Goal: Task Accomplishment & Management: Manage account settings

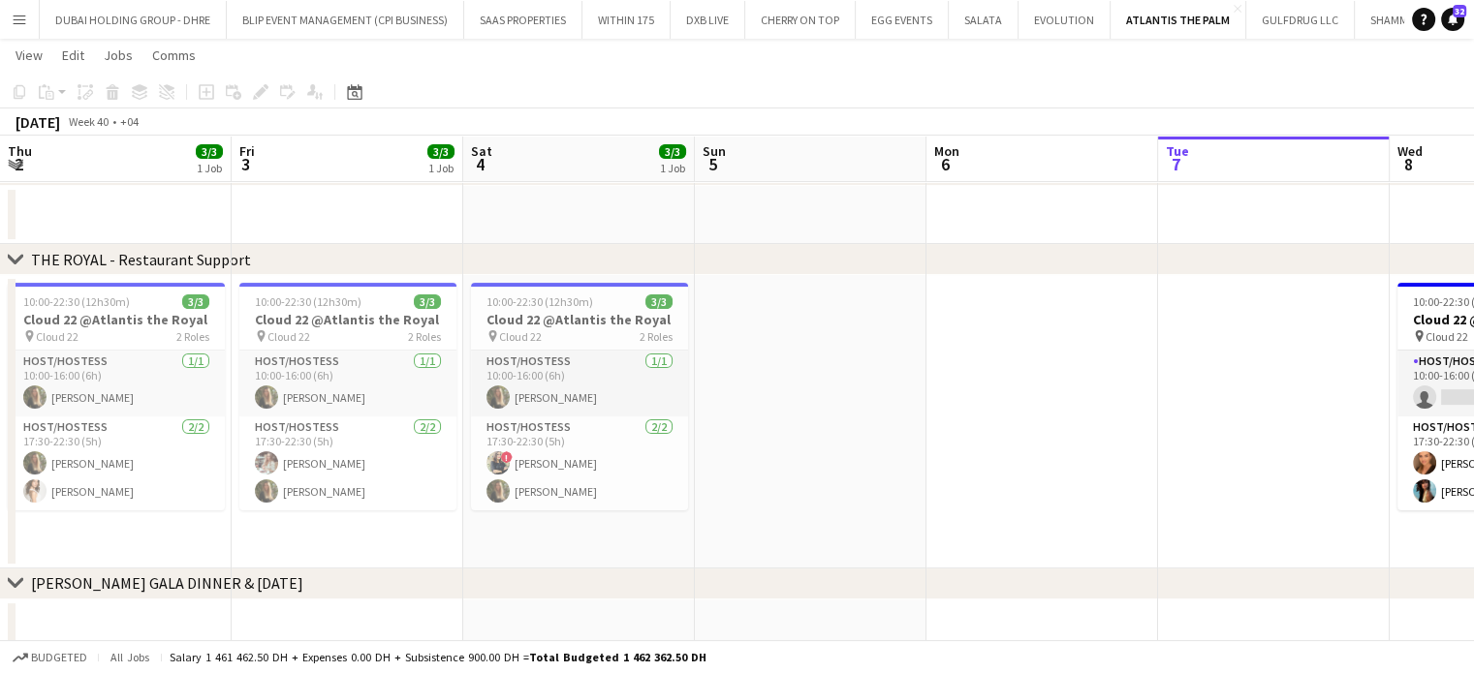
scroll to position [0, 816]
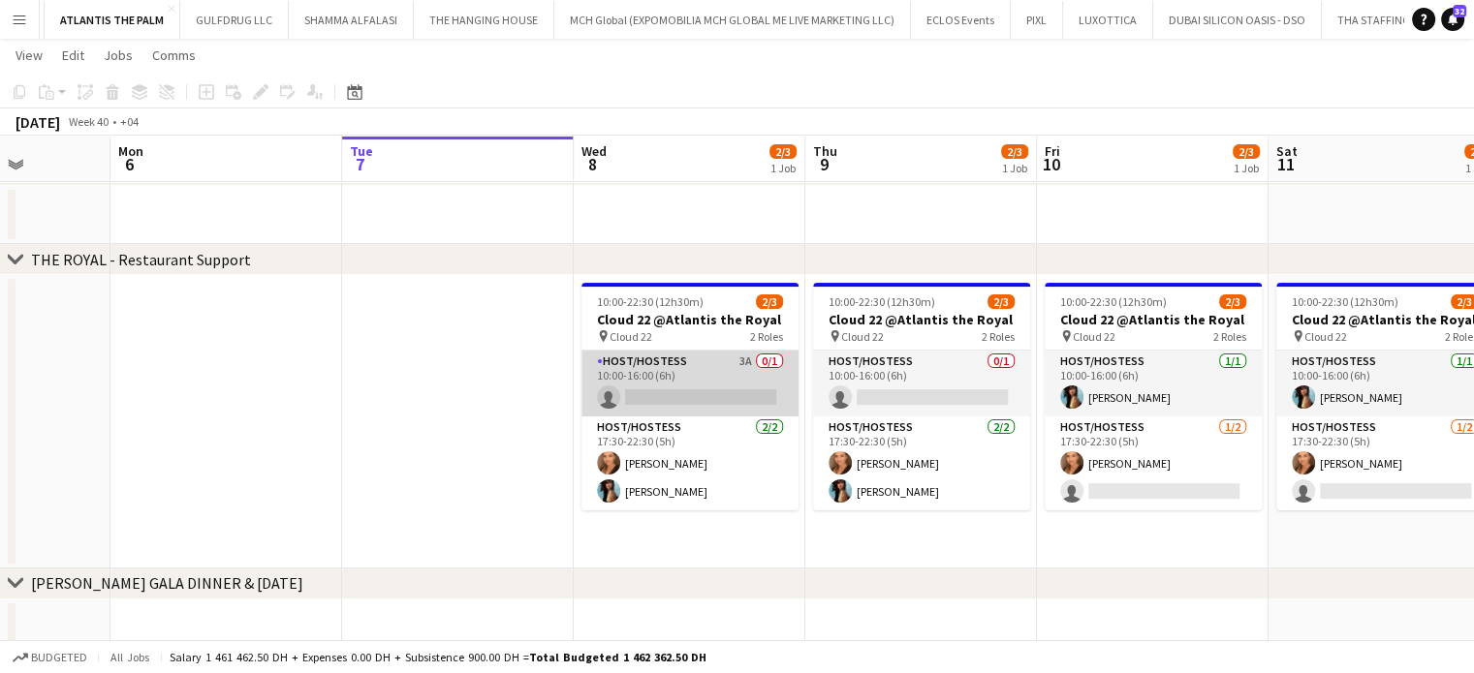
click at [708, 376] on app-card-role "Host/Hostess 3A 0/1 10:00-16:00 (6h) single-neutral-actions" at bounding box center [689, 384] width 217 height 66
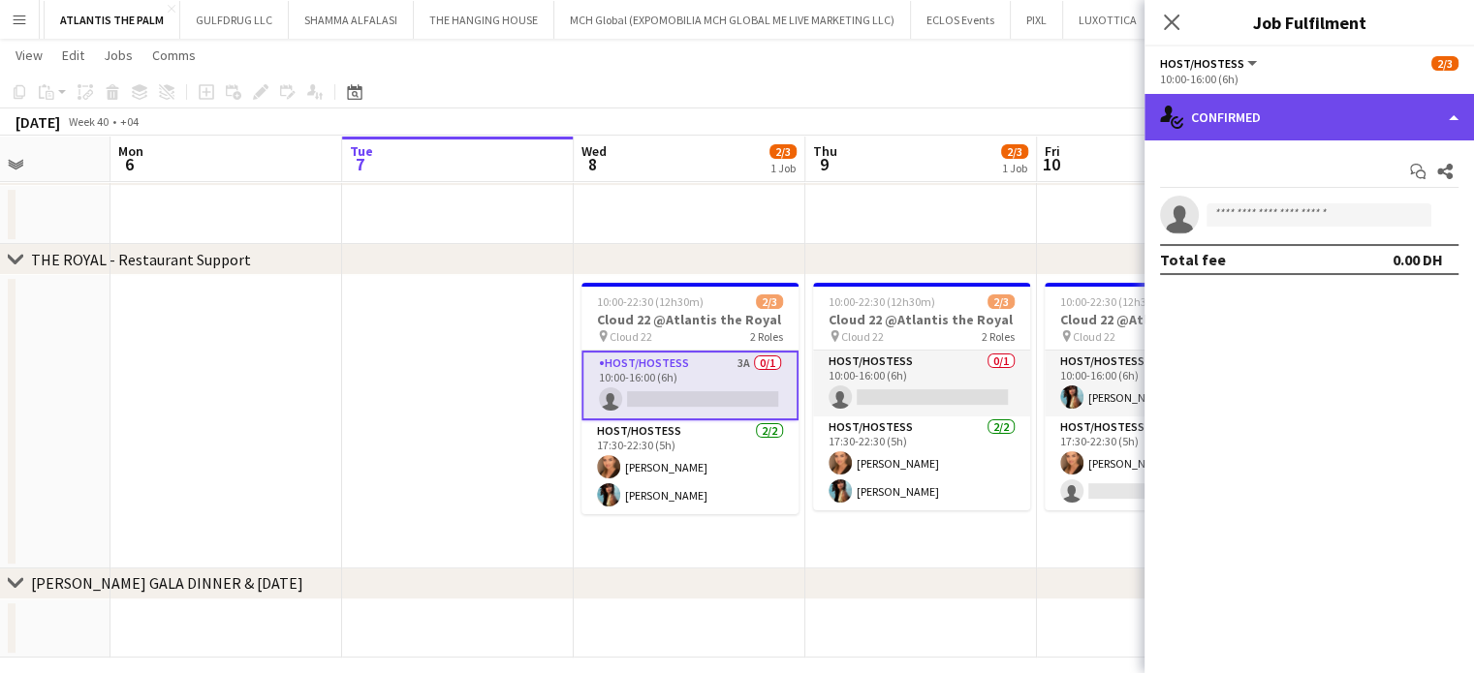
click at [1336, 110] on div "single-neutral-actions-check-2 Confirmed" at bounding box center [1308, 117] width 329 height 47
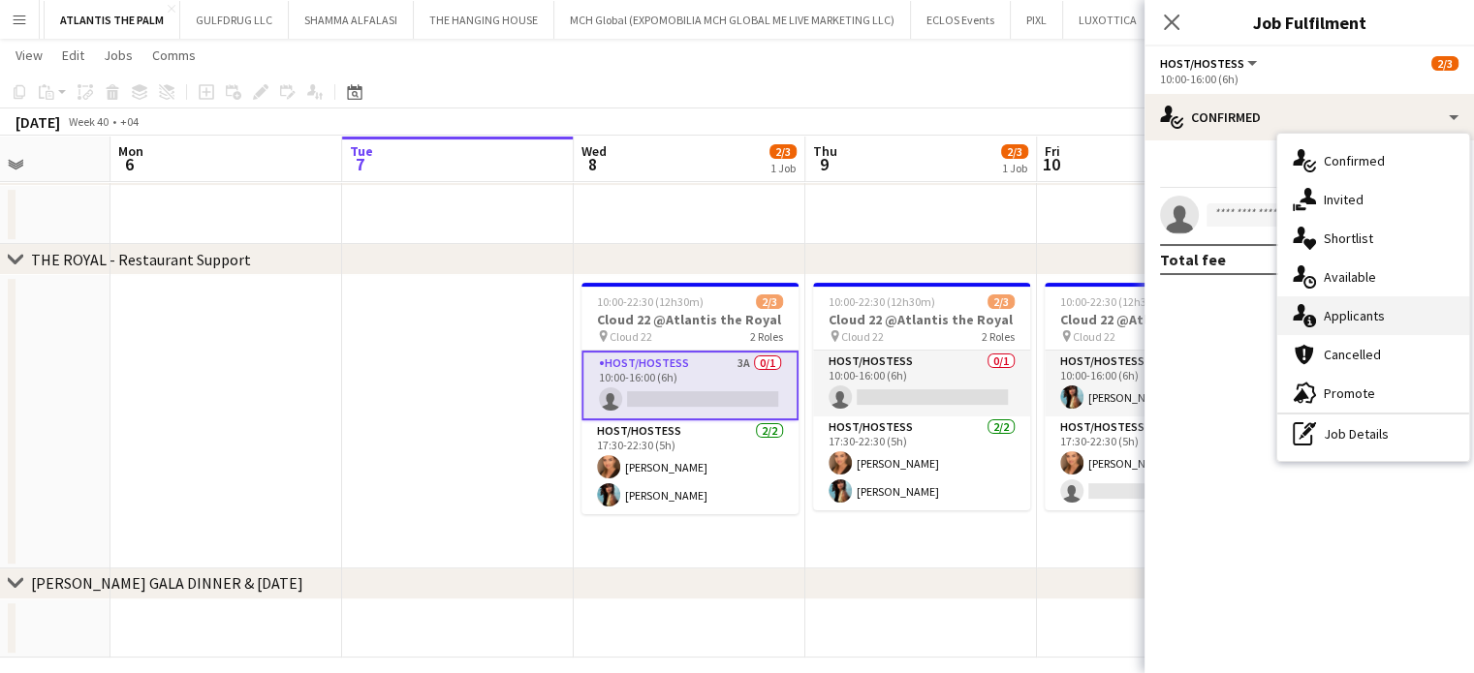
click at [1391, 326] on div "single-neutral-actions-information Applicants" at bounding box center [1373, 315] width 192 height 39
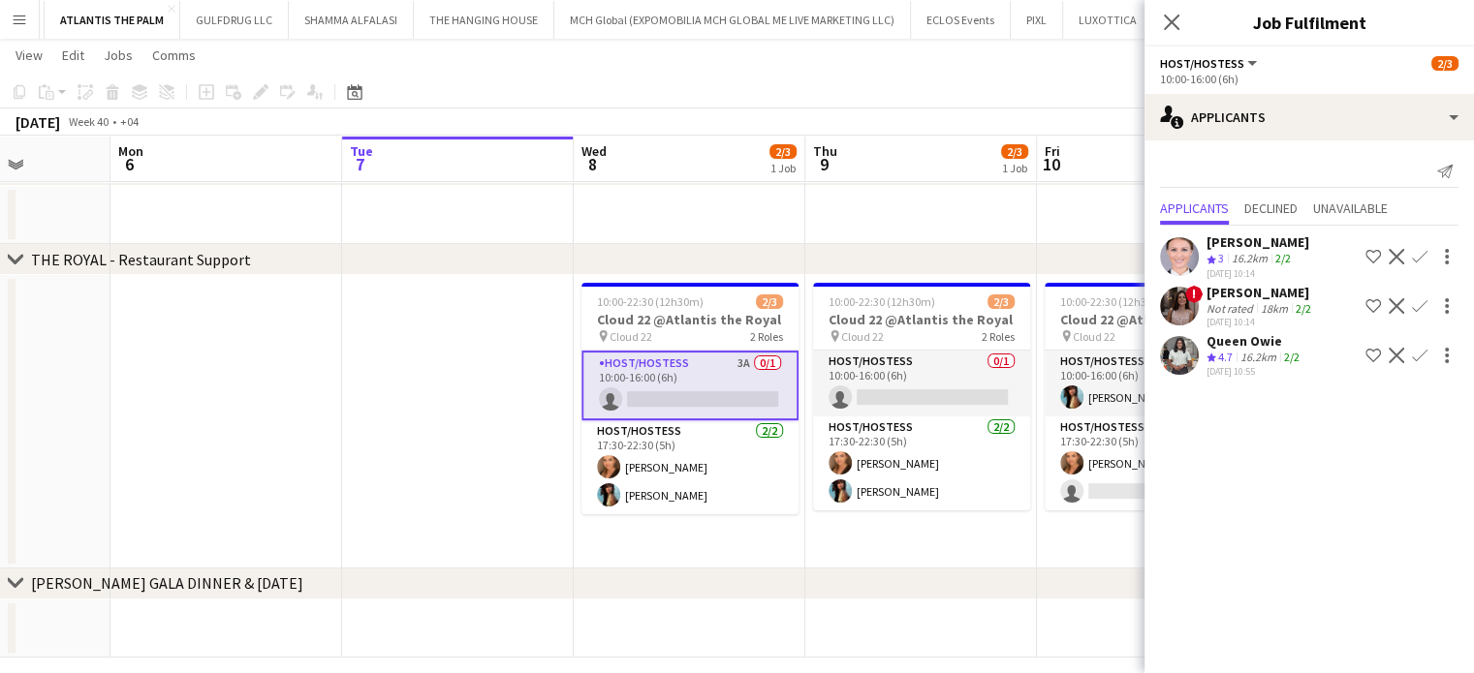
click at [1257, 316] on div "18km" at bounding box center [1274, 308] width 35 height 15
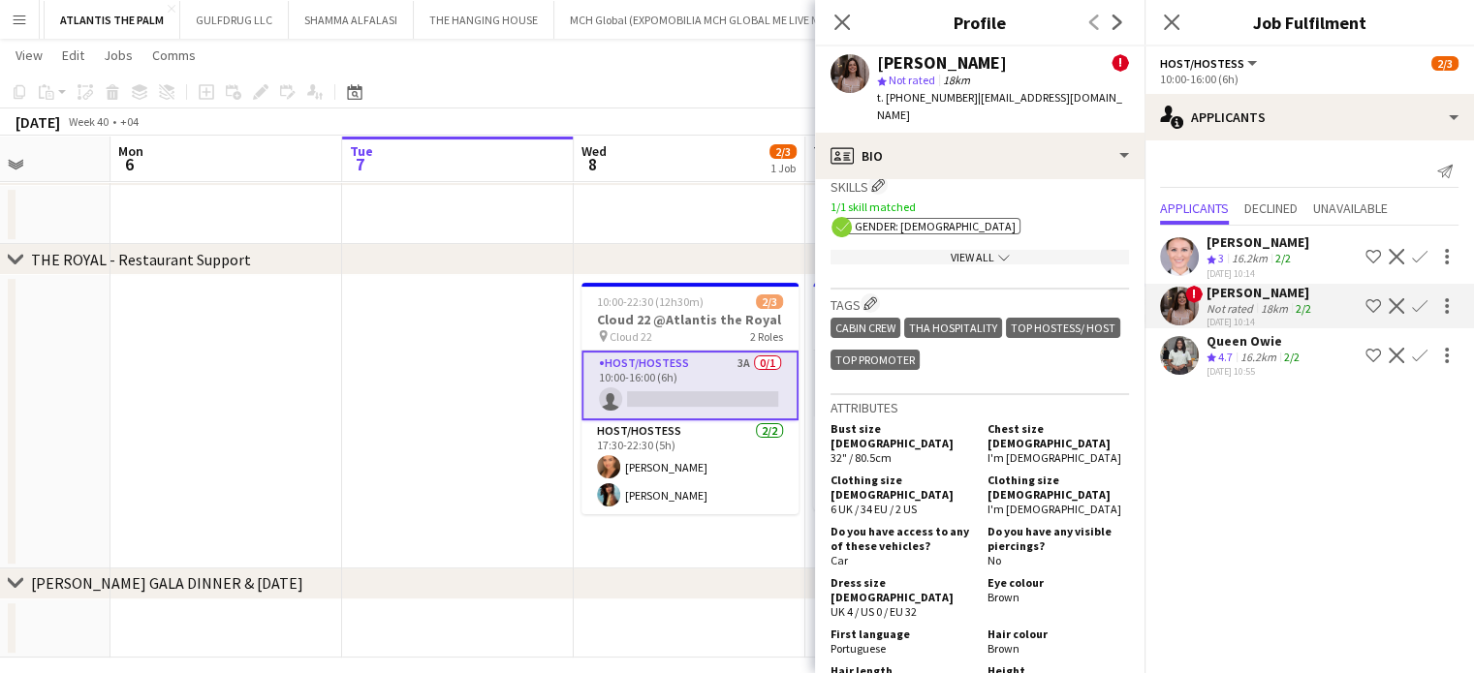
scroll to position [1163, 0]
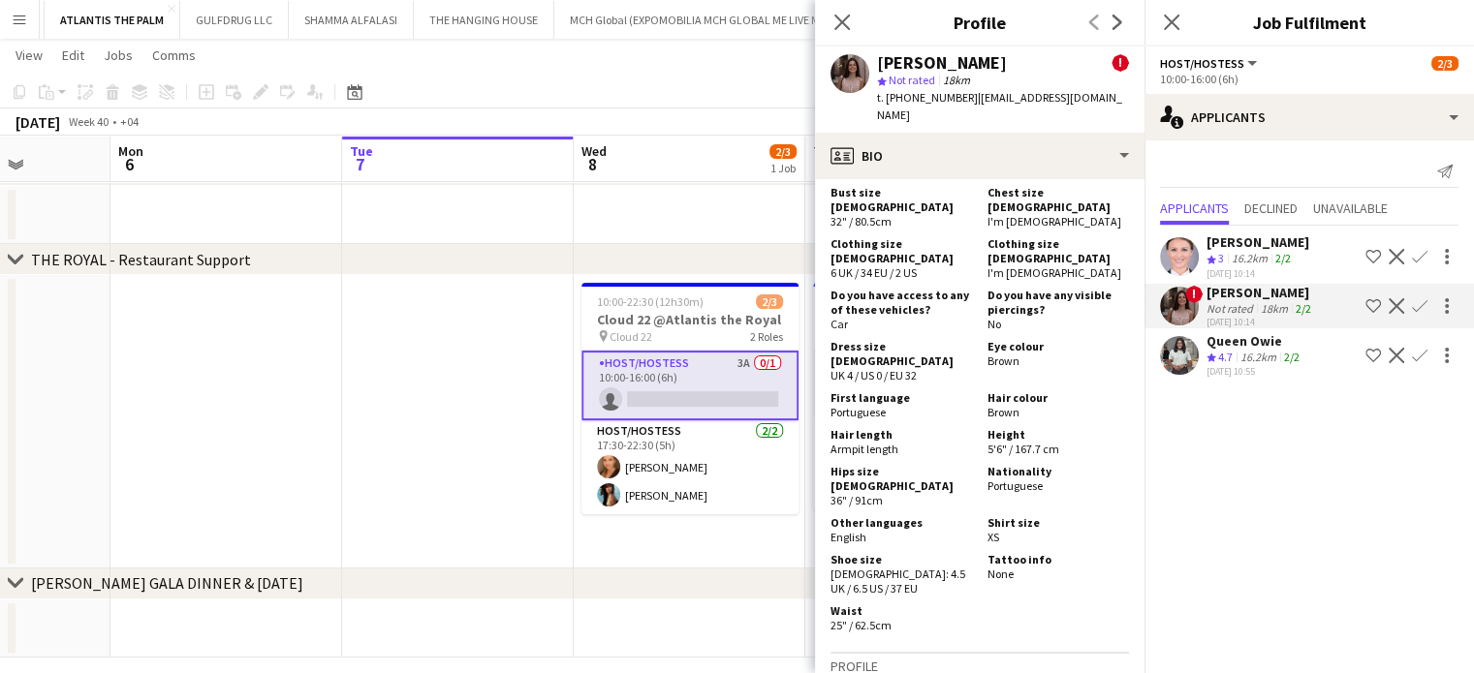
click at [1260, 251] on div "Ekaterina Kolodyazhnaya" at bounding box center [1257, 242] width 103 height 17
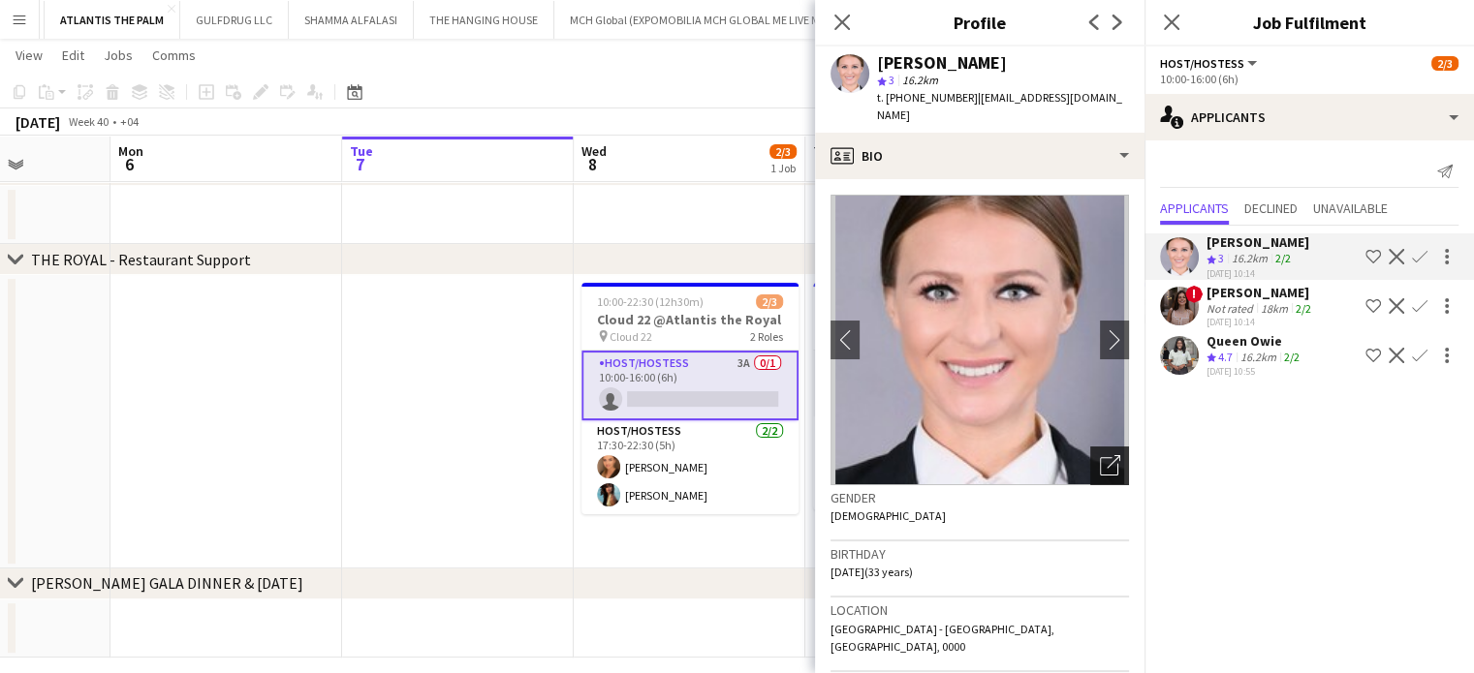
click at [1104, 455] on icon "Open photos pop-in" at bounding box center [1110, 465] width 20 height 20
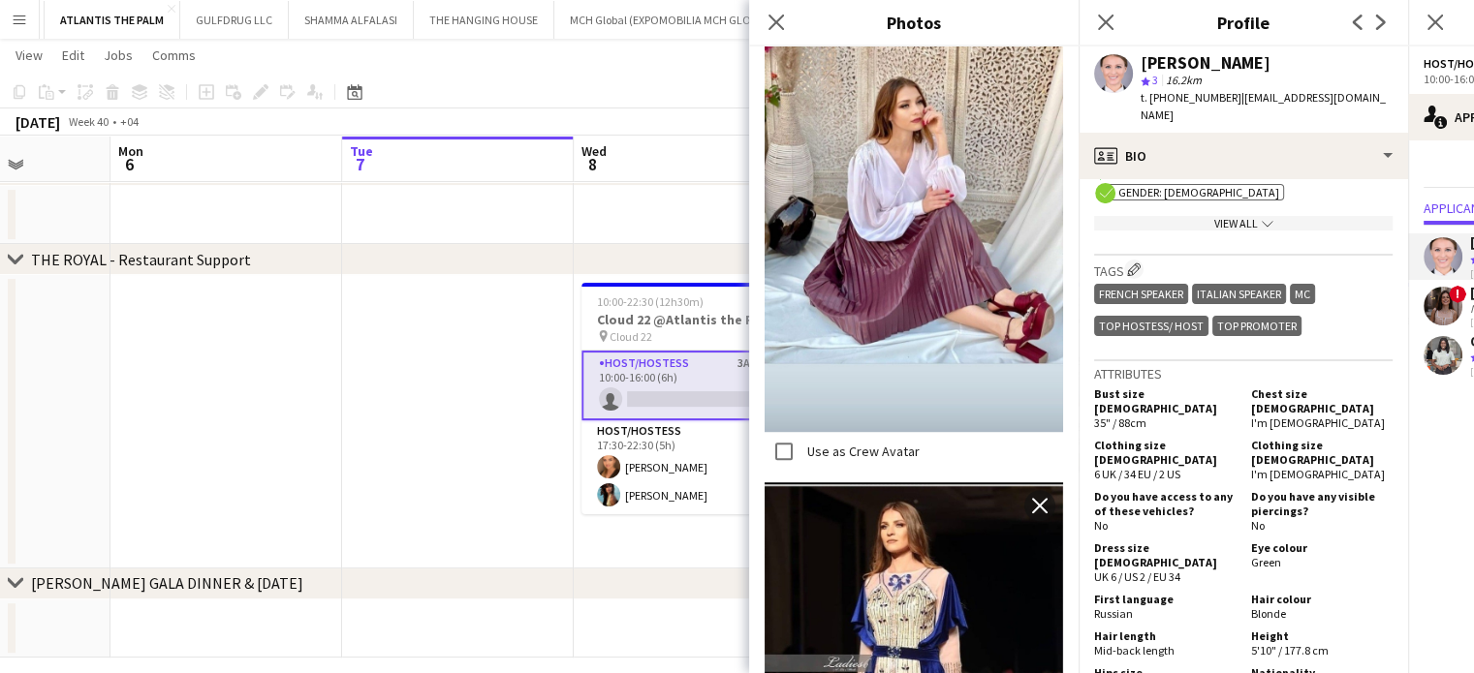
scroll to position [1066, 0]
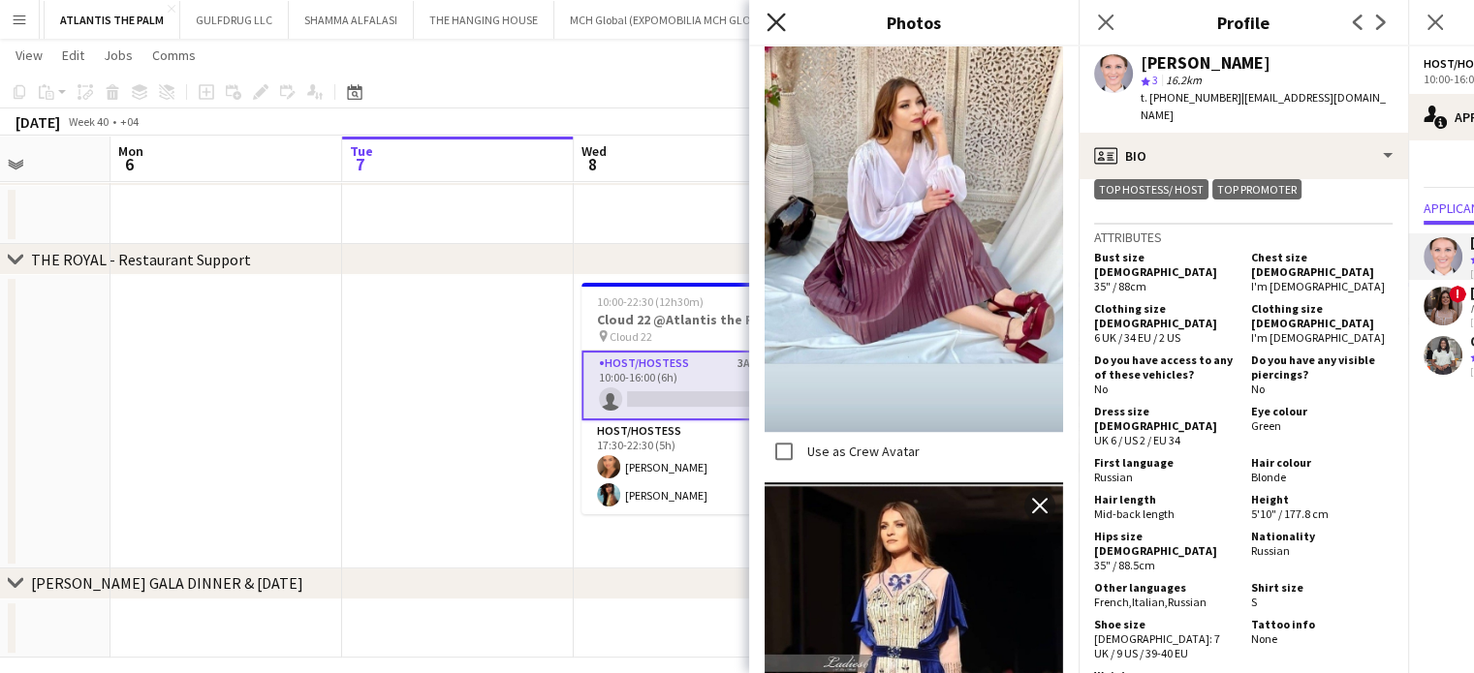
click at [777, 26] on icon "Close pop-in" at bounding box center [775, 22] width 18 height 18
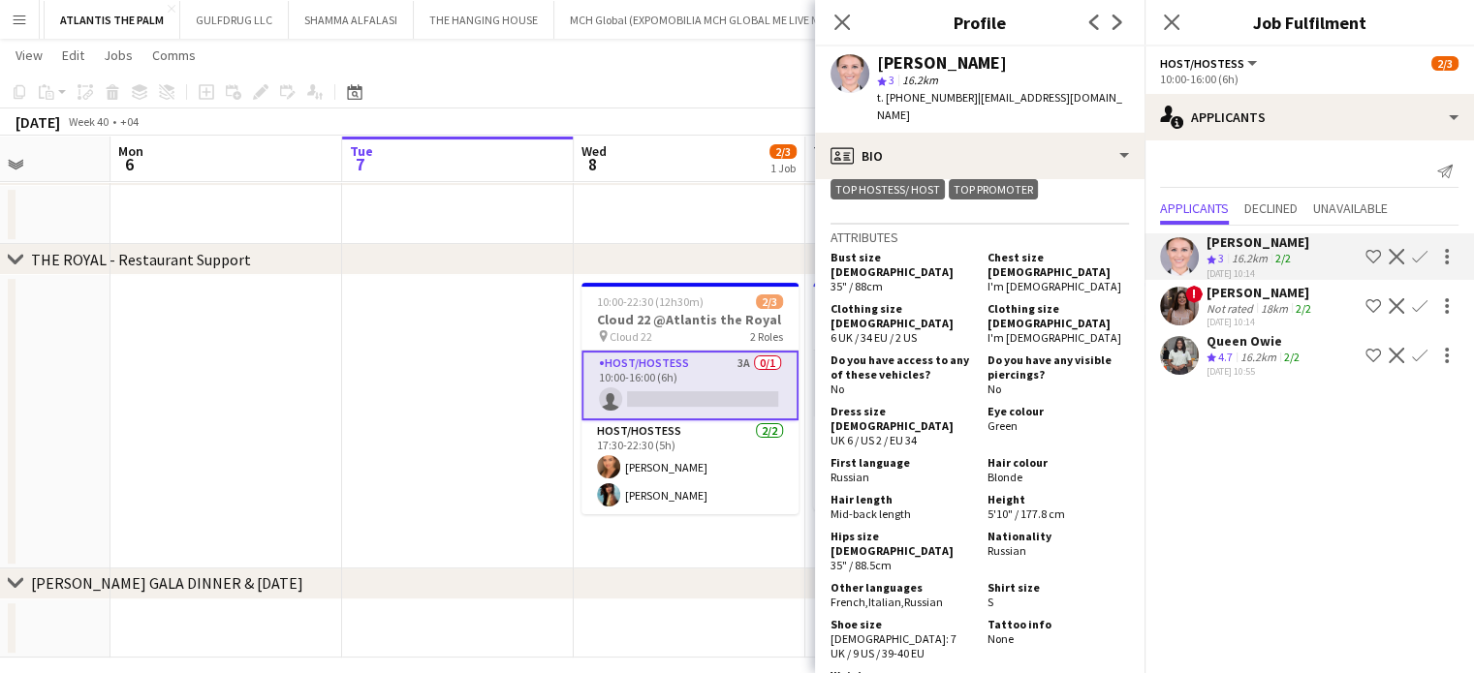
click at [1382, 265] on button "Shortlist crew" at bounding box center [1372, 256] width 23 height 23
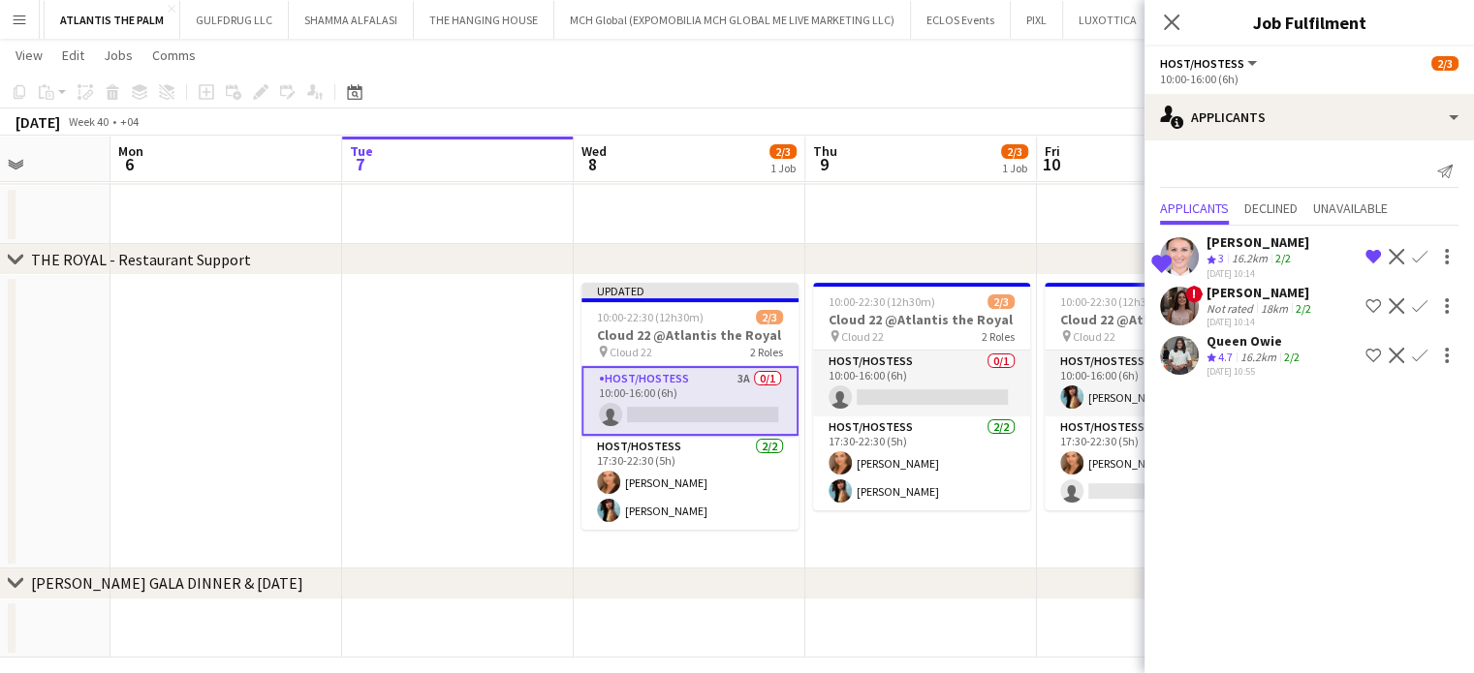
click at [1270, 350] on div "Queen Owie" at bounding box center [1254, 340] width 97 height 17
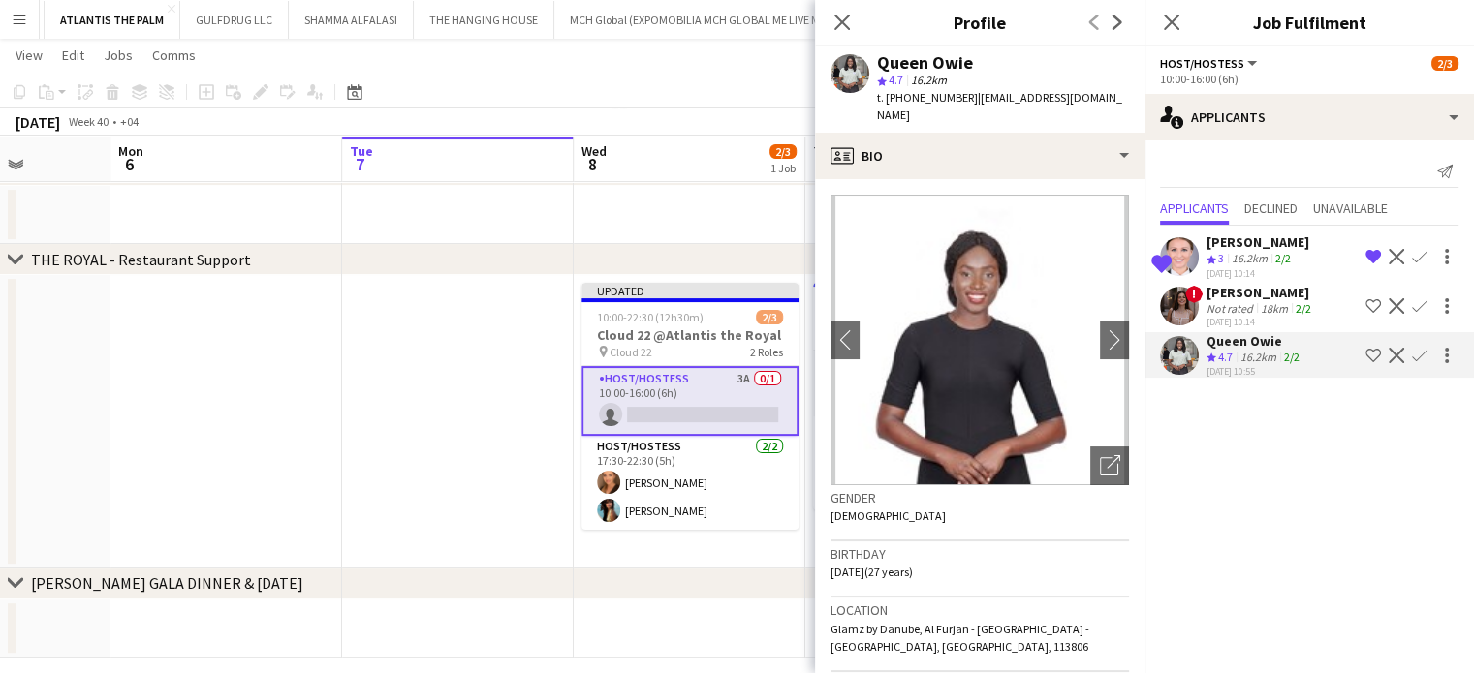
click at [418, 375] on app-date-cell at bounding box center [458, 422] width 232 height 294
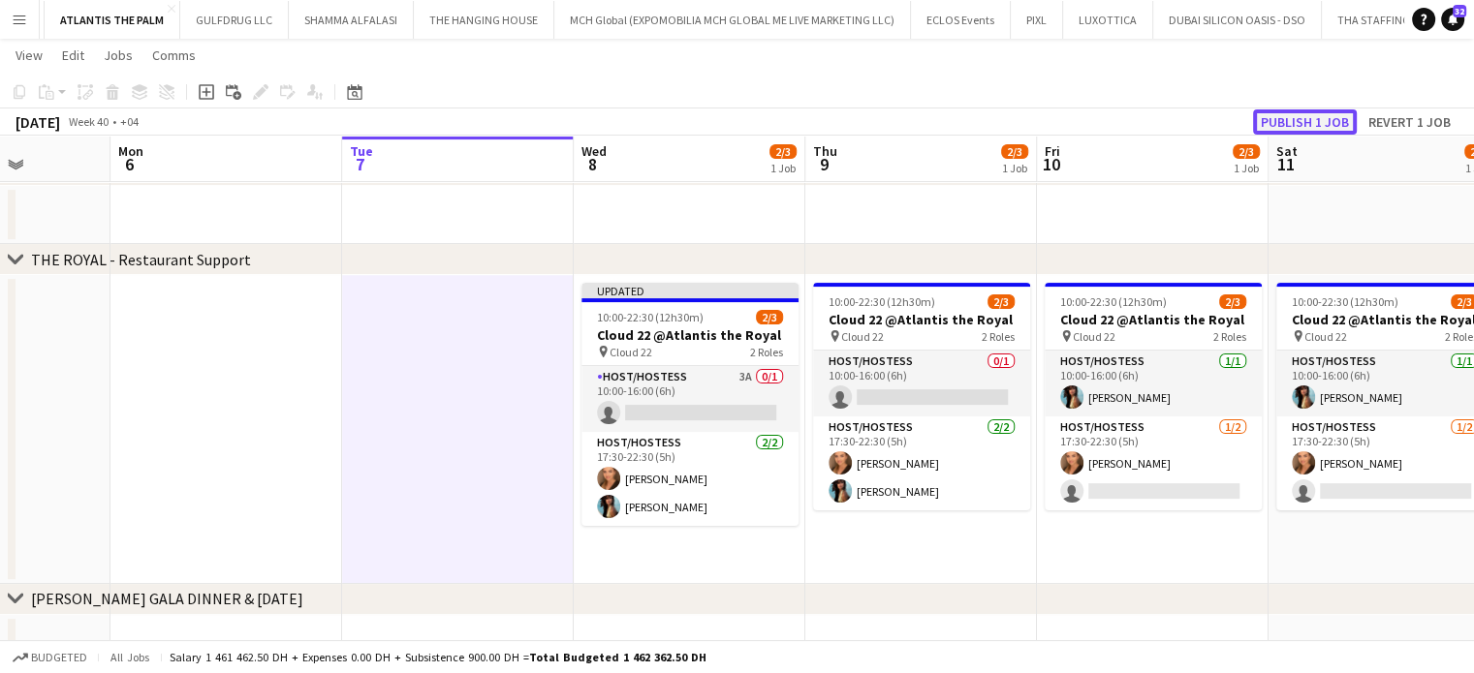
click at [1307, 131] on button "Publish 1 job" at bounding box center [1305, 121] width 104 height 25
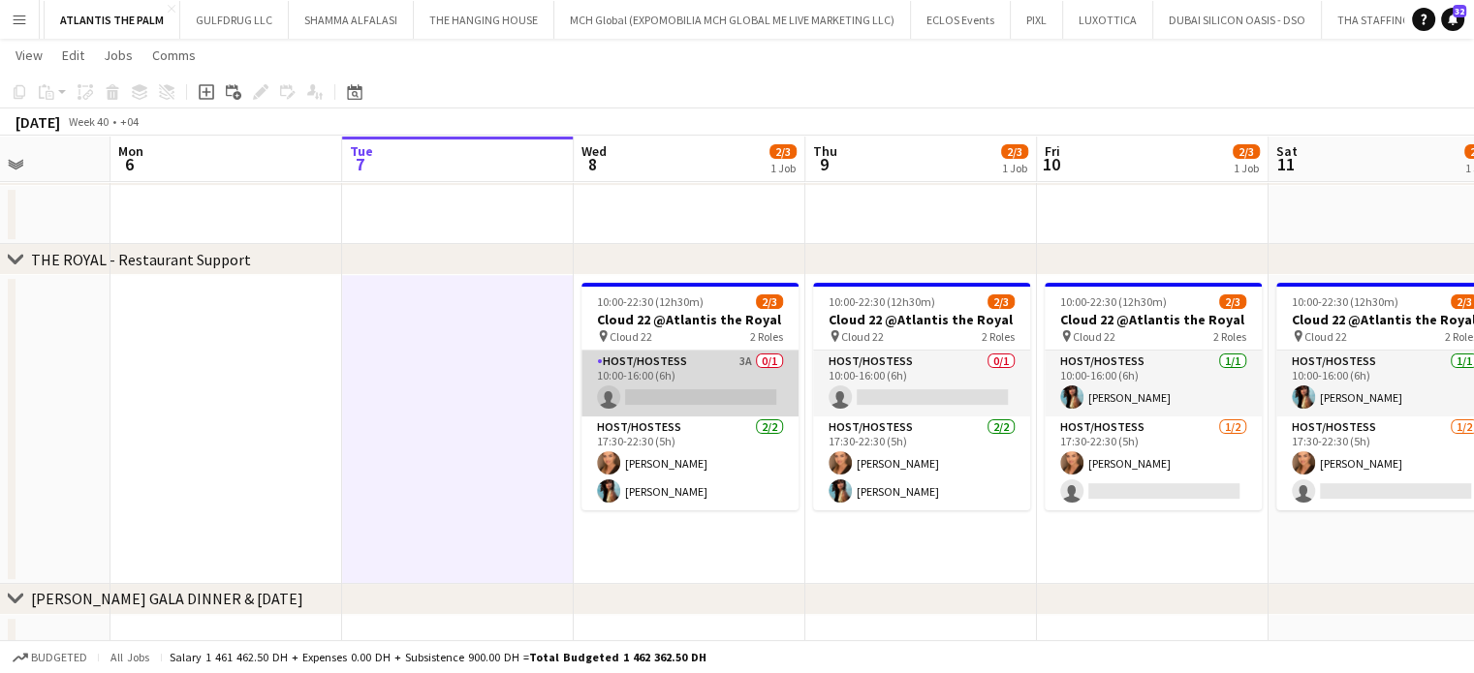
click at [678, 389] on app-card-role "Host/Hostess 3A 0/1 10:00-16:00 (6h) single-neutral-actions" at bounding box center [689, 384] width 217 height 66
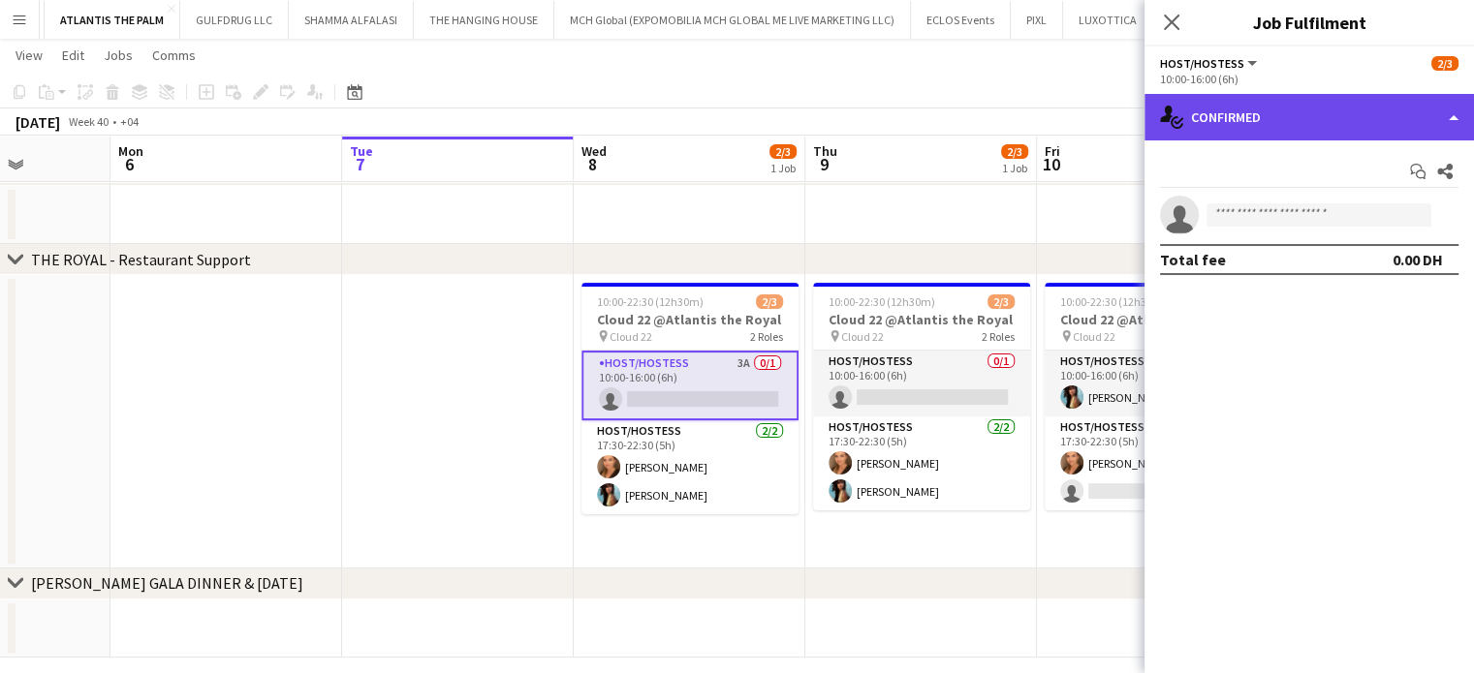
click at [1425, 109] on div "single-neutral-actions-check-2 Confirmed" at bounding box center [1308, 117] width 329 height 47
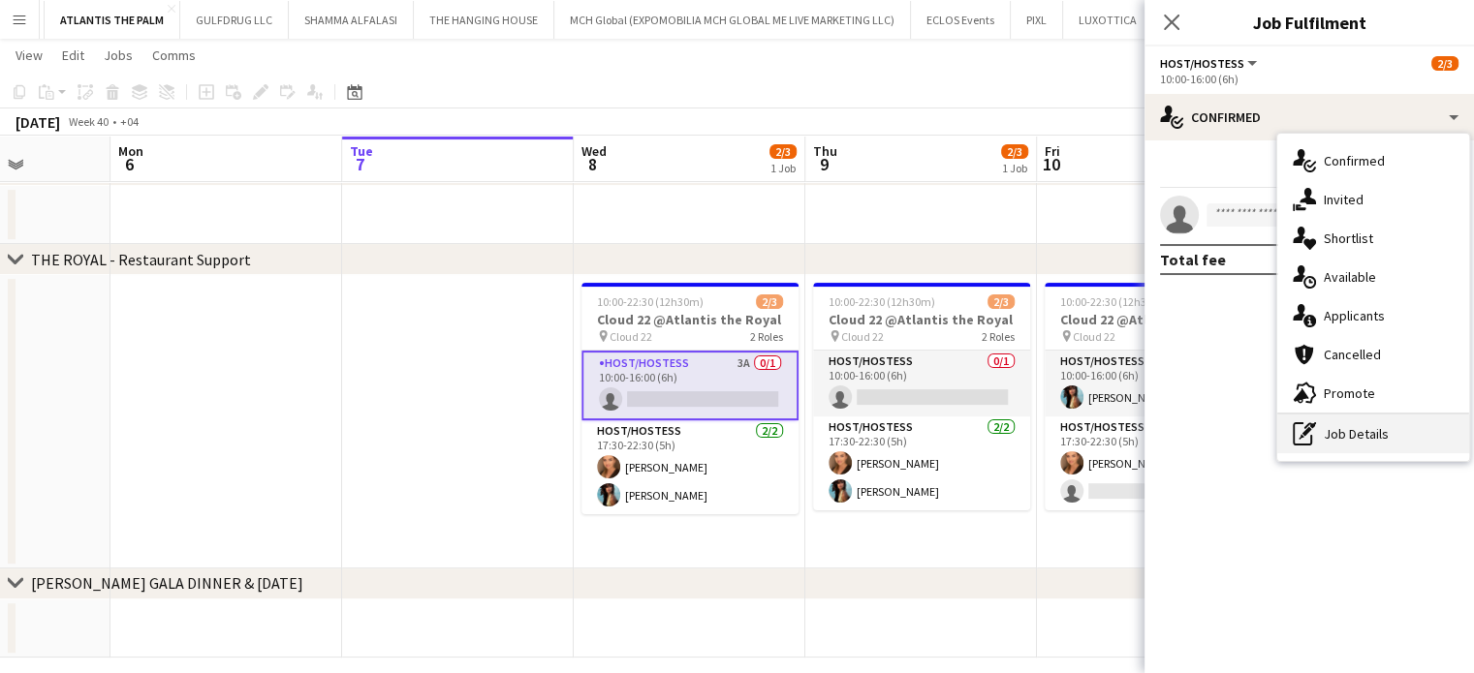
click at [1335, 435] on div "pen-write Job Details" at bounding box center [1373, 434] width 192 height 39
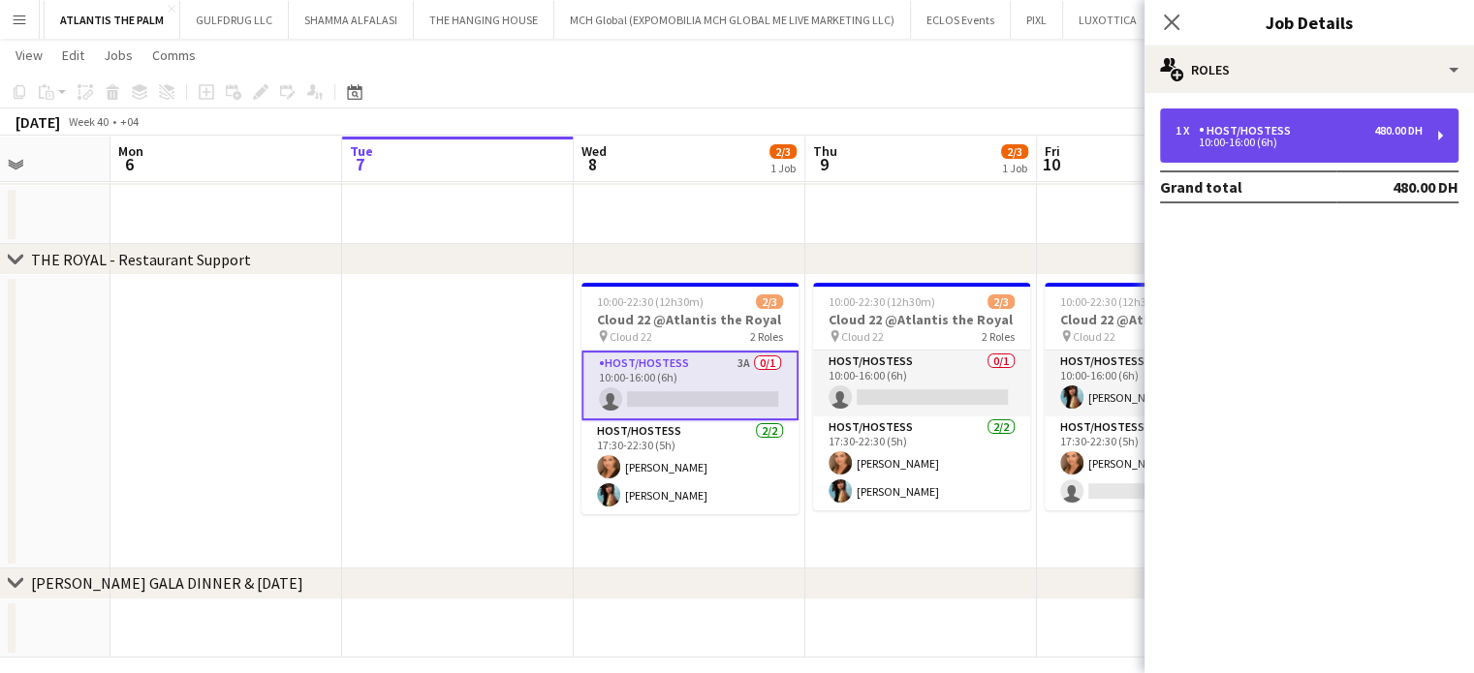
click at [1233, 136] on div "Host/Hostess" at bounding box center [1249, 131] width 100 height 14
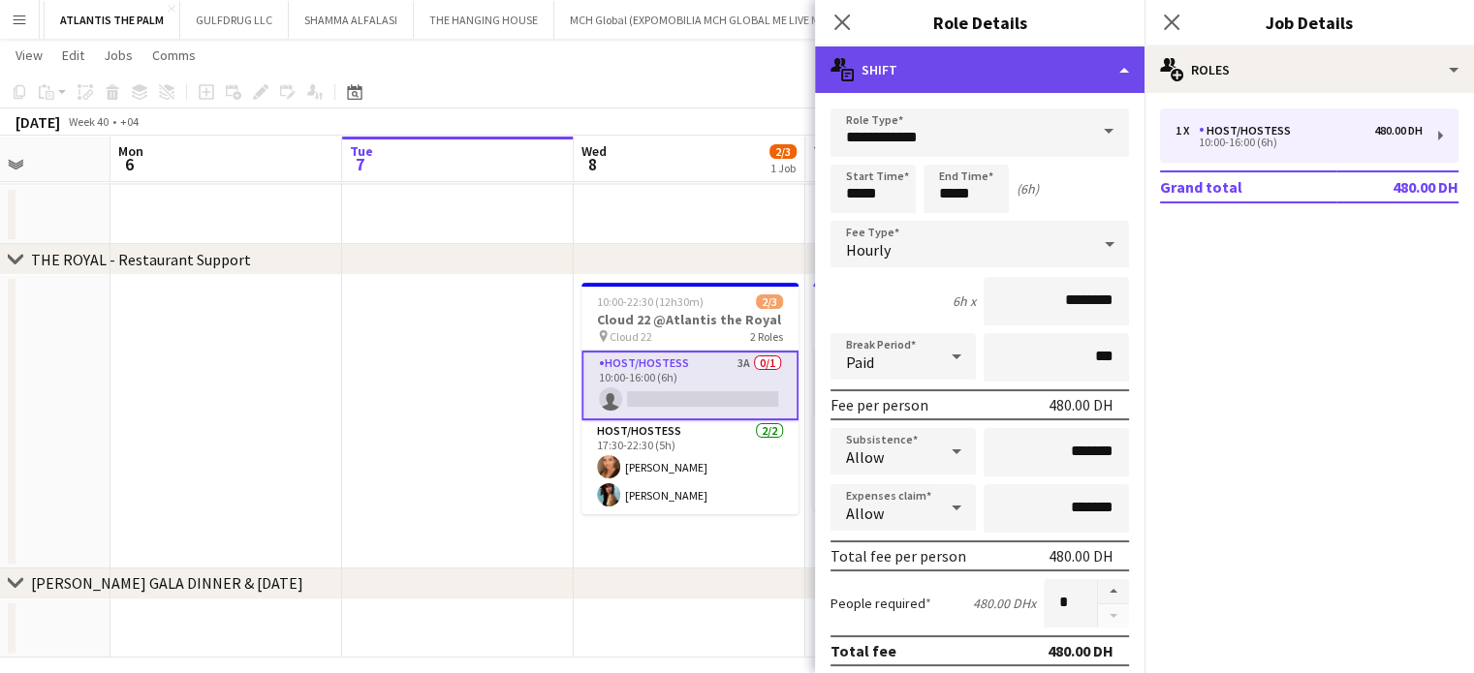
click at [1103, 60] on div "multiple-actions-text Shift" at bounding box center [979, 70] width 329 height 47
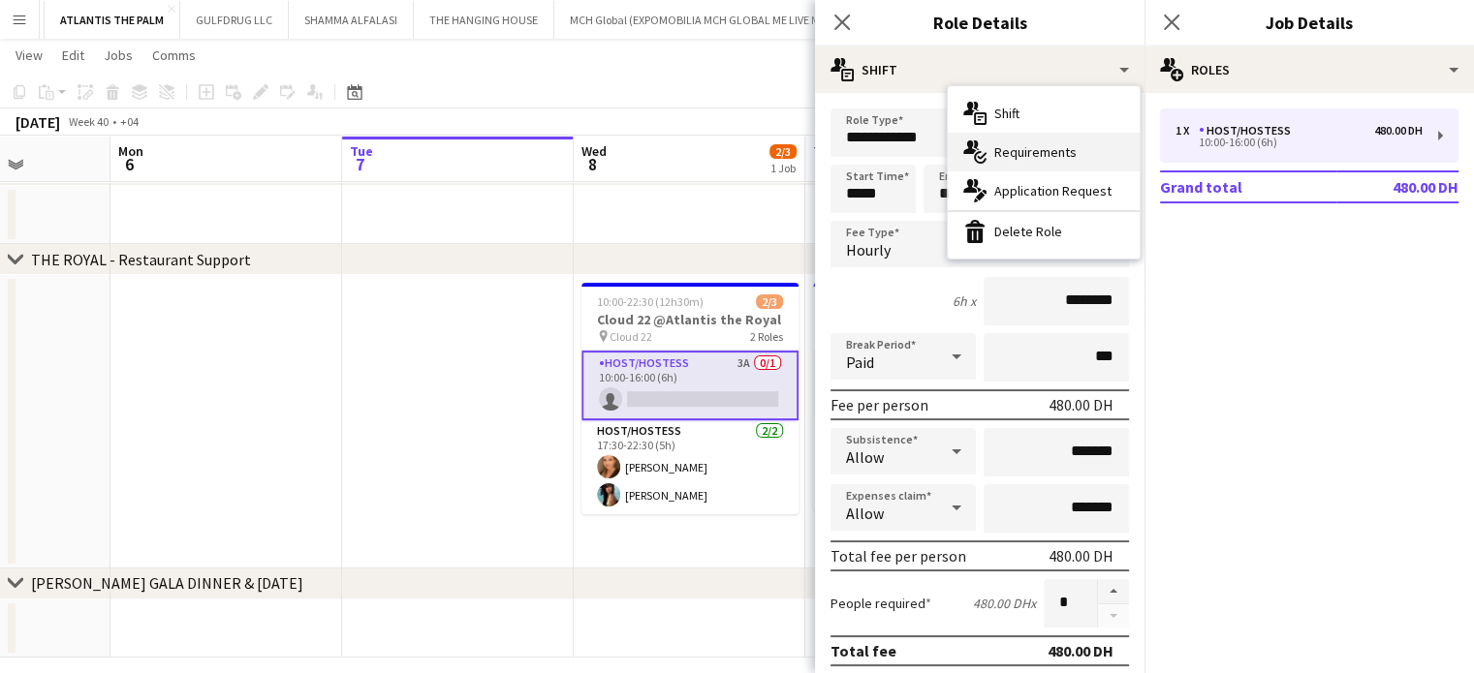
click at [1025, 151] on span "Requirements" at bounding box center [1035, 151] width 82 height 17
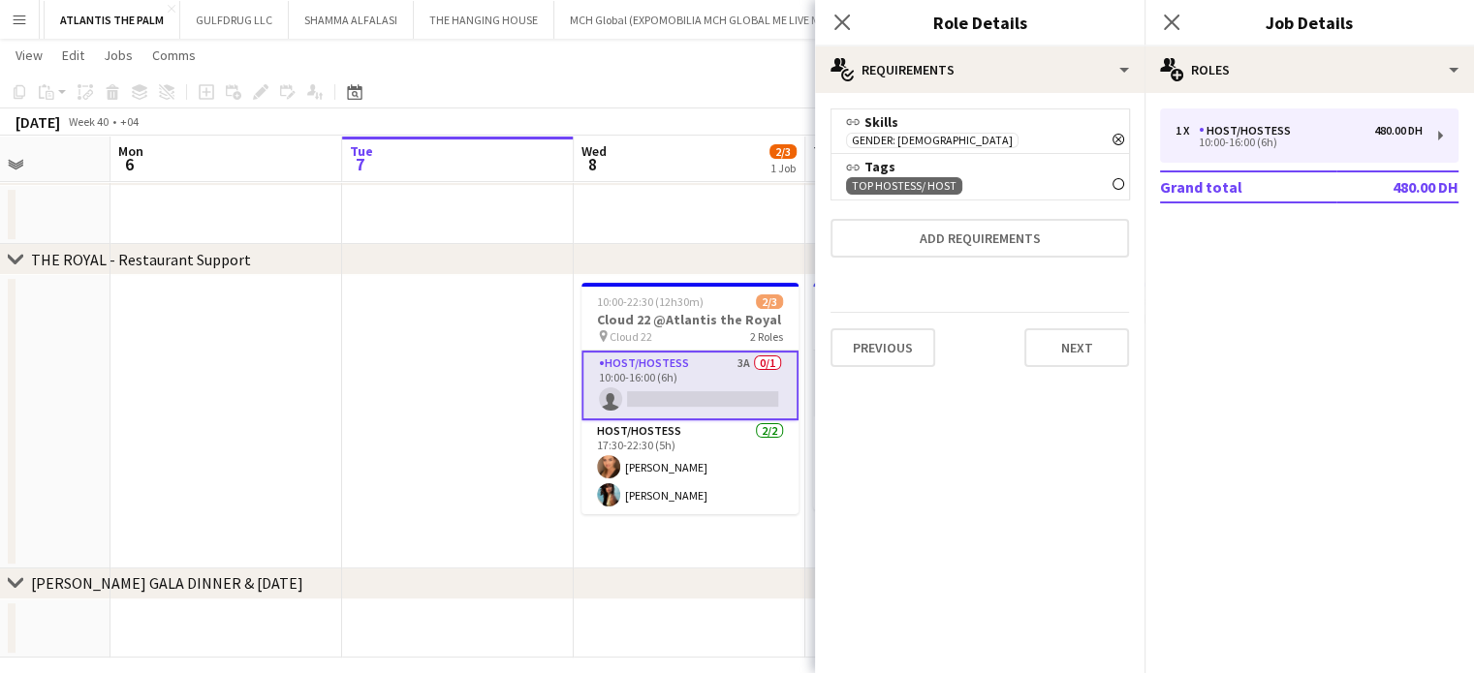
click at [954, 189] on span "TOP HOSTESS/ HOST Remove" at bounding box center [904, 185] width 116 height 17
click at [1115, 182] on icon "Remove" at bounding box center [1118, 184] width 12 height 12
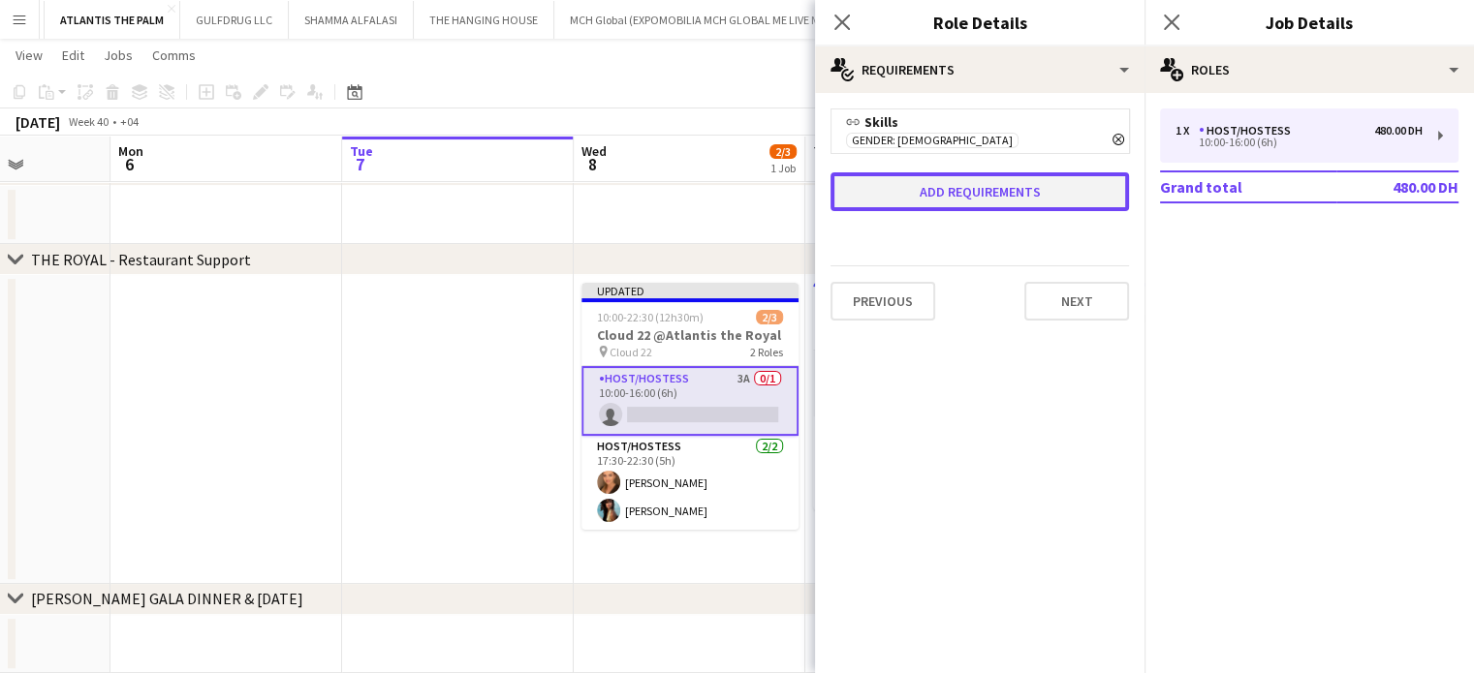
click at [1046, 206] on button "Add requirements" at bounding box center [979, 191] width 298 height 39
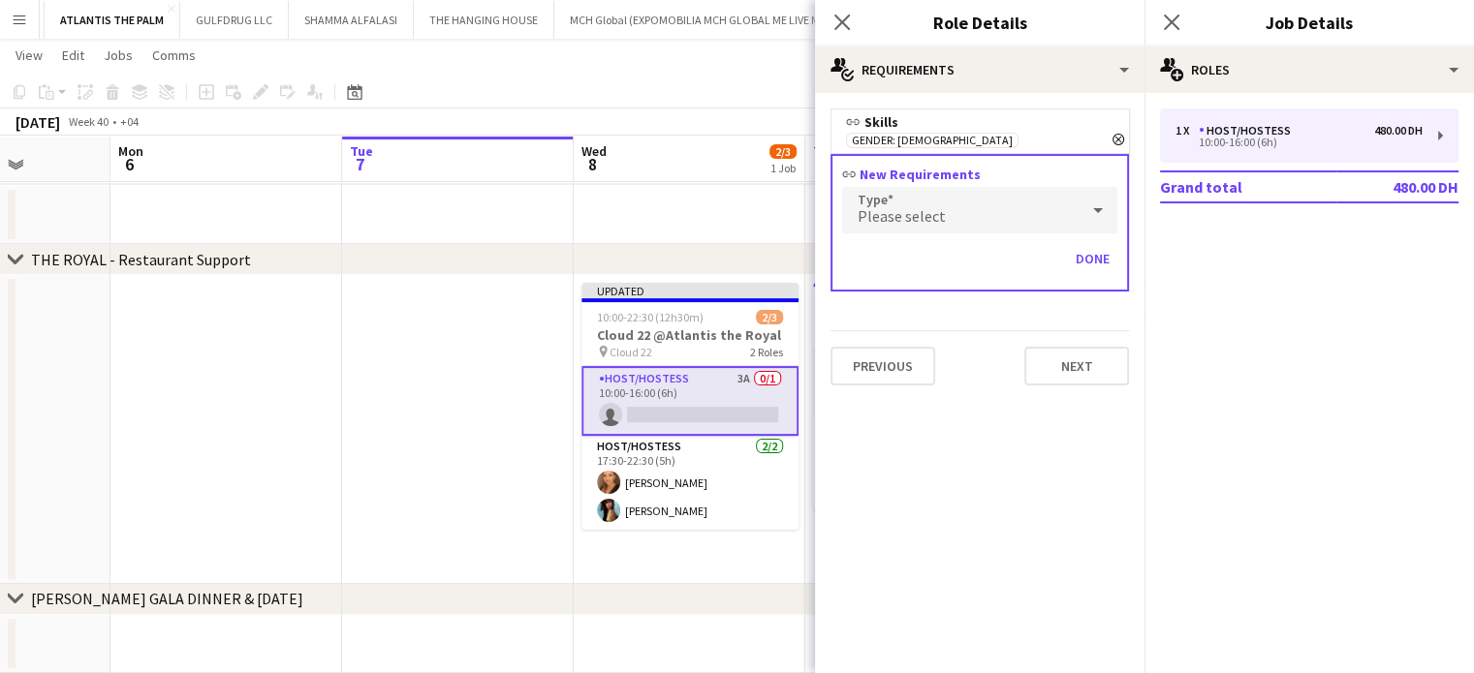
click at [934, 217] on span "Please select" at bounding box center [901, 215] width 88 height 19
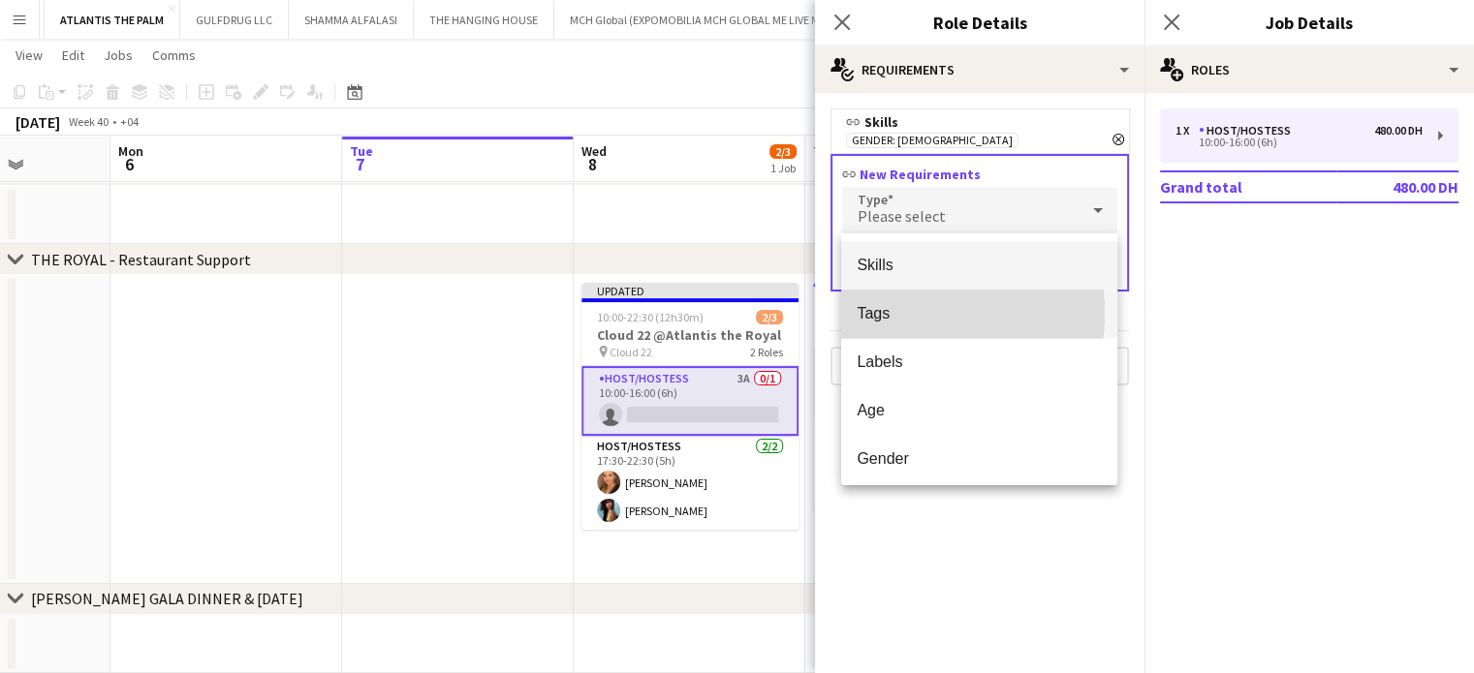
click at [896, 313] on span "Tags" at bounding box center [978, 313] width 245 height 18
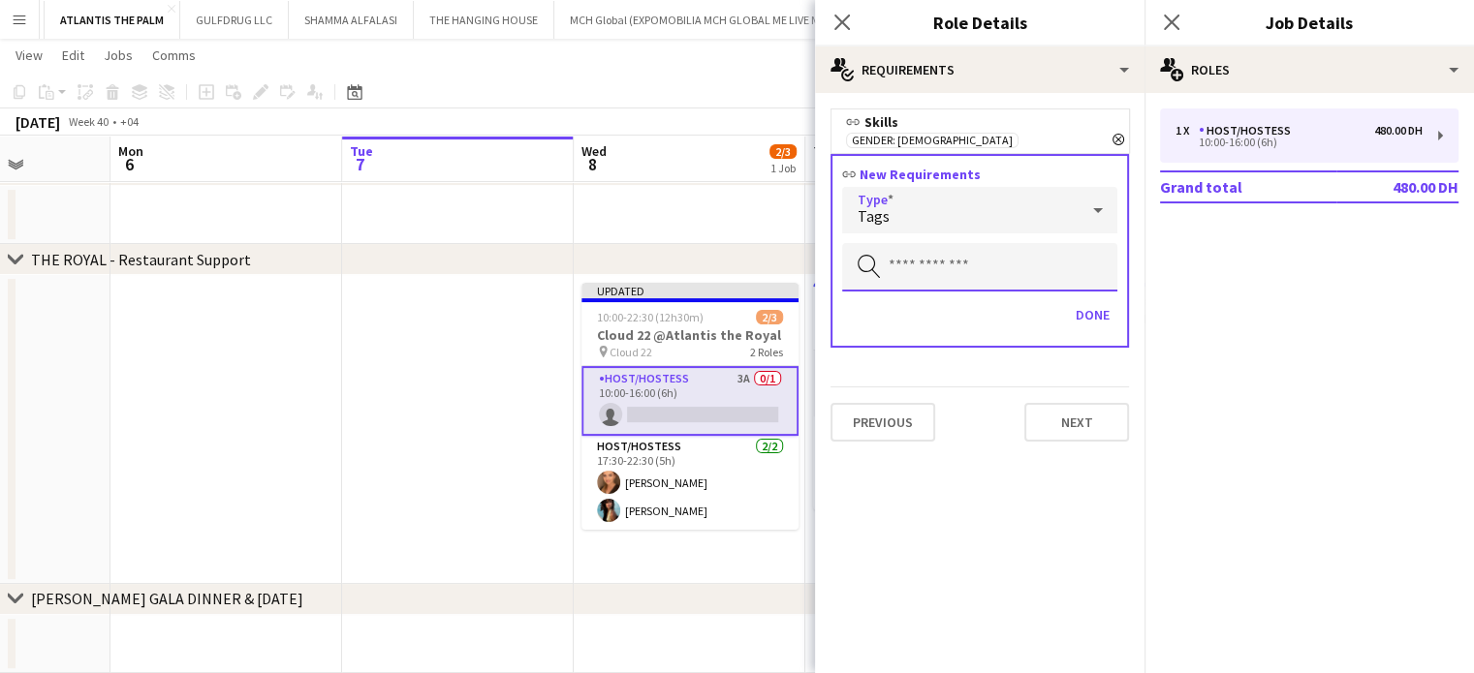
click at [951, 271] on input "text" at bounding box center [979, 267] width 275 height 48
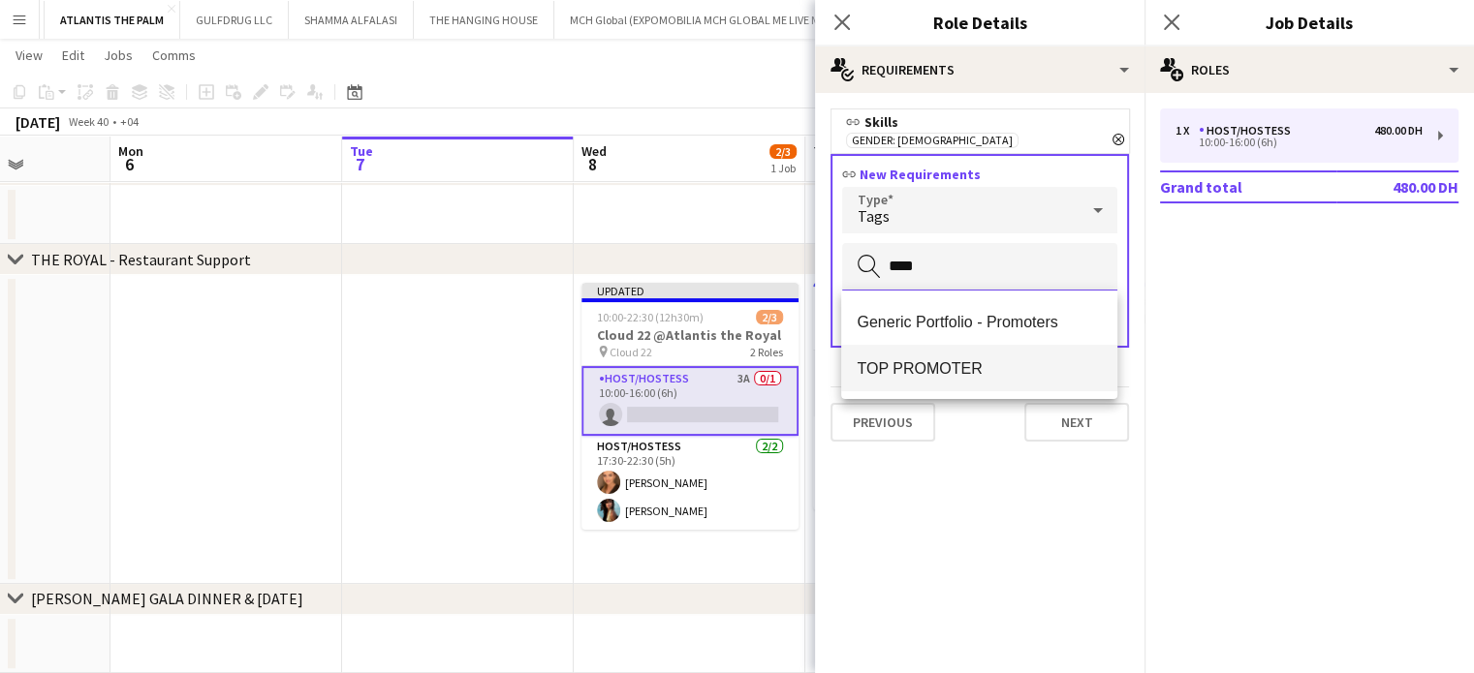
type input "****"
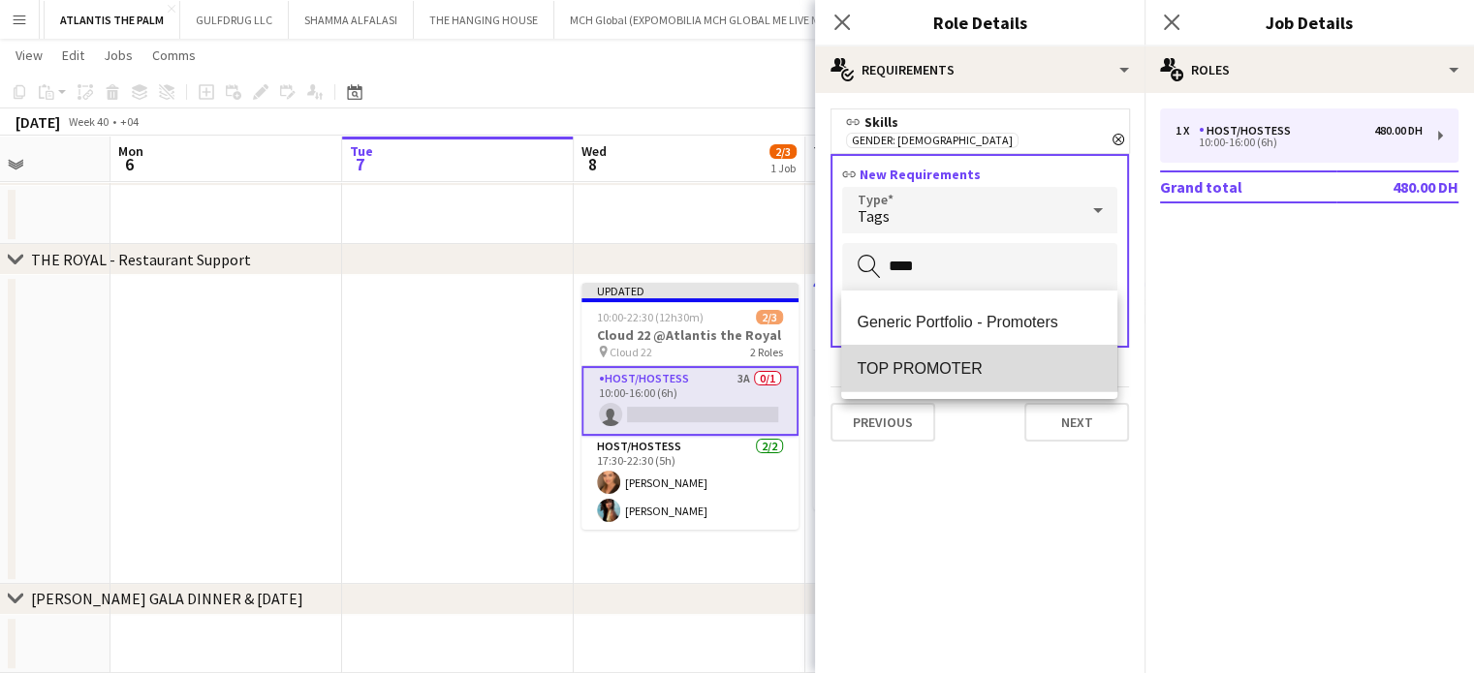
click at [919, 368] on span "TOP PROMOTER" at bounding box center [978, 368] width 245 height 18
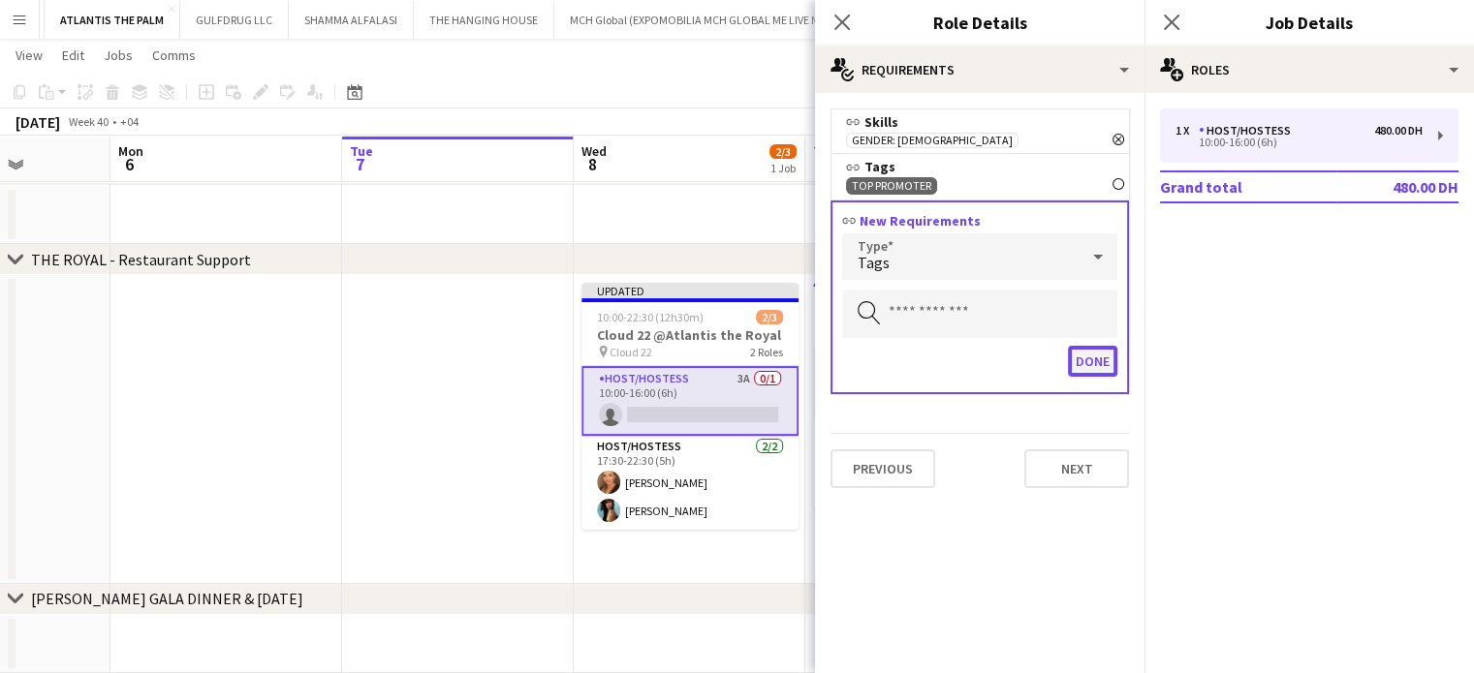
click at [1108, 367] on button "Done" at bounding box center [1092, 361] width 49 height 31
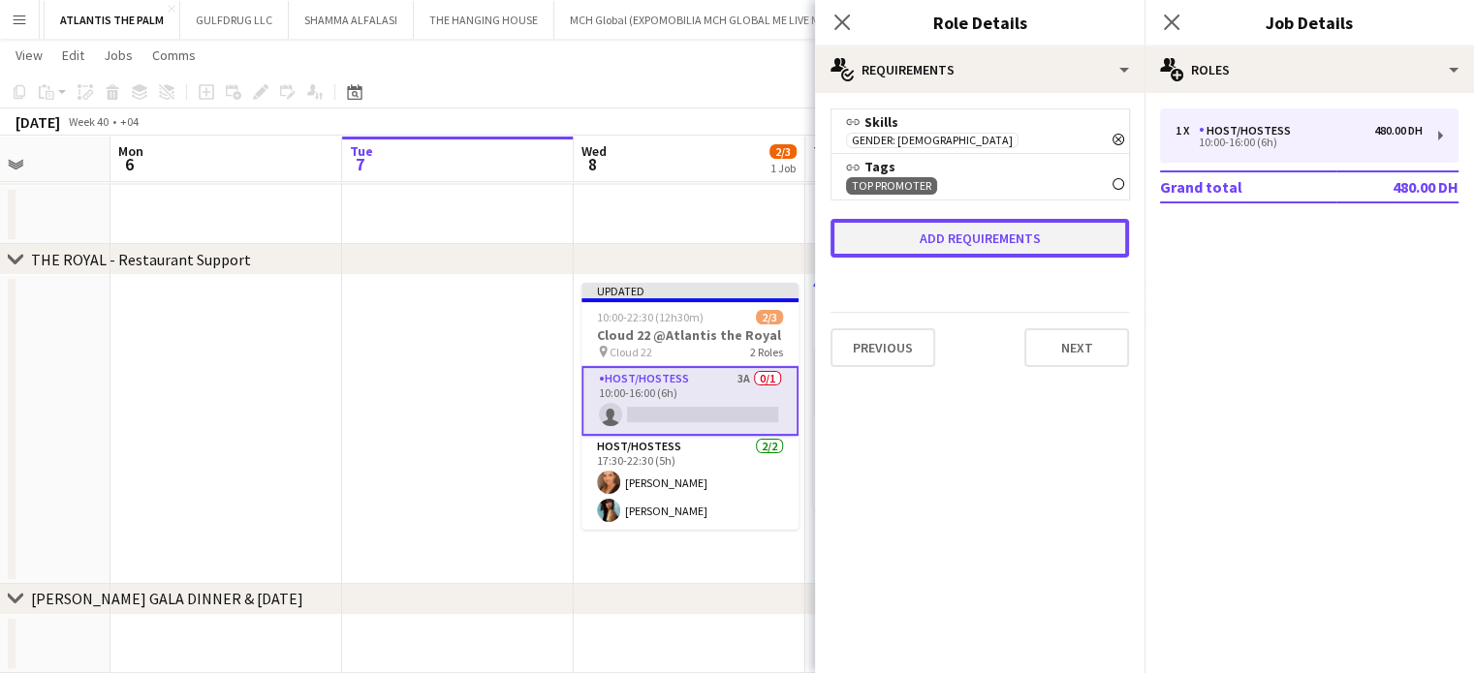
click at [977, 232] on button "Add requirements" at bounding box center [979, 238] width 298 height 39
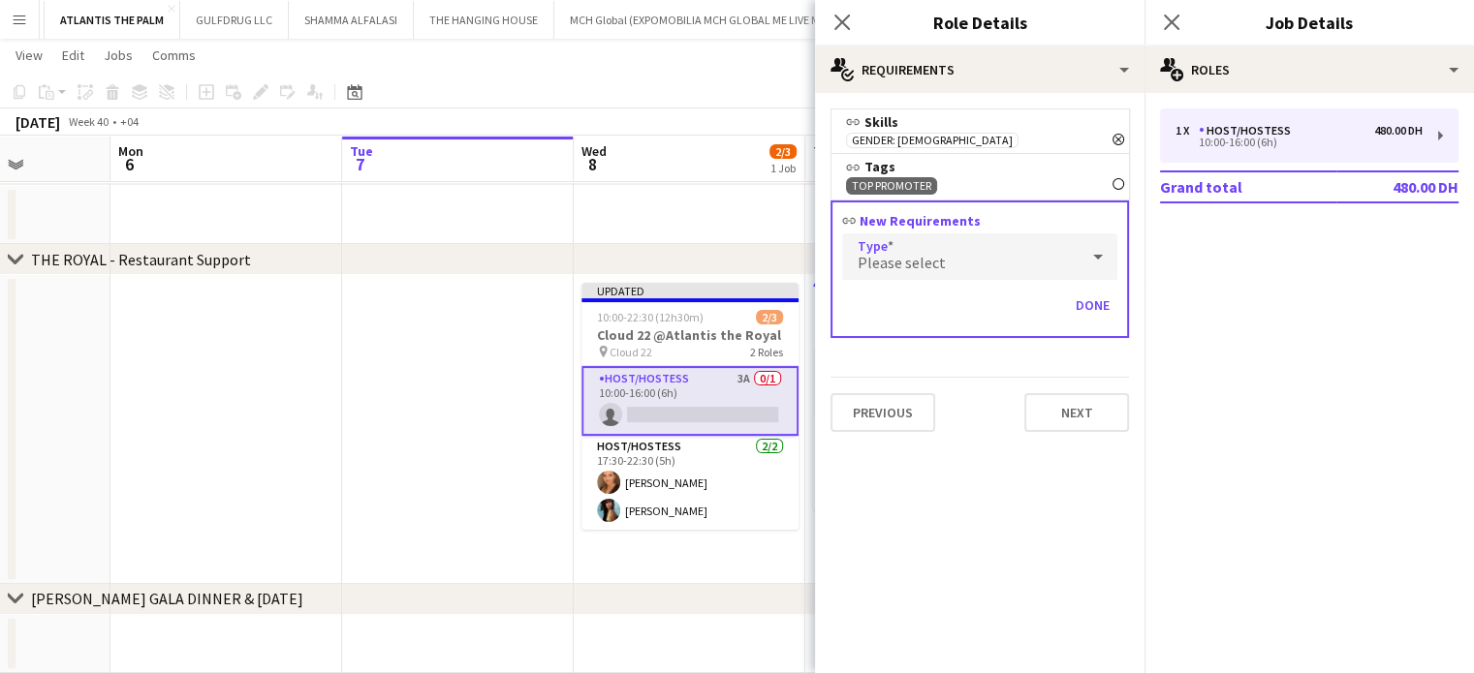
click at [902, 269] on span "Please select" at bounding box center [901, 262] width 88 height 19
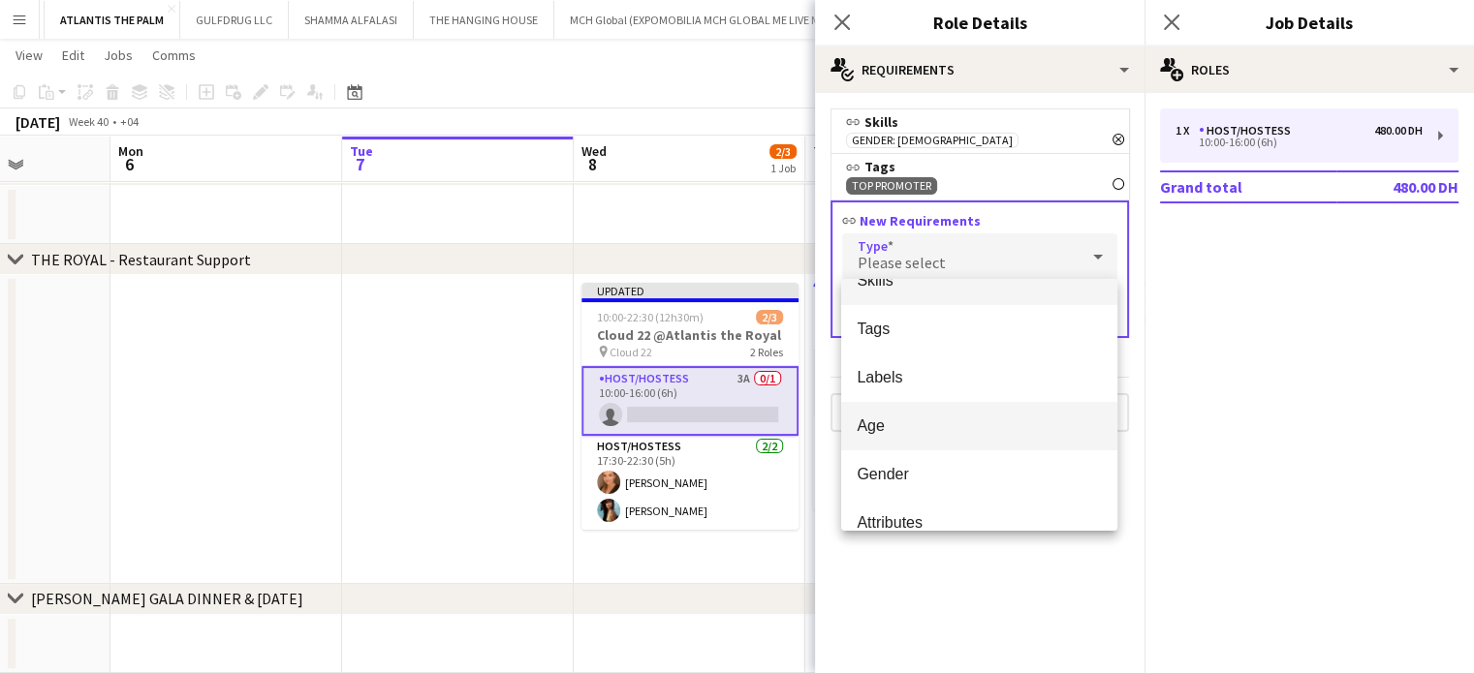
scroll to position [54, 0]
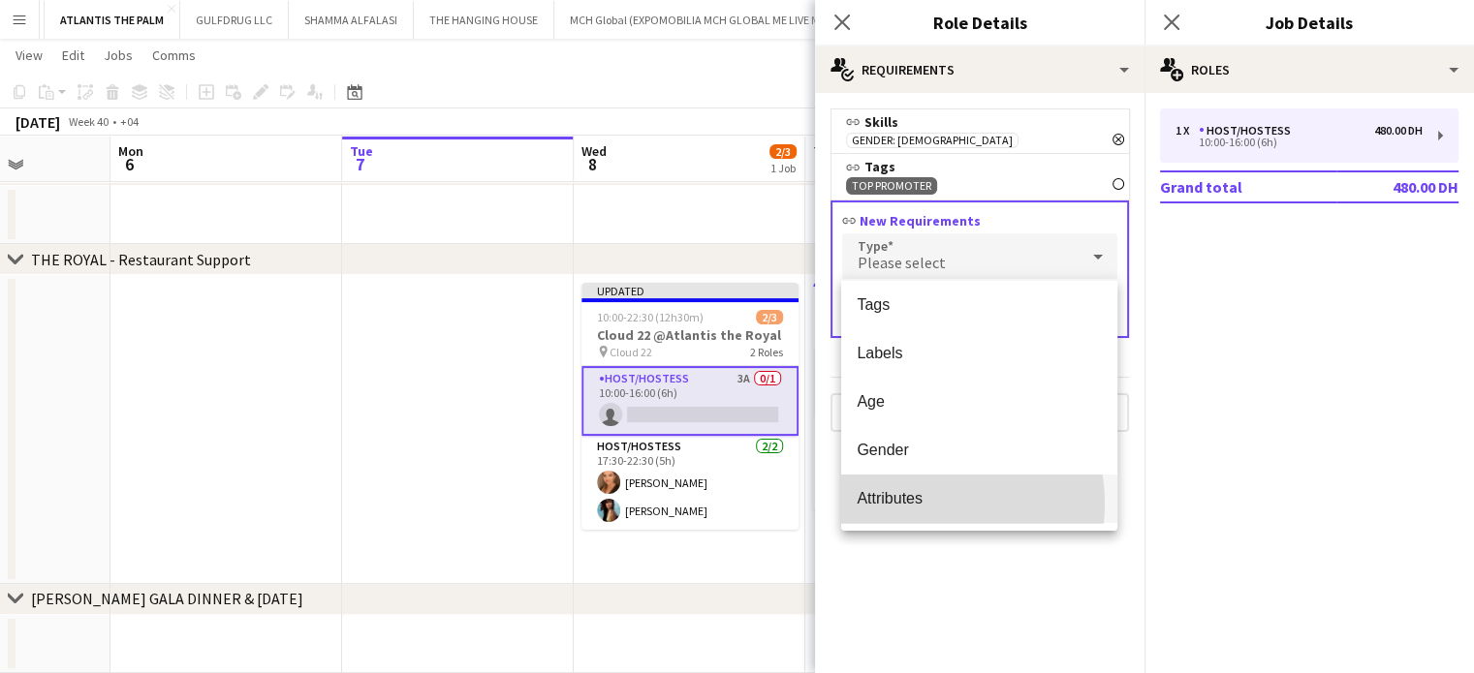
click at [915, 504] on span "Attributes" at bounding box center [978, 498] width 245 height 18
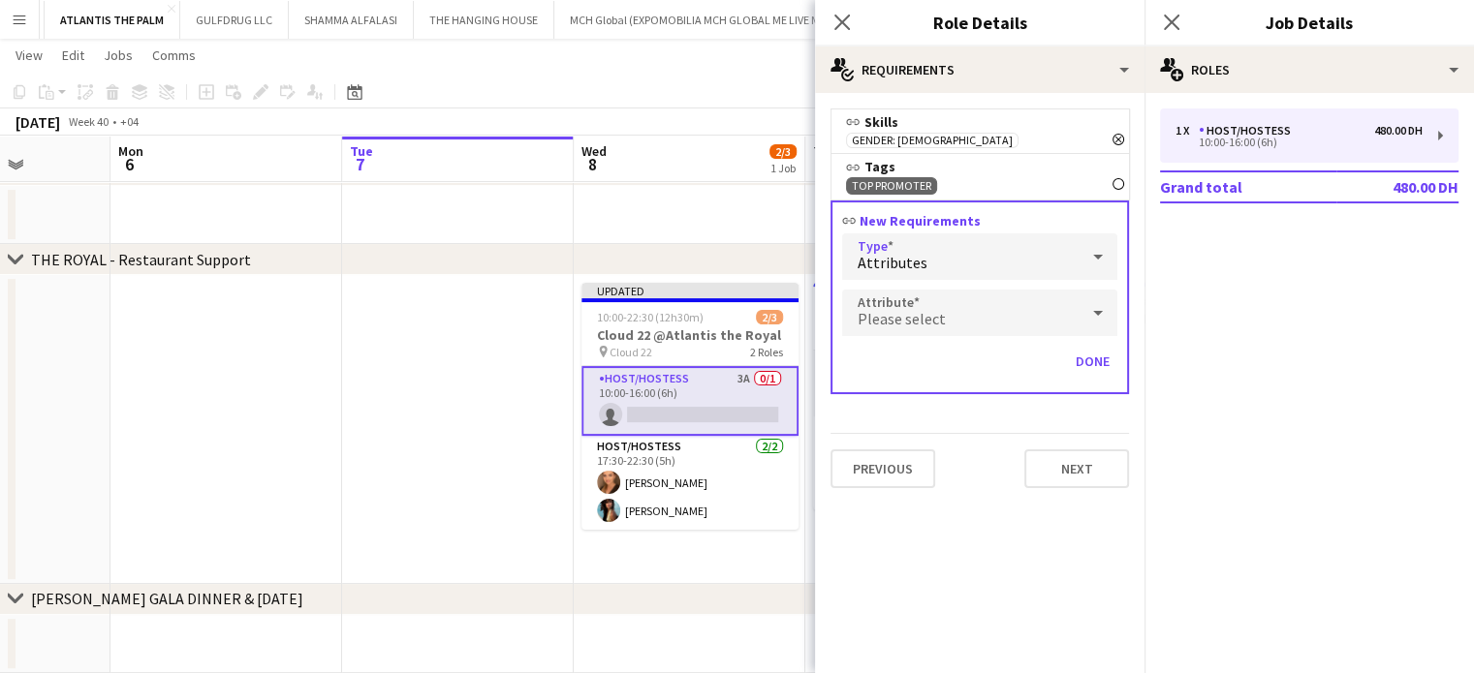
click at [919, 309] on span "Please select" at bounding box center [901, 318] width 88 height 19
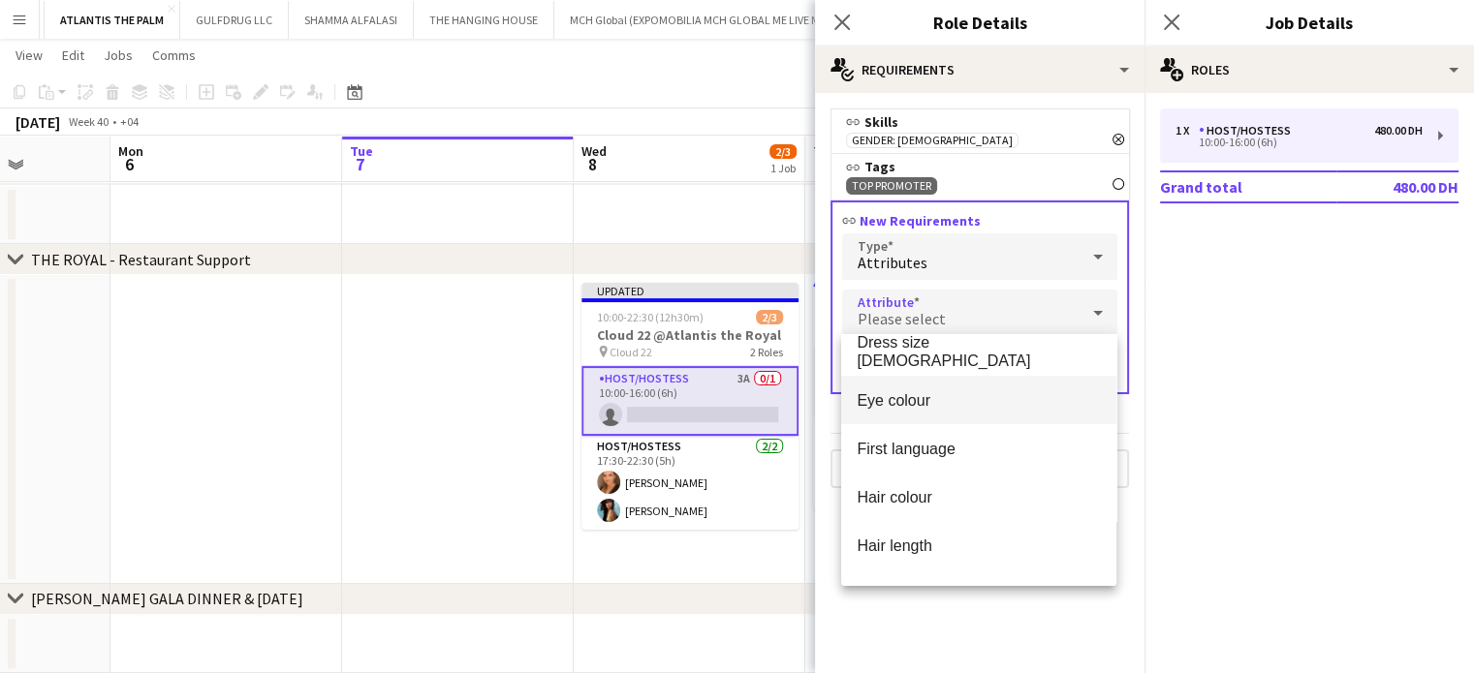
scroll to position [388, 0]
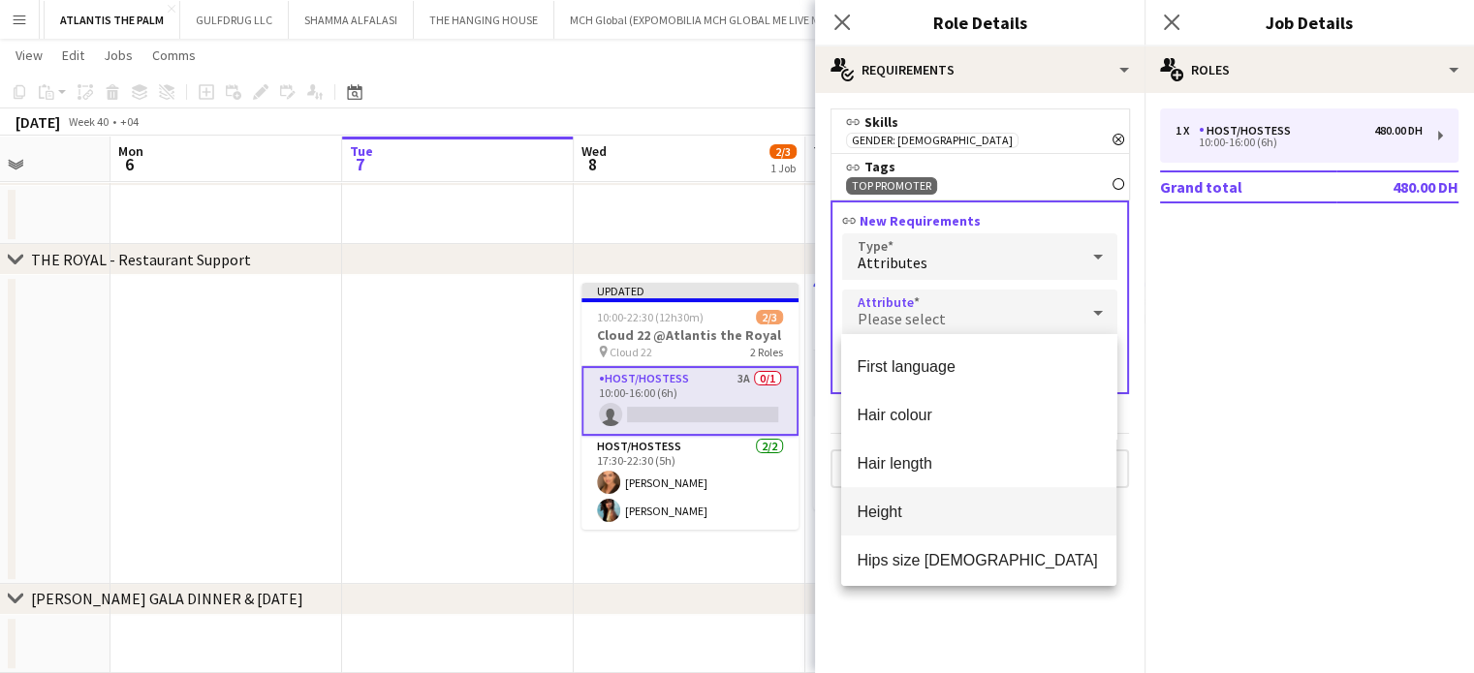
click at [897, 512] on span "Height" at bounding box center [978, 512] width 244 height 18
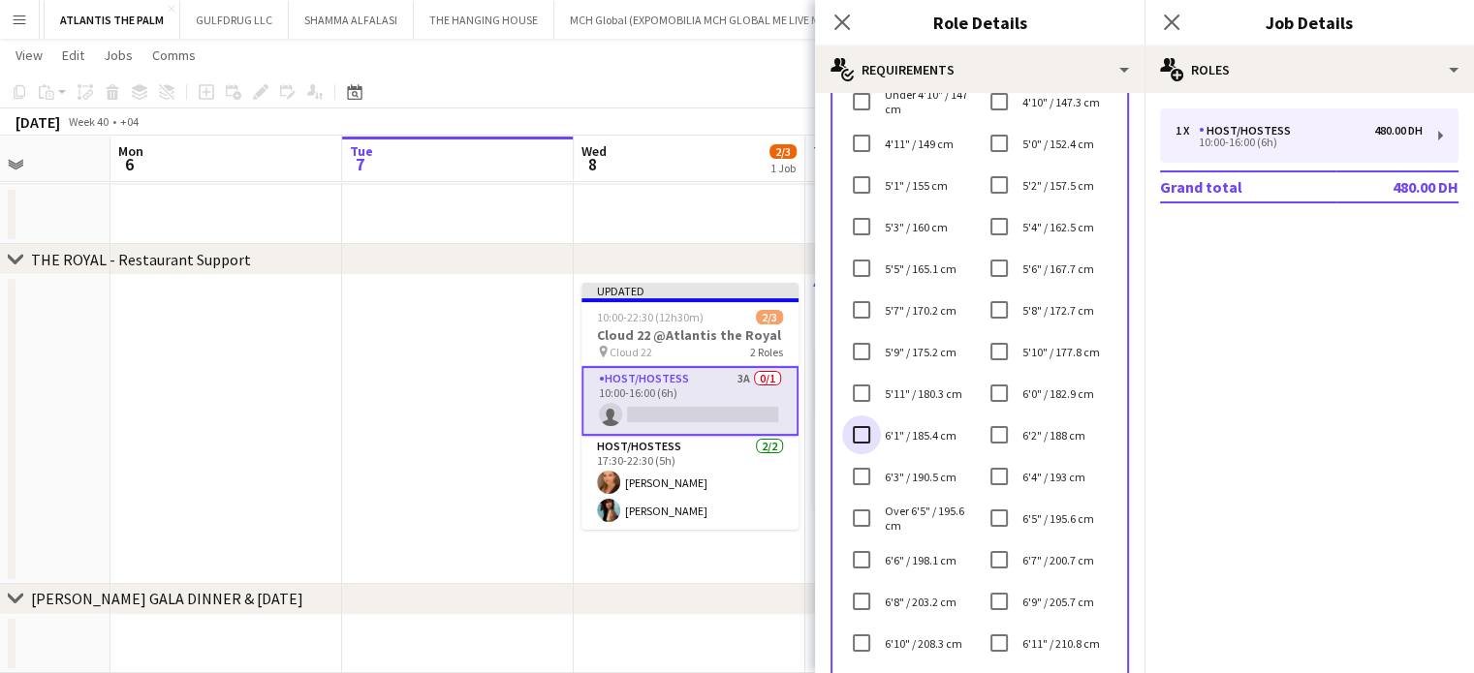
scroll to position [632, 0]
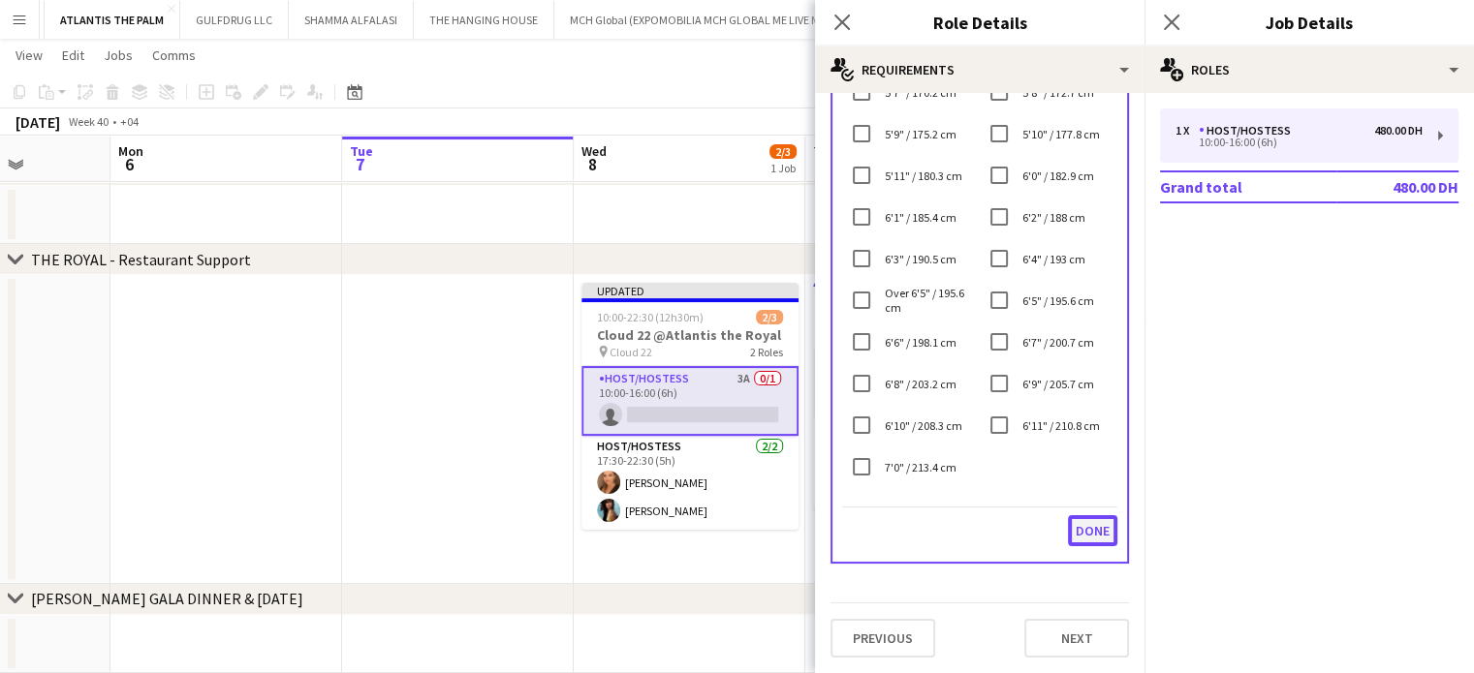
click at [1080, 540] on button "Done" at bounding box center [1092, 530] width 49 height 31
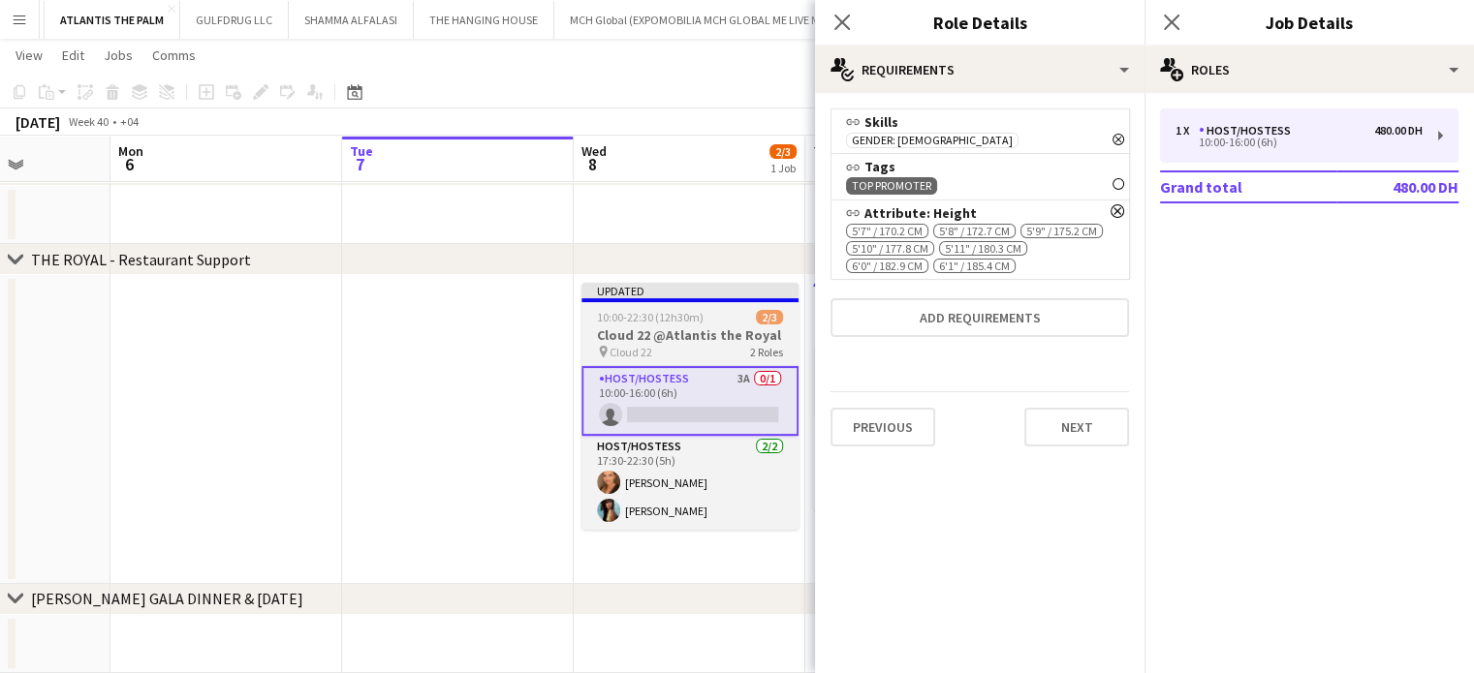
scroll to position [0, 0]
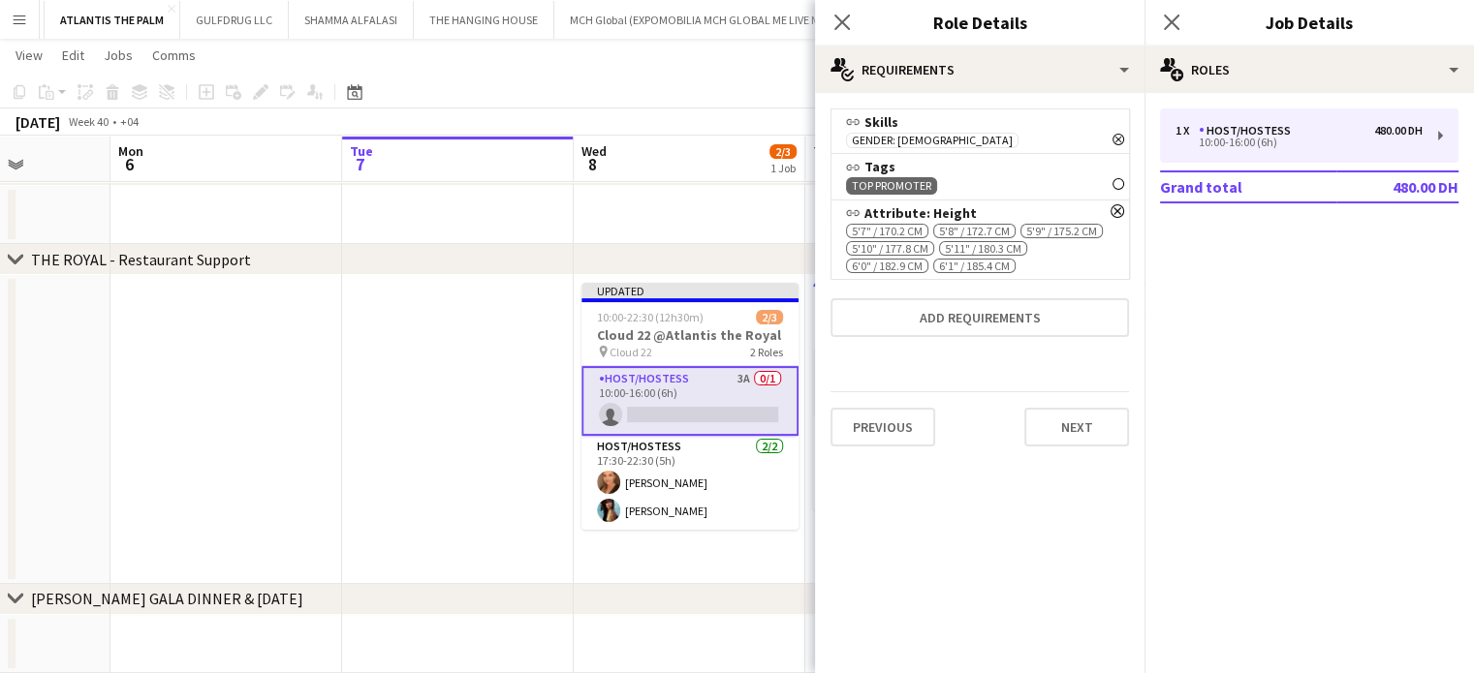
click at [468, 385] on app-date-cell at bounding box center [458, 429] width 232 height 309
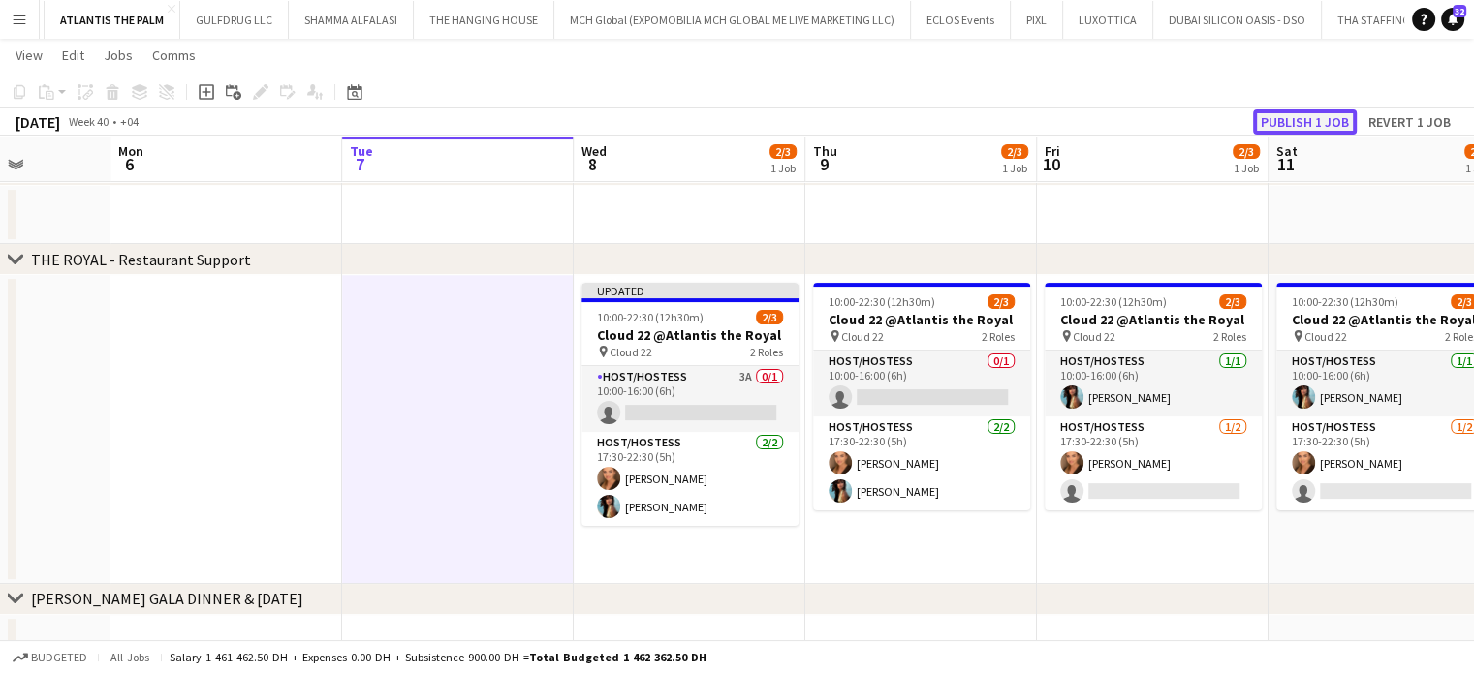
click at [1301, 127] on button "Publish 1 job" at bounding box center [1305, 121] width 104 height 25
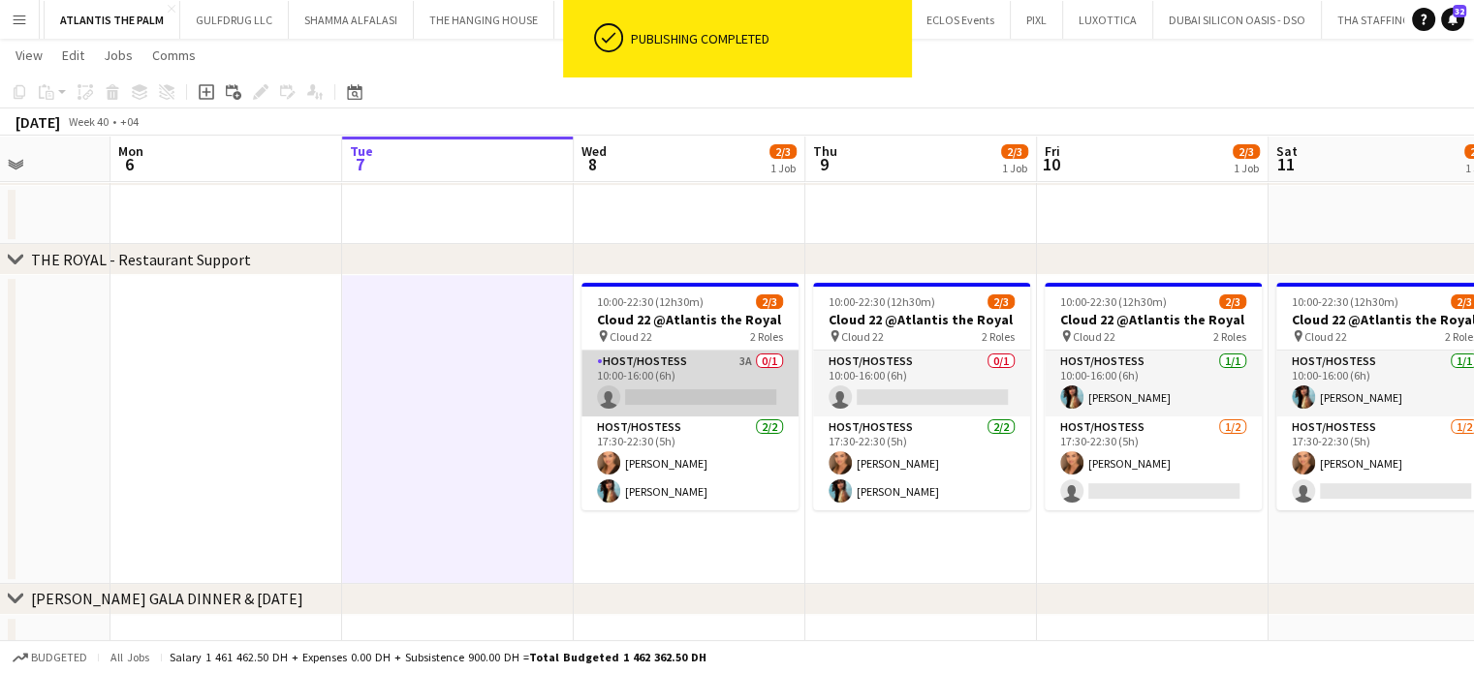
click at [723, 383] on app-card-role "Host/Hostess 3A 0/1 10:00-16:00 (6h) single-neutral-actions" at bounding box center [689, 384] width 217 height 66
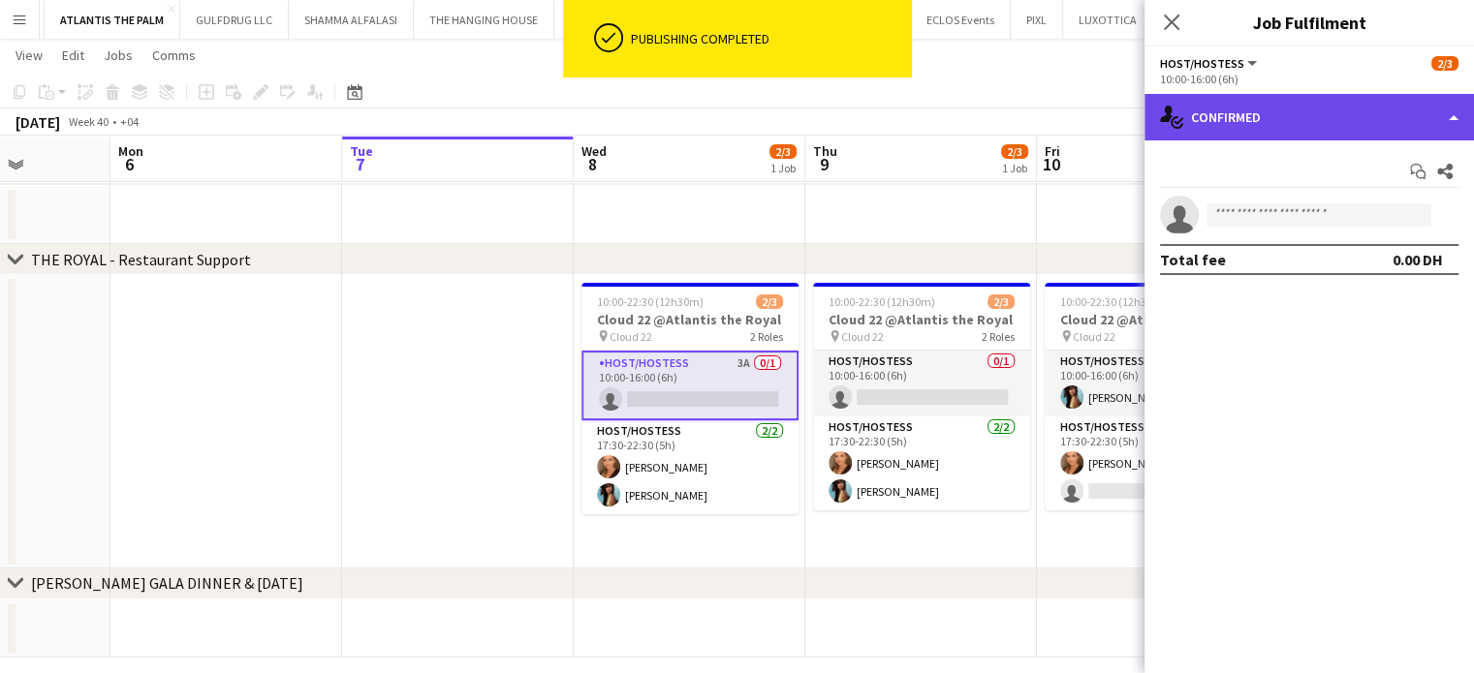
click at [1417, 101] on div "single-neutral-actions-check-2 Confirmed" at bounding box center [1308, 117] width 329 height 47
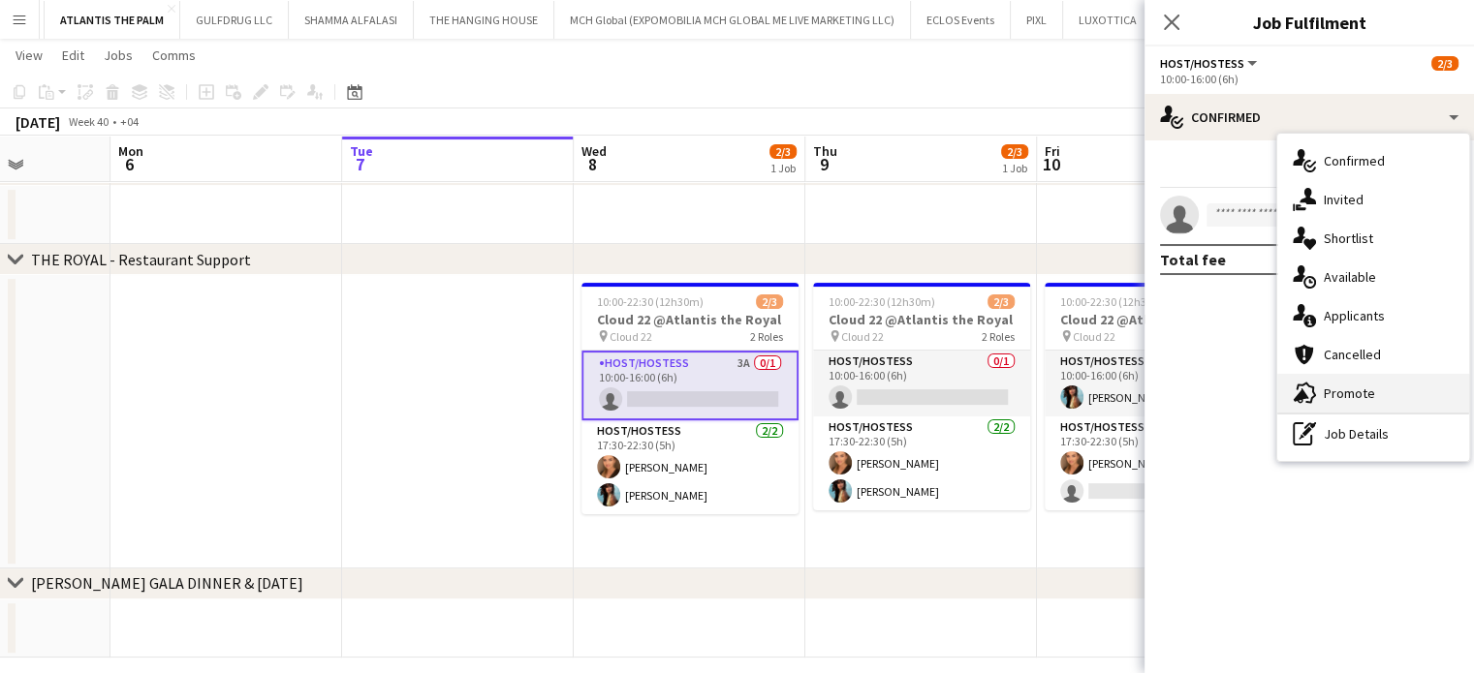
click at [1355, 390] on span "Promote" at bounding box center [1349, 393] width 51 height 17
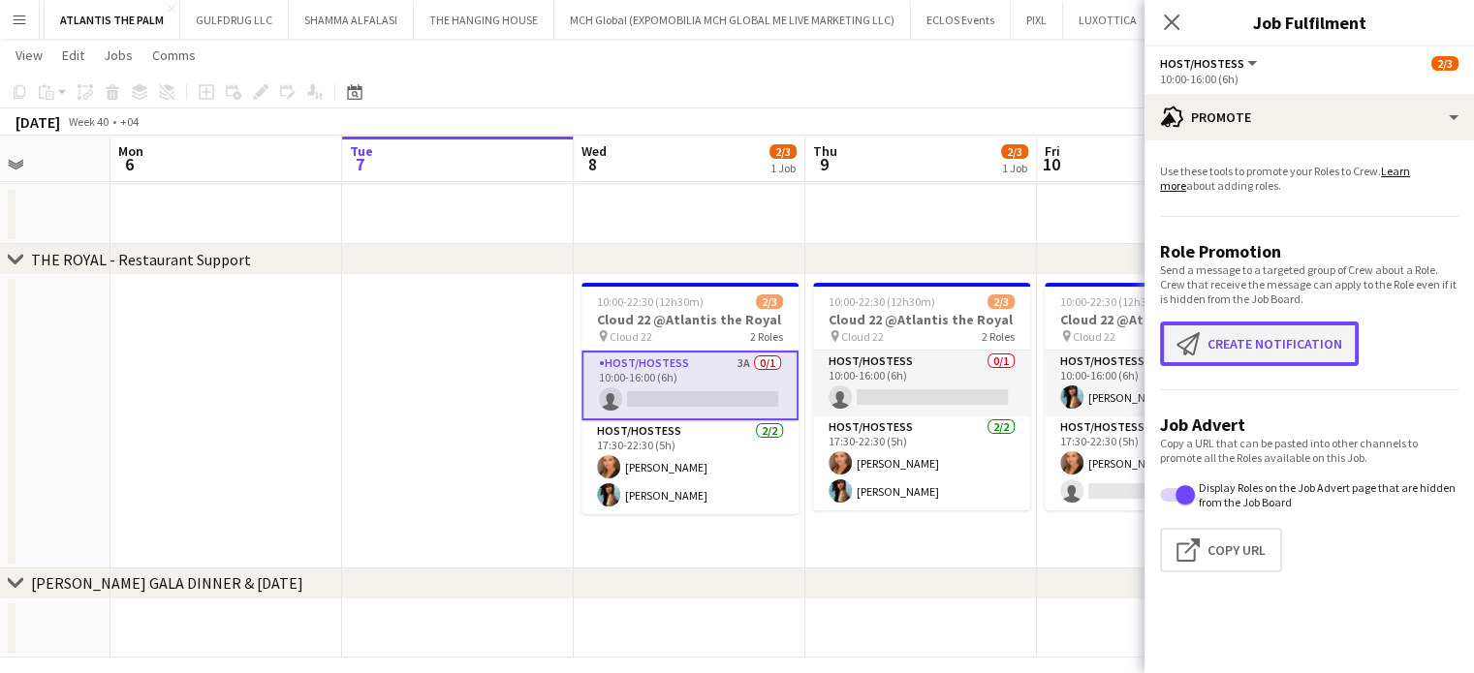
click at [1261, 355] on button "Create notification Create notification" at bounding box center [1259, 344] width 199 height 45
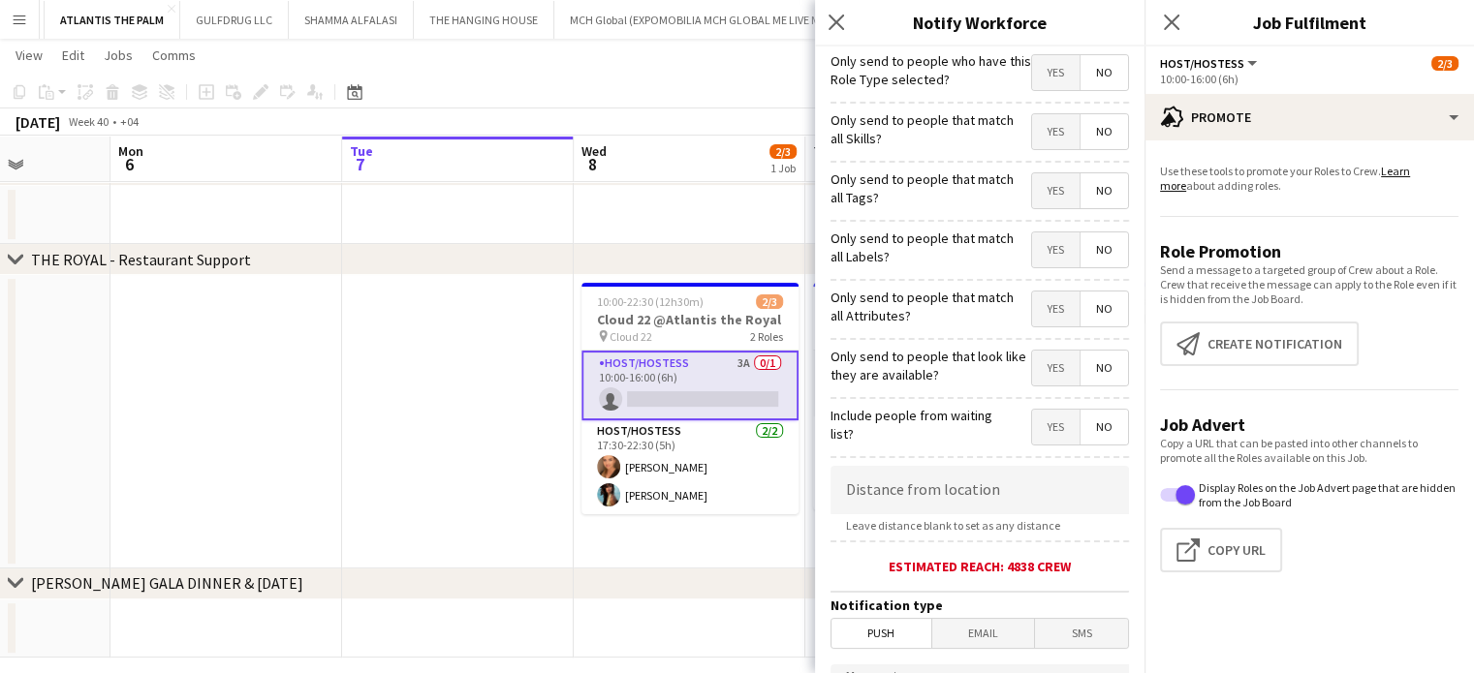
click at [1032, 122] on span "Yes" at bounding box center [1055, 131] width 47 height 35
click at [1032, 183] on span "Yes" at bounding box center [1055, 190] width 47 height 35
click at [1039, 247] on span "Yes" at bounding box center [1055, 250] width 47 height 35
click at [1042, 310] on span "Yes" at bounding box center [1055, 309] width 47 height 35
click at [1032, 363] on span "Yes" at bounding box center [1055, 368] width 47 height 35
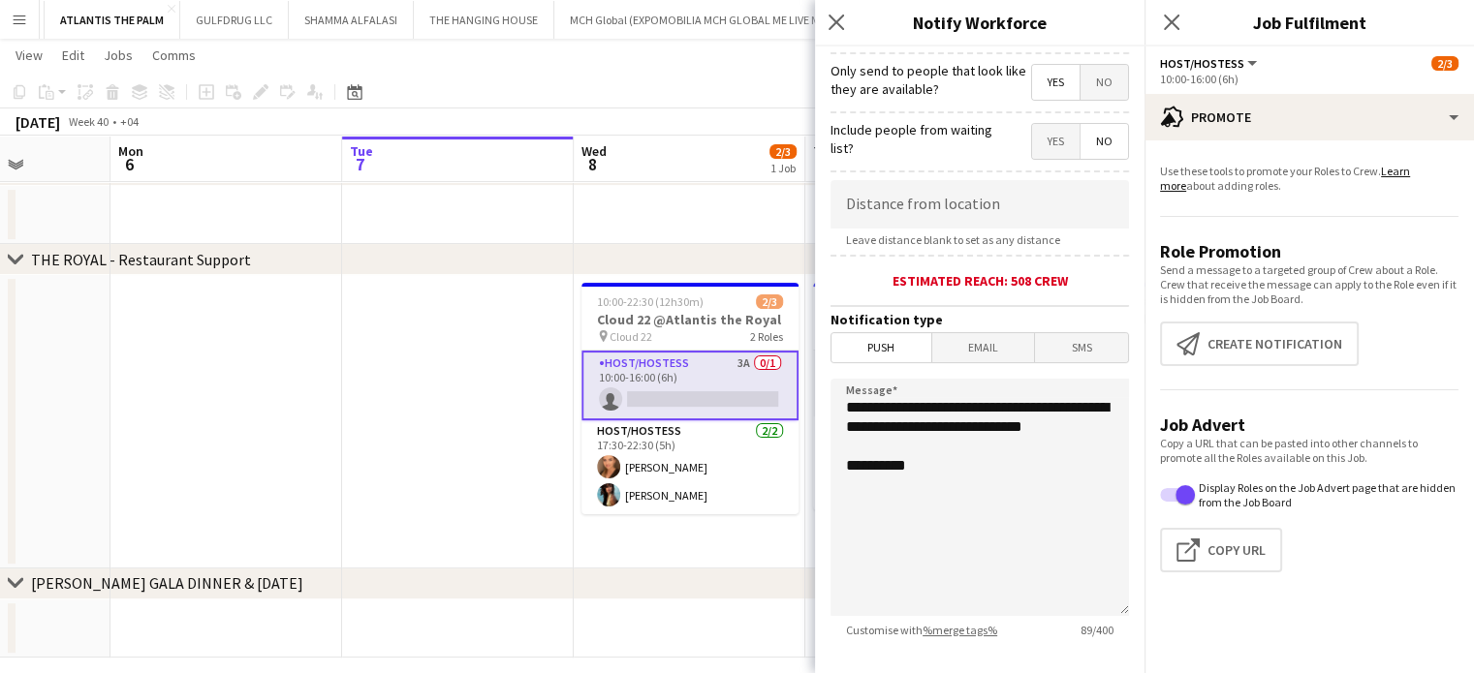
scroll to position [392, 0]
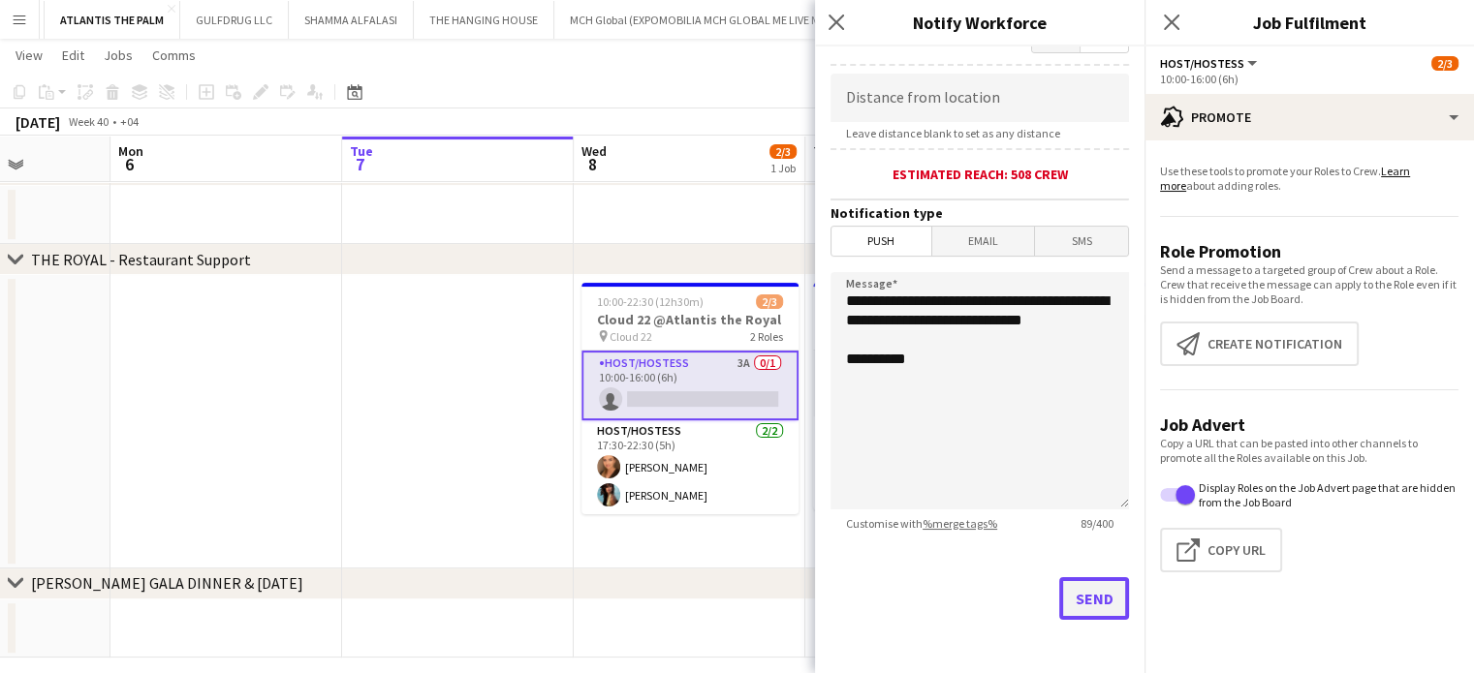
click at [1075, 602] on button "Send" at bounding box center [1094, 598] width 70 height 43
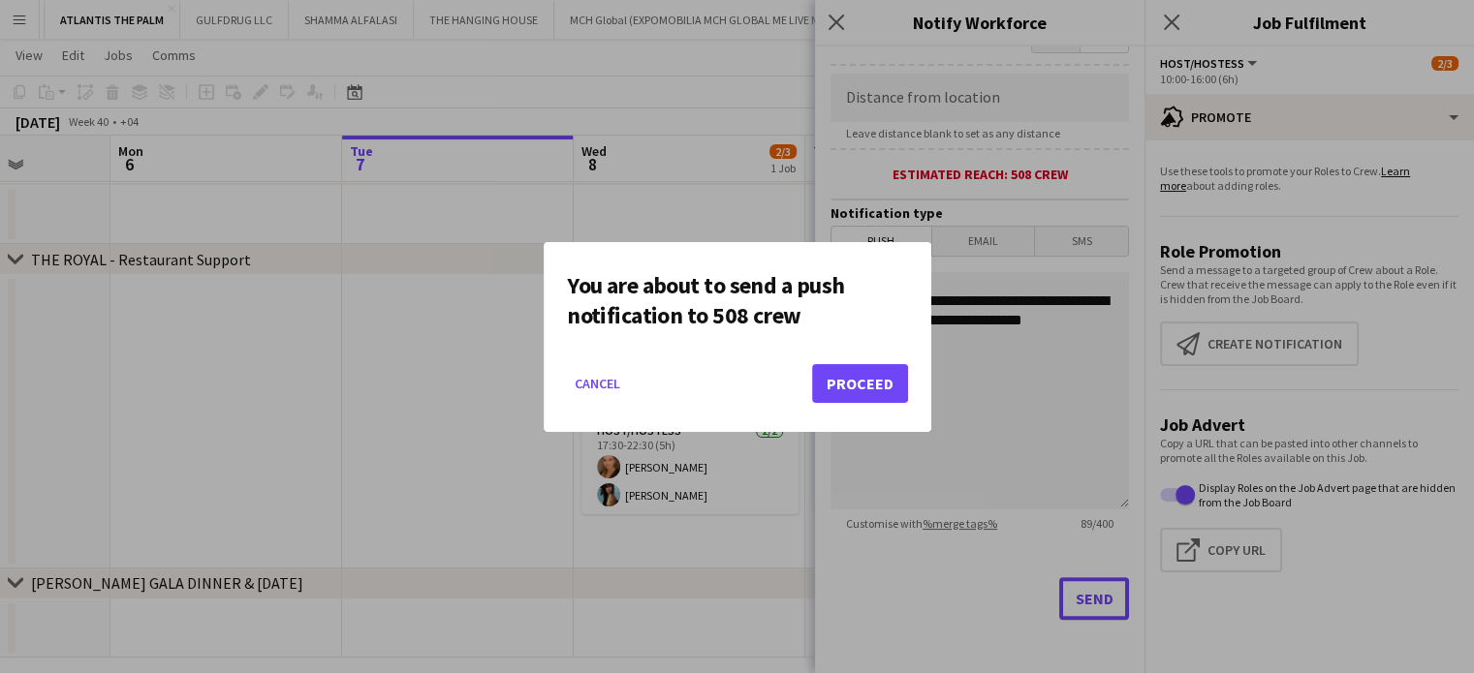
scroll to position [0, 0]
click at [859, 392] on button "Proceed" at bounding box center [860, 383] width 96 height 39
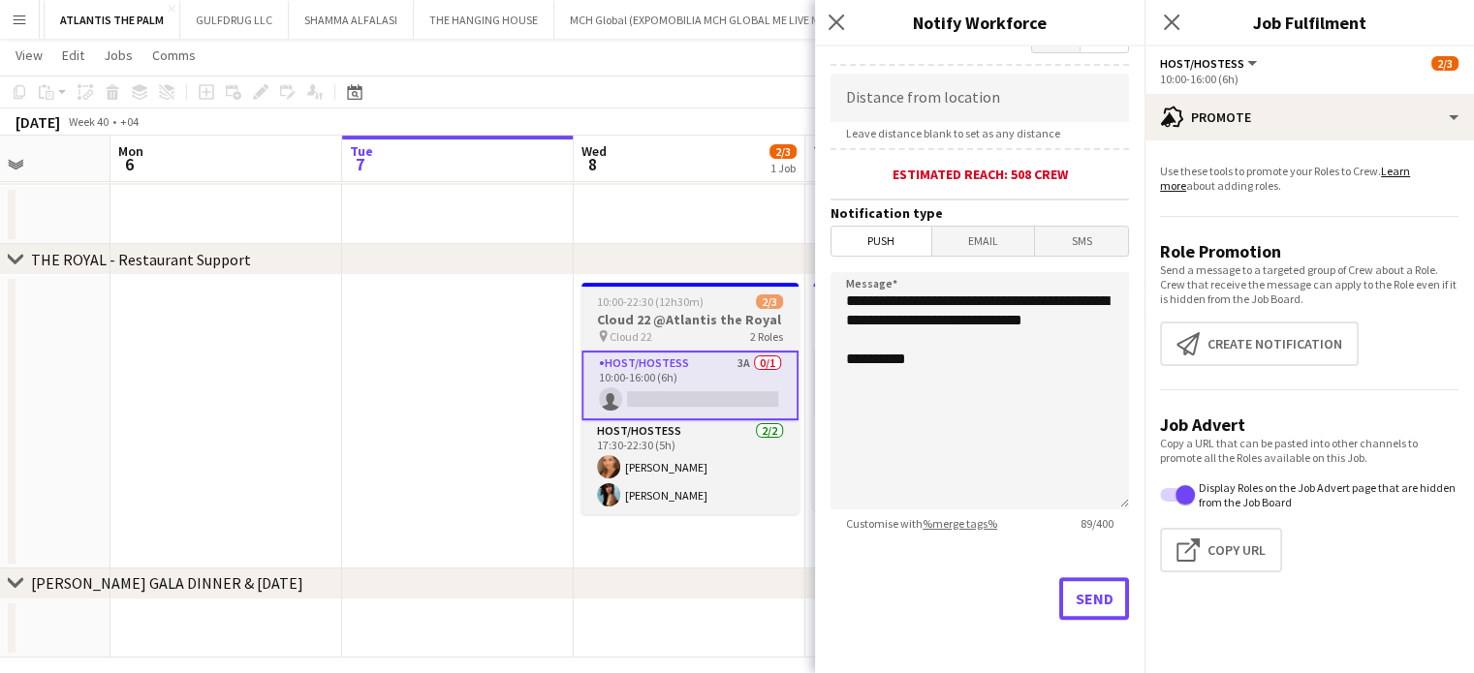
scroll to position [388, 0]
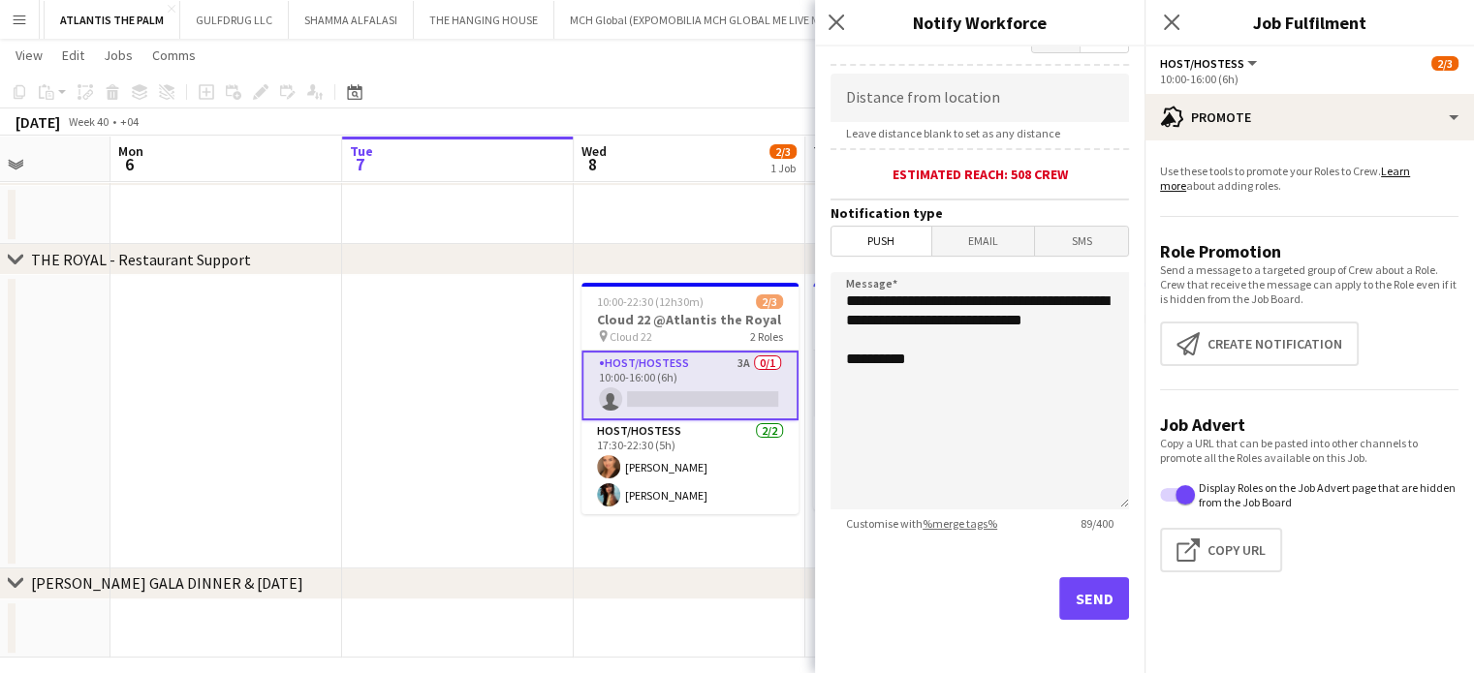
click at [393, 362] on app-date-cell at bounding box center [458, 422] width 232 height 294
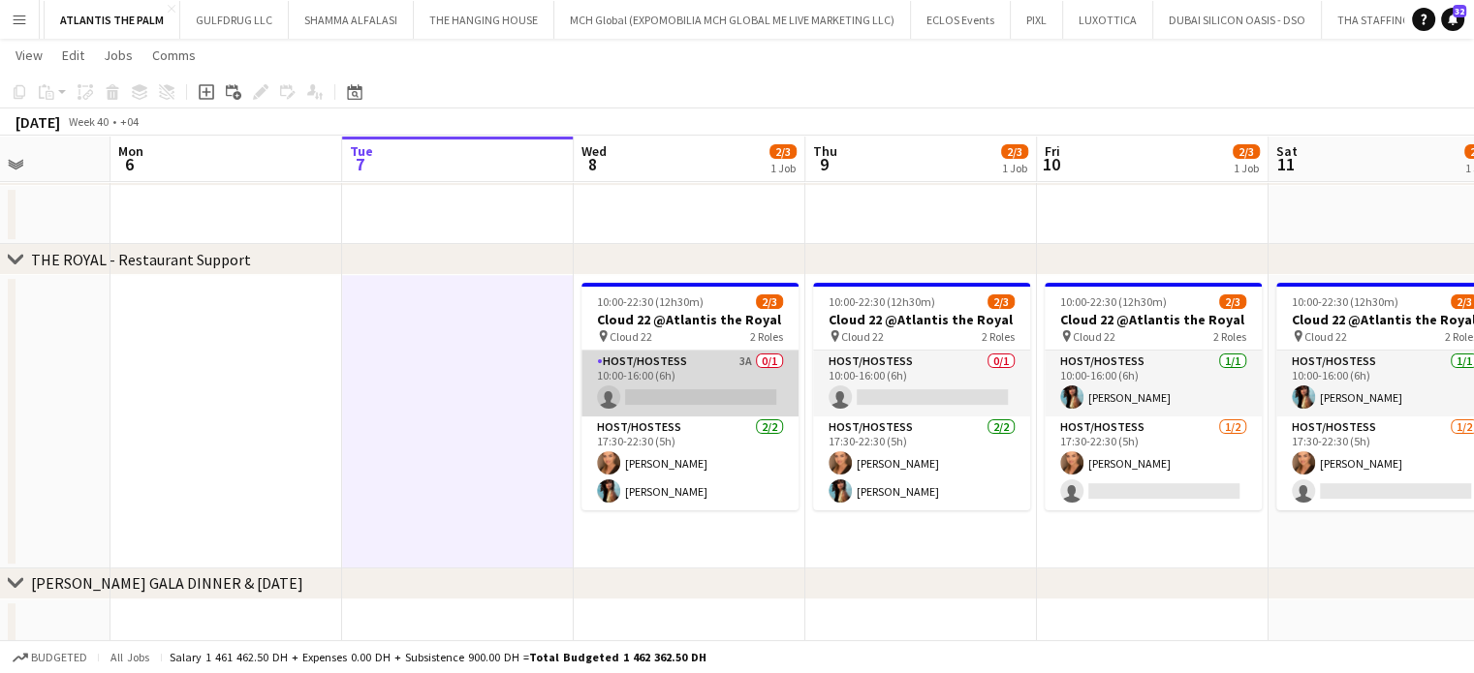
click at [671, 385] on app-card-role "Host/Hostess 3A 0/1 10:00-16:00 (6h) single-neutral-actions" at bounding box center [689, 384] width 217 height 66
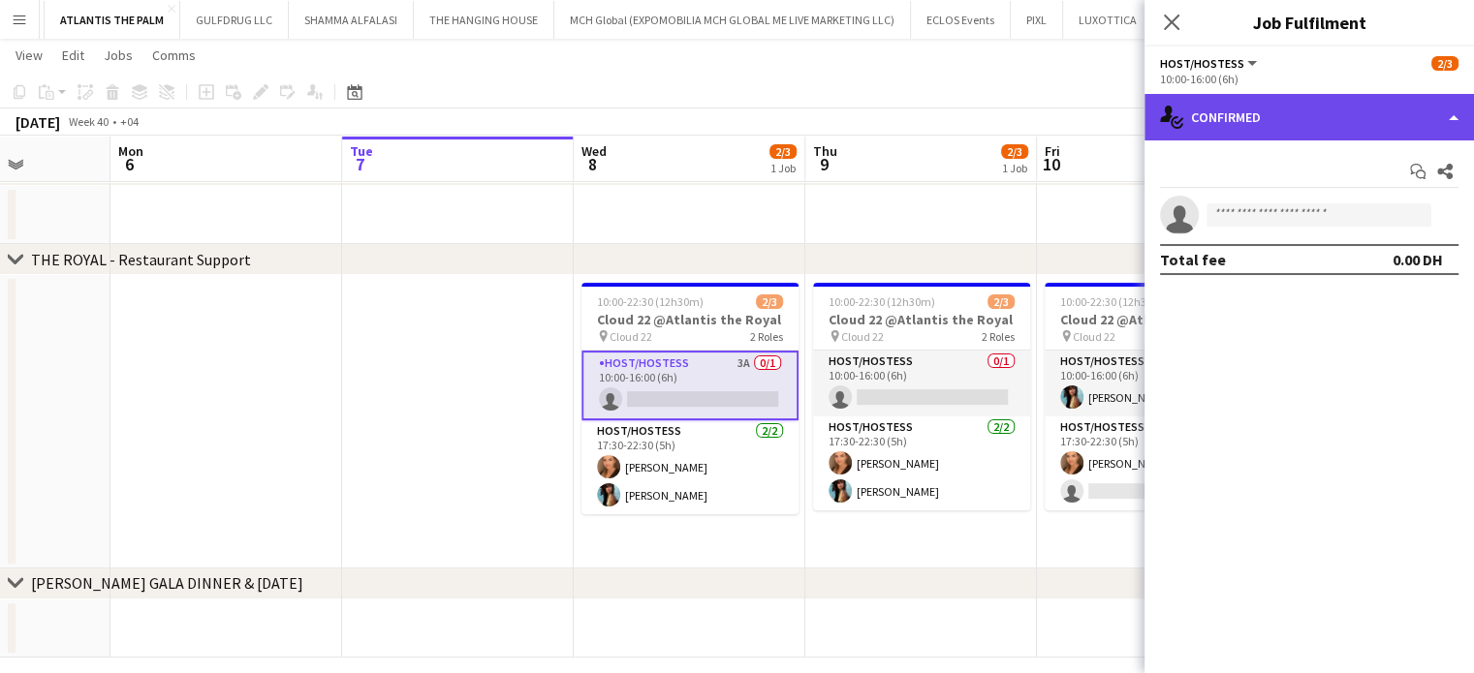
click at [1351, 107] on div "single-neutral-actions-check-2 Confirmed" at bounding box center [1308, 117] width 329 height 47
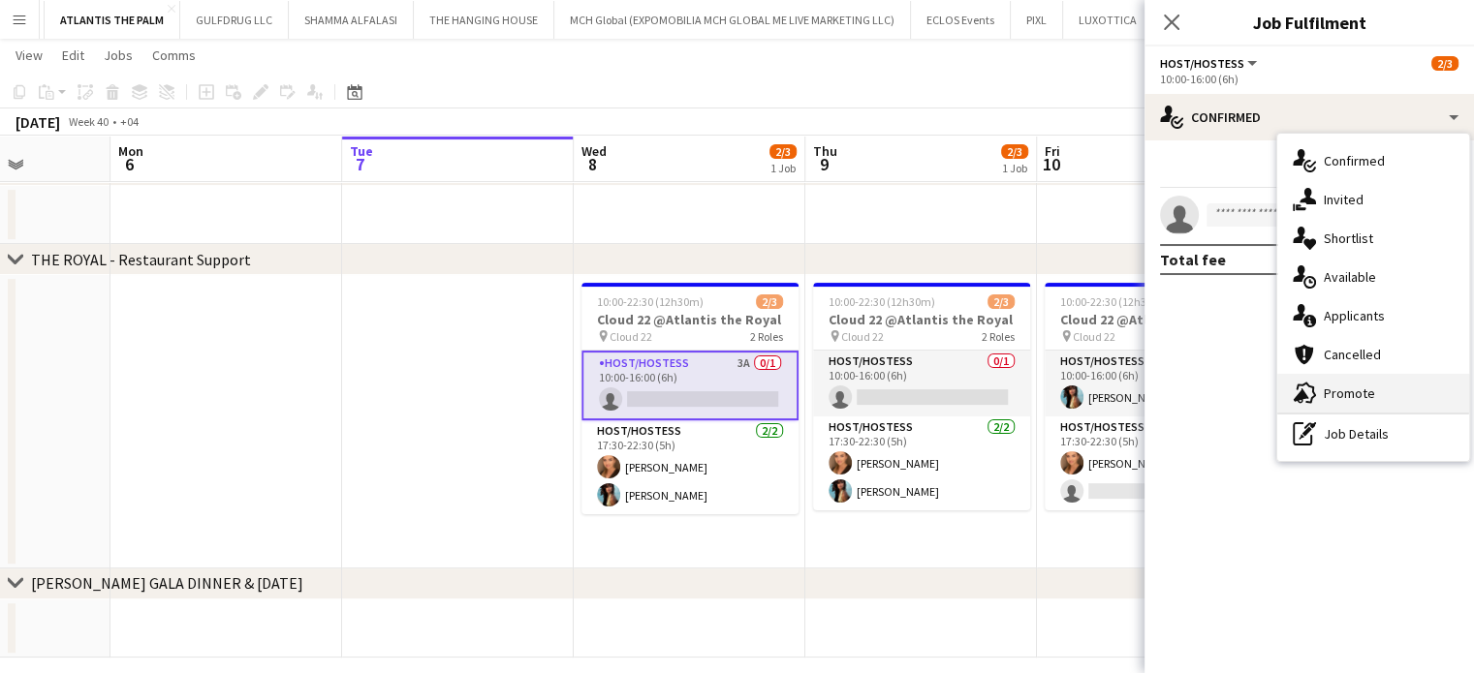
click at [1347, 399] on span "Promote" at bounding box center [1349, 393] width 51 height 17
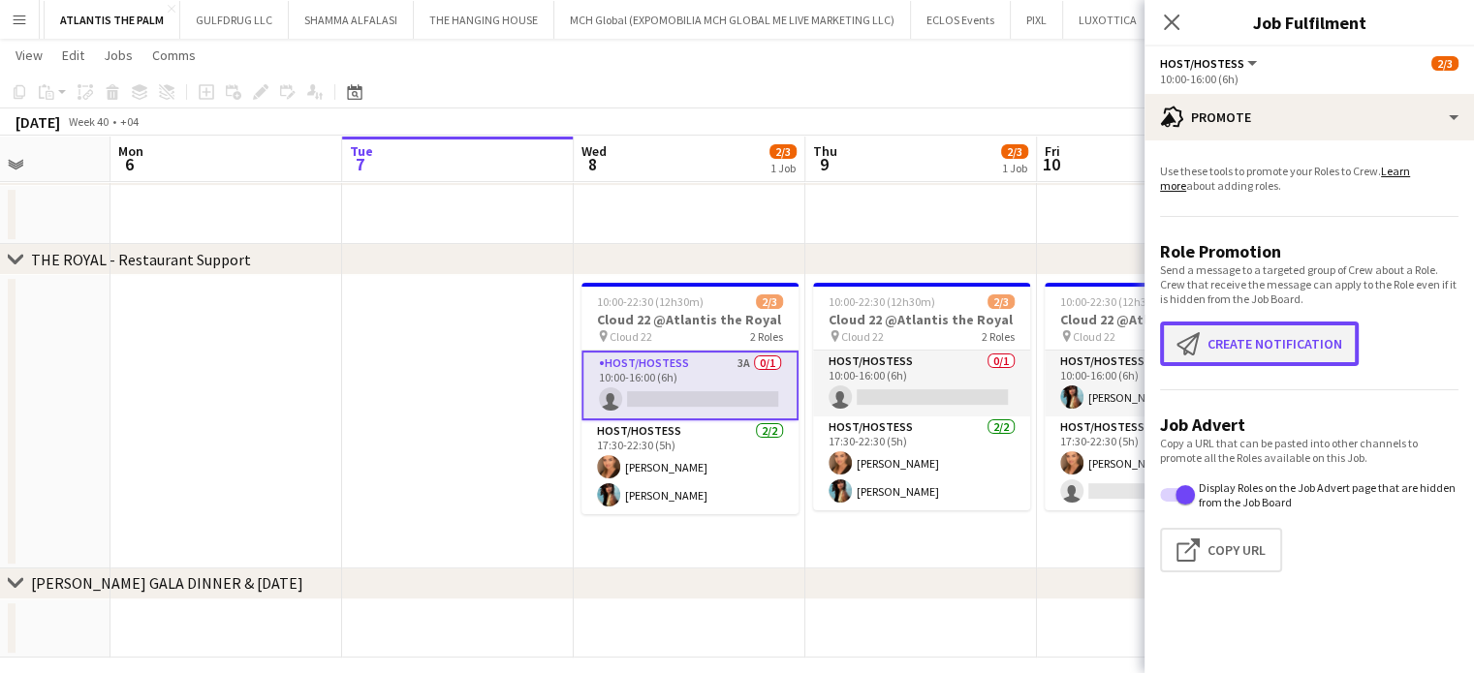
click at [1195, 337] on app-icon "Create notification" at bounding box center [1191, 343] width 31 height 23
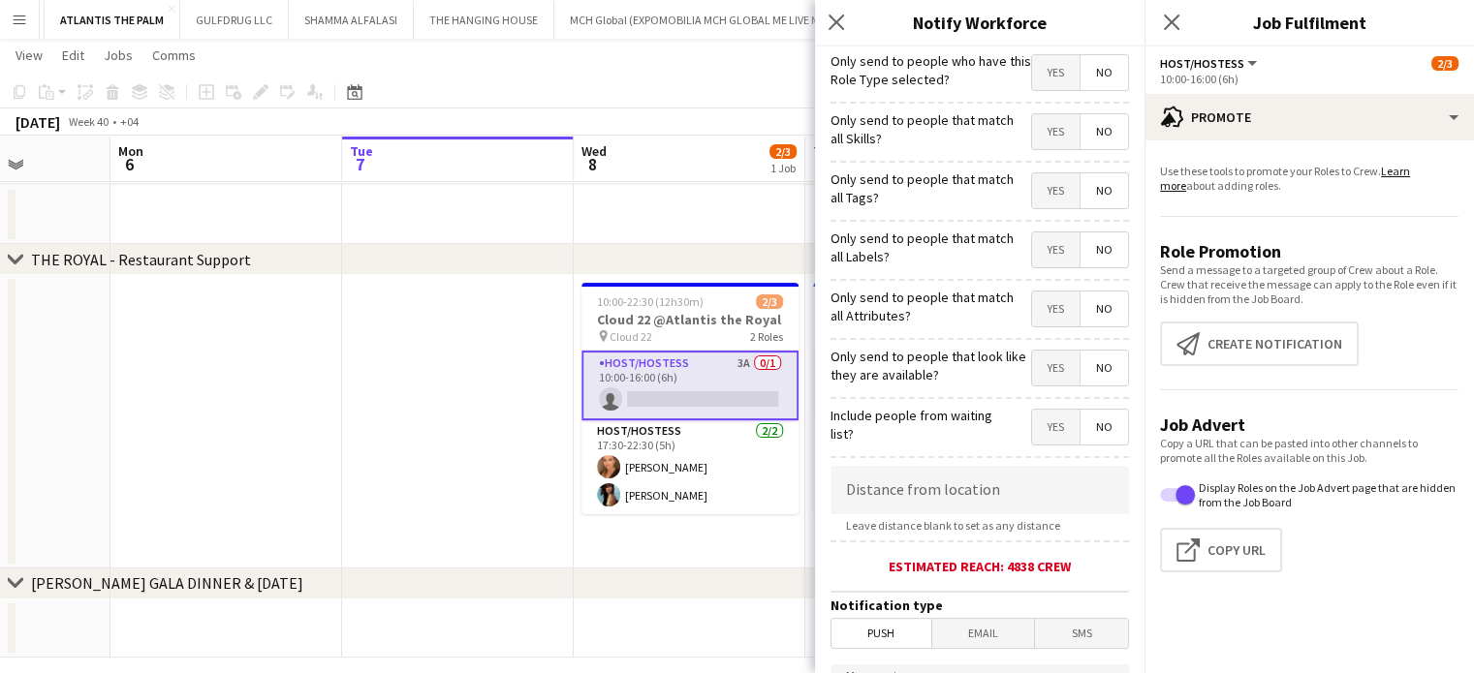
click at [1043, 121] on span "Yes" at bounding box center [1055, 131] width 47 height 35
click at [1042, 180] on span "Yes" at bounding box center [1055, 190] width 47 height 35
click at [1032, 257] on span "Yes" at bounding box center [1055, 250] width 47 height 35
click at [1038, 309] on span "Yes" at bounding box center [1055, 309] width 47 height 35
click at [1037, 356] on span "Yes" at bounding box center [1055, 368] width 47 height 35
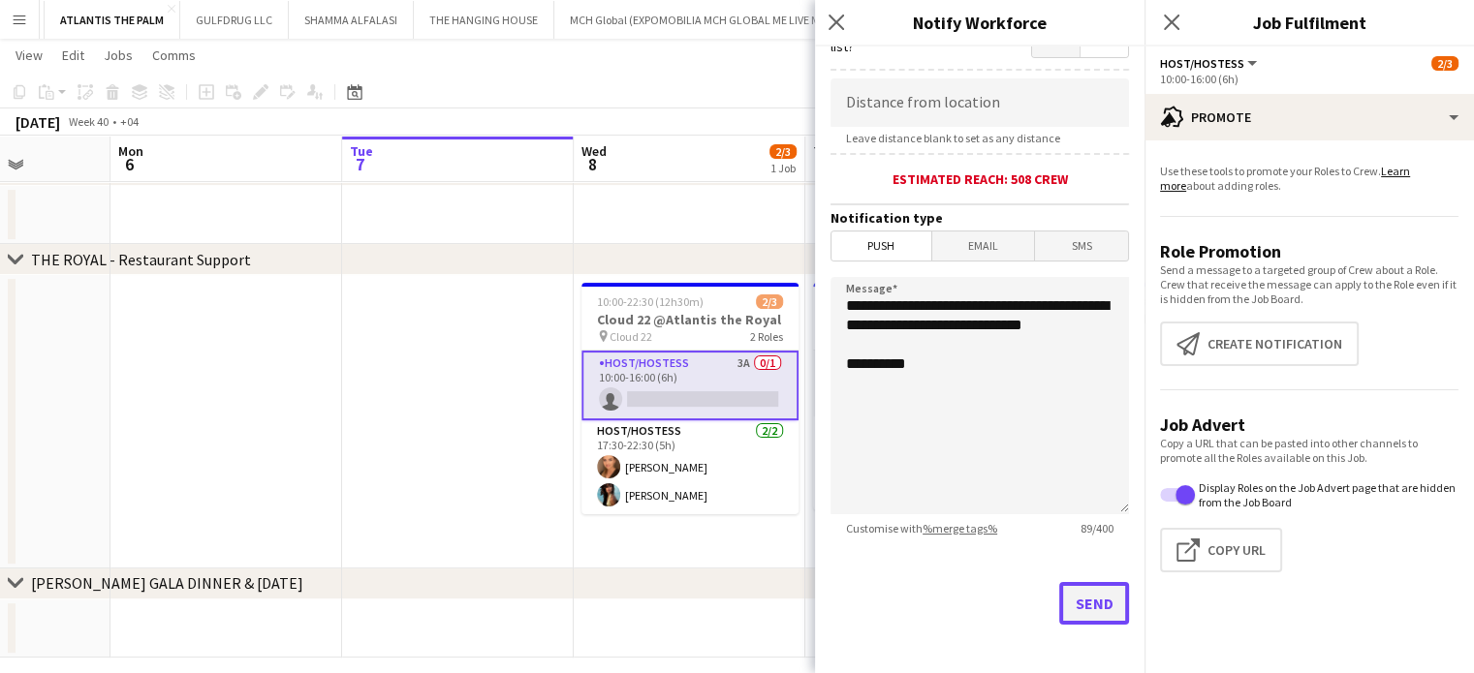
click at [1076, 598] on button "Send" at bounding box center [1094, 603] width 70 height 43
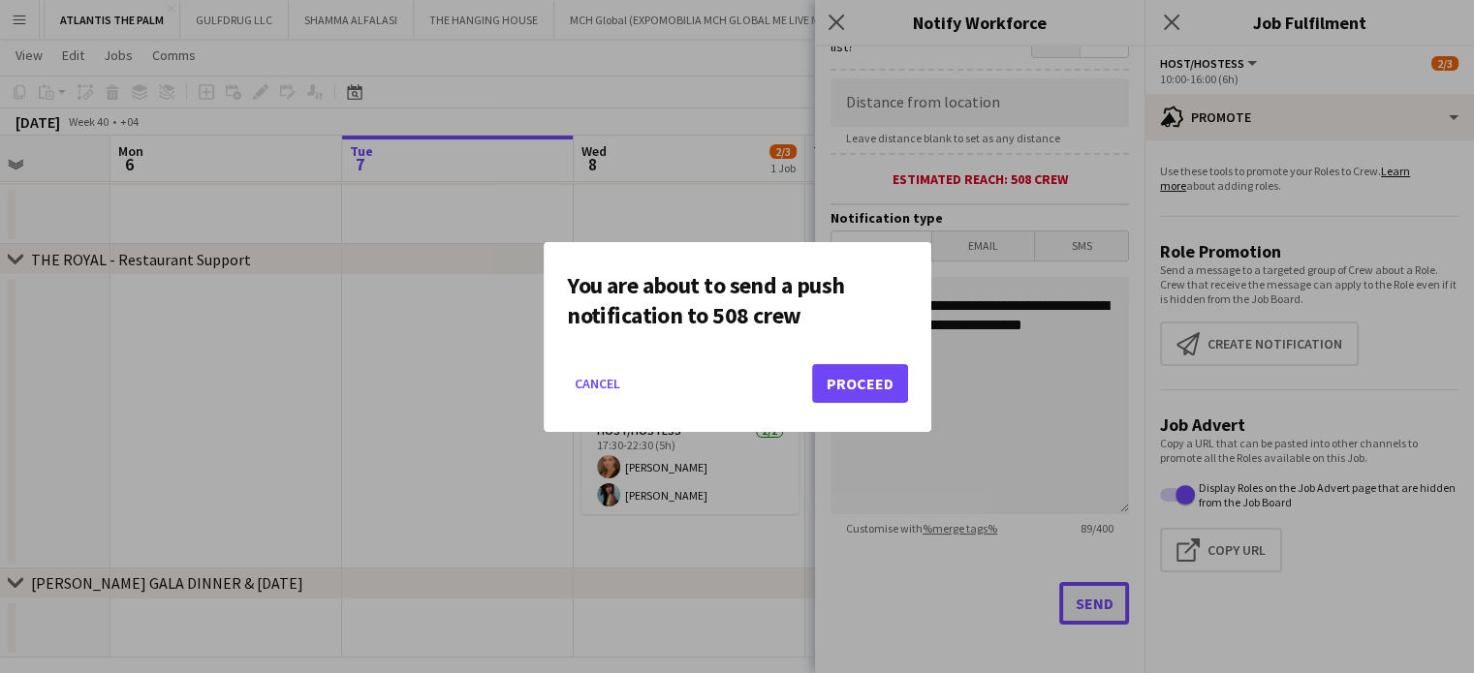
scroll to position [0, 0]
drag, startPoint x: 884, startPoint y: 383, endPoint x: 903, endPoint y: 380, distance: 19.6
click at [884, 383] on button "Proceed" at bounding box center [860, 383] width 96 height 39
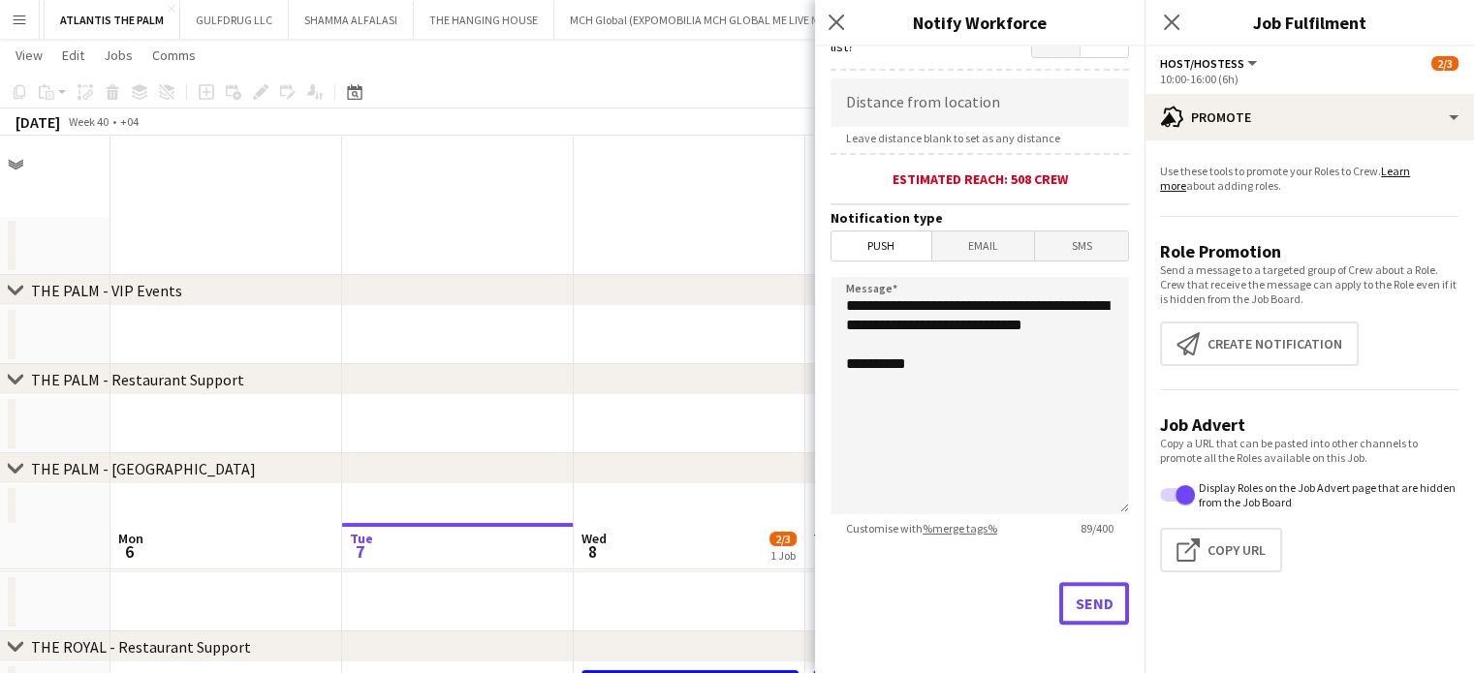
scroll to position [388, 0]
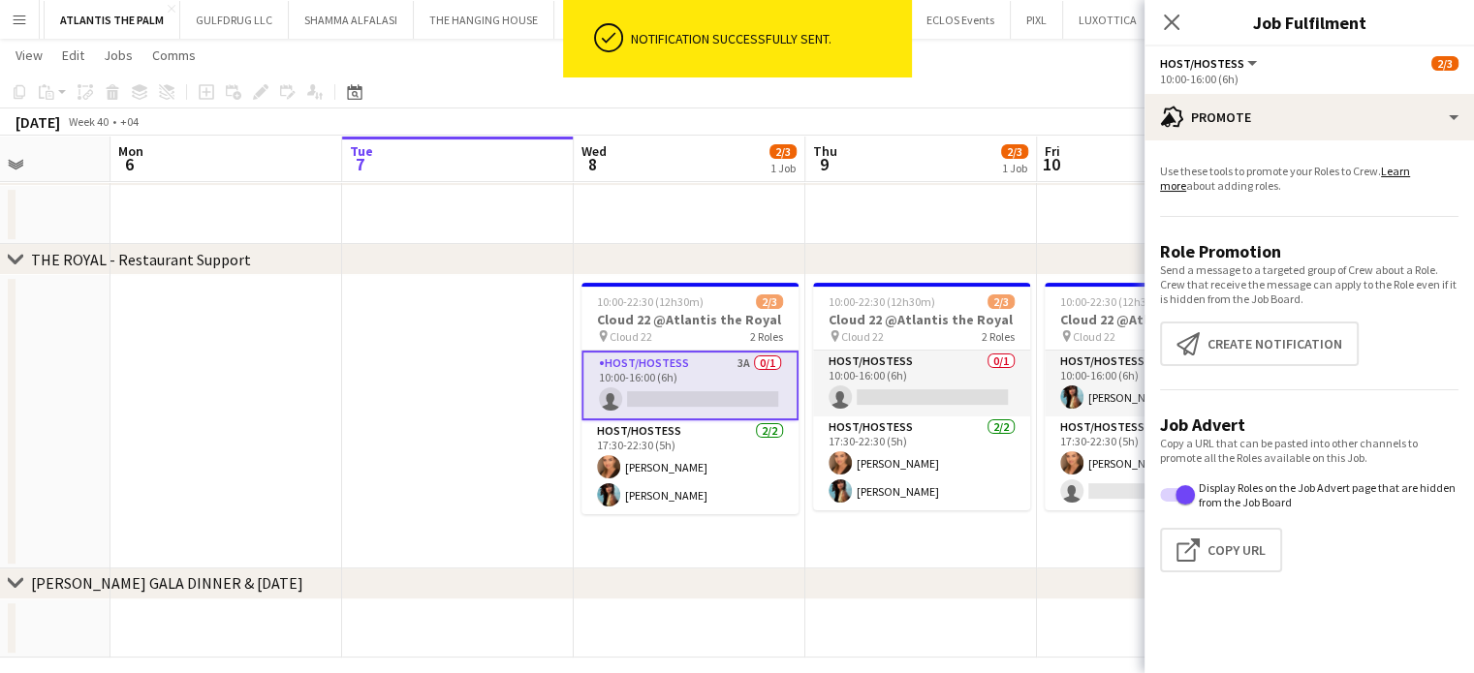
click at [744, 381] on app-card-role "Host/Hostess 3A 0/1 10:00-16:00 (6h) single-neutral-actions" at bounding box center [689, 386] width 217 height 70
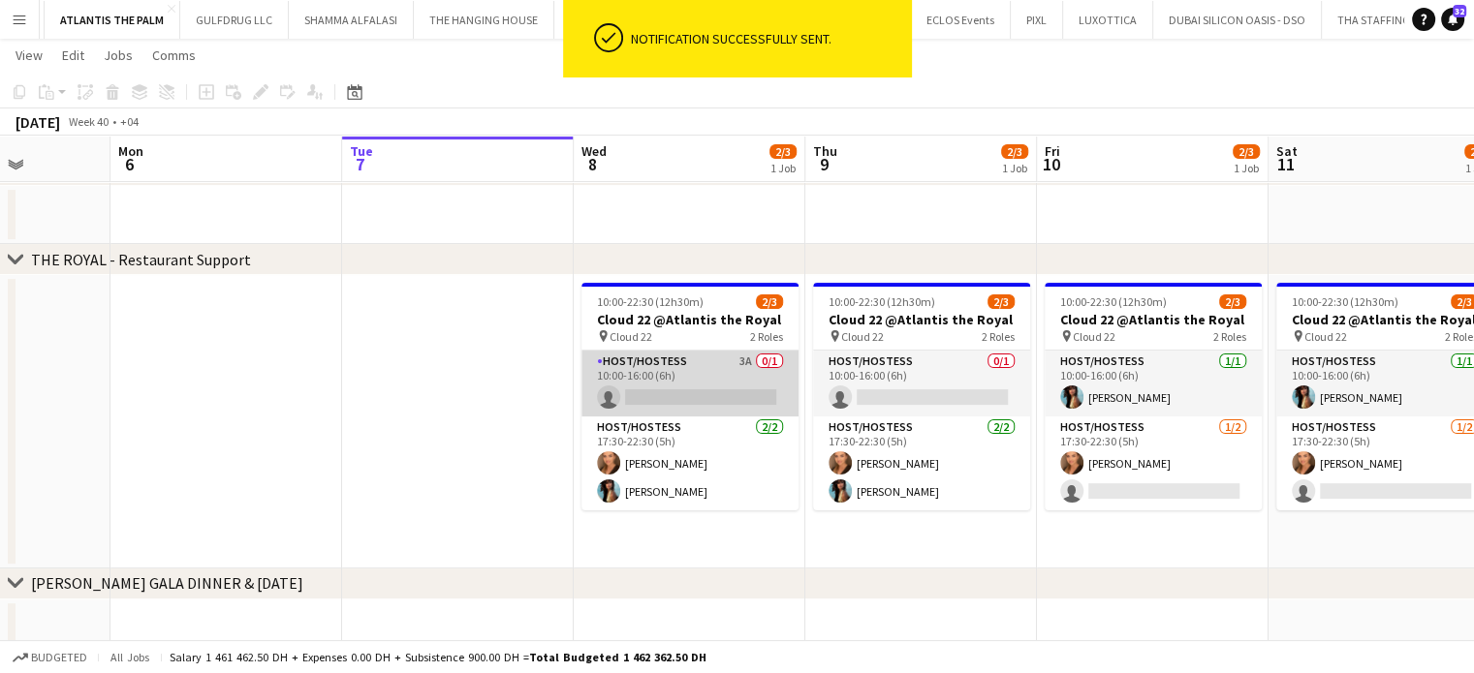
click at [725, 390] on app-card-role "Host/Hostess 3A 0/1 10:00-16:00 (6h) single-neutral-actions" at bounding box center [689, 384] width 217 height 66
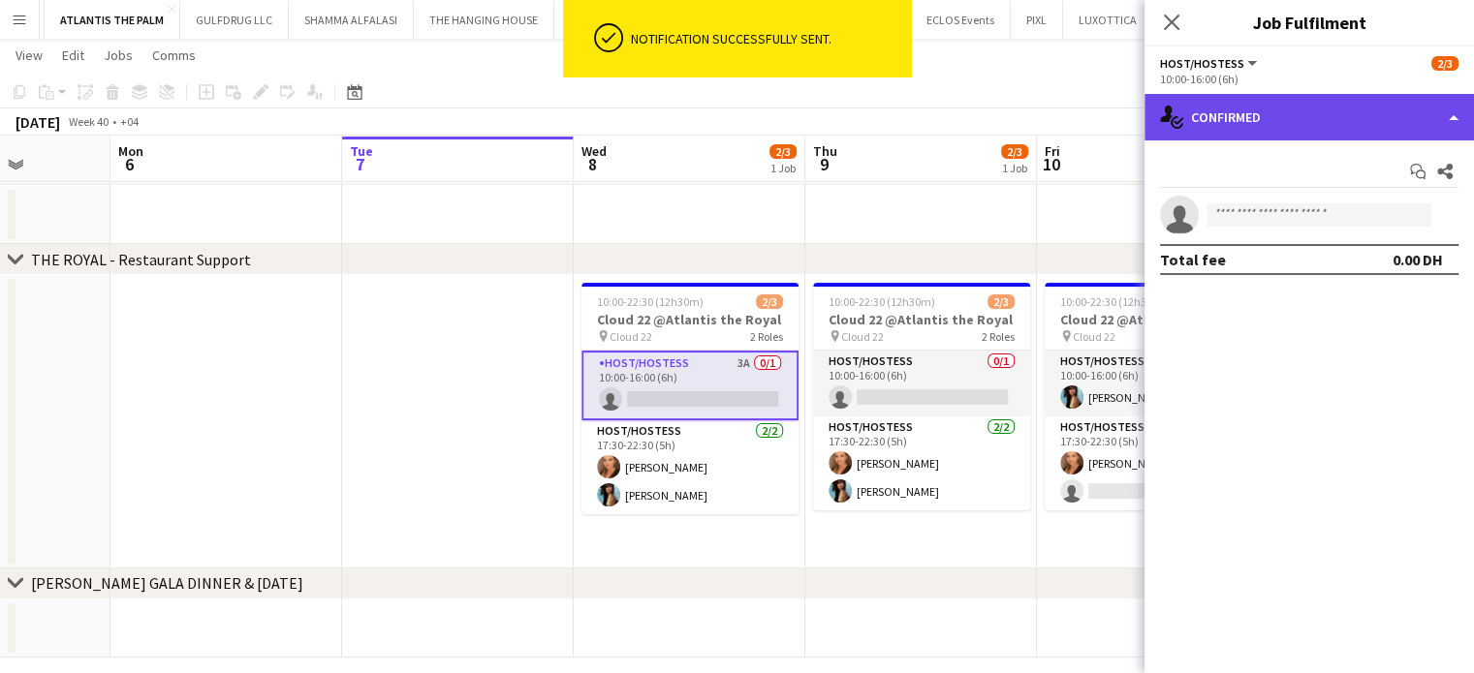
click at [1418, 117] on div "single-neutral-actions-check-2 Confirmed" at bounding box center [1308, 117] width 329 height 47
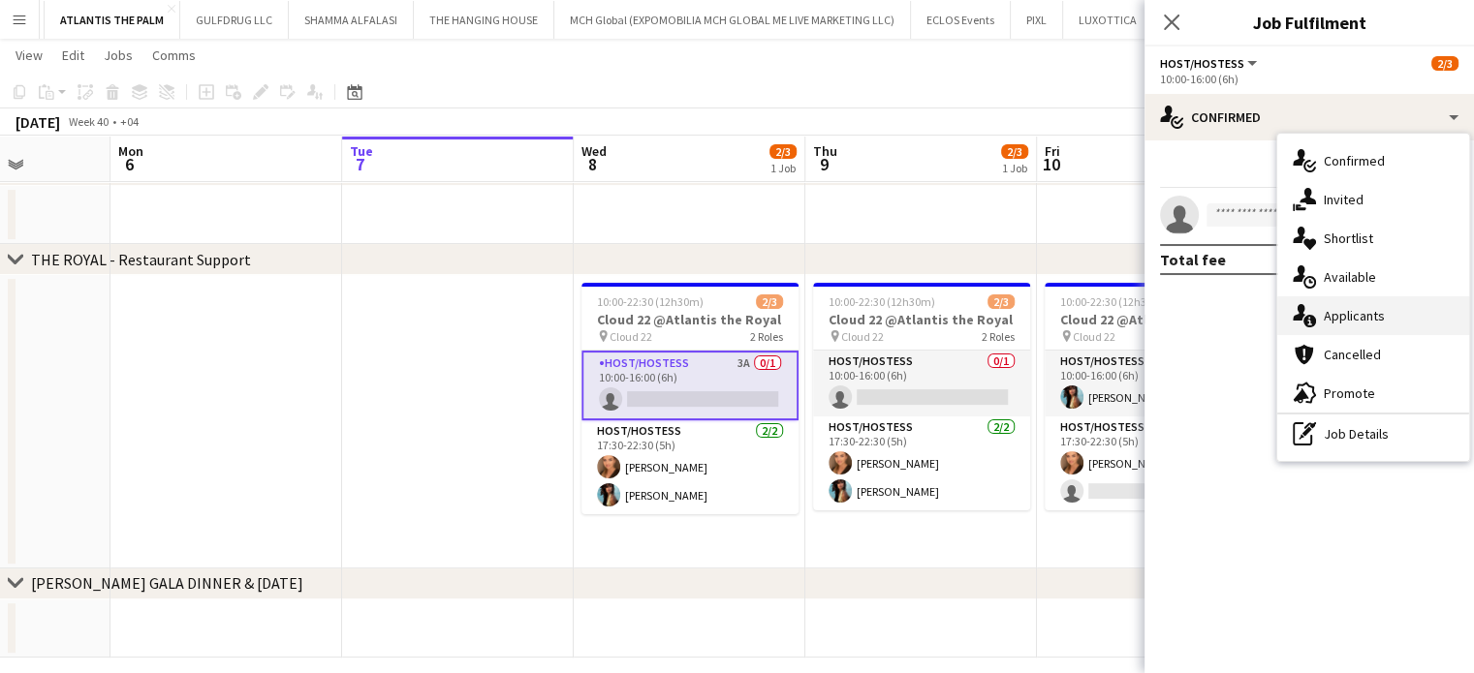
click at [1367, 313] on span "Applicants" at bounding box center [1354, 315] width 61 height 17
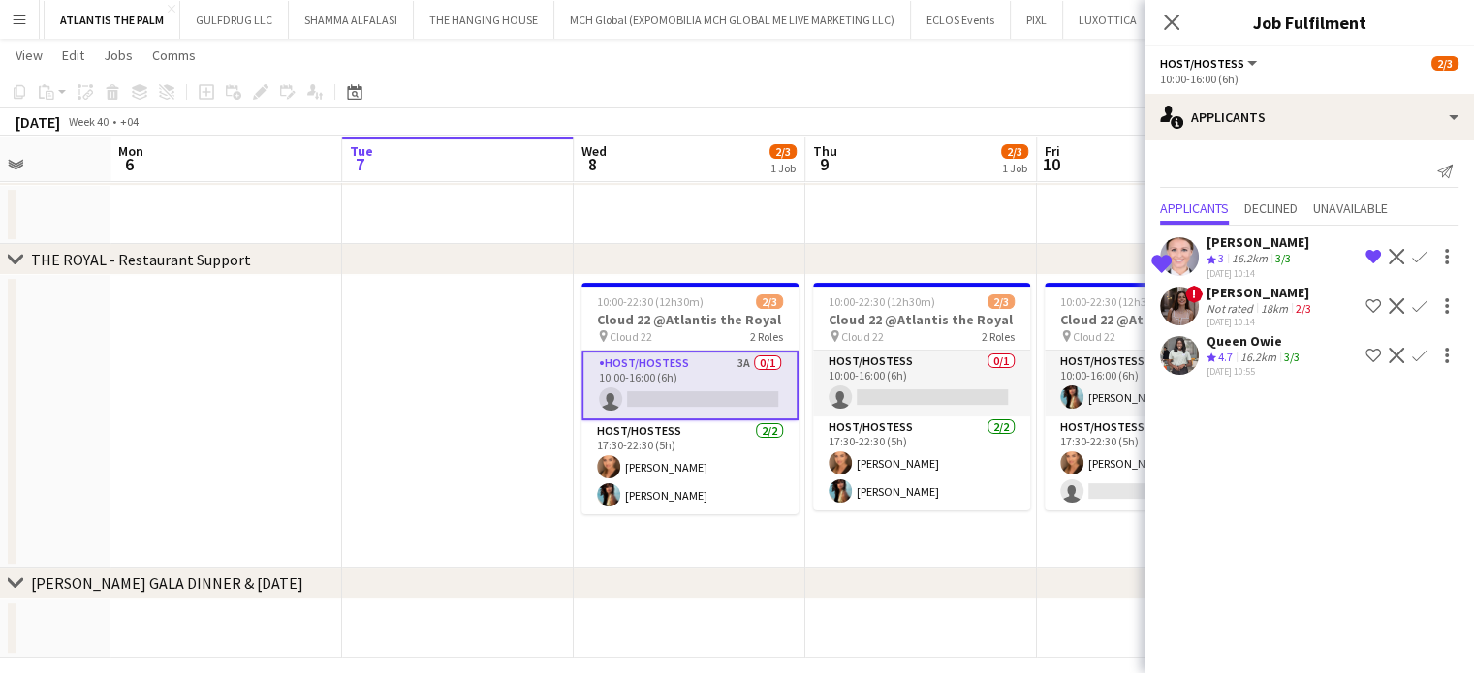
click at [1369, 363] on app-icon "Shortlist crew" at bounding box center [1373, 356] width 16 height 16
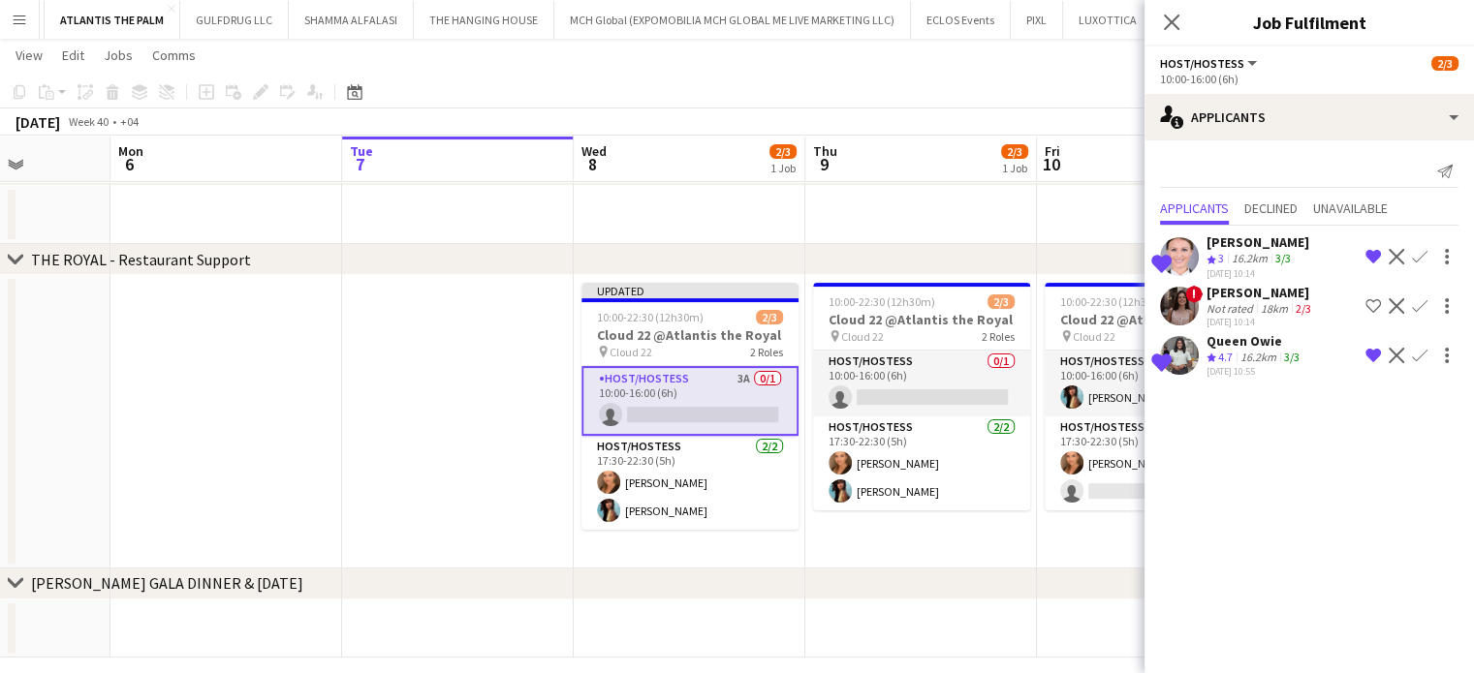
click at [1279, 328] on div "07-10-2025 10:14" at bounding box center [1260, 322] width 109 height 13
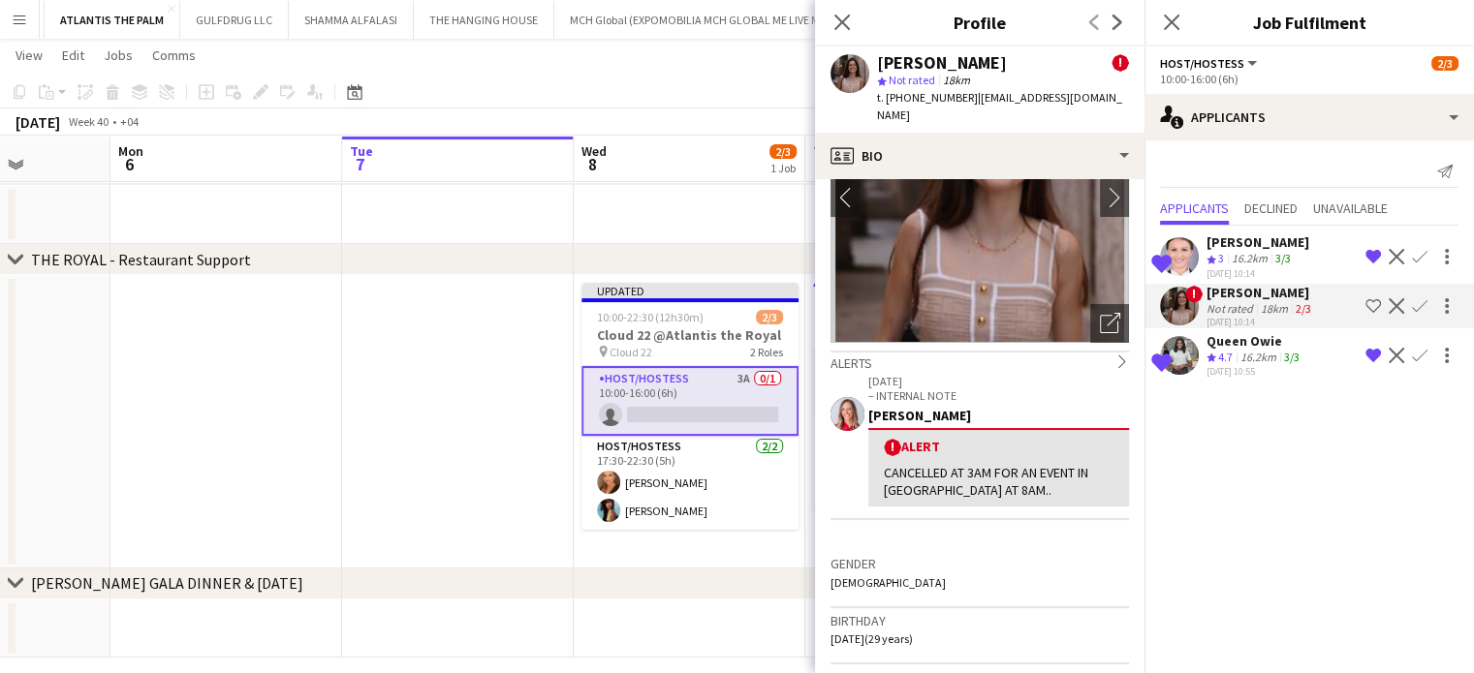
scroll to position [97, 0]
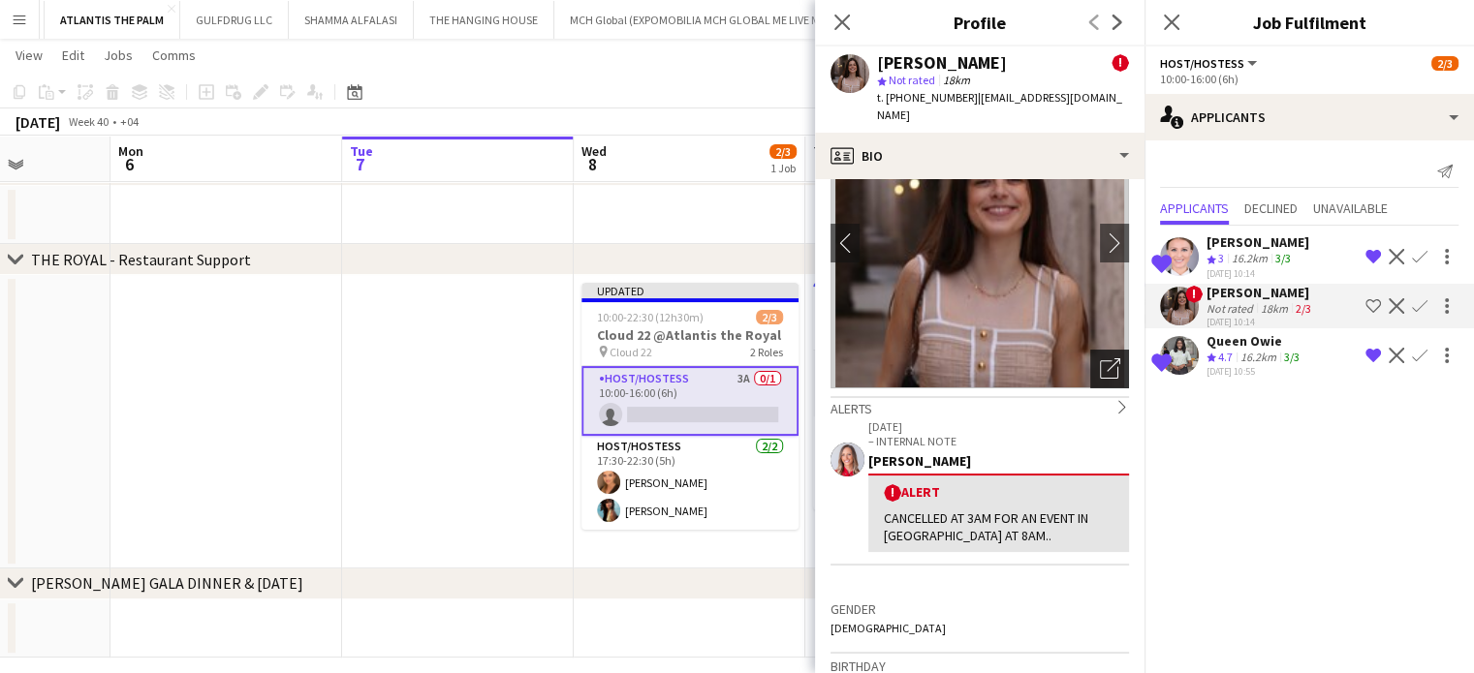
click at [1100, 366] on icon "Open photos pop-in" at bounding box center [1110, 368] width 20 height 20
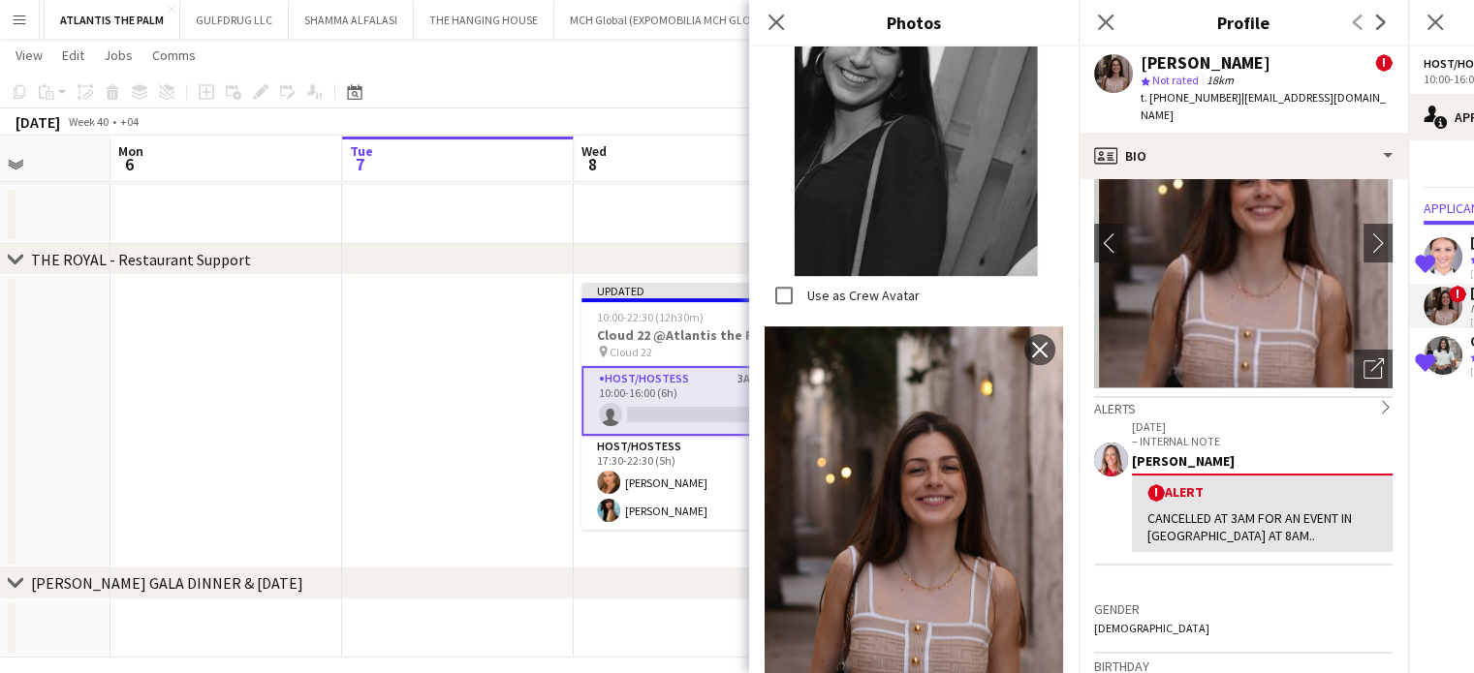
scroll to position [357, 0]
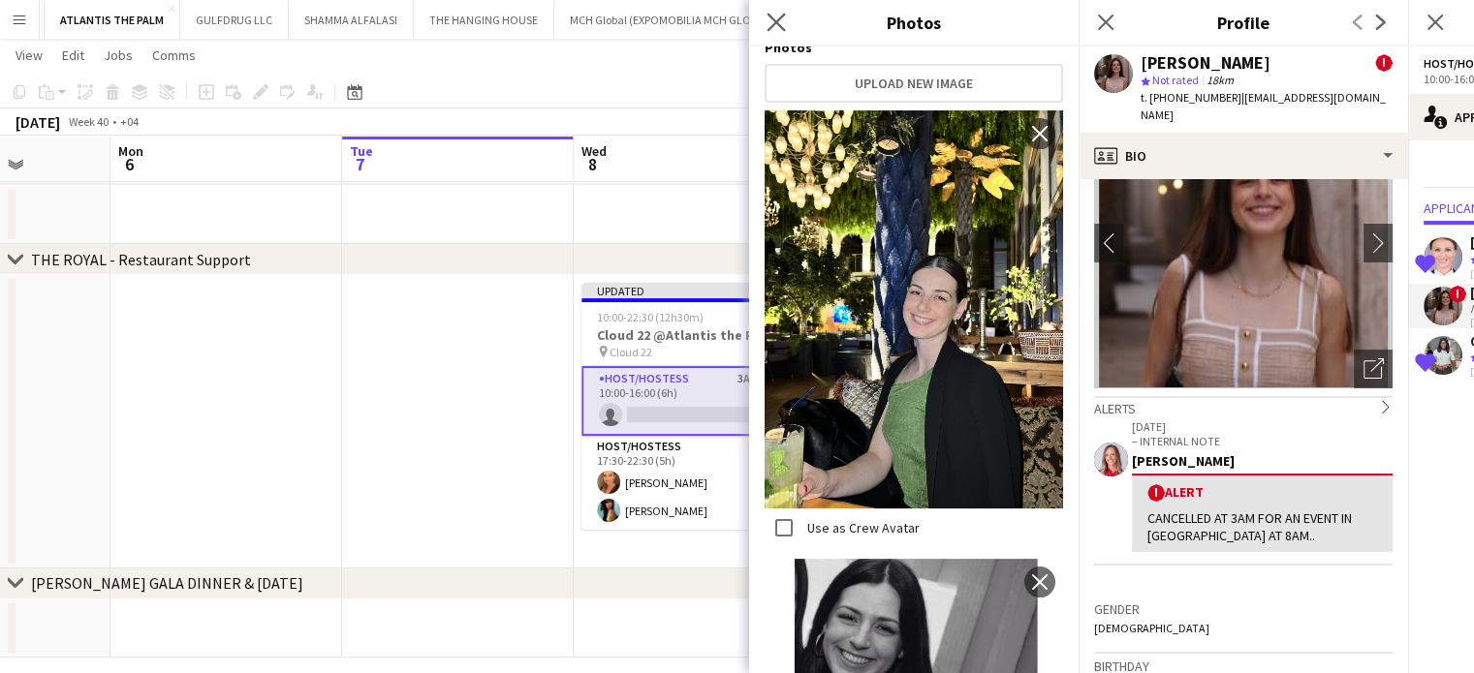
click at [785, 22] on icon "Close pop-in" at bounding box center [775, 22] width 18 height 18
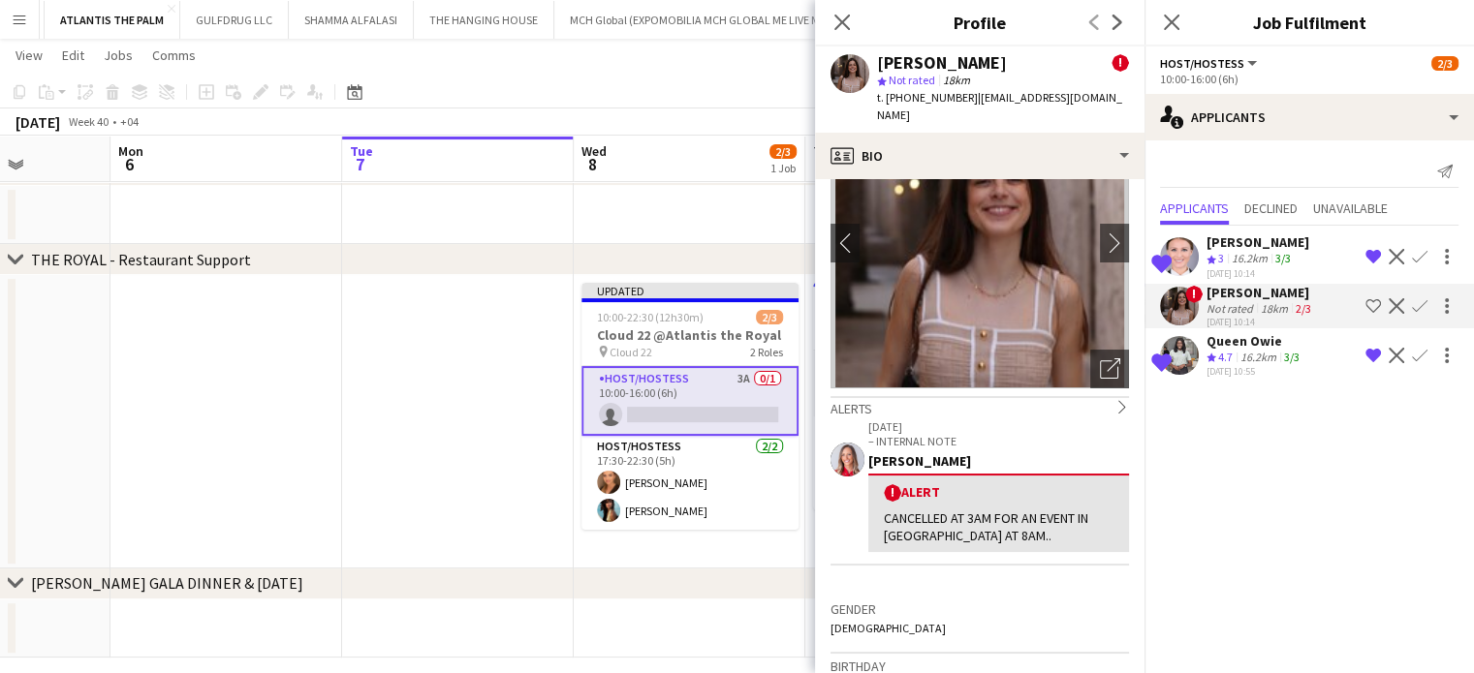
click at [1369, 314] on app-icon "Shortlist crew" at bounding box center [1373, 306] width 16 height 16
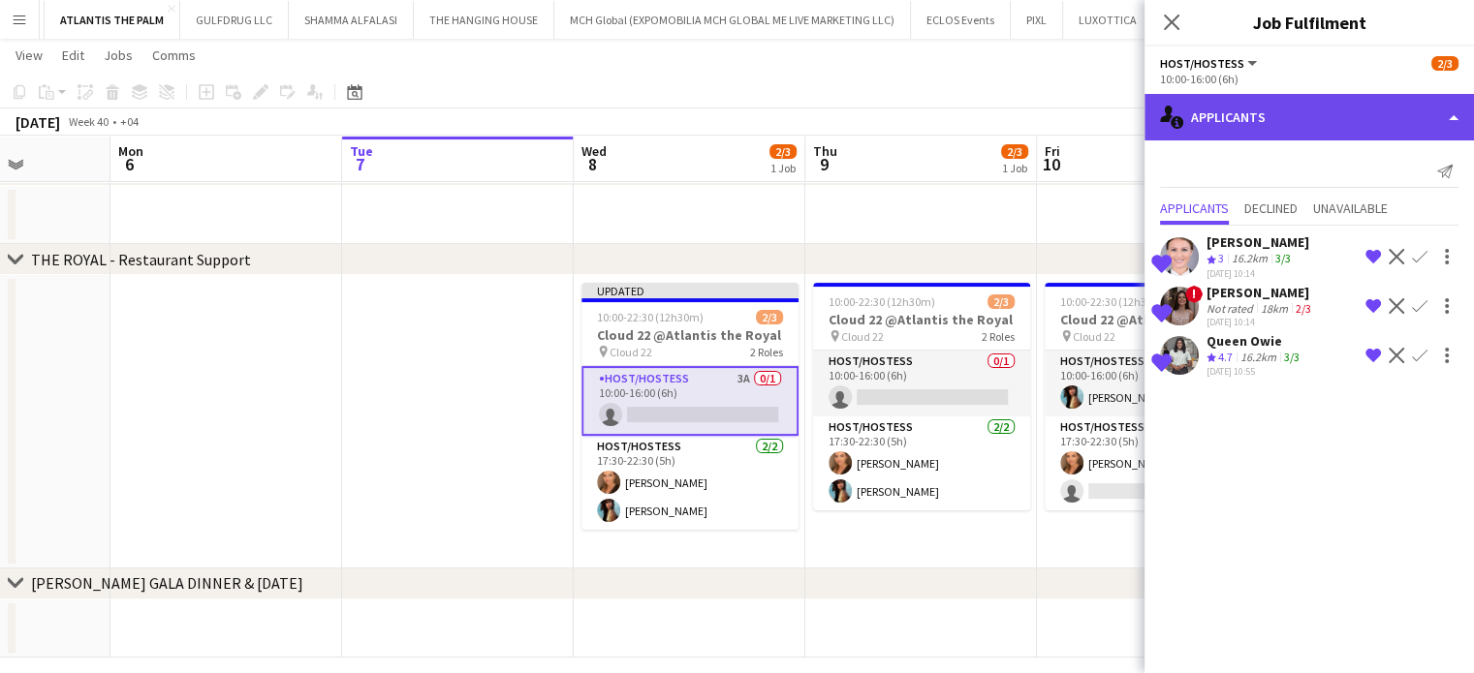
click at [1412, 114] on div "single-neutral-actions-information Applicants" at bounding box center [1308, 117] width 329 height 47
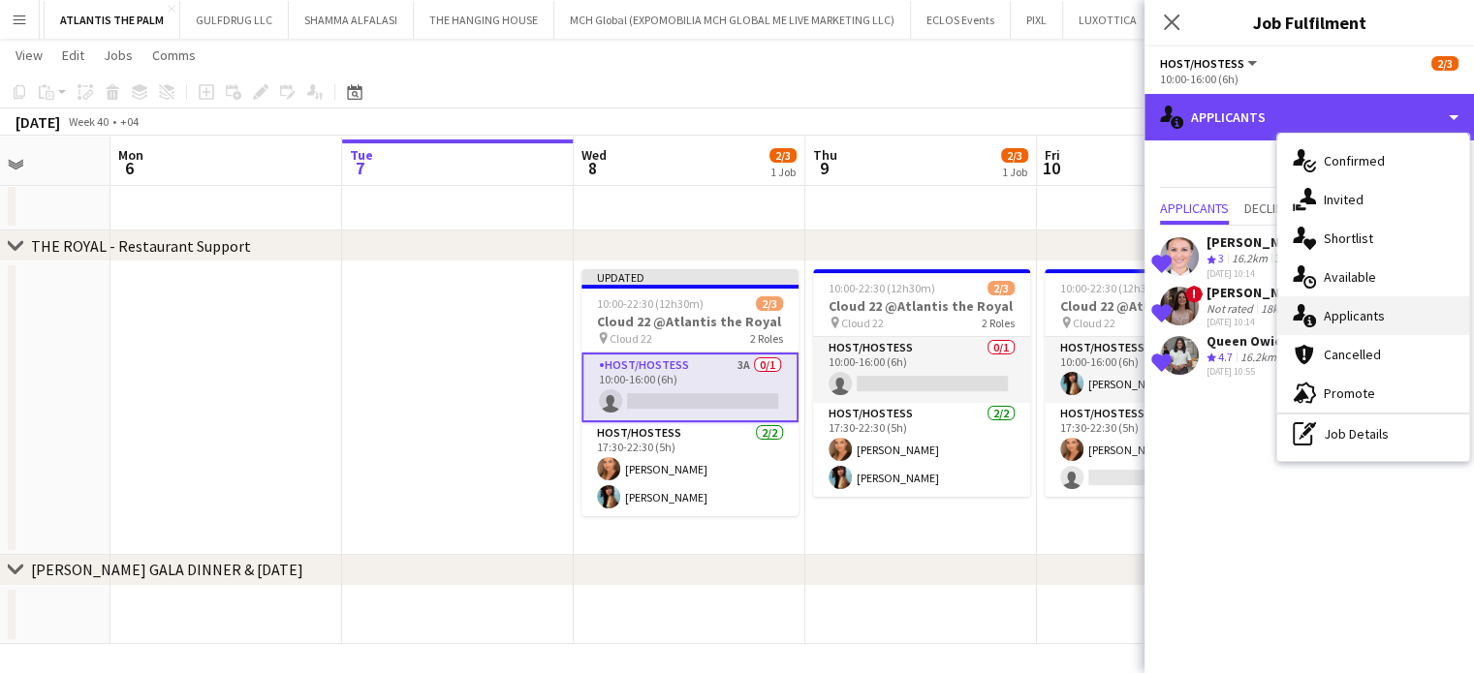
scroll to position [404, 0]
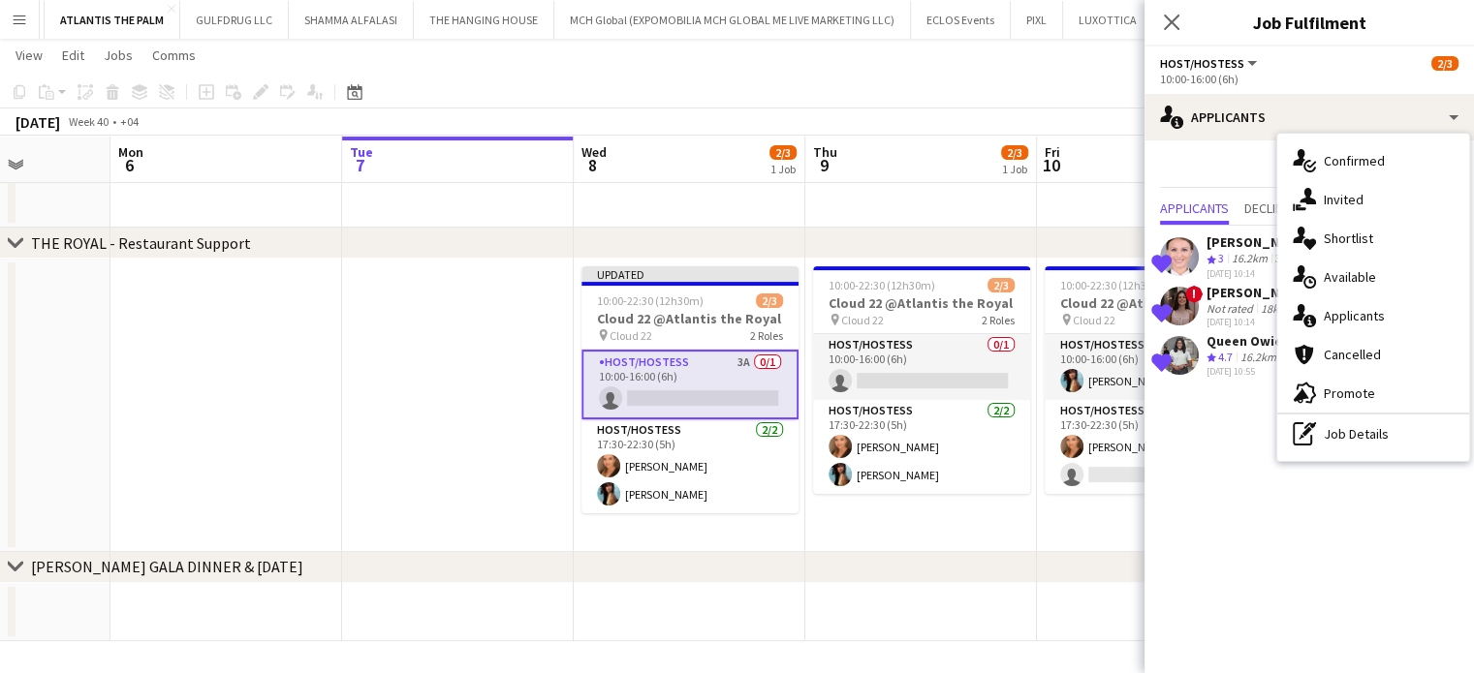
click at [1254, 251] on div "Ekaterina Kolodyazhnaya" at bounding box center [1257, 242] width 103 height 17
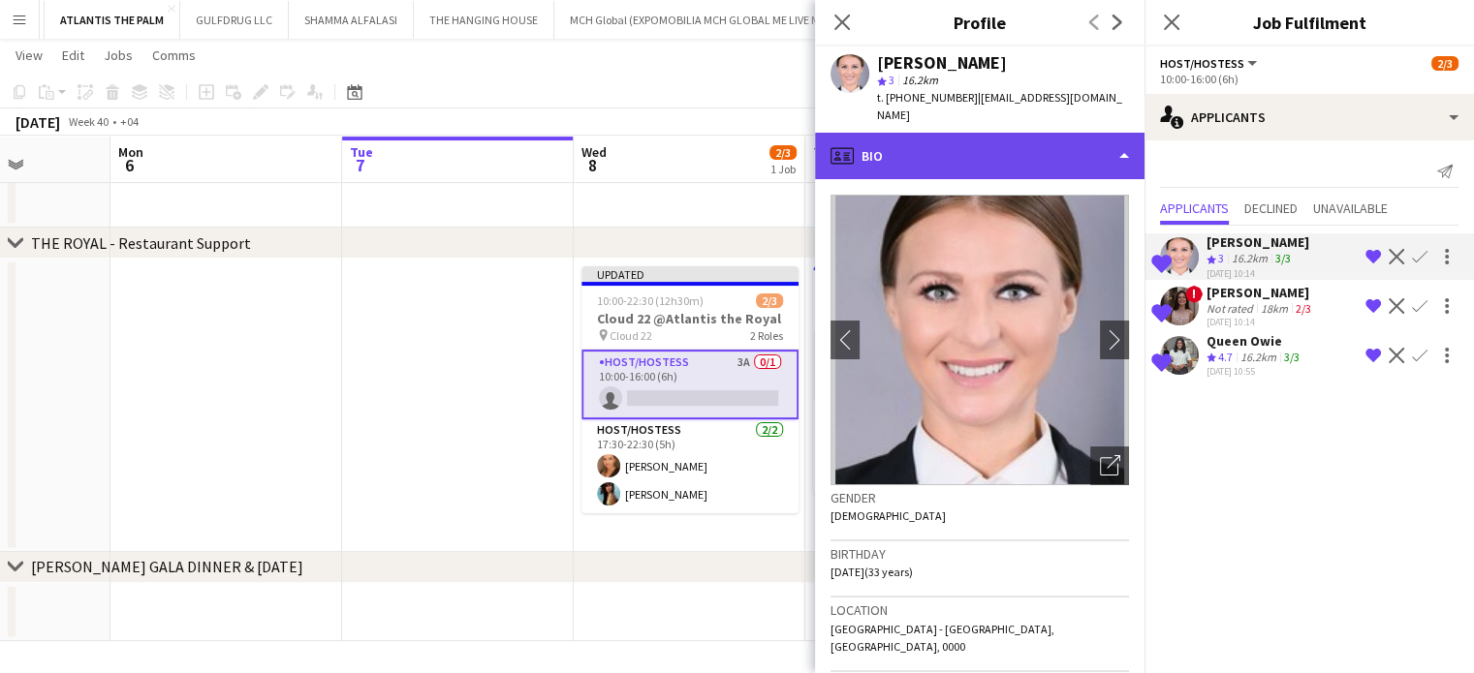
click at [1100, 140] on div "profile Bio" at bounding box center [979, 156] width 329 height 47
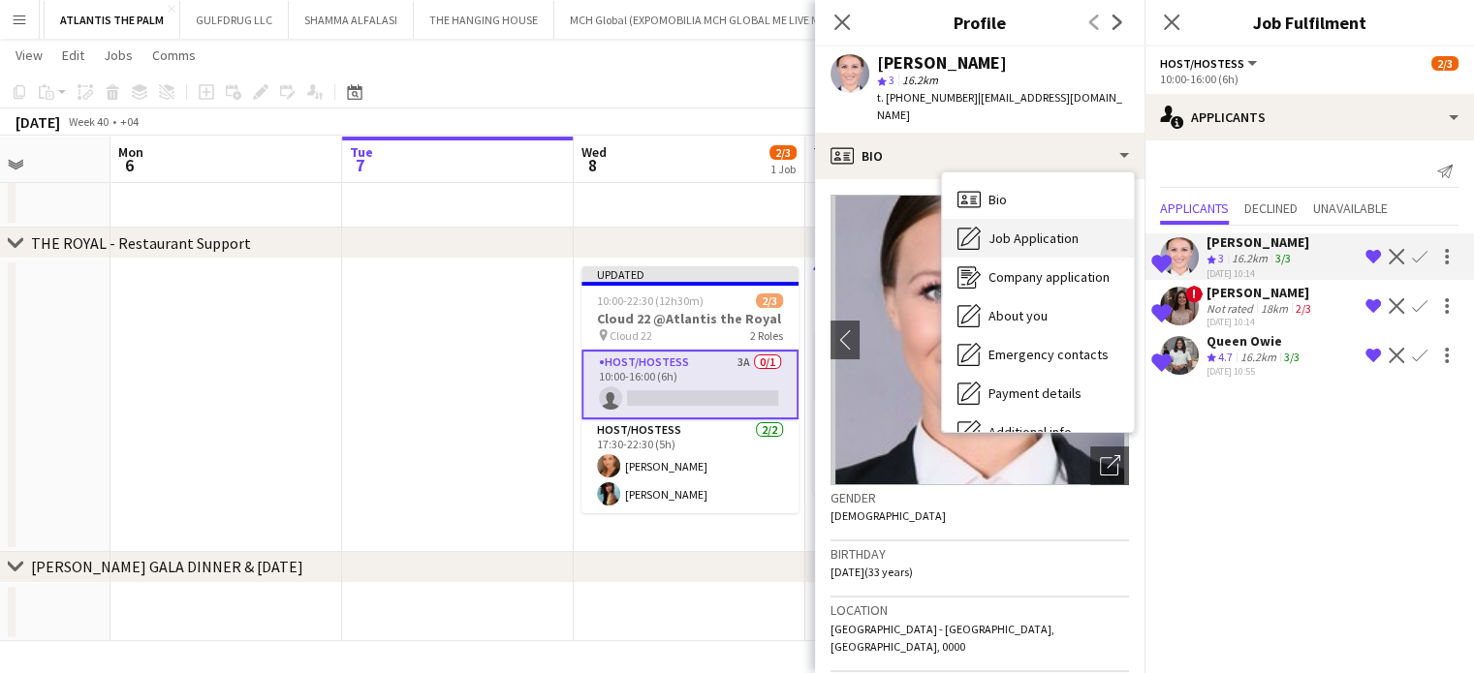
click at [1080, 219] on div "Job Application Job Application" at bounding box center [1038, 238] width 192 height 39
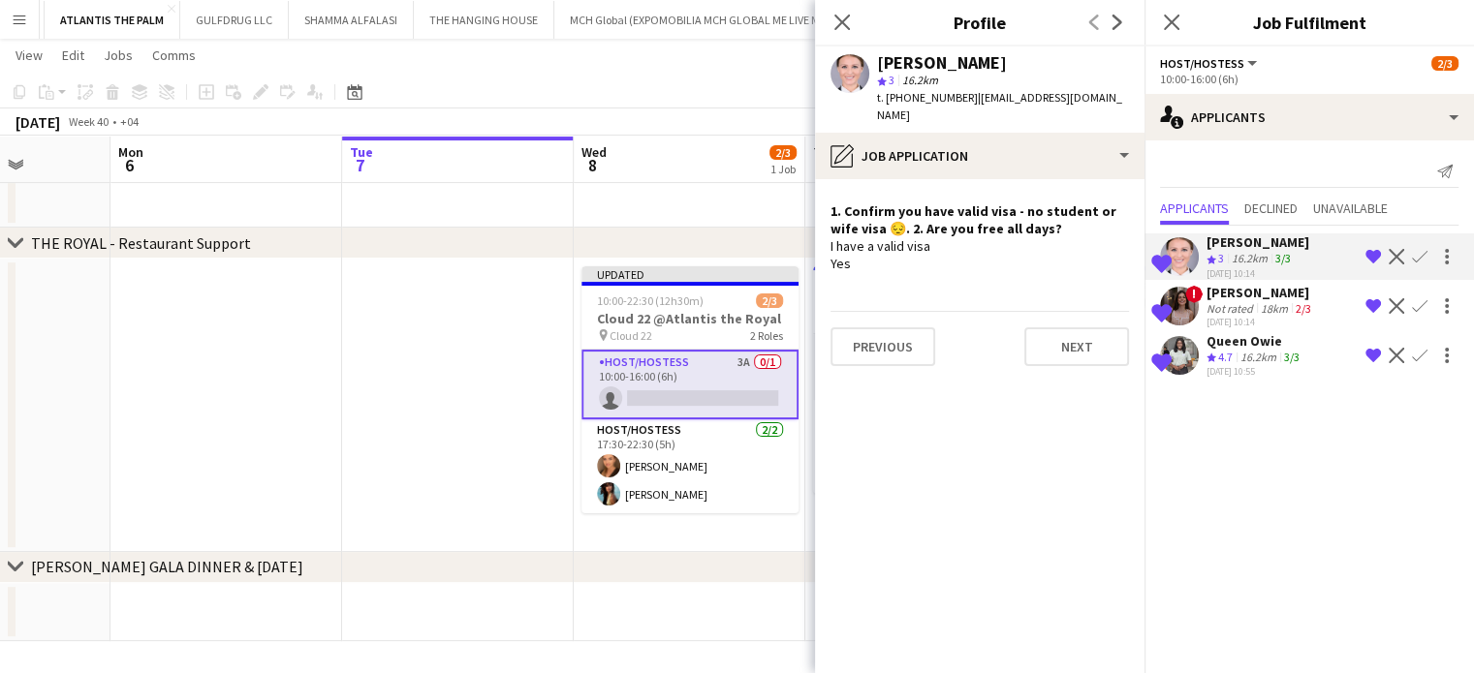
click at [1258, 316] on div "18km" at bounding box center [1274, 308] width 35 height 15
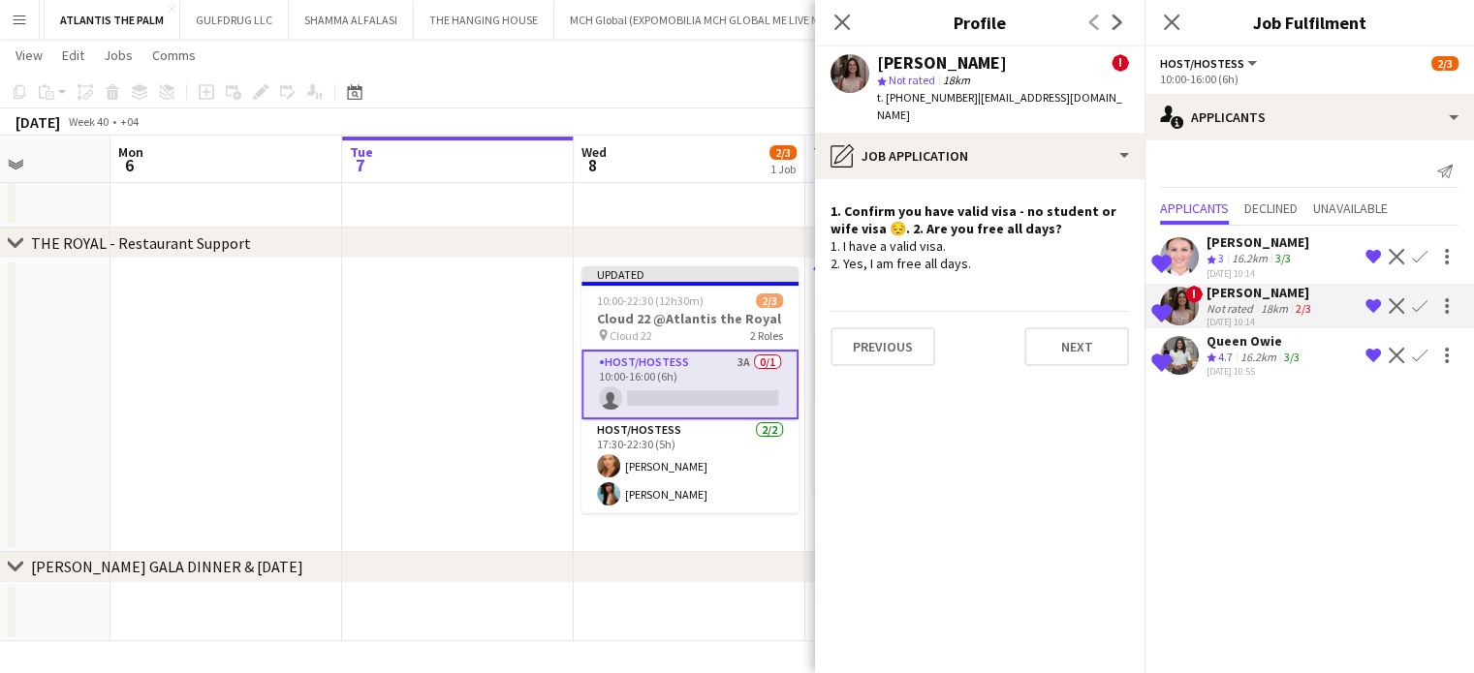
click at [1255, 366] on div "16.2km" at bounding box center [1258, 358] width 44 height 16
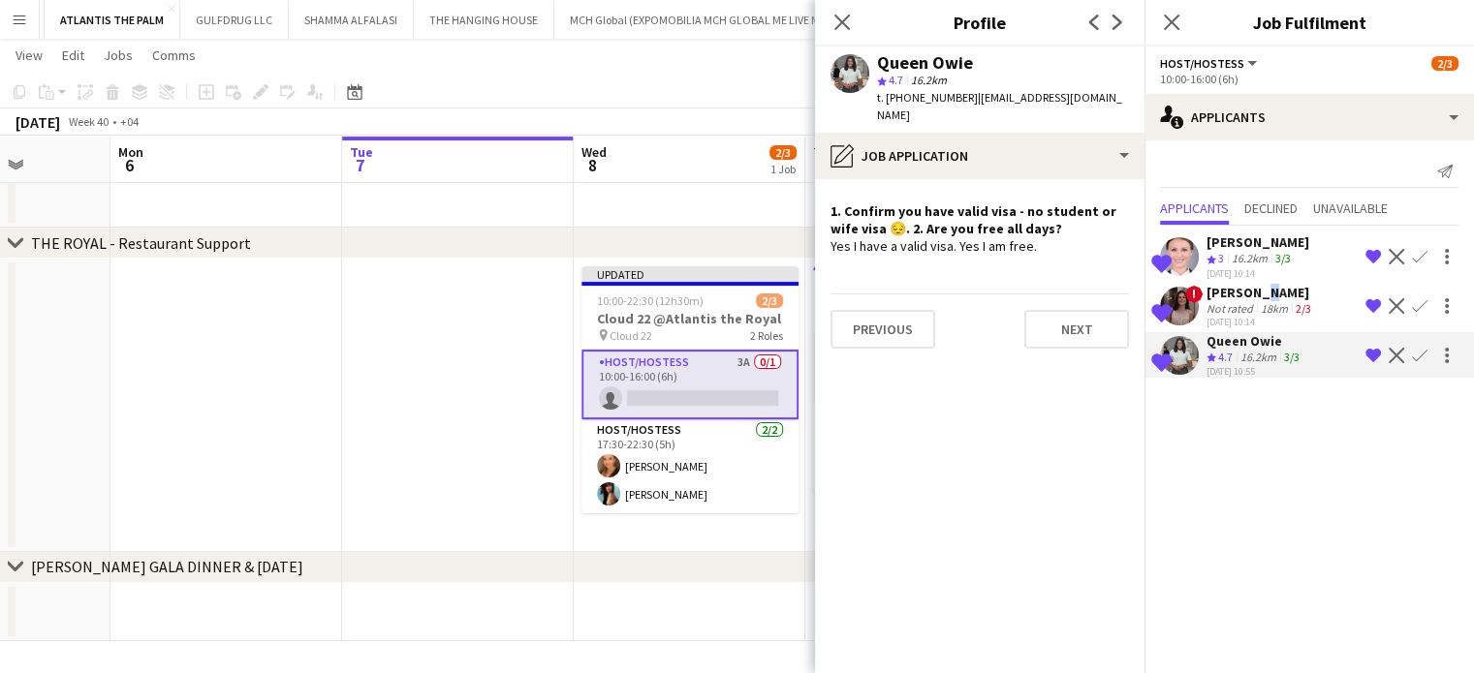
click at [1252, 298] on div "Shortlisted Ekaterina Kolodyazhnaya Crew rating 3 16.2km 3/3 07-10-2025 10:14 R…" at bounding box center [1308, 304] width 329 height 156
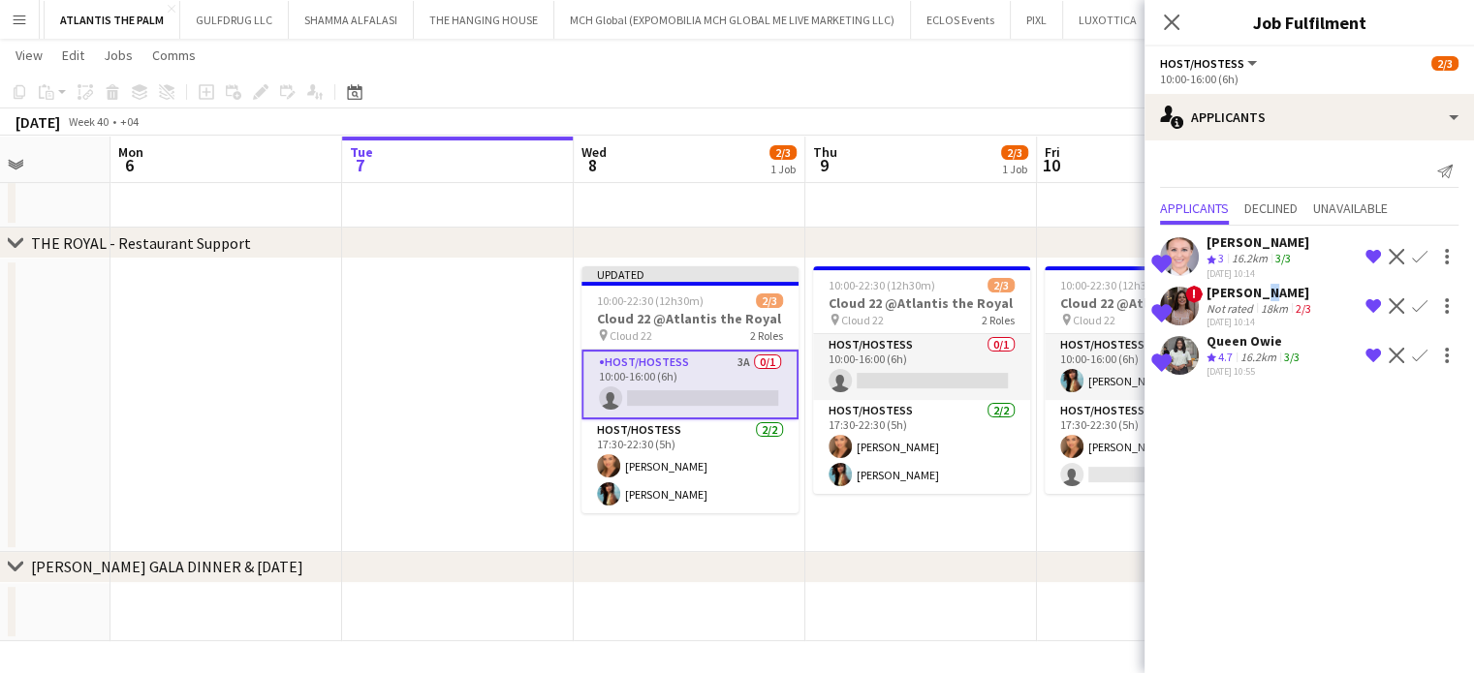
click at [490, 367] on app-date-cell at bounding box center [458, 406] width 232 height 294
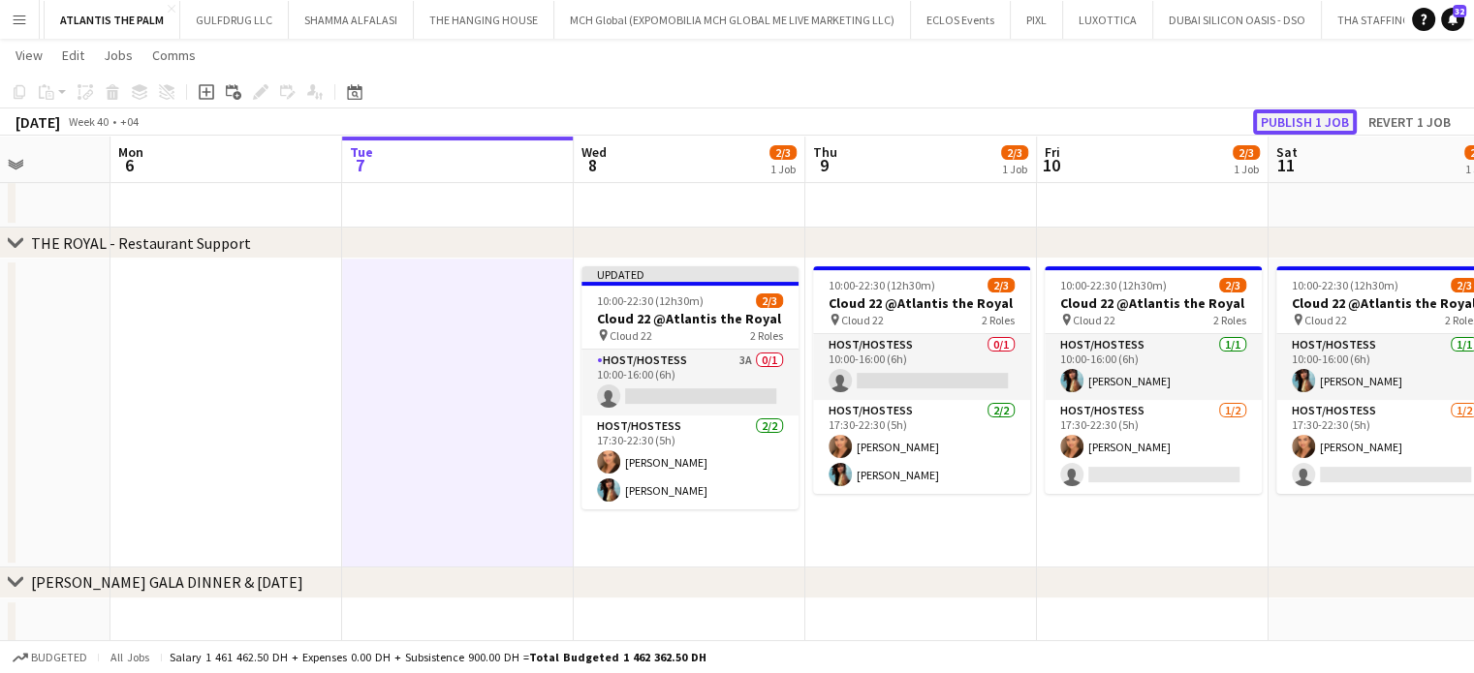
click at [1316, 122] on button "Publish 1 job" at bounding box center [1305, 121] width 104 height 25
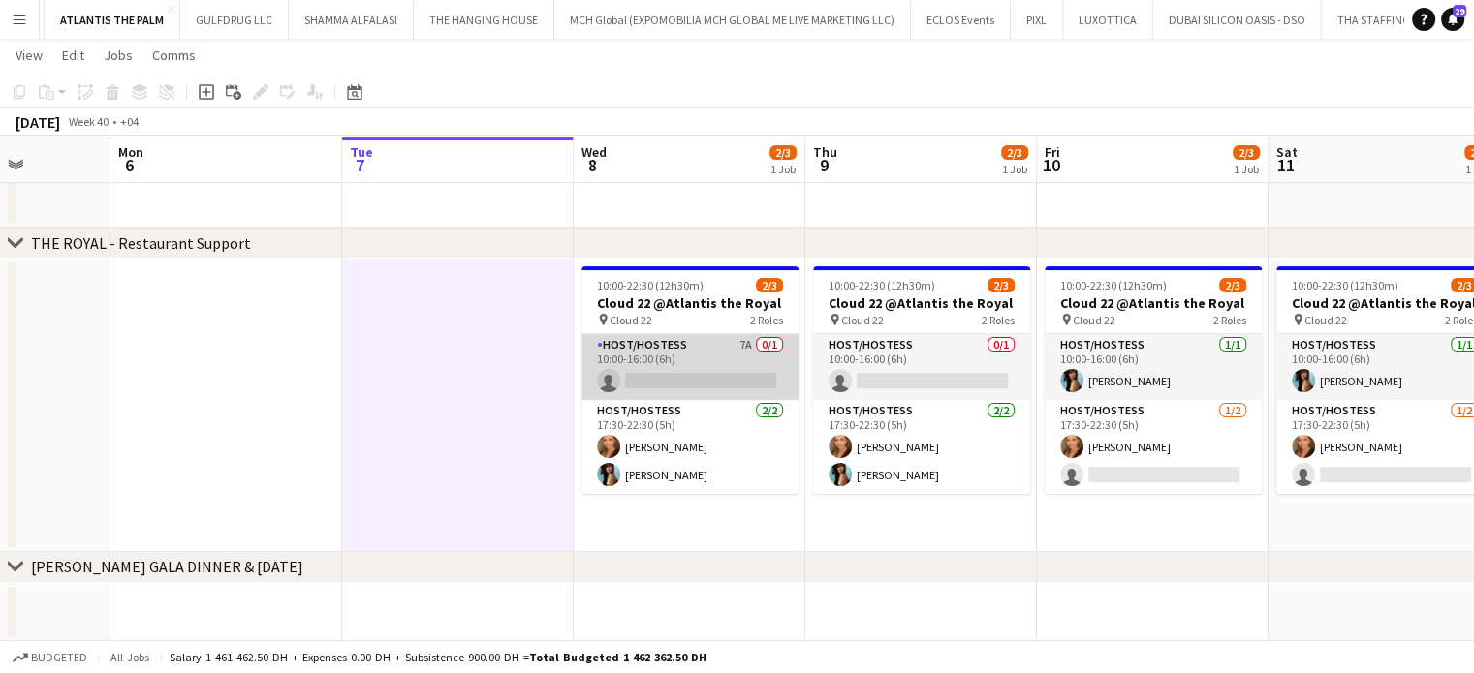
click at [740, 353] on app-card-role "Host/Hostess 7A 0/1 10:00-16:00 (6h) single-neutral-actions" at bounding box center [689, 367] width 217 height 66
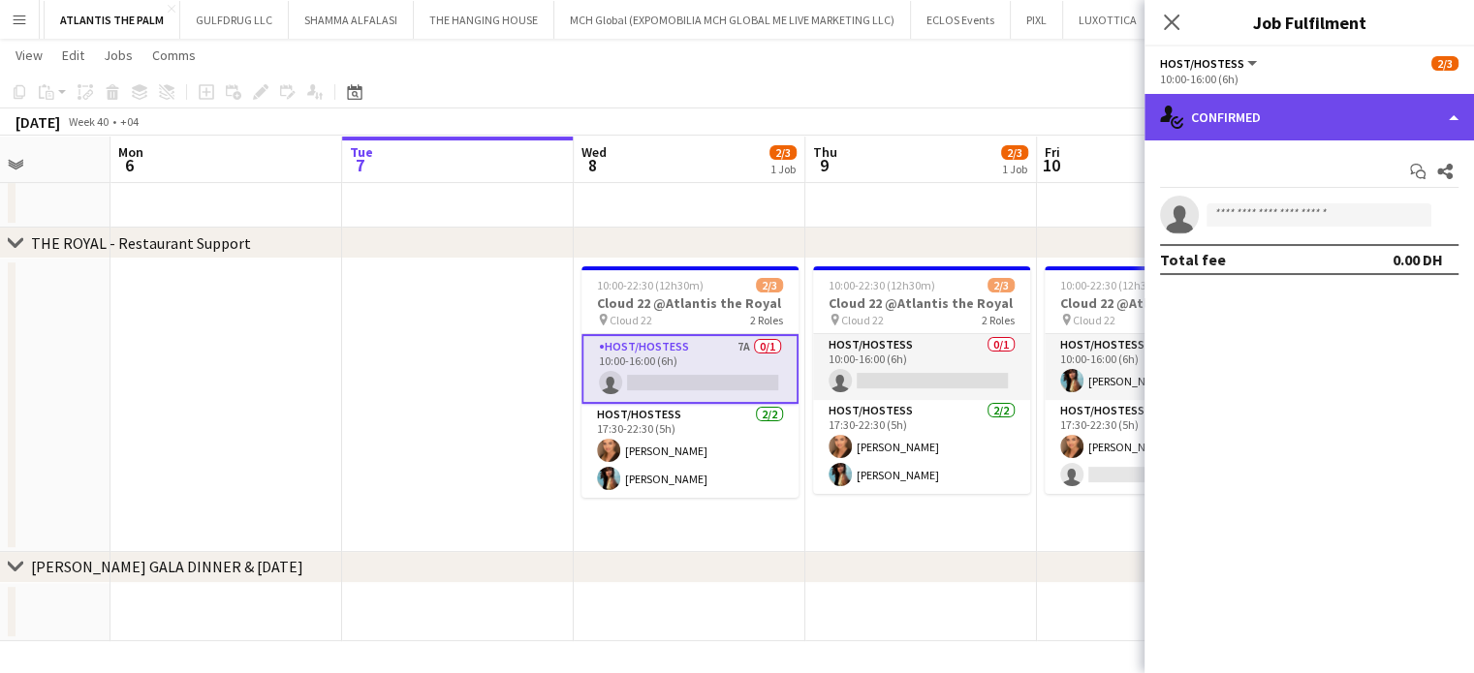
click at [1437, 123] on div "single-neutral-actions-check-2 Confirmed" at bounding box center [1308, 117] width 329 height 47
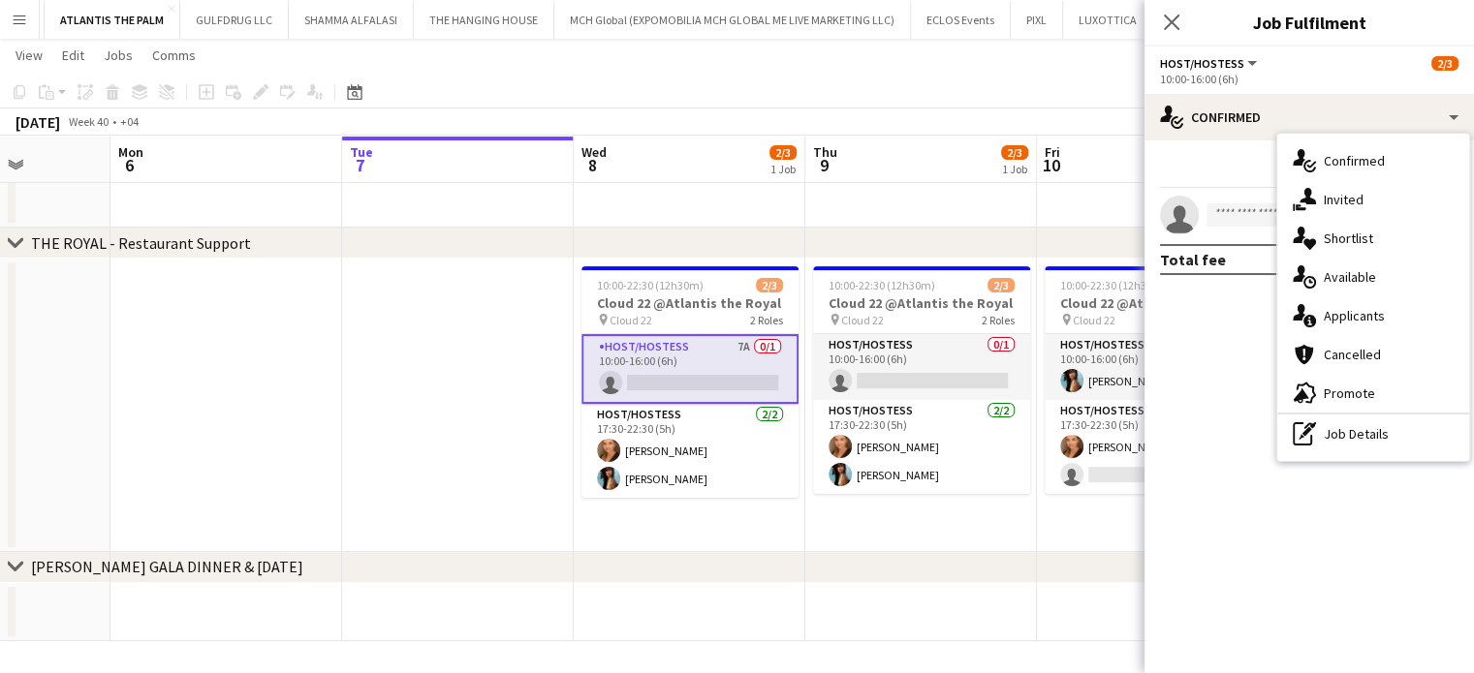
click at [1380, 317] on span "Applicants" at bounding box center [1354, 315] width 61 height 17
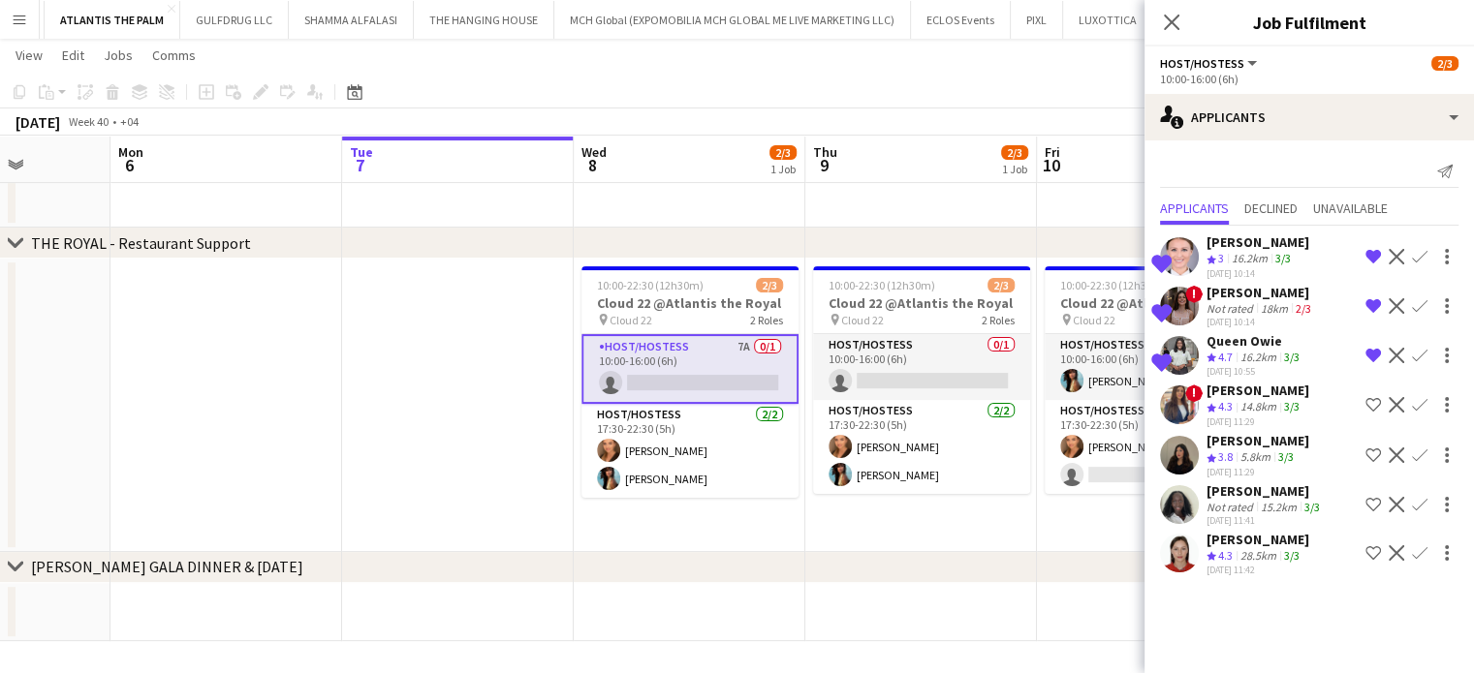
click at [1375, 513] on app-icon "Shortlist crew" at bounding box center [1373, 505] width 16 height 16
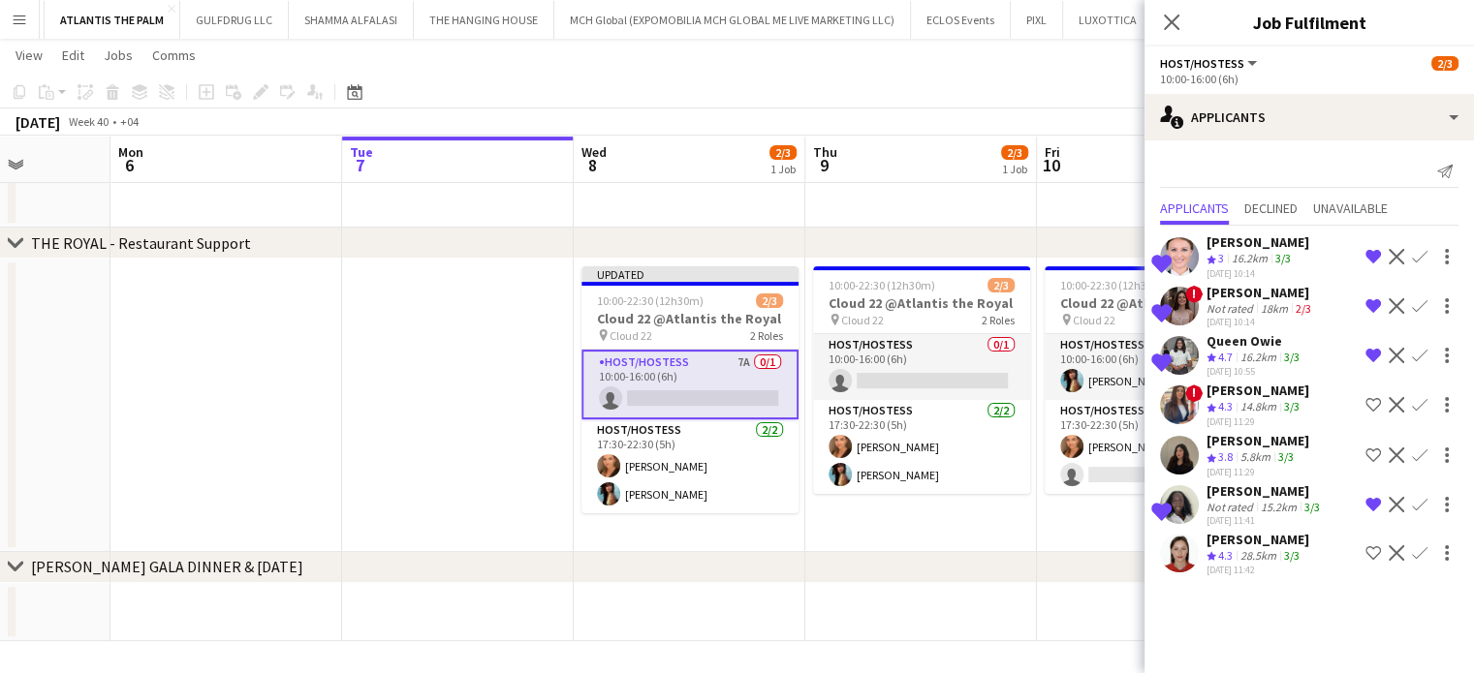
click at [1240, 514] on div "Not rated" at bounding box center [1231, 507] width 50 height 15
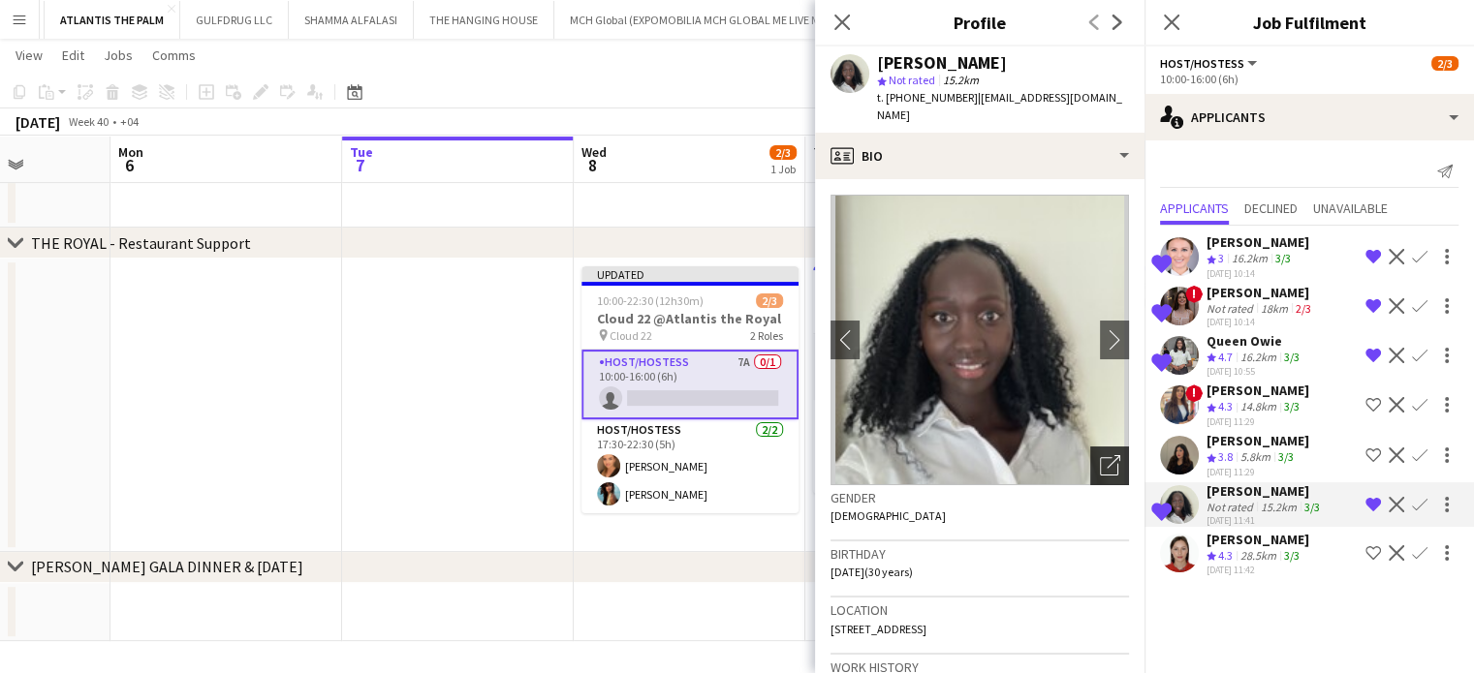
click at [1100, 455] on icon "Open photos pop-in" at bounding box center [1110, 465] width 20 height 20
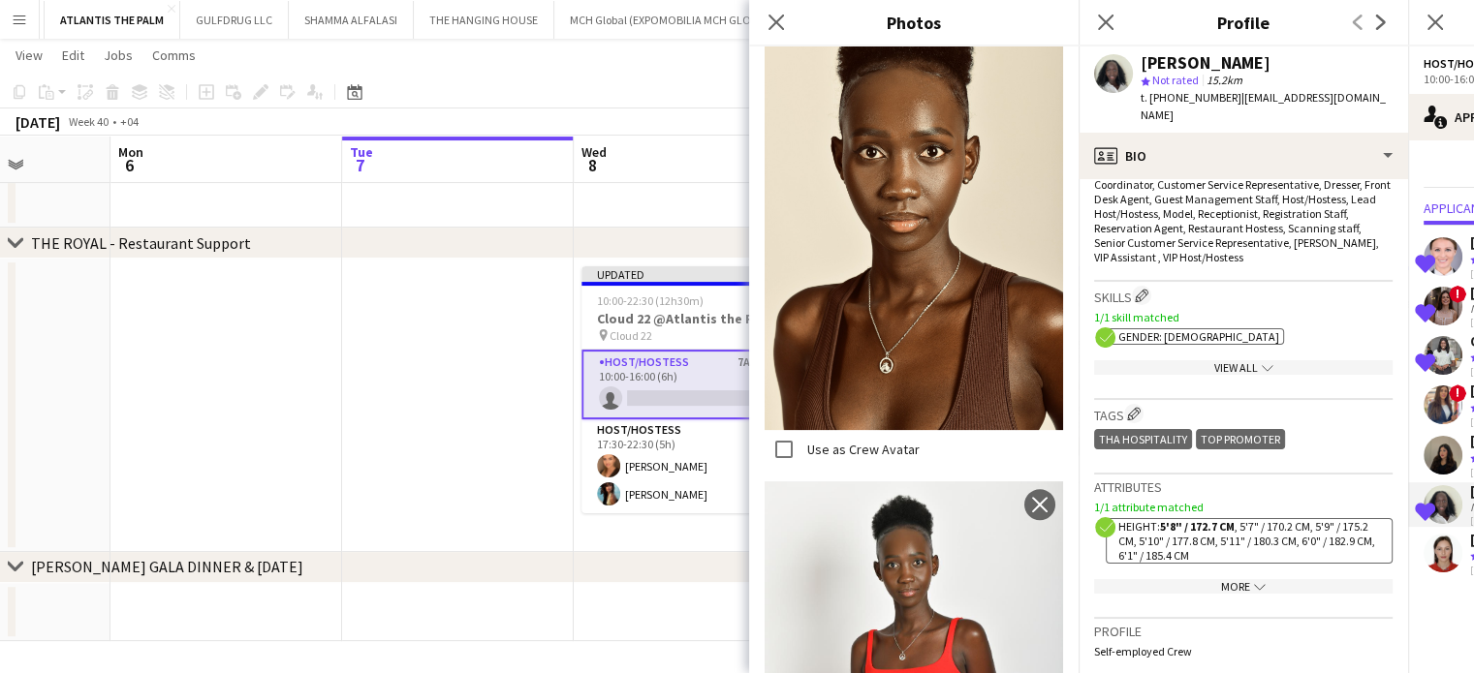
scroll to position [731, 0]
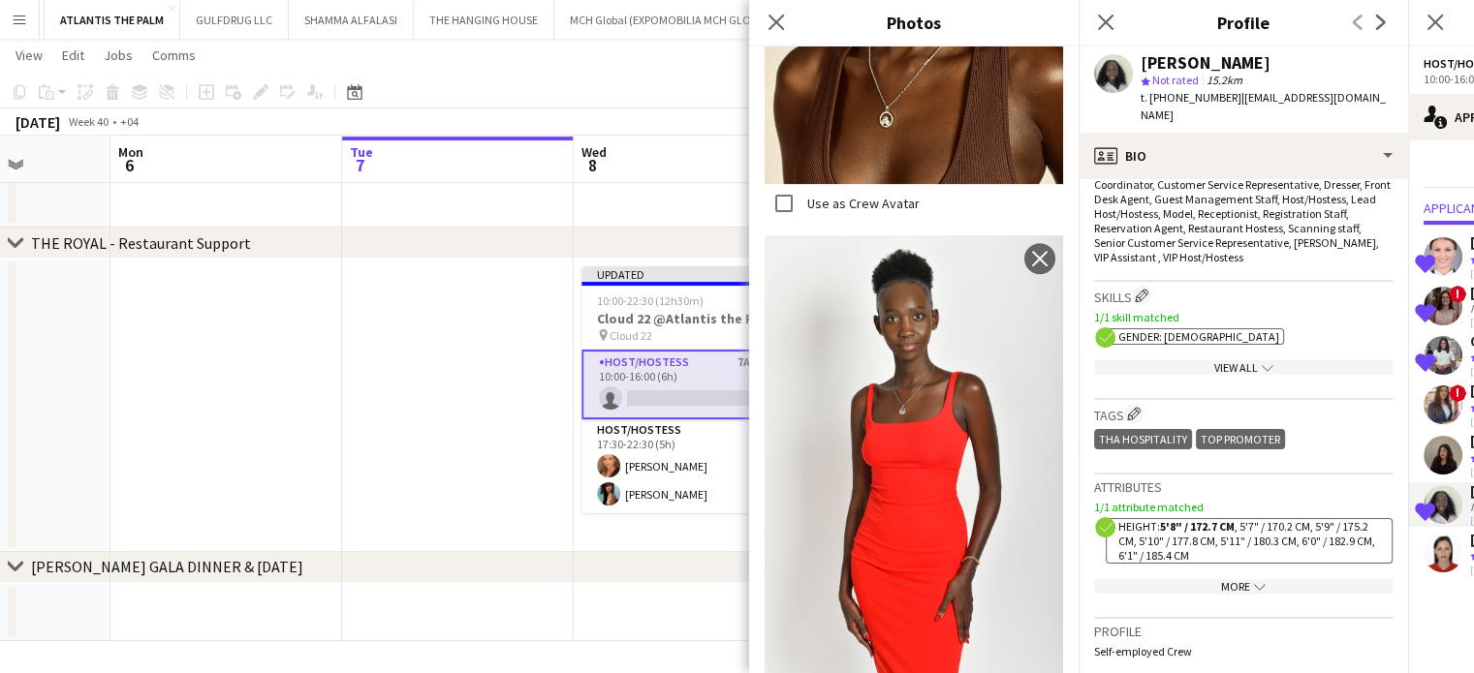
click at [530, 390] on app-date-cell at bounding box center [458, 406] width 232 height 294
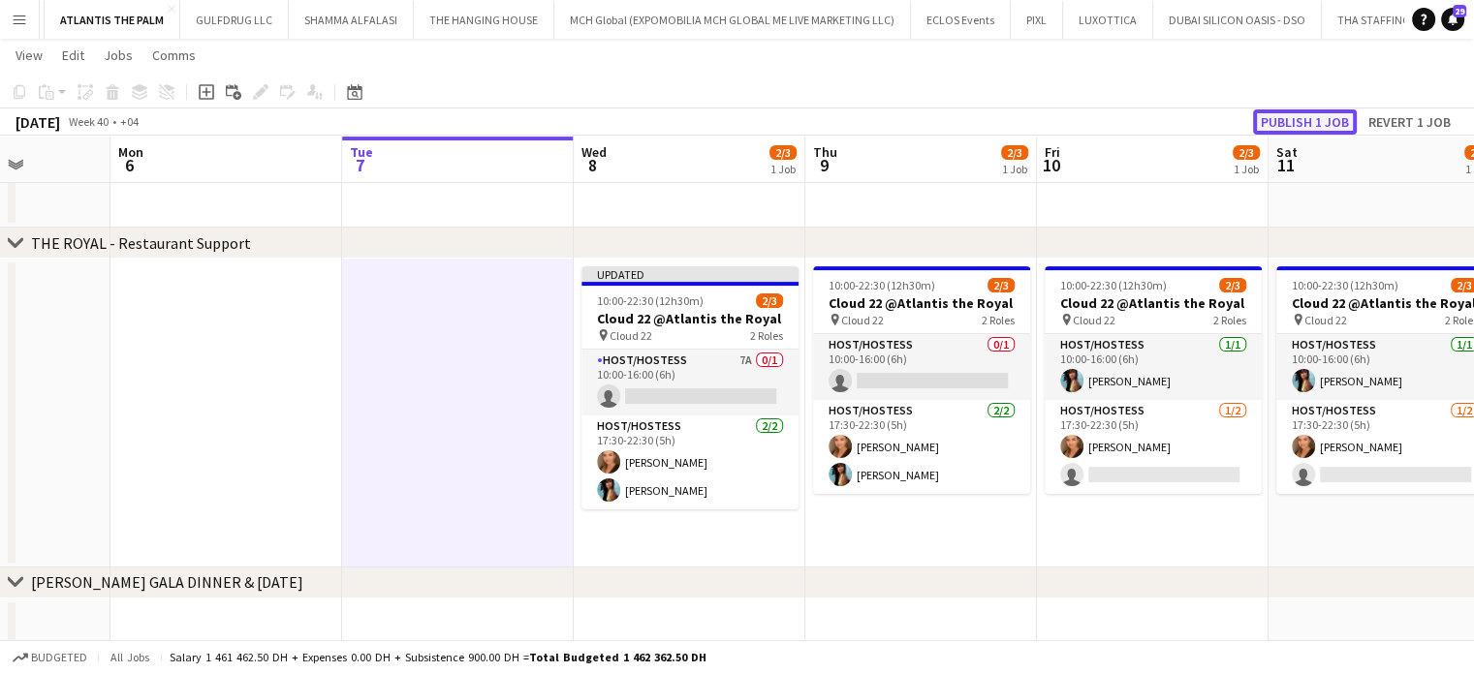
click at [1306, 113] on button "Publish 1 job" at bounding box center [1305, 121] width 104 height 25
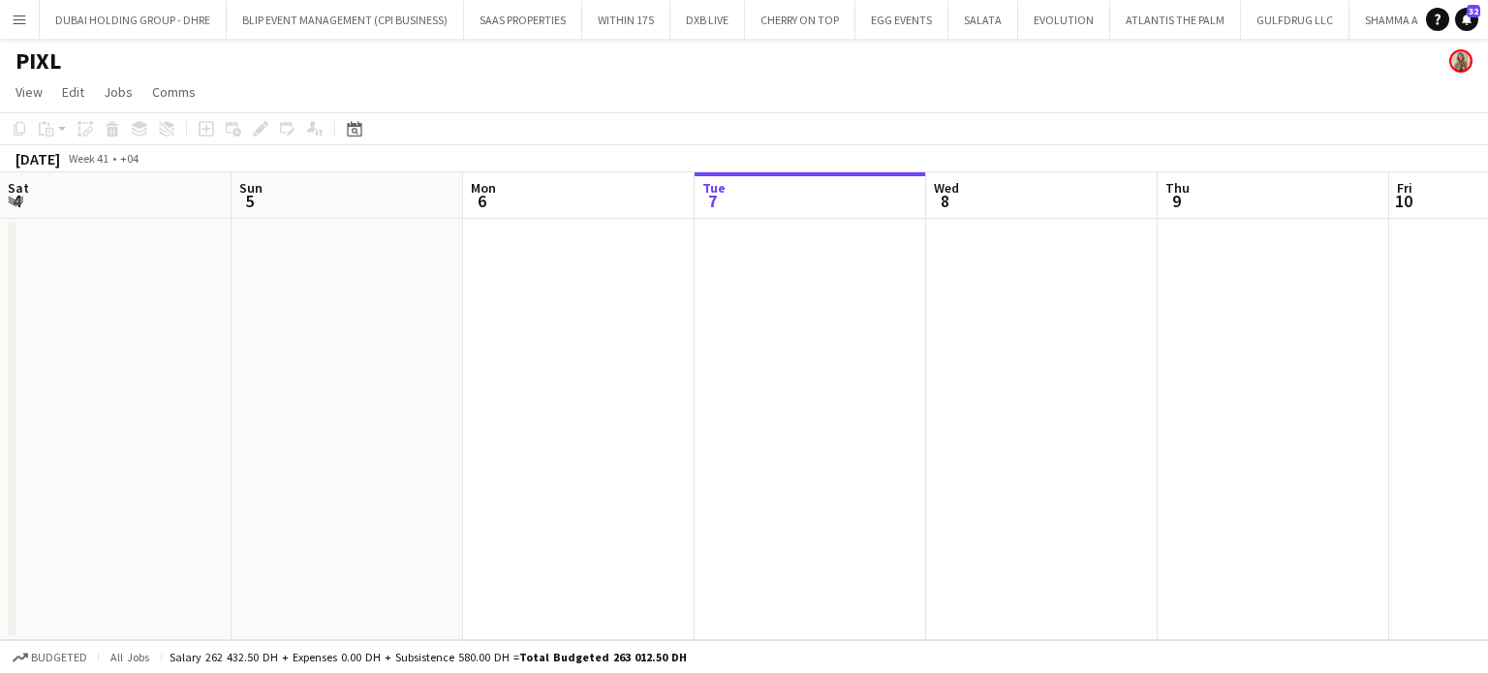
scroll to position [0, 463]
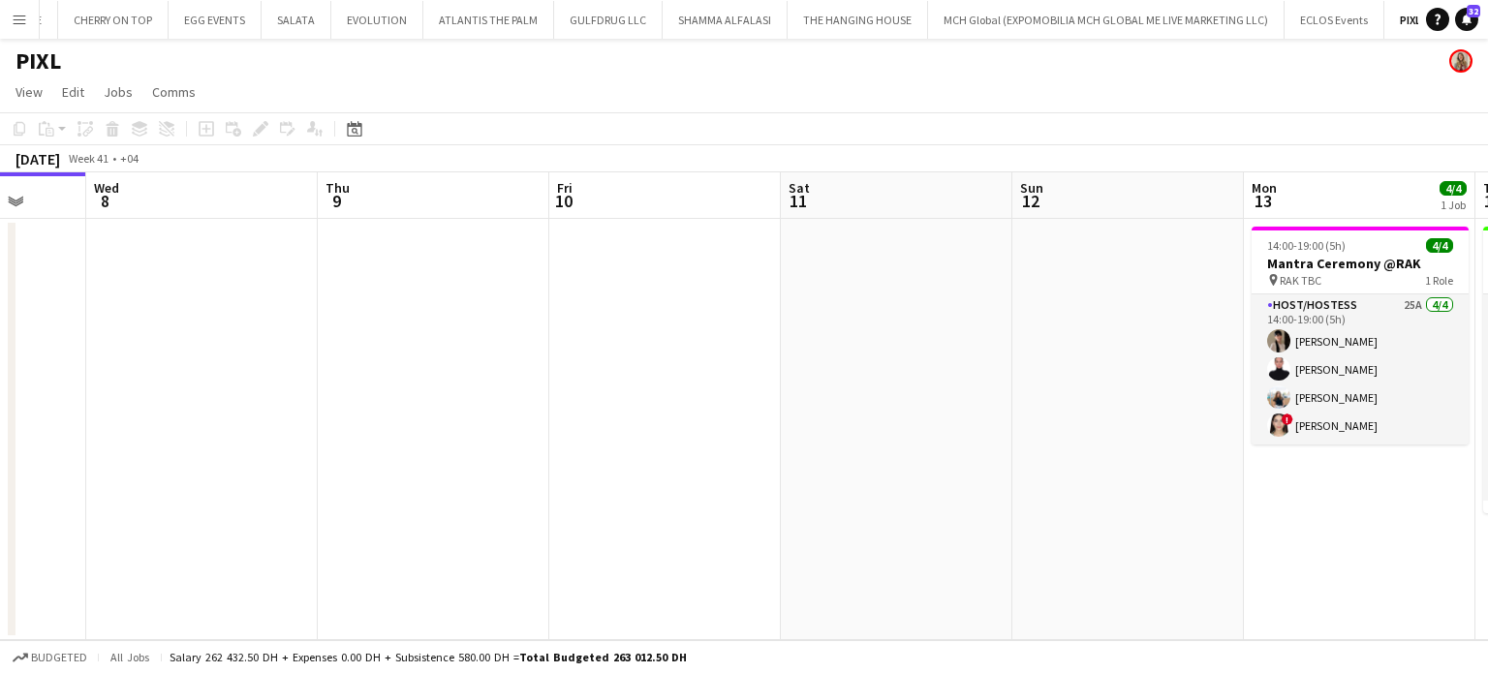
drag, startPoint x: 964, startPoint y: 267, endPoint x: 207, endPoint y: 177, distance: 762.1
click at [207, 177] on app-calendar-viewport "Sat 4 Sun 5 Mon 6 Tue 7 Wed 8 Thu 9 Fri 10 Sat 11 Sun 12 Mon 13 4/4 1 Job Tue 1…" at bounding box center [744, 406] width 1488 height 468
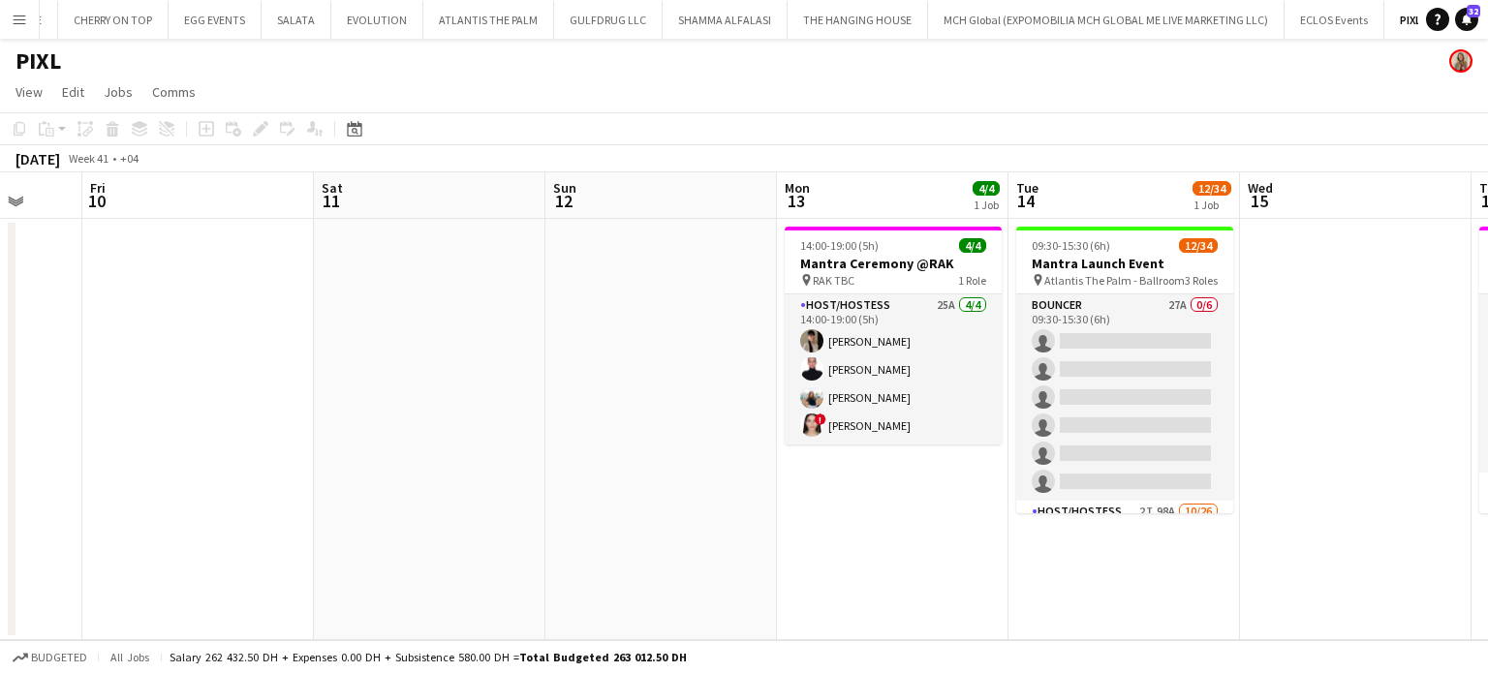
scroll to position [0, 813]
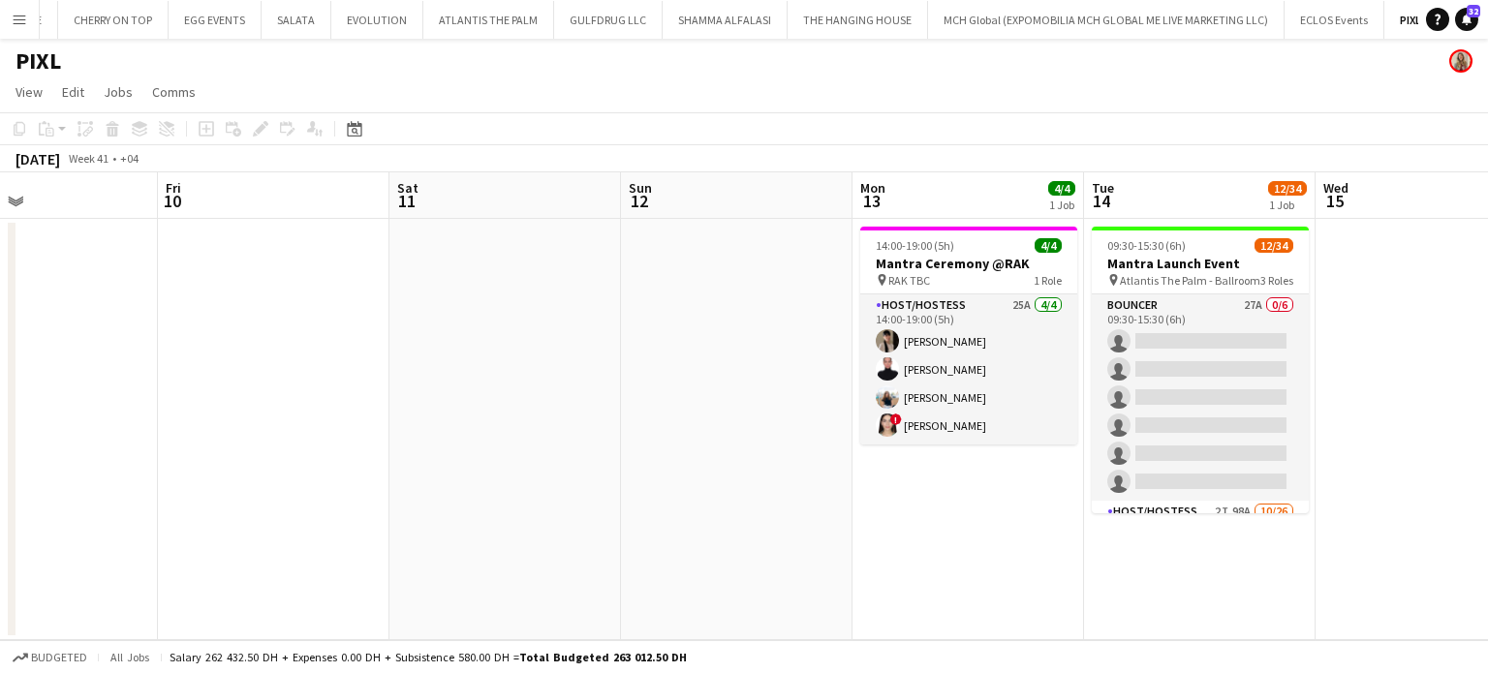
drag, startPoint x: 614, startPoint y: 243, endPoint x: 378, endPoint y: 232, distance: 236.7
click at [383, 232] on app-calendar-viewport "Mon 6 Tue 7 Wed 8 Thu 9 Fri 10 Sat 11 Sun 12 Mon 13 4/4 1 Job Tue 14 12/34 1 Jo…" at bounding box center [744, 406] width 1488 height 468
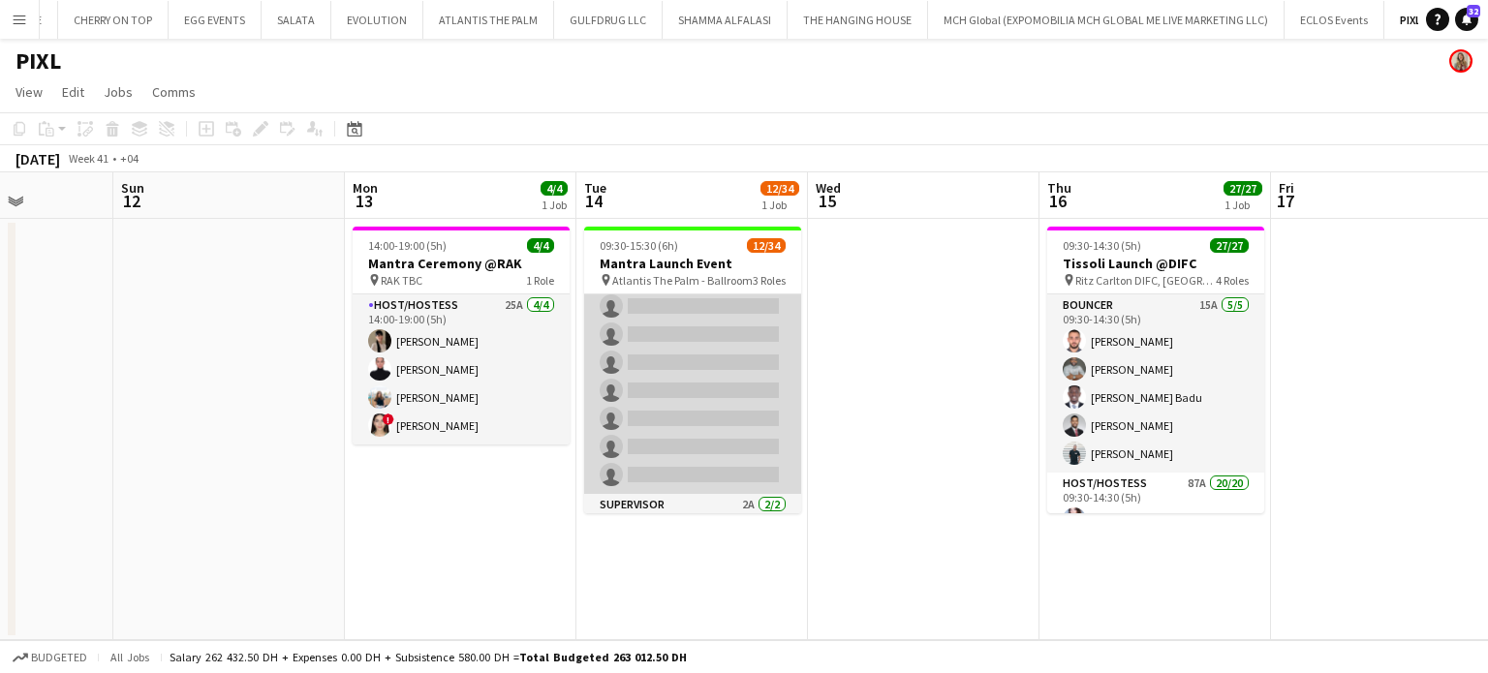
click at [699, 375] on app-card-role "Host/Hostess 2I 98A [DATE] 09:30-15:30 (6h) [PERSON_NAME] Tanyarat Prachuabsin …" at bounding box center [692, 110] width 217 height 768
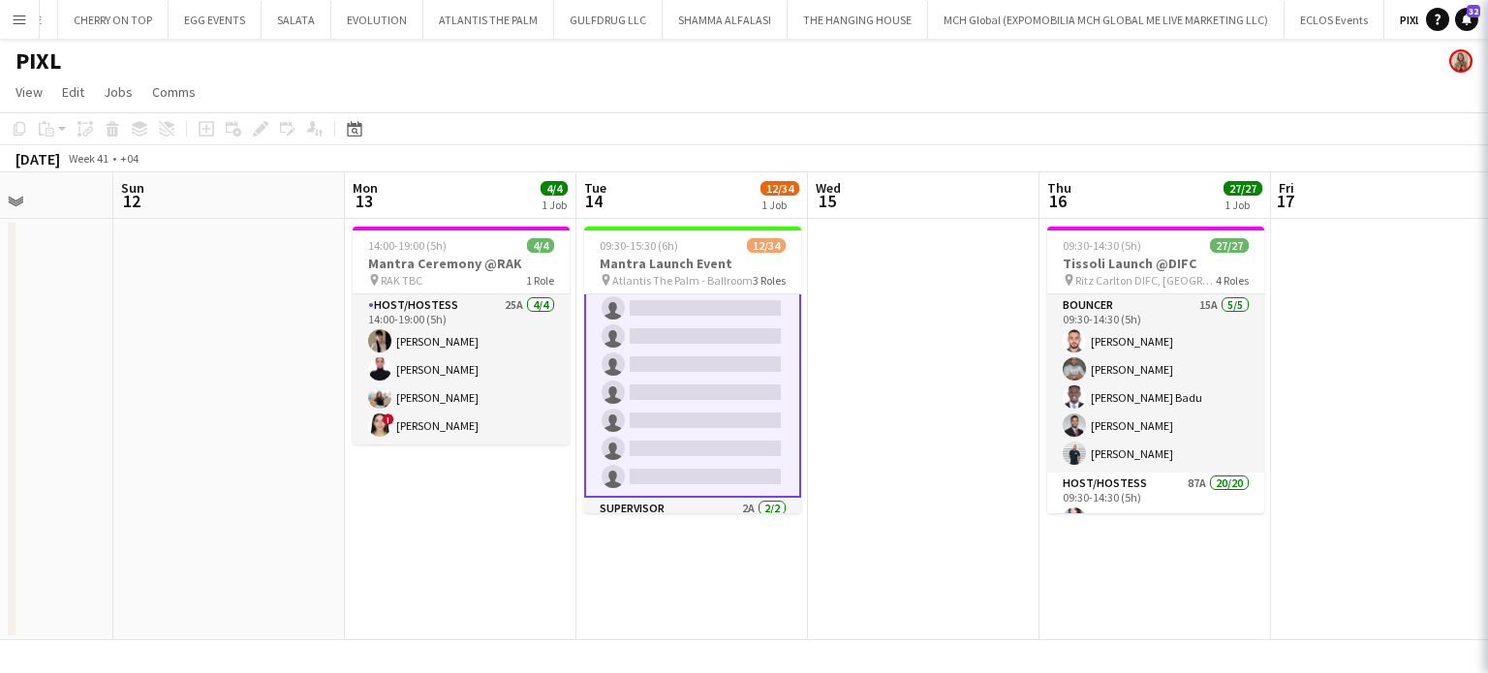
scroll to position [776, 0]
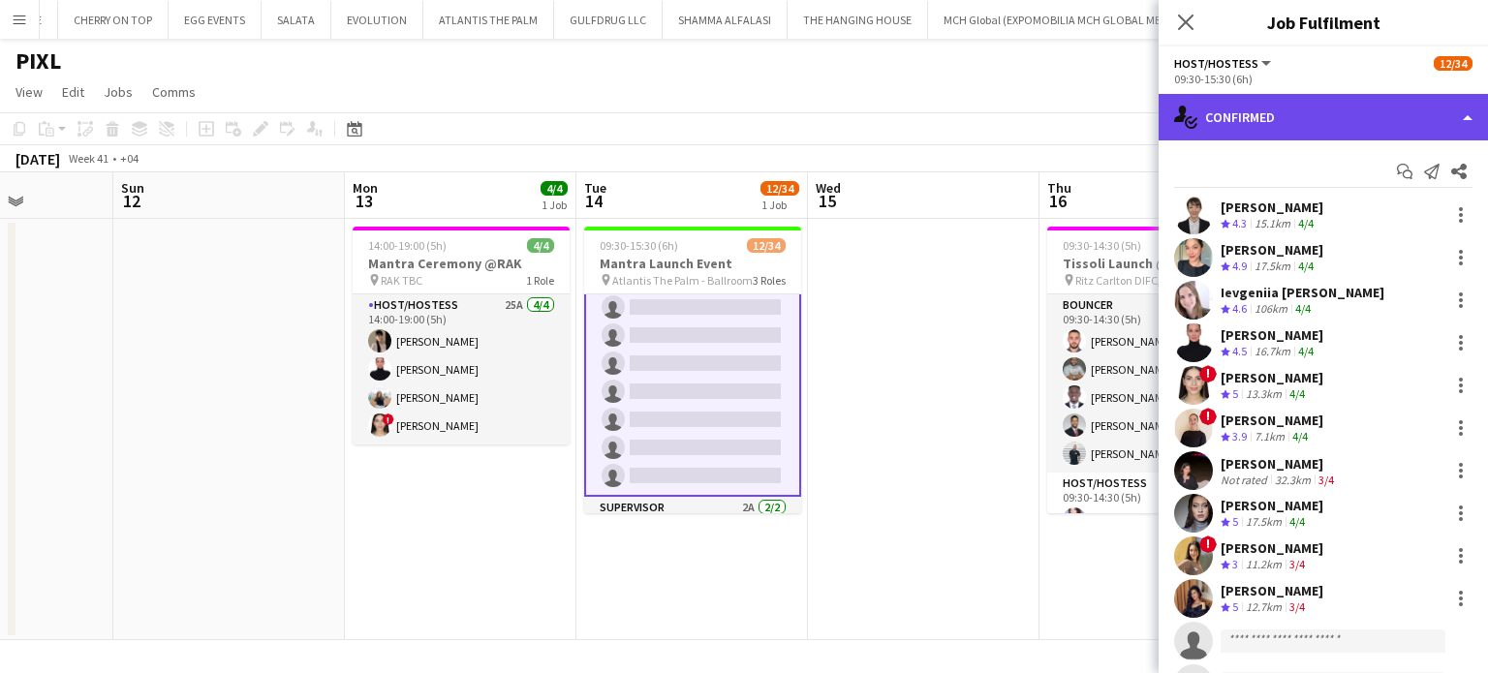
click at [1450, 104] on div "single-neutral-actions-check-2 Confirmed" at bounding box center [1323, 117] width 329 height 47
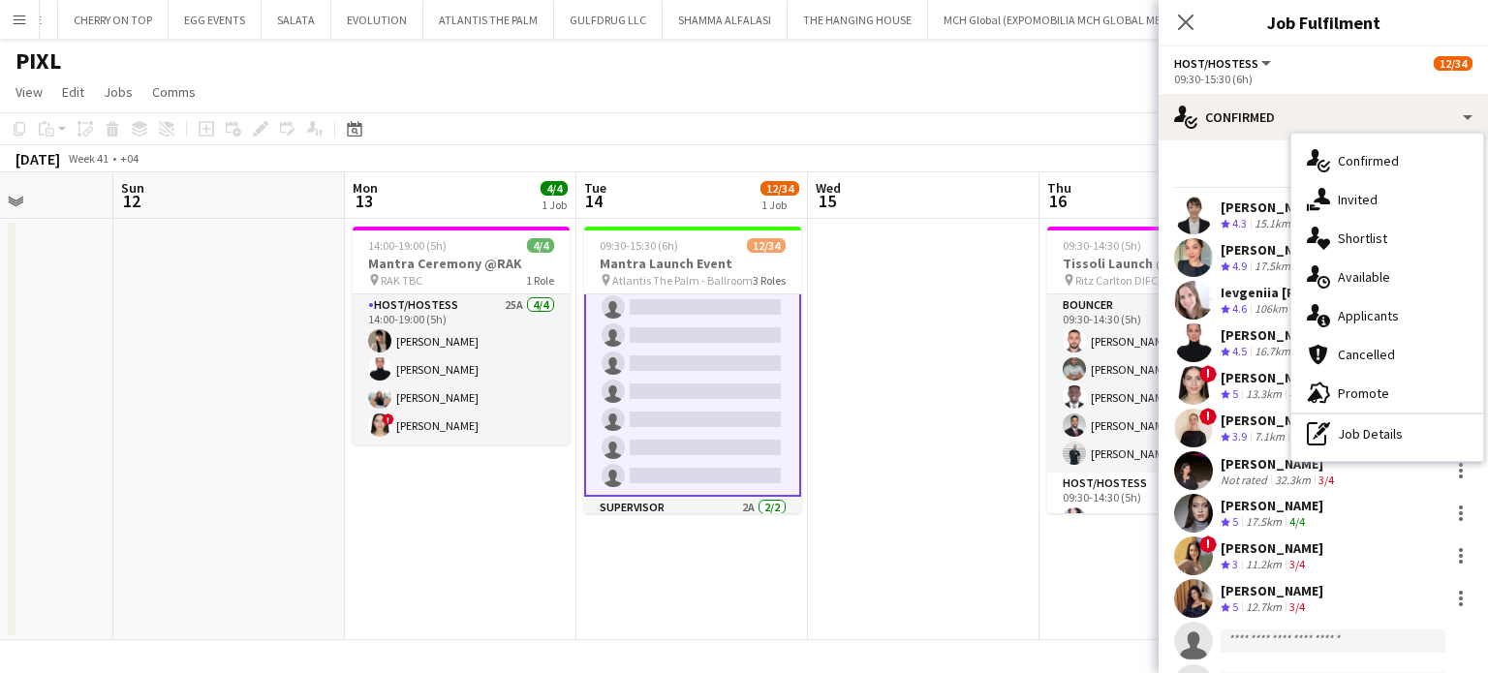
drag, startPoint x: 1380, startPoint y: 320, endPoint x: 1395, endPoint y: 324, distance: 16.0
click at [1379, 320] on span "Applicants" at bounding box center [1368, 315] width 61 height 17
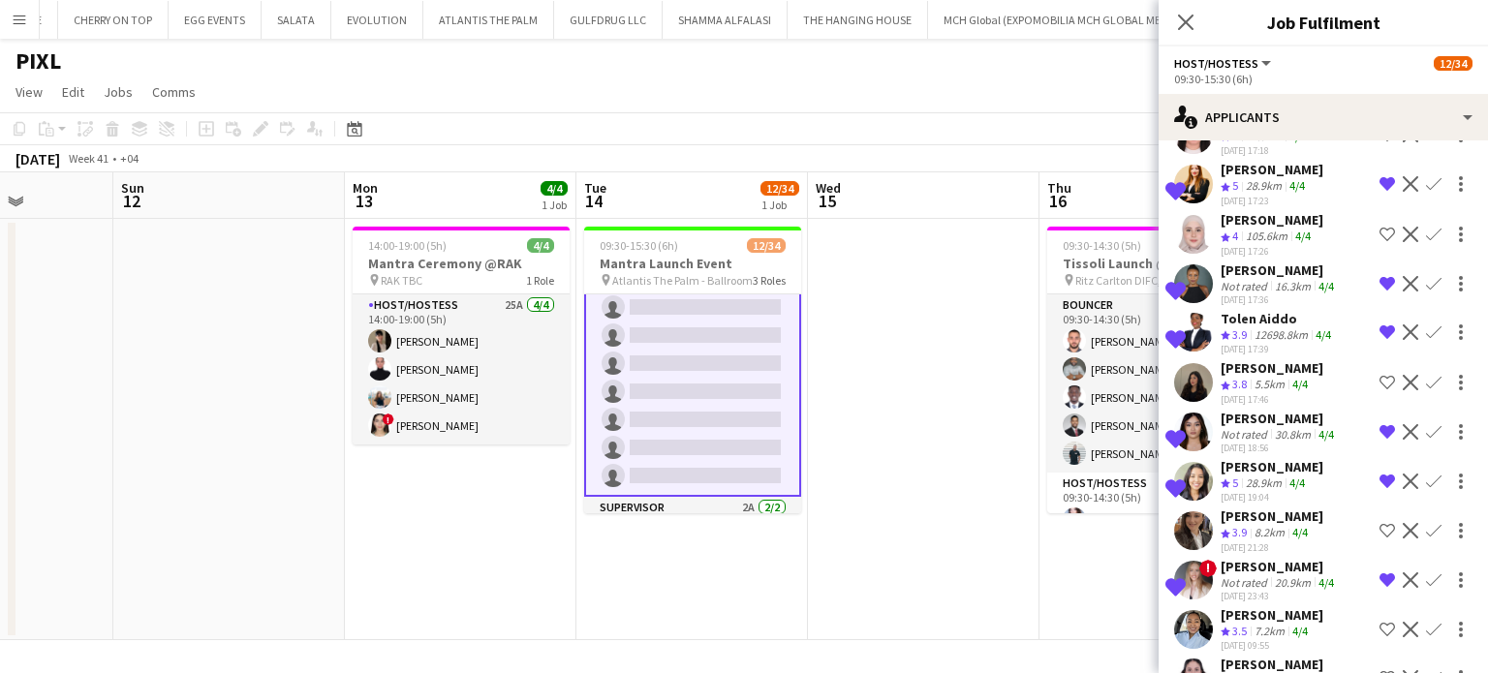
scroll to position [3729, 0]
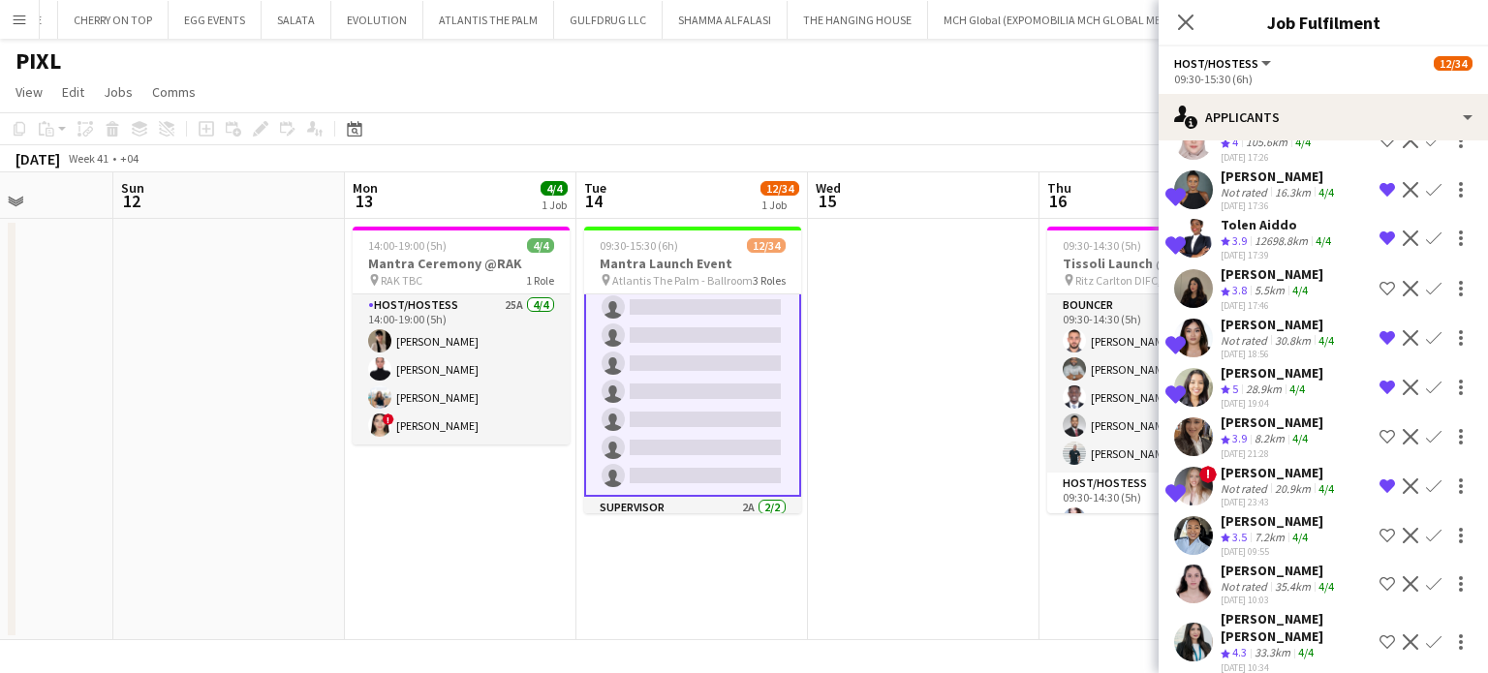
click at [1268, 562] on div "[PERSON_NAME]" at bounding box center [1279, 570] width 117 height 17
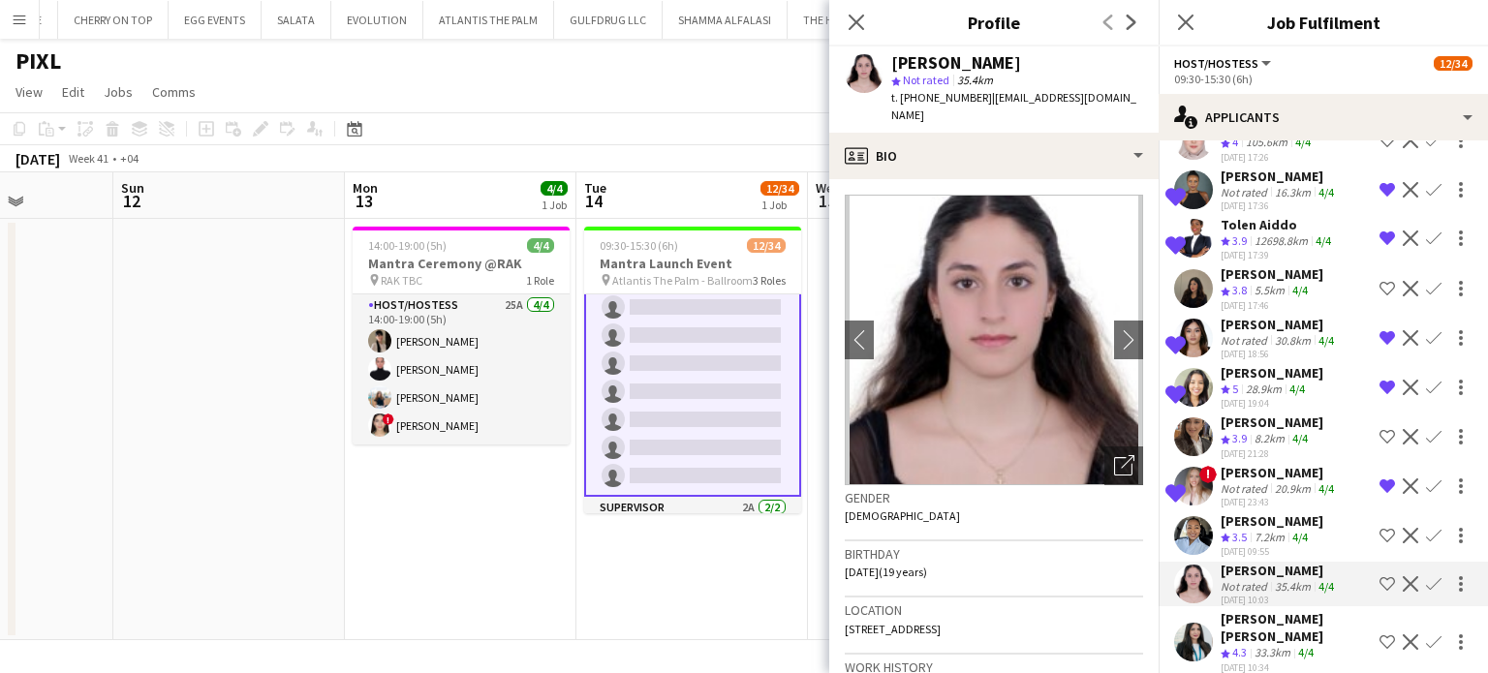
click at [1304, 610] on div "[PERSON_NAME] [PERSON_NAME]" at bounding box center [1296, 627] width 151 height 35
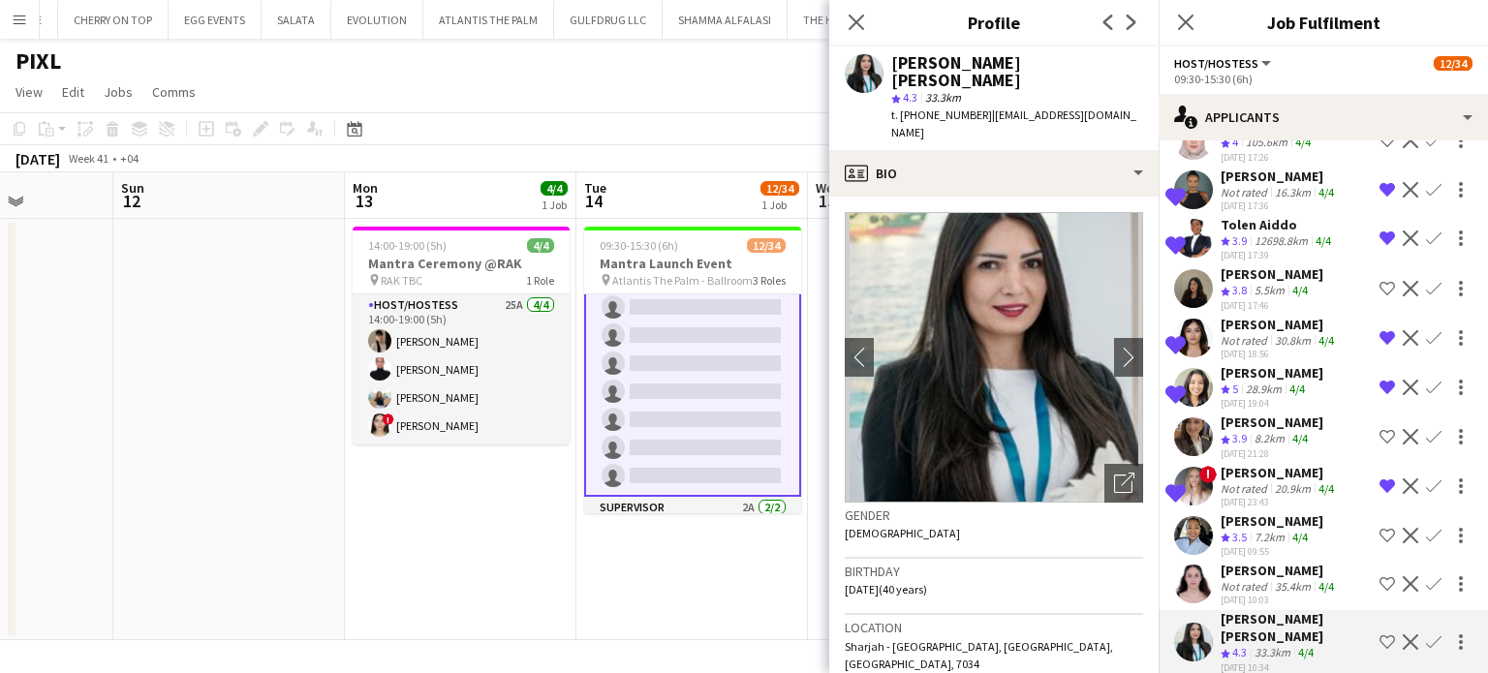
click at [1380, 635] on app-icon "Shortlist crew" at bounding box center [1388, 643] width 16 height 16
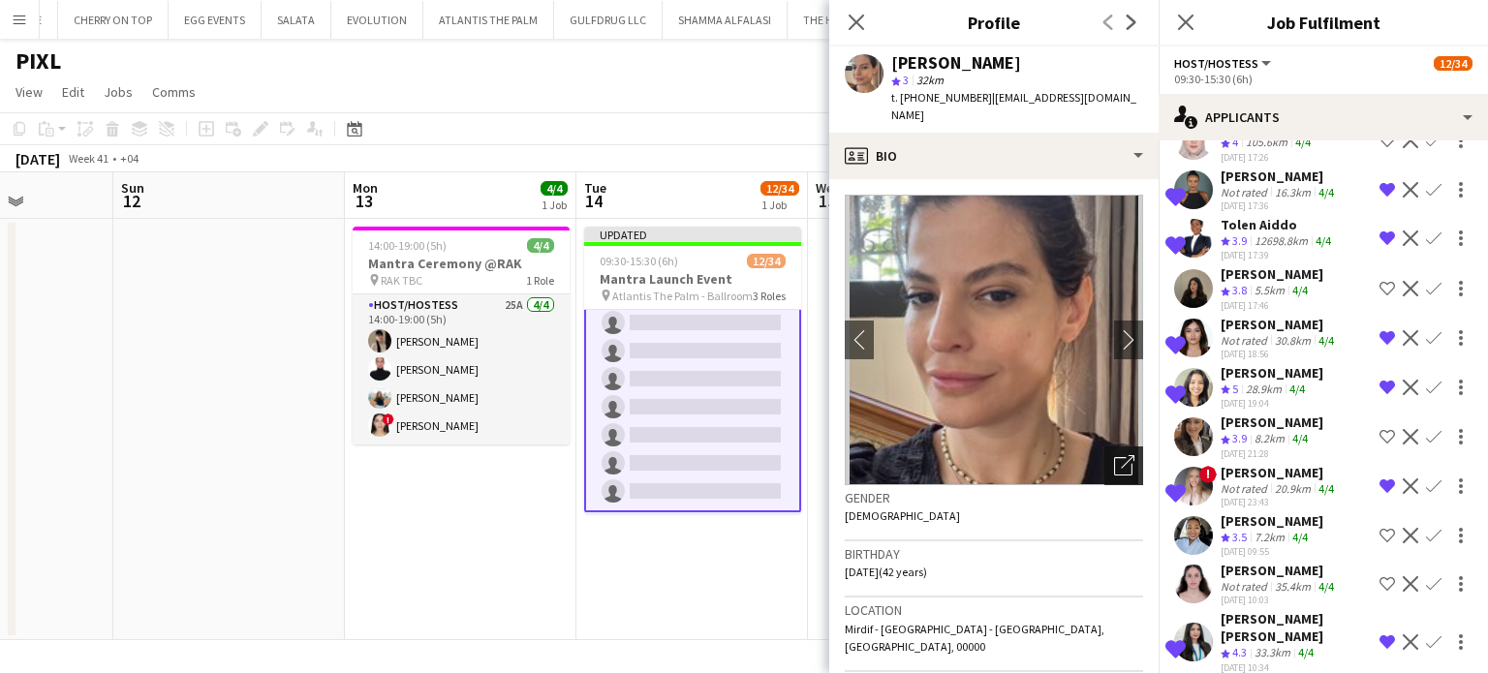
click at [1121, 455] on icon at bounding box center [1128, 462] width 14 height 14
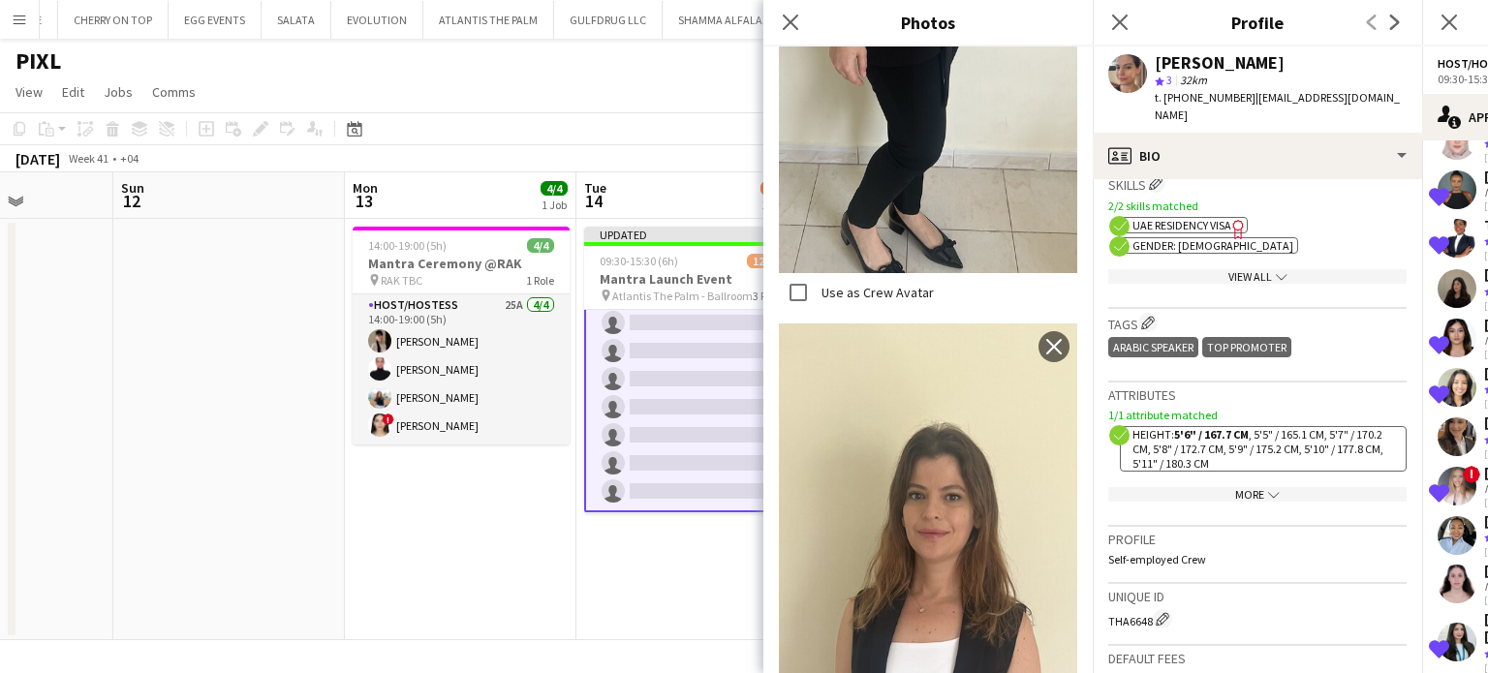
scroll to position [969, 0]
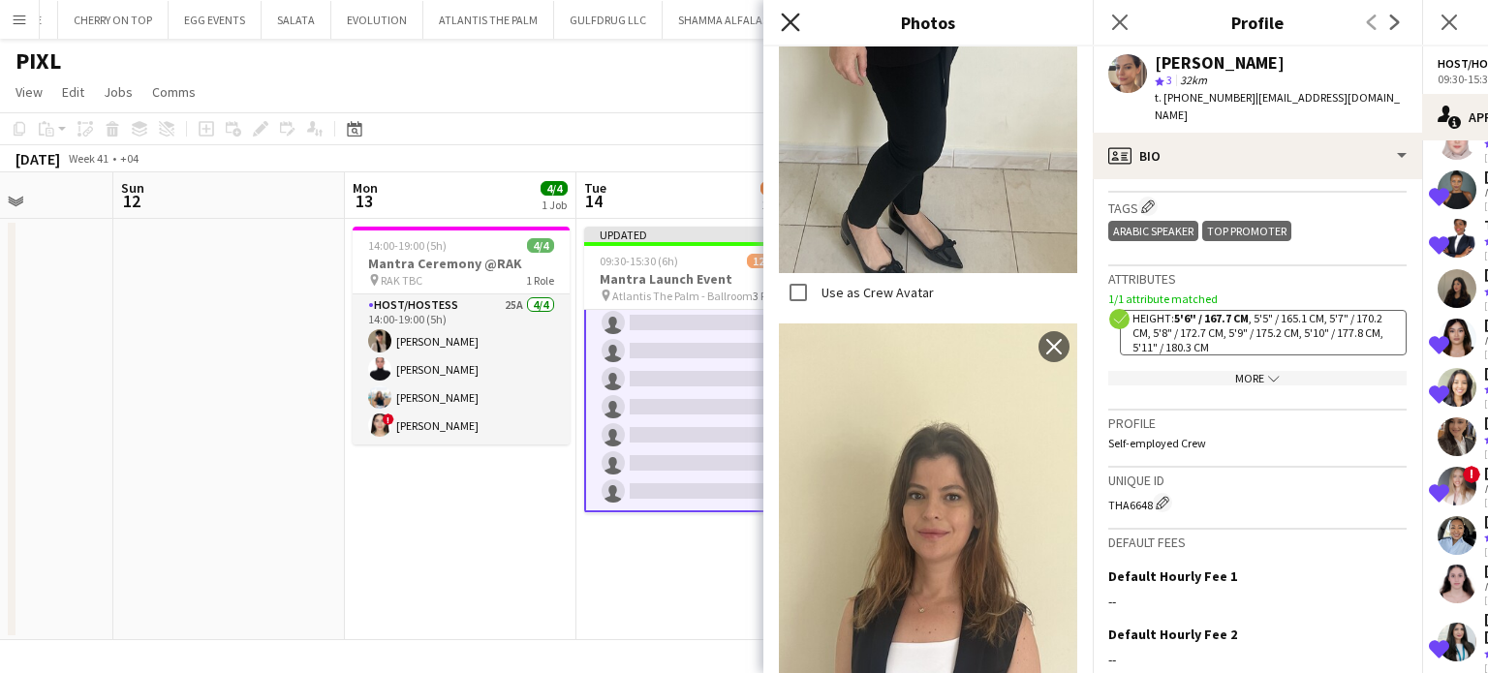
click at [794, 27] on icon at bounding box center [790, 22] width 18 height 18
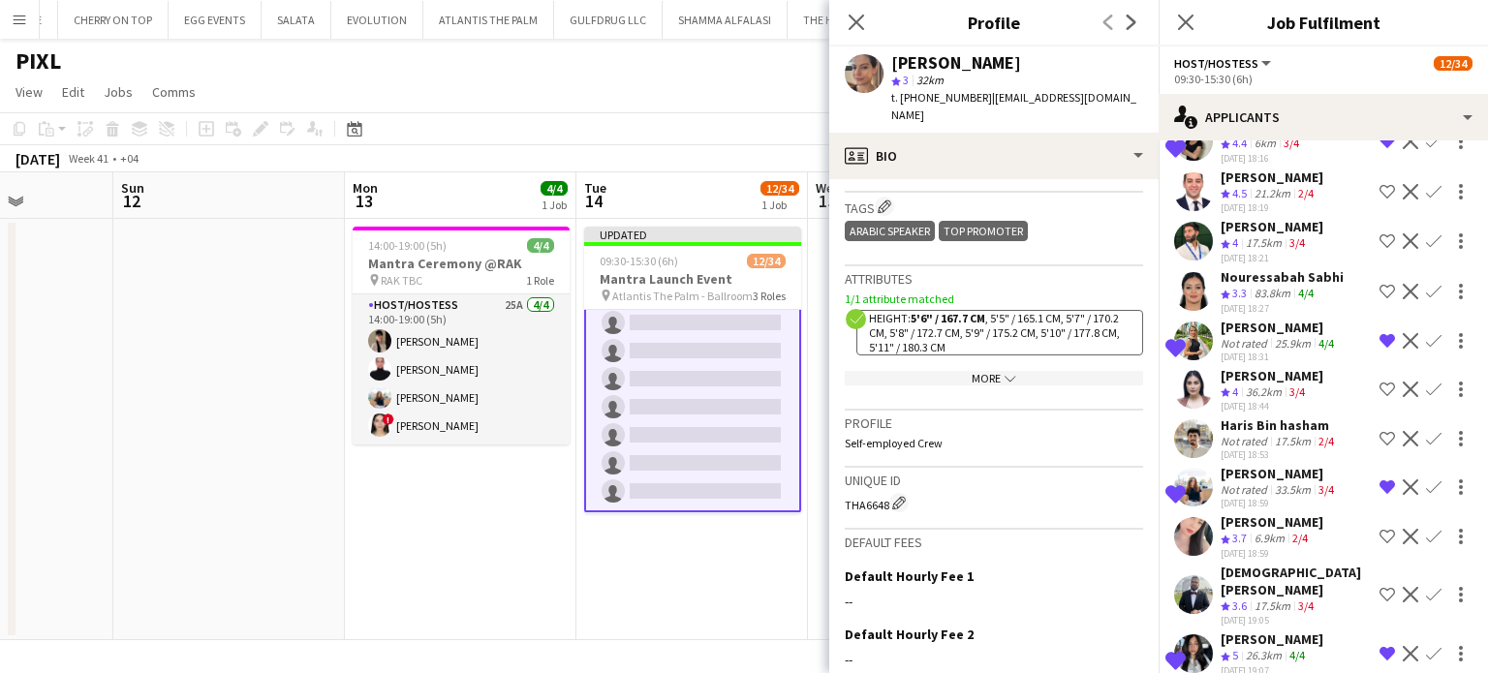
scroll to position [1888, 0]
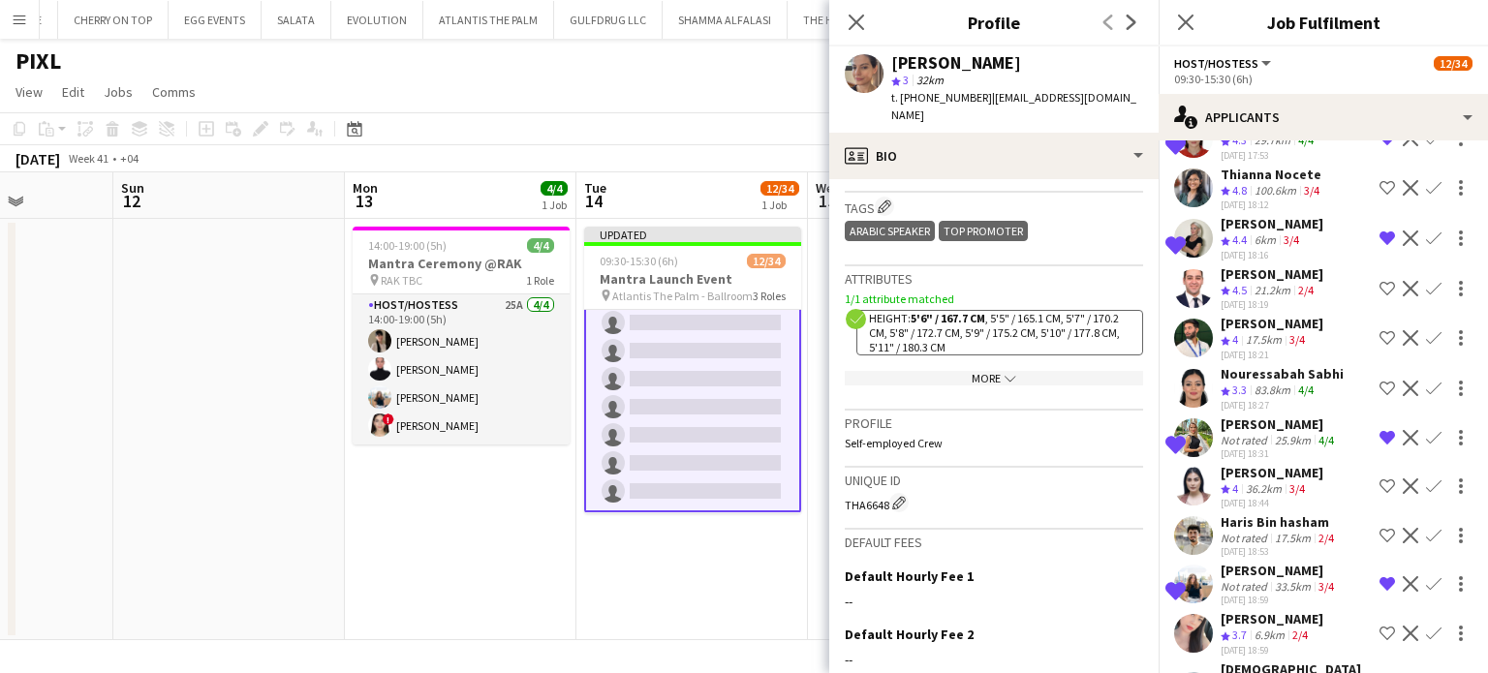
click at [1248, 425] on div "[PERSON_NAME]" at bounding box center [1279, 424] width 117 height 17
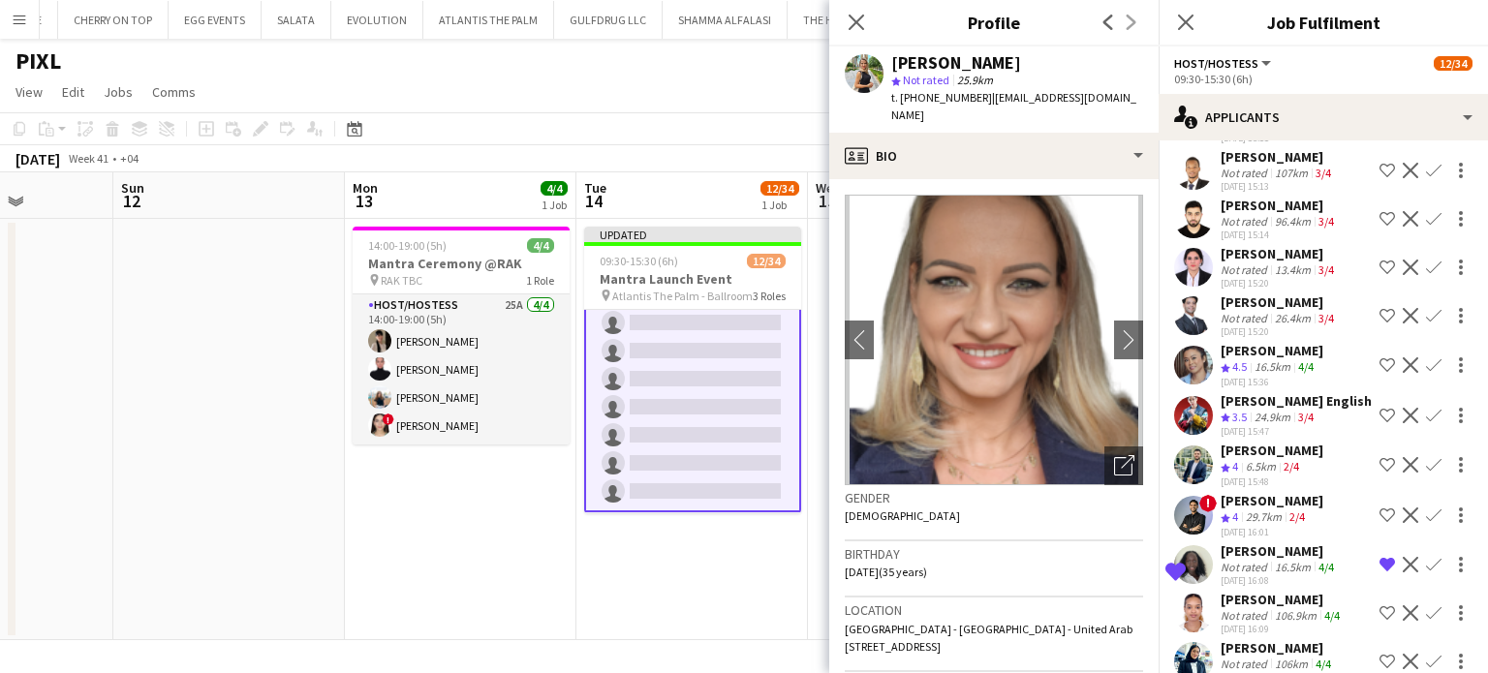
scroll to position [726, 0]
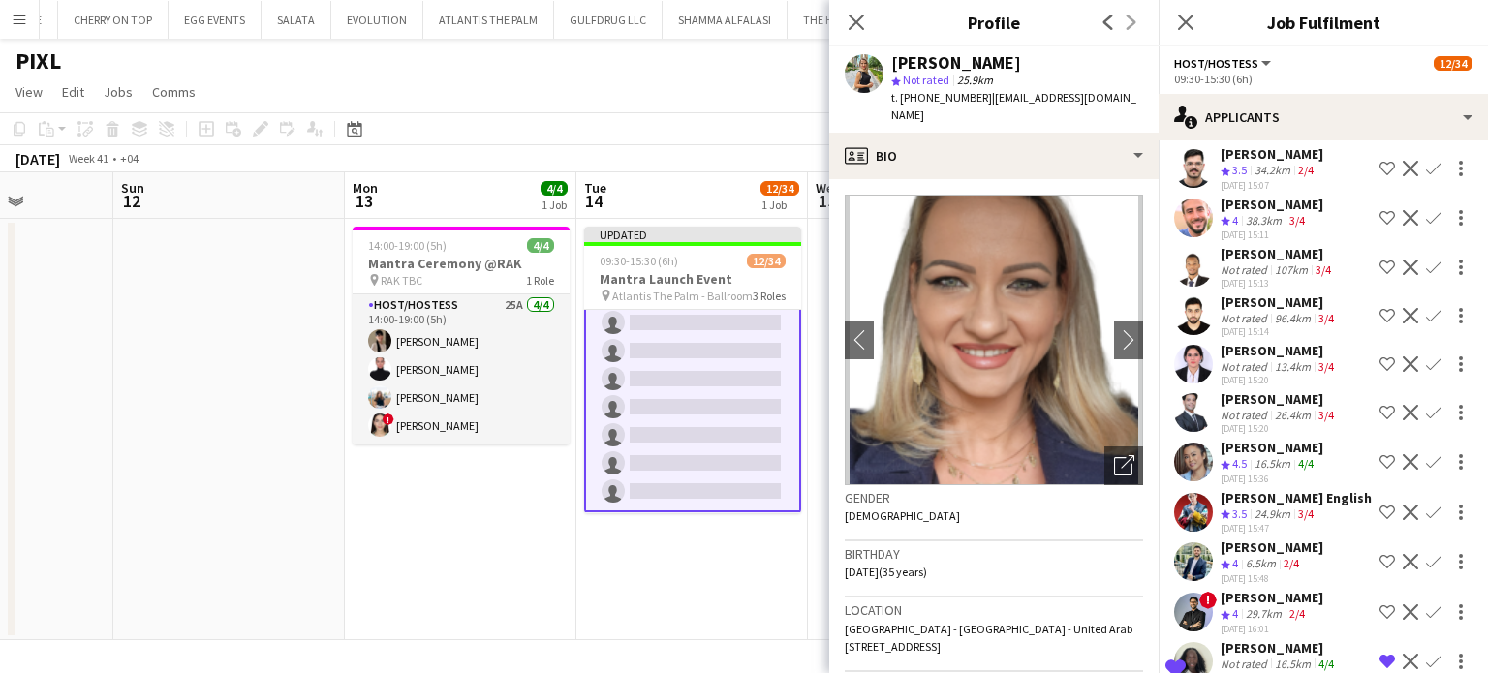
click at [464, 497] on app-date-cell "14:00-19:00 (5h) 4/4 Mantra Ceremony @RAK pin RAK TBC 1 Role Host/Hostess 25A 4…" at bounding box center [461, 429] width 232 height 421
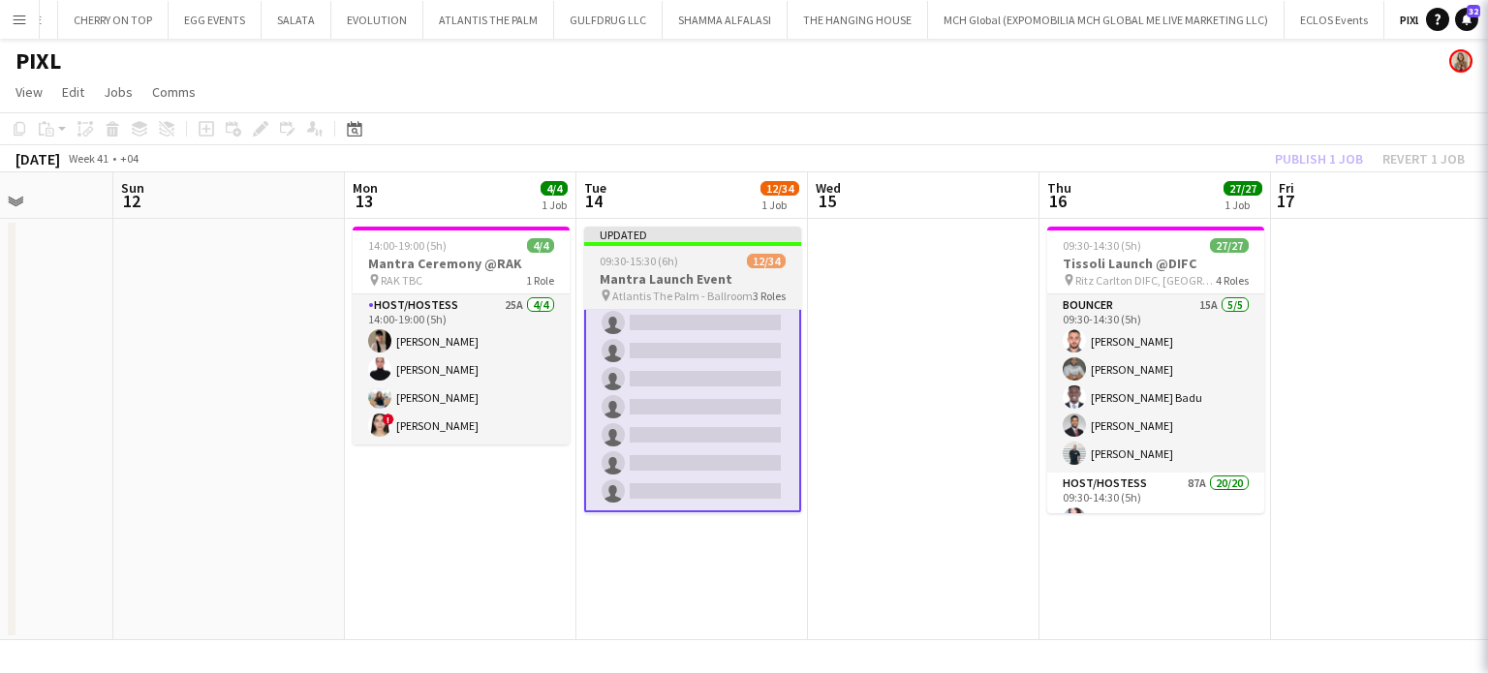
scroll to position [775, 0]
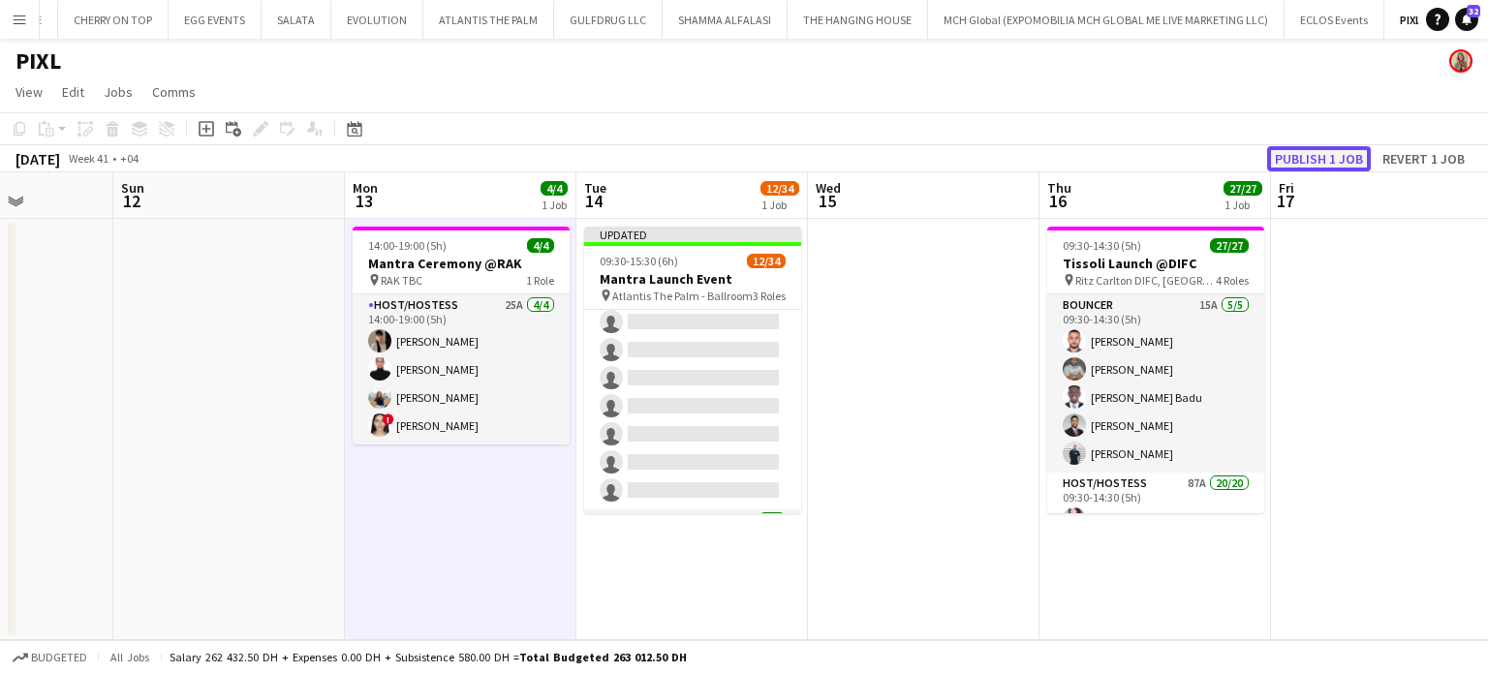
click at [1338, 165] on button "Publish 1 job" at bounding box center [1319, 158] width 104 height 25
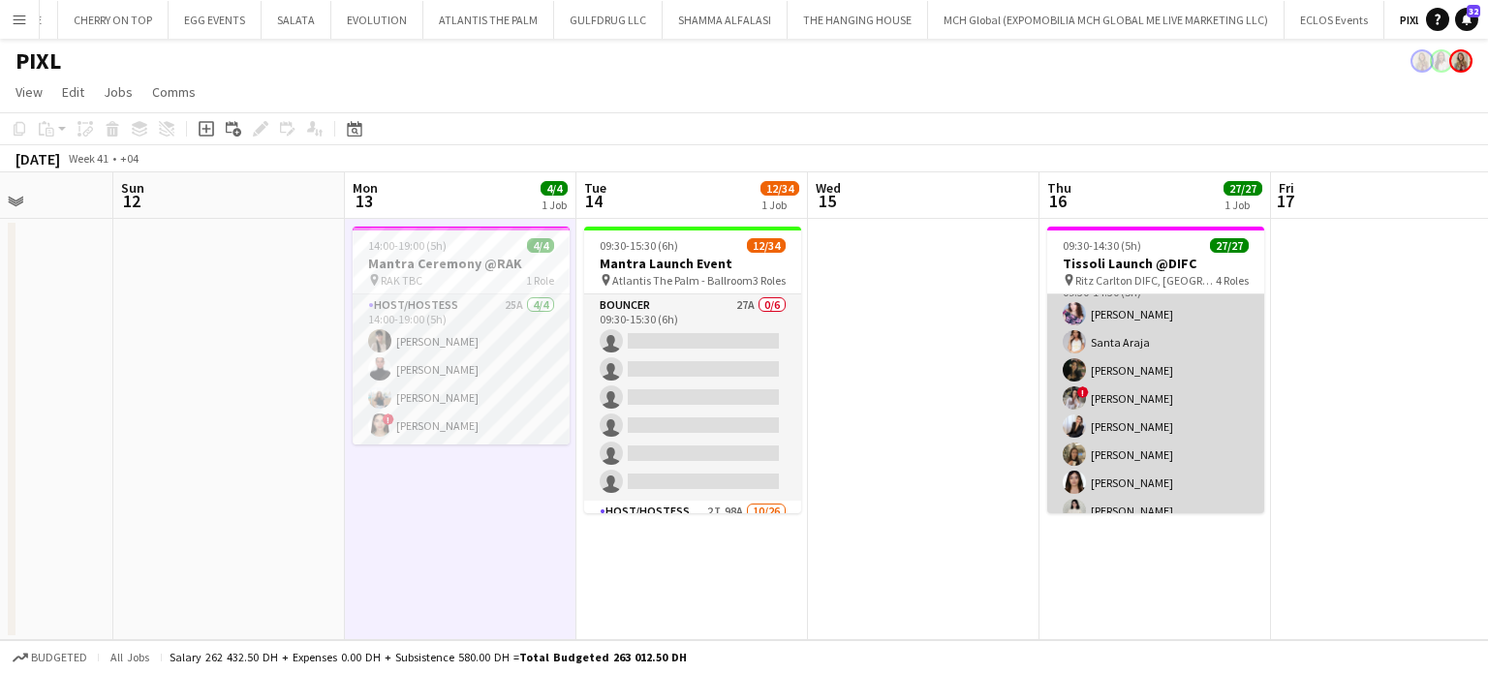
scroll to position [0, 0]
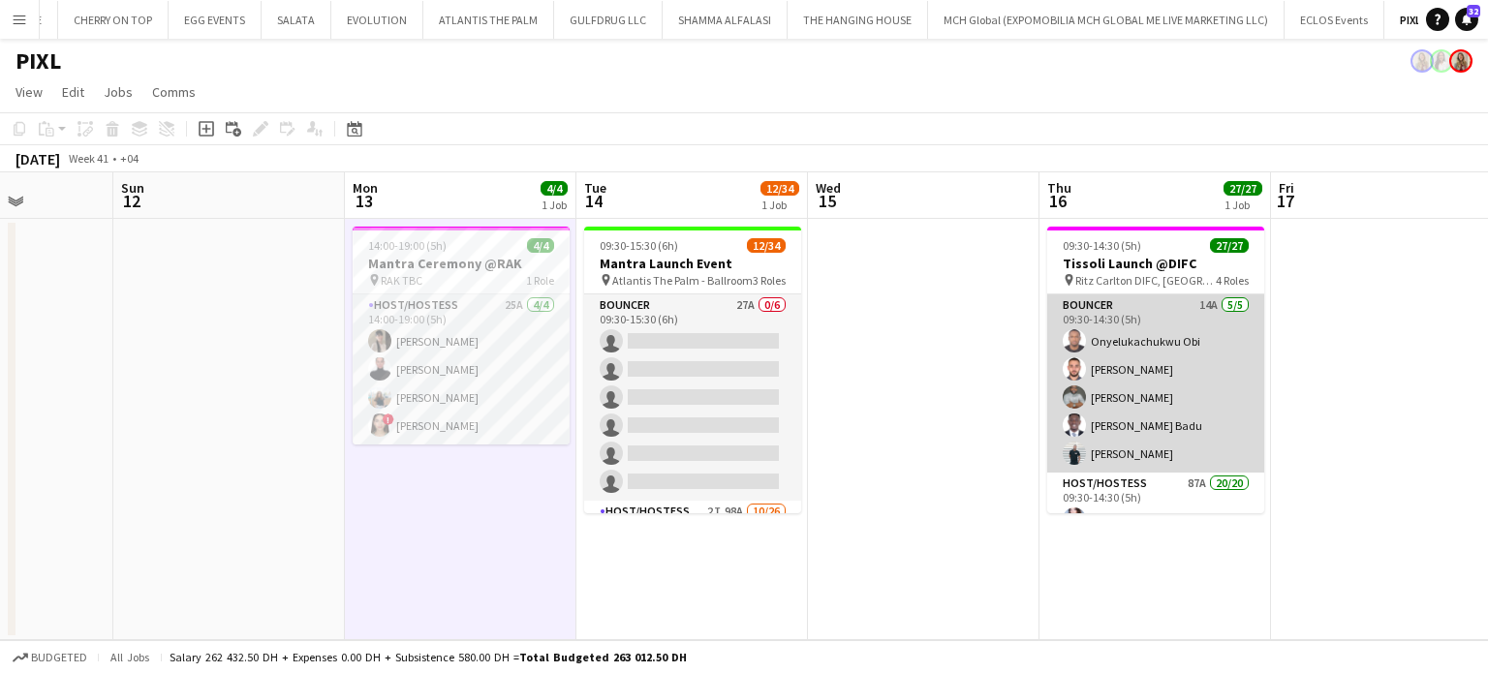
click at [1140, 401] on app-card-role "Bouncer 14A 5/5 09:30-14:30 (5h) Onyelukachukwu Obi mohammad salah Nehemiah Ayo…" at bounding box center [1155, 384] width 217 height 178
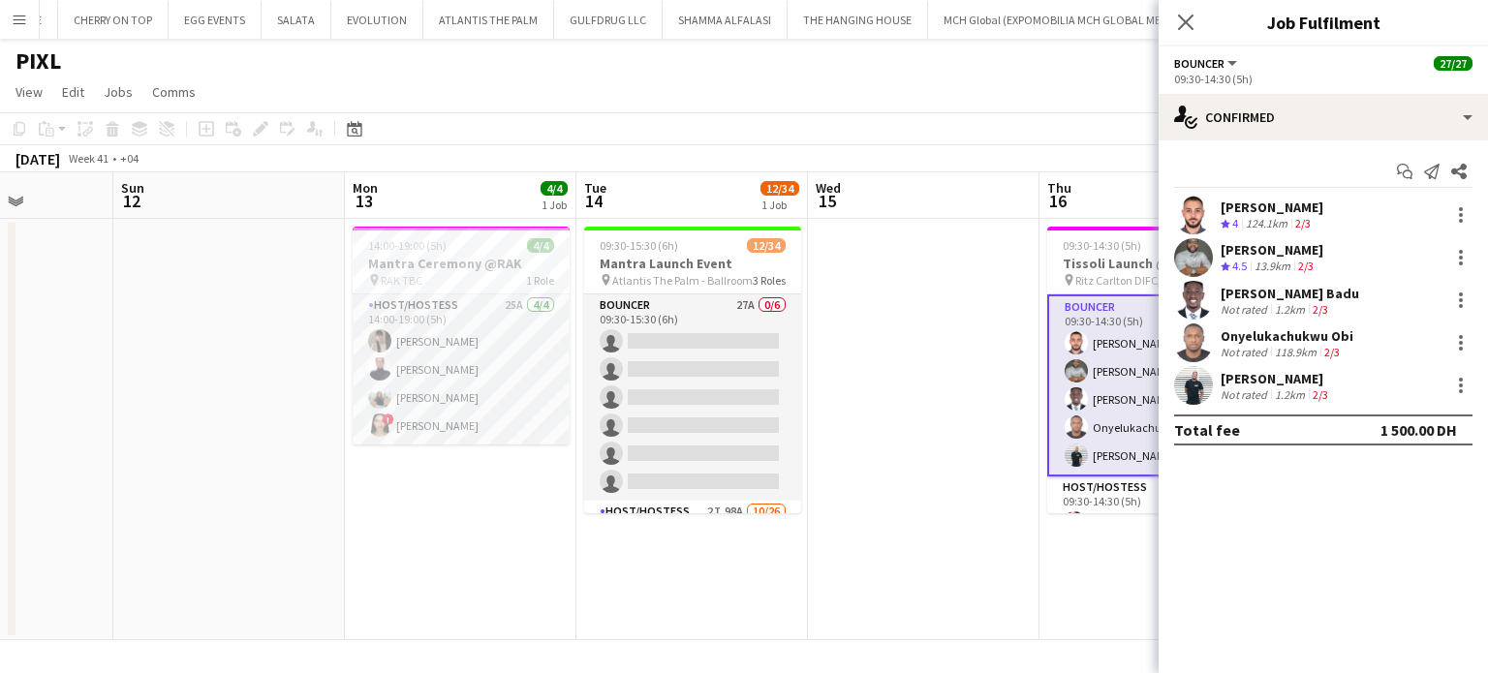
click at [1287, 308] on div "1.2km" at bounding box center [1290, 309] width 38 height 15
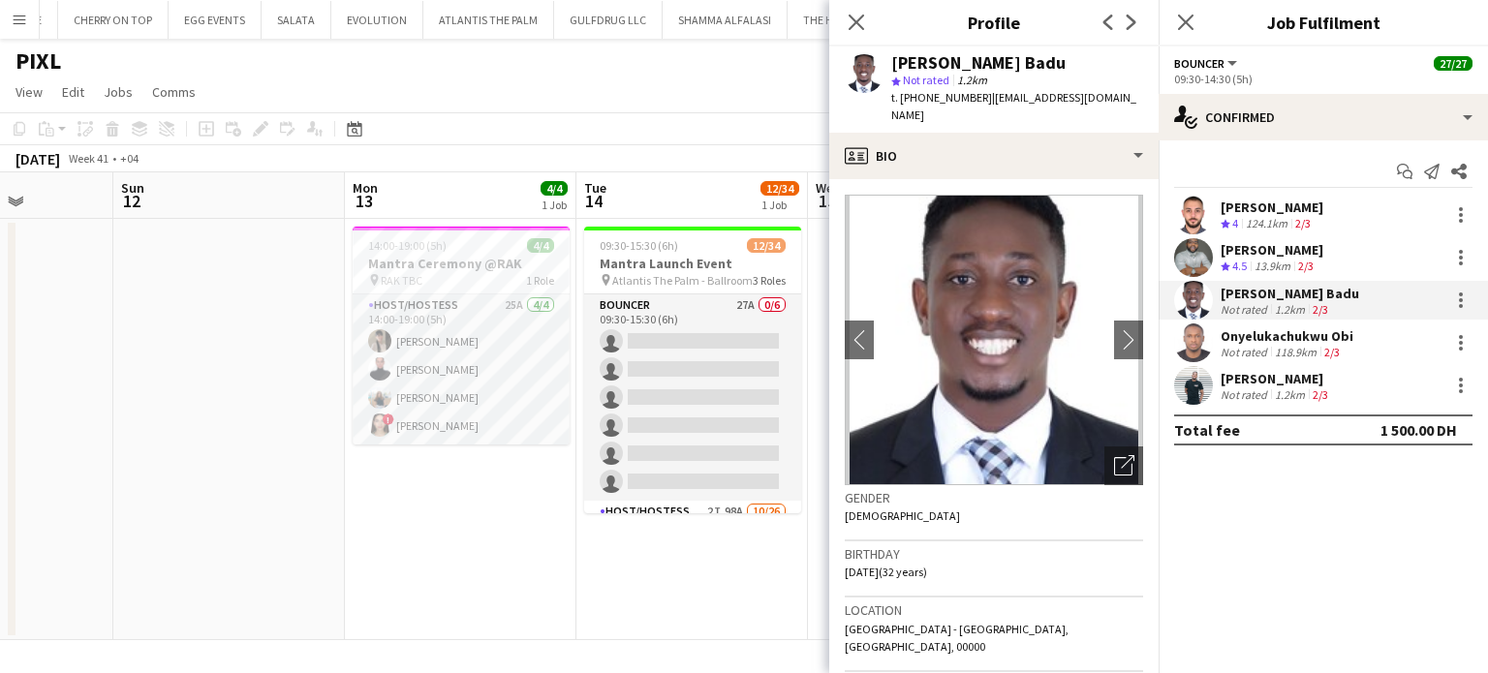
click at [1275, 253] on div "Nehemiah Ayoung" at bounding box center [1272, 249] width 103 height 17
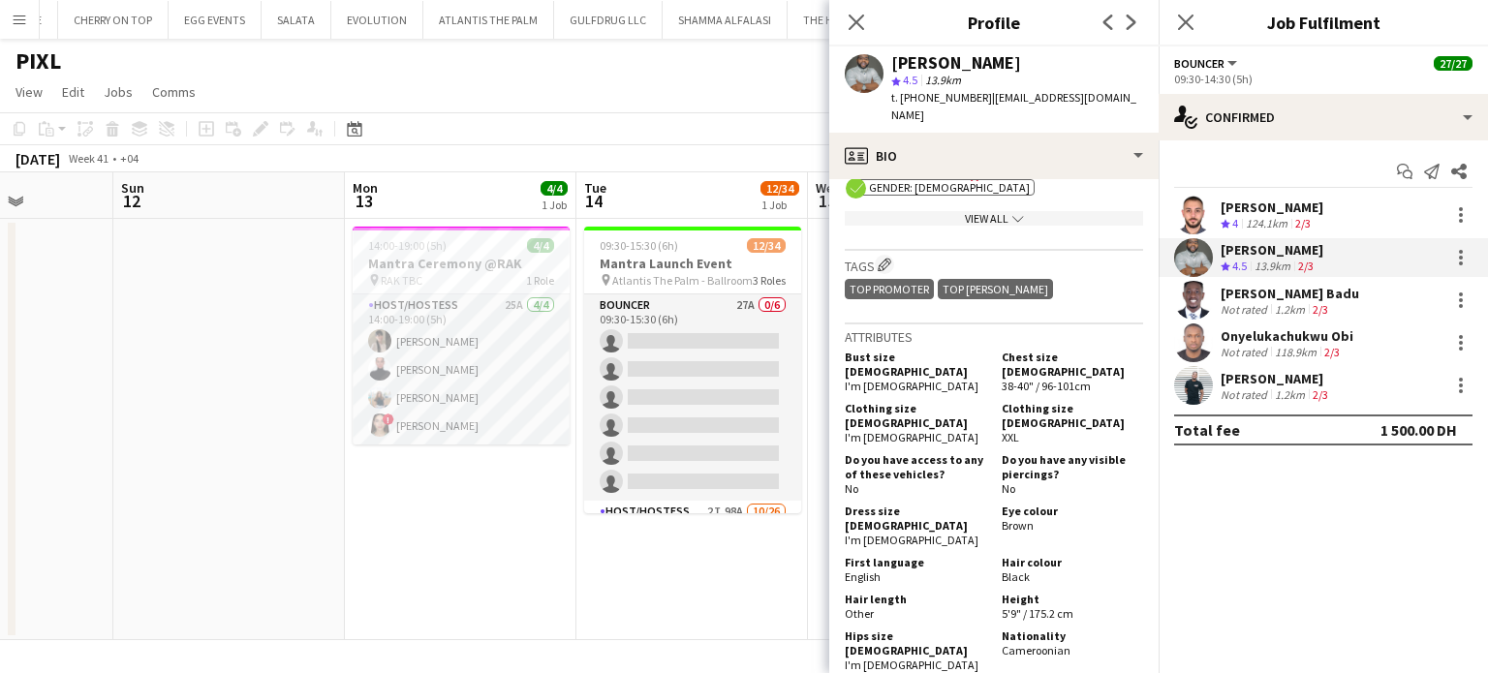
scroll to position [1260, 0]
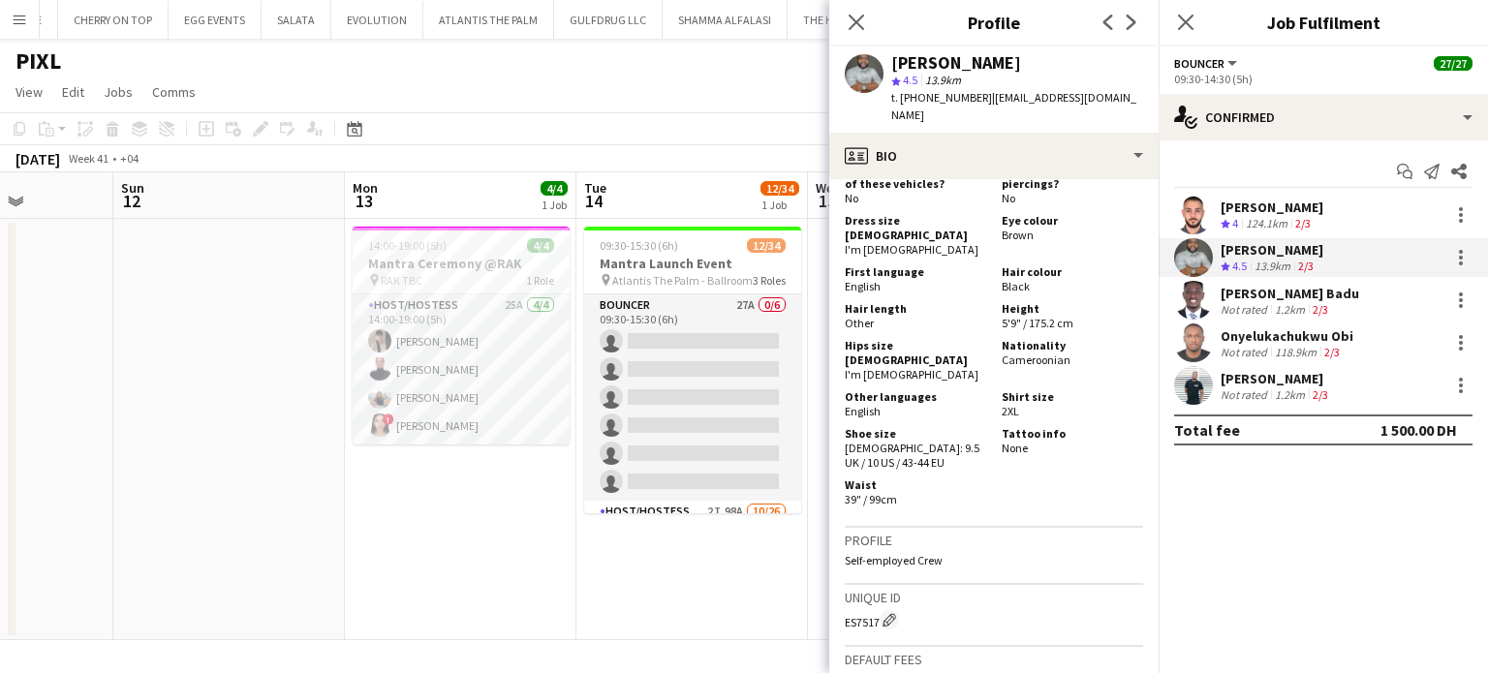
click at [1285, 303] on div "1.2km" at bounding box center [1290, 309] width 38 height 15
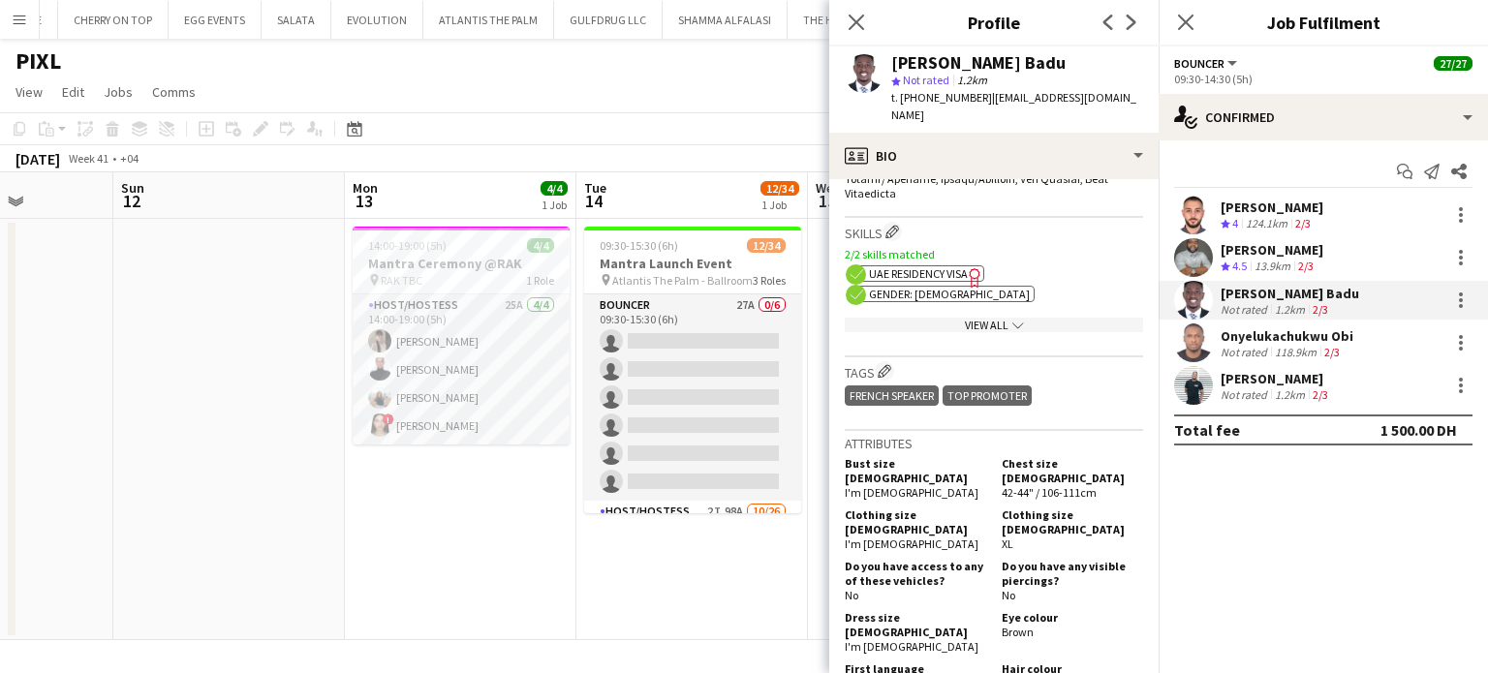
scroll to position [1163, 0]
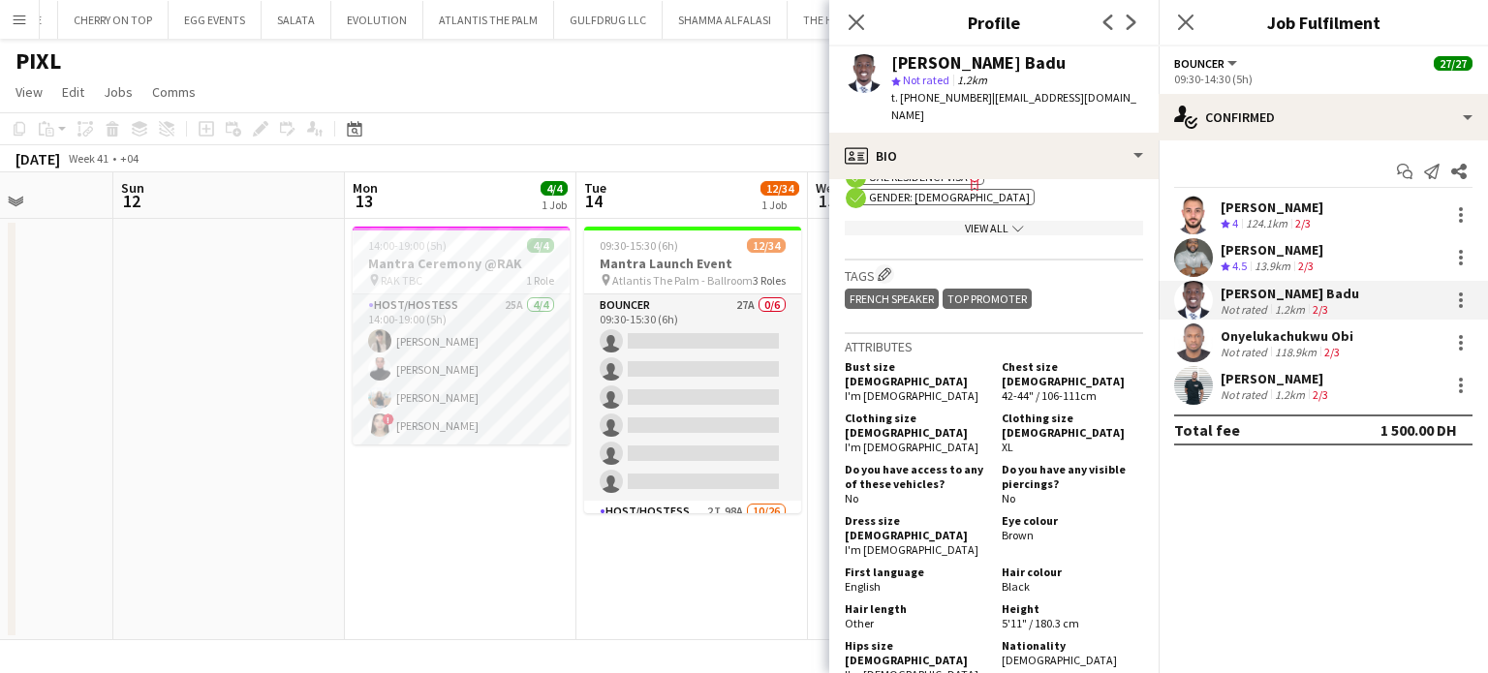
click at [1231, 357] on div "Not rated" at bounding box center [1246, 352] width 50 height 15
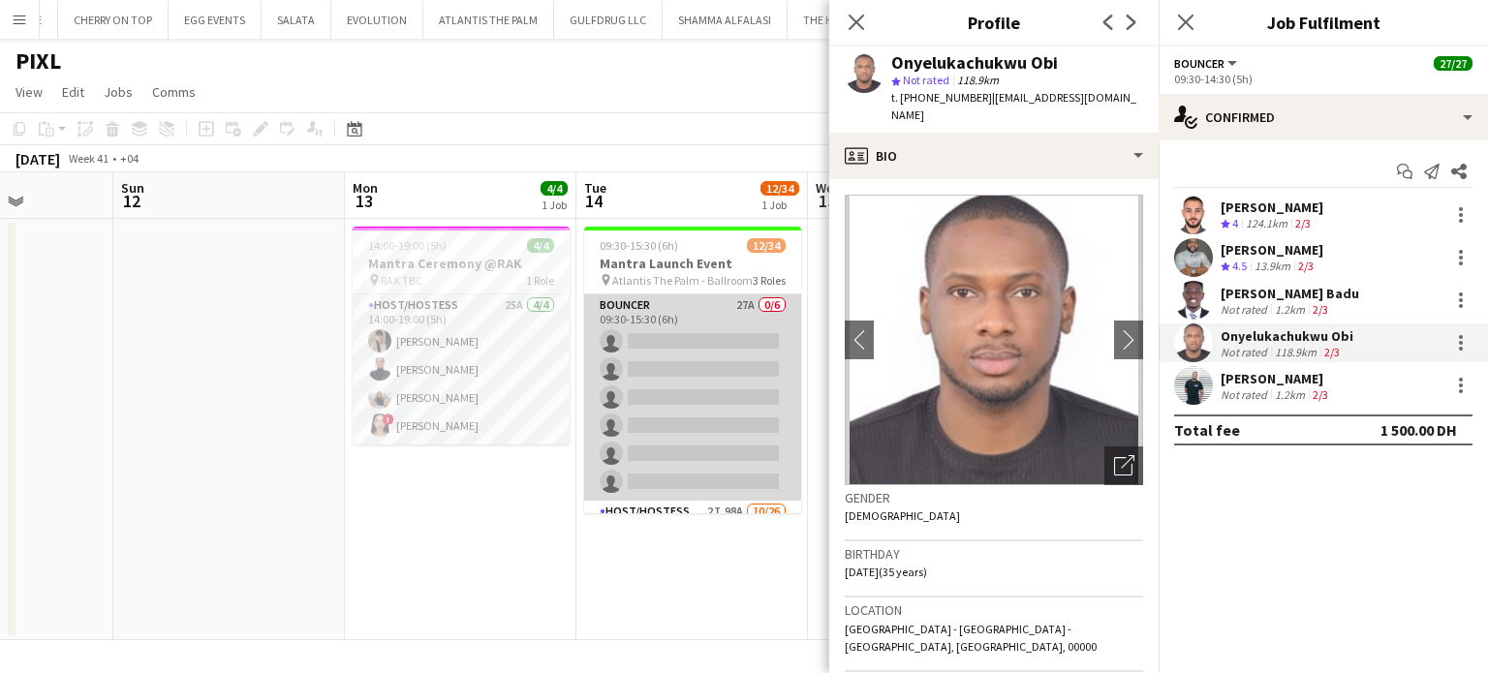
click at [645, 371] on app-card-role "Bouncer 27A 0/6 09:30-15:30 (6h) single-neutral-actions single-neutral-actions …" at bounding box center [692, 398] width 217 height 206
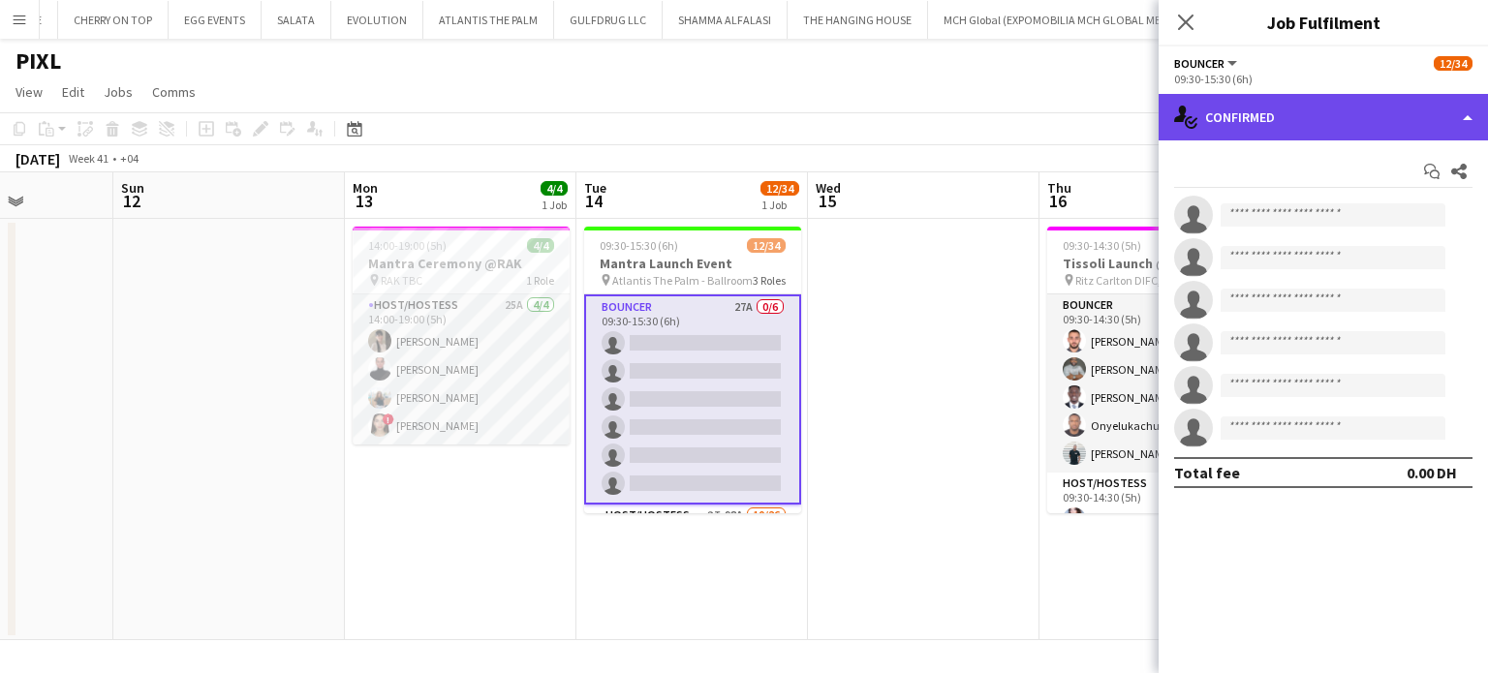
click at [1465, 123] on div "single-neutral-actions-check-2 Confirmed" at bounding box center [1323, 117] width 329 height 47
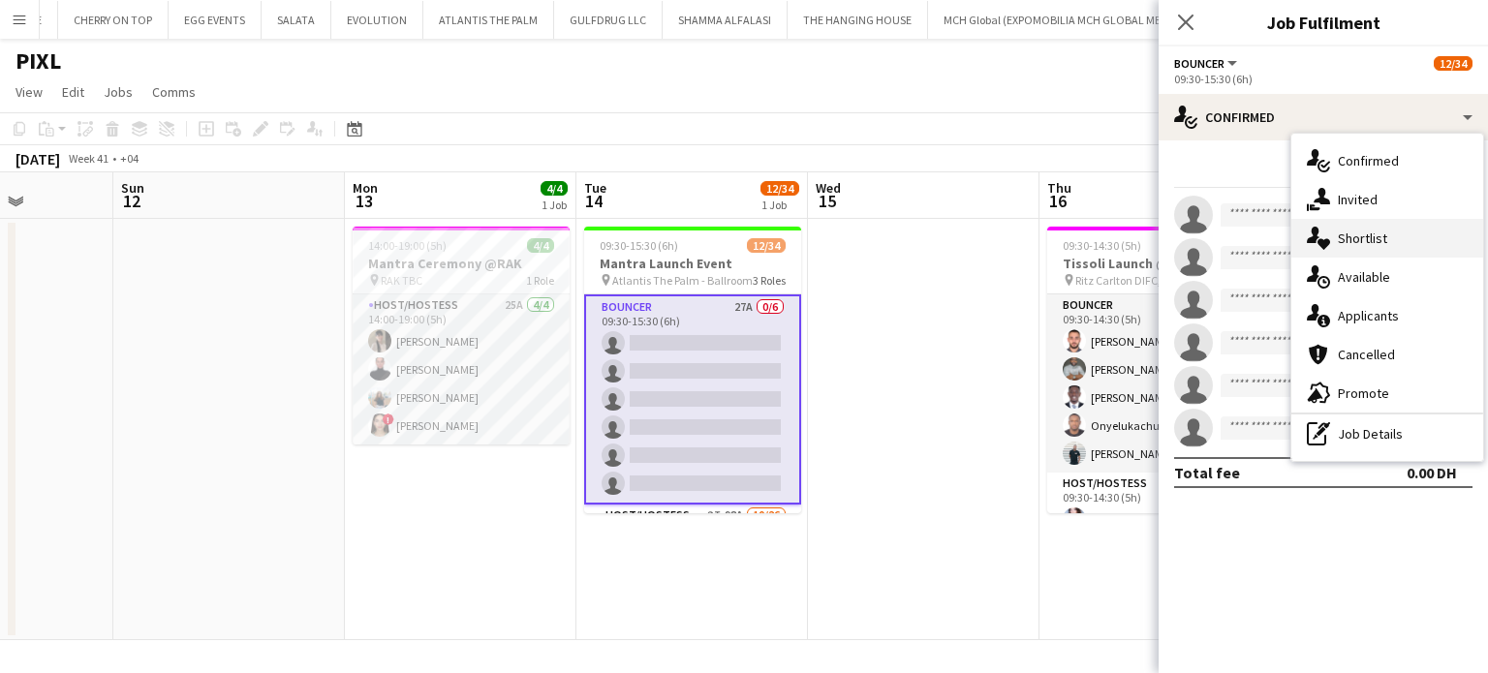
click at [1388, 240] on div "single-neutral-actions-heart Shortlist" at bounding box center [1388, 238] width 192 height 39
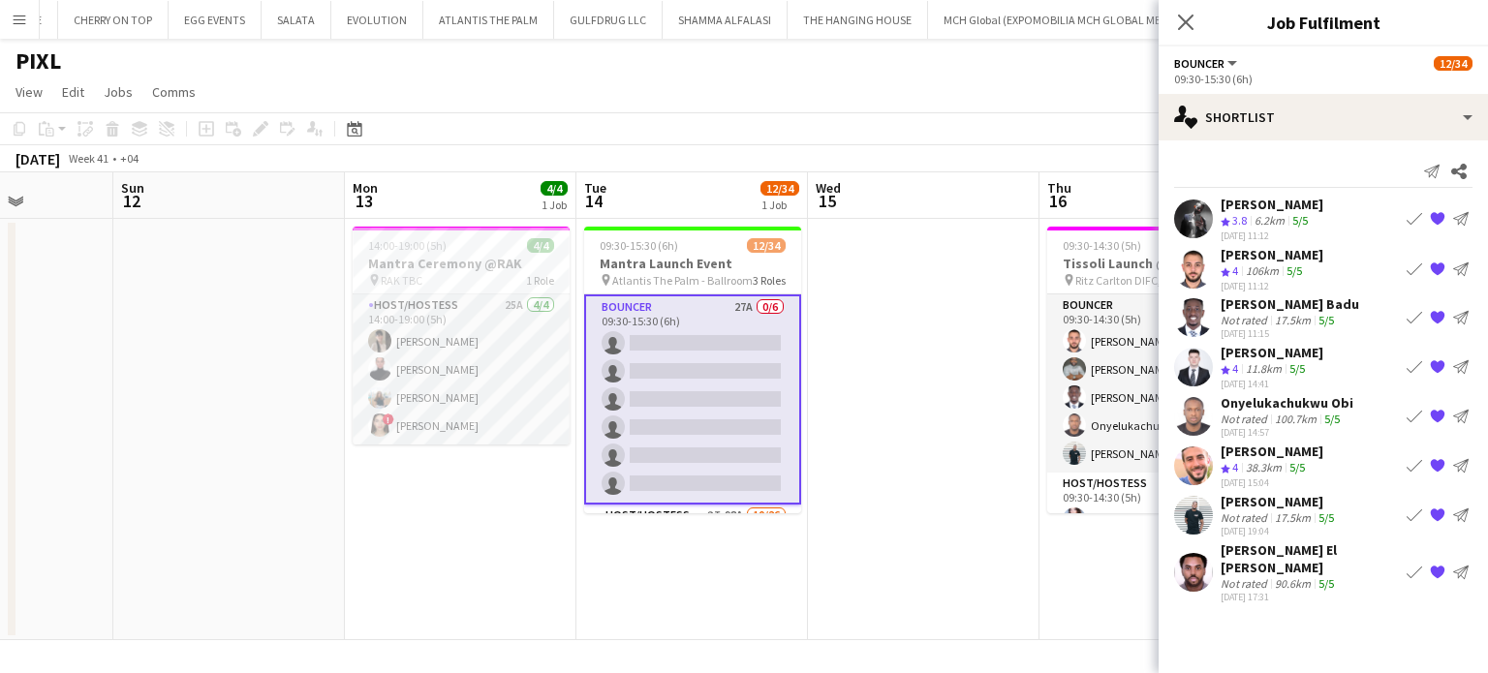
click at [1437, 363] on app-icon "{{ spriteTitle }}" at bounding box center [1438, 367] width 16 height 16
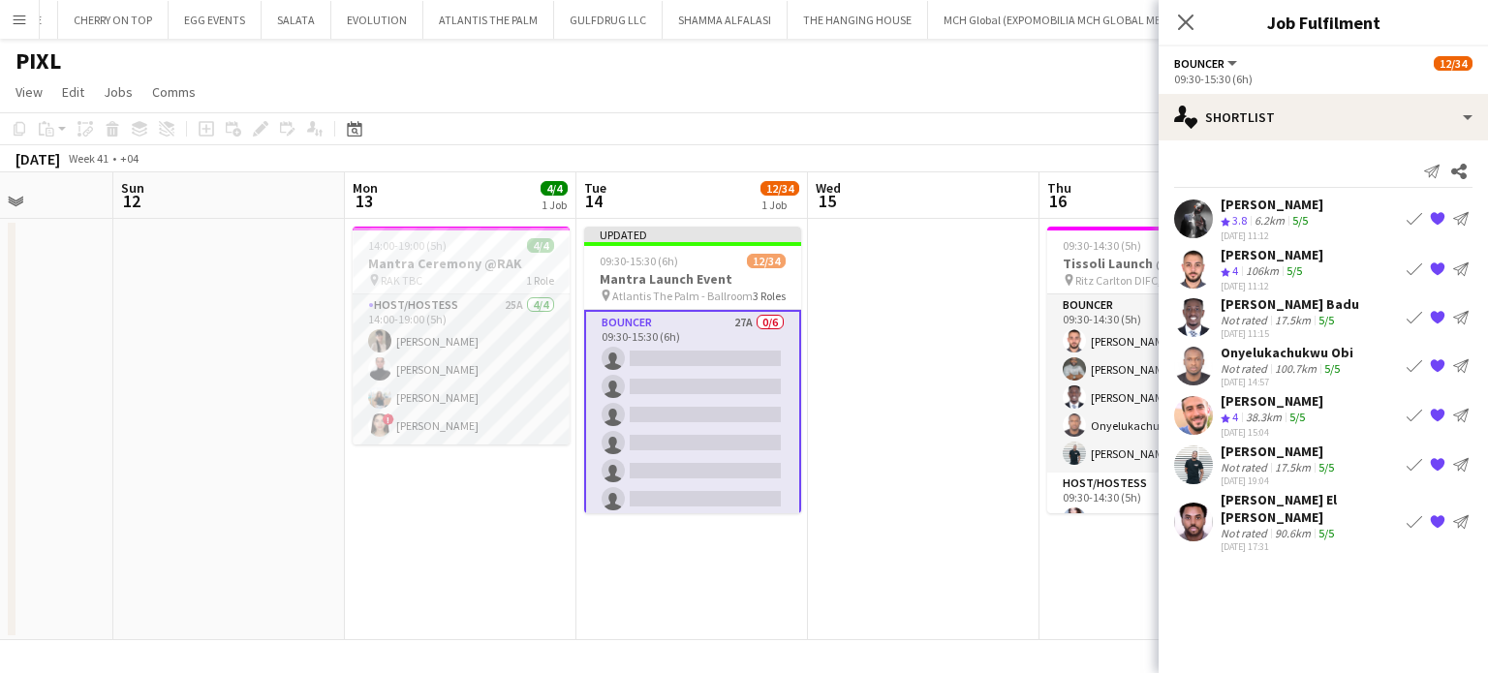
click at [1263, 526] on div "Not rated" at bounding box center [1246, 533] width 50 height 15
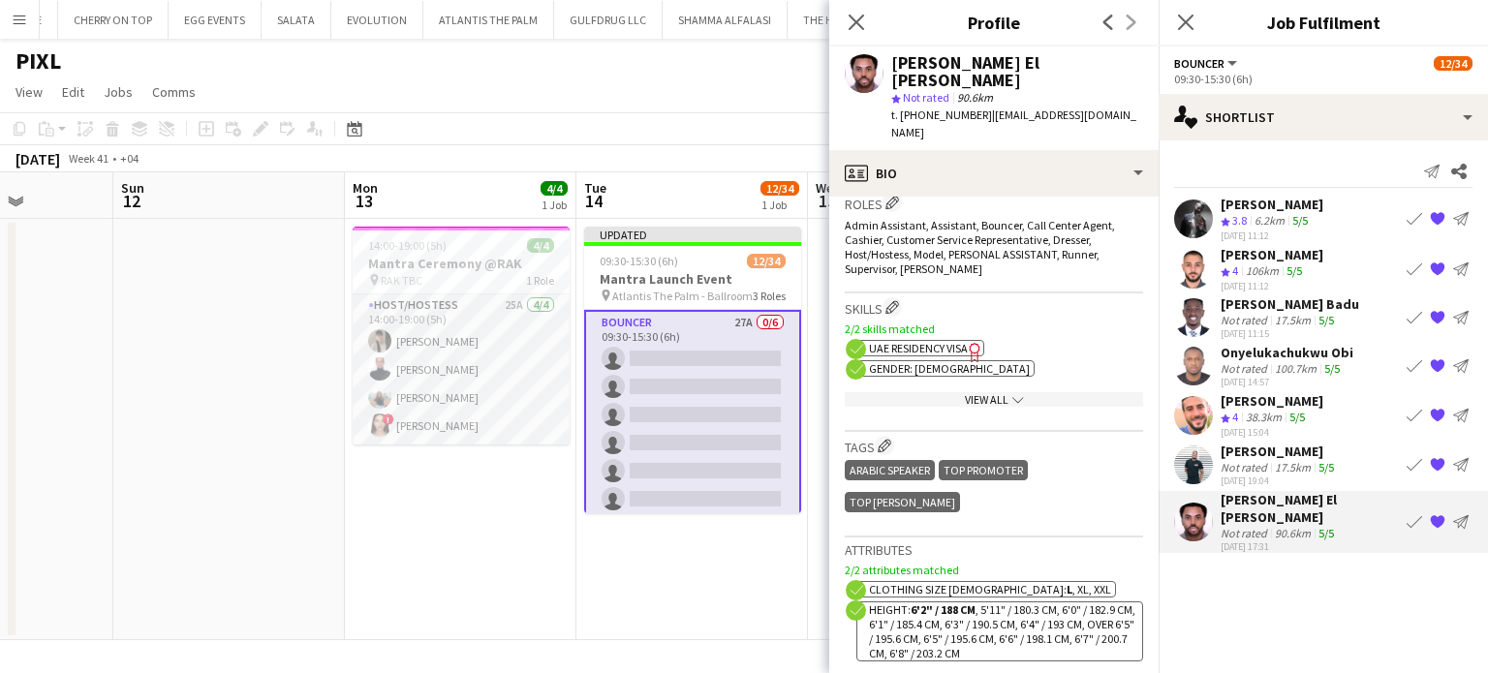
scroll to position [969, 0]
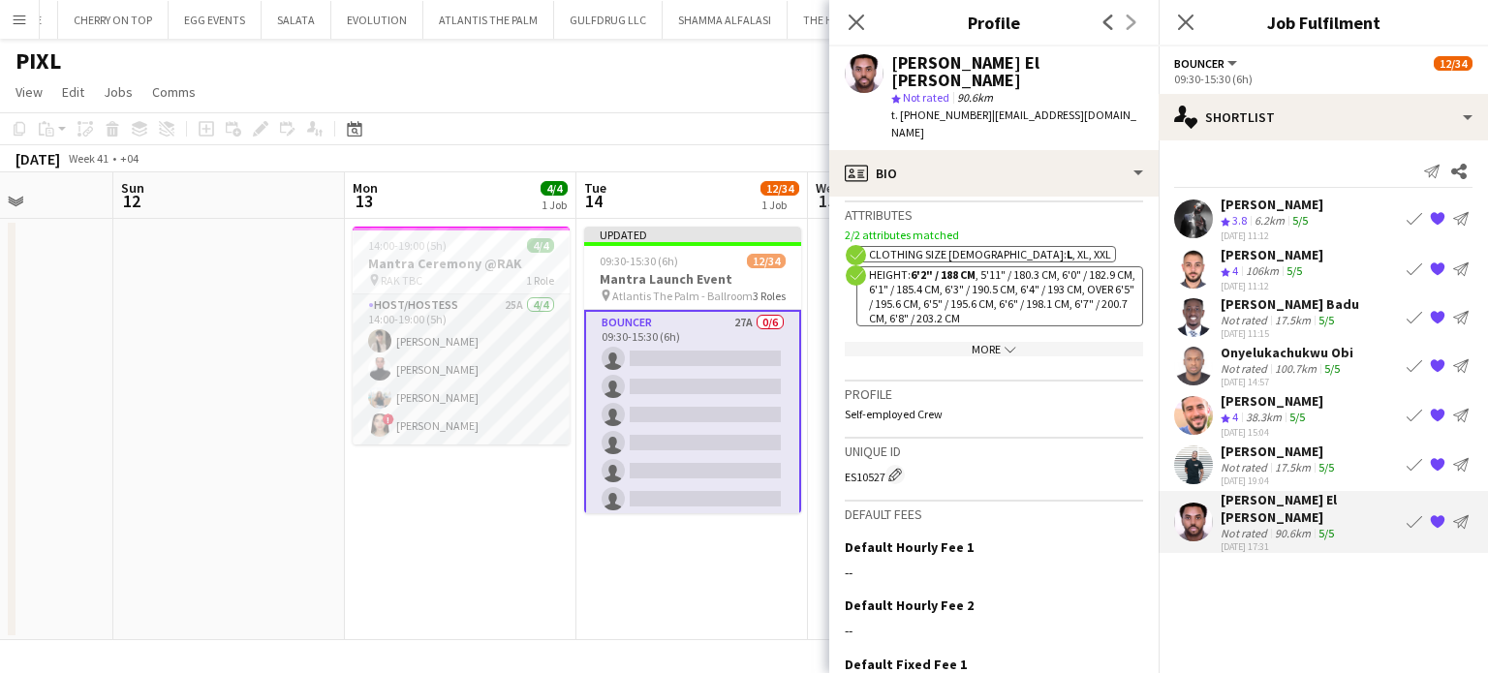
click at [1260, 450] on div "Oscar Oghenekaro" at bounding box center [1279, 451] width 117 height 17
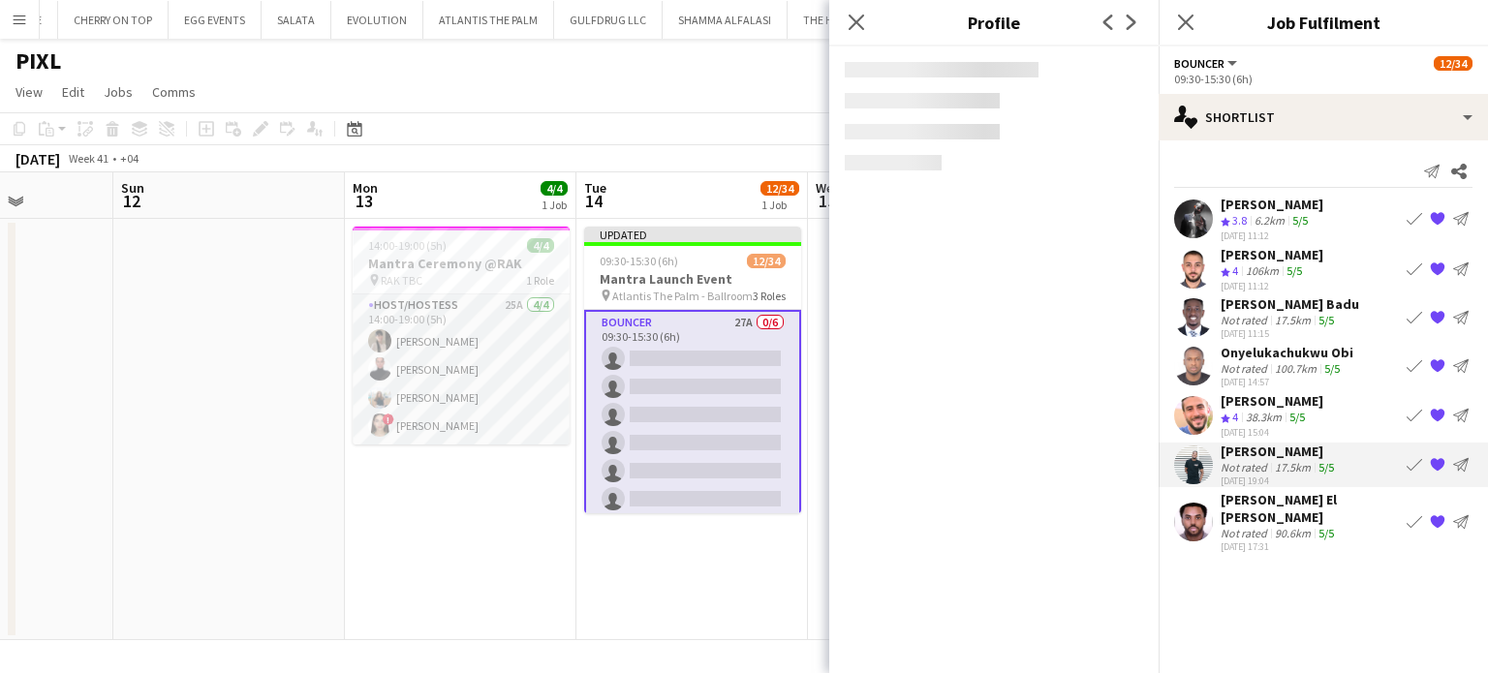
click at [1252, 416] on div "38.3km" at bounding box center [1264, 418] width 44 height 16
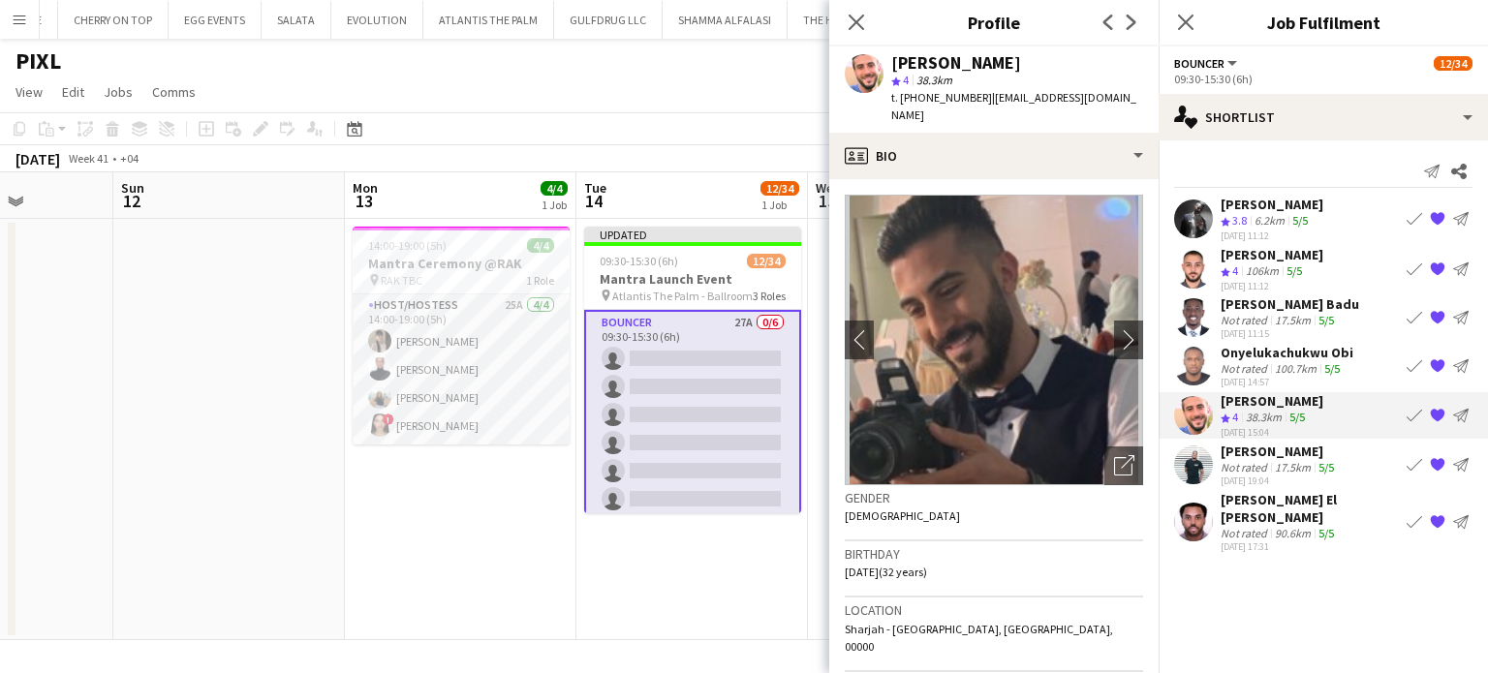
click at [1255, 209] on div "Mahmoud Badawi" at bounding box center [1272, 204] width 103 height 17
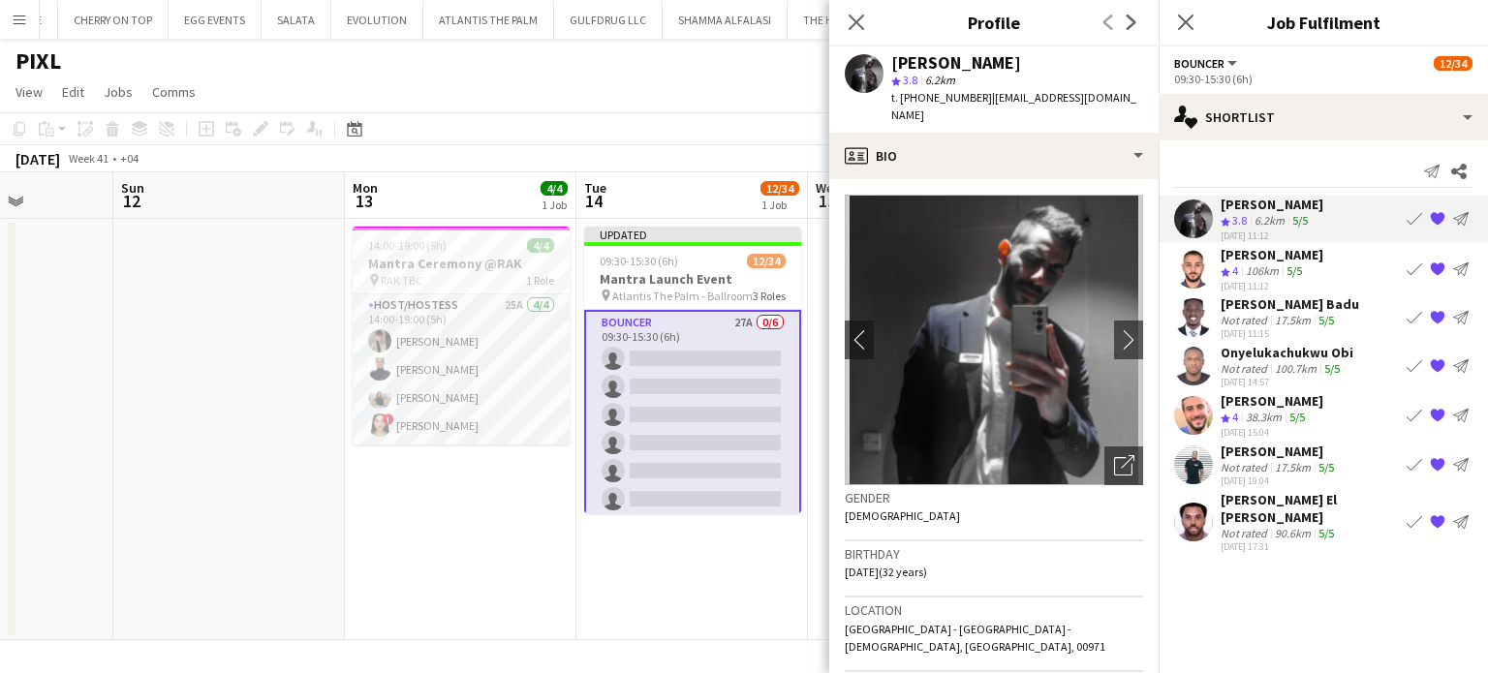
click at [1252, 252] on div "mohammad salah" at bounding box center [1272, 254] width 103 height 17
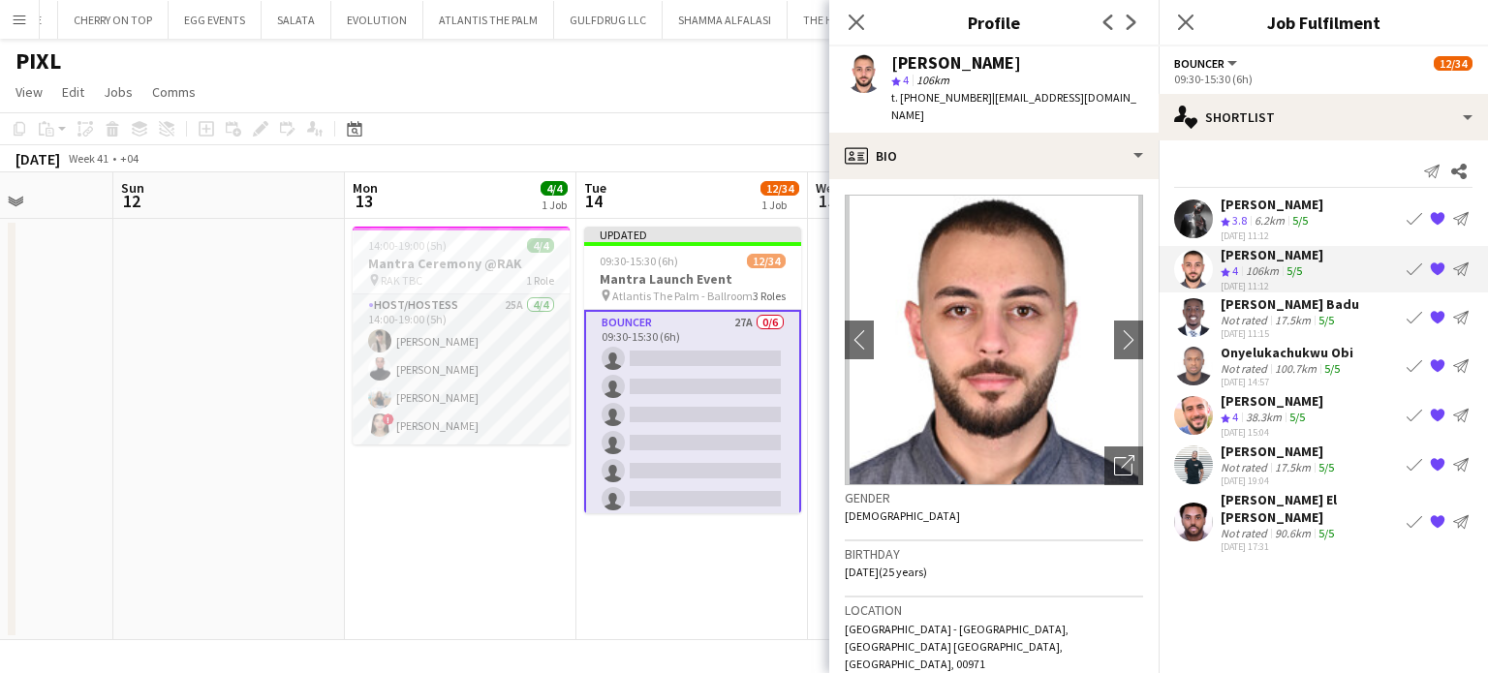
click at [1262, 315] on div "Not rated" at bounding box center [1246, 320] width 50 height 15
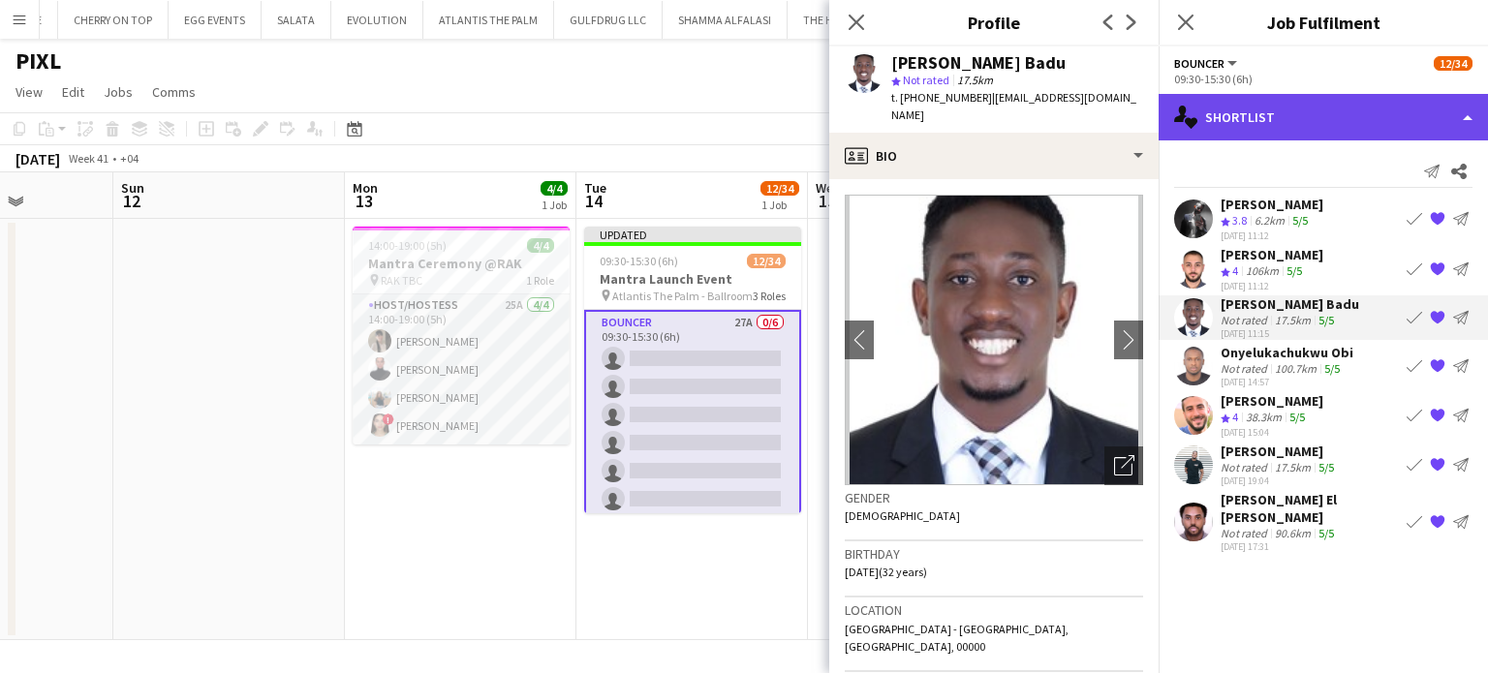
click at [1448, 111] on div "single-neutral-actions-heart Shortlist" at bounding box center [1323, 117] width 329 height 47
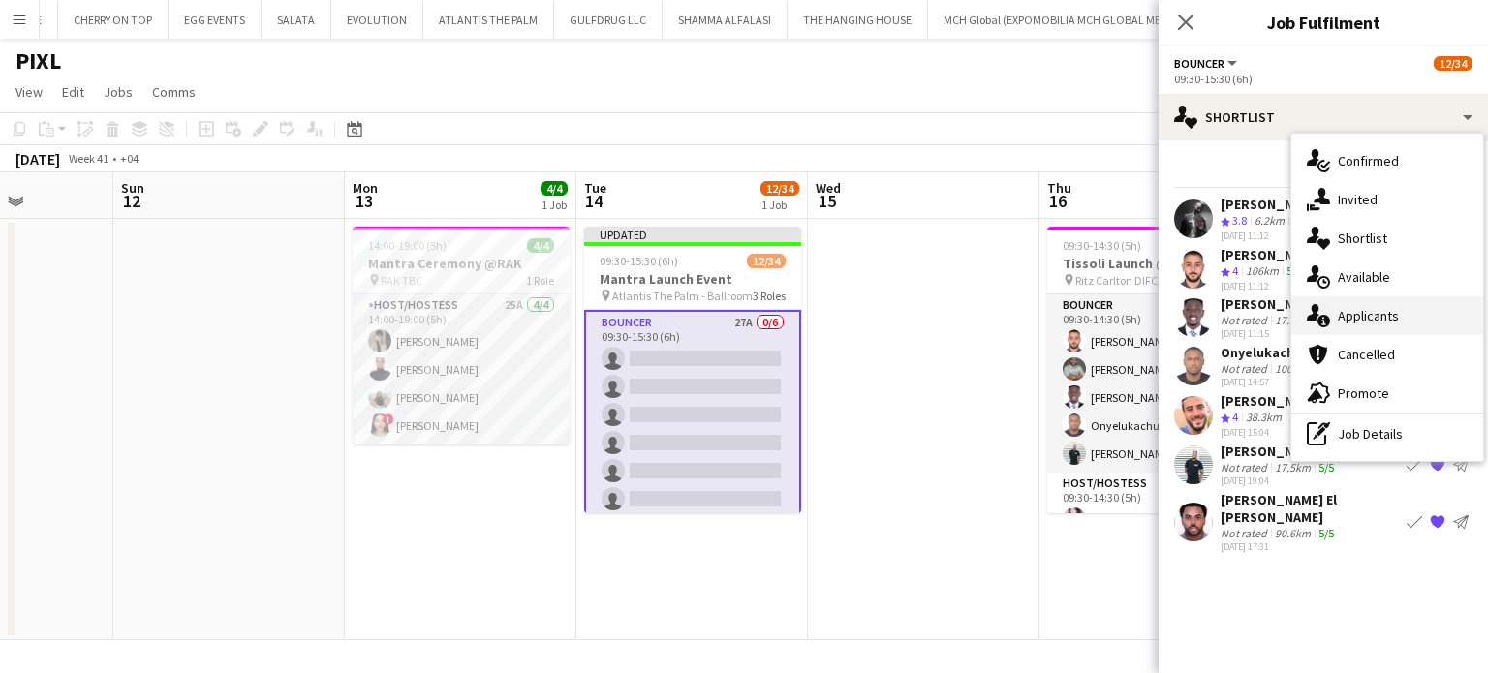
click at [1384, 324] on span "Applicants" at bounding box center [1368, 315] width 61 height 17
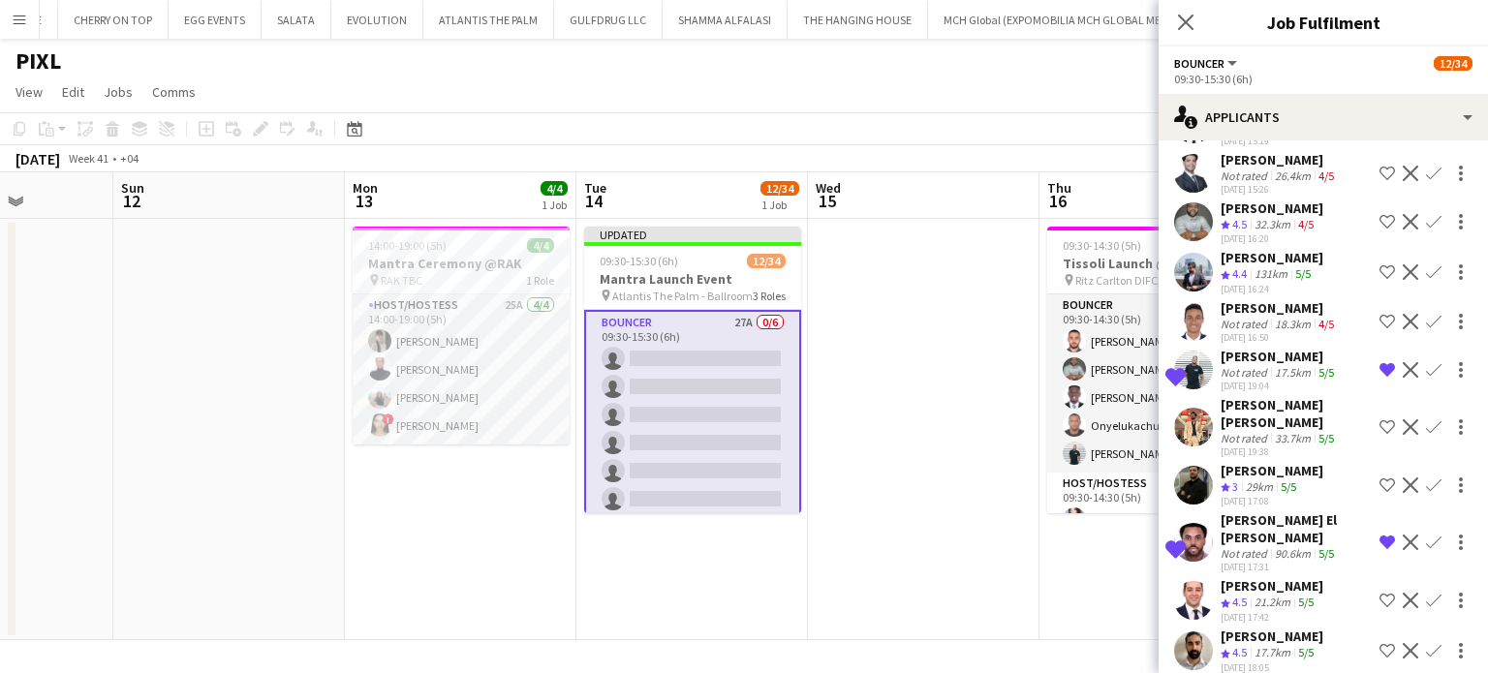
scroll to position [764, 0]
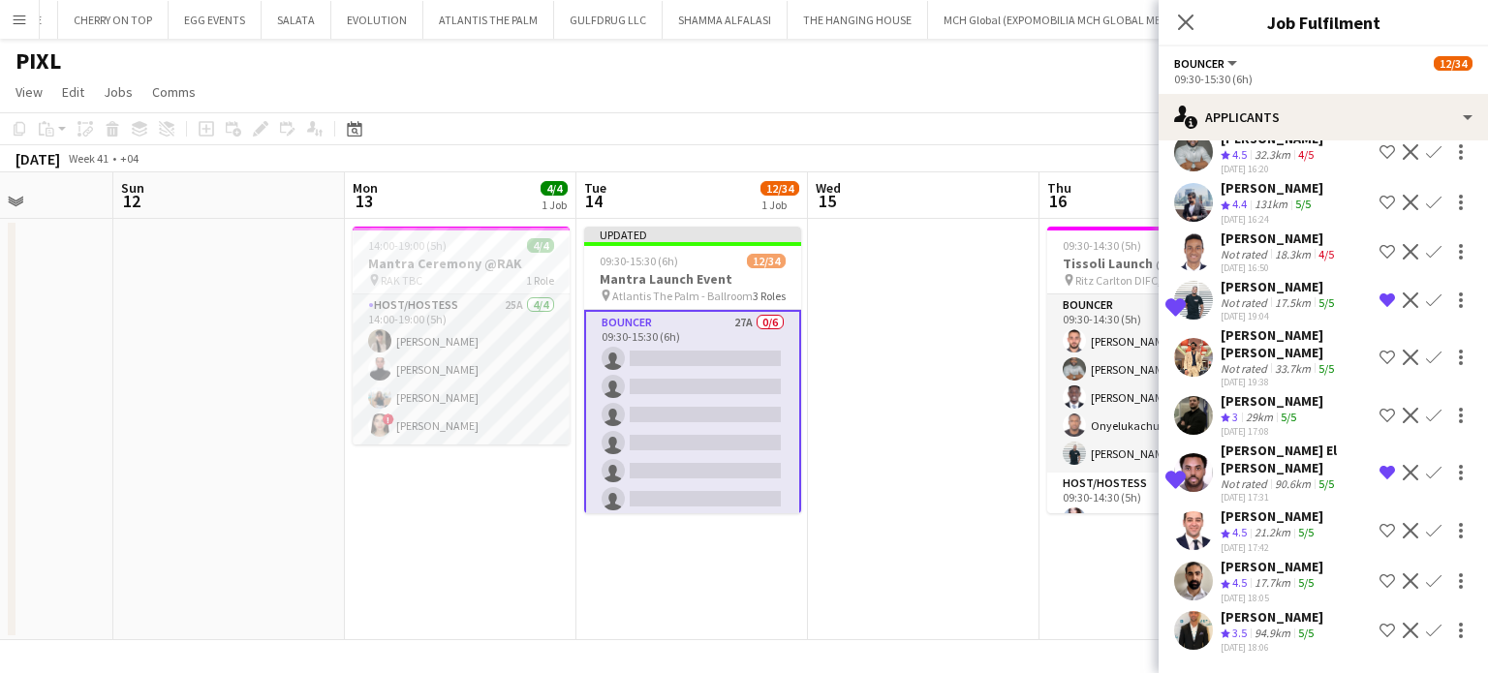
click at [1263, 558] on div "Hugo Vala" at bounding box center [1272, 566] width 103 height 17
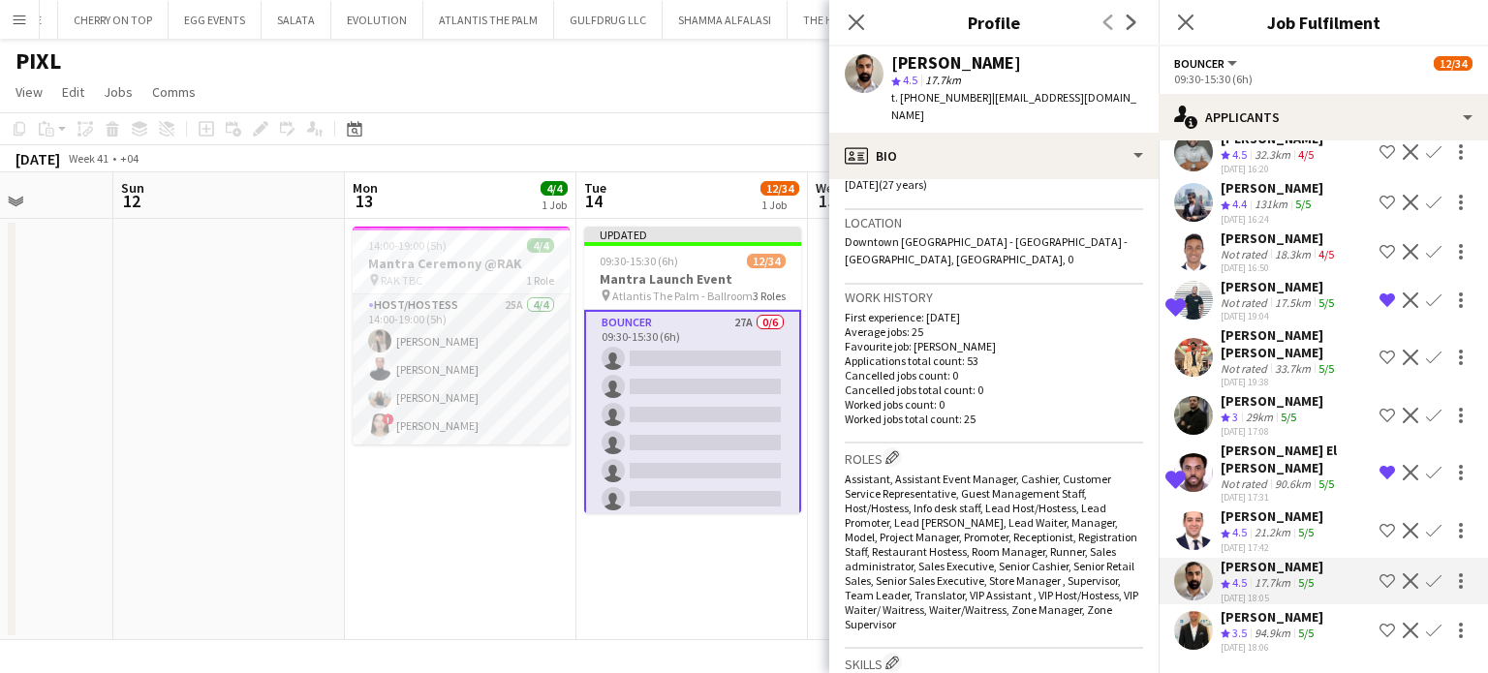
scroll to position [872, 0]
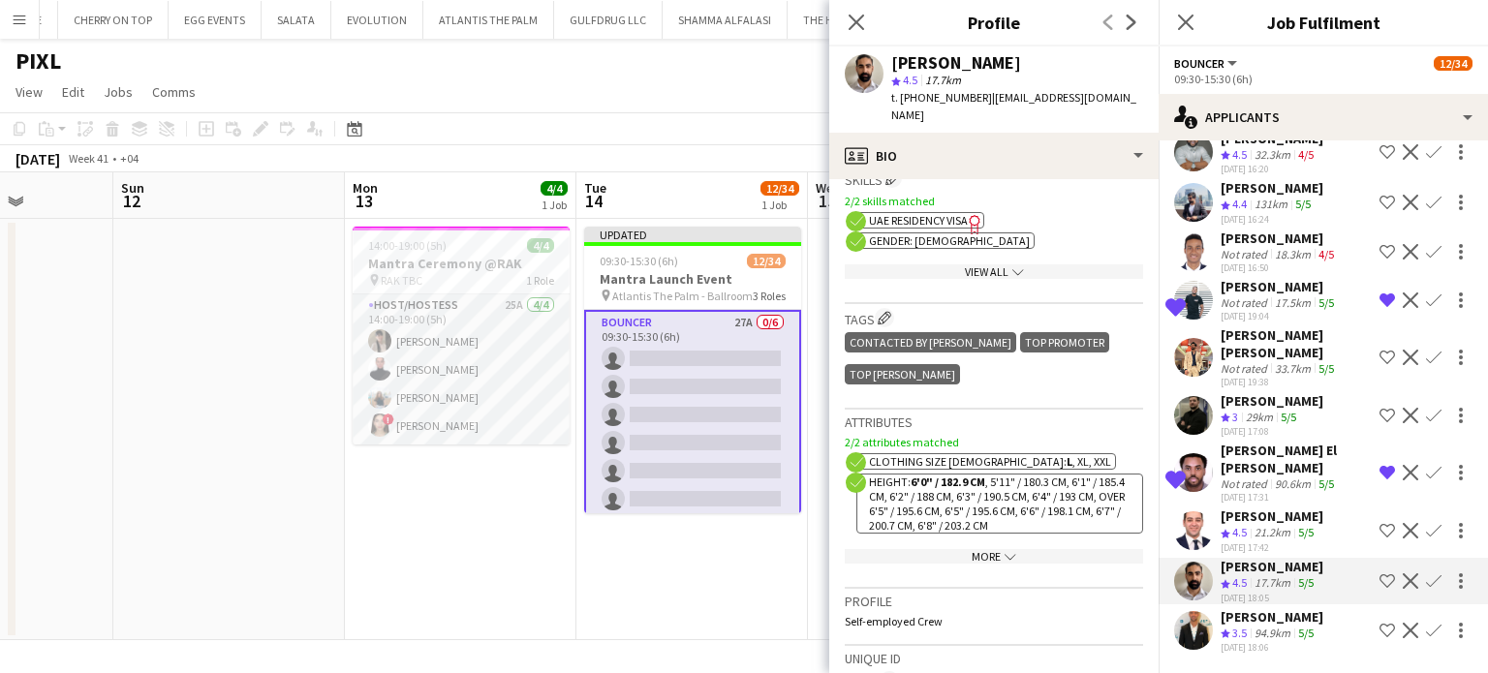
click at [1270, 508] on div "Ramy Habib" at bounding box center [1272, 516] width 103 height 17
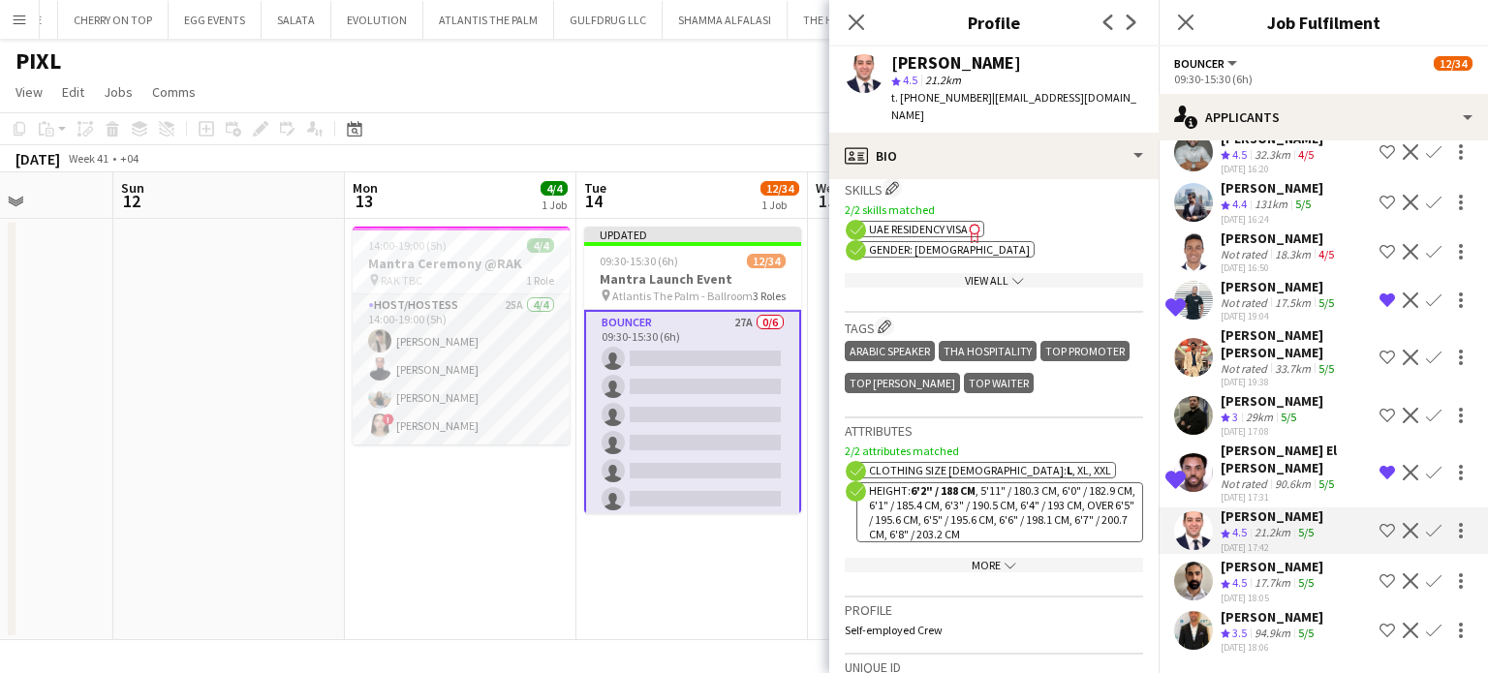
scroll to position [1356, 0]
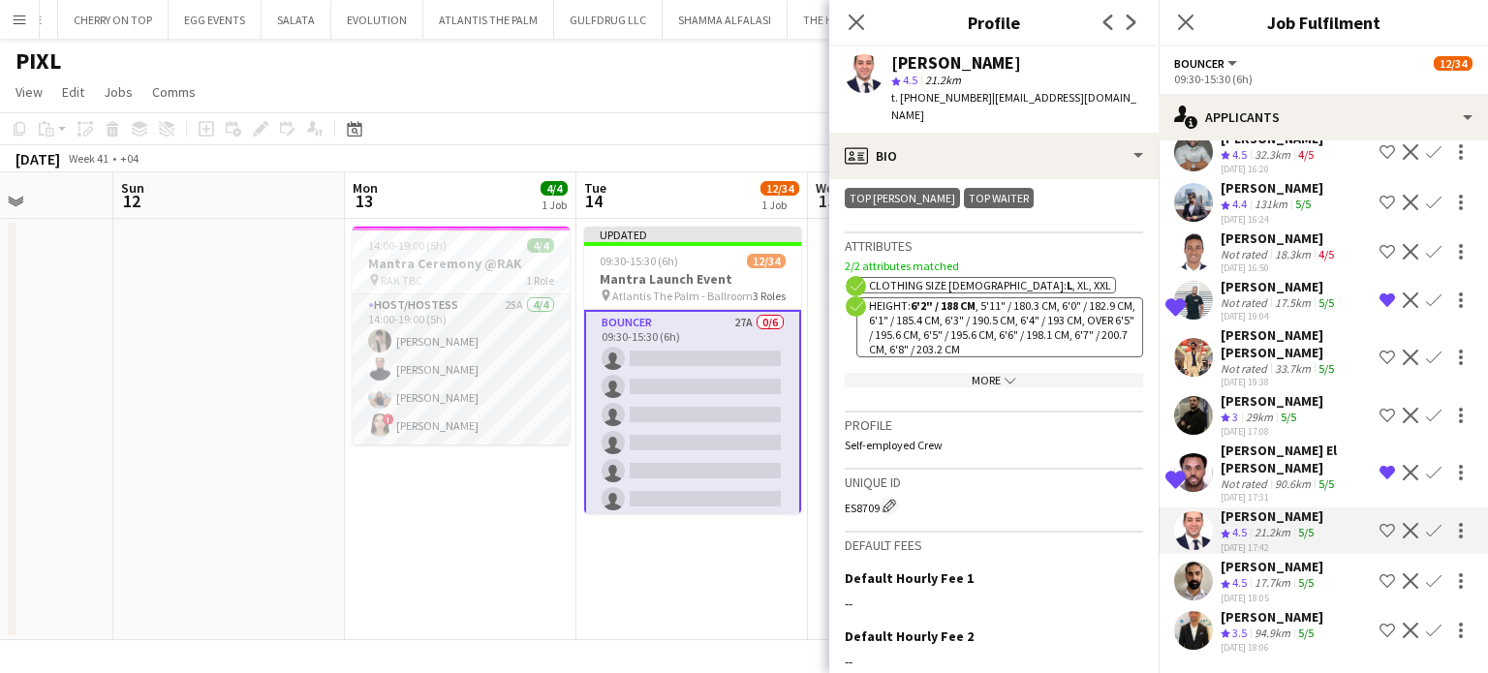
click at [1380, 523] on app-icon "Shortlist crew" at bounding box center [1388, 531] width 16 height 16
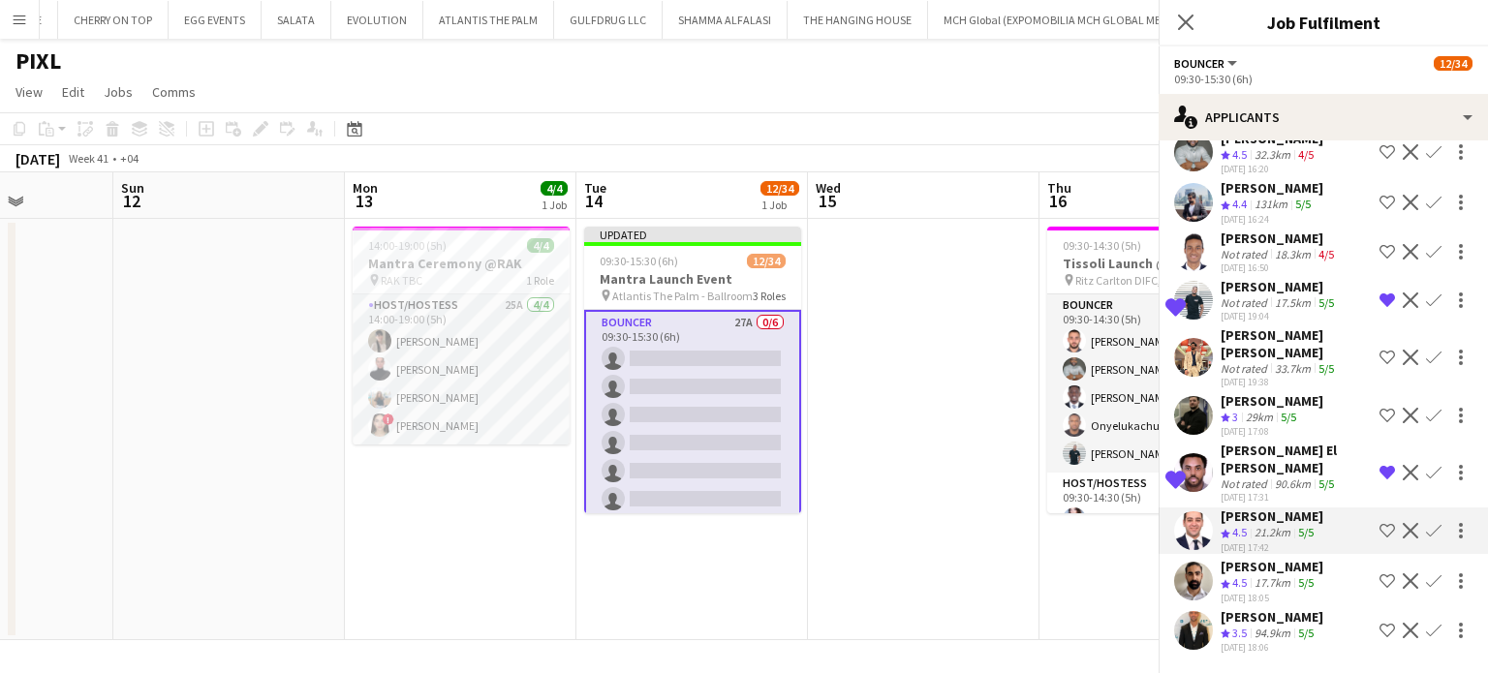
scroll to position [715, 0]
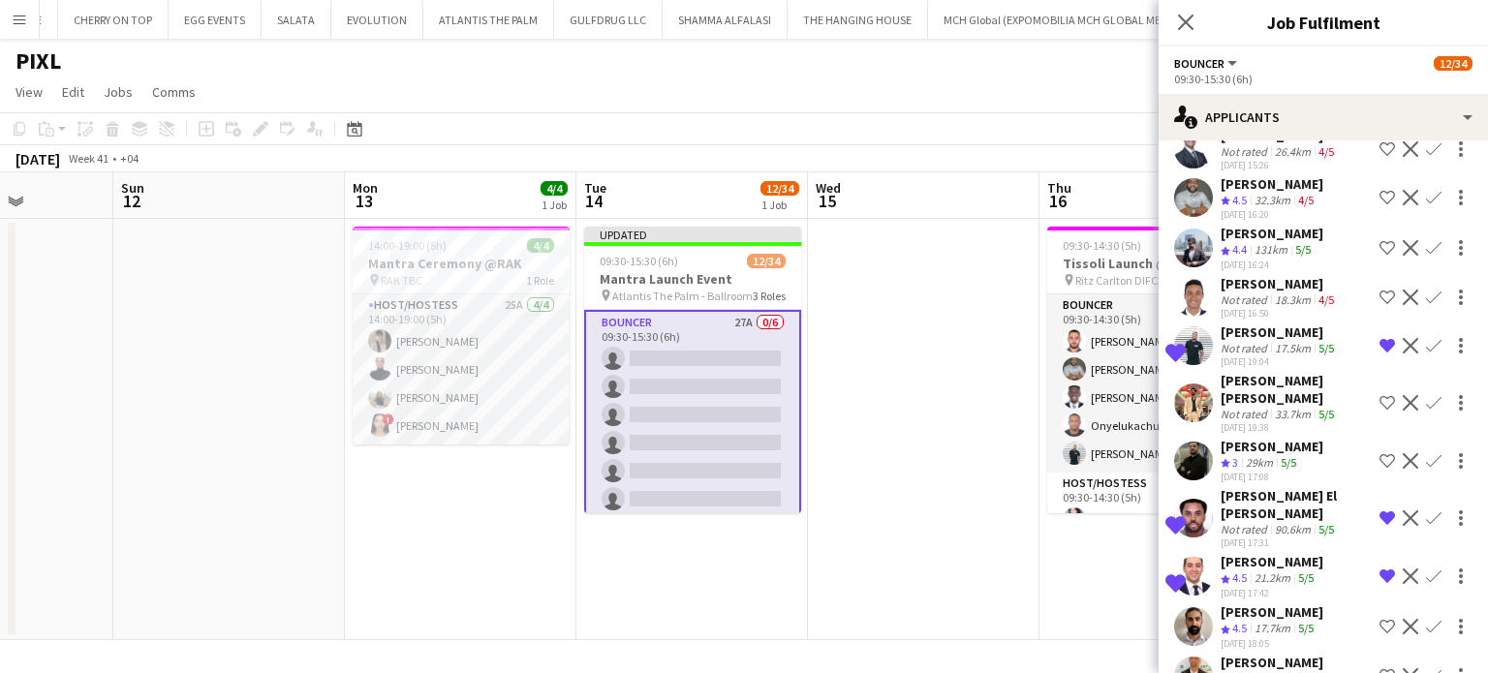
click at [906, 410] on app-date-cell at bounding box center [924, 429] width 232 height 421
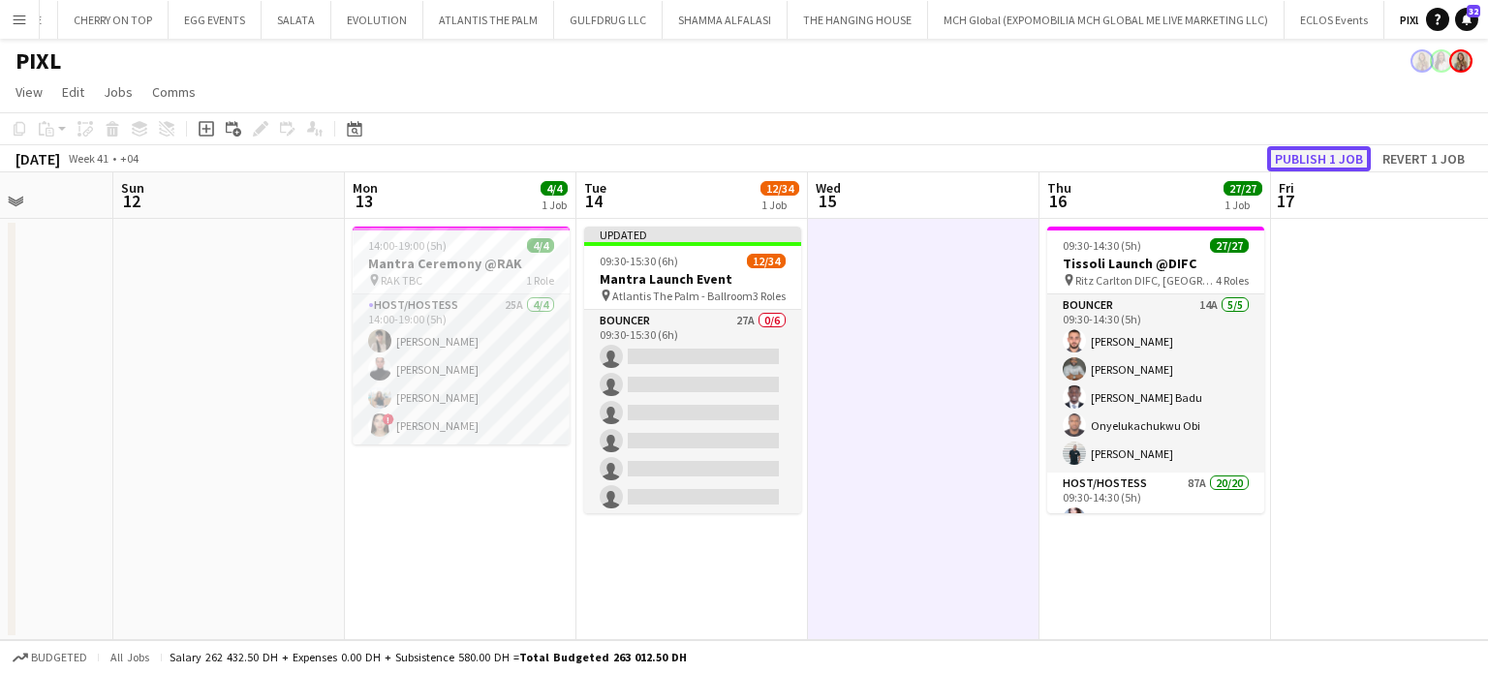
click at [1356, 156] on button "Publish 1 job" at bounding box center [1319, 158] width 104 height 25
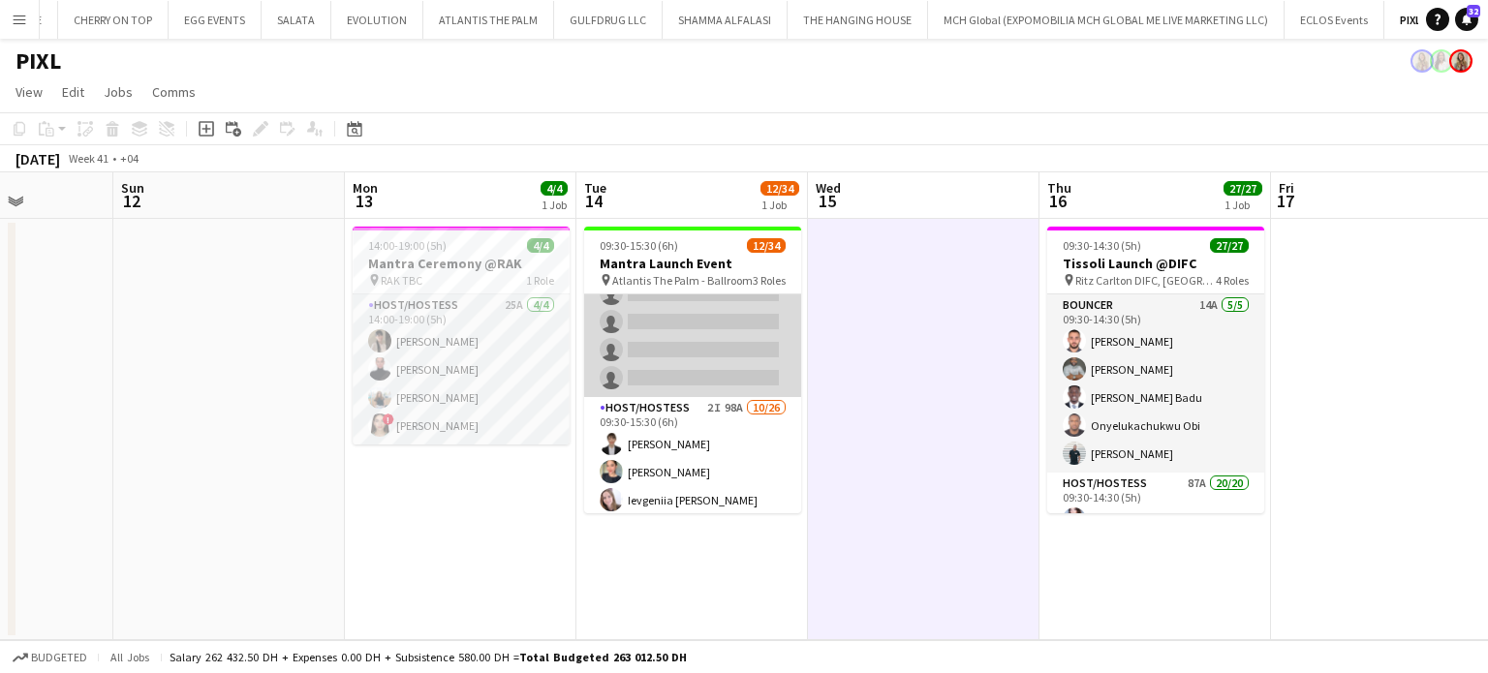
scroll to position [97, 0]
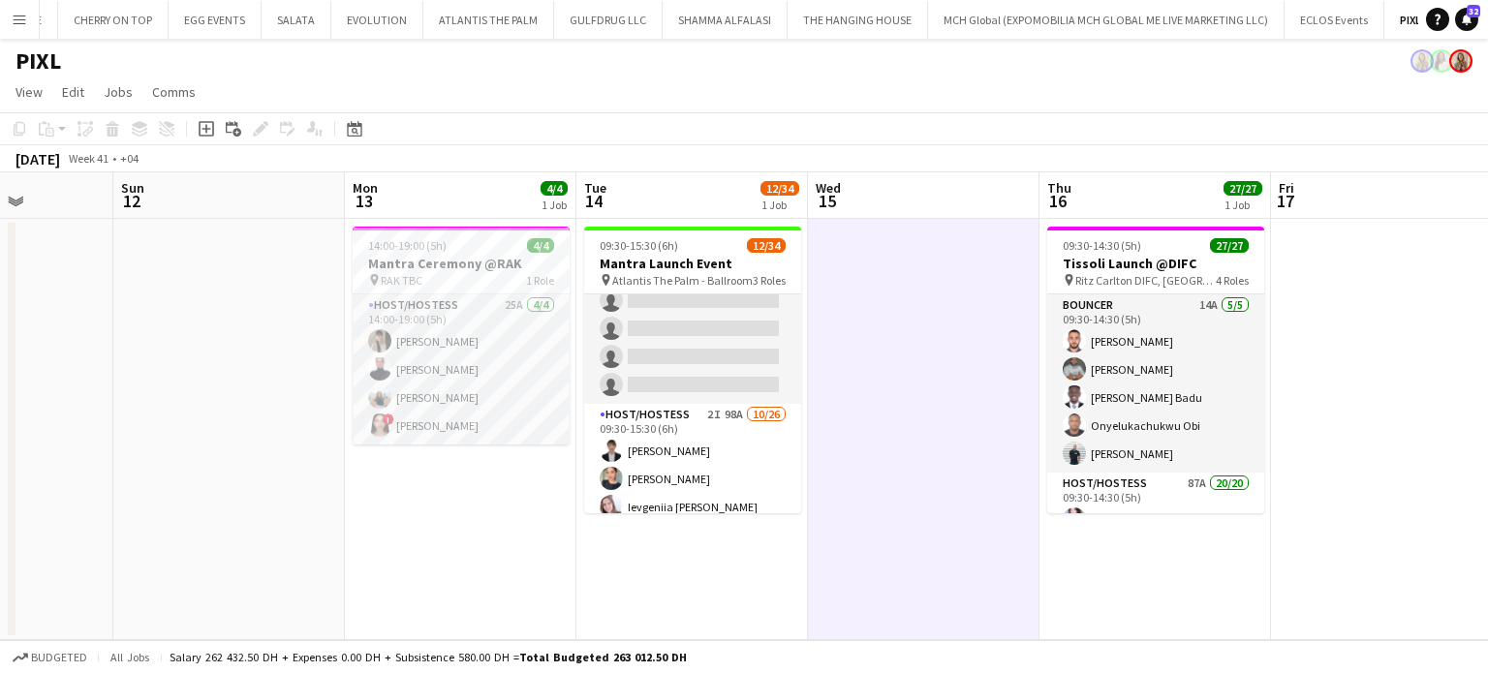
click at [901, 366] on app-date-cell at bounding box center [924, 429] width 232 height 421
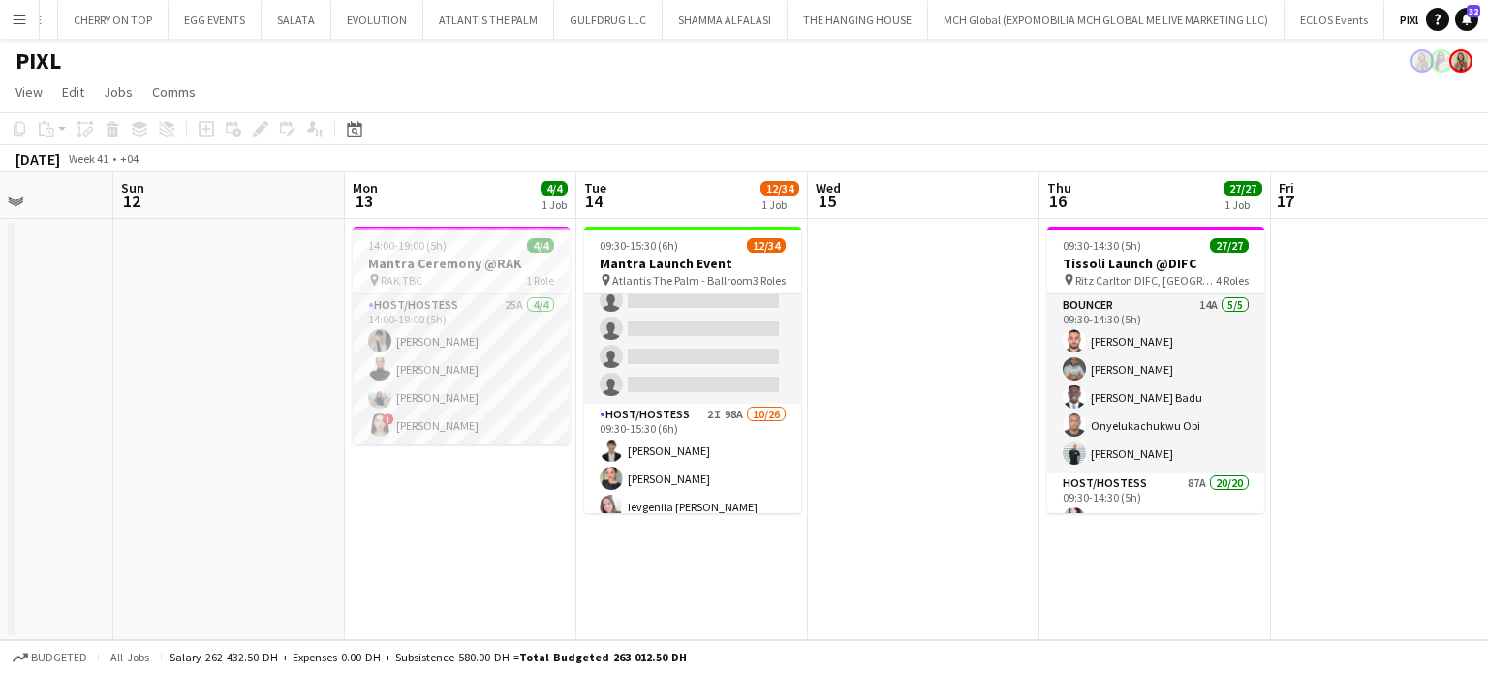
drag, startPoint x: 221, startPoint y: 278, endPoint x: 239, endPoint y: 270, distance: 20.0
click at [221, 278] on app-date-cell at bounding box center [229, 429] width 232 height 421
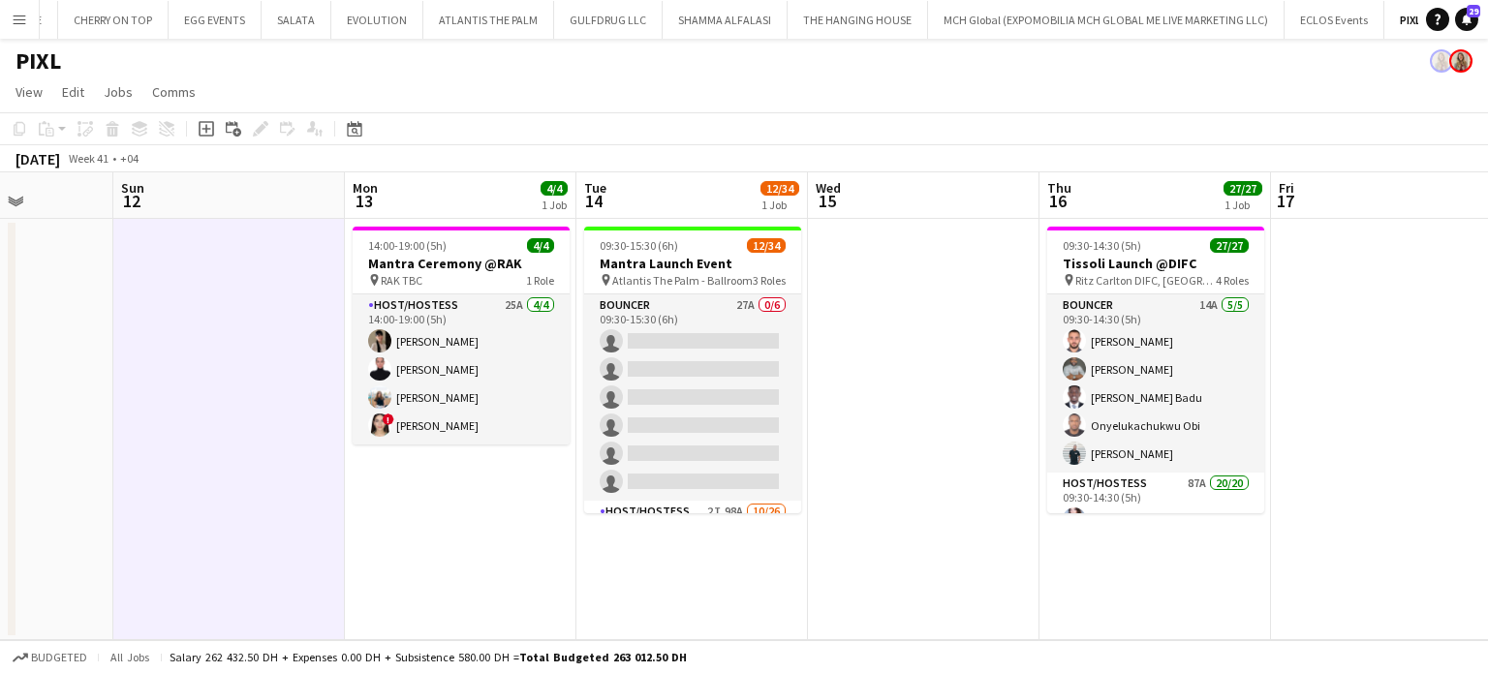
scroll to position [0, 430]
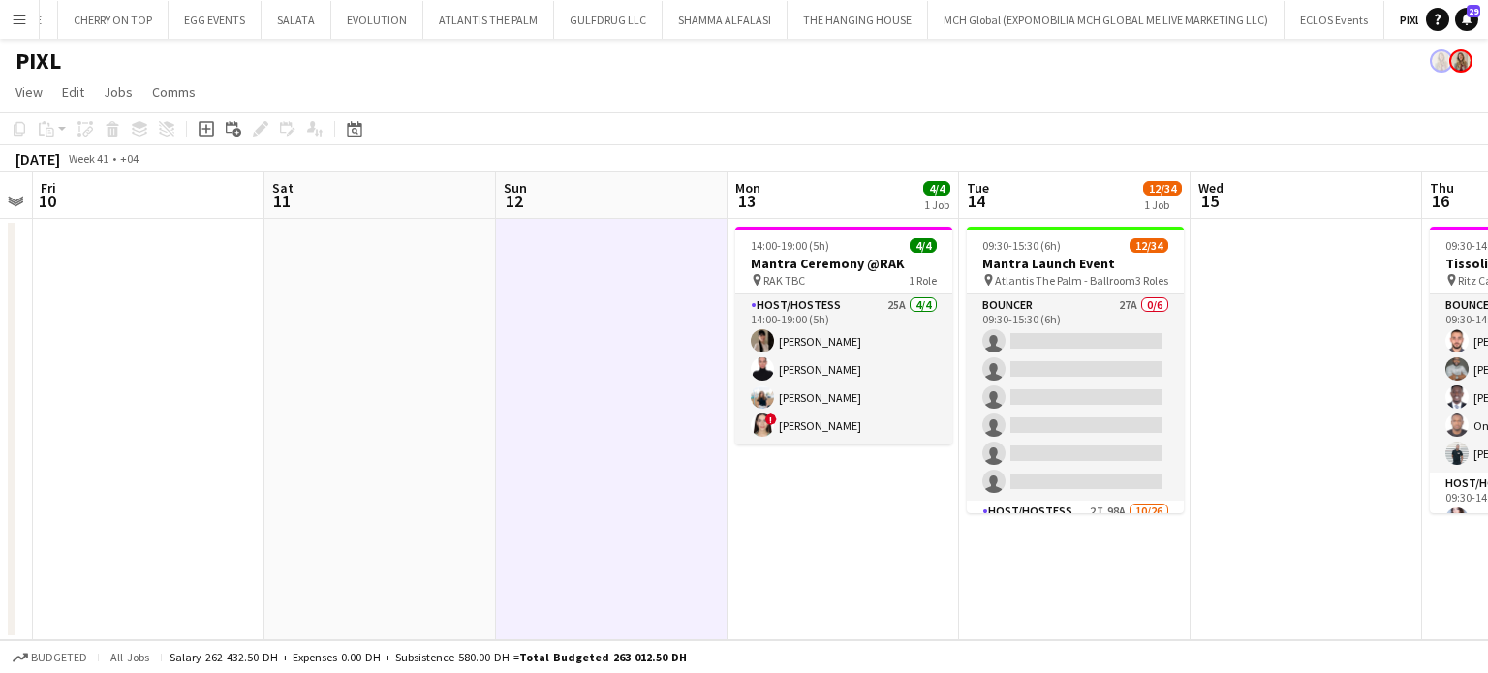
drag, startPoint x: 794, startPoint y: 367, endPoint x: 836, endPoint y: 367, distance: 41.7
click at [836, 367] on app-calendar-viewport "Wed 8 Thu 9 Fri 10 Sat 11 Sun 12 Mon 13 4/4 1 Job Tue 14 12/34 1 Job Wed 15 Thu…" at bounding box center [744, 406] width 1488 height 468
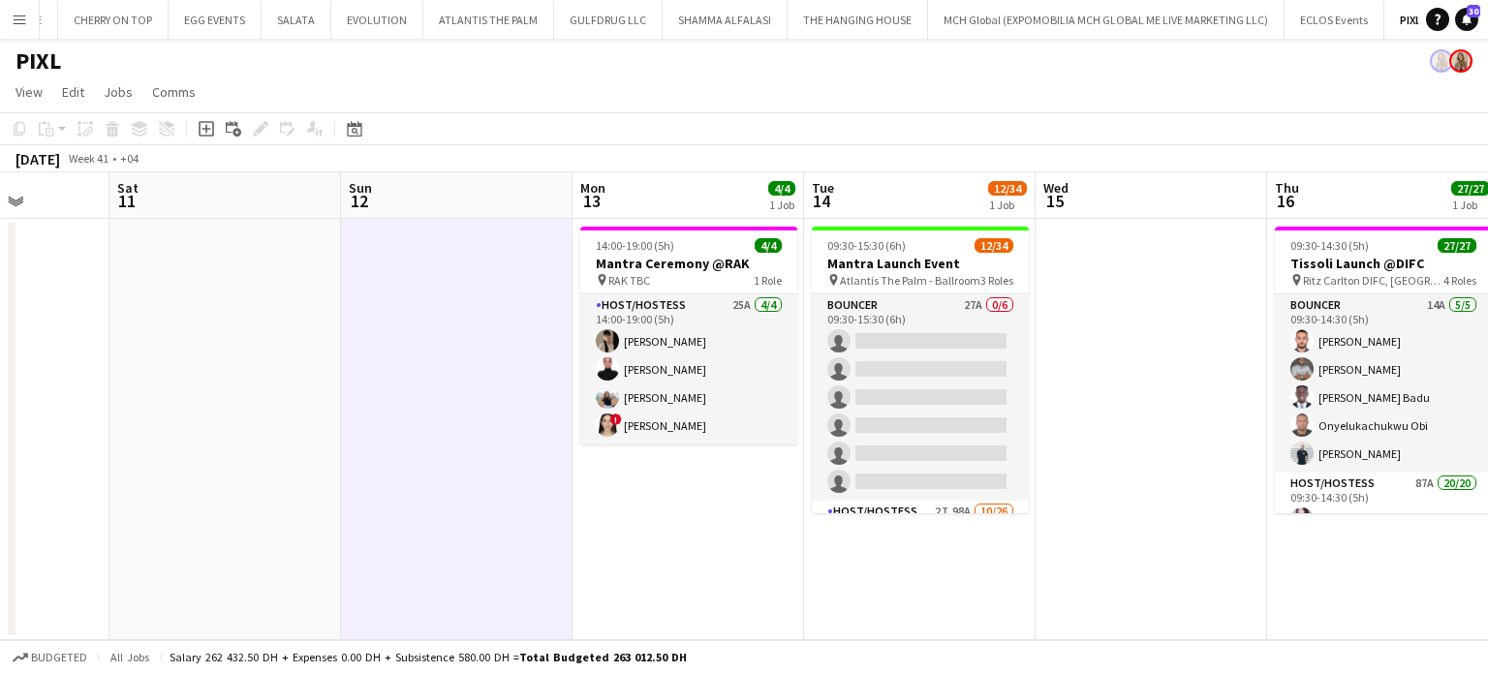
scroll to position [0, 646]
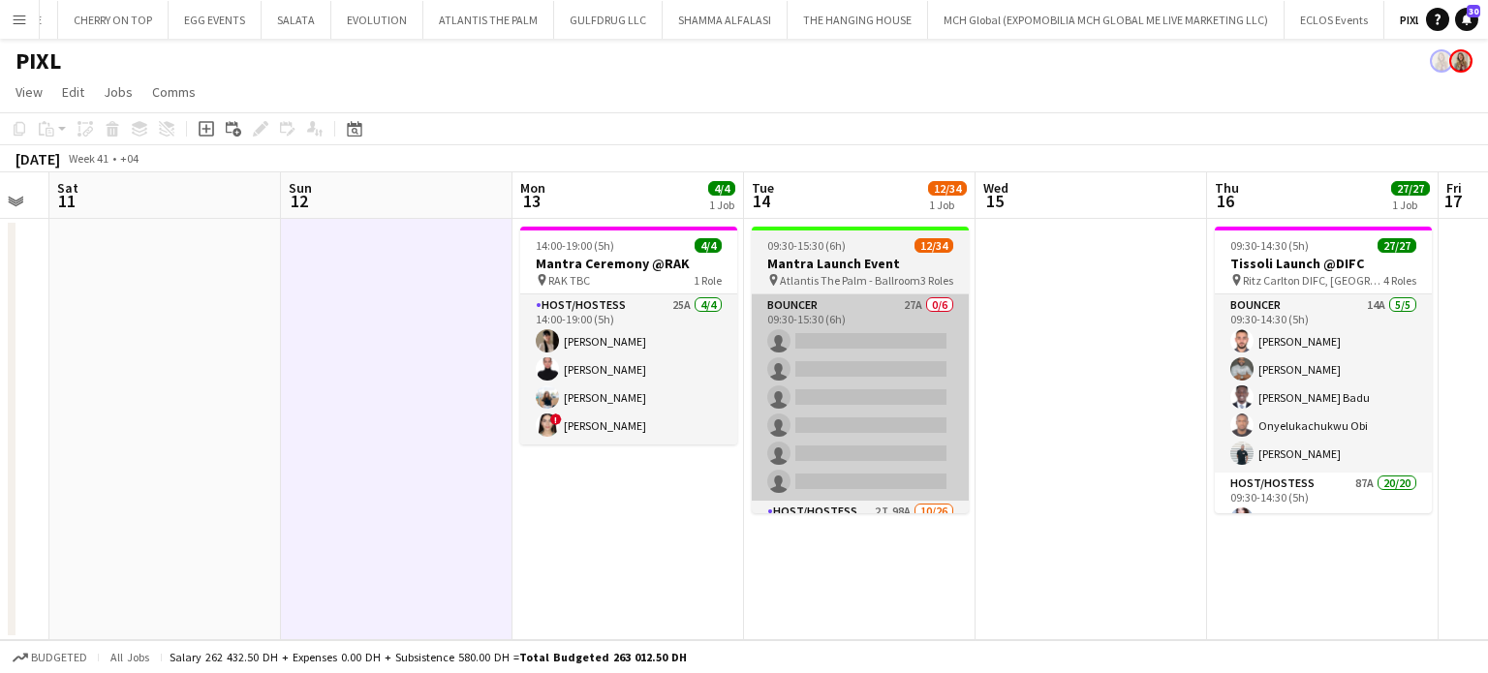
drag, startPoint x: 1024, startPoint y: 414, endPoint x: 894, endPoint y: 410, distance: 129.9
click at [894, 412] on app-calendar-viewport "Wed 8 Thu 9 Fri 10 Sat 11 Sun 12 Mon 13 4/4 1 Job Tue 14 12/34 1 Job Wed 15 Thu…" at bounding box center [744, 406] width 1488 height 468
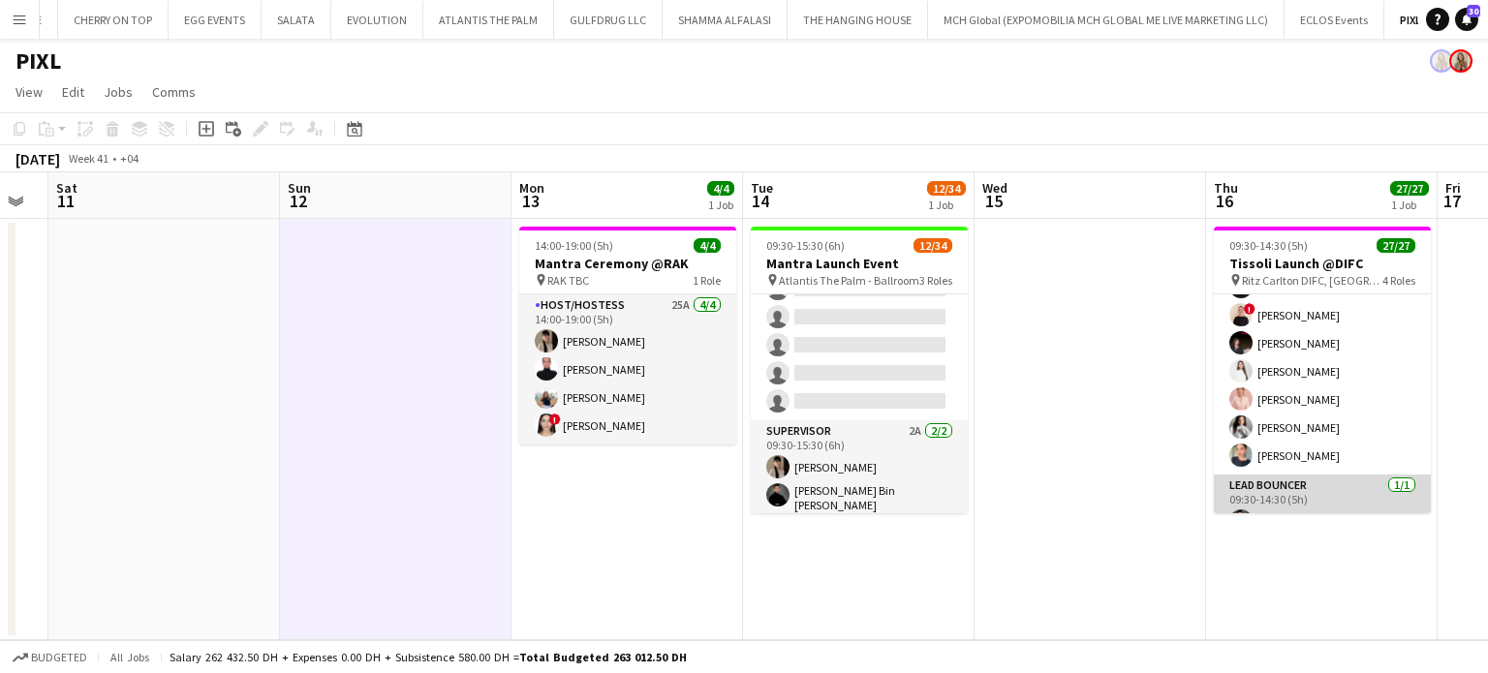
scroll to position [690, 0]
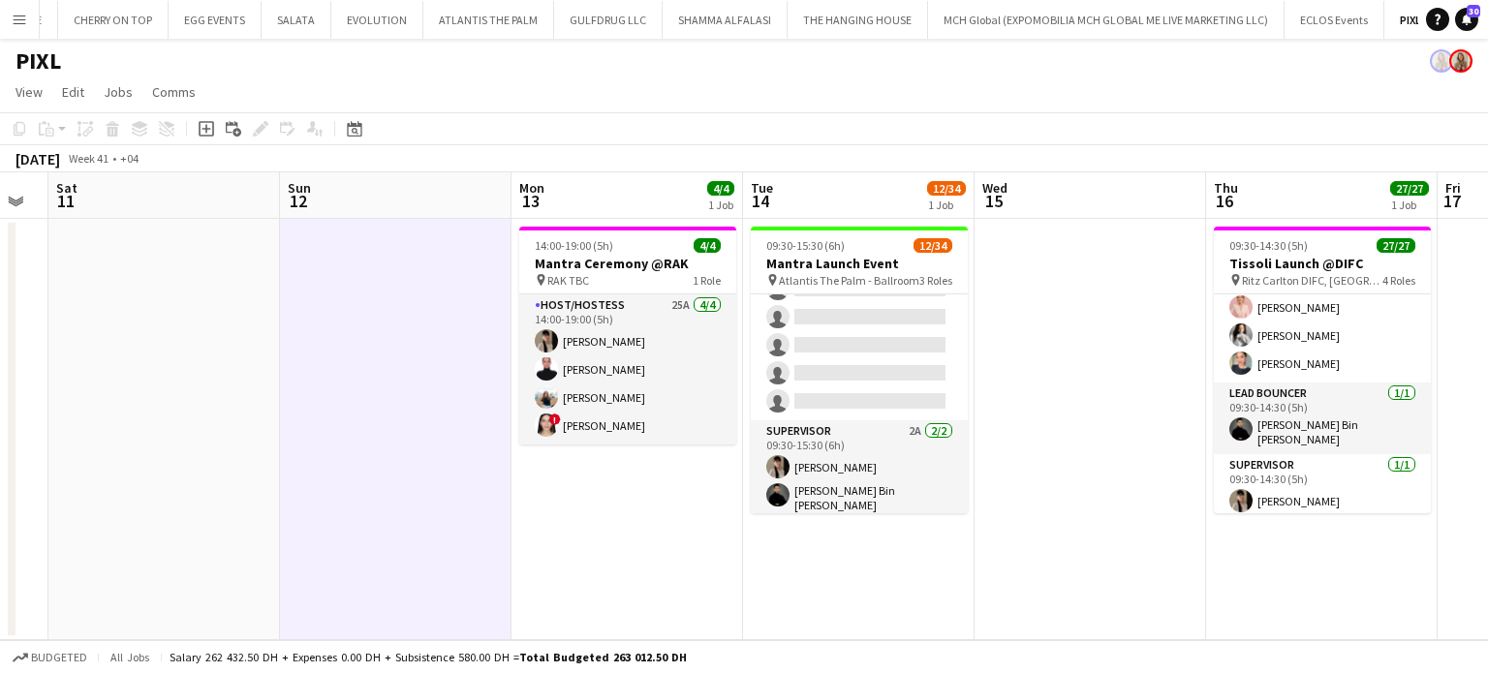
click at [1139, 425] on app-date-cell at bounding box center [1091, 429] width 232 height 421
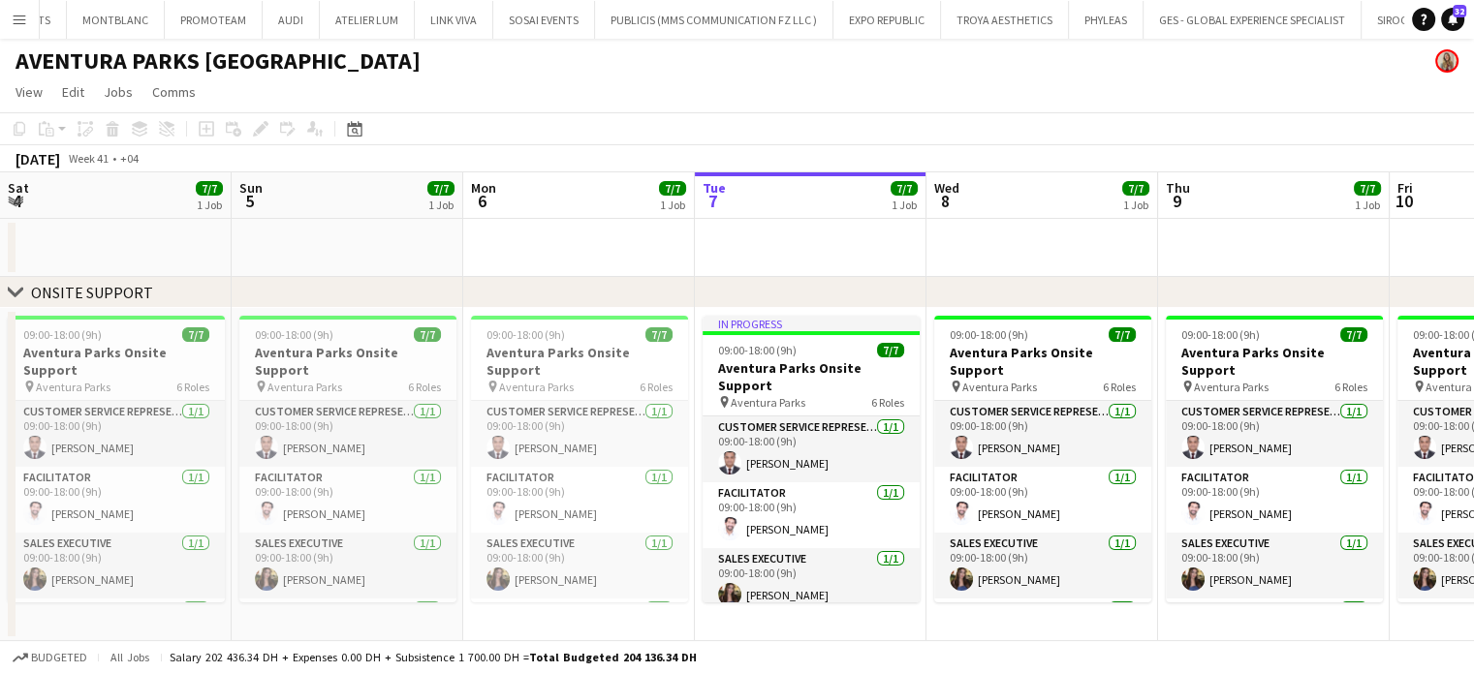
click at [0, 10] on button "Menu" at bounding box center [19, 19] width 39 height 39
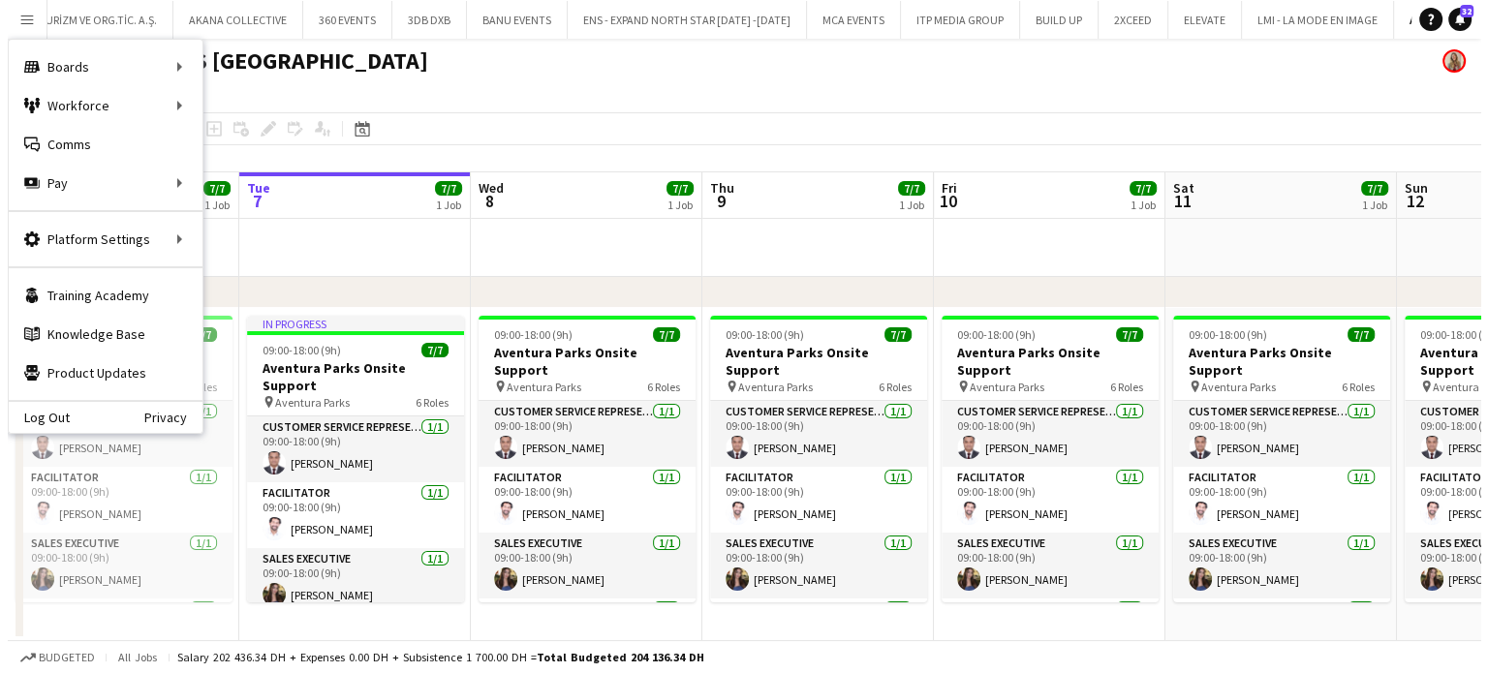
scroll to position [0, 7408]
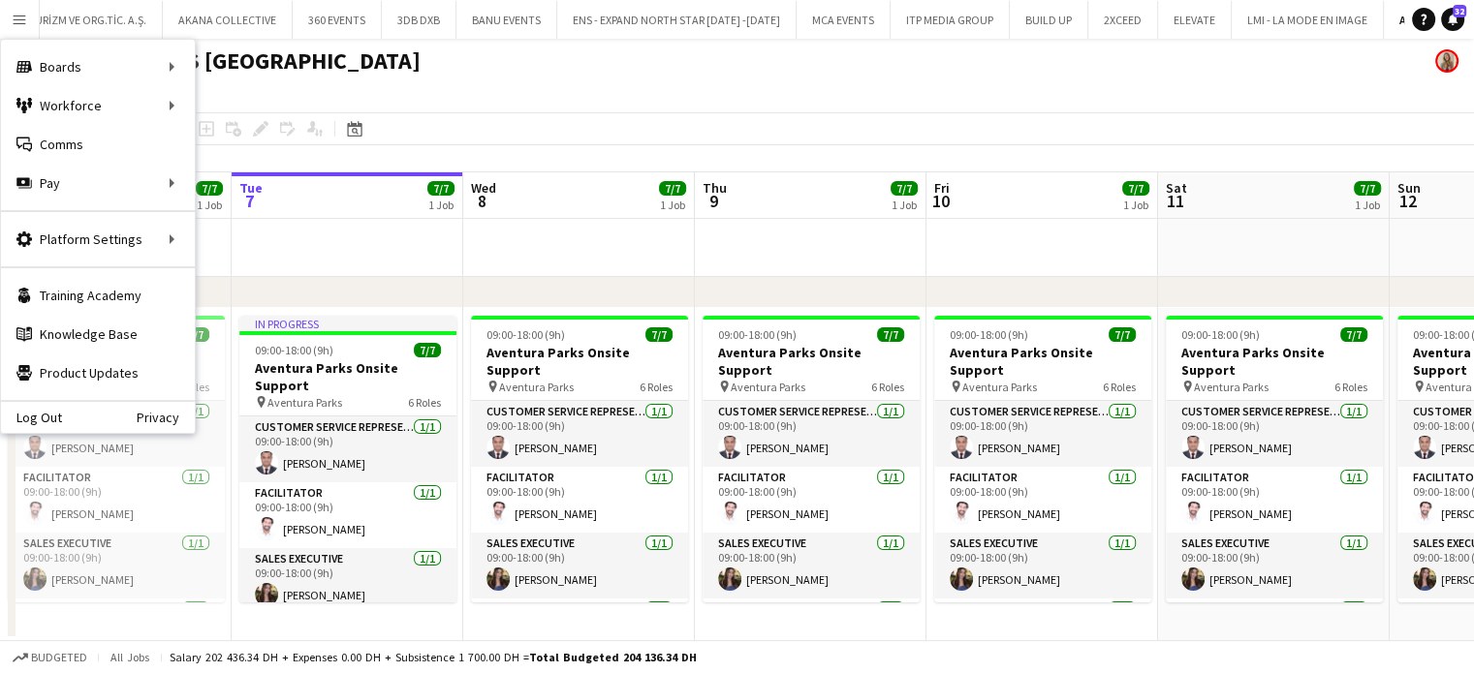
click at [4, 13] on button "Menu" at bounding box center [19, 19] width 39 height 39
click at [244, 76] on link "Boards" at bounding box center [293, 66] width 194 height 39
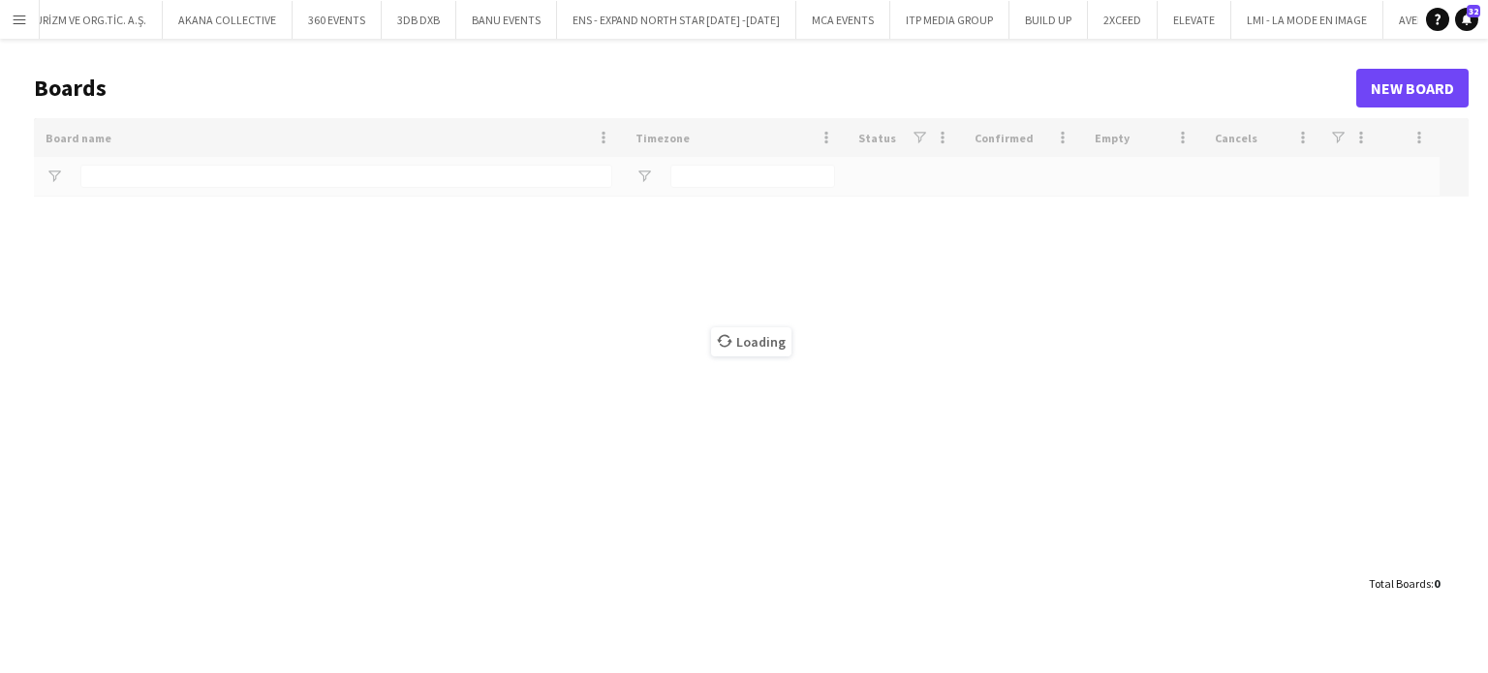
type input "*****"
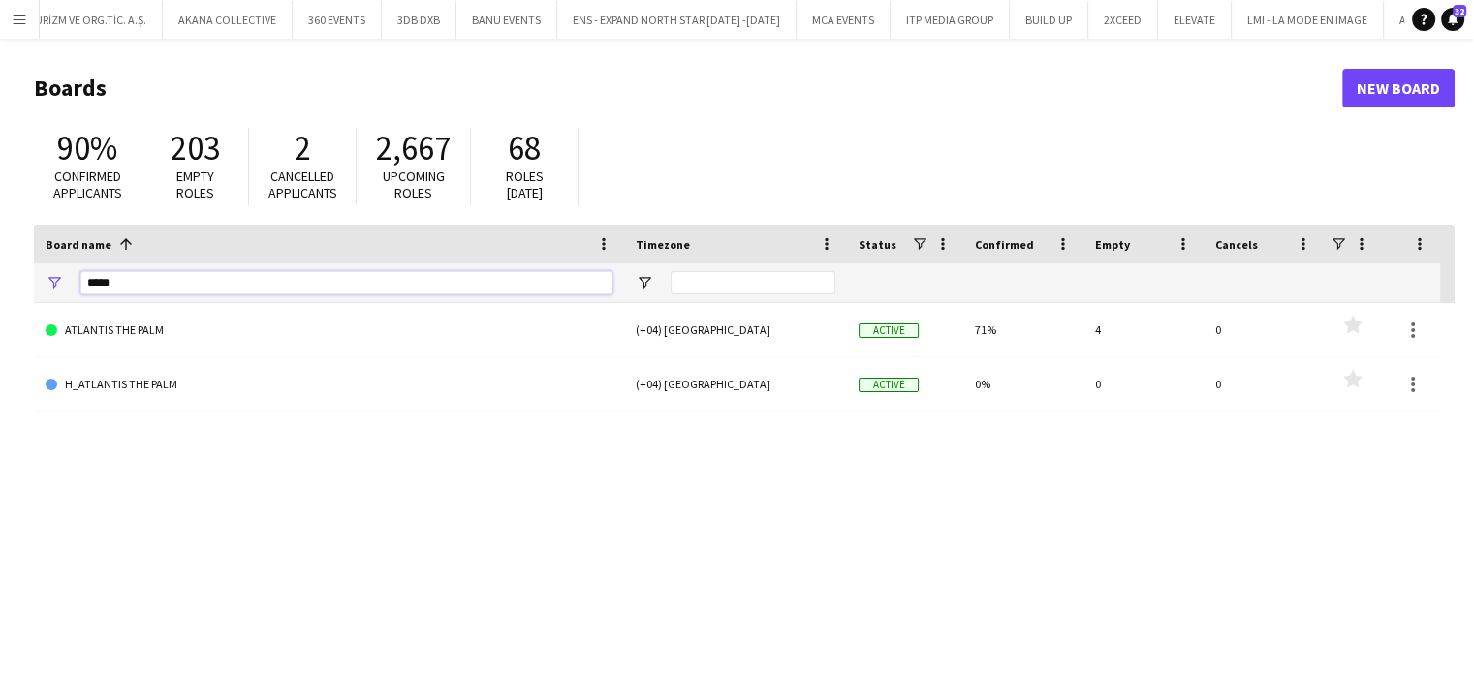
drag, startPoint x: 152, startPoint y: 277, endPoint x: 0, endPoint y: 273, distance: 152.2
click at [0, 273] on main "Boards New Board 90% Confirmed applicants 203 Empty roles 2 Cancelled applicant…" at bounding box center [737, 389] width 1474 height 700
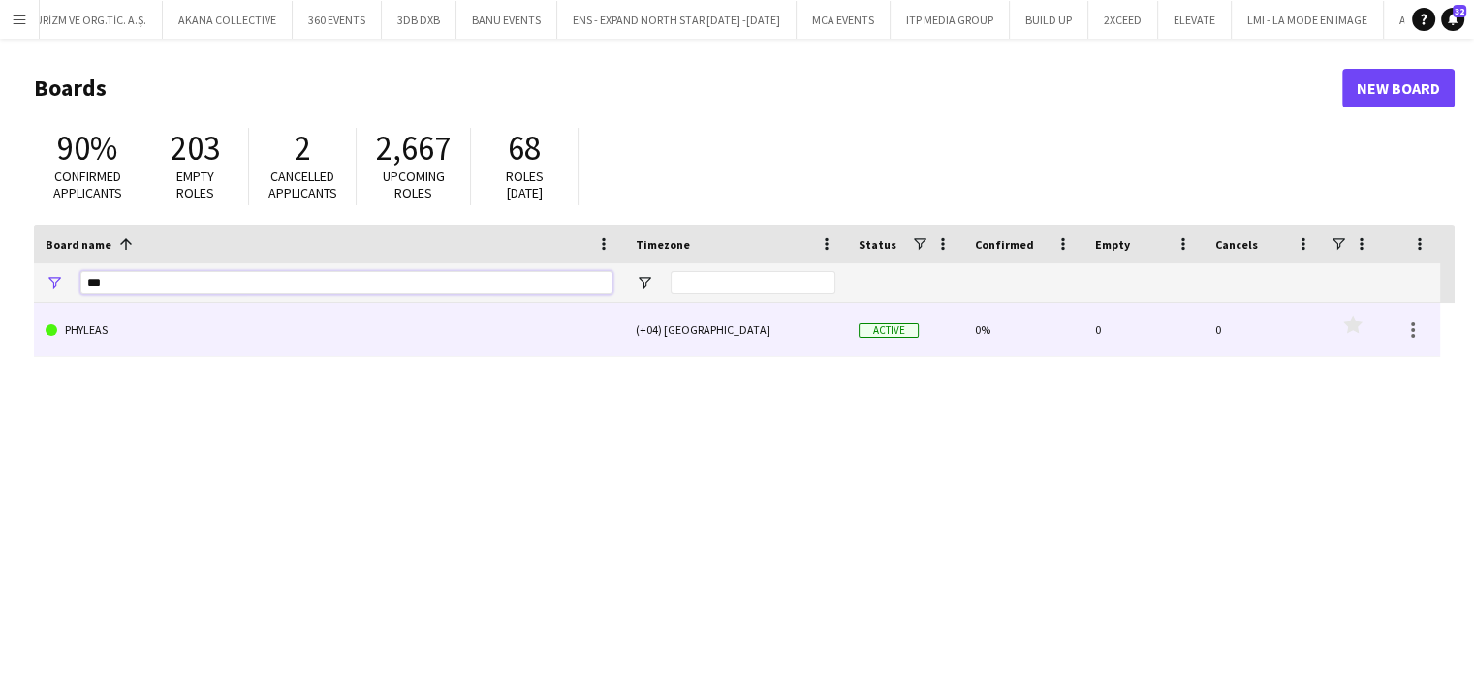
type input "***"
click at [120, 328] on link "PHYLEAS" at bounding box center [329, 330] width 567 height 54
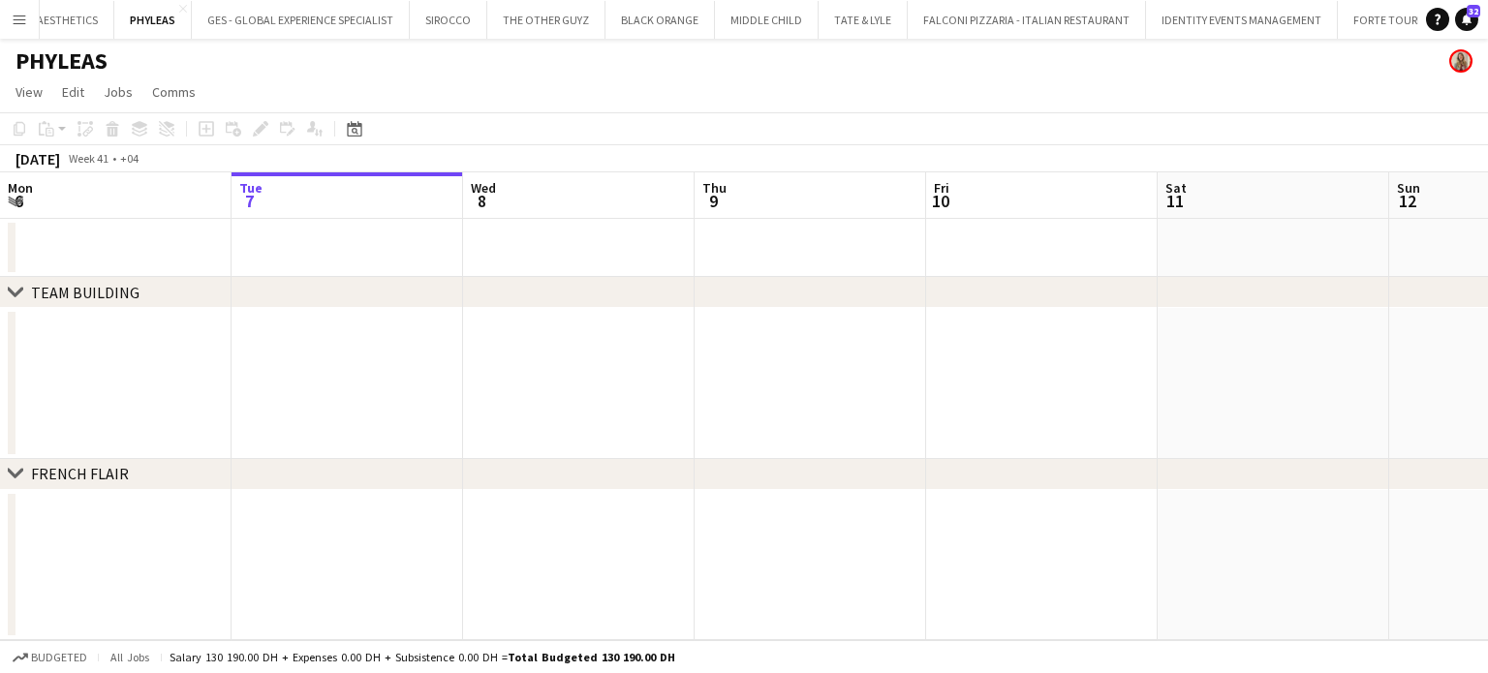
scroll to position [0, 5948]
click at [17, 18] on app-icon "Menu" at bounding box center [20, 20] width 16 height 16
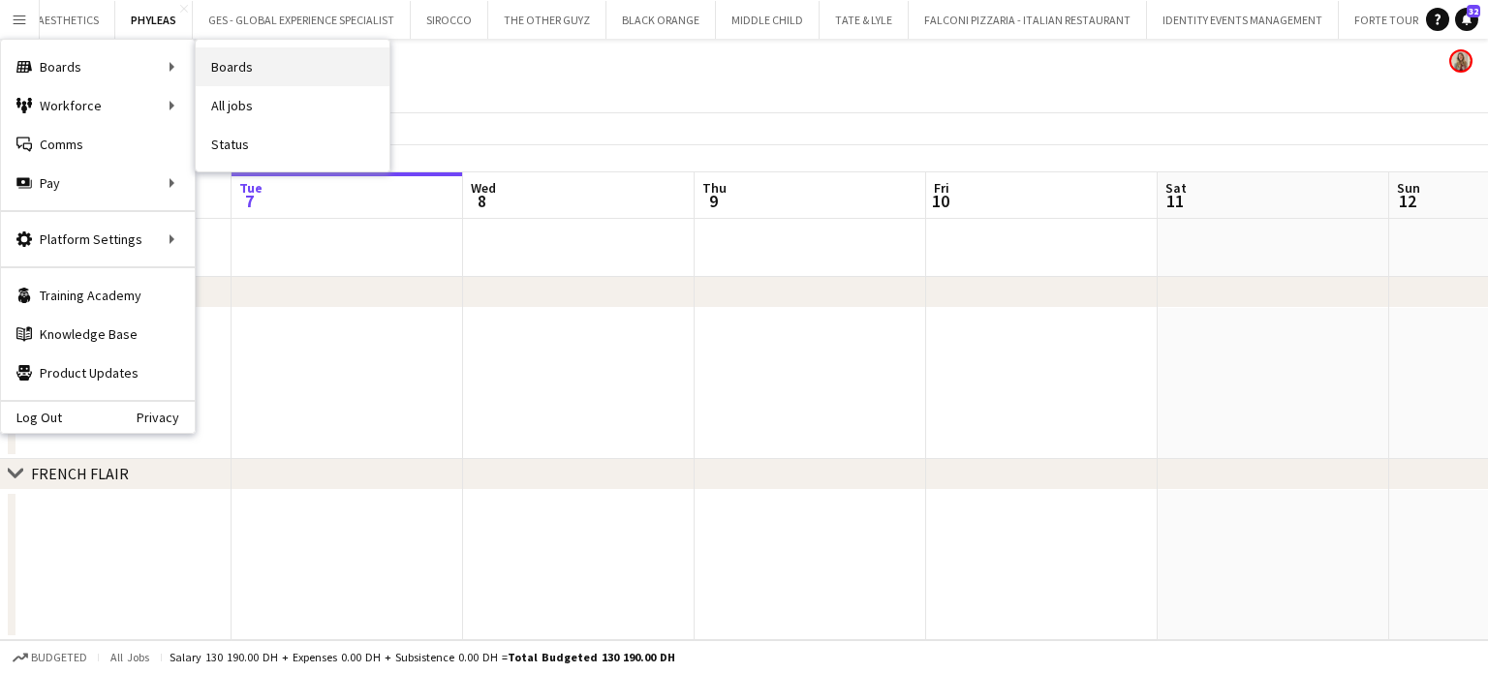
click at [234, 73] on link "Boards" at bounding box center [293, 66] width 194 height 39
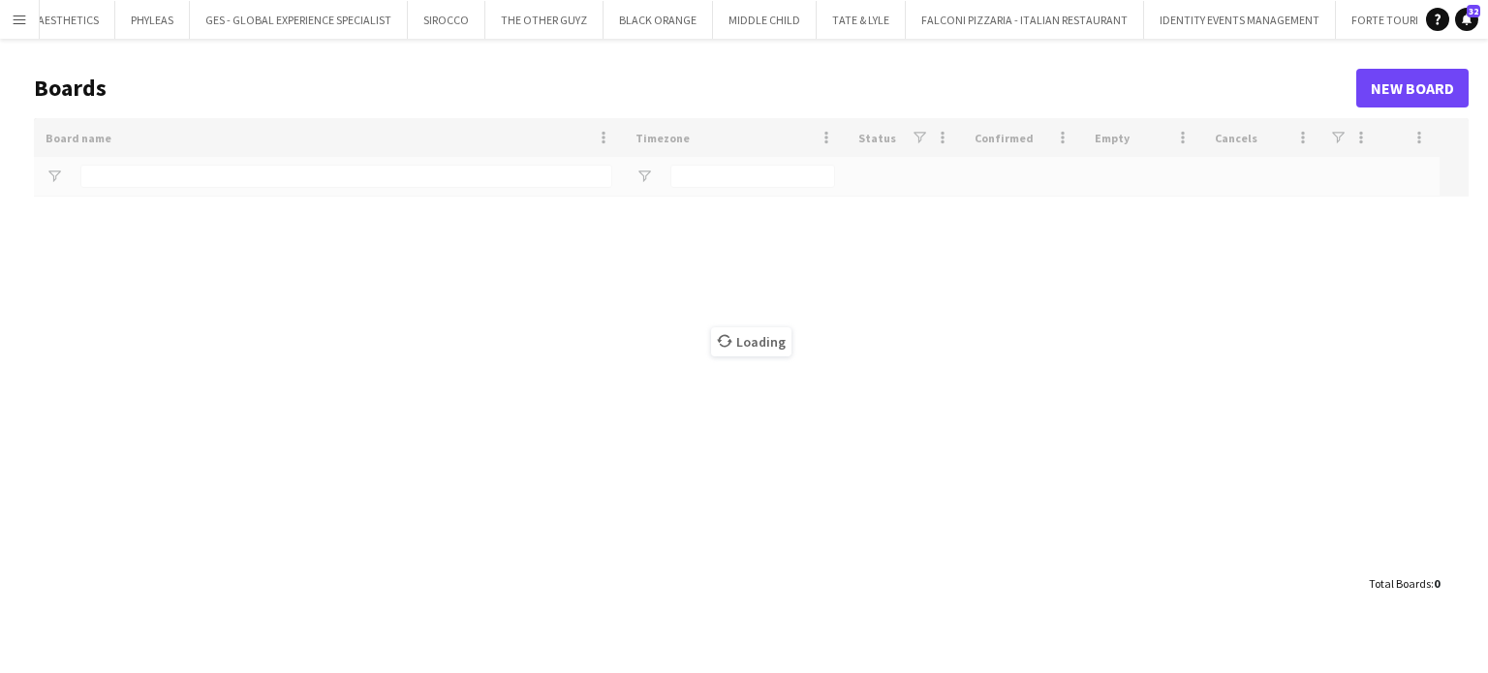
type input "*****"
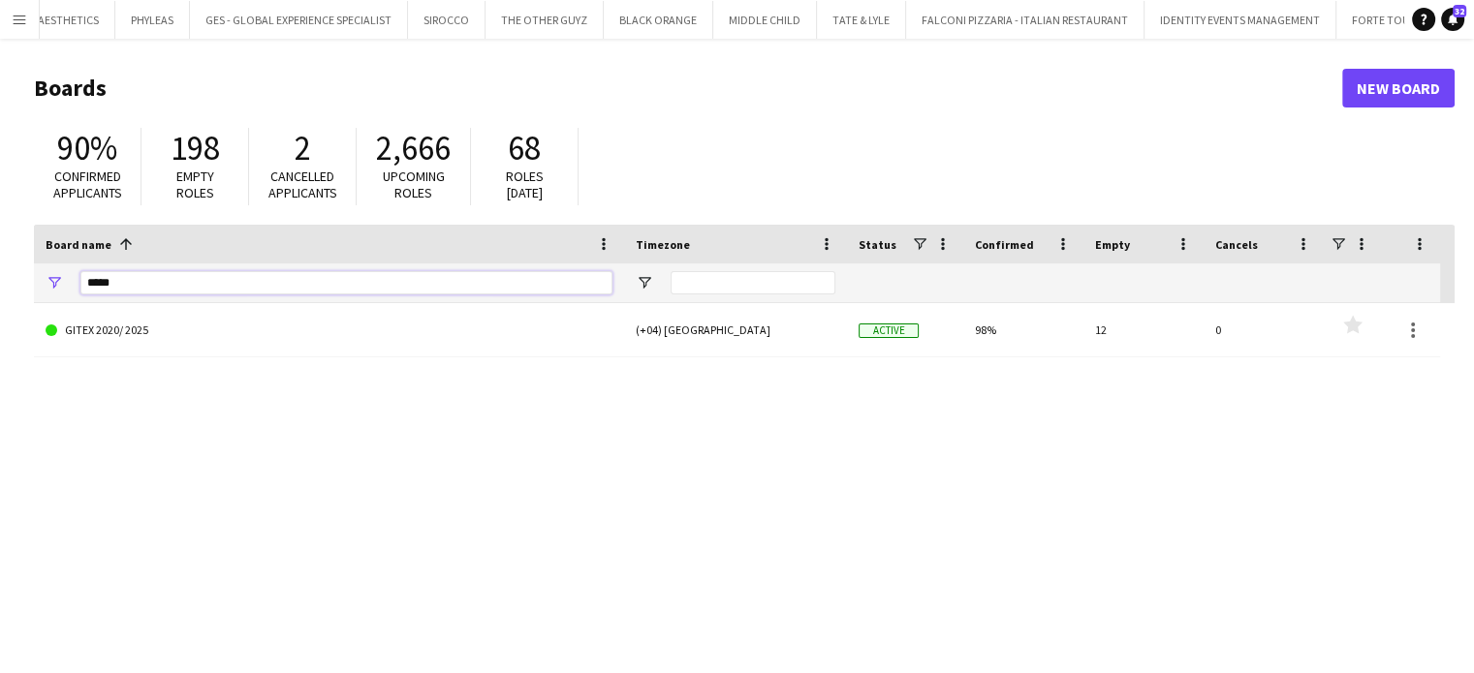
drag, startPoint x: 171, startPoint y: 286, endPoint x: 34, endPoint y: 286, distance: 136.6
click at [34, 288] on div "*****" at bounding box center [329, 283] width 590 height 39
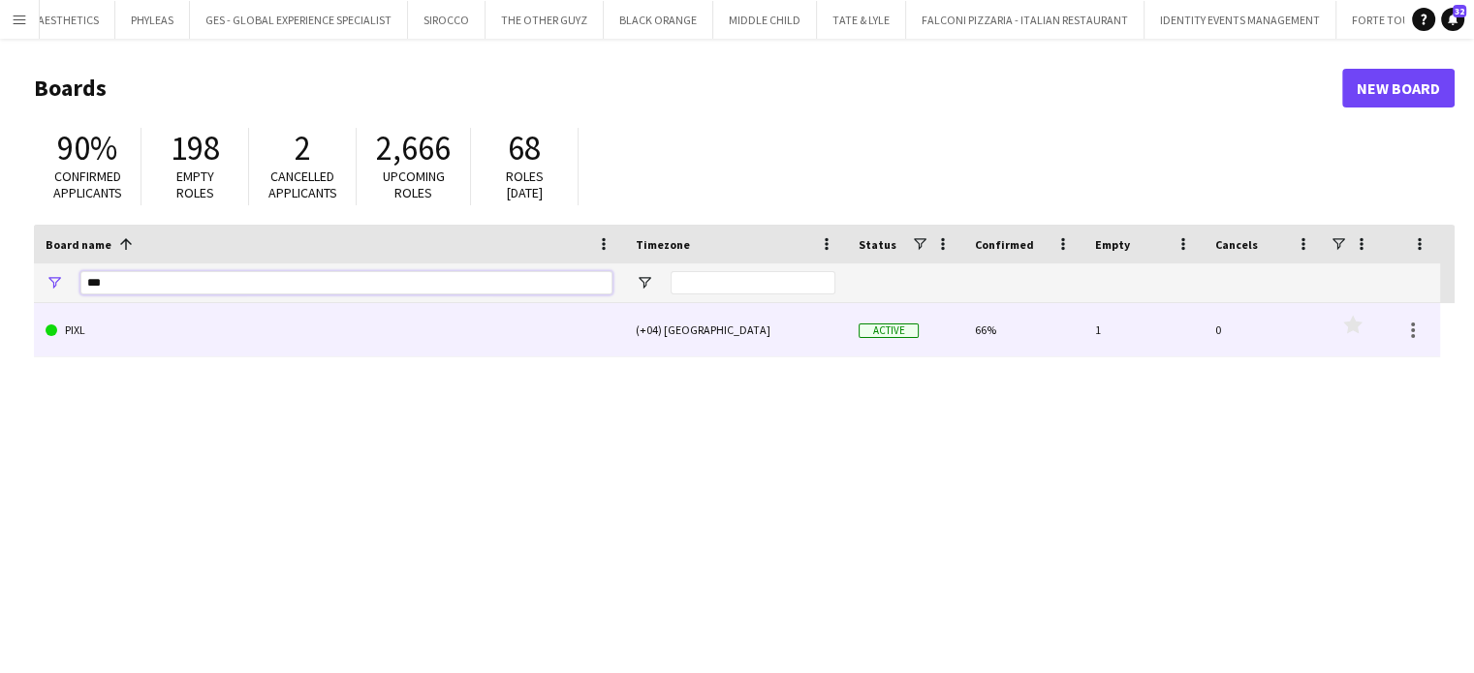
type input "***"
click at [91, 333] on link "PIXL" at bounding box center [329, 330] width 567 height 54
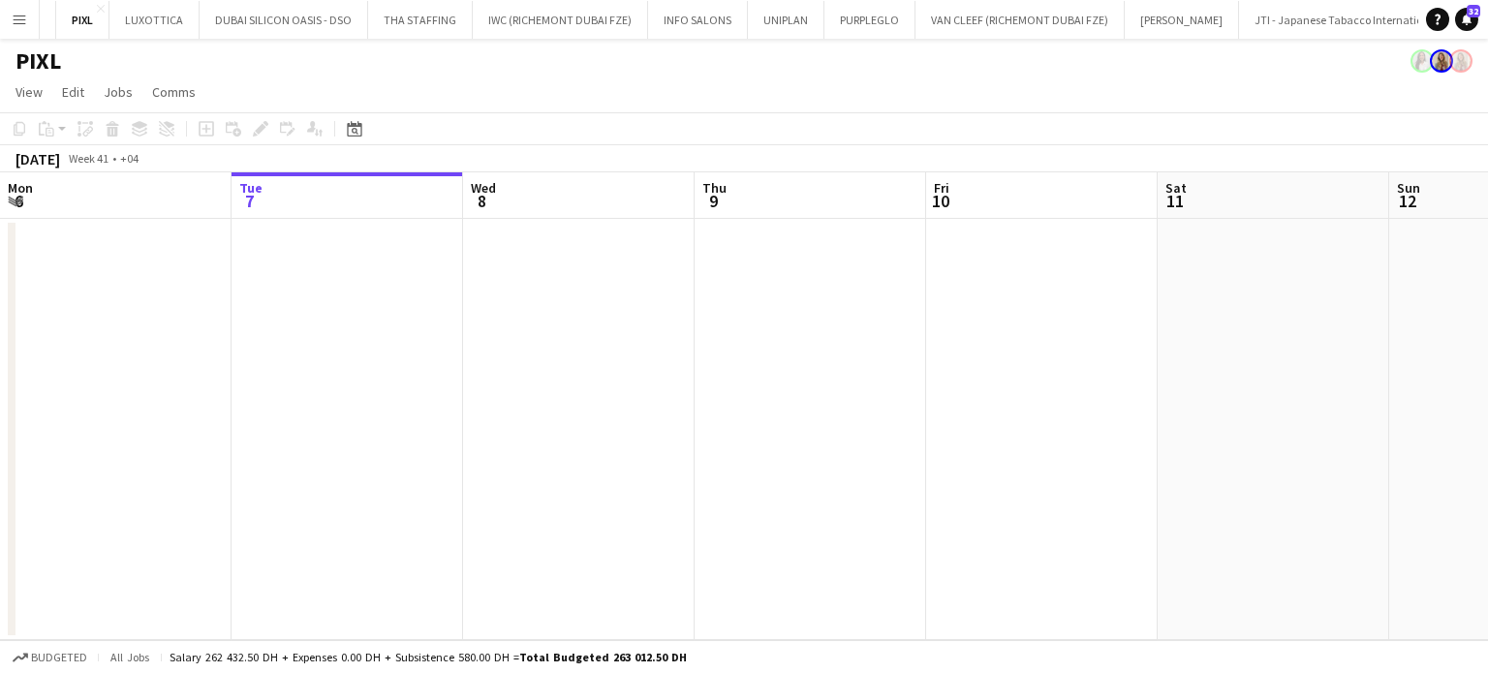
scroll to position [0, 2012]
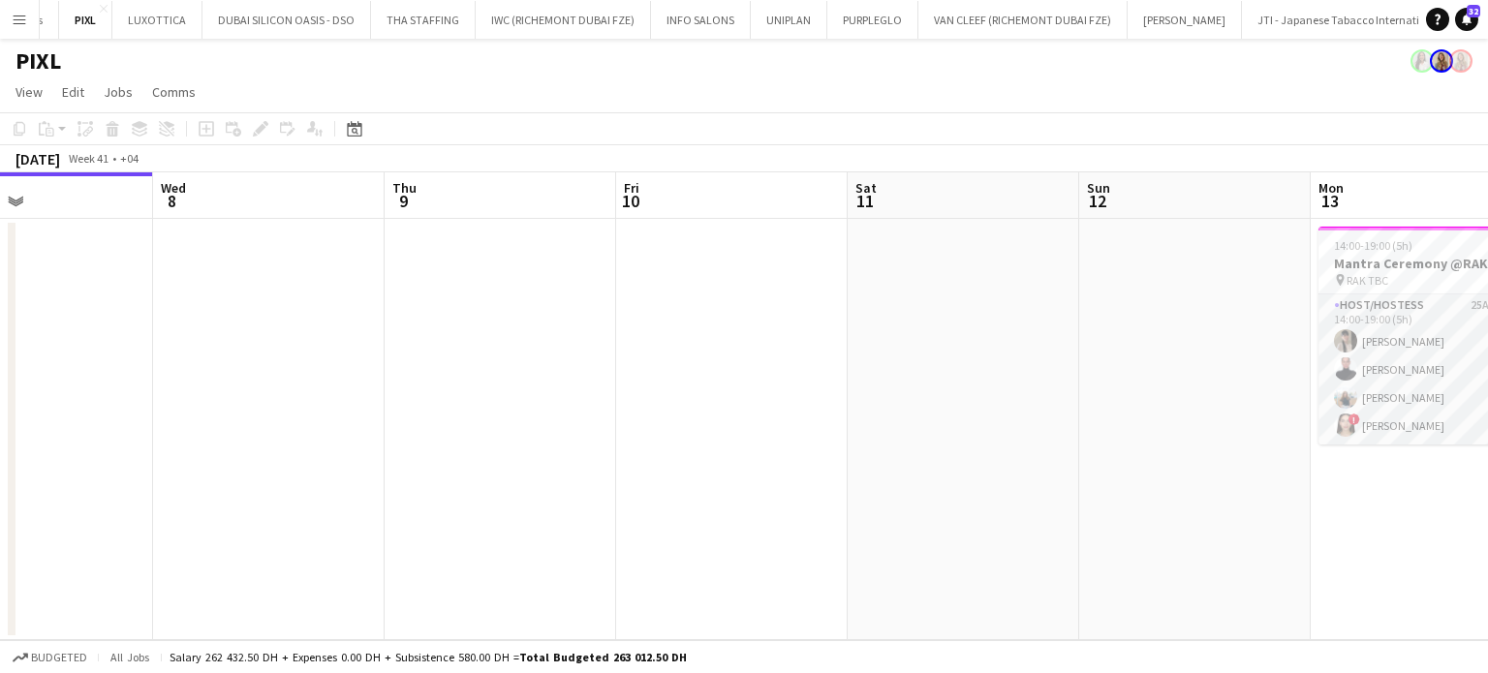
drag, startPoint x: 1178, startPoint y: 376, endPoint x: 772, endPoint y: 312, distance: 411.0
click at [772, 312] on app-calendar-viewport "Sat 4 Sun 5 Mon 6 Tue 7 Wed 8 Thu 9 Fri 10 Sat 11 Sun 12 Mon 13 4/4 1 Job Tue 1…" at bounding box center [744, 406] width 1488 height 468
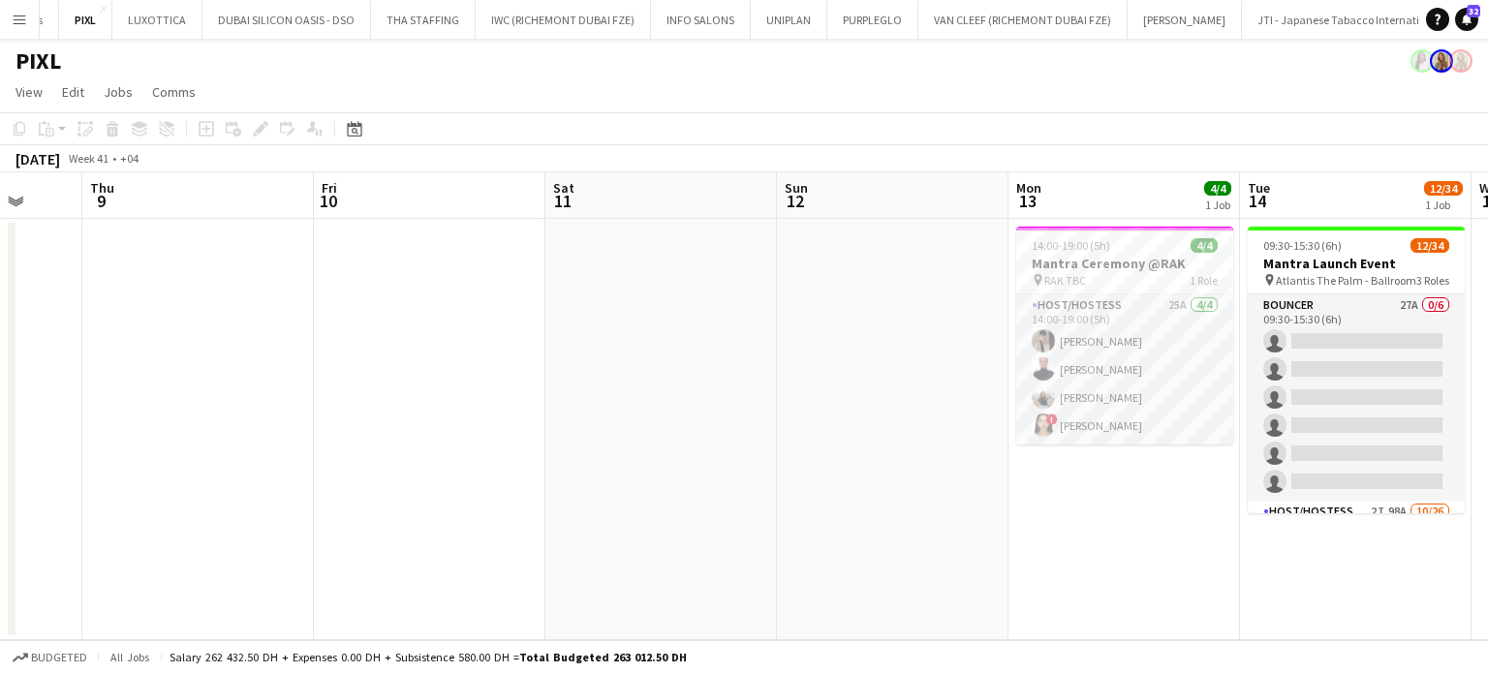
drag, startPoint x: 1045, startPoint y: 350, endPoint x: 951, endPoint y: 352, distance: 94.0
click at [951, 352] on app-calendar-viewport "Mon 6 Tue 7 Wed 8 Thu 9 Fri 10 Sat 11 Sun 12 Mon 13 4/4 1 Job Tue 14 12/34 1 Jo…" at bounding box center [744, 406] width 1488 height 468
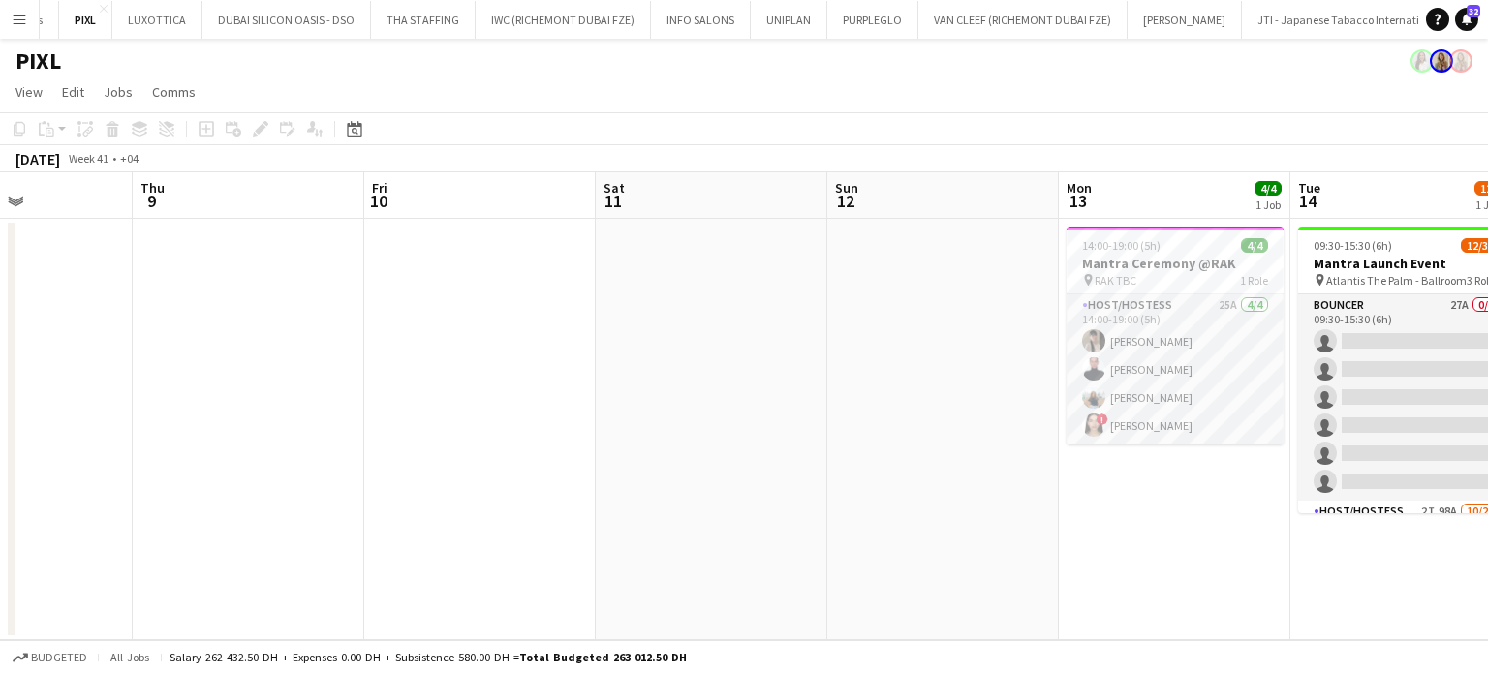
drag, startPoint x: 839, startPoint y: 328, endPoint x: 547, endPoint y: 279, distance: 295.8
click at [550, 281] on app-calendar-viewport "Mon 6 Tue 7 Wed 8 Thu 9 Fri 10 Sat 11 Sun 12 Mon 13 4/4 1 Job Tue 14 12/34 1 Jo…" at bounding box center [744, 406] width 1488 height 468
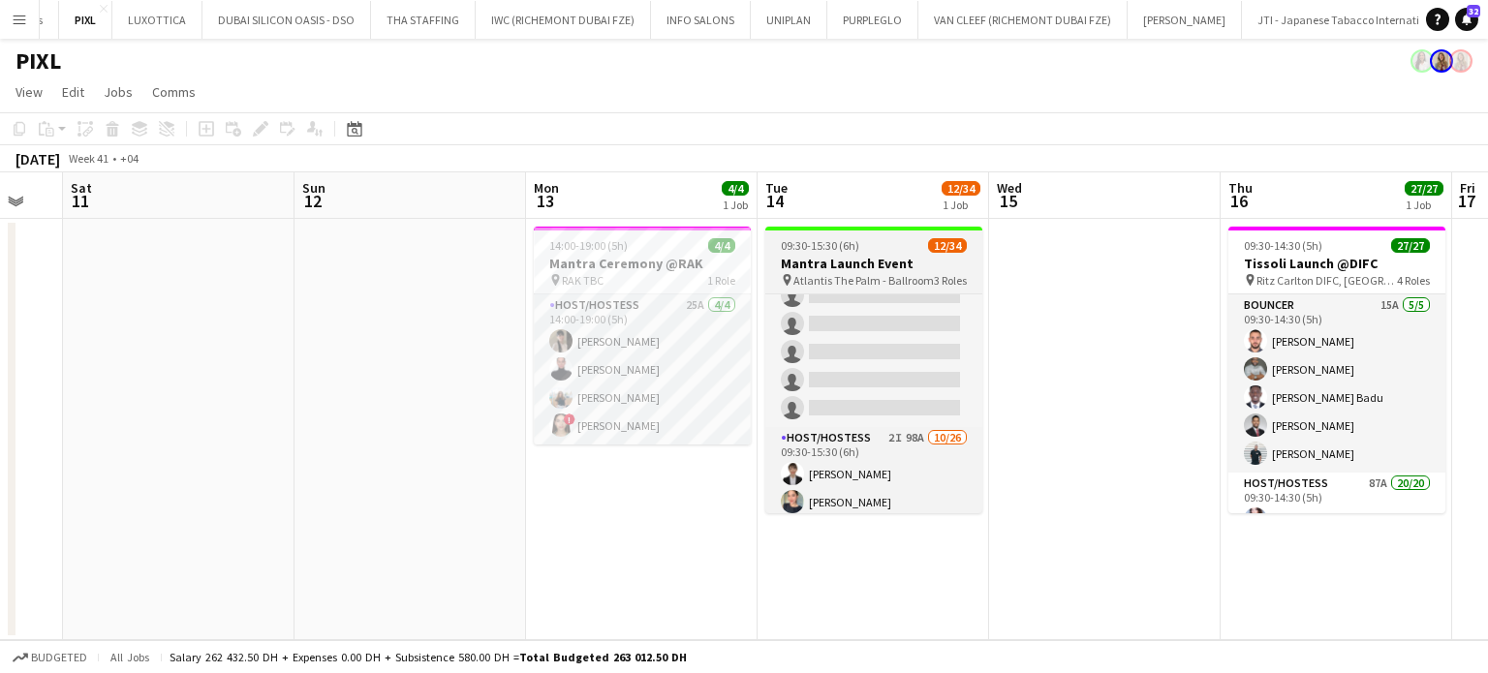
scroll to position [192, 0]
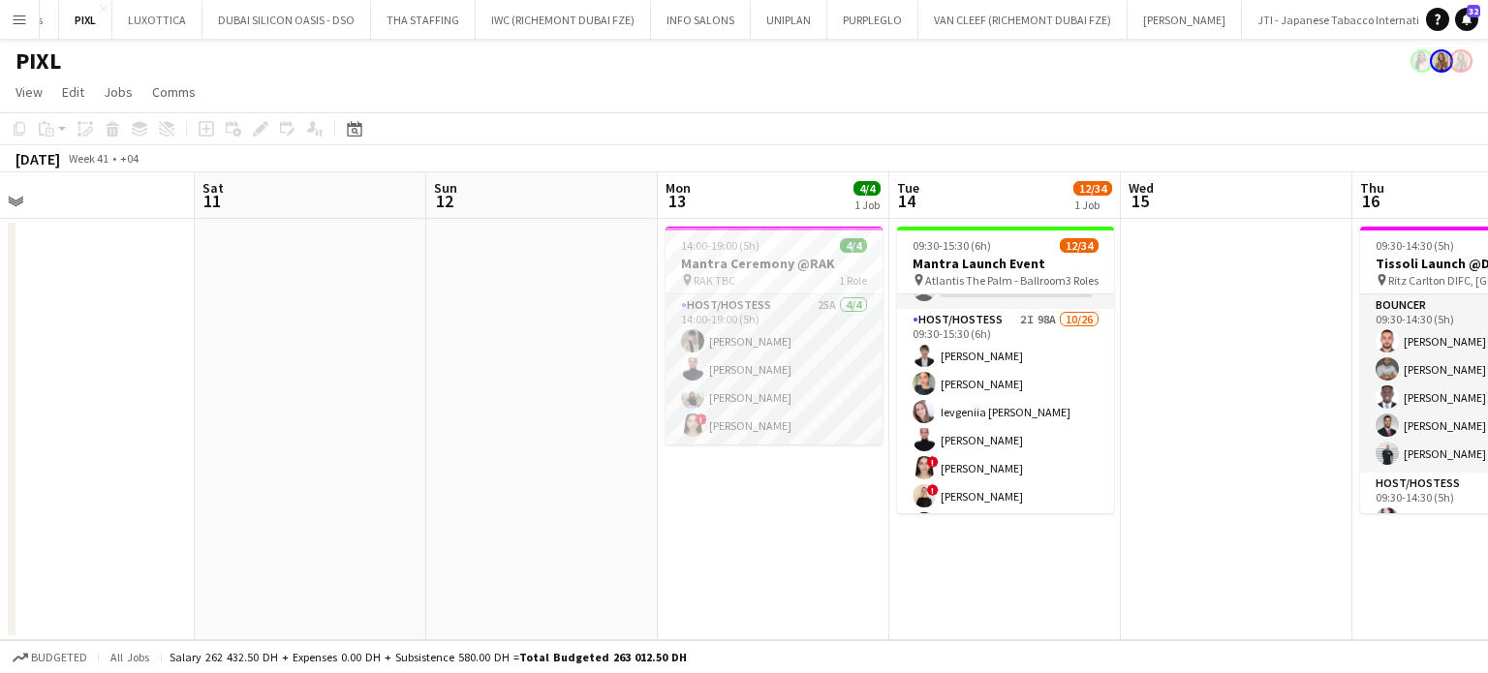
drag, startPoint x: 1006, startPoint y: 437, endPoint x: 736, endPoint y: 386, distance: 274.2
click at [736, 386] on app-calendar-viewport "Wed 8 Thu 9 Fri 10 Sat 11 Sun 12 Mon 13 4/4 1 Job Tue 14 12/34 1 Job Wed 15 Thu…" at bounding box center [744, 406] width 1488 height 468
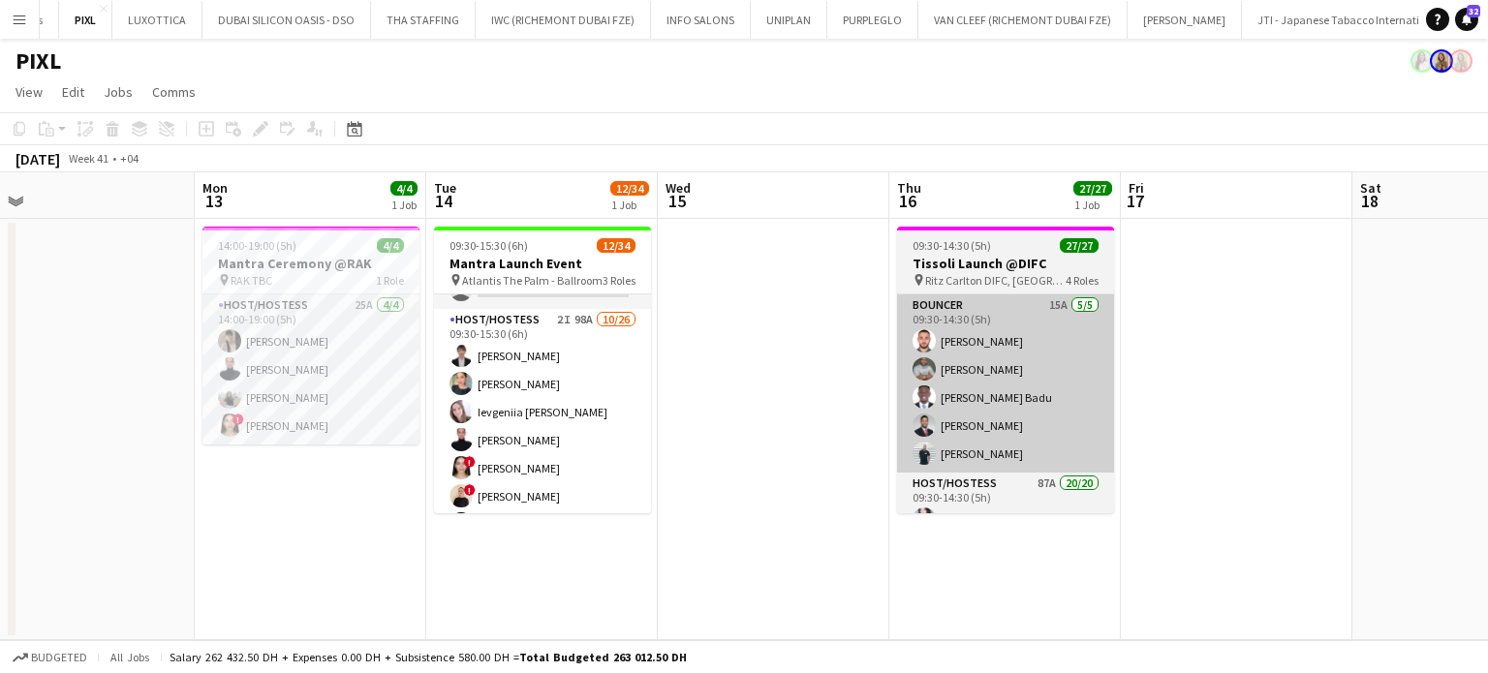
scroll to position [0, 518]
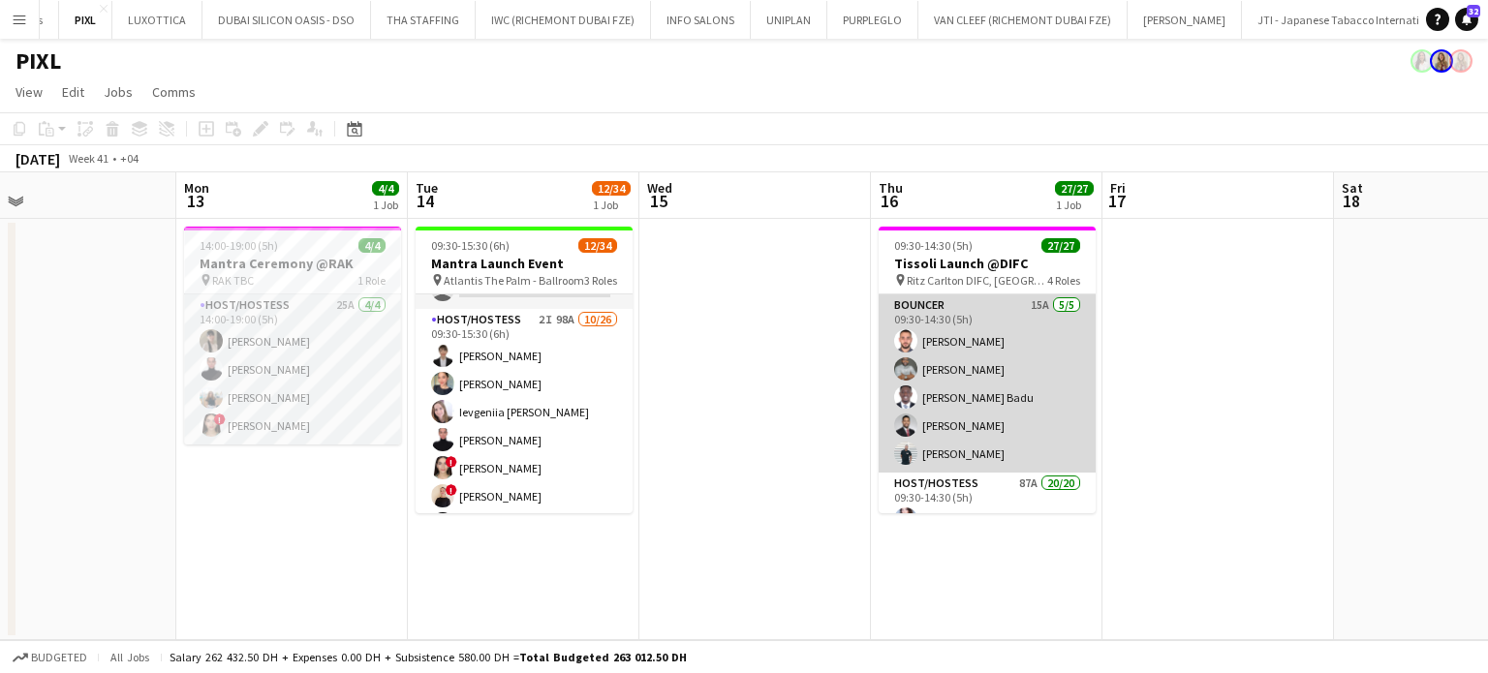
click at [972, 424] on app-card-role "Bouncer 15A [DATE] 09:30-14:30 (5h) [PERSON_NAME] [PERSON_NAME] [PERSON_NAME] B…" at bounding box center [987, 384] width 217 height 178
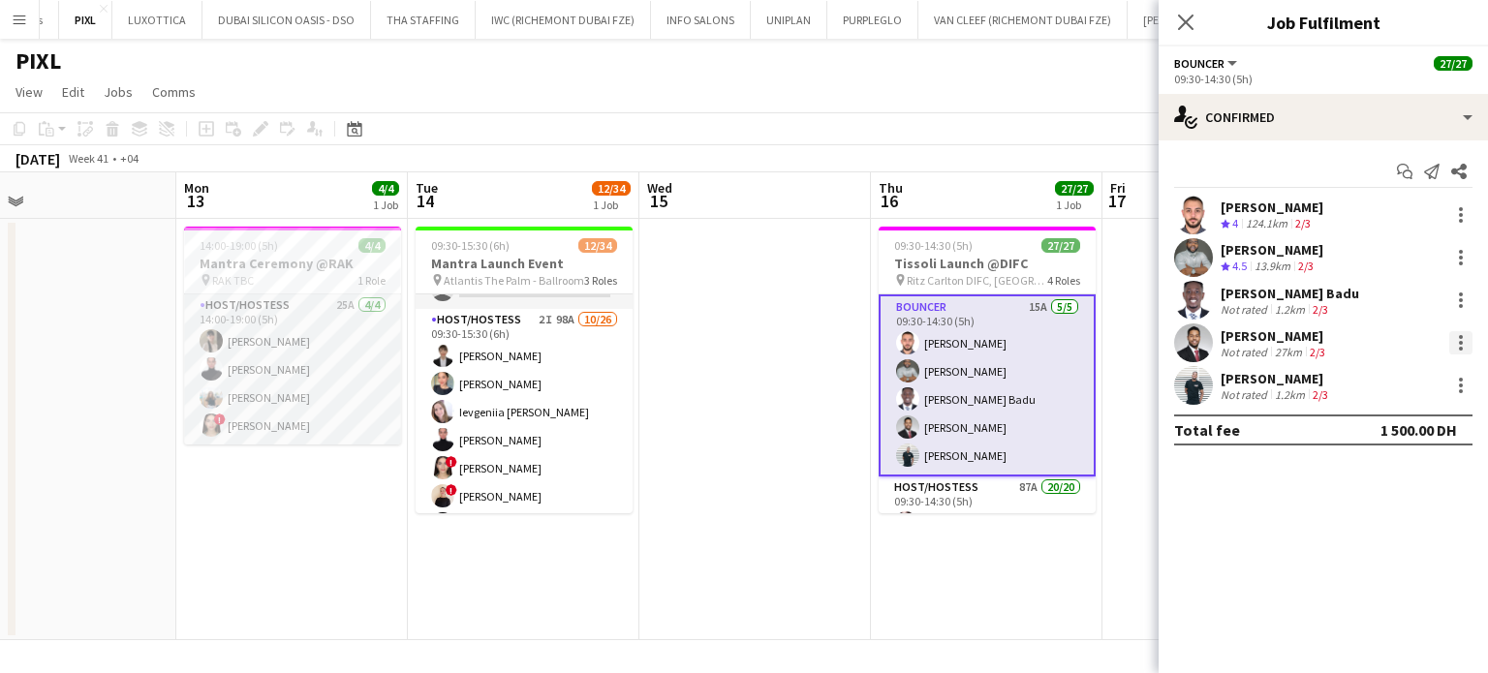
click at [1454, 348] on div at bounding box center [1460, 342] width 23 height 23
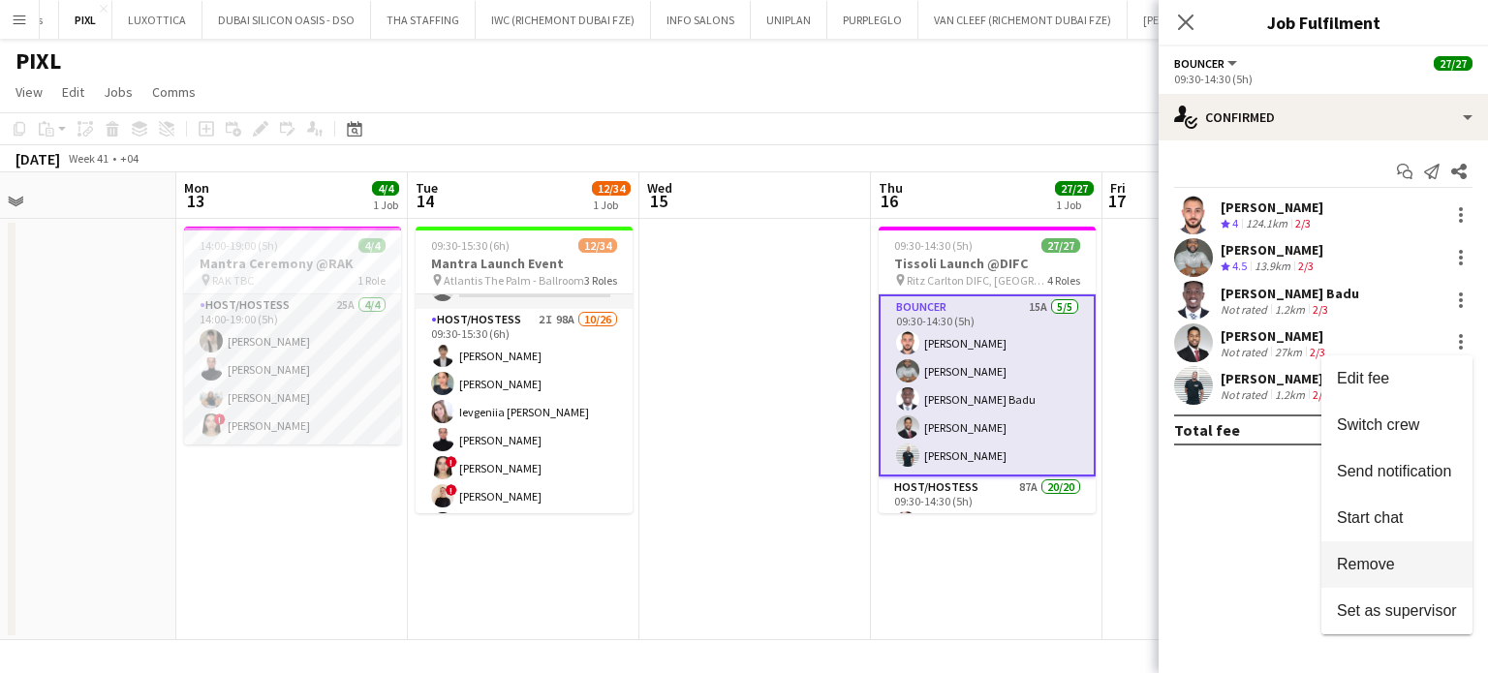
click at [1357, 570] on span "Remove" at bounding box center [1366, 564] width 58 height 16
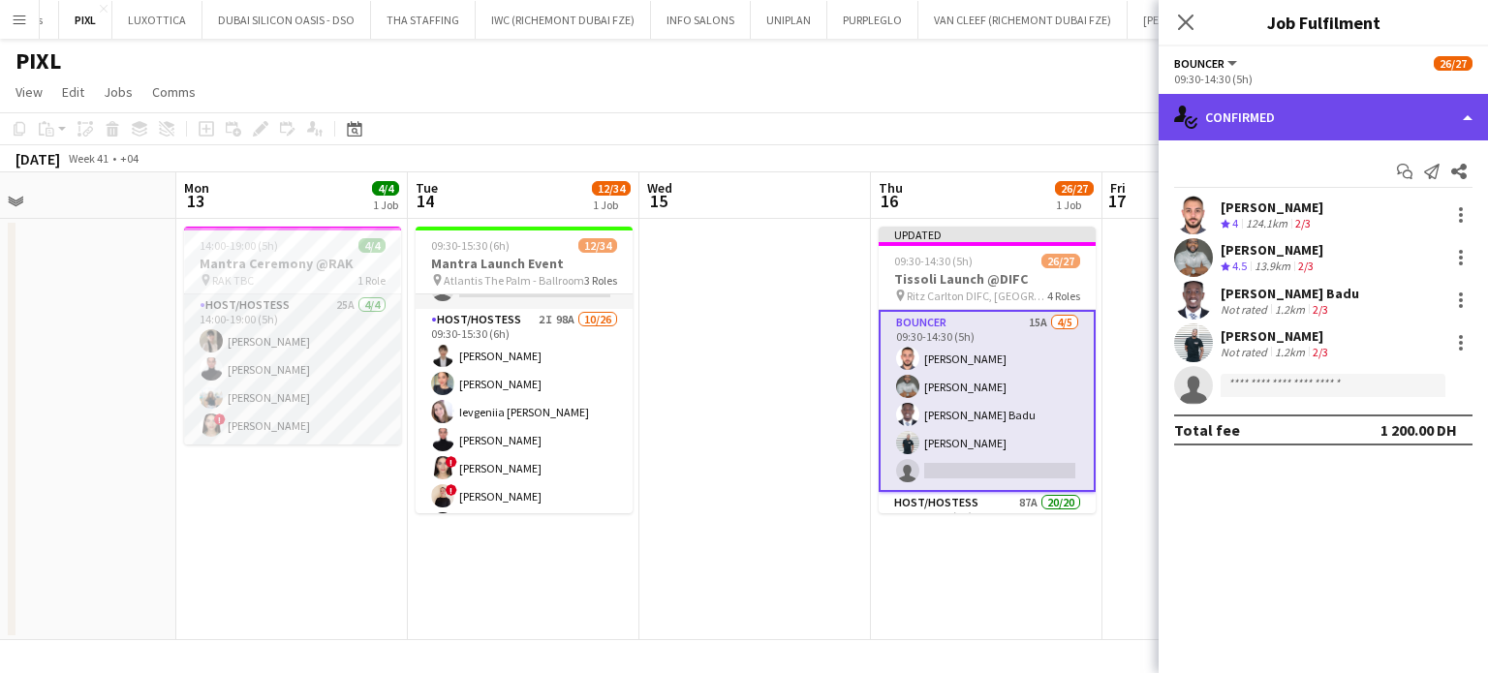
click at [1461, 110] on div "single-neutral-actions-check-2 Confirmed" at bounding box center [1323, 117] width 329 height 47
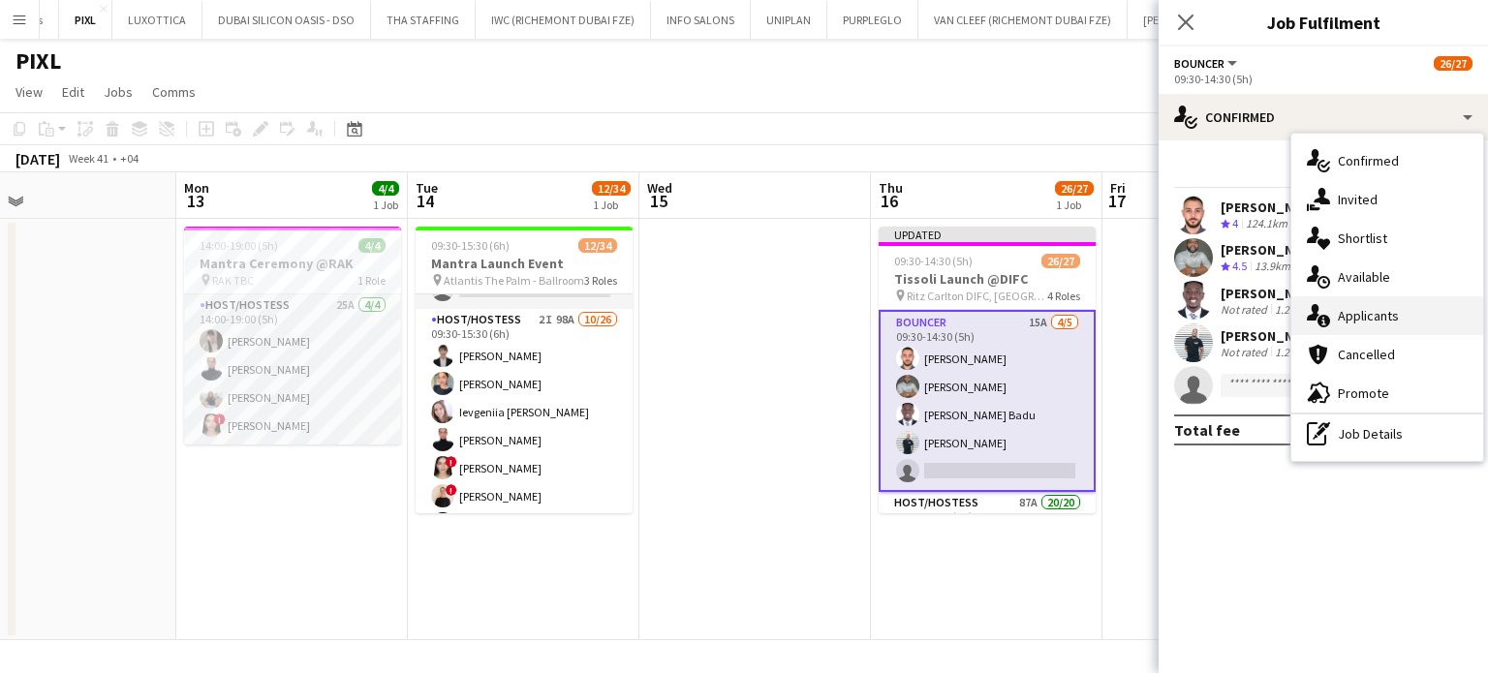
click at [1378, 321] on span "Applicants" at bounding box center [1368, 315] width 61 height 17
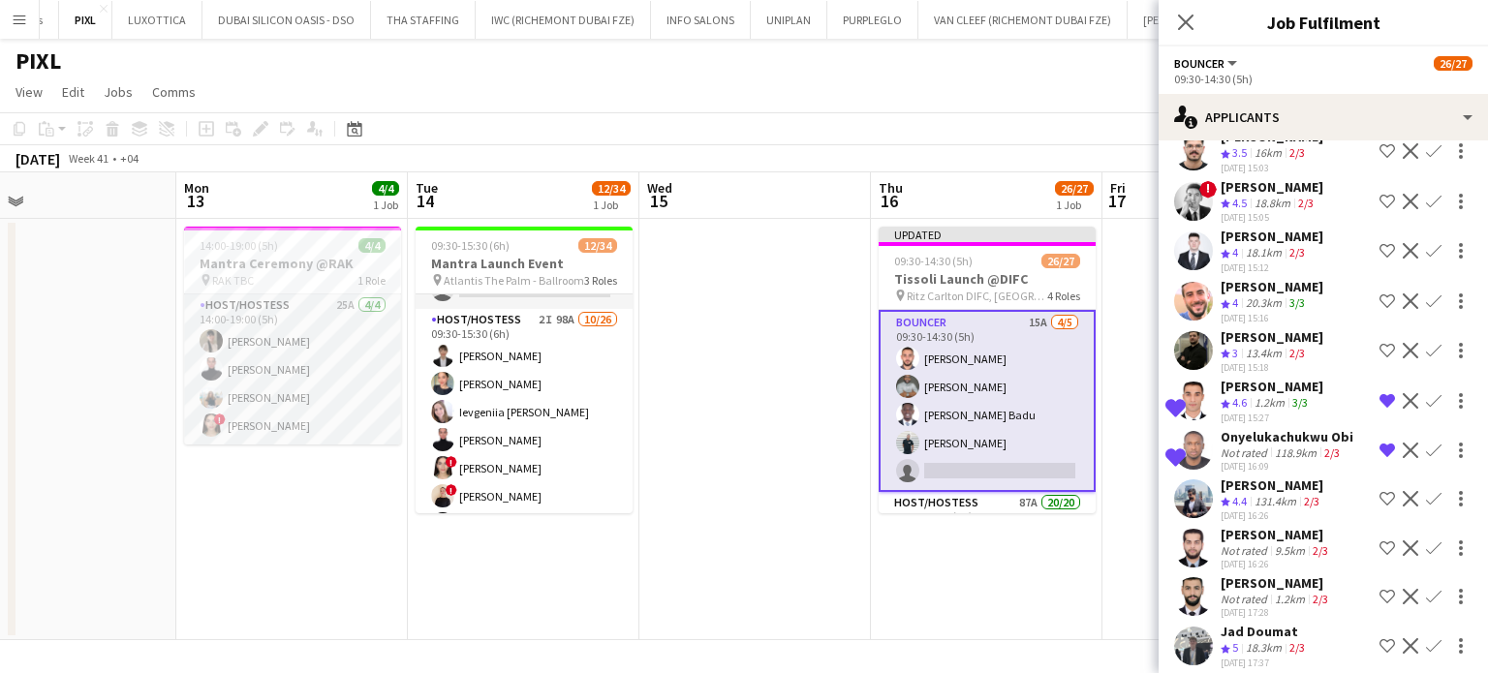
scroll to position [194, 0]
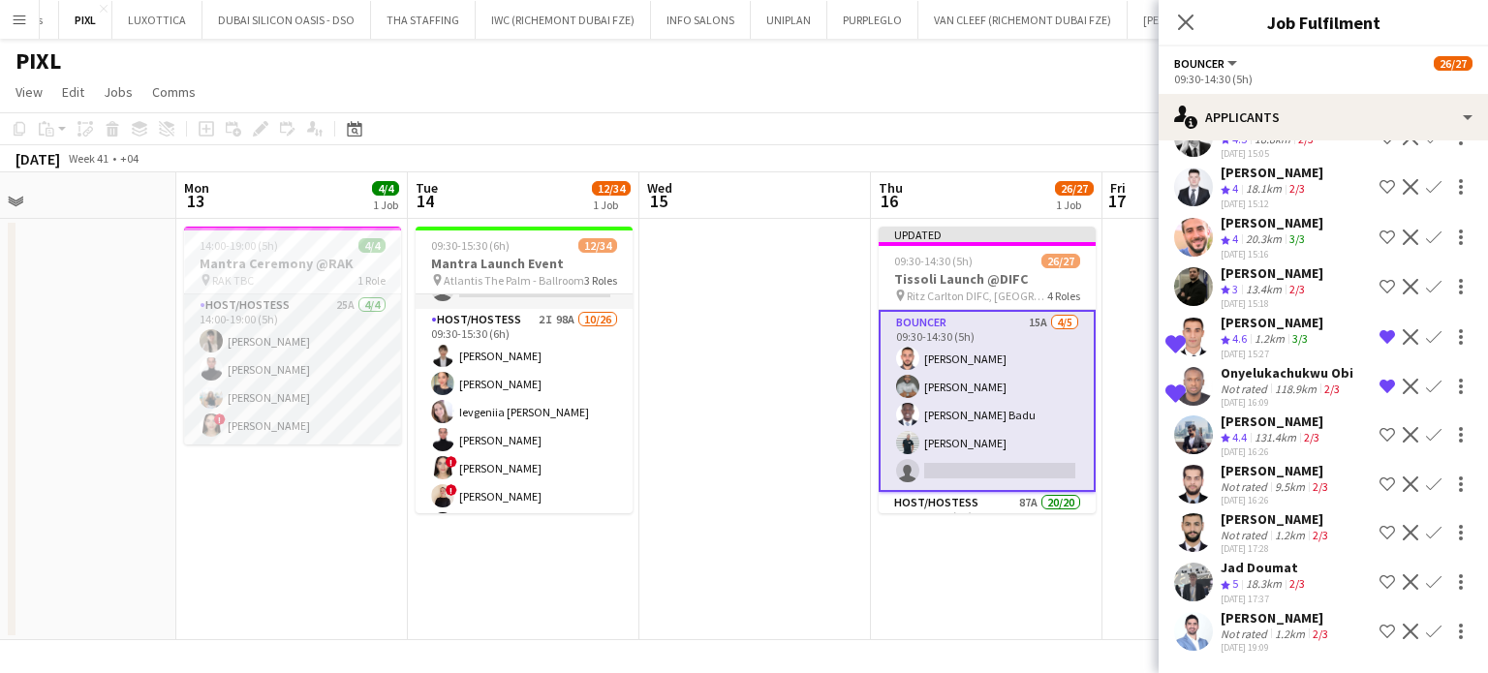
click at [1228, 364] on div "Onyelukachukwu Obi" at bounding box center [1287, 372] width 133 height 17
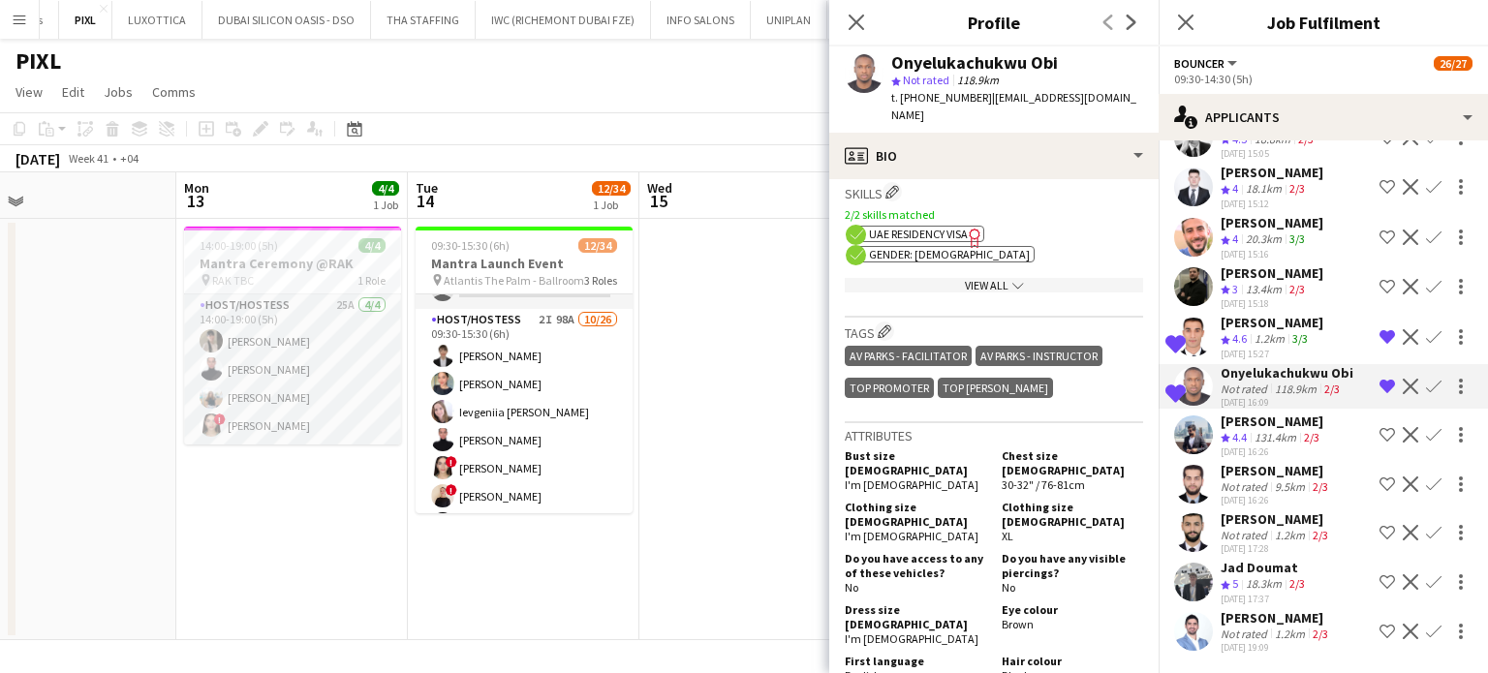
scroll to position [1163, 0]
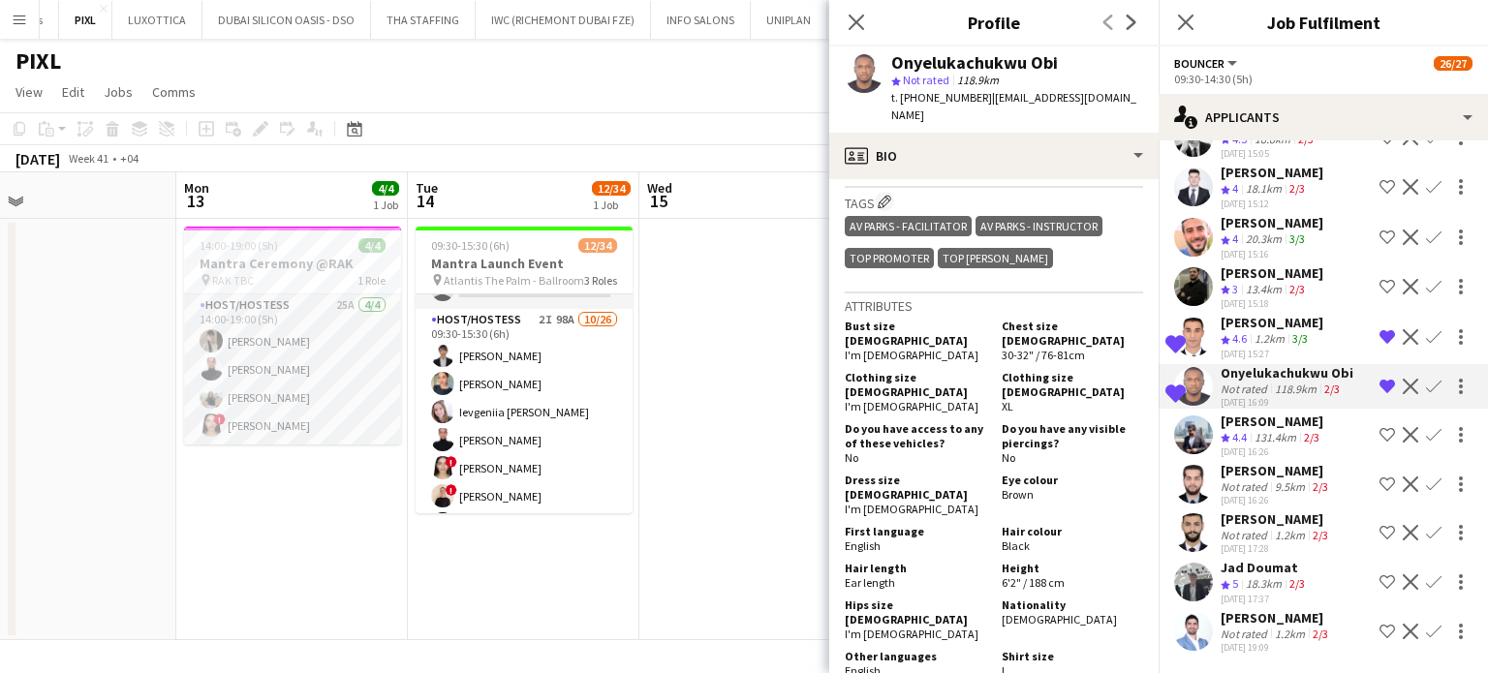
click at [1426, 379] on app-icon "Confirm" at bounding box center [1434, 387] width 16 height 16
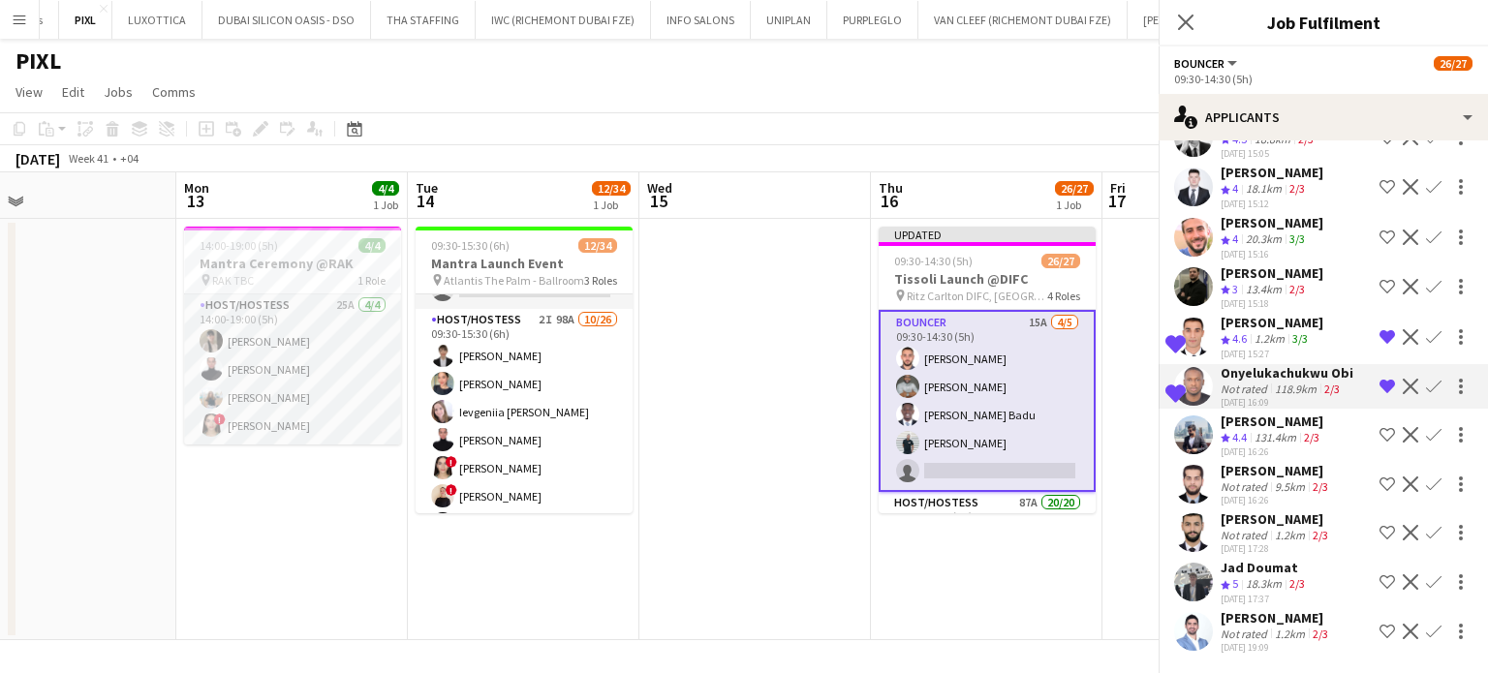
scroll to position [162, 0]
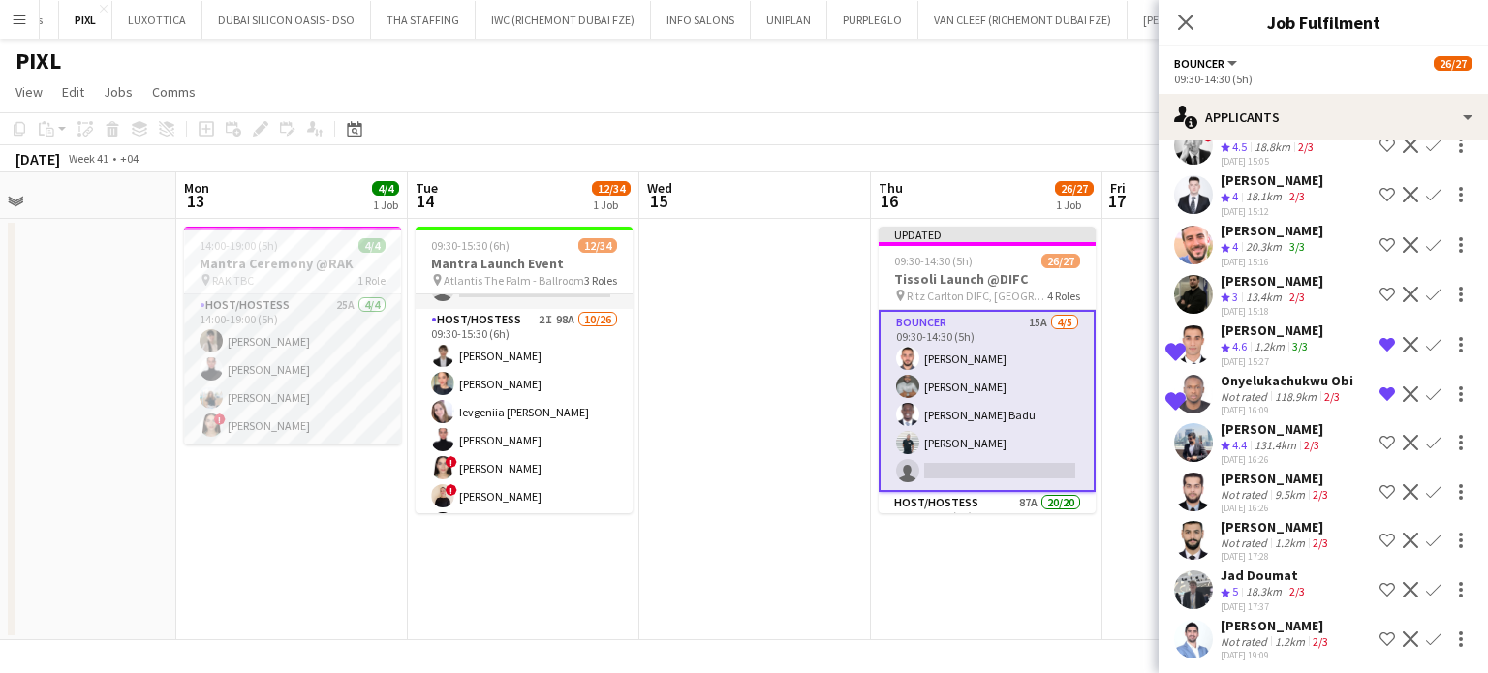
click at [1426, 387] on app-icon "Confirm" at bounding box center [1434, 395] width 16 height 16
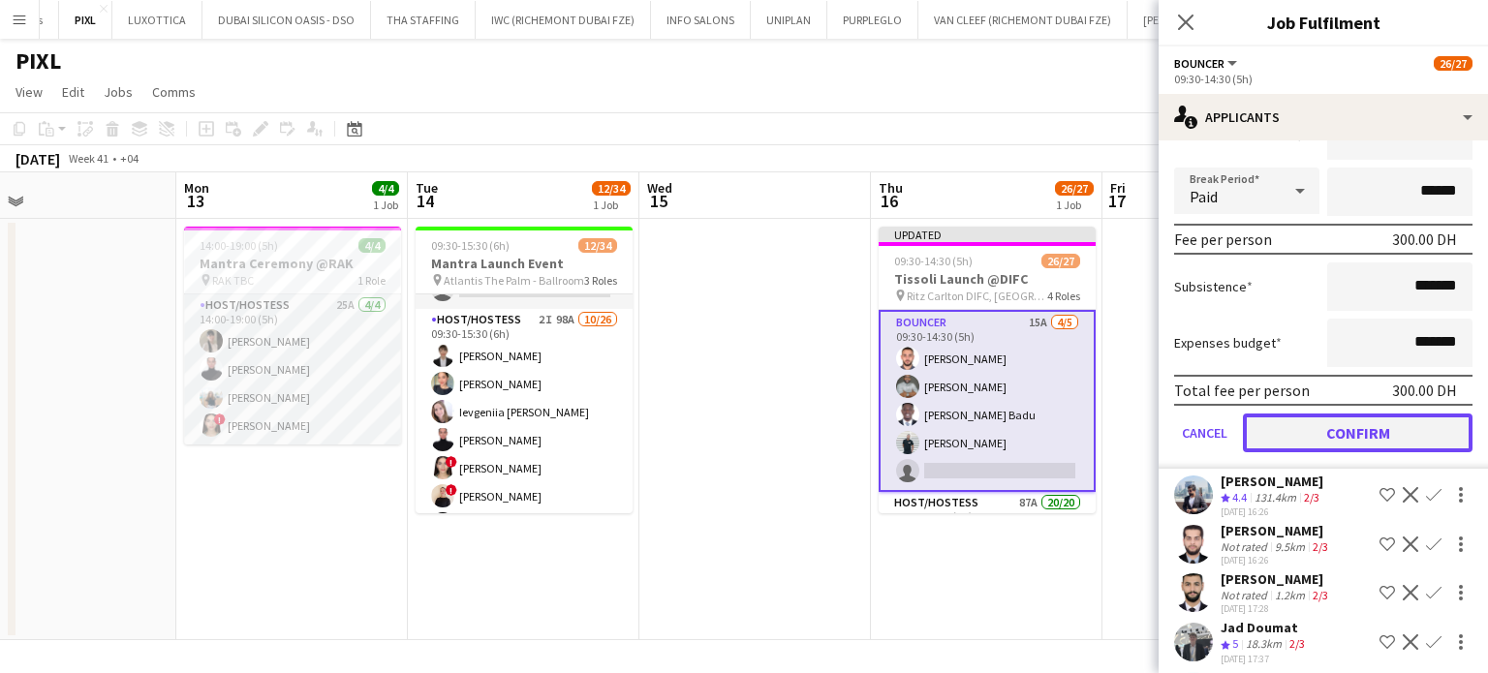
click at [1337, 431] on button "Confirm" at bounding box center [1358, 433] width 230 height 39
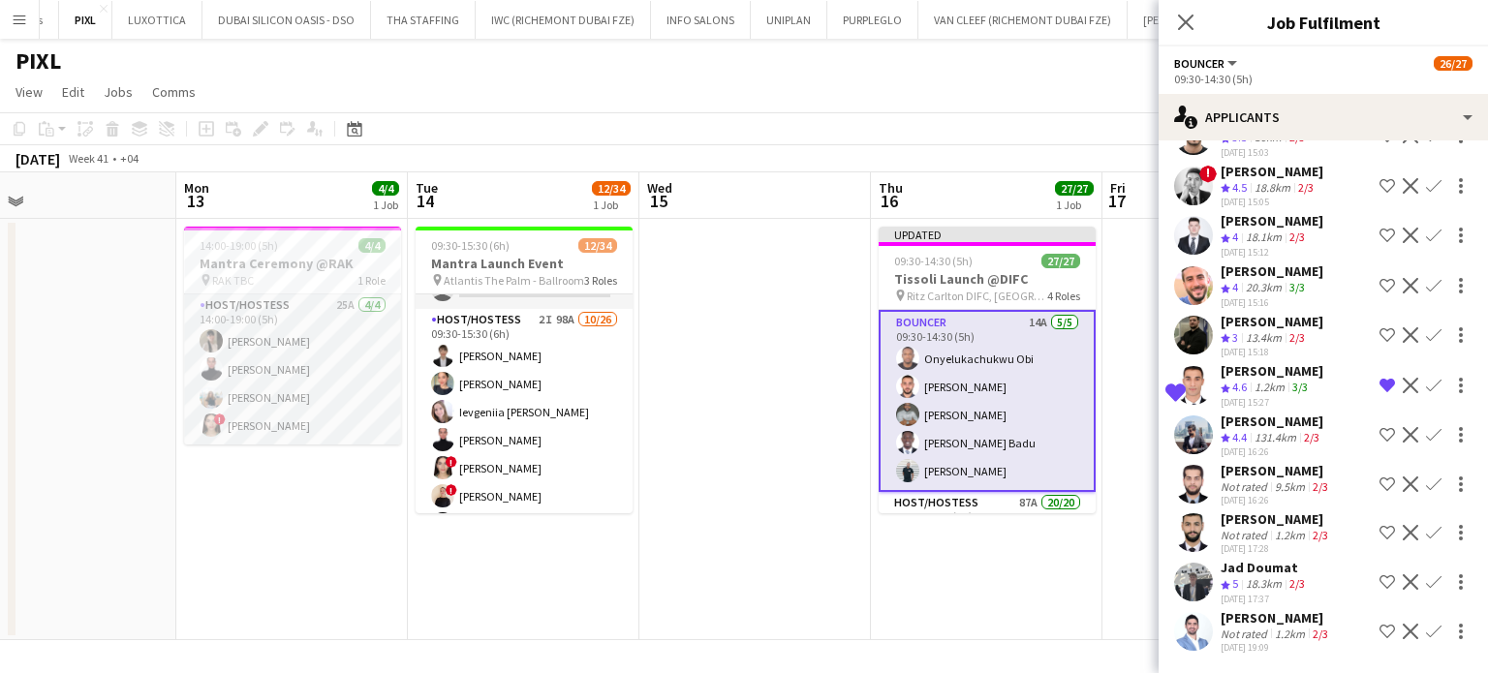
scroll to position [63, 0]
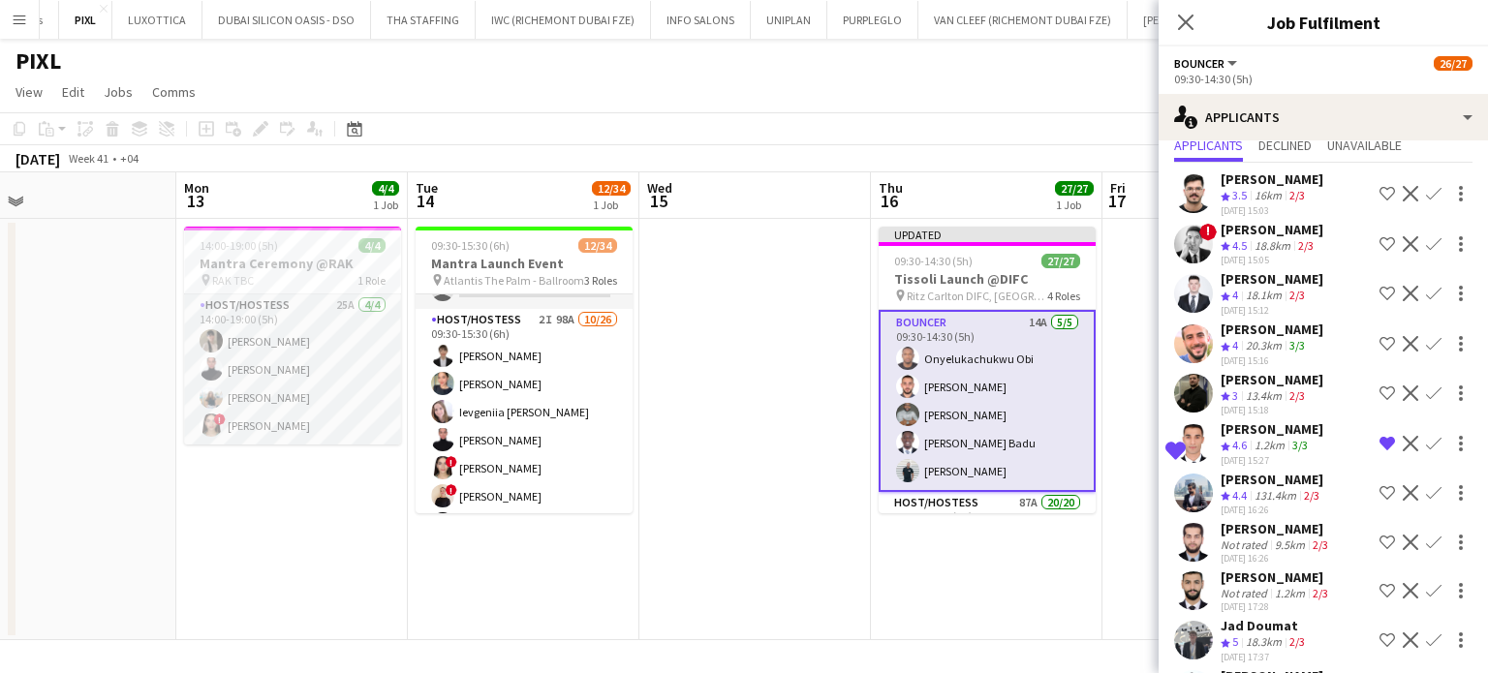
click at [1128, 390] on app-date-cell at bounding box center [1219, 429] width 232 height 421
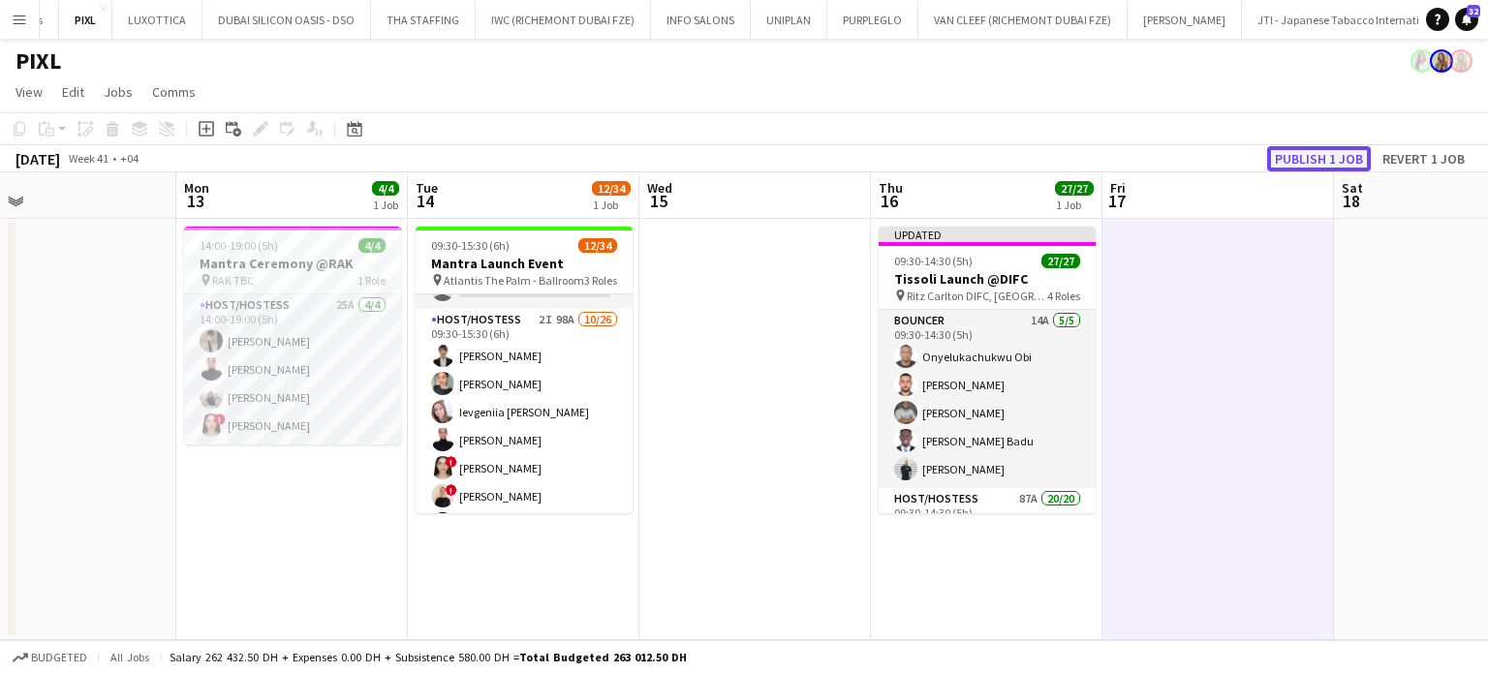
click at [1298, 161] on button "Publish 1 job" at bounding box center [1319, 158] width 104 height 25
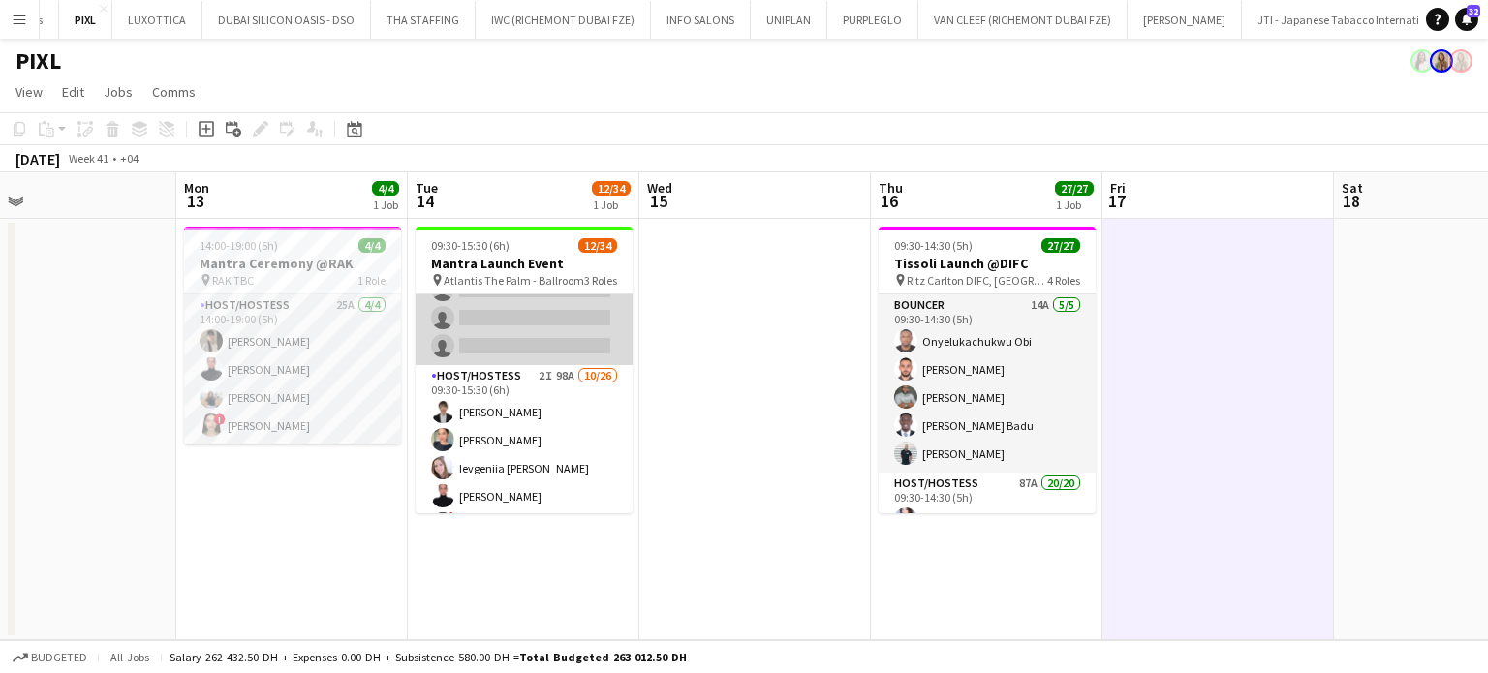
scroll to position [194, 0]
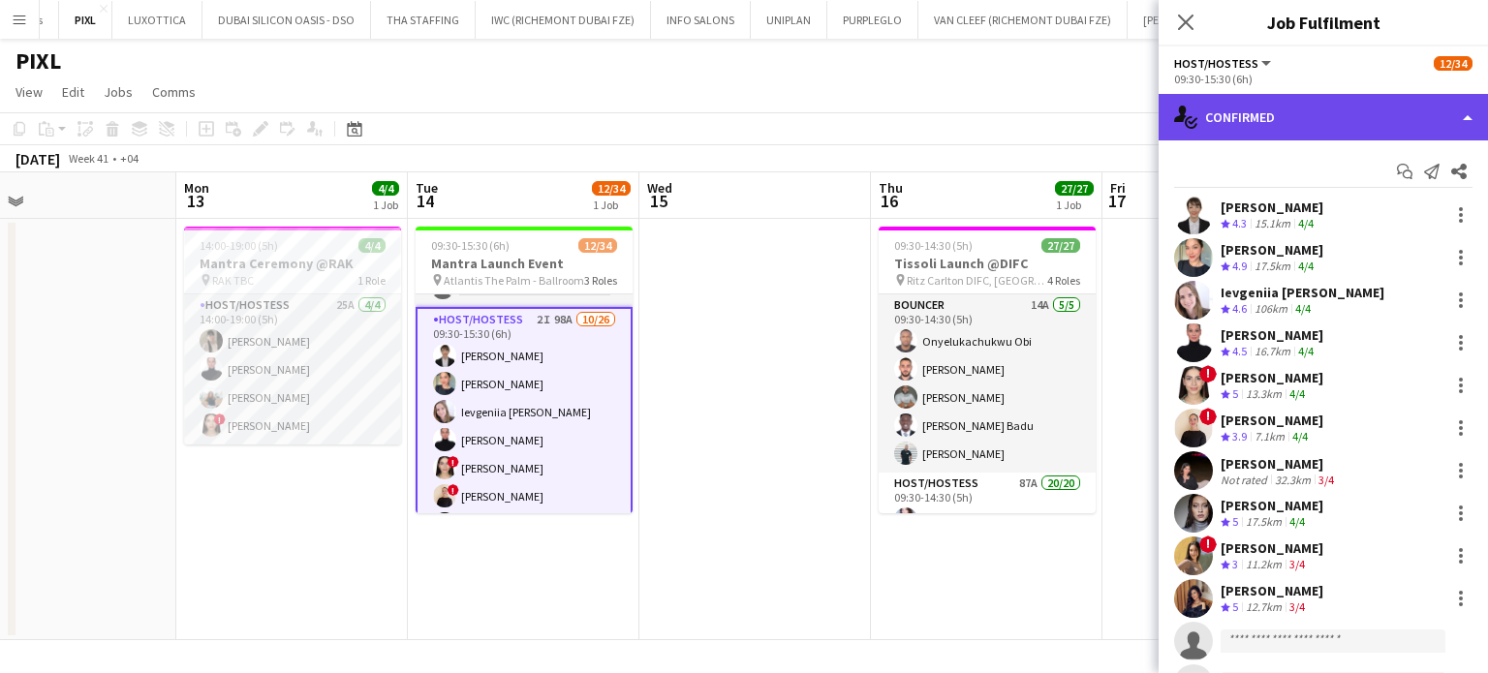
click at [1436, 104] on div "single-neutral-actions-check-2 Confirmed" at bounding box center [1323, 117] width 329 height 47
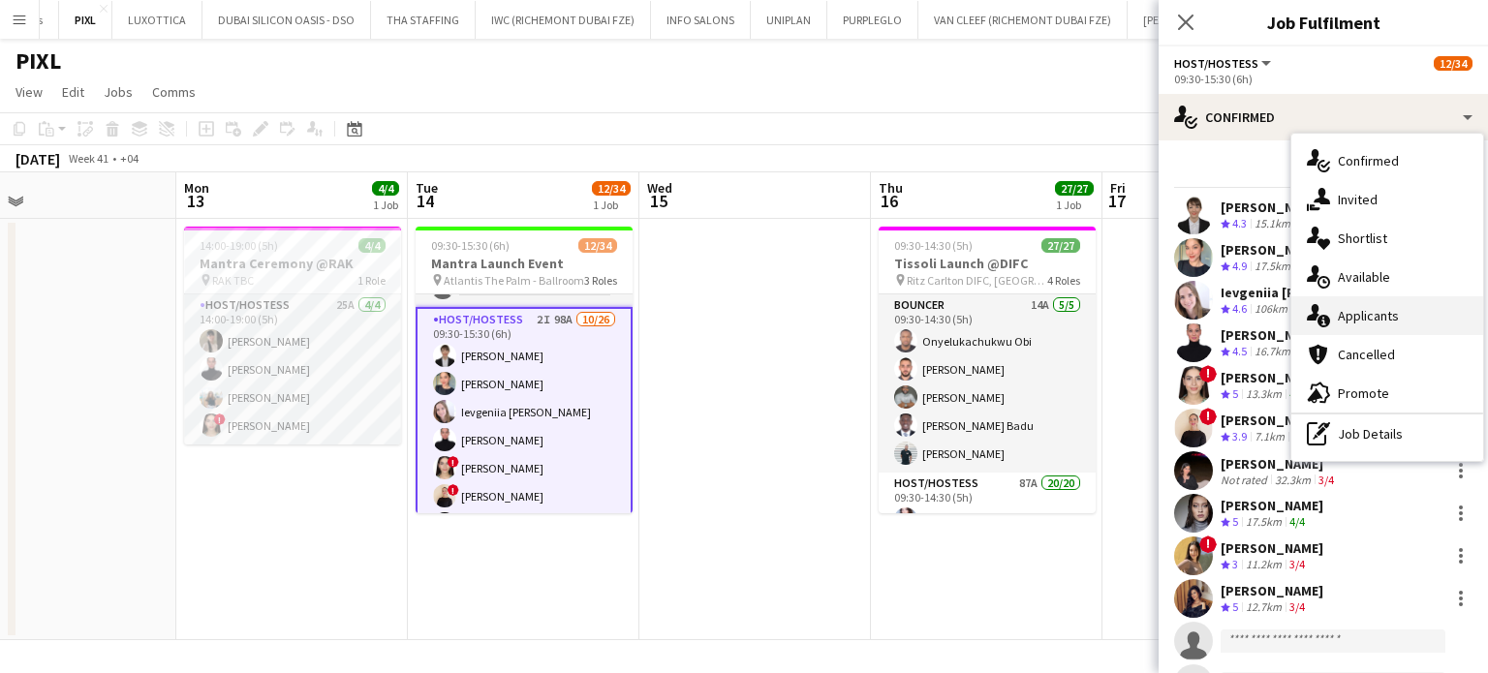
click at [1383, 321] on span "Applicants" at bounding box center [1368, 315] width 61 height 17
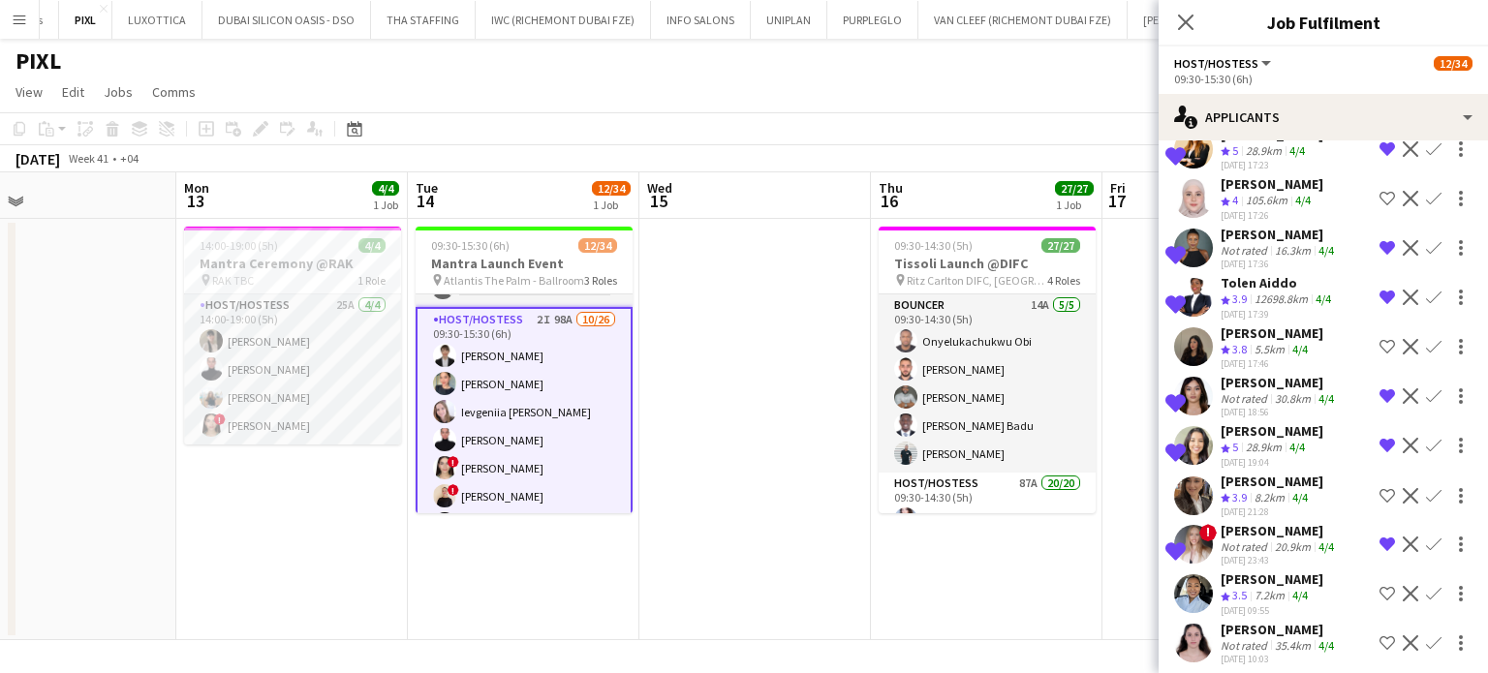
scroll to position [3681, 0]
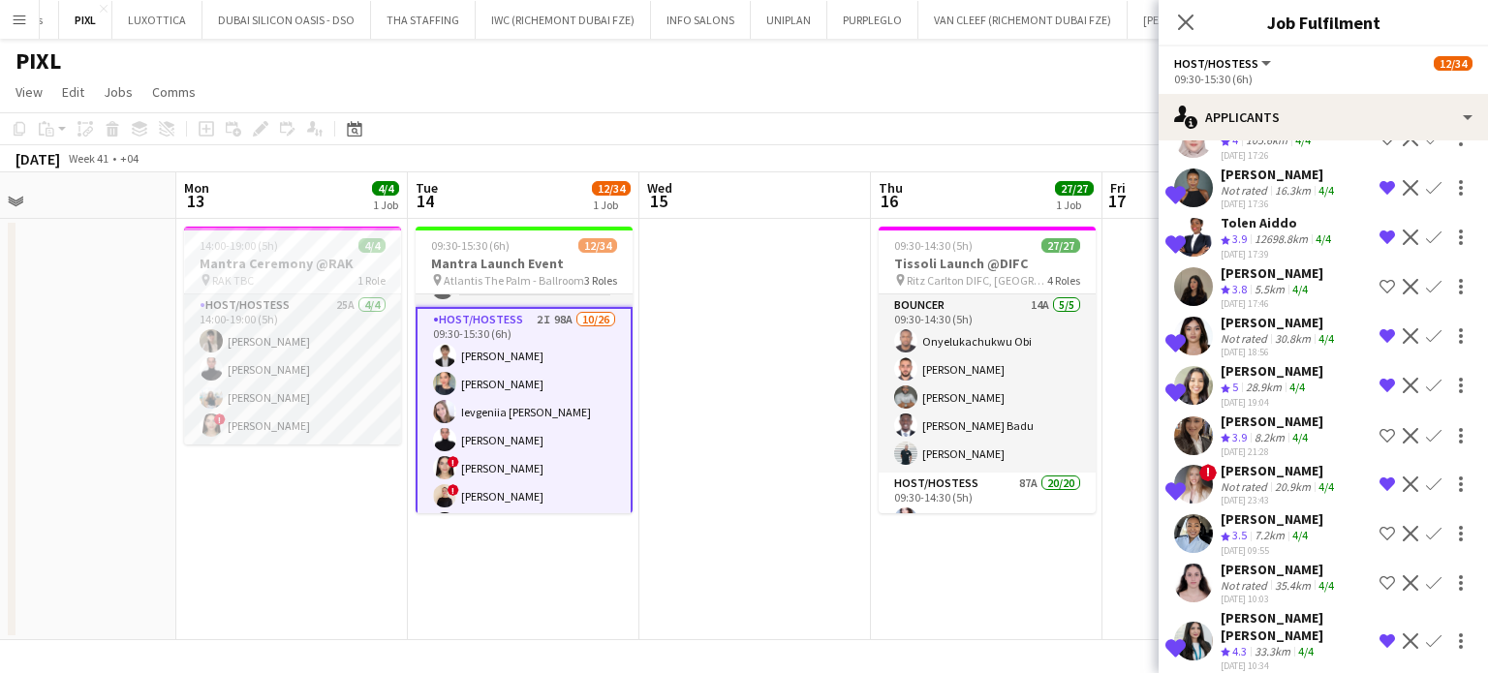
click at [736, 327] on app-date-cell at bounding box center [755, 429] width 232 height 421
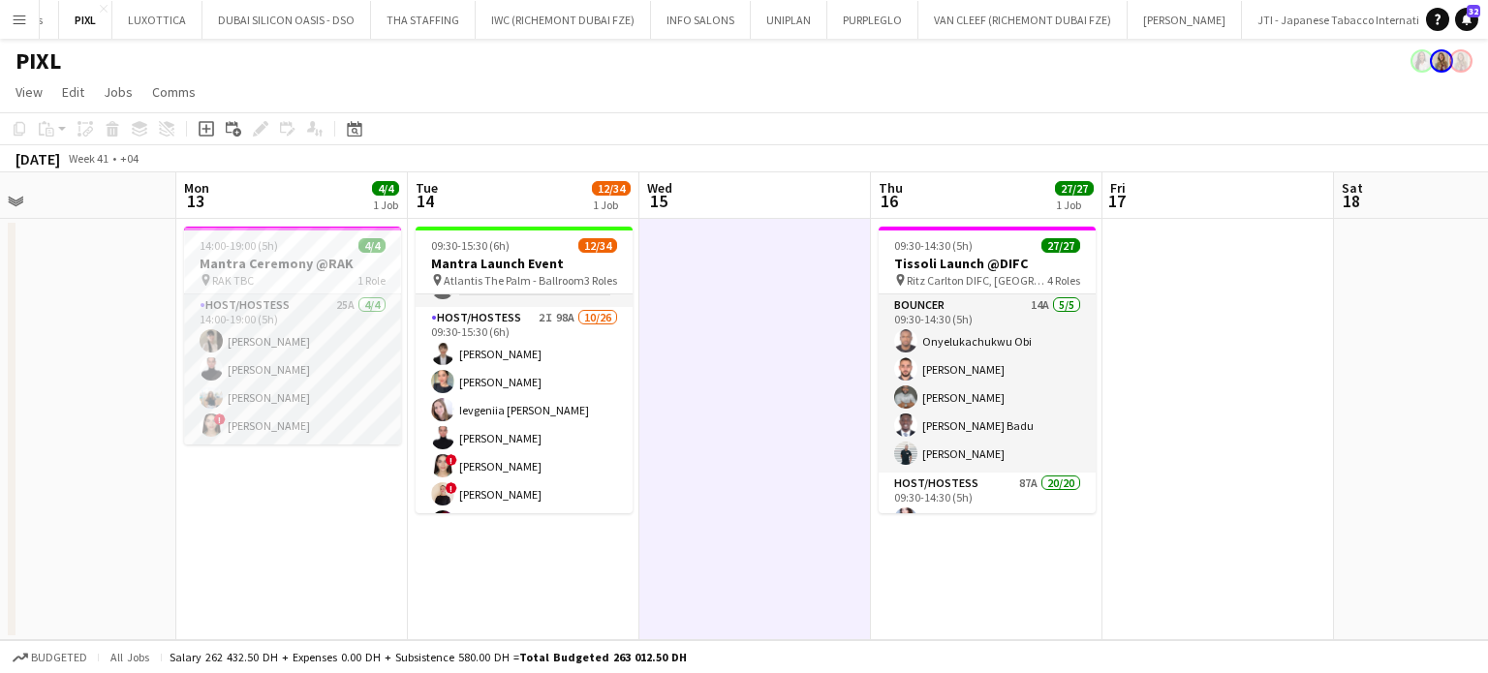
click at [78, 309] on app-date-cell at bounding box center [61, 429] width 232 height 421
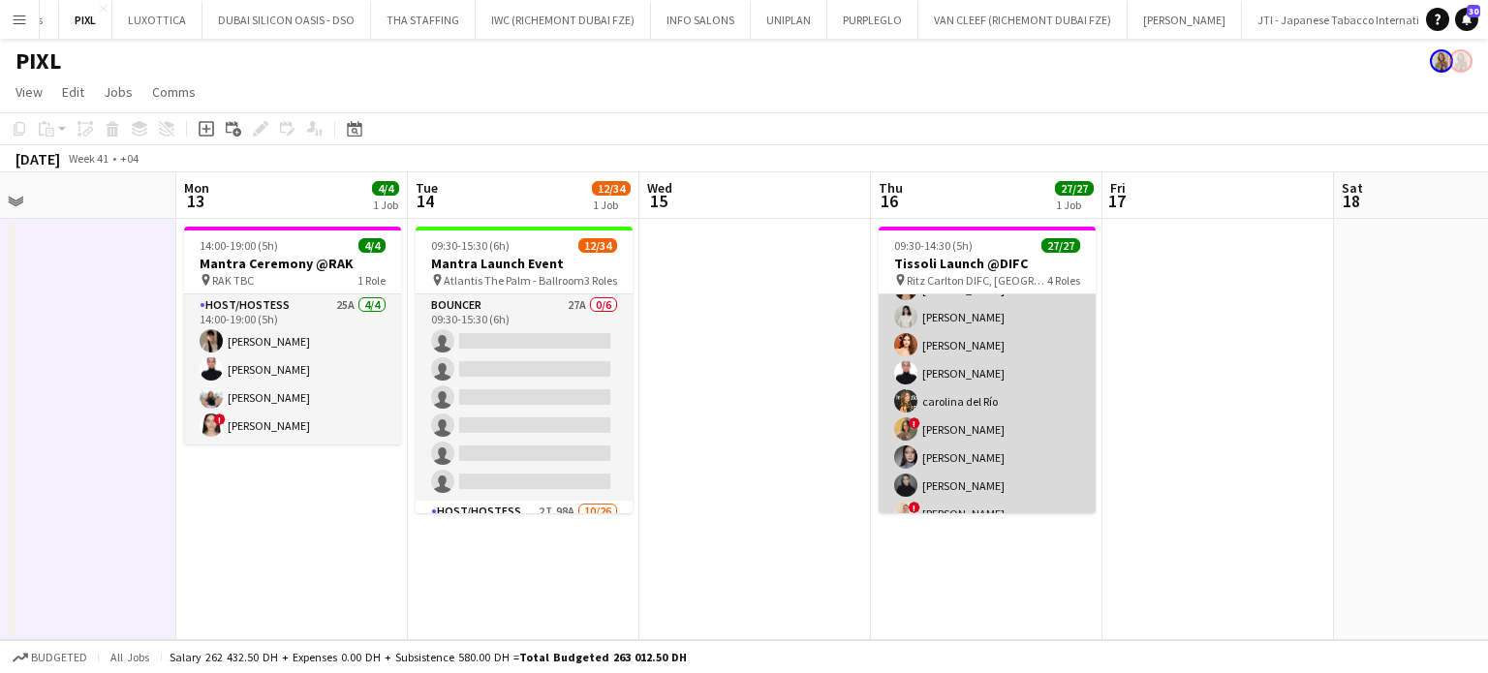
scroll to position [0, 0]
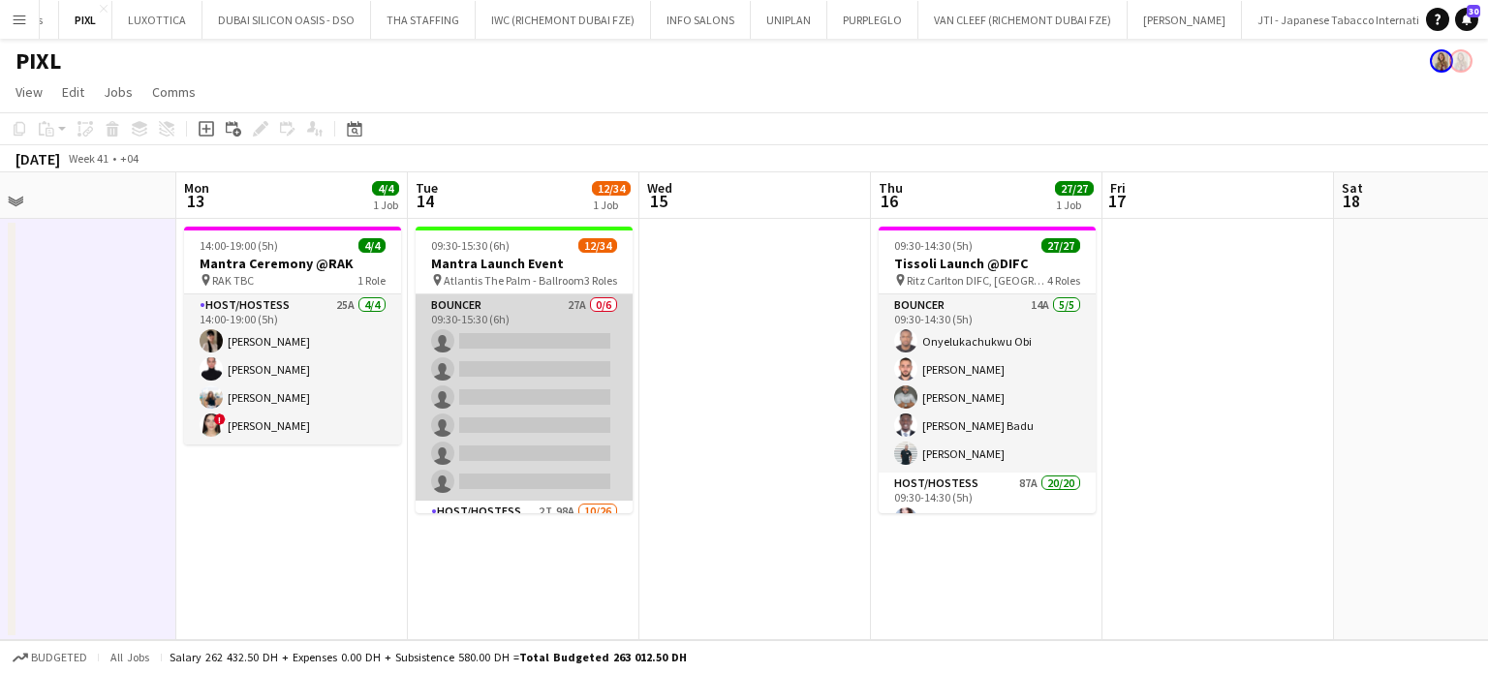
click at [535, 359] on app-card-role "Bouncer 27A 0/6 09:30-15:30 (6h) single-neutral-actions single-neutral-actions …" at bounding box center [524, 398] width 217 height 206
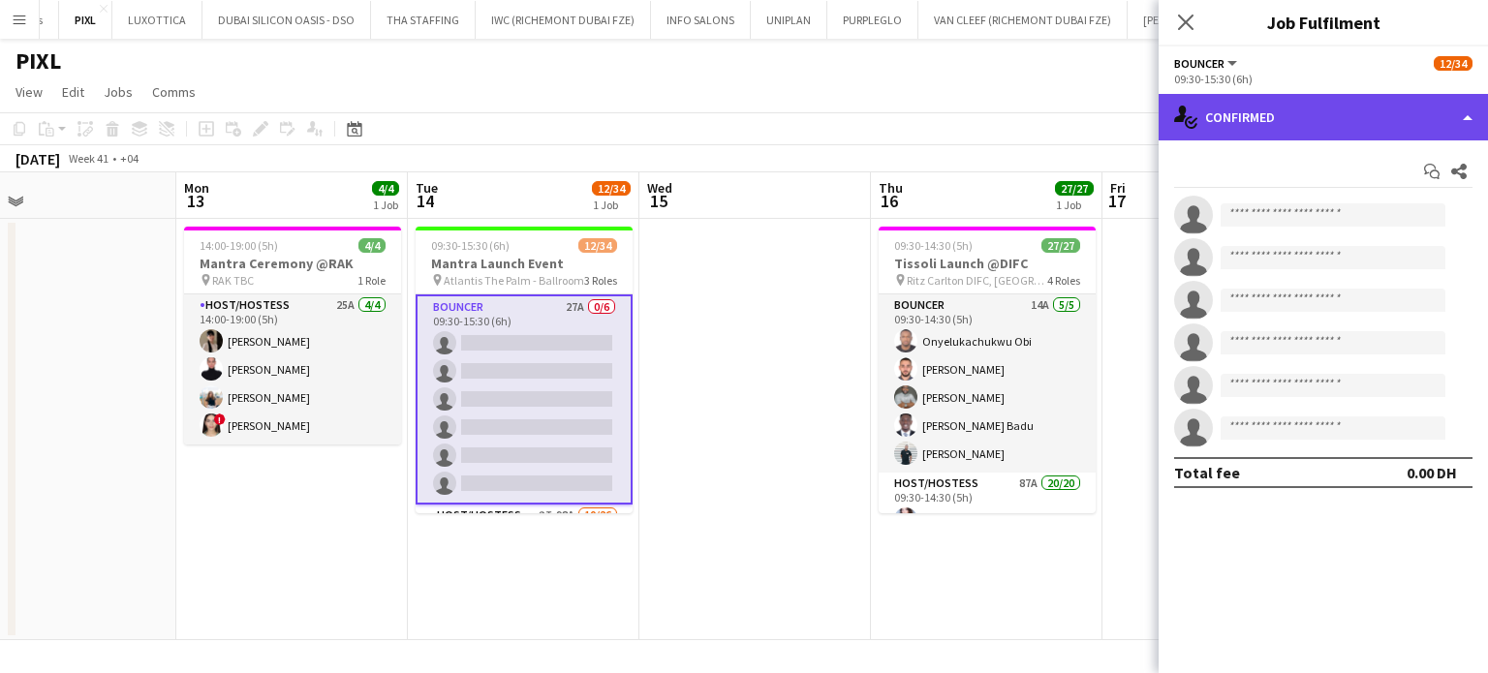
click at [1459, 108] on div "single-neutral-actions-check-2 Confirmed" at bounding box center [1323, 117] width 329 height 47
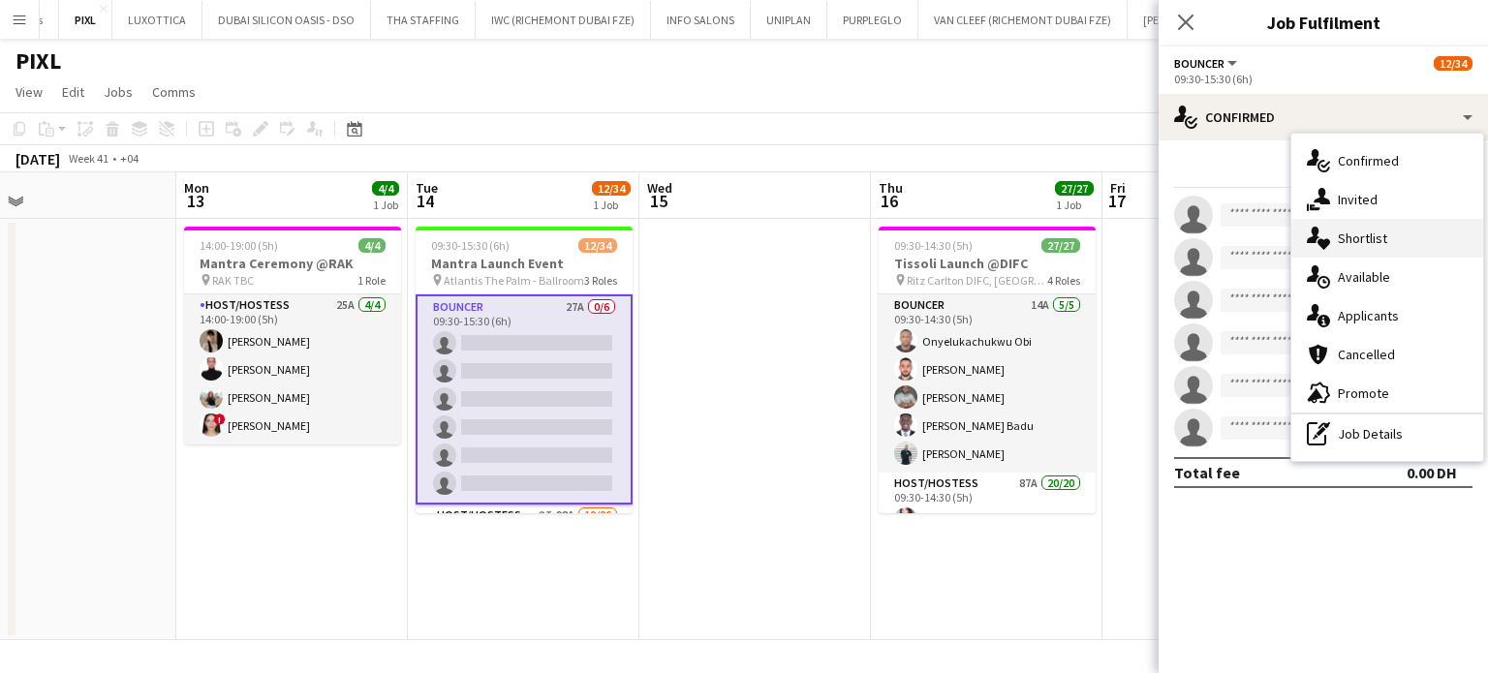
click at [1380, 247] on span "Shortlist" at bounding box center [1362, 238] width 49 height 17
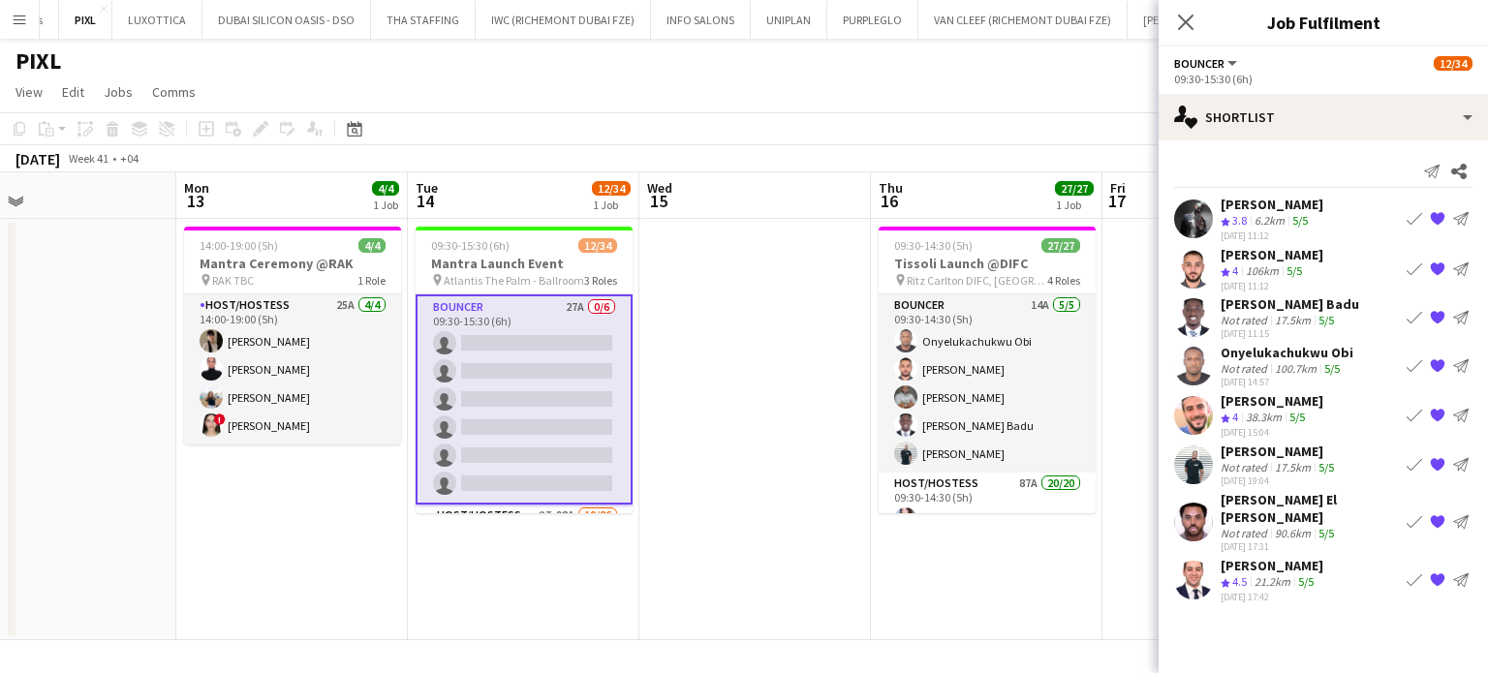
click at [1238, 460] on div "Not rated" at bounding box center [1246, 467] width 50 height 15
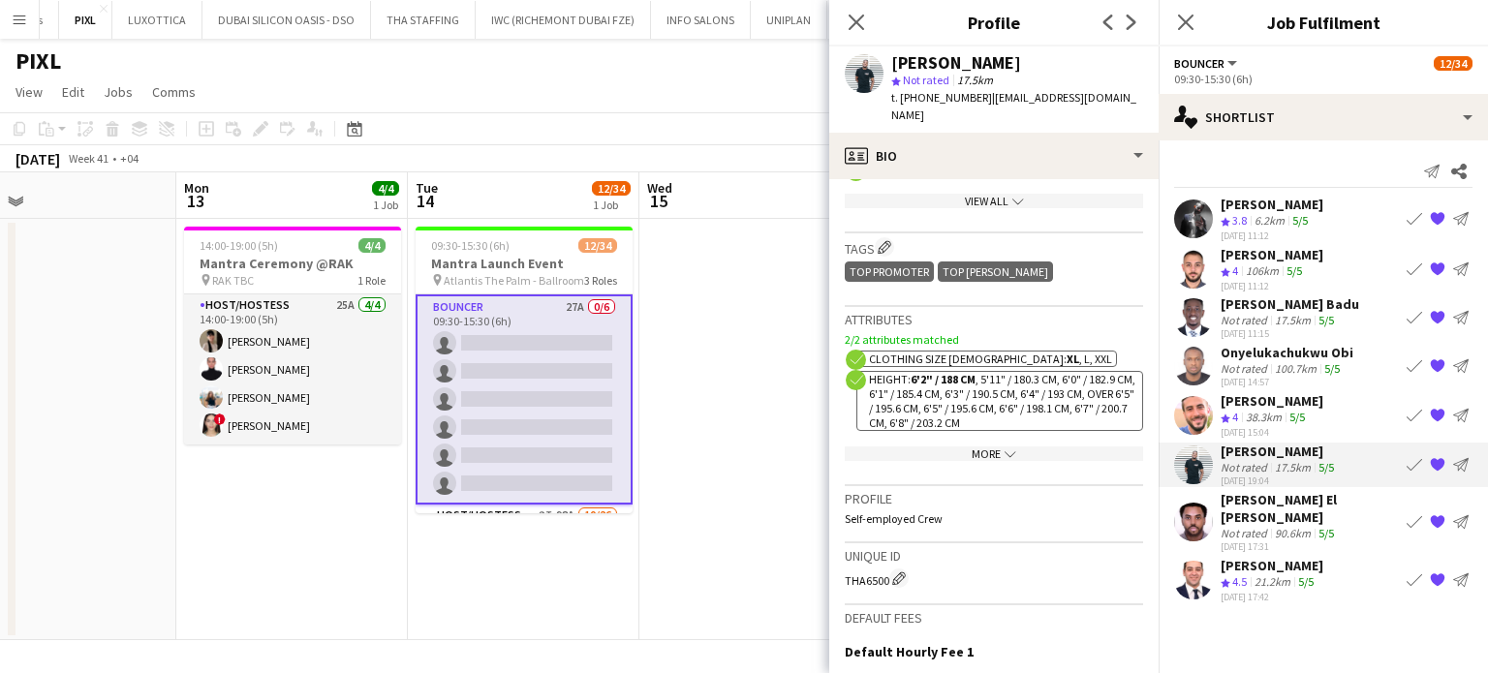
scroll to position [969, 0]
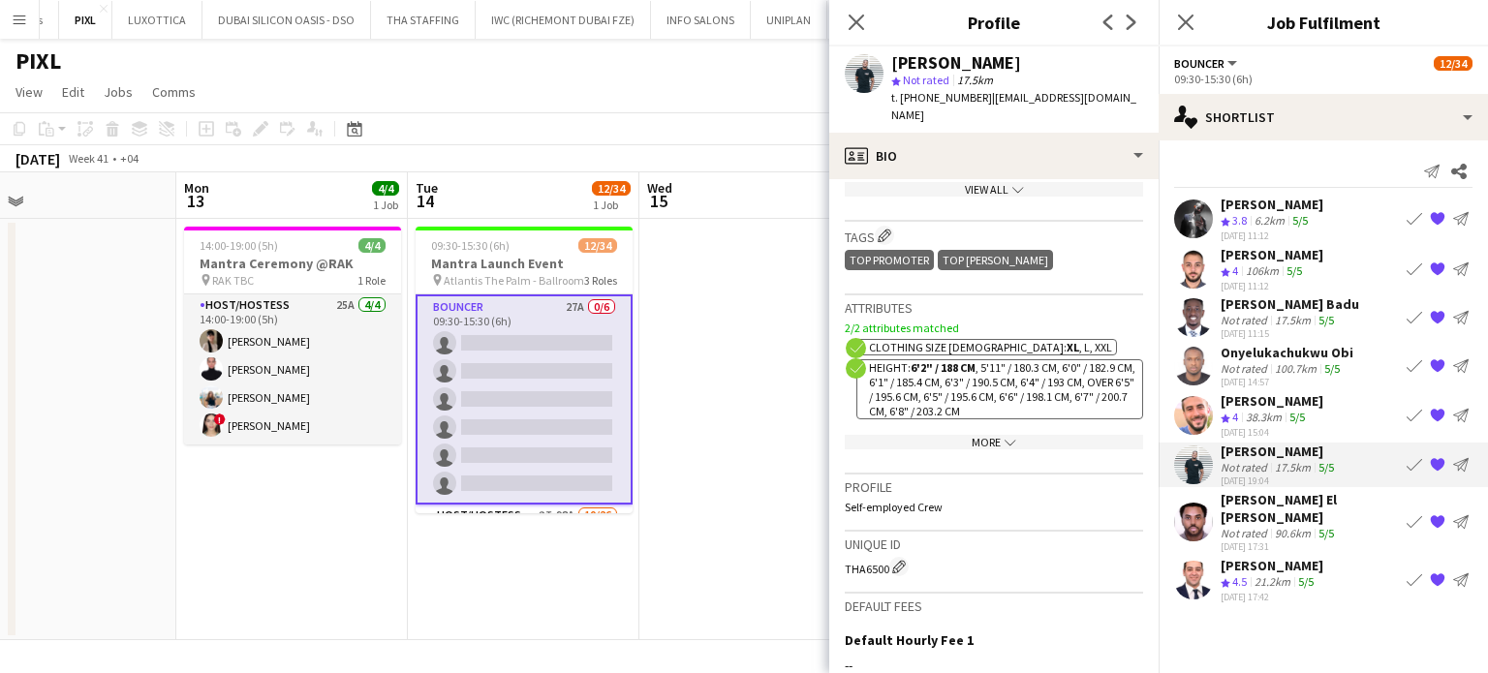
click at [1251, 319] on div "Not rated" at bounding box center [1246, 320] width 50 height 15
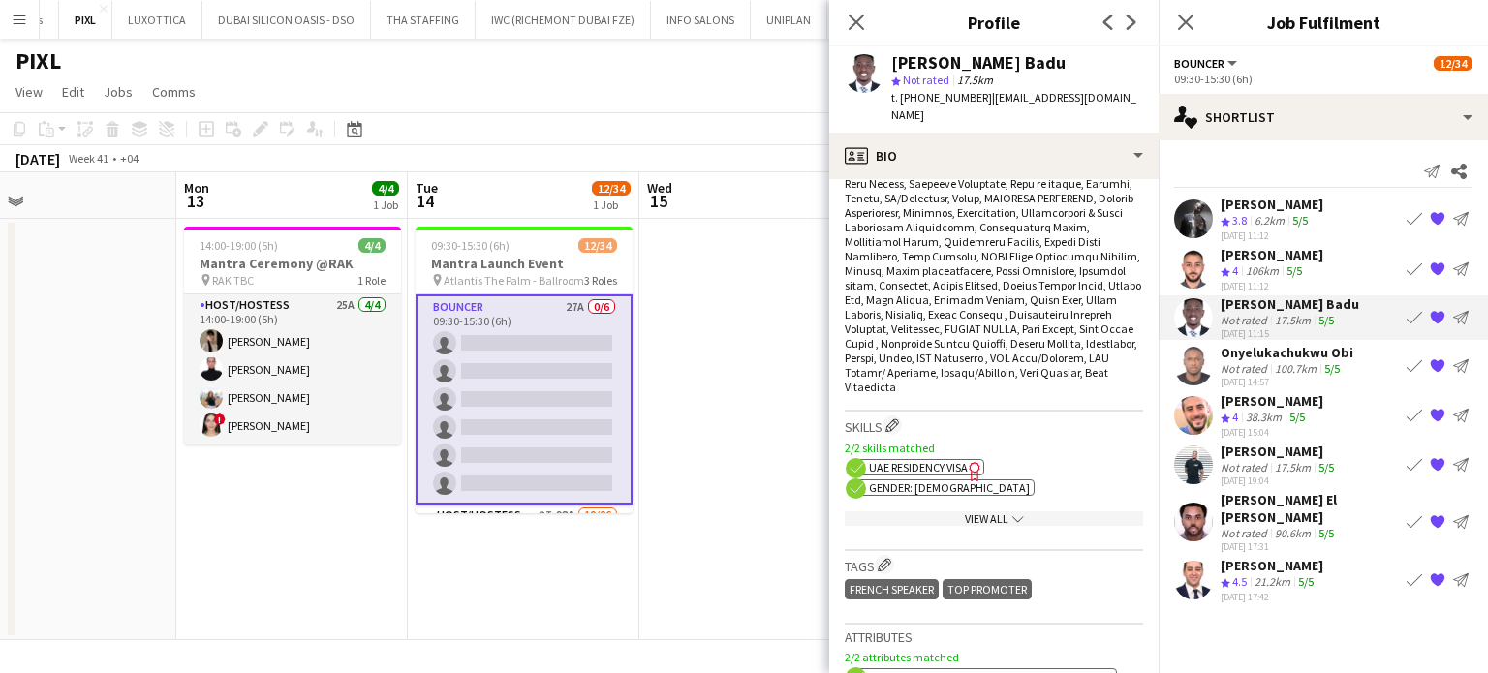
scroll to position [1066, 0]
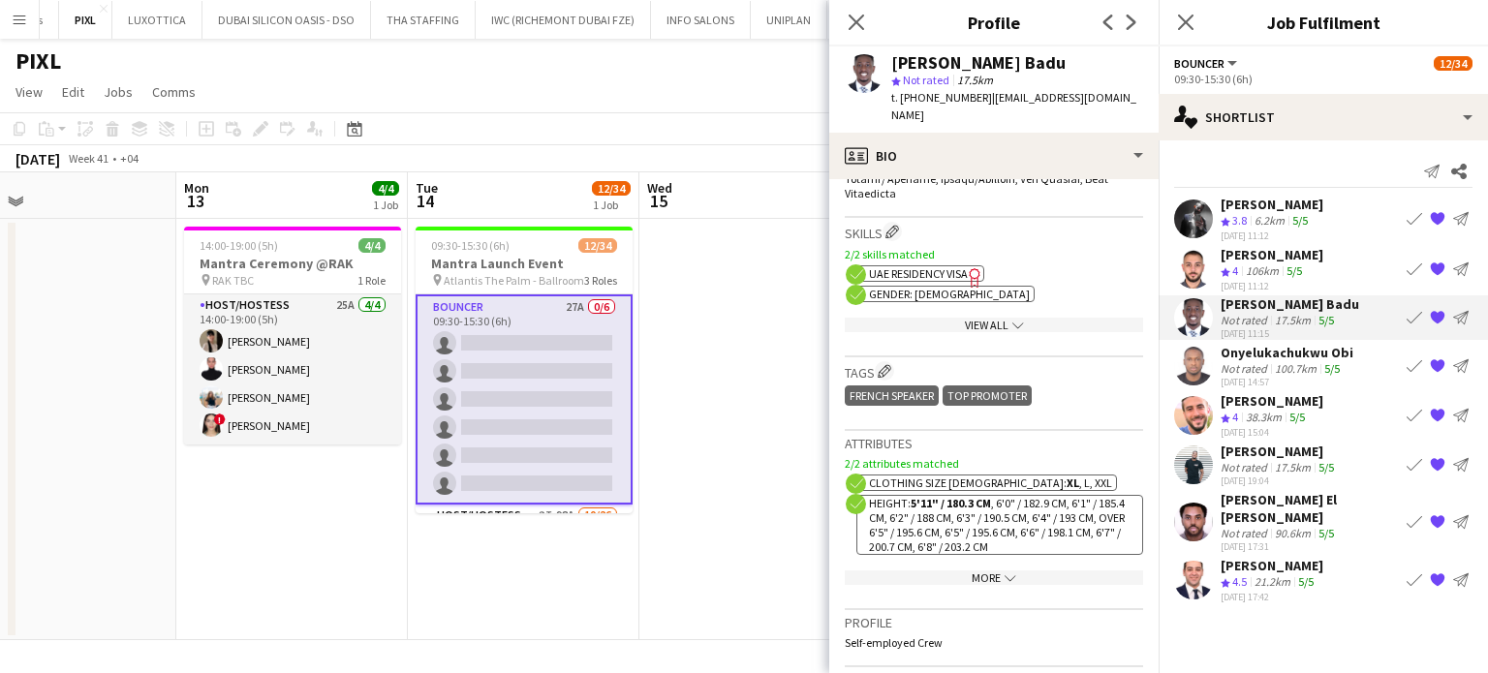
click at [1264, 279] on div "[DATE] 11:12" at bounding box center [1272, 285] width 103 height 13
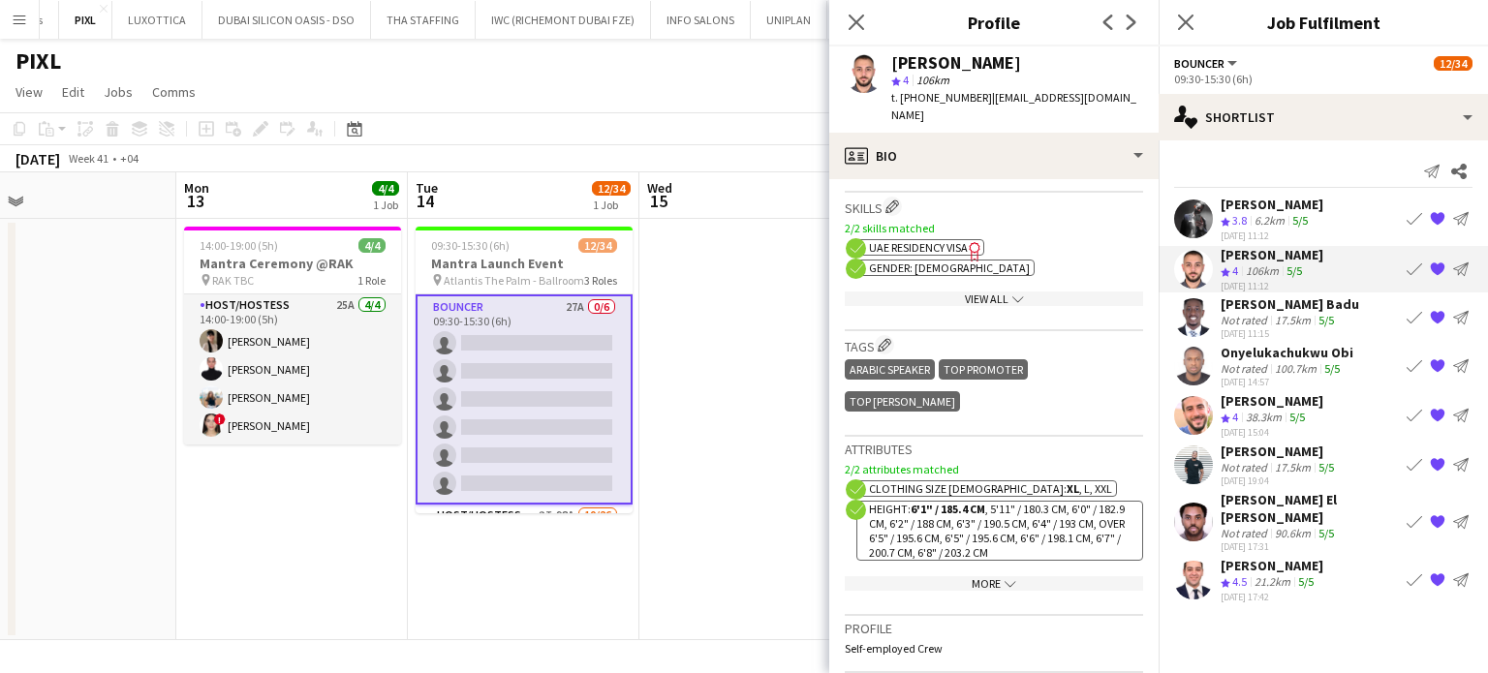
click at [761, 346] on app-date-cell at bounding box center [755, 429] width 232 height 421
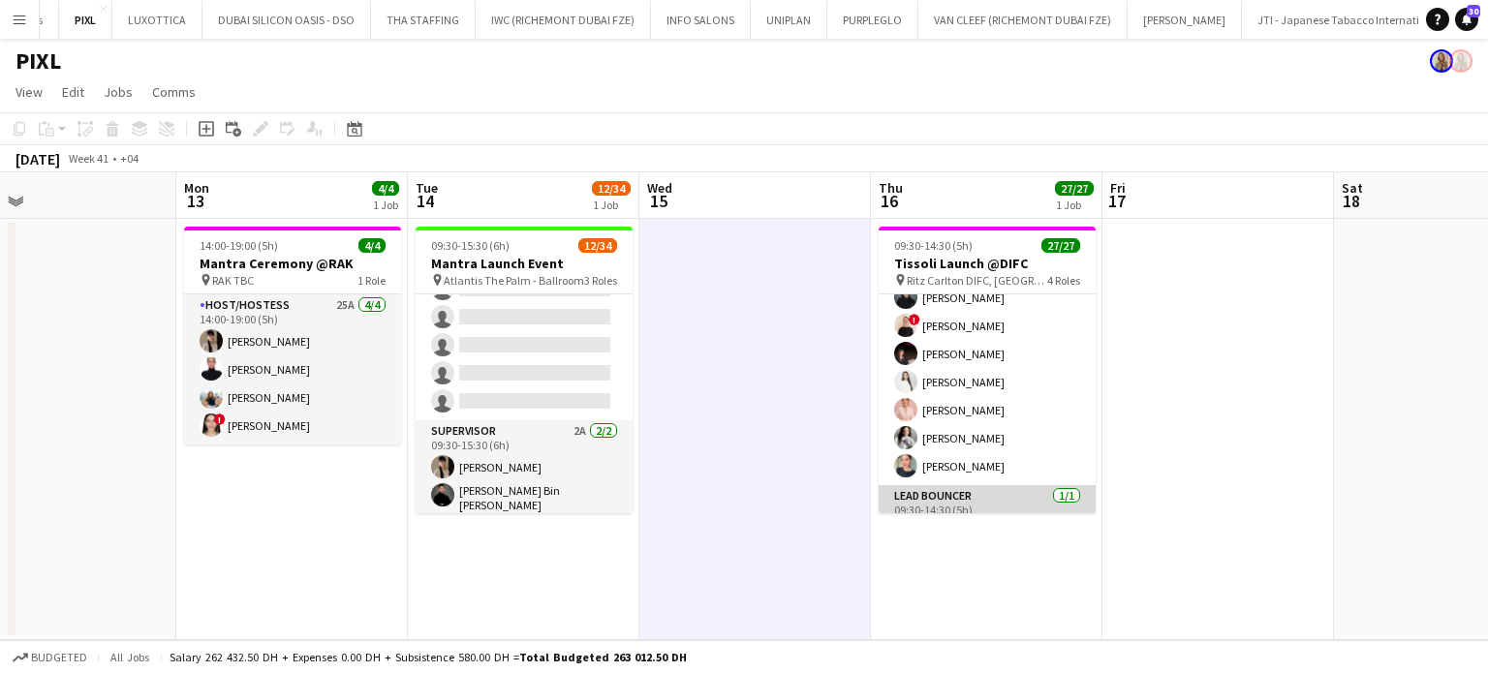
scroll to position [690, 0]
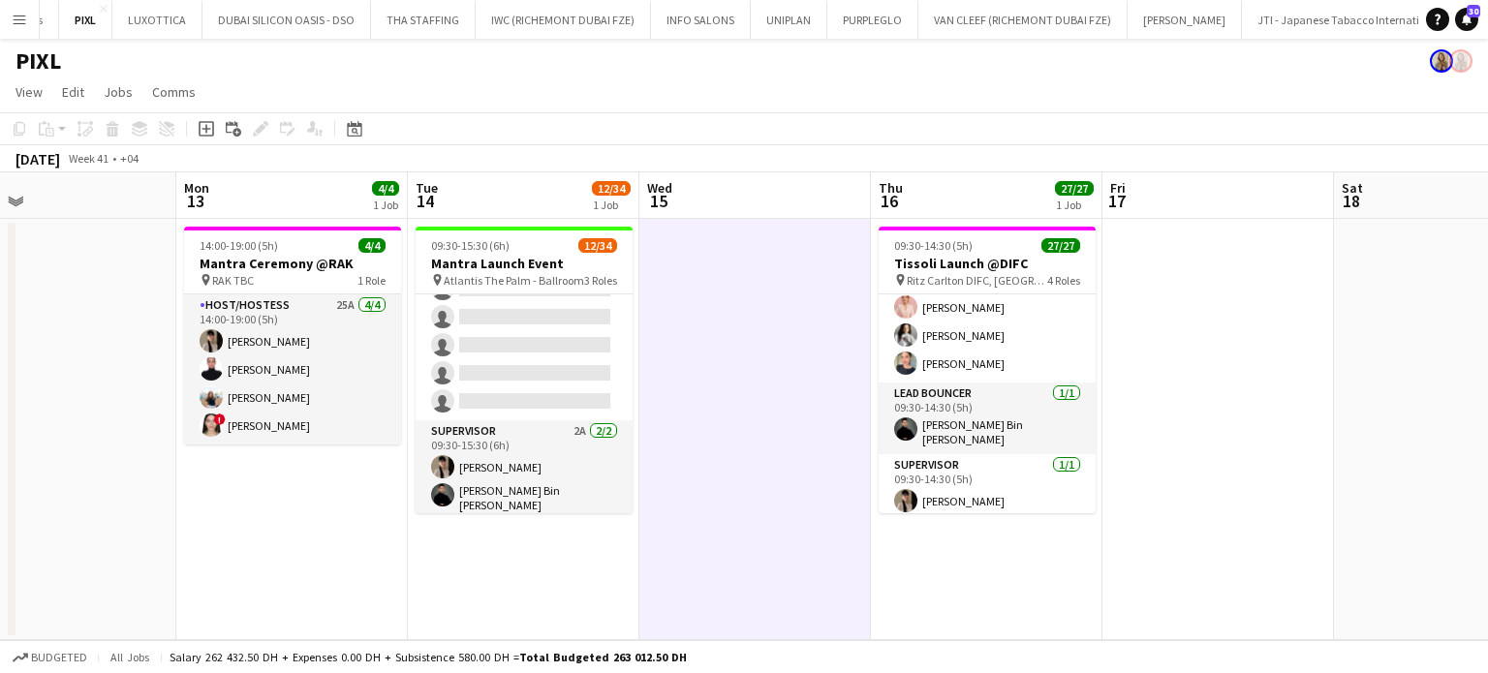
click at [721, 404] on app-date-cell at bounding box center [755, 429] width 232 height 421
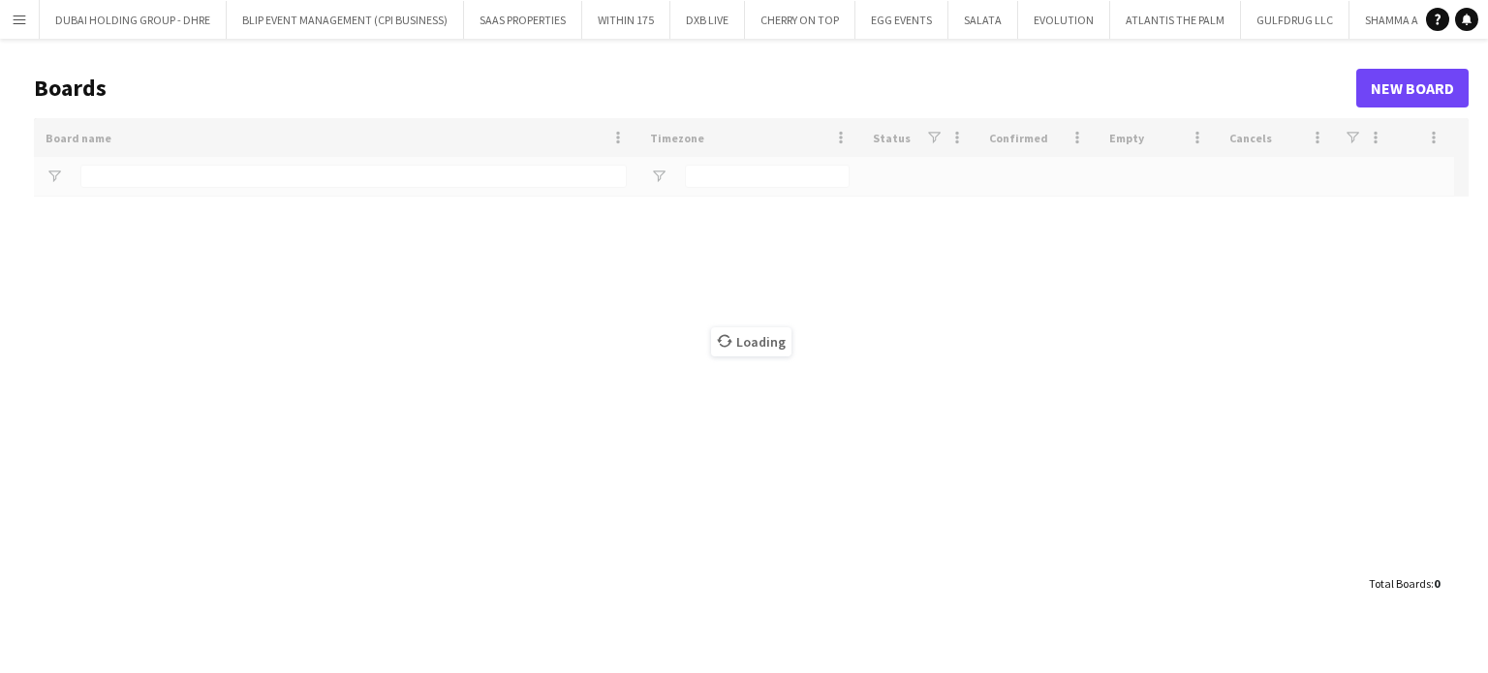
type input "***"
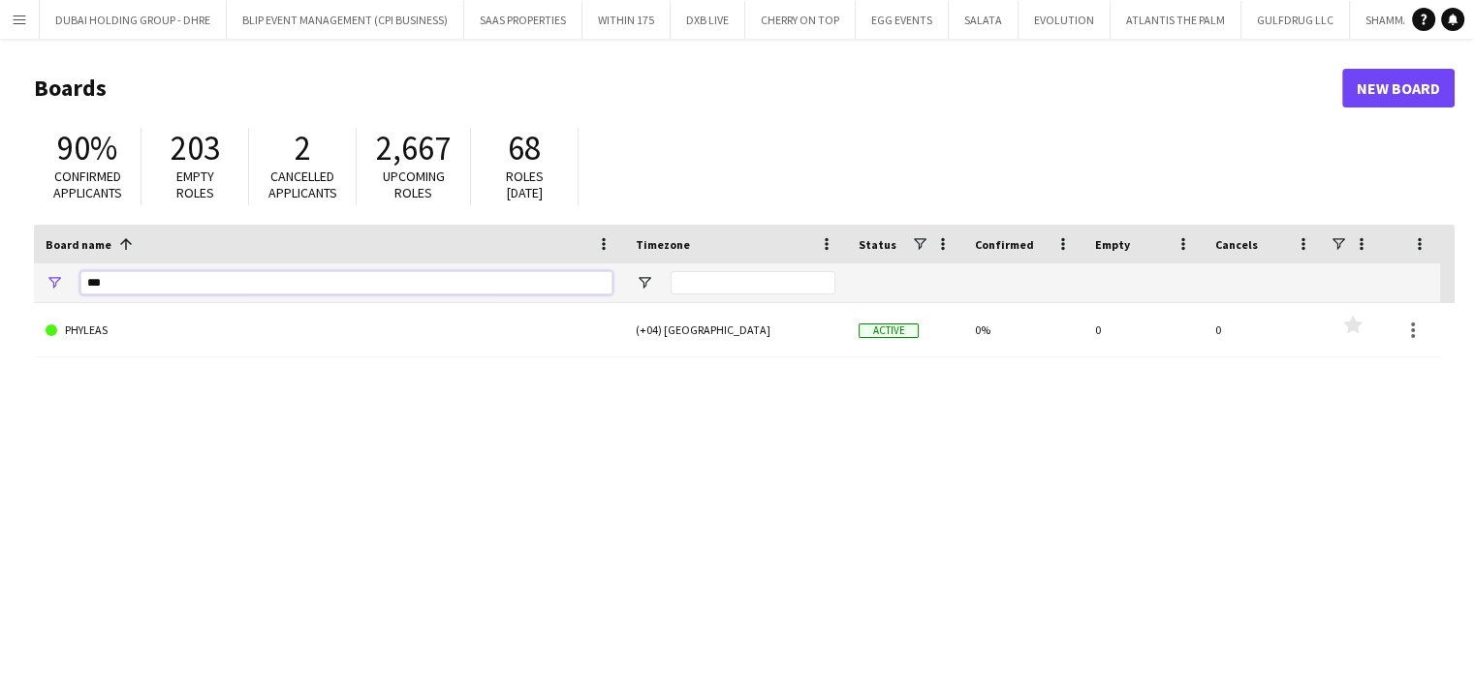
drag, startPoint x: 143, startPoint y: 281, endPoint x: 31, endPoint y: 284, distance: 112.4
click at [31, 284] on main "Boards New Board 90% Confirmed applicants 203 Empty roles 2 Cancelled applicant…" at bounding box center [737, 389] width 1474 height 700
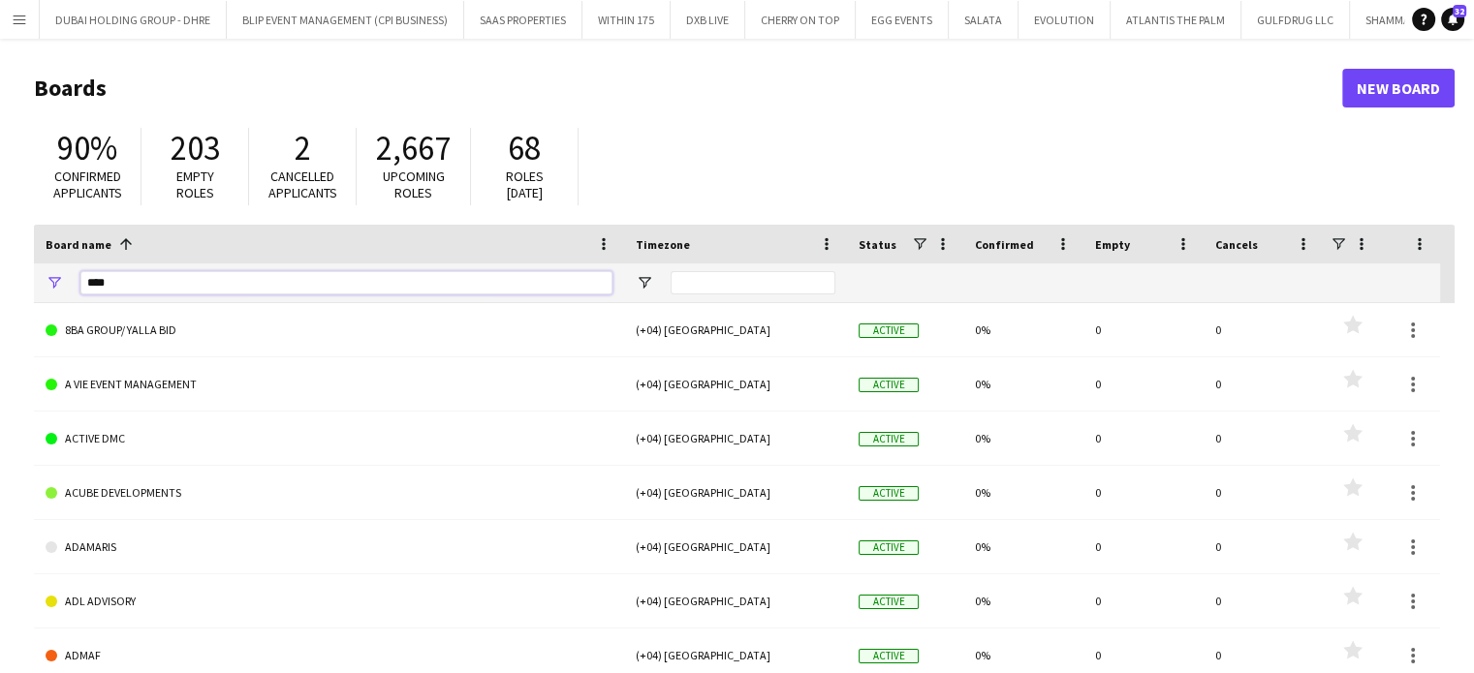
type input "*****"
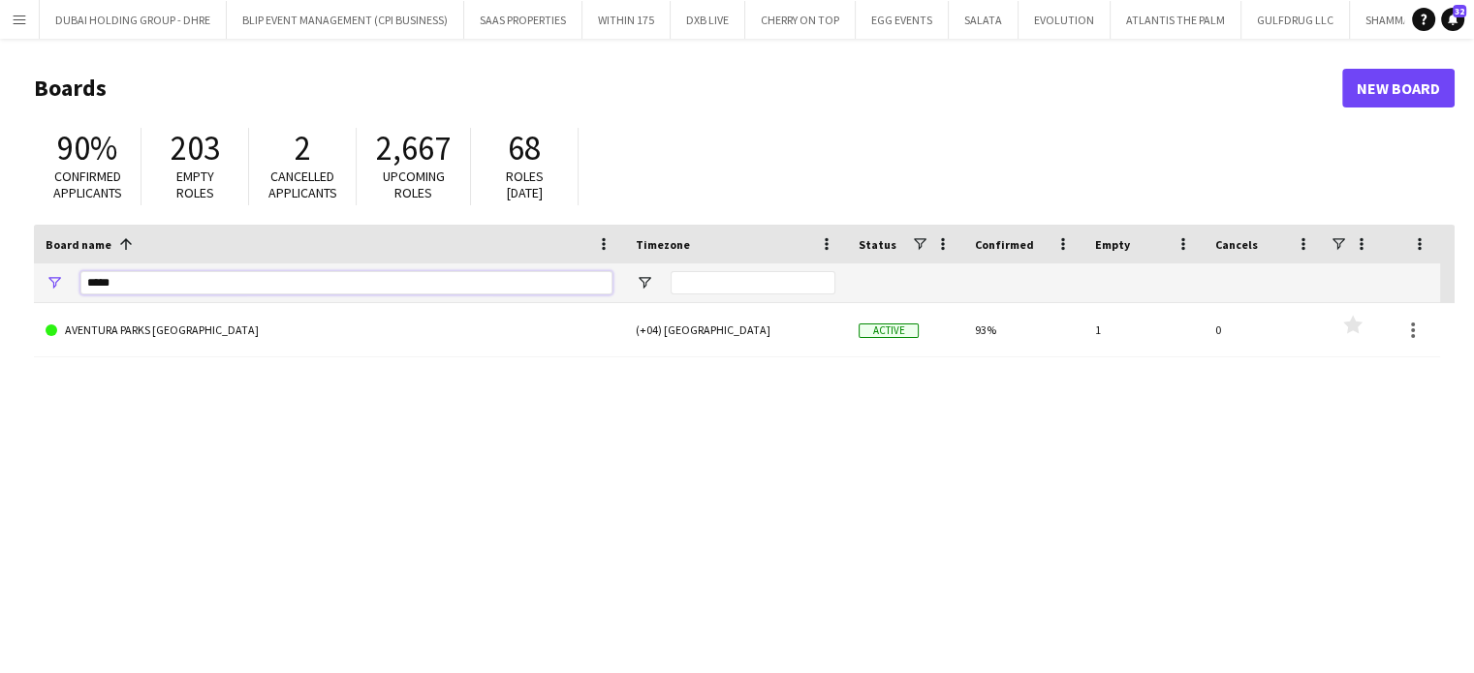
drag, startPoint x: 159, startPoint y: 282, endPoint x: 5, endPoint y: 278, distance: 154.1
click at [5, 282] on main "Boards New Board 90% Confirmed applicants 203 Empty roles 2 Cancelled applicant…" at bounding box center [737, 389] width 1474 height 700
type input "*****"
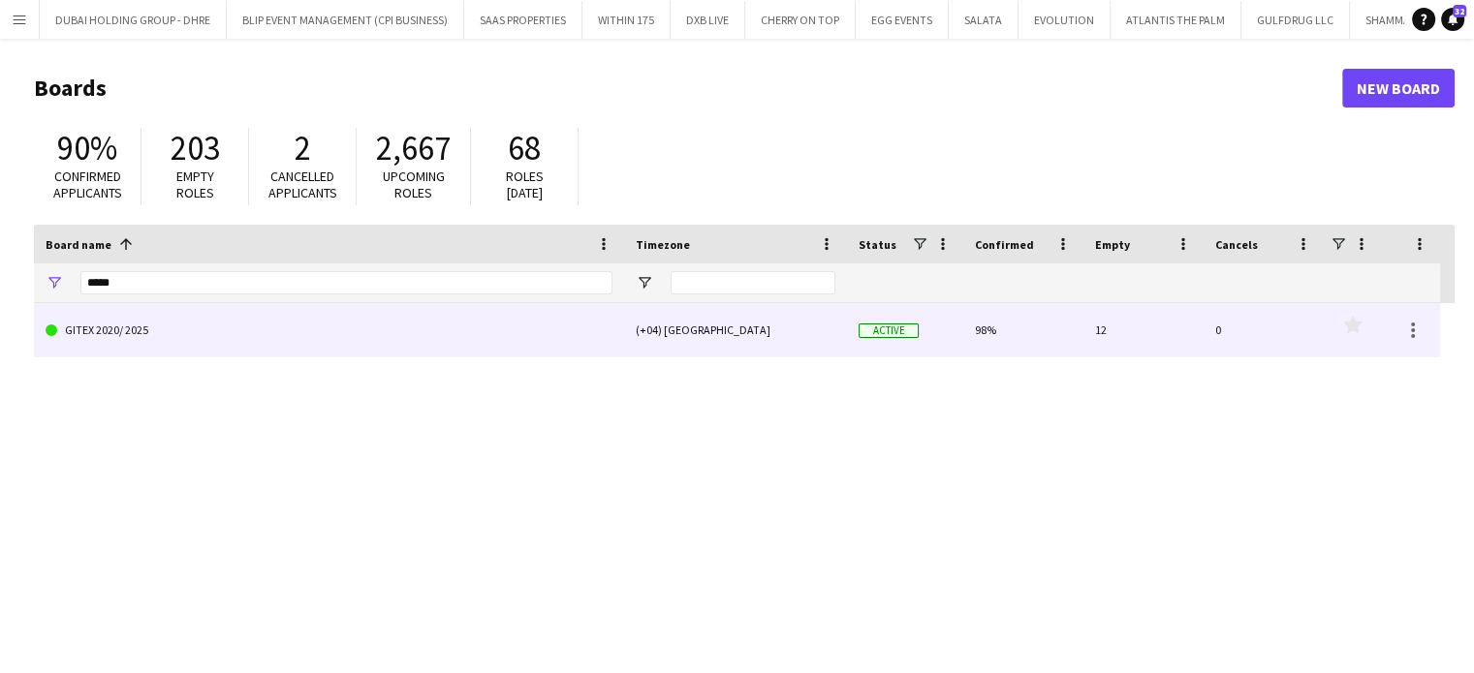
click at [127, 344] on link "GITEX 2020/ 2025" at bounding box center [329, 330] width 567 height 54
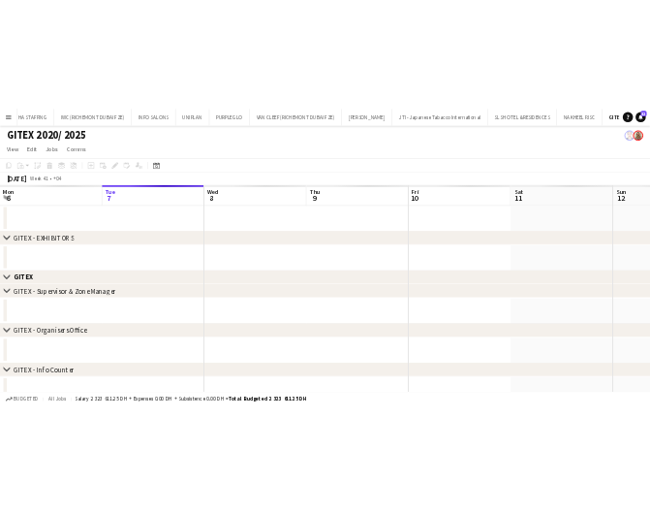
scroll to position [0, 2376]
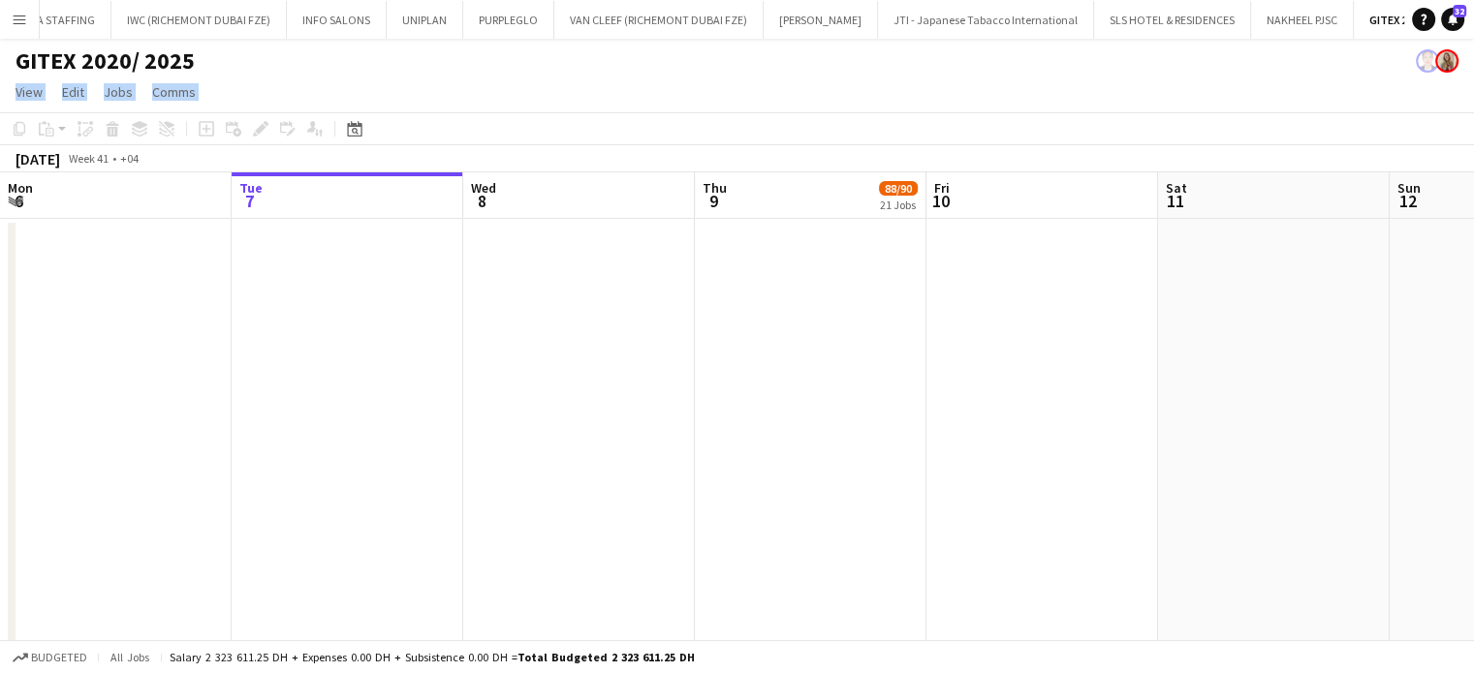
drag, startPoint x: 954, startPoint y: 115, endPoint x: 1653, endPoint y: -5, distance: 708.8
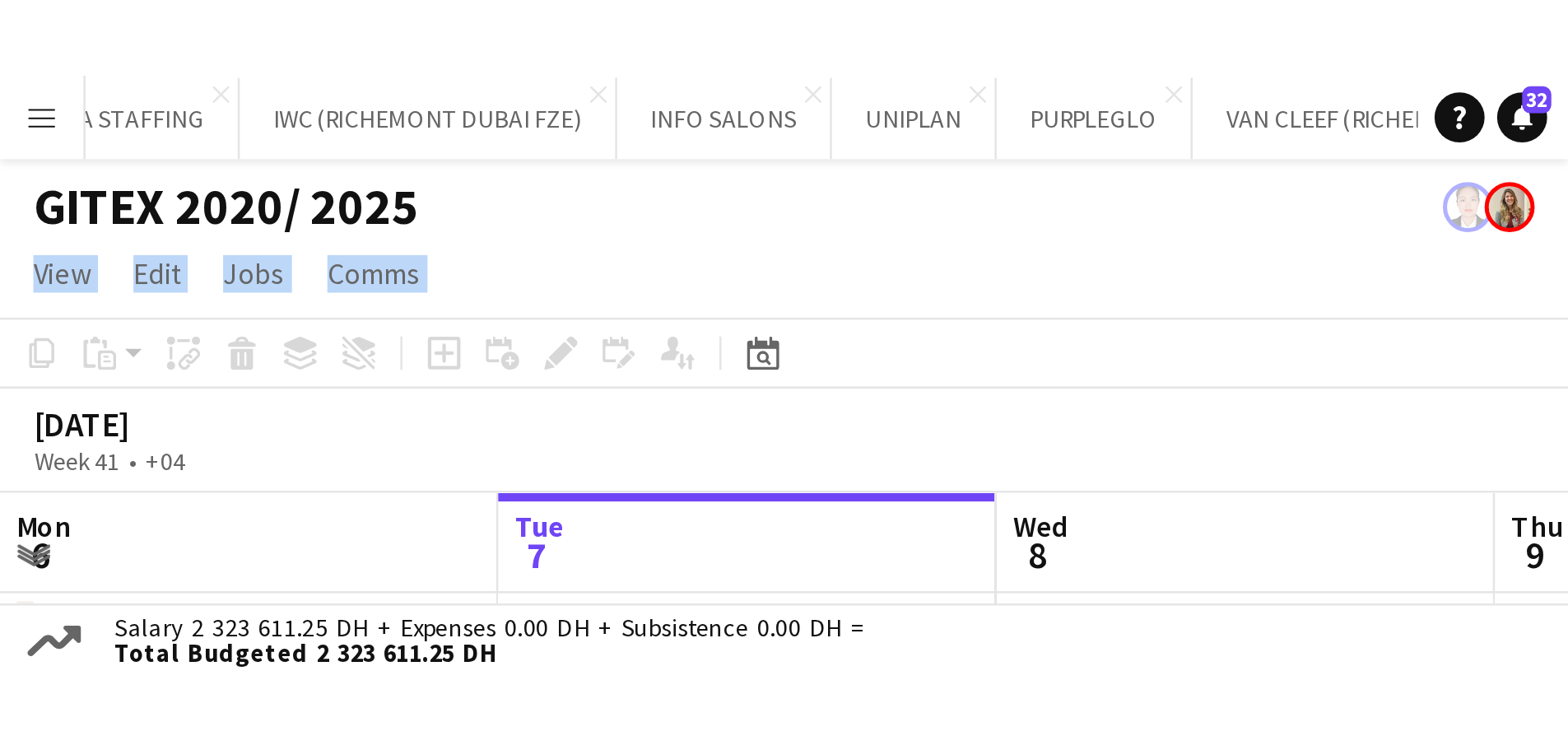
scroll to position [0, 393]
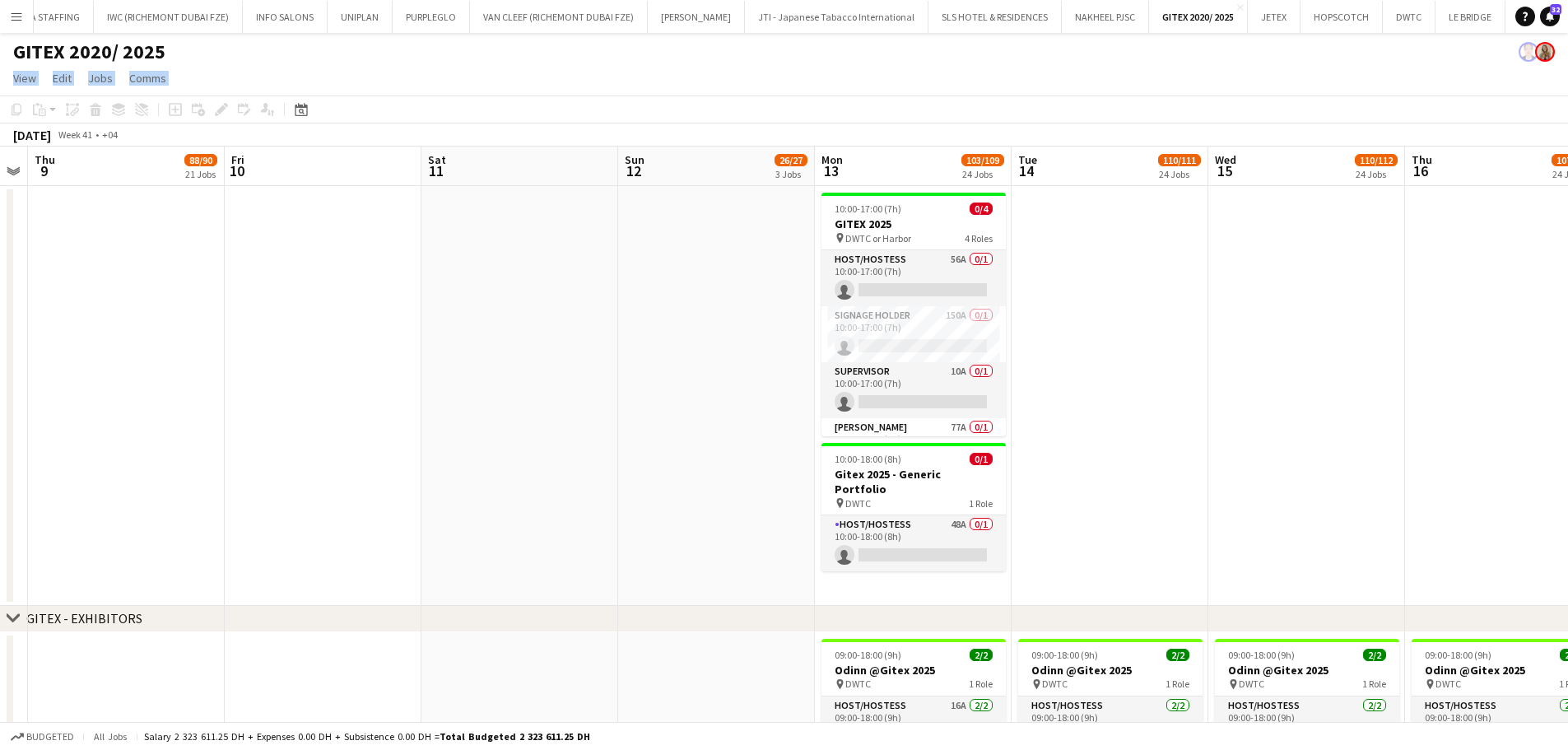
drag, startPoint x: 1065, startPoint y: 298, endPoint x: 695, endPoint y: 252, distance: 372.8
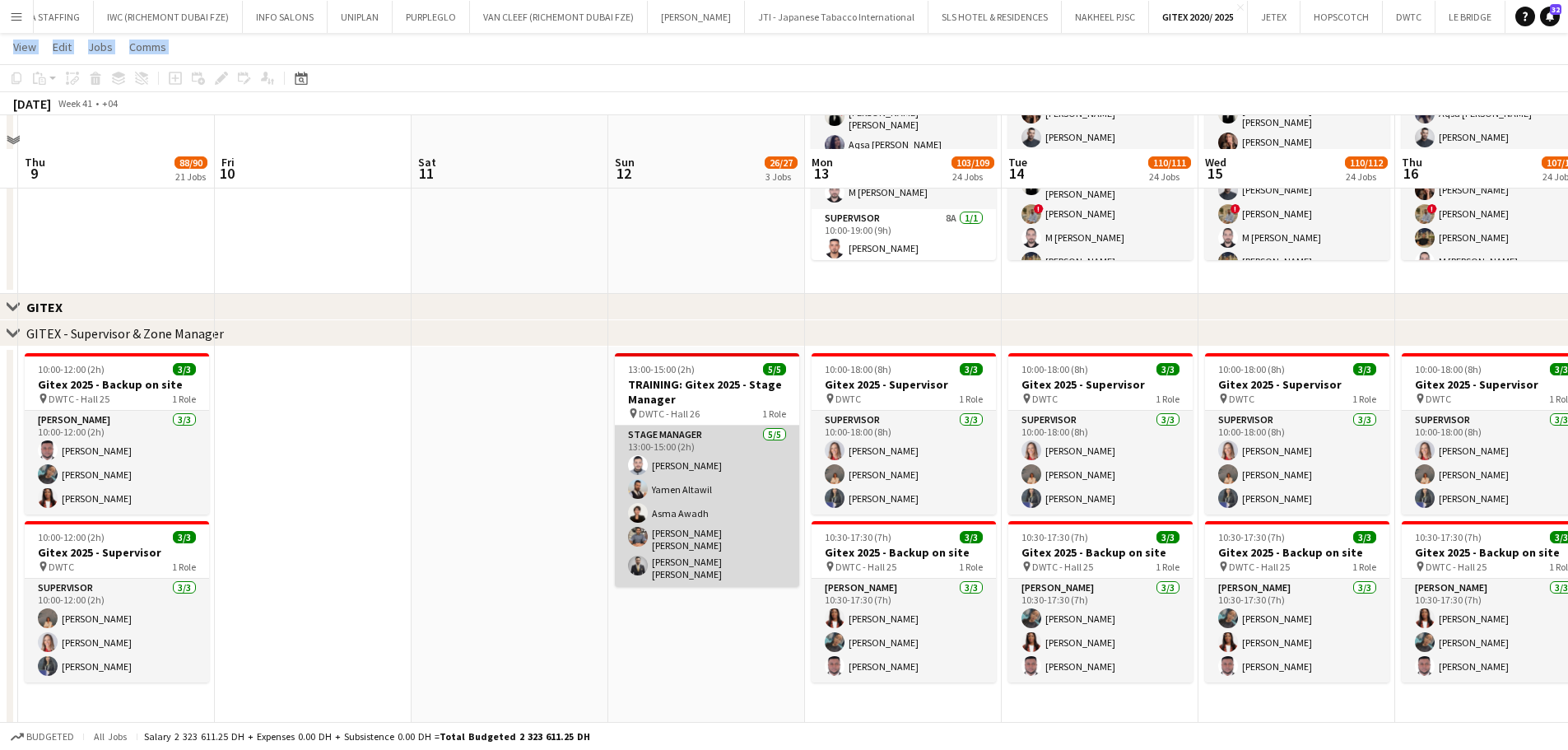
scroll to position [823, 0]
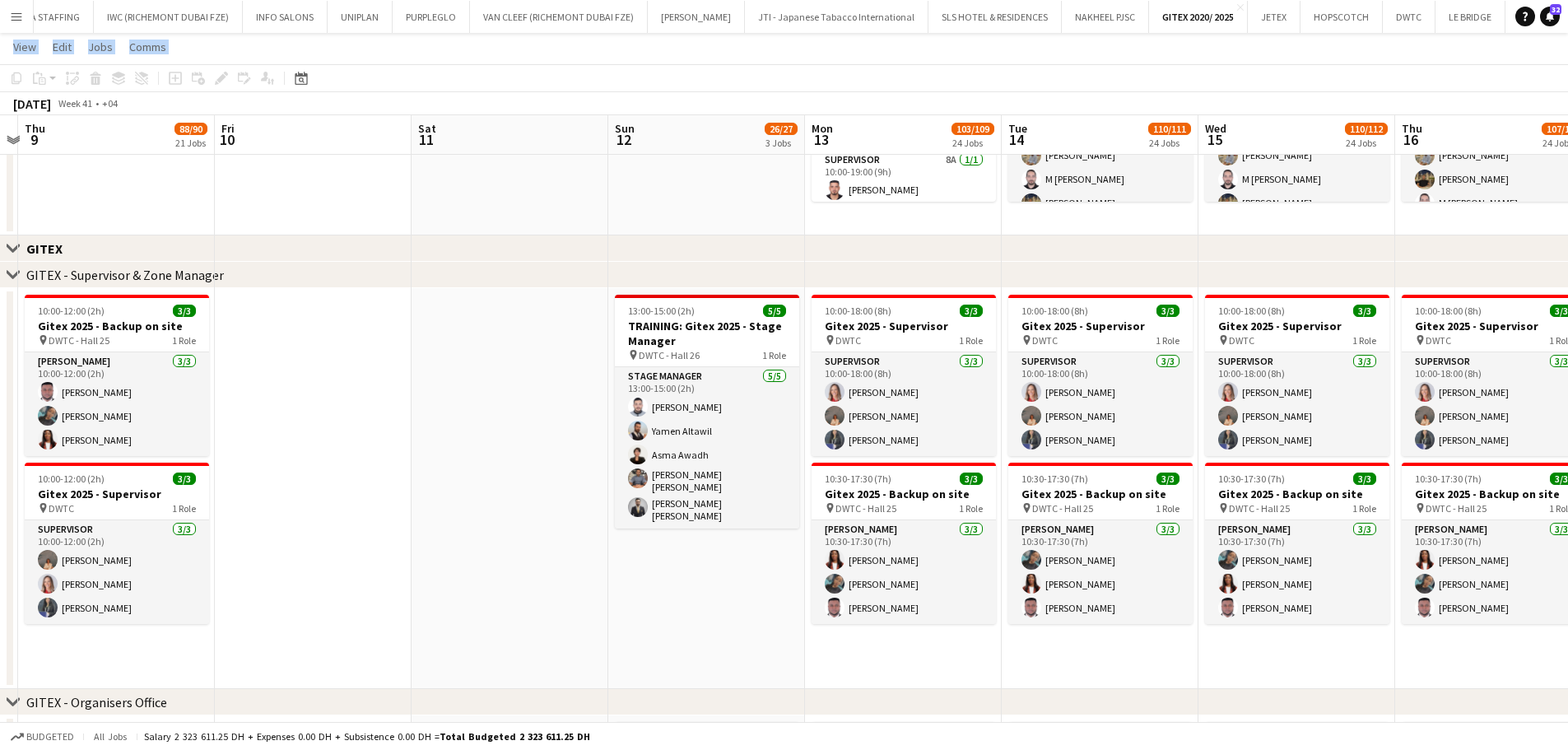
drag, startPoint x: 719, startPoint y: 561, endPoint x: 628, endPoint y: 544, distance: 92.6
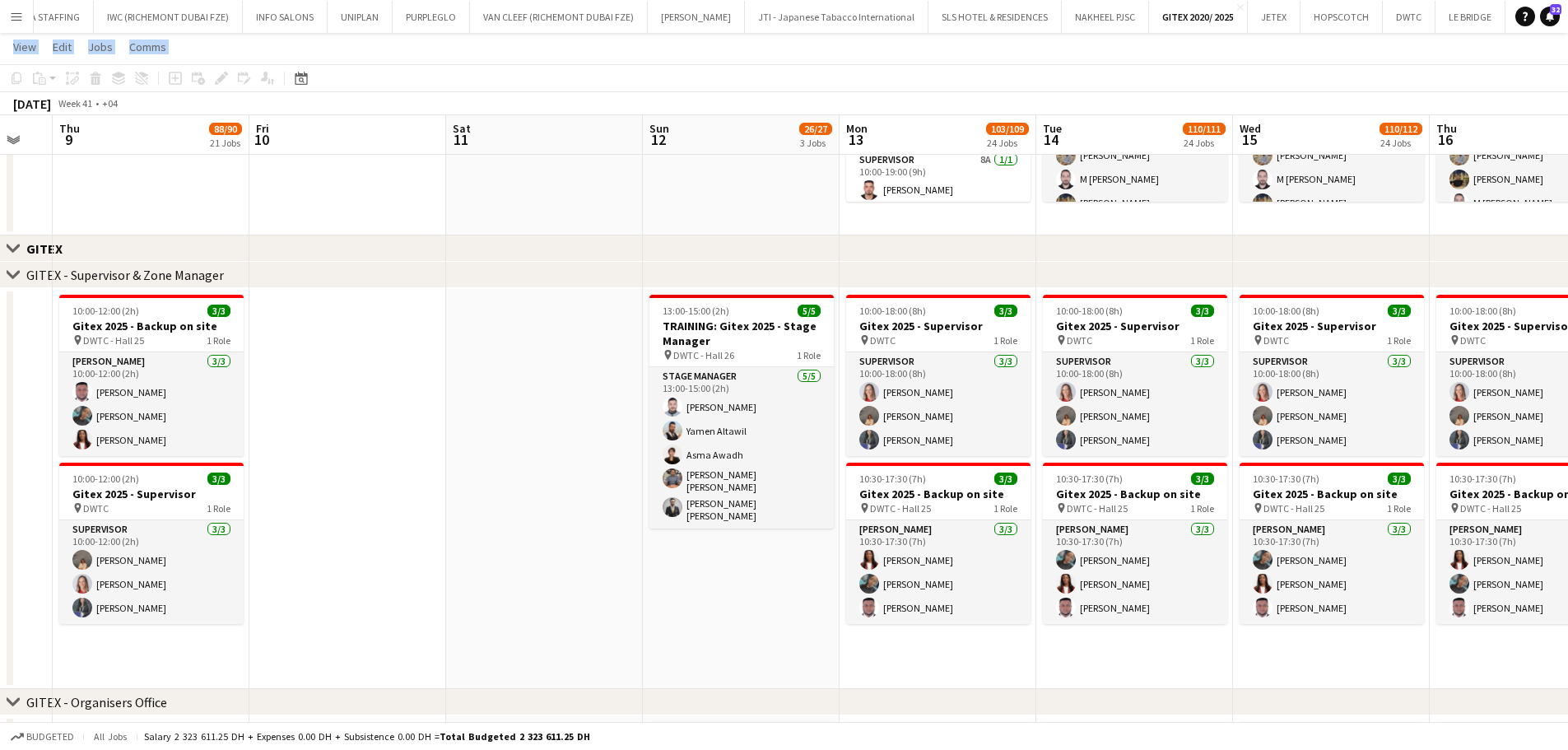
scroll to position [0, 429]
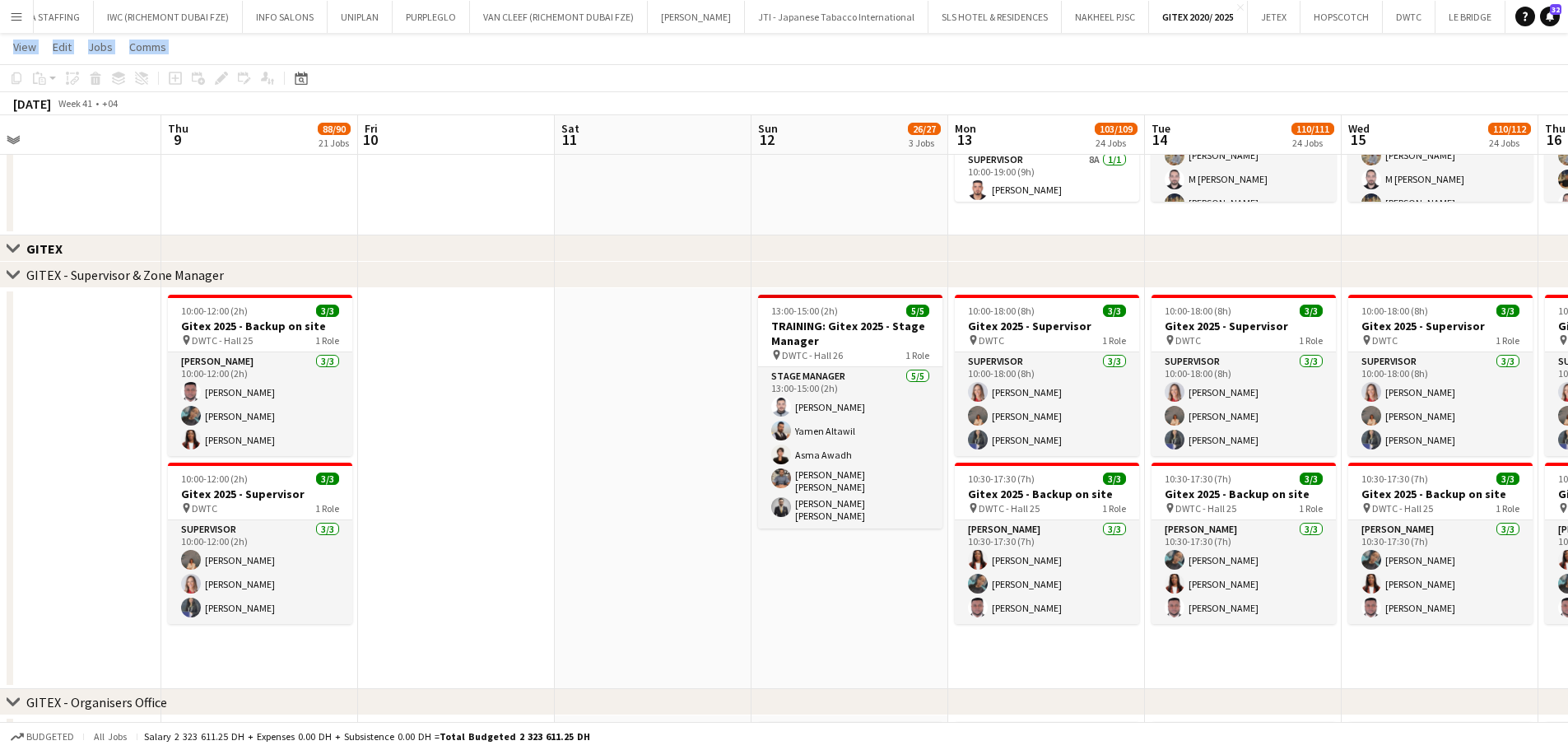
drag, startPoint x: 534, startPoint y: 550, endPoint x: 839, endPoint y: 583, distance: 306.8
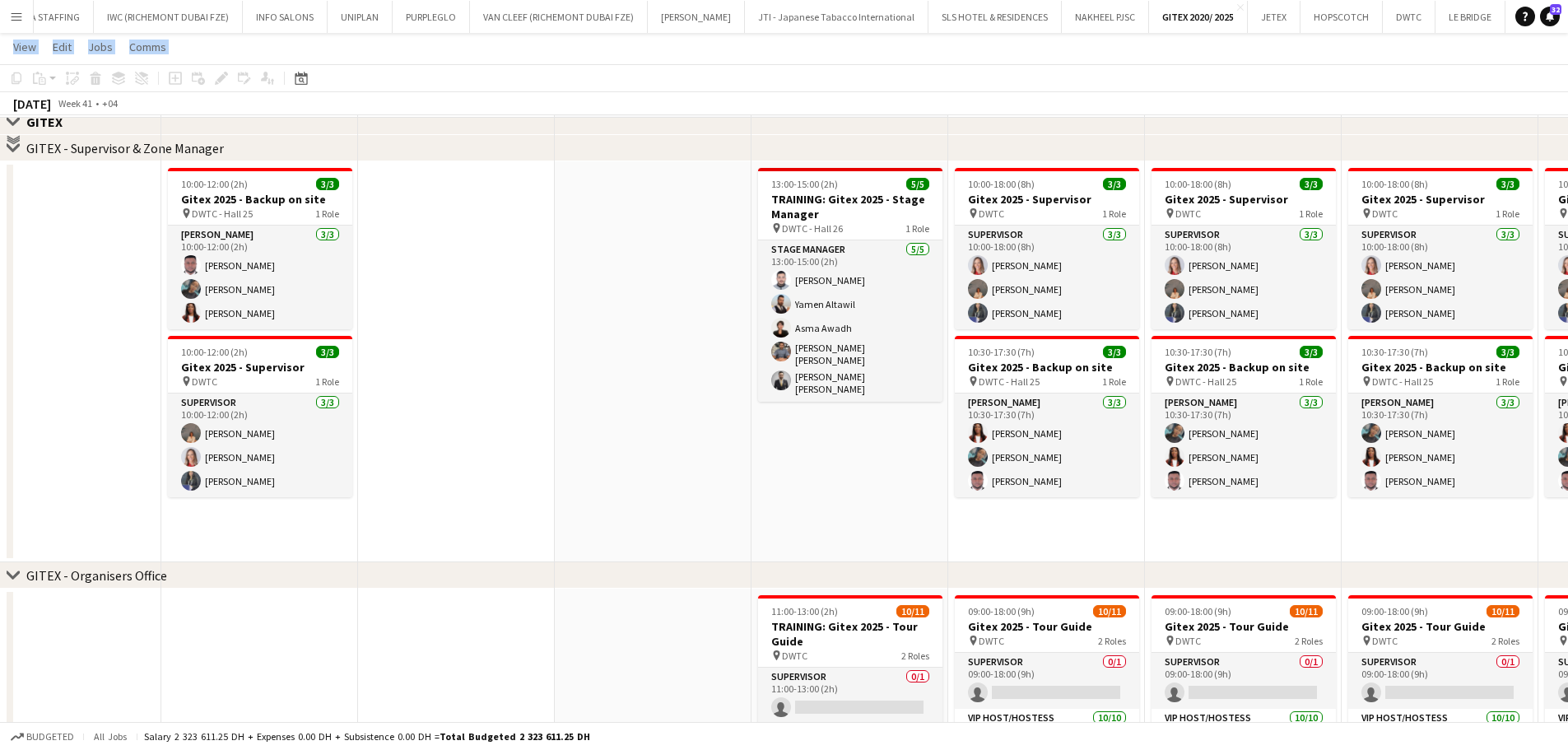
scroll to position [988, 0]
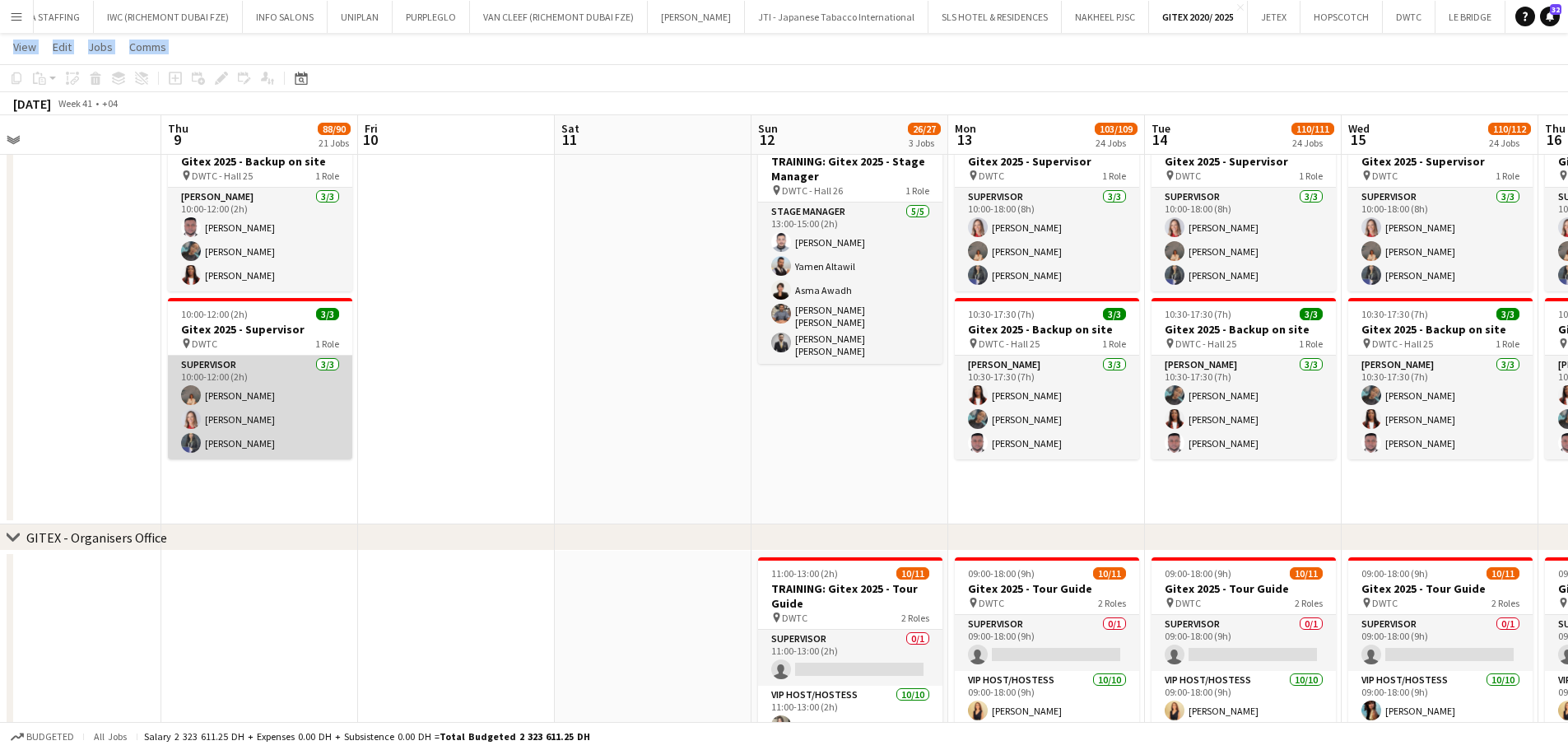
click at [246, 409] on app-card-role "Supervisor 3/3 10:00-12:00 (2h) Kristina Kukec Nikolett Egresi Saima Tahir" at bounding box center [260, 408] width 184 height 104
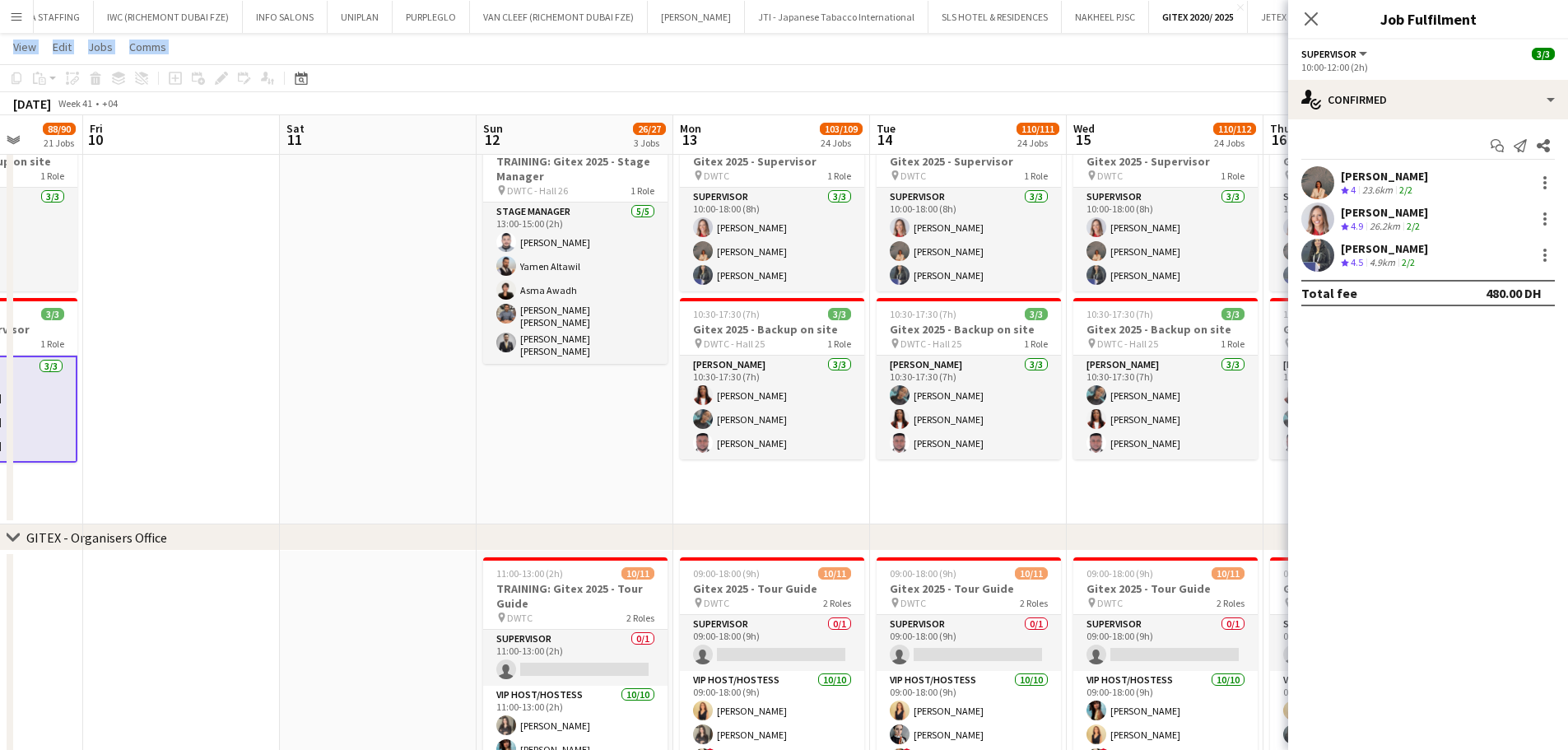
drag, startPoint x: 764, startPoint y: 452, endPoint x: 484, endPoint y: 450, distance: 280.0
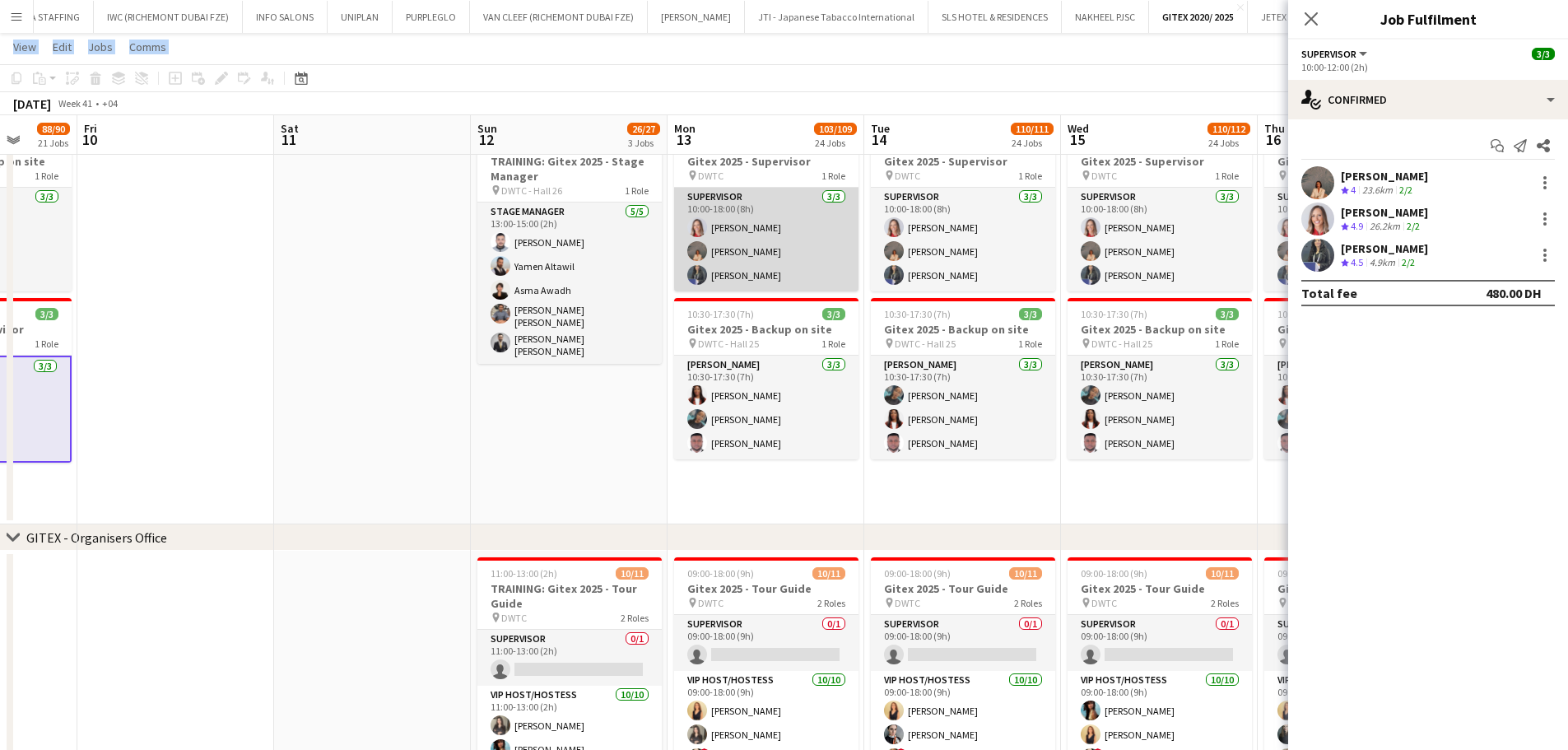
click at [781, 225] on app-card-role "Supervisor 3/3 10:00-18:00 (8h) Nikolett Egresi Kristina Kukec Saima Tahir" at bounding box center [766, 240] width 184 height 104
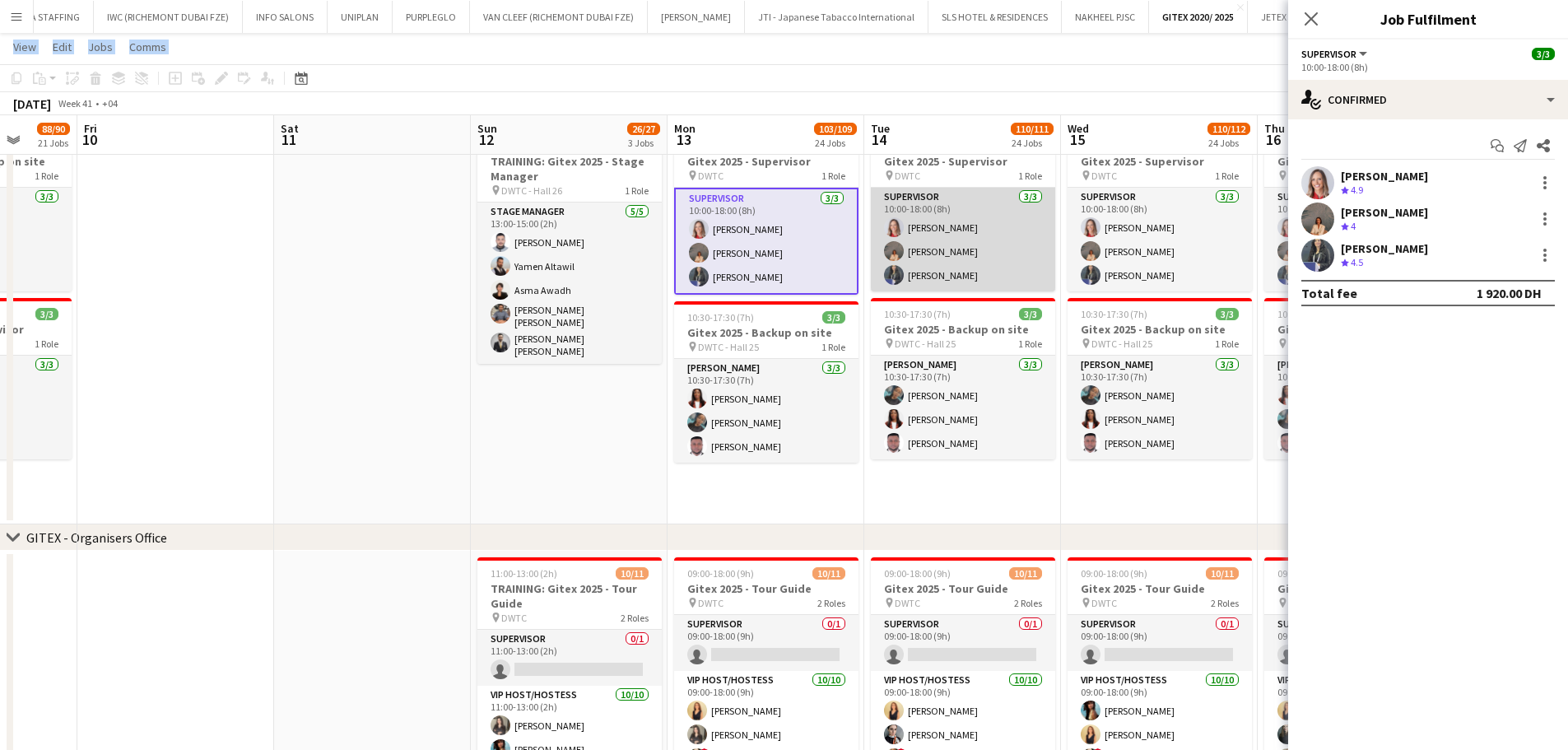
click at [992, 243] on app-card-role "Supervisor 3/3 10:00-18:00 (8h) Nikolett Egresi Kristina Kukec Saima Tahir" at bounding box center [962, 240] width 184 height 104
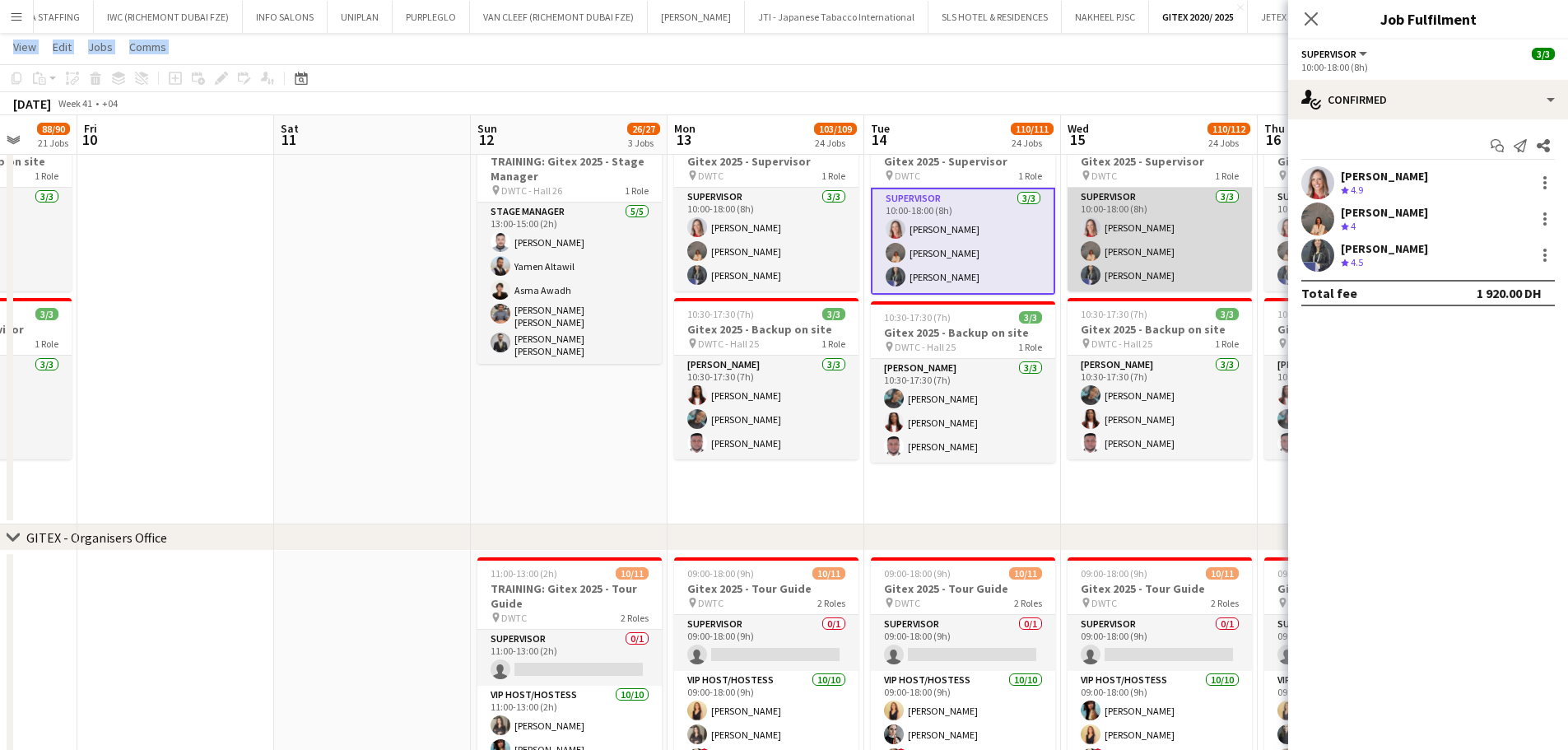
click at [1101, 238] on app-card-role "Supervisor 3/3 10:00-18:00 (8h) Nikolett Egresi Kristina Kukec Saima Tahir" at bounding box center [1159, 240] width 184 height 104
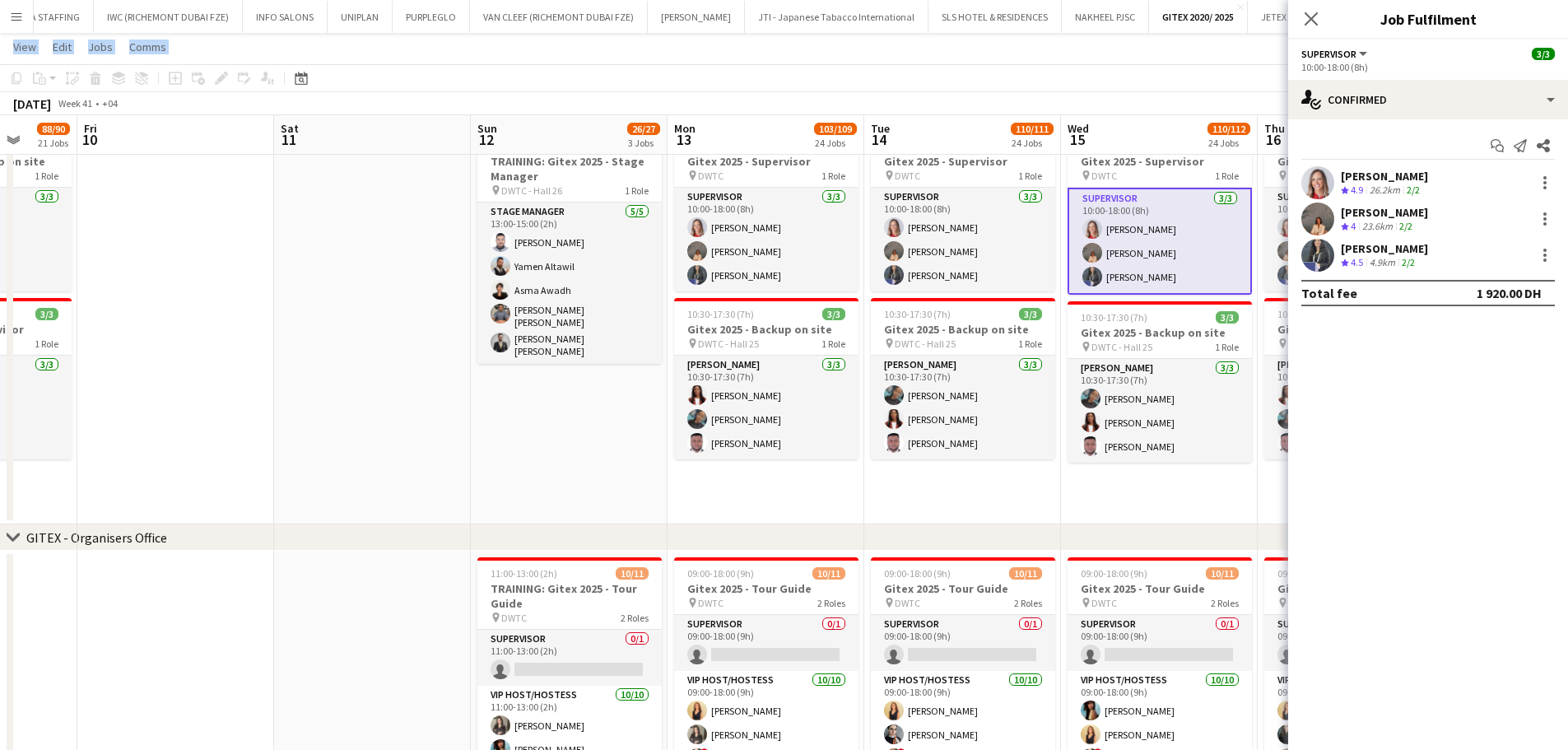
scroll to position [0, 547]
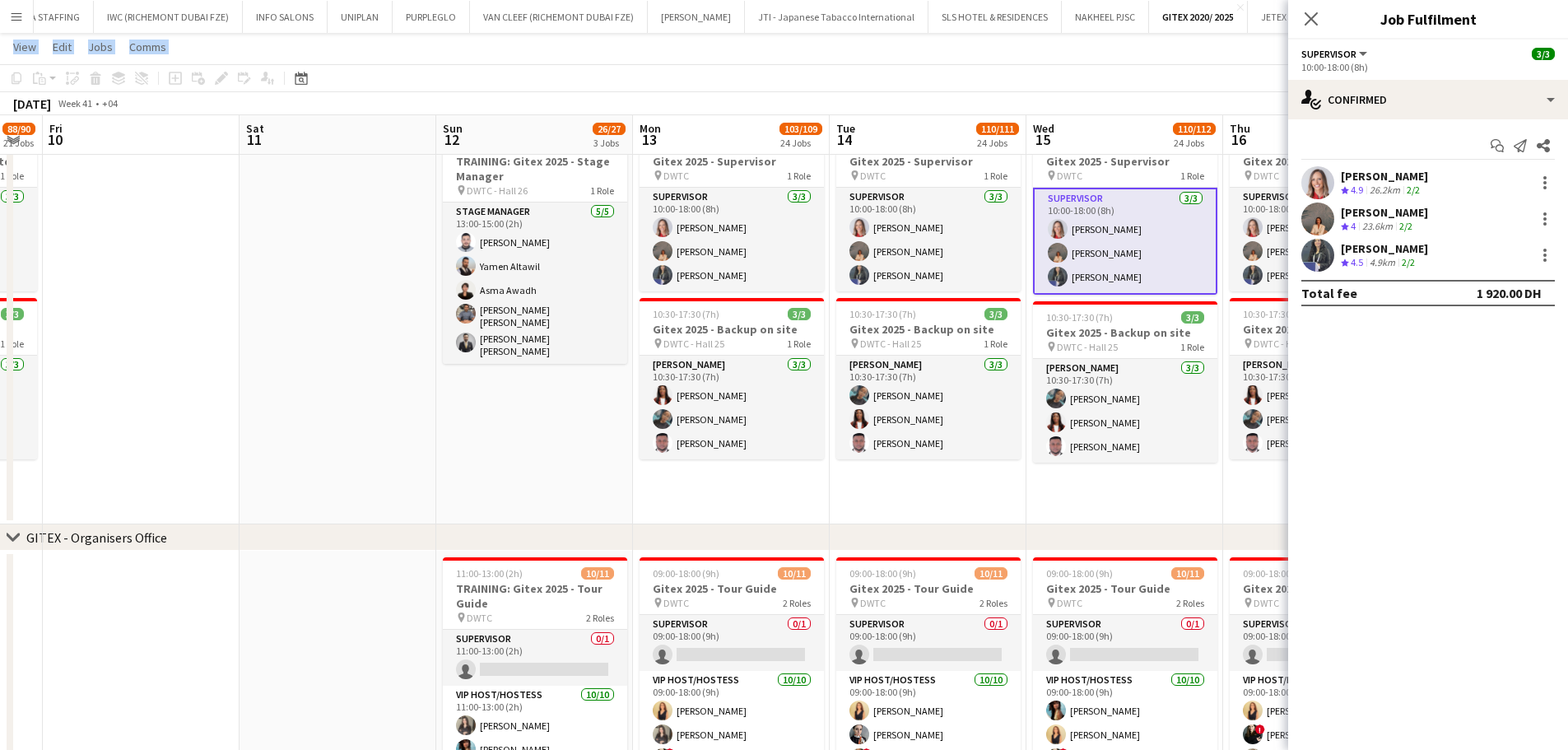
drag, startPoint x: 458, startPoint y: 420, endPoint x: 522, endPoint y: 421, distance: 64.0
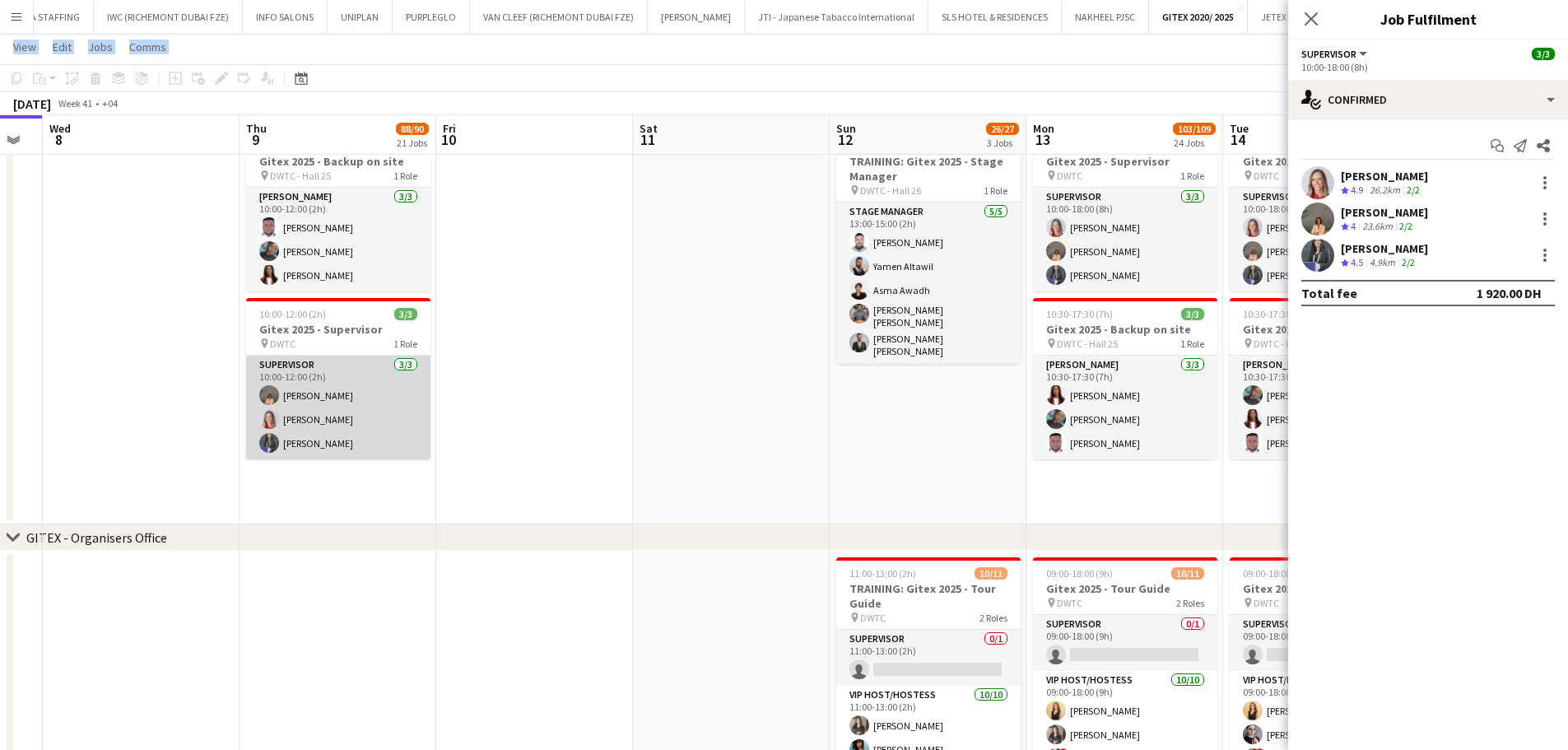
click at [353, 427] on app-card-role "Supervisor 3/3 10:00-12:00 (2h) Kristina Kukec Nikolett Egresi Saima Tahir" at bounding box center [338, 408] width 184 height 104
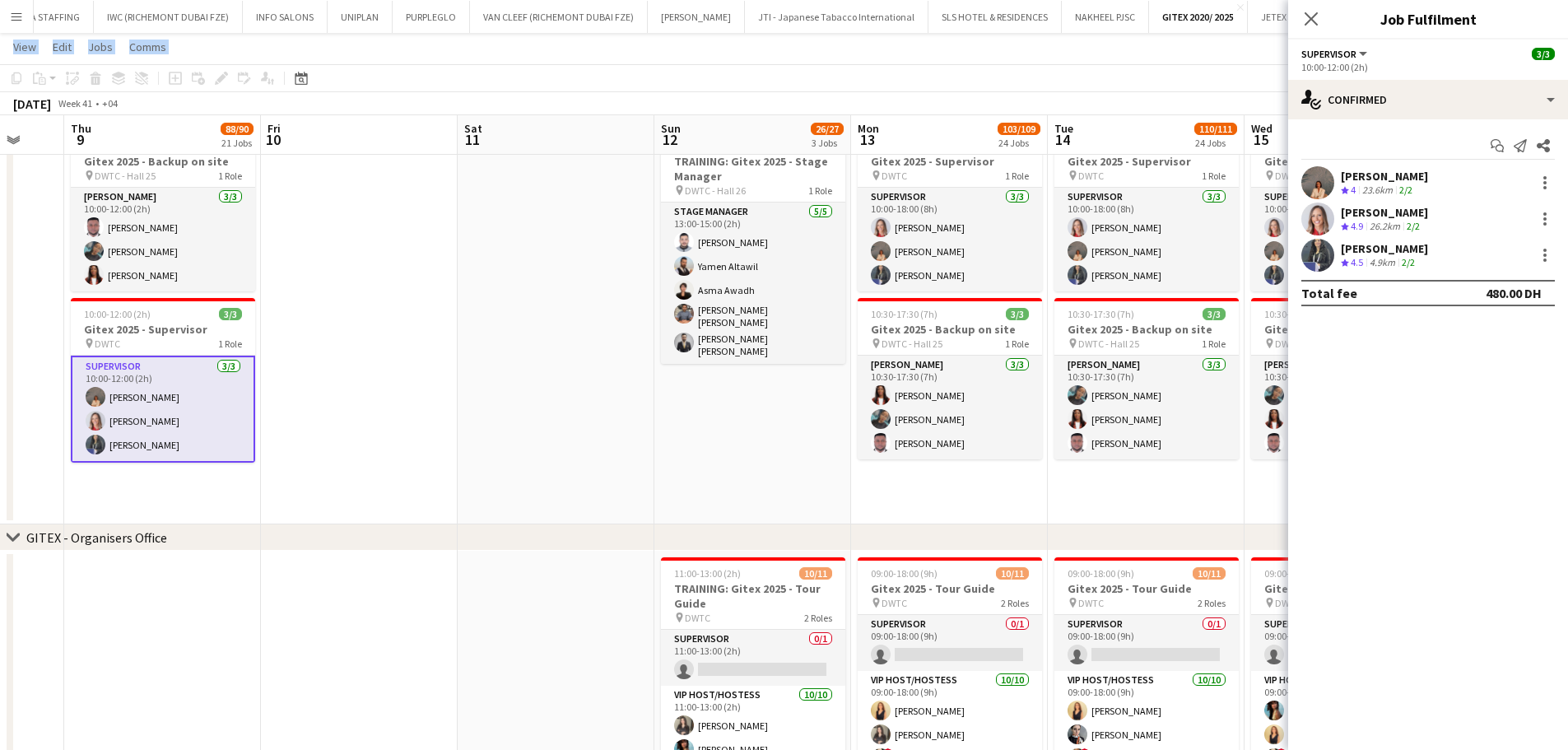
drag, startPoint x: 952, startPoint y: 450, endPoint x: 774, endPoint y: 432, distance: 178.9
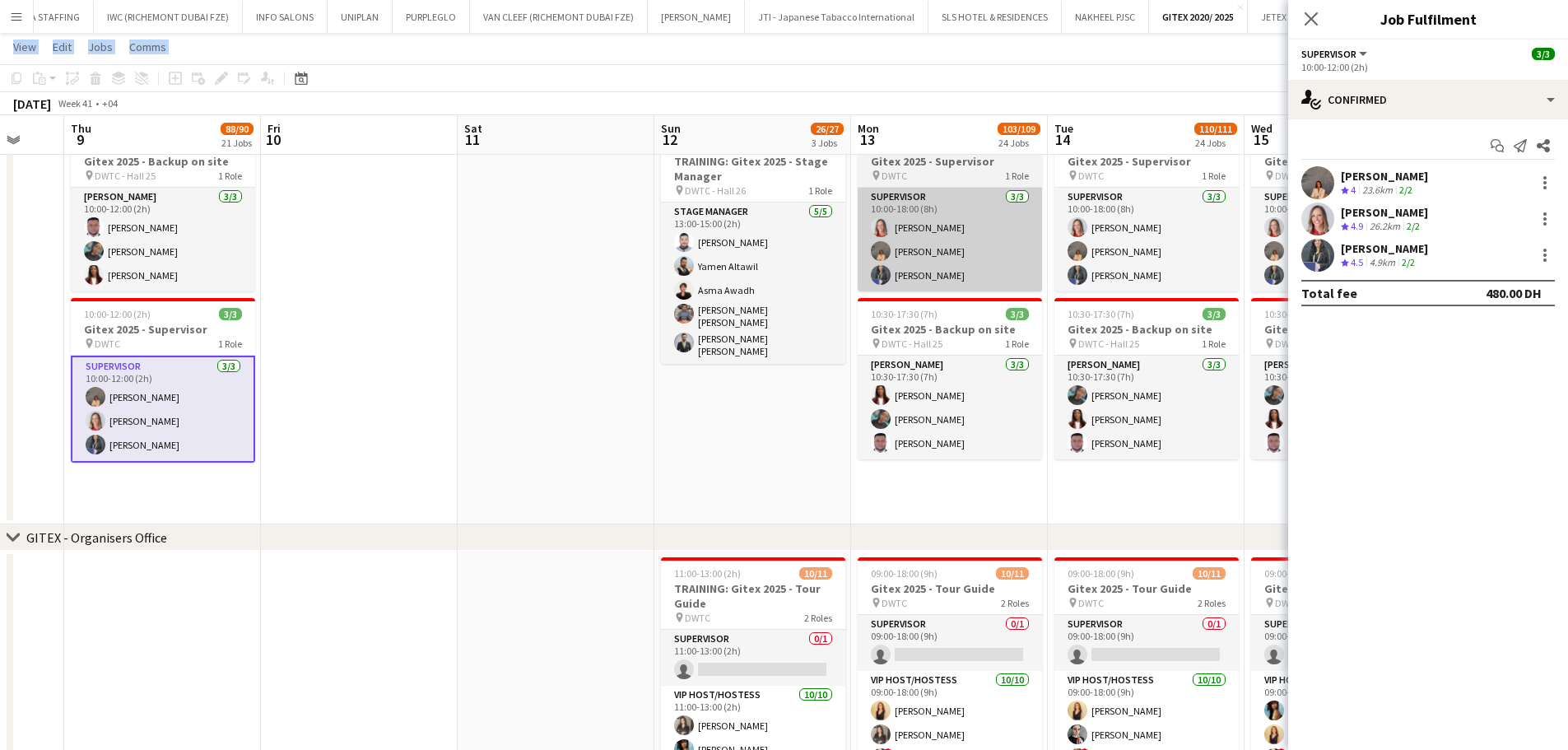
scroll to position [0, 529]
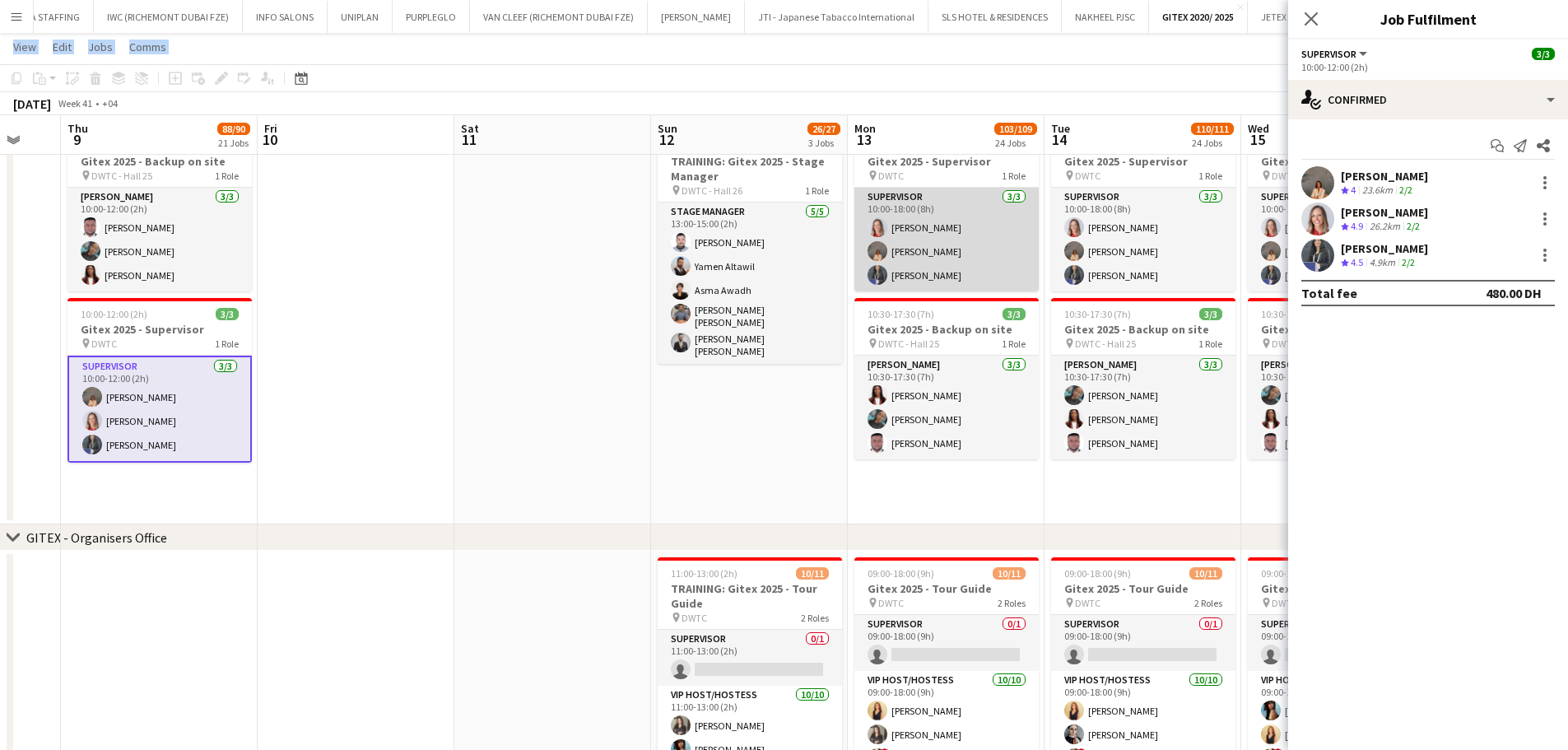
click at [928, 227] on app-card-role "Supervisor 3/3 10:00-18:00 (8h) Nikolett Egresi Kristina Kukec Saima Tahir" at bounding box center [946, 240] width 184 height 104
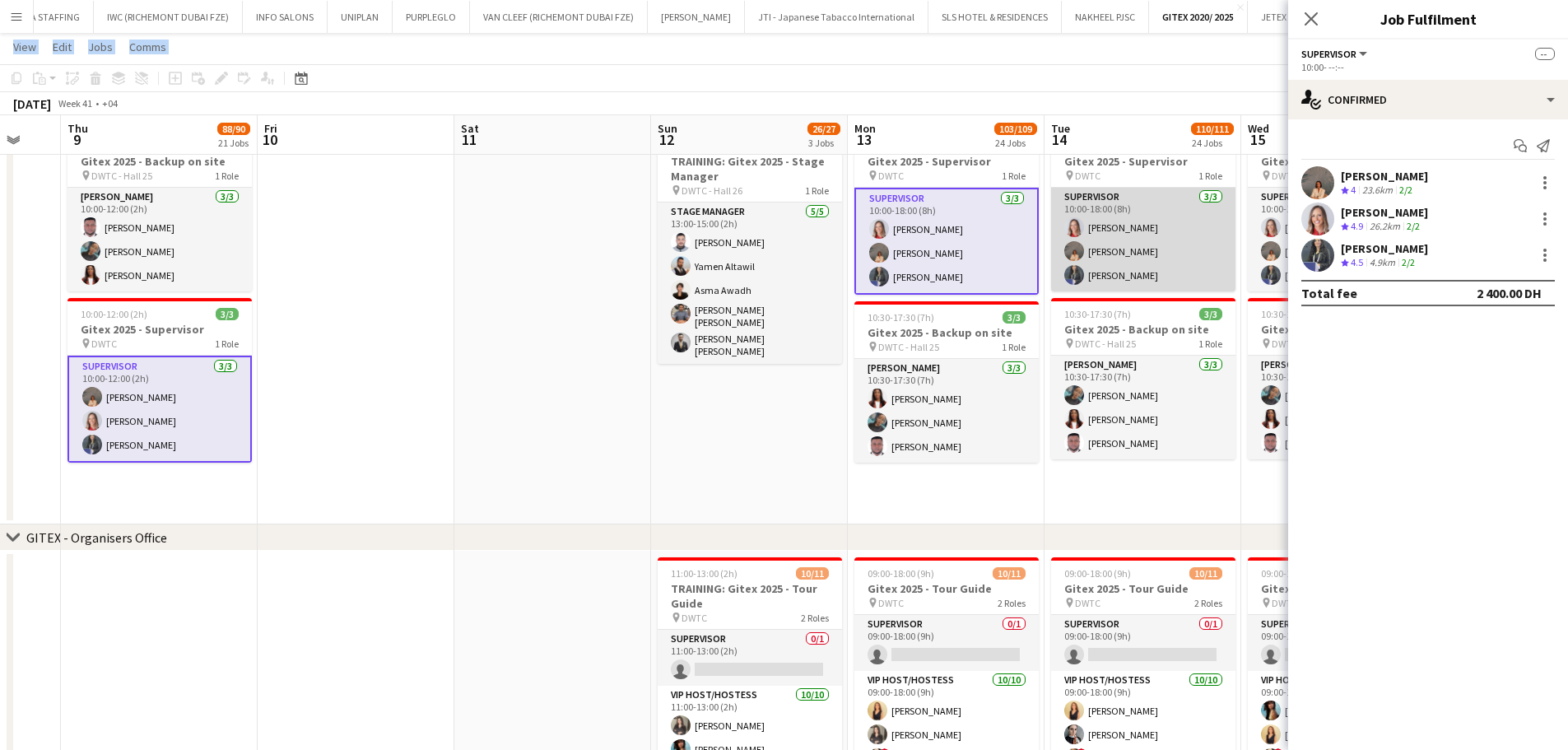
click at [1061, 227] on app-card-role "Supervisor 3/3 10:00-18:00 (8h) Nikolett Egresi Kristina Kukec Saima Tahir" at bounding box center [1142, 240] width 184 height 104
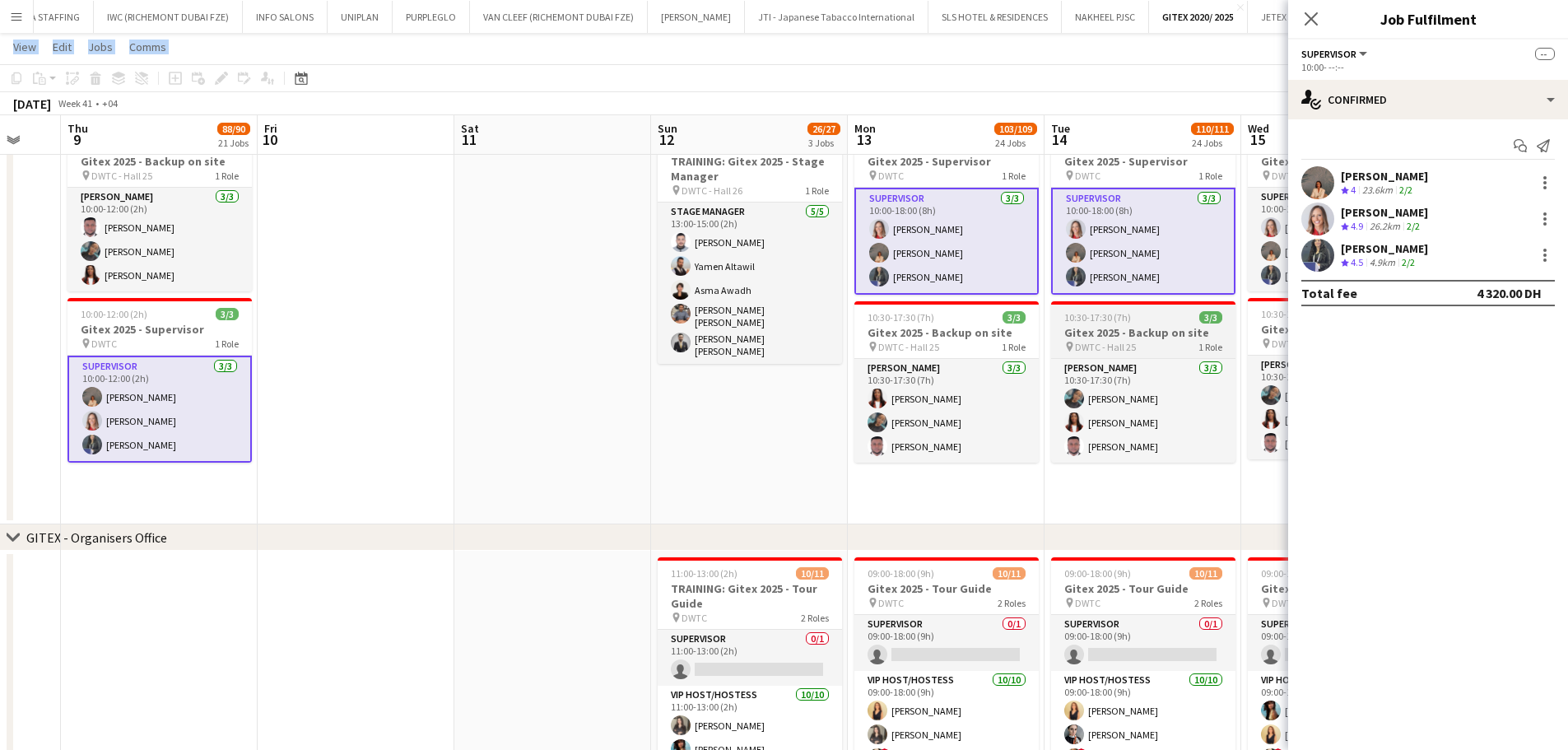
drag, startPoint x: 1108, startPoint y: 478, endPoint x: 826, endPoint y: 349, distance: 310.1
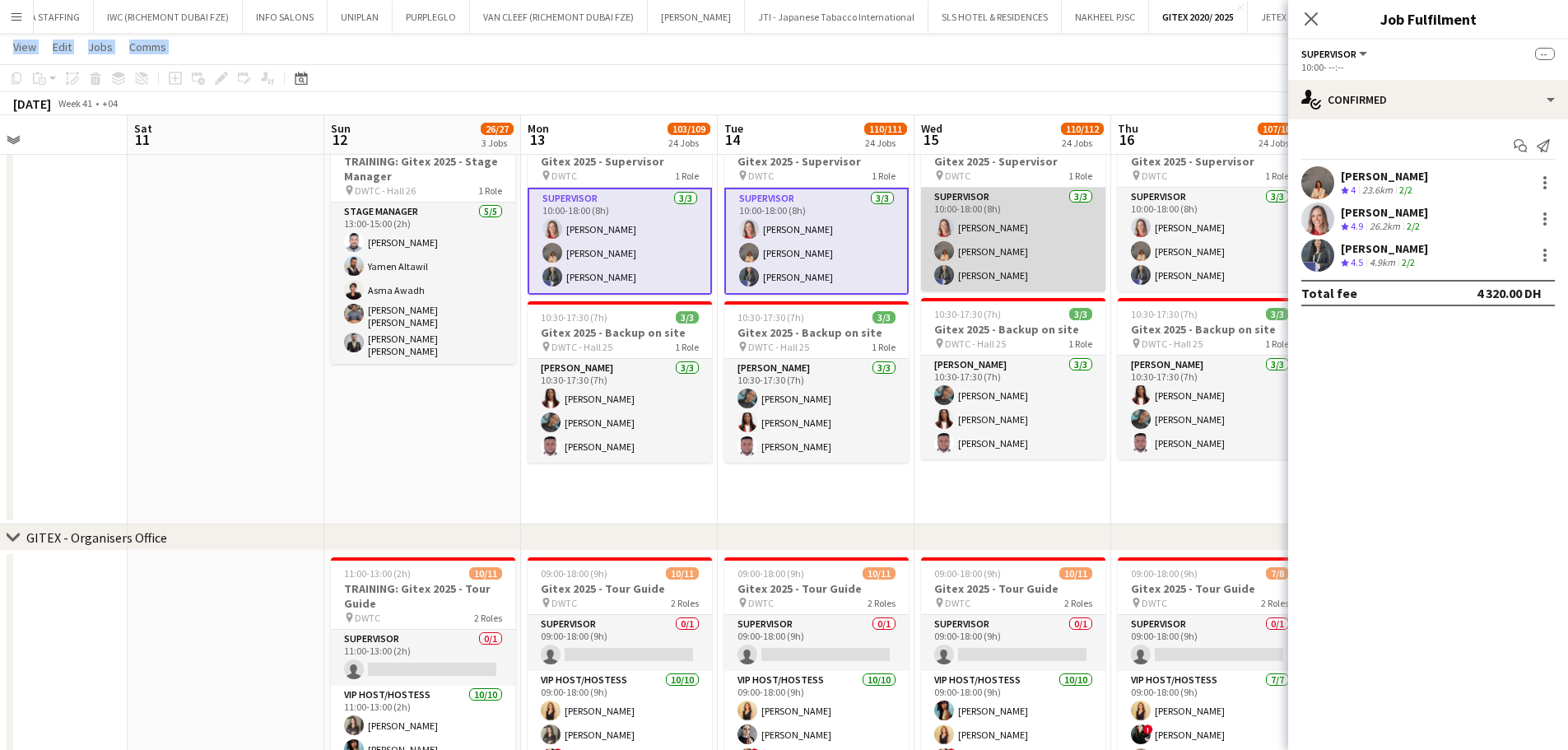
click at [1010, 217] on app-card-role "Supervisor 3/3 10:00-18:00 (8h) Nikolett Egresi Kristina Kukec Saima Tahir" at bounding box center [1012, 240] width 184 height 104
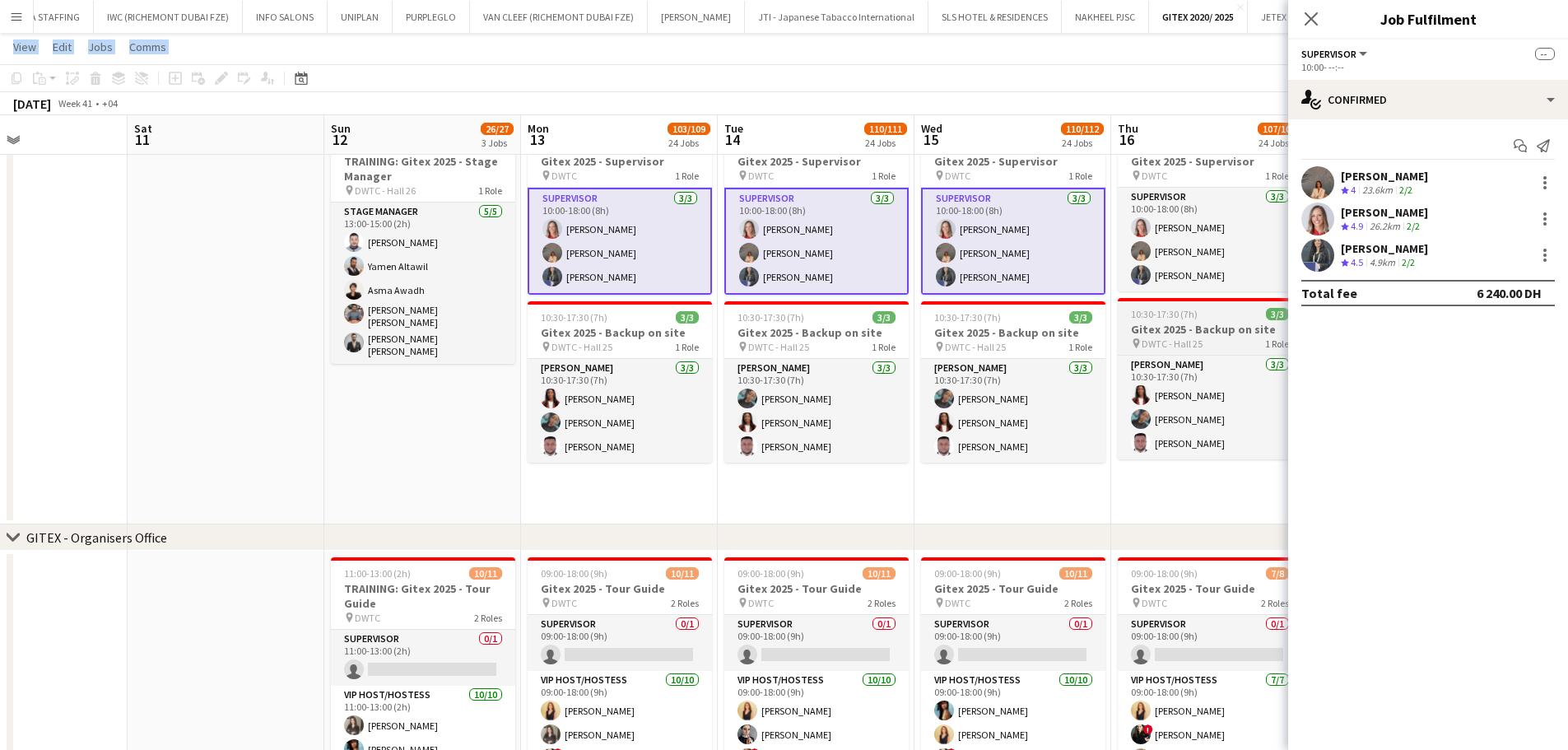
click at [1163, 236] on app-card-role "Supervisor 3/3 10:00-18:00 (8h) Nikolett Egresi Kristina Kukec Saima Tahir" at bounding box center [1210, 240] width 184 height 104
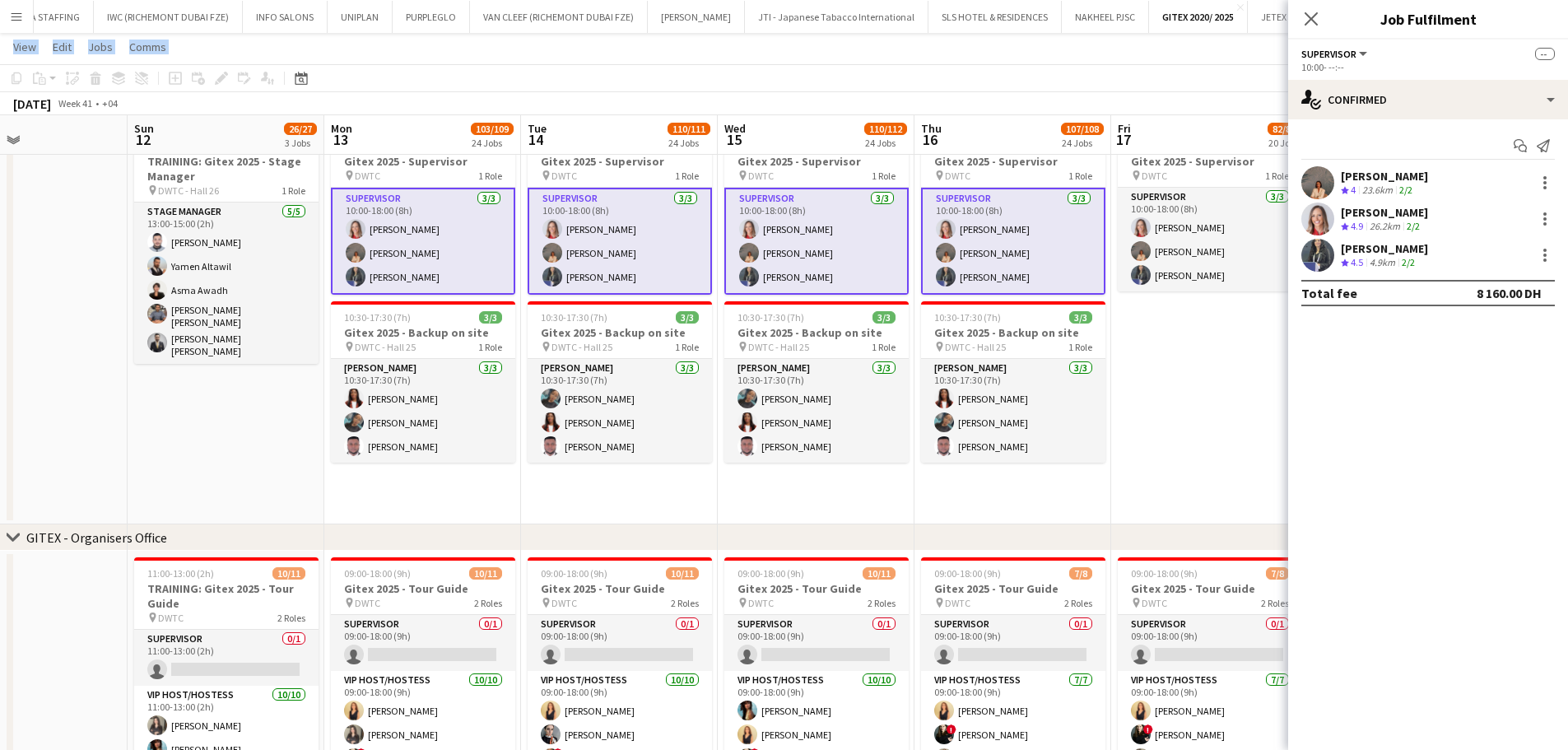
scroll to position [0, 629]
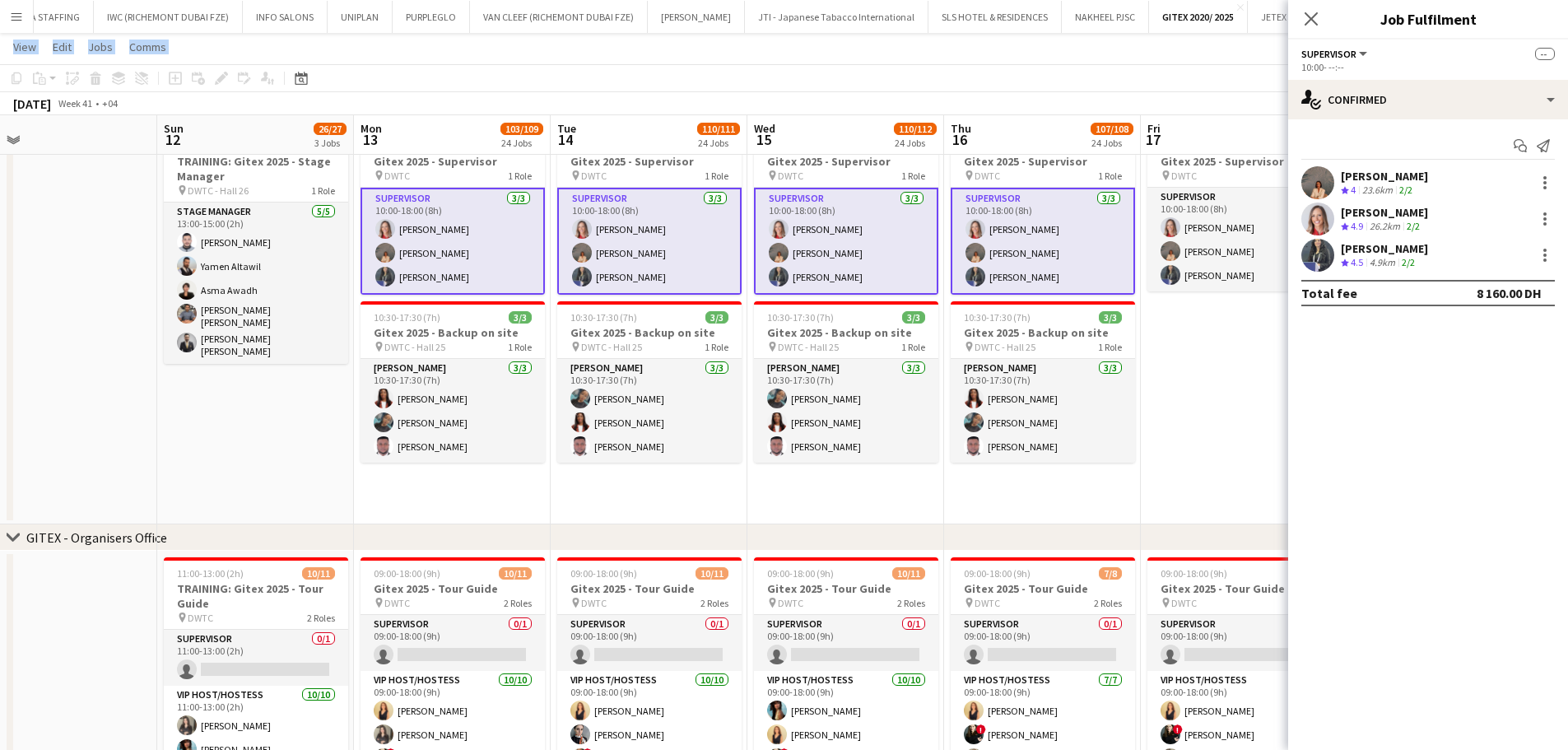
drag, startPoint x: 1160, startPoint y: 485, endPoint x: 993, endPoint y: 448, distance: 171.0
click at [1199, 229] on app-card-role "Supervisor 3/3 10:00-18:00 (8h) Nikolett Egresi Kristina Kukec Saima Tahir" at bounding box center [1239, 240] width 184 height 104
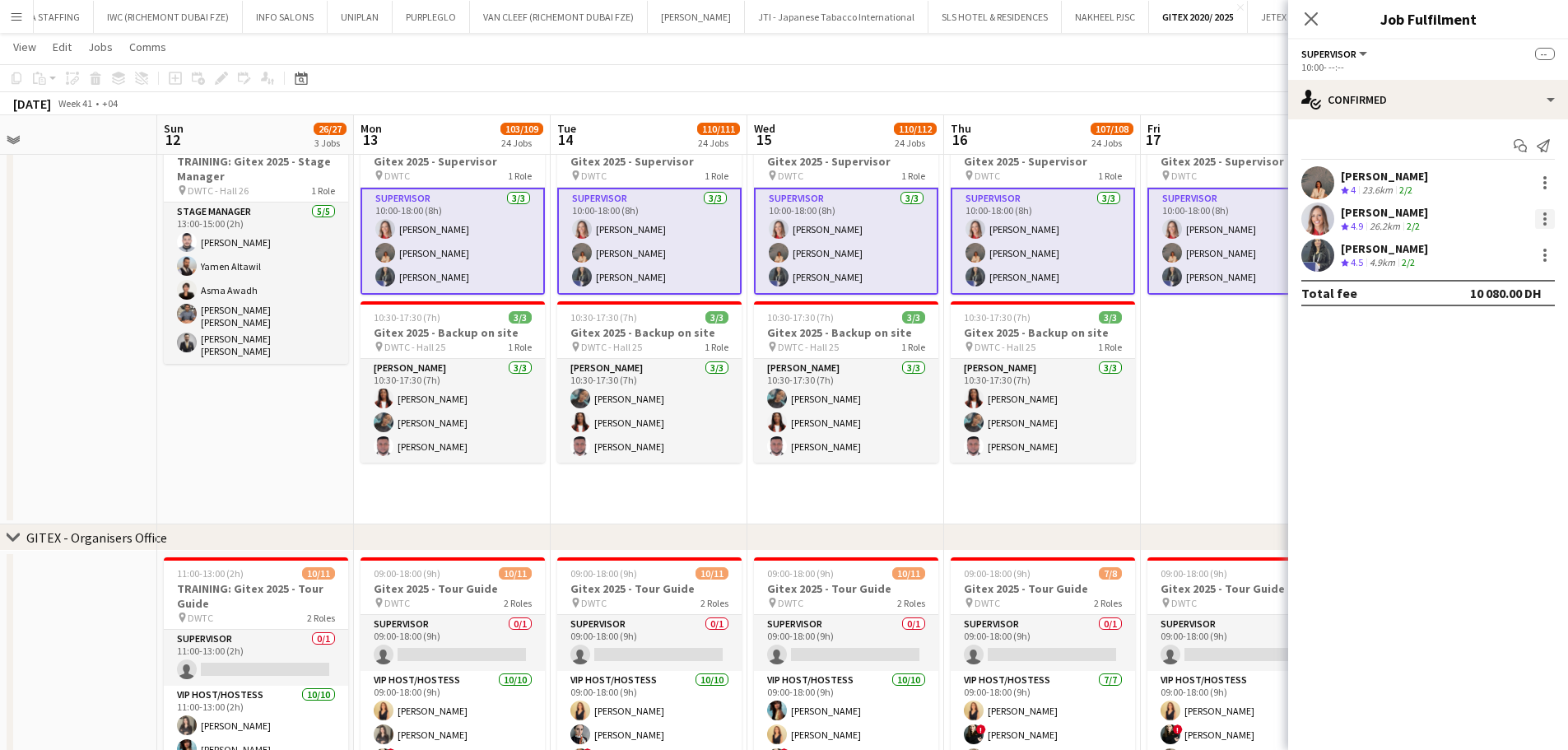
click at [1263, 217] on div at bounding box center [1544, 218] width 20 height 20
click at [1263, 365] on span "Remove" at bounding box center [1464, 367] width 49 height 14
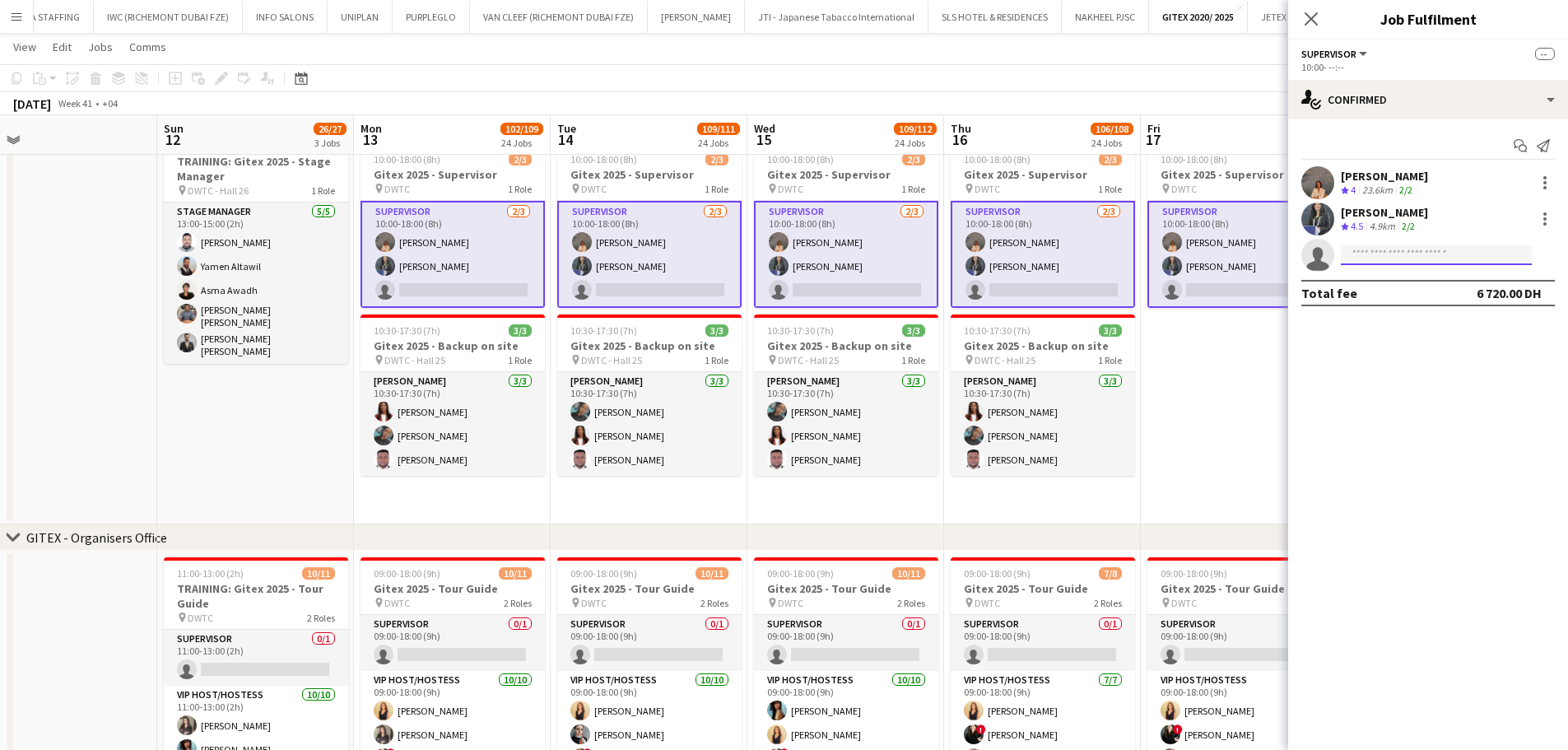
click at [1263, 256] on input at bounding box center [1435, 255] width 191 height 20
type input "*****"
click at [1263, 279] on span "[PERSON_NAME]" at bounding box center [1401, 279] width 94 height 14
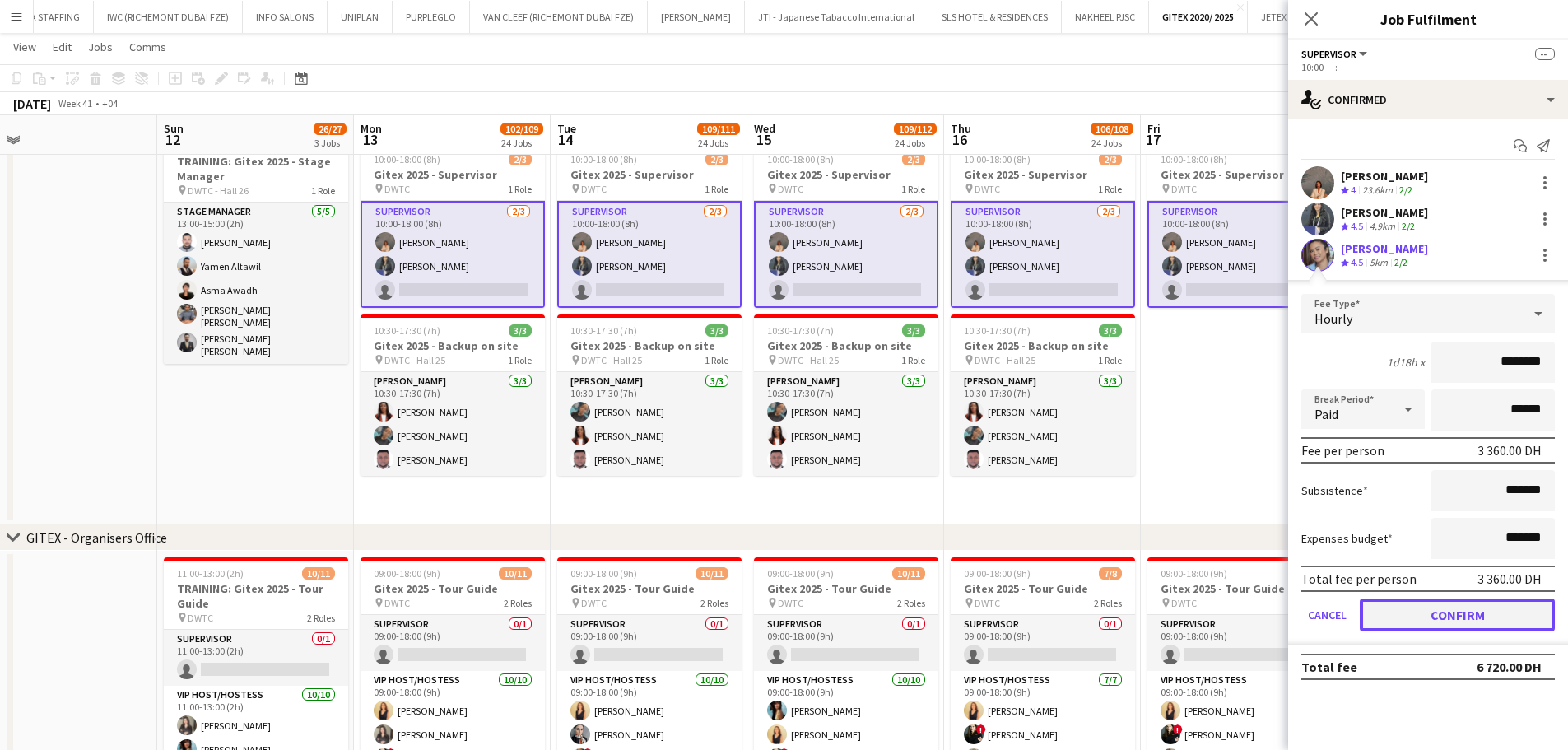
click at [1263, 571] on button "Confirm" at bounding box center [1458, 614] width 195 height 33
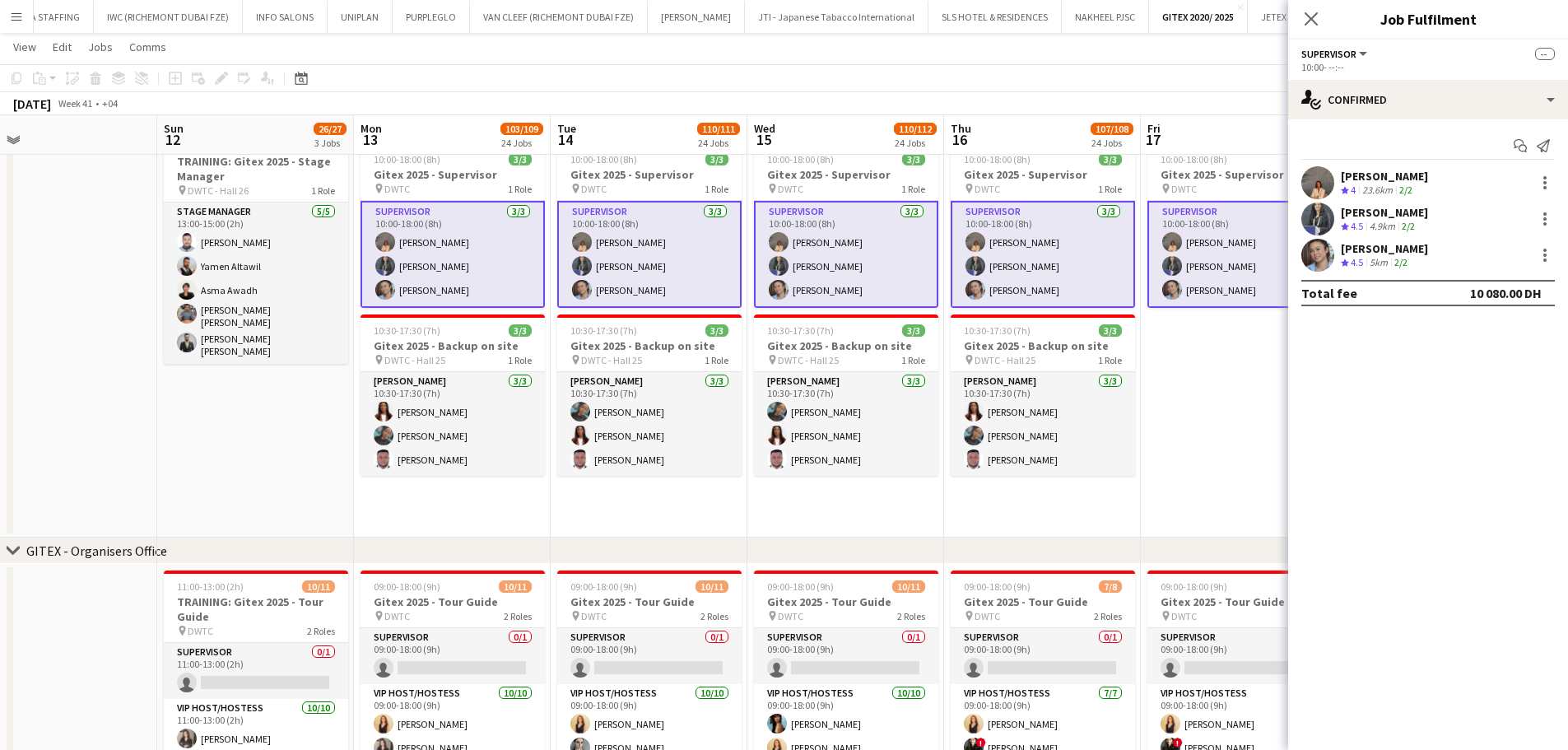
click at [1154, 488] on app-date-cell "Updated 10:00-18:00 (8h) 3/3 Gitex 2025 - Supervisor pin DWTC 1 Role Supervisor…" at bounding box center [1239, 330] width 197 height 414
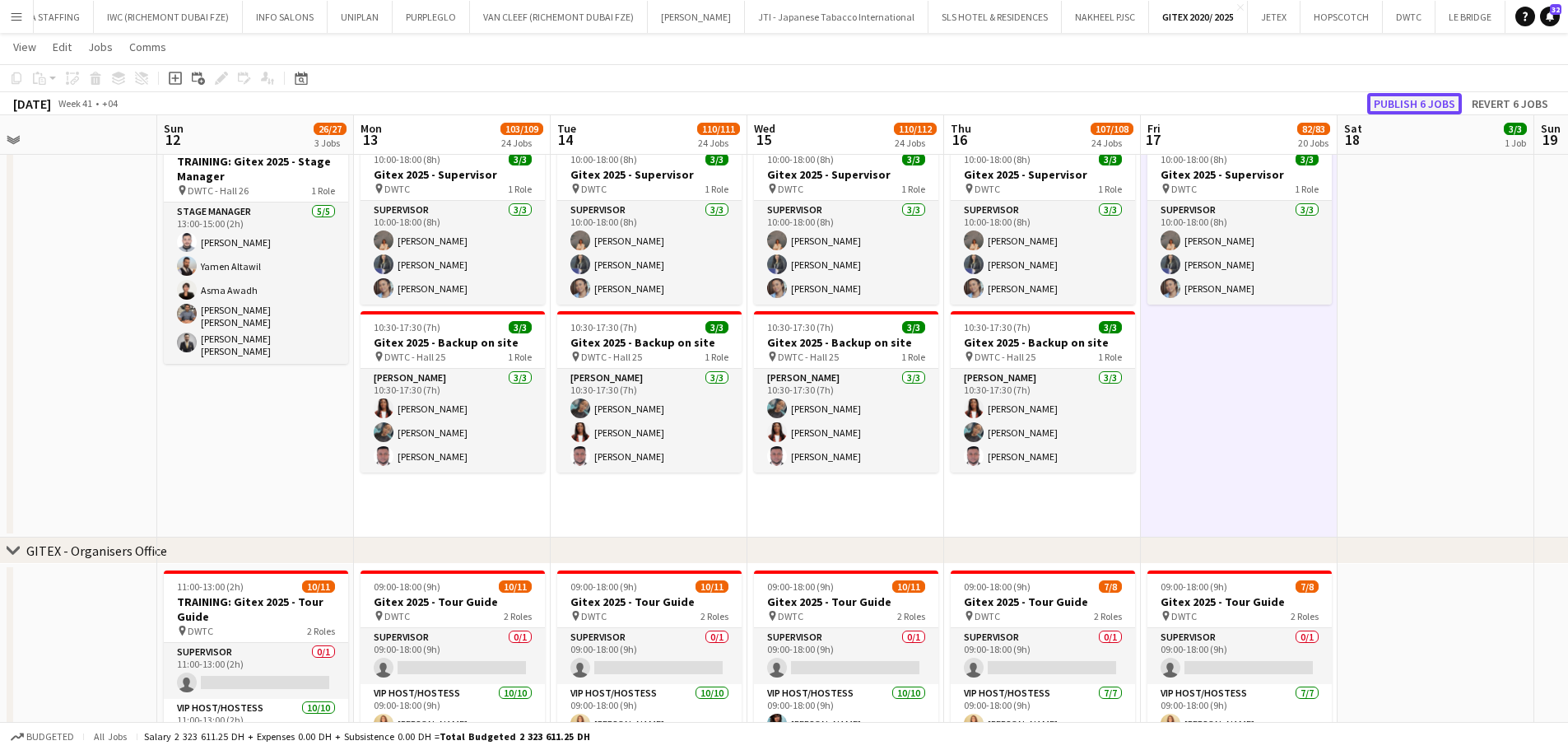
click at [1263, 105] on button "Publish 6 jobs" at bounding box center [1413, 103] width 94 height 21
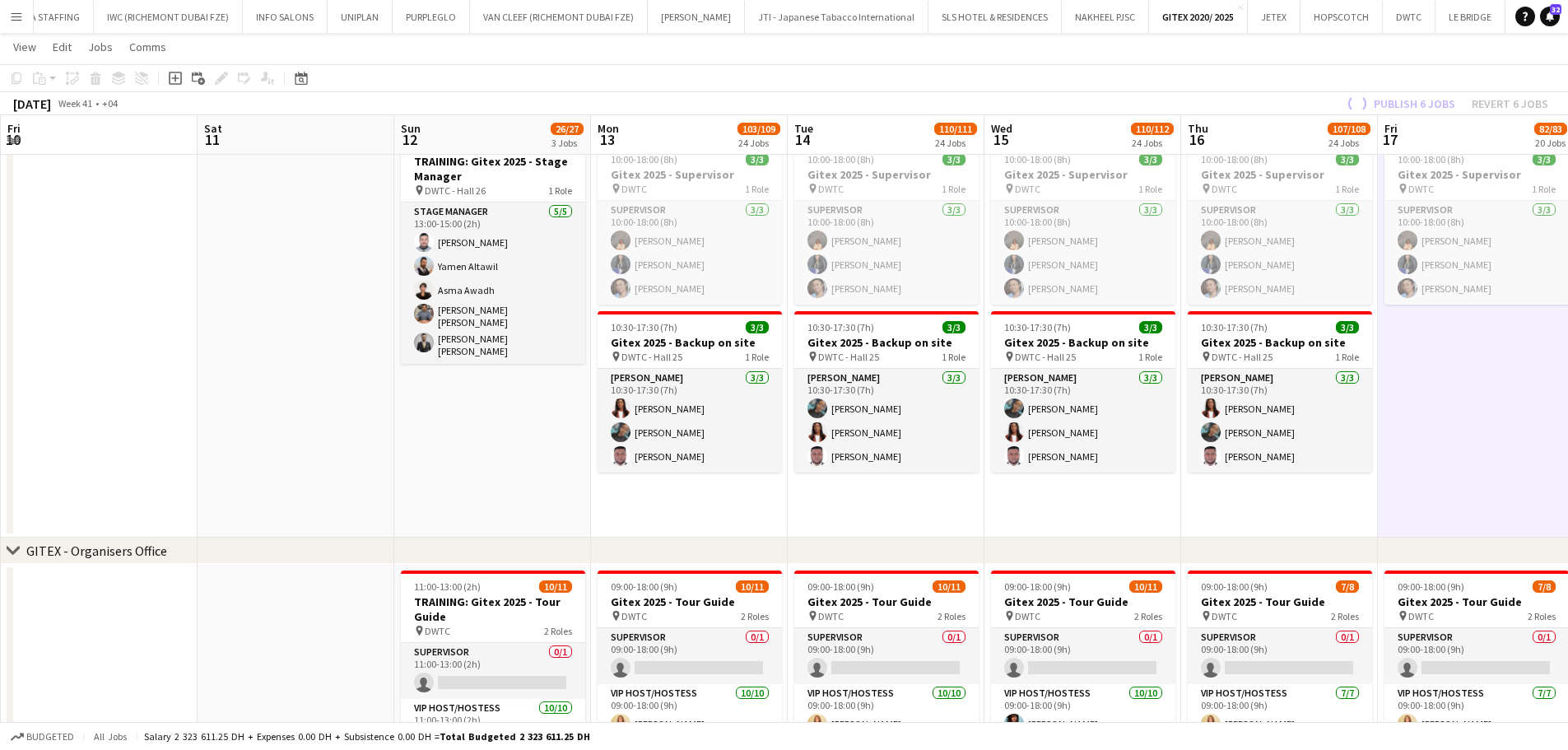
drag, startPoint x: 584, startPoint y: 343, endPoint x: 719, endPoint y: 346, distance: 135.0
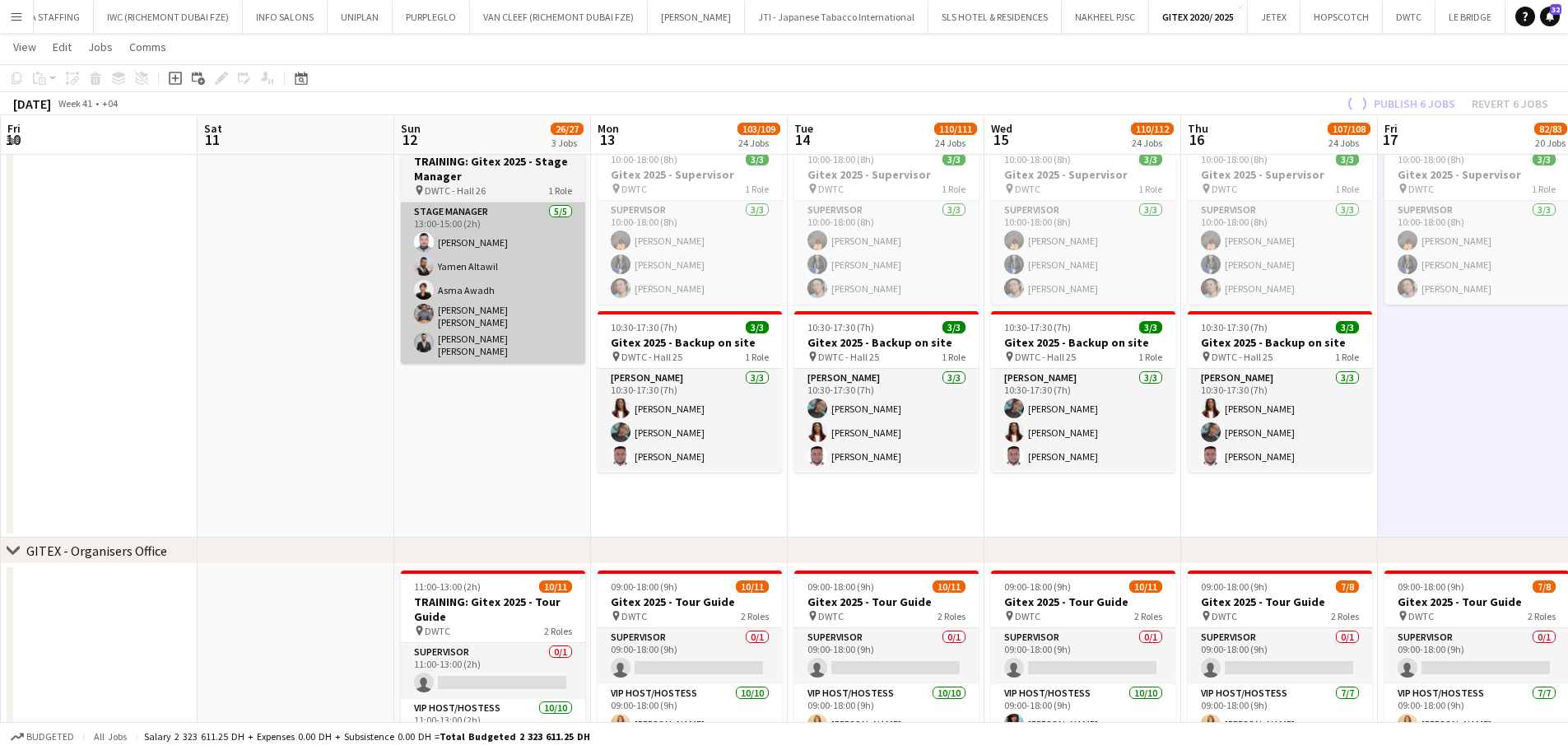
scroll to position [0, 489]
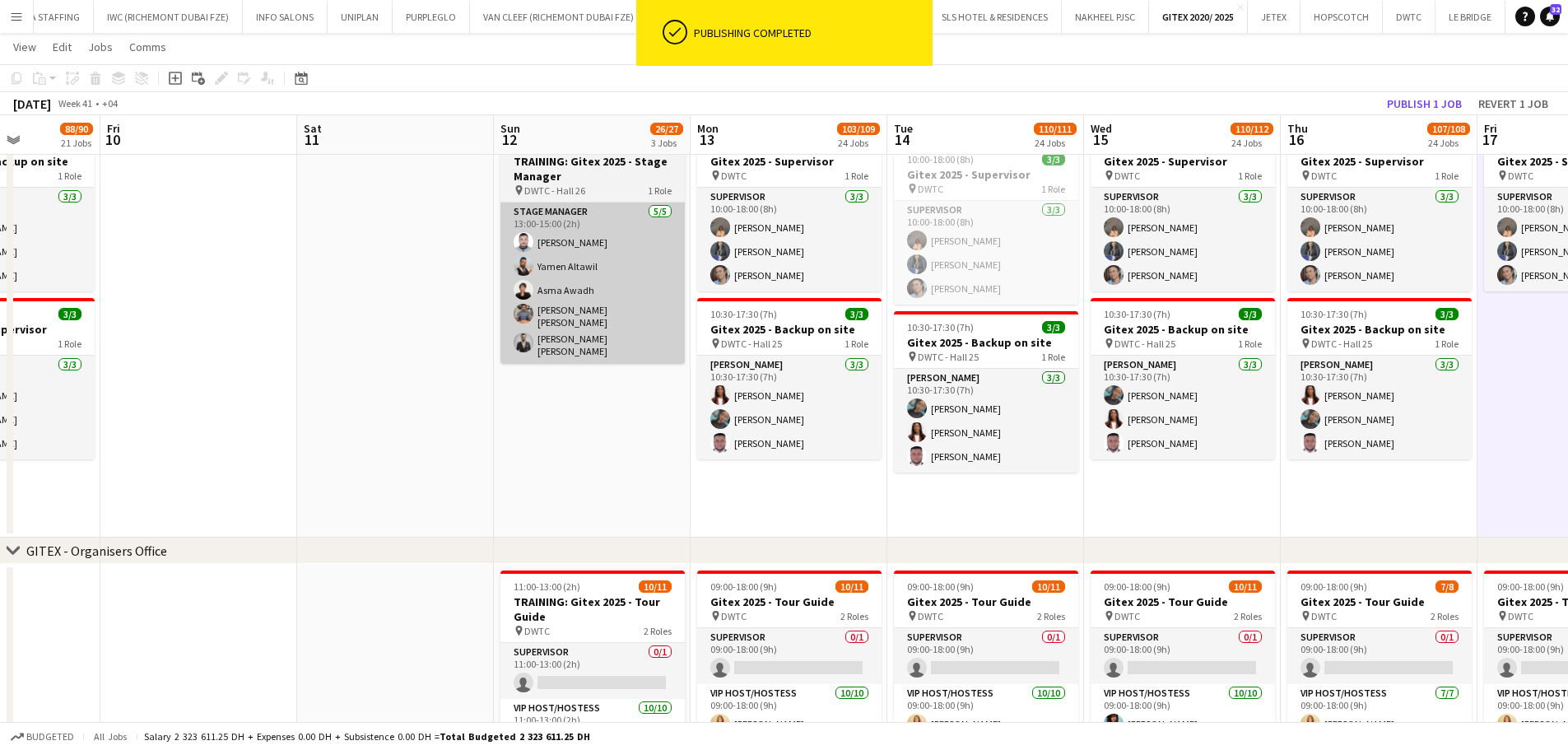
scroll to position [0, 404]
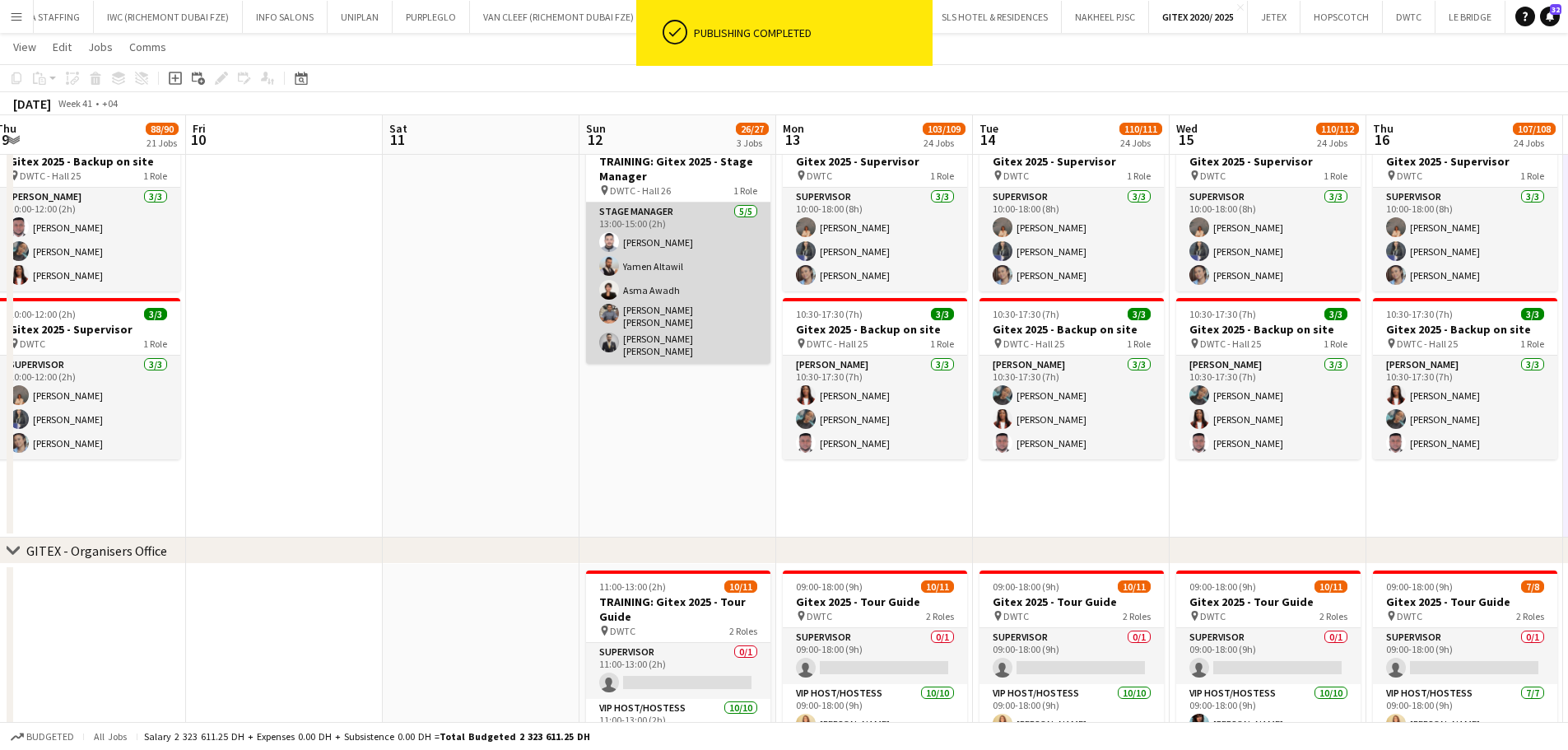
click at [653, 304] on app-card-role "Stage Manager 5/5 13:00-15:00 (2h) Mhd Ali Al Hamwi Yamen Altawil Asma Awadh Ab…" at bounding box center [678, 283] width 184 height 161
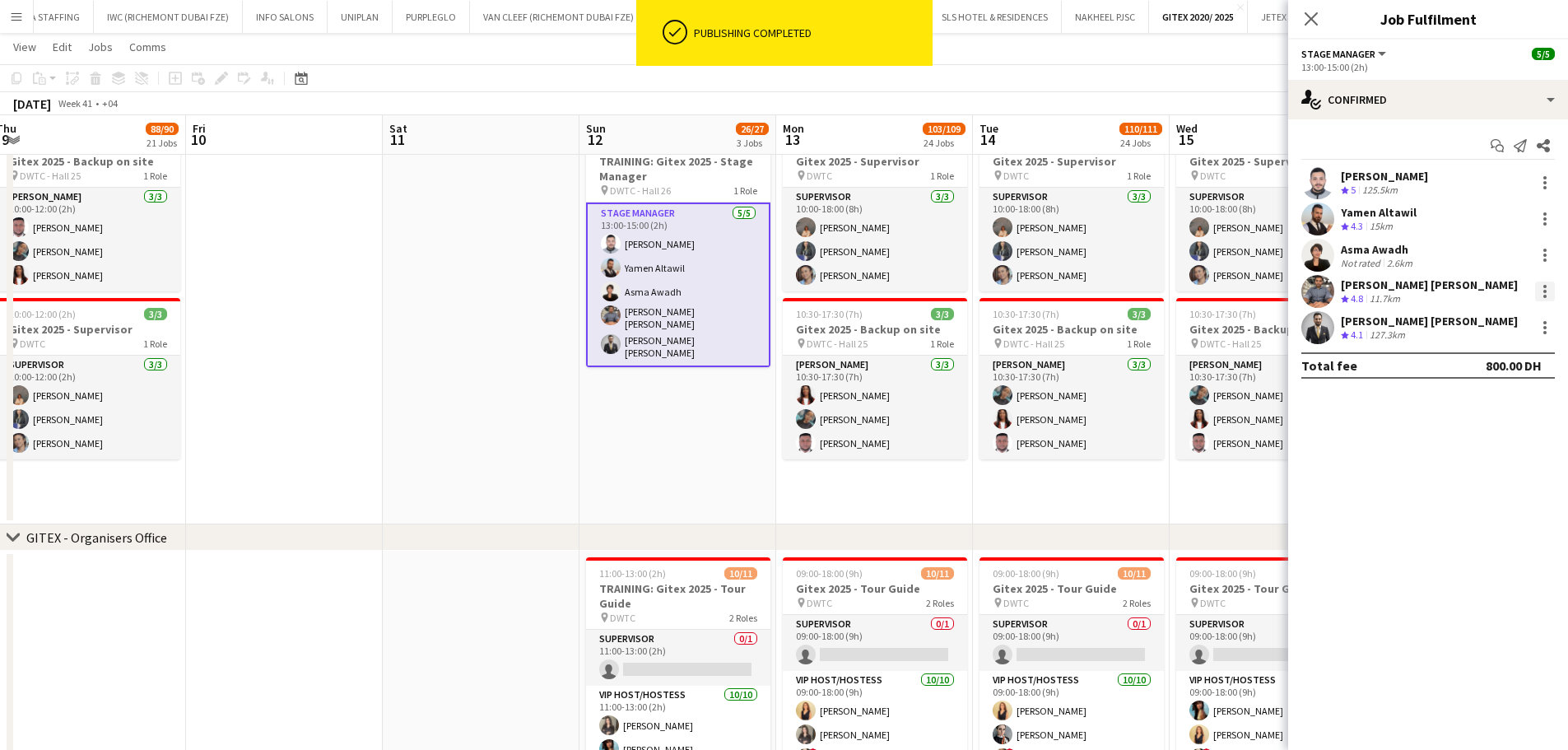
click at [1263, 289] on div at bounding box center [1544, 290] width 20 height 20
click at [1263, 474] on span "Remove" at bounding box center [1464, 479] width 49 height 14
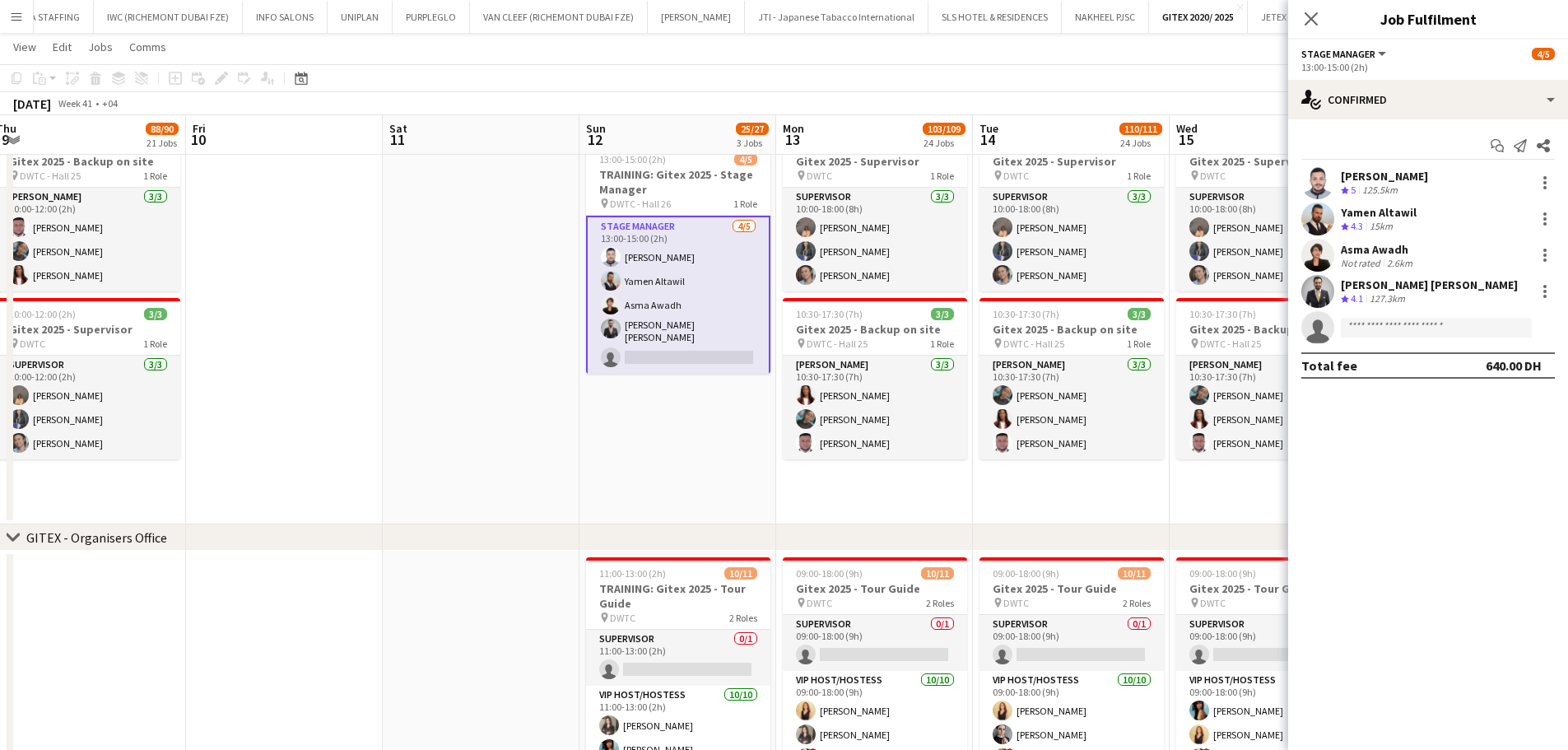
click at [521, 289] on app-date-cell at bounding box center [482, 324] width 197 height 401
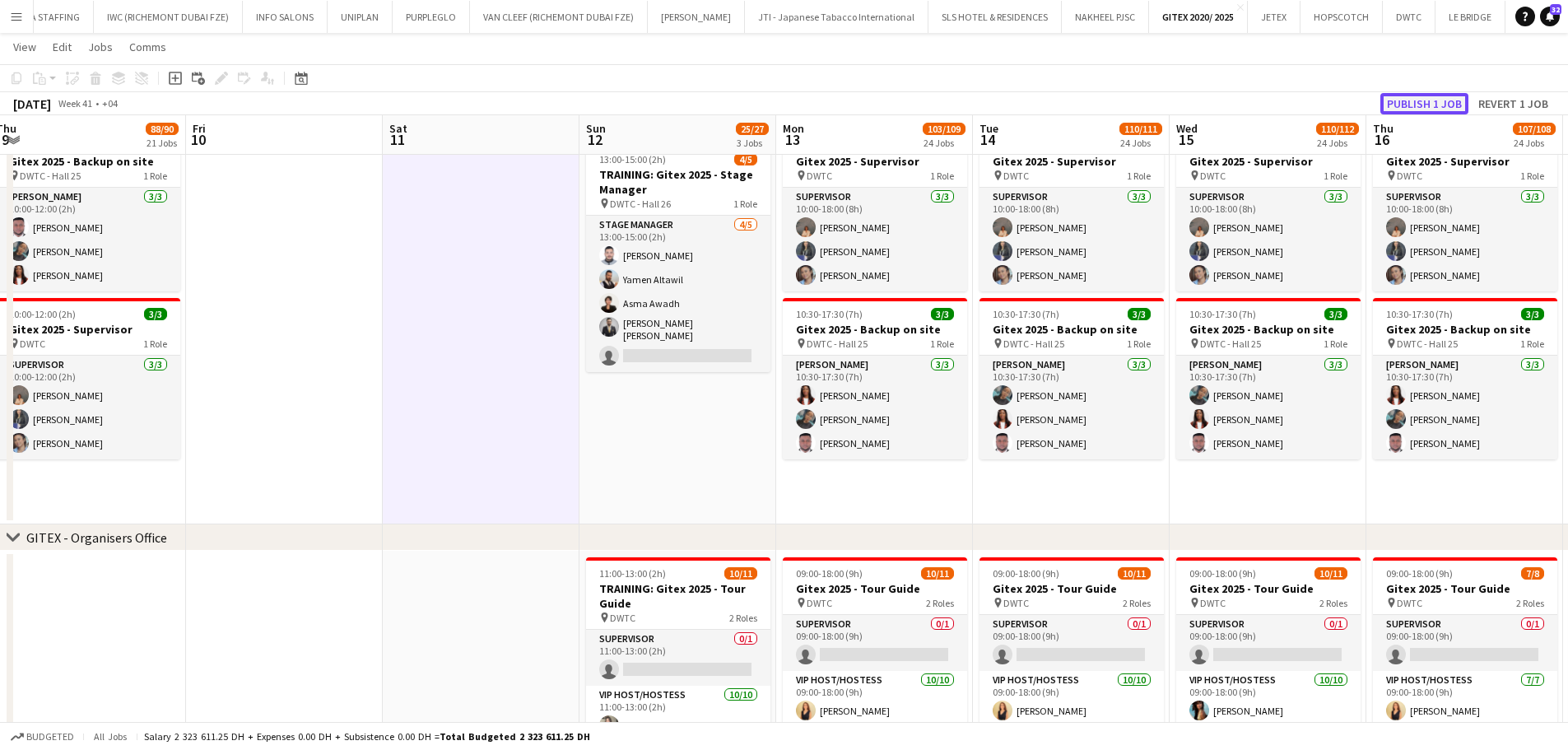
click at [1263, 97] on button "Publish 1 job" at bounding box center [1424, 103] width 88 height 21
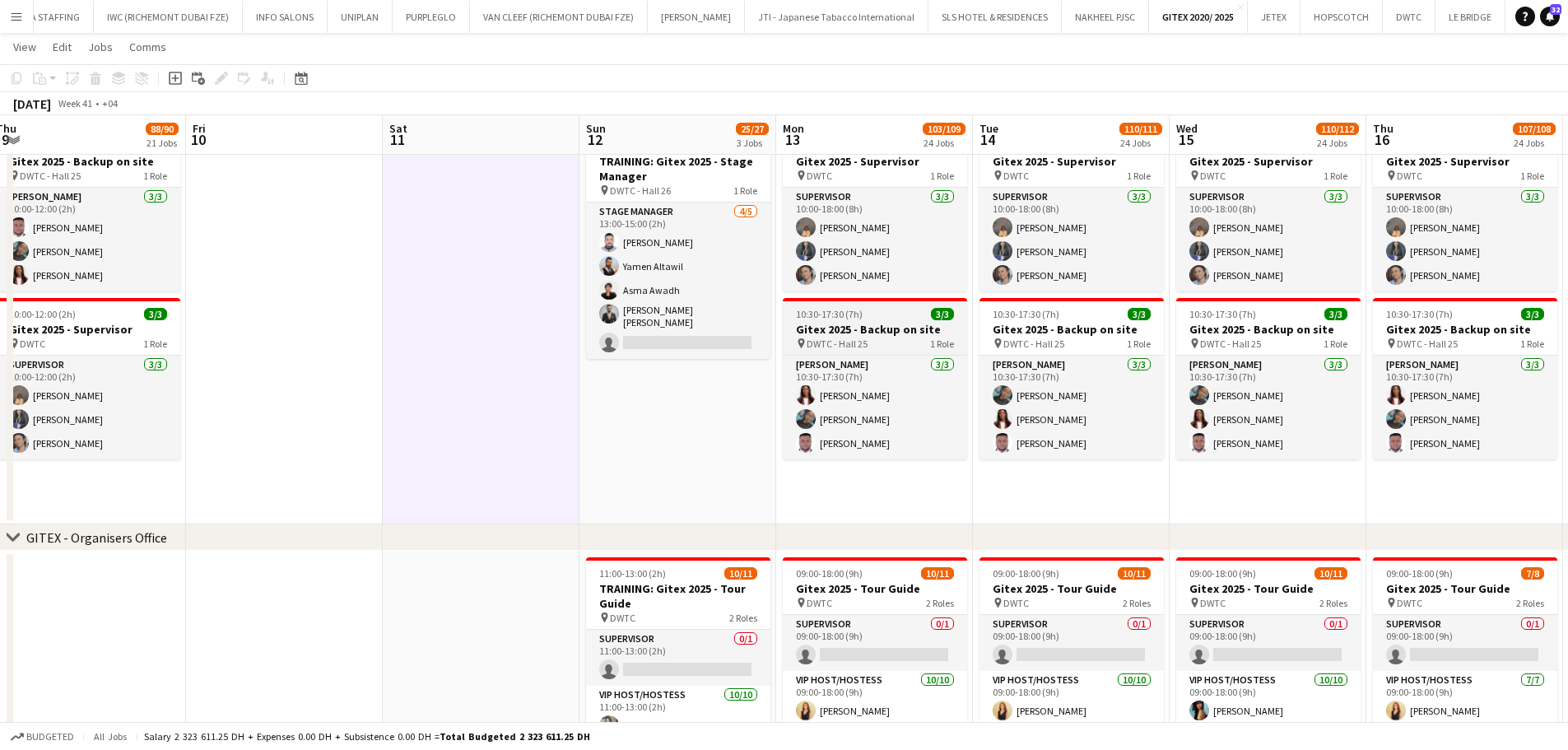
click at [862, 327] on h3 "Gitex 2025 - Backup on site" at bounding box center [874, 329] width 184 height 14
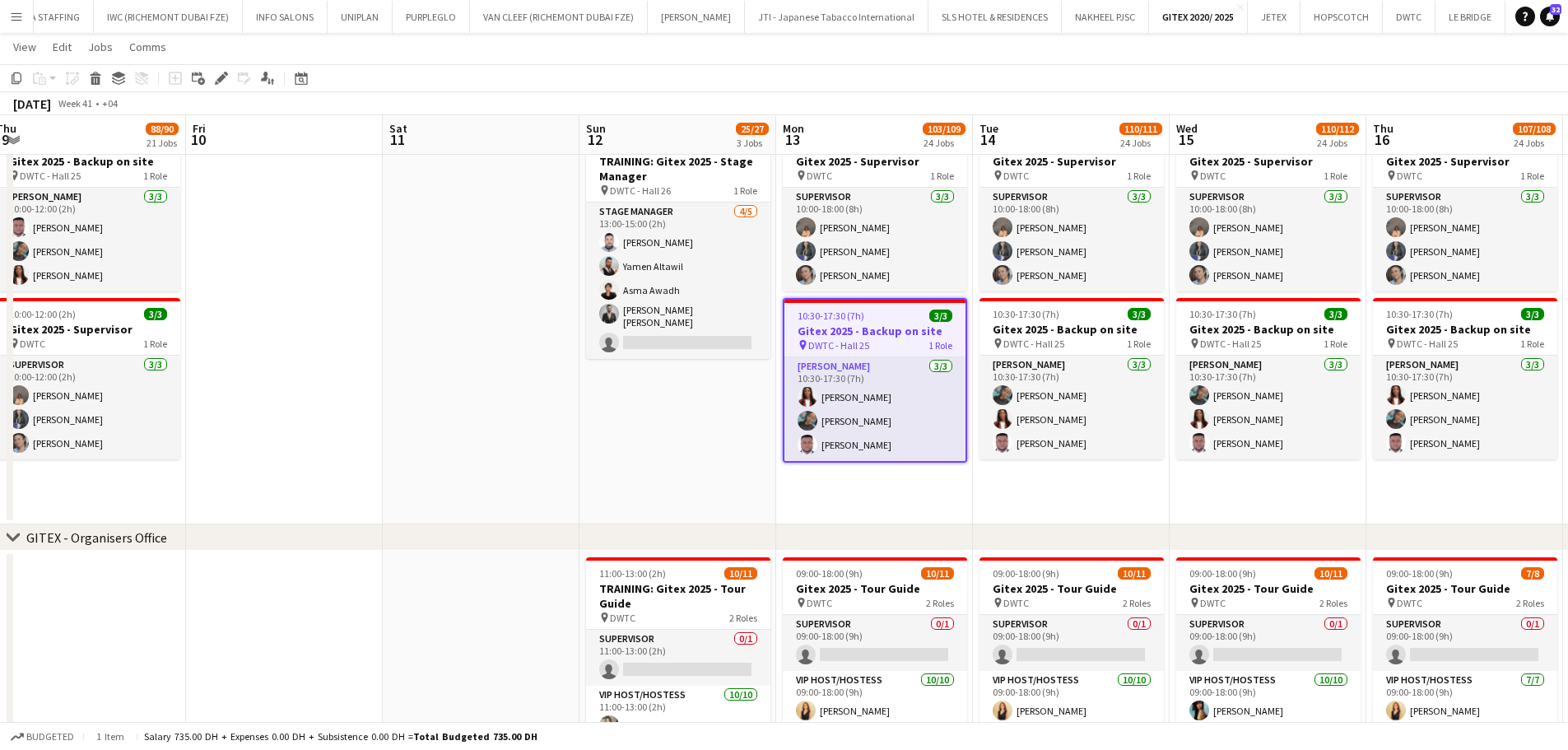
scroll to position [0, 406]
click at [19, 79] on icon "Copy" at bounding box center [17, 78] width 14 height 14
click at [415, 216] on app-date-cell at bounding box center [480, 324] width 197 height 401
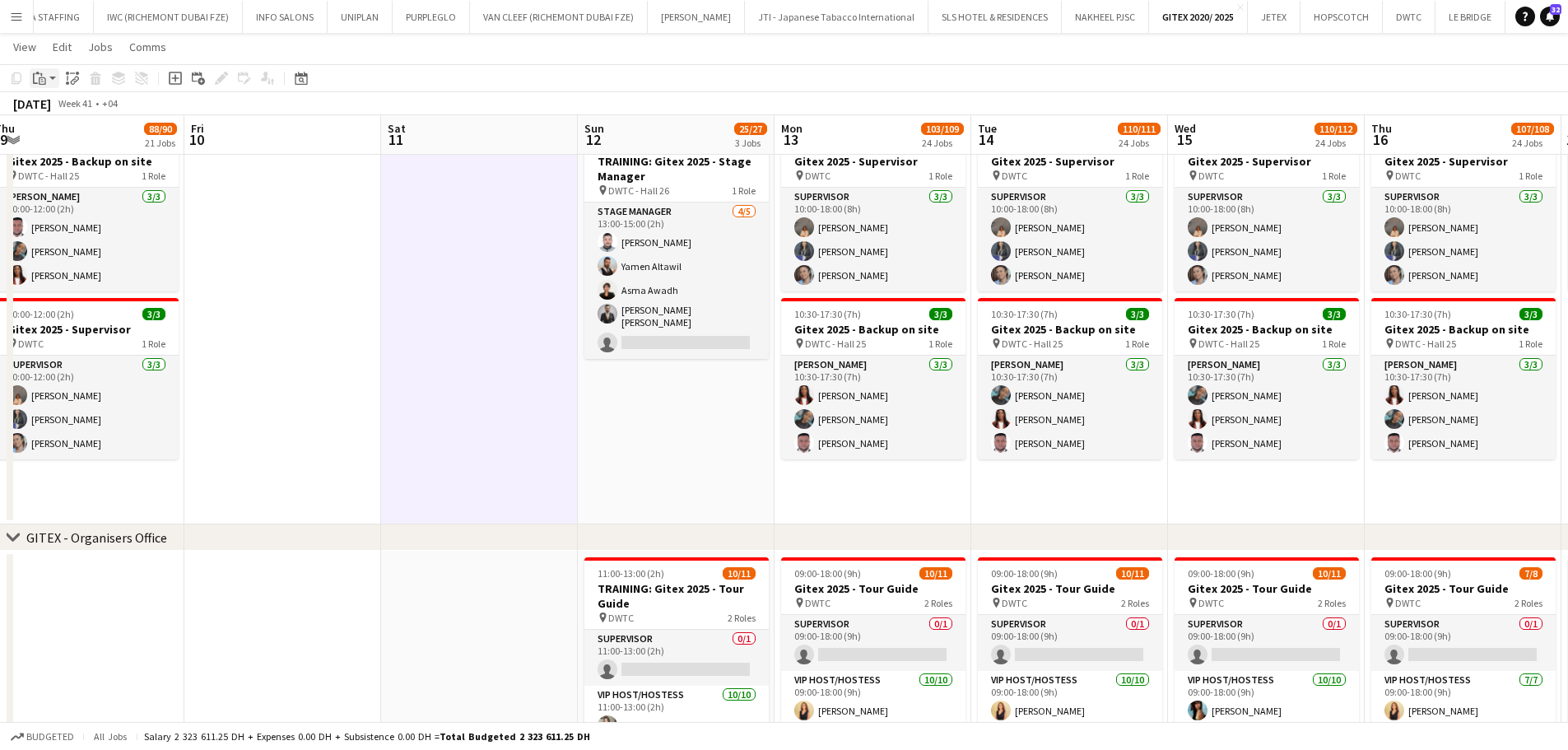
click at [36, 71] on icon "Paste" at bounding box center [40, 78] width 14 height 14
drag, startPoint x: 72, startPoint y: 136, endPoint x: 82, endPoint y: 139, distance: 10.4
click at [71, 136] on link "Paste with crew Ctrl+Shift+V" at bounding box center [121, 137] width 155 height 14
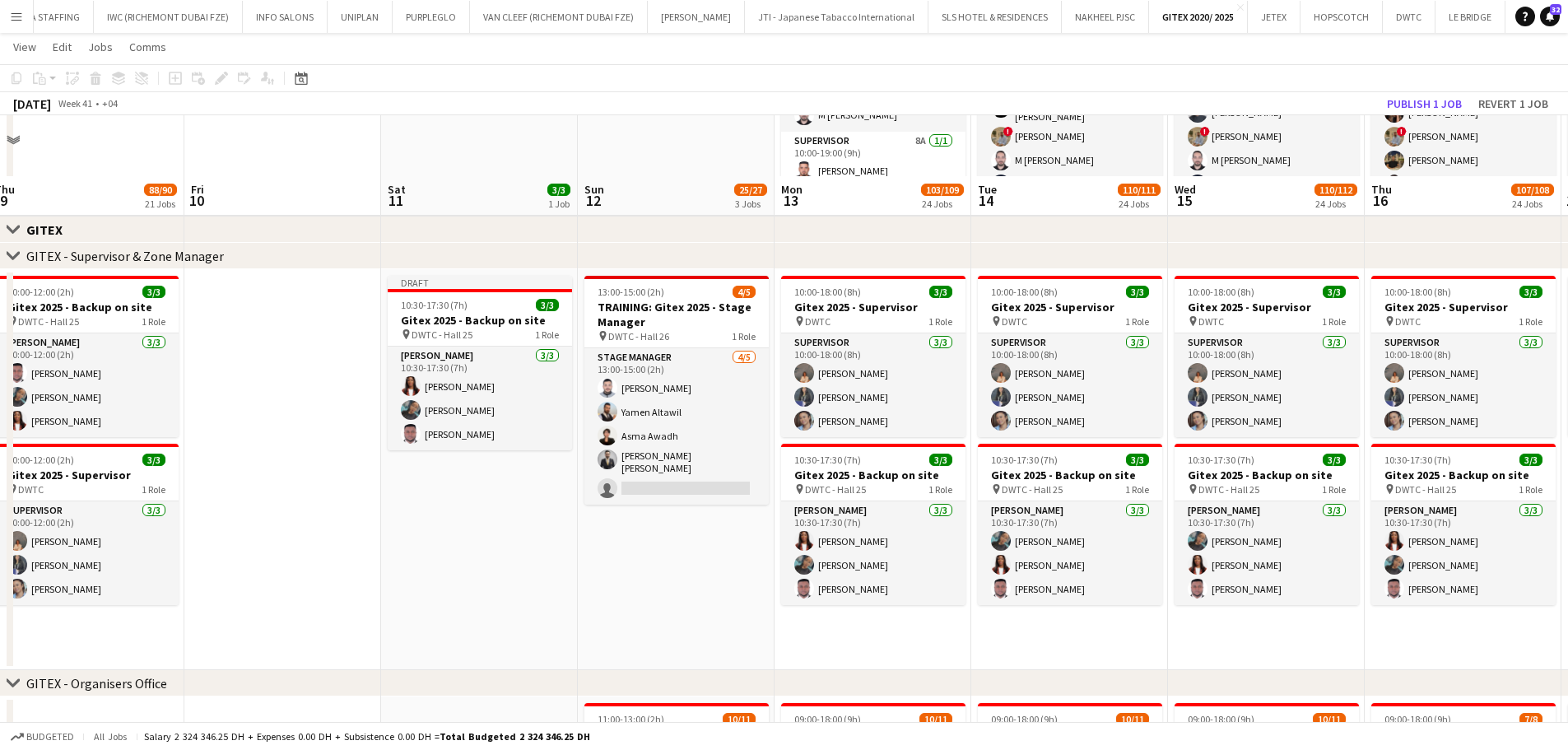
scroll to position [823, 0]
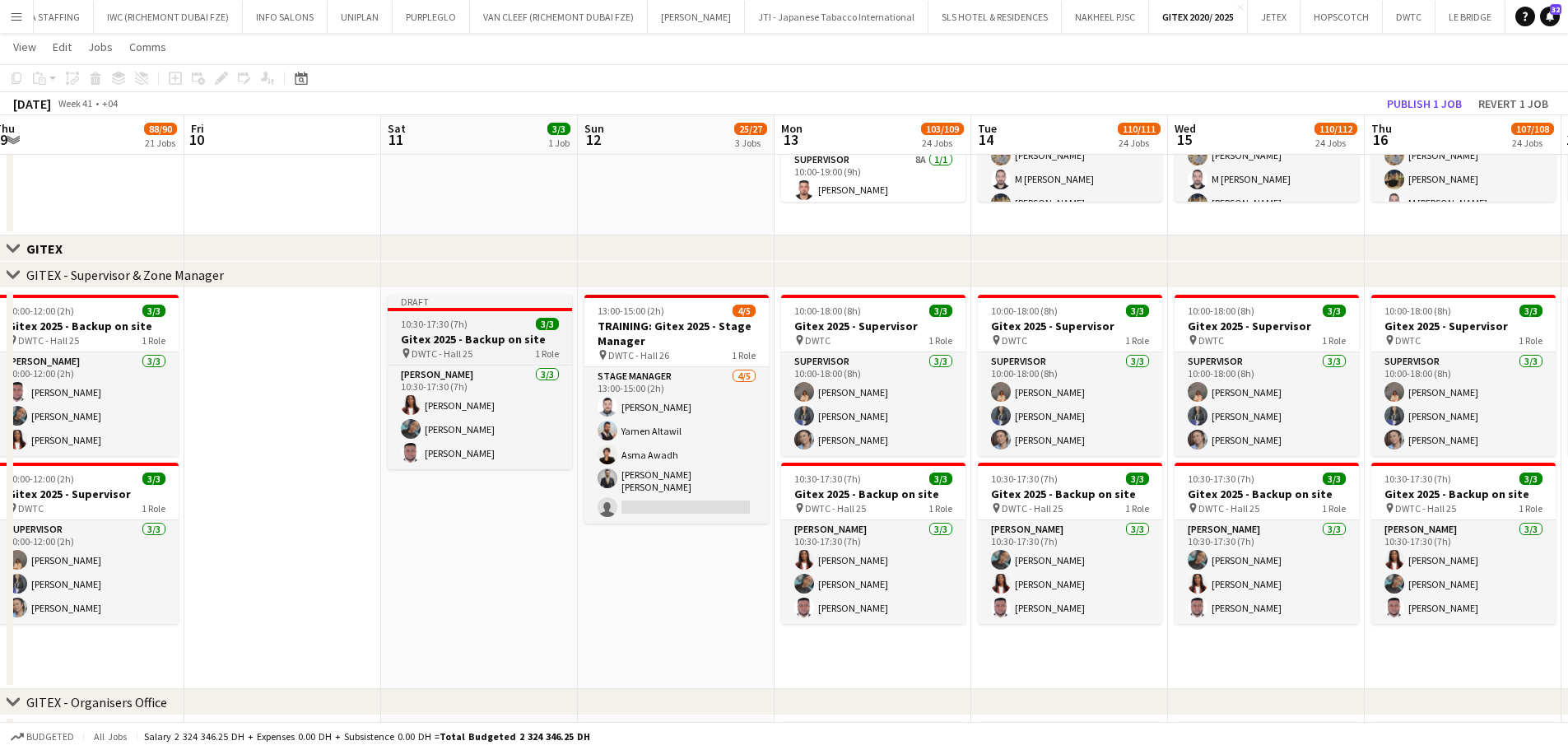
click at [446, 334] on h3 "Gitex 2025 - Backup on site" at bounding box center [479, 338] width 184 height 14
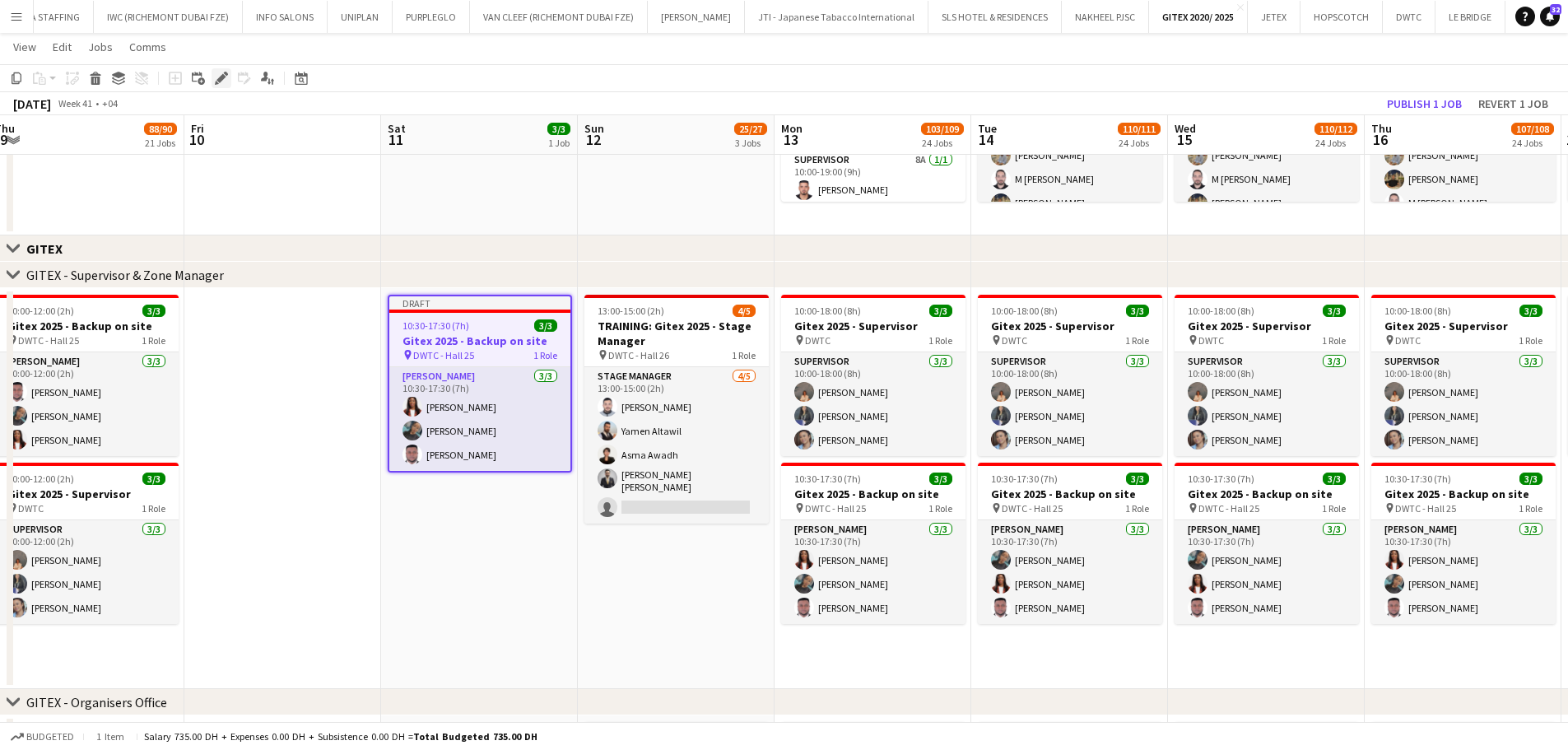
click at [222, 77] on icon at bounding box center [221, 78] width 9 height 9
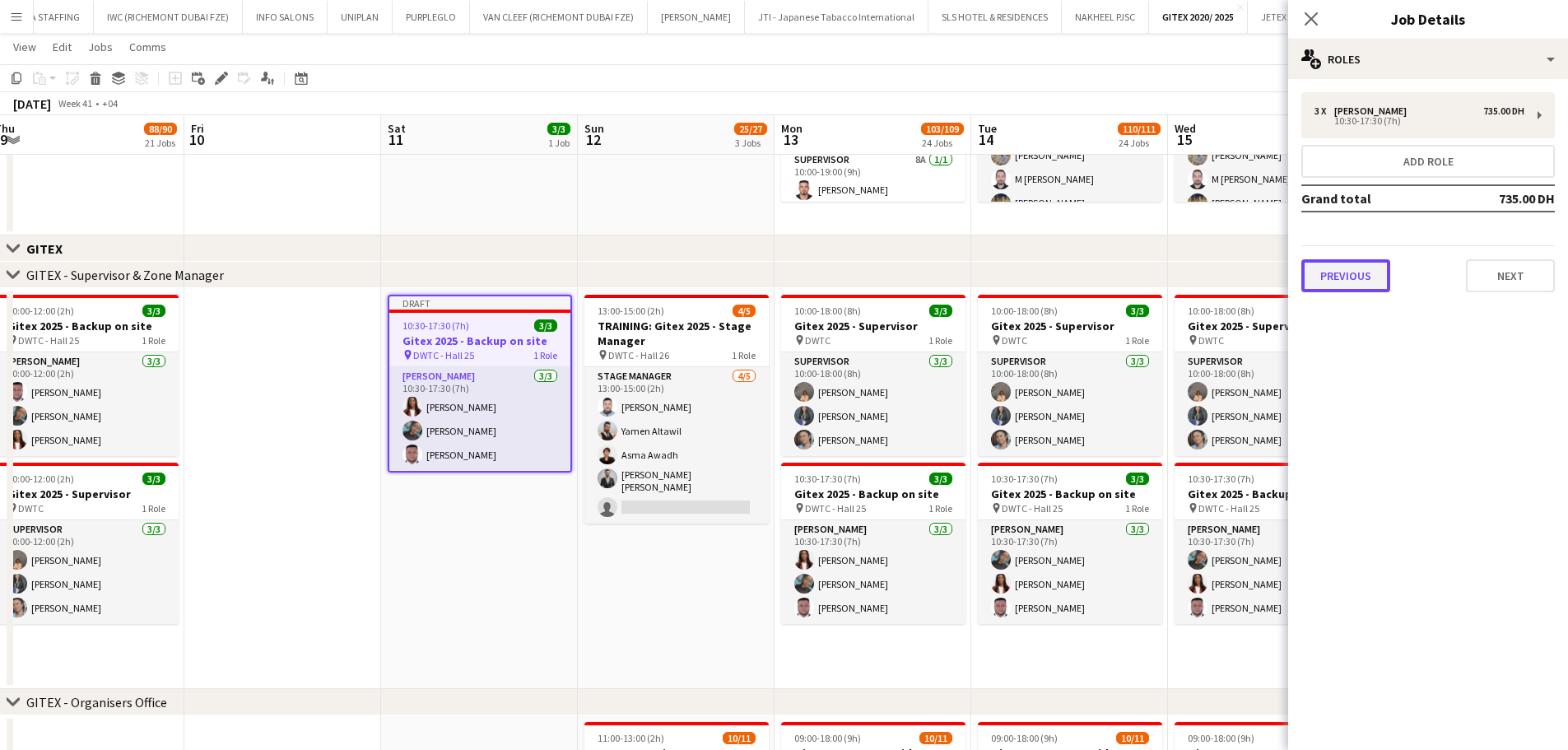
drag, startPoint x: 1368, startPoint y: 279, endPoint x: 1339, endPoint y: 155, distance: 127.3
click at [1263, 279] on button "Previous" at bounding box center [1345, 275] width 89 height 33
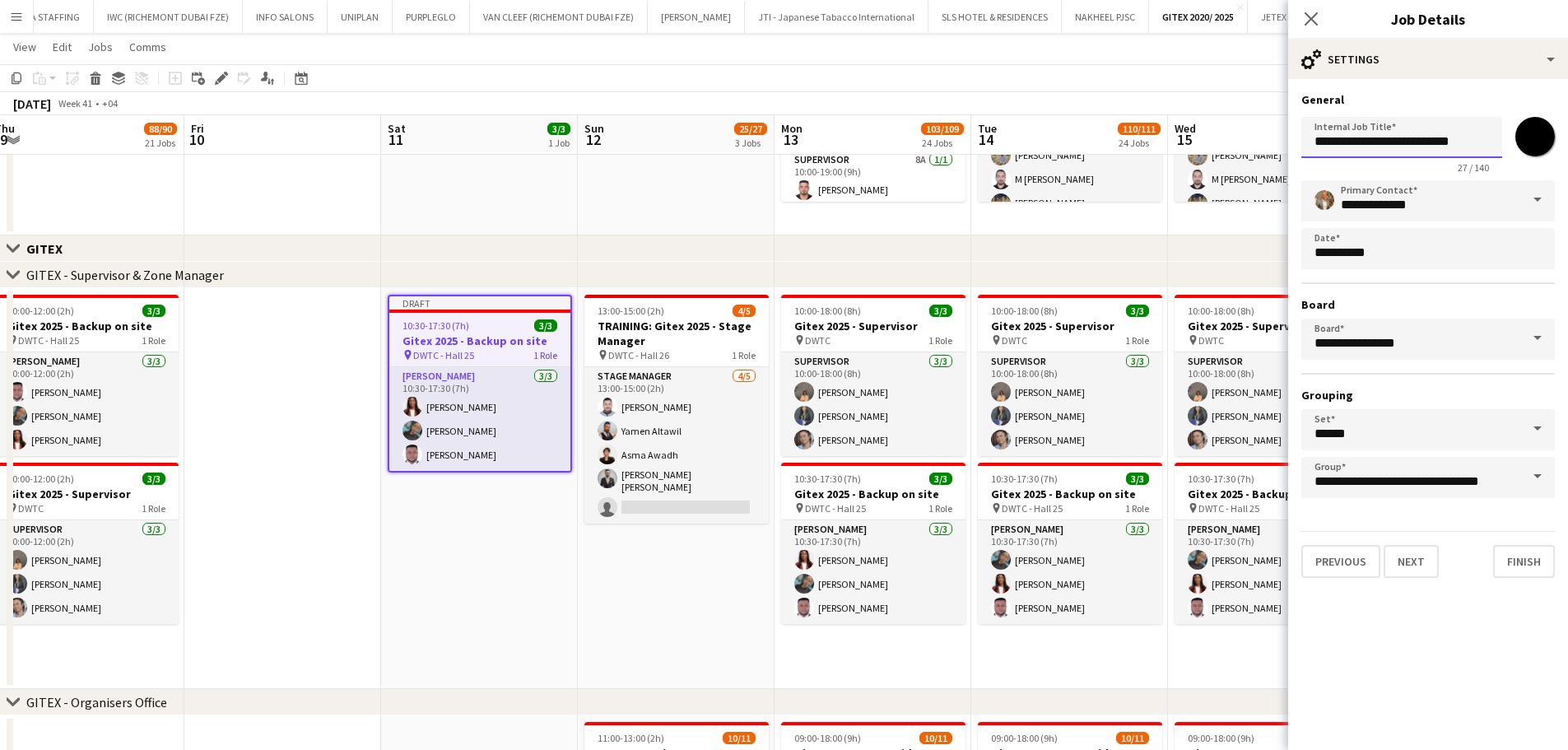
click at [1263, 140] on input "**********" at bounding box center [1402, 138] width 200 height 41
drag, startPoint x: 1372, startPoint y: 139, endPoint x: 1288, endPoint y: 140, distance: 84.0
click at [1263, 140] on form "**********" at bounding box center [1427, 336] width 279 height 486
type input "**********"
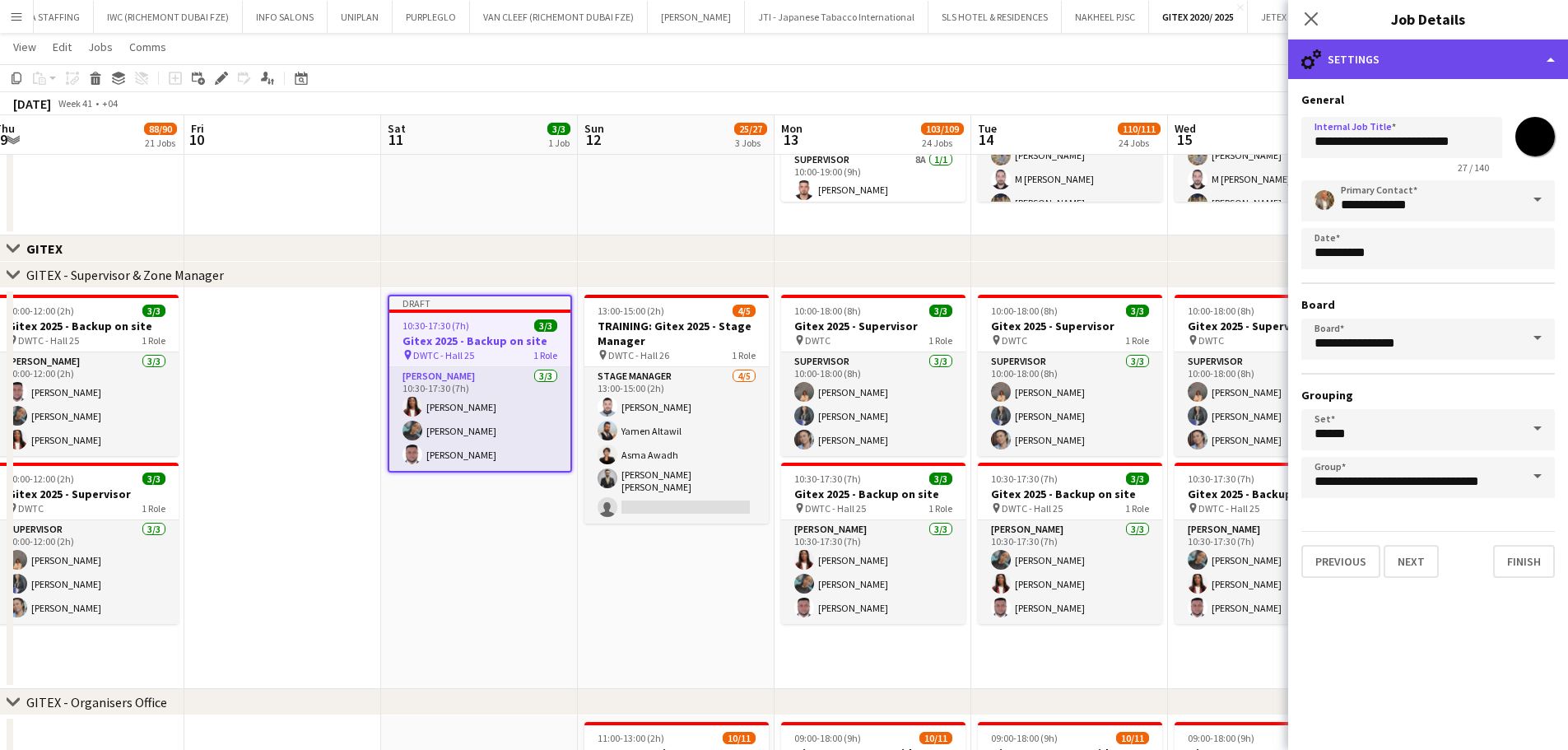
click at [1263, 54] on div "cog-double-3 Settings" at bounding box center [1427, 59] width 279 height 40
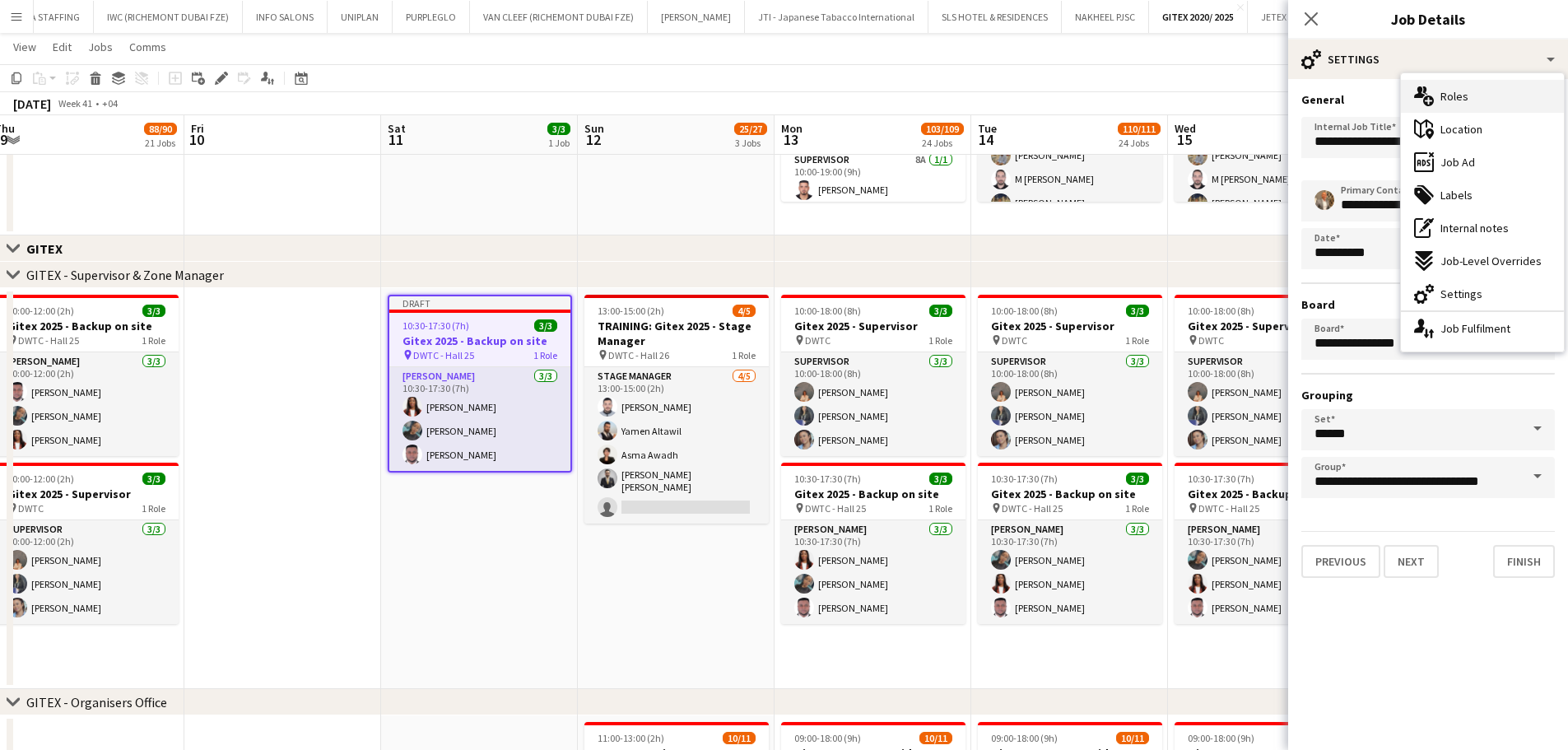
click at [1263, 99] on span "Roles" at bounding box center [1454, 96] width 28 height 14
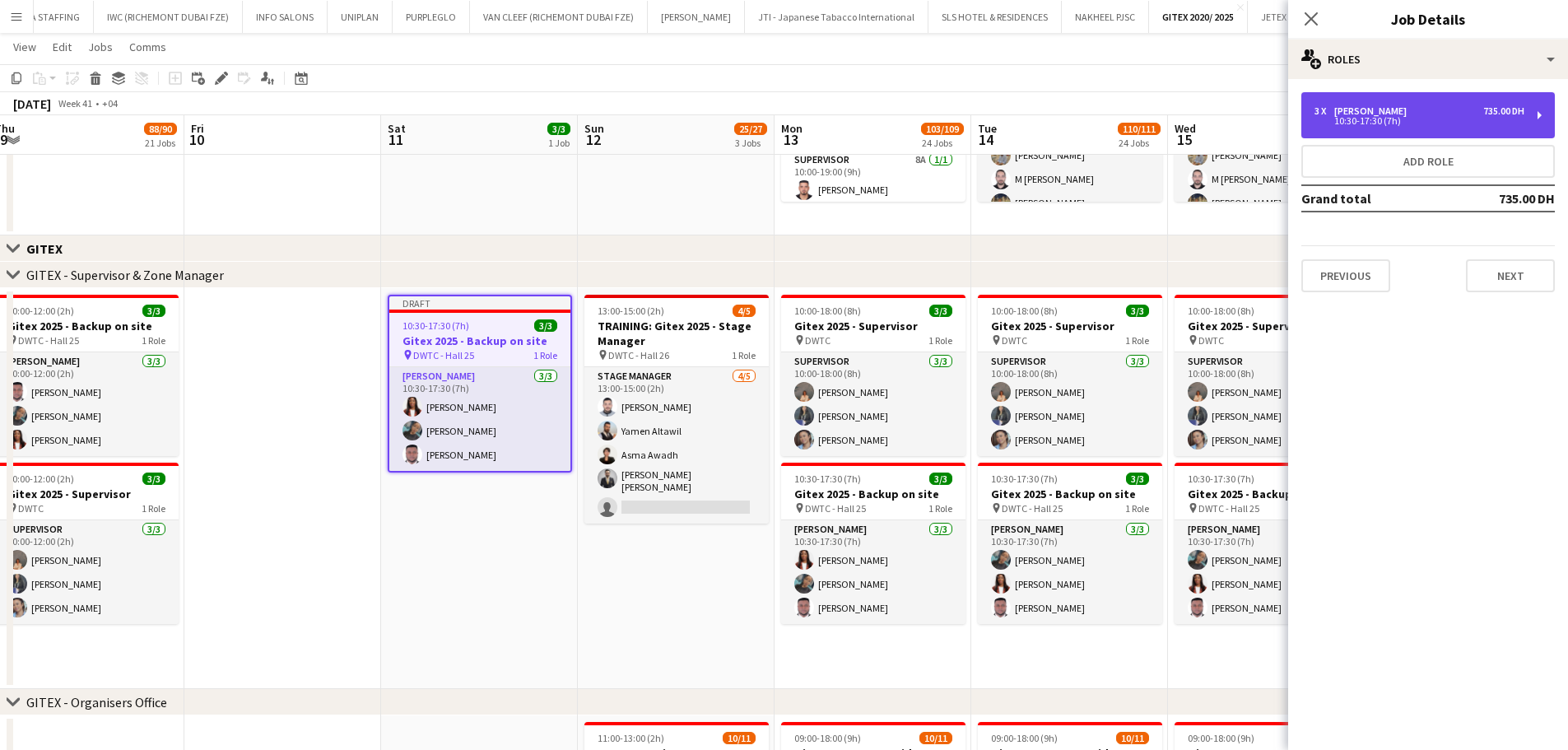
click at [1263, 123] on div "10:30-17:30 (7h)" at bounding box center [1419, 121] width 210 height 8
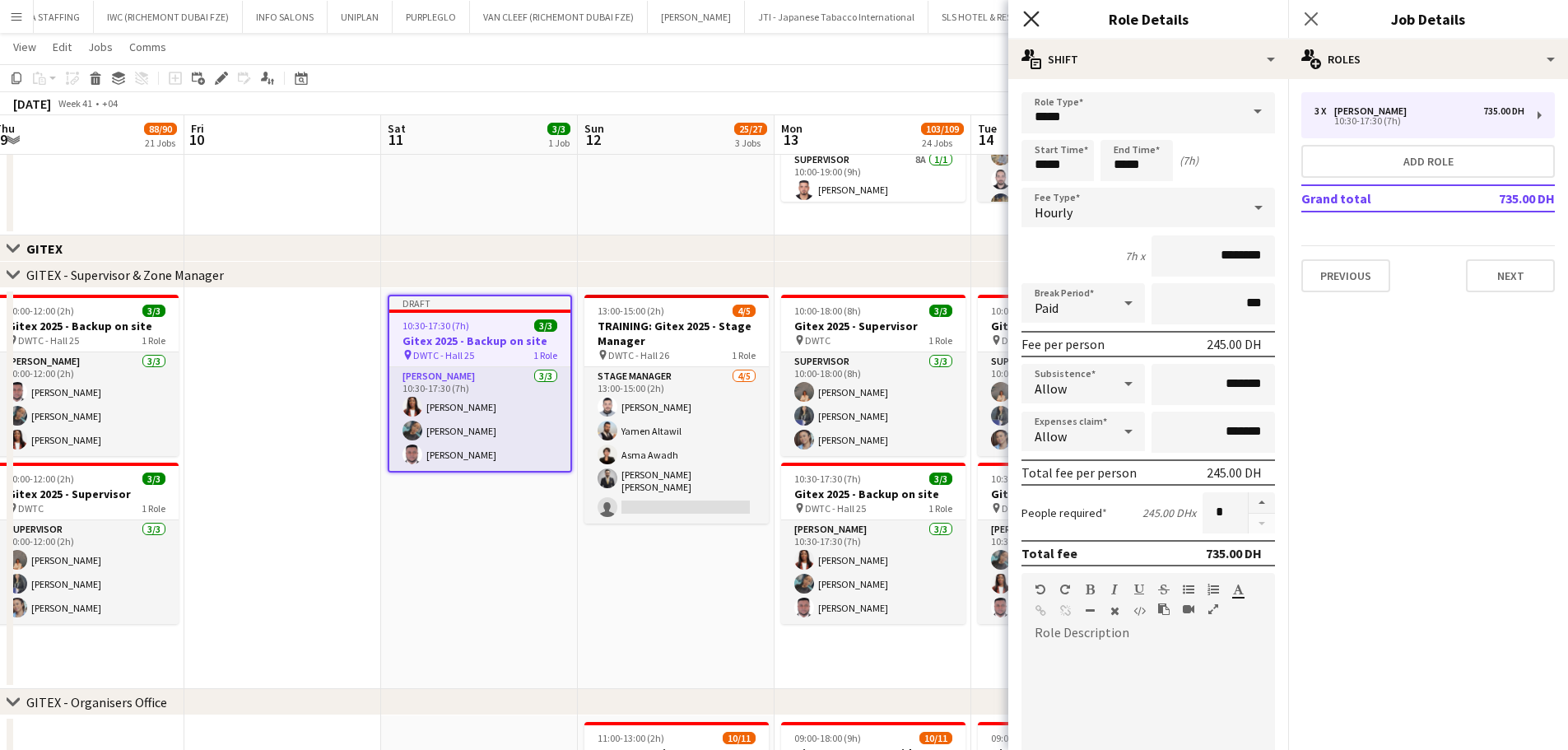
click at [1032, 17] on icon at bounding box center [1030, 19] width 15 height 15
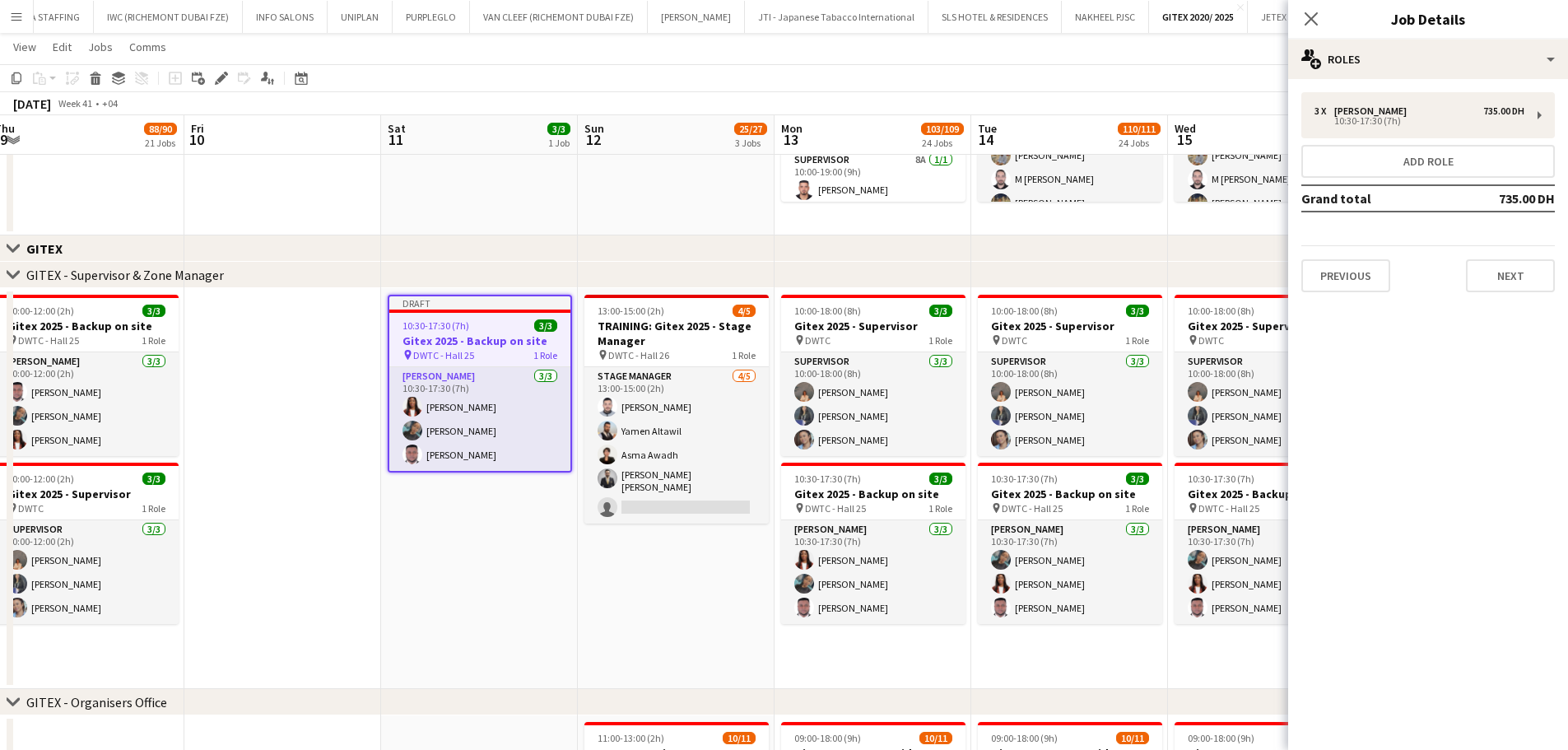
click at [516, 330] on div "10:30-17:30 (7h) 3/3" at bounding box center [479, 325] width 181 height 13
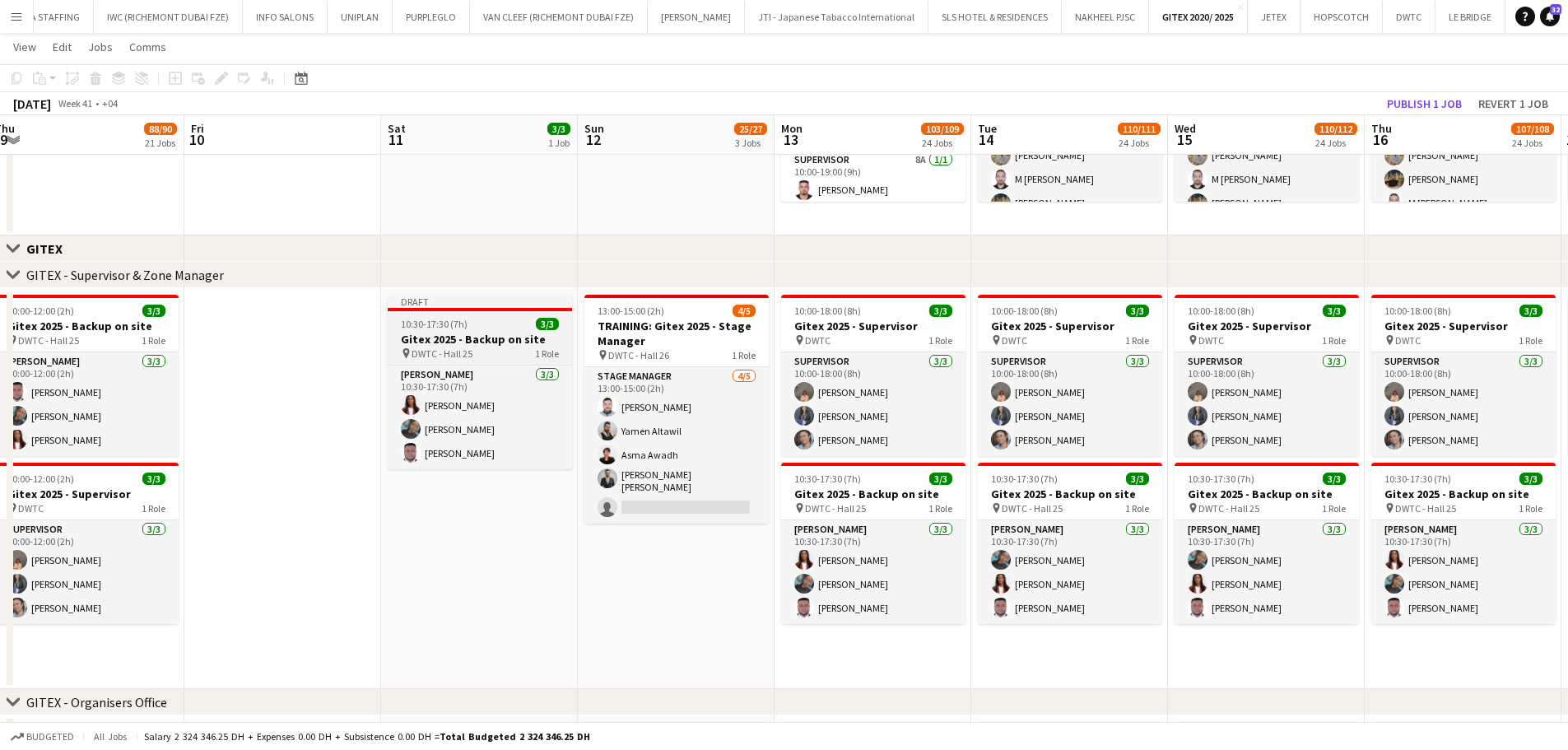
click at [475, 341] on h3 "Gitex 2025 - Backup on site" at bounding box center [479, 338] width 184 height 14
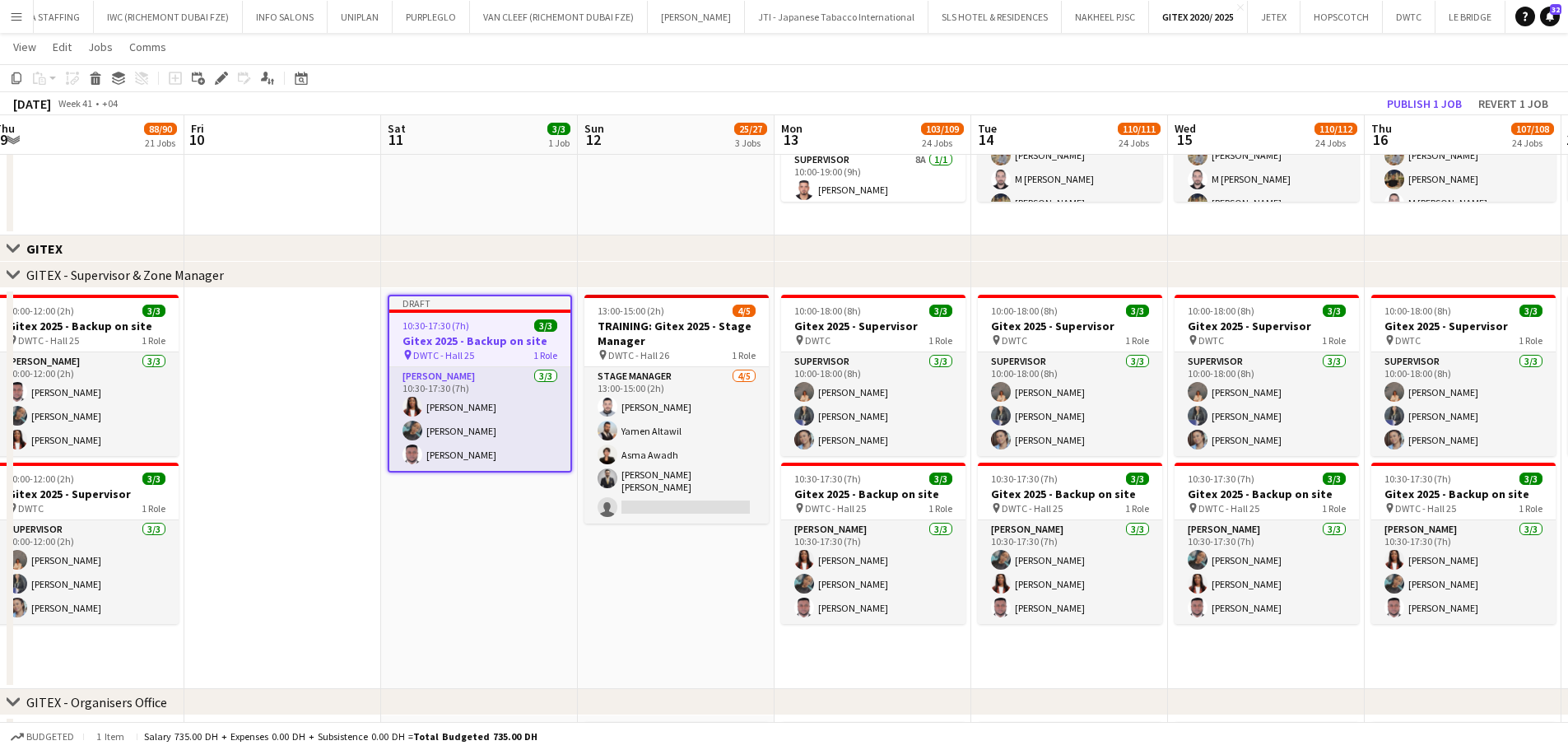
scroll to position [0, 0]
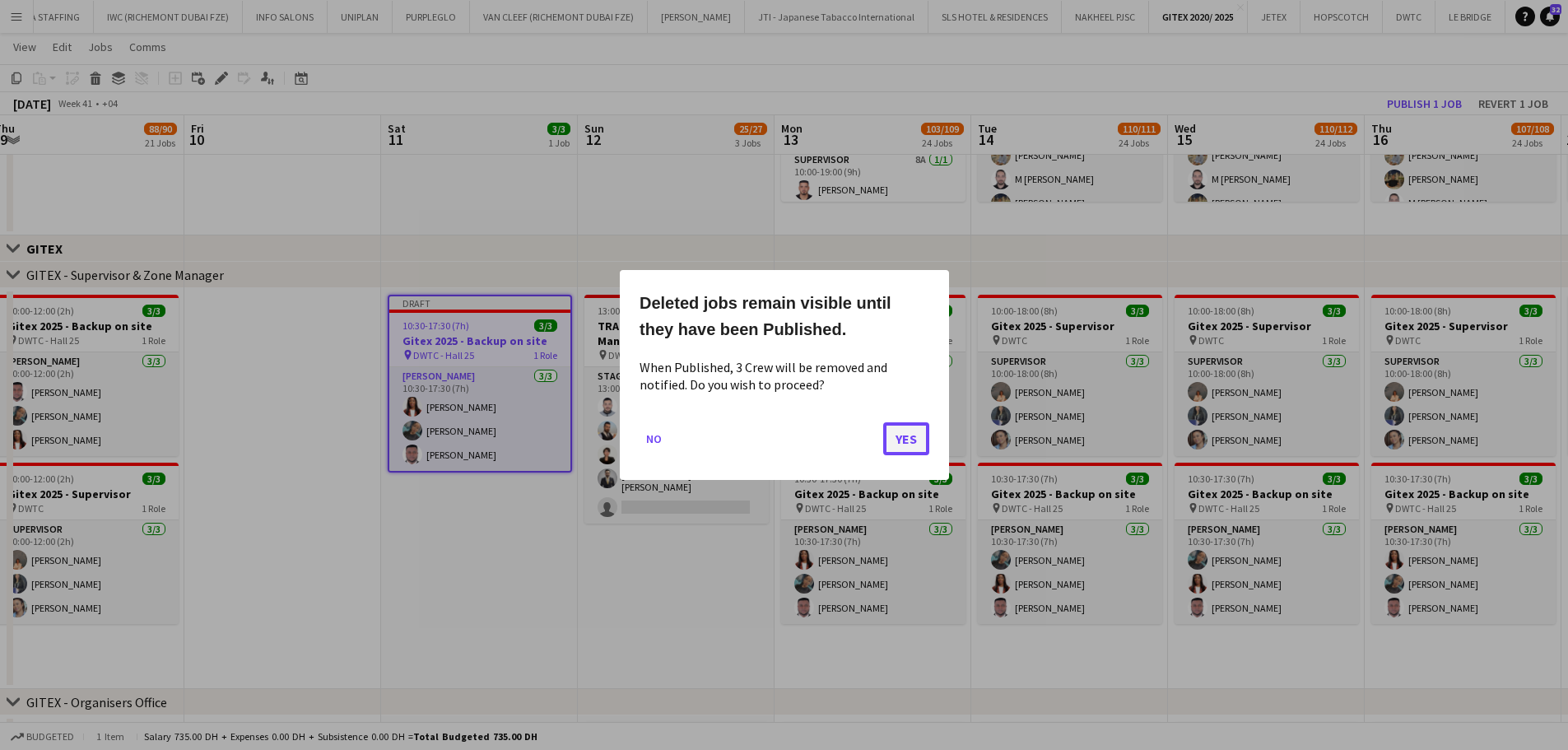
click at [893, 443] on button "Yes" at bounding box center [906, 438] width 46 height 33
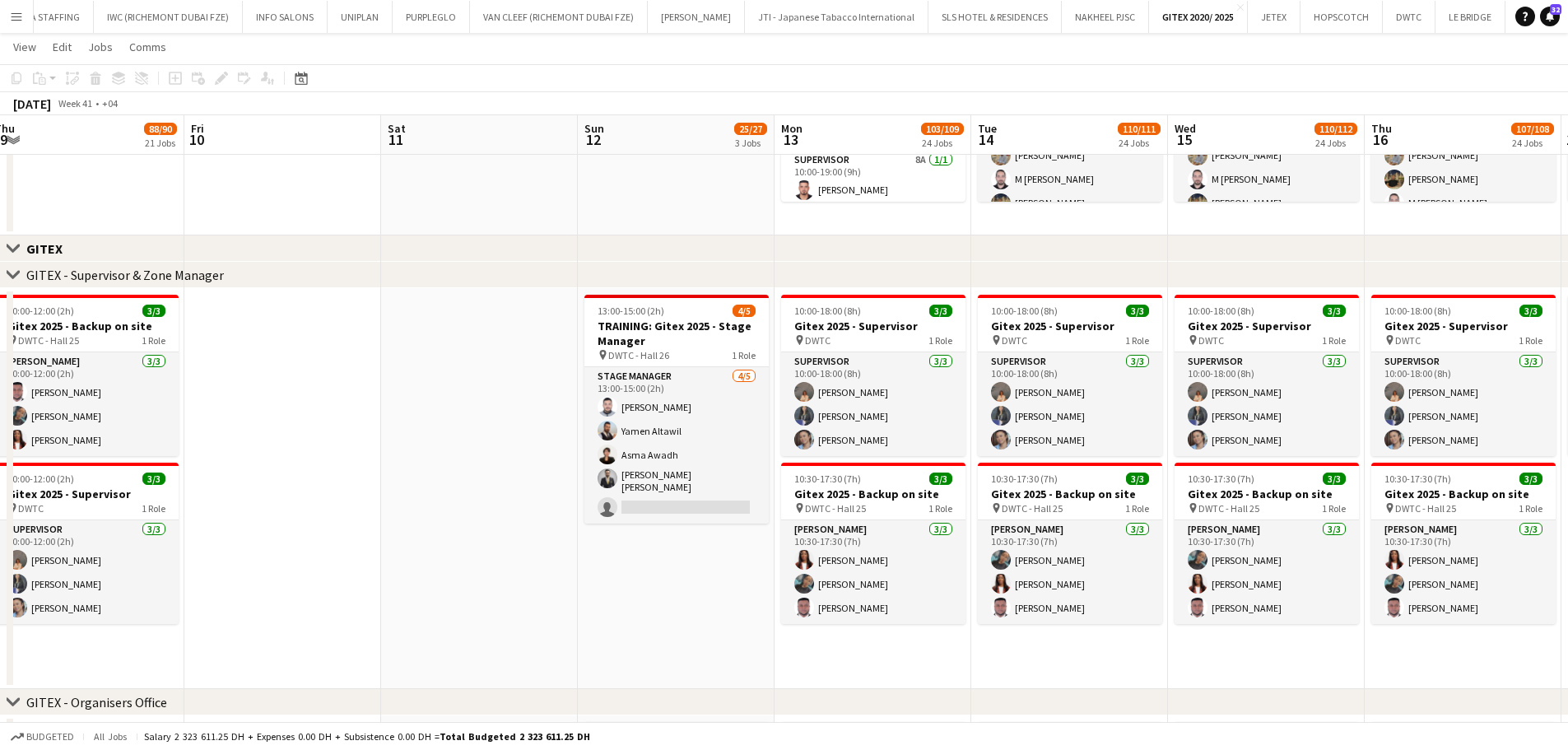
scroll to position [0, 341]
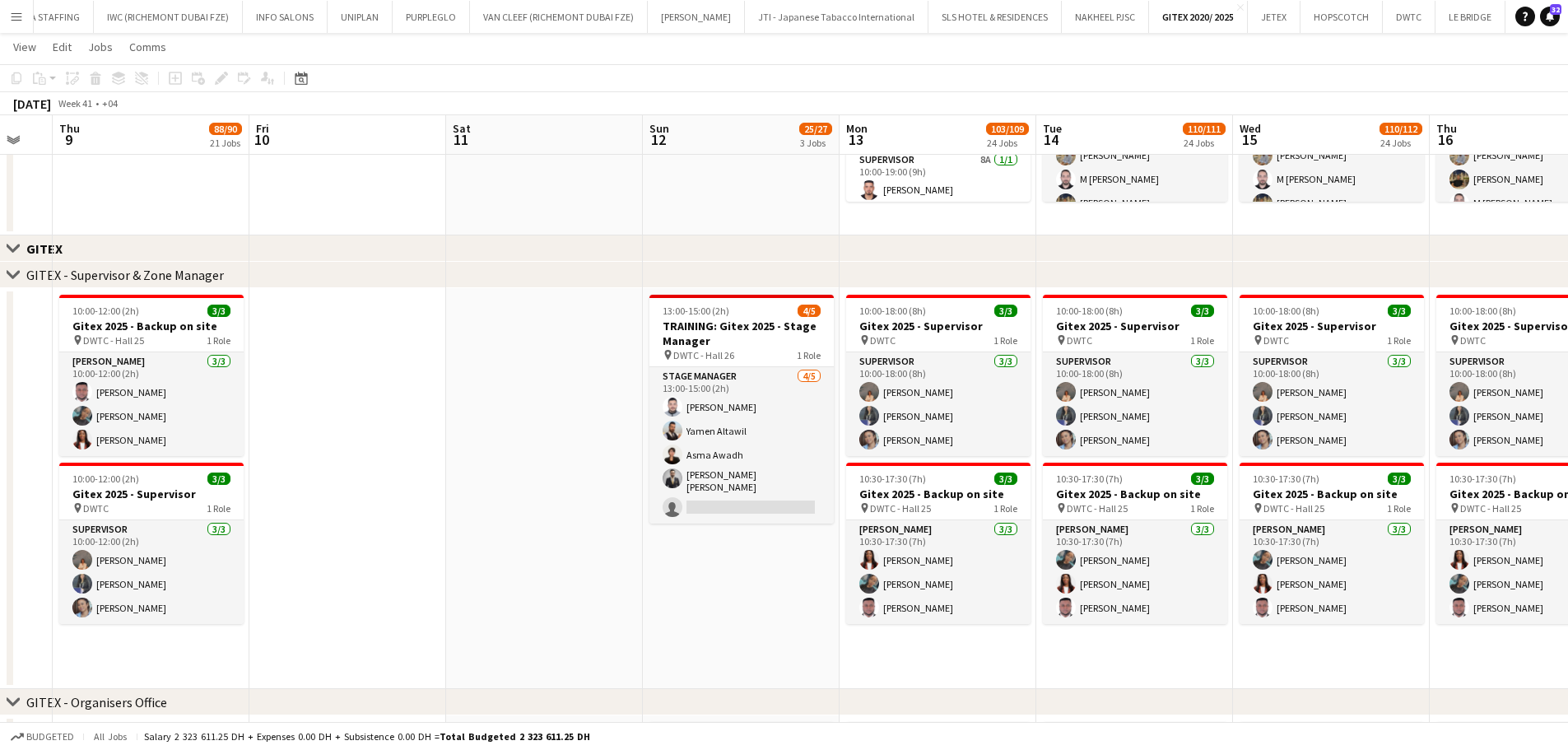
drag, startPoint x: 467, startPoint y: 510, endPoint x: 533, endPoint y: 508, distance: 66.0
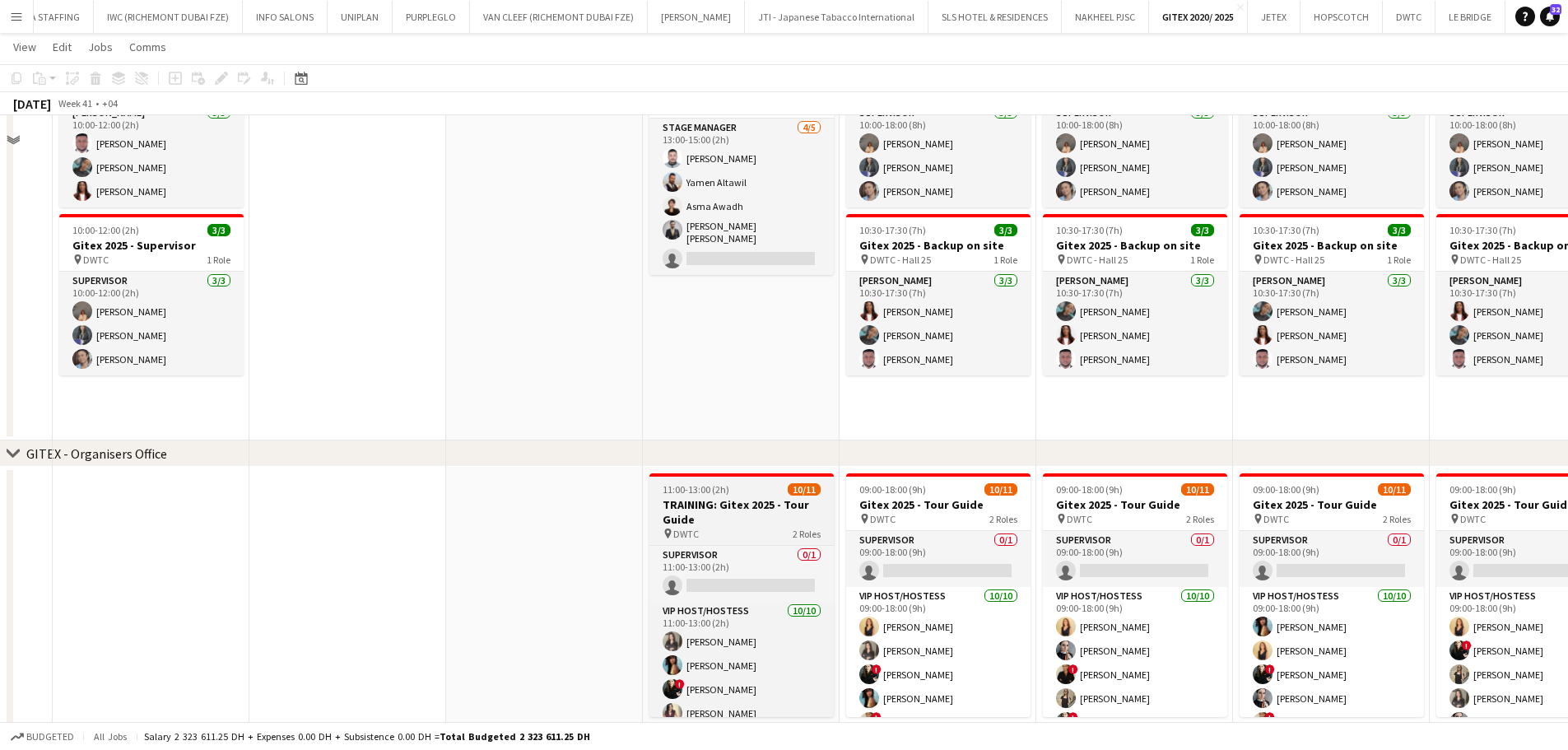
scroll to position [1152, 0]
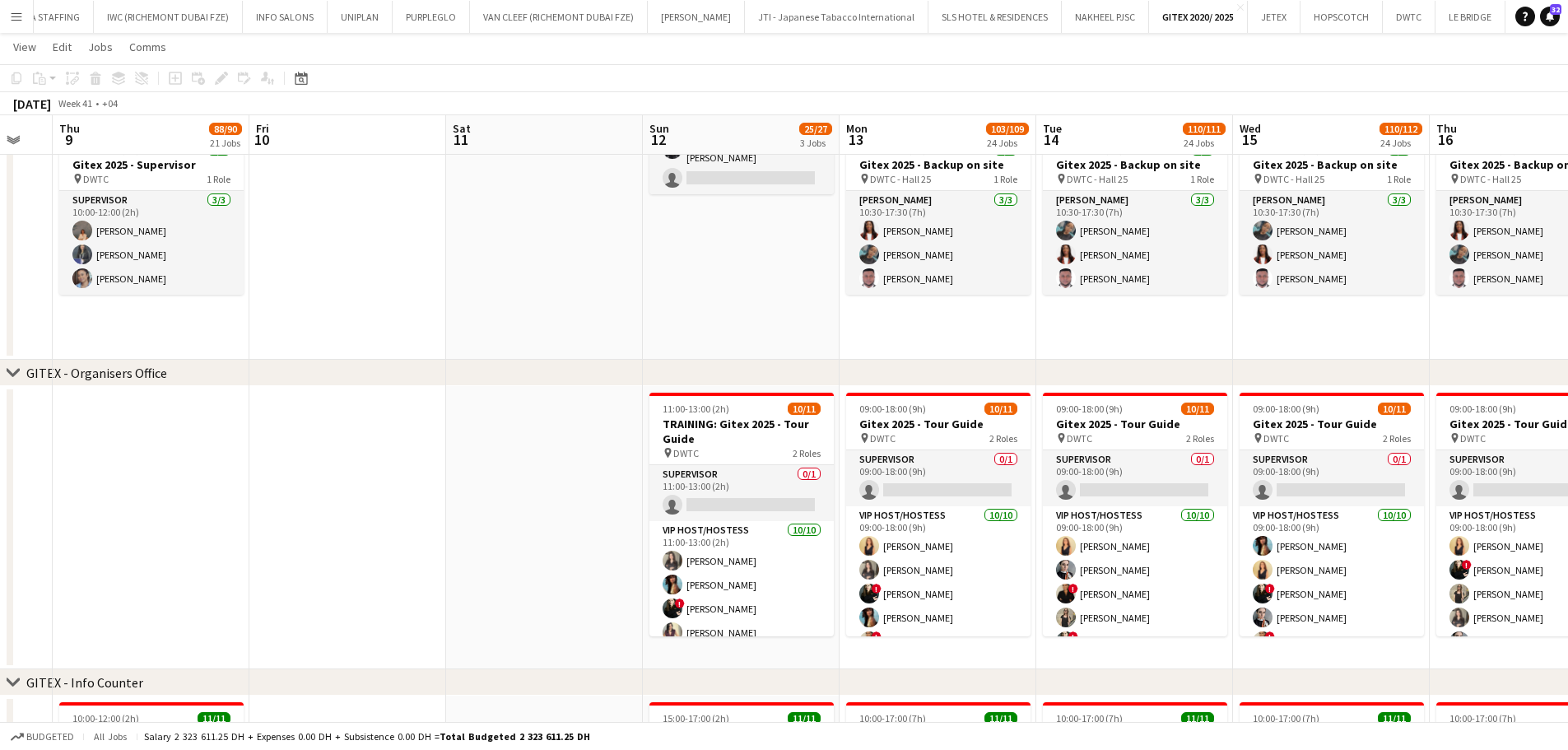
click at [9, 369] on icon "chevron-right" at bounding box center [14, 373] width 14 height 14
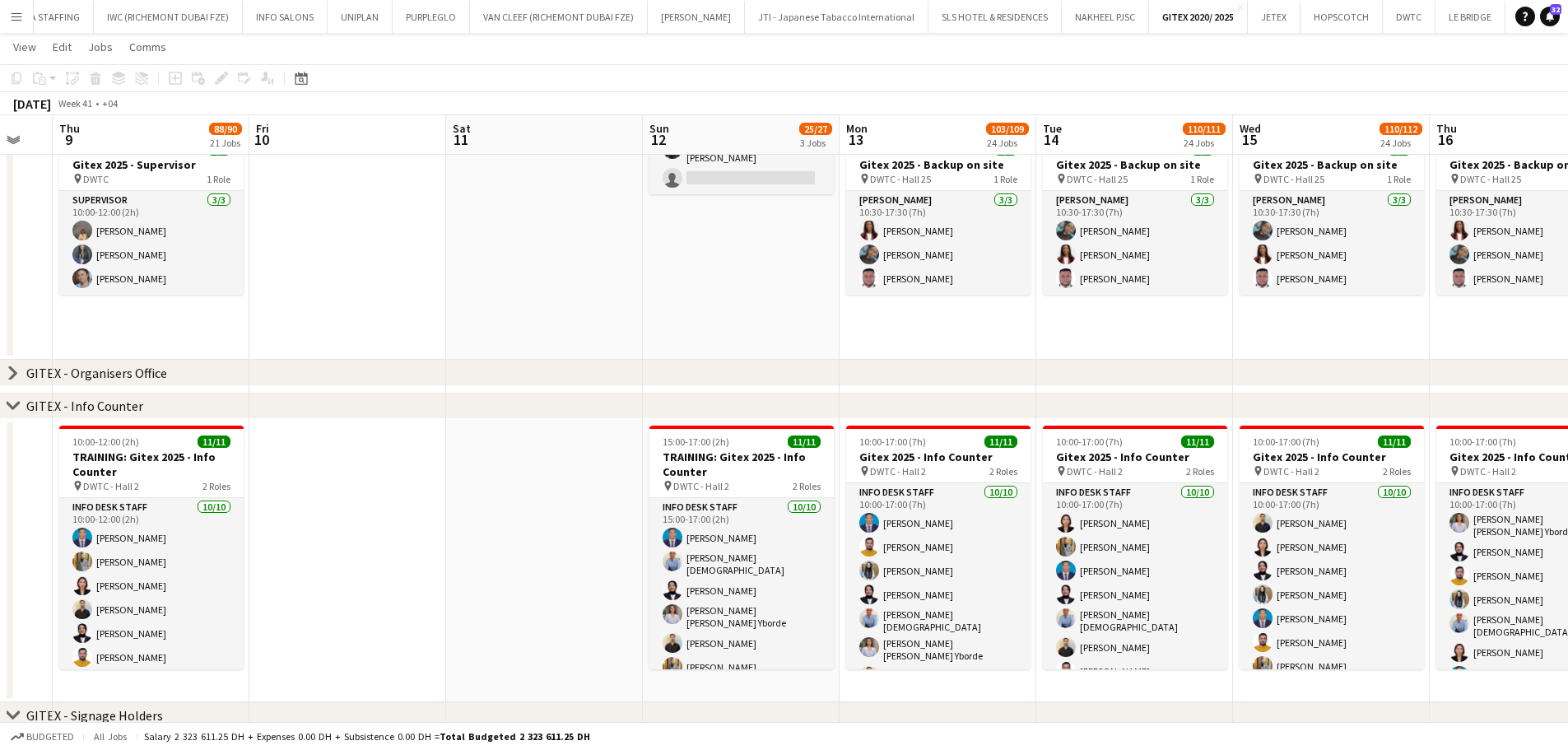
click at [12, 404] on icon "chevron-right" at bounding box center [14, 406] width 14 height 14
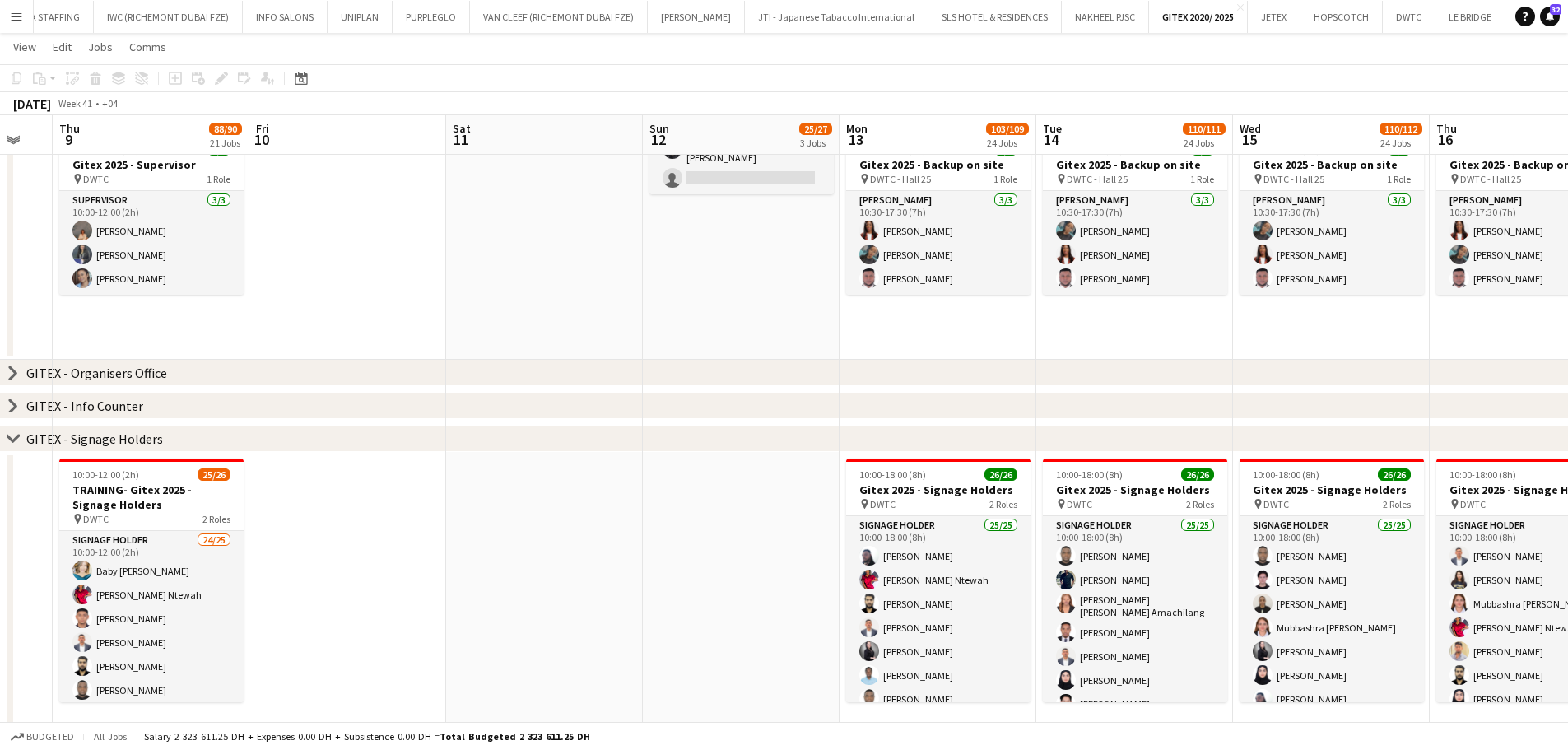
click at [10, 437] on icon at bounding box center [13, 438] width 13 height 7
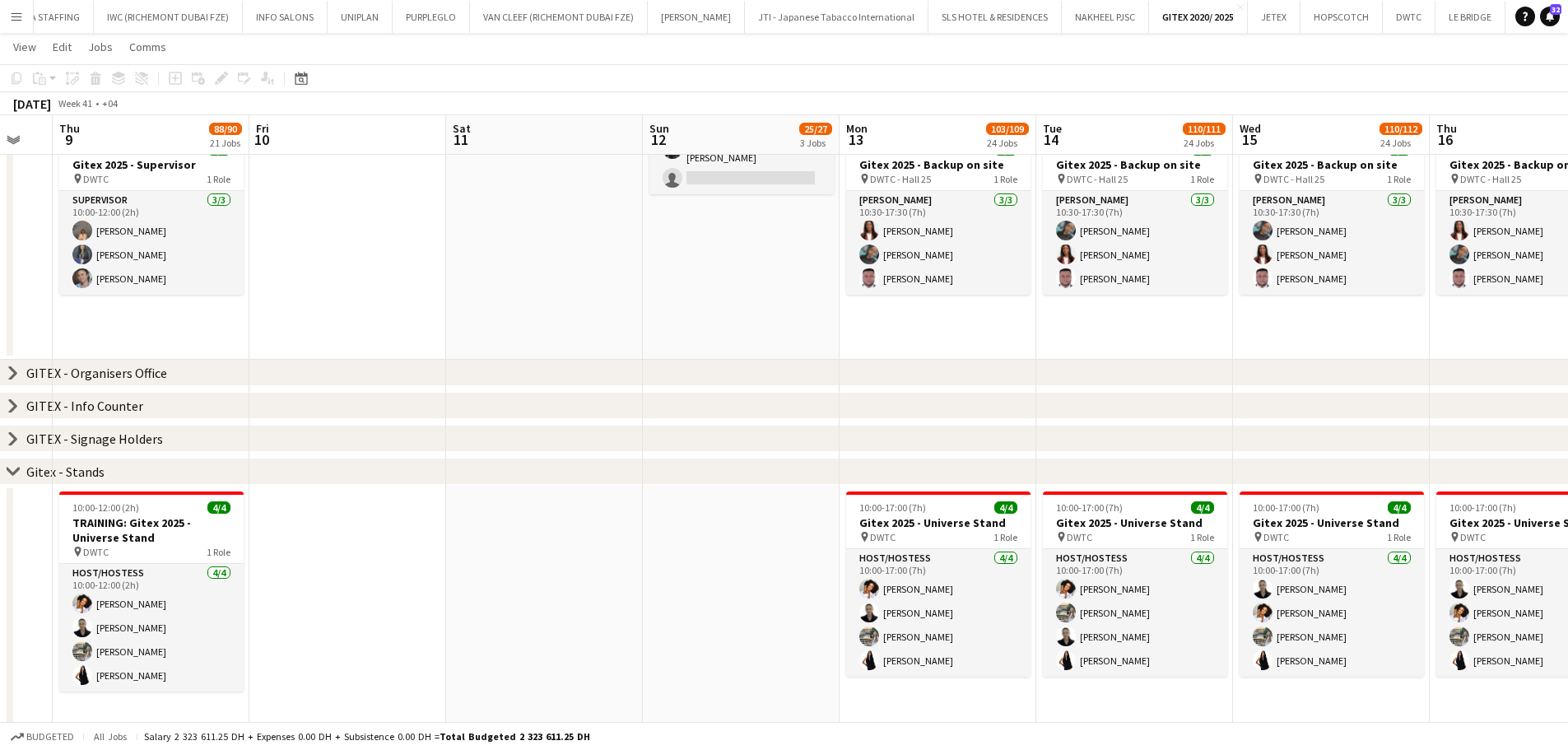
click at [14, 472] on icon at bounding box center [13, 471] width 13 height 7
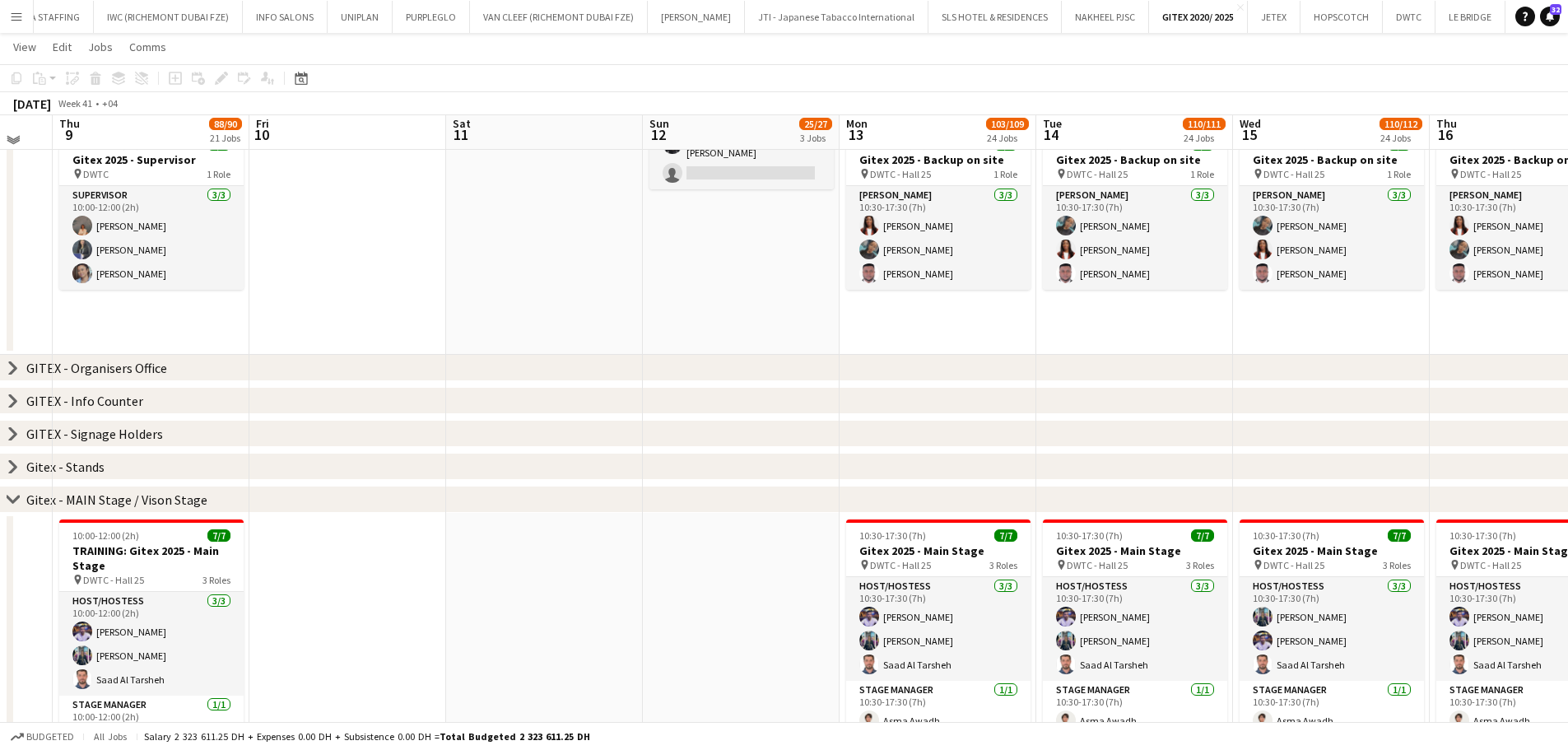
scroll to position [1317, 0]
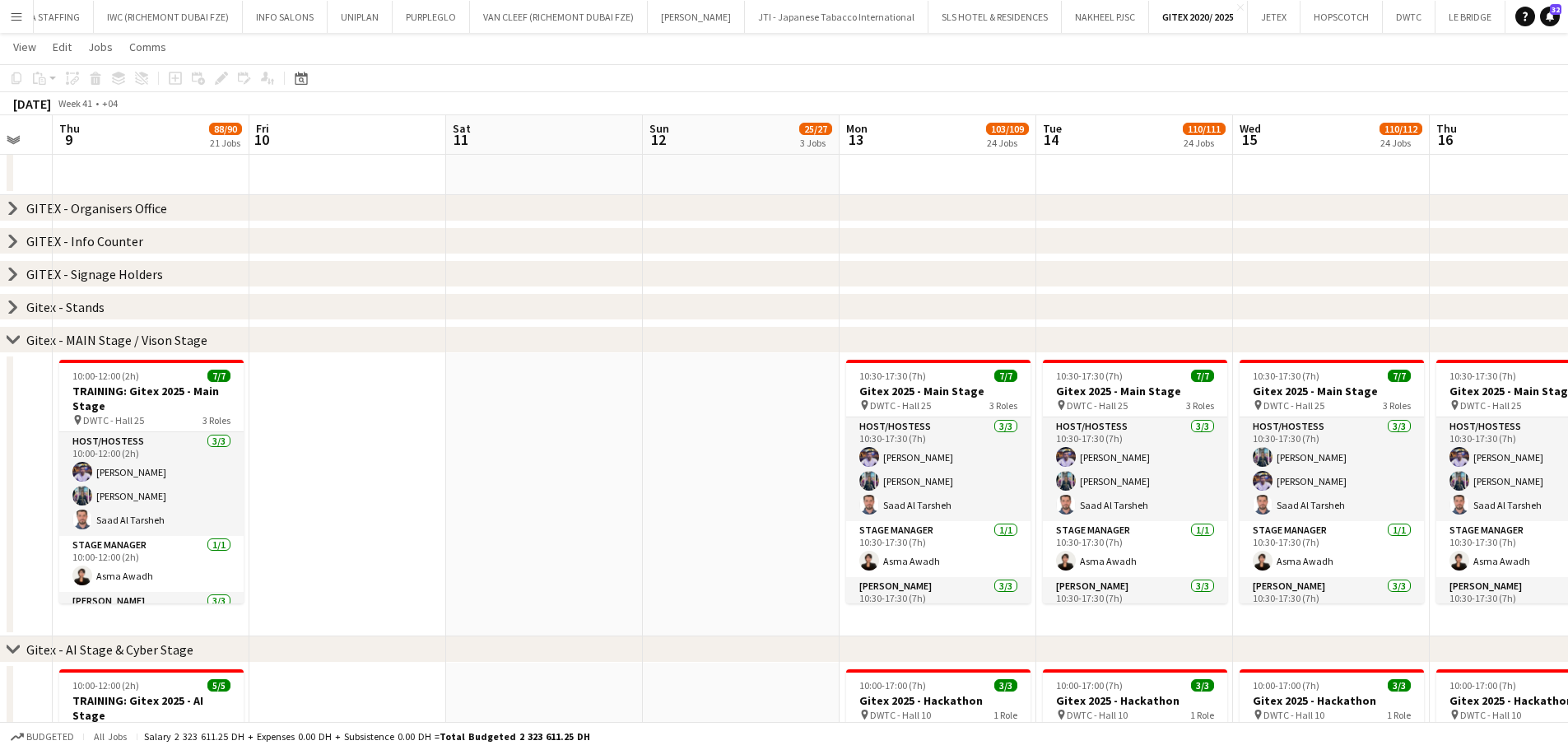
click at [14, 339] on icon "chevron-right" at bounding box center [14, 340] width 14 height 14
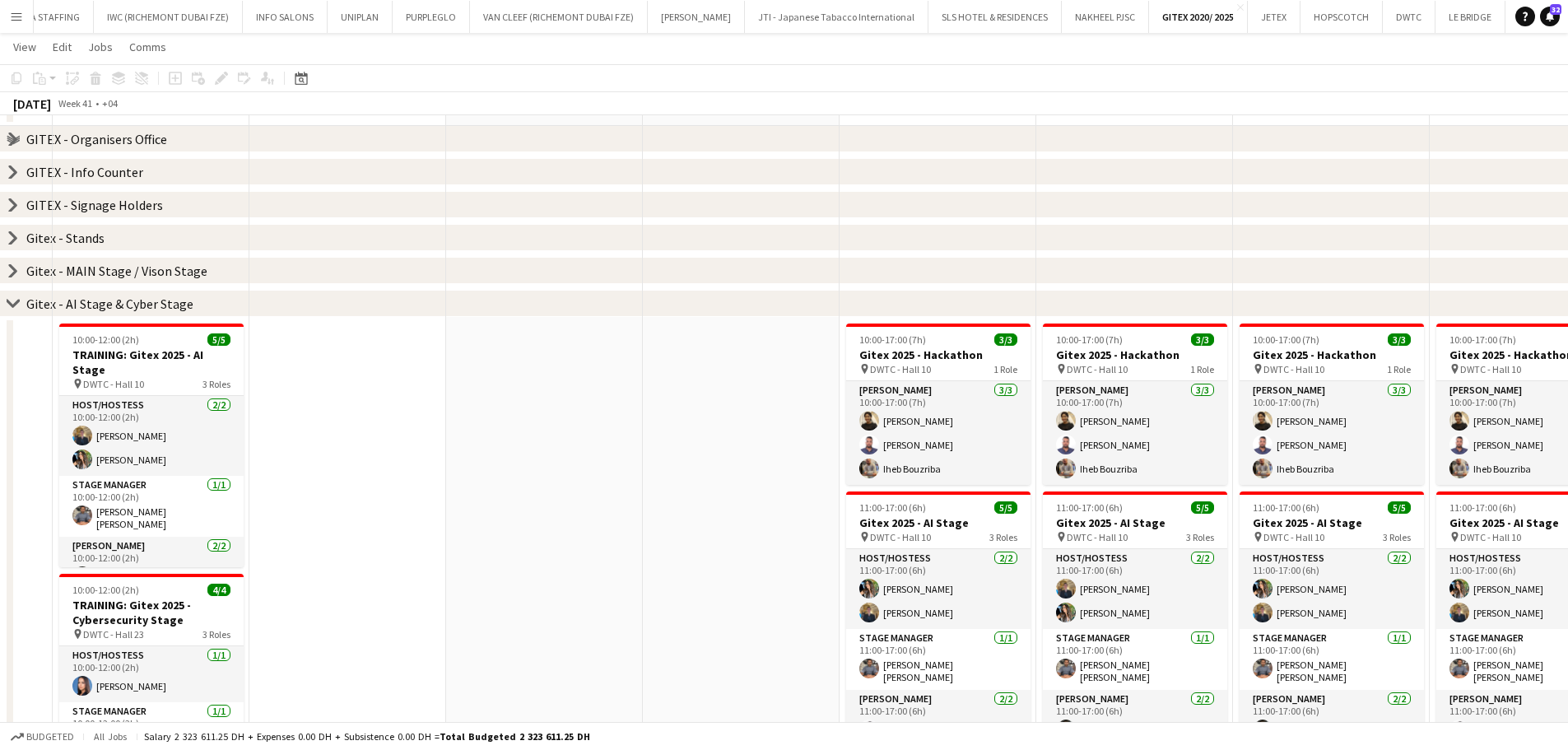
scroll to position [1481, 0]
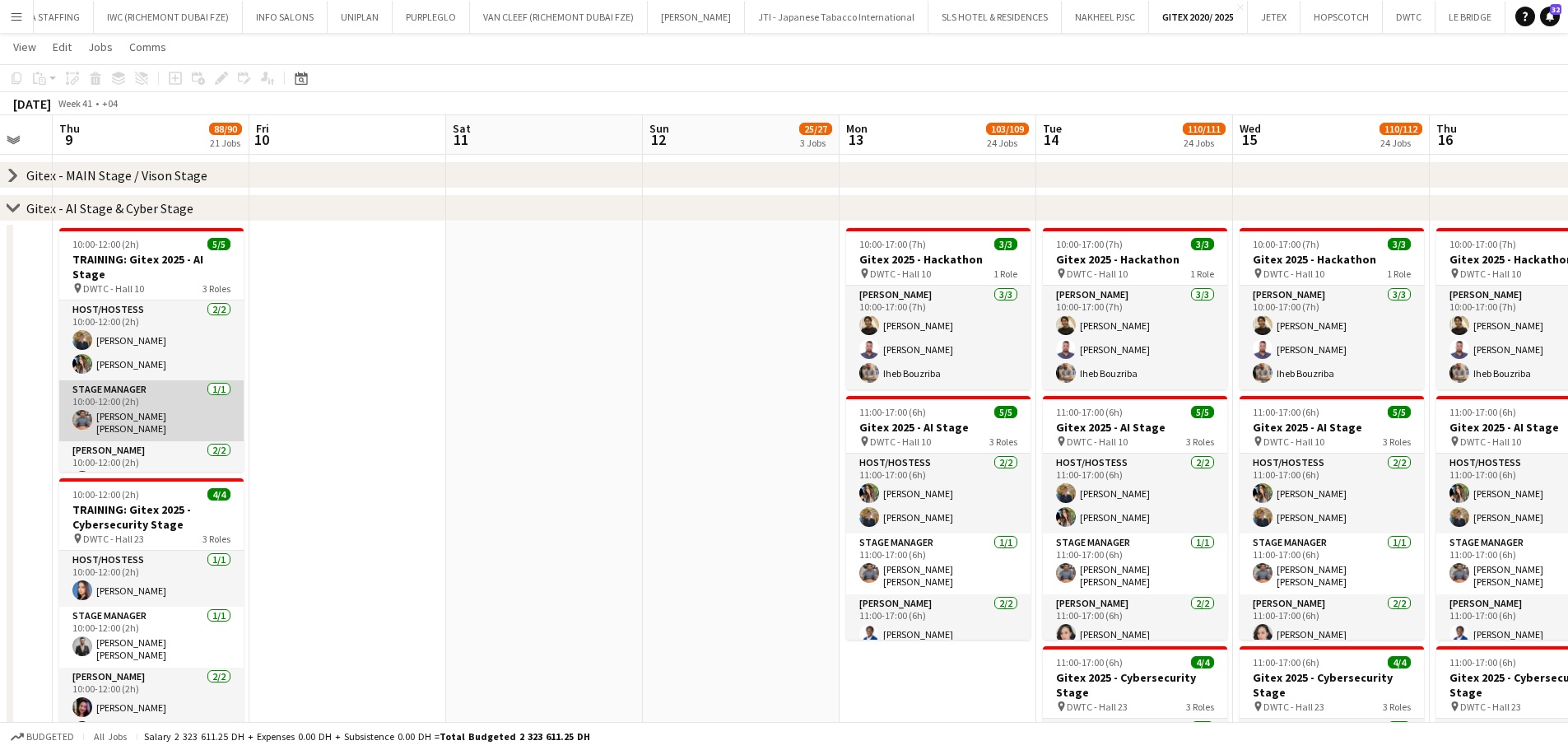
click at [145, 387] on app-card-role "Stage Manager 1/1 10:00-12:00 (2h) Abdul basith Faris" at bounding box center [151, 411] width 184 height 61
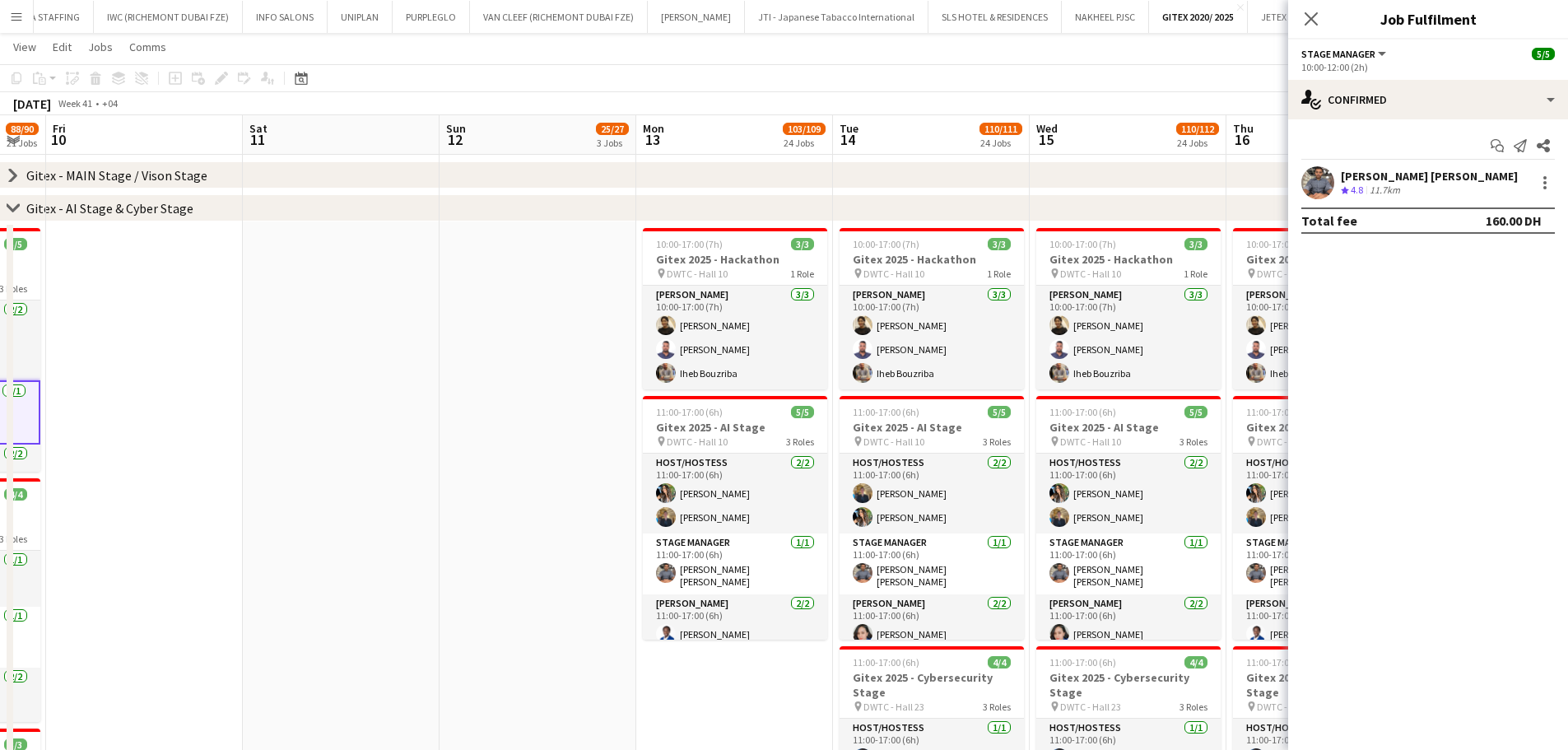
drag, startPoint x: 656, startPoint y: 539, endPoint x: 584, endPoint y: 538, distance: 72.0
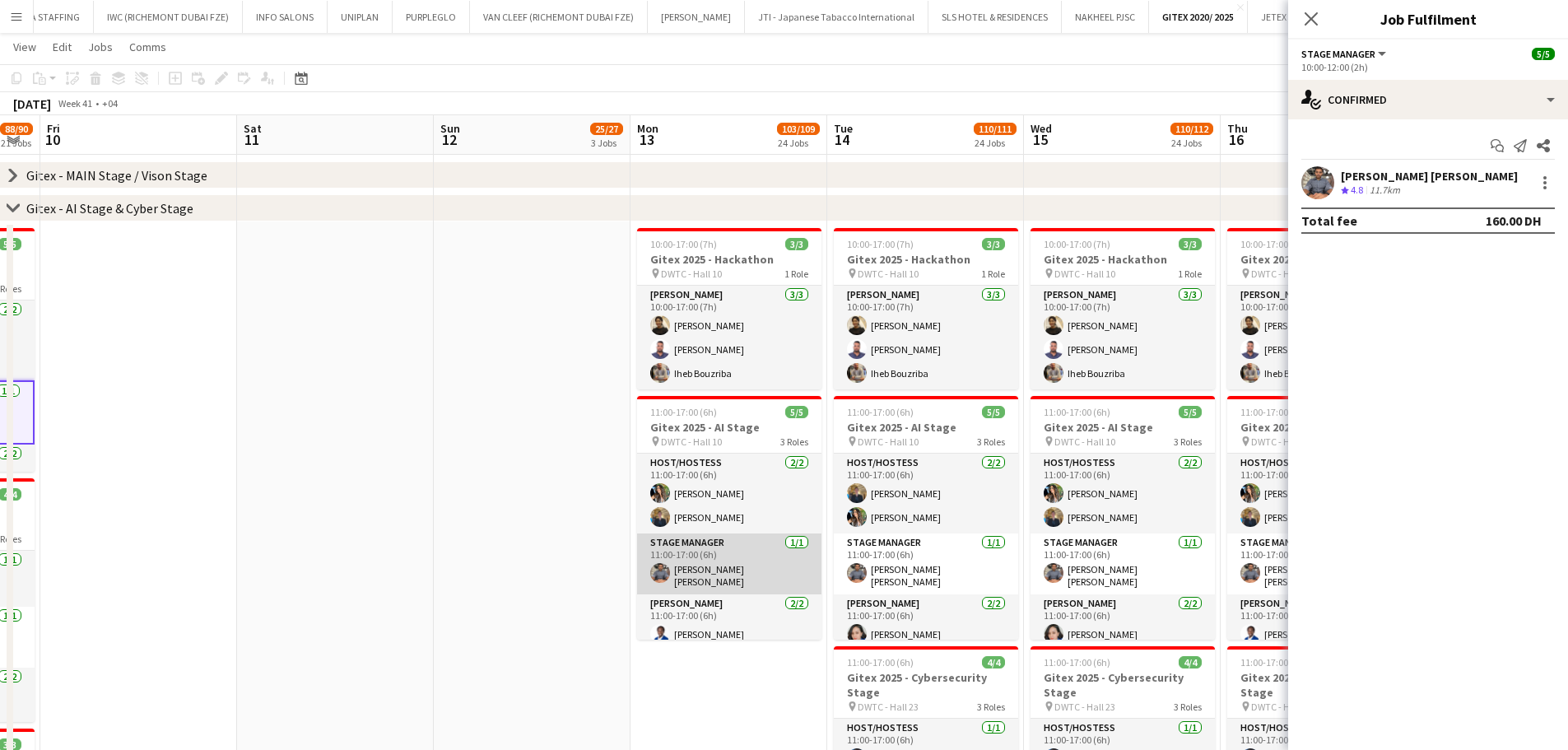
click at [766, 571] on app-card-role "Stage Manager 1/1 11:00-17:00 (6h) Abdul basith Faris" at bounding box center [729, 564] width 184 height 61
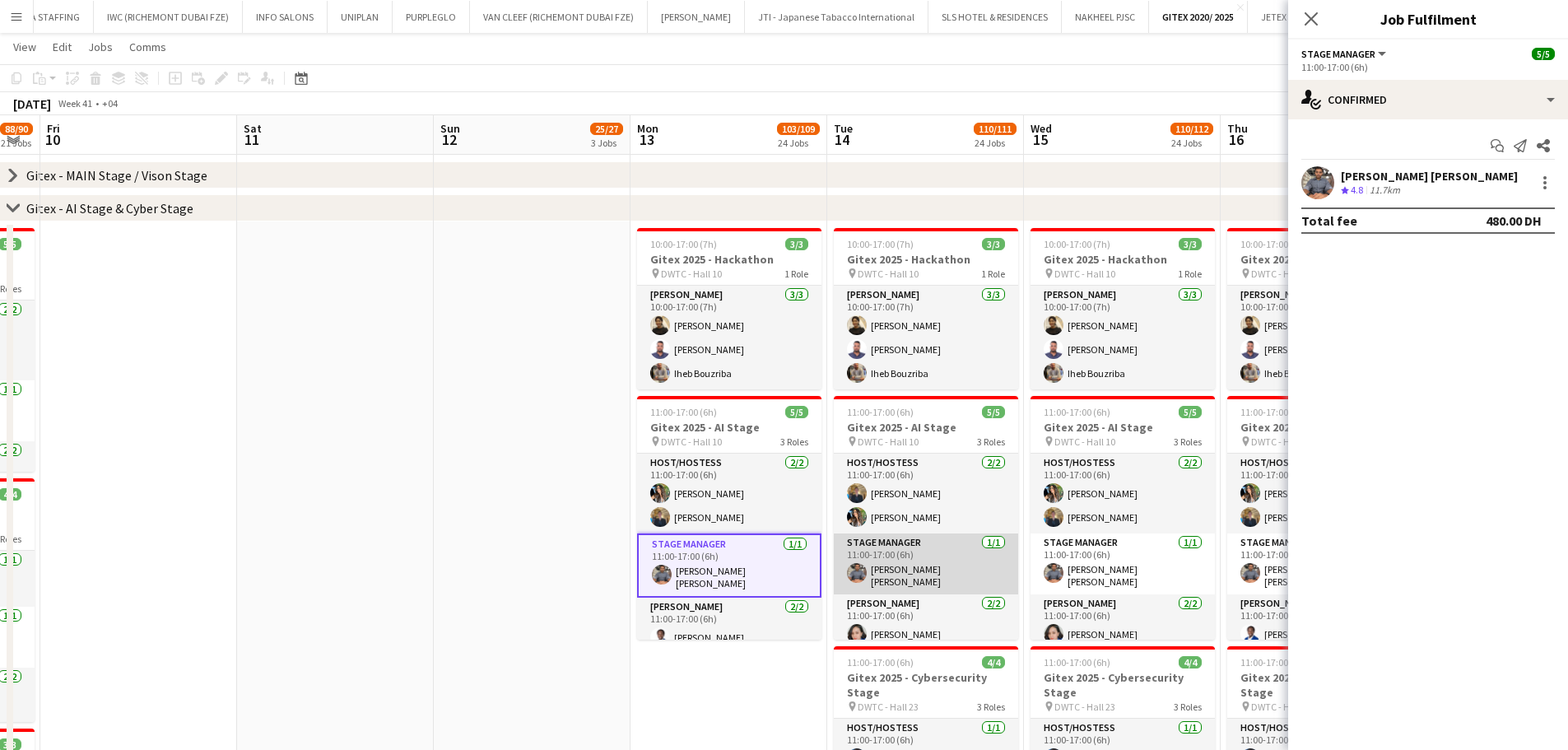
click at [981, 571] on app-card-role "Stage Manager 1/1 11:00-17:00 (6h) Abdul basith Faris" at bounding box center [925, 564] width 184 height 61
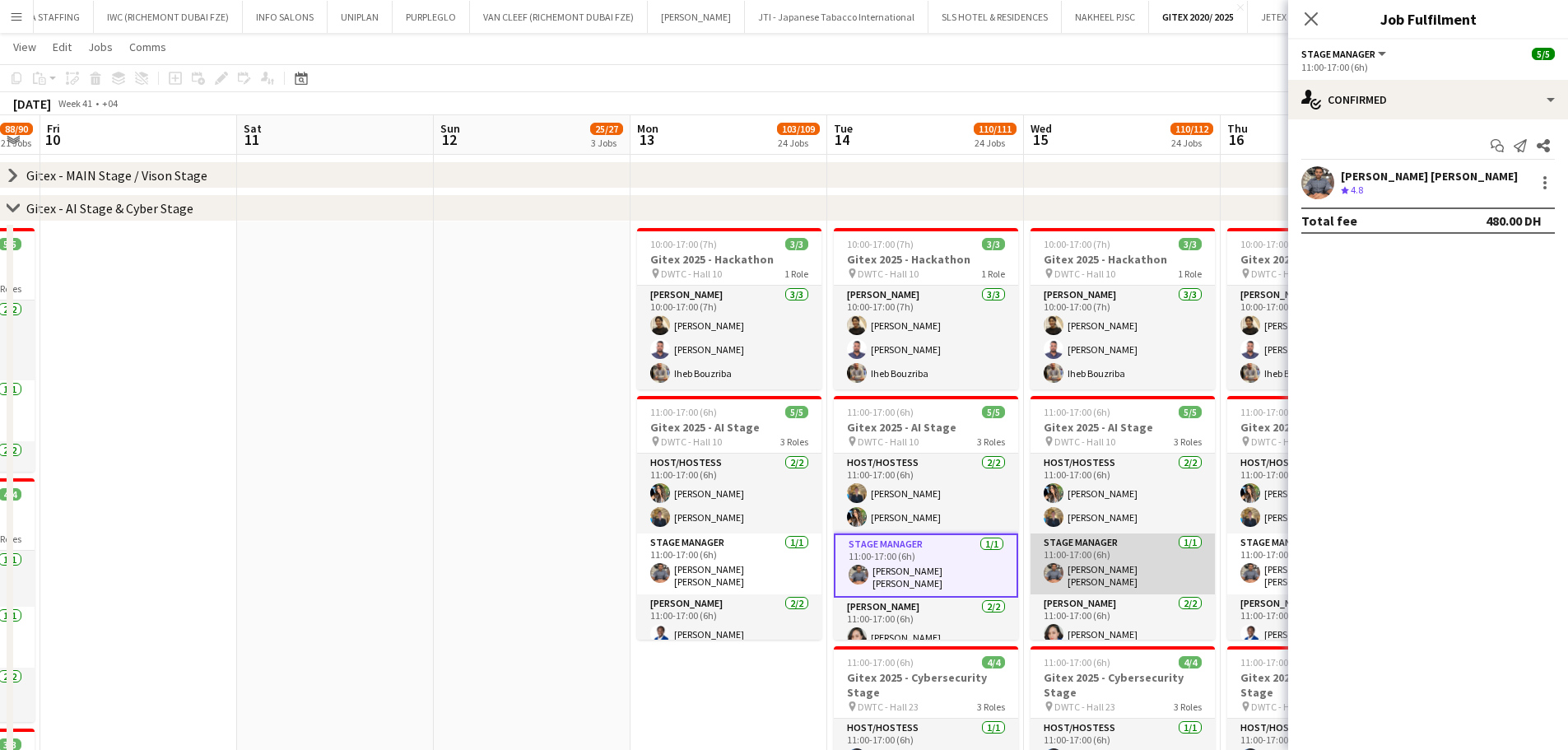
click at [1079, 571] on app-card-role "Stage Manager 1/1 11:00-17:00 (6h) Abdul basith Faris" at bounding box center [1122, 564] width 184 height 61
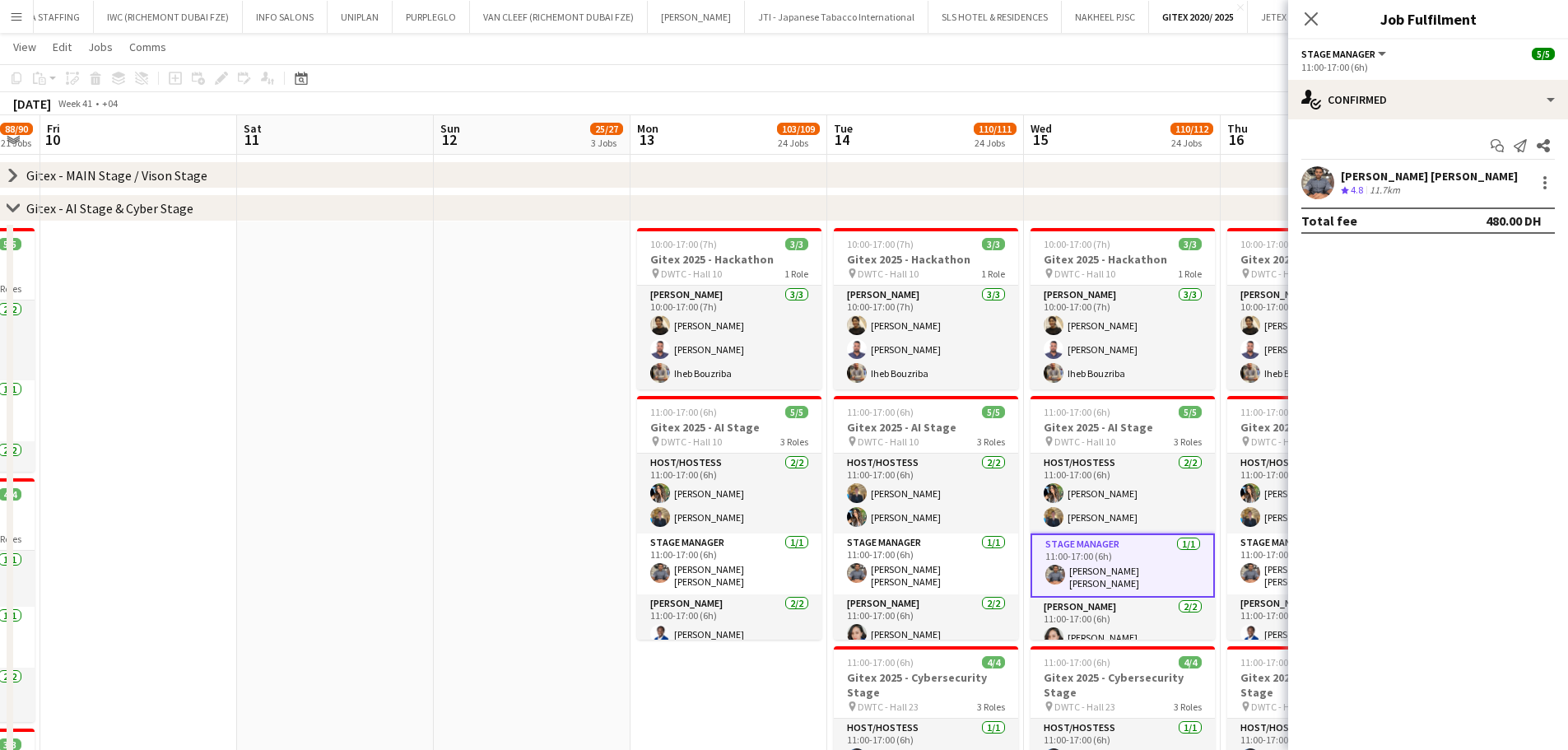
scroll to position [0, 429]
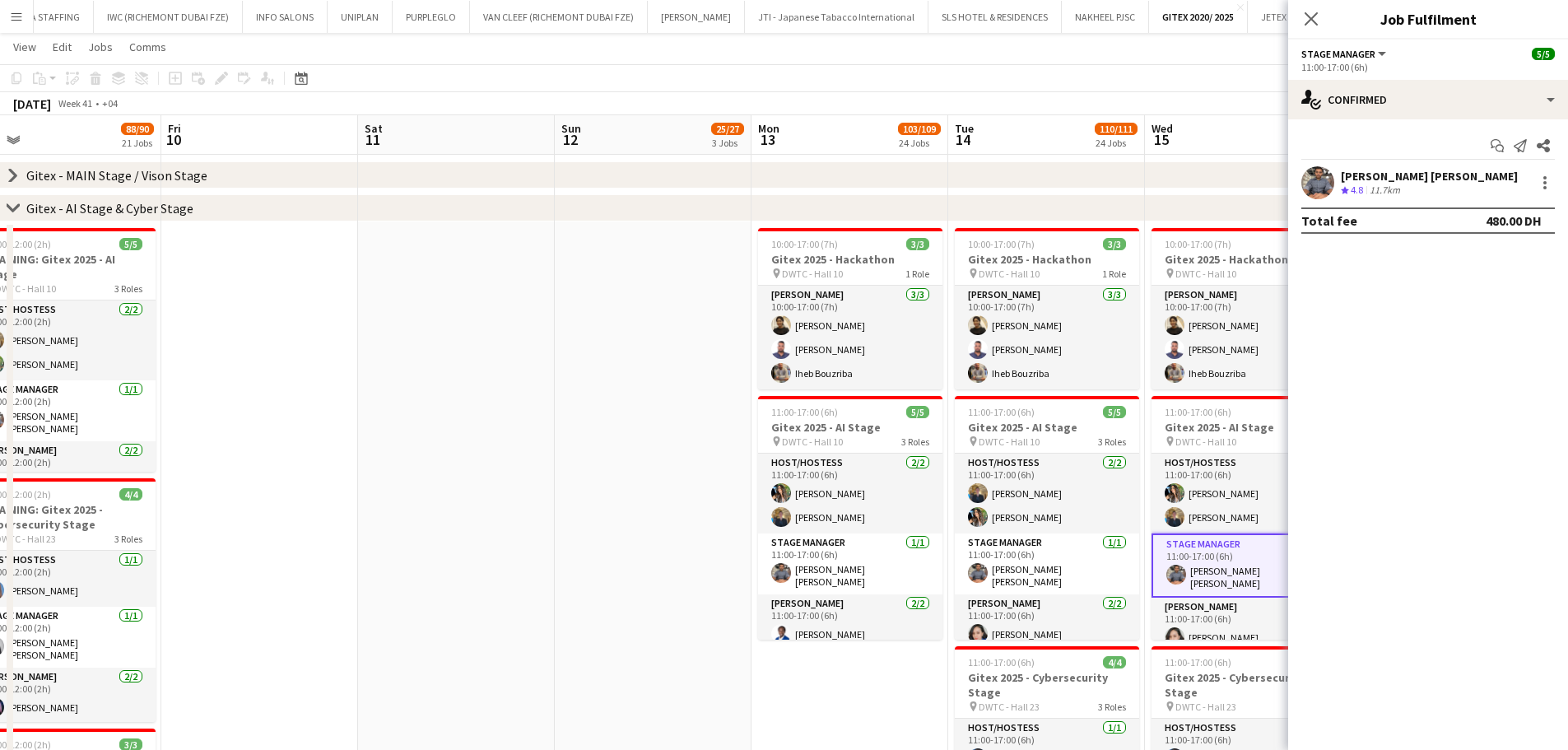
drag, startPoint x: 615, startPoint y: 510, endPoint x: 730, endPoint y: 532, distance: 117.1
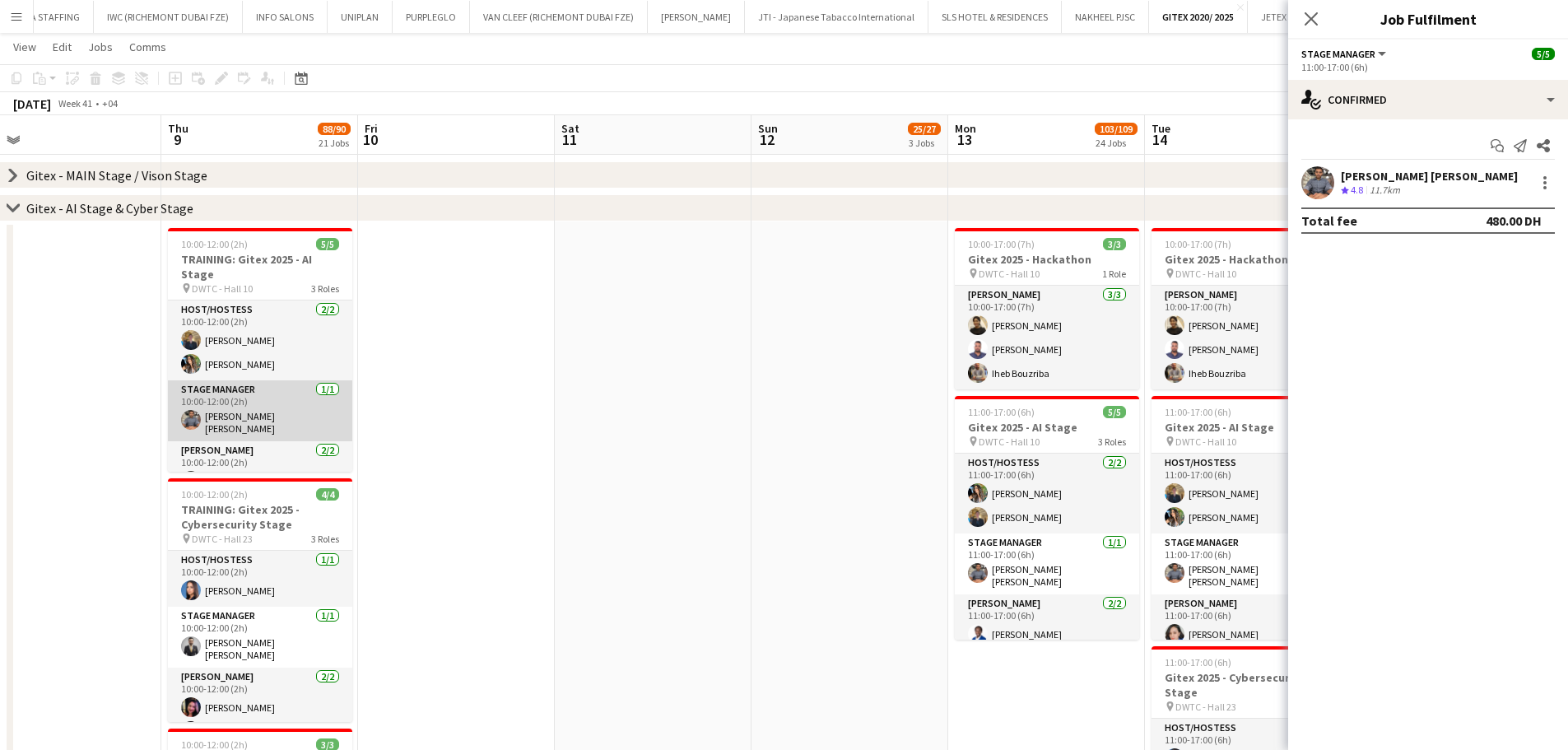
click at [285, 406] on app-card-role "Stage Manager 1/1 10:00-12:00 (2h) Abdul basith Faris" at bounding box center [260, 411] width 184 height 61
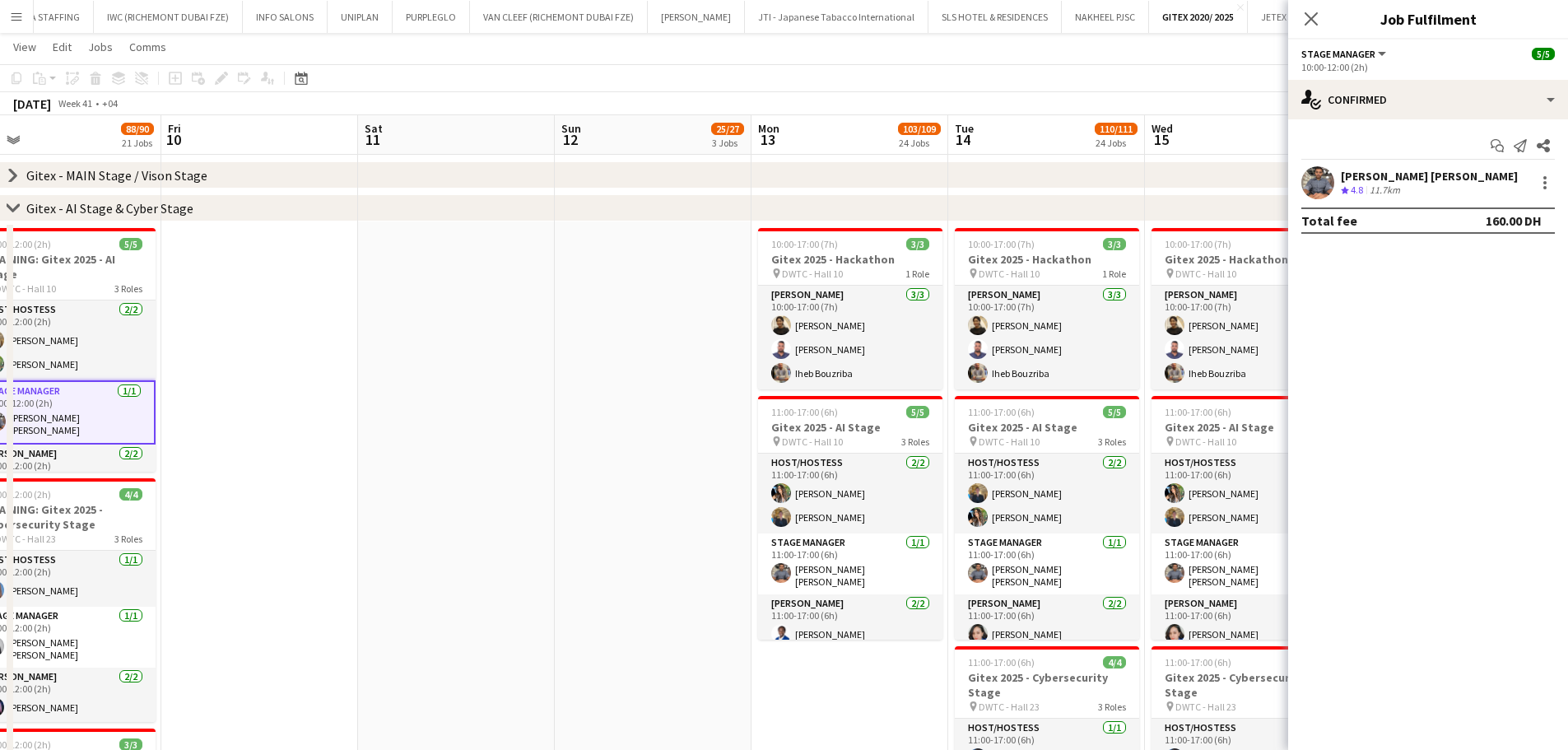
drag, startPoint x: 677, startPoint y: 480, endPoint x: 367, endPoint y: 414, distance: 316.9
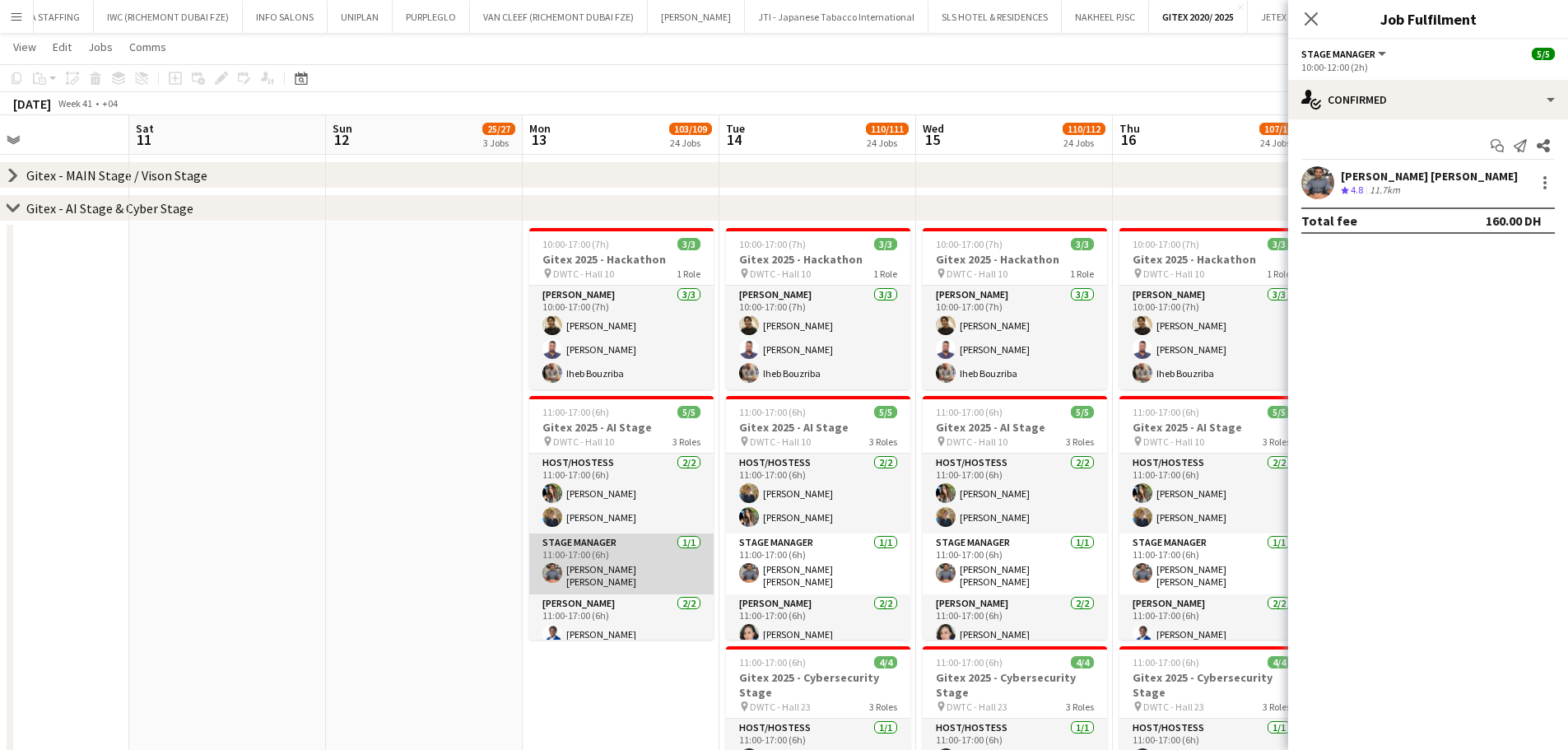
click at [648, 558] on app-card-role "Stage Manager 1/1 11:00-17:00 (6h) Abdul basith Faris" at bounding box center [621, 564] width 184 height 61
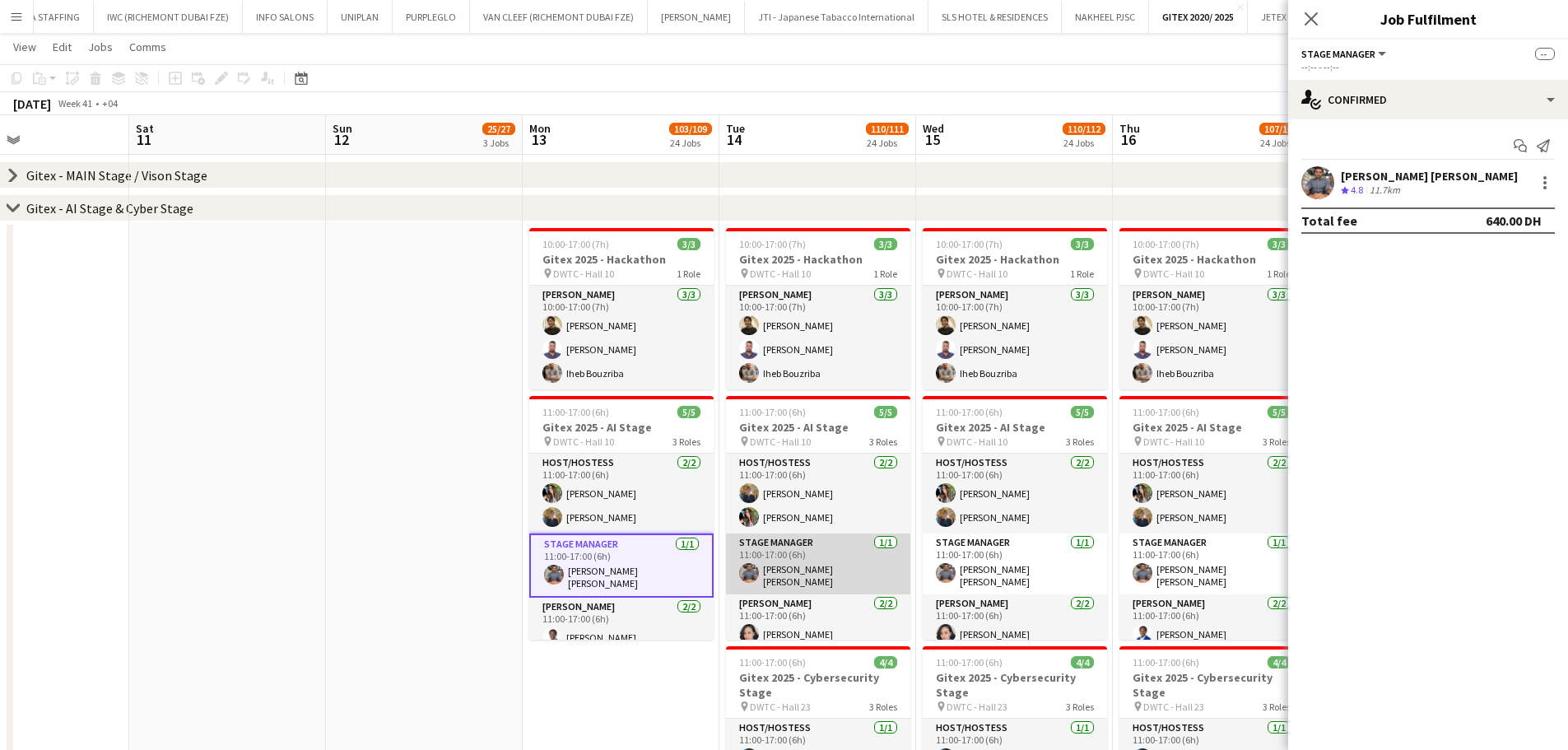
click at [824, 558] on app-card-role "Stage Manager 1/1 11:00-17:00 (6h) Abdul basith Faris" at bounding box center [818, 564] width 184 height 61
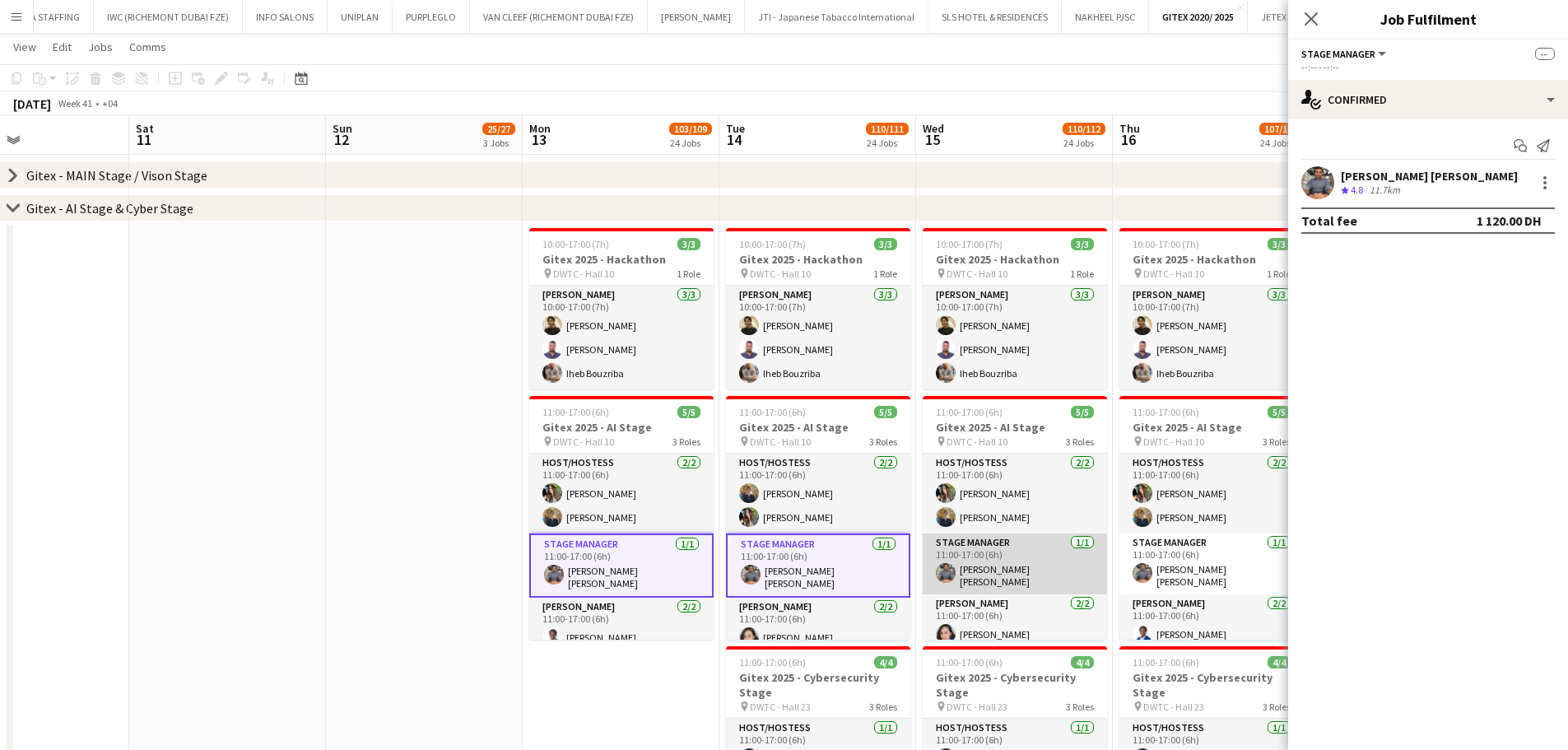
click at [1049, 557] on app-card-role "Stage Manager 1/1 11:00-17:00 (6h) Abdul basith Faris" at bounding box center [1014, 564] width 184 height 61
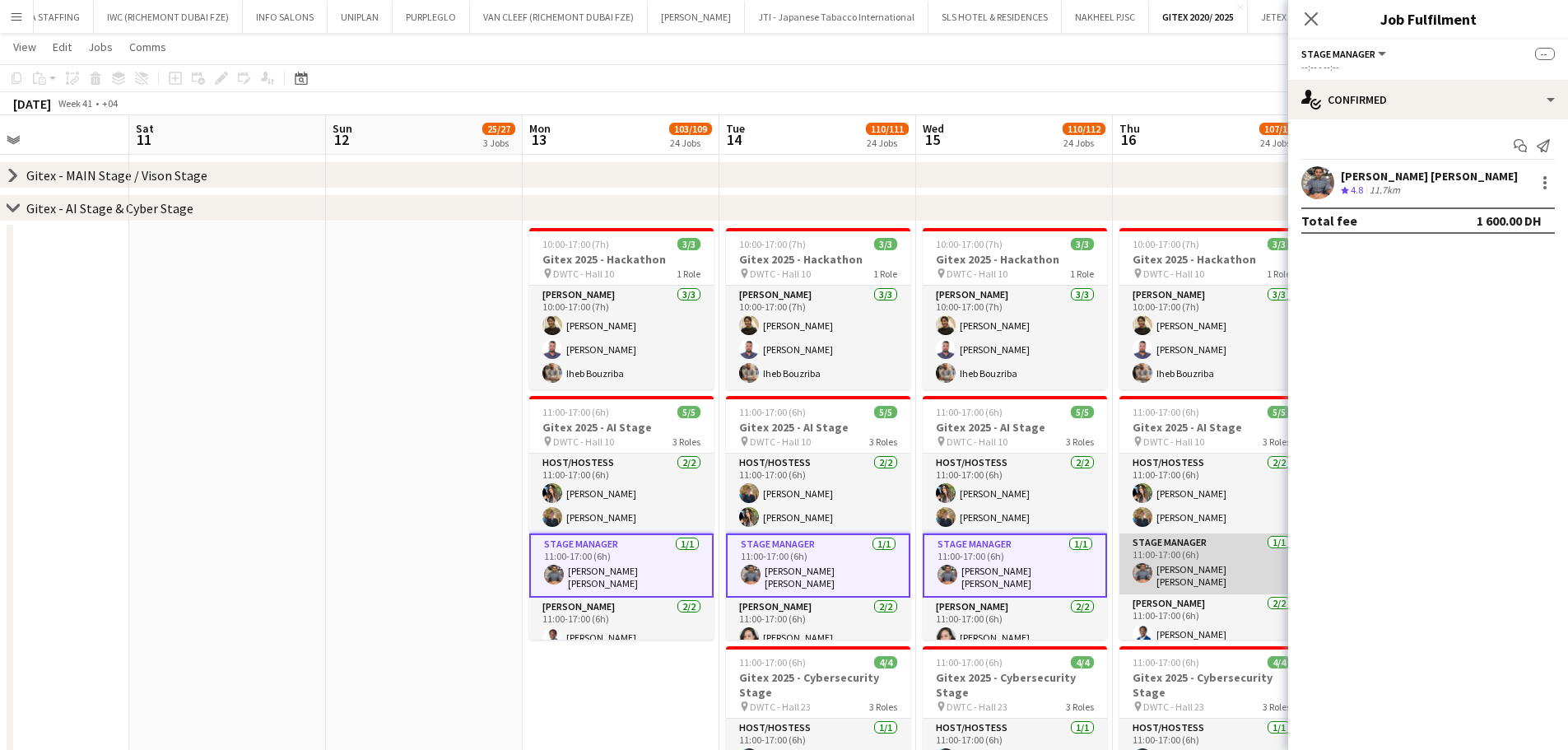
click at [1185, 566] on app-card-role "Stage Manager 1/1 11:00-17:00 (6h) Abdul basith Faris" at bounding box center [1211, 564] width 184 height 61
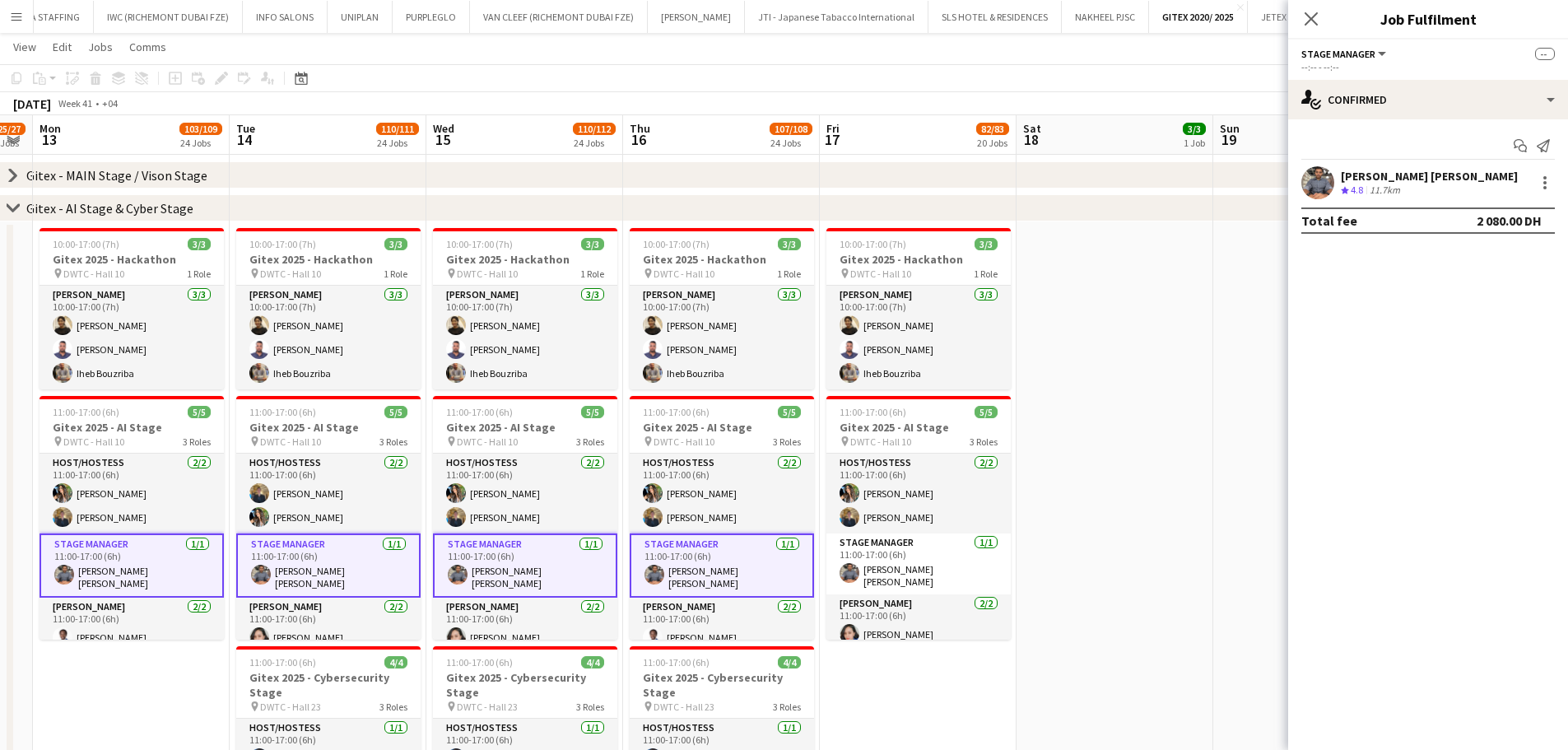
drag, startPoint x: 753, startPoint y: 558, endPoint x: 691, endPoint y: 555, distance: 62.1
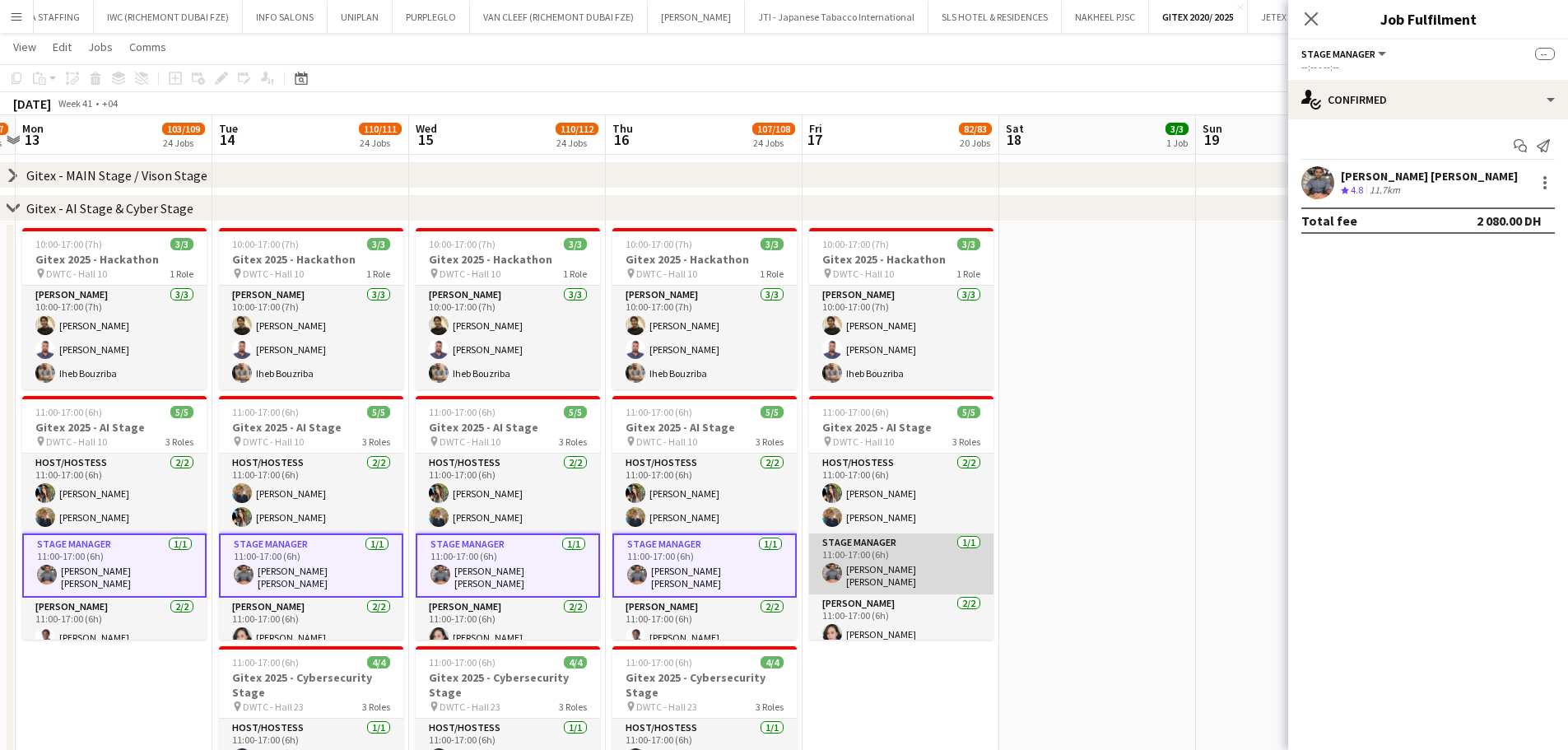
click at [890, 567] on app-card-role "Stage Manager 1/1 11:00-17:00 (6h) Abdul basith Faris" at bounding box center [900, 564] width 184 height 61
click at [1263, 183] on div at bounding box center [1544, 182] width 20 height 20
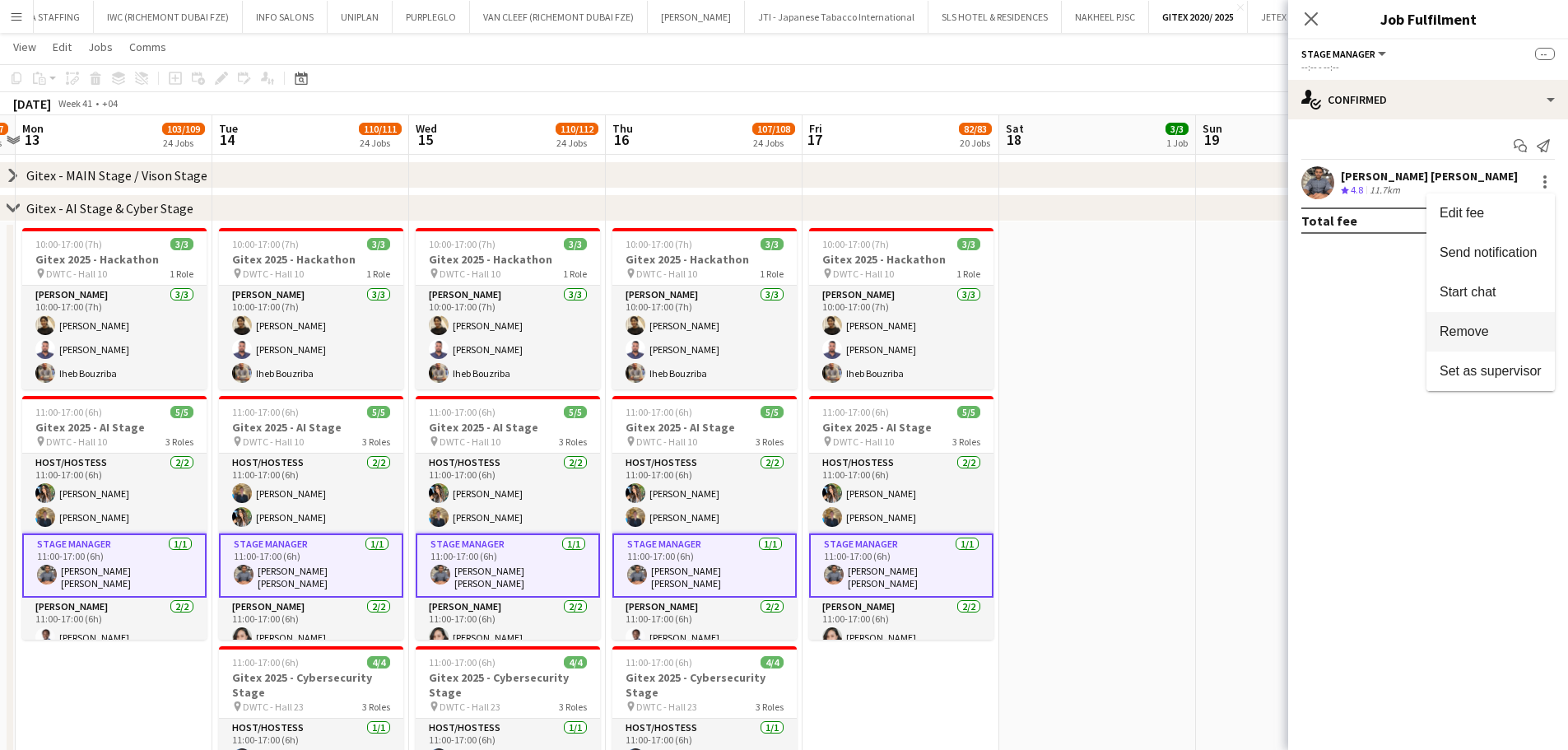
drag, startPoint x: 1482, startPoint y: 333, endPoint x: 1452, endPoint y: 265, distance: 74.3
click at [1263, 332] on span "Remove" at bounding box center [1464, 331] width 49 height 14
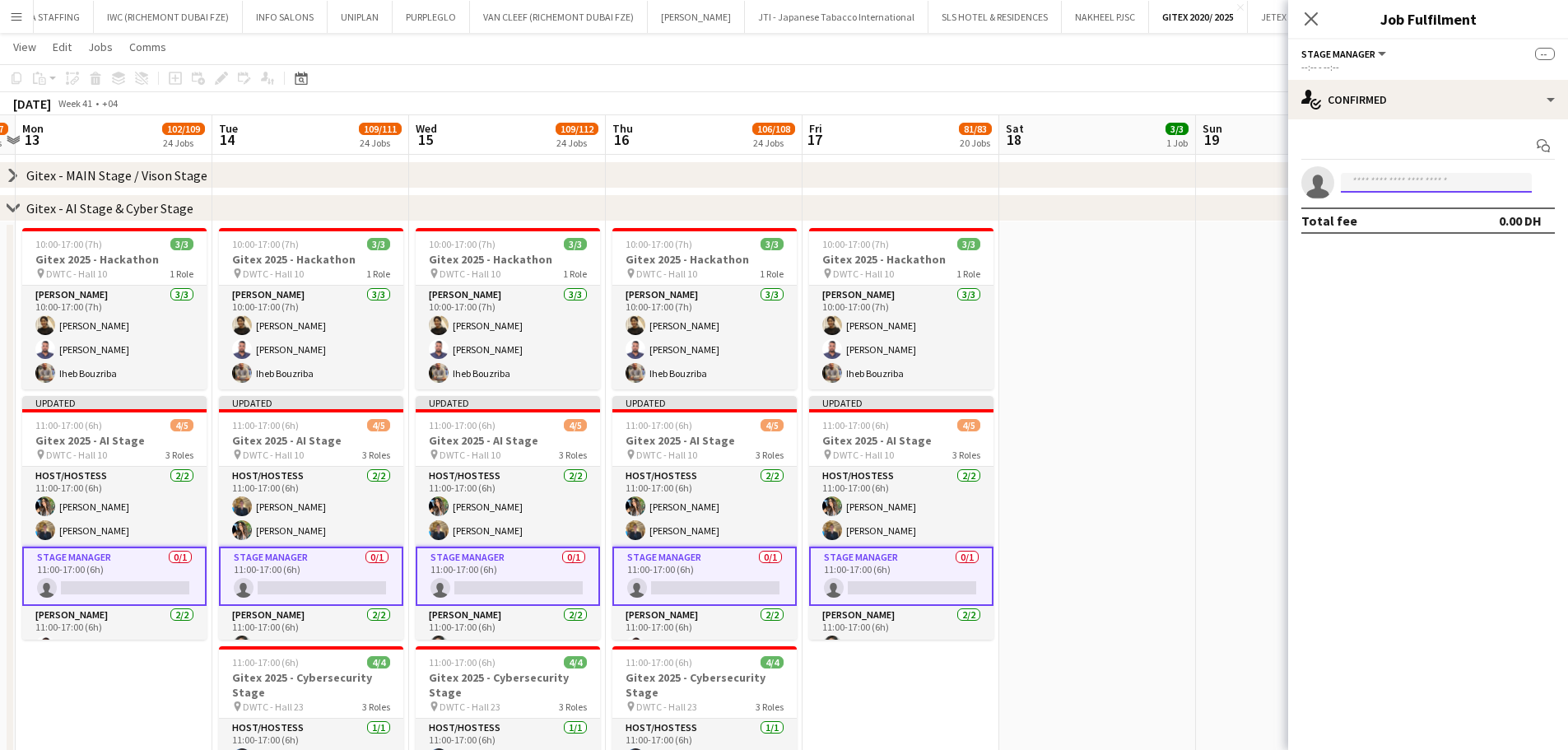
click at [1263, 180] on input at bounding box center [1435, 182] width 191 height 20
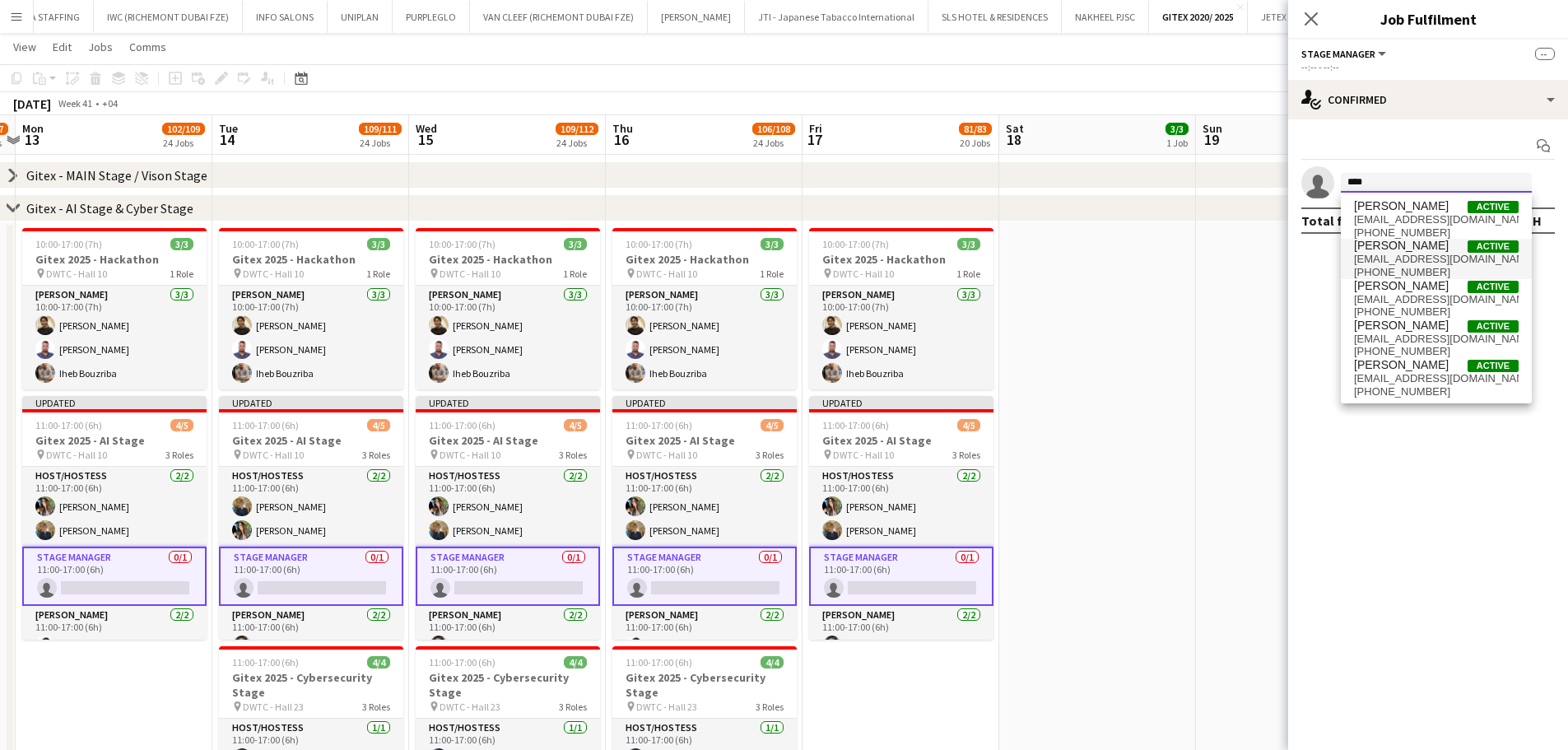
type input "****"
click at [1263, 249] on span "Nikolett Egresi" at bounding box center [1401, 245] width 94 height 14
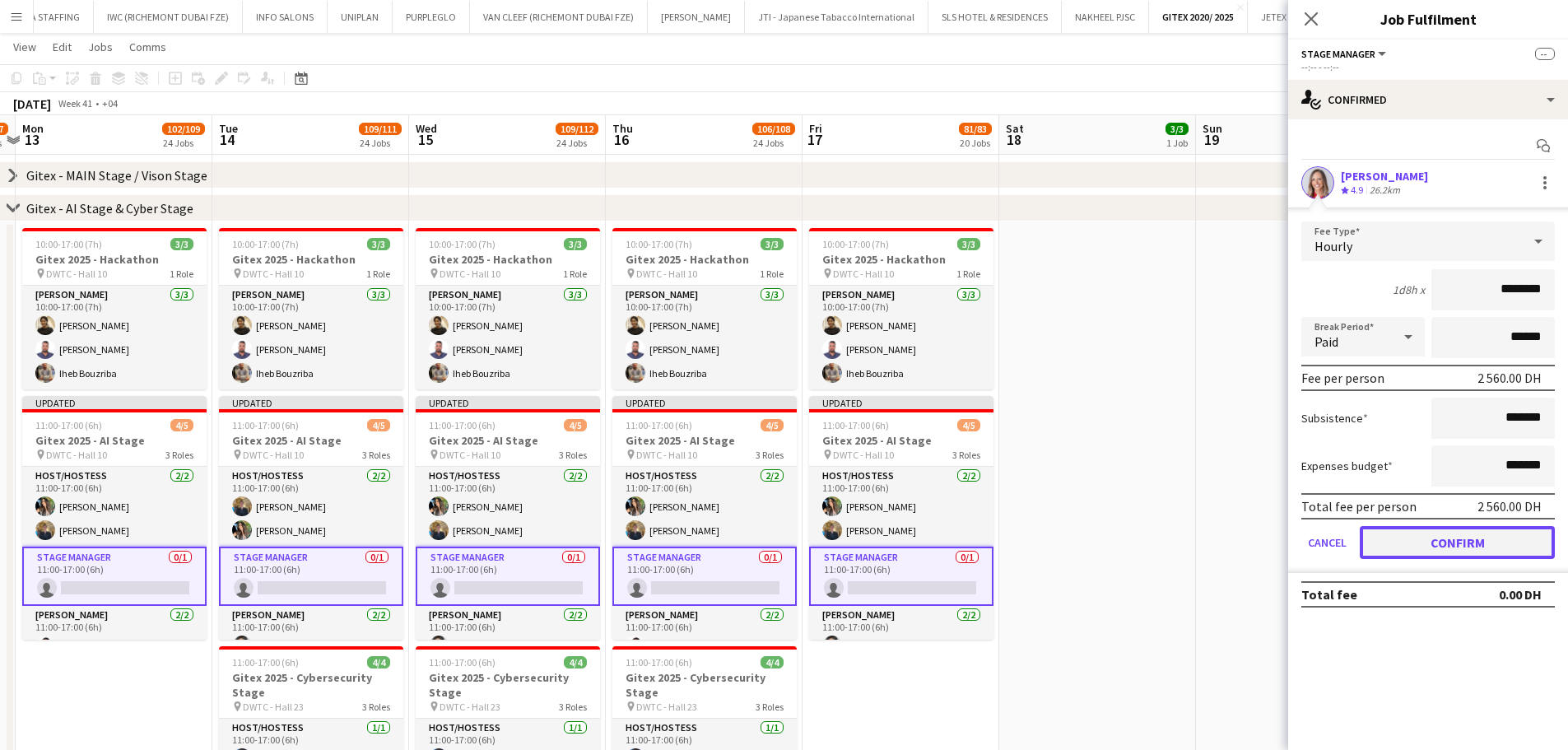
click at [1263, 540] on button "Confirm" at bounding box center [1458, 542] width 195 height 33
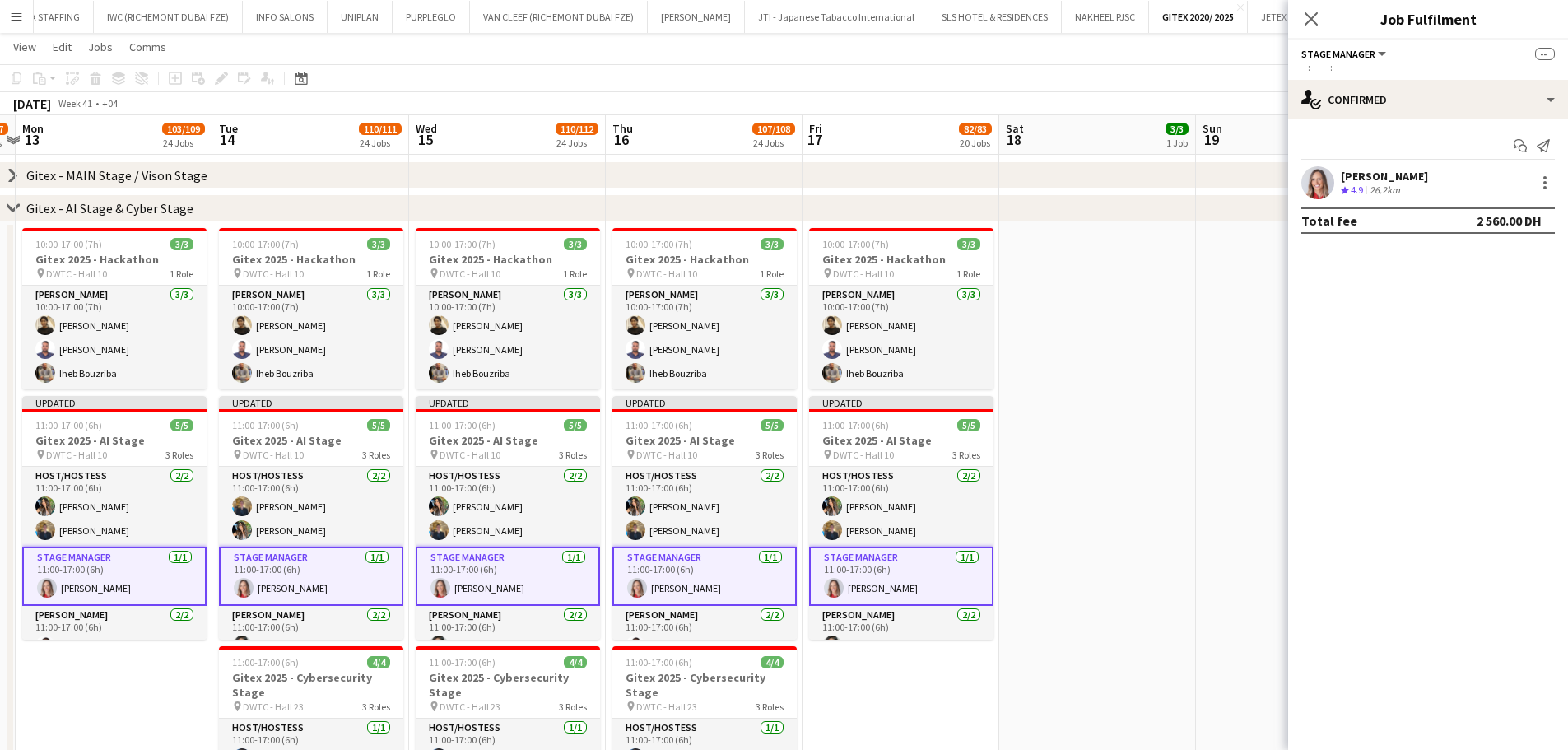
click at [1082, 408] on app-date-cell at bounding box center [1097, 580] width 197 height 718
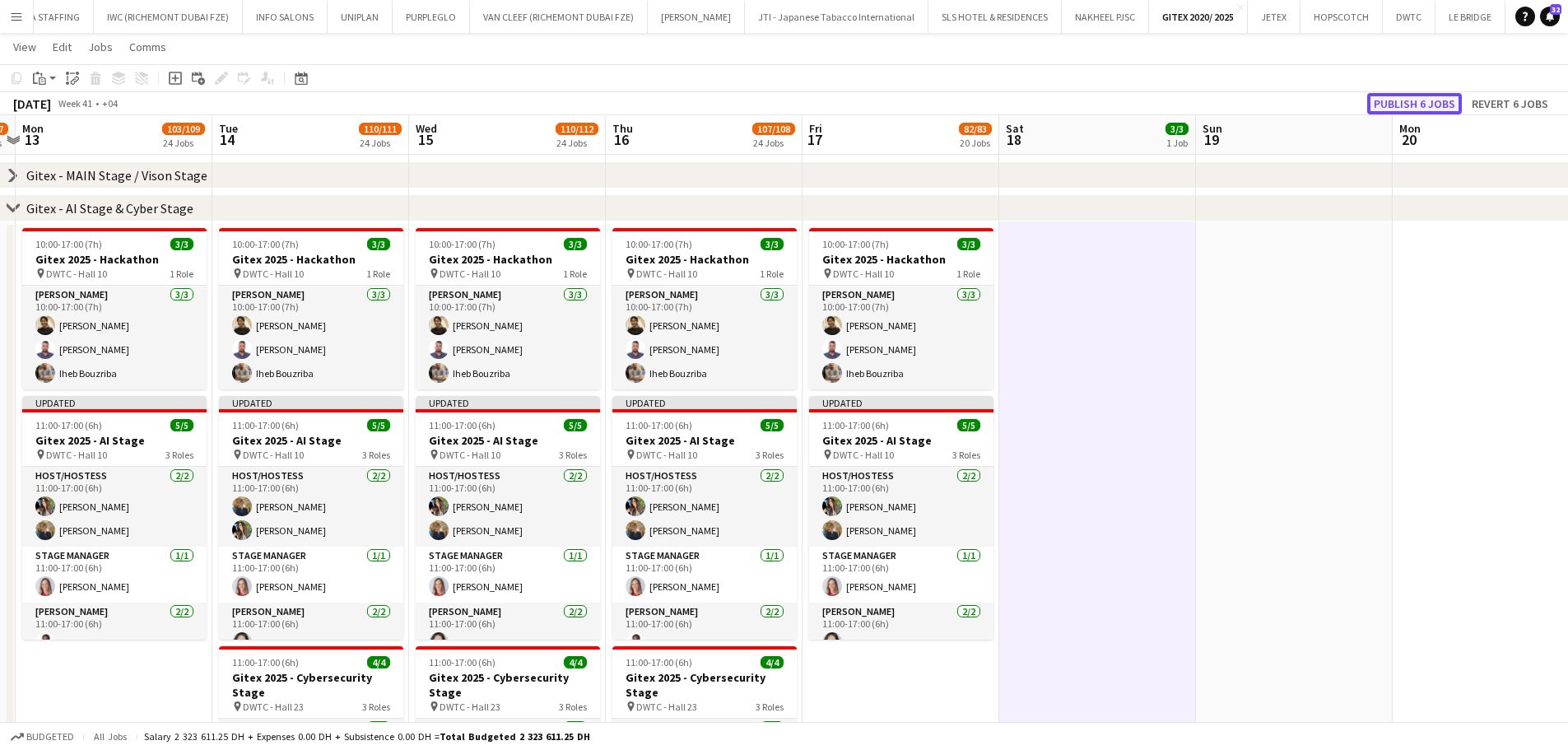
click at [1263, 98] on button "Publish 6 jobs" at bounding box center [1413, 103] width 94 height 21
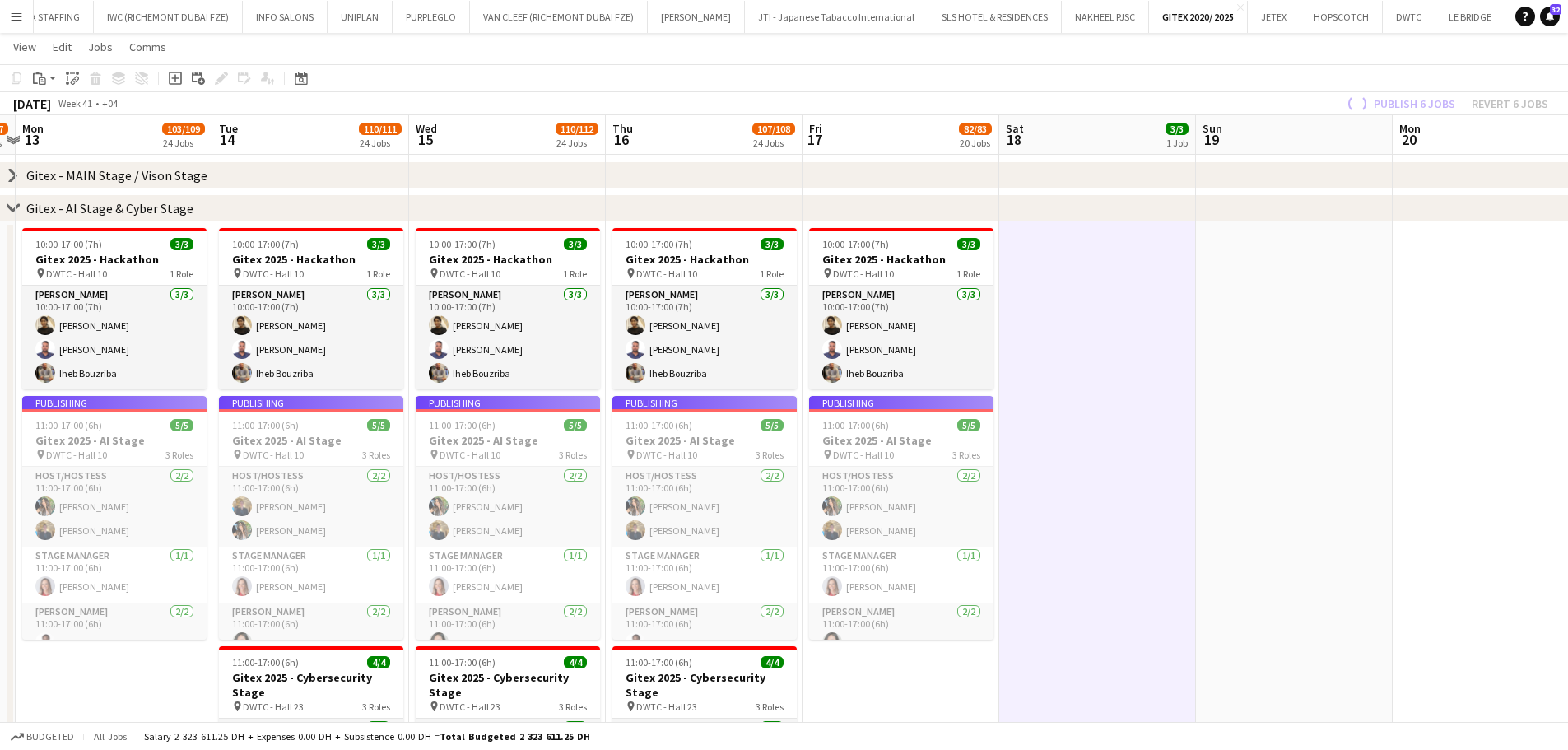
drag, startPoint x: 771, startPoint y: 508, endPoint x: 1044, endPoint y: 516, distance: 273.1
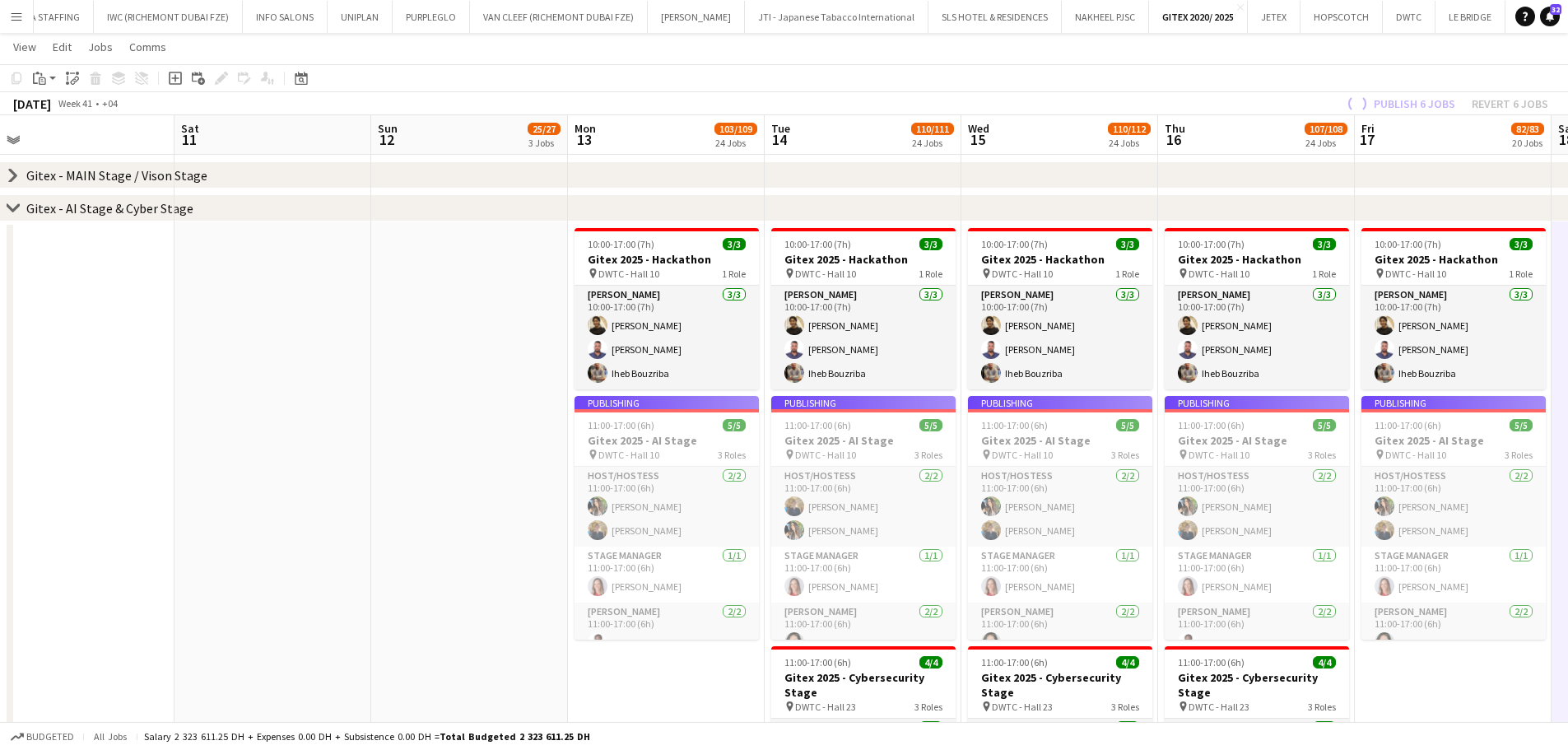
drag, startPoint x: 793, startPoint y: 516, endPoint x: 934, endPoint y: 520, distance: 141.1
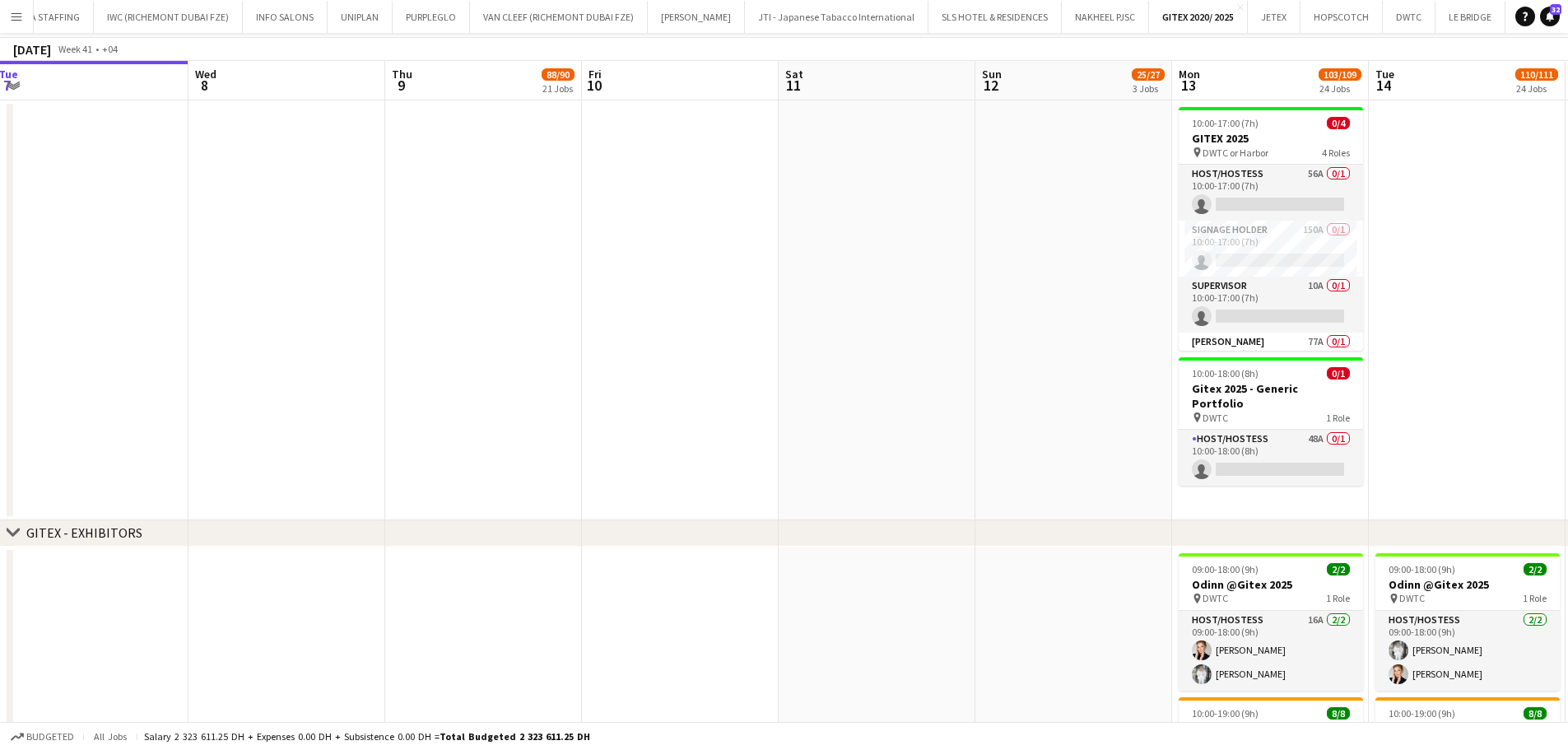
scroll to position [0, 0]
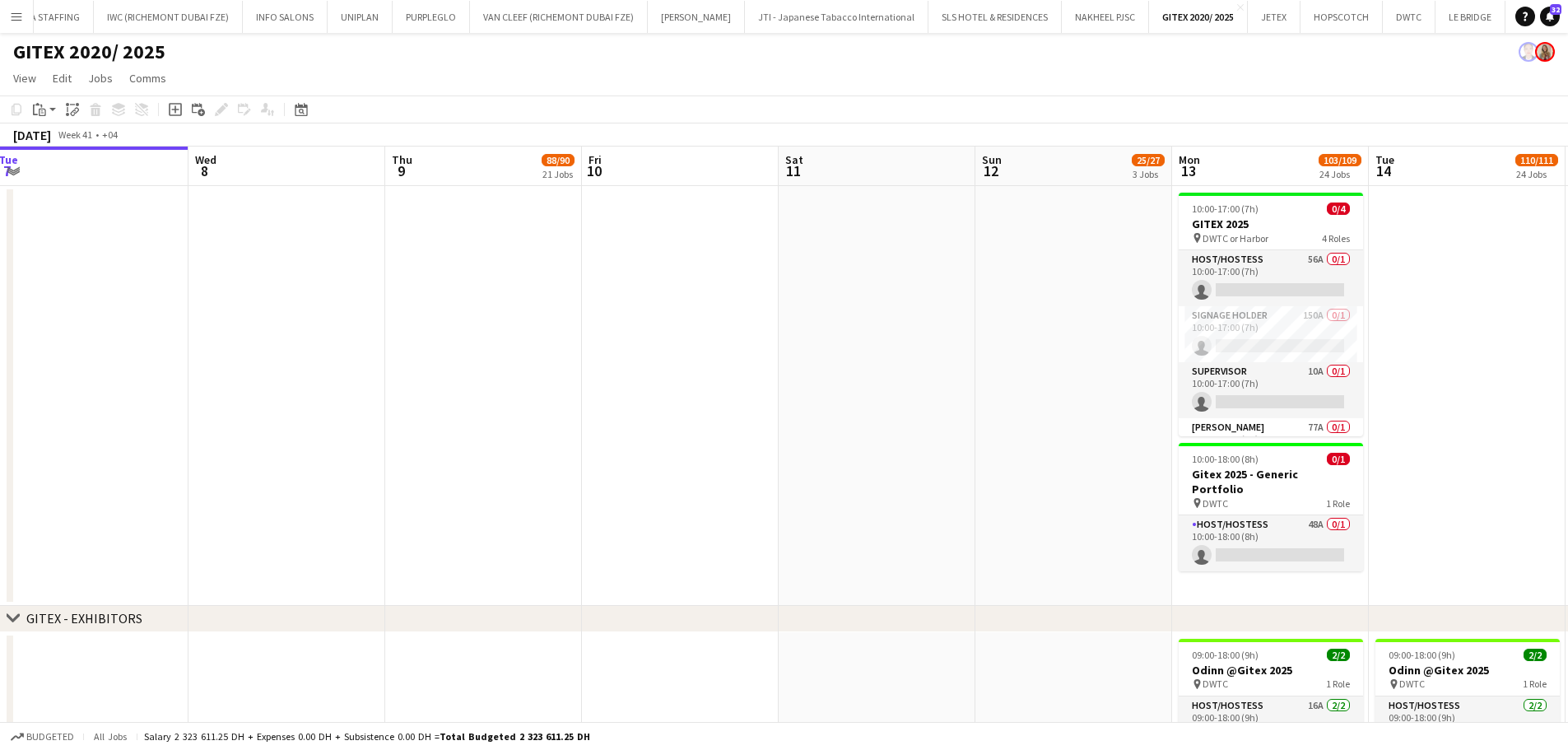
drag, startPoint x: 859, startPoint y: 438, endPoint x: 611, endPoint y: 398, distance: 251.2
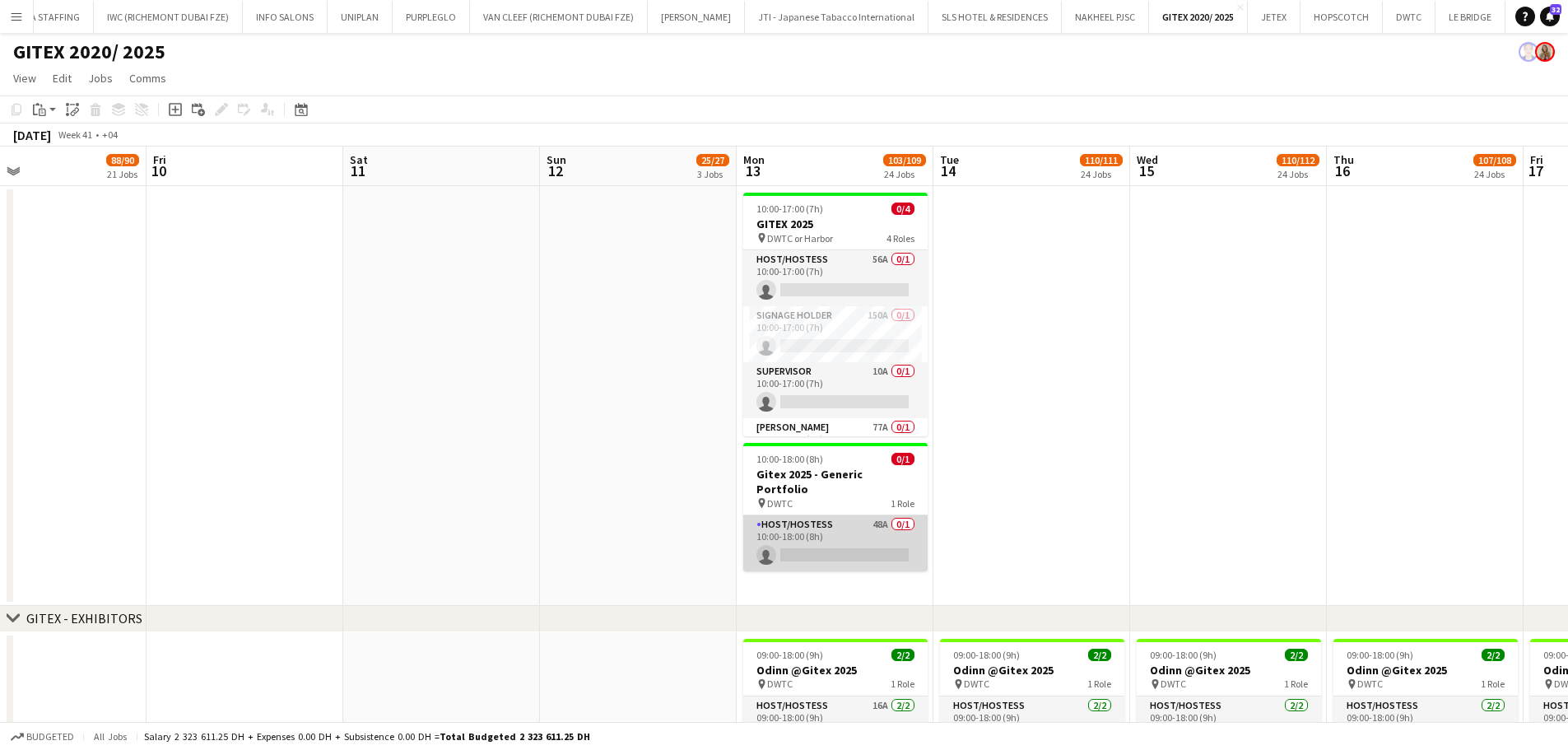
click at [841, 516] on app-card-role "Host/Hostess 48A 0/1 10:00-18:00 (8h) single-neutral-actions" at bounding box center [835, 544] width 184 height 56
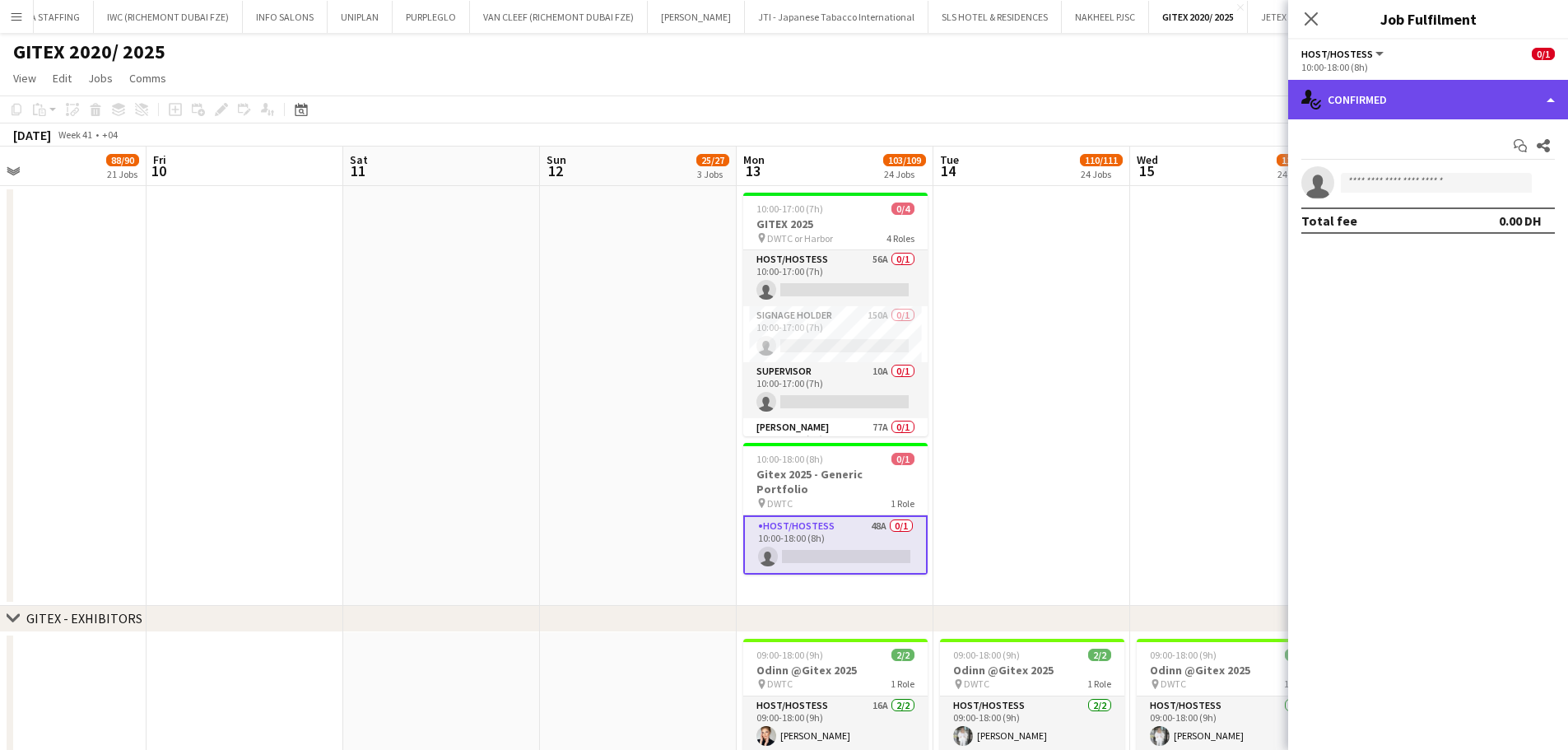
click at [1263, 102] on div "single-neutral-actions-check-2 Confirmed" at bounding box center [1427, 99] width 279 height 40
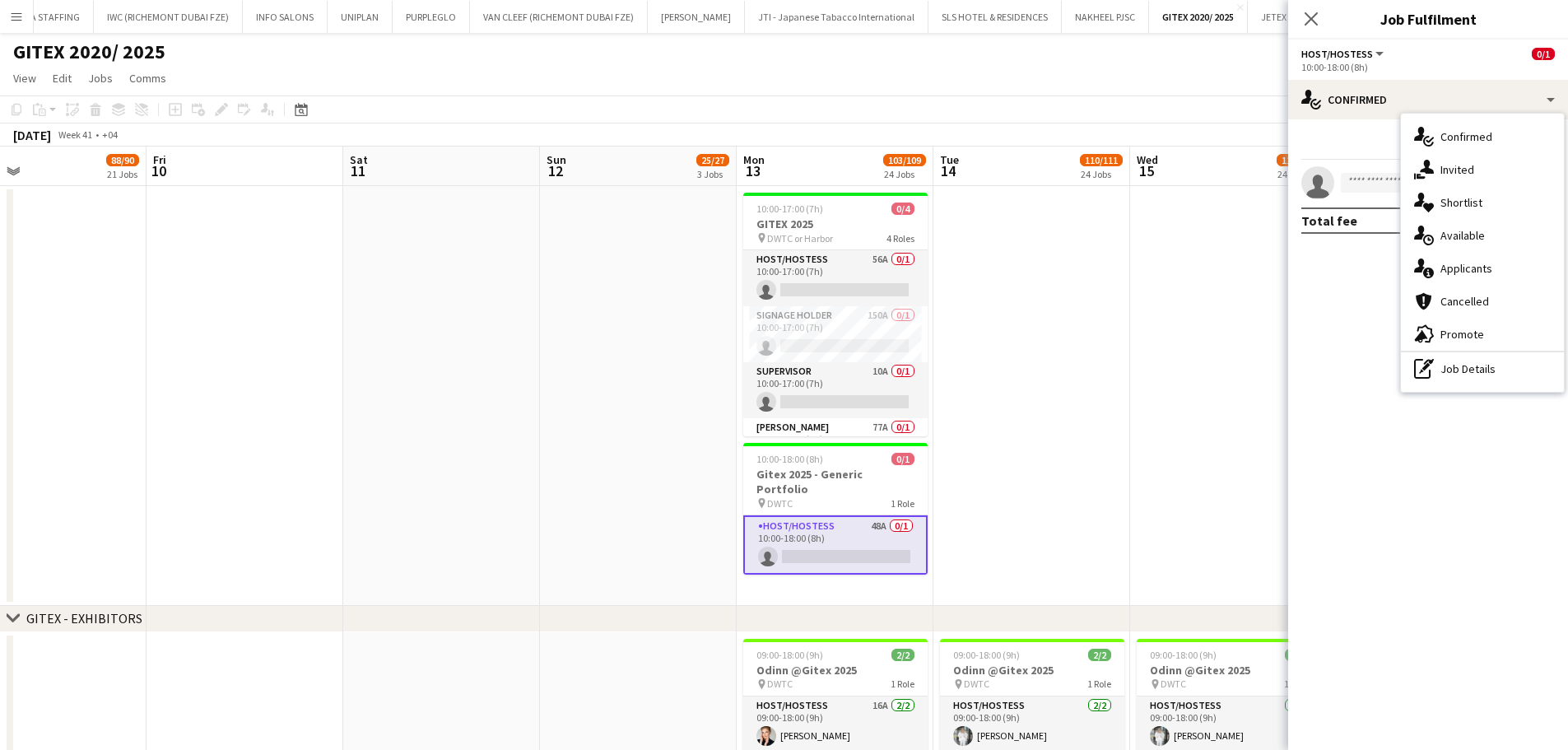
click at [1263, 204] on span "Shortlist" at bounding box center [1461, 202] width 42 height 14
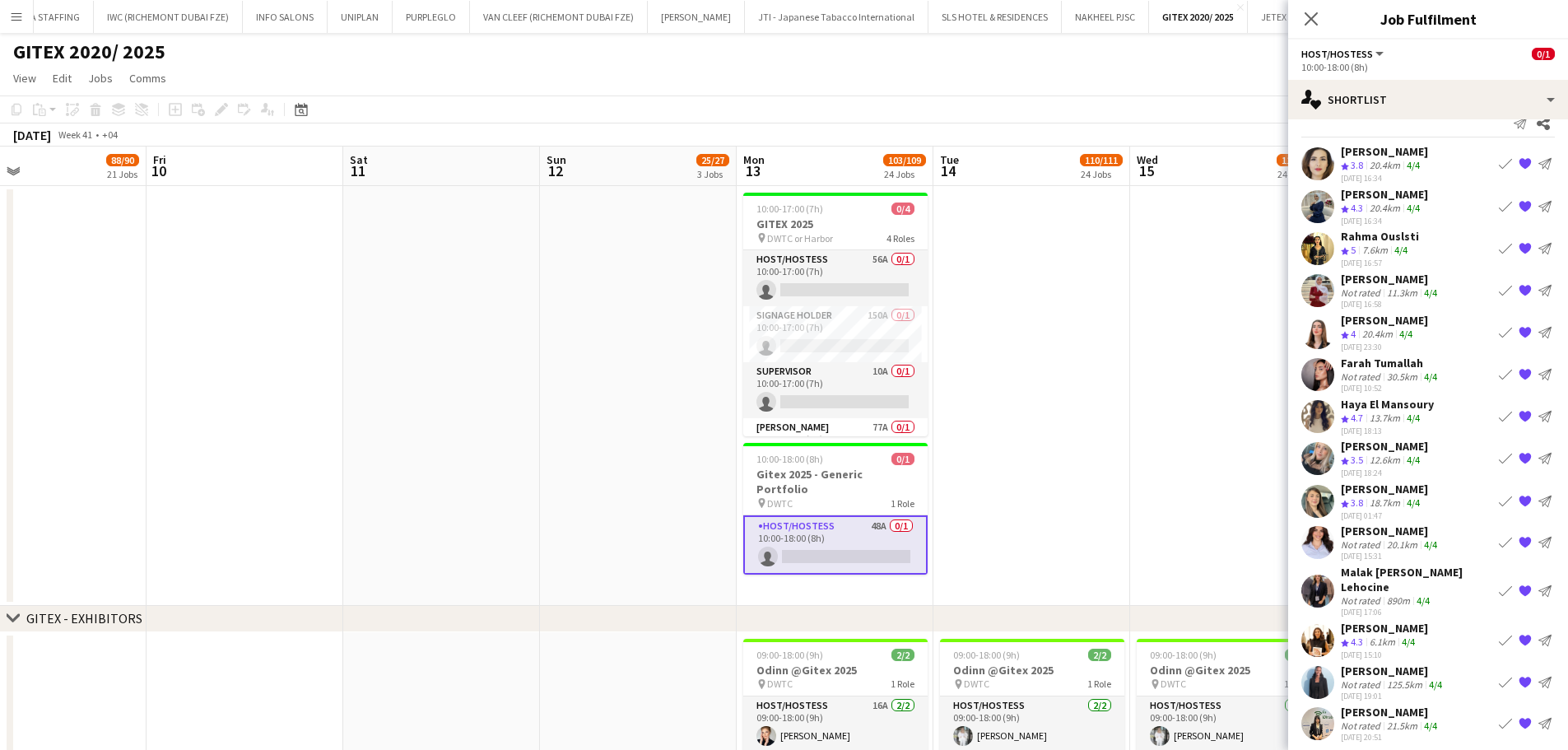
scroll to position [31, 0]
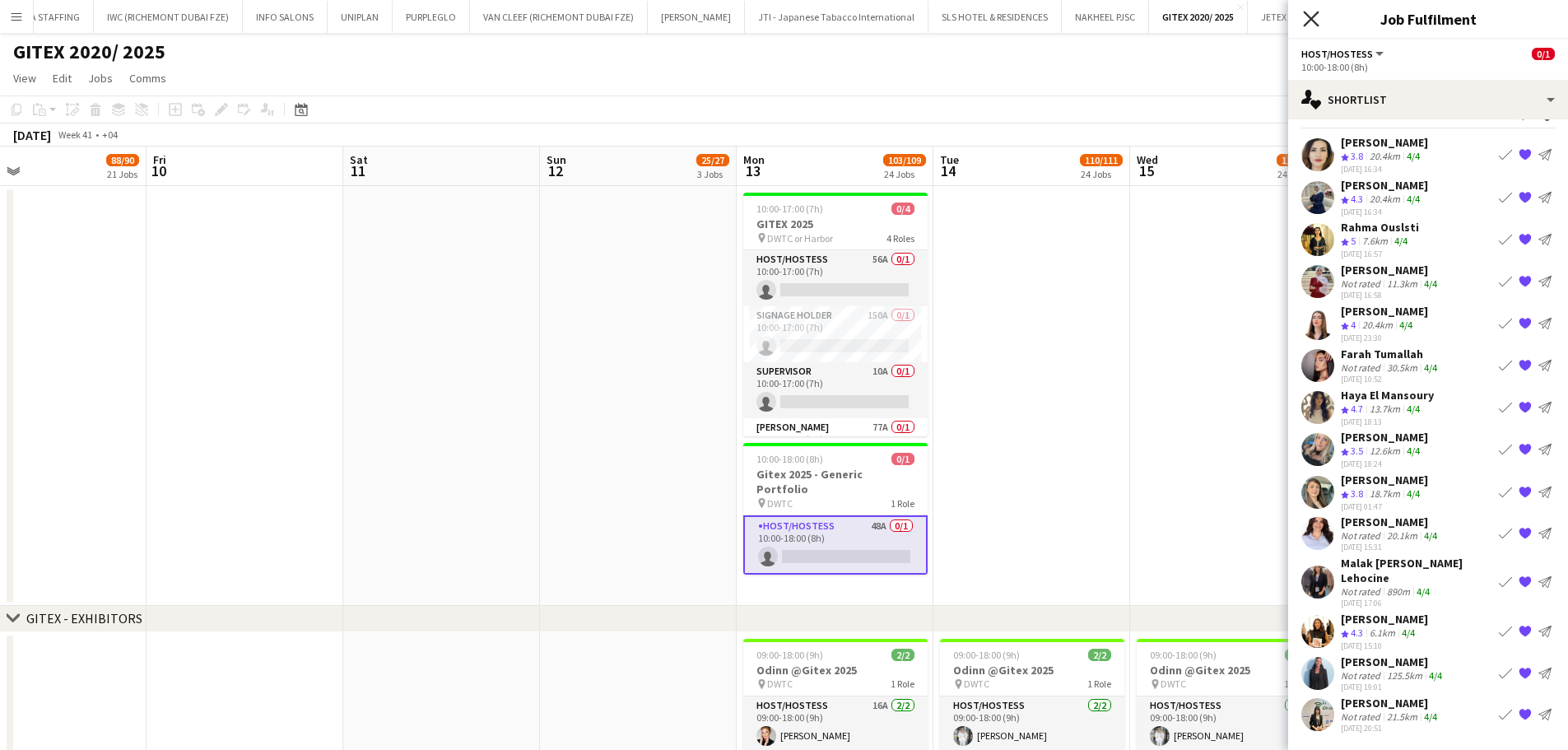
click at [1263, 20] on icon at bounding box center [1311, 19] width 15 height 15
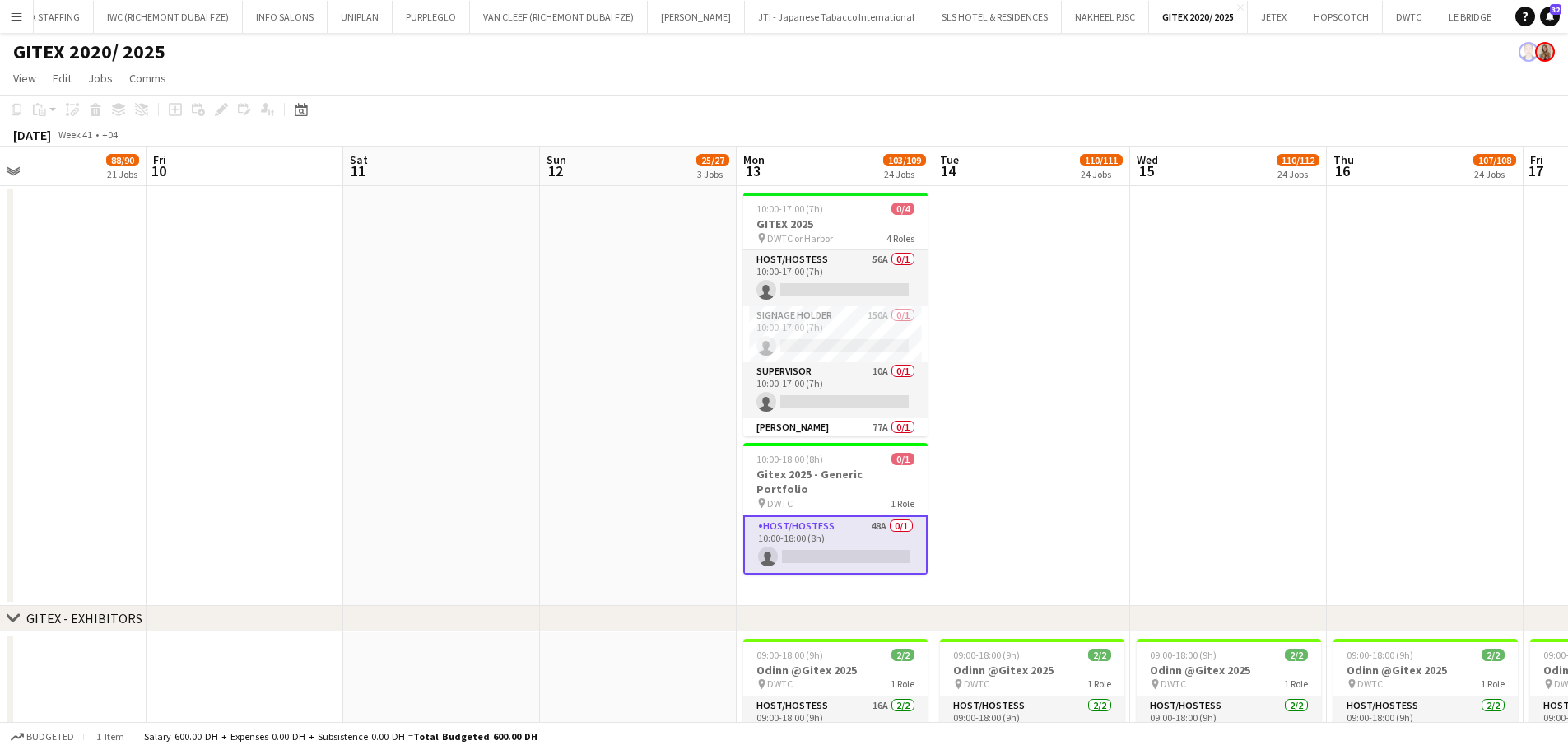
click at [1095, 492] on app-date-cell at bounding box center [1032, 396] width 197 height 420
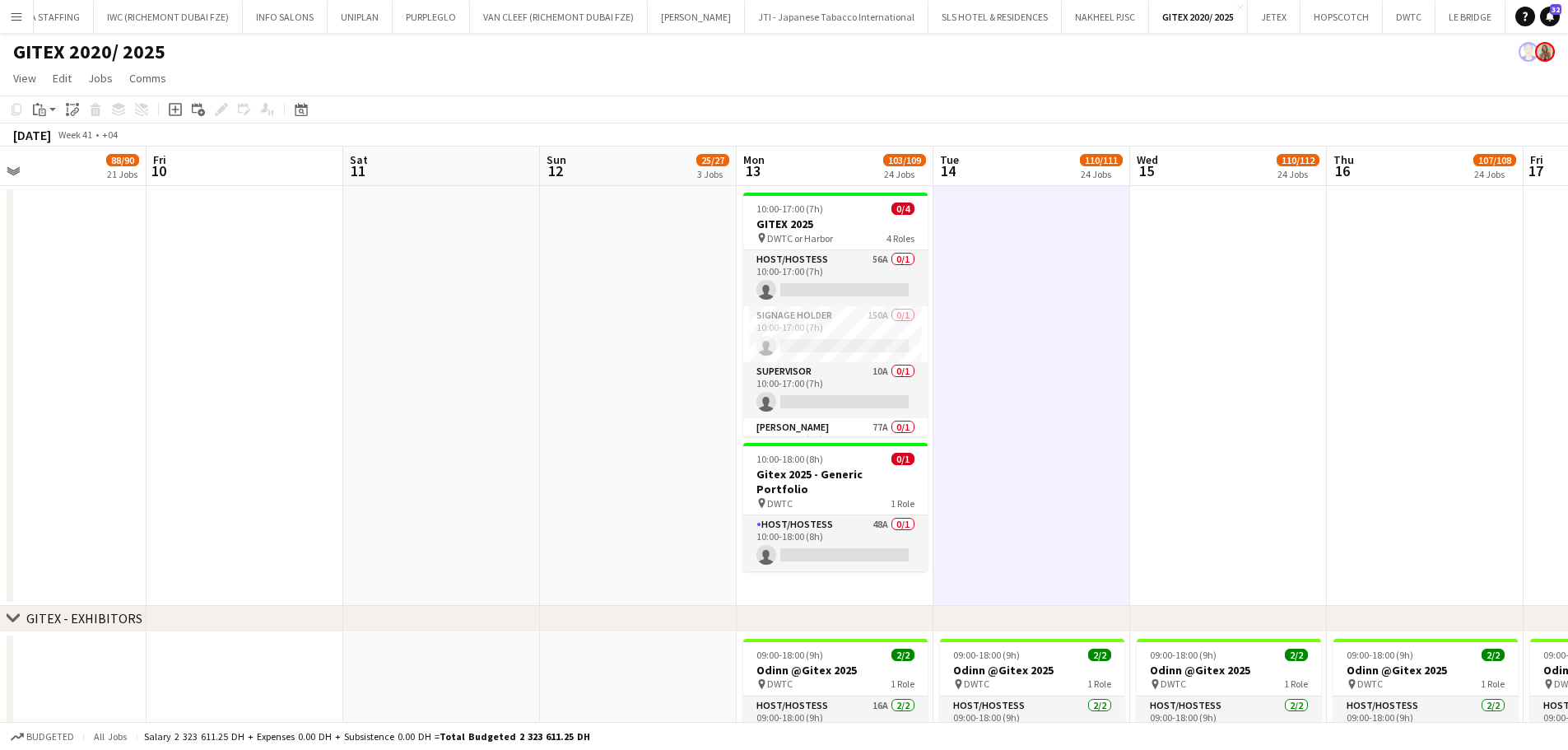
drag, startPoint x: 869, startPoint y: 269, endPoint x: 1159, endPoint y: 271, distance: 290.0
click at [869, 269] on app-card-role "Host/Hostess 56A 0/1 10:00-17:00 (7h) single-neutral-actions" at bounding box center [835, 279] width 184 height 56
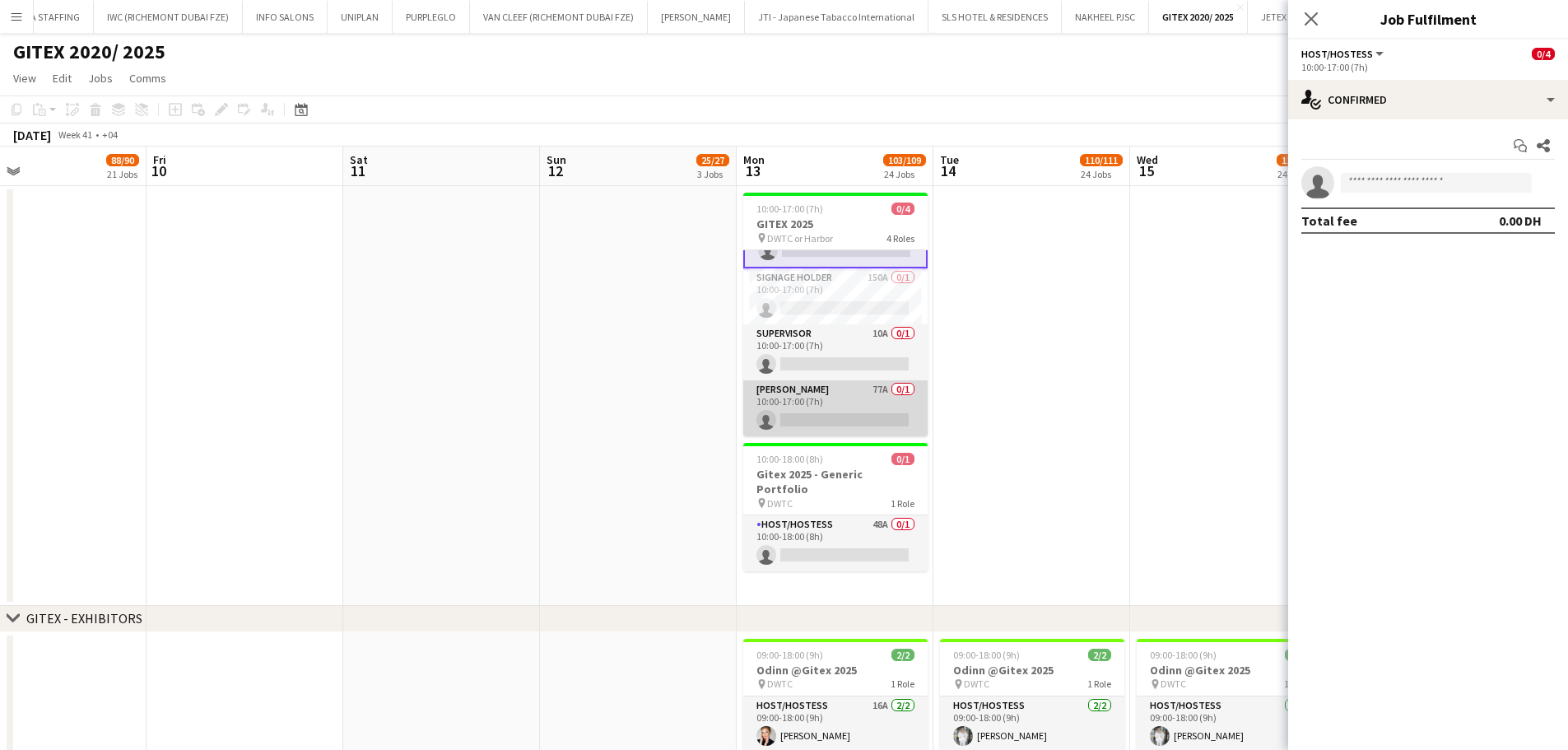
click at [839, 393] on app-card-role "Usher 77A 0/1 10:00-17:00 (7h) single-neutral-actions" at bounding box center [835, 409] width 184 height 56
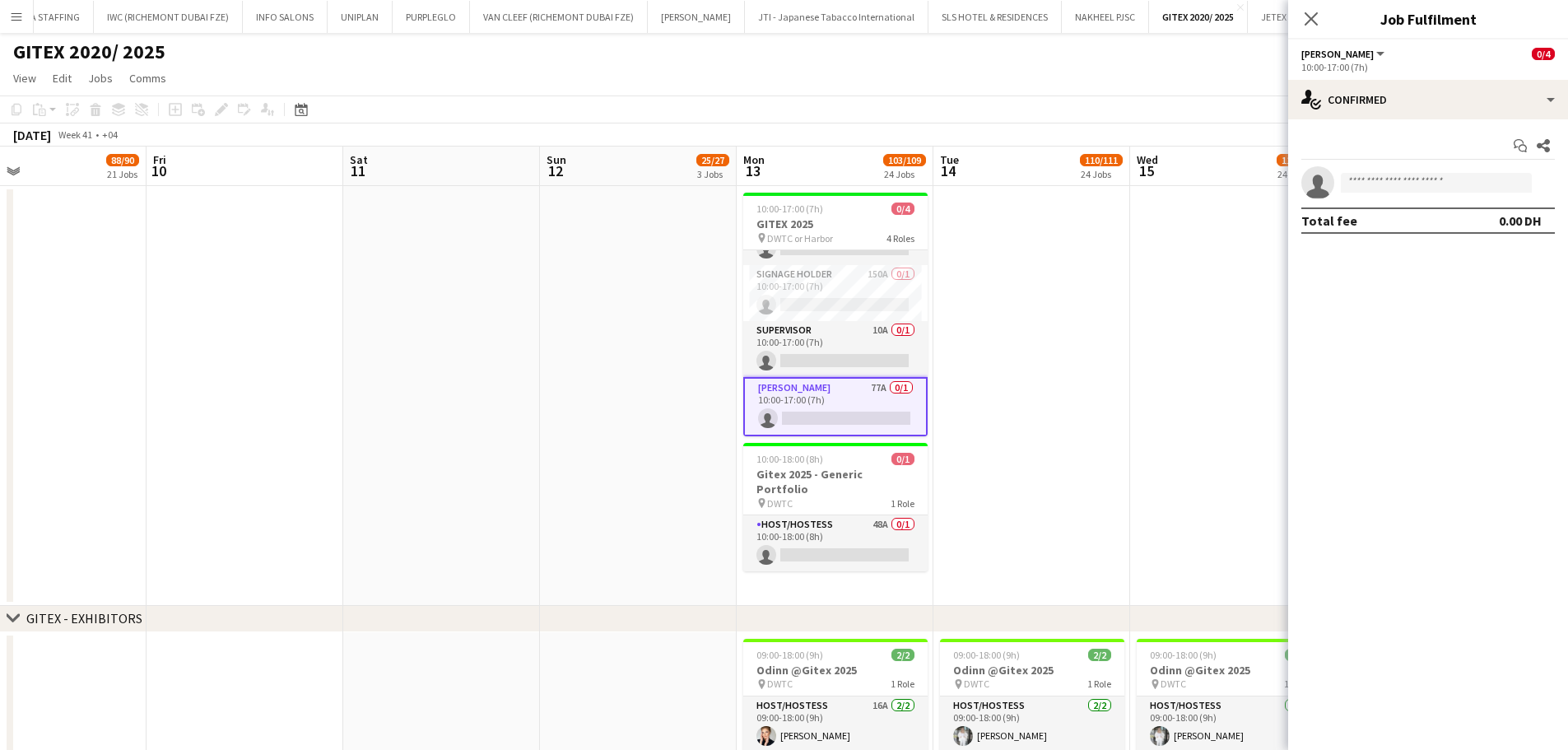
scroll to position [40, 0]
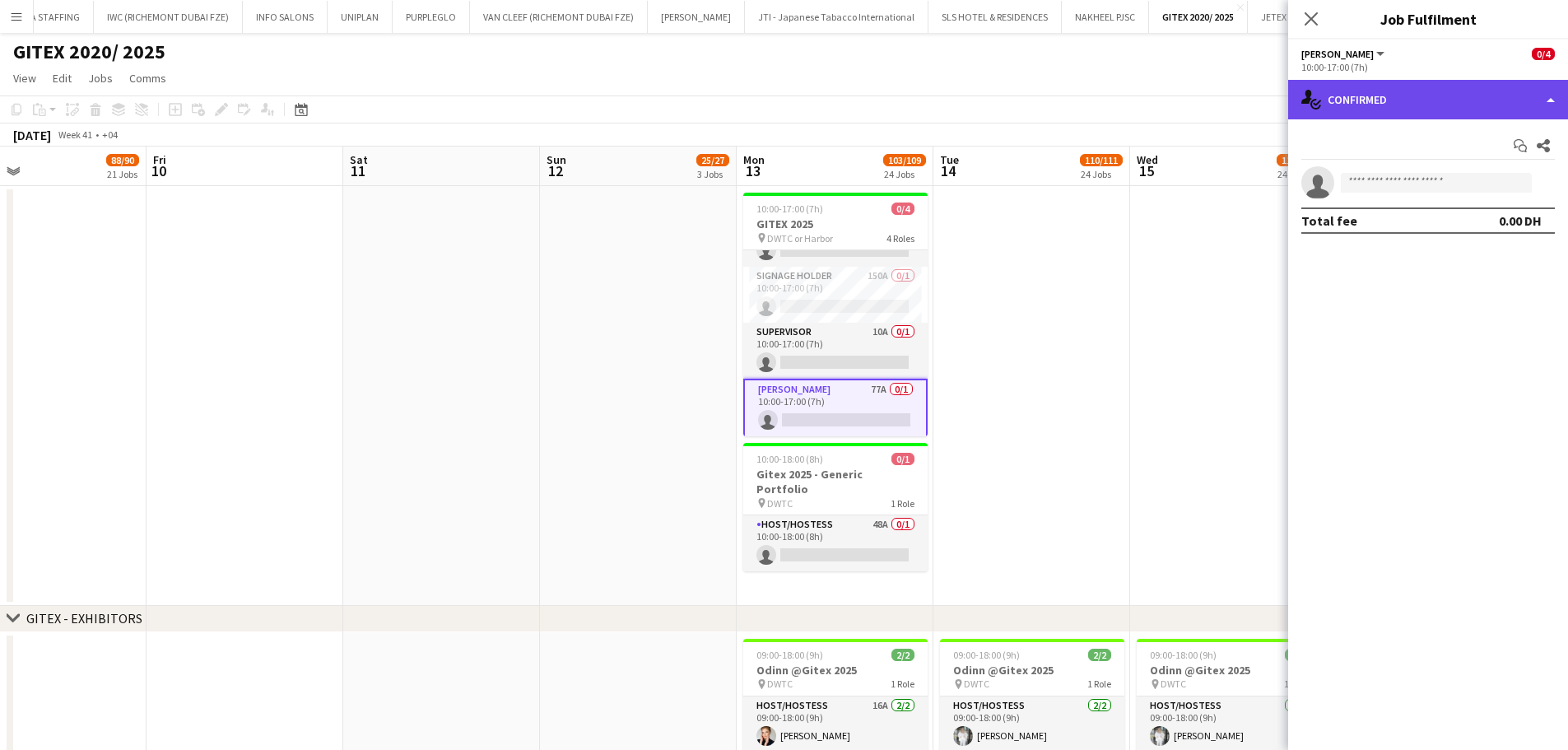
click at [1263, 104] on div "single-neutral-actions-check-2 Confirmed" at bounding box center [1427, 99] width 279 height 40
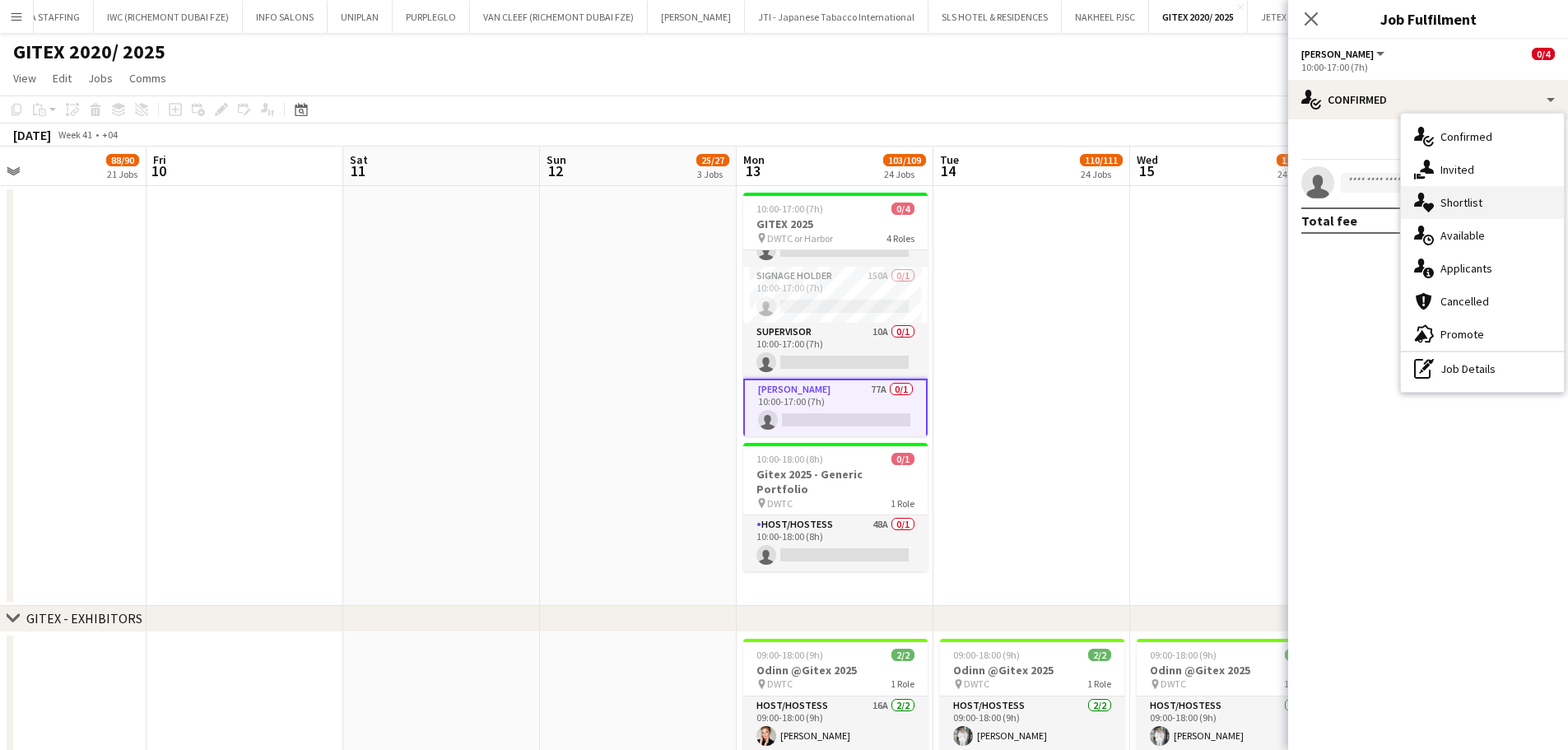
click at [1263, 212] on div "single-neutral-actions-heart Shortlist" at bounding box center [1482, 202] width 163 height 33
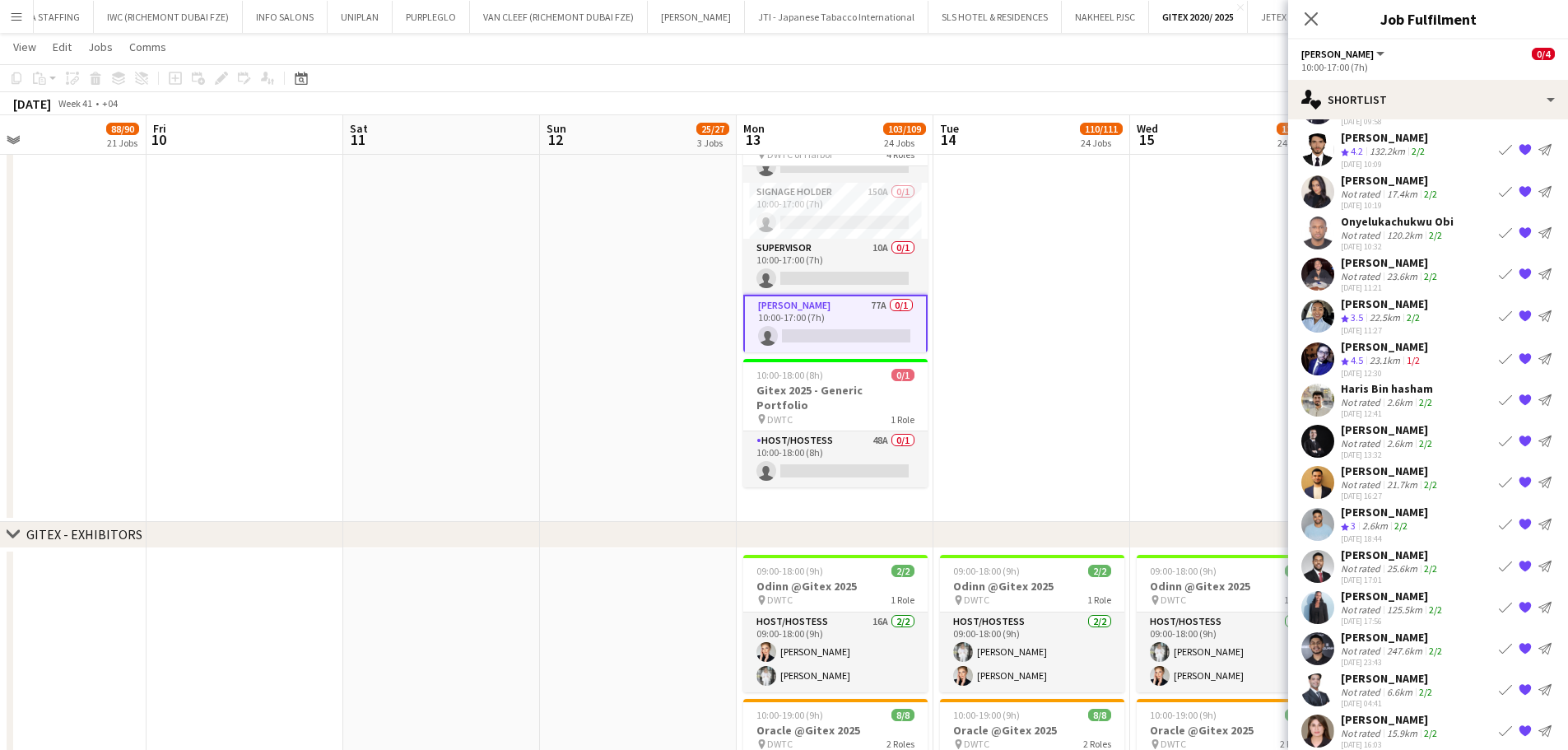
scroll to position [262, 0]
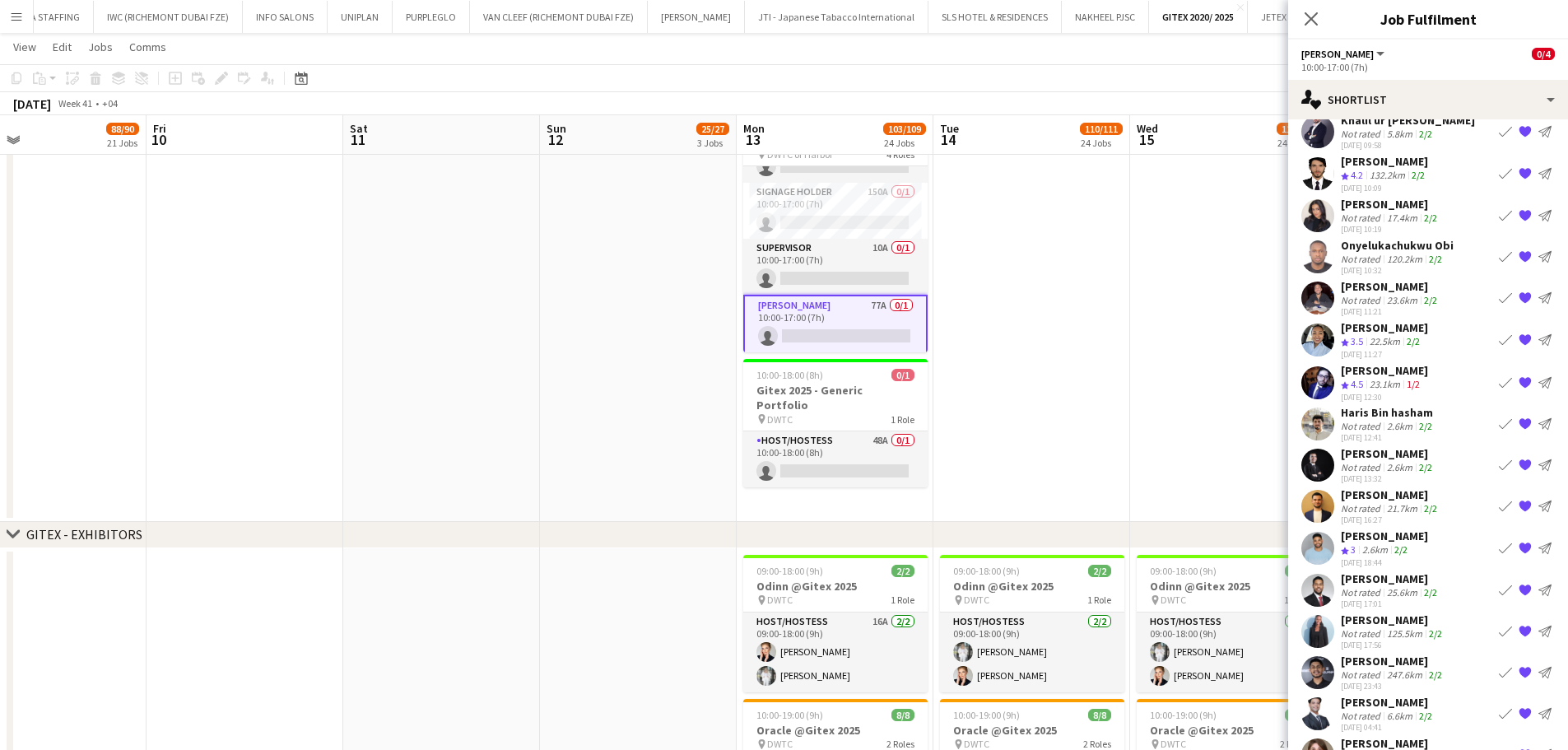
click at [1263, 571] on div "Aladdin Elhussein" at bounding box center [1390, 578] width 99 height 14
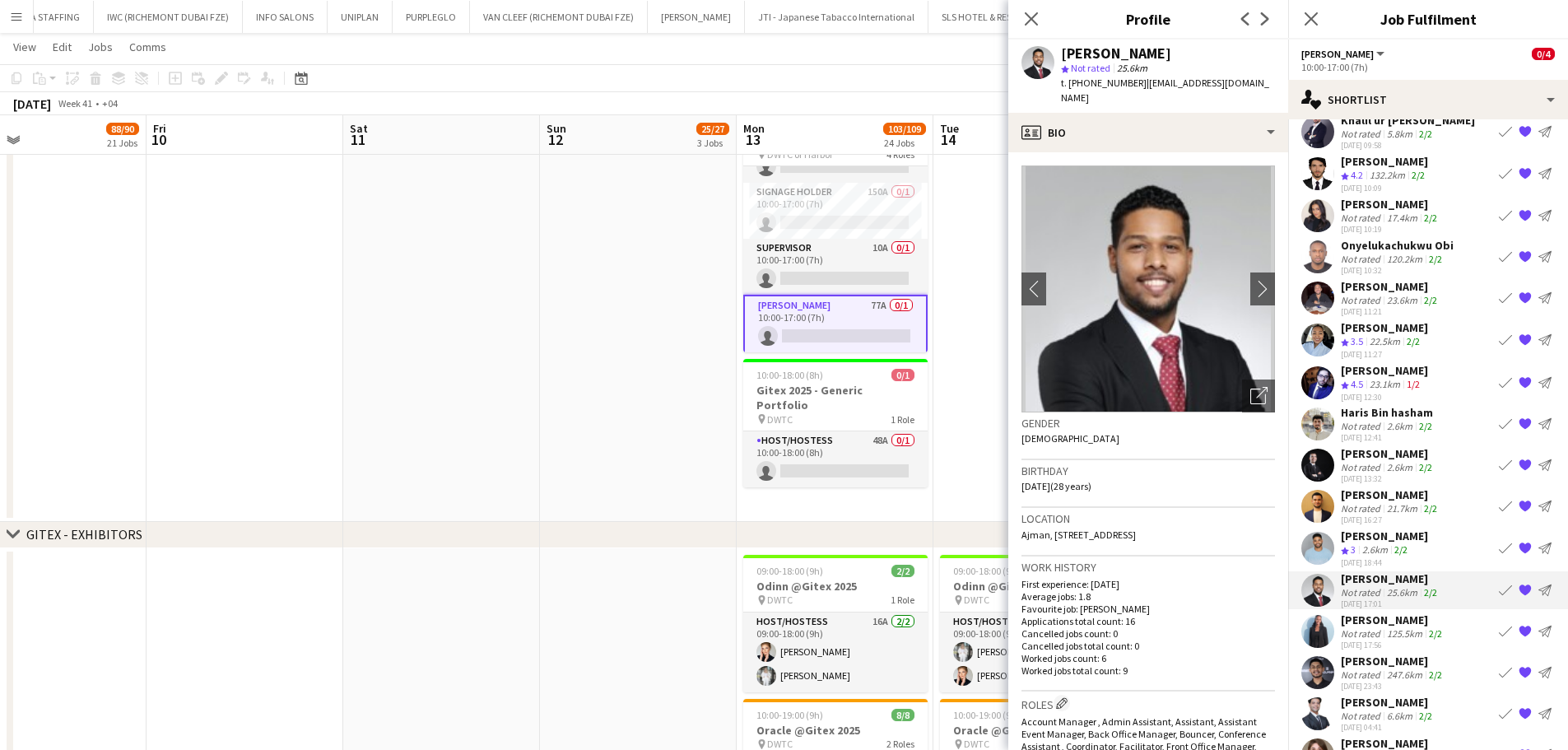
drag, startPoint x: 1187, startPoint y: 54, endPoint x: 1058, endPoint y: 53, distance: 129.0
click at [1058, 53] on div "Aladdin Elhussein star Not rated 25.6km t. +971585941620 | aladdin.ali.elhussei…" at bounding box center [1148, 76] width 279 height 73
copy div "Aladdin Elhussein"
click at [642, 427] on app-date-cell at bounding box center [639, 312] width 197 height 420
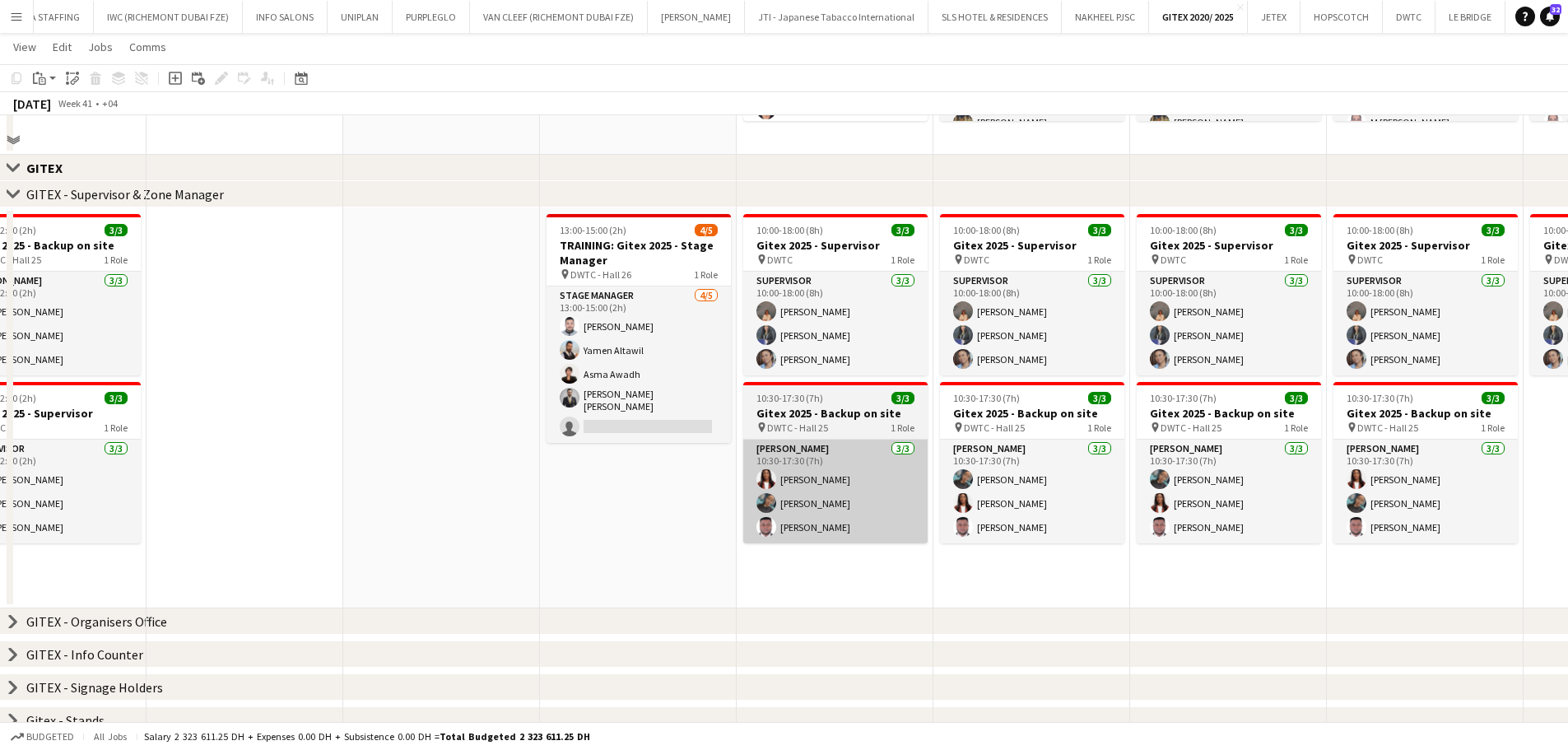
scroll to position [905, 0]
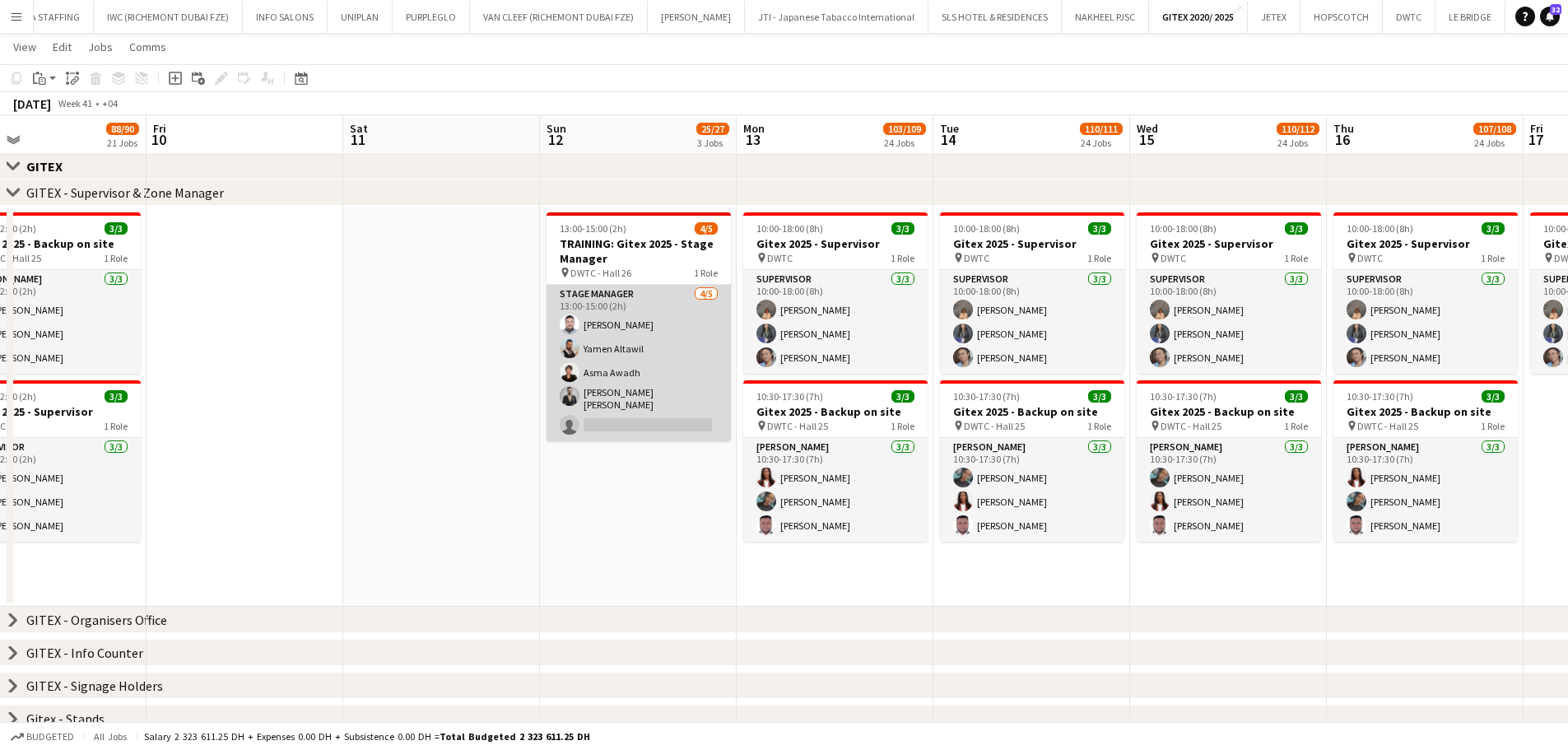
click at [682, 415] on app-card-role "Stage Manager 4/5 13:00-15:00 (2h) Mhd Ali Al Hamwi Yamen Altawil Asma Awadh Mo…" at bounding box center [638, 363] width 184 height 156
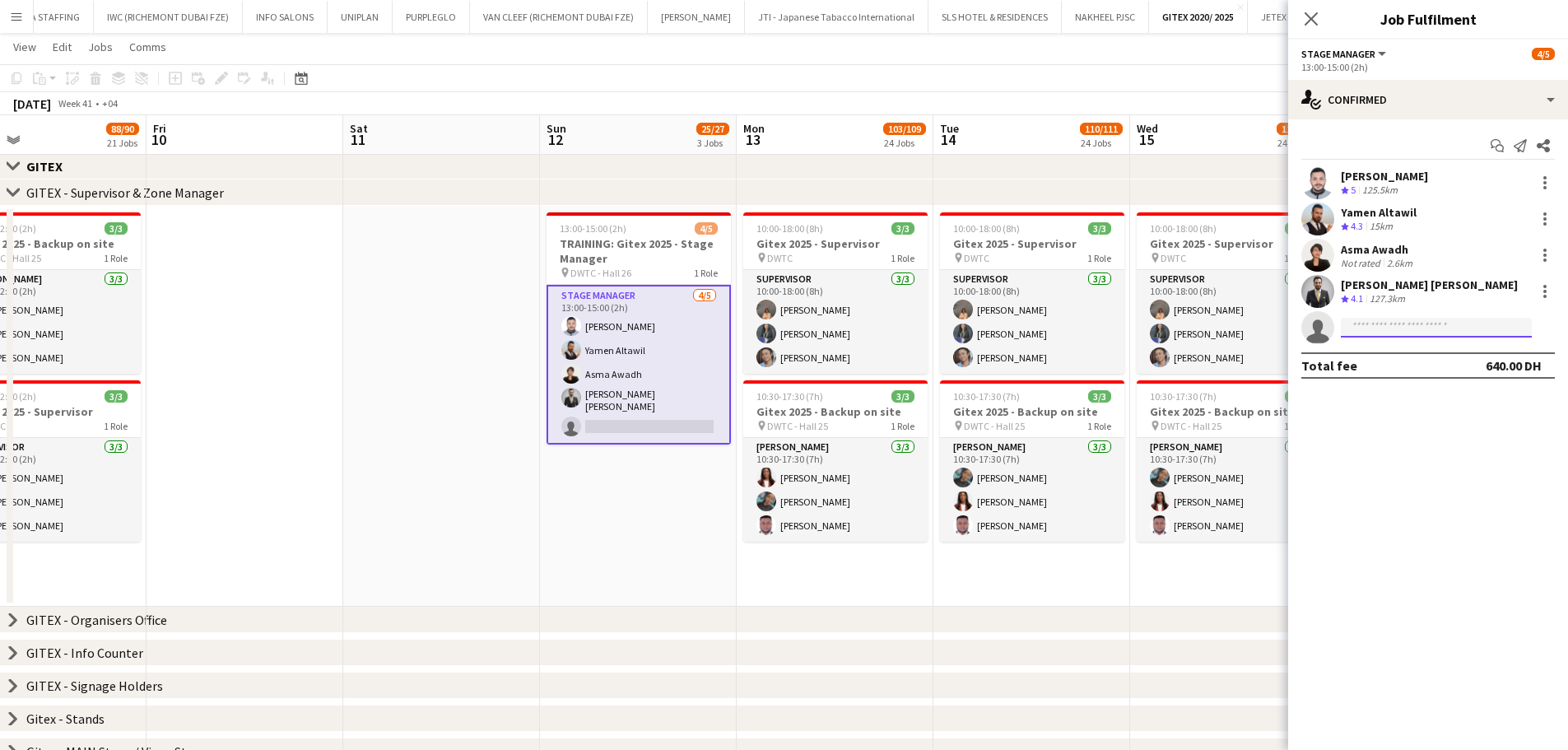
click at [1263, 328] on input at bounding box center [1435, 327] width 191 height 20
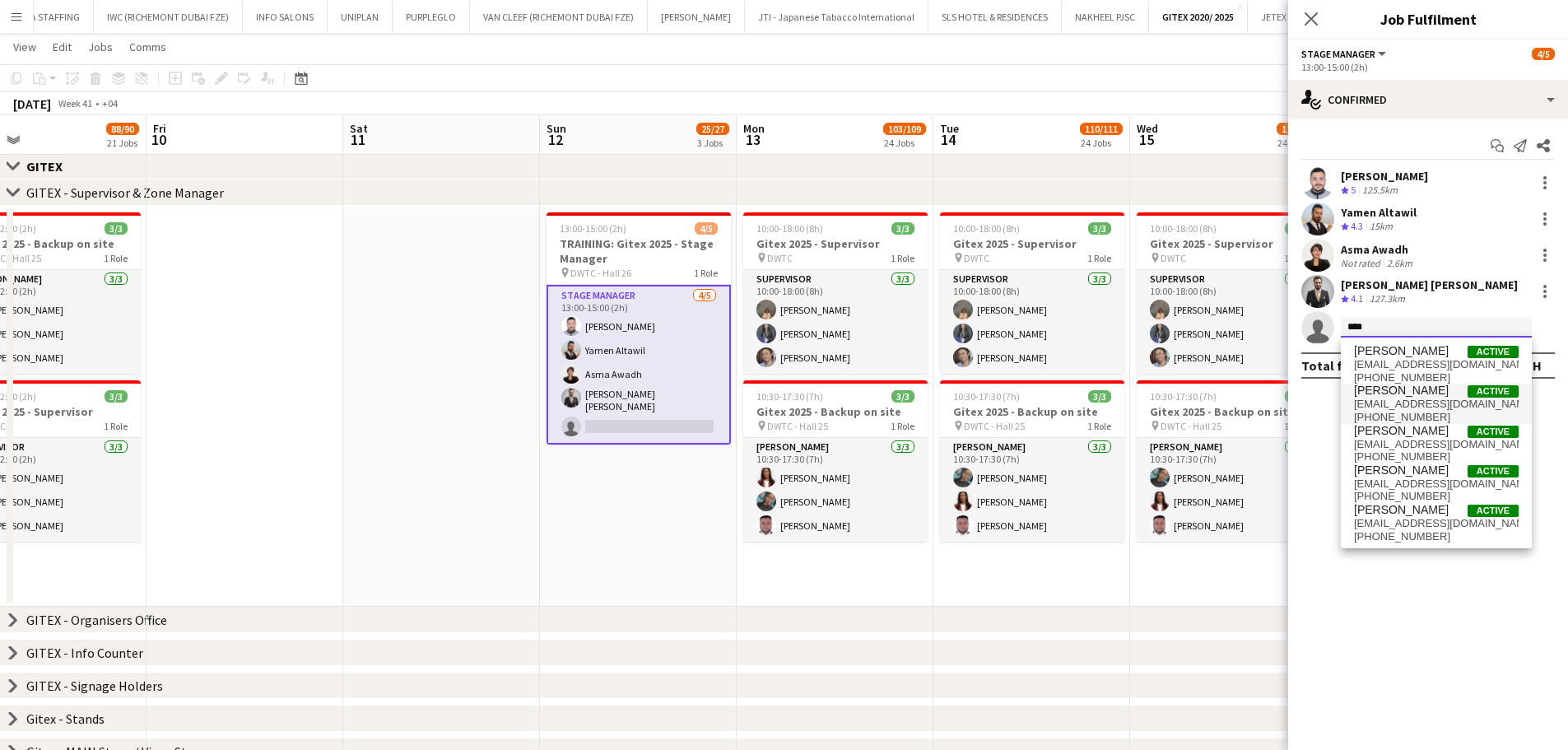
type input "****"
click at [1263, 403] on span "nikolett.egresi@gmail.com" at bounding box center [1436, 404] width 165 height 14
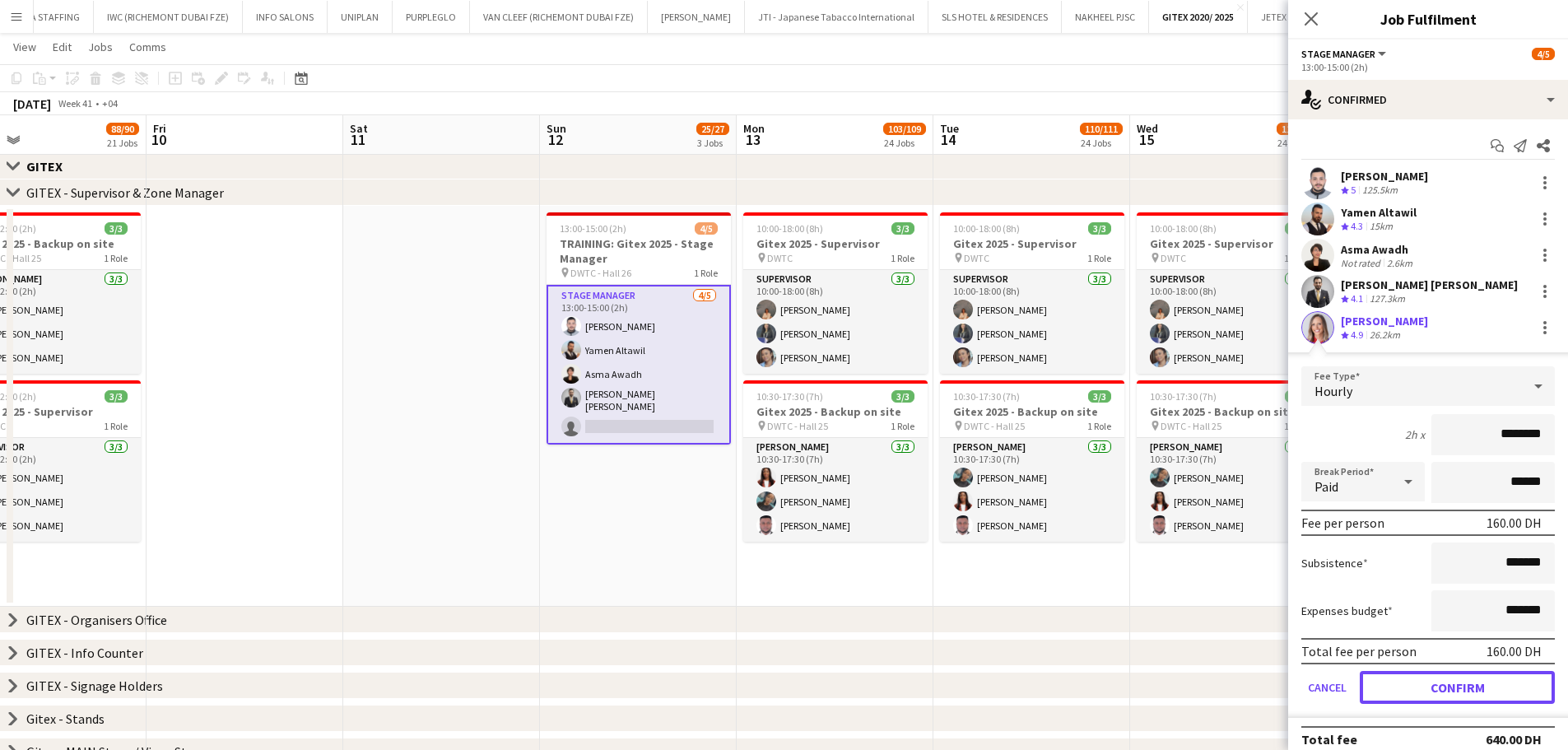
click at [1263, 571] on button "Confirm" at bounding box center [1458, 687] width 195 height 33
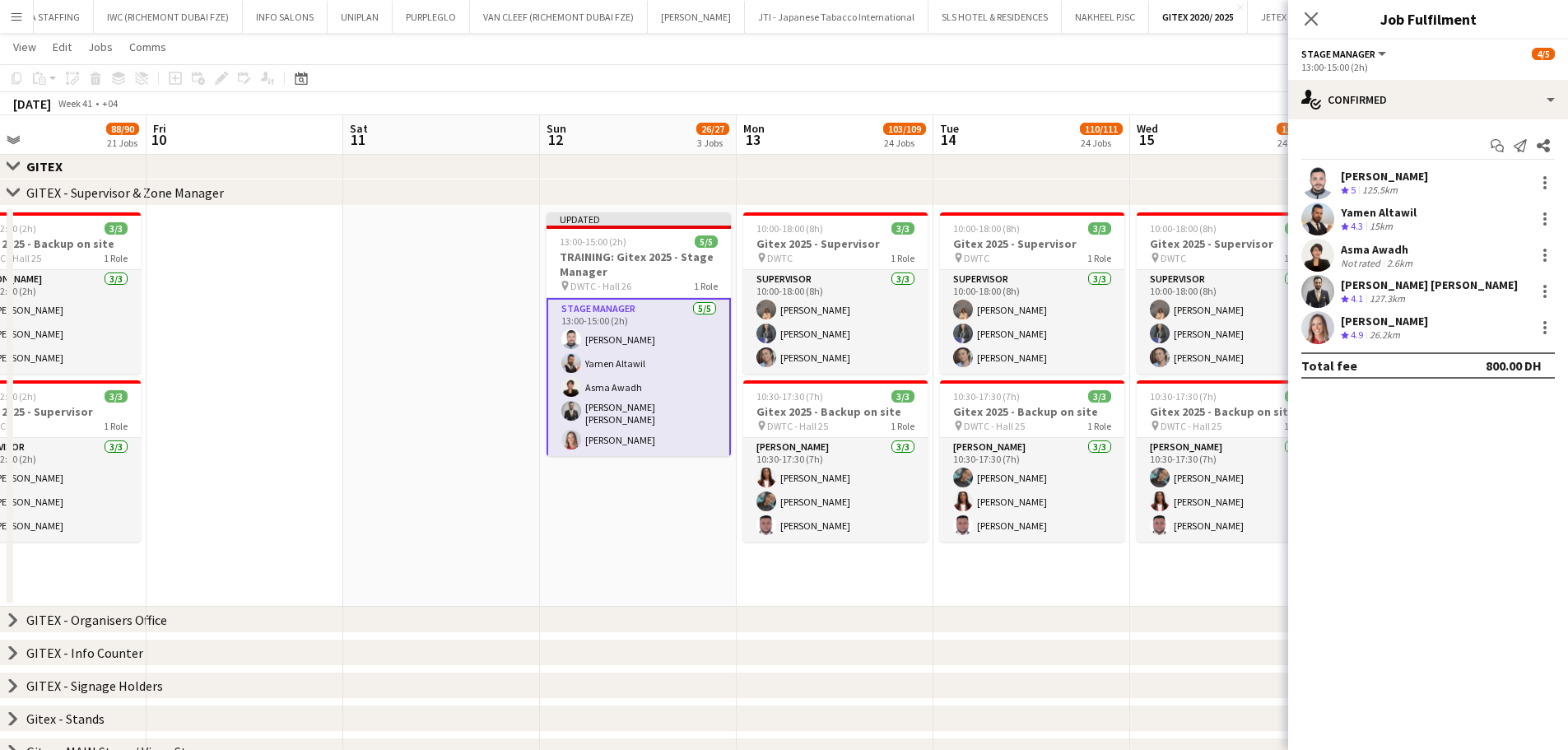
click at [1050, 567] on app-date-cell "10:00-18:00 (8h) 3/3 Gitex 2025 - Supervisor pin DWTC 1 Role Supervisor 3/3 10:…" at bounding box center [1032, 406] width 197 height 401
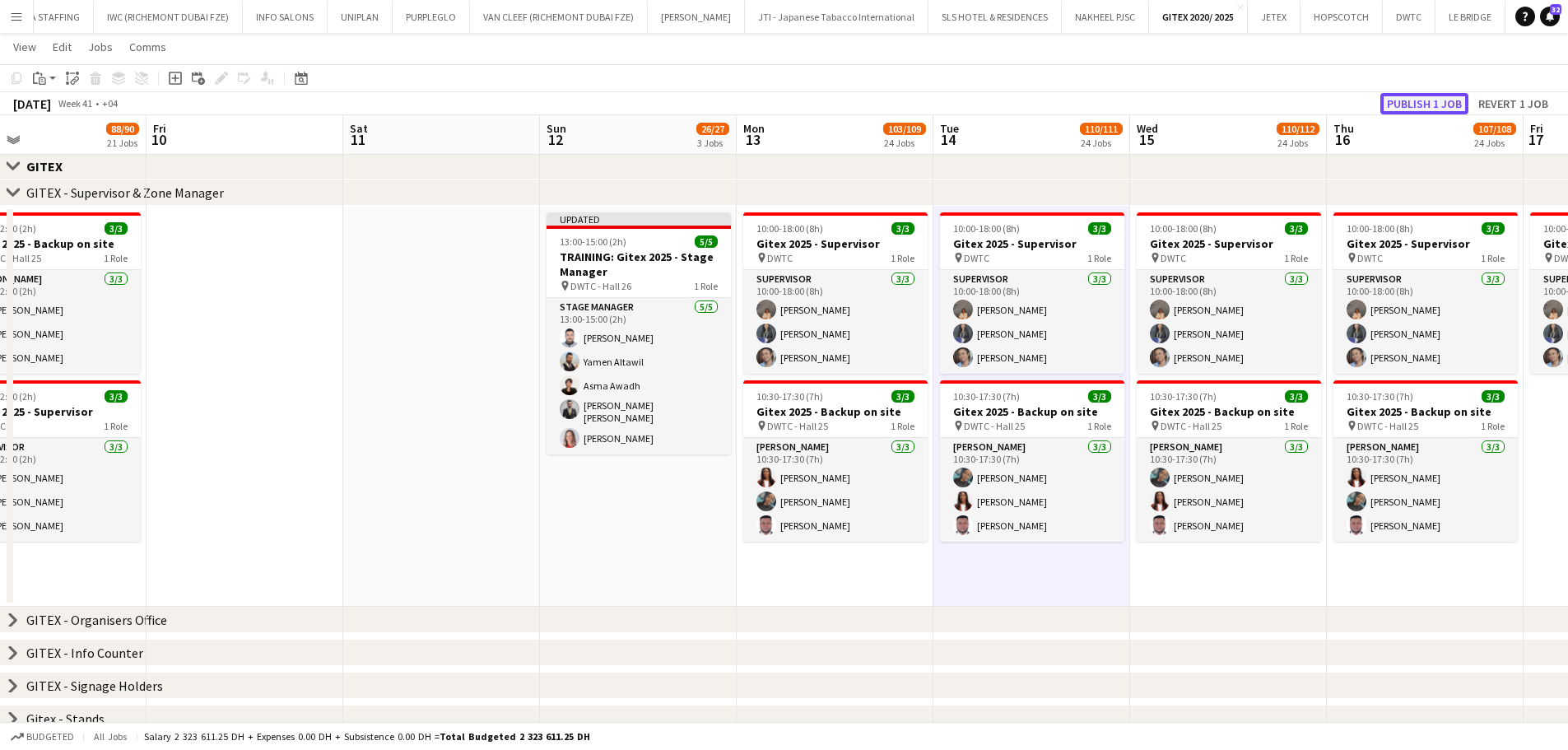
click at [1263, 110] on button "Publish 1 job" at bounding box center [1424, 103] width 88 height 21
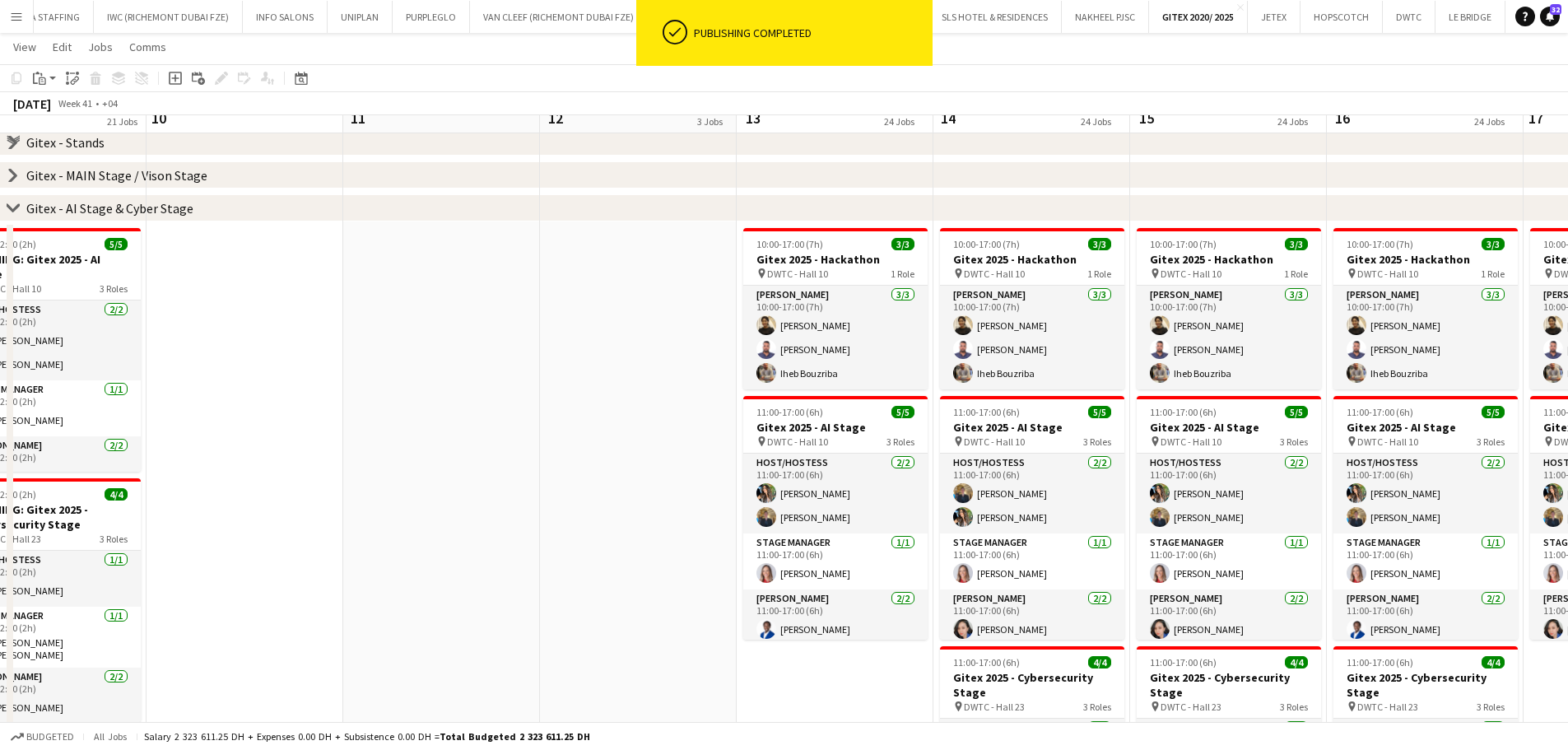
scroll to position [1317, 0]
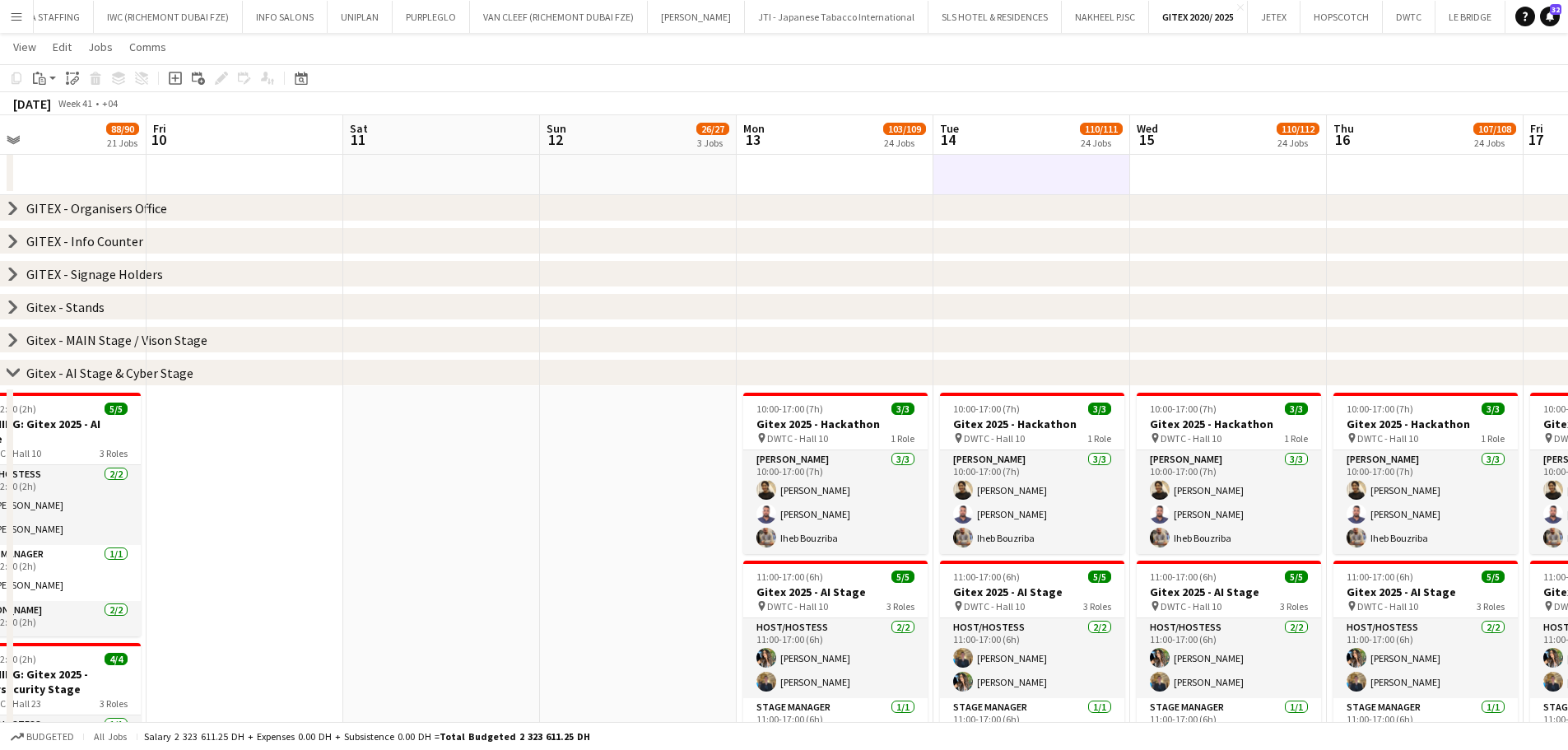
click at [14, 371] on icon "chevron-right" at bounding box center [14, 373] width 14 height 14
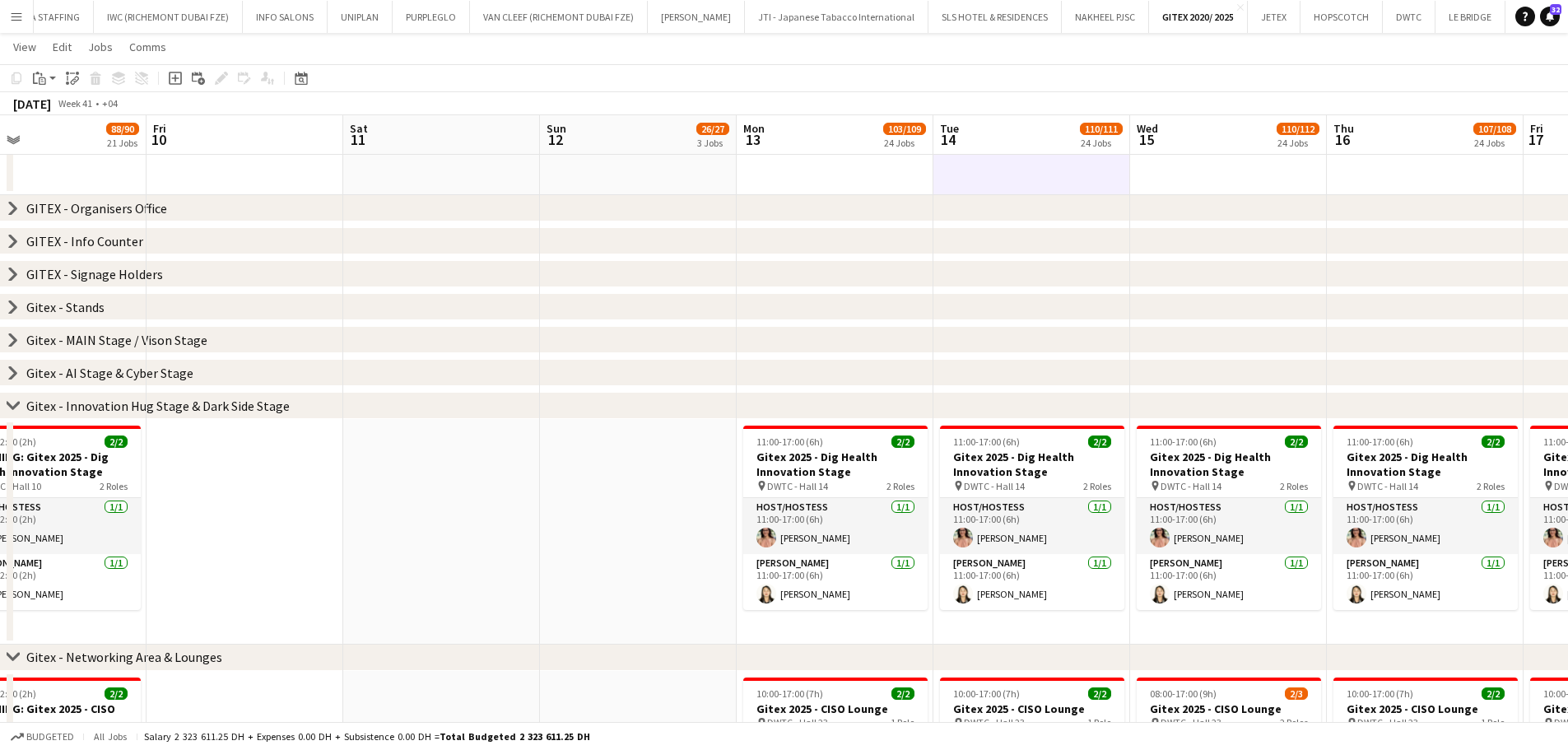
click at [14, 239] on icon at bounding box center [14, 240] width 7 height 13
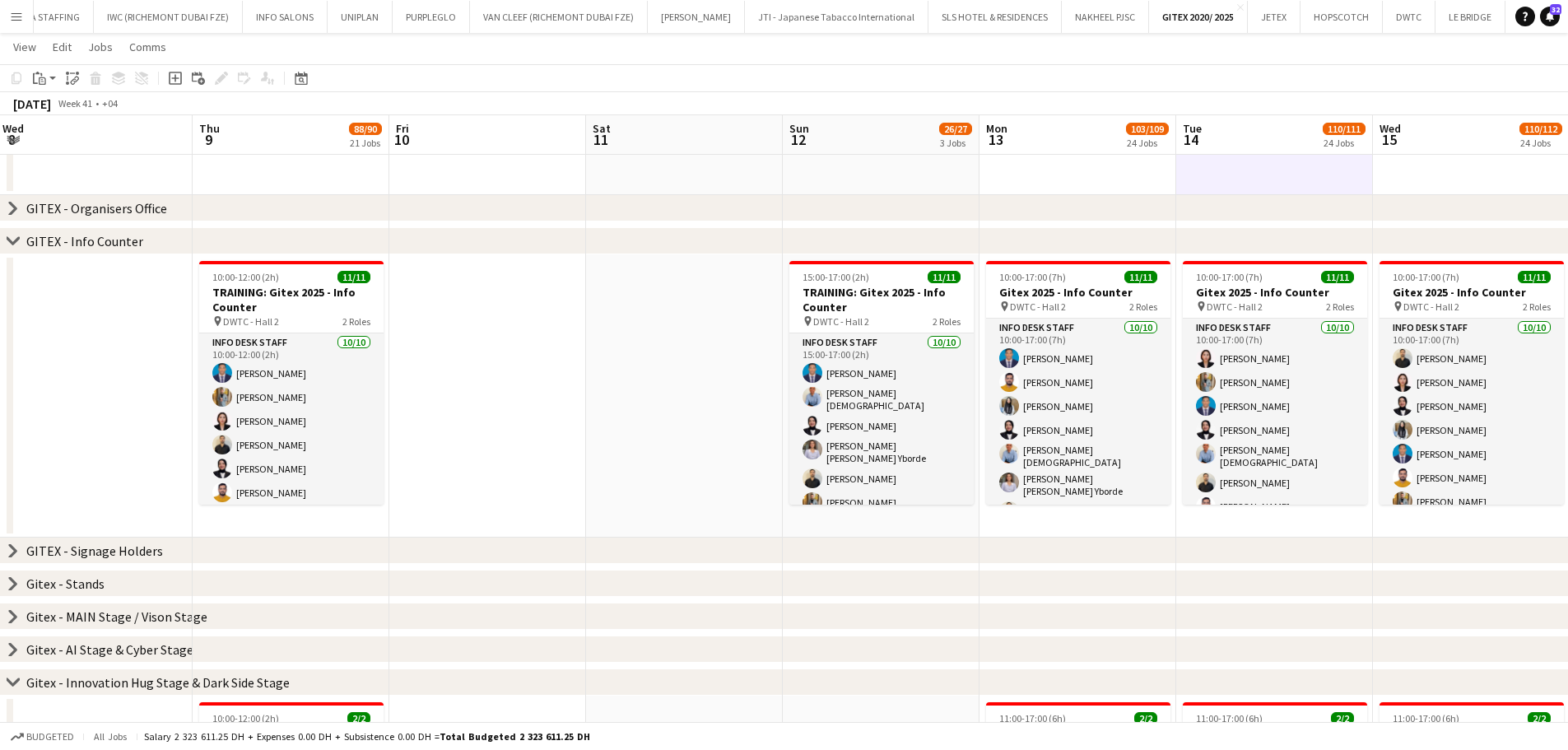
scroll to position [0, 347]
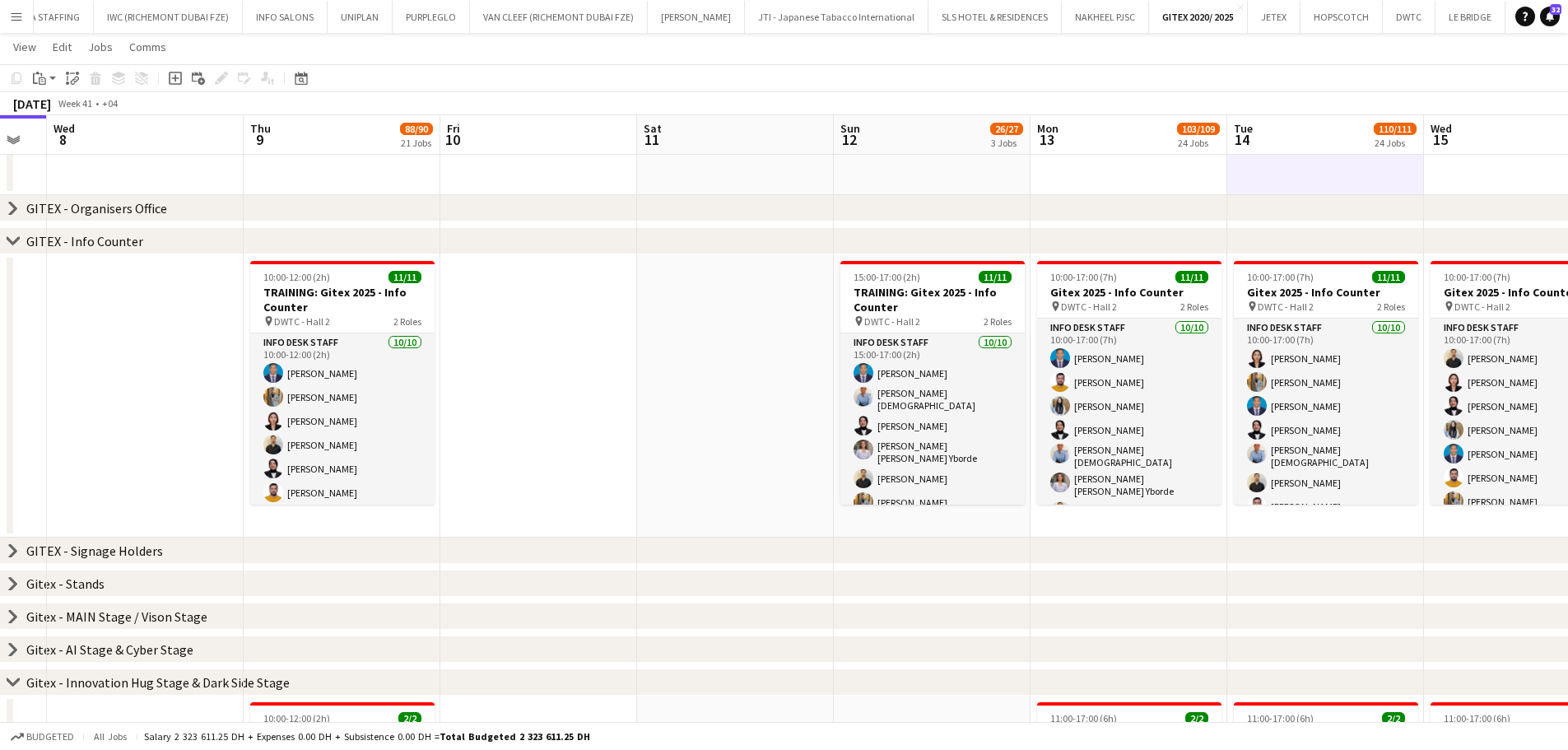
drag, startPoint x: 384, startPoint y: 423, endPoint x: 593, endPoint y: 423, distance: 209.0
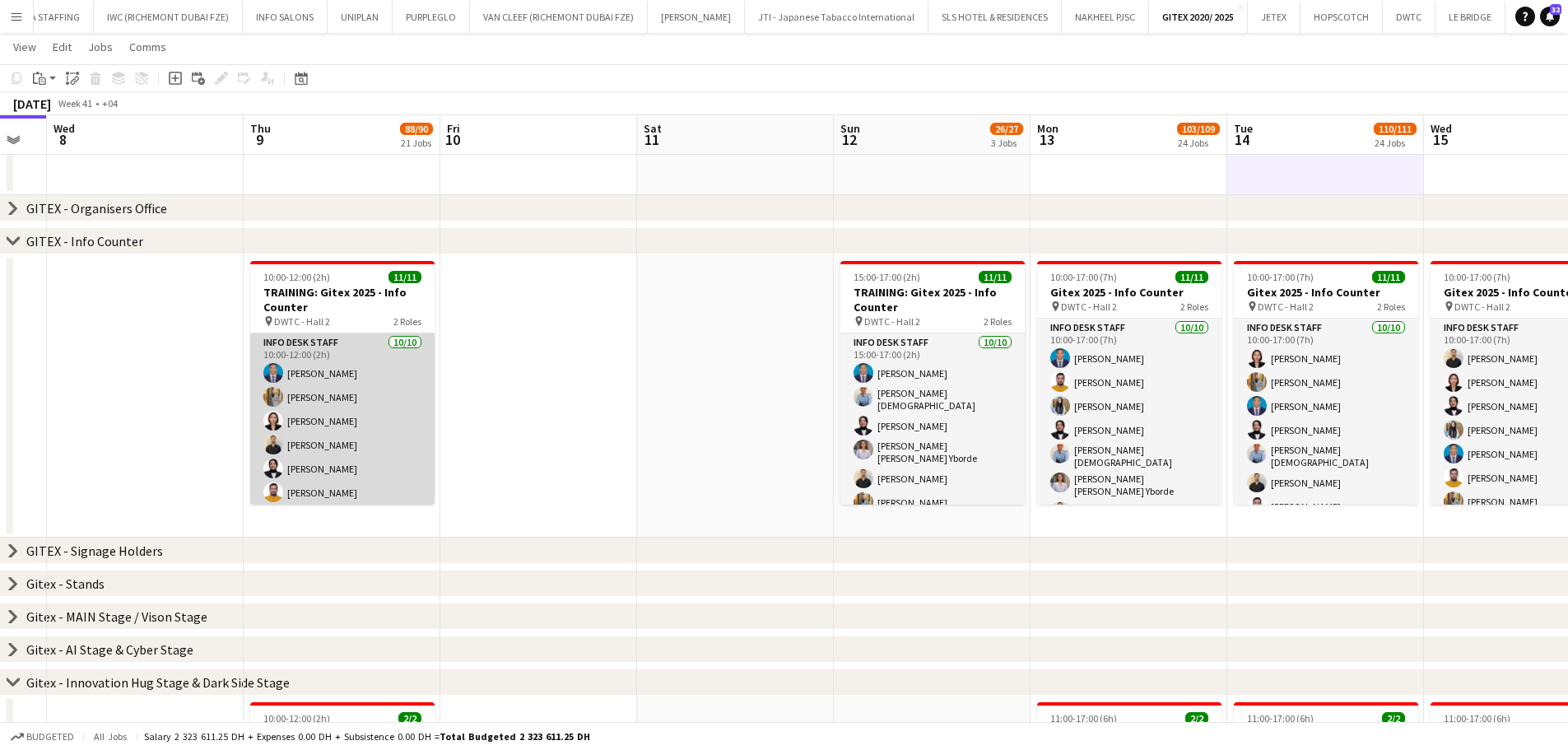
click at [341, 404] on app-card-role "Info desk staff 10/10 10:00-12:00 (2h) Benjamin Ofidi Ahmed Fouda Aliah Bea Con…" at bounding box center [342, 476] width 184 height 285
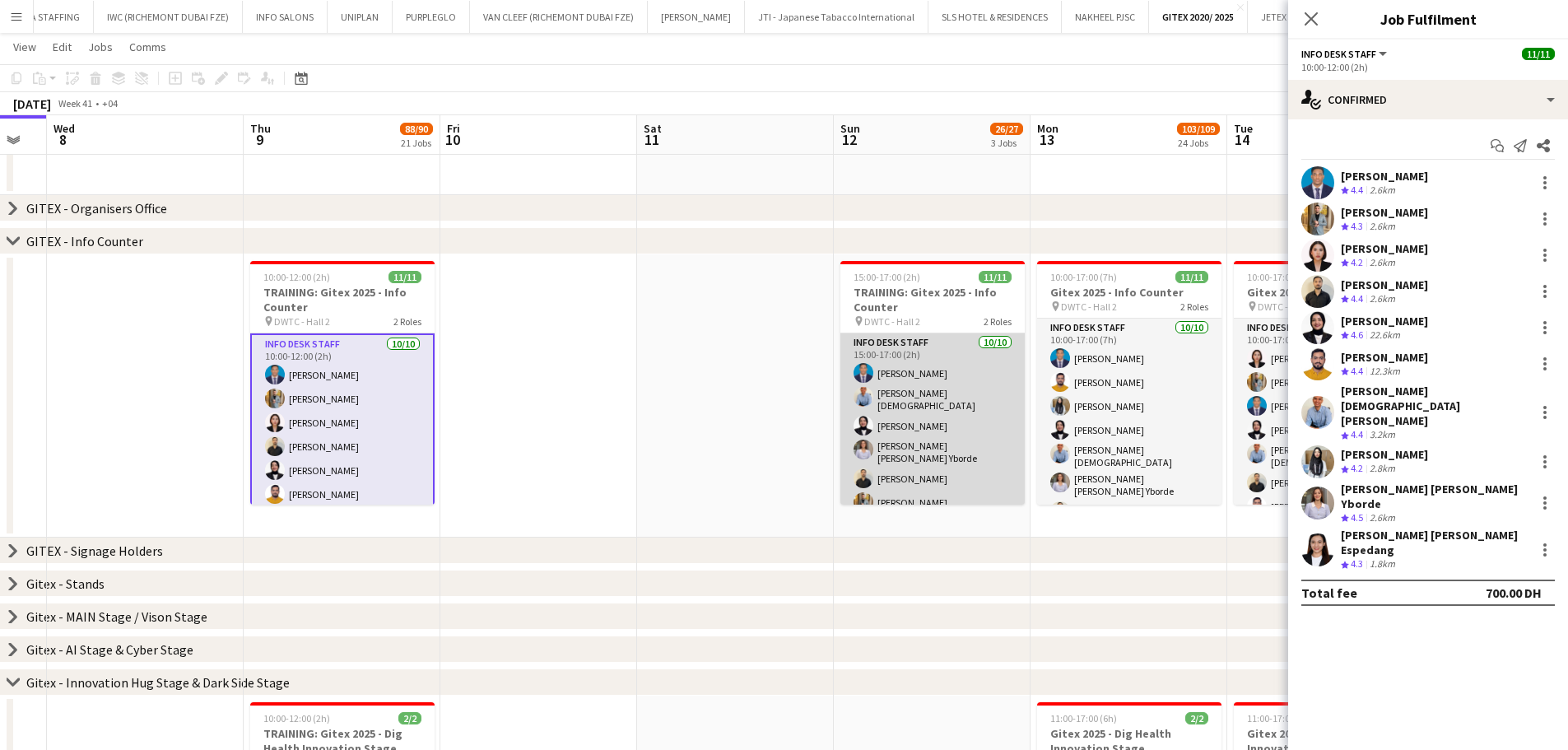
click at [909, 410] on app-card-role "Info desk staff 10/10 15:00-17:00 (2h) Benjamin Ofidi Lloyd Christian Gonzalo F…" at bounding box center [932, 476] width 184 height 285
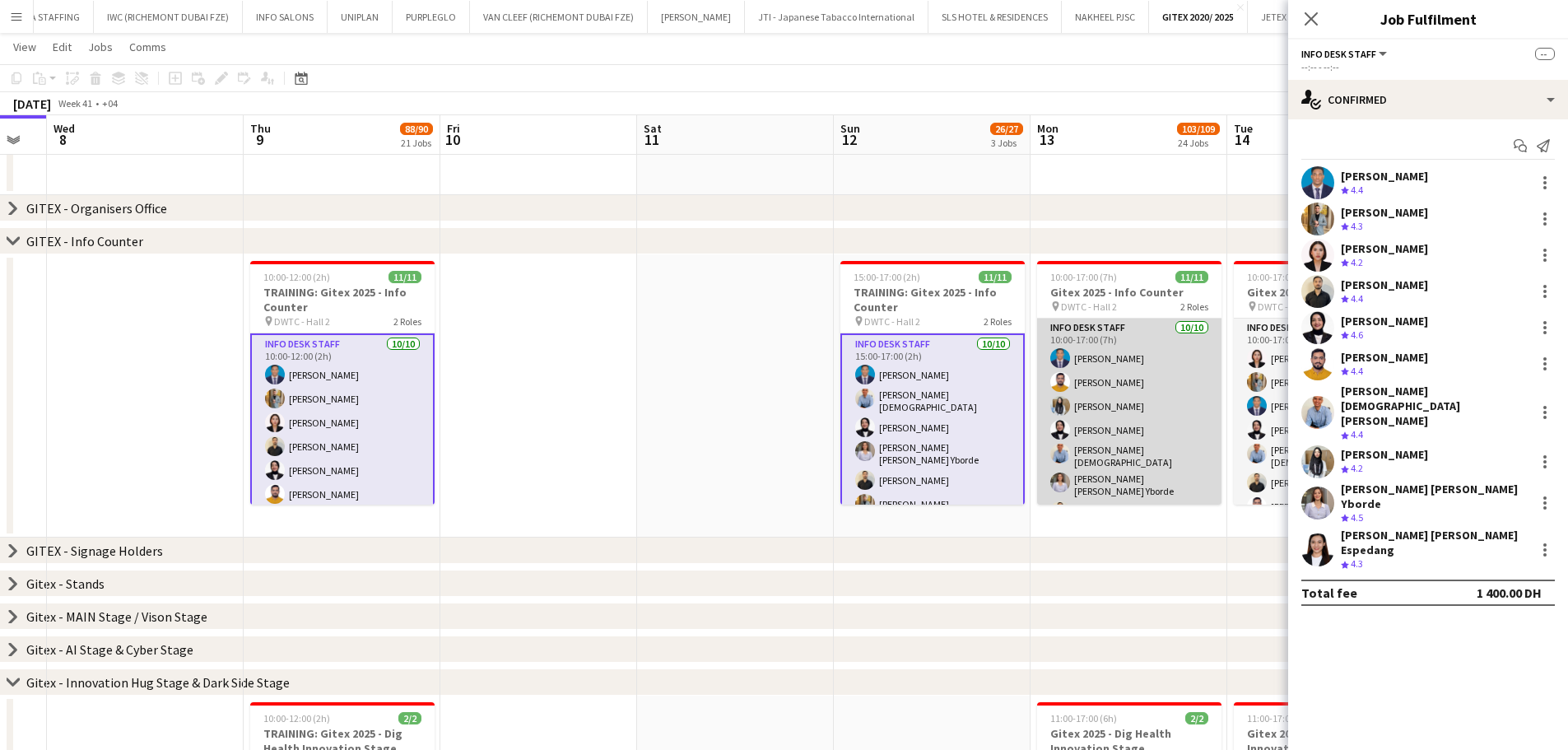
click at [1141, 407] on app-card-role "Info desk staff 10/10 10:00-17:00 (7h) Benjamin Ofidi Adeel Ahmad Aisha Inam Fo…" at bounding box center [1129, 461] width 184 height 285
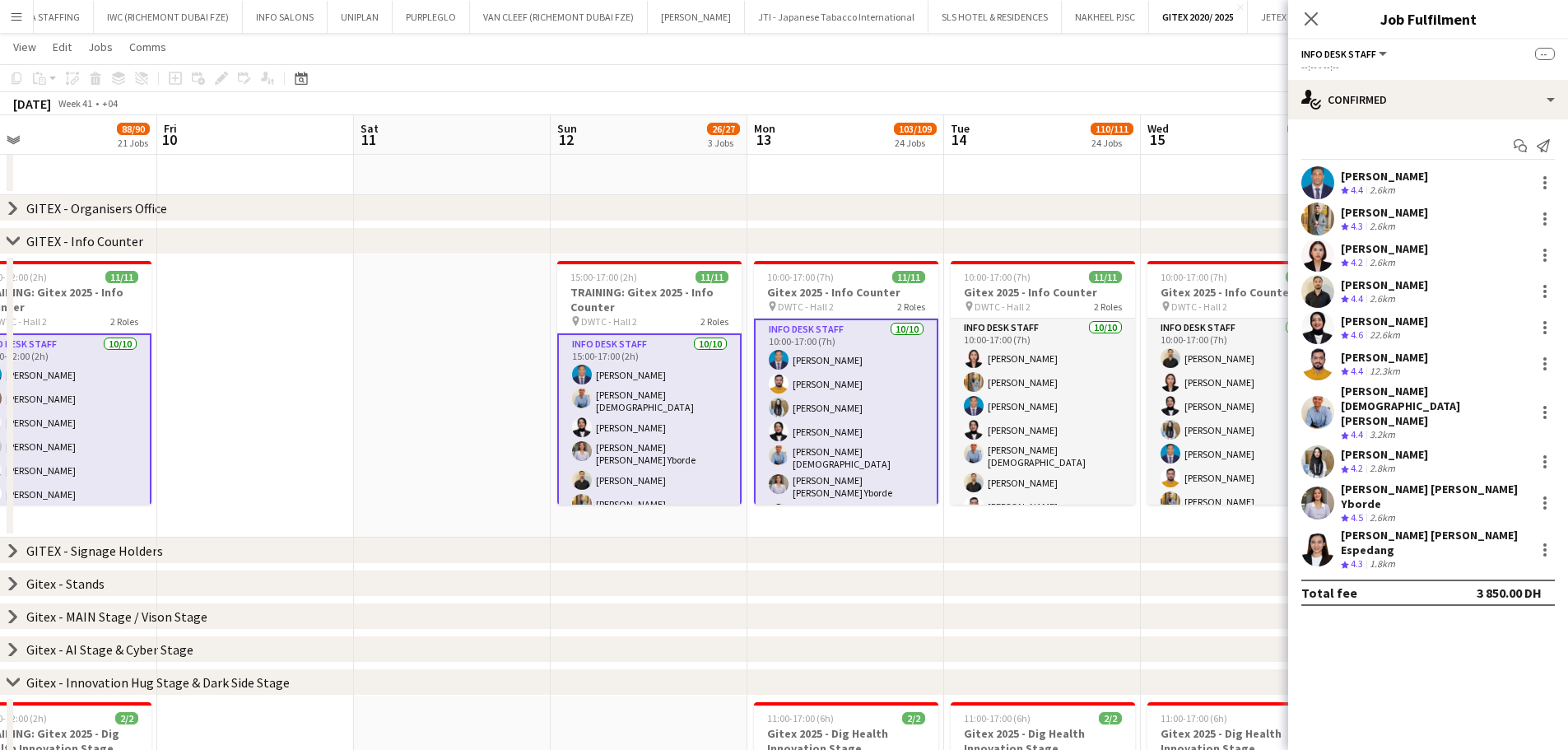
drag, startPoint x: 1039, startPoint y: 422, endPoint x: 781, endPoint y: 386, distance: 260.5
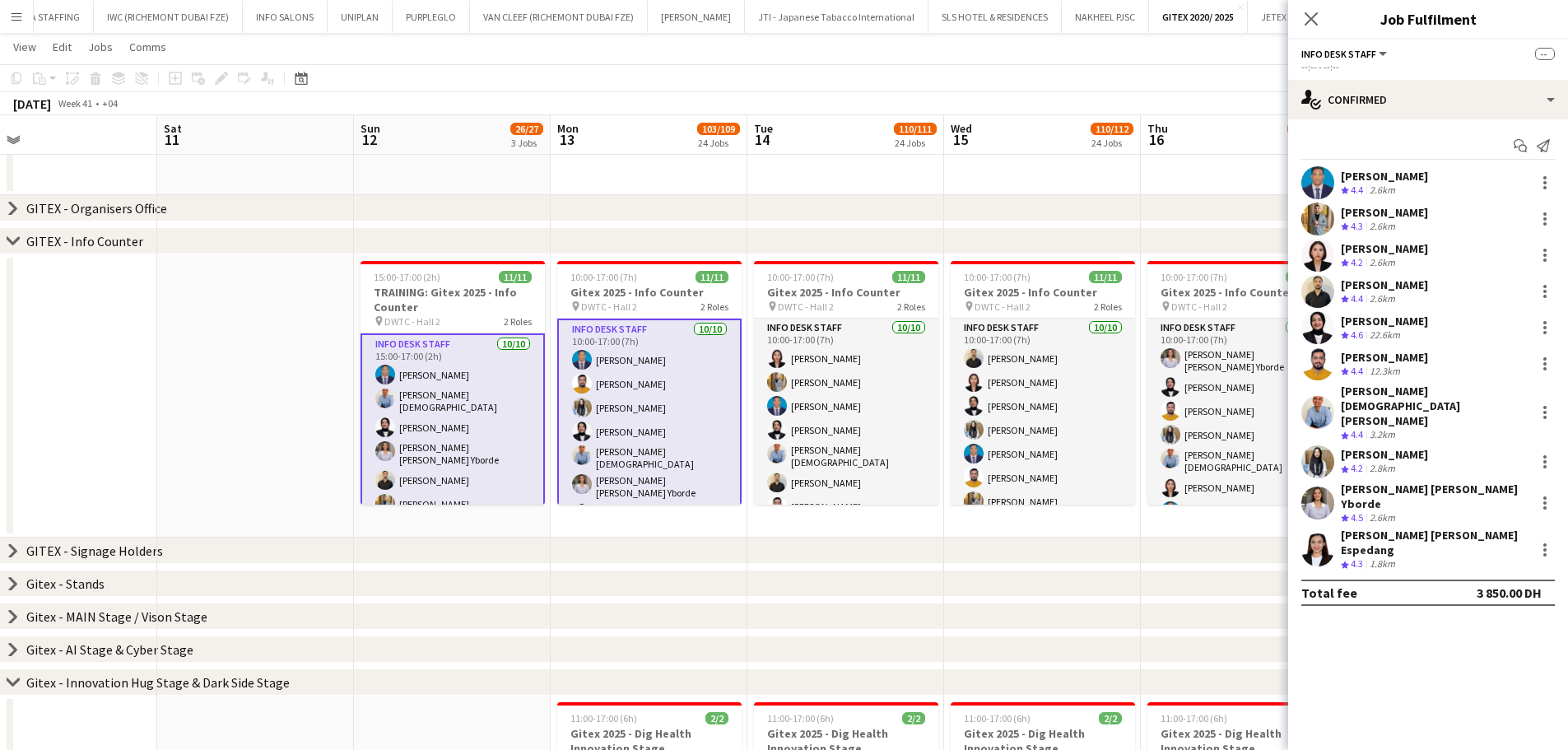
scroll to position [0, 510]
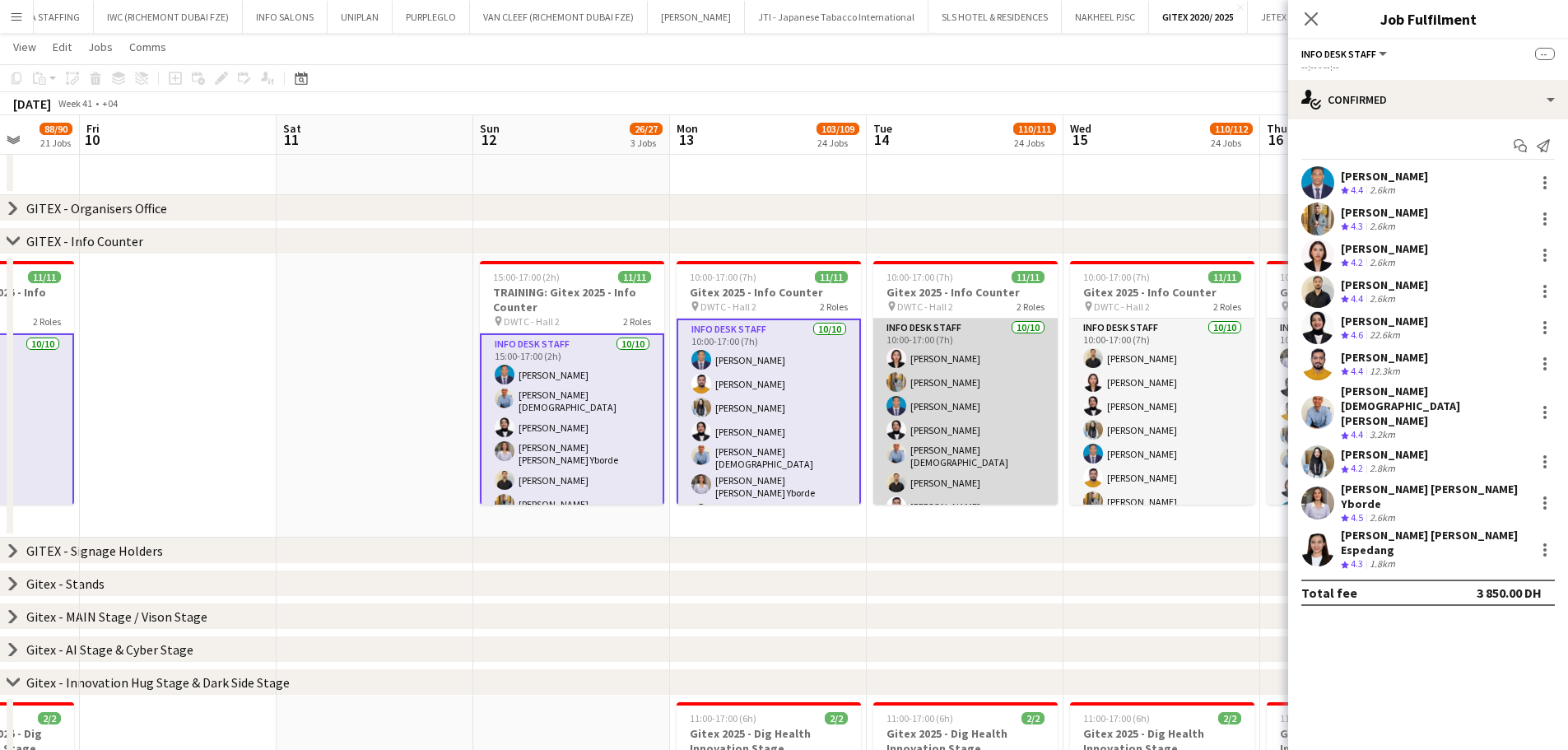
click at [938, 385] on app-card-role "Info desk staff 10/10 10:00-17:00 (7h) Aliah Bea Constantino Ahmed Fouda Benjam…" at bounding box center [965, 461] width 184 height 285
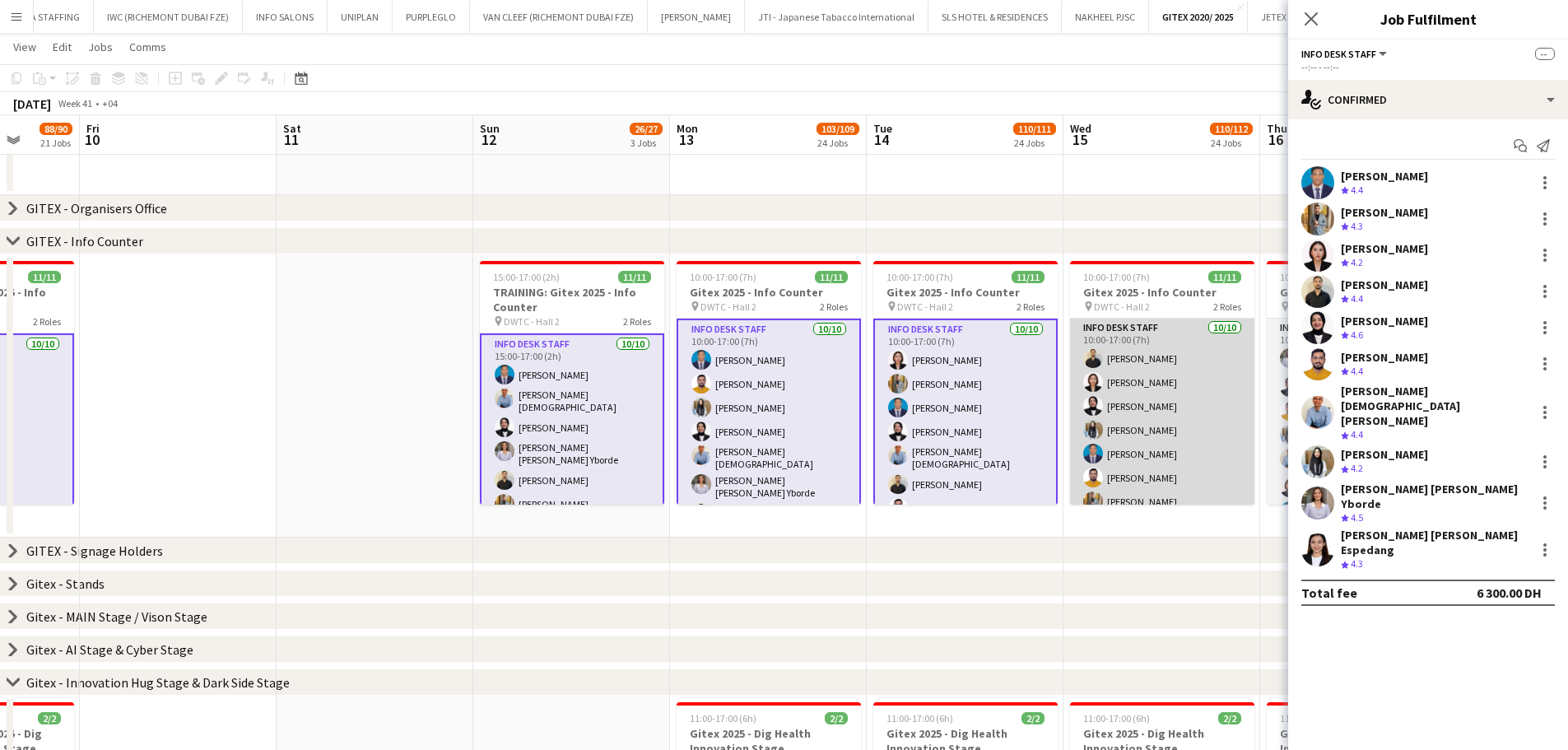
click at [1096, 390] on app-user-avatar at bounding box center [1092, 381] width 20 height 20
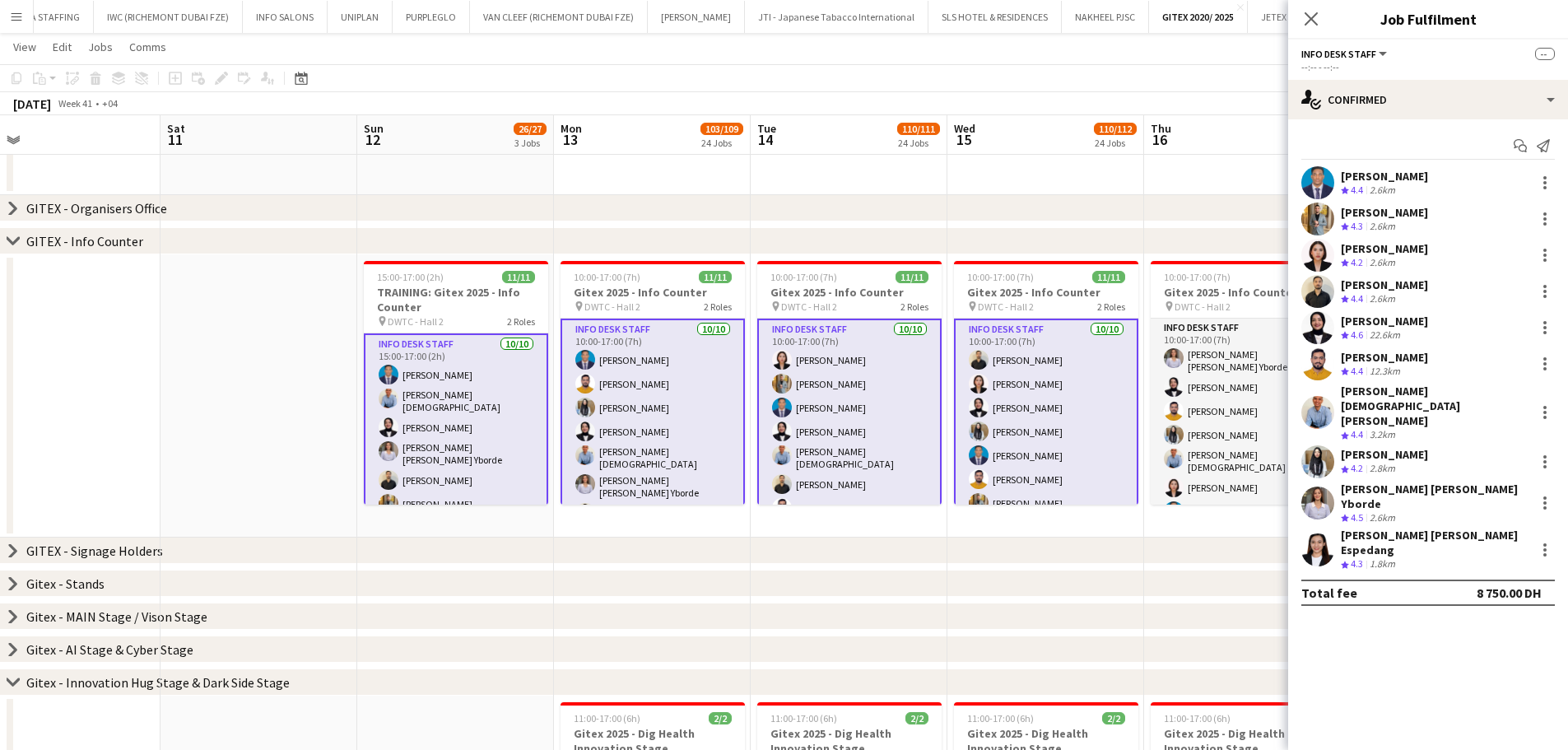
drag, startPoint x: 1145, startPoint y: 412, endPoint x: 766, endPoint y: 409, distance: 379.0
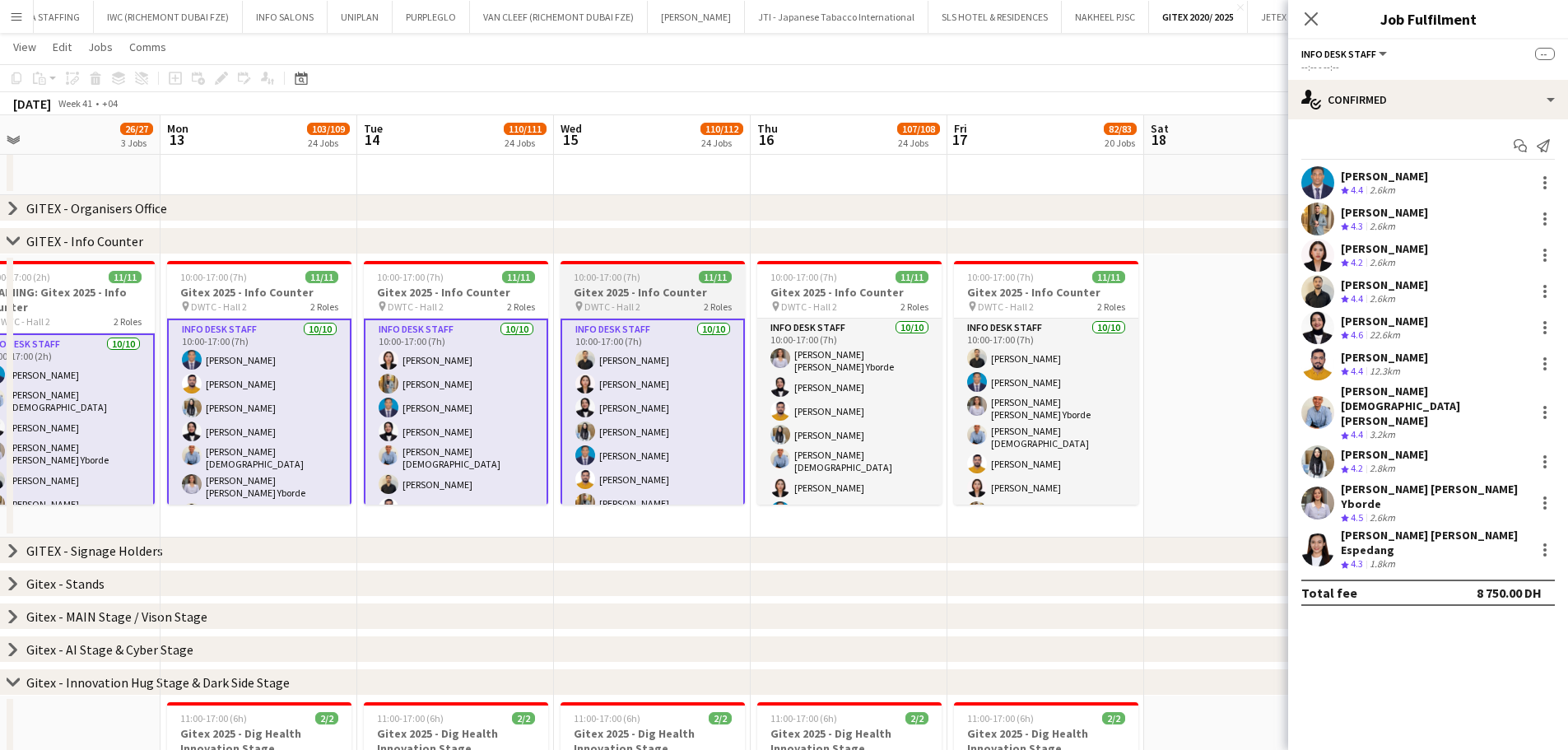
scroll to position [0, 495]
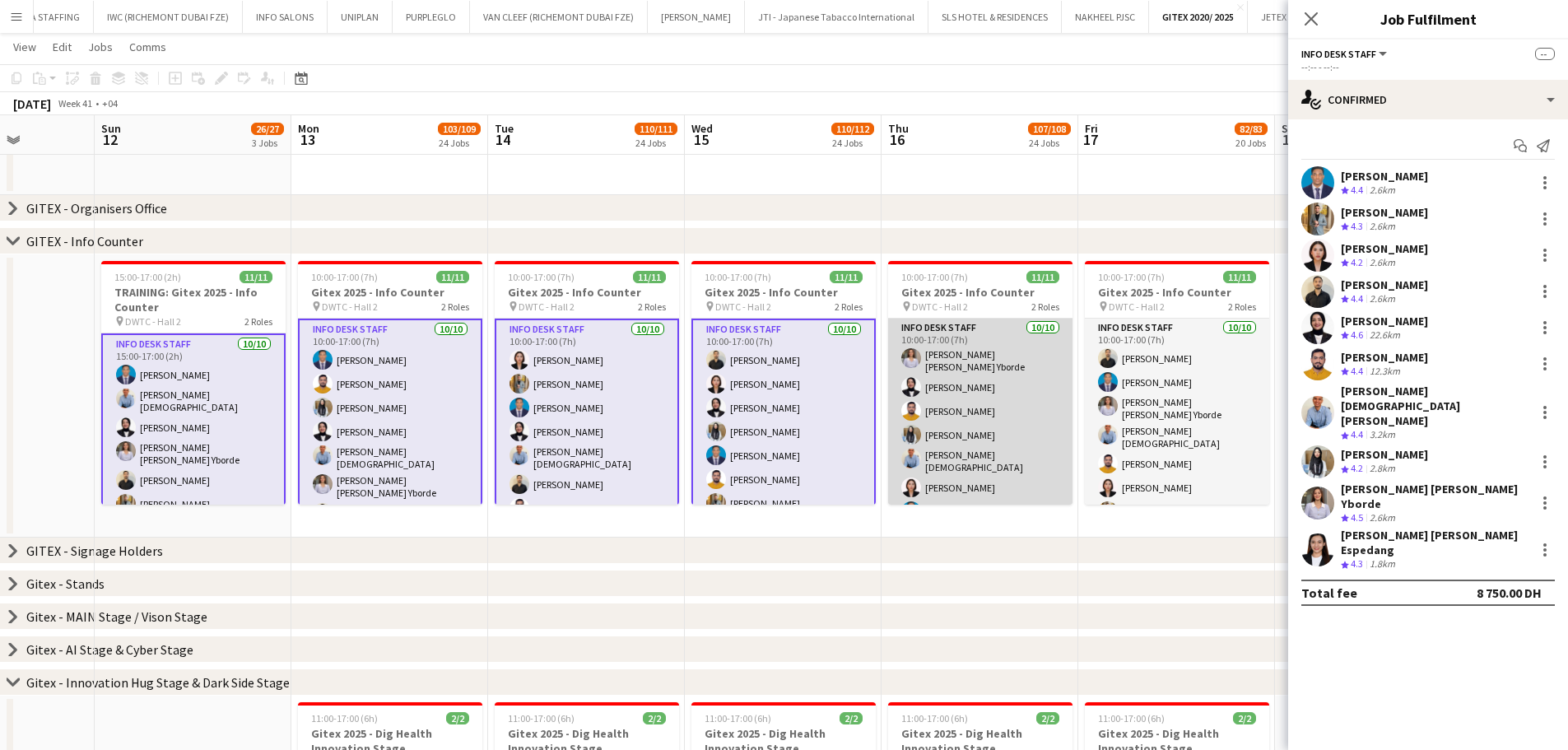
click at [1015, 415] on app-card-role "Info desk staff 10/10 10:00-17:00 (7h) Sharlene Mae Yborde Fotima Naimova Adeel…" at bounding box center [979, 461] width 184 height 285
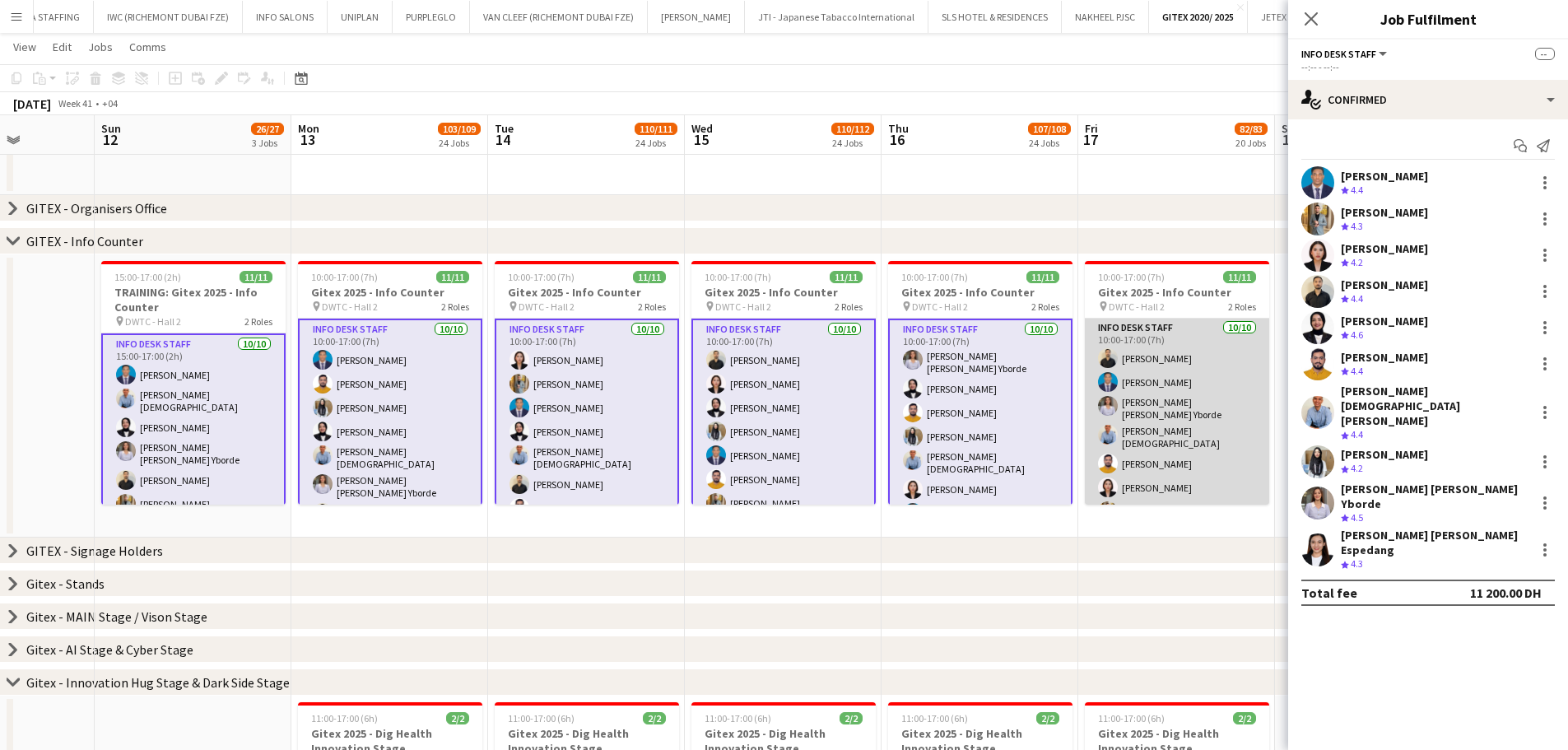
click at [1148, 409] on app-card-role "Info desk staff 10/10 10:00-17:00 (7h) Ahmad Nadeem Benjamin Ofidi Sharlene Mae…" at bounding box center [1176, 461] width 184 height 285
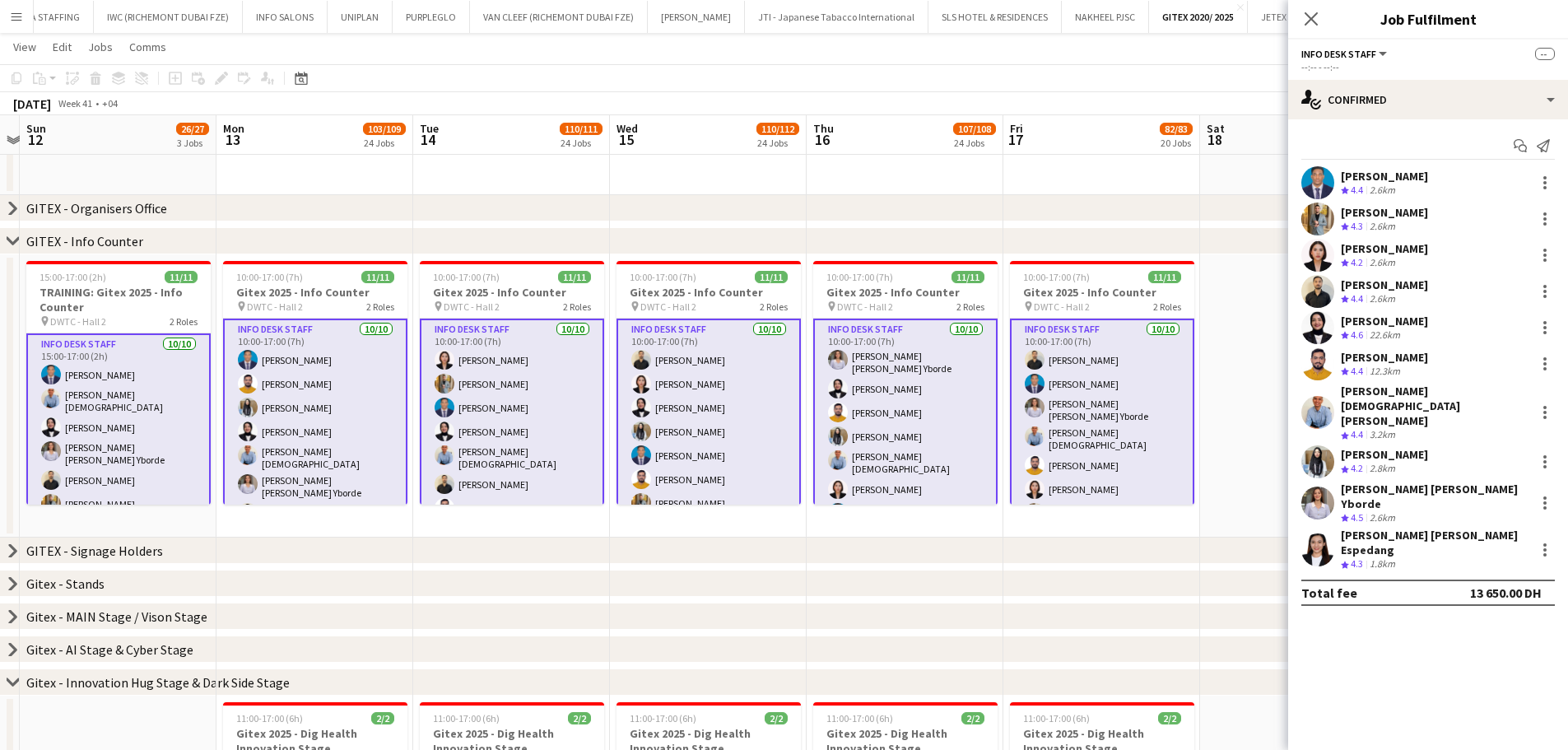
scroll to position [0, 566]
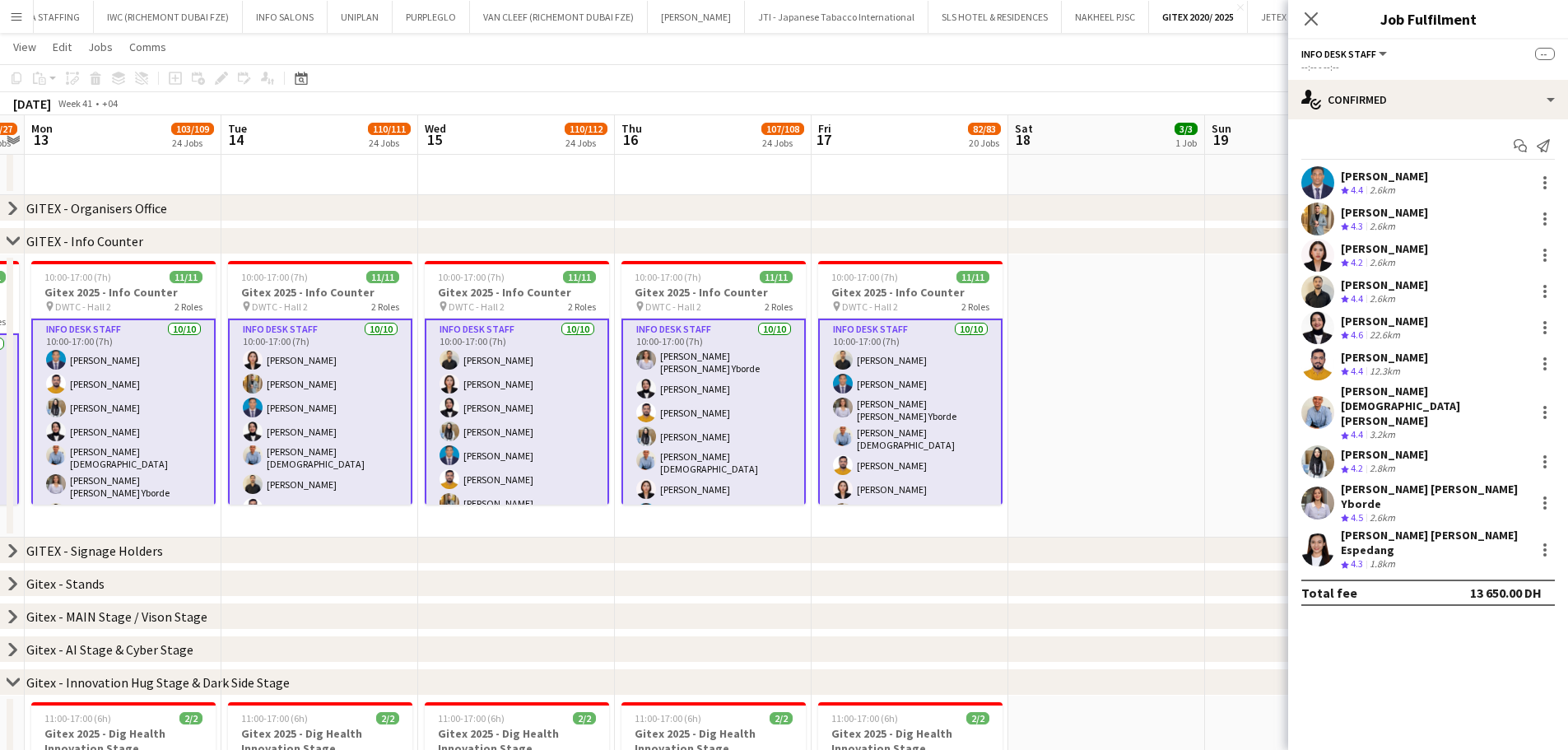
drag, startPoint x: 1165, startPoint y: 436, endPoint x: 899, endPoint y: 412, distance: 267.1
click at [1263, 223] on div at bounding box center [1545, 224] width 3 height 3
click at [1263, 360] on span "Remove" at bounding box center [1464, 367] width 49 height 14
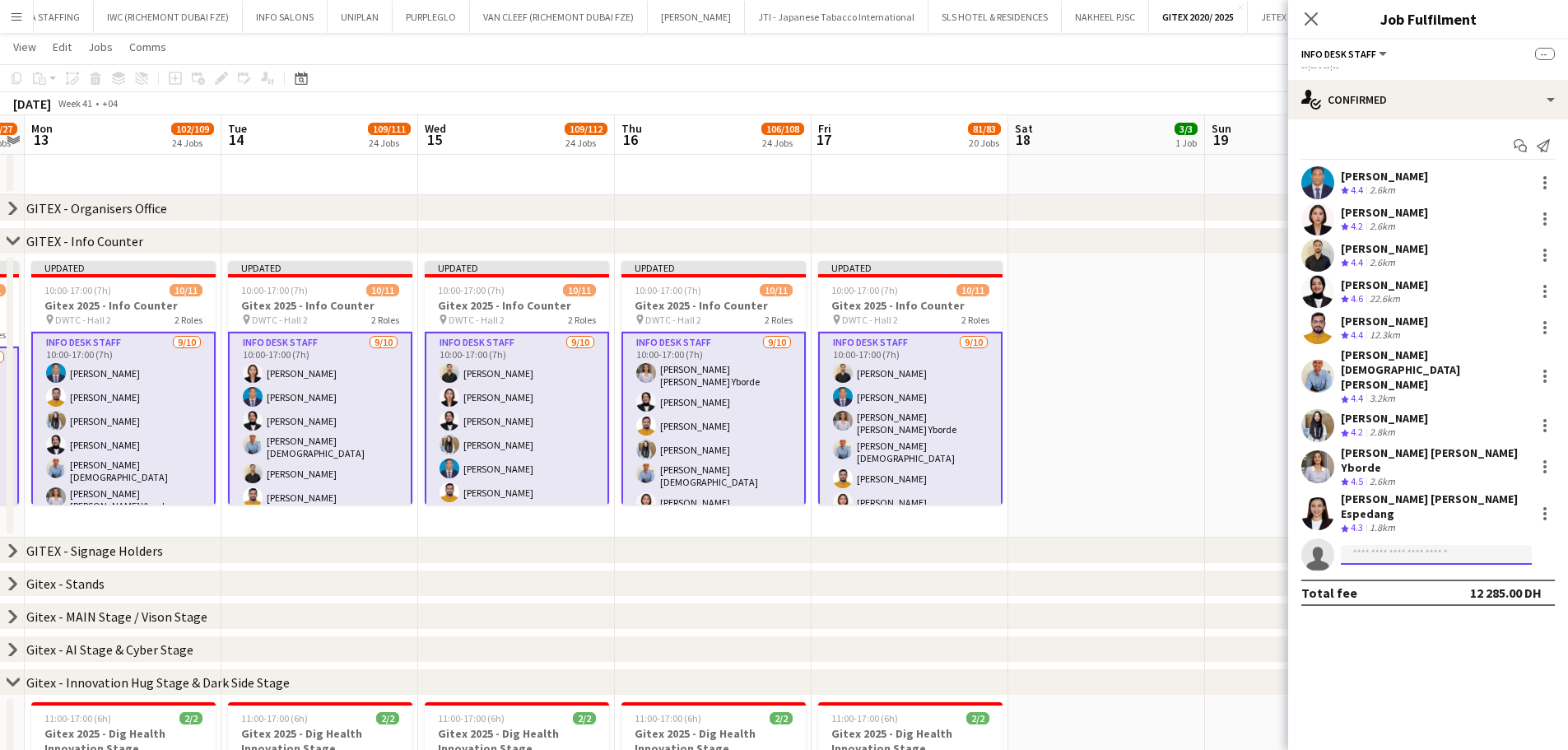
click at [1263, 544] on input at bounding box center [1435, 554] width 191 height 20
paste input "**********"
type input "**********"
click at [1263, 544] on span "Can be approved on 6 of 7 positions." at bounding box center [1436, 546] width 165 height 14
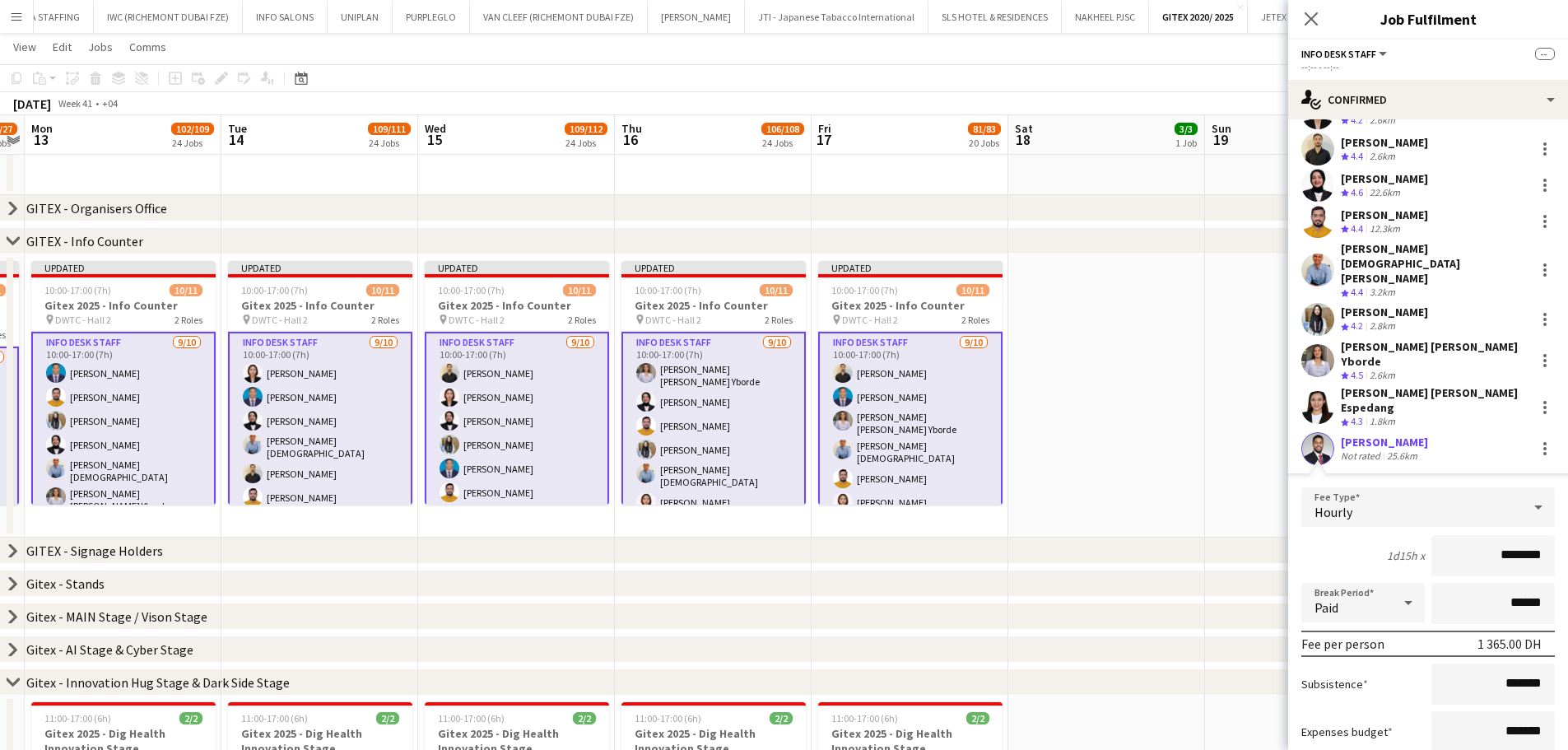
scroll to position [165, 0]
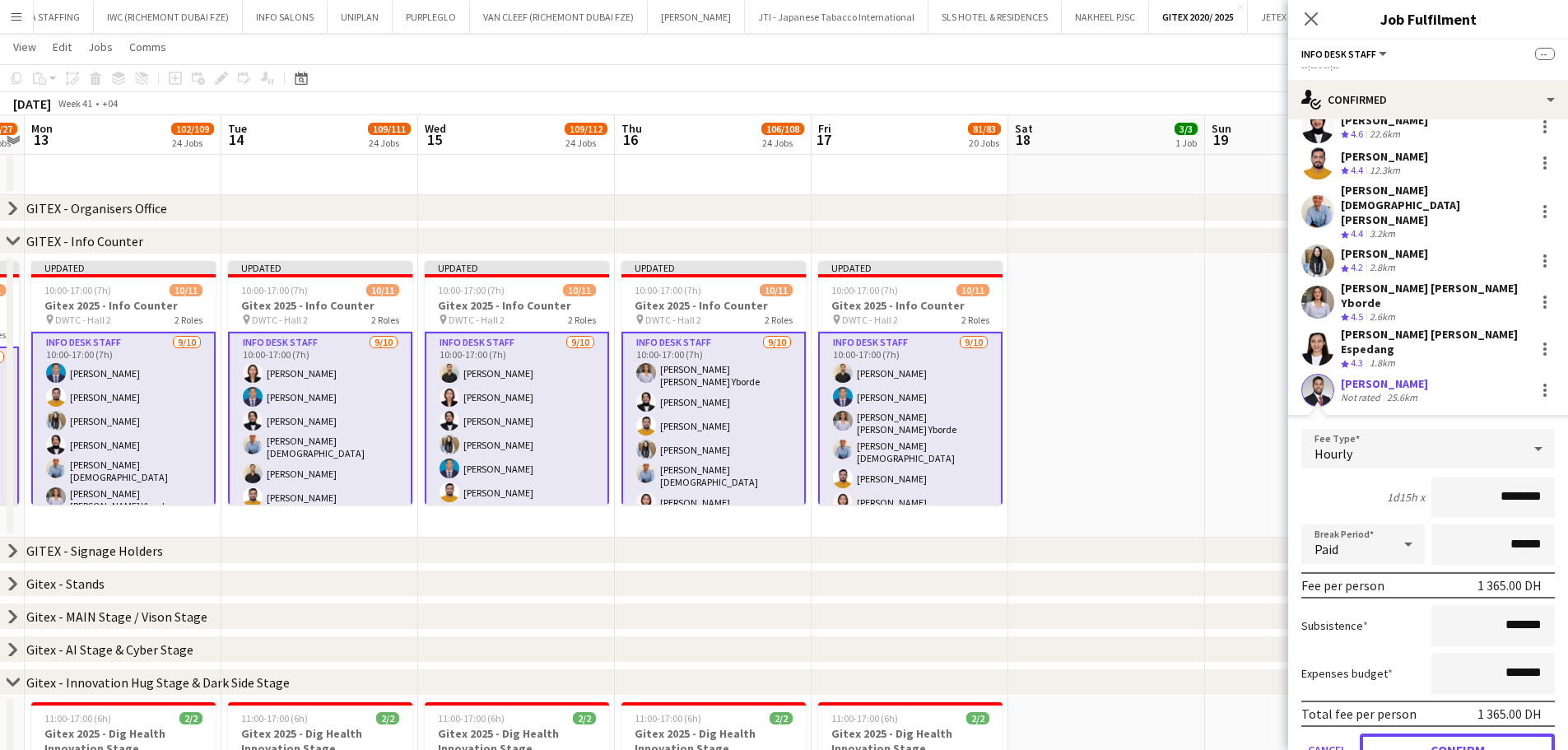
click at [1263, 571] on button "Confirm" at bounding box center [1458, 749] width 195 height 33
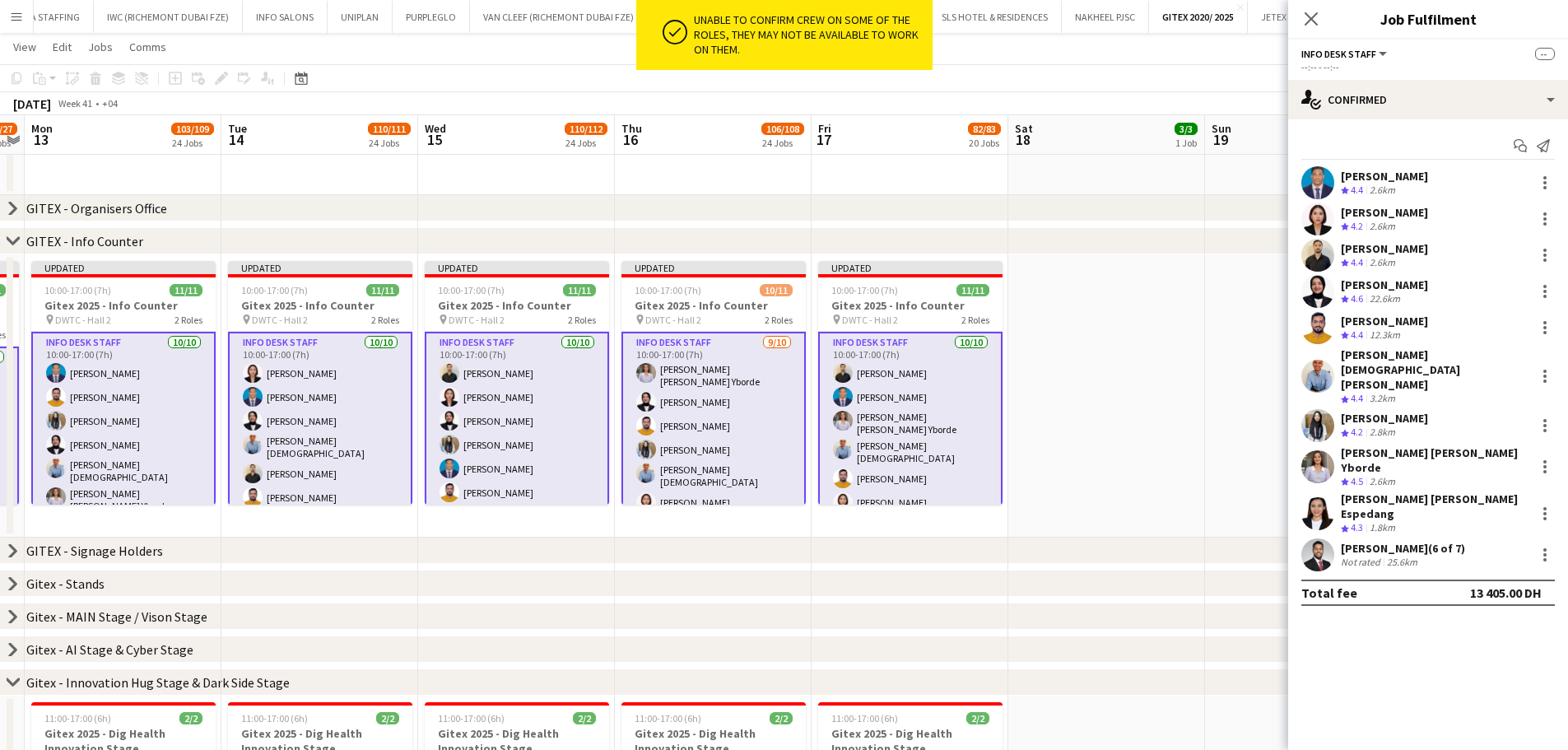
scroll to position [0, 0]
click at [1165, 453] on app-date-cell at bounding box center [1107, 395] width 197 height 283
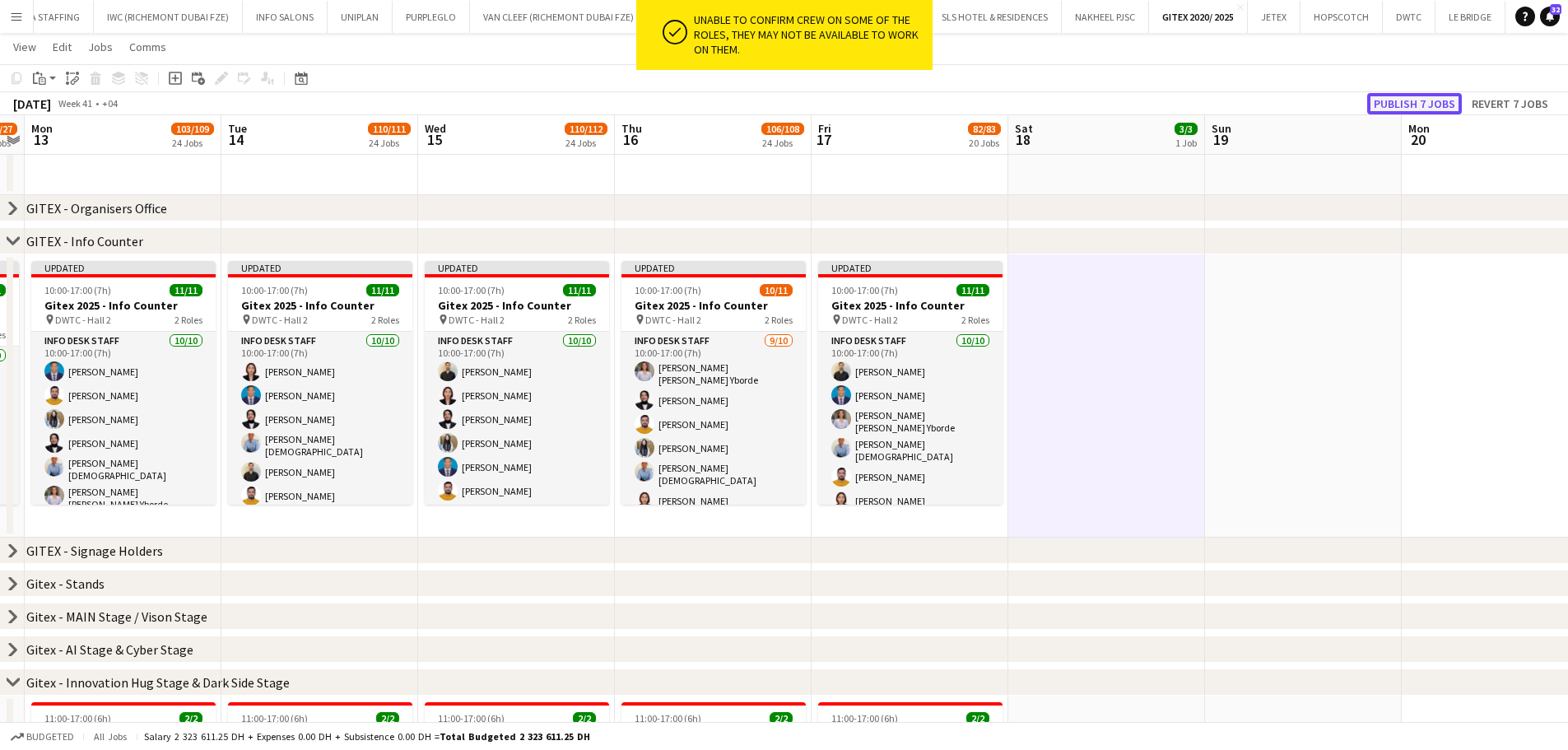
click at [1263, 107] on button "Publish 7 jobs" at bounding box center [1413, 103] width 94 height 21
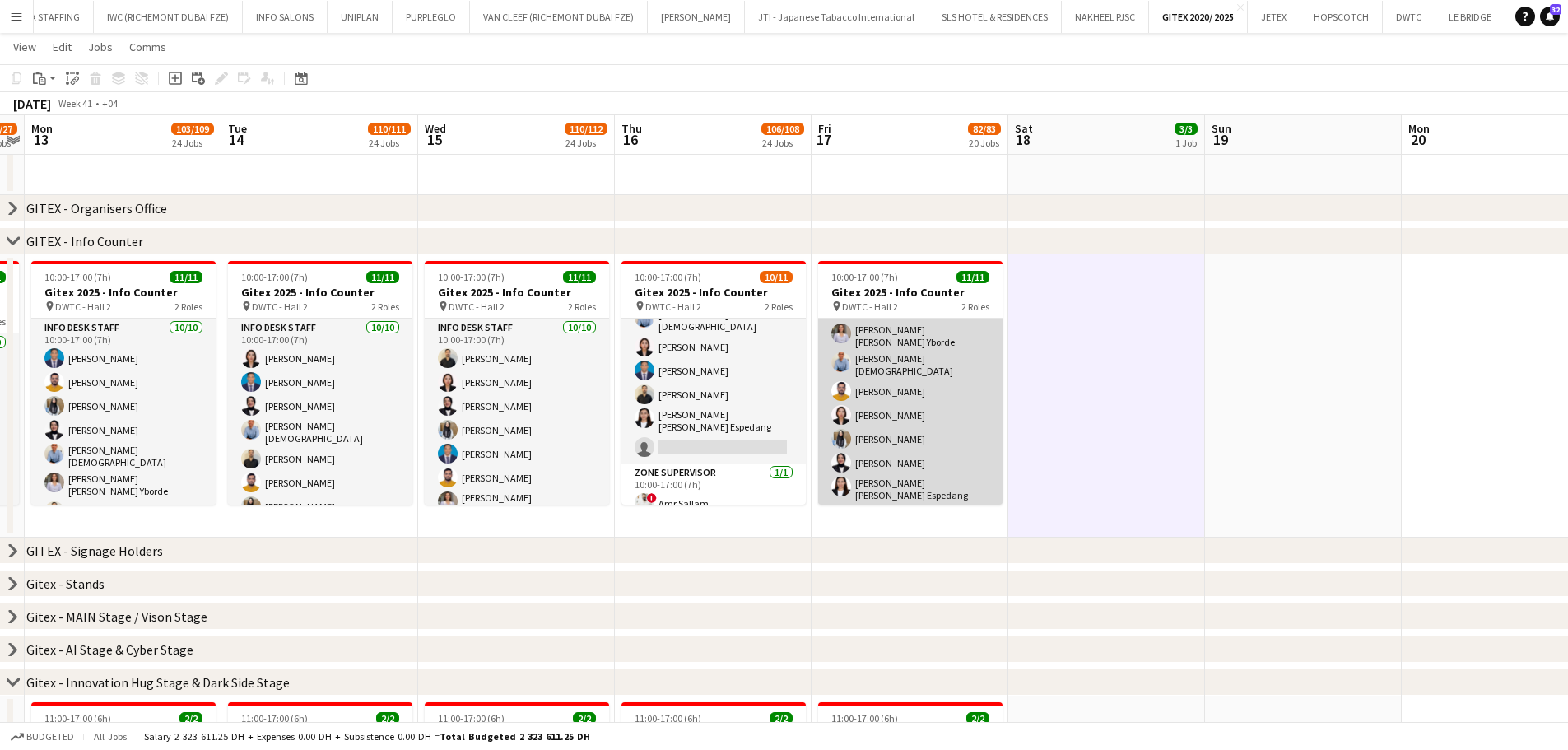
scroll to position [141, 0]
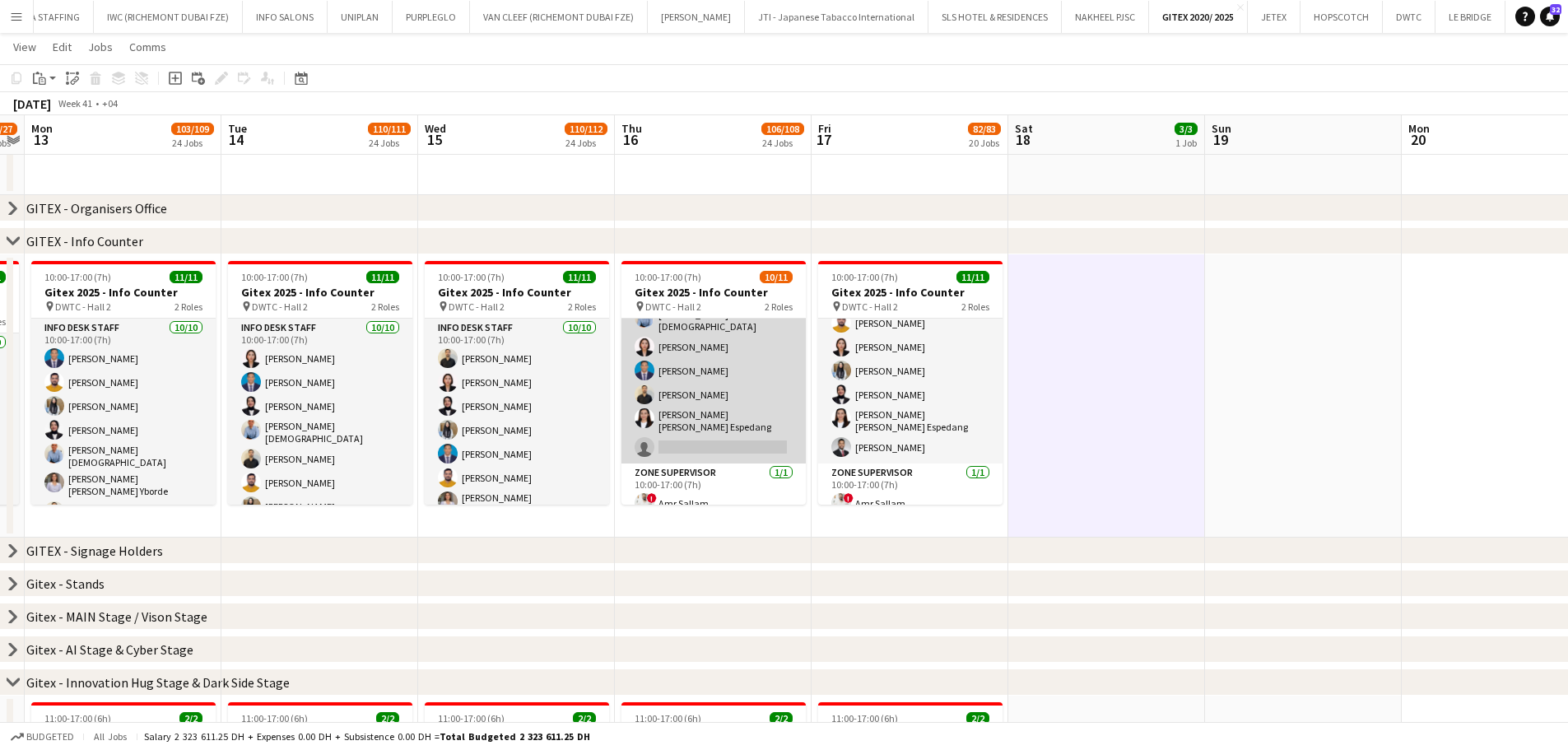
click at [724, 426] on app-card-role "Info desk staff 9/10 10:00-17:00 (7h) Sharlene Mae Yborde Fotima Naimova Adeel …" at bounding box center [713, 320] width 184 height 285
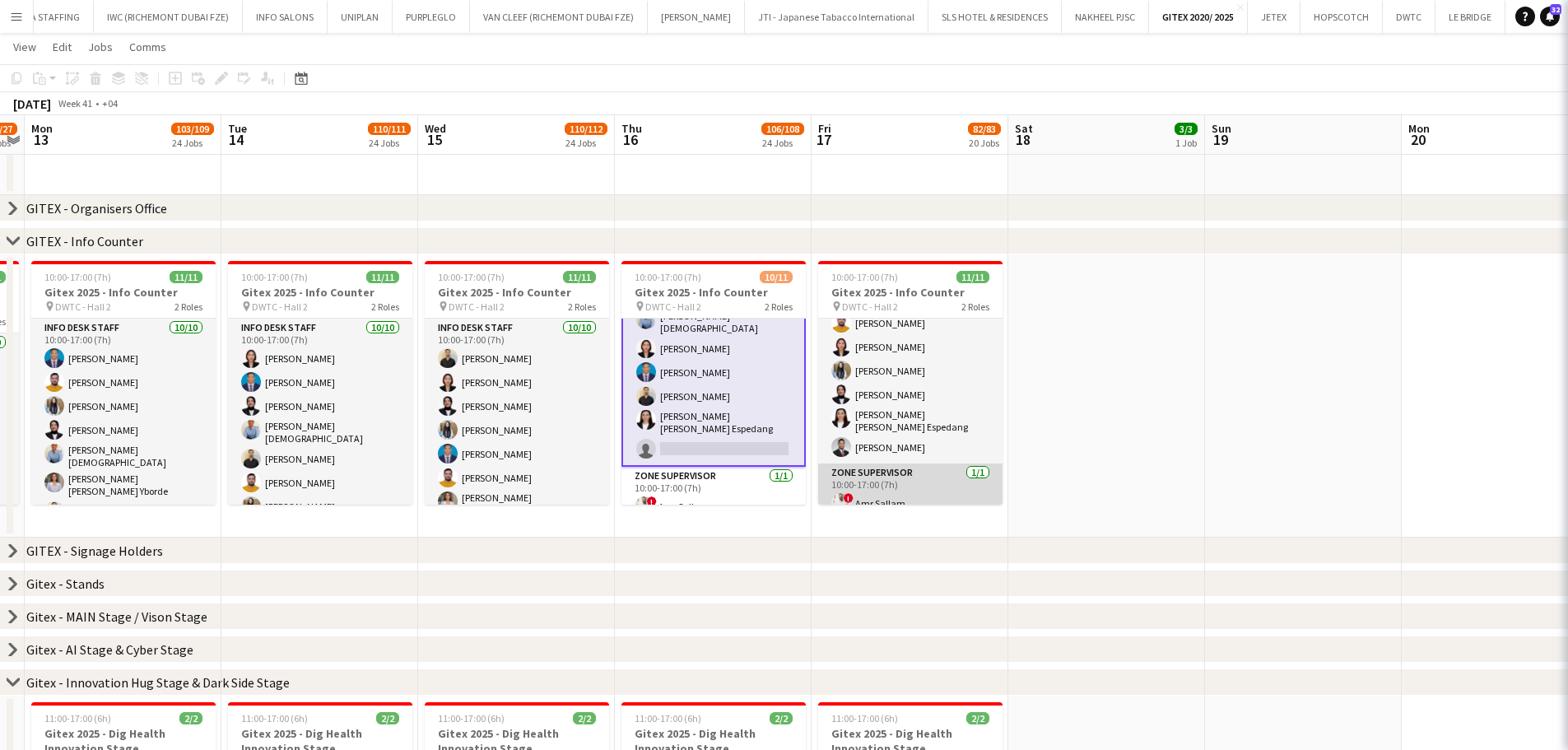
scroll to position [143, 0]
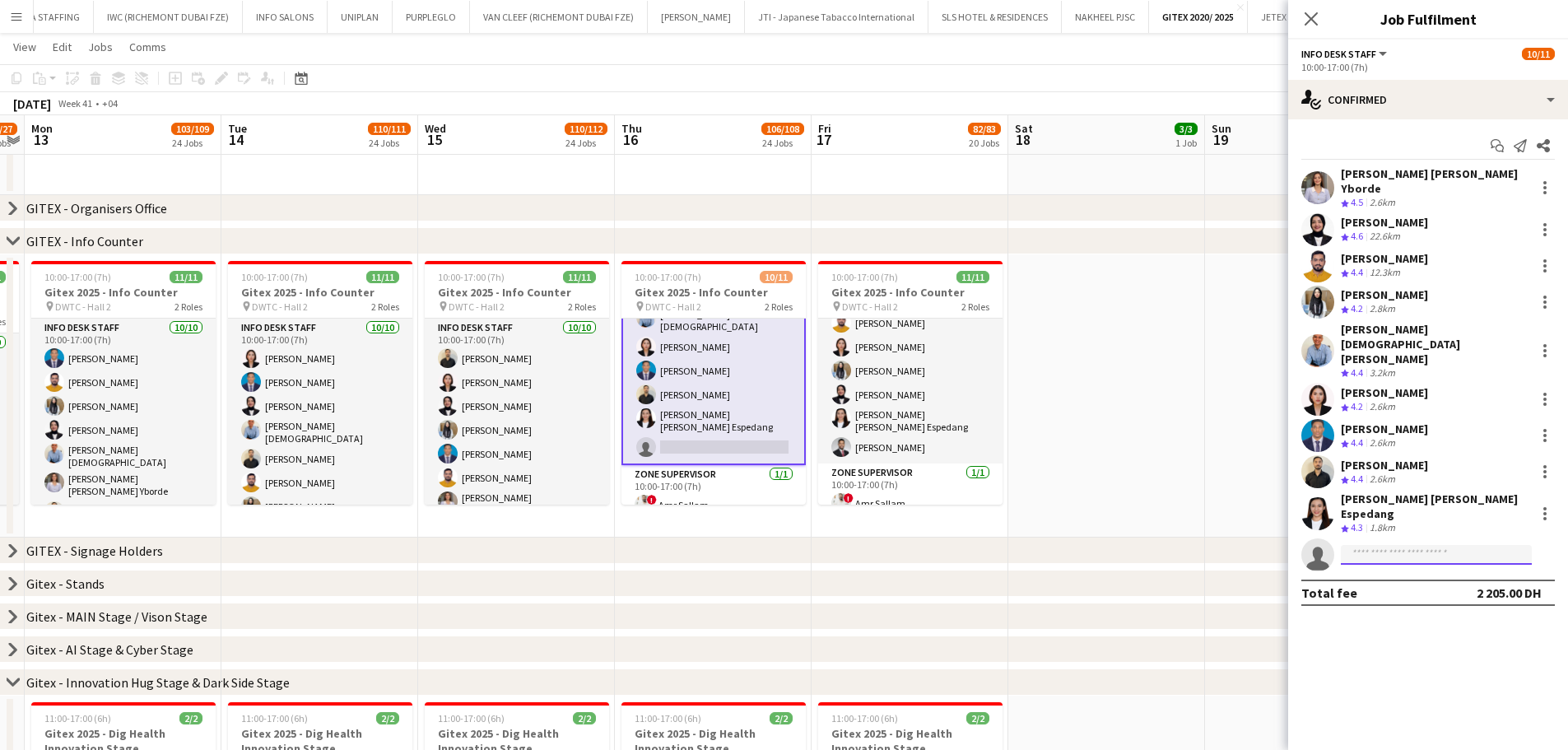
click at [1263, 544] on input at bounding box center [1435, 554] width 191 height 20
type input "*******"
click at [1263, 547] on span "aladdin.ali.elhussein@gmail.com" at bounding box center [1436, 546] width 165 height 14
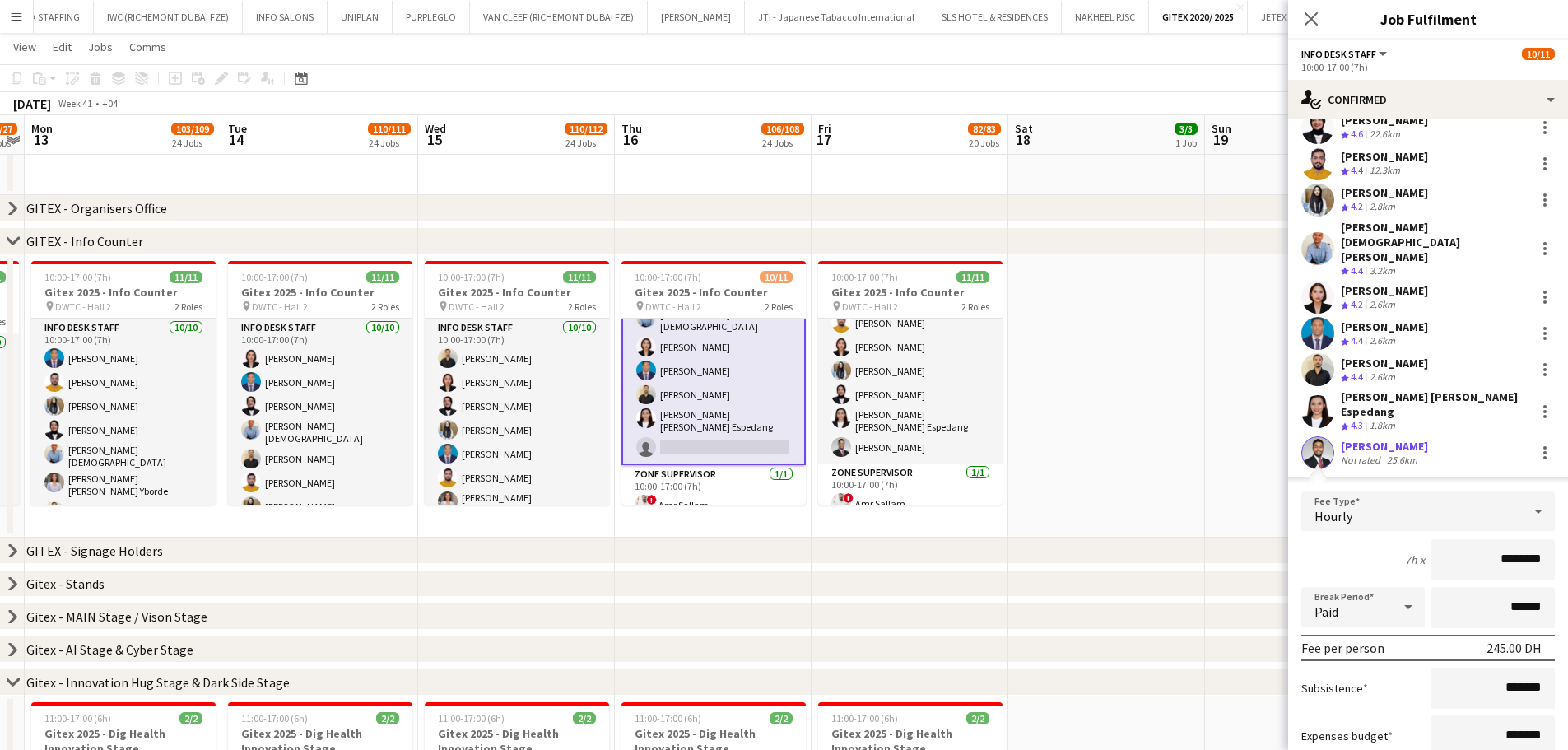
scroll to position [197, 0]
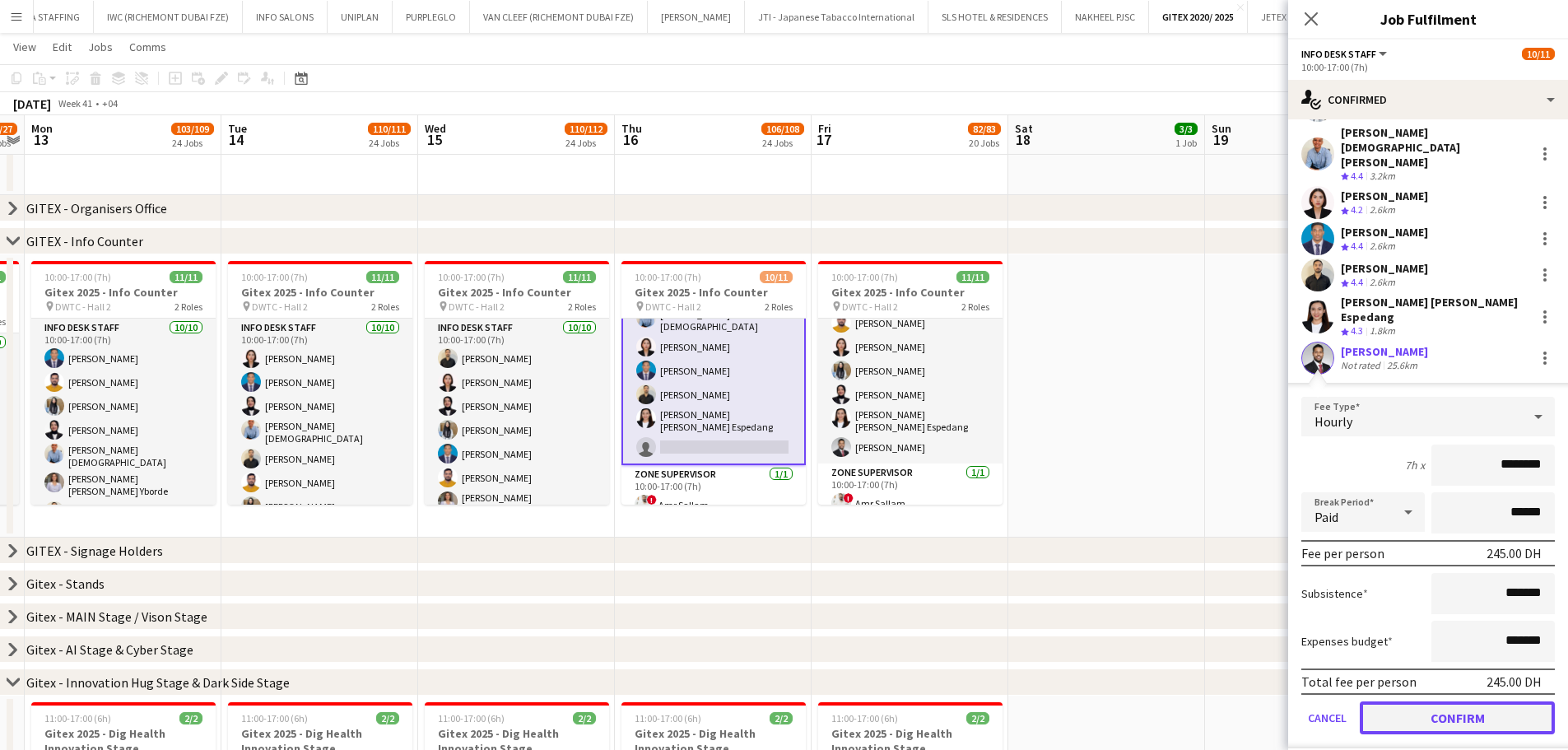
click at [1263, 571] on button "Confirm" at bounding box center [1458, 717] width 195 height 33
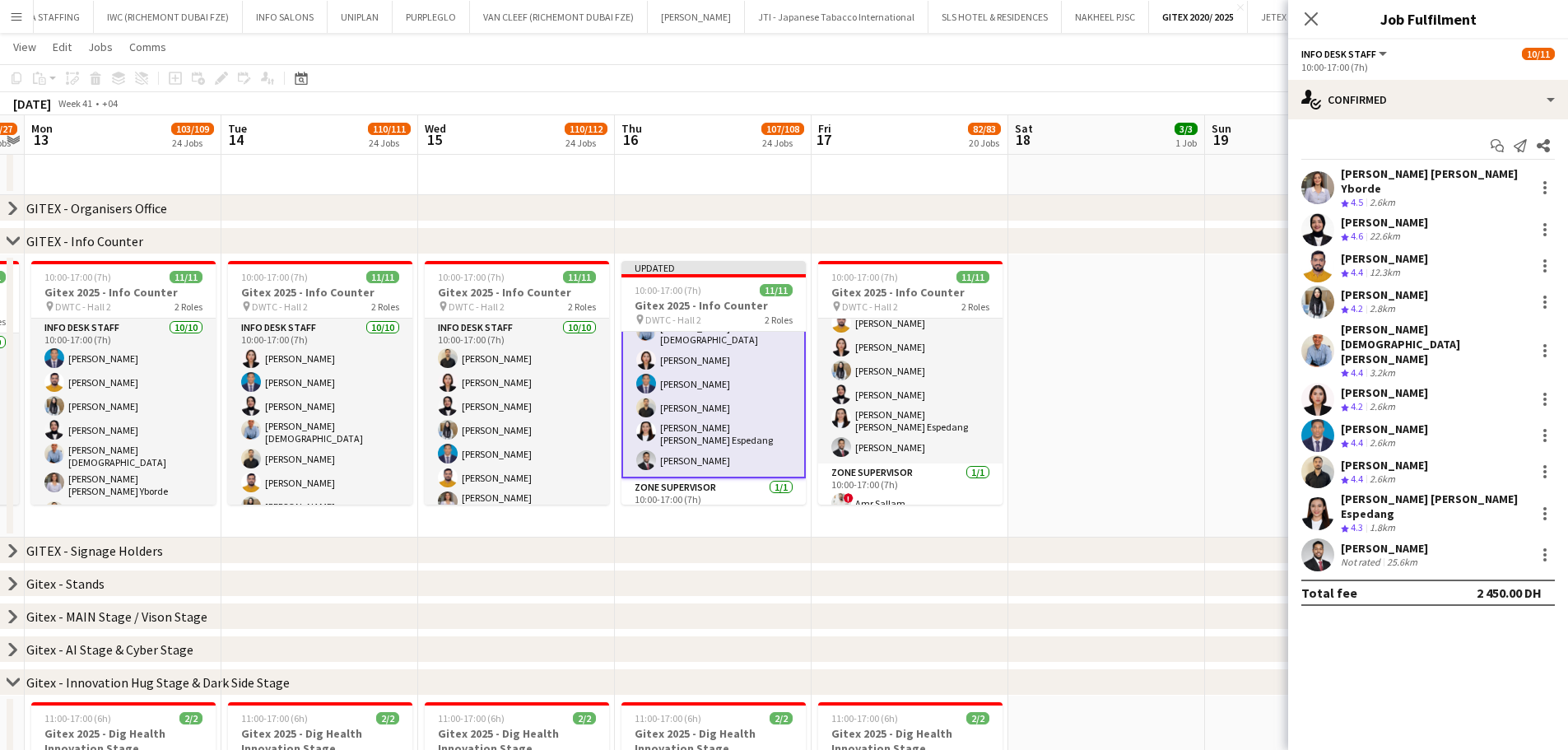
click at [1183, 444] on app-date-cell at bounding box center [1107, 395] width 197 height 283
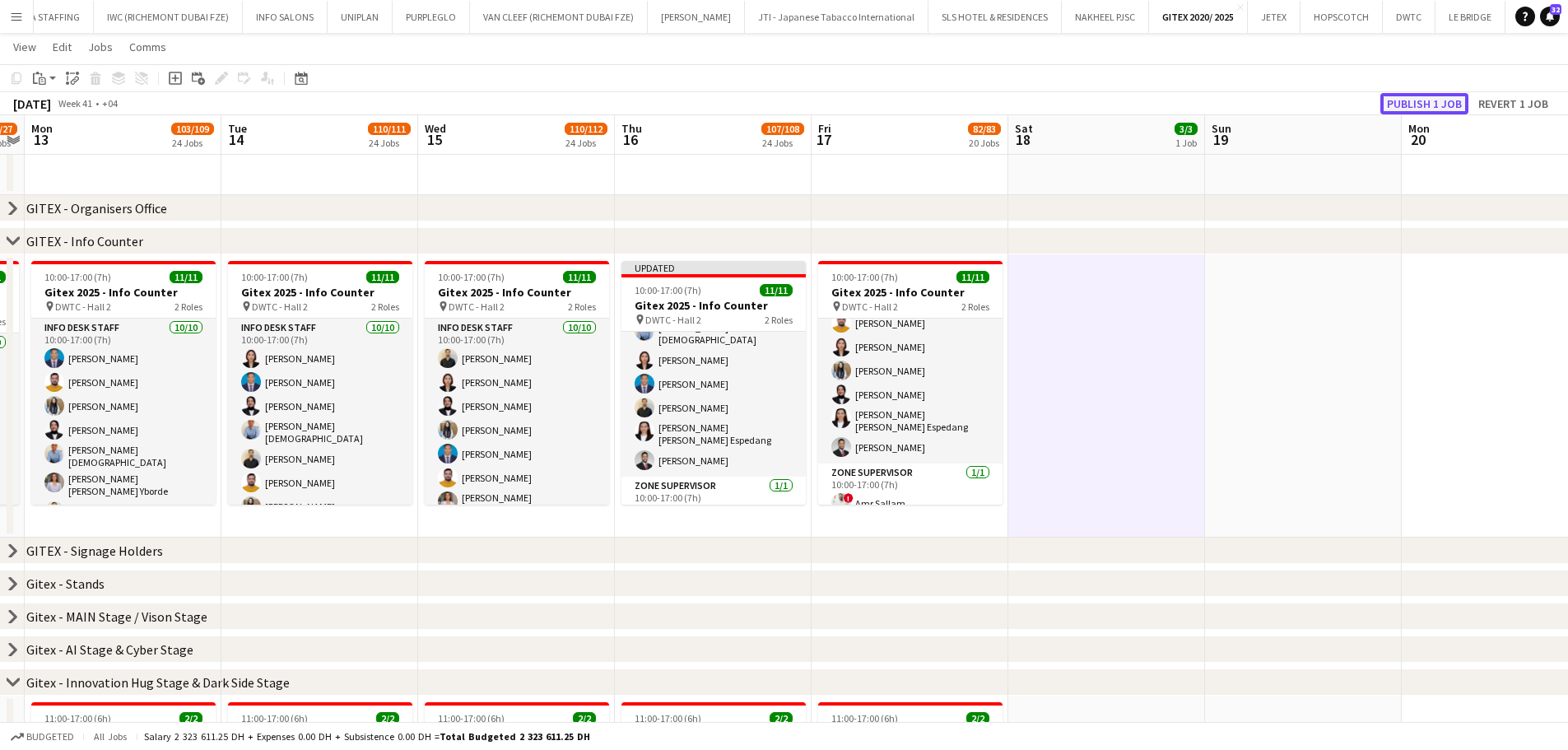
click at [1263, 94] on button "Publish 1 job" at bounding box center [1424, 103] width 88 height 21
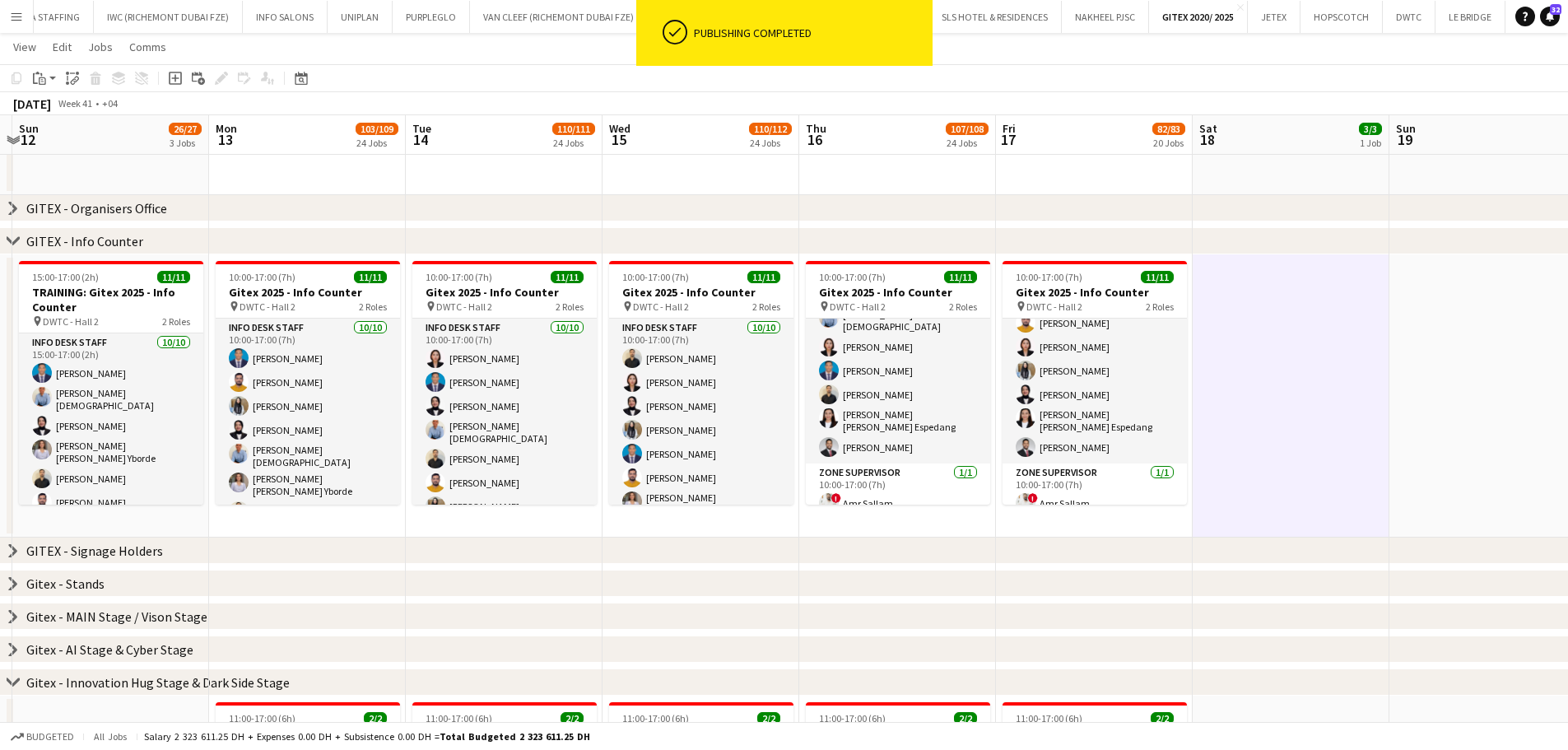
drag, startPoint x: 360, startPoint y: 371, endPoint x: 964, endPoint y: 381, distance: 604.1
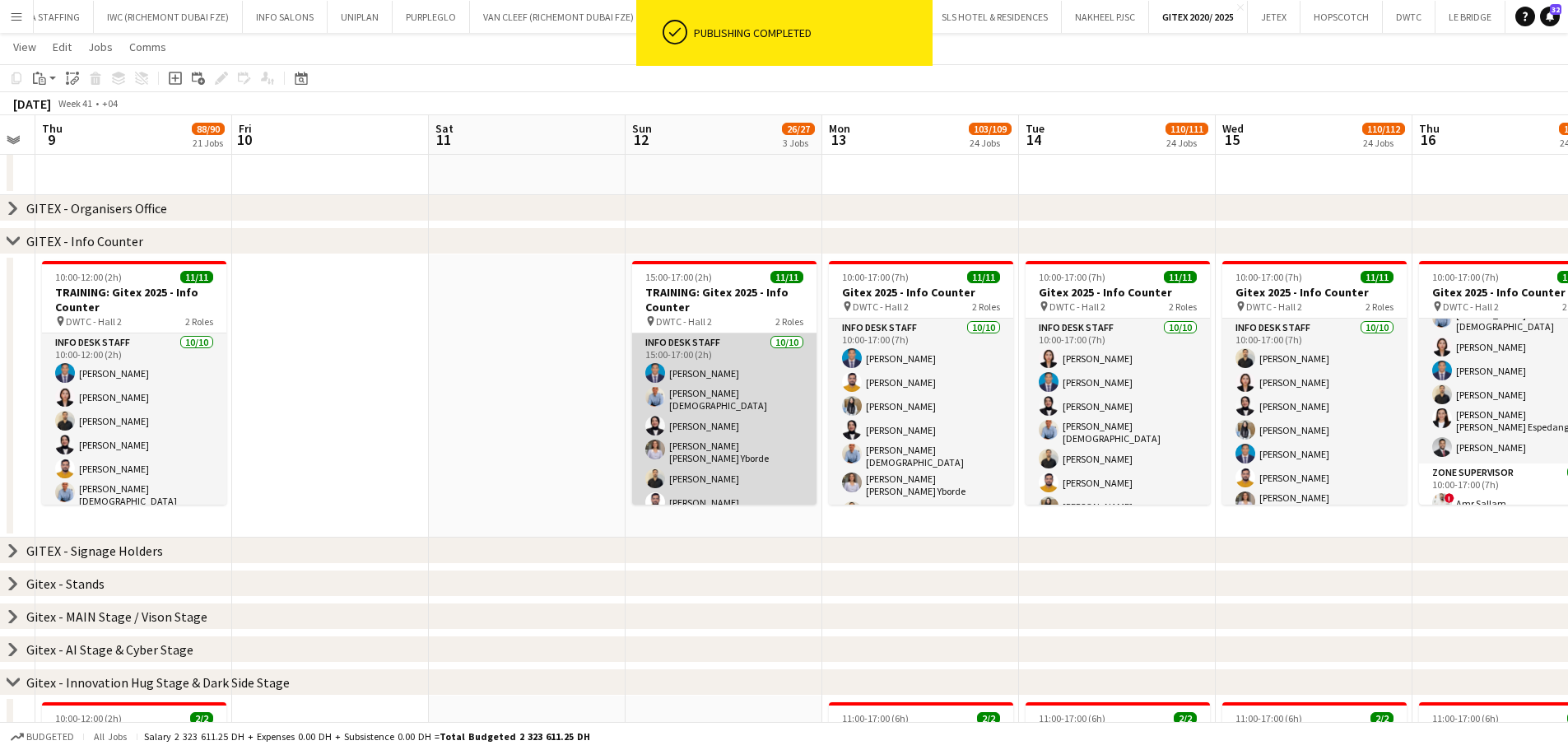
drag, startPoint x: 666, startPoint y: 376, endPoint x: 652, endPoint y: 381, distance: 14.9
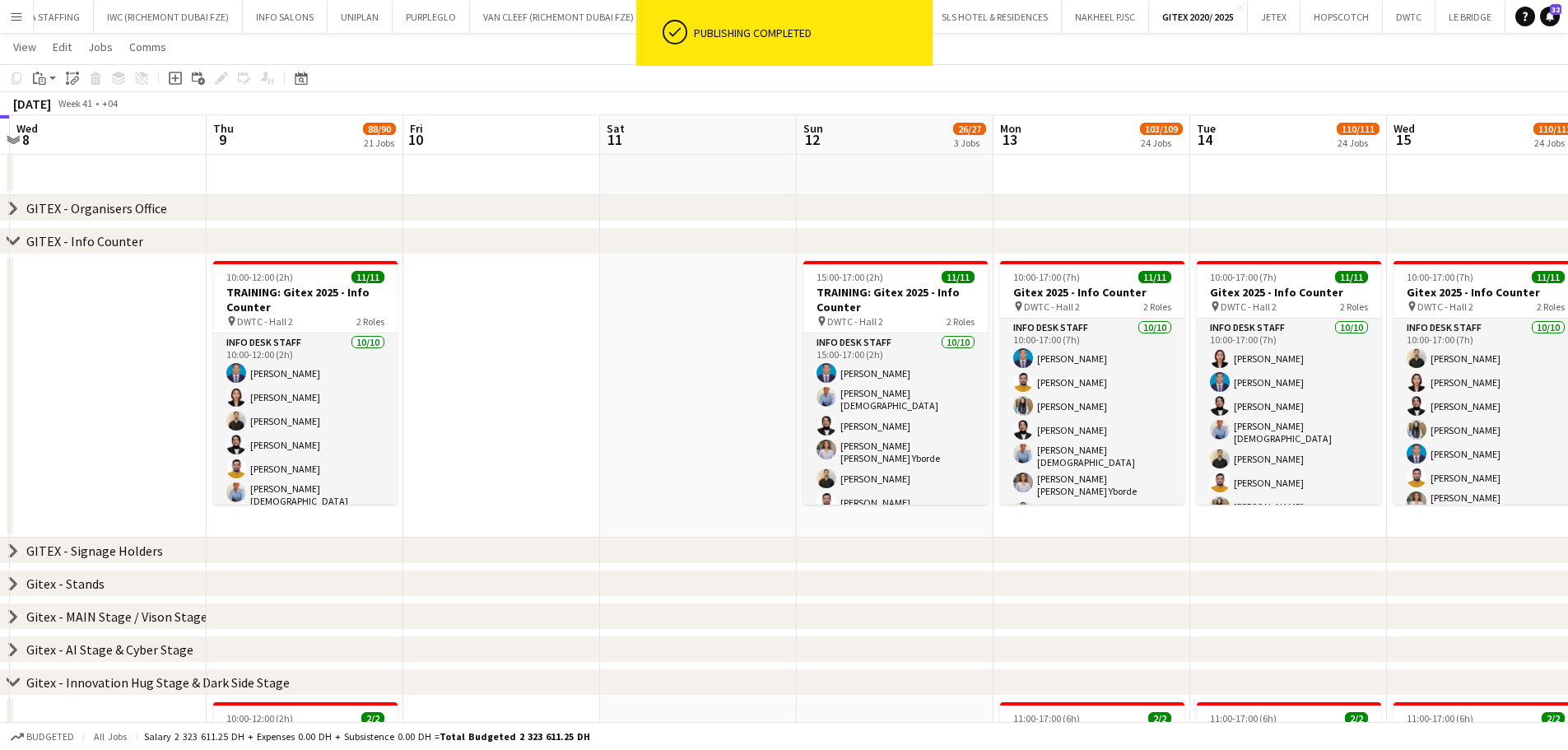
drag, startPoint x: 577, startPoint y: 354, endPoint x: 716, endPoint y: 367, distance: 139.6
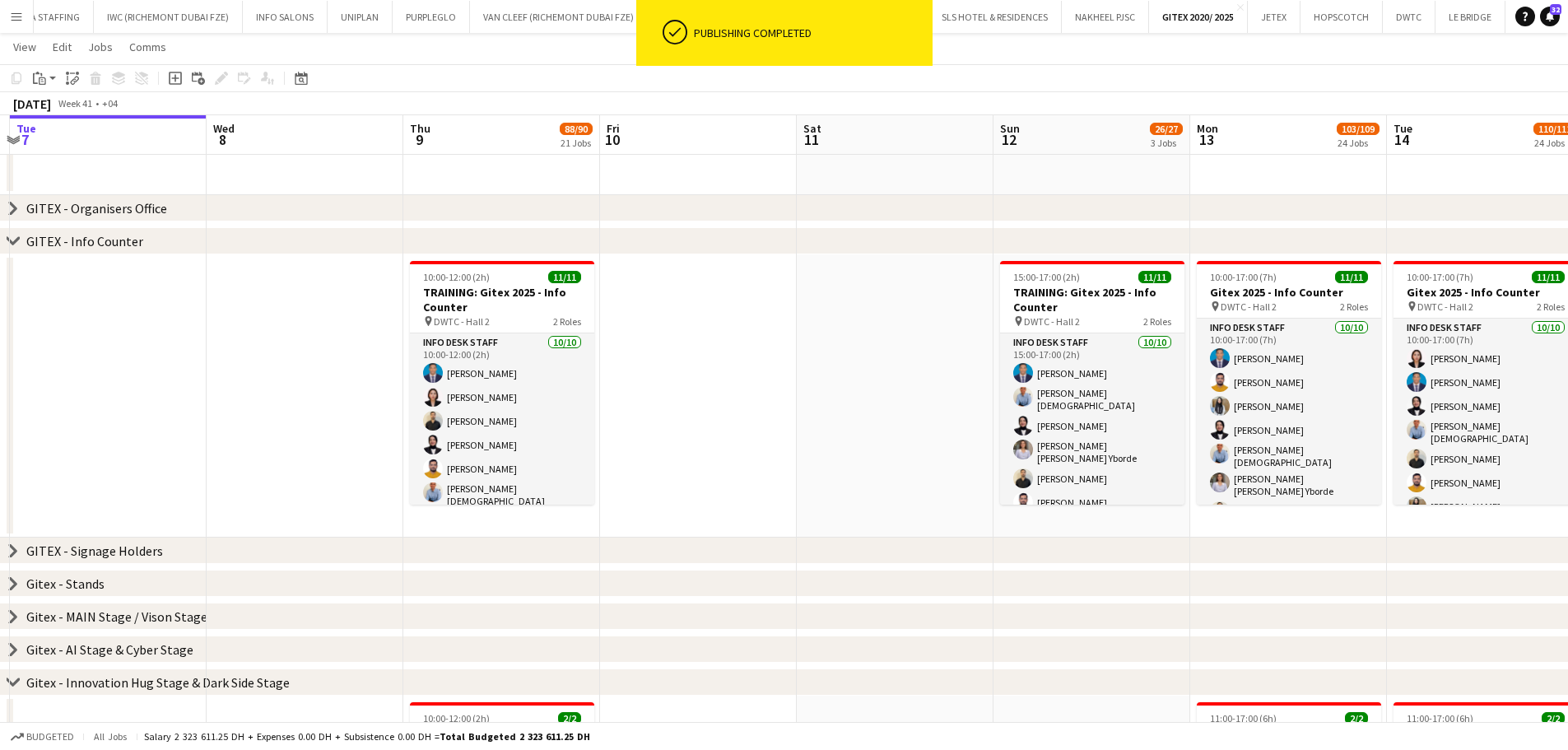
scroll to position [0, 522]
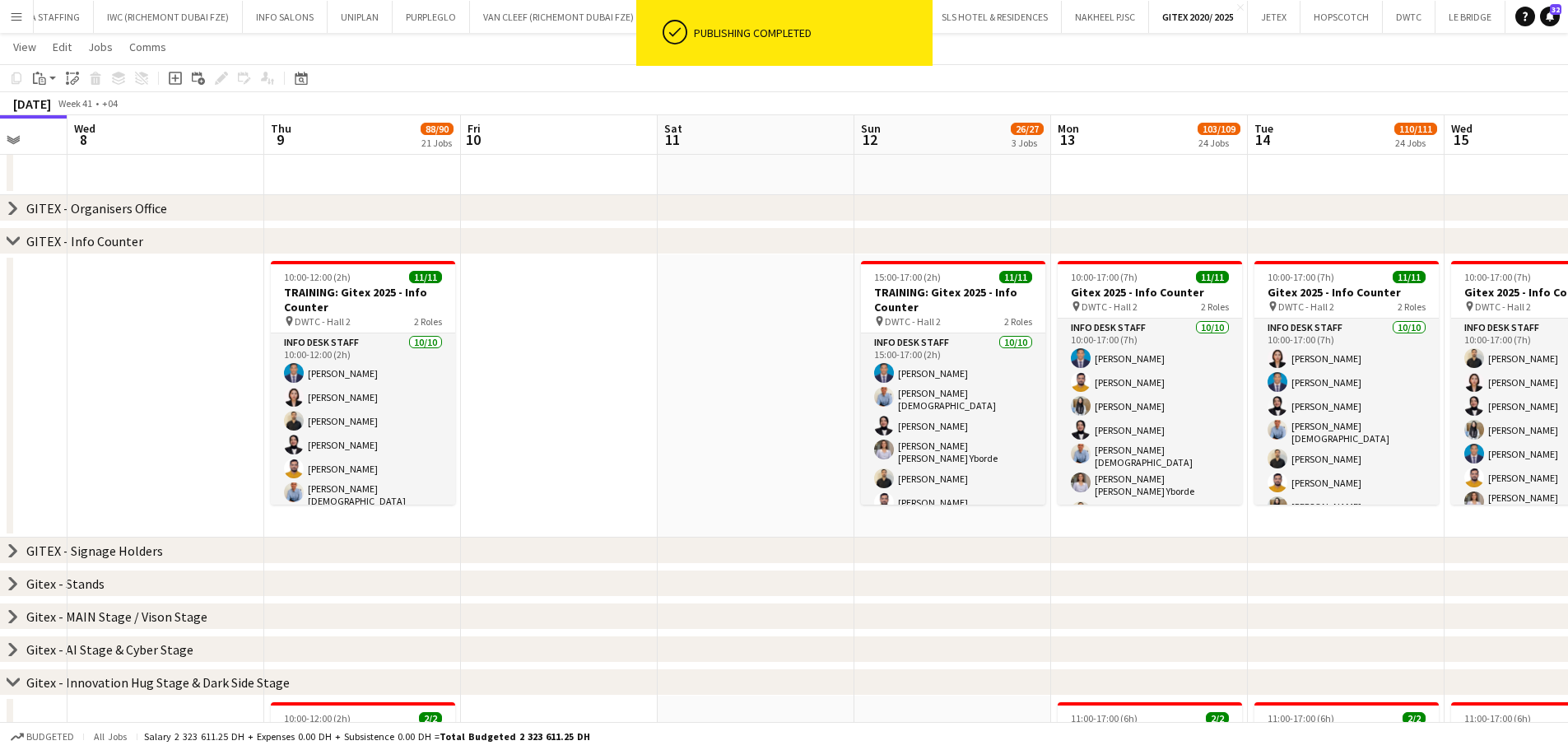
drag, startPoint x: 507, startPoint y: 370, endPoint x: 651, endPoint y: 373, distance: 144.0
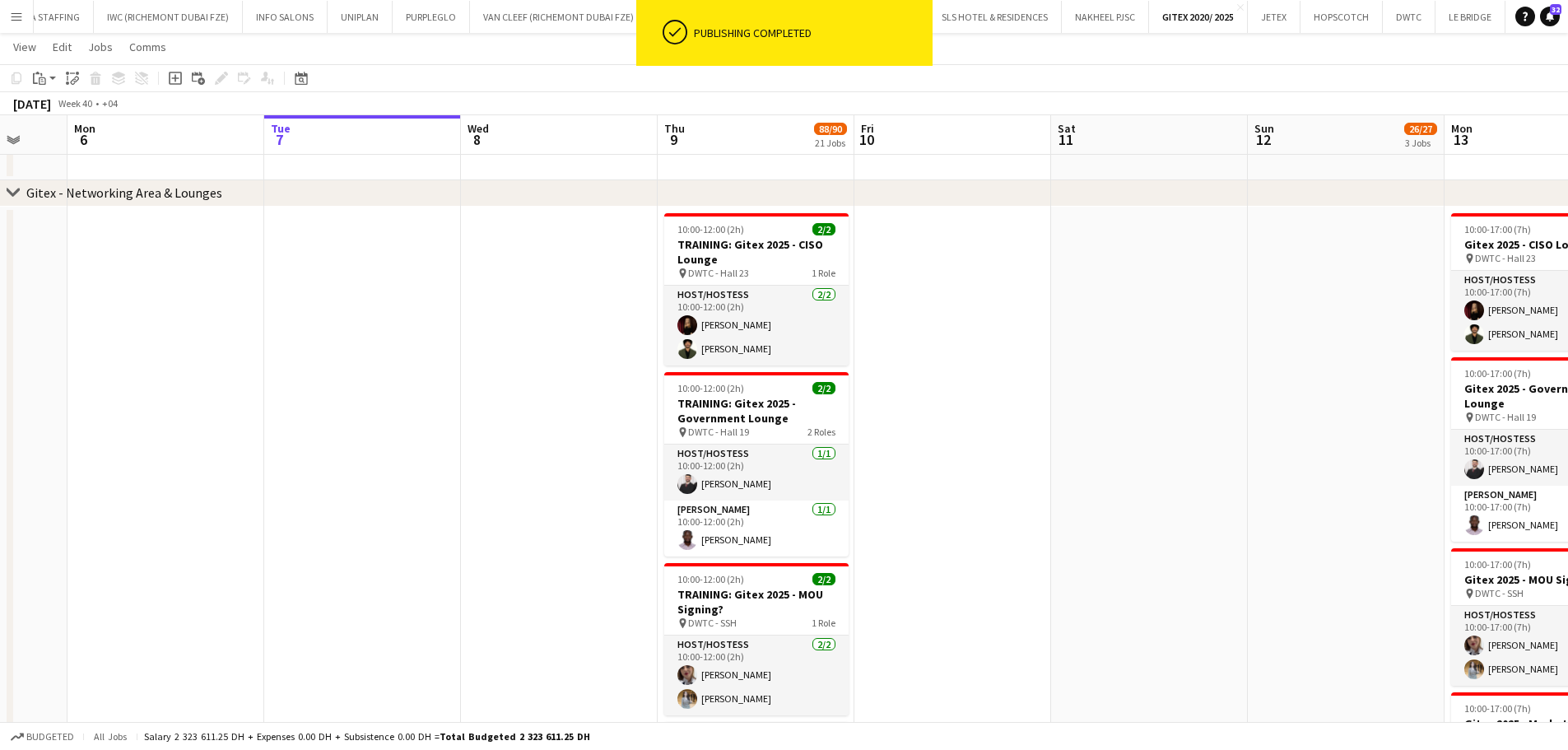
scroll to position [0, 609]
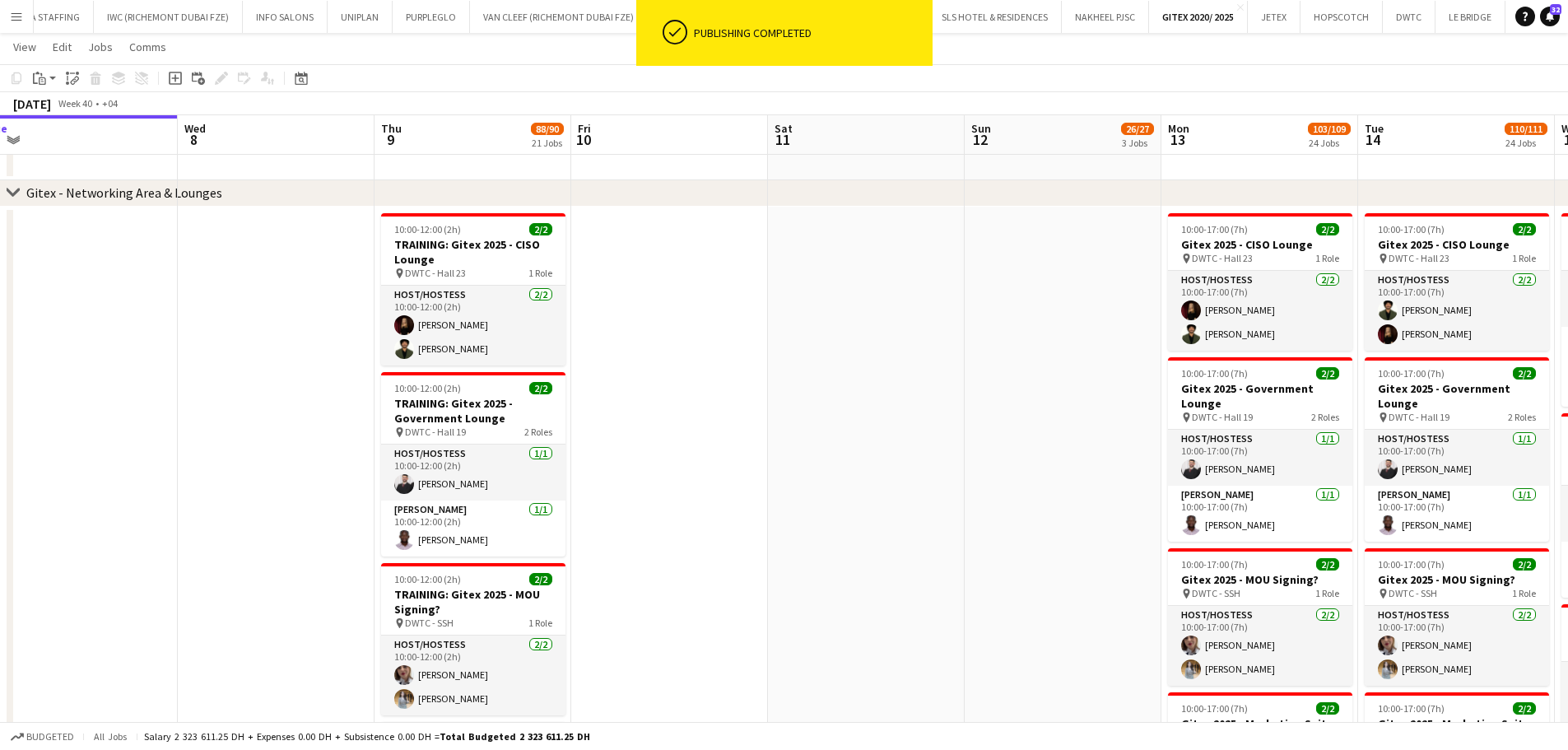
drag, startPoint x: 1071, startPoint y: 518, endPoint x: 788, endPoint y: 501, distance: 283.5
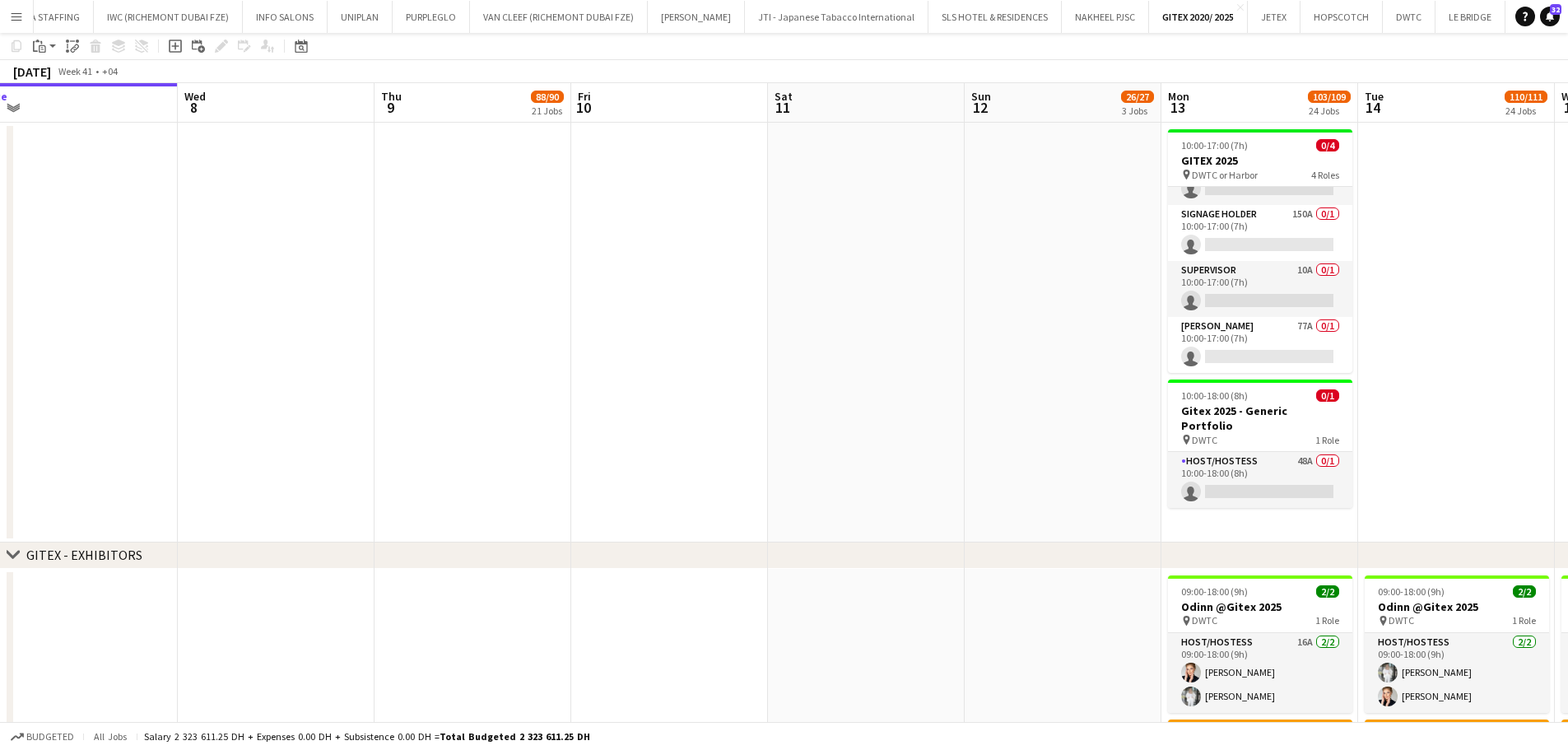
scroll to position [0, 0]
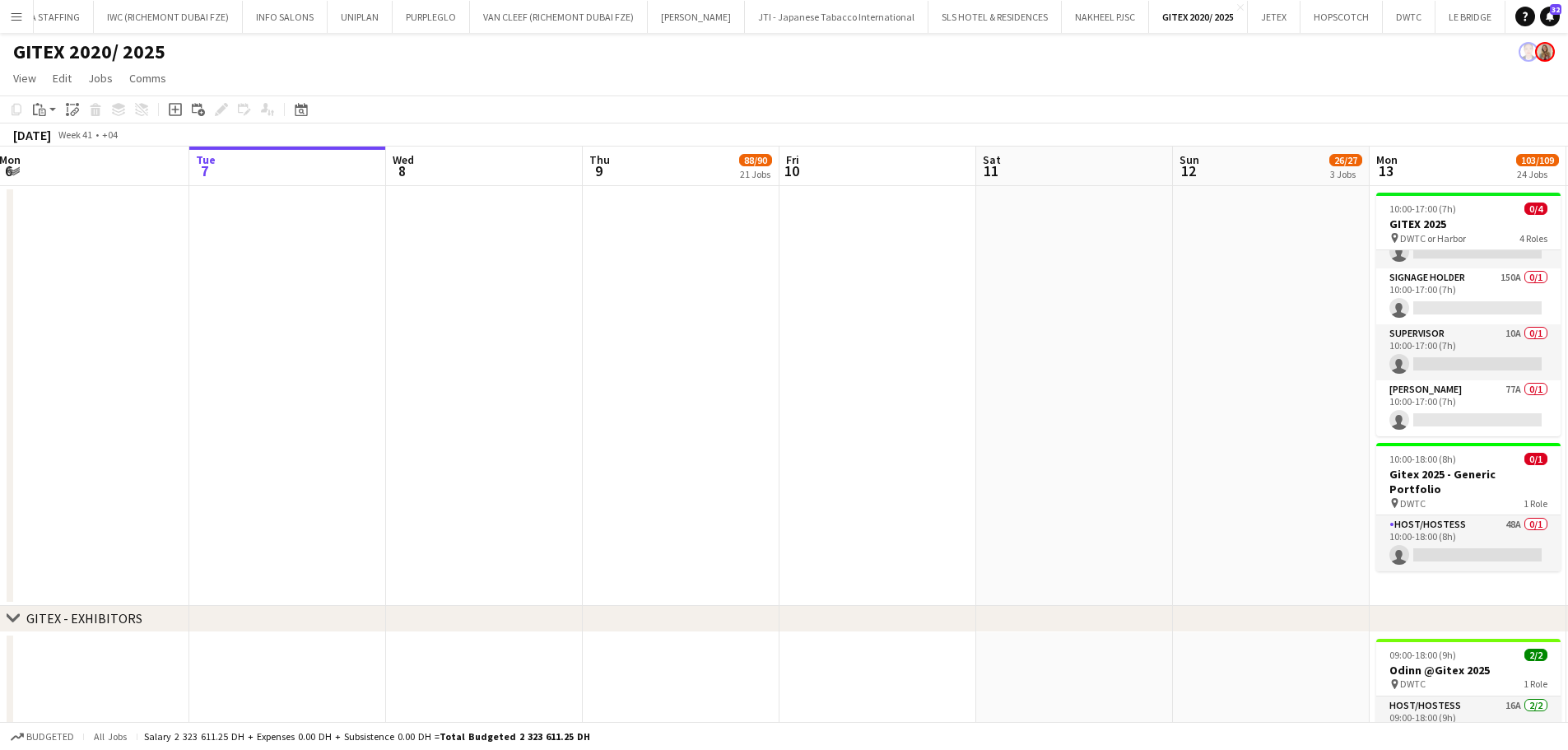
drag, startPoint x: 1063, startPoint y: 470, endPoint x: 719, endPoint y: 444, distance: 345.0
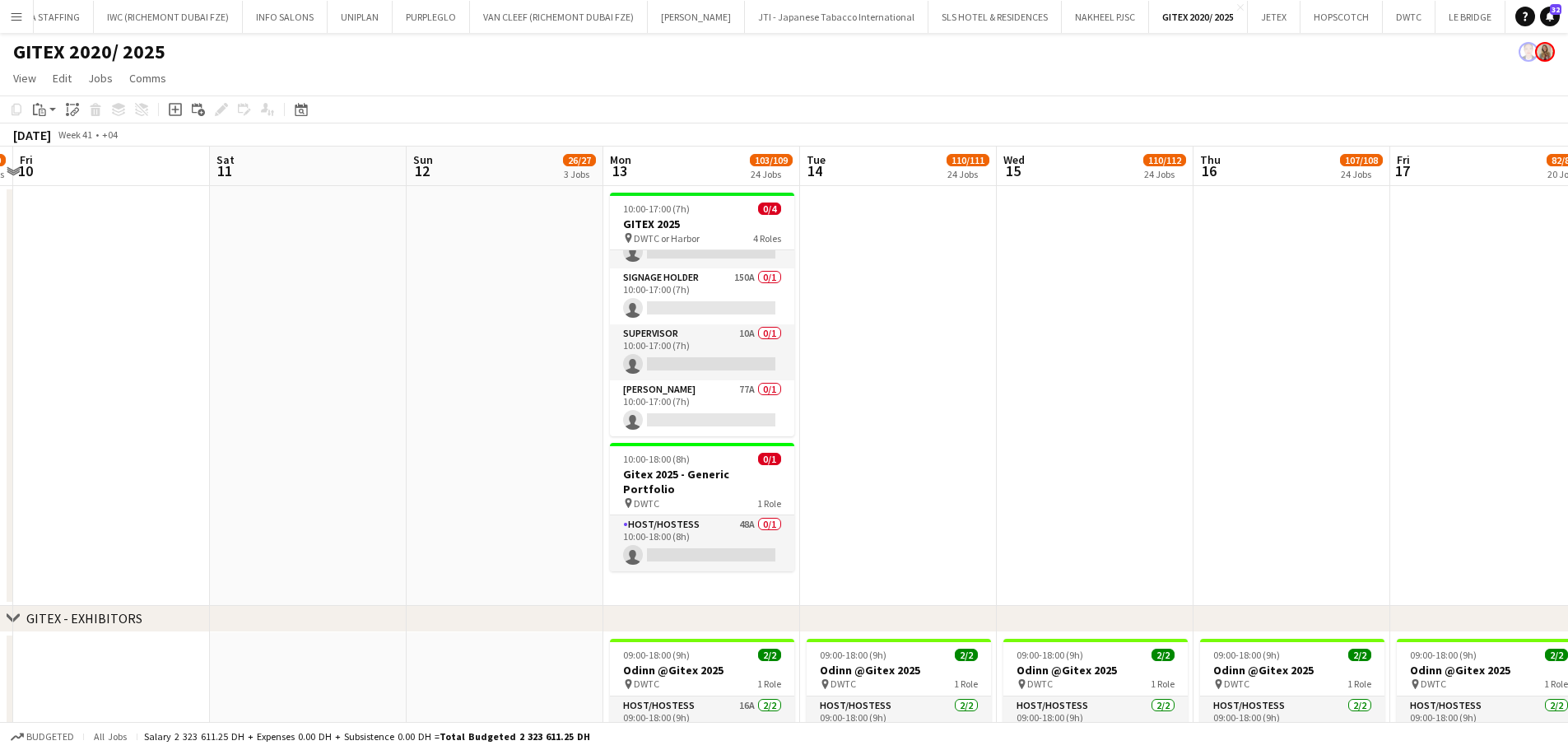
drag, startPoint x: 1107, startPoint y: 500, endPoint x: 871, endPoint y: 517, distance: 236.6
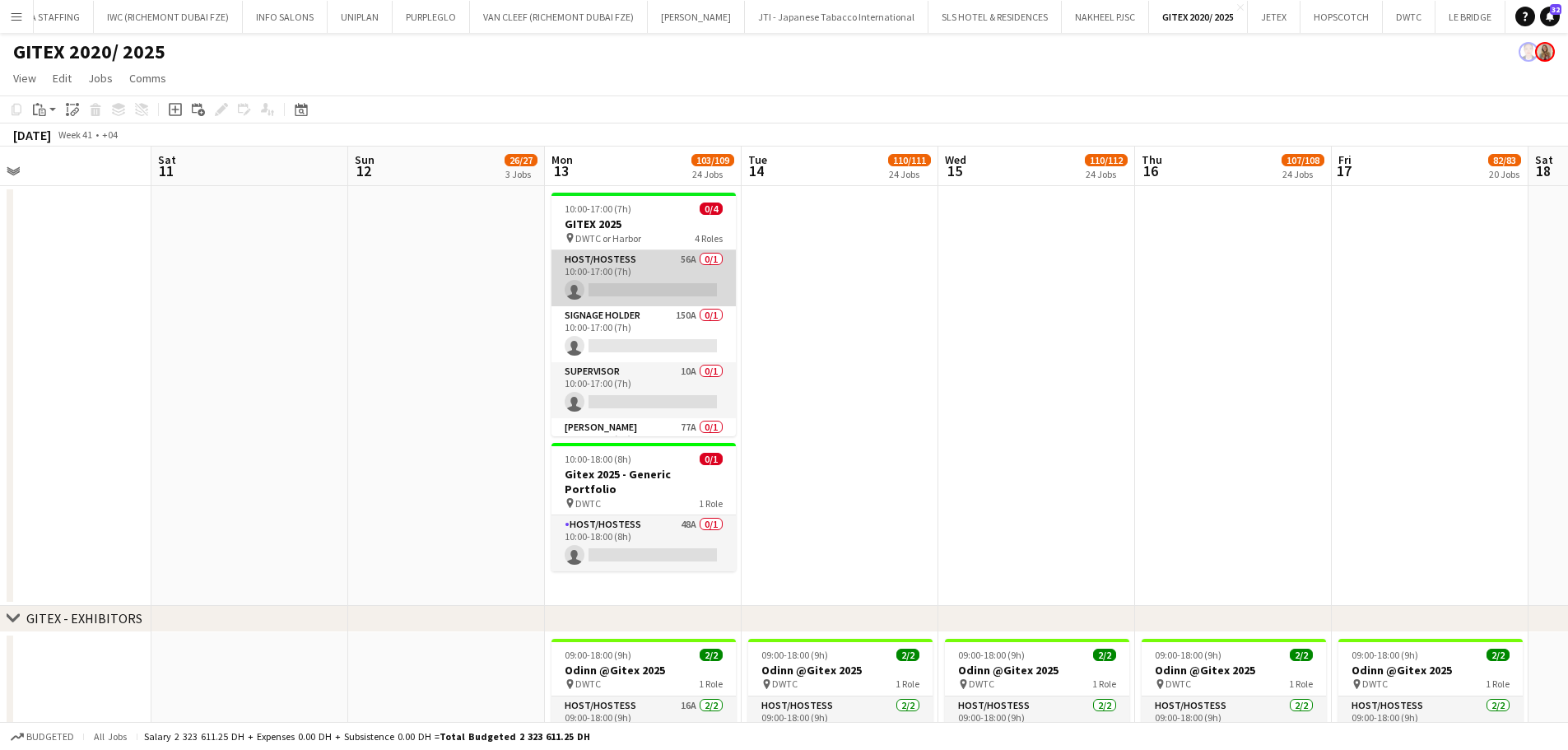
click at [675, 280] on app-card-role "Host/Hostess 56A 0/1 10:00-17:00 (7h) single-neutral-actions" at bounding box center [643, 279] width 184 height 56
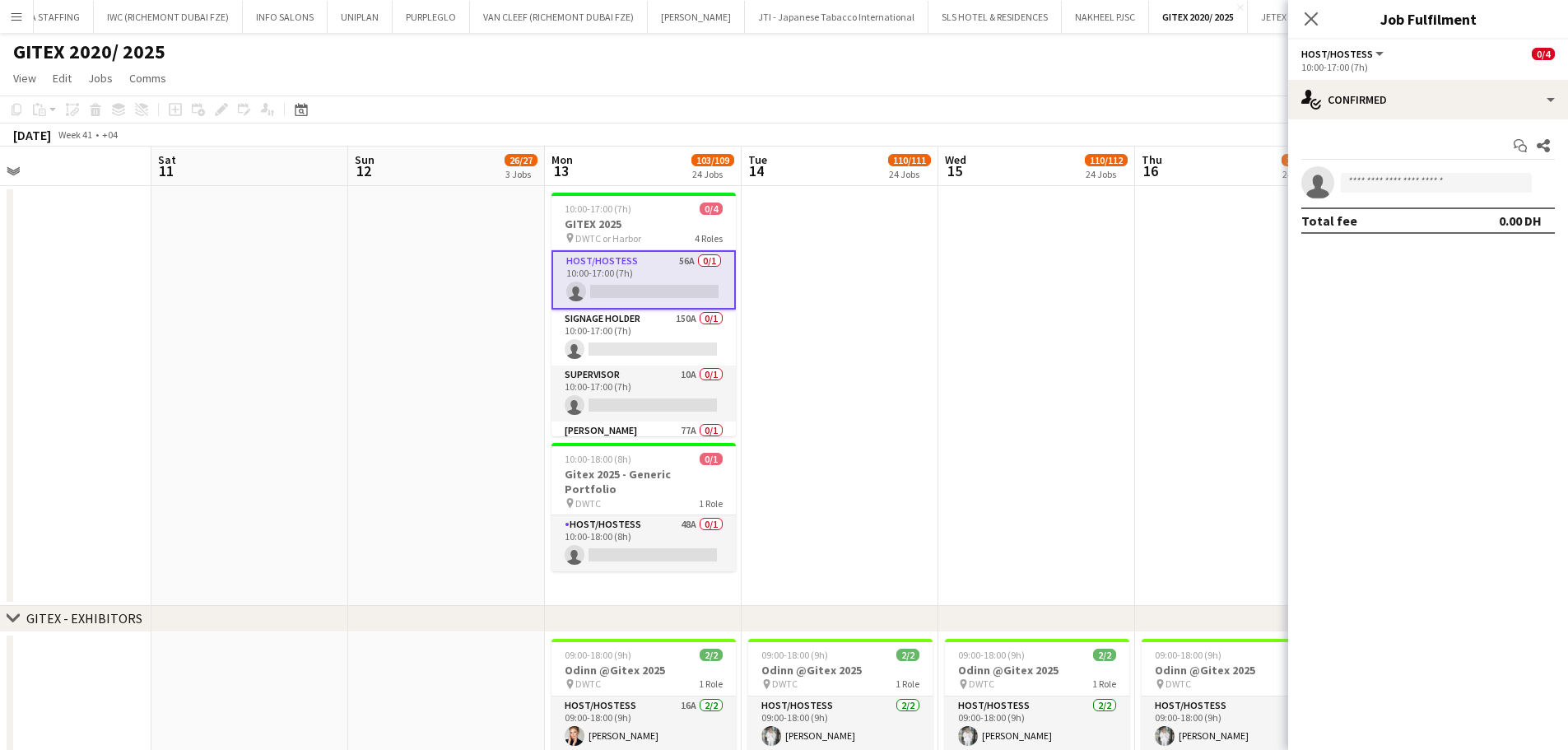
click at [980, 397] on app-date-cell at bounding box center [1037, 396] width 197 height 420
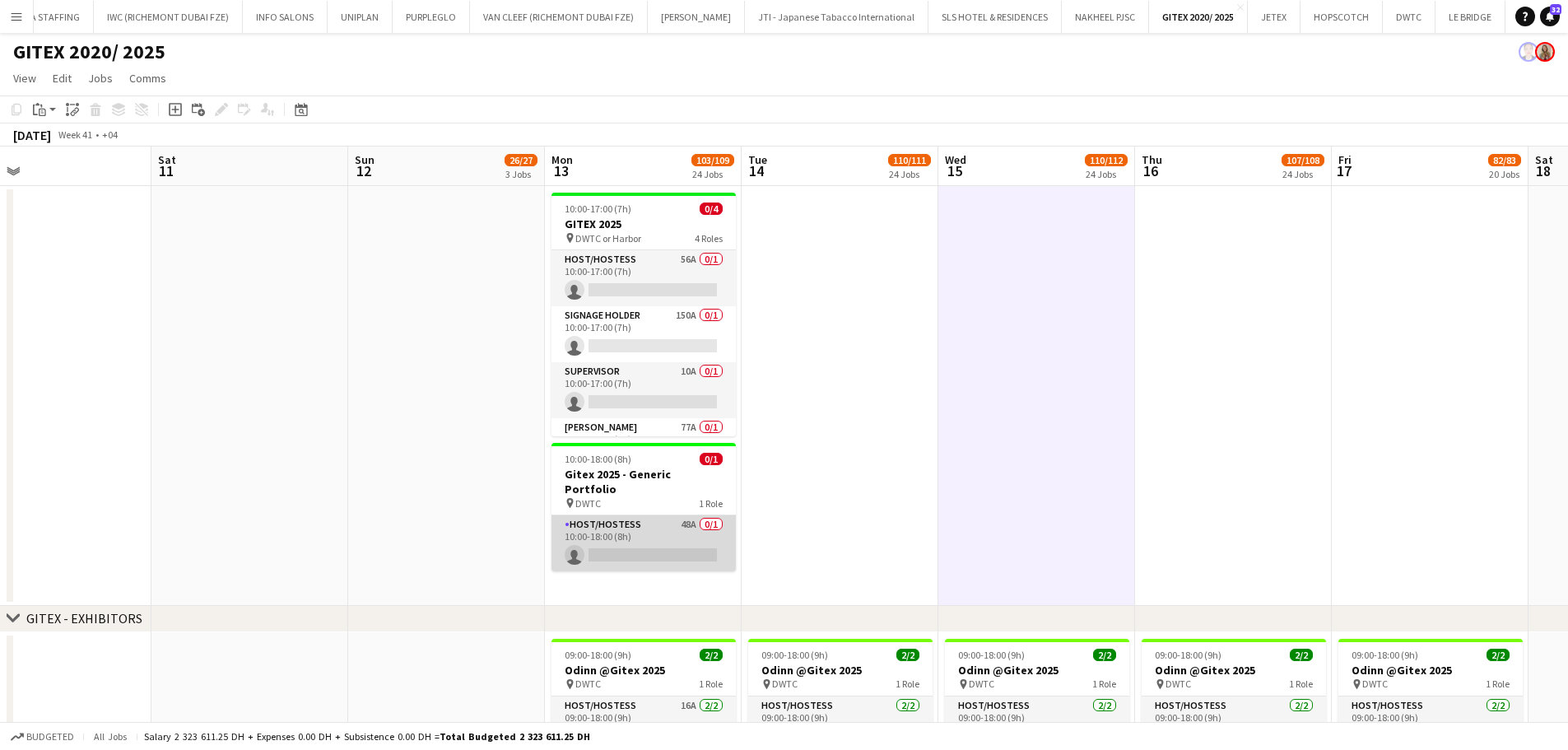
click at [661, 520] on app-card-role "Host/Hostess 48A 0/1 10:00-18:00 (8h) single-neutral-actions" at bounding box center [643, 544] width 184 height 56
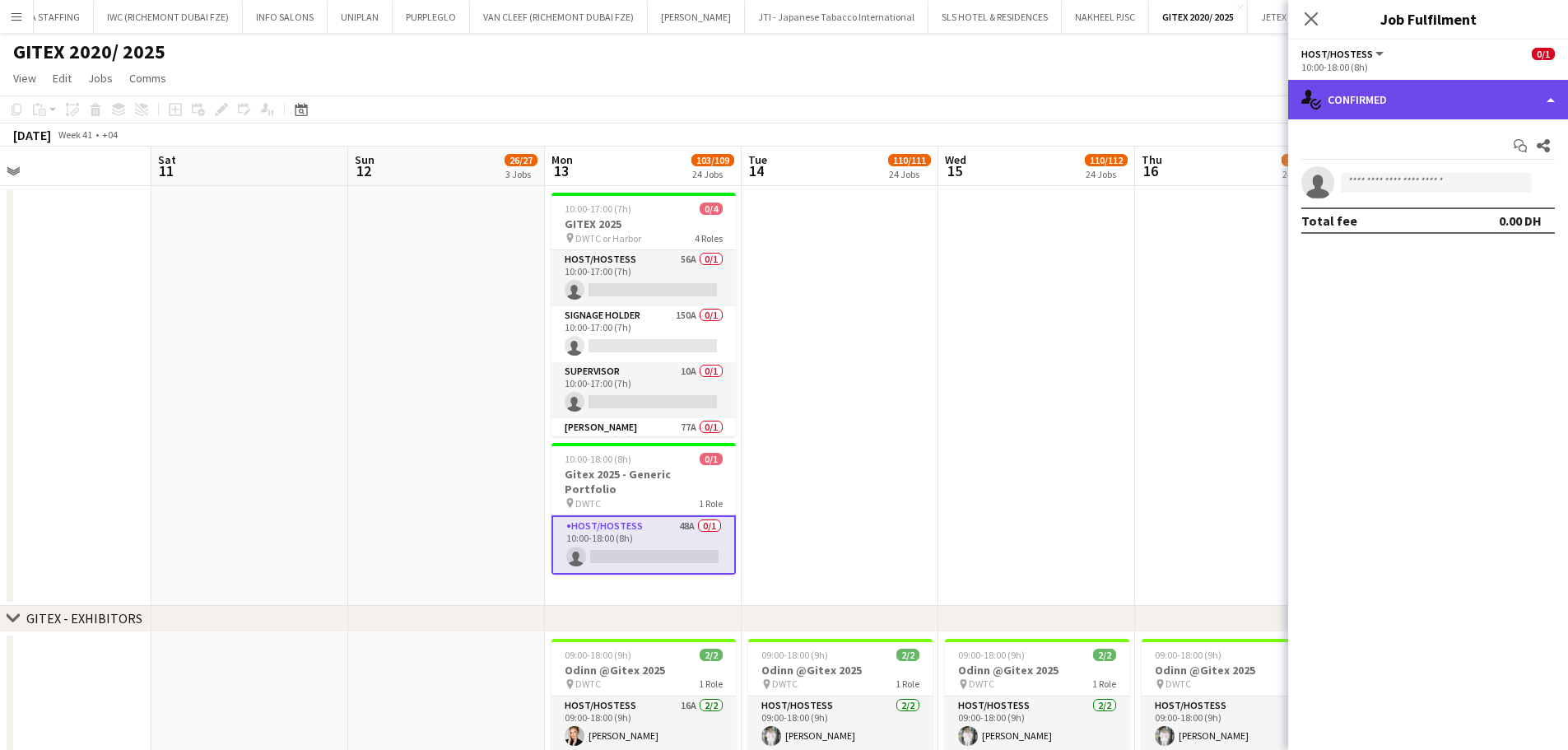
click at [1263, 101] on div "single-neutral-actions-check-2 Confirmed" at bounding box center [1427, 99] width 279 height 40
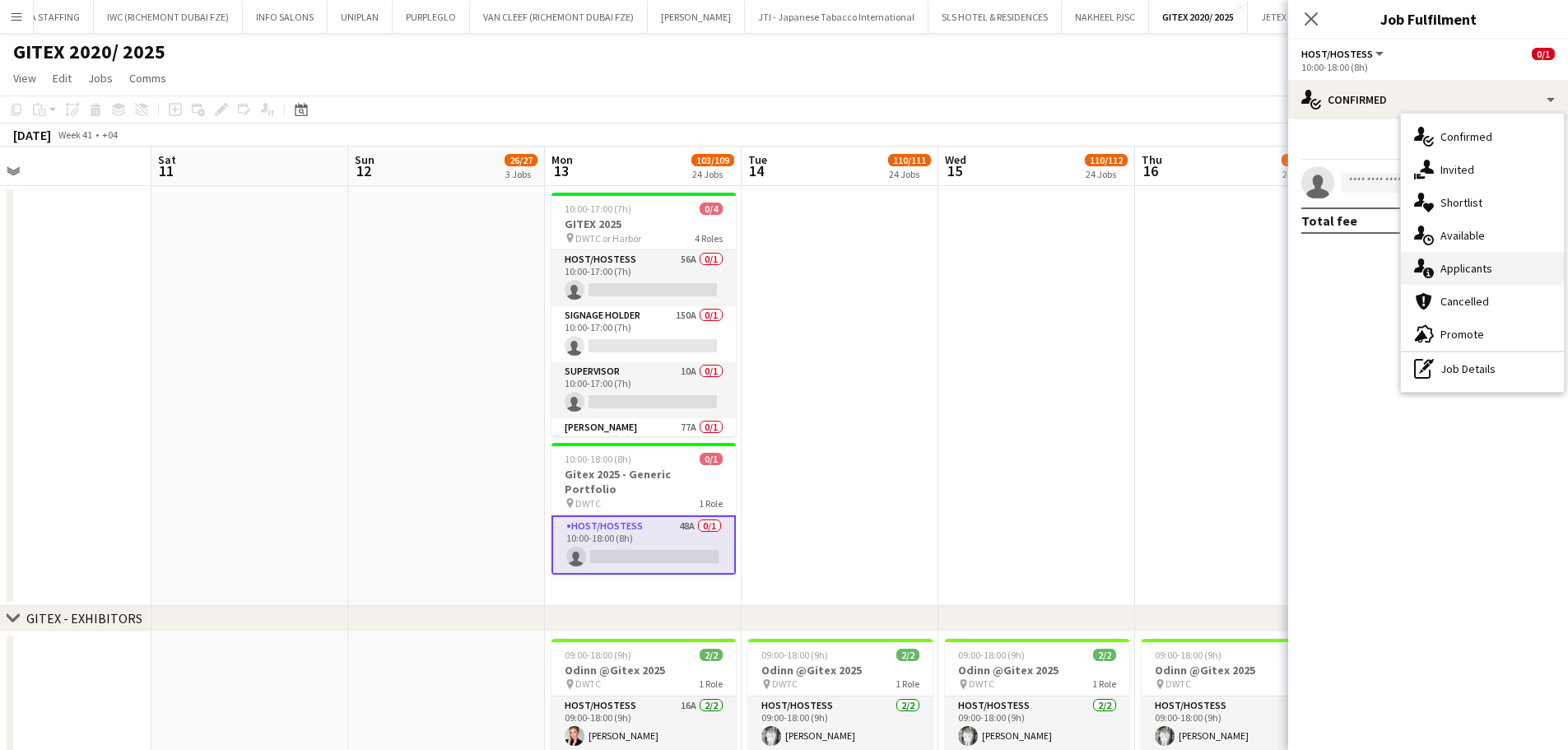
click at [1263, 271] on span "Applicants" at bounding box center [1466, 268] width 52 height 14
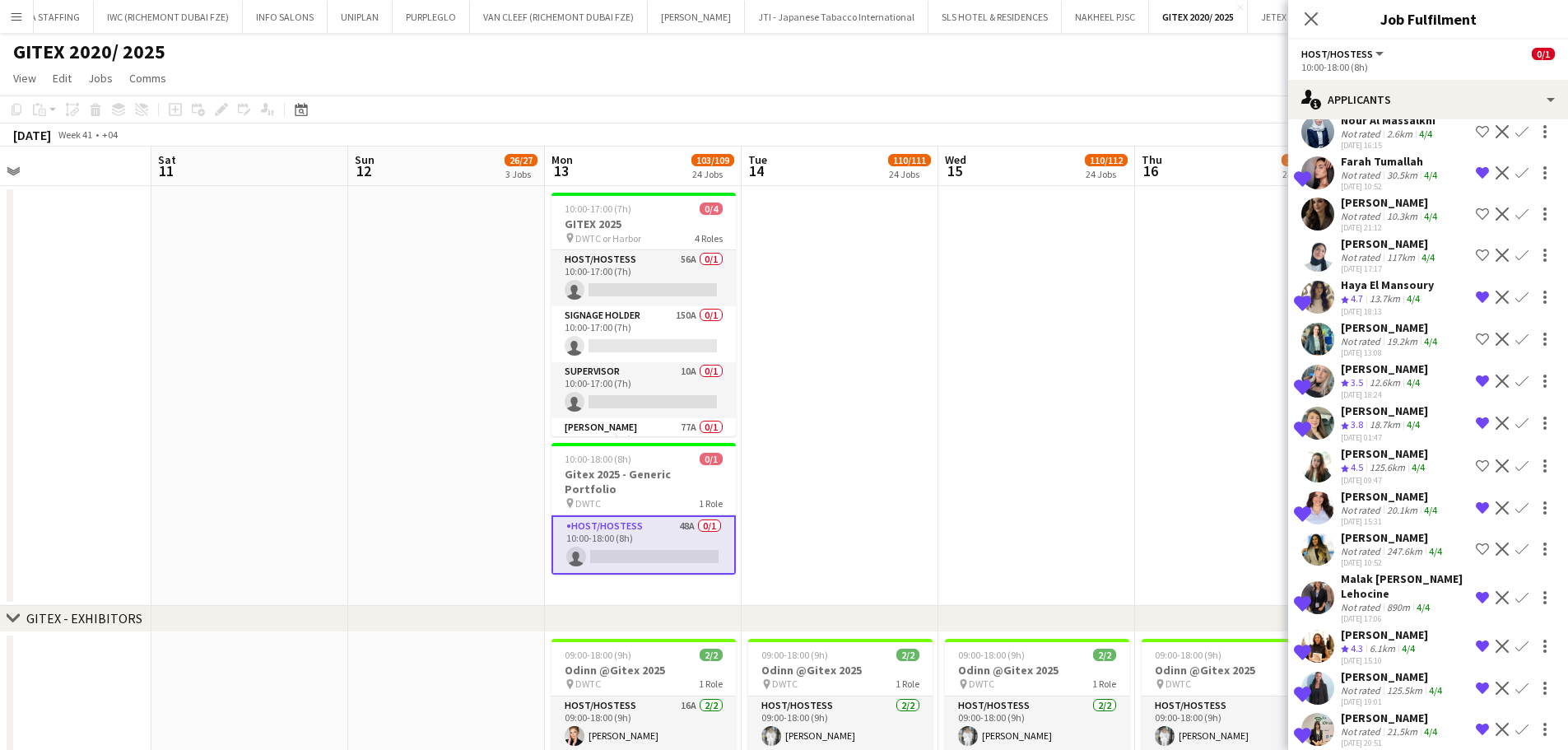
scroll to position [357, 0]
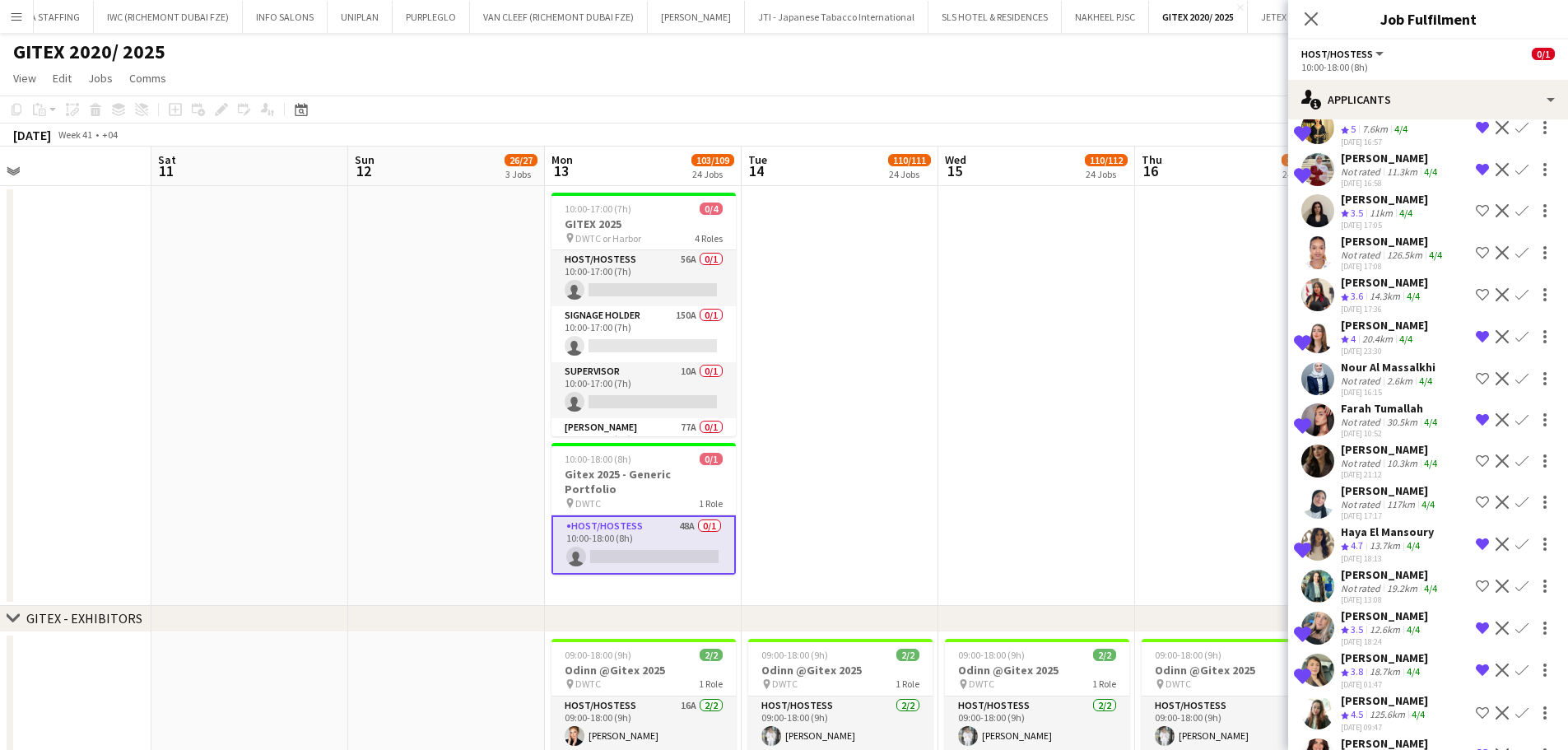
click at [1263, 332] on div "20.4km" at bounding box center [1378, 339] width 37 height 14
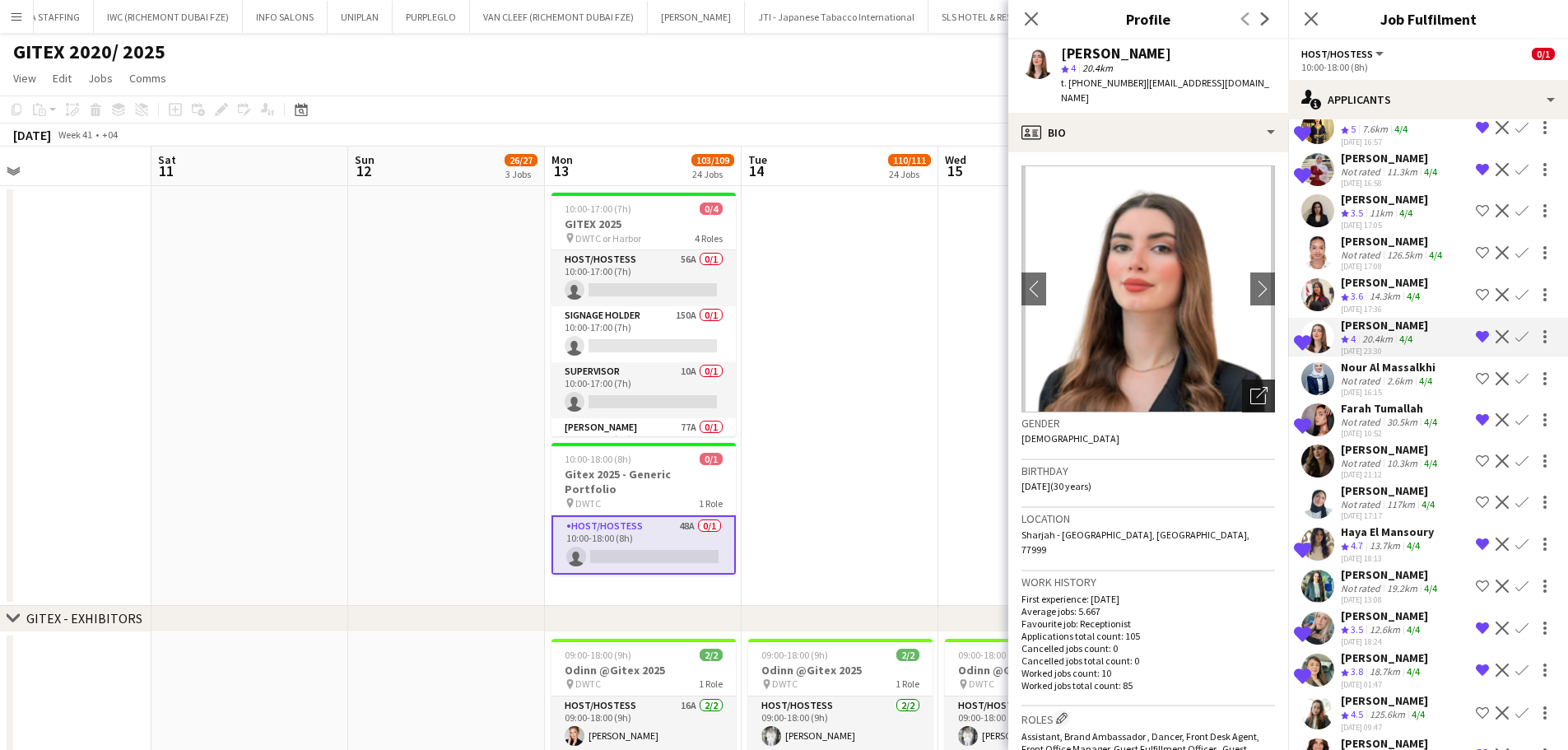
click at [1250, 386] on icon "Open photos pop-in" at bounding box center [1259, 395] width 17 height 17
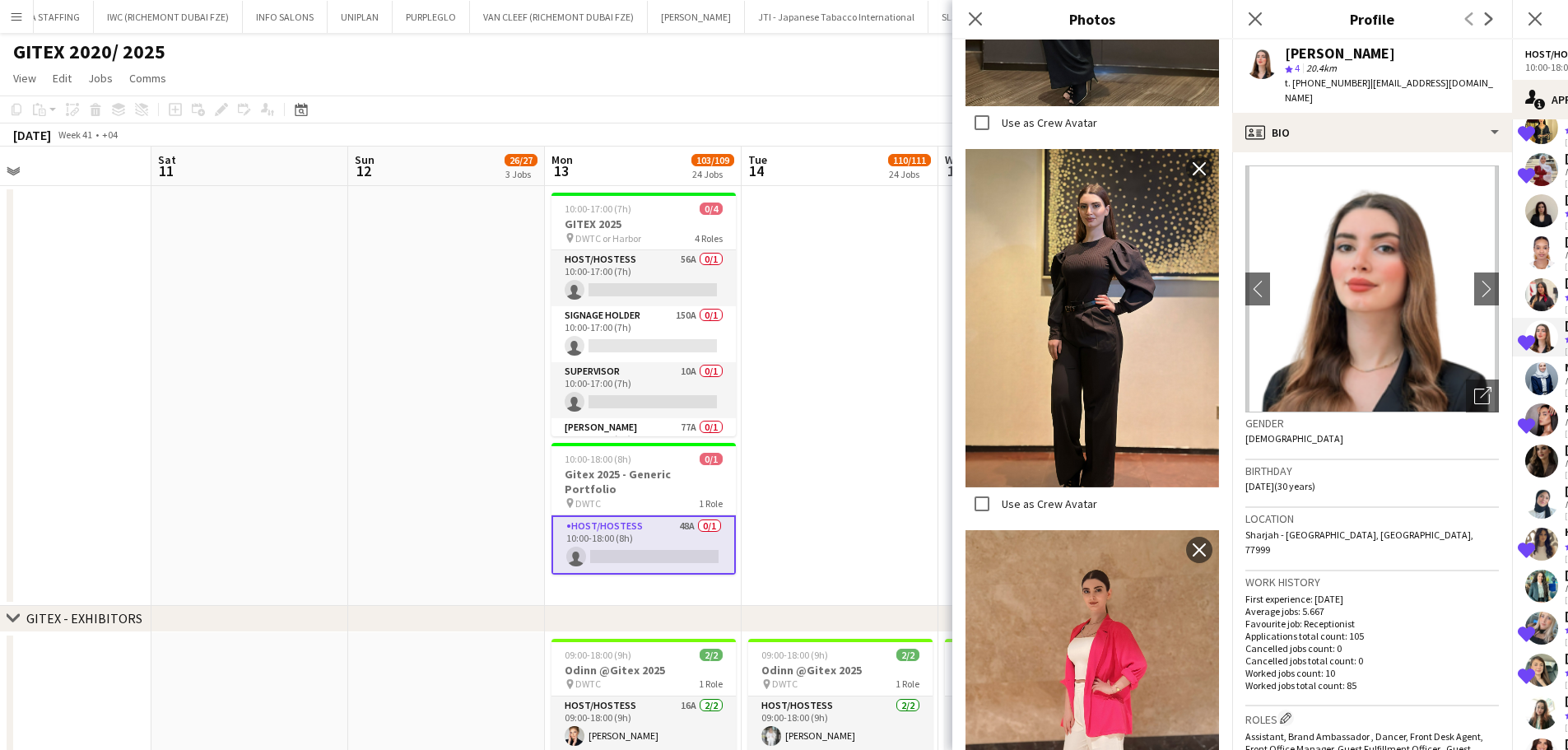
scroll to position [823, 0]
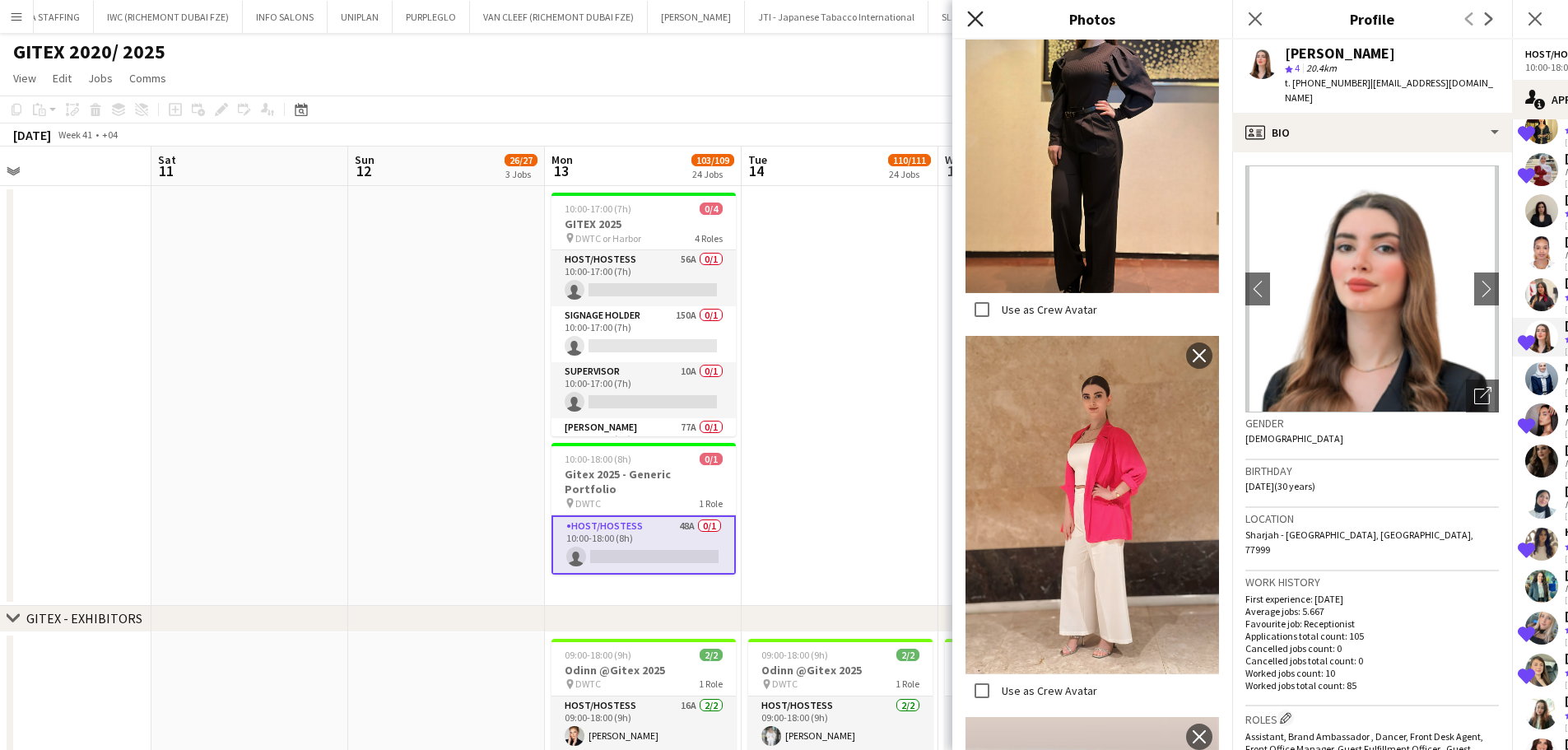
click at [979, 25] on icon "Close pop-in" at bounding box center [974, 19] width 15 height 15
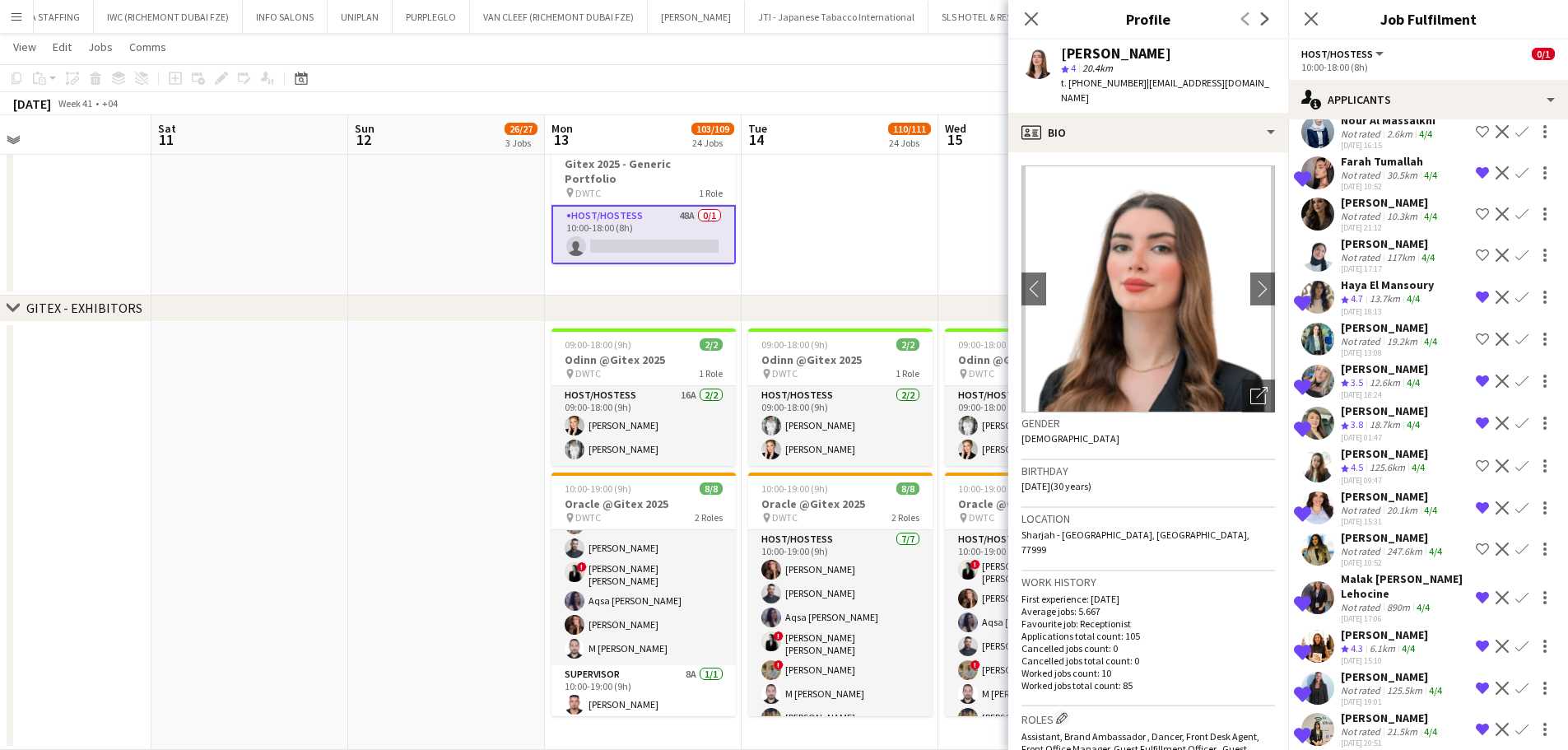
scroll to position [330, 0]
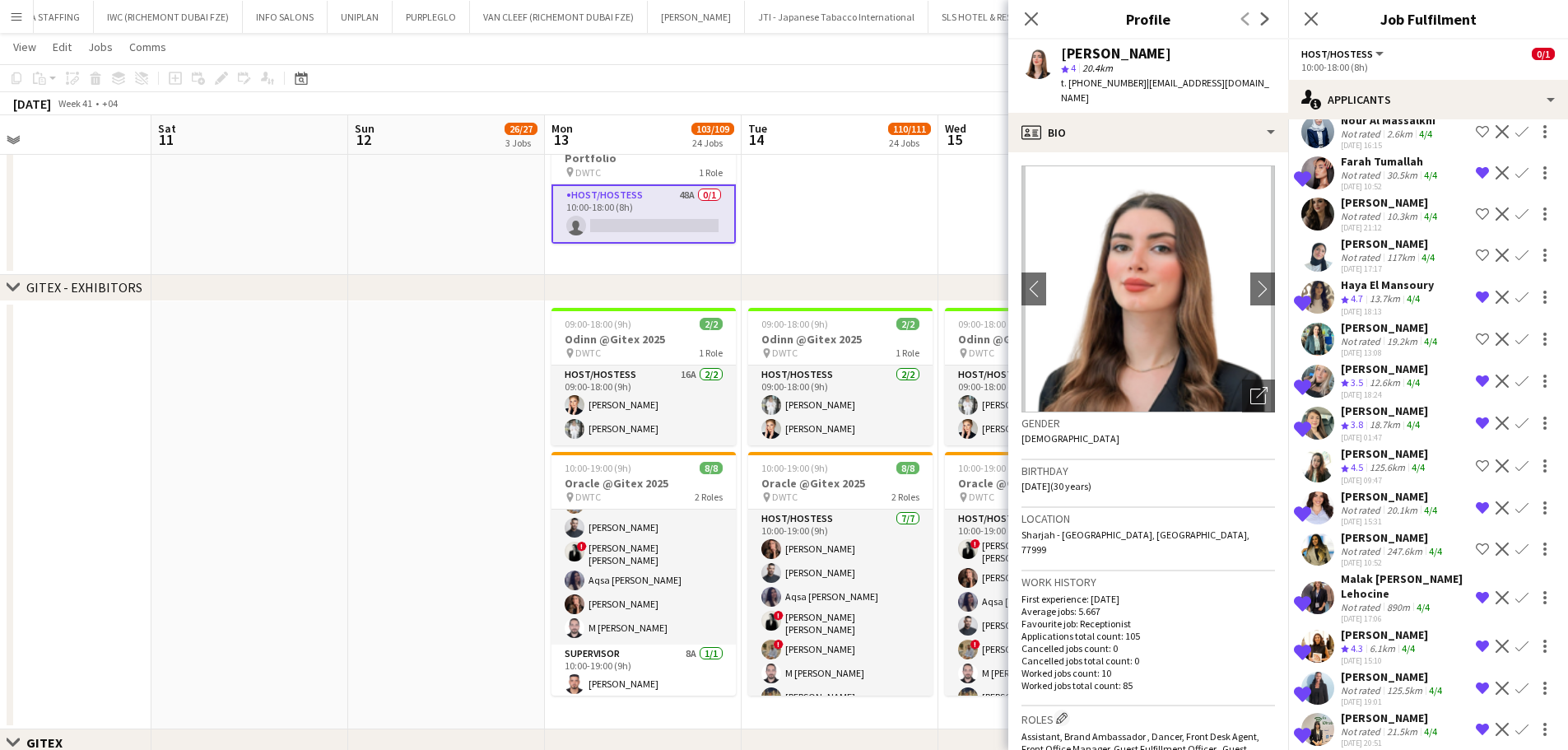
click at [882, 225] on app-date-cell at bounding box center [840, 65] width 197 height 420
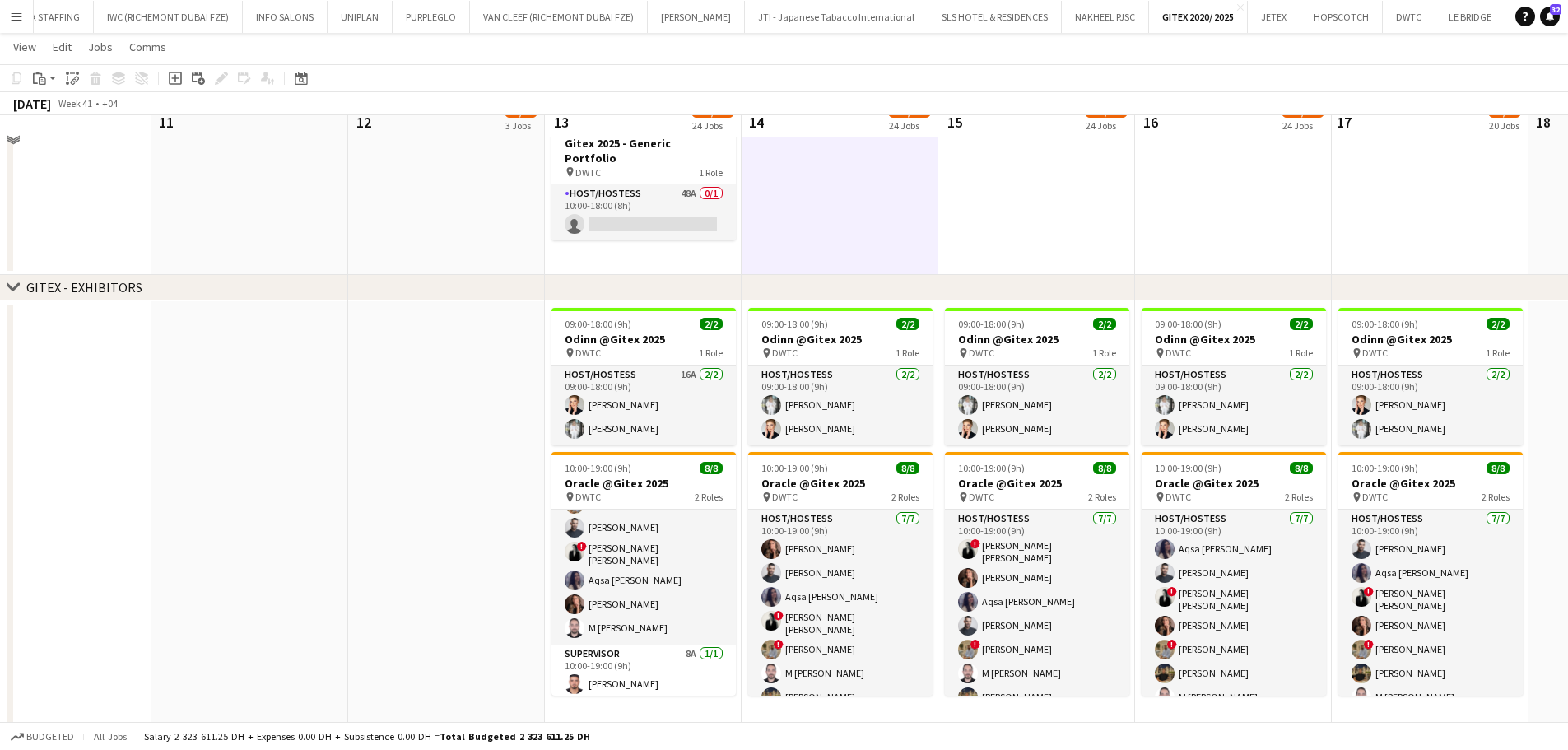
scroll to position [165, 0]
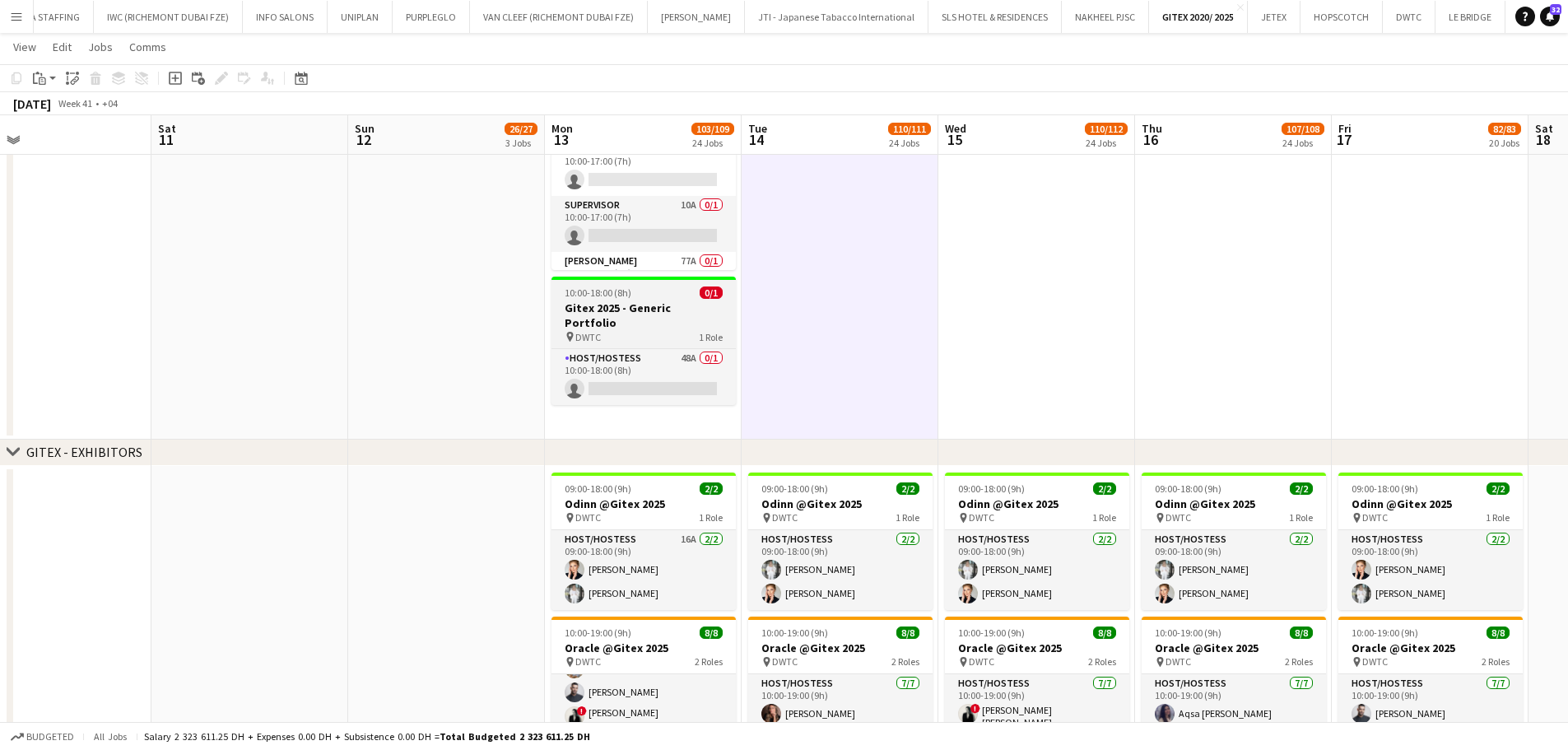
click at [630, 301] on h3 "Gitex 2025 - Generic Portfolio" at bounding box center [643, 315] width 184 height 30
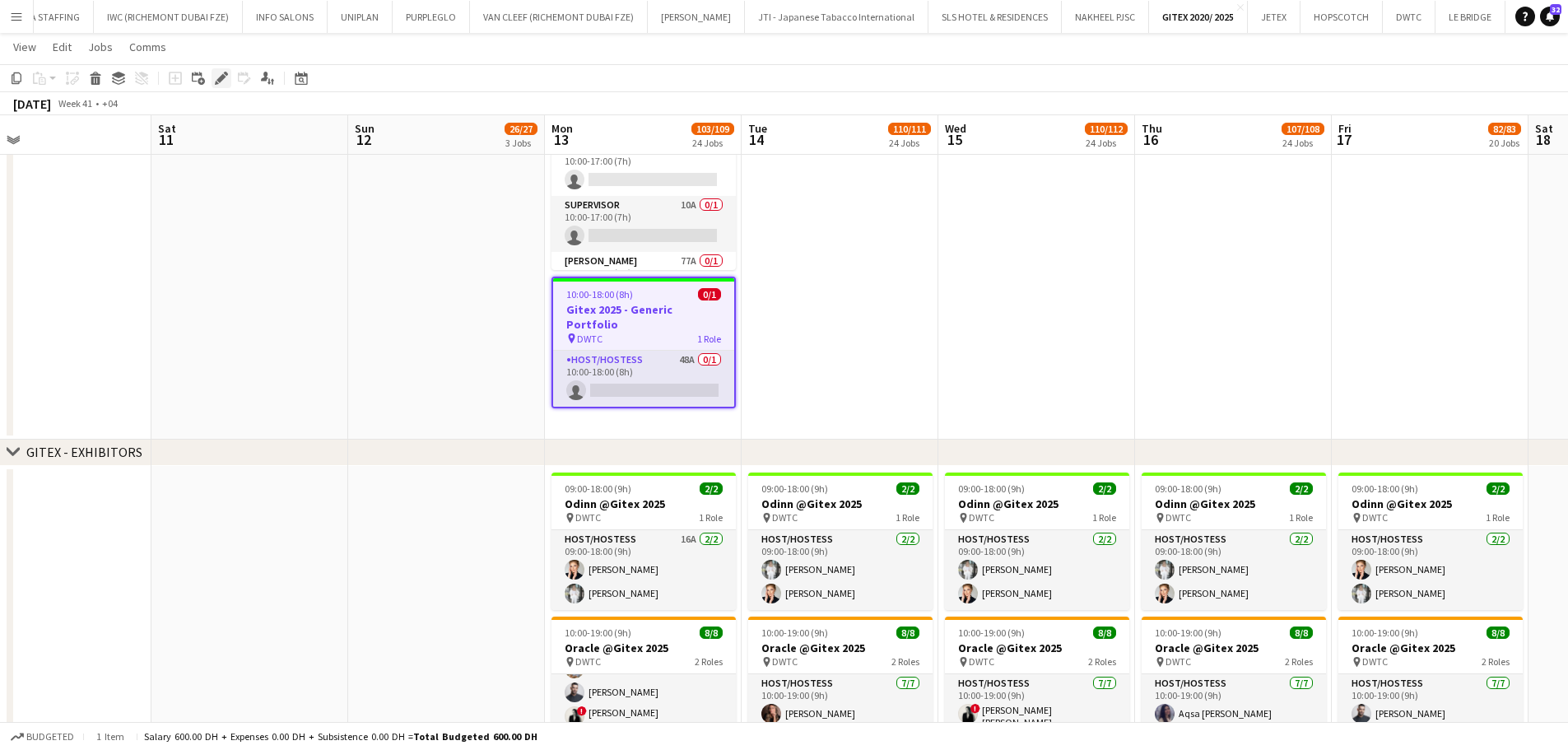
click at [222, 82] on icon "Edit" at bounding box center [222, 78] width 14 height 14
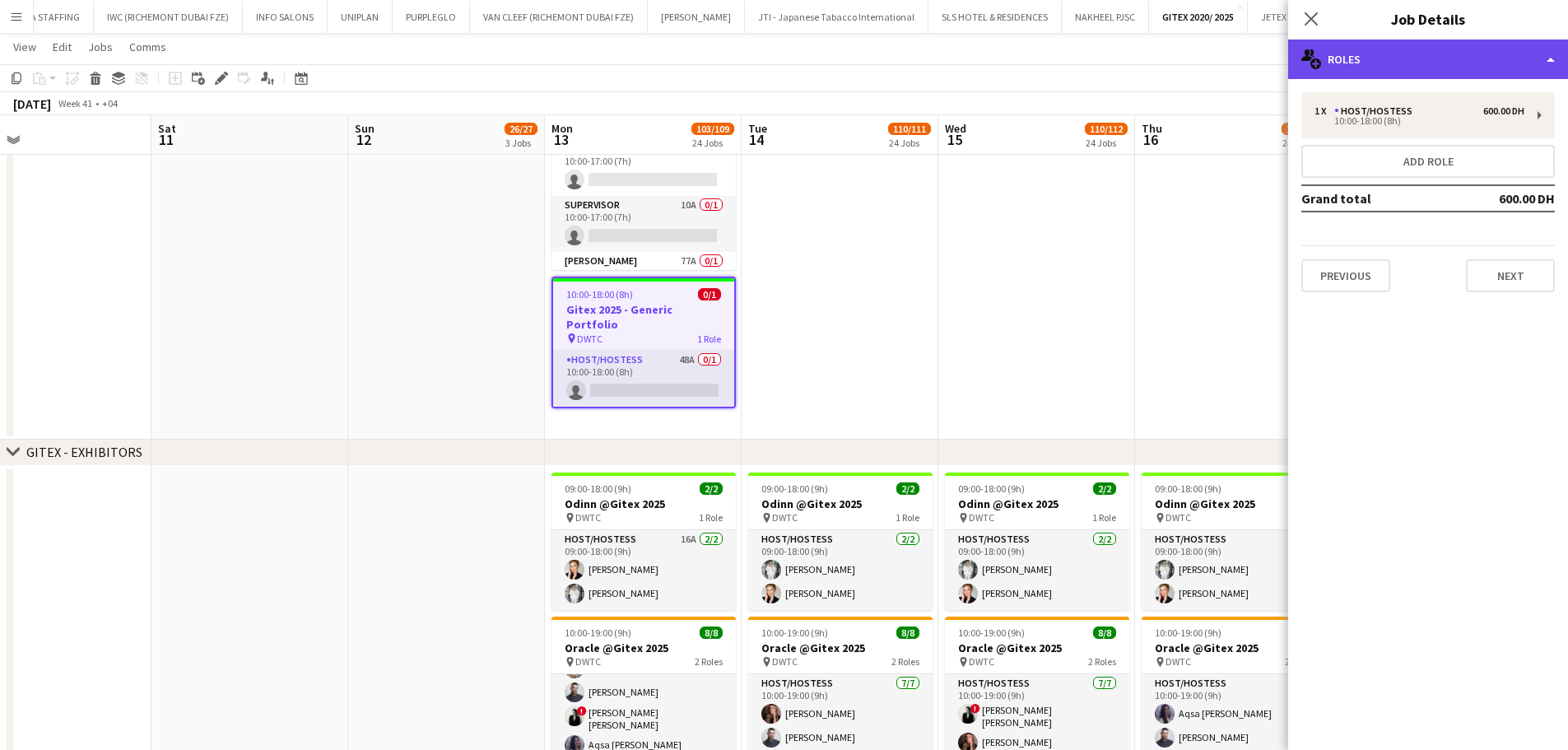
click at [1263, 57] on div "multiple-users-add Roles" at bounding box center [1427, 59] width 279 height 40
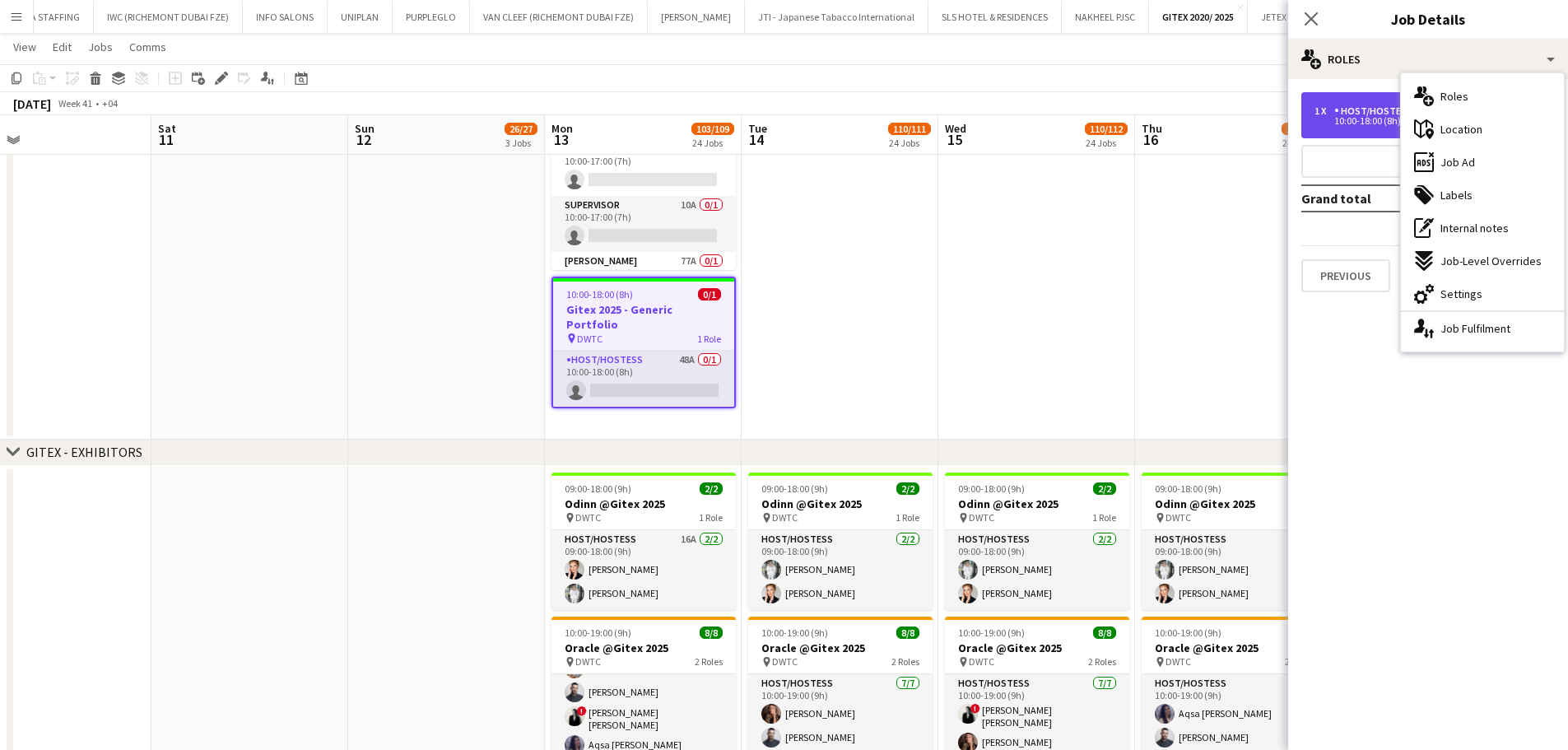
click at [1263, 116] on div "Host/Hostess" at bounding box center [1377, 111] width 85 height 12
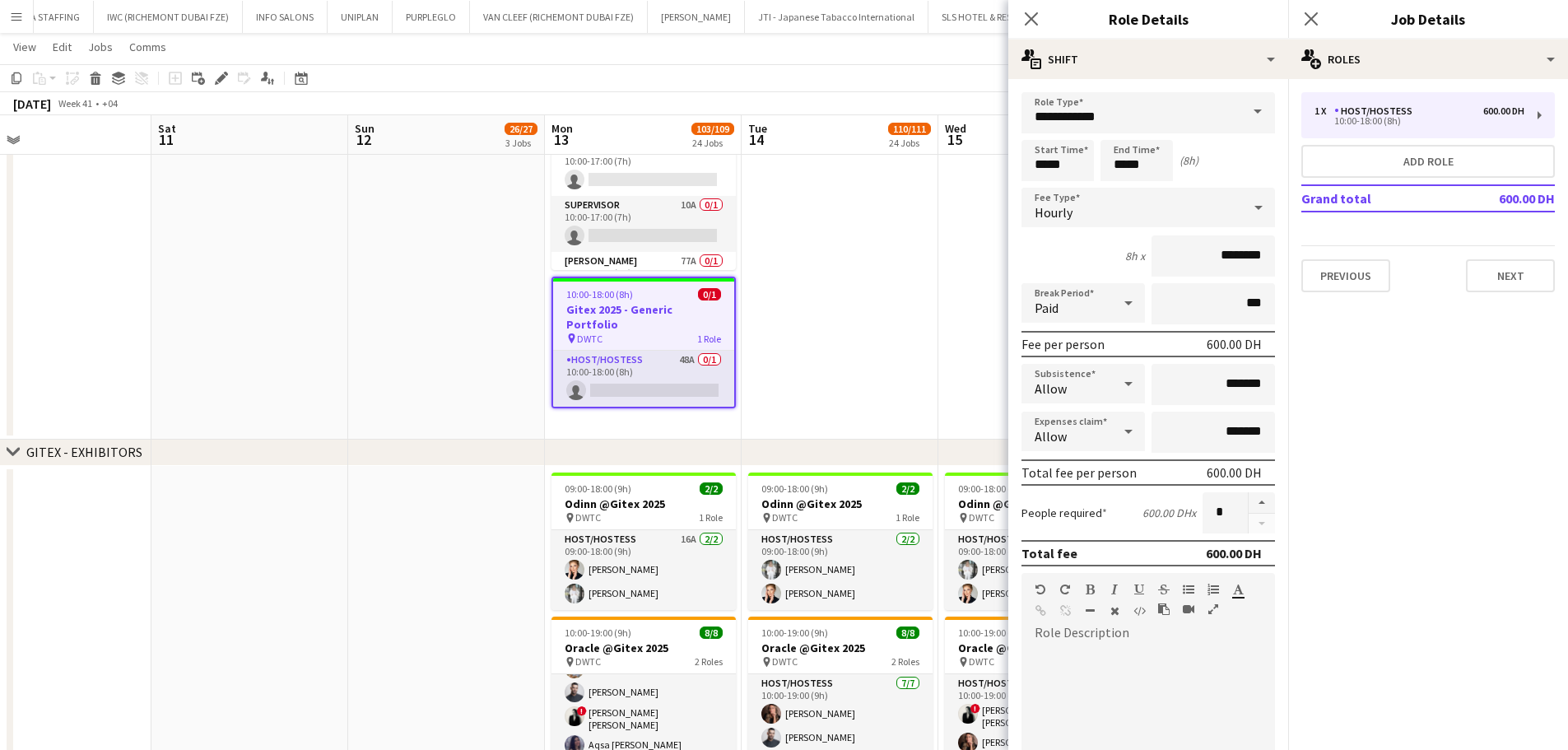
click at [917, 246] on app-date-cell at bounding box center [840, 229] width 197 height 420
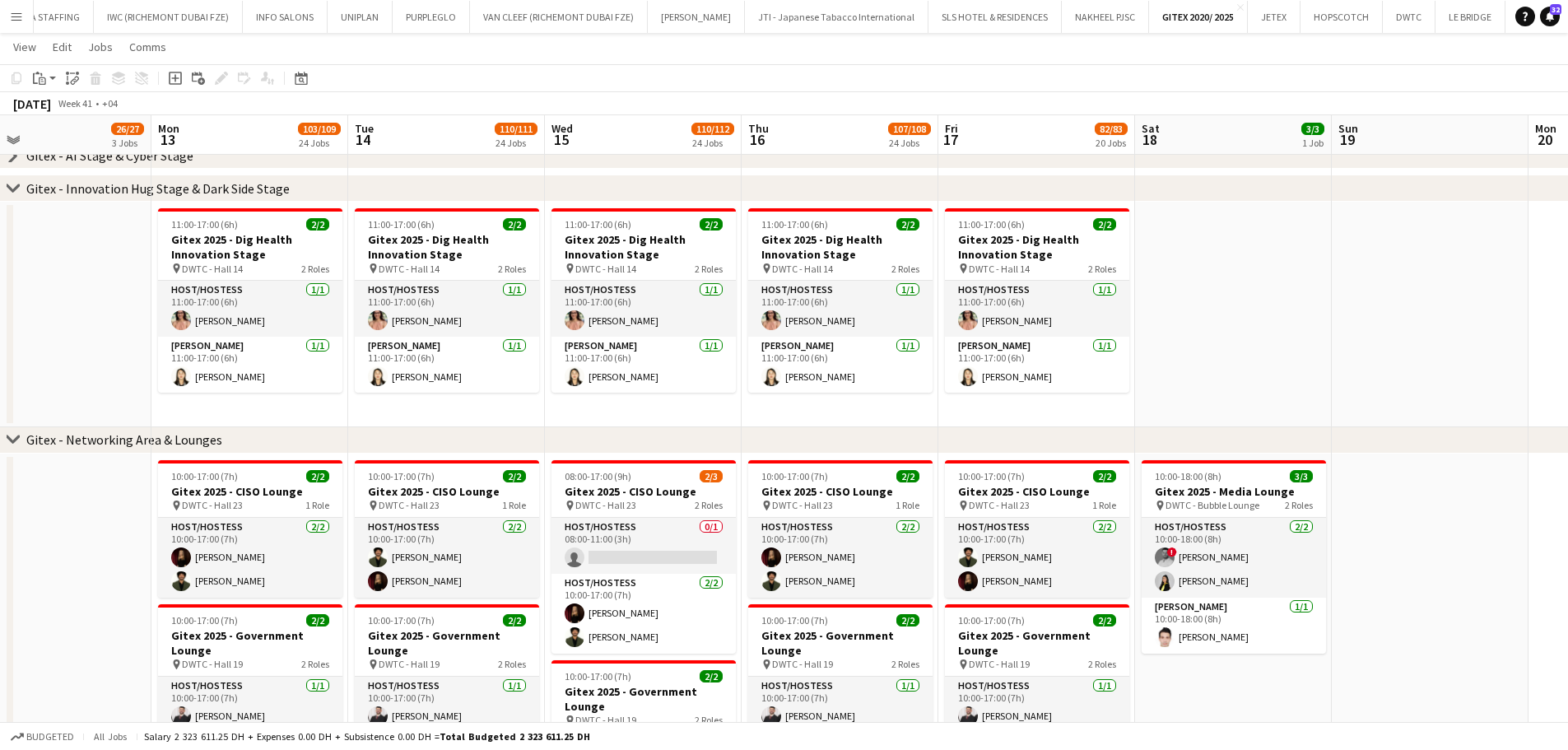
scroll to position [0, 452]
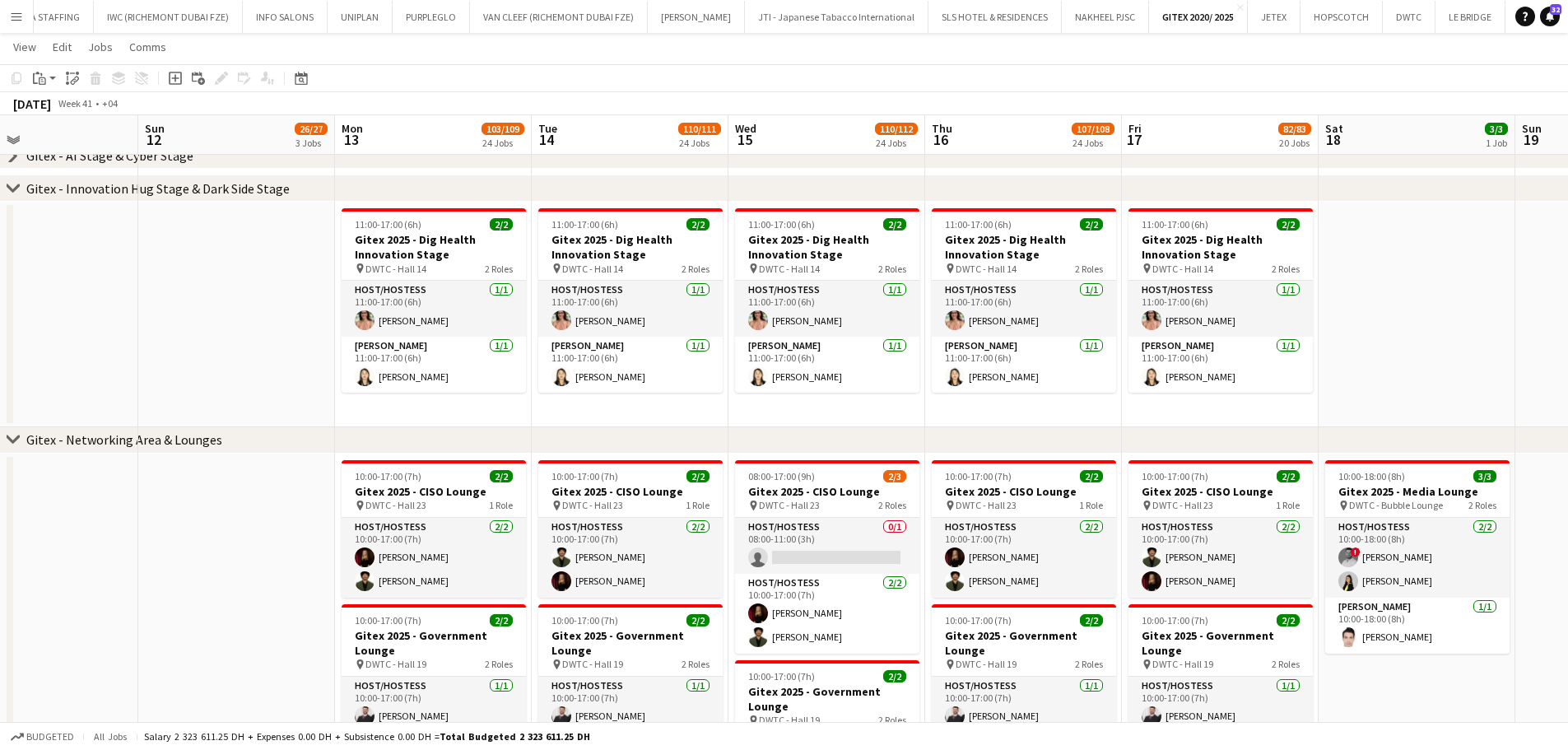
drag, startPoint x: 477, startPoint y: 255, endPoint x: 143, endPoint y: 179, distance: 342.5
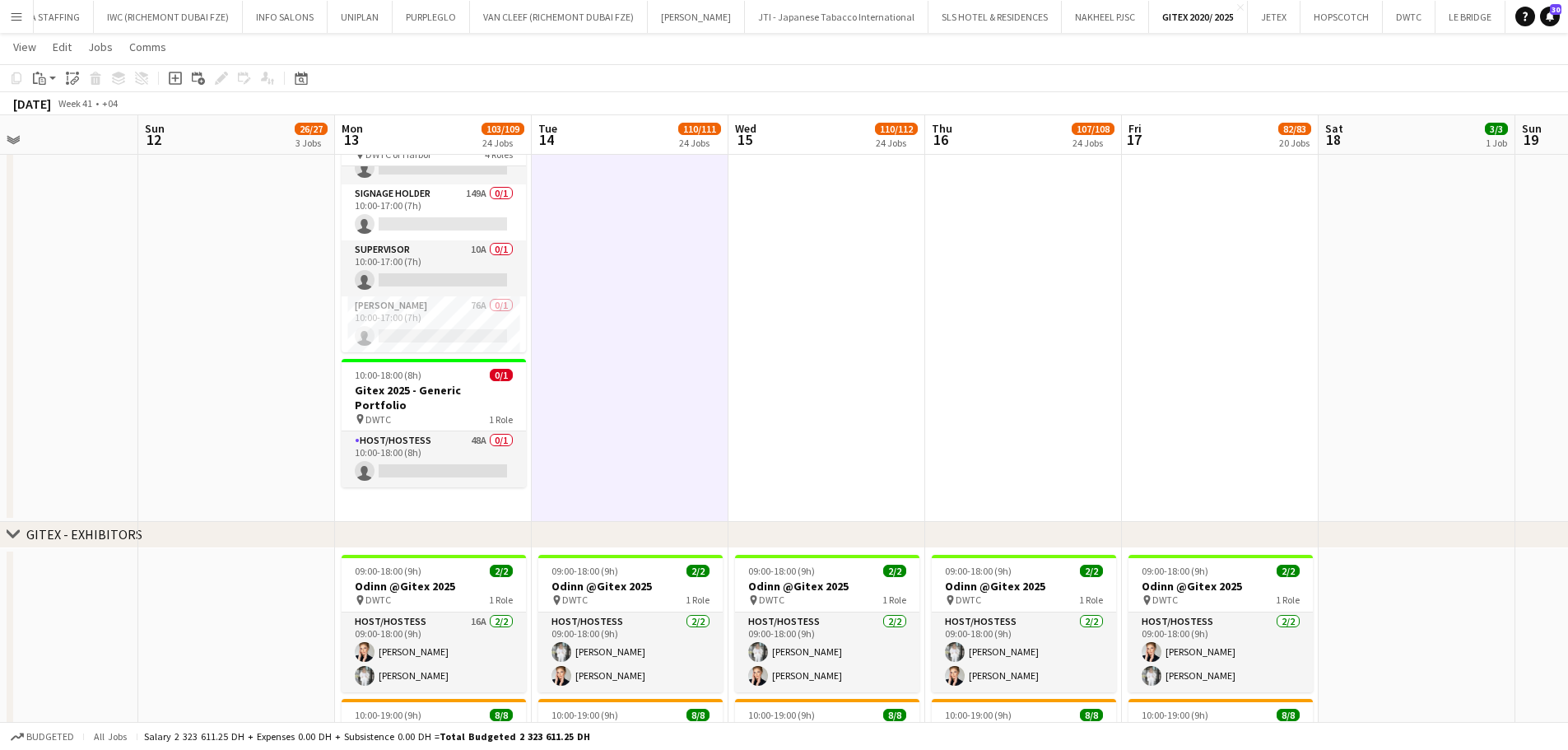
scroll to position [140, 0]
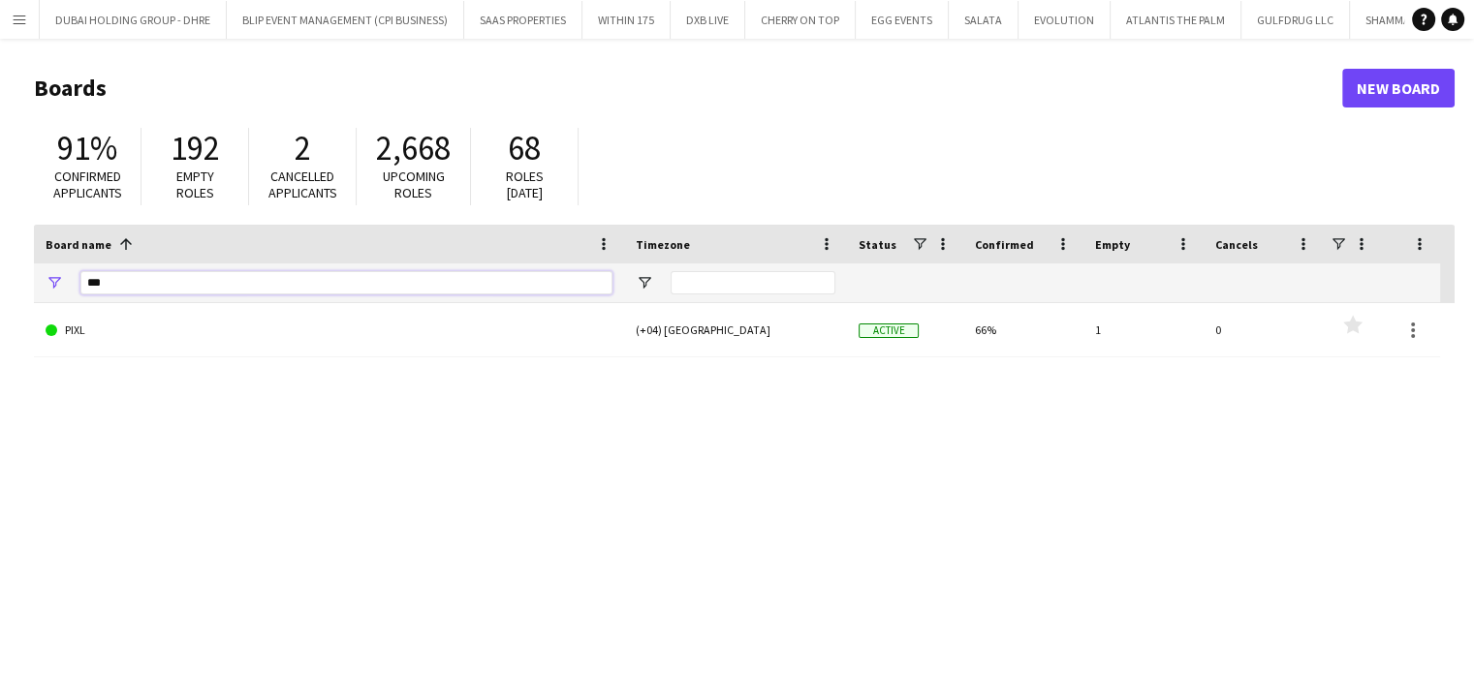
click at [339, 276] on input "***" at bounding box center [346, 282] width 532 height 23
type input "*"
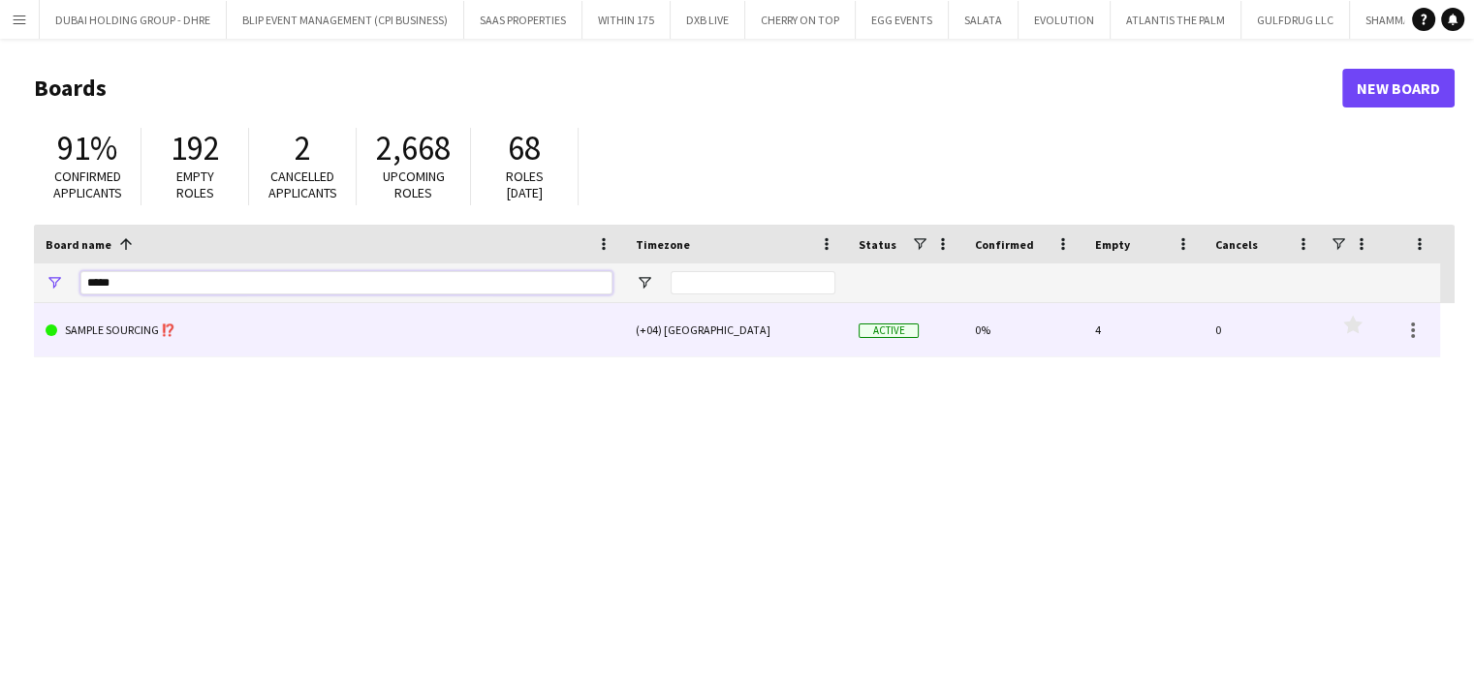
type input "*****"
click at [189, 324] on link "SAMPLE SOURCING ⁉️" at bounding box center [329, 330] width 567 height 54
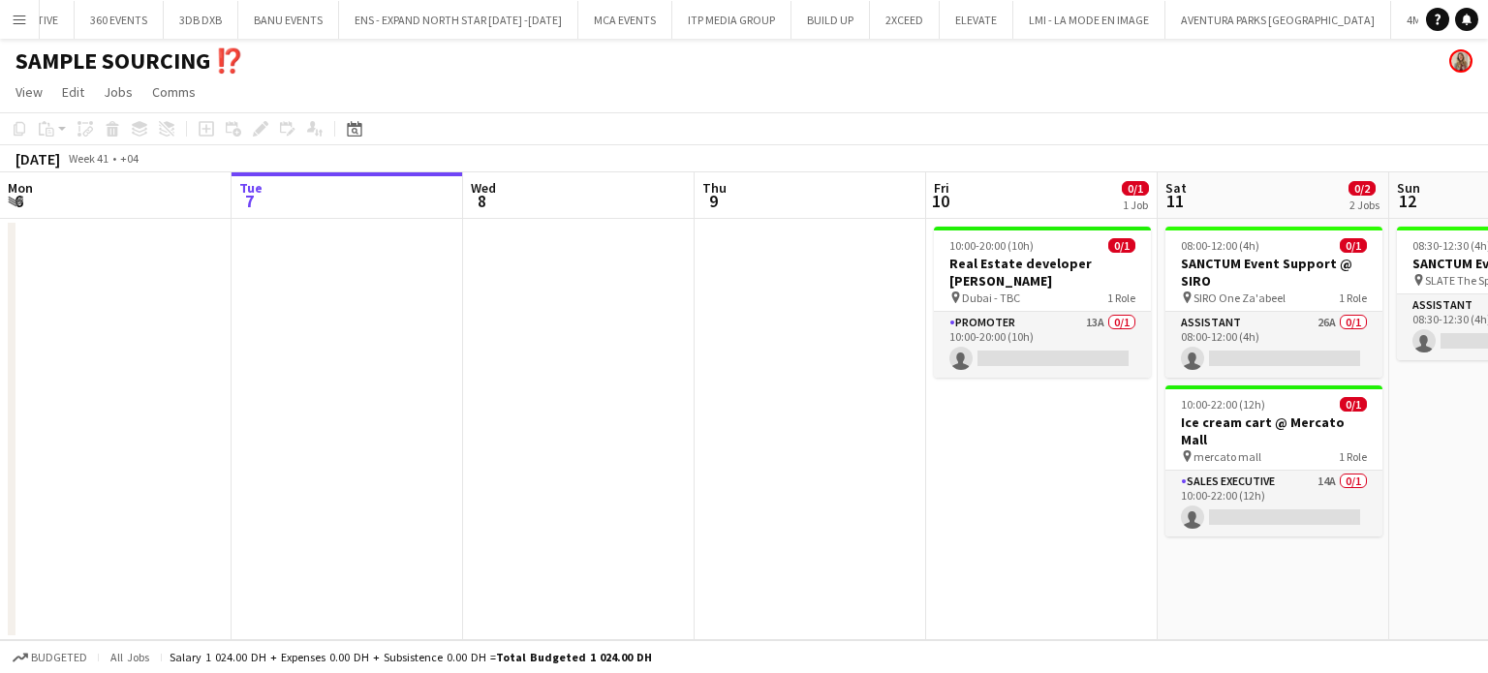
scroll to position [0, 7638]
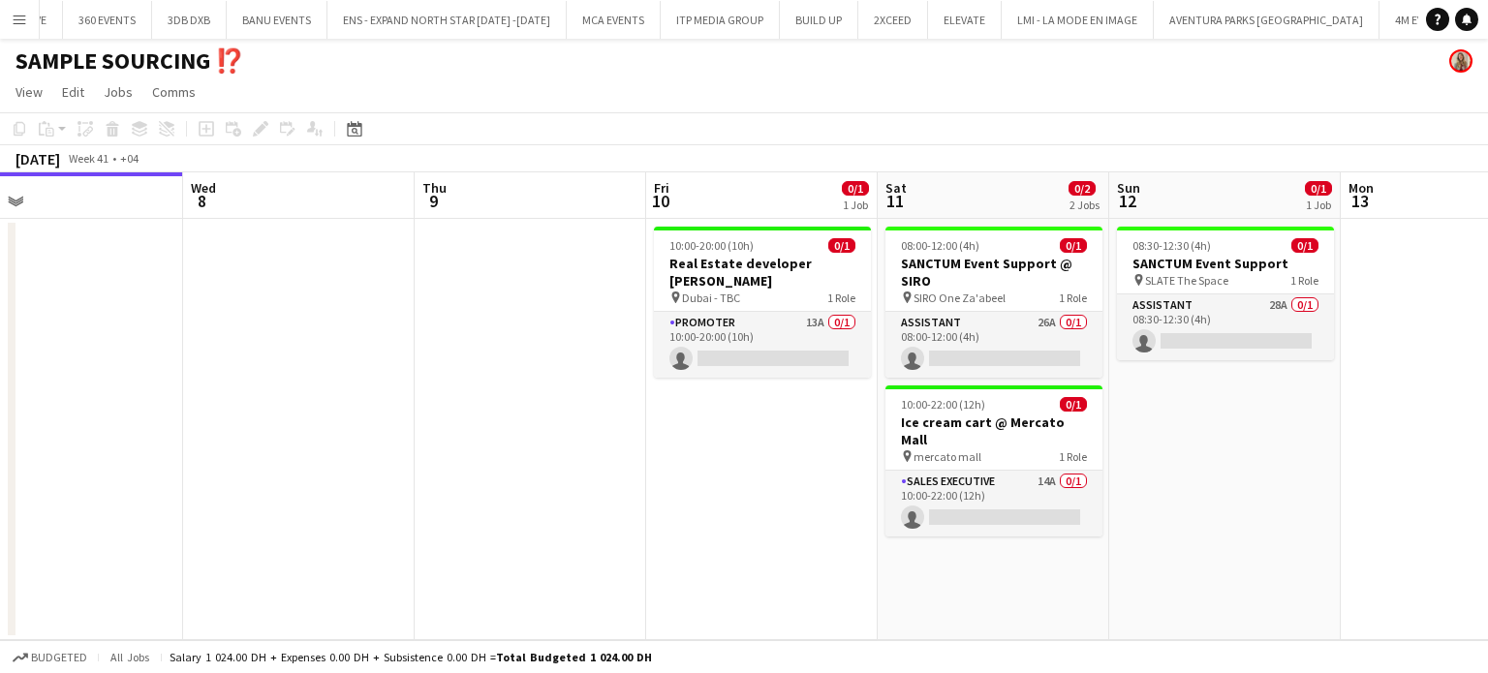
drag, startPoint x: 1060, startPoint y: 418, endPoint x: 626, endPoint y: 385, distance: 435.3
click at [663, 390] on app-calendar-viewport "Sat 4 Sun 5 Mon 6 Tue 7 Wed 8 Thu 9 Fri 10 0/1 1 Job Sat 11 0/2 2 Jobs Sun 12 0…" at bounding box center [744, 406] width 1488 height 468
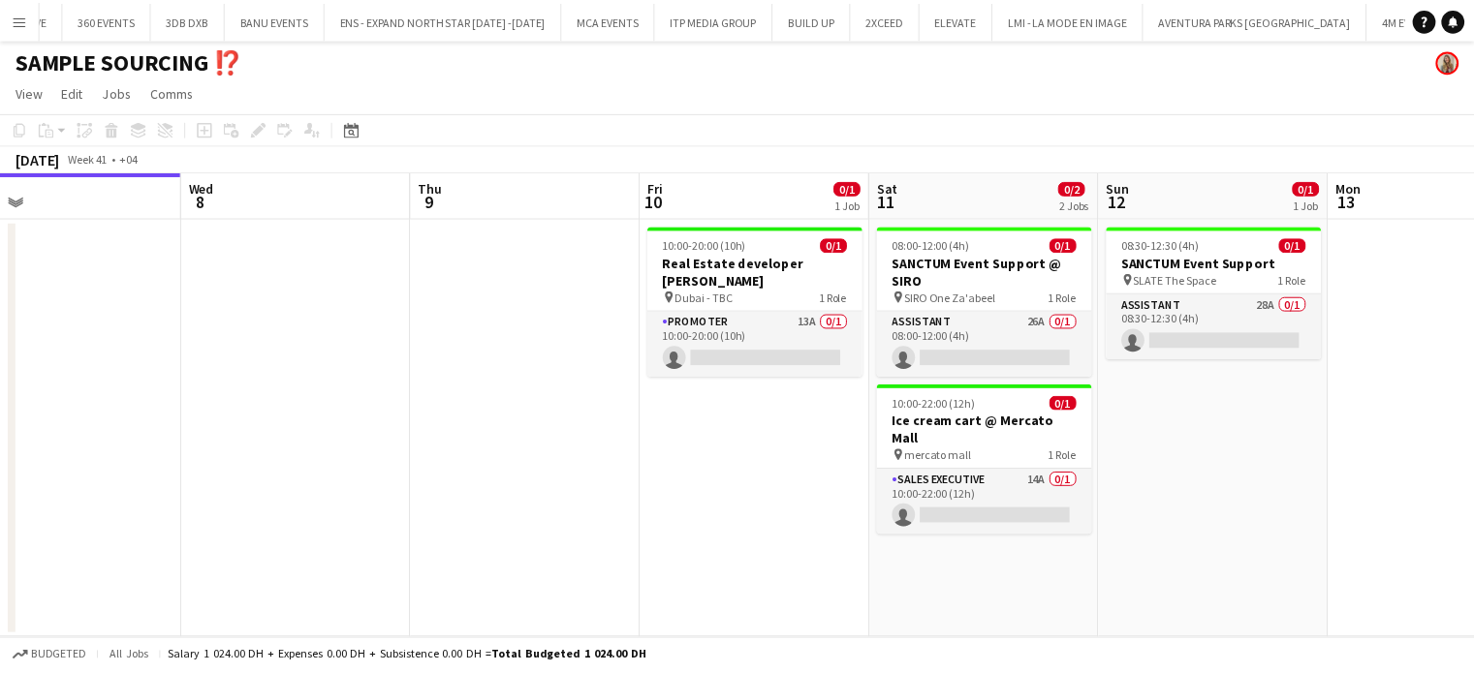
scroll to position [0, 860]
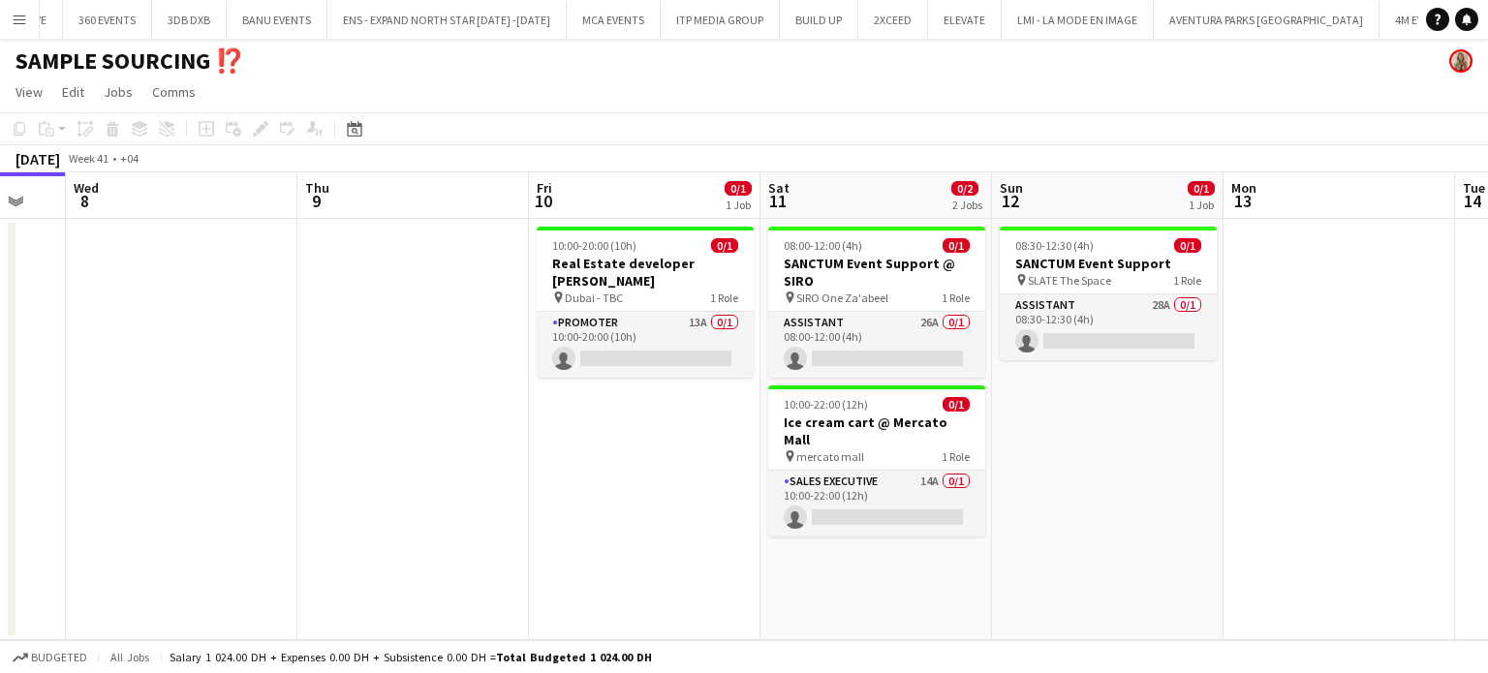
click at [1147, 473] on app-date-cell "08:30-12:30 (4h) 0/1 SANCTUM Event Support pin SLATE The Space 1 Role Assistant…" at bounding box center [1108, 429] width 232 height 421
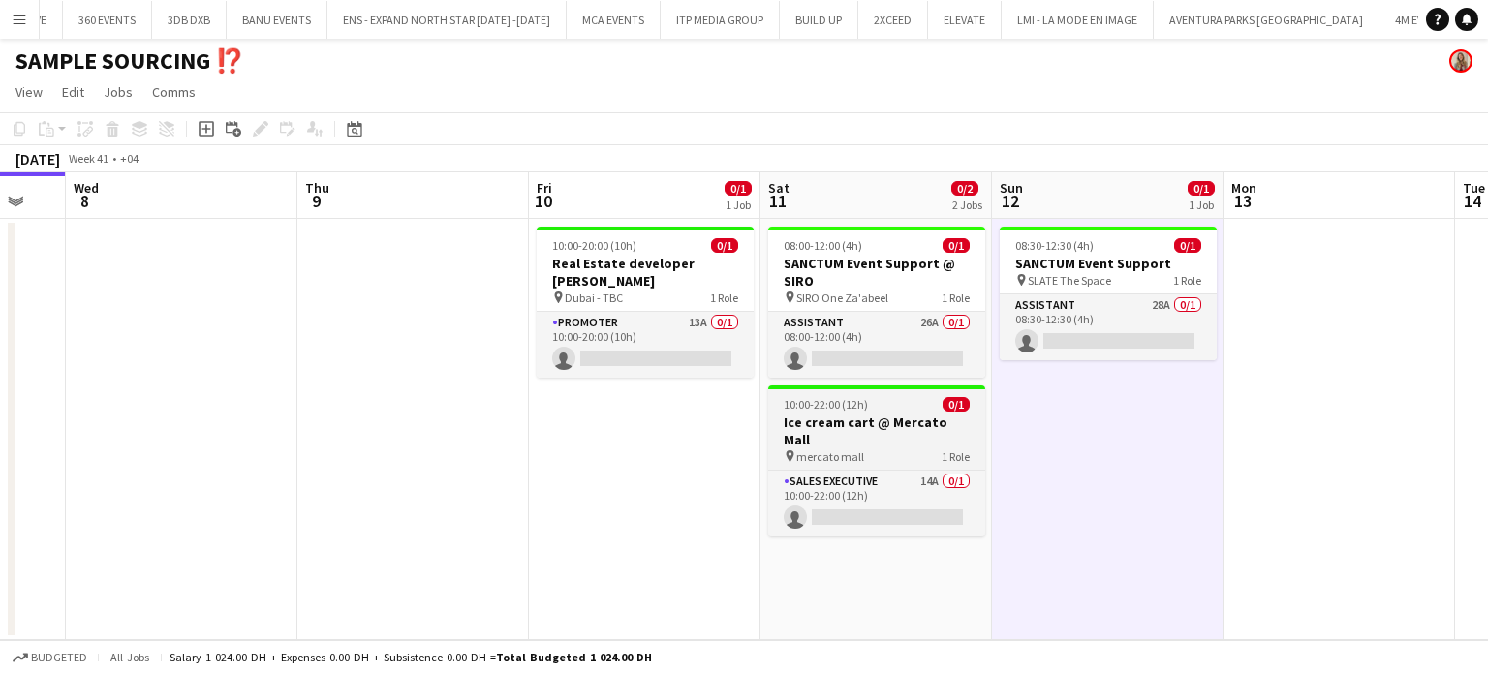
click at [911, 449] on div "pin mercato mall 1 Role" at bounding box center [876, 457] width 217 height 16
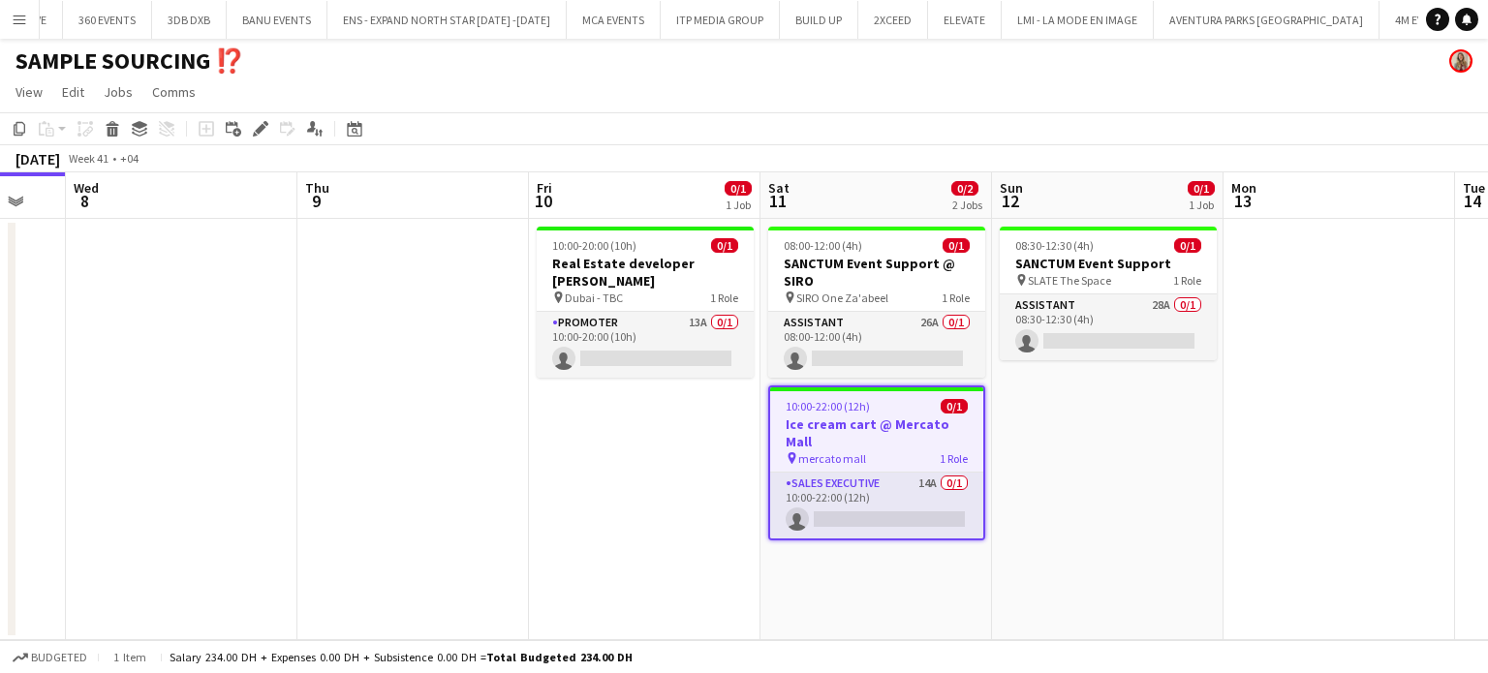
click at [571, 371] on app-date-cell "10:00-20:00 (10h) 0/1 Real Estate developer [PERSON_NAME] pin Dubai - TBC 1 Rol…" at bounding box center [645, 429] width 232 height 421
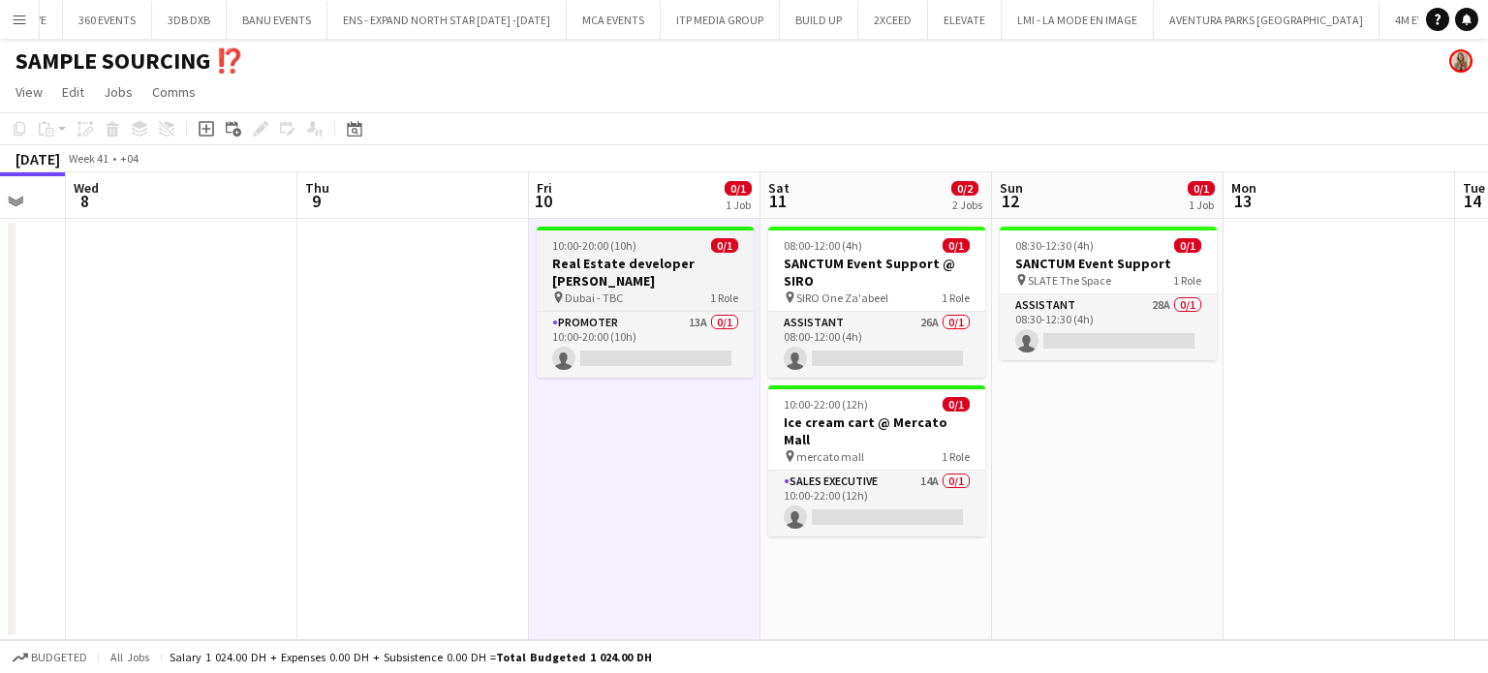
click at [667, 251] on div "10:00-20:00 (10h) 0/1" at bounding box center [645, 245] width 217 height 15
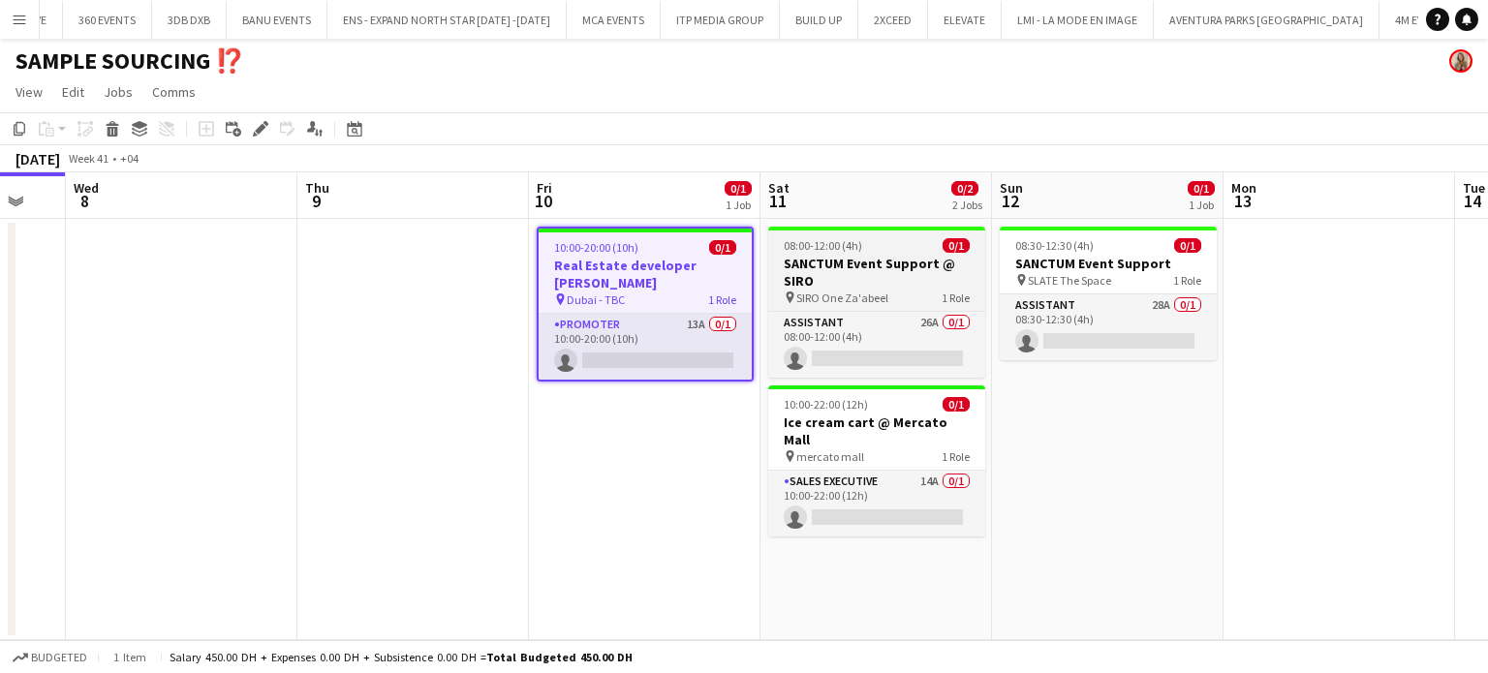
click at [923, 274] on h3 "SANCTUM Event Support @ SIRO" at bounding box center [876, 272] width 217 height 35
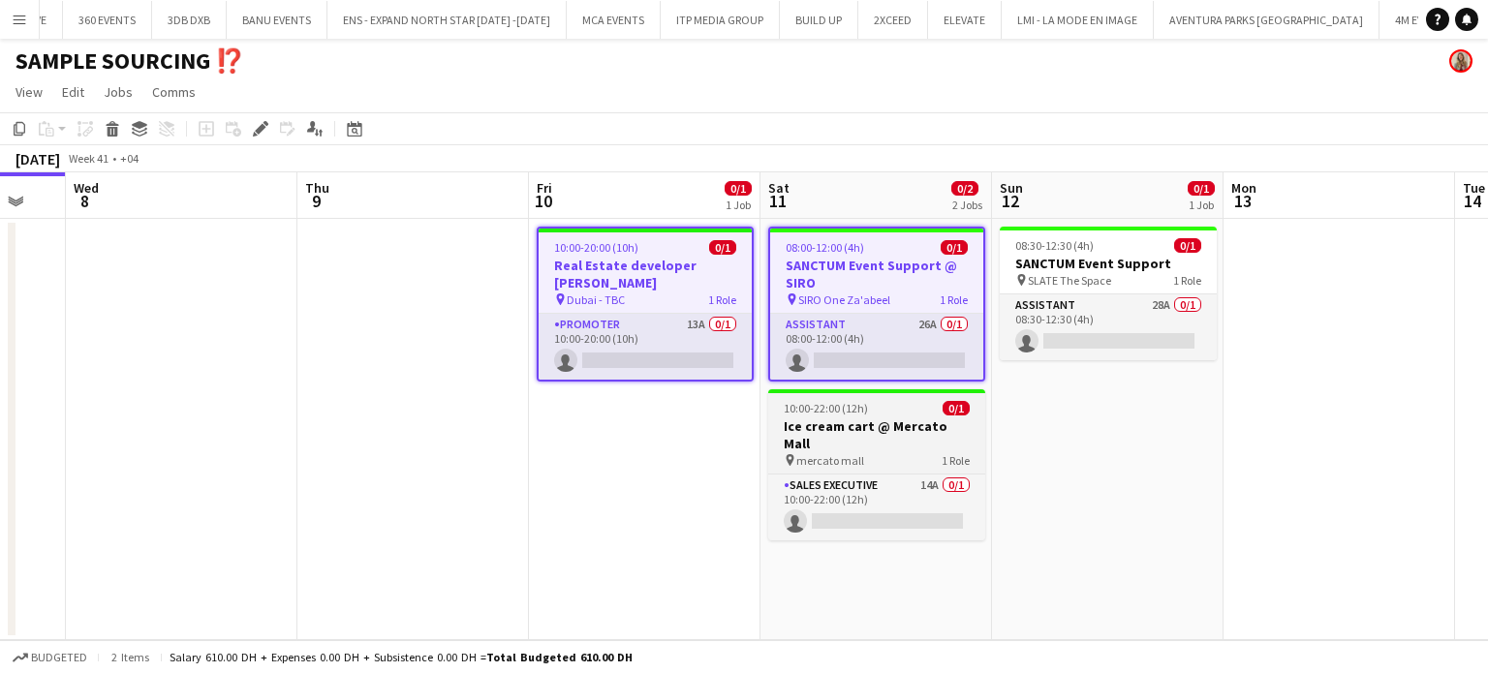
click at [884, 420] on h3 "Ice cream cart @ Mercato Mall" at bounding box center [876, 435] width 217 height 35
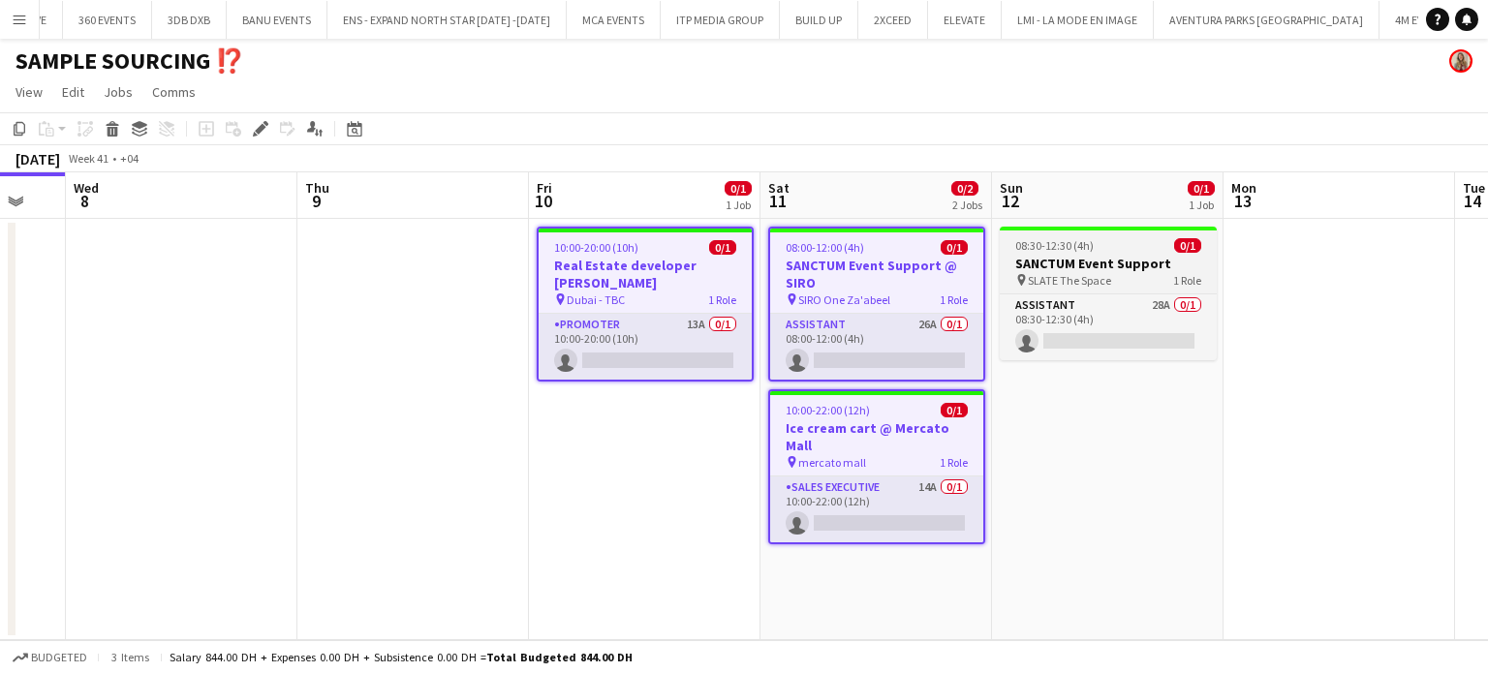
click at [1101, 266] on h3 "SANCTUM Event Support" at bounding box center [1108, 263] width 217 height 17
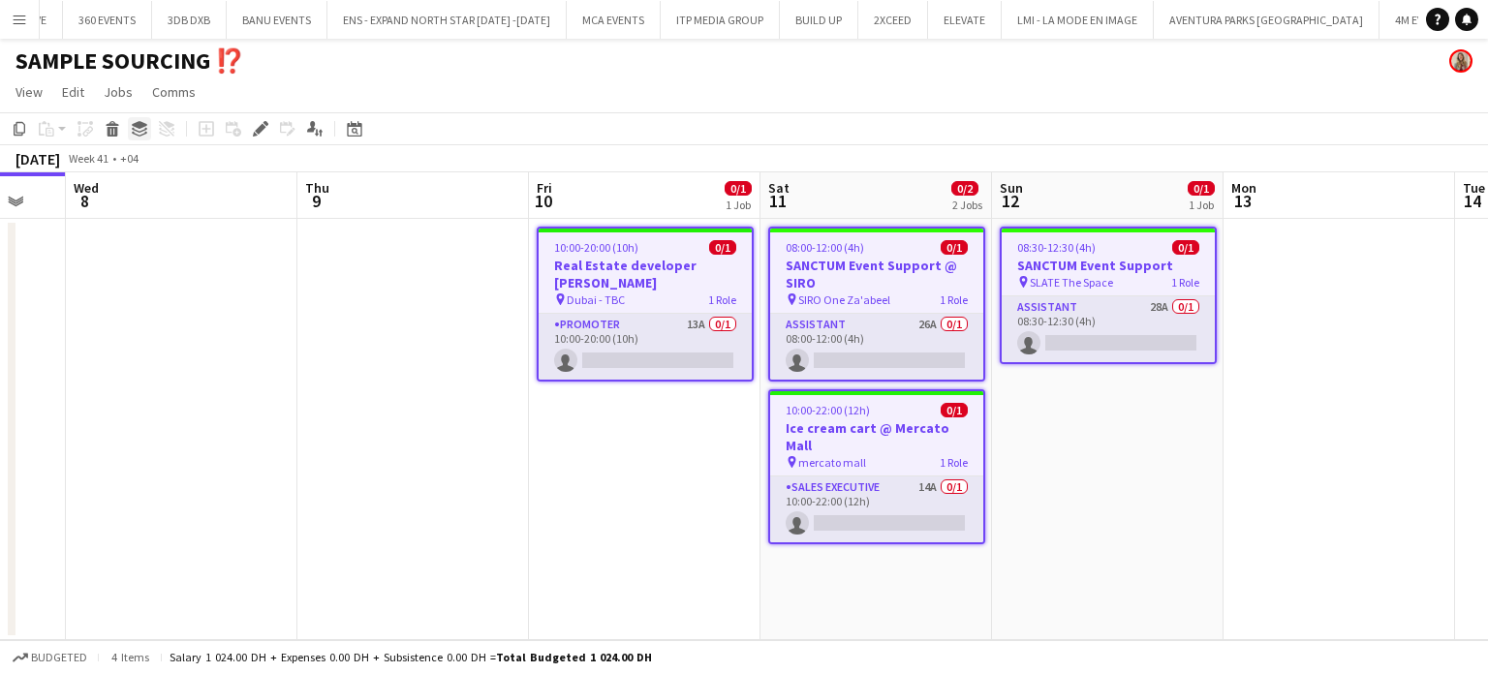
click at [139, 129] on icon "Group" at bounding box center [140, 129] width 16 height 16
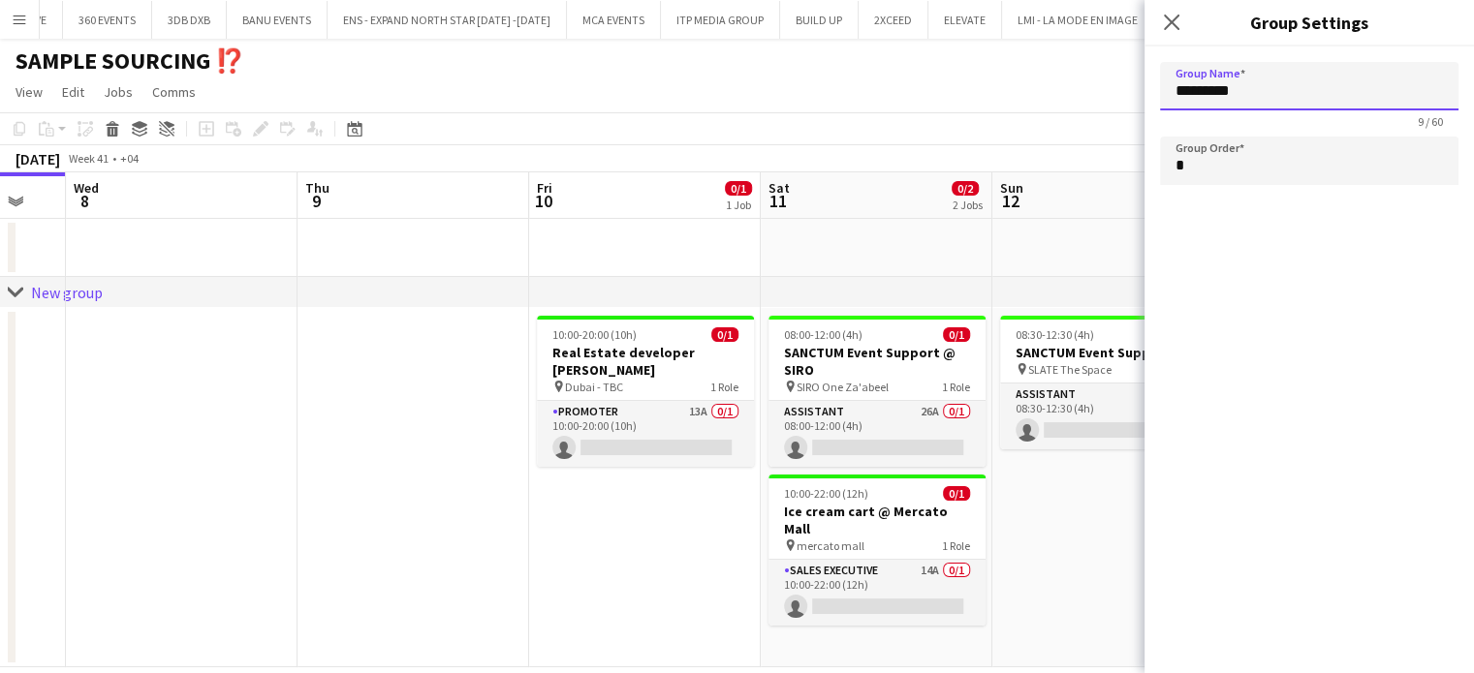
drag, startPoint x: 1267, startPoint y: 90, endPoint x: 1102, endPoint y: 87, distance: 165.7
click at [1102, 87] on body "Menu Boards Boards Boards All jobs Status Workforce Workforce My Workforce Recr…" at bounding box center [737, 350] width 1474 height 701
click at [608, 487] on app-date-cell "10:00-20:00 (10h) 0/1 Real Estate developer [PERSON_NAME] pin Dubai - TBC 1 Rol…" at bounding box center [644, 487] width 232 height 359
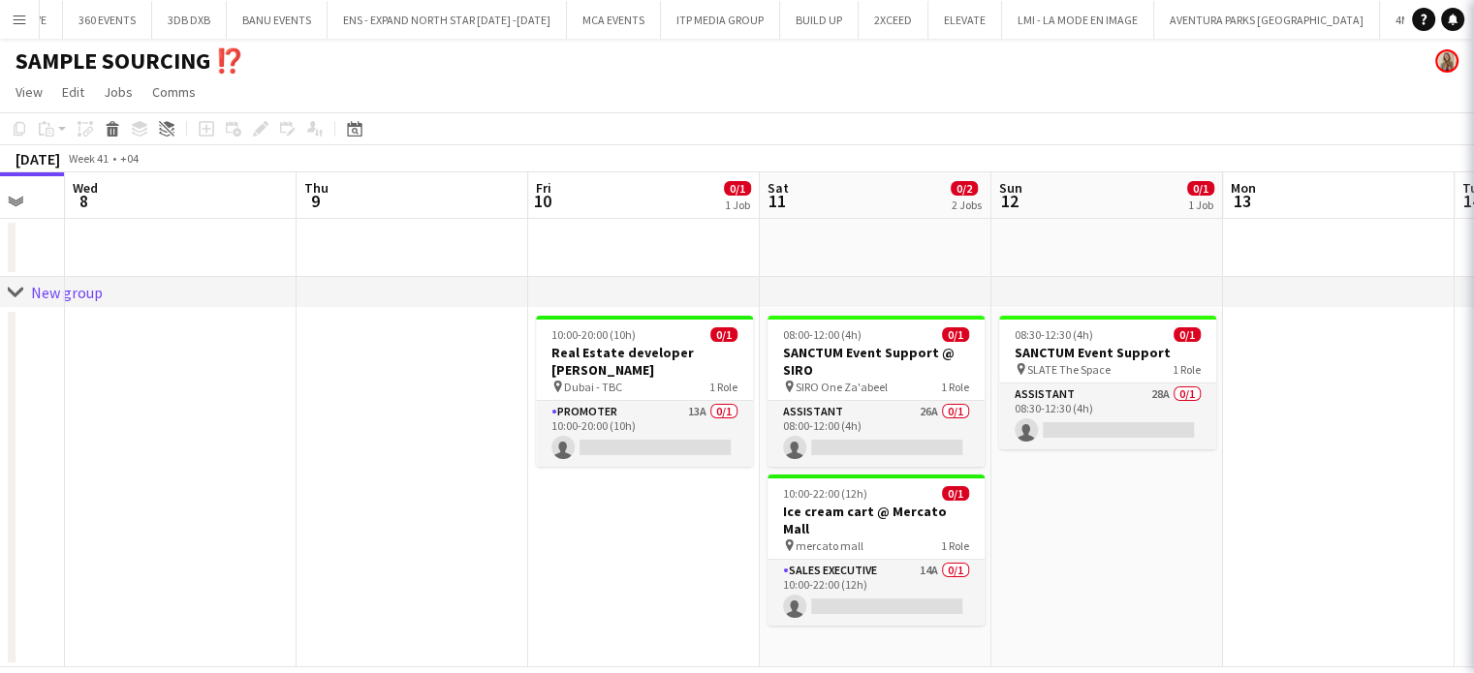
type input "*********"
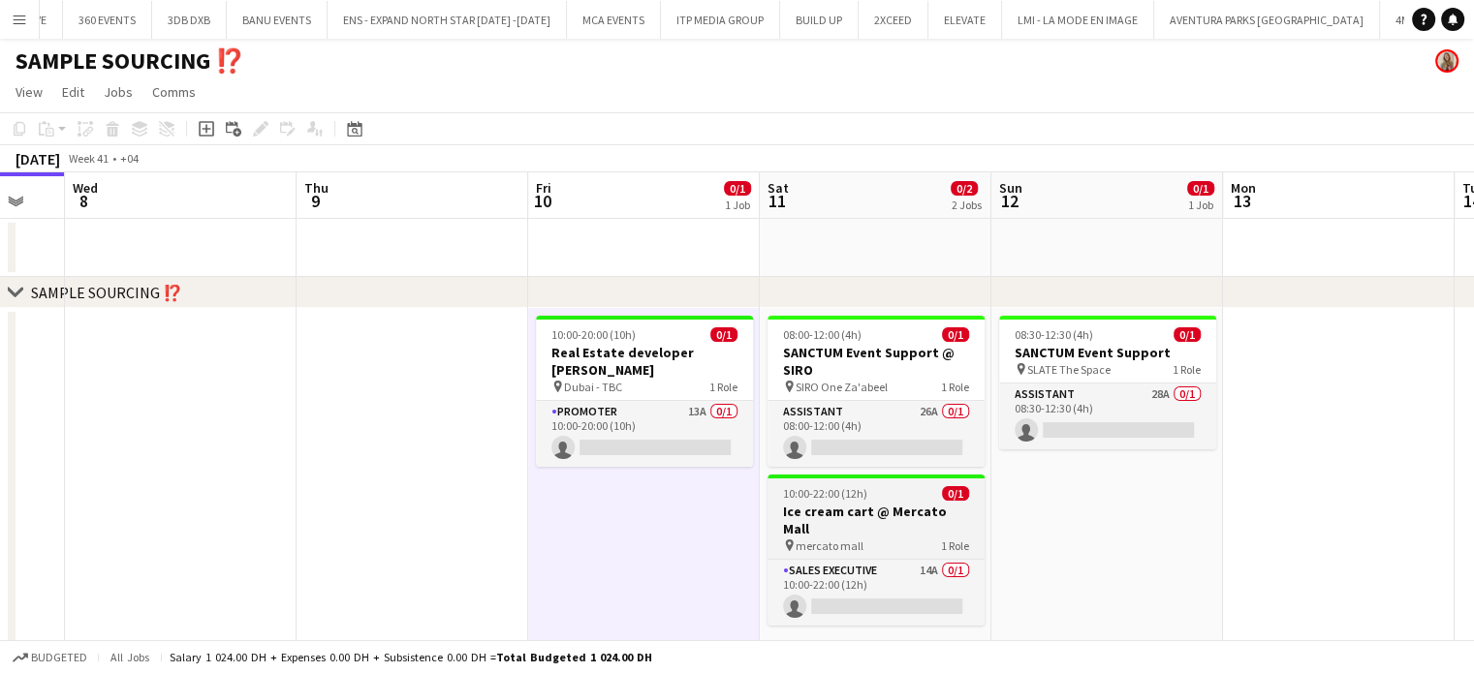
click at [886, 516] on h3 "Ice cream cart @ Mercato Mall" at bounding box center [875, 520] width 217 height 35
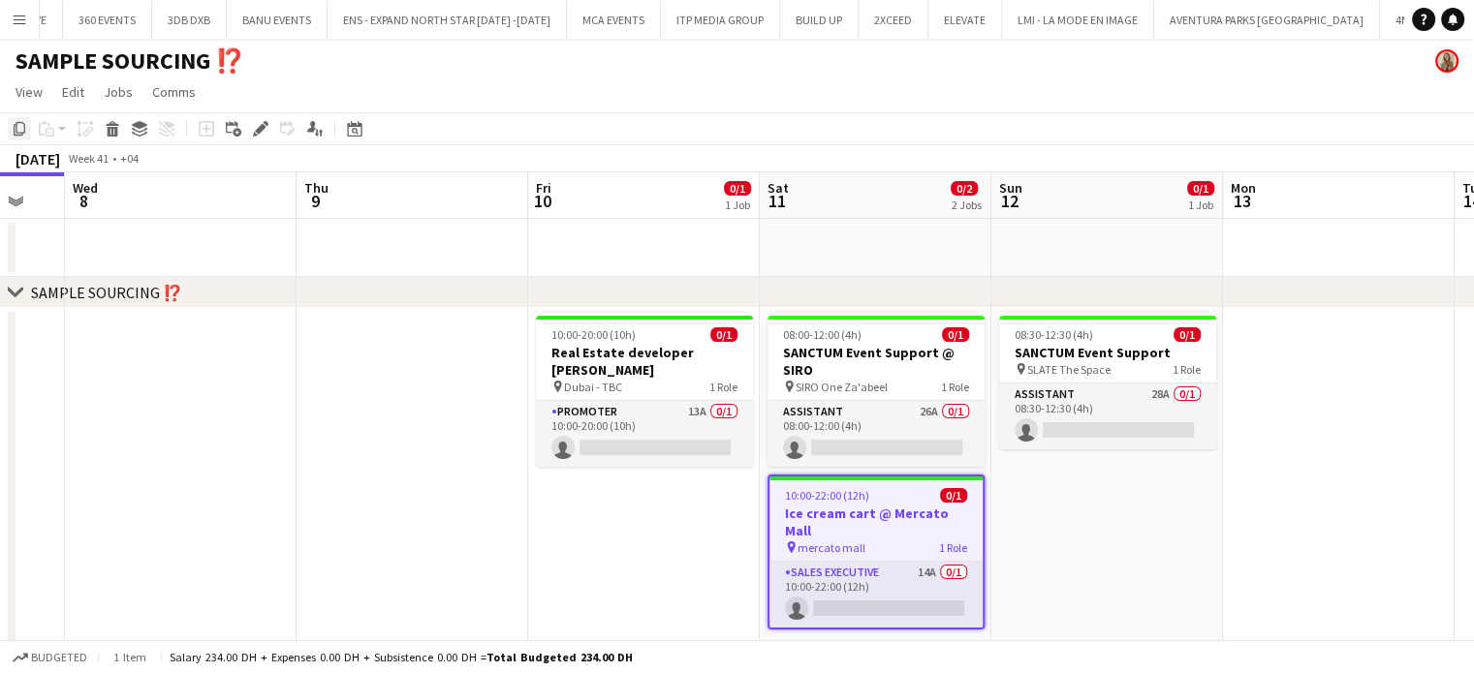
click at [23, 131] on icon "Copy" at bounding box center [20, 129] width 16 height 16
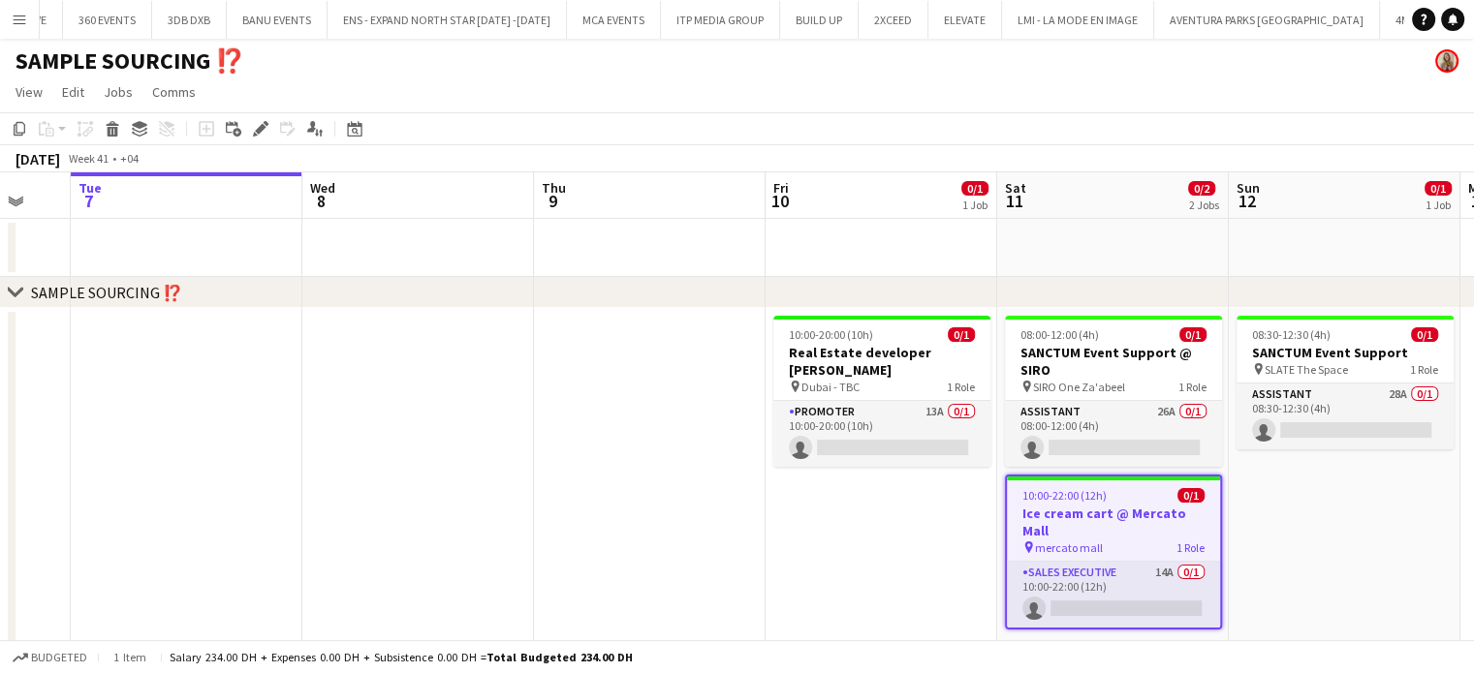
drag, startPoint x: 362, startPoint y: 469, endPoint x: 581, endPoint y: 458, distance: 219.2
click at [570, 458] on app-calendar-viewport "Sat 4 Sun 5 Mon 6 Tue 7 Wed 8 Thu 9 Fri 10 0/1 1 Job Sat 11 0/2 2 Jobs Sun 12 0…" at bounding box center [737, 419] width 1474 height 495
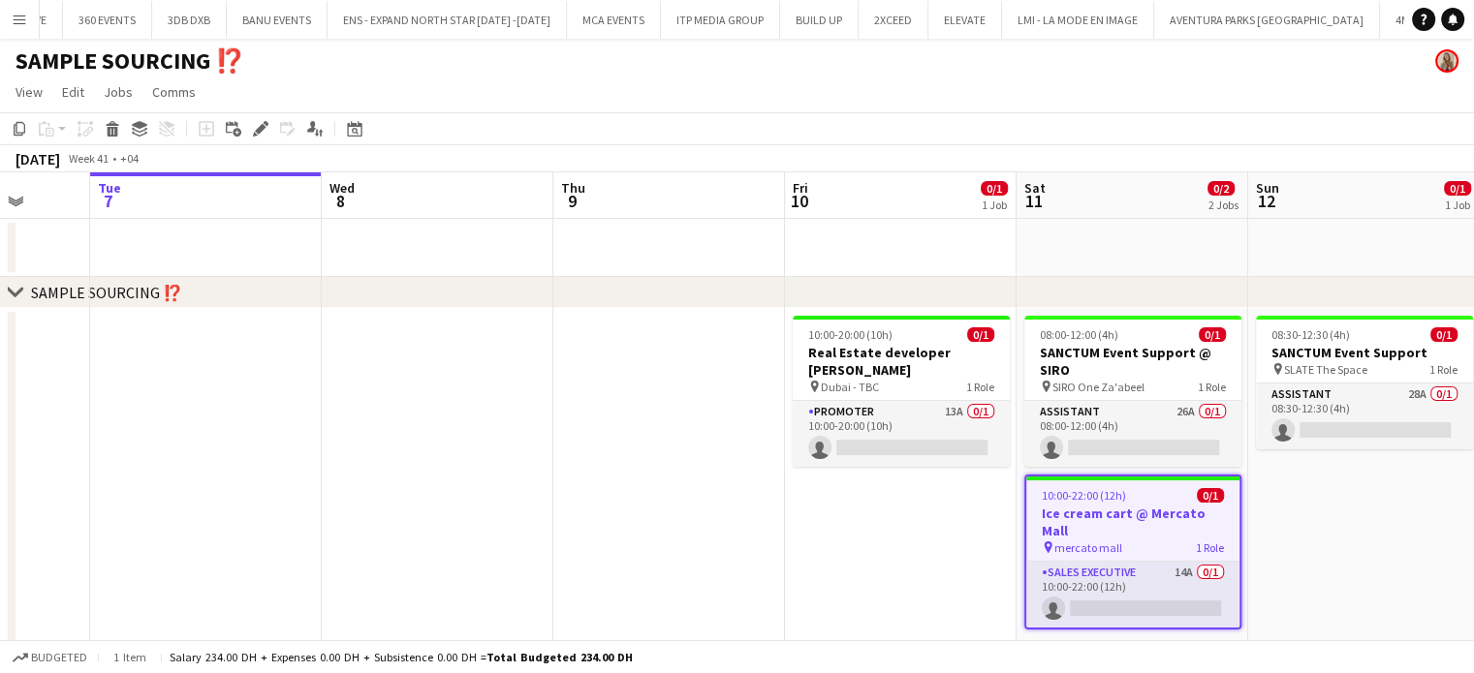
click at [880, 233] on app-date-cell at bounding box center [901, 248] width 232 height 58
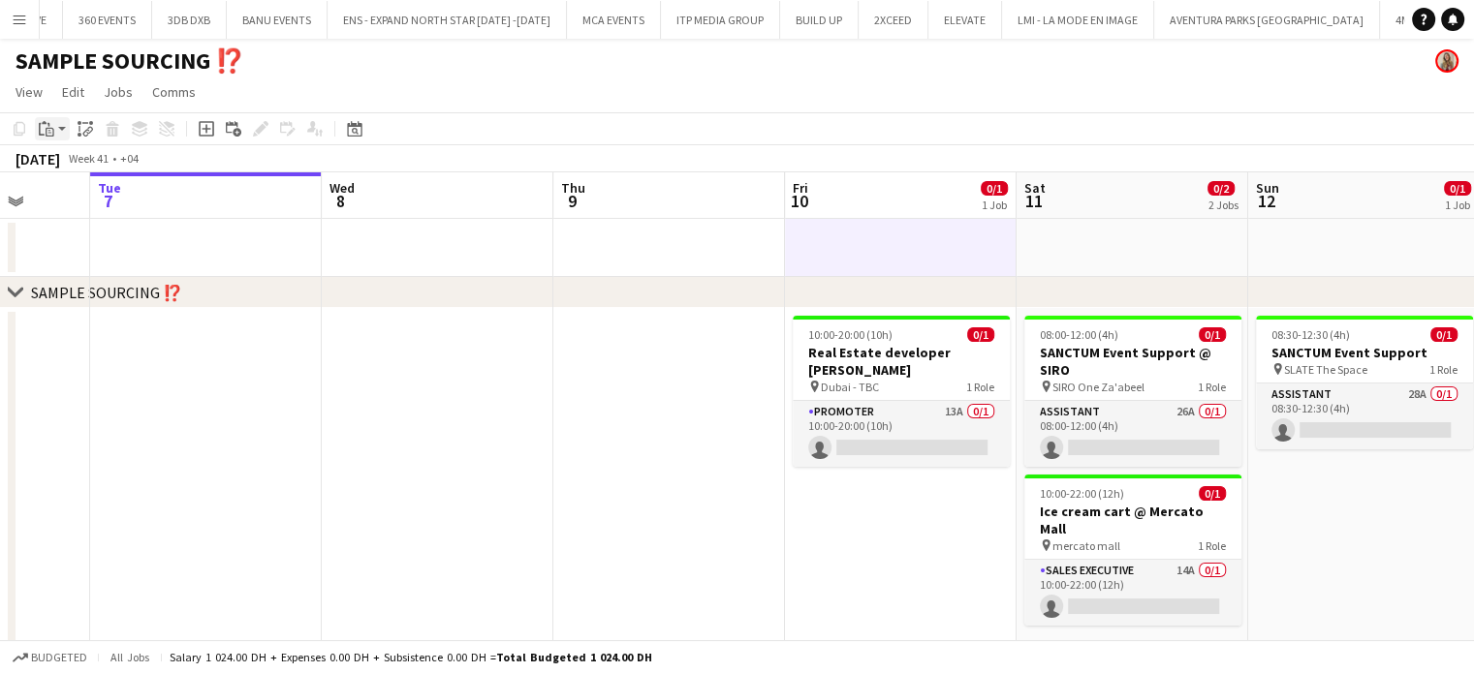
click at [38, 129] on div "Paste" at bounding box center [46, 128] width 23 height 23
click at [58, 168] on link "Paste Ctrl+V" at bounding box center [142, 165] width 182 height 17
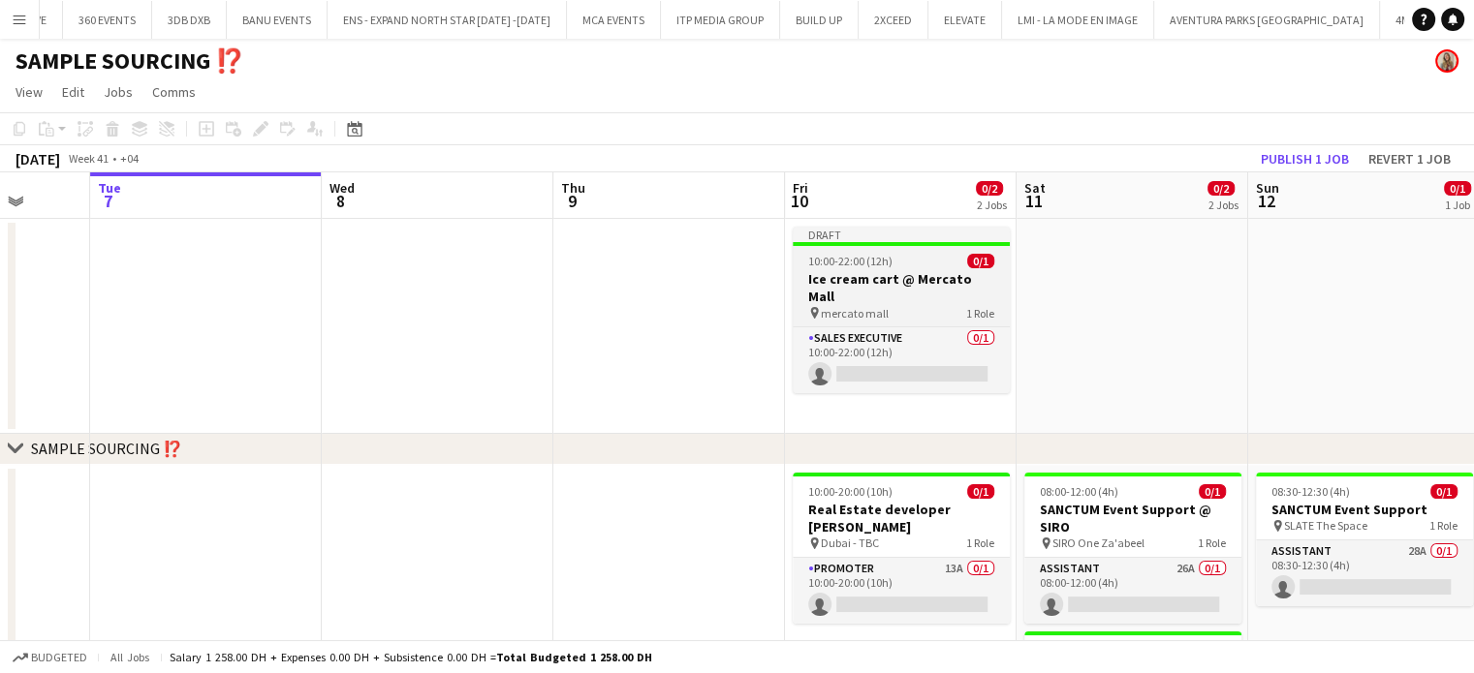
click at [865, 264] on span "10:00-22:00 (12h)" at bounding box center [850, 261] width 84 height 15
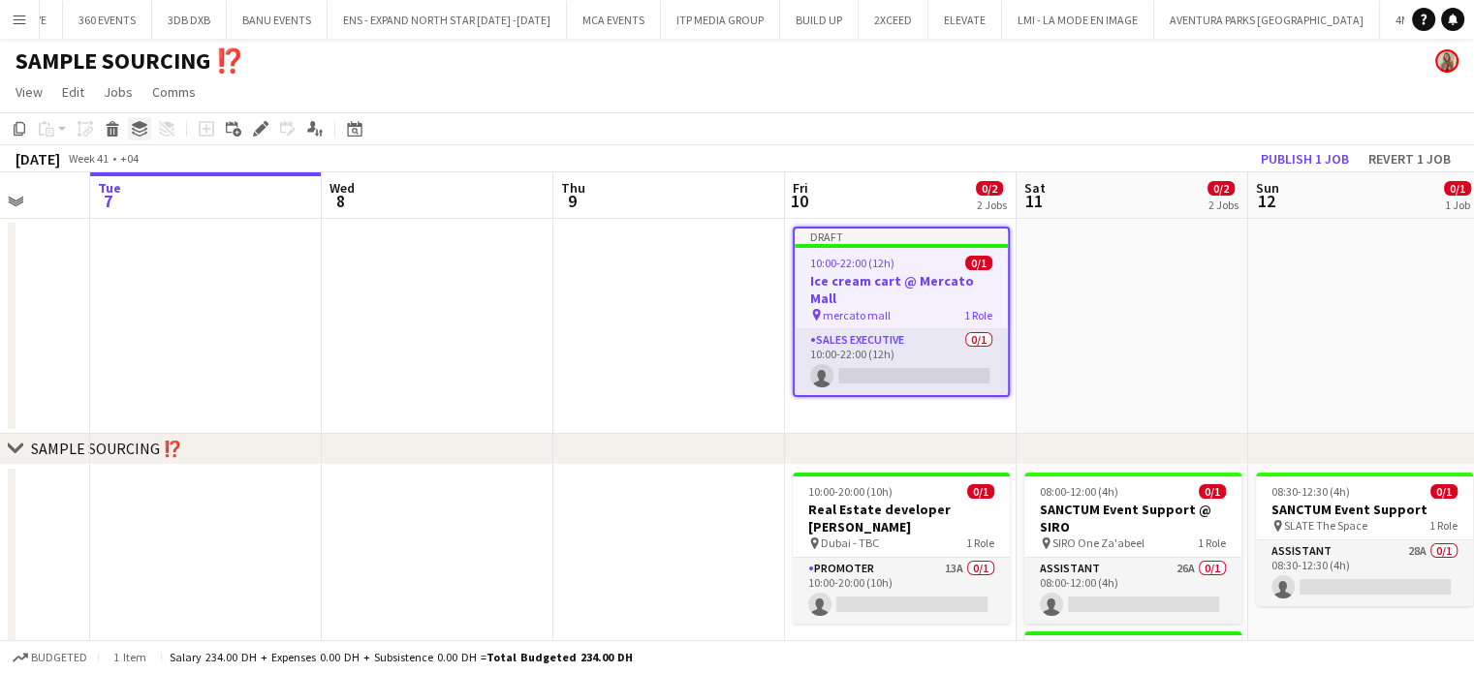
click at [140, 127] on icon at bounding box center [140, 125] width 16 height 8
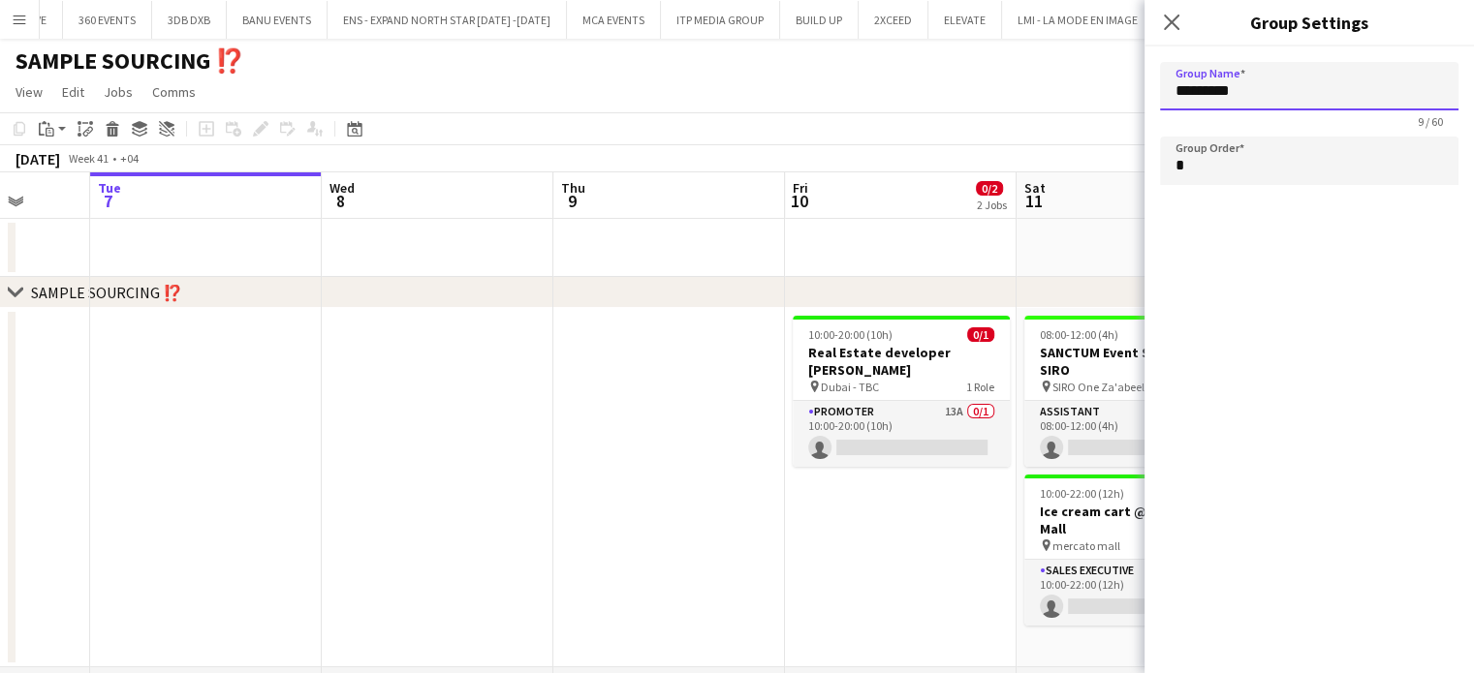
drag, startPoint x: 1272, startPoint y: 97, endPoint x: 1115, endPoint y: 106, distance: 157.2
click at [1115, 106] on body "Menu Boards Boards Boards All jobs Status Workforce Workforce My Workforce Recr…" at bounding box center [737, 473] width 1474 height 947
click at [700, 445] on app-date-cell at bounding box center [669, 487] width 232 height 359
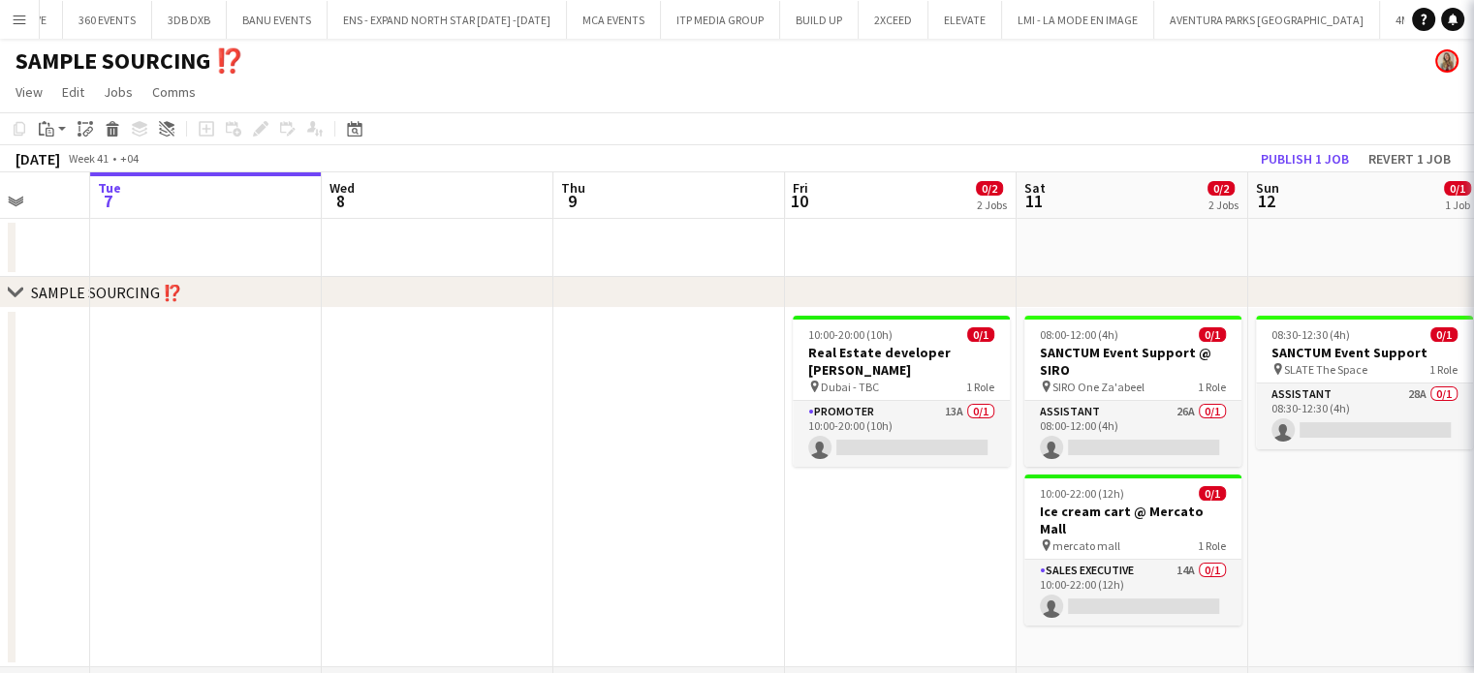
type input "*********"
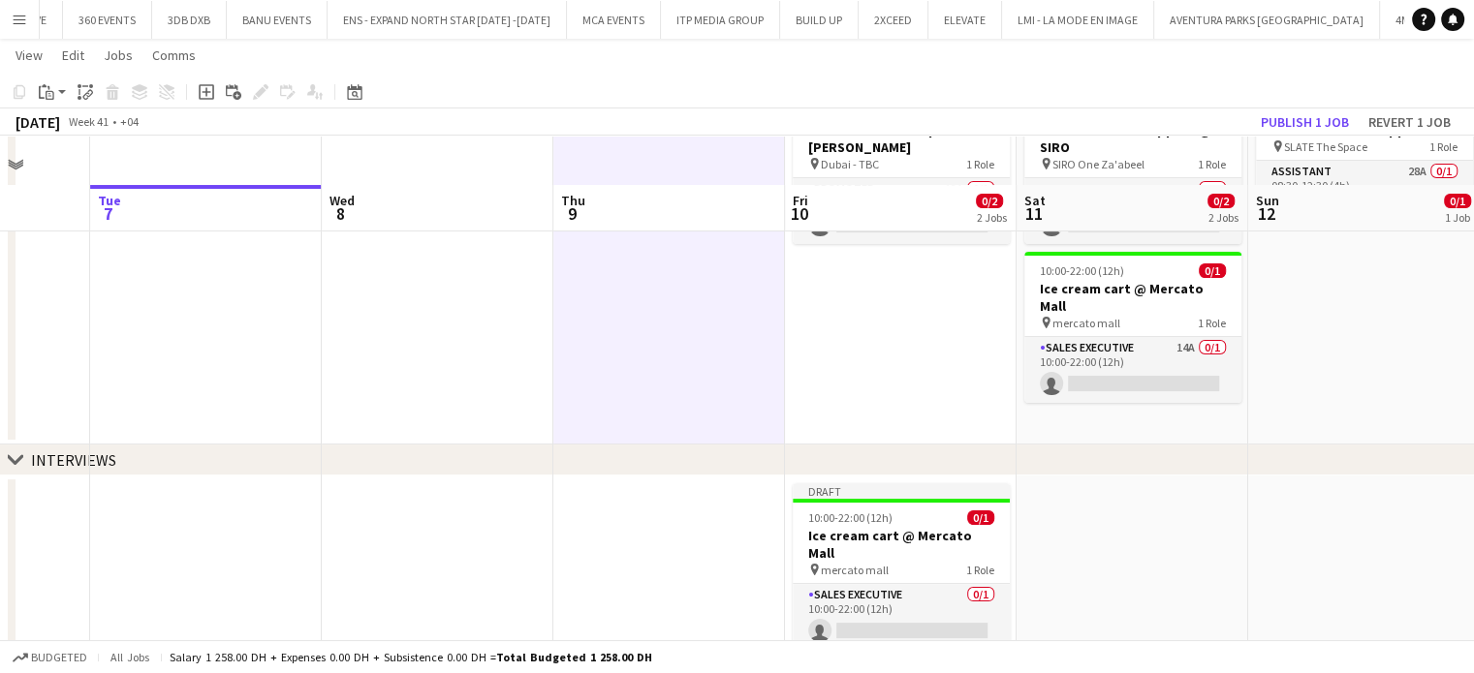
scroll to position [270, 0]
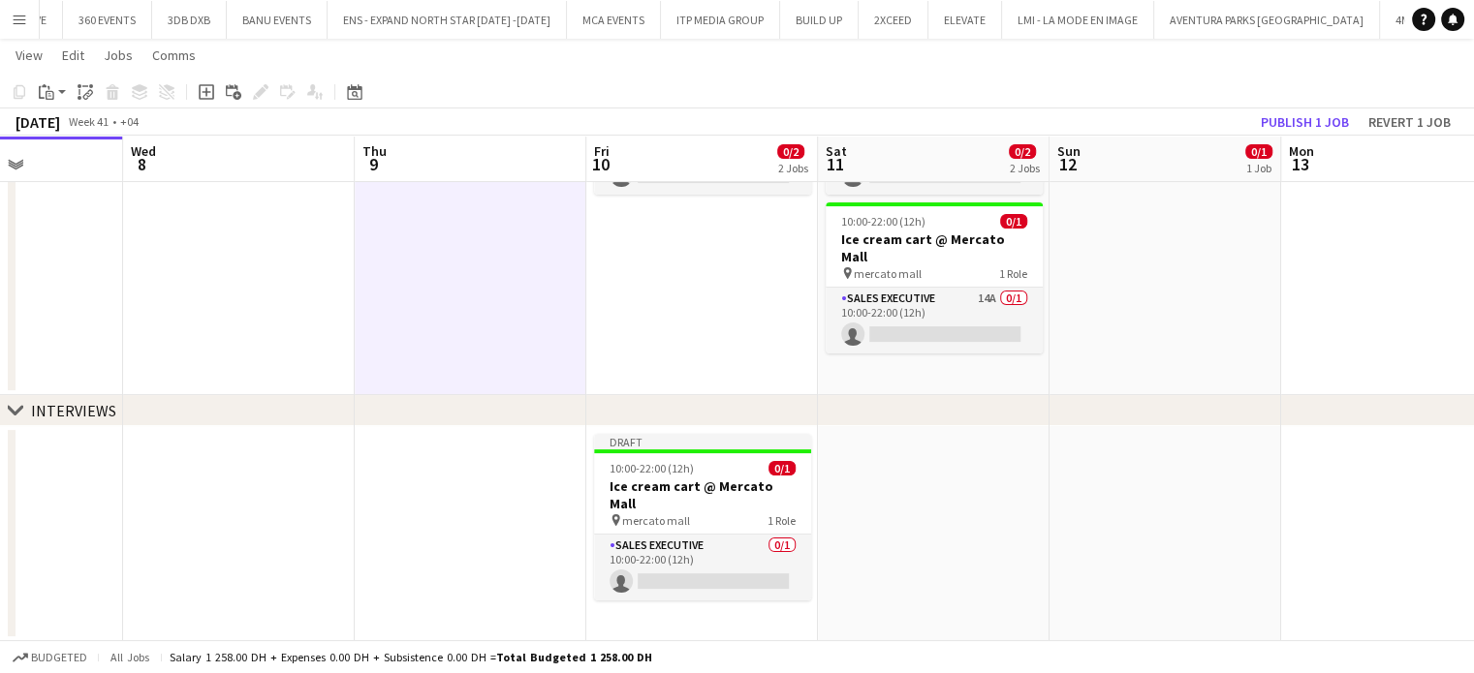
drag, startPoint x: 1269, startPoint y: 525, endPoint x: 937, endPoint y: 513, distance: 332.6
click at [1062, 529] on app-calendar-viewport "Sat 4 Sun 5 Mon 6 Tue 7 Wed 8 Thu 9 Fri 10 0/2 2 Jobs Sat 11 0/2 2 Jobs Sun 12 …" at bounding box center [737, 223] width 1474 height 836
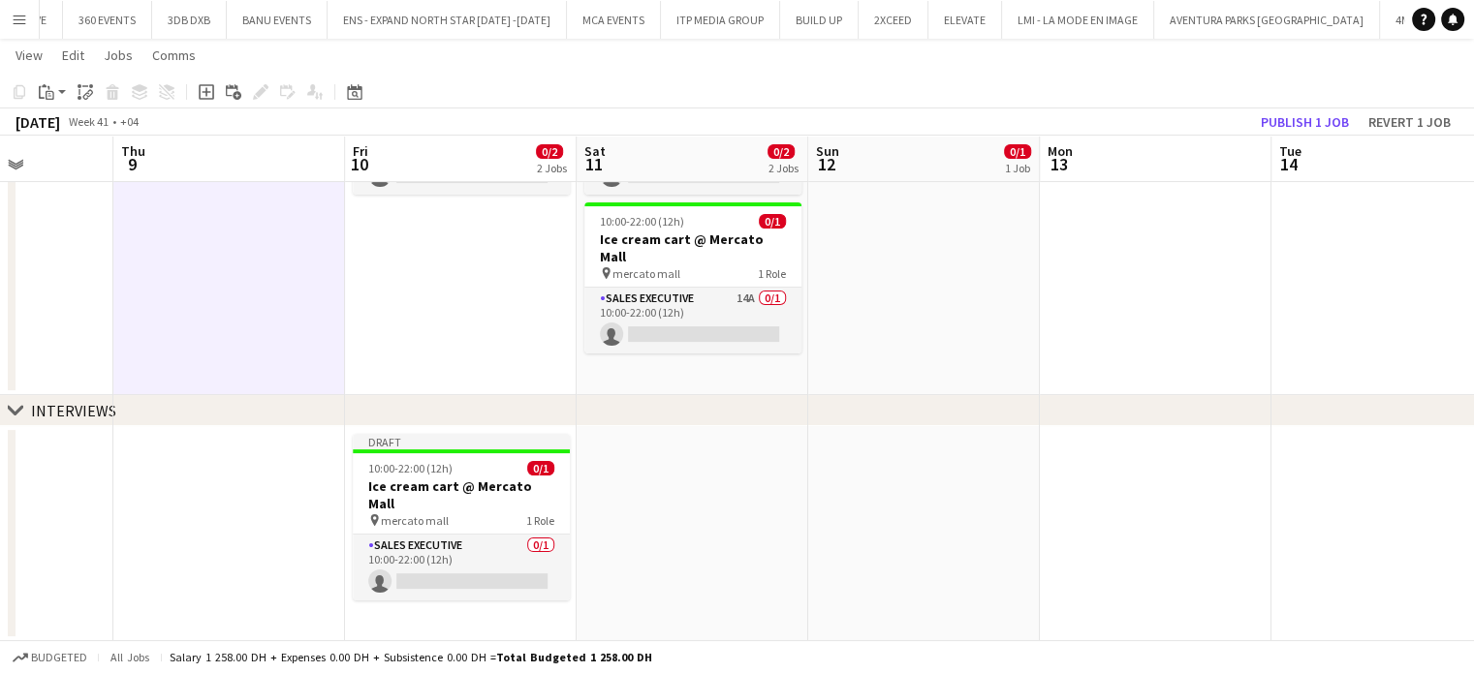
scroll to position [0, 762]
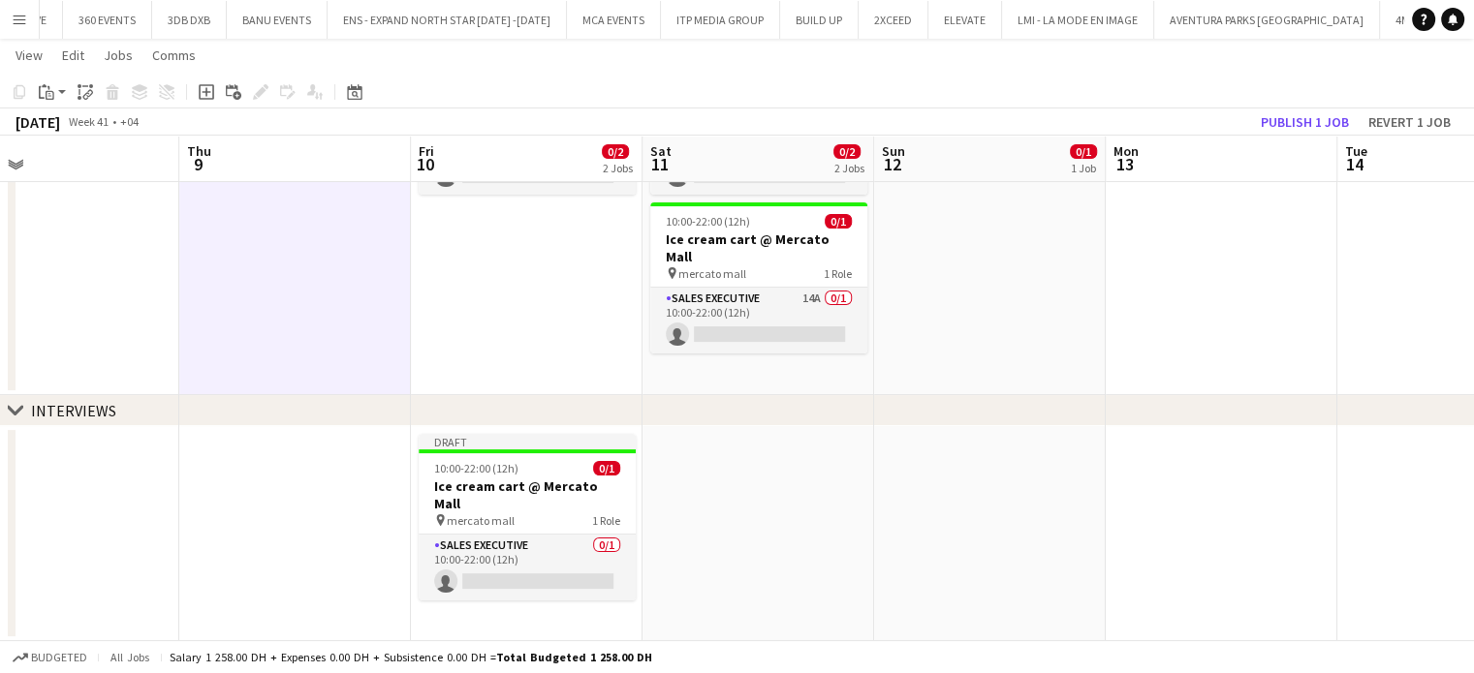
drag, startPoint x: 1008, startPoint y: 534, endPoint x: 924, endPoint y: 527, distance: 83.6
click at [934, 528] on app-calendar-viewport "Sun 5 Mon 6 Tue 7 Wed 8 Thu 9 Fri 10 0/2 2 Jobs Sat 11 0/2 2 Jobs Sun 12 0/1 1 …" at bounding box center [737, 223] width 1474 height 836
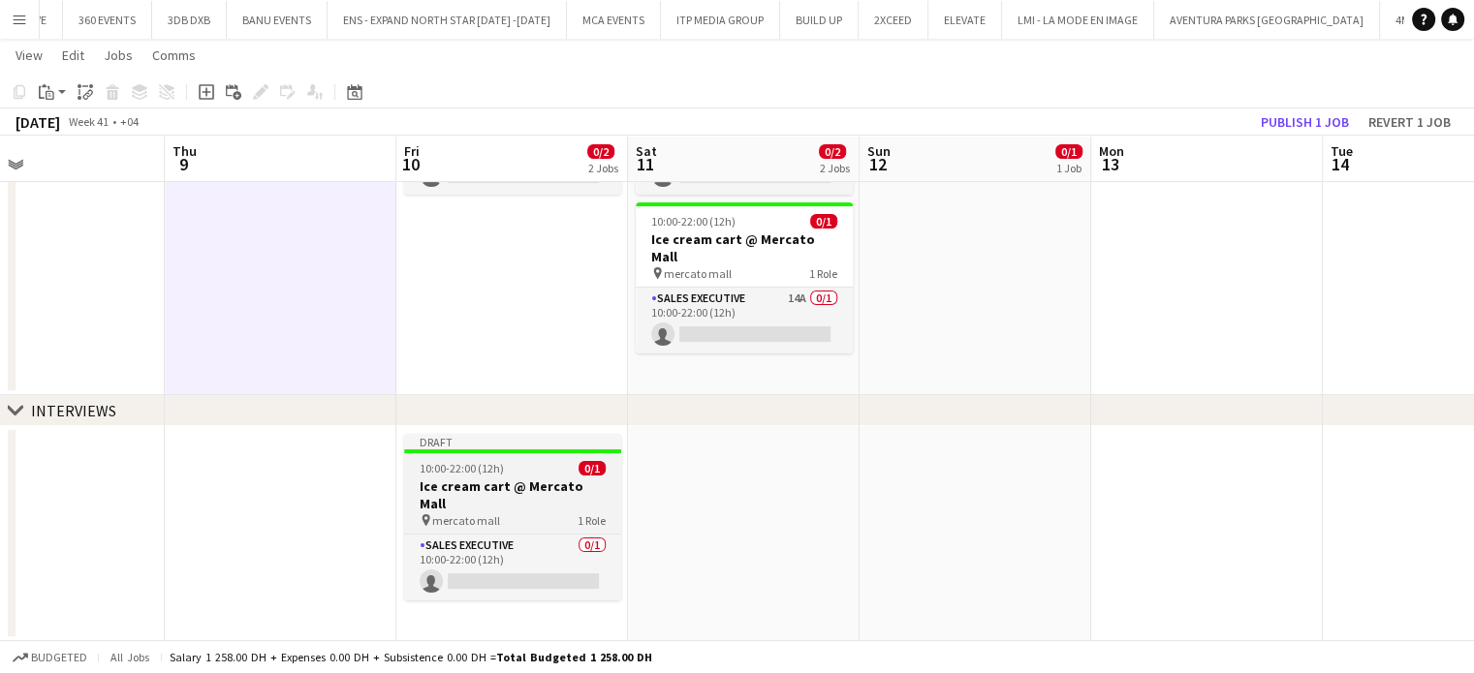
click at [550, 491] on h3 "Ice cream cart @ Mercato Mall" at bounding box center [512, 495] width 217 height 35
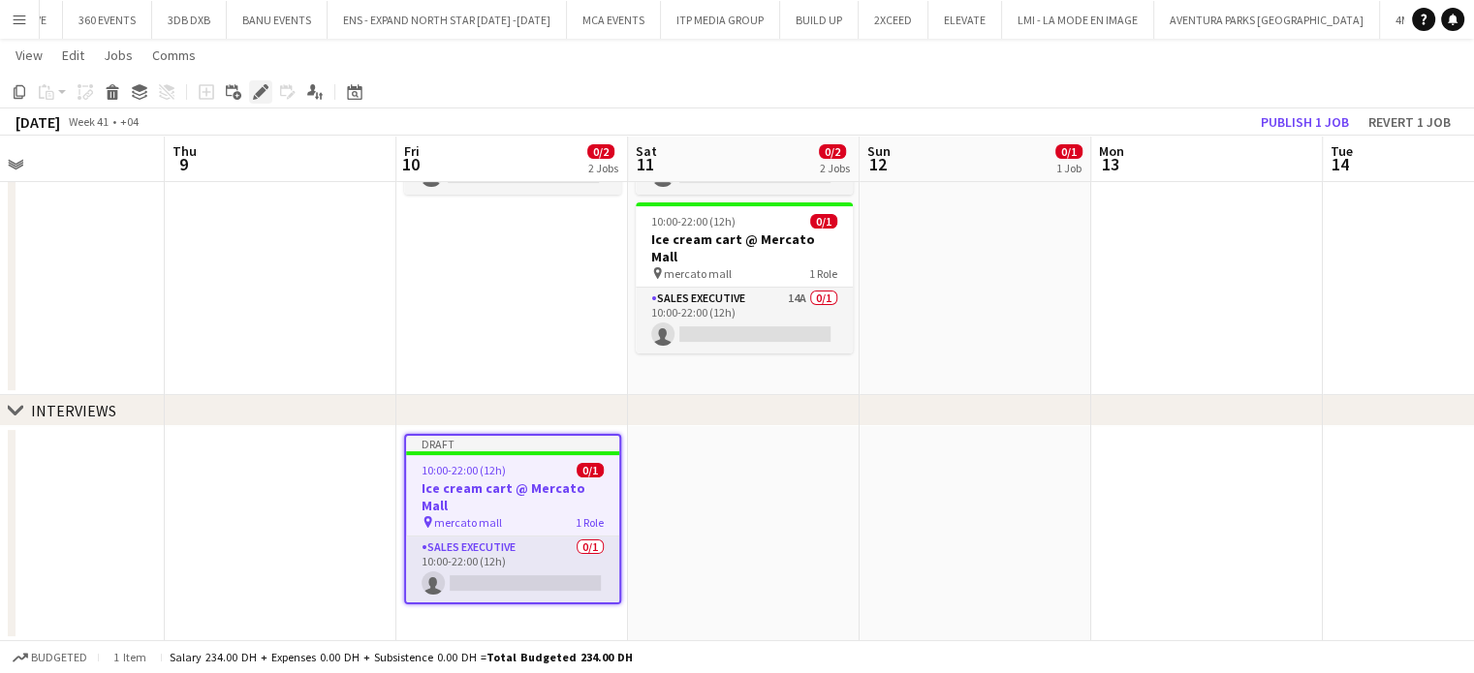
click at [260, 85] on icon "Edit" at bounding box center [261, 92] width 16 height 16
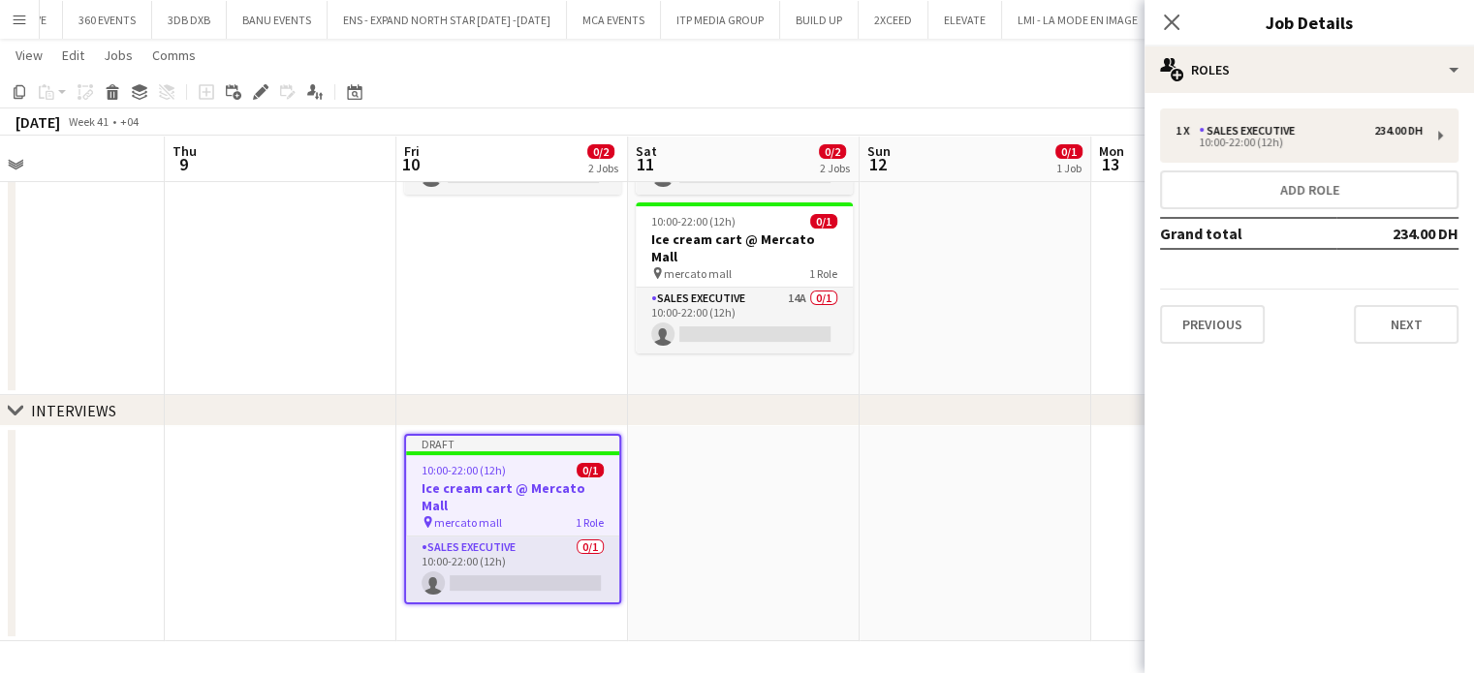
click at [1195, 297] on div "Previous Next" at bounding box center [1309, 316] width 298 height 55
click at [1198, 314] on button "Previous" at bounding box center [1212, 324] width 105 height 39
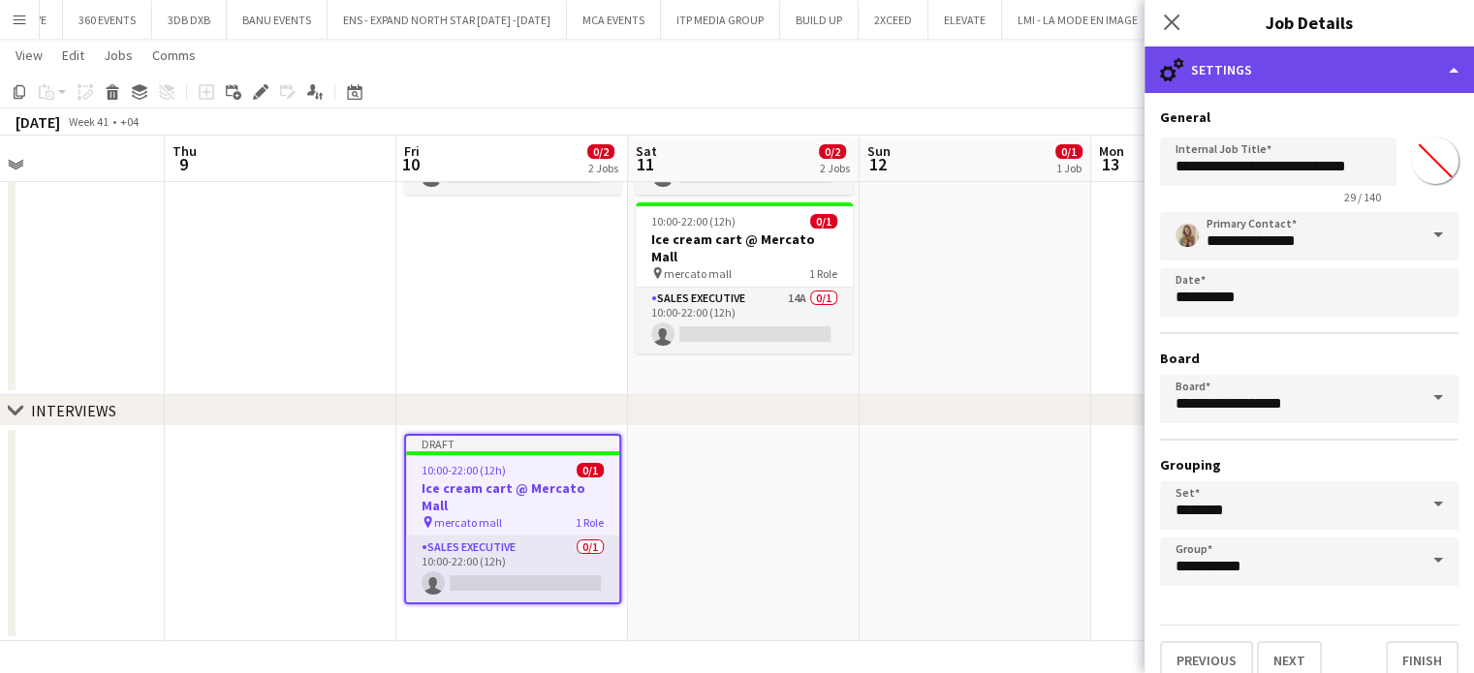
click at [1439, 89] on div "cog-double-3 Settings" at bounding box center [1308, 70] width 329 height 47
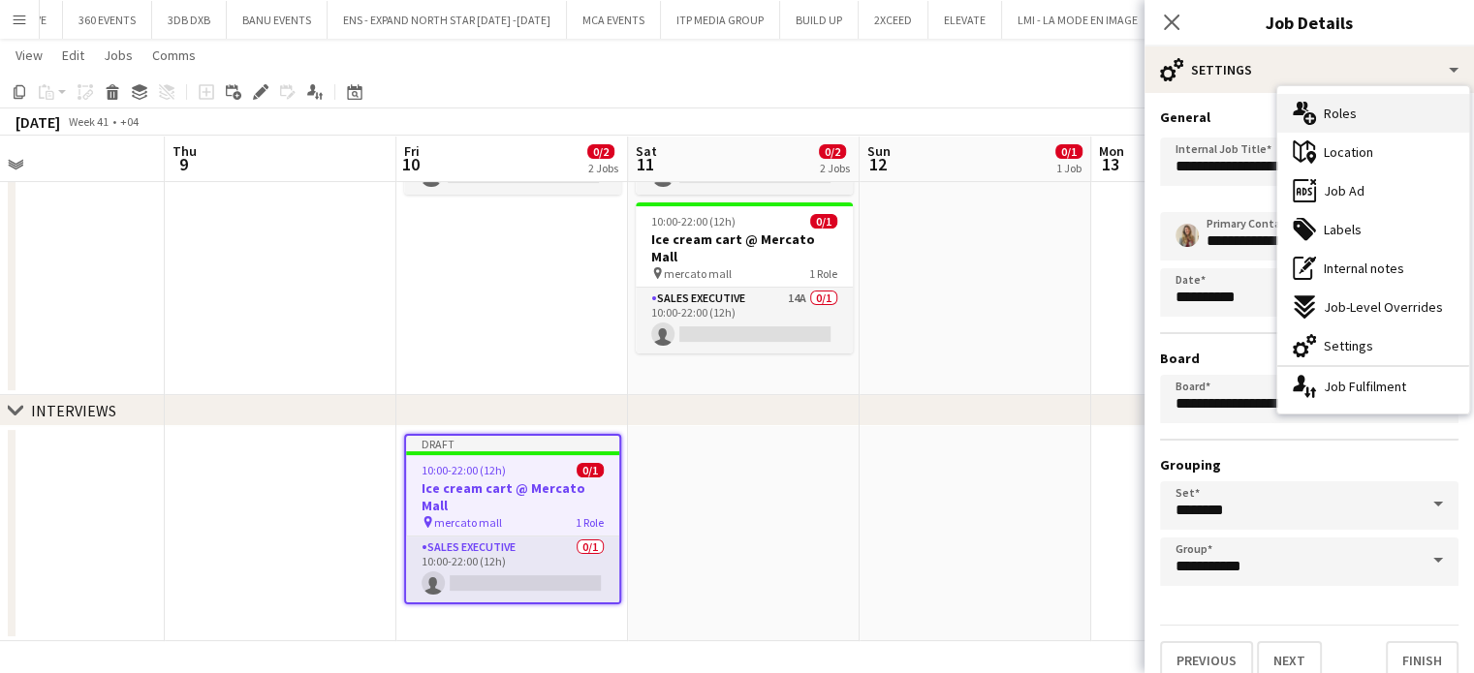
click at [1361, 119] on div "multiple-users-add Roles" at bounding box center [1373, 113] width 192 height 39
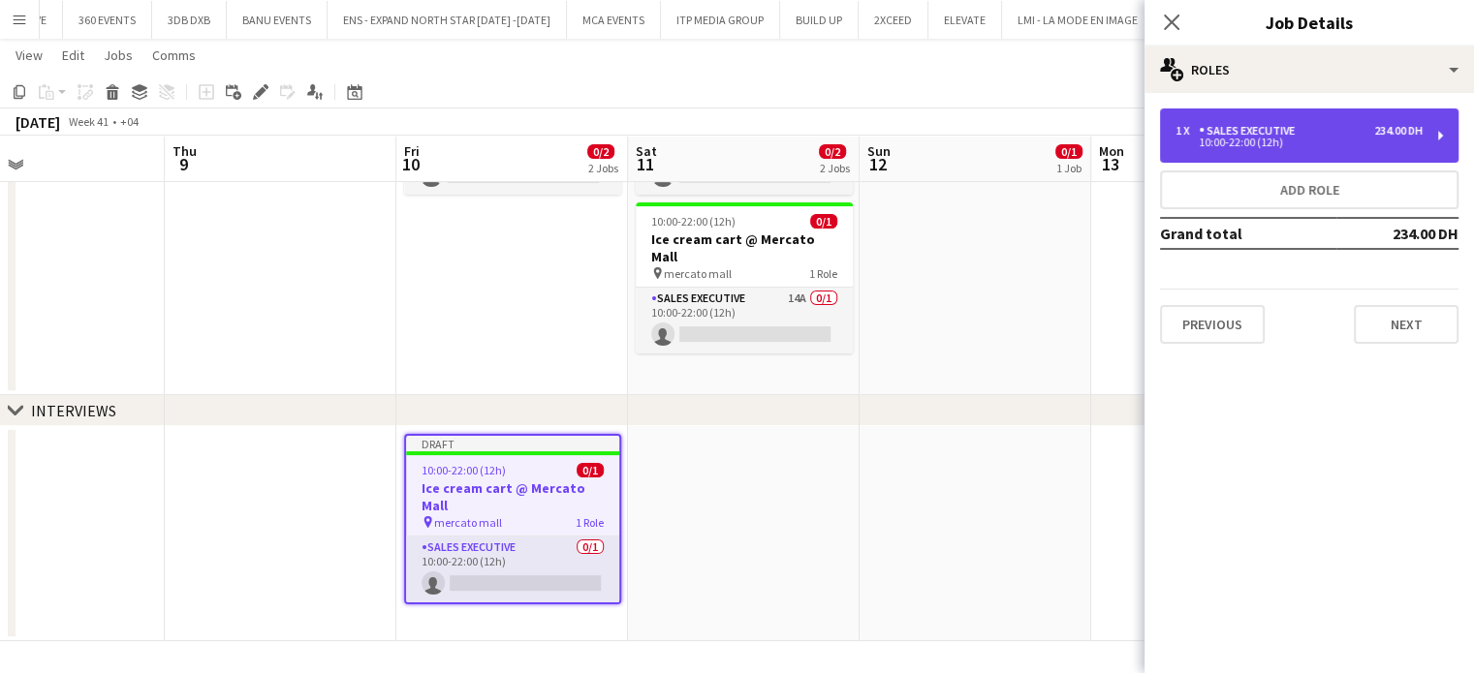
click at [1298, 146] on div "10:00-22:00 (12h)" at bounding box center [1298, 143] width 247 height 10
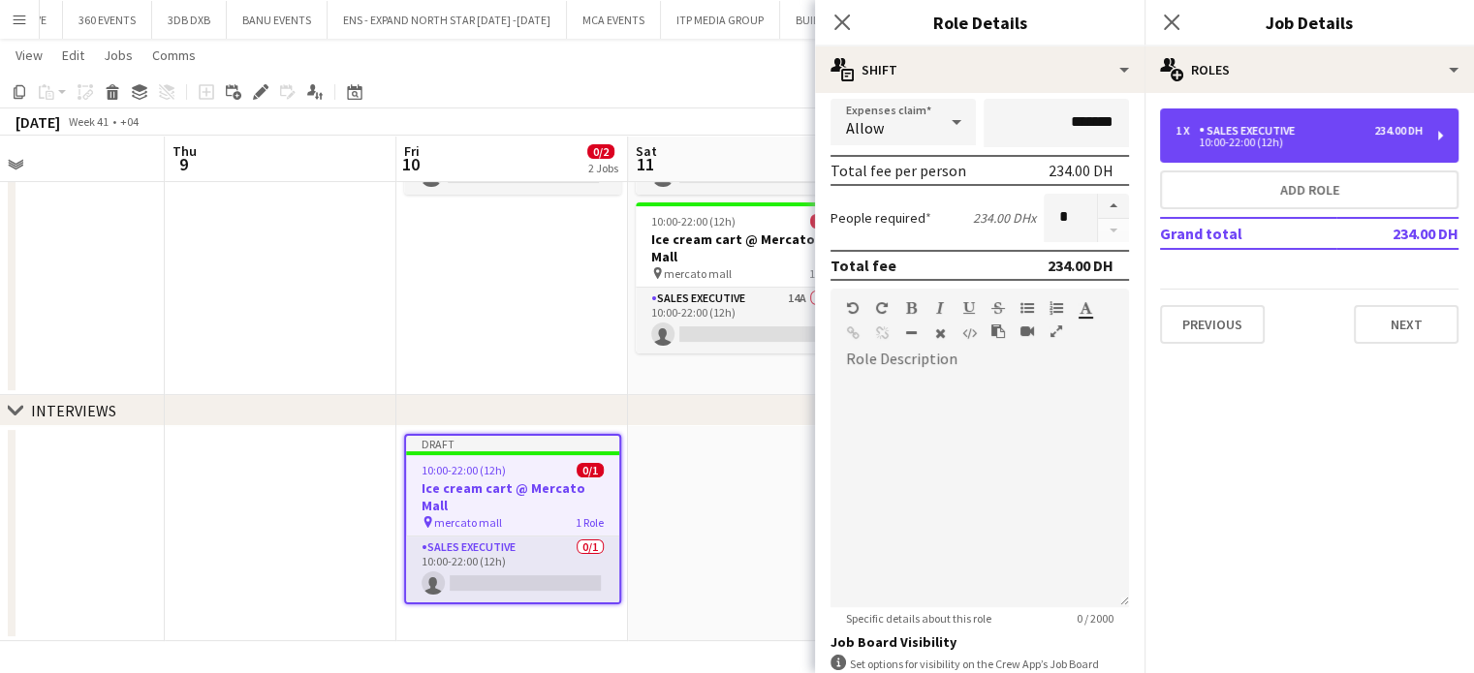
scroll to position [539, 0]
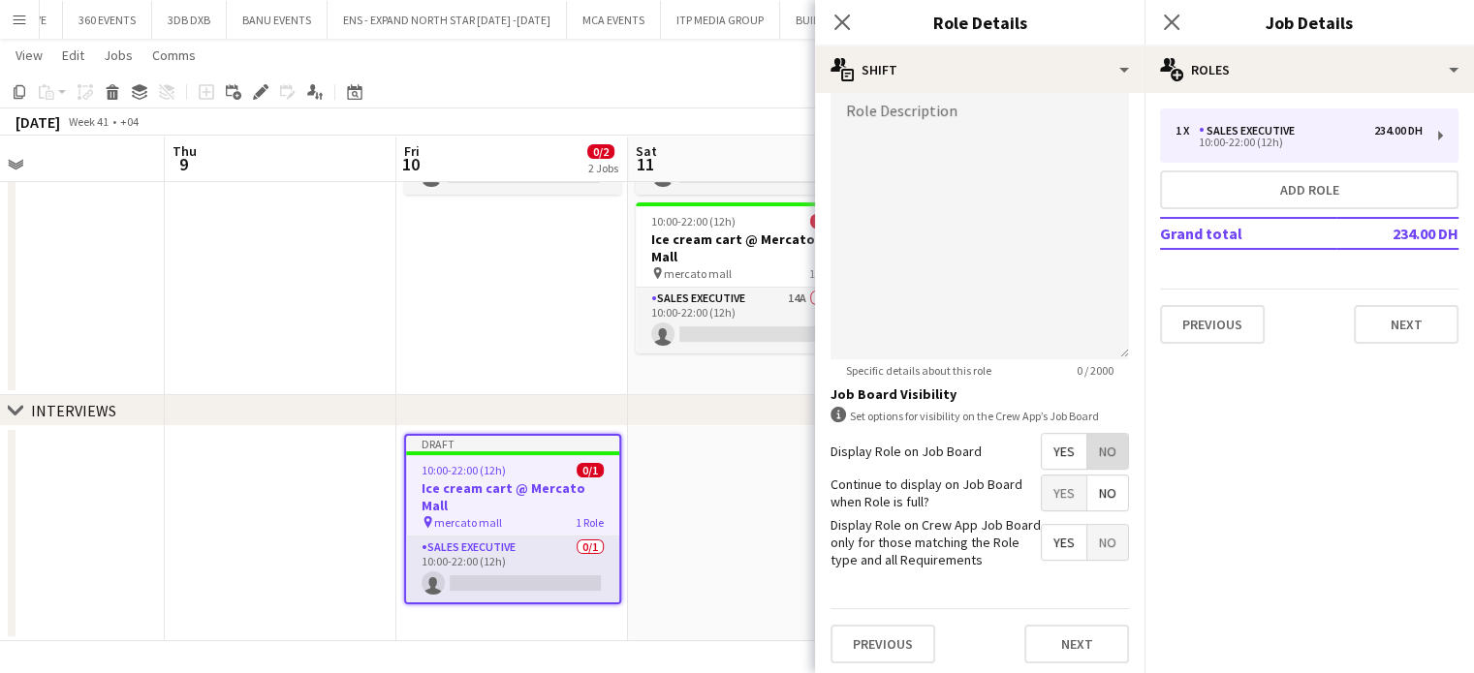
click at [1089, 437] on span "No" at bounding box center [1107, 451] width 41 height 35
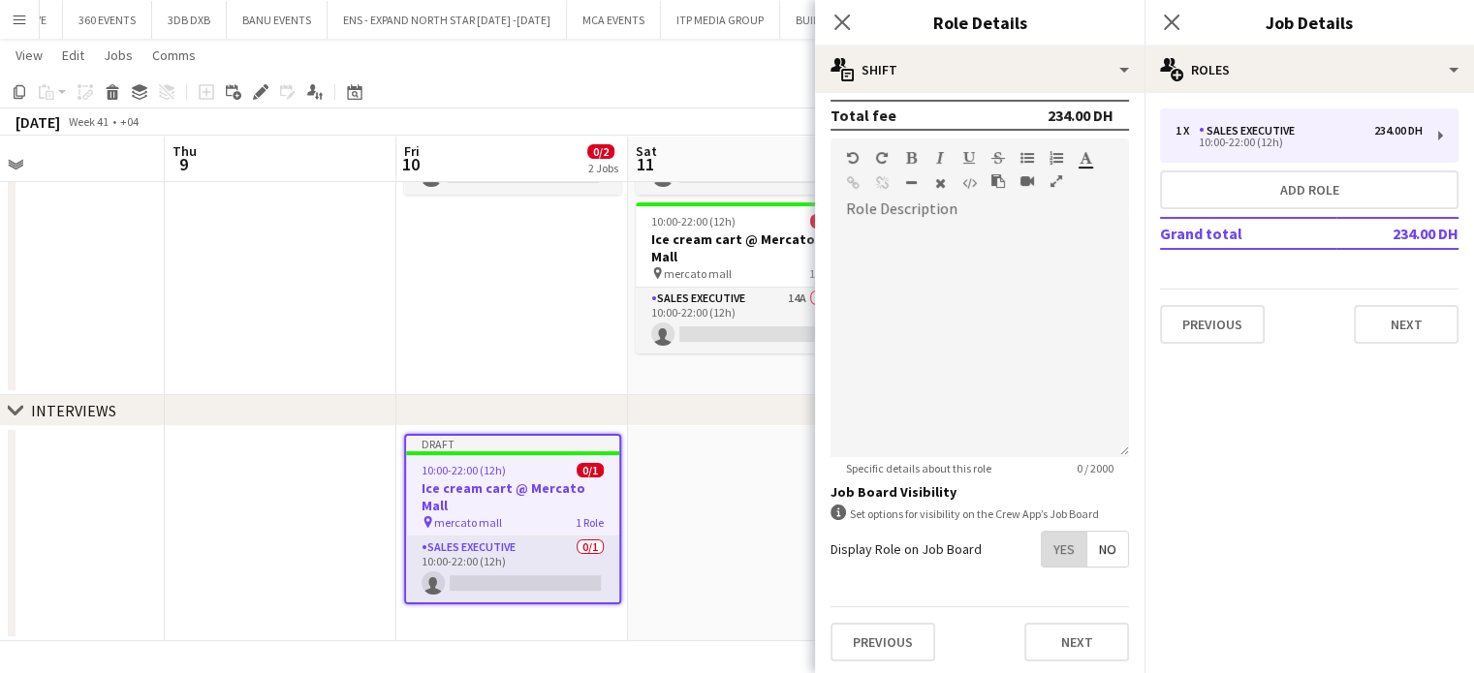
click at [1051, 550] on span "Yes" at bounding box center [1064, 549] width 45 height 35
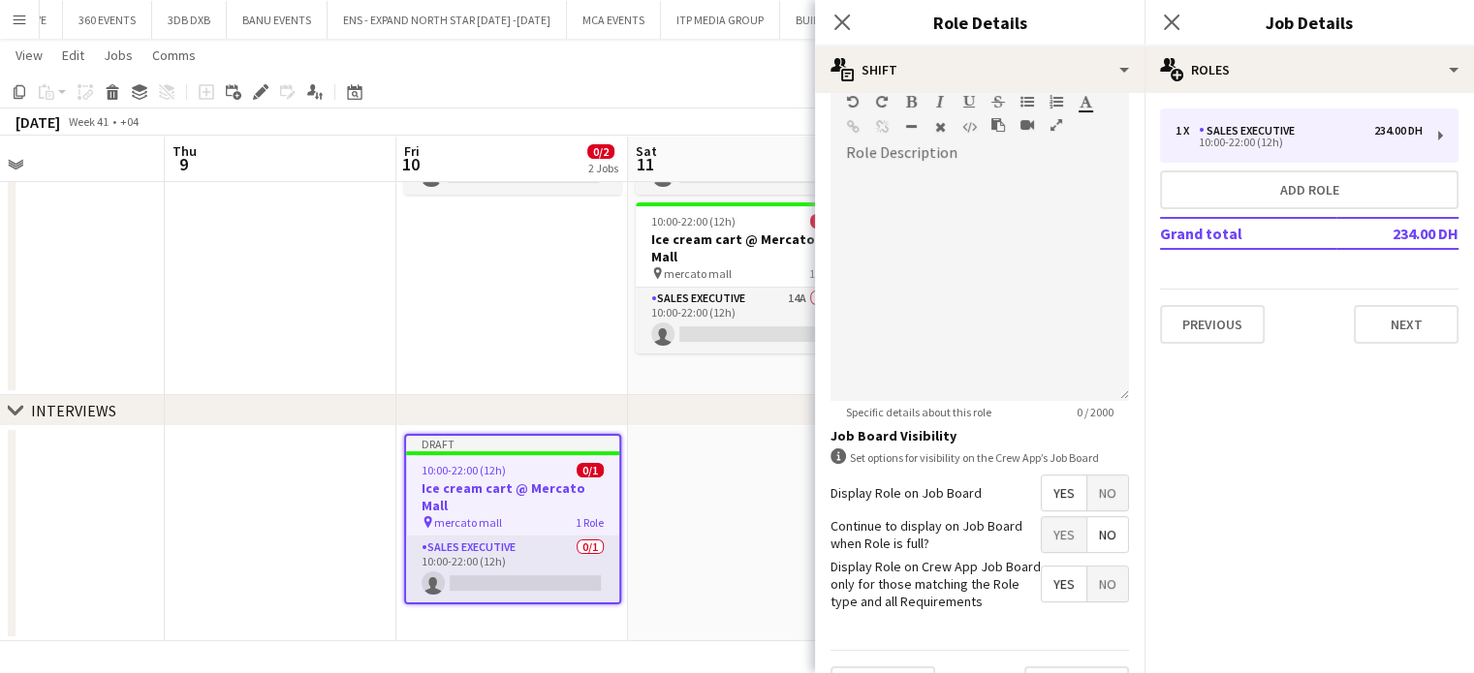
scroll to position [539, 0]
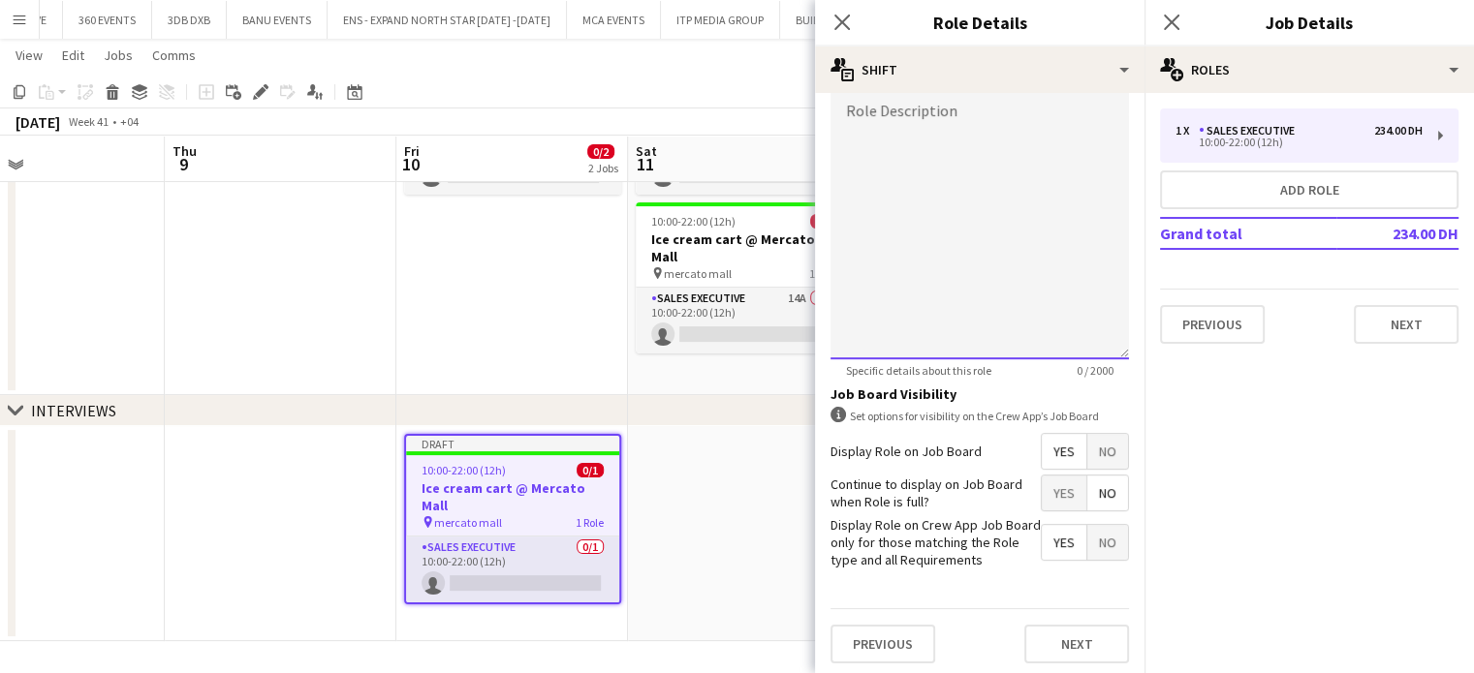
click at [940, 288] on div at bounding box center [979, 243] width 298 height 233
click at [760, 487] on app-date-cell at bounding box center [744, 533] width 232 height 215
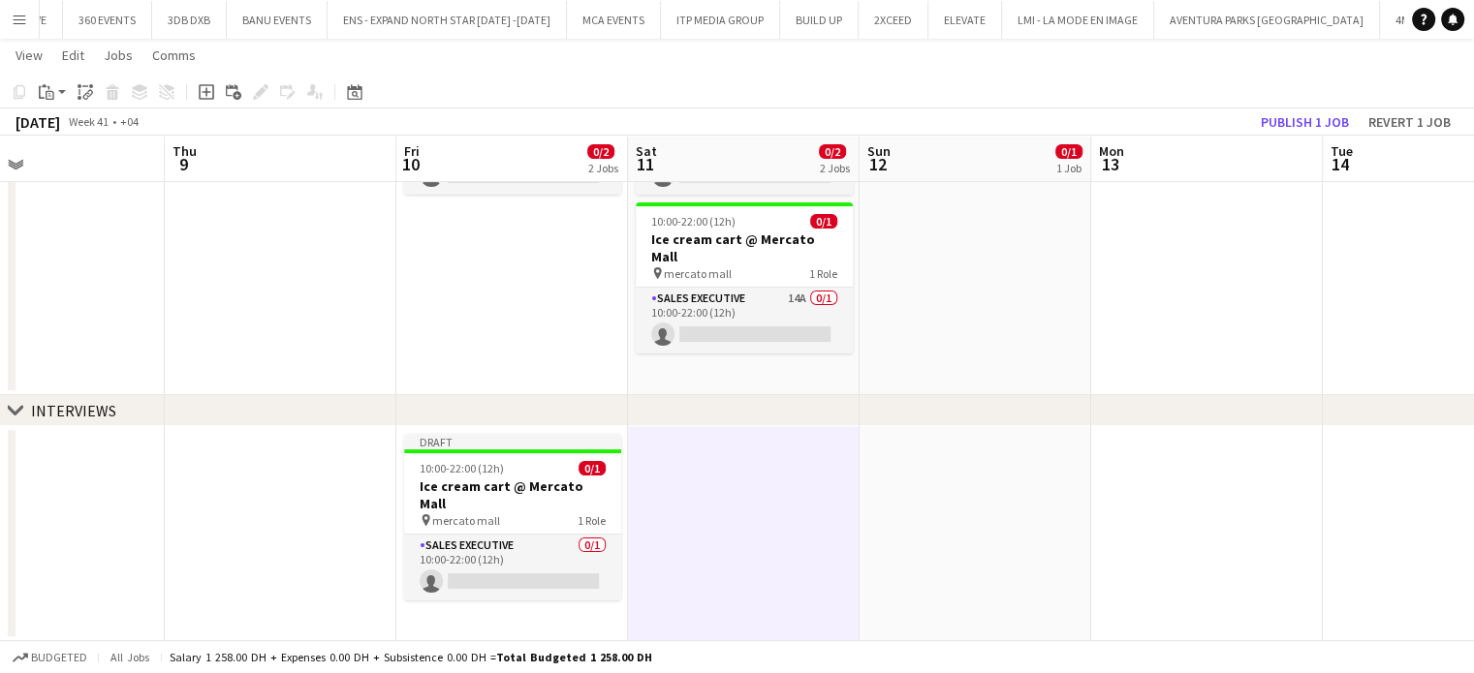
drag, startPoint x: 547, startPoint y: 526, endPoint x: 527, endPoint y: 518, distance: 21.8
click at [531, 517] on app-calendar-viewport "Sun 5 Mon 6 Tue 7 Wed 8 Thu 9 Fri 10 0/2 2 Jobs Sat 11 0/2 2 Jobs Sun 12 0/1 1 …" at bounding box center [737, 223] width 1474 height 836
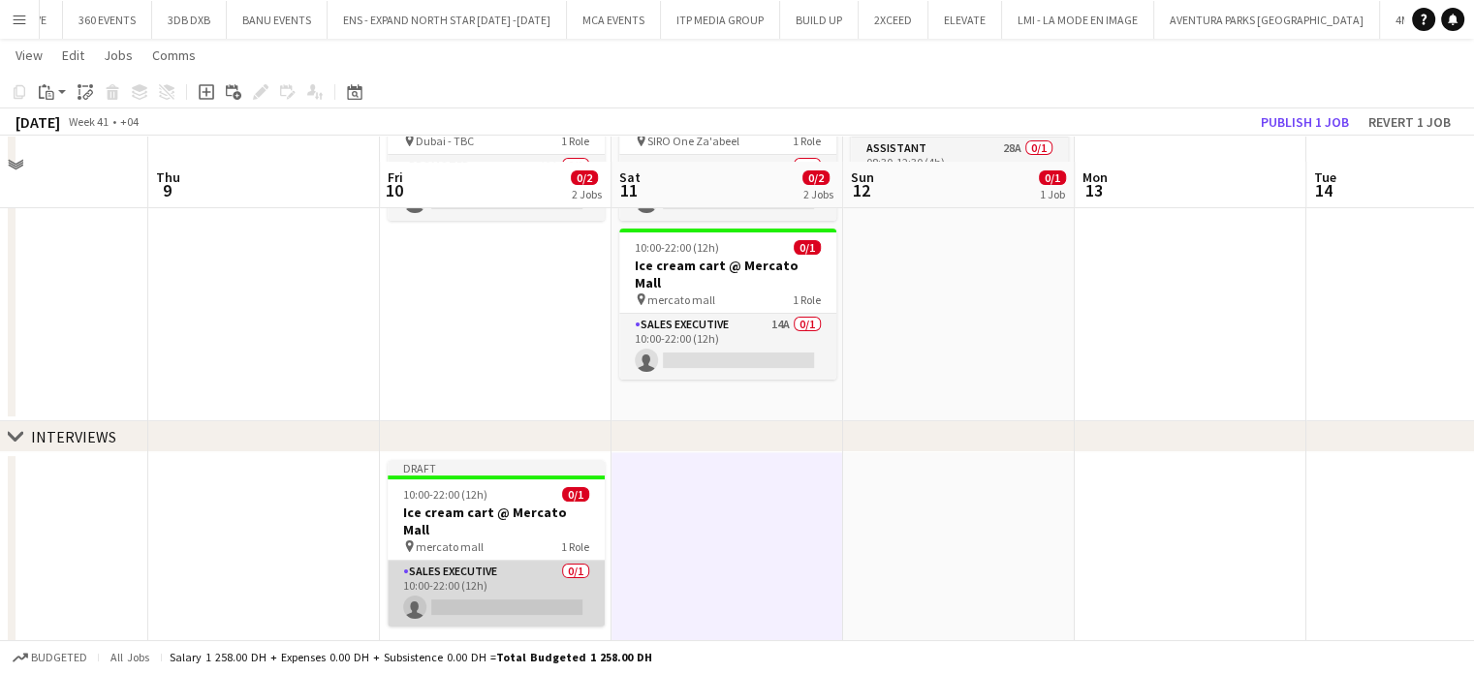
scroll to position [270, 0]
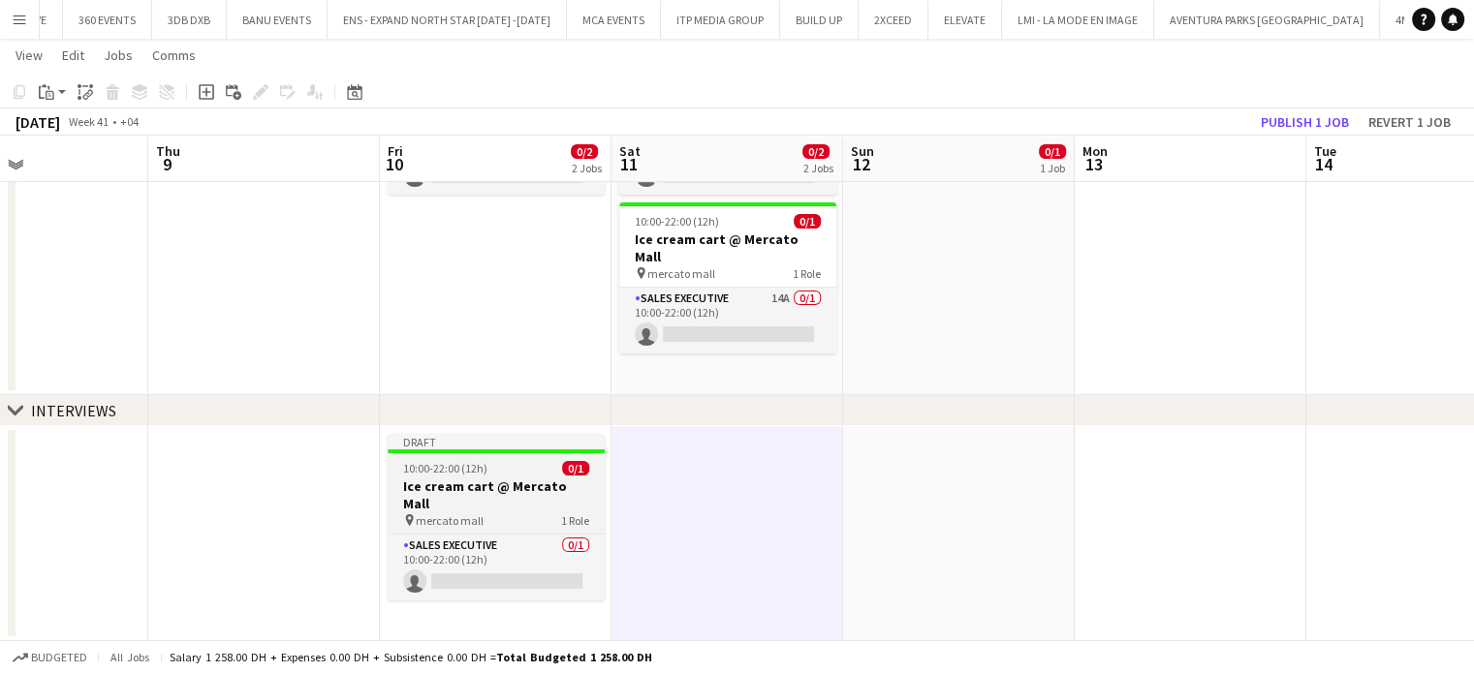
click at [457, 470] on span "10:00-22:00 (12h)" at bounding box center [445, 468] width 84 height 15
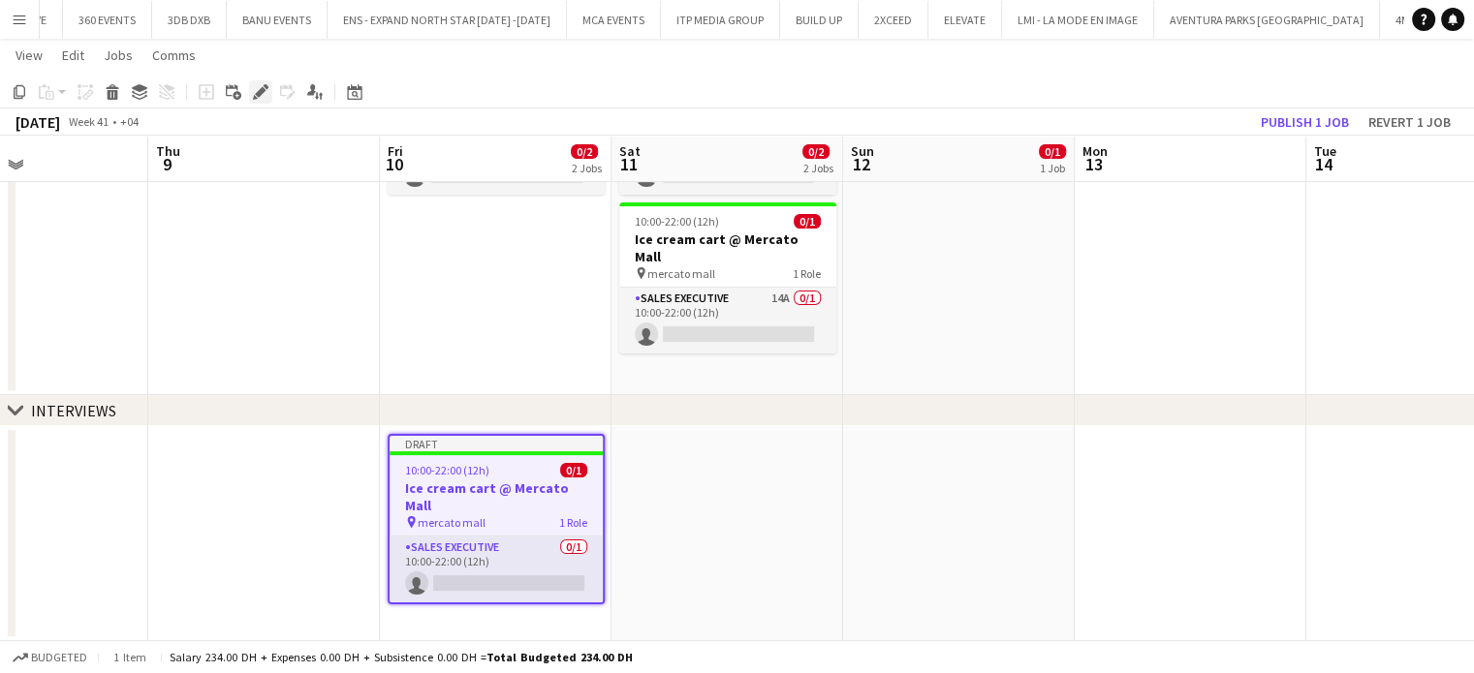
click at [264, 88] on icon at bounding box center [260, 92] width 11 height 11
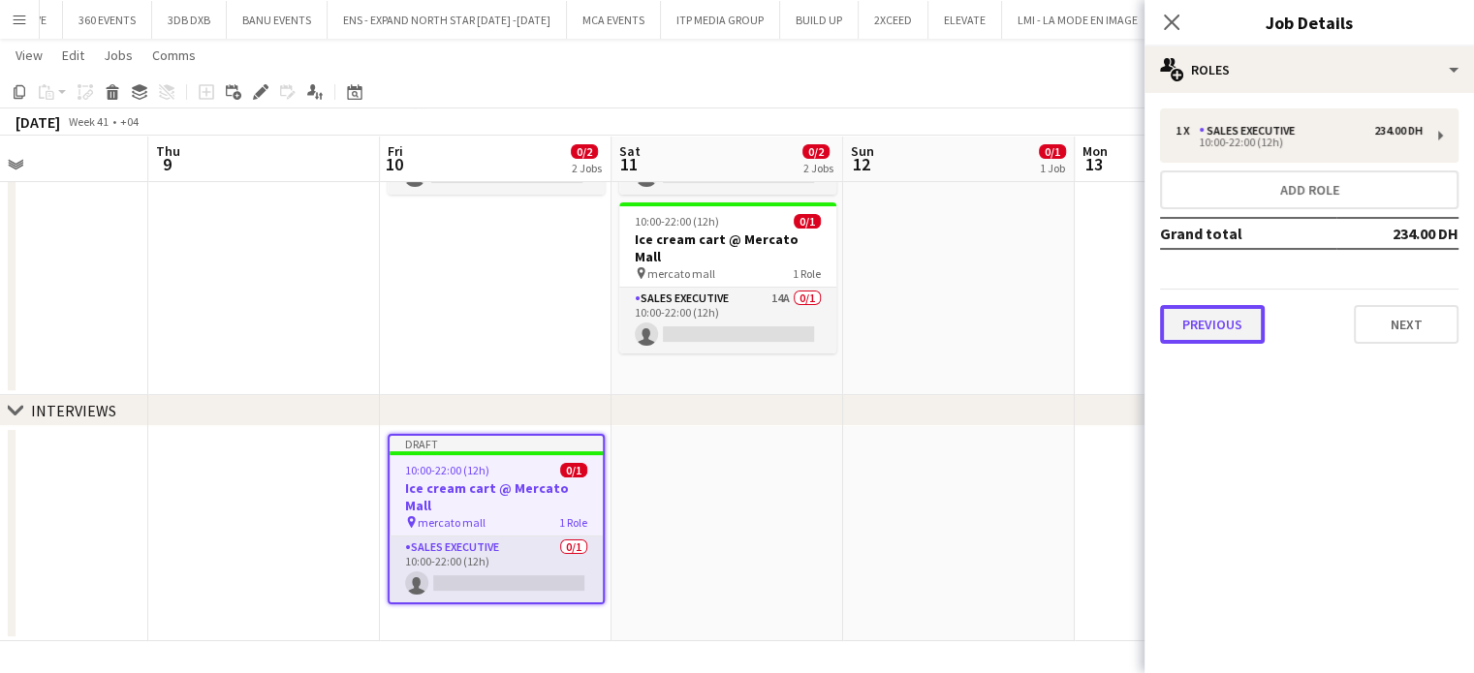
click at [1244, 325] on button "Previous" at bounding box center [1212, 324] width 105 height 39
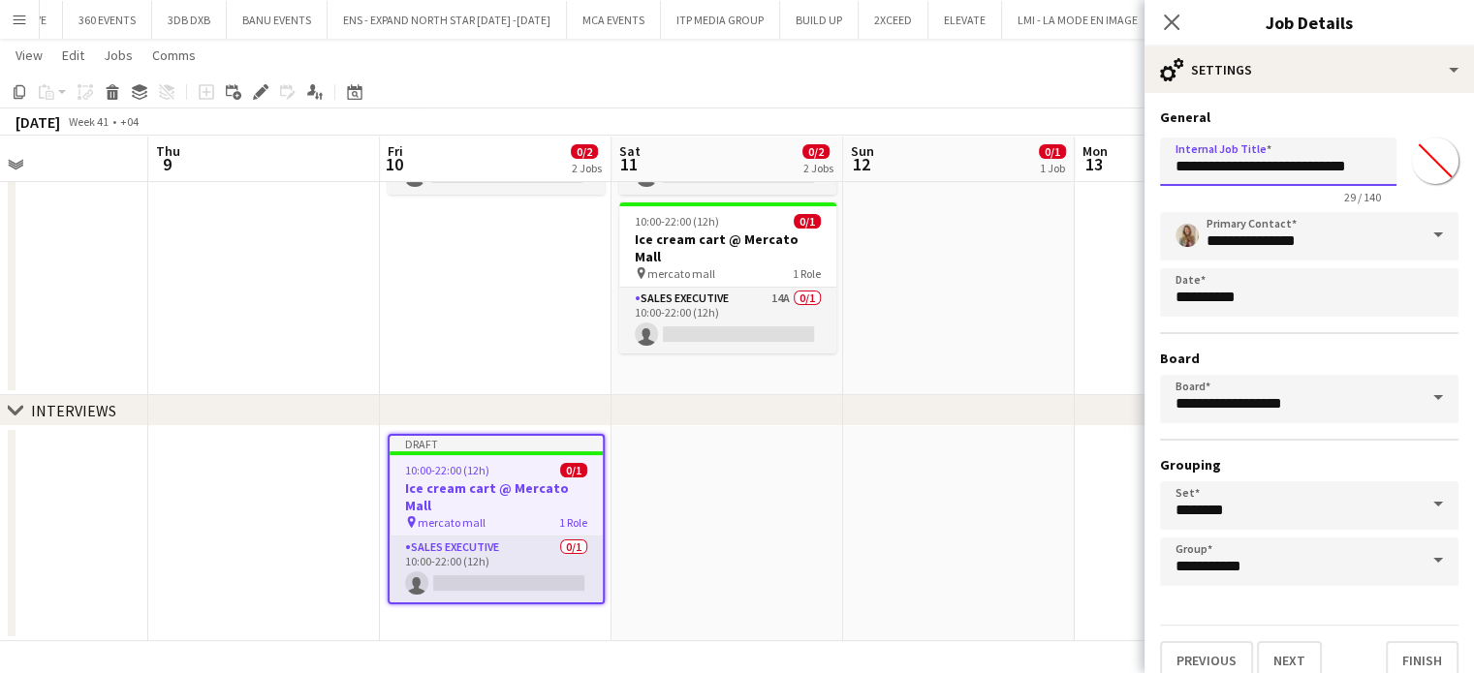
click at [1168, 174] on input "**********" at bounding box center [1278, 162] width 236 height 48
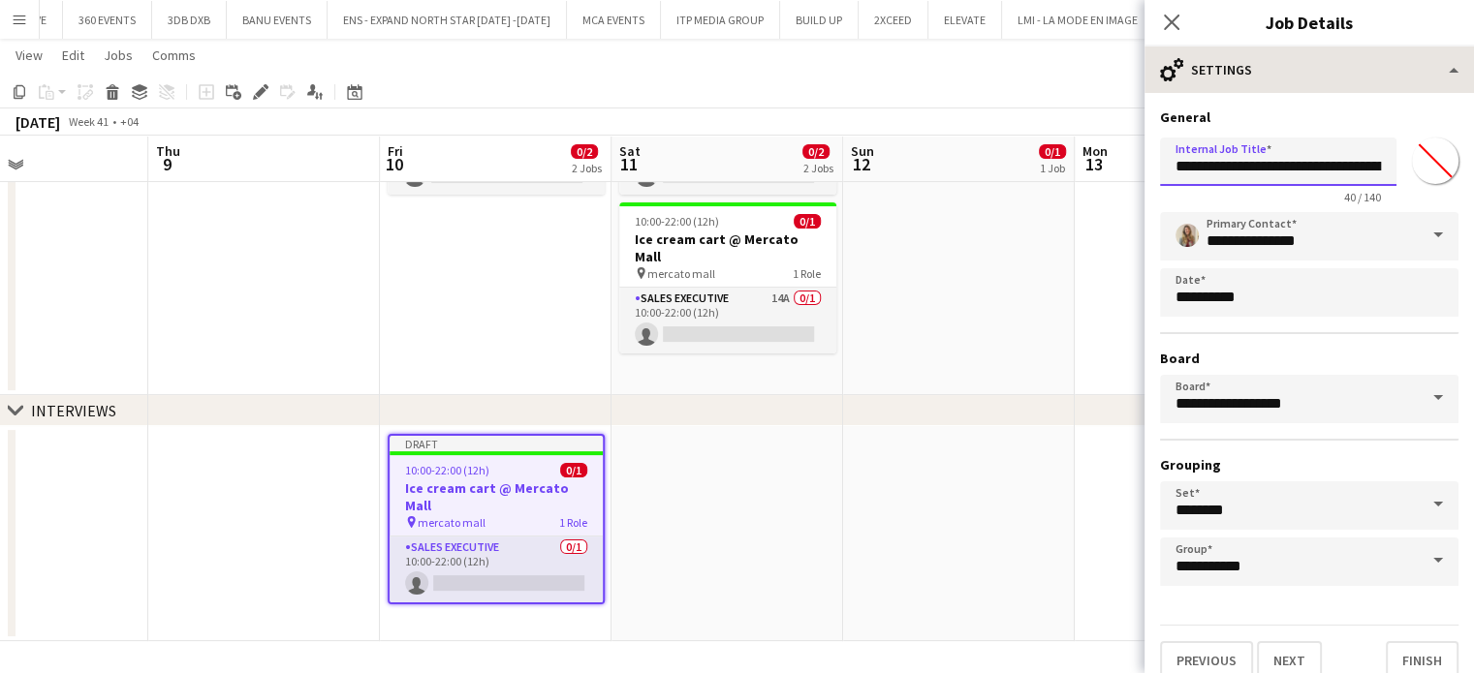
type input "**********"
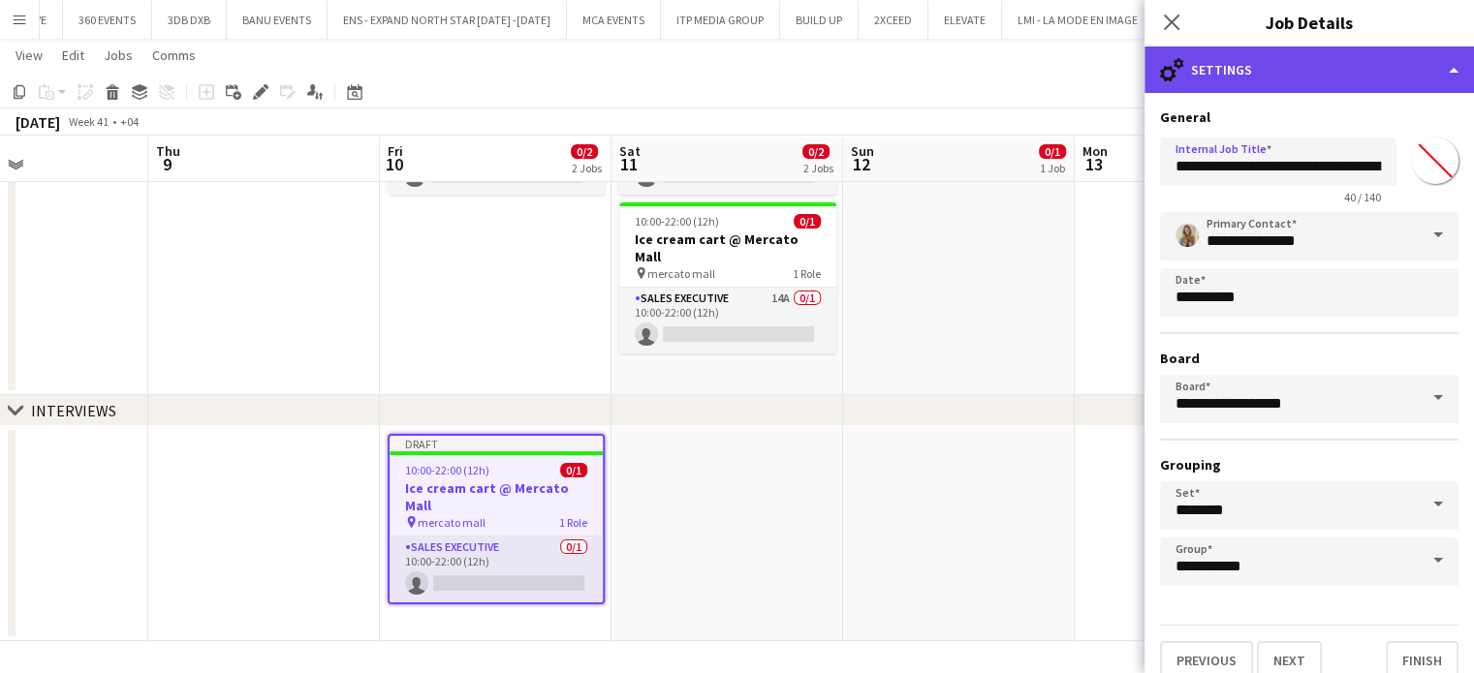
click at [1410, 56] on div "cog-double-3 Settings" at bounding box center [1308, 70] width 329 height 47
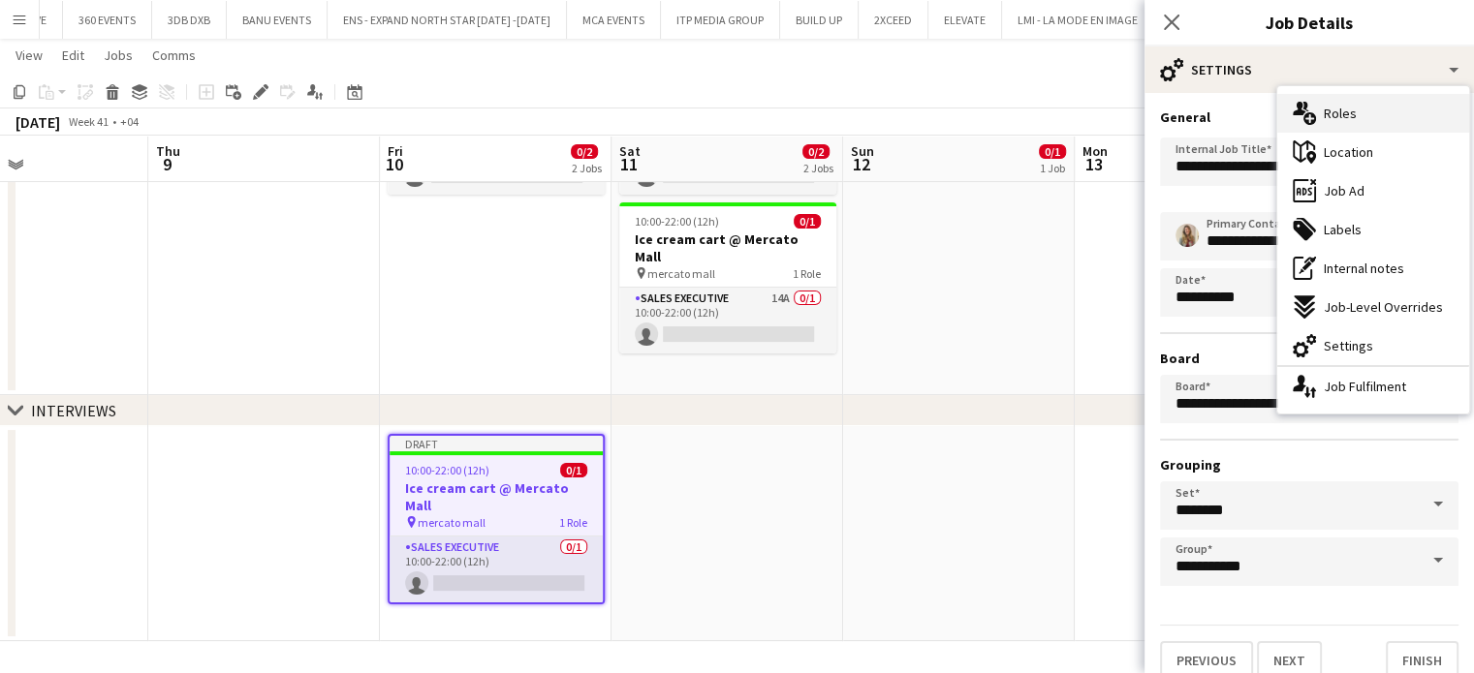
click at [1358, 115] on div "multiple-users-add Roles" at bounding box center [1373, 113] width 192 height 39
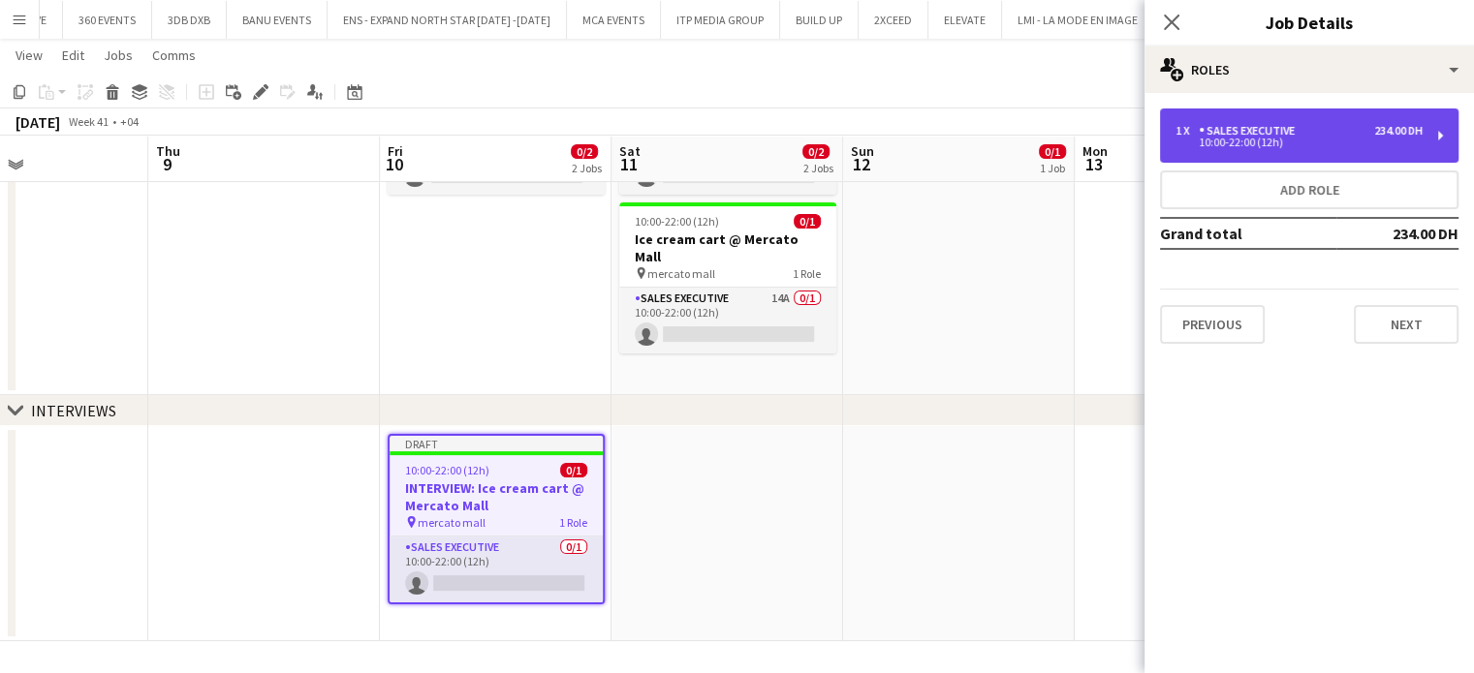
click at [1258, 140] on div "10:00-22:00 (12h)" at bounding box center [1298, 143] width 247 height 10
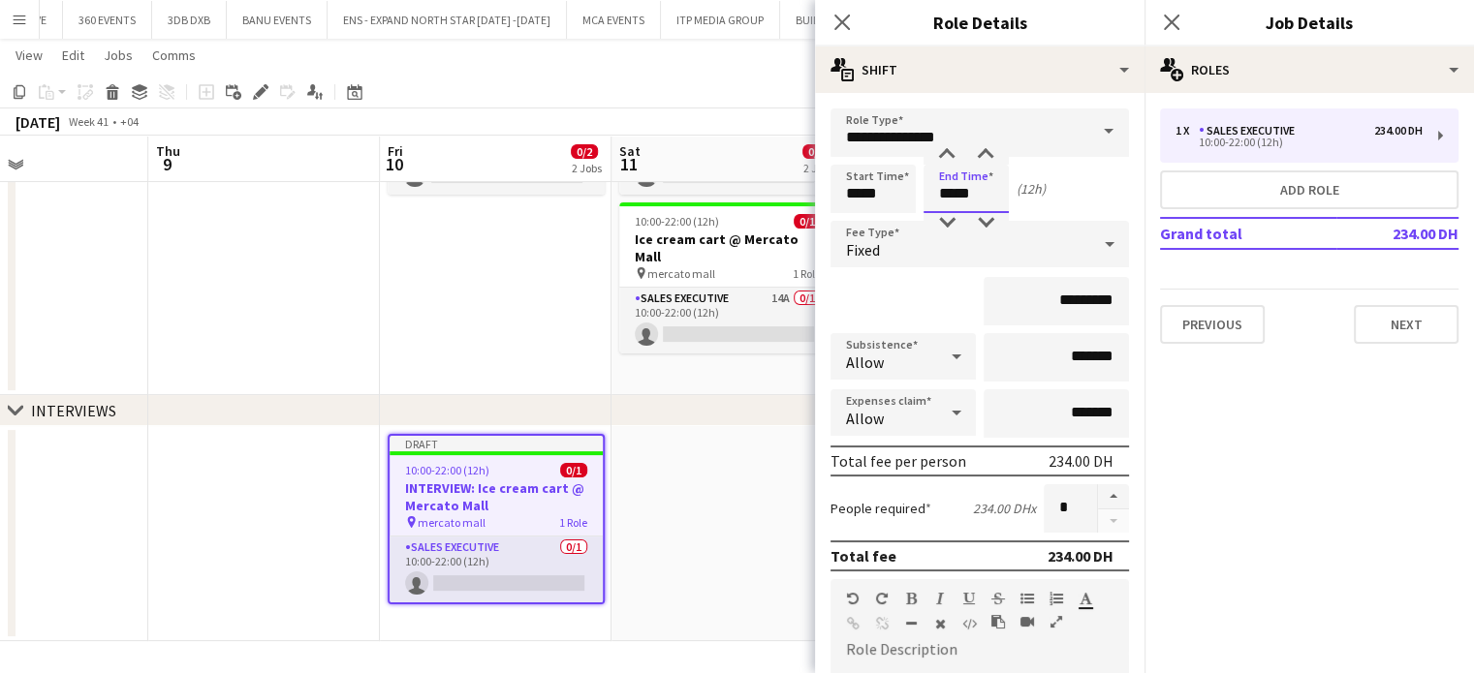
drag, startPoint x: 989, startPoint y: 191, endPoint x: 922, endPoint y: 194, distance: 66.9
click at [923, 194] on input "*****" at bounding box center [965, 189] width 85 height 48
type input "*****"
click at [979, 249] on div "Fixed" at bounding box center [960, 244] width 260 height 47
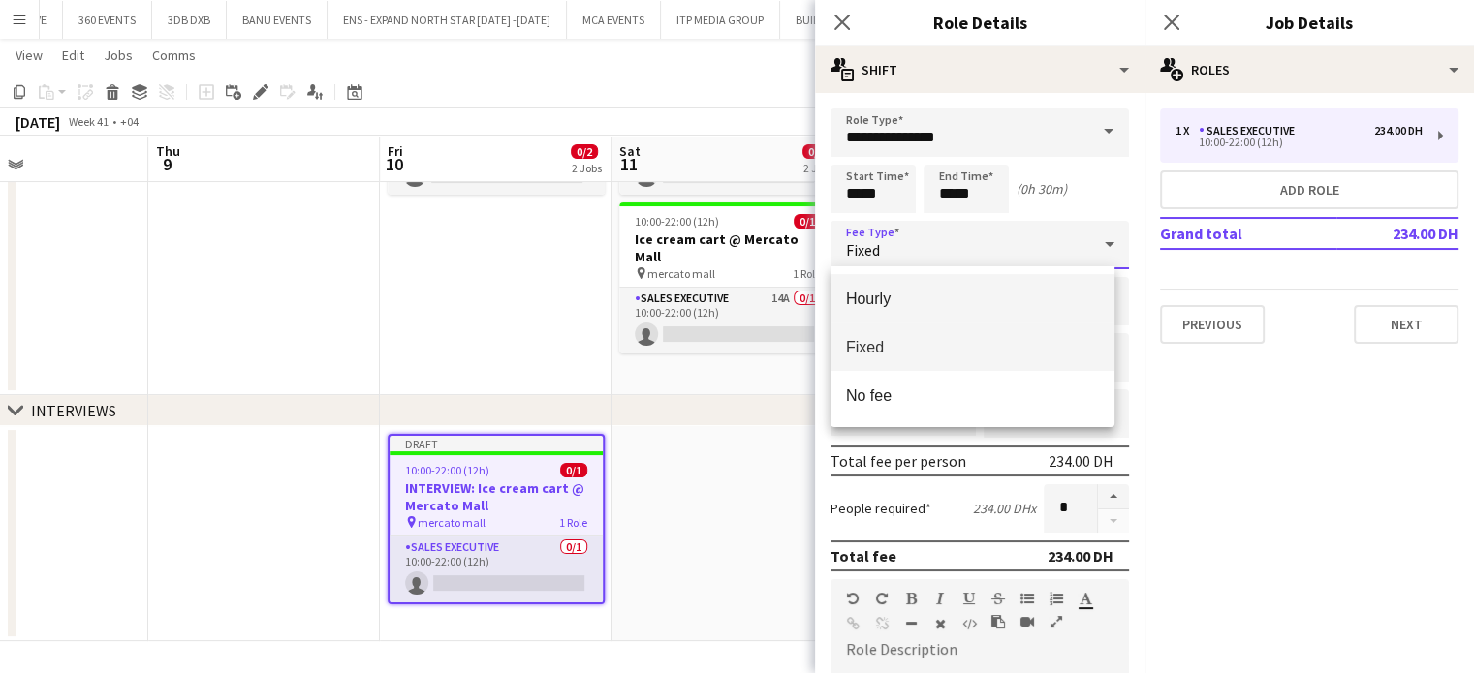
click at [879, 296] on span "Hourly" at bounding box center [972, 299] width 253 height 18
type input "*******"
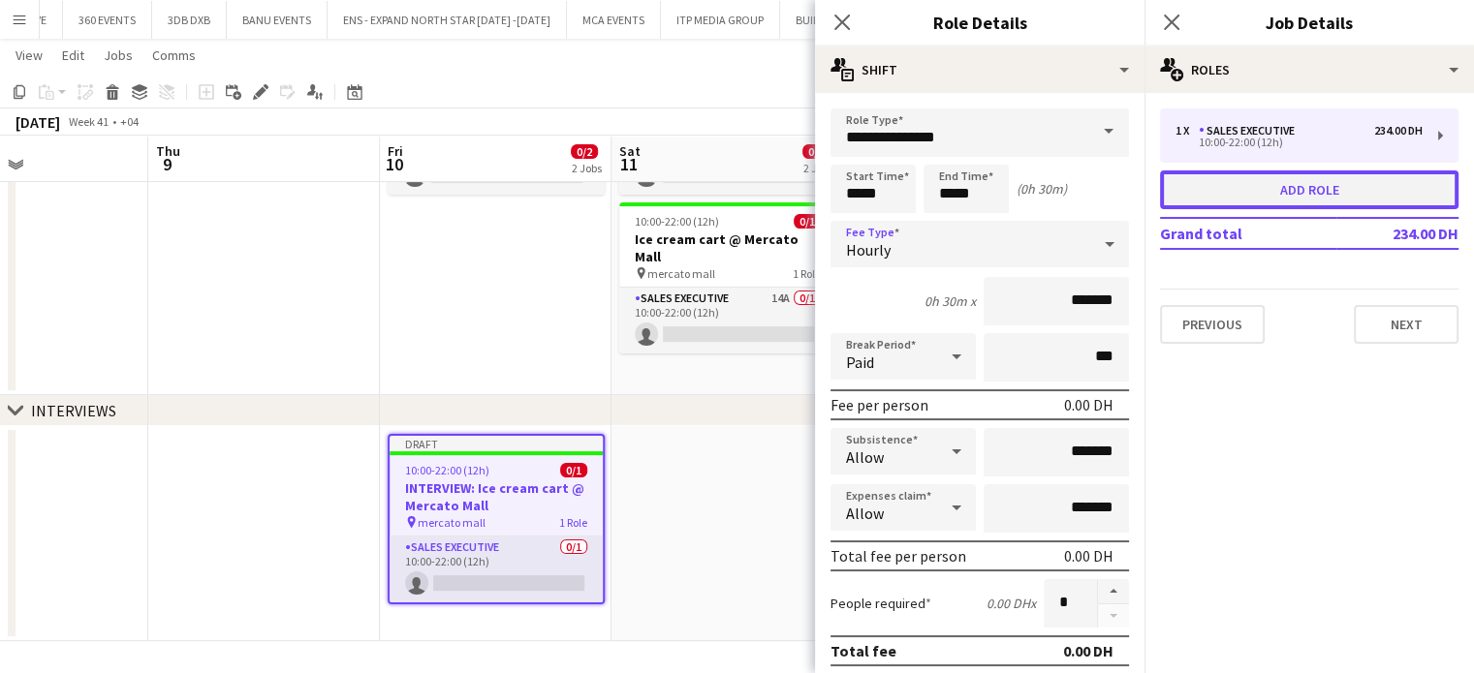
click at [1239, 187] on button "Add role" at bounding box center [1309, 190] width 298 height 39
type input "**********"
type input "*****"
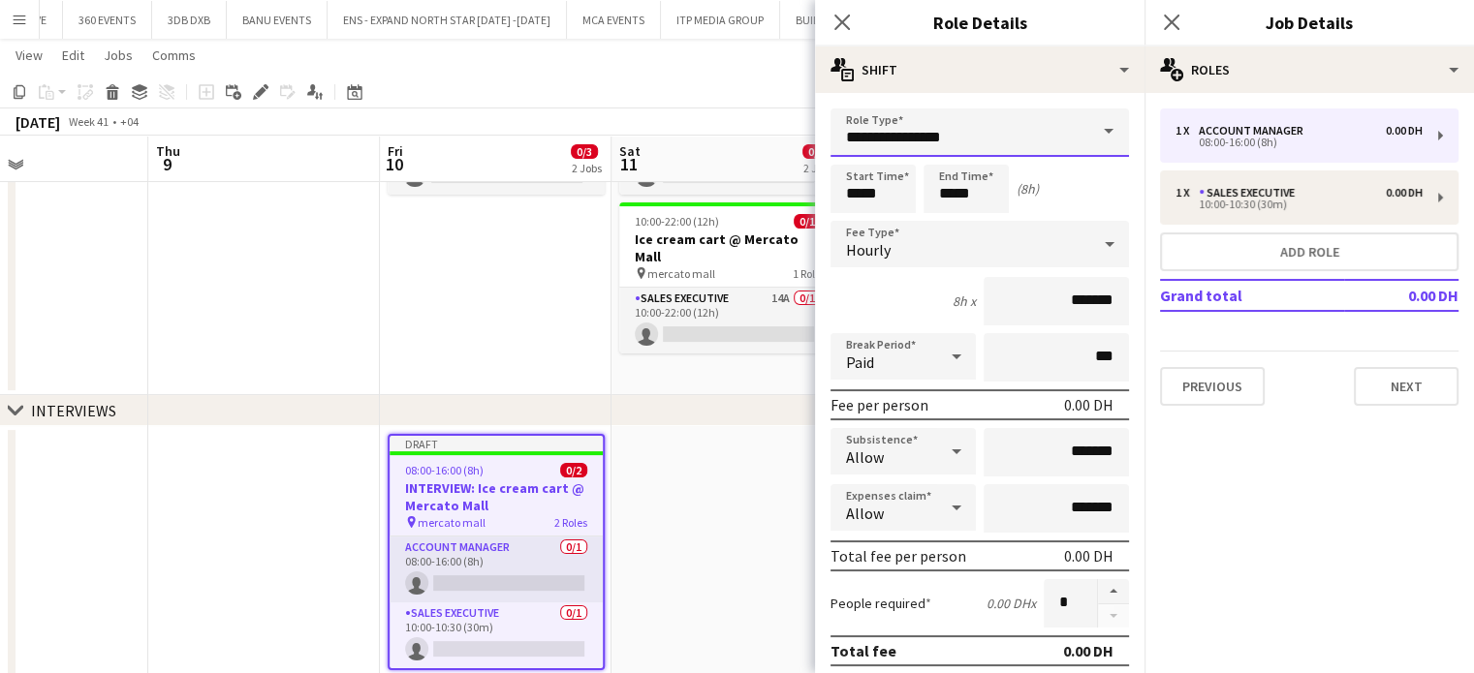
drag, startPoint x: 973, startPoint y: 135, endPoint x: 727, endPoint y: 97, distance: 249.0
click at [727, 99] on body "Menu Boards Boards Boards All jobs Status Workforce Workforce My Workforce Recr…" at bounding box center [737, 235] width 1474 height 1011
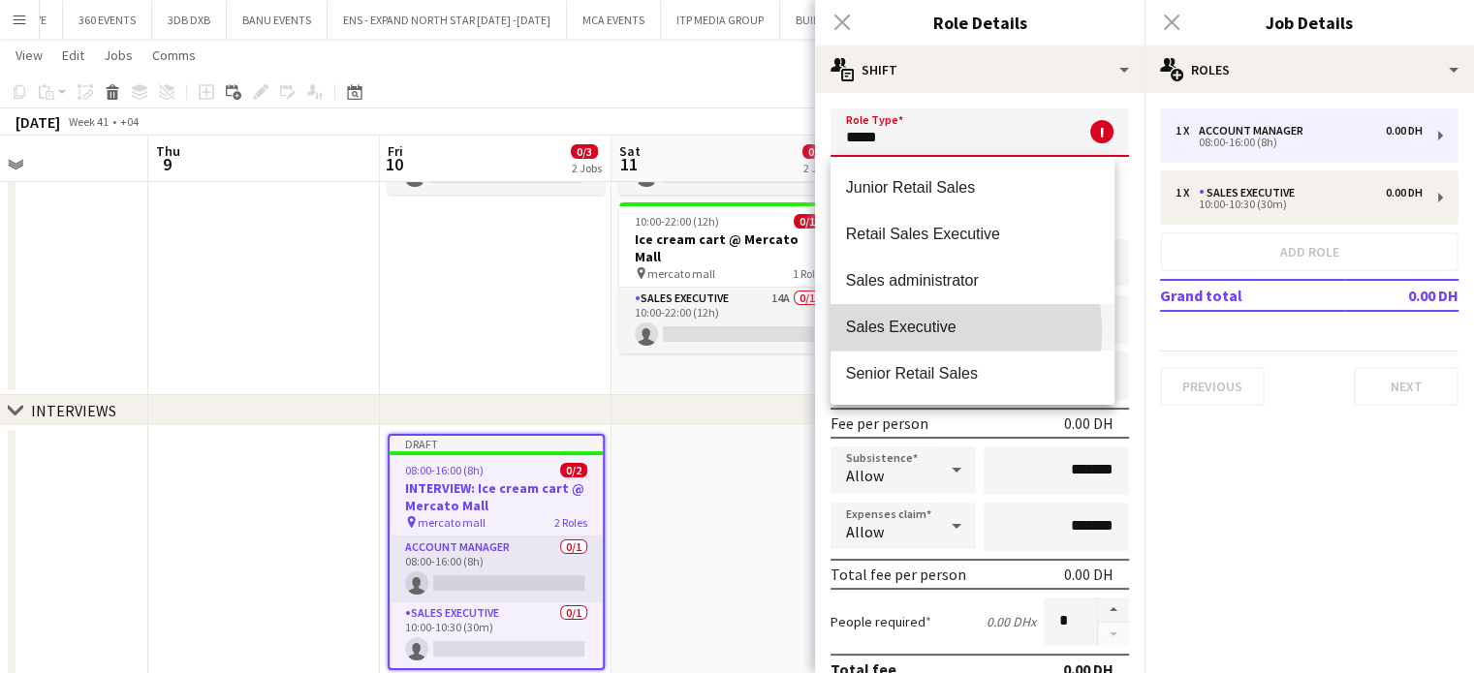
click at [916, 332] on span "Sales Executive" at bounding box center [972, 327] width 253 height 18
type input "**********"
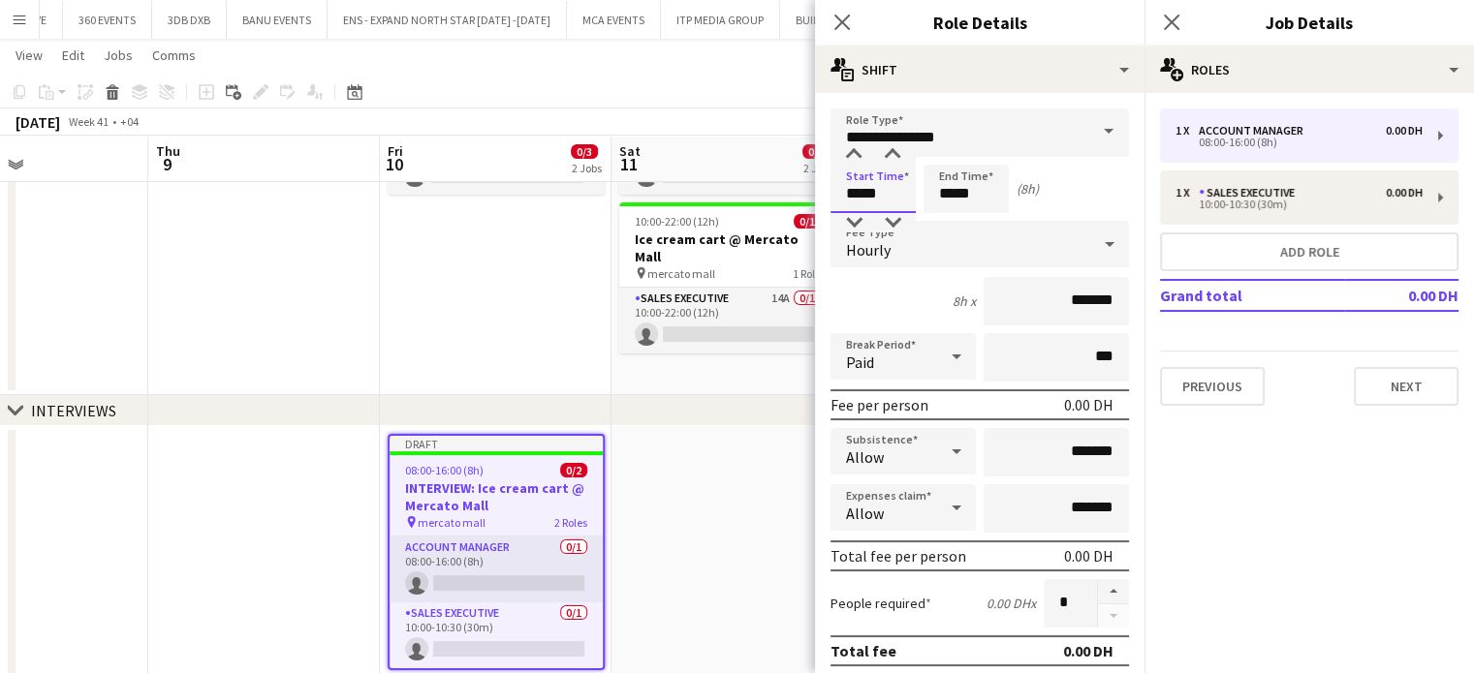
drag, startPoint x: 857, startPoint y: 195, endPoint x: 794, endPoint y: 195, distance: 63.0
click at [794, 195] on body "Menu Boards Boards Boards All jobs Status Workforce Workforce My Workforce Recr…" at bounding box center [737, 235] width 1474 height 1011
type input "*****"
drag, startPoint x: 993, startPoint y: 186, endPoint x: 895, endPoint y: 188, distance: 97.9
click at [895, 188] on div "Start Time ***** End Time ***** (5h 30m)" at bounding box center [979, 189] width 298 height 48
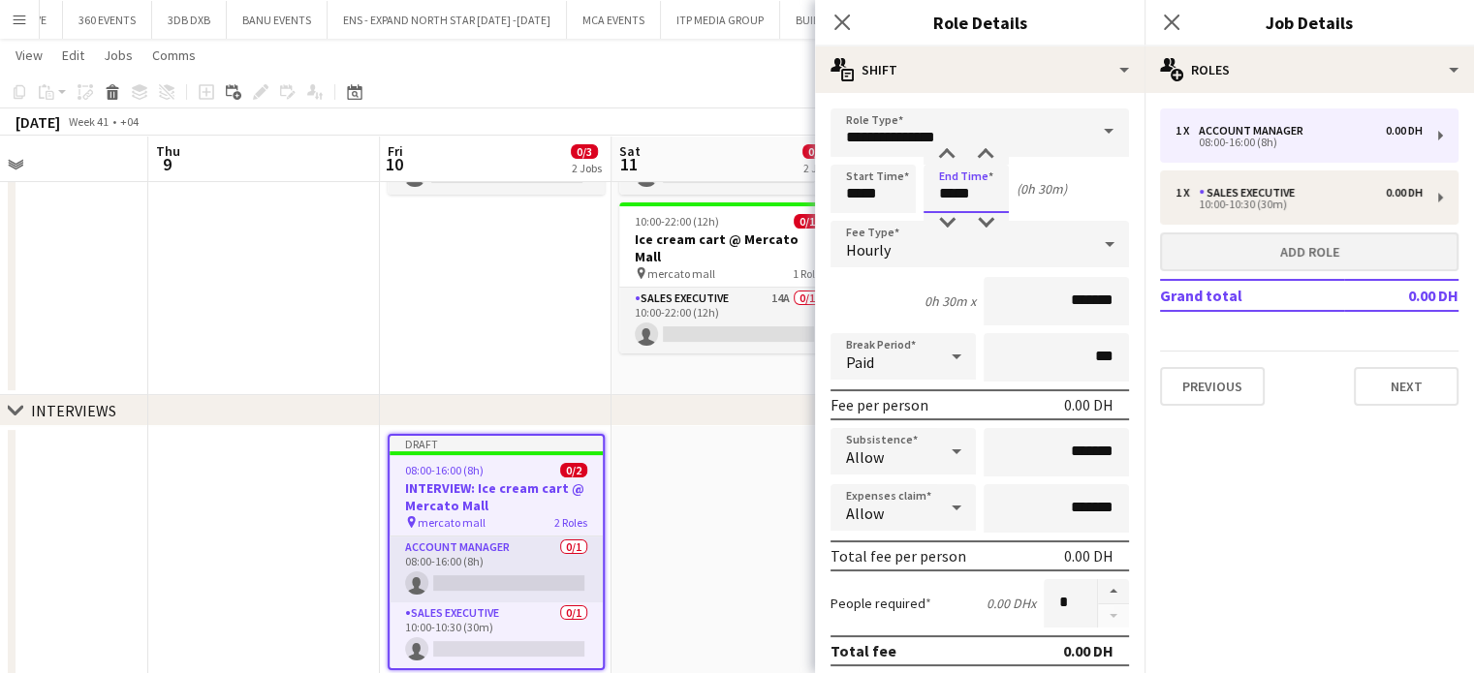
type input "*****"
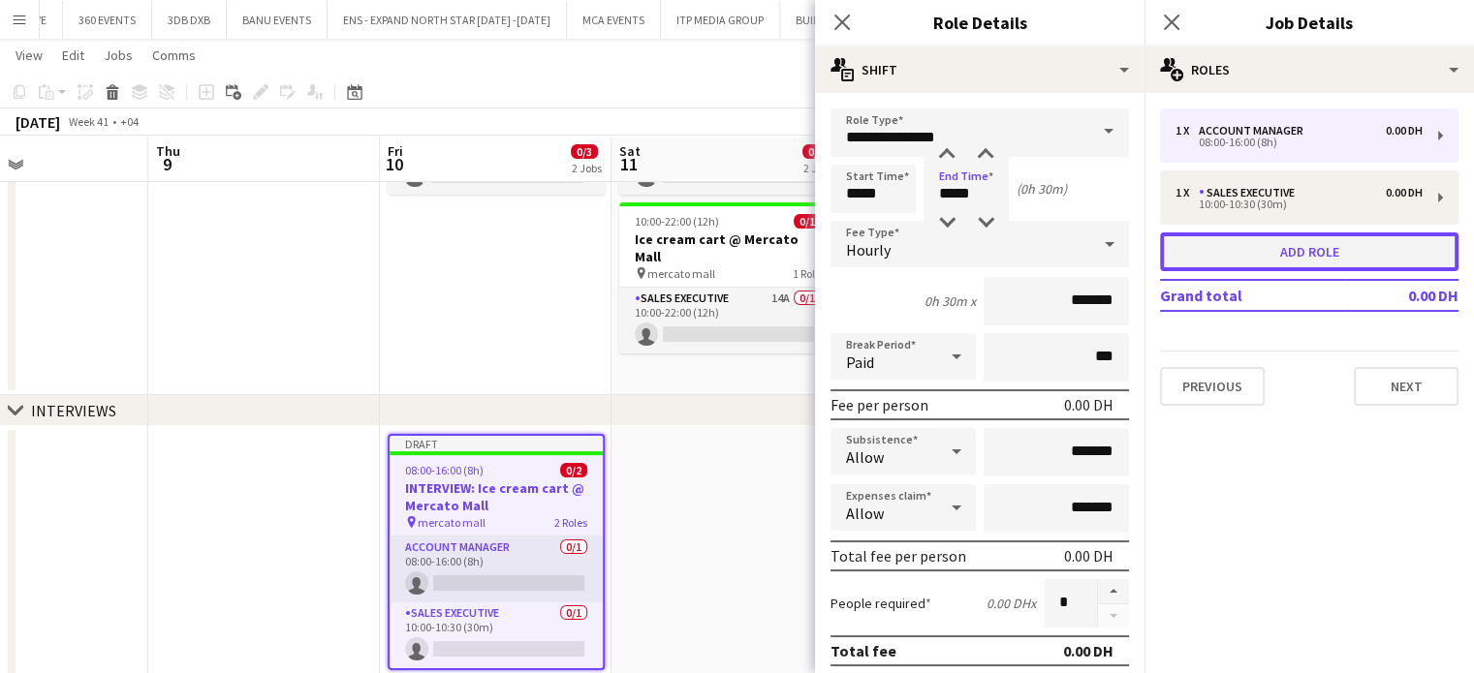
click at [1267, 247] on button "Add role" at bounding box center [1309, 252] width 298 height 39
type input "**********"
type input "*****"
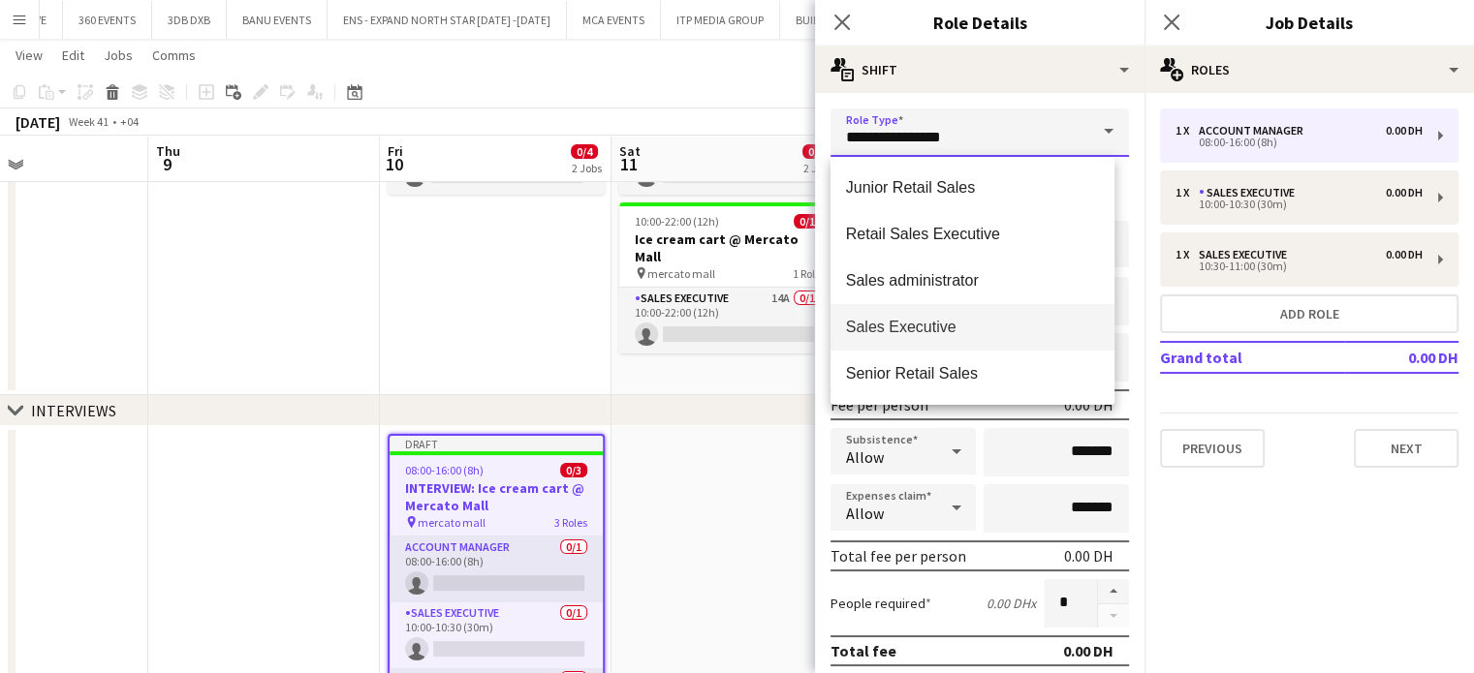
drag, startPoint x: 1010, startPoint y: 120, endPoint x: 731, endPoint y: 123, distance: 279.1
click at [731, 123] on body "Menu Boards Boards Boards All jobs Status Workforce Workforce My Workforce Recr…" at bounding box center [737, 261] width 1474 height 1063
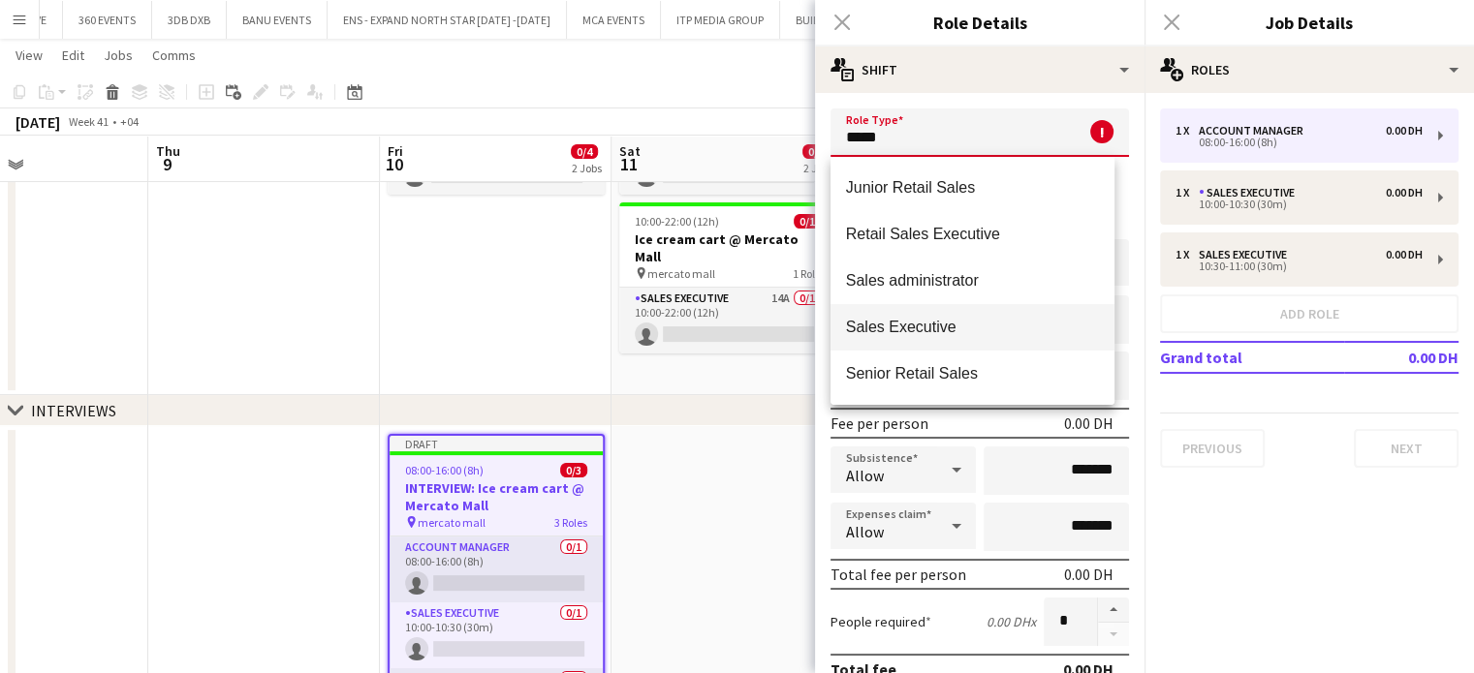
click at [915, 329] on span "Sales Executive" at bounding box center [972, 327] width 253 height 18
type input "**********"
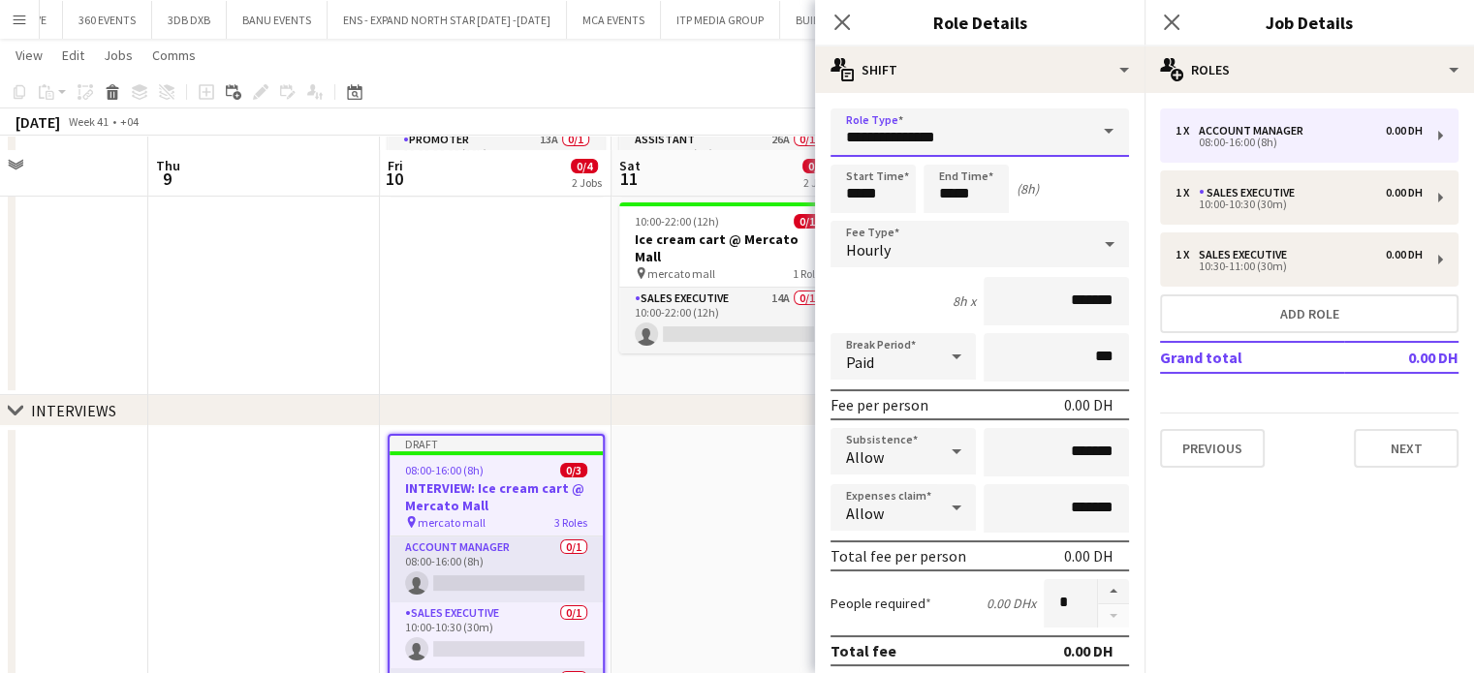
scroll to position [367, 0]
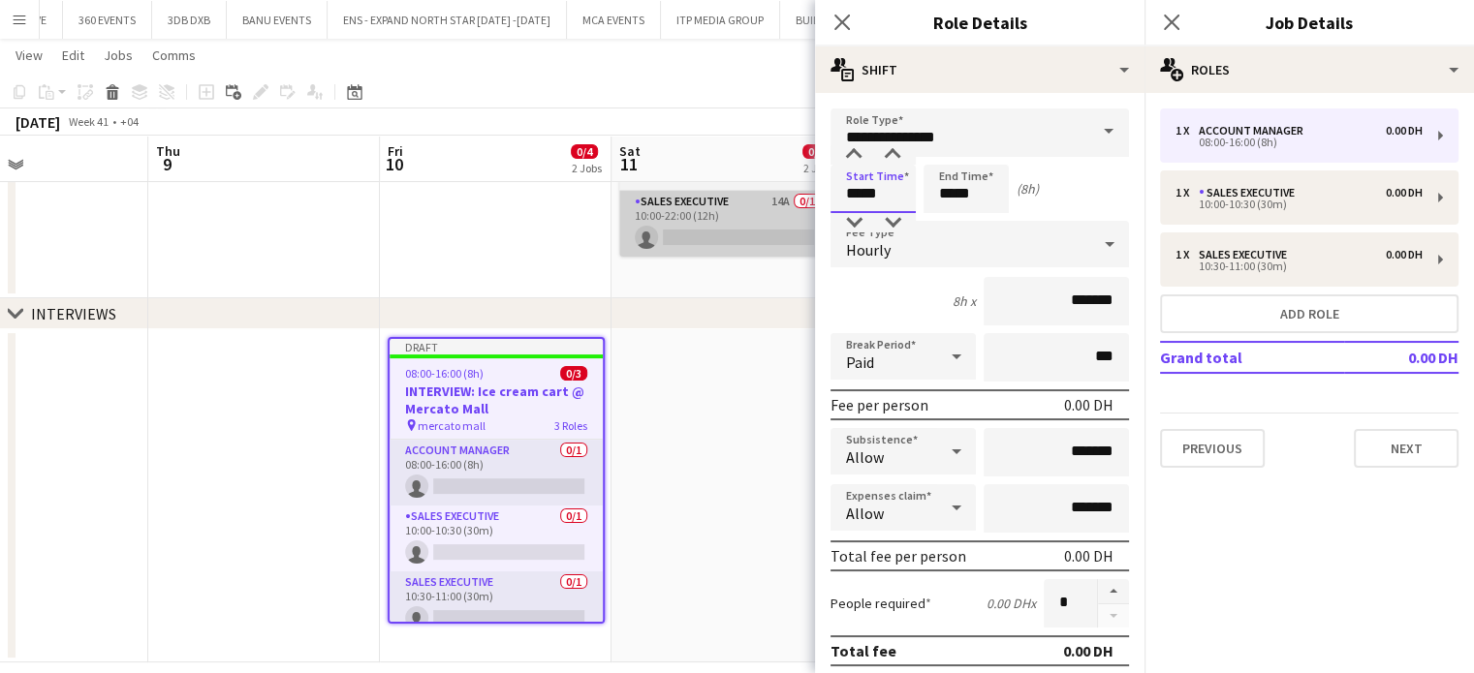
drag, startPoint x: 859, startPoint y: 193, endPoint x: 761, endPoint y: 193, distance: 98.8
click at [761, 193] on body "Menu Boards Boards Boards All jobs Status Workforce Workforce My Workforce Recr…" at bounding box center [737, 164] width 1474 height 1063
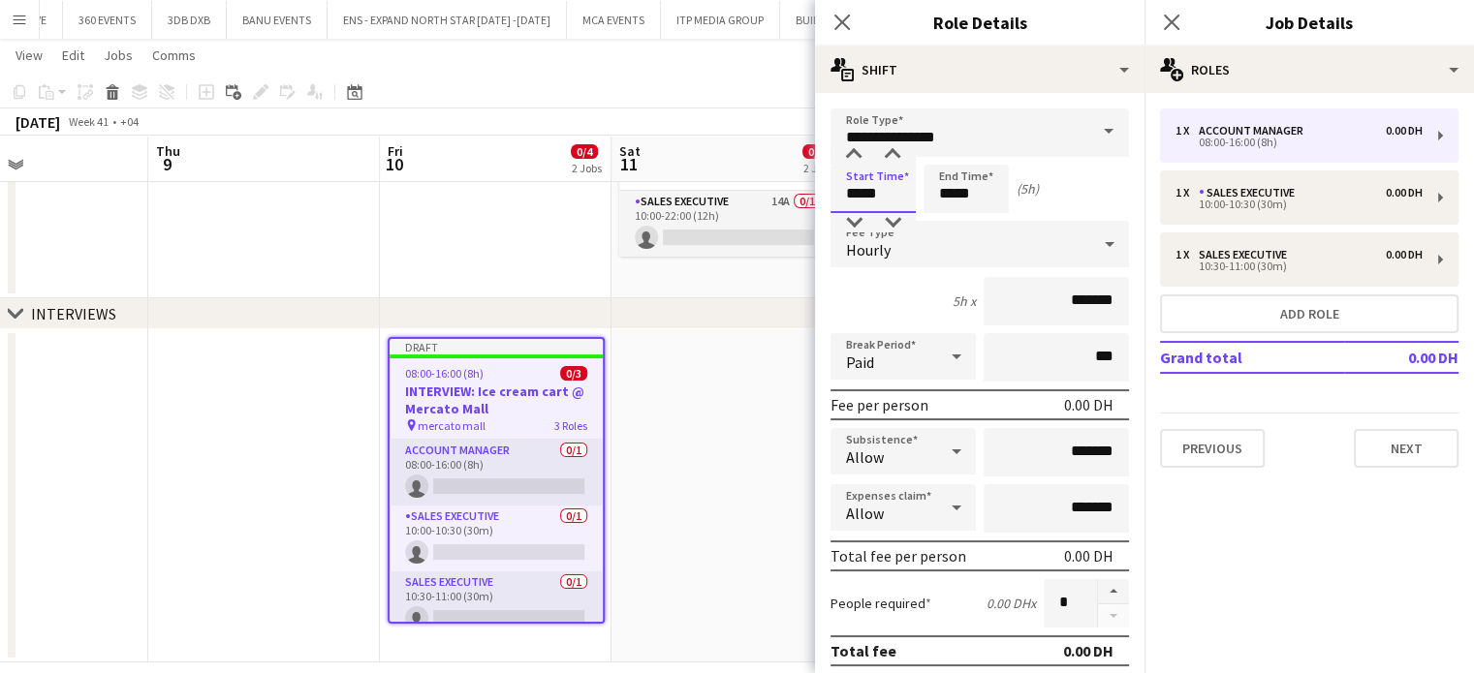
type input "*****"
drag, startPoint x: 981, startPoint y: 191, endPoint x: 908, endPoint y: 196, distance: 72.8
click at [908, 196] on div "Start Time ***** End Time ***** (5h)" at bounding box center [979, 189] width 298 height 48
type input "*****"
click at [733, 444] on app-date-cell at bounding box center [727, 495] width 232 height 333
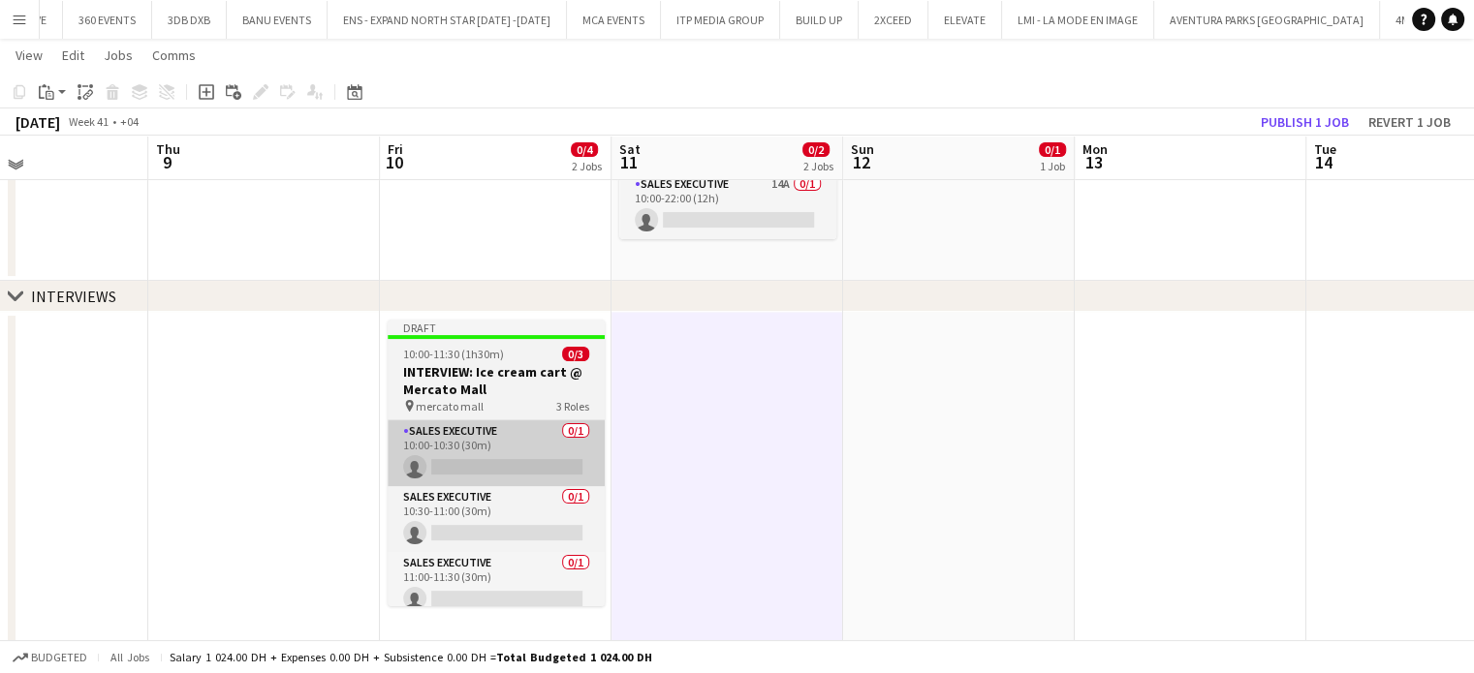
scroll to position [389, 0]
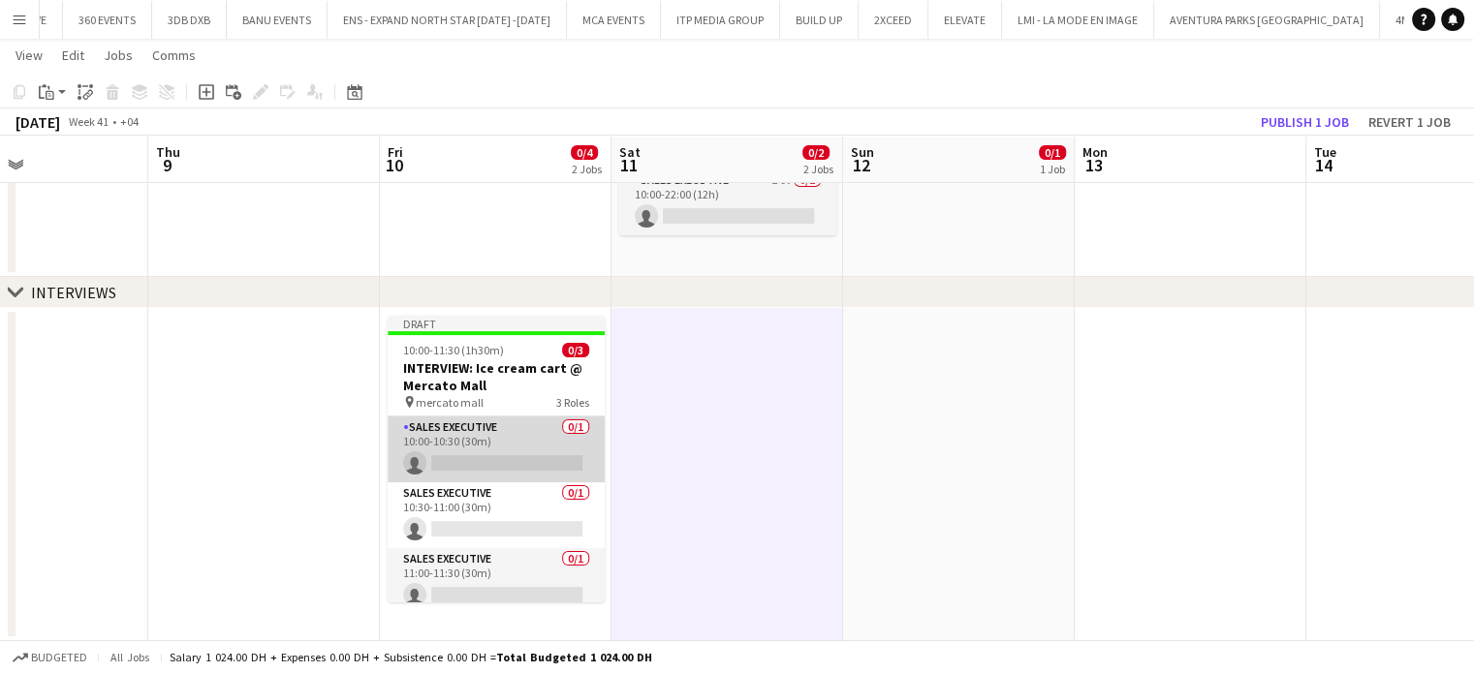
click at [512, 445] on app-card-role "Sales Executive 0/1 10:00-10:30 (30m) single-neutral-actions" at bounding box center [496, 450] width 217 height 66
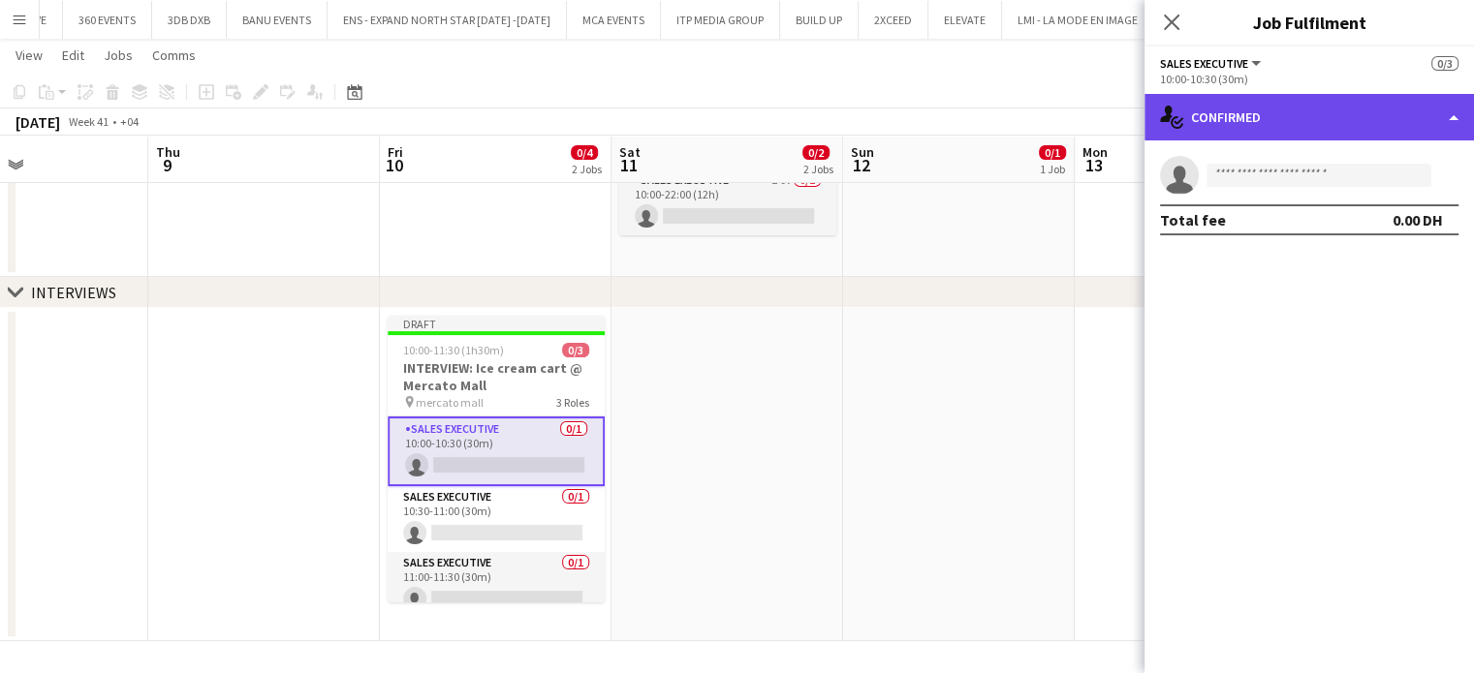
click at [1434, 105] on div "single-neutral-actions-check-2 Confirmed" at bounding box center [1308, 117] width 329 height 47
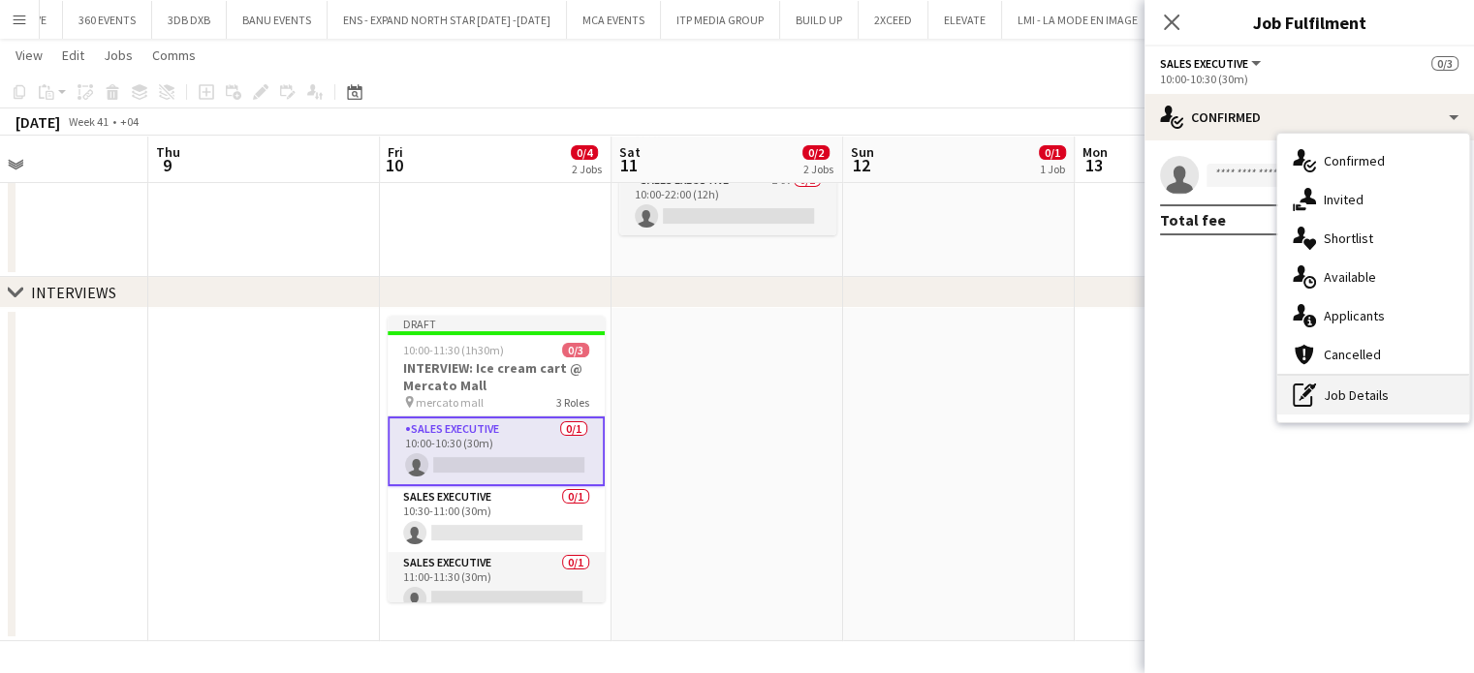
click at [1373, 406] on div "pen-write Job Details" at bounding box center [1373, 395] width 192 height 39
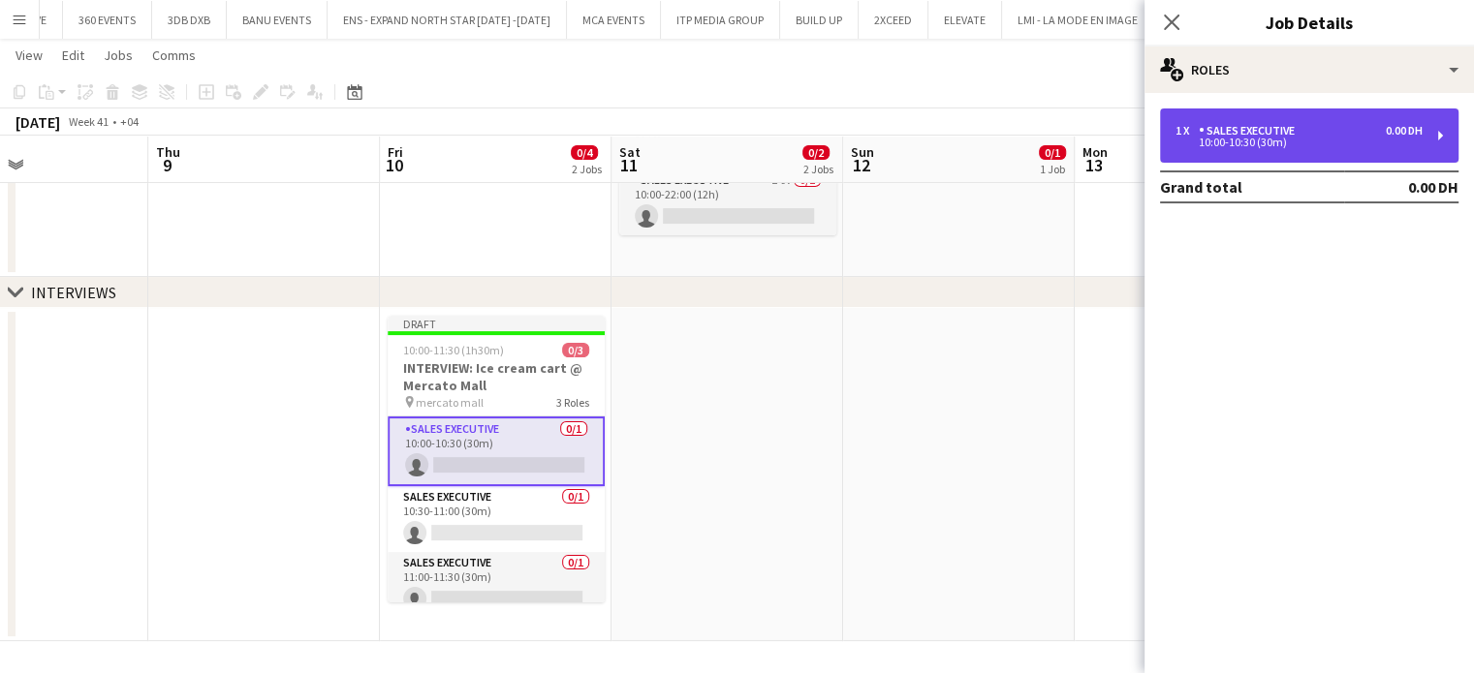
click at [1233, 124] on div "Sales Executive" at bounding box center [1251, 131] width 104 height 14
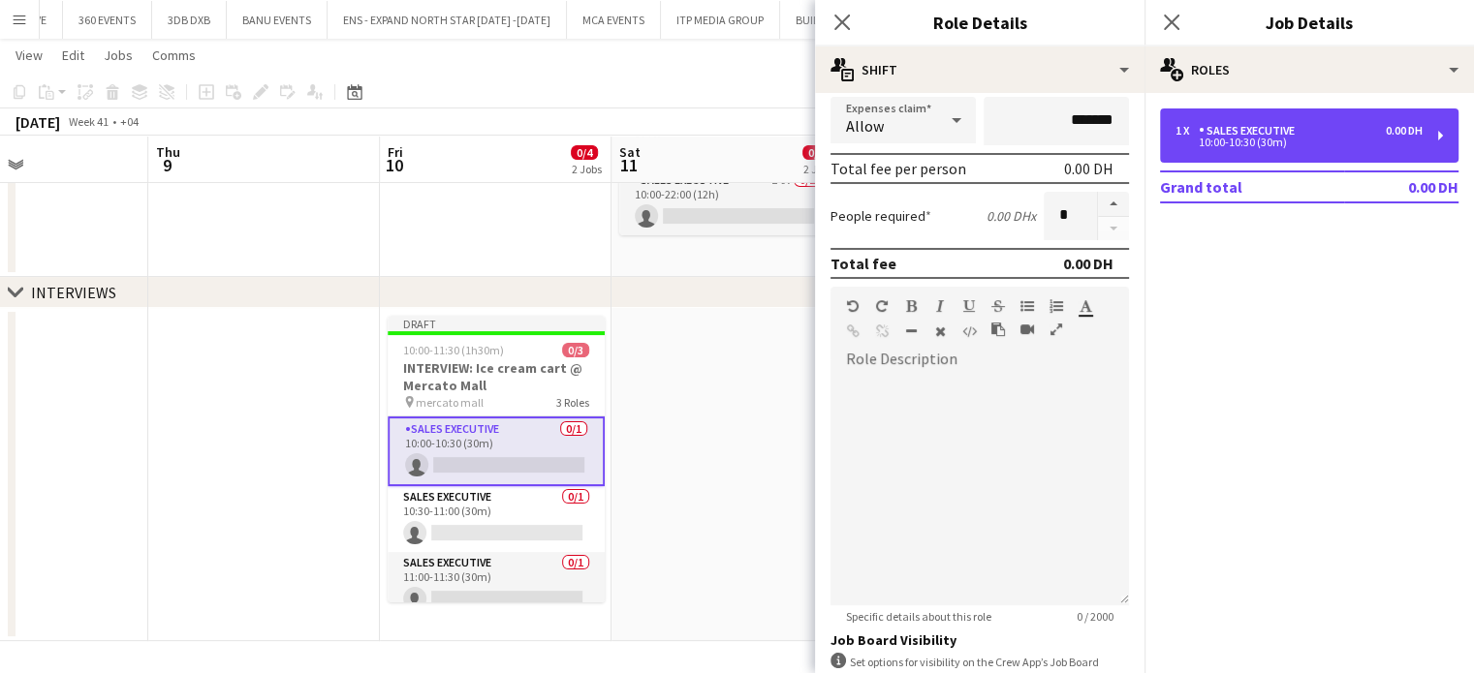
scroll to position [484, 0]
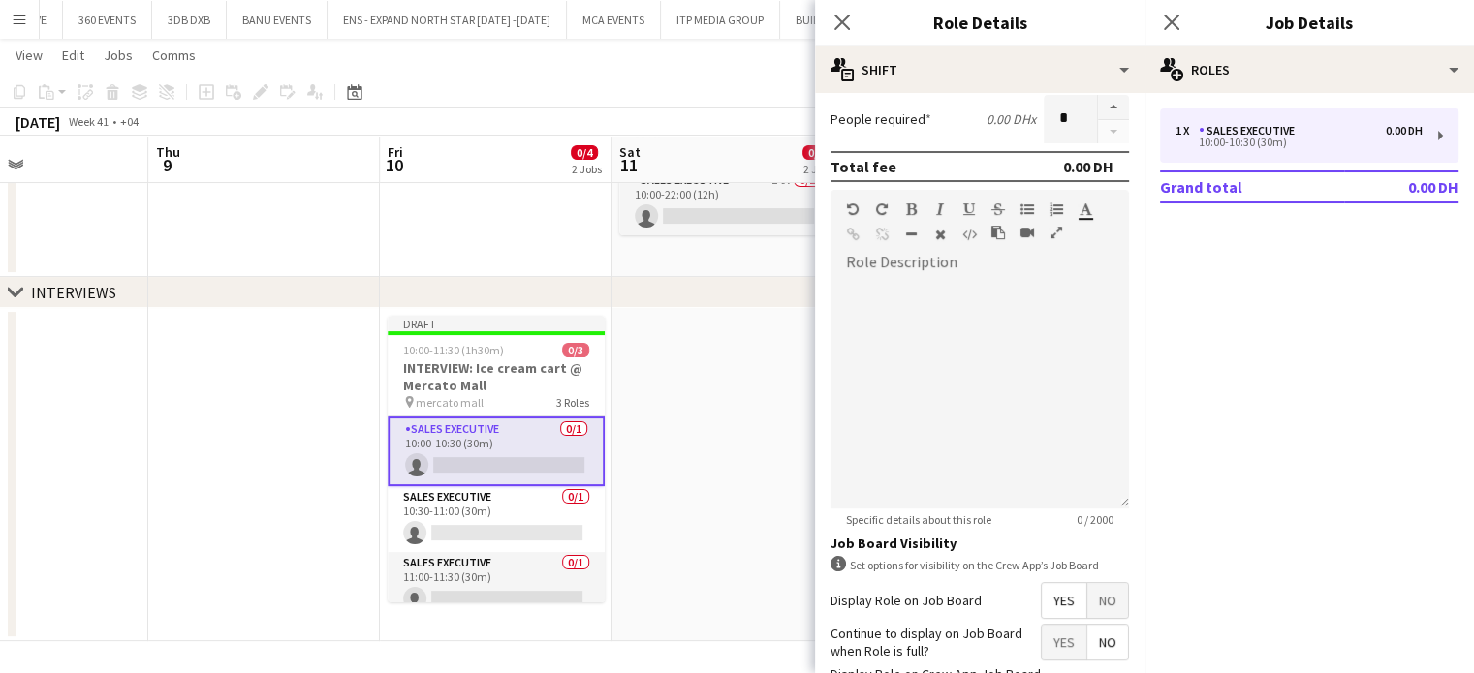
click at [1087, 594] on span "No" at bounding box center [1107, 600] width 41 height 35
drag, startPoint x: 739, startPoint y: 391, endPoint x: 770, endPoint y: 376, distance: 34.7
click at [739, 390] on app-date-cell at bounding box center [726, 474] width 232 height 333
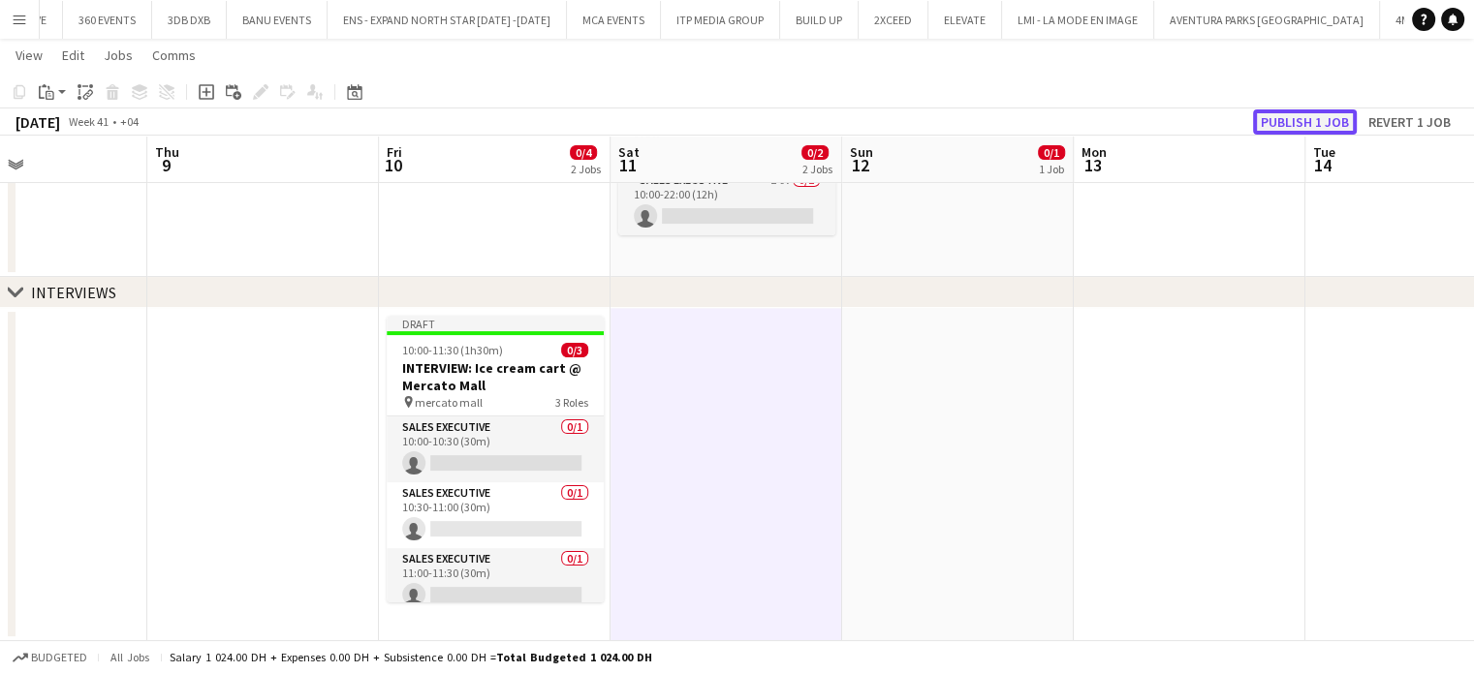
click at [1328, 120] on button "Publish 1 job" at bounding box center [1305, 121] width 104 height 25
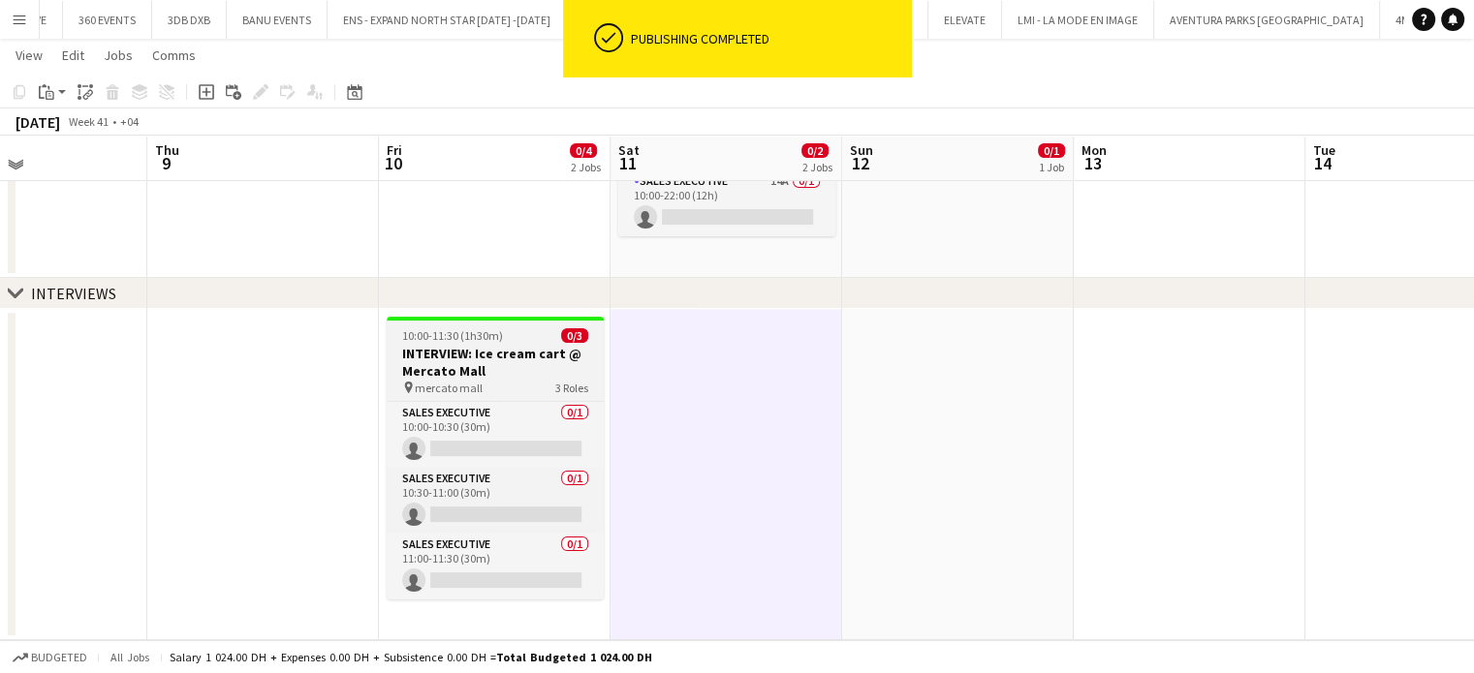
scroll to position [387, 0]
click at [465, 354] on h3 "INTERVIEW: Ice cream cart @ Mercato Mall" at bounding box center [495, 363] width 217 height 35
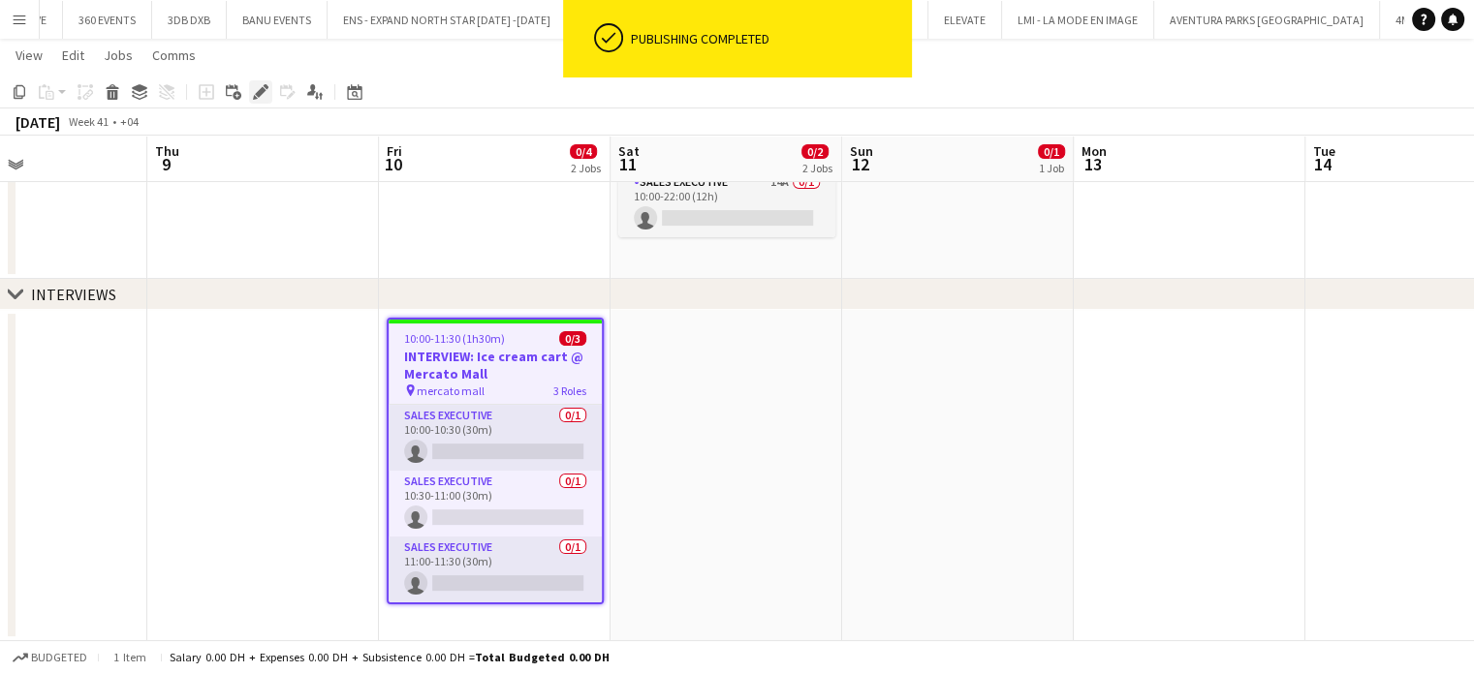
click at [254, 95] on icon at bounding box center [255, 97] width 5 height 5
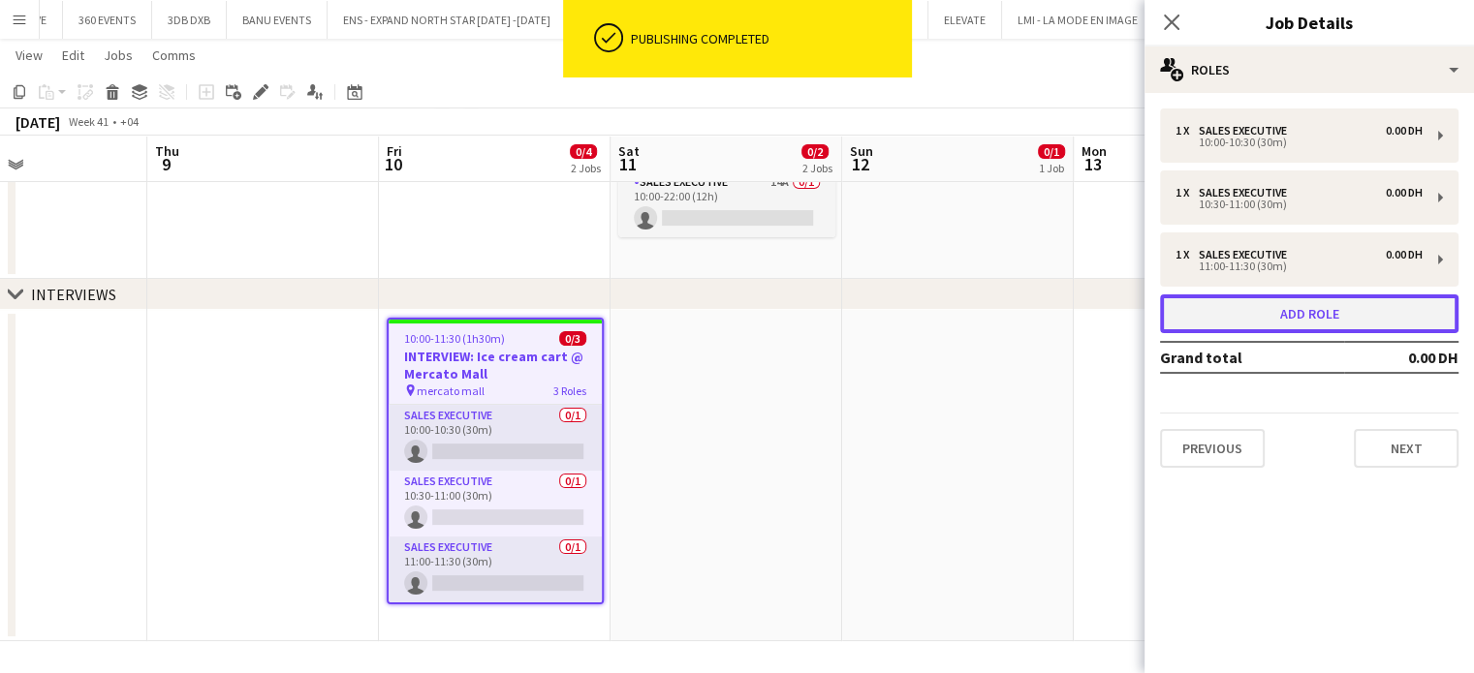
click at [1300, 310] on button "Add role" at bounding box center [1309, 314] width 298 height 39
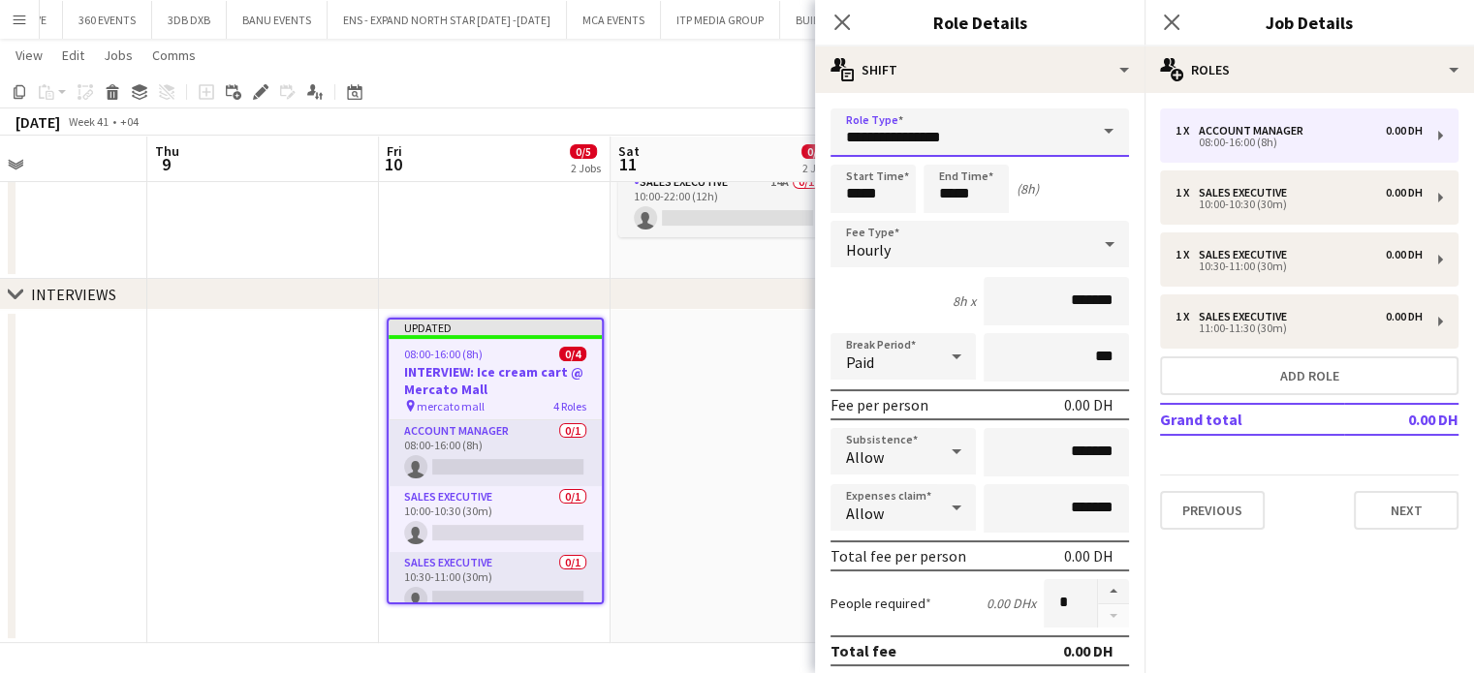
drag, startPoint x: 969, startPoint y: 138, endPoint x: 600, endPoint y: 136, distance: 369.2
click at [600, 138] on body "Menu Boards Boards Boards All jobs Status Workforce Workforce My Workforce Recr…" at bounding box center [737, 144] width 1474 height 1063
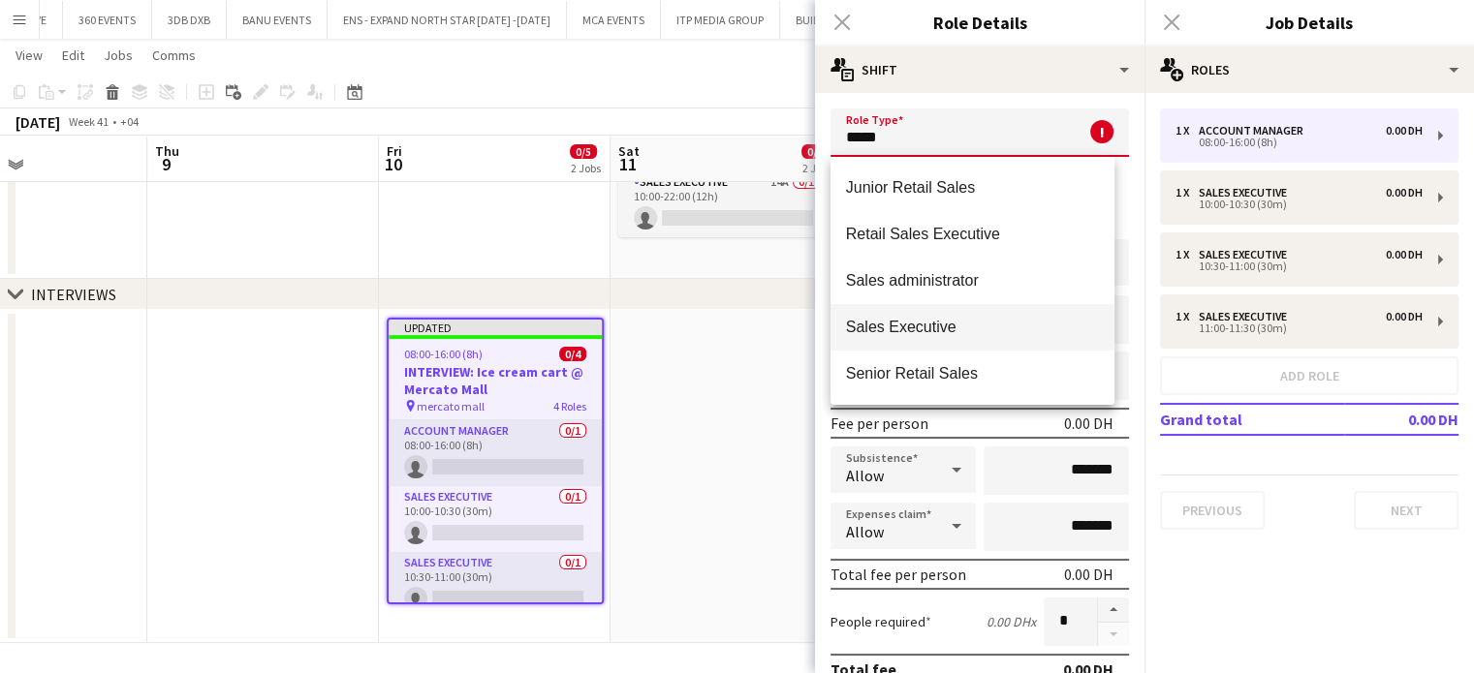
click at [949, 335] on span "Sales Executive" at bounding box center [972, 327] width 253 height 18
type input "**********"
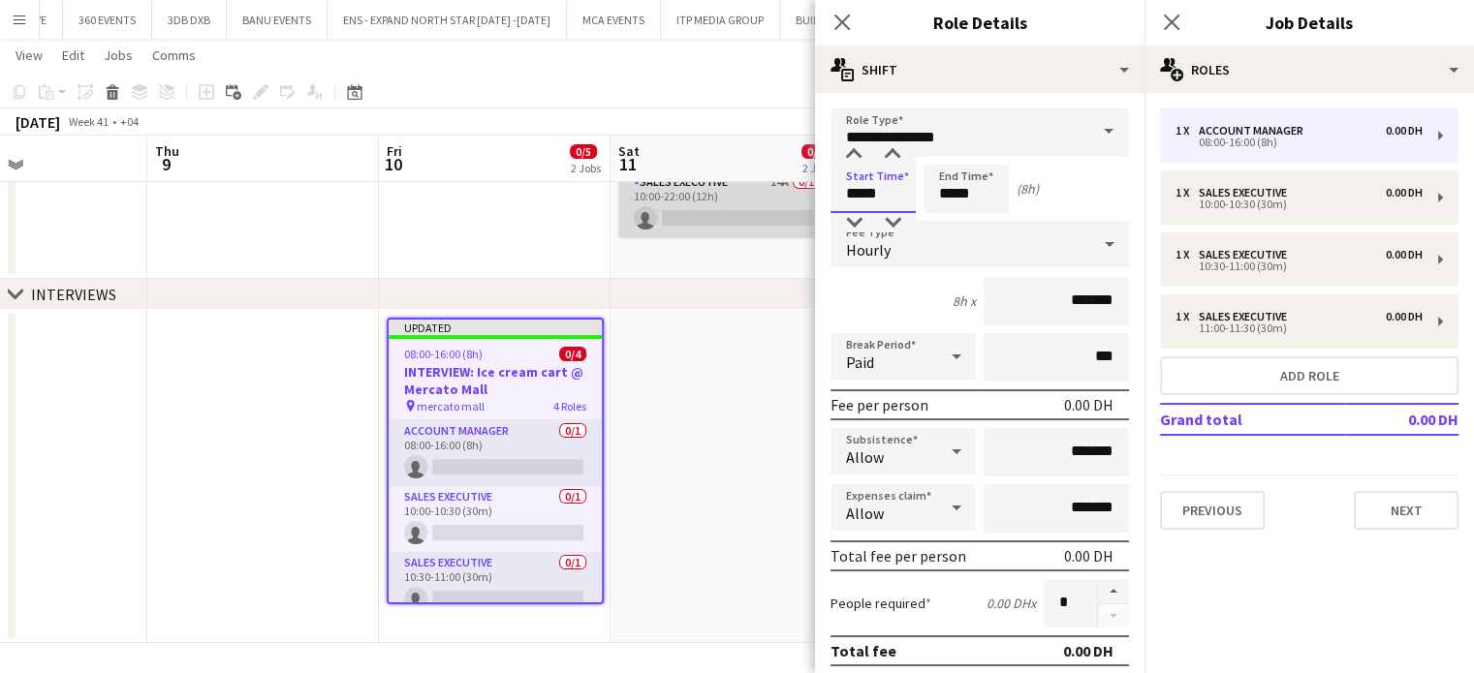
drag, startPoint x: 880, startPoint y: 193, endPoint x: 783, endPoint y: 199, distance: 97.1
click at [783, 199] on body "Menu Boards Boards Boards All jobs Status Workforce Workforce My Workforce Recr…" at bounding box center [737, 144] width 1474 height 1063
type input "*****"
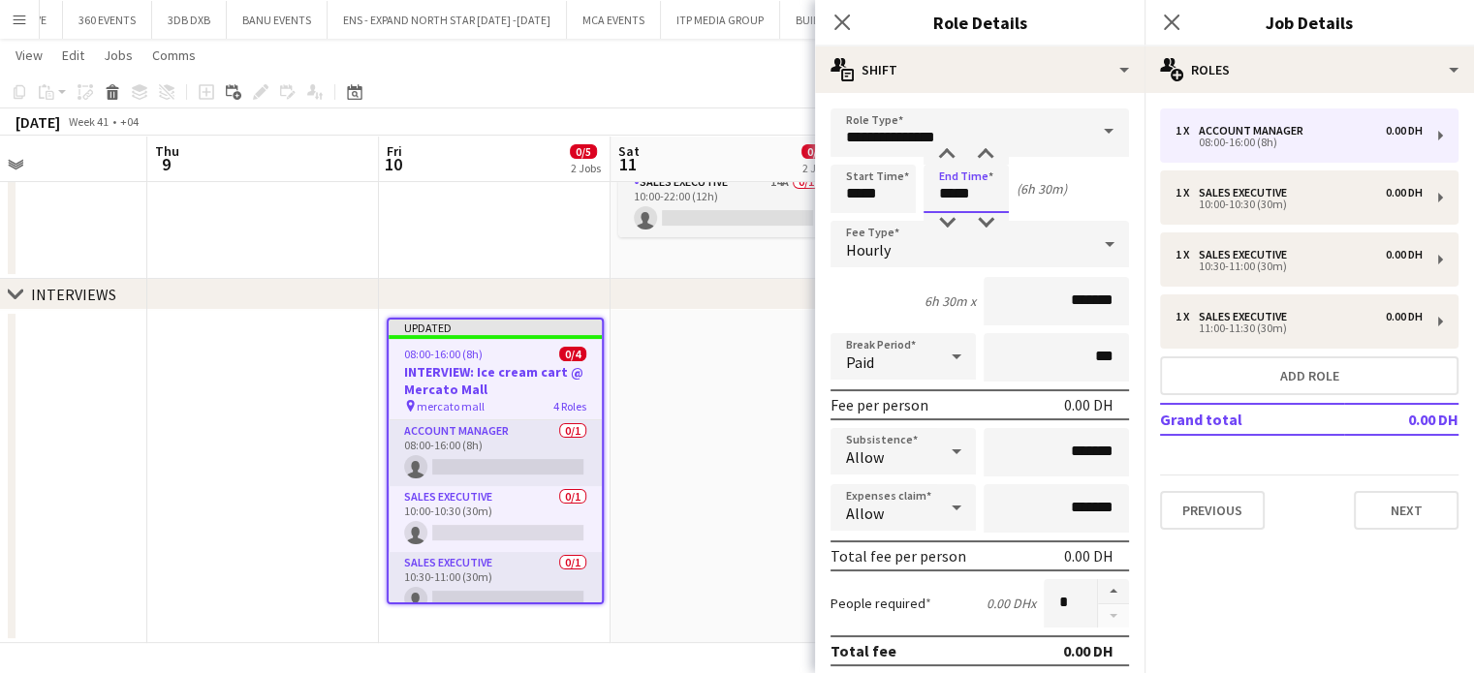
drag, startPoint x: 981, startPoint y: 189, endPoint x: 888, endPoint y: 189, distance: 92.0
click at [888, 189] on div "Start Time ***** End Time ***** (6h 30m)" at bounding box center [979, 189] width 298 height 48
type input "*****"
click at [699, 452] on app-date-cell at bounding box center [726, 476] width 232 height 333
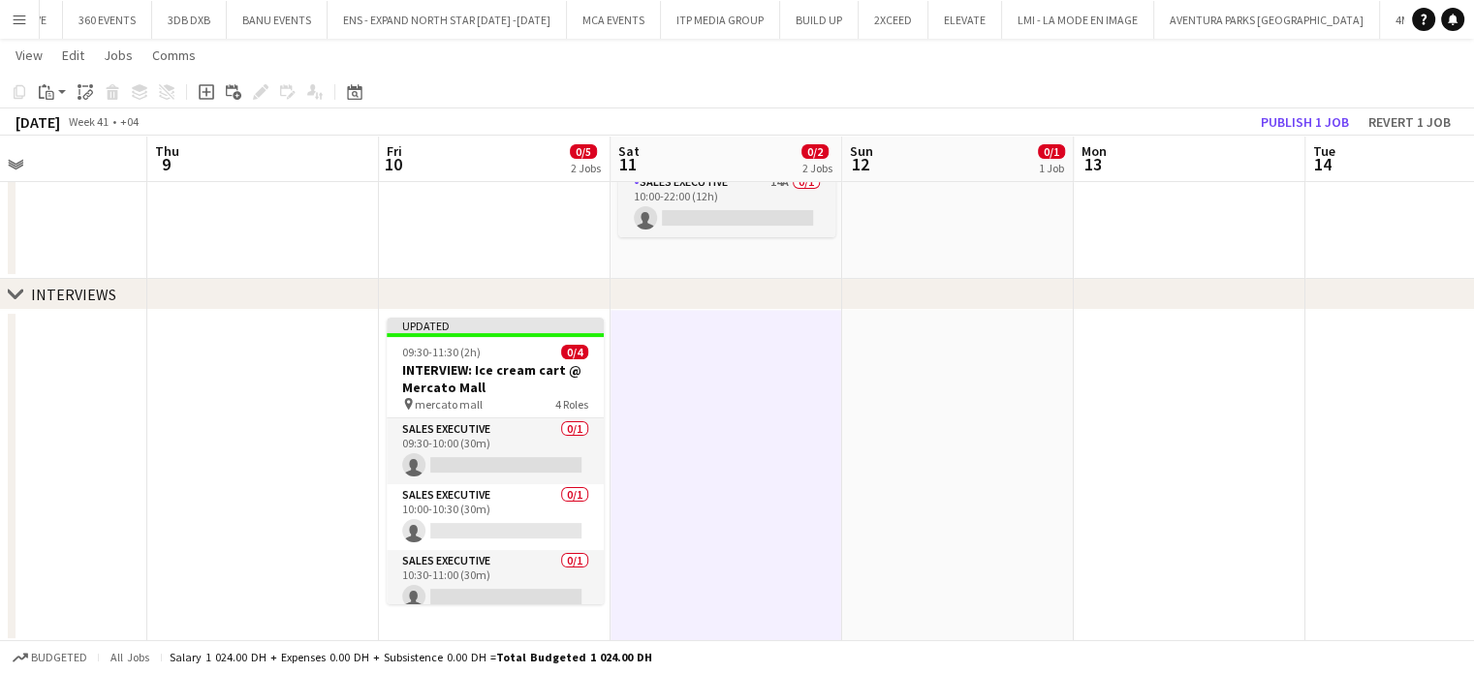
scroll to position [0, 591]
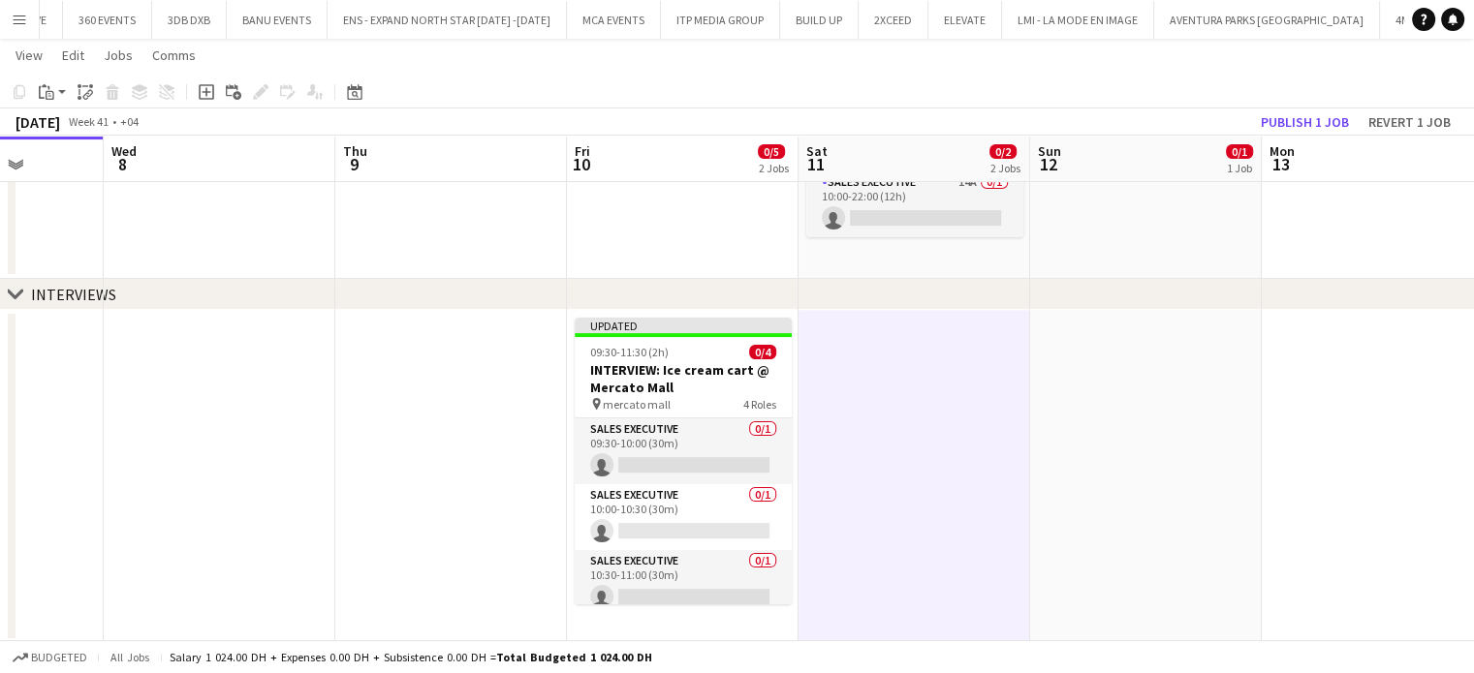
drag, startPoint x: 890, startPoint y: 404, endPoint x: 905, endPoint y: 406, distance: 14.7
click at [905, 406] on app-calendar-viewport "Sun 5 Mon 6 Tue 7 Wed 8 Thu 9 Fri 10 0/5 2 Jobs Sat 11 0/2 2 Jobs Sun 12 0/1 1 …" at bounding box center [737, 166] width 1474 height 954
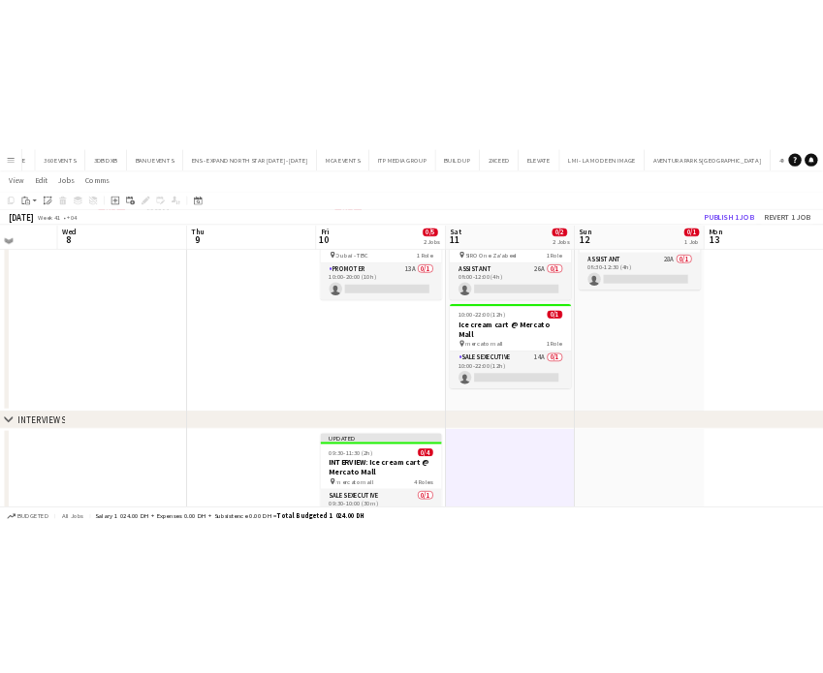
scroll to position [193, 0]
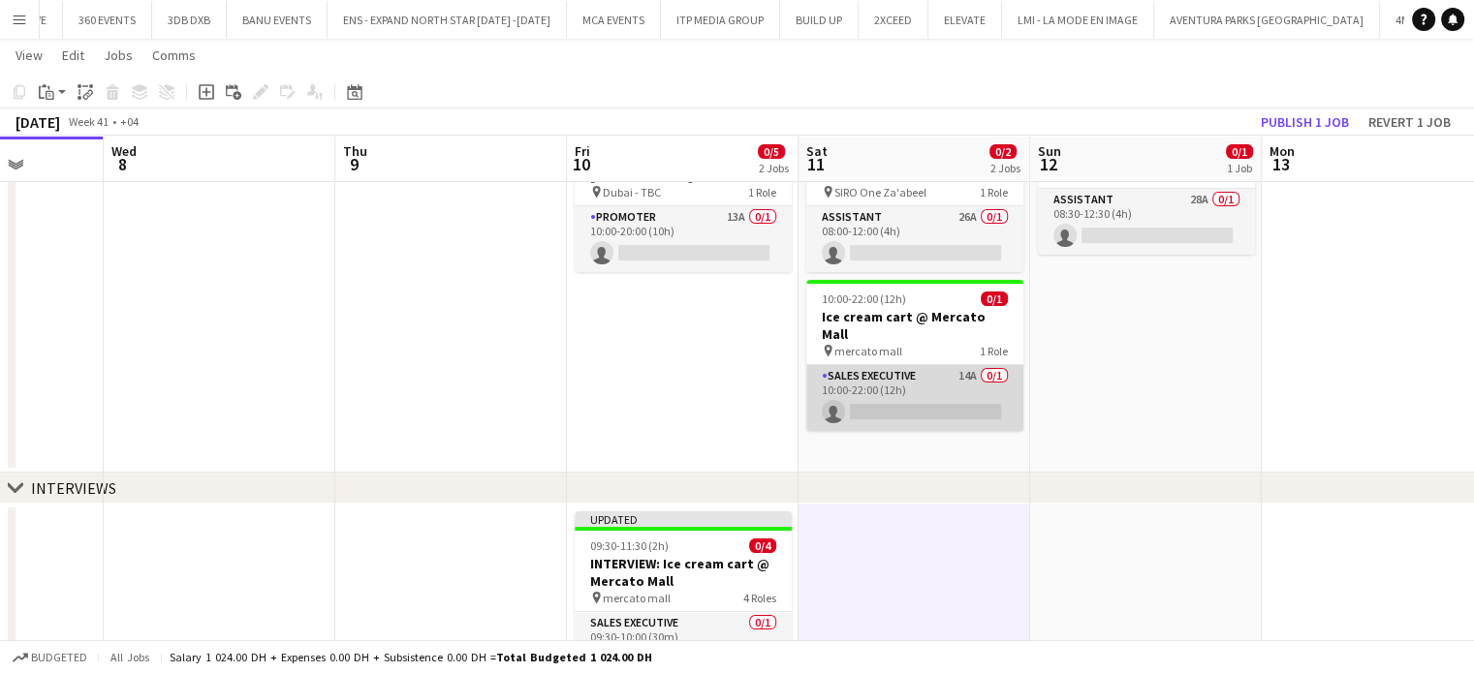
click at [926, 373] on app-card-role "Sales Executive 14A 0/1 10:00-22:00 (12h) single-neutral-actions" at bounding box center [914, 398] width 217 height 66
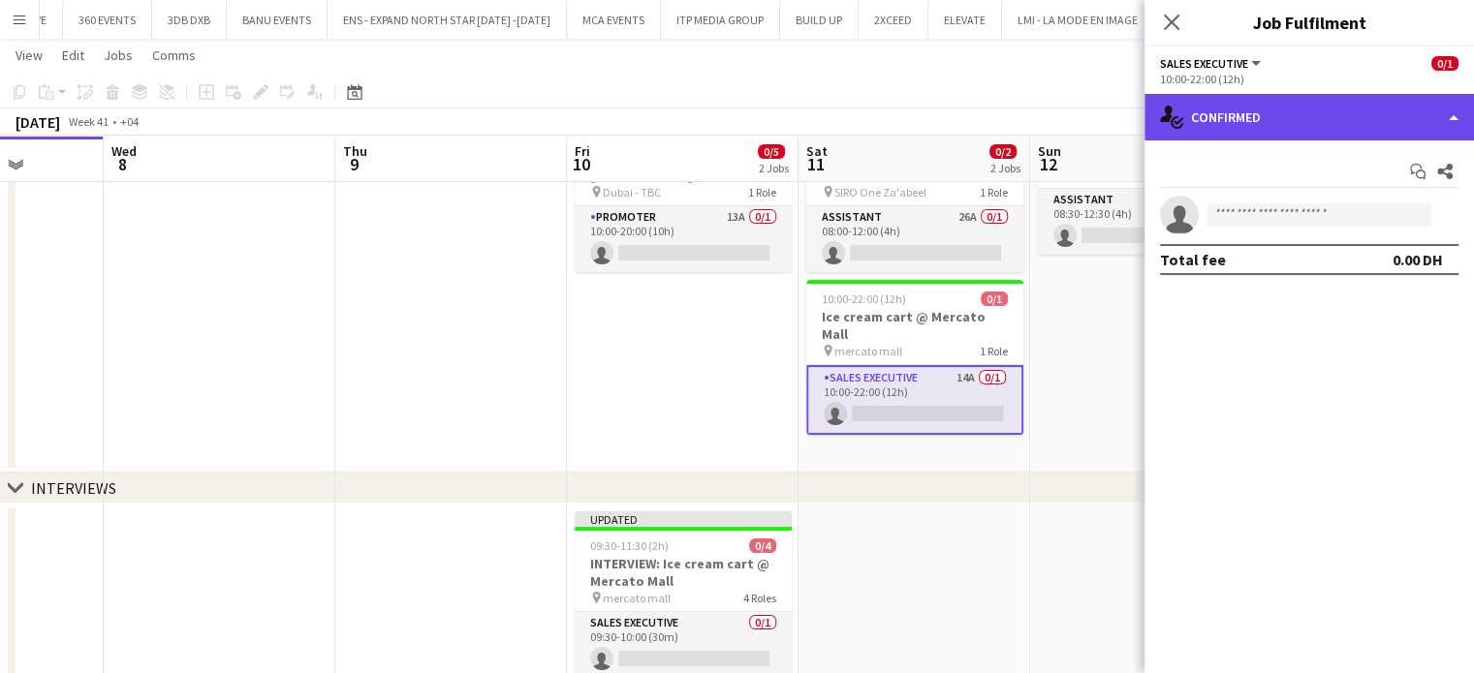
click at [1368, 118] on div "single-neutral-actions-check-2 Confirmed" at bounding box center [1308, 117] width 329 height 47
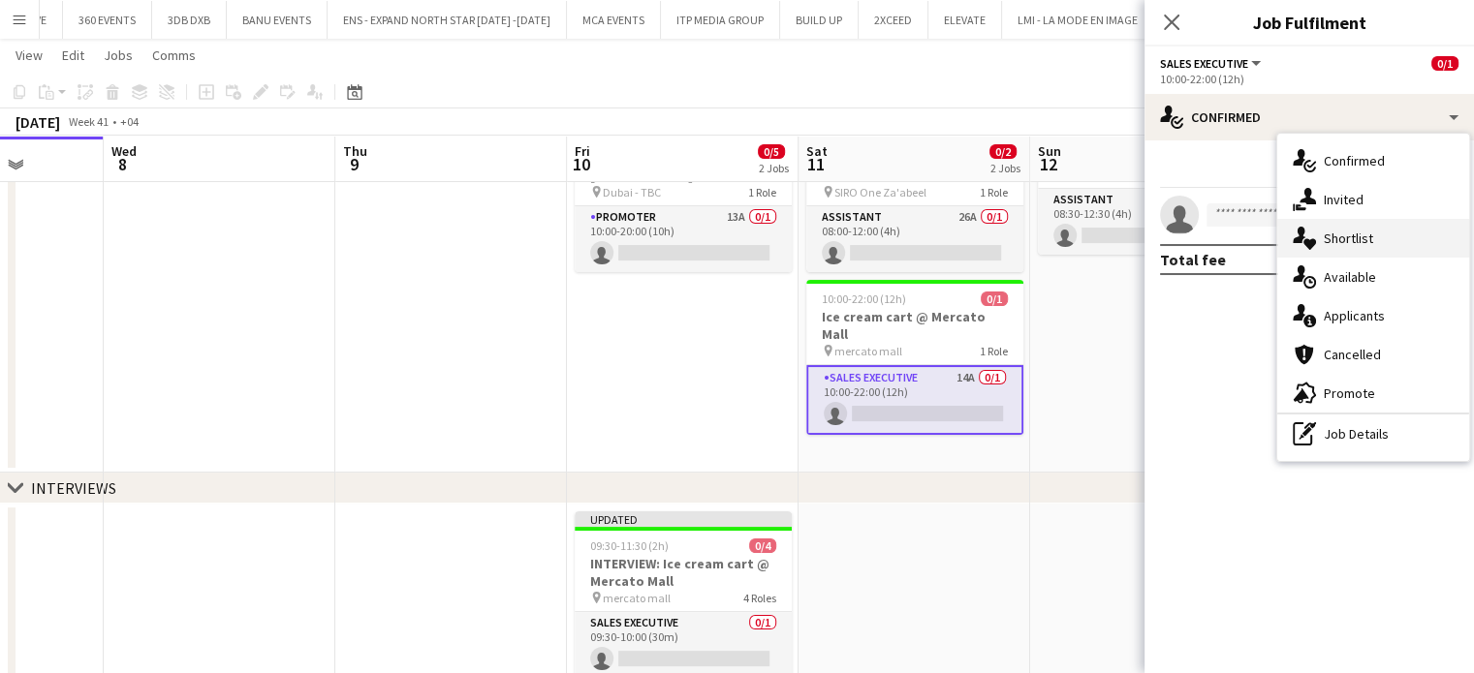
click at [1386, 246] on div "single-neutral-actions-heart Shortlist" at bounding box center [1373, 238] width 192 height 39
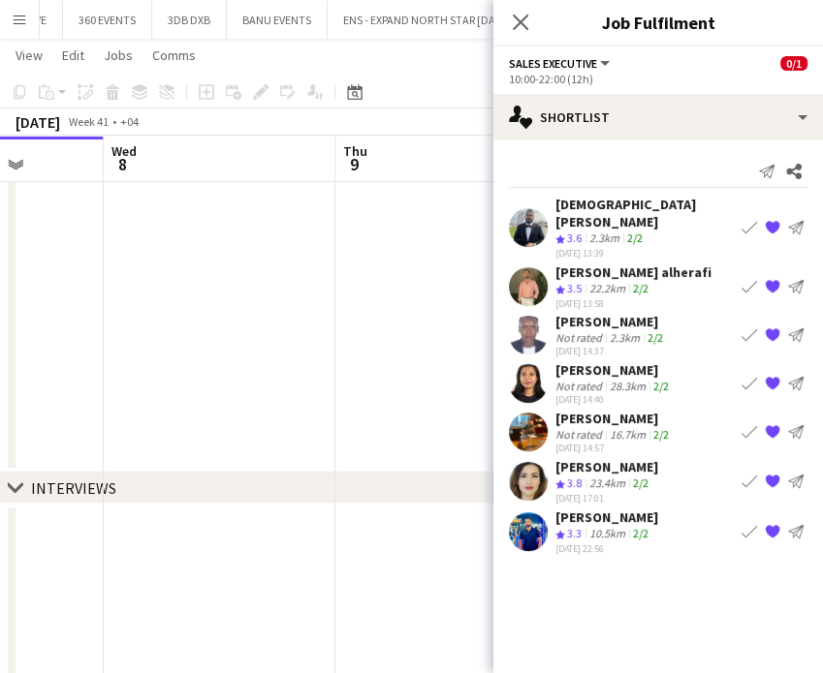
scroll to position [0, 688]
drag, startPoint x: 230, startPoint y: 382, endPoint x: 217, endPoint y: 379, distance: 12.9
click at [217, 379] on app-calendar-viewport "Sun 5 Mon 6 Tue 7 Wed 8 Thu 9 Fri 10 0/5 2 Jobs Sat 11 0/2 2 Jobs Sun 12 0/1 1 …" at bounding box center [411, 360] width 823 height 954
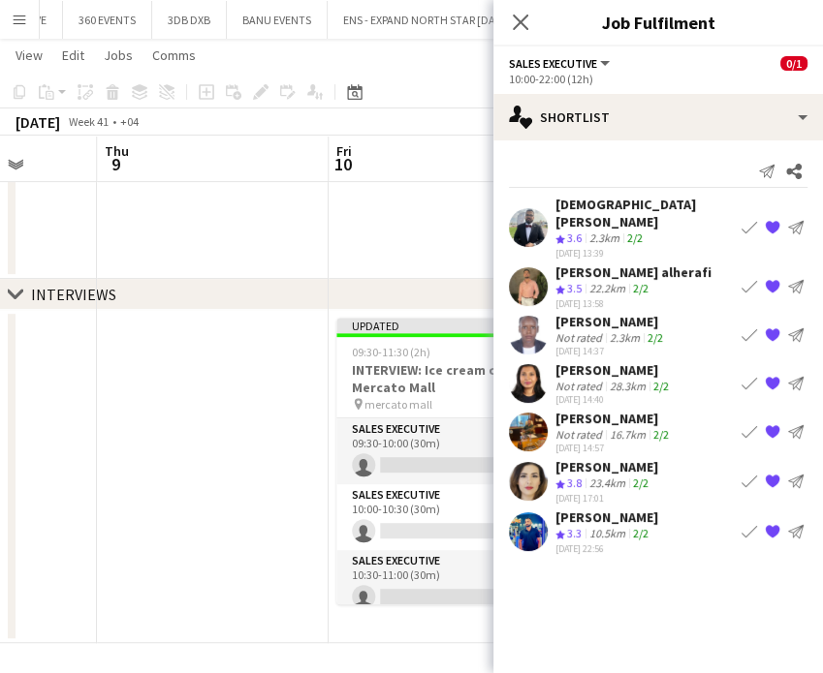
scroll to position [0, 678]
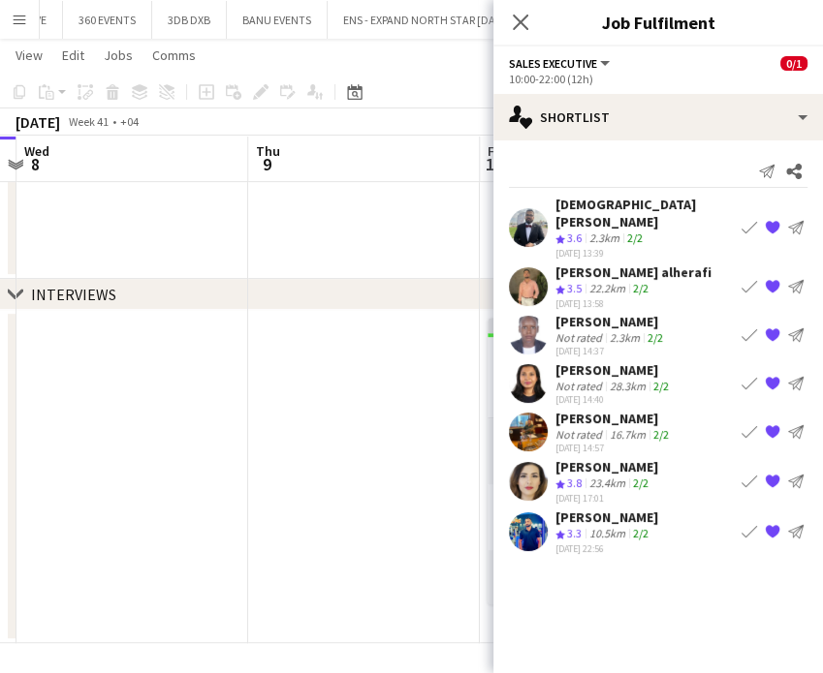
drag, startPoint x: 385, startPoint y: 461, endPoint x: 163, endPoint y: 448, distance: 222.3
click at [163, 448] on app-calendar-viewport "Sun 5 Mon 6 Tue 7 Wed 8 Thu 9 Fri 10 0/5 2 Jobs Sat 11 0/2 2 Jobs Sun 12 0/1 1 …" at bounding box center [411, 166] width 823 height 954
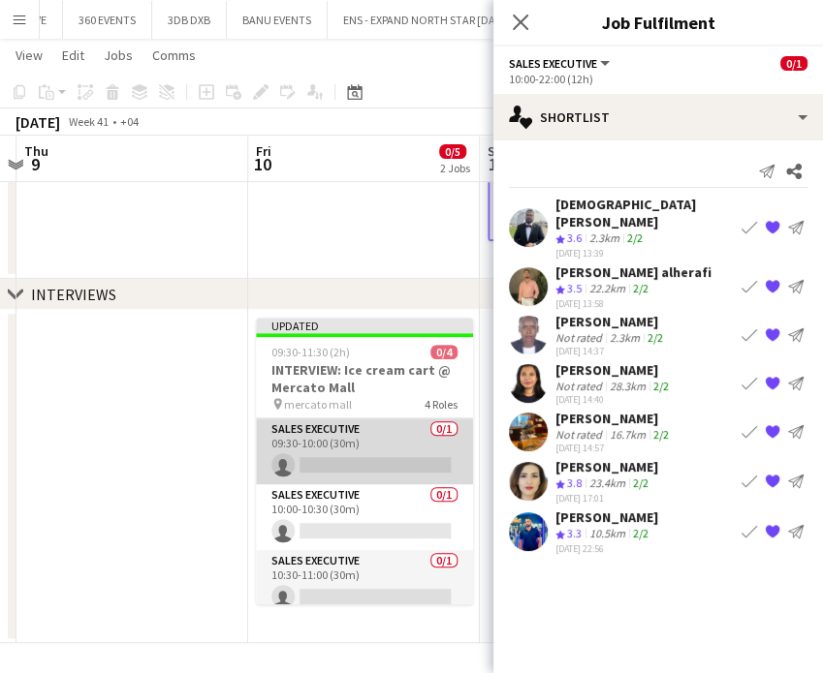
click at [378, 445] on app-card-role "Sales Executive 0/1 09:30-10:00 (30m) single-neutral-actions" at bounding box center [364, 452] width 217 height 66
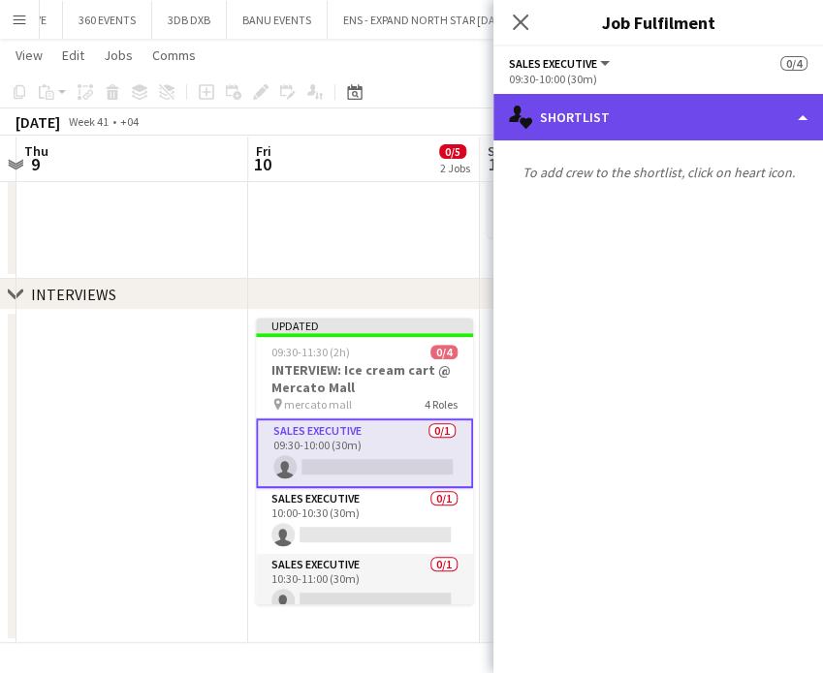
click at [698, 111] on div "single-neutral-actions-heart Shortlist" at bounding box center [657, 117] width 329 height 47
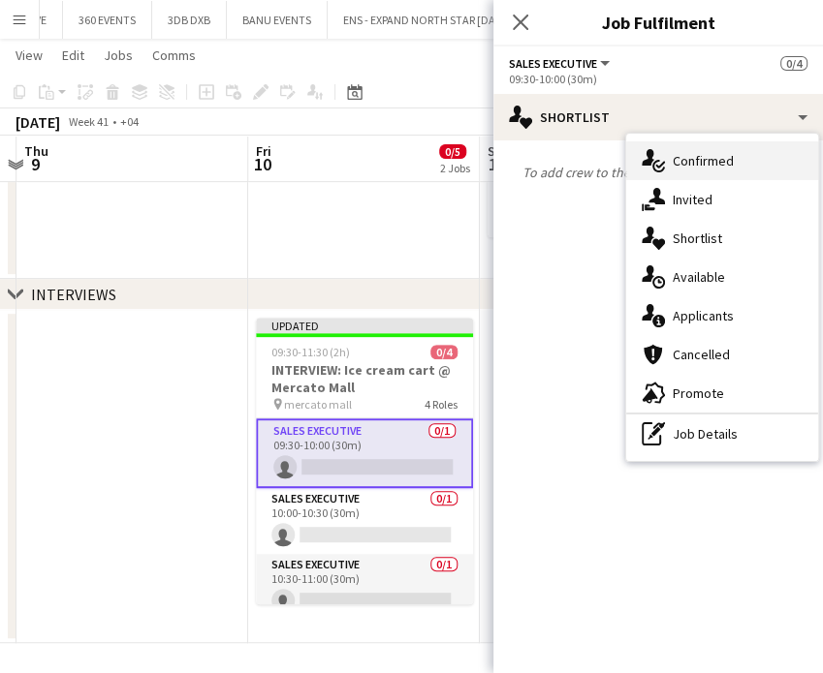
click at [699, 160] on span "Confirmed" at bounding box center [702, 160] width 61 height 17
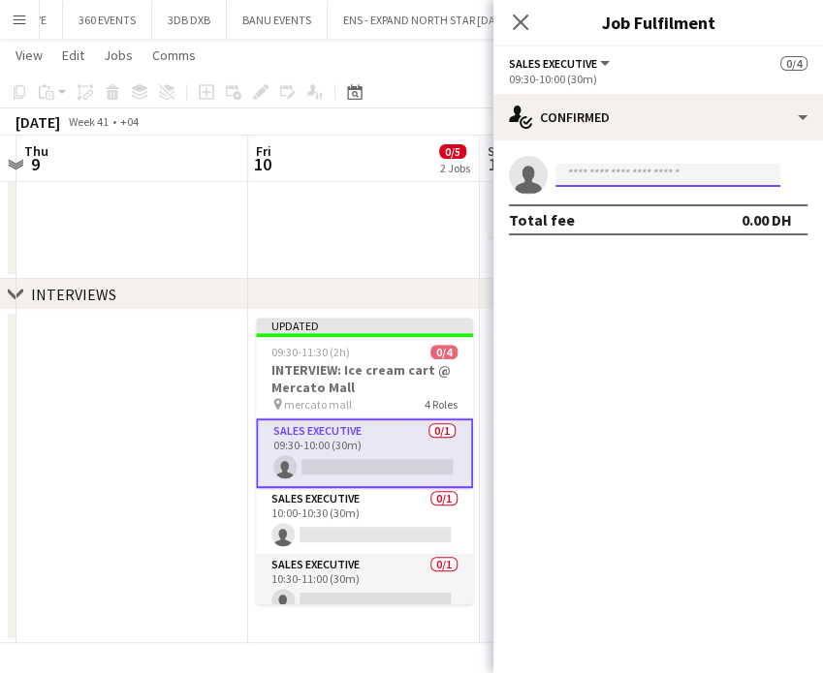
click at [616, 173] on input at bounding box center [667, 175] width 225 height 23
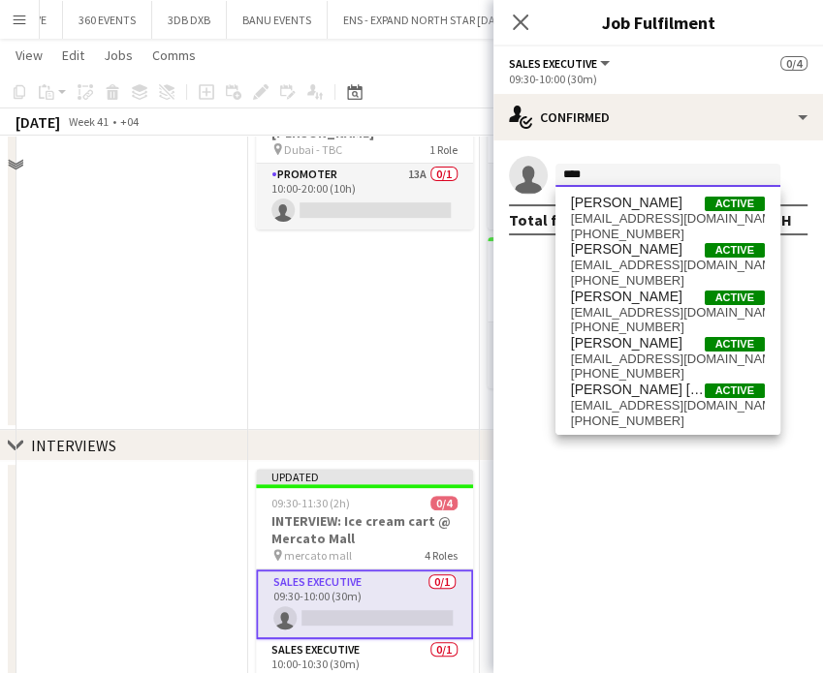
scroll to position [96, 0]
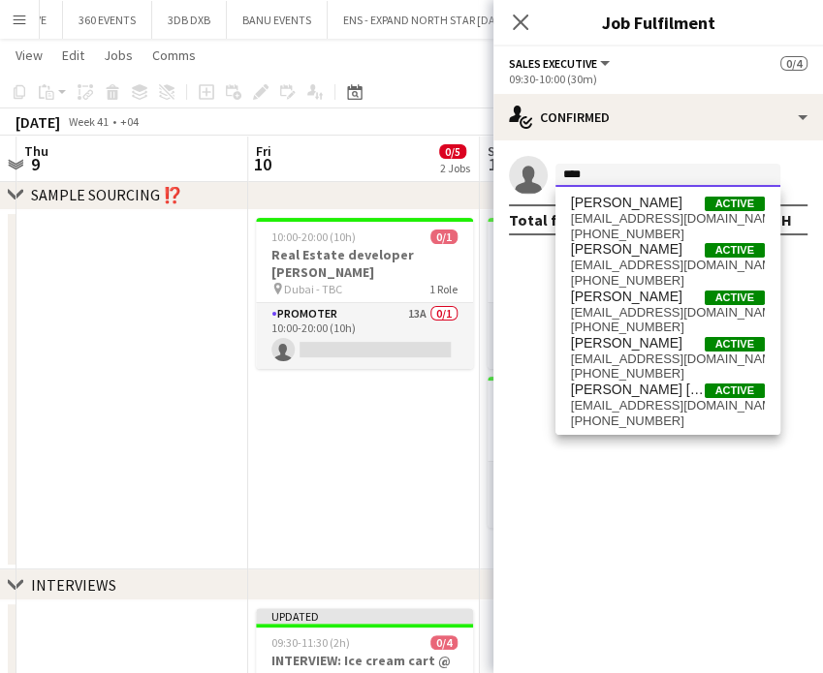
type input "****"
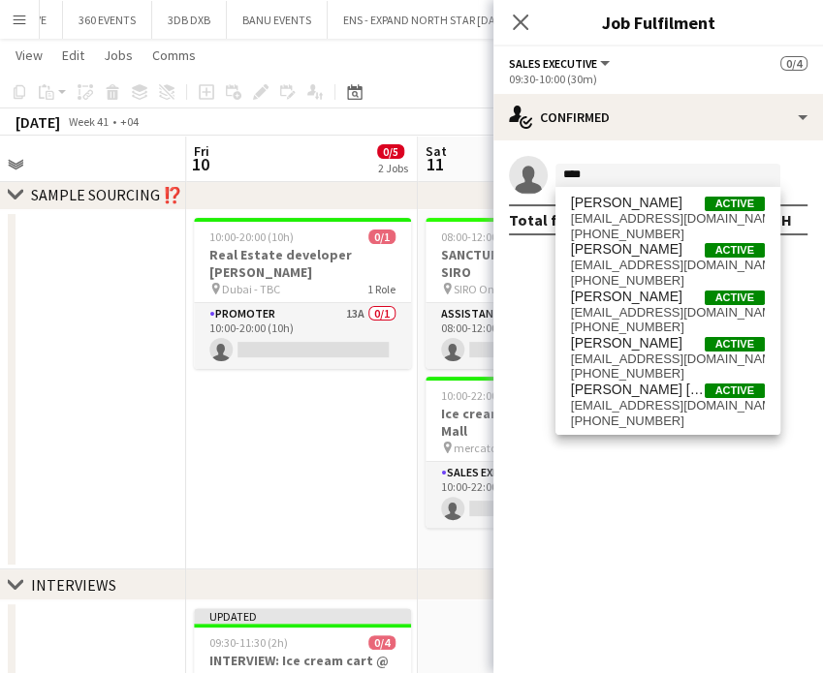
scroll to position [0, 749]
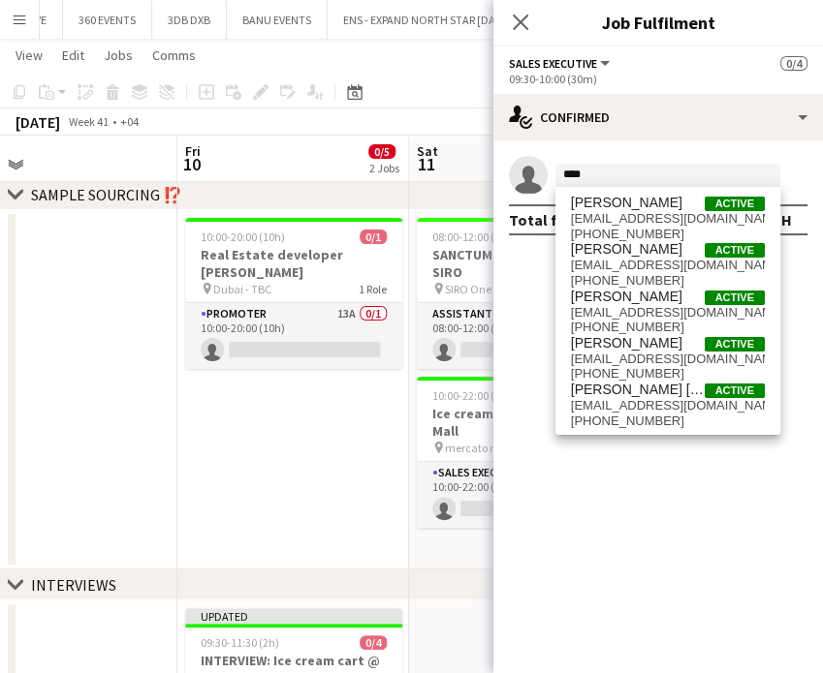
drag, startPoint x: 441, startPoint y: 362, endPoint x: 370, endPoint y: 362, distance: 70.7
click at [370, 362] on app-calendar-viewport "Mon 6 Tue 7 Wed 8 Thu 9 Fri 10 0/5 2 Jobs Sat 11 0/2 2 Jobs Sun 12 0/1 1 Job Mo…" at bounding box center [411, 457] width 823 height 954
click at [477, 464] on app-card-role "Sales Executive 14A 0/1 10:00-22:00 (12h) single-neutral-actions" at bounding box center [525, 495] width 217 height 66
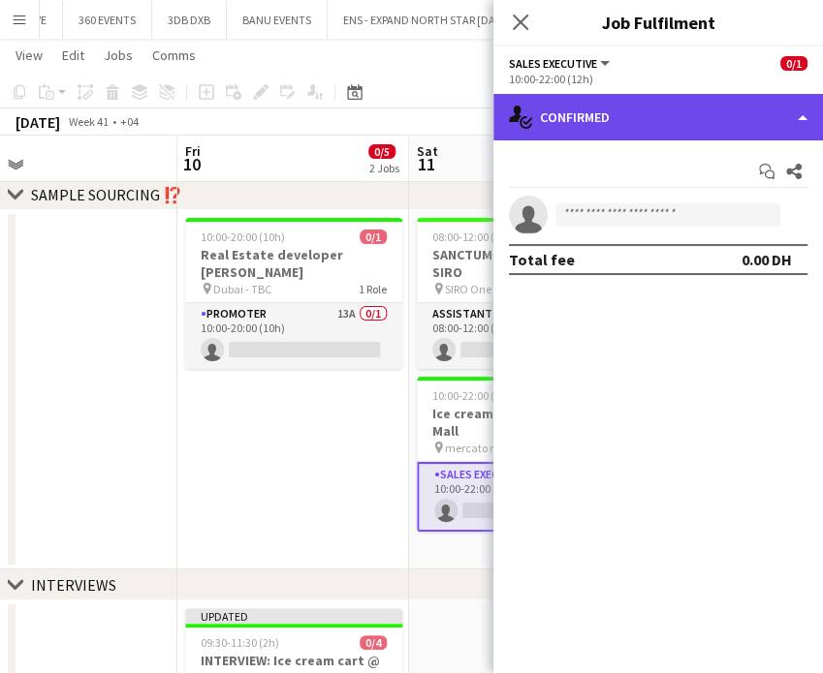
click at [783, 104] on div "single-neutral-actions-check-2 Confirmed" at bounding box center [657, 117] width 329 height 47
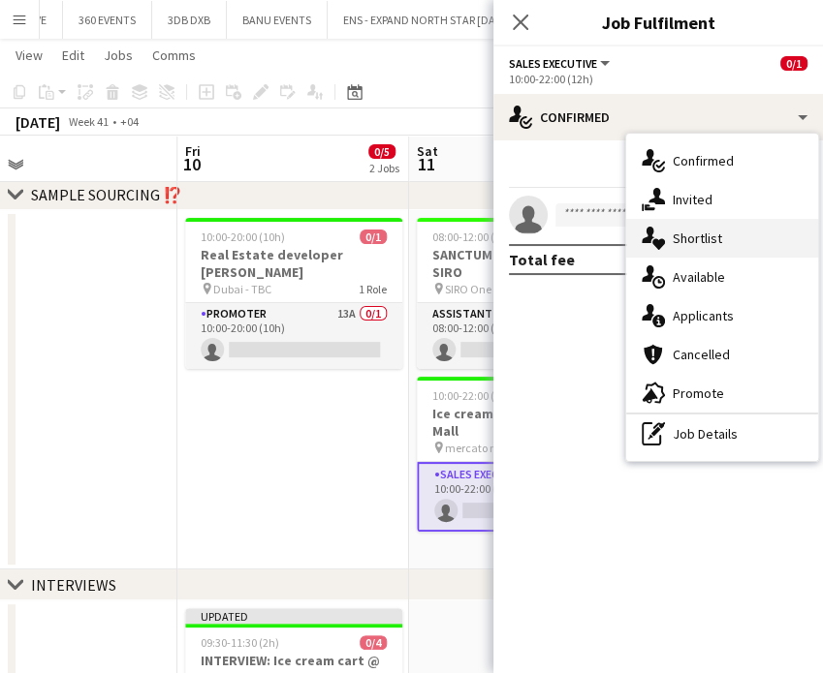
click at [708, 235] on span "Shortlist" at bounding box center [696, 238] width 49 height 17
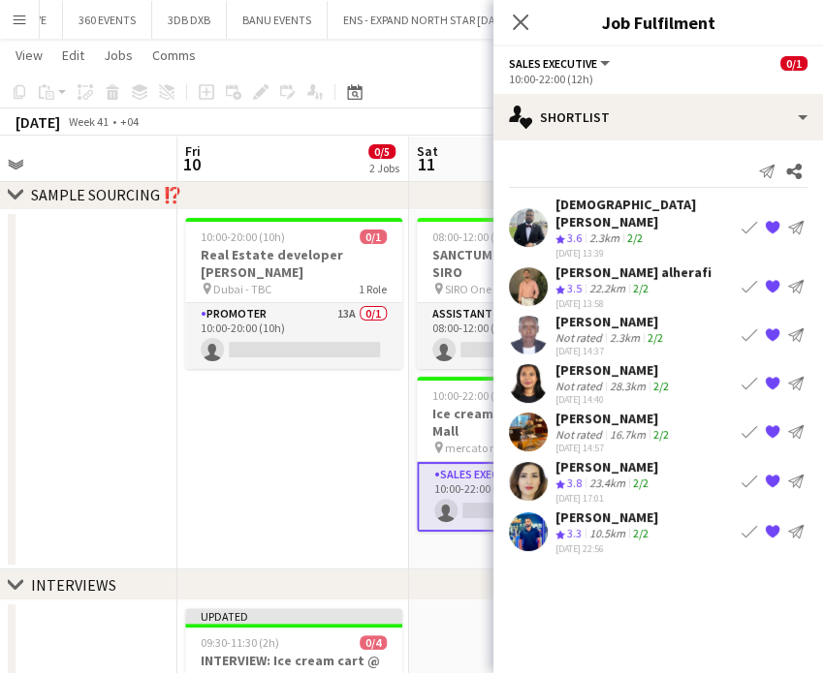
click at [605, 205] on div "[DEMOGRAPHIC_DATA][PERSON_NAME]" at bounding box center [644, 213] width 178 height 35
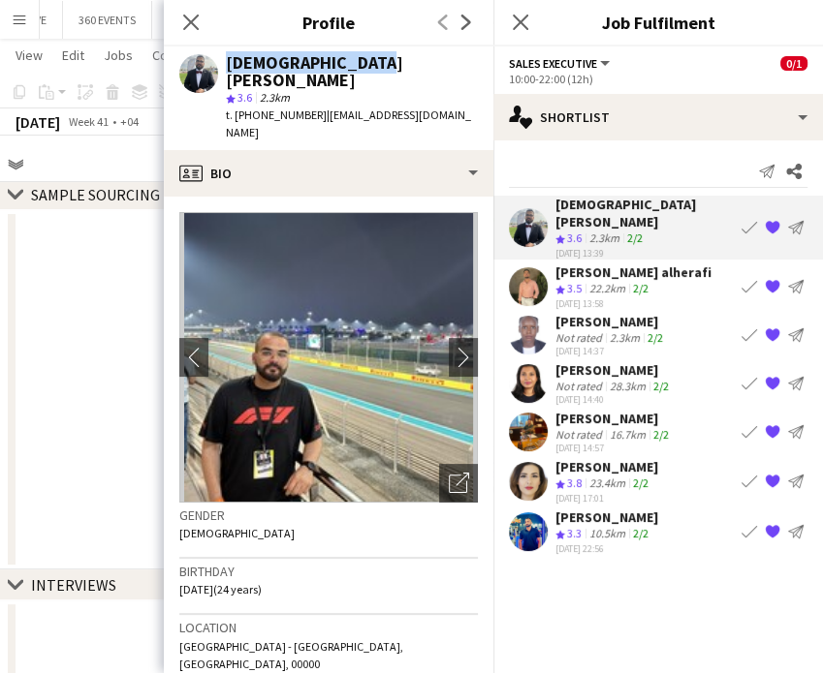
drag, startPoint x: 394, startPoint y: 66, endPoint x: 220, endPoint y: 65, distance: 174.4
click at [220, 65] on div "[PERSON_NAME] star 3.6 2.3km t. [PHONE_NUMBER] | [EMAIL_ADDRESS][DOMAIN_NAME]" at bounding box center [328, 99] width 329 height 104
copy div "[DEMOGRAPHIC_DATA][PERSON_NAME]"
click at [132, 313] on app-date-cell at bounding box center [62, 389] width 232 height 359
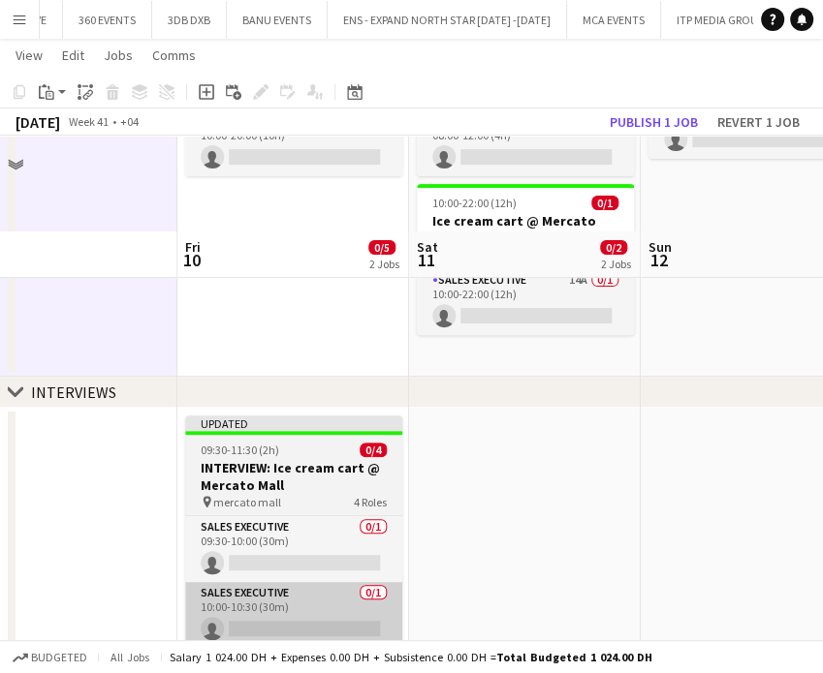
scroll to position [387, 0]
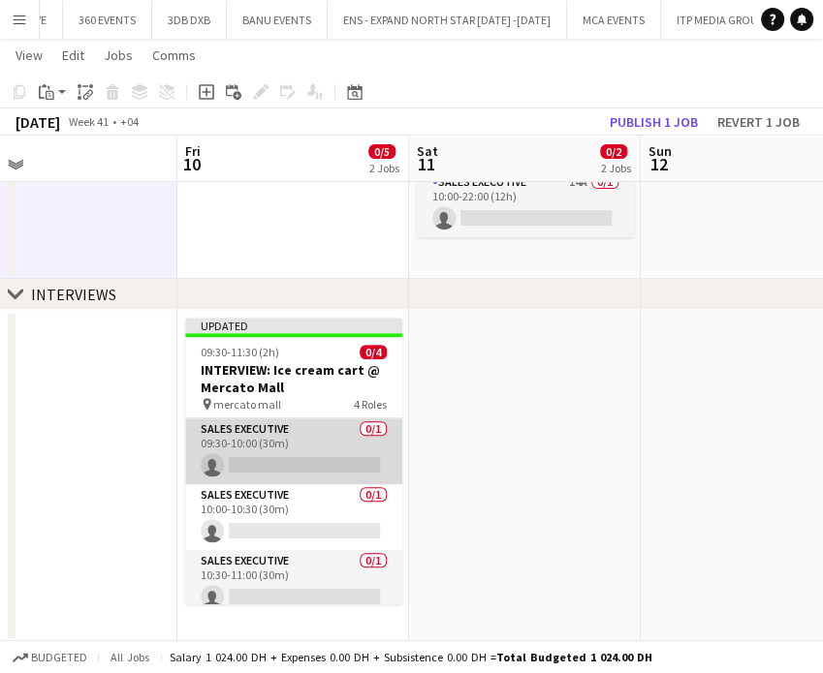
click at [302, 451] on app-card-role "Sales Executive 0/1 09:30-10:00 (30m) single-neutral-actions" at bounding box center [293, 452] width 217 height 66
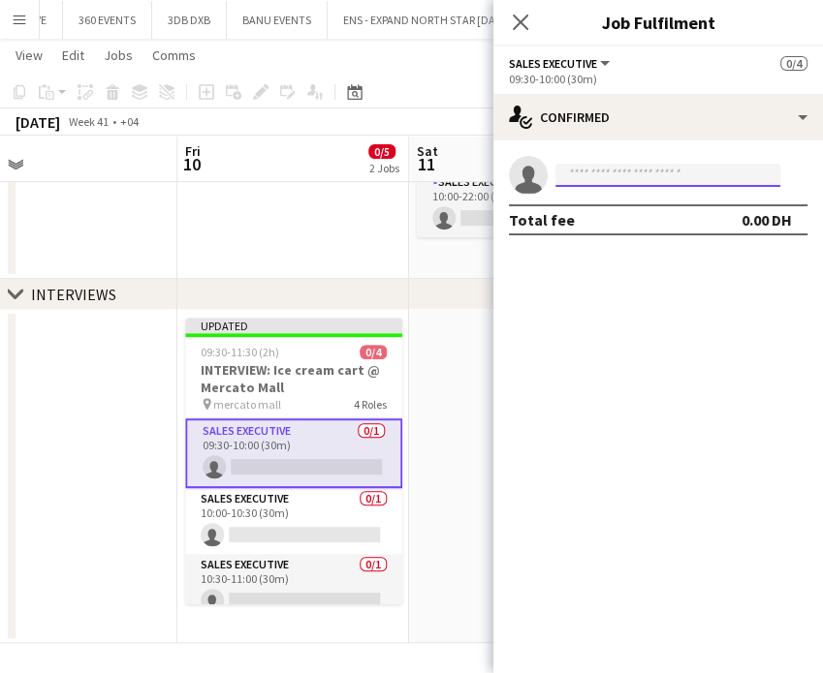
click at [639, 171] on input at bounding box center [667, 175] width 225 height 23
paste input "**********"
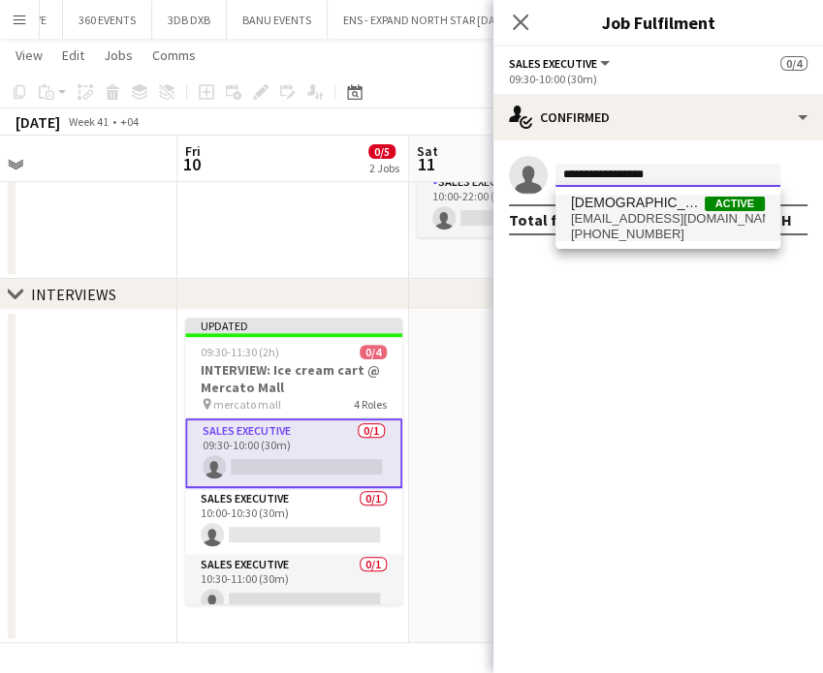
type input "**********"
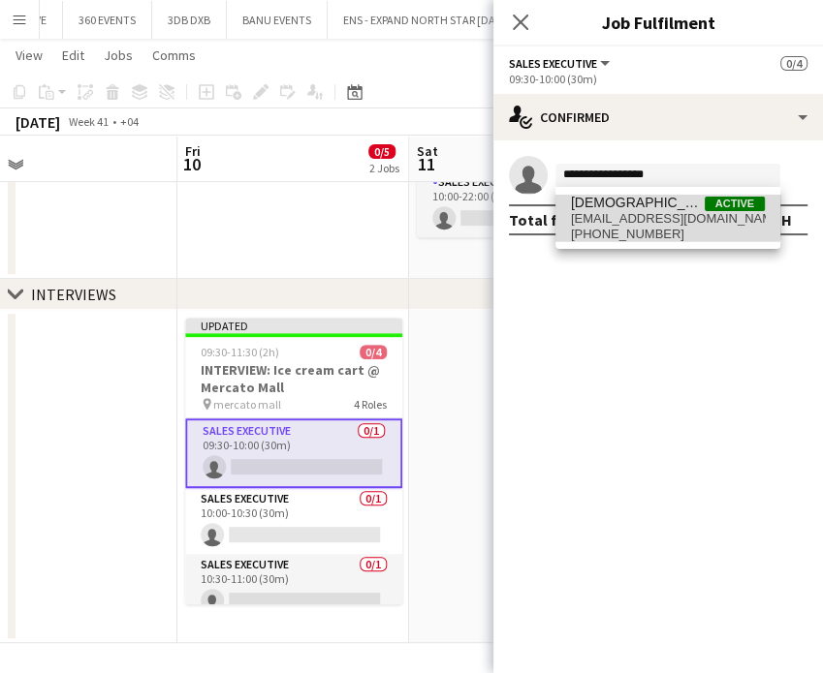
click at [662, 214] on span "[EMAIL_ADDRESS][DOMAIN_NAME]" at bounding box center [668, 219] width 194 height 16
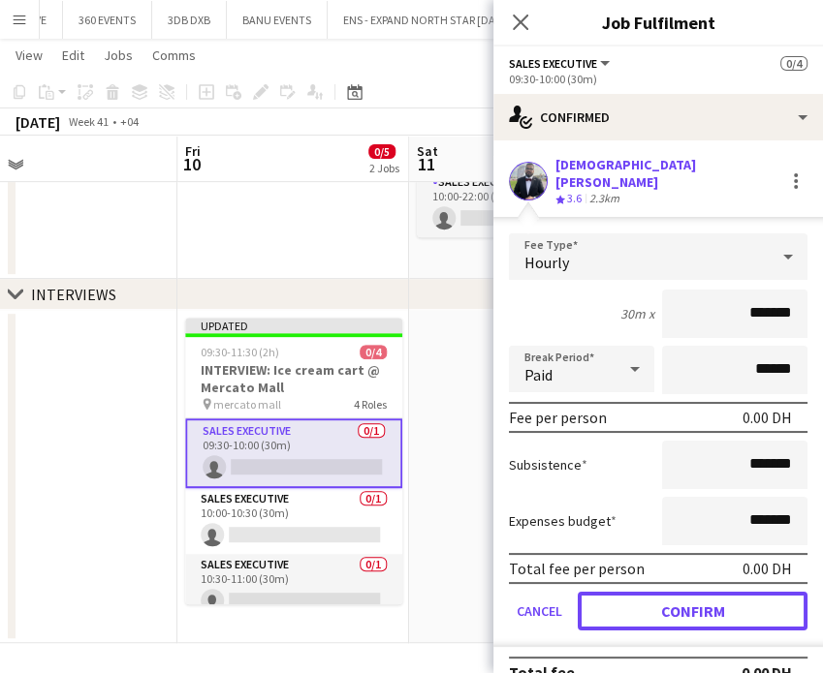
click at [718, 610] on button "Confirm" at bounding box center [692, 611] width 230 height 39
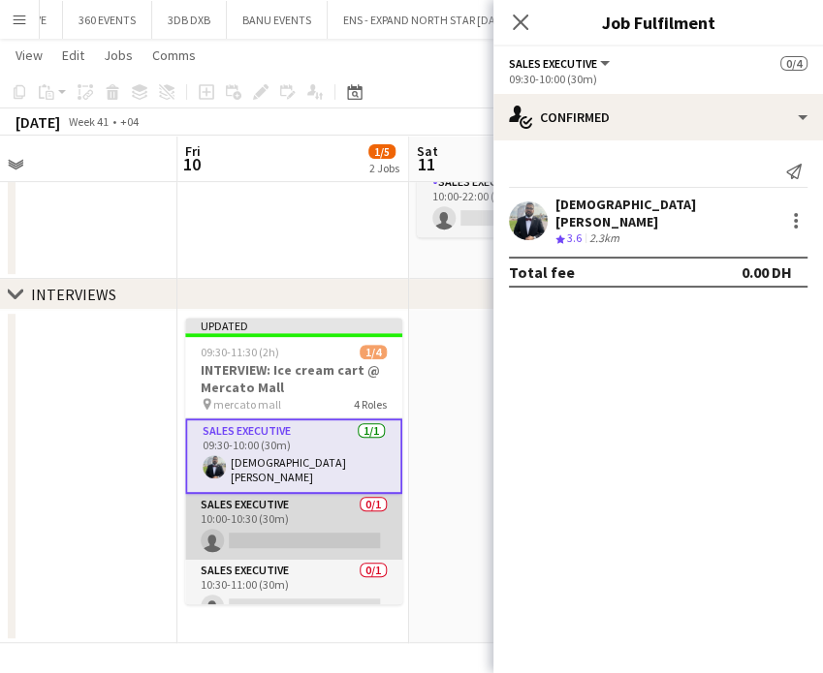
click at [269, 536] on app-card-role "Sales Executive 0/1 10:00-10:30 (30m) single-neutral-actions" at bounding box center [293, 527] width 217 height 66
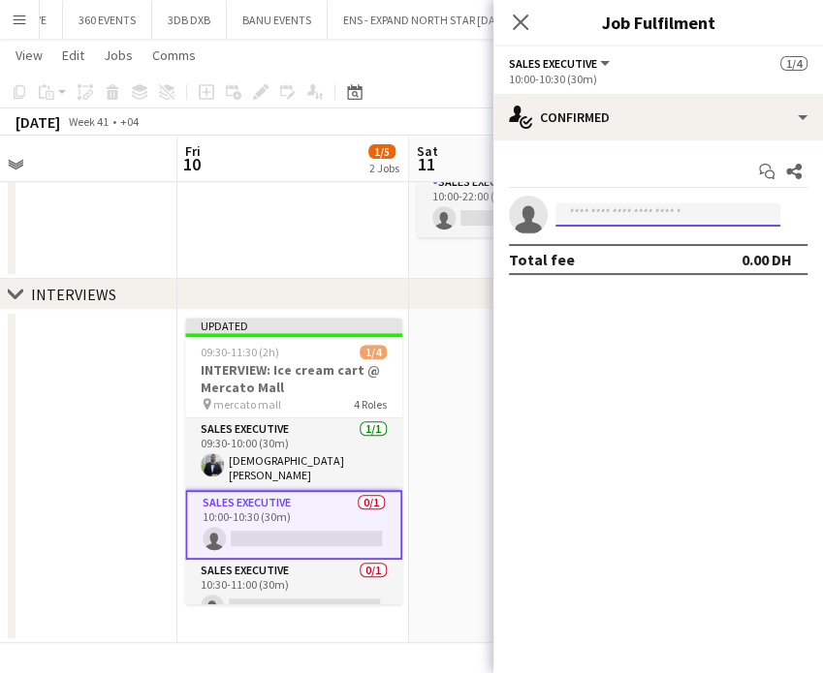
click at [633, 213] on input at bounding box center [667, 214] width 225 height 23
type input "*"
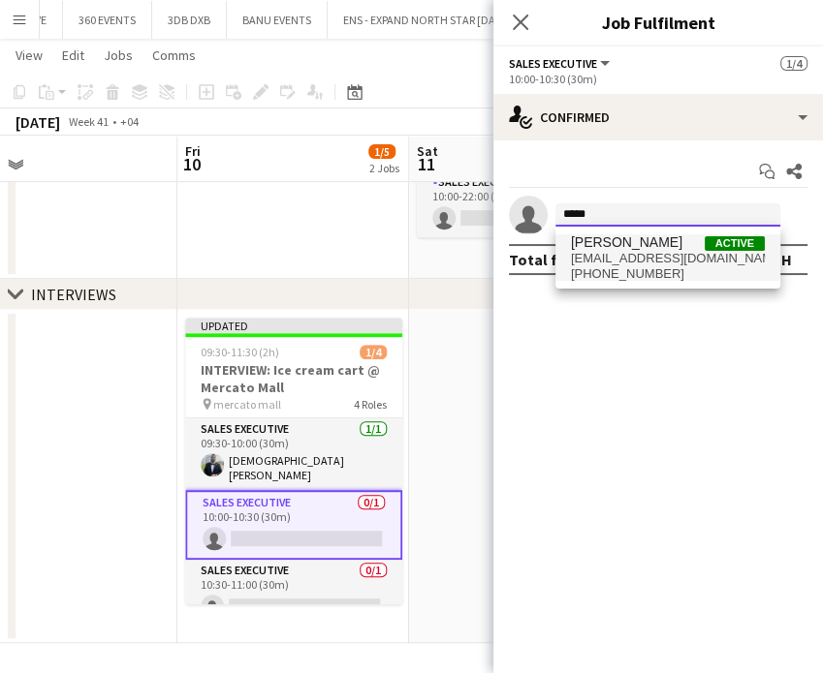
type input "*****"
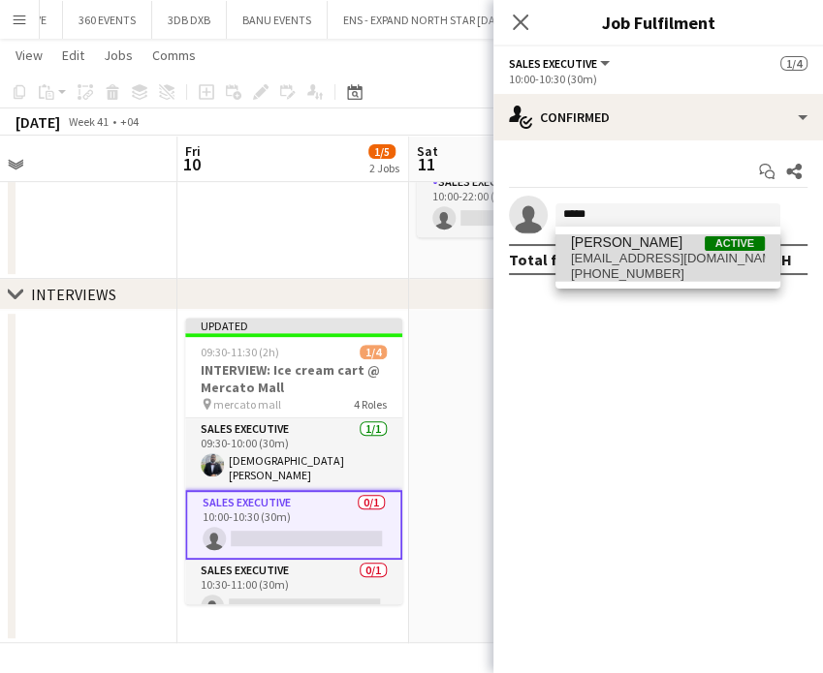
click at [655, 258] on span "[EMAIL_ADDRESS][DOMAIN_NAME]" at bounding box center [668, 259] width 194 height 16
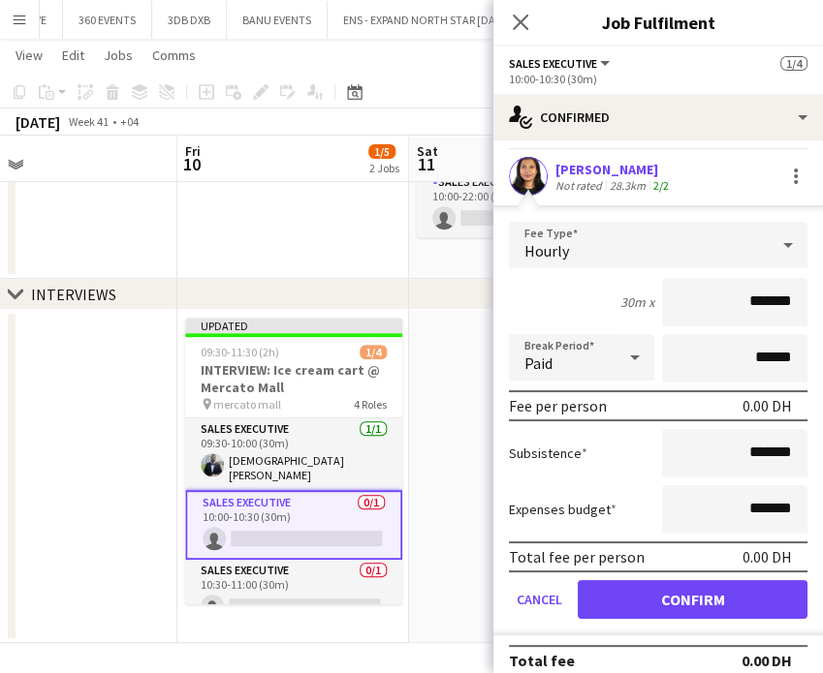
scroll to position [54, 0]
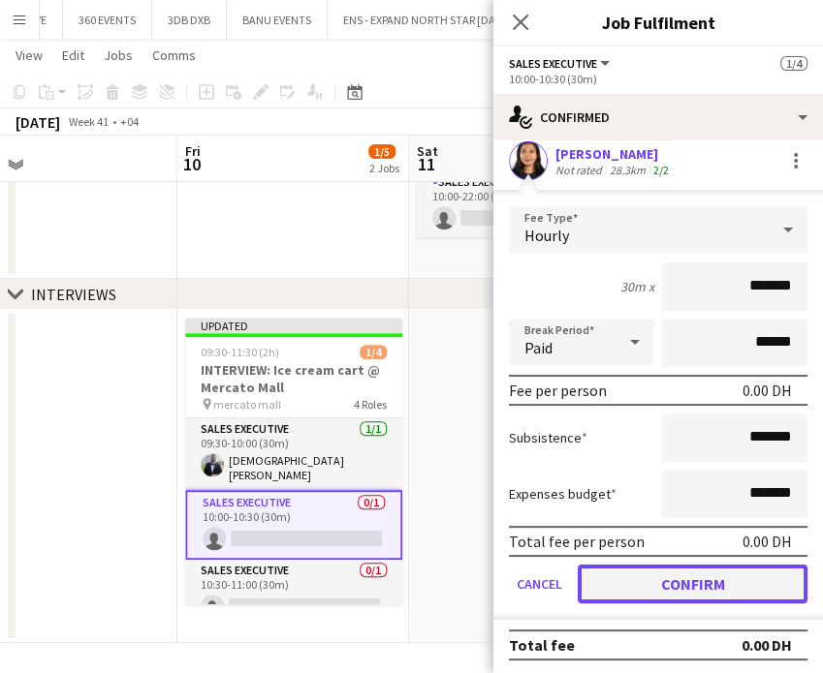
click at [664, 588] on button "Confirm" at bounding box center [692, 584] width 230 height 39
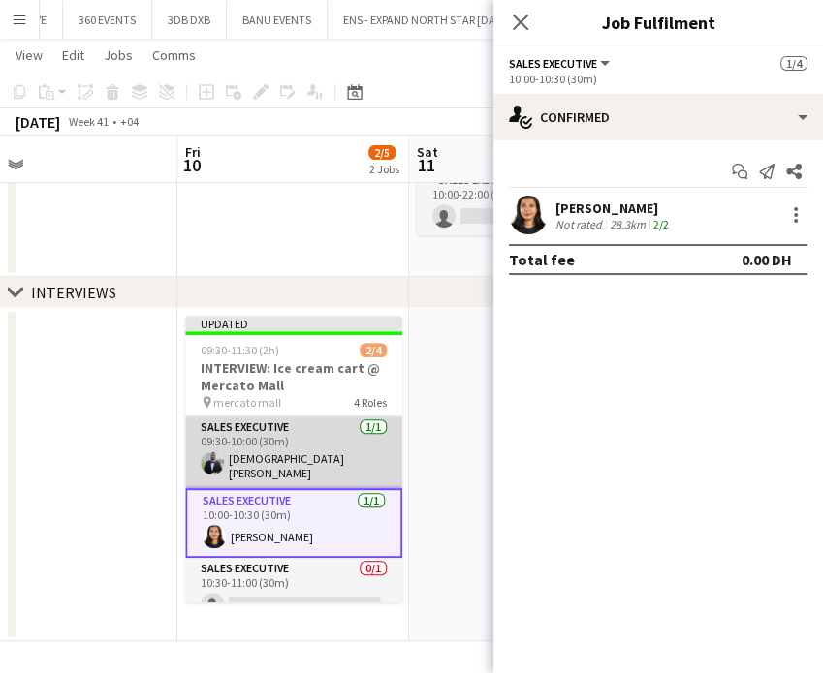
scroll to position [80, 0]
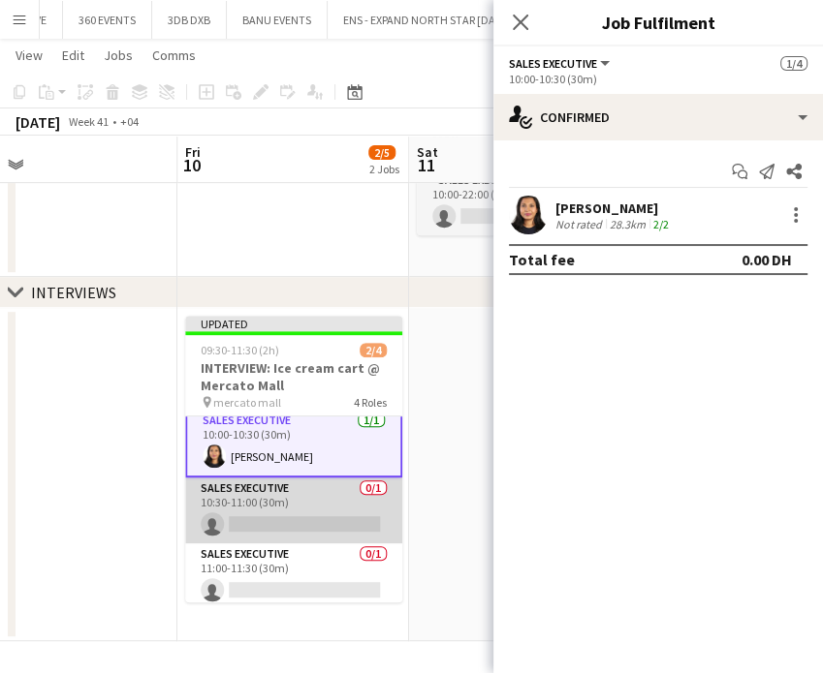
click at [322, 504] on app-card-role "Sales Executive 0/1 10:30-11:00 (30m) single-neutral-actions" at bounding box center [293, 511] width 217 height 66
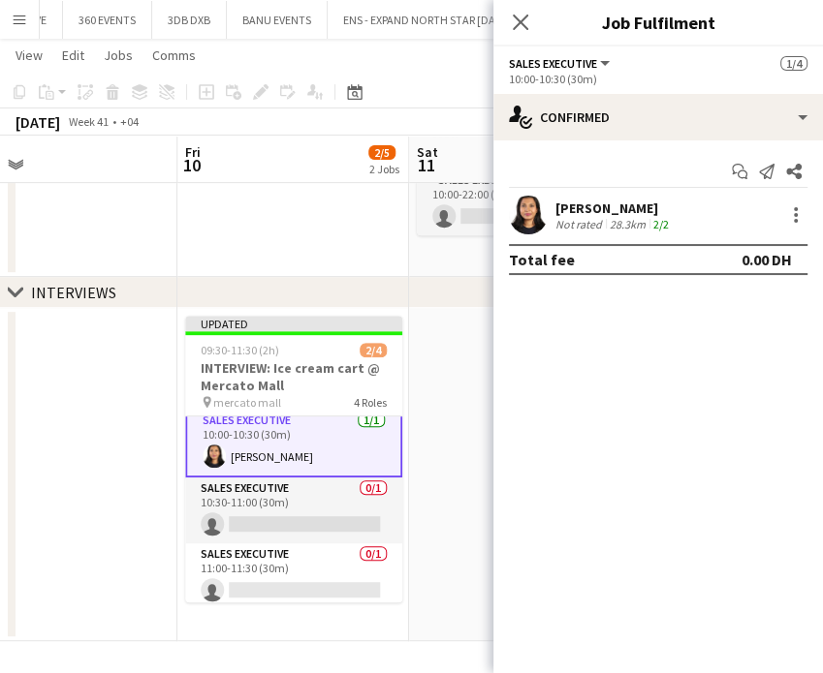
scroll to position [78, 0]
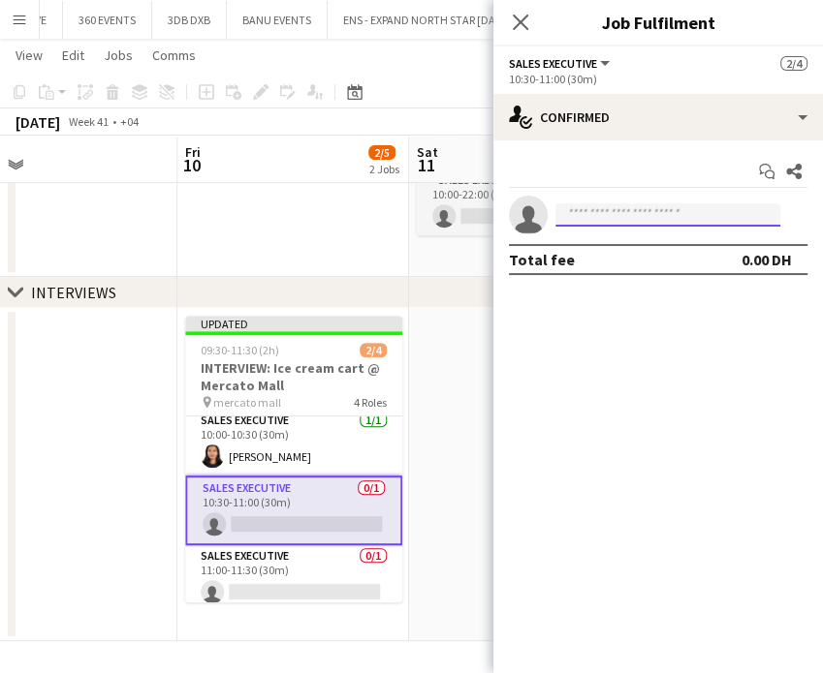
click at [631, 215] on input at bounding box center [667, 214] width 225 height 23
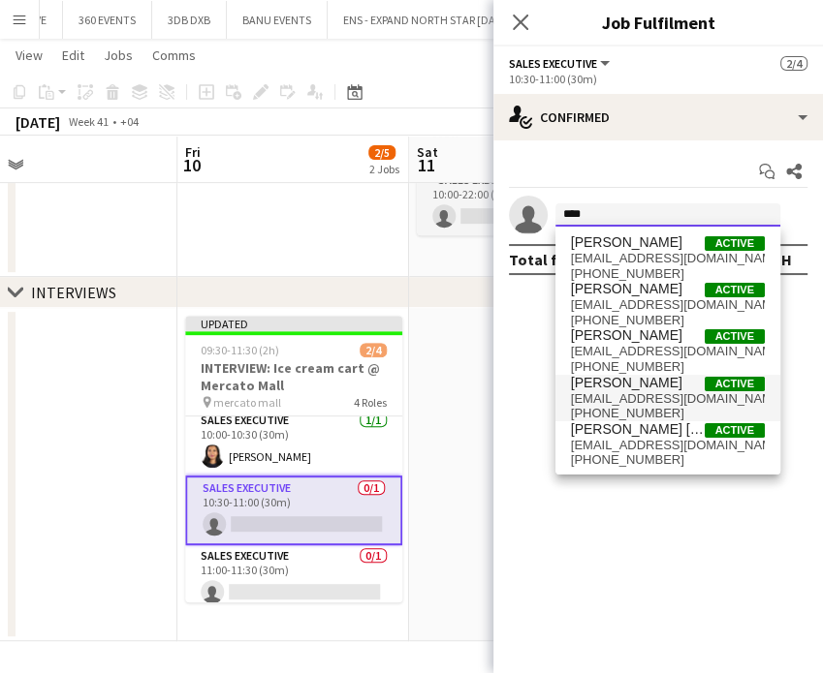
type input "****"
click at [647, 378] on span "[PERSON_NAME]" at bounding box center [626, 383] width 111 height 16
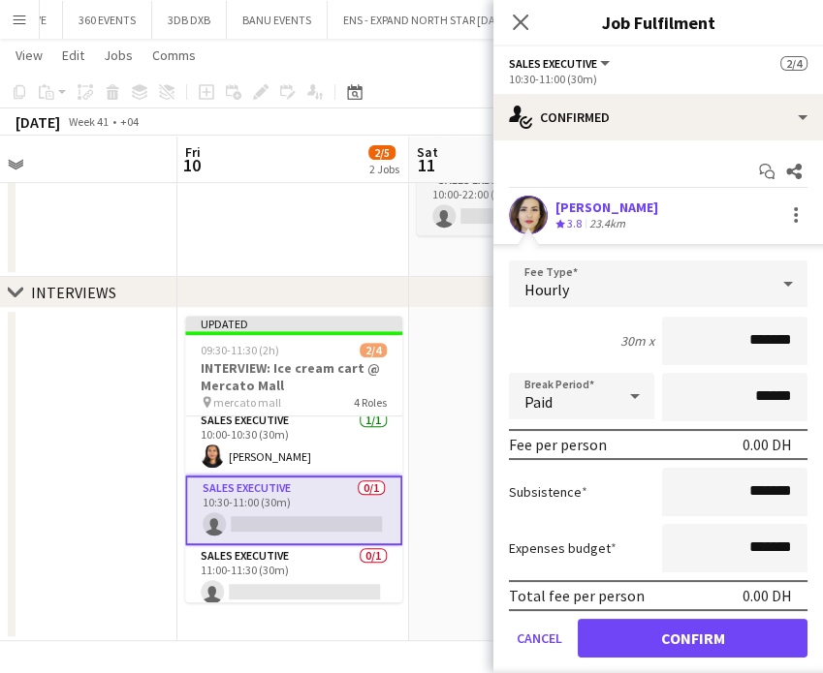
scroll to position [54, 0]
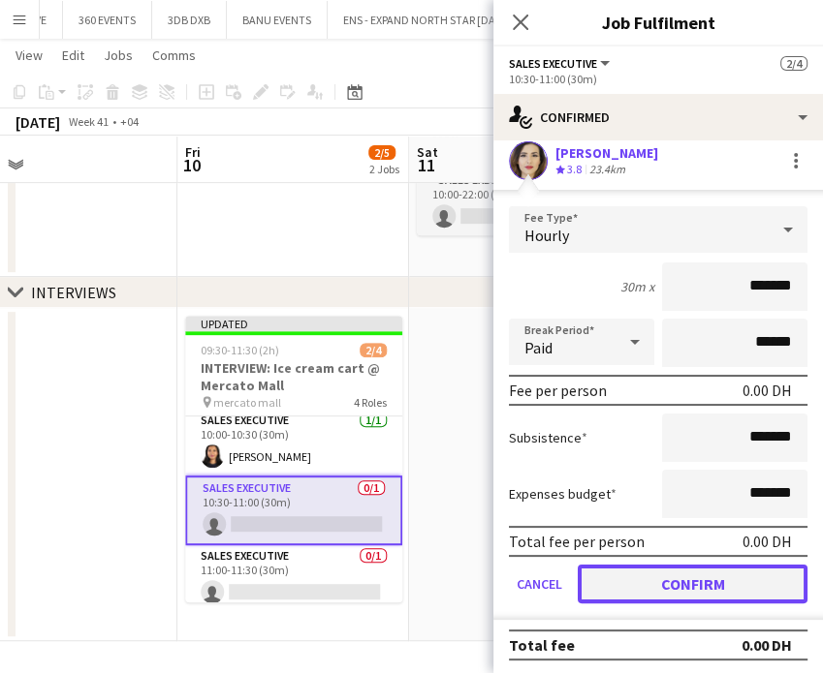
click at [693, 578] on button "Confirm" at bounding box center [692, 584] width 230 height 39
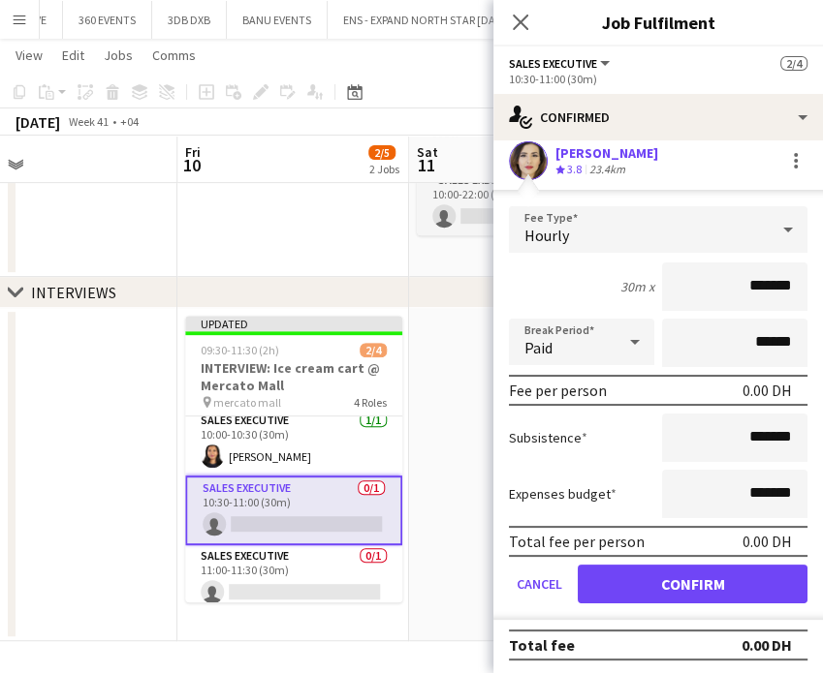
scroll to position [0, 0]
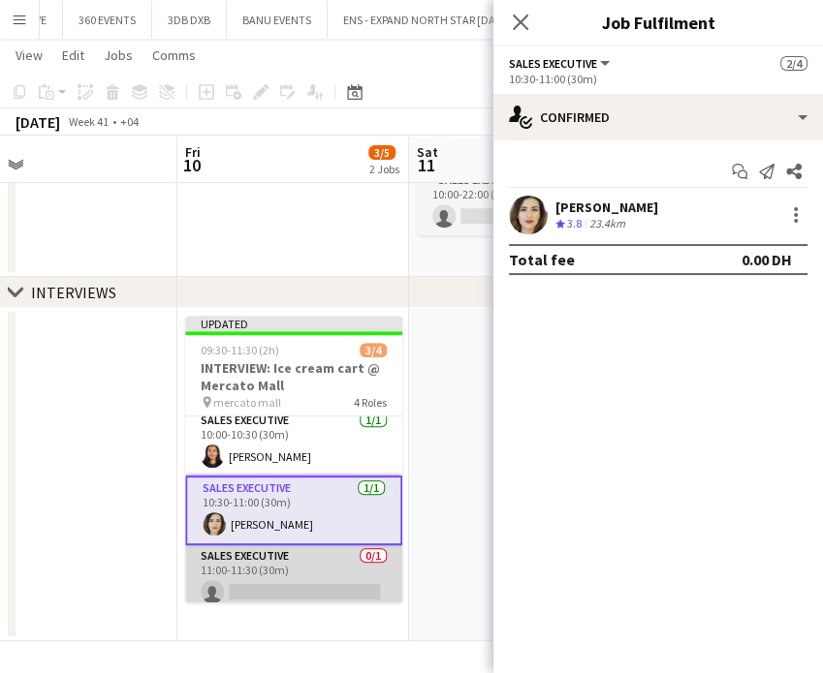
click at [312, 582] on app-card-role "Sales Executive 0/1 11:00-11:30 (30m) single-neutral-actions" at bounding box center [293, 578] width 217 height 66
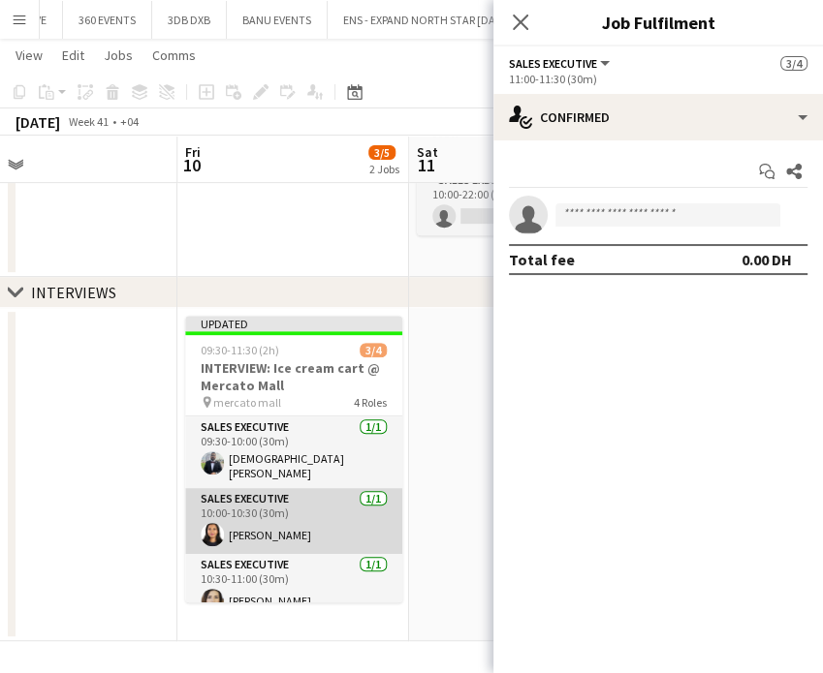
scroll to position [80, 0]
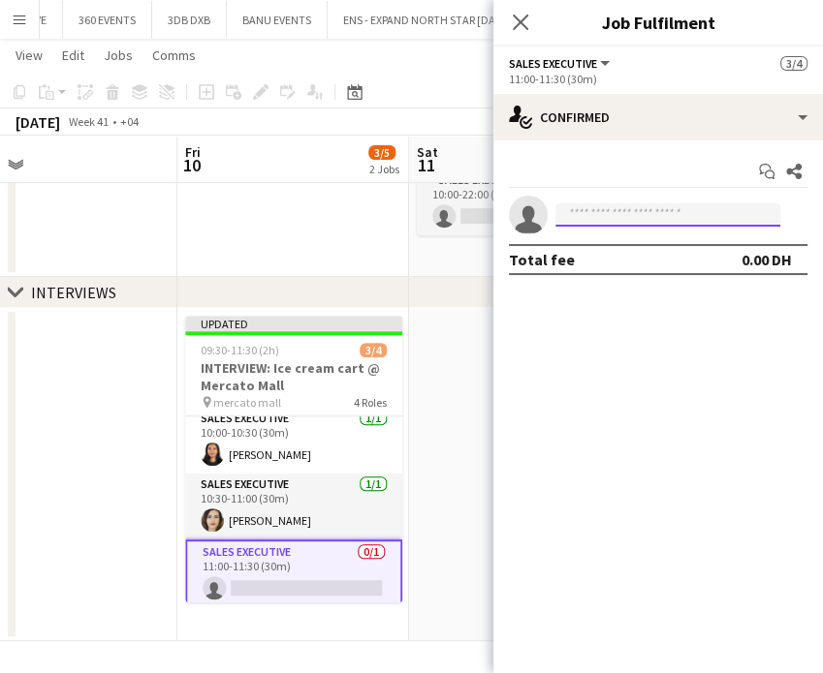
click at [598, 219] on input at bounding box center [667, 214] width 225 height 23
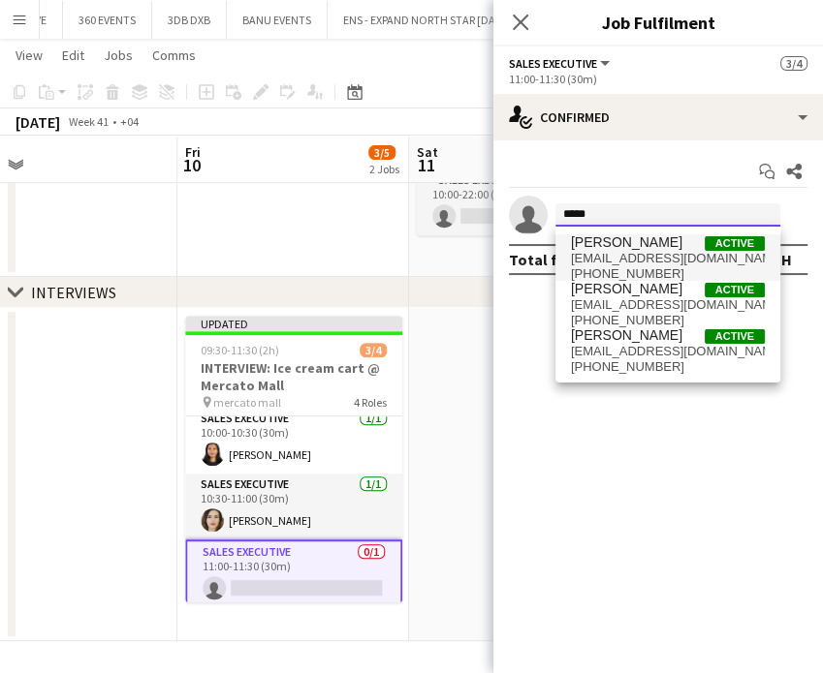
type input "*****"
click at [651, 266] on span "[PHONE_NUMBER]" at bounding box center [668, 274] width 194 height 16
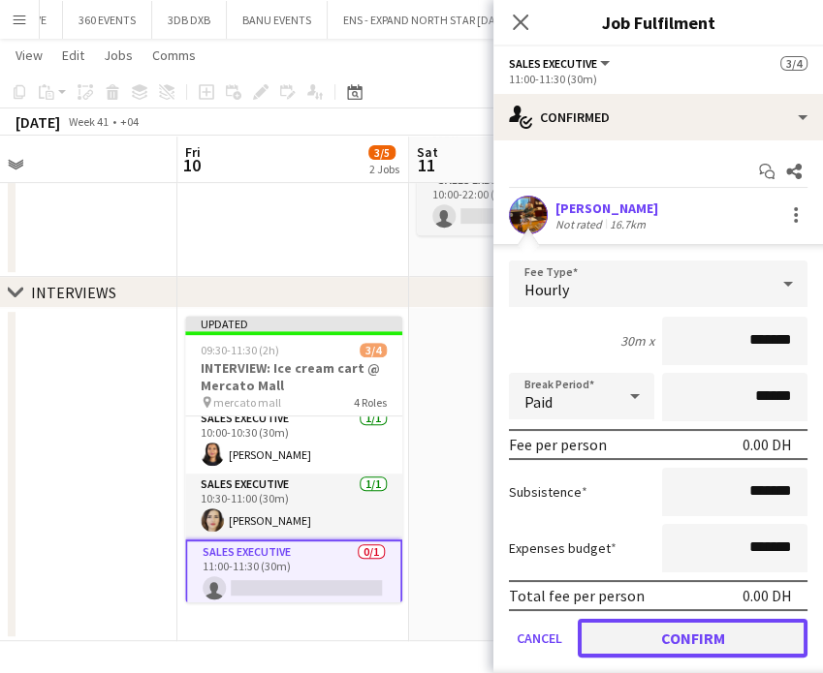
click at [673, 638] on button "Confirm" at bounding box center [692, 638] width 230 height 39
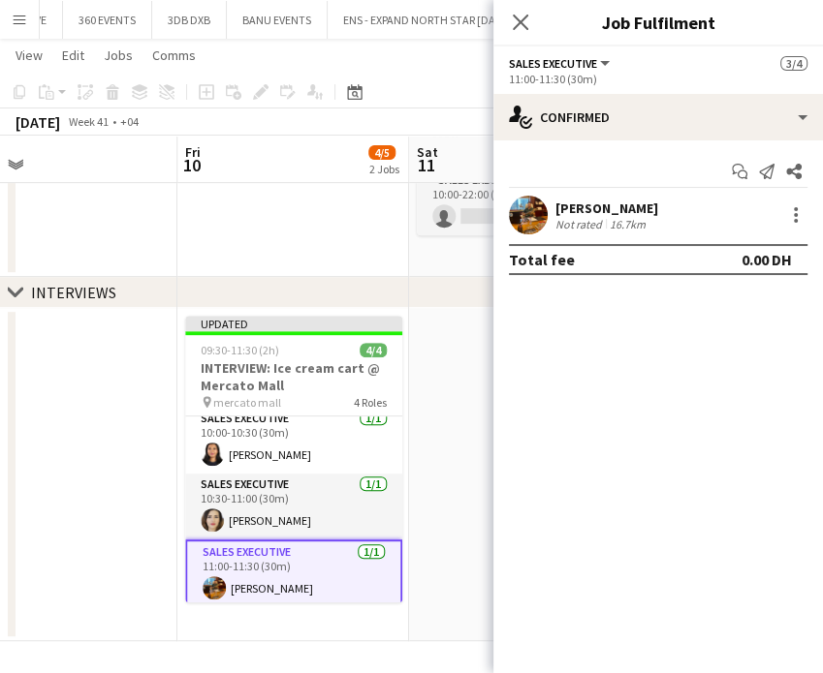
click at [467, 465] on app-date-cell at bounding box center [525, 474] width 232 height 333
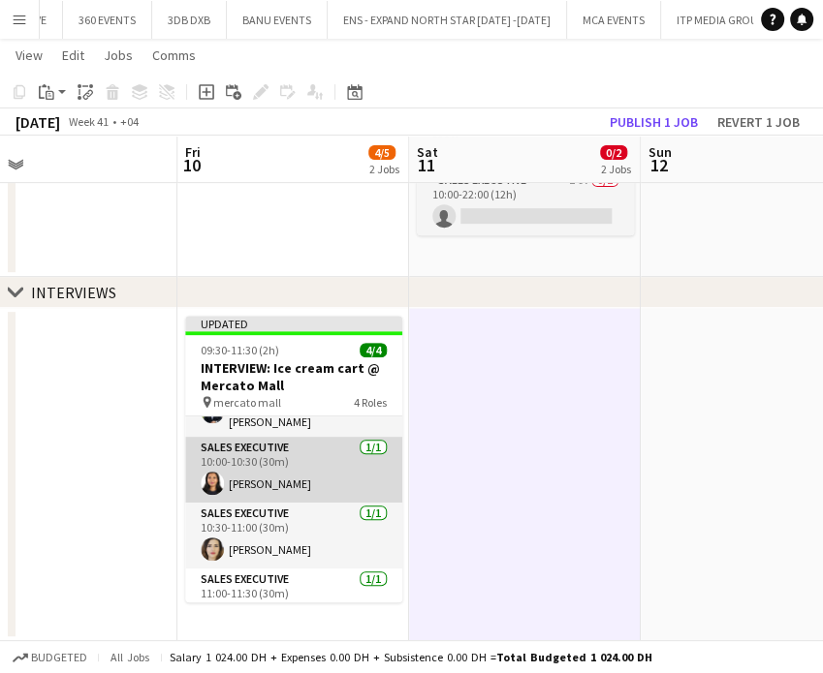
scroll to position [78, 0]
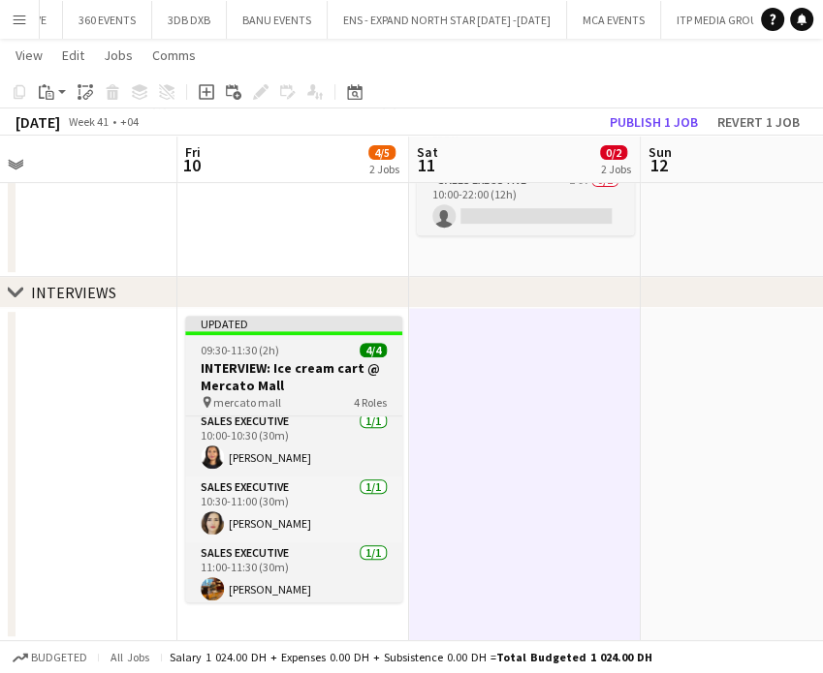
click at [275, 361] on h3 "INTERVIEW: Ice cream cart @ Mercato Mall" at bounding box center [293, 376] width 217 height 35
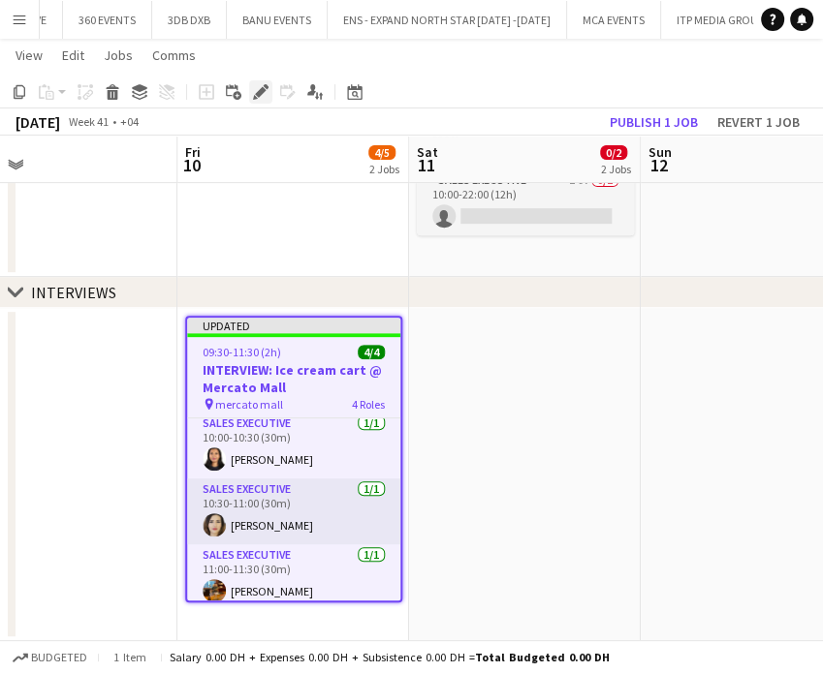
click at [263, 89] on icon at bounding box center [260, 92] width 11 height 11
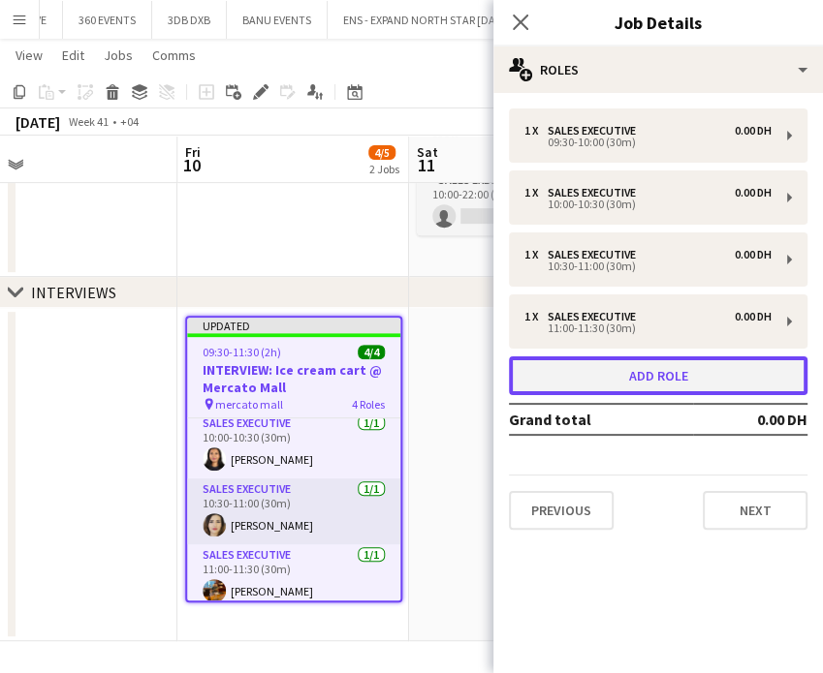
click at [663, 387] on button "Add role" at bounding box center [658, 376] width 298 height 39
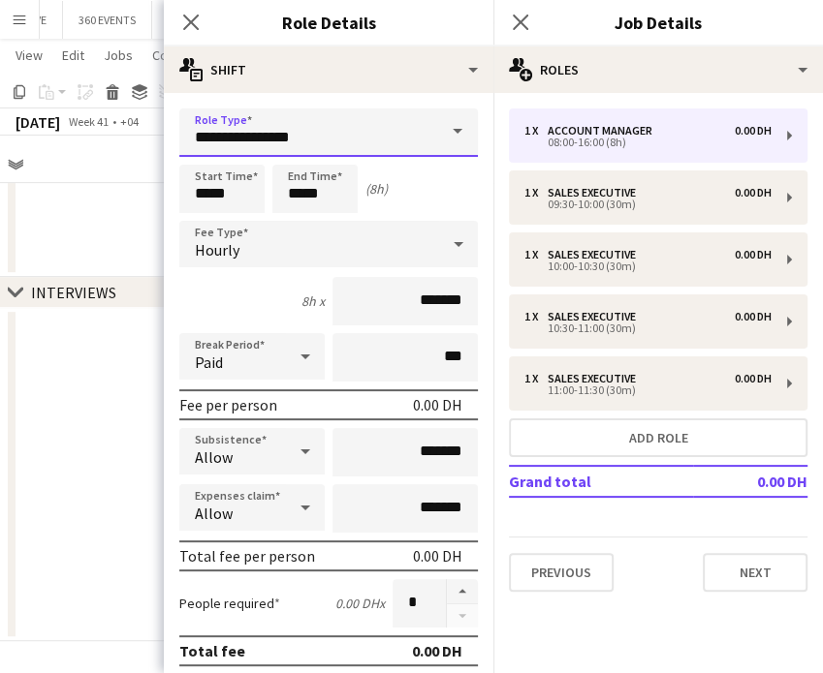
drag, startPoint x: 371, startPoint y: 131, endPoint x: 121, endPoint y: 131, distance: 250.0
click at [121, 131] on body "Menu Boards Boards Boards All jobs Status Workforce Workforce My Workforce Recr…" at bounding box center [411, 142] width 823 height 1063
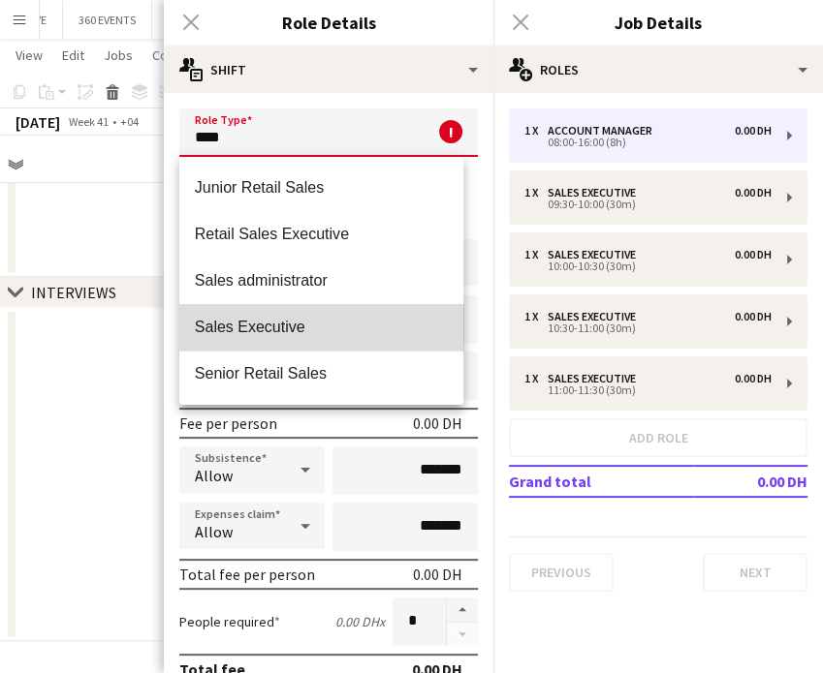
click at [327, 326] on span "Sales Executive" at bounding box center [321, 327] width 253 height 18
type input "**********"
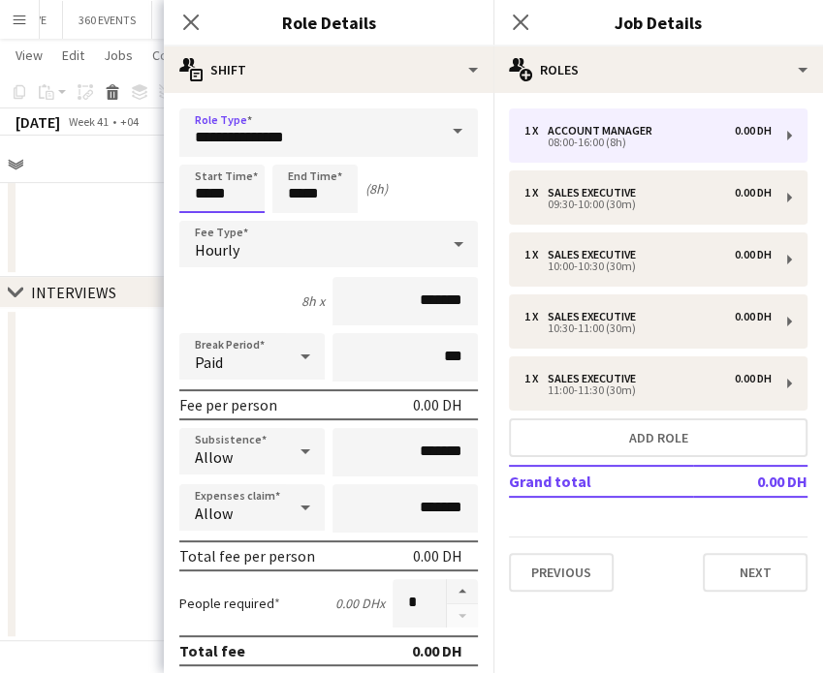
drag, startPoint x: 241, startPoint y: 196, endPoint x: 130, endPoint y: 196, distance: 111.4
click at [130, 196] on body "Menu Boards Boards Boards All jobs Status Workforce Workforce My Workforce Recr…" at bounding box center [411, 142] width 823 height 1063
type input "*****"
click at [248, 197] on div "Start Time ***** End Time ***** (5h)" at bounding box center [328, 189] width 298 height 48
type input "*****"
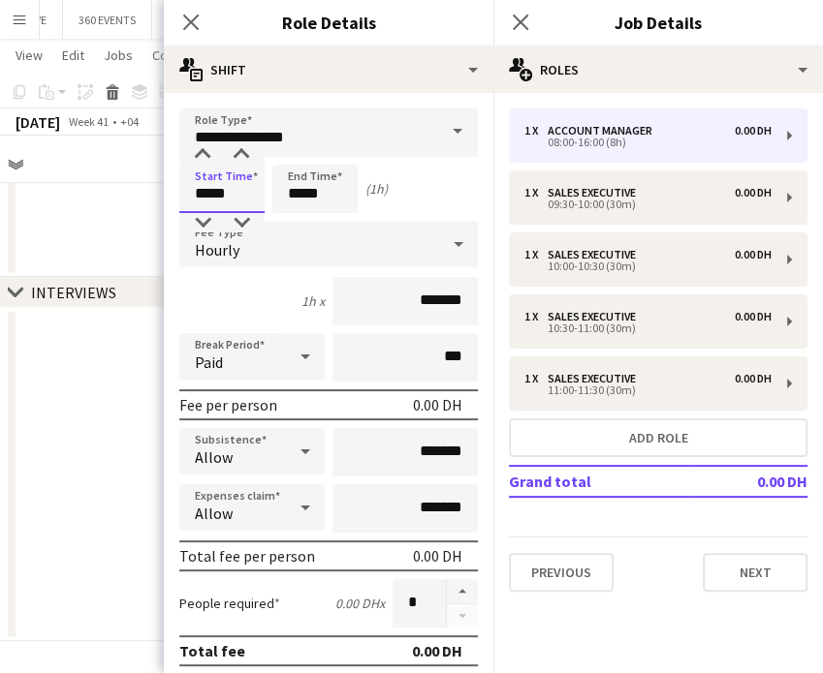
click at [221, 181] on input "*****" at bounding box center [221, 189] width 85 height 48
type input "*****"
click at [66, 387] on app-date-cell at bounding box center [62, 474] width 232 height 333
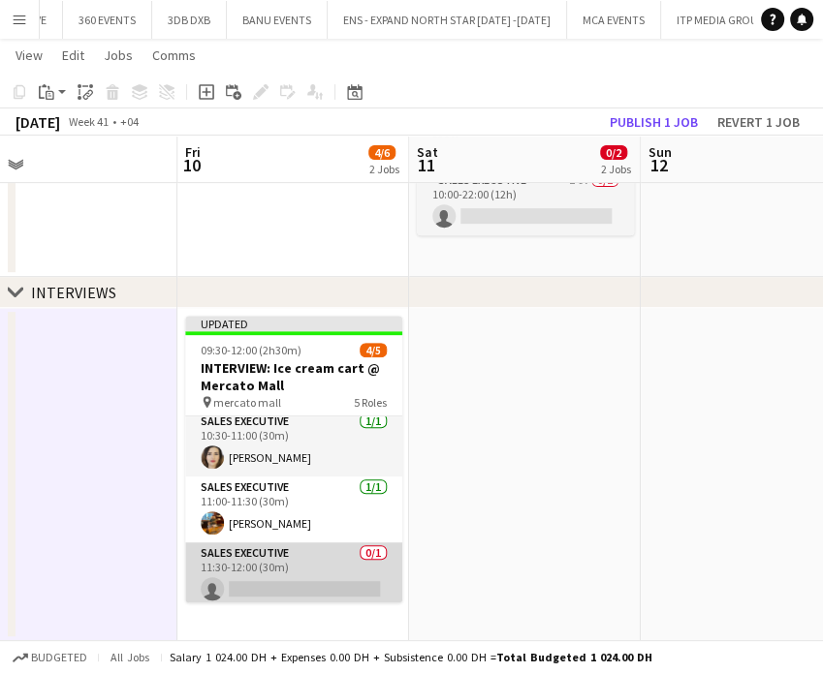
click at [289, 573] on app-card-role "Sales Executive 0/1 11:30-12:00 (30m) single-neutral-actions" at bounding box center [293, 576] width 217 height 66
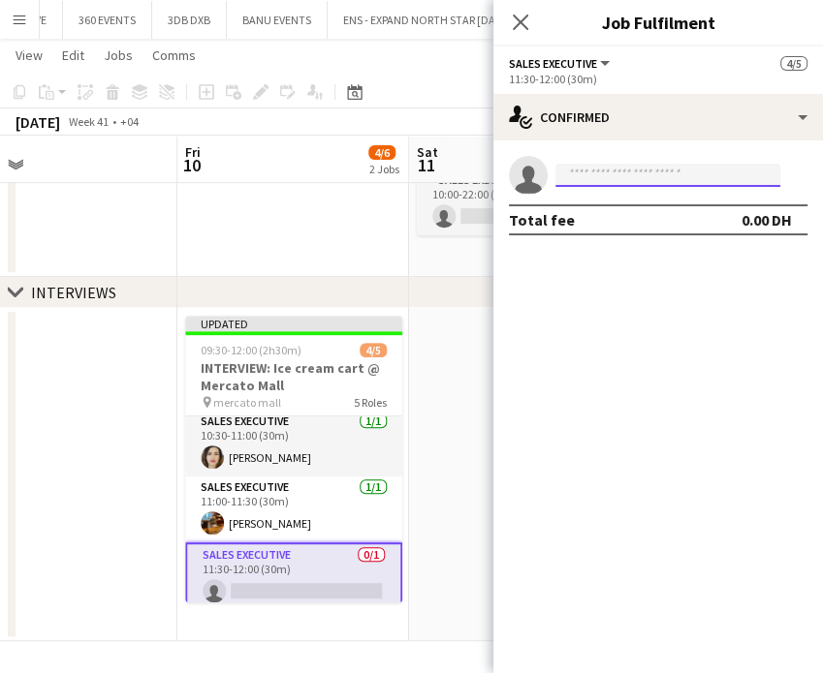
click at [659, 168] on input at bounding box center [667, 175] width 225 height 23
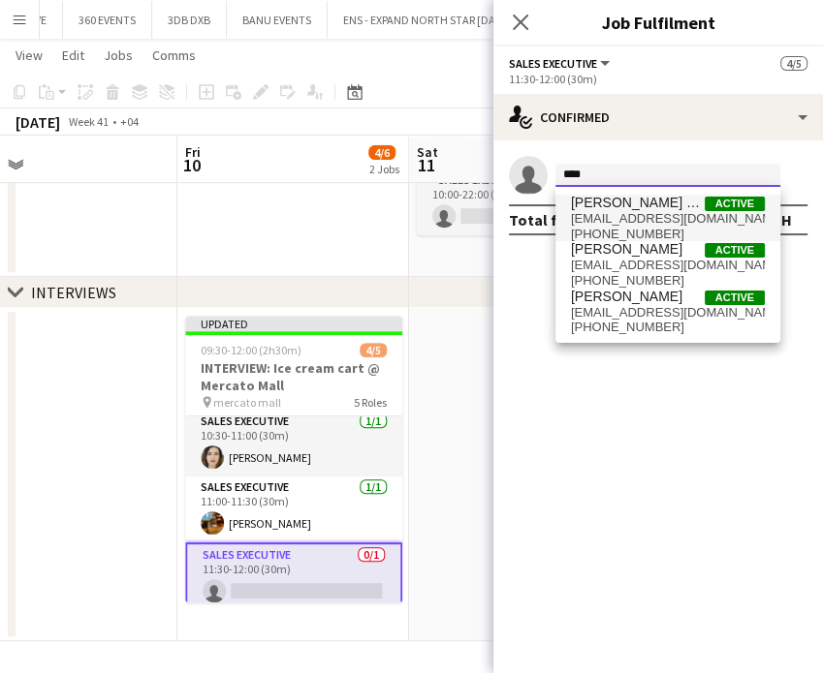
type input "****"
click at [662, 204] on span "ward alherafi Active" at bounding box center [668, 203] width 194 height 16
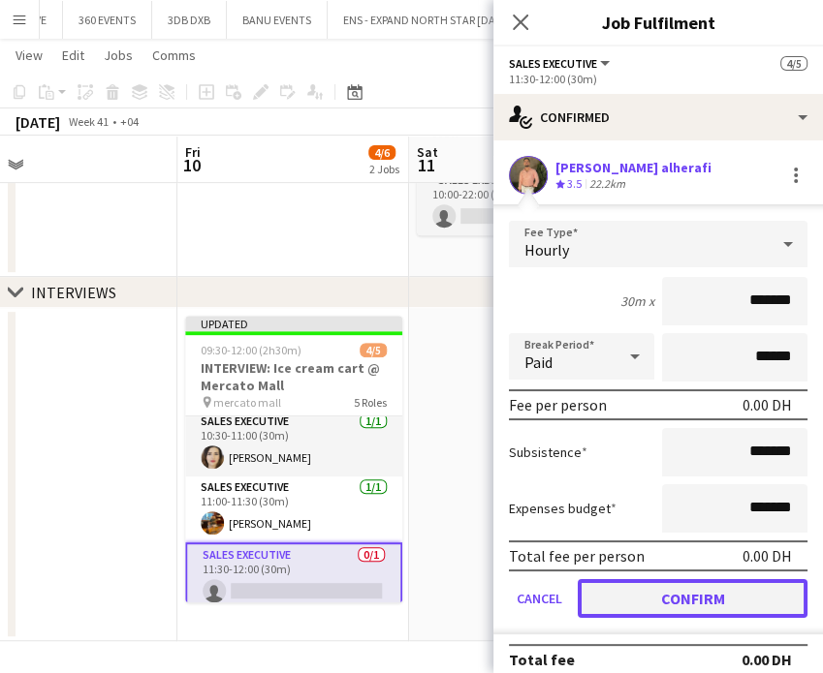
click at [708, 599] on button "Confirm" at bounding box center [692, 598] width 230 height 39
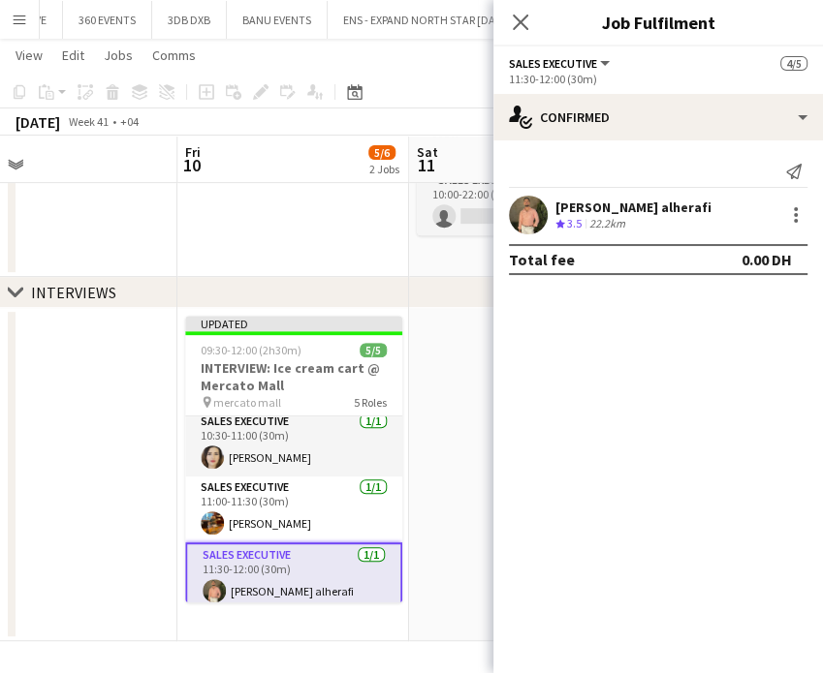
click at [452, 425] on app-date-cell at bounding box center [525, 474] width 232 height 333
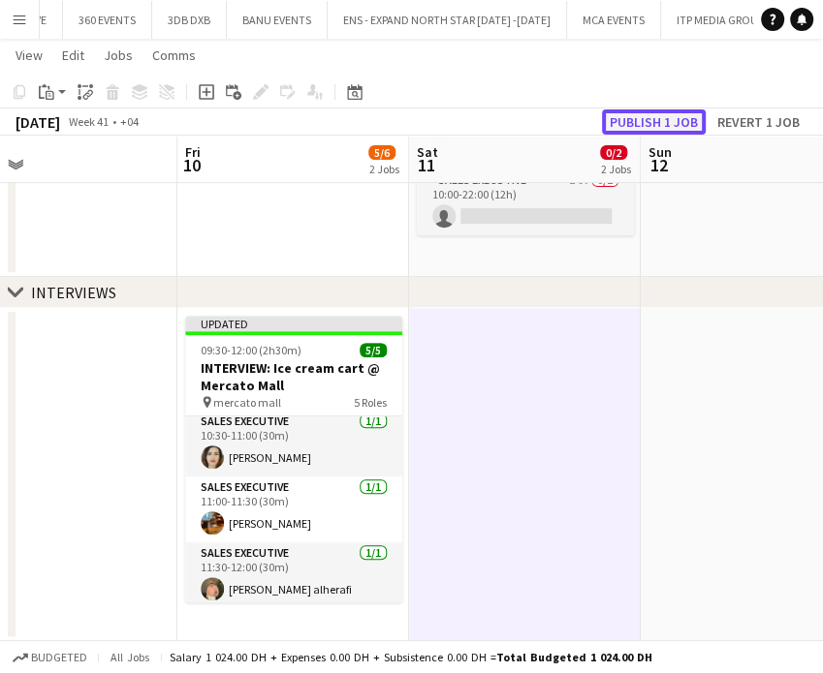
click at [646, 125] on button "Publish 1 job" at bounding box center [654, 121] width 104 height 25
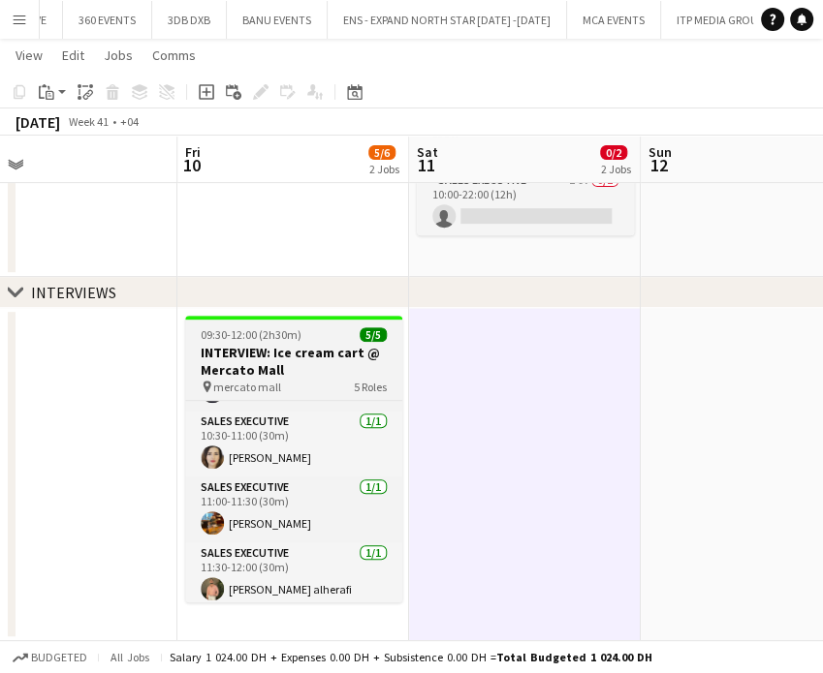
click at [304, 363] on h3 "INTERVIEW: Ice cream cart @ Mercato Mall" at bounding box center [293, 361] width 217 height 35
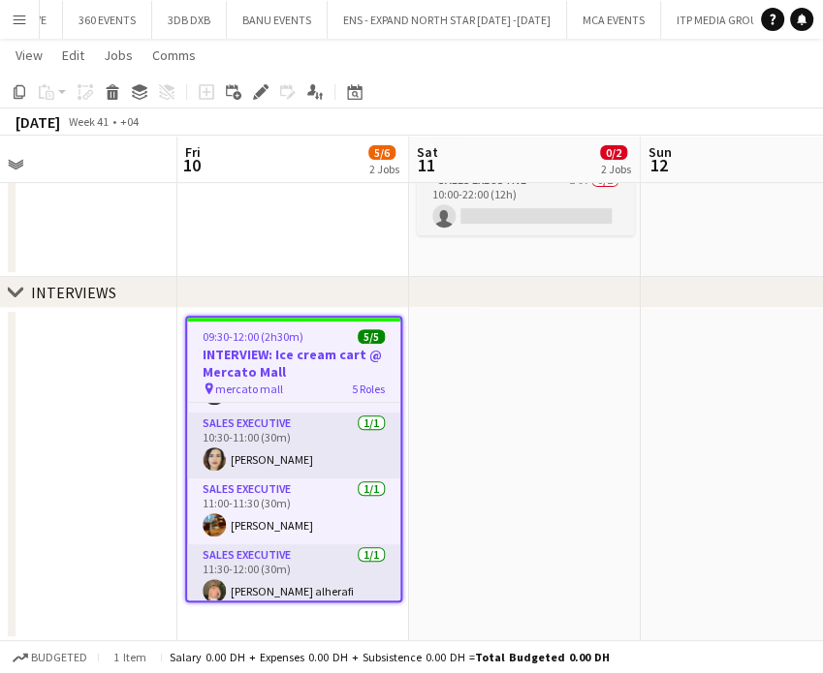
scroll to position [131, 0]
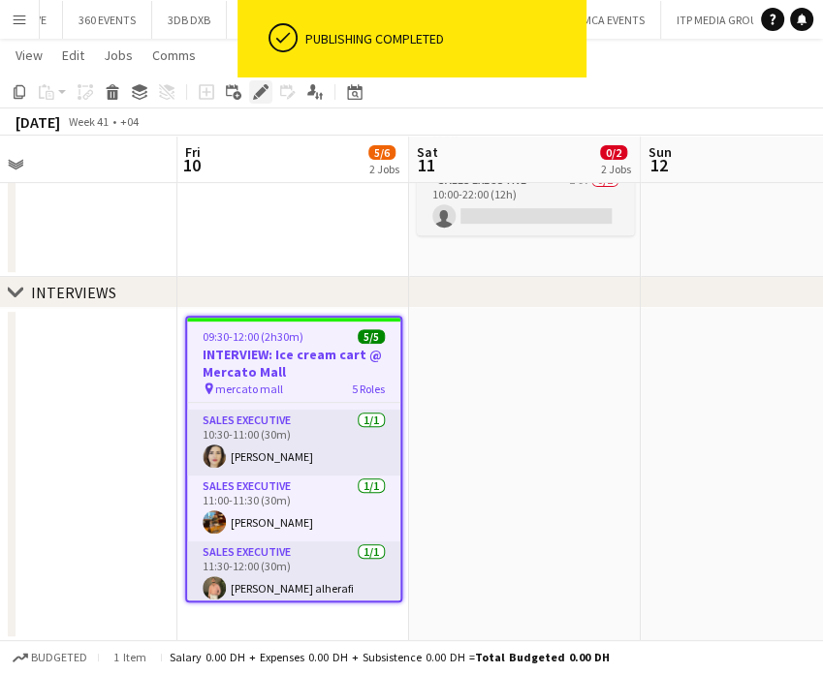
click at [261, 92] on icon at bounding box center [260, 92] width 11 height 11
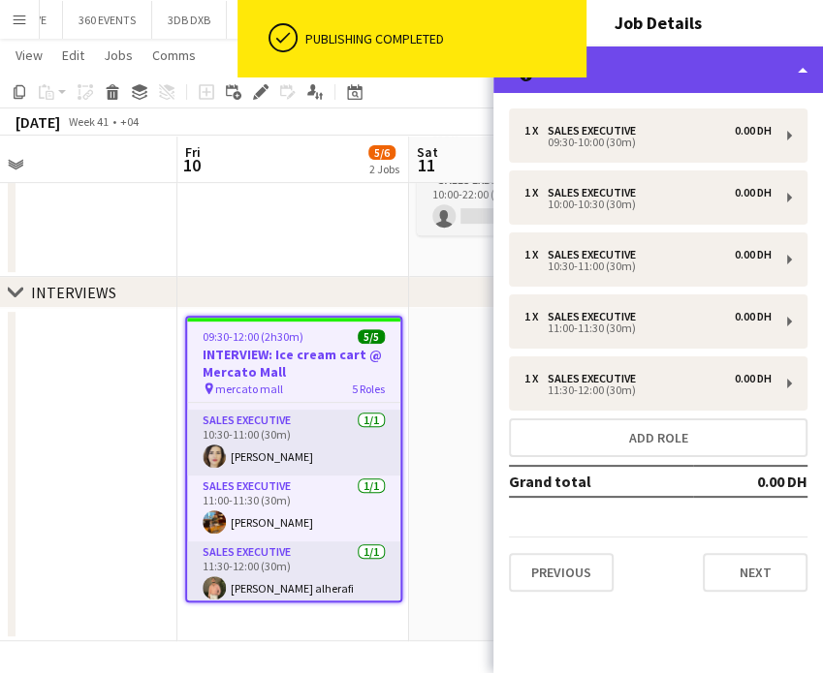
click at [779, 66] on div "multiple-users-add Roles" at bounding box center [657, 70] width 329 height 47
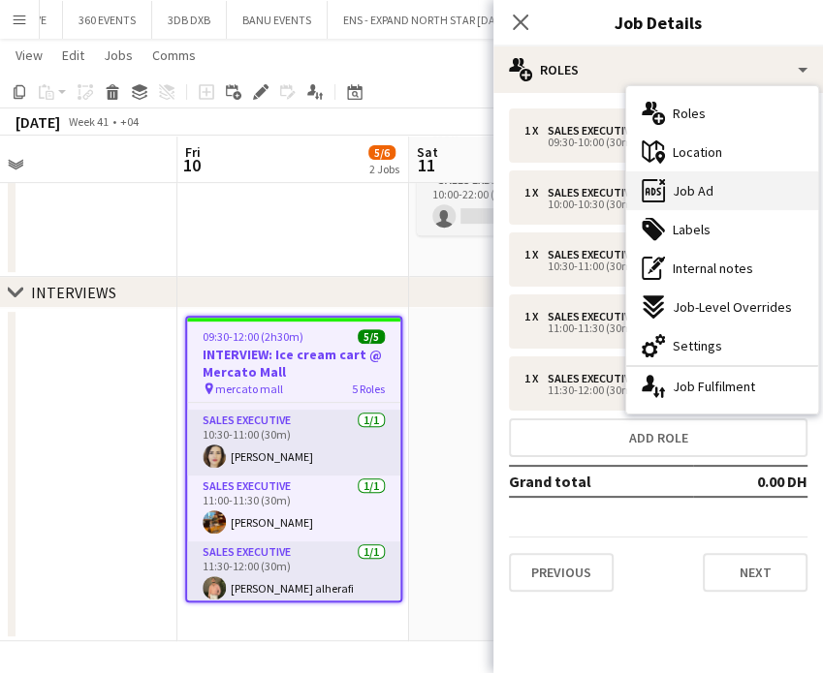
click at [737, 189] on div "ads-window Job Ad" at bounding box center [722, 190] width 192 height 39
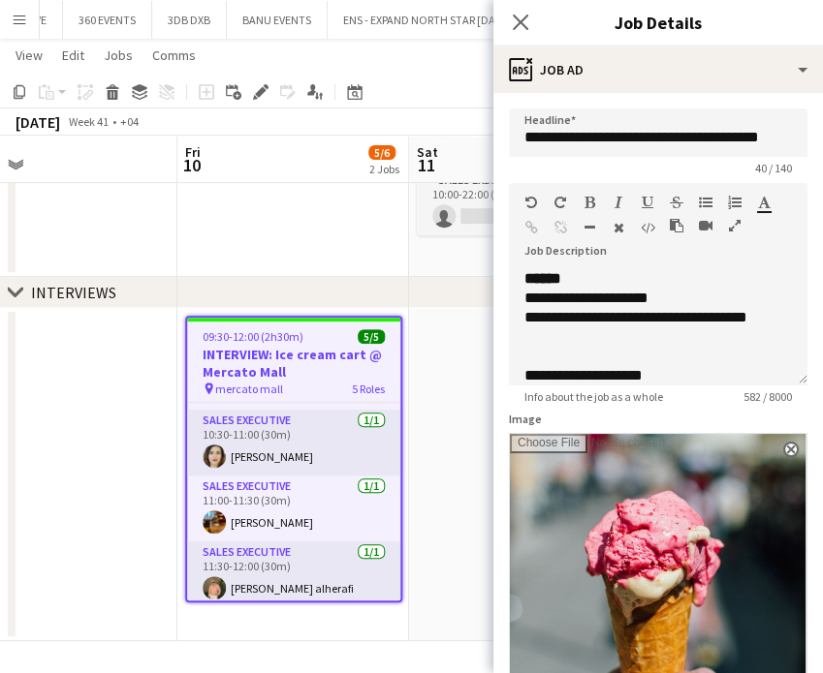
click at [731, 223] on icon "button" at bounding box center [735, 226] width 12 height 14
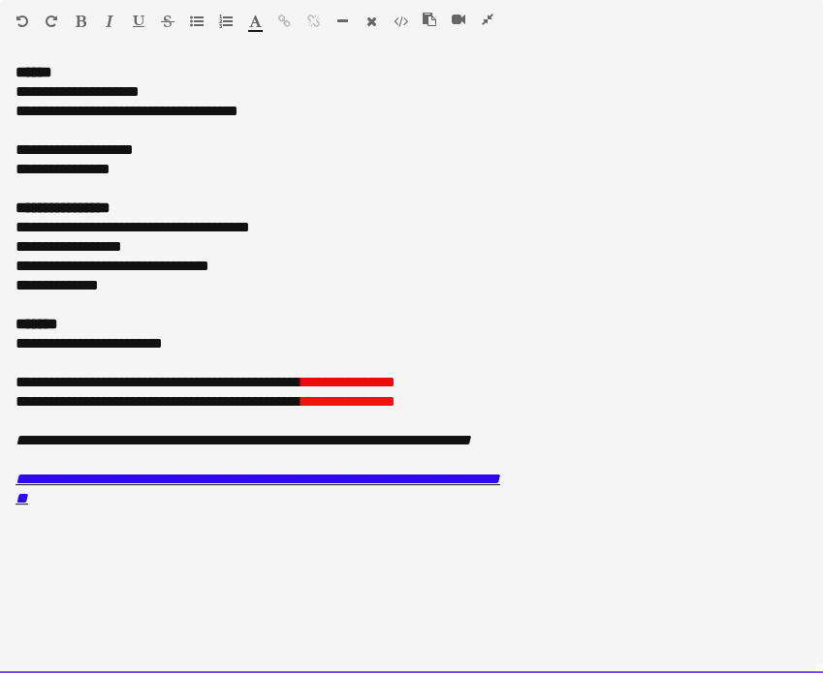
click at [8, 74] on div "**********" at bounding box center [411, 368] width 823 height 610
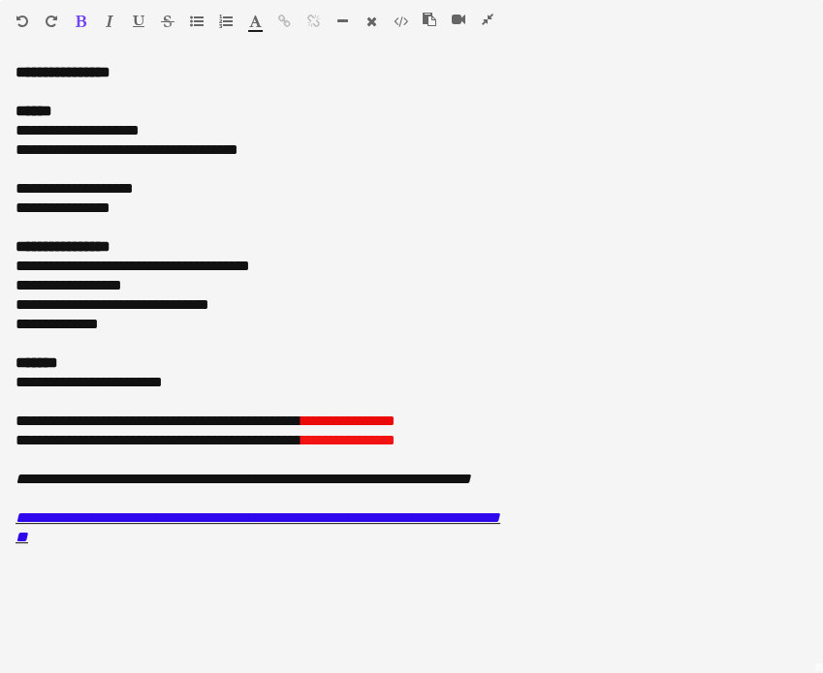
click at [493, 15] on button "button" at bounding box center [488, 20] width 14 height 16
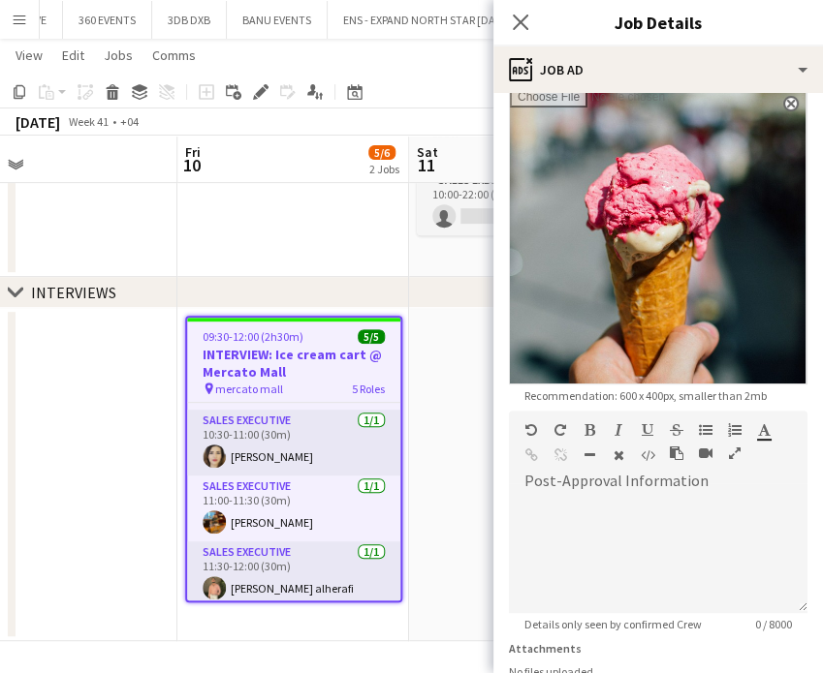
scroll to position [484, 0]
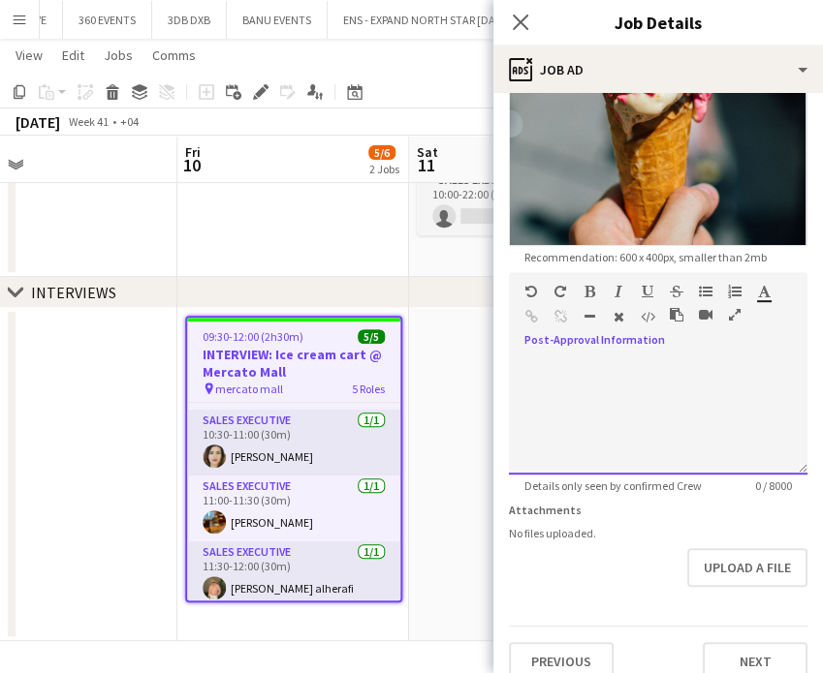
click at [624, 358] on div at bounding box center [658, 416] width 298 height 116
drag, startPoint x: 767, startPoint y: 353, endPoint x: 497, endPoint y: 358, distance: 270.4
click at [497, 358] on form "**********" at bounding box center [657, 152] width 329 height 1057
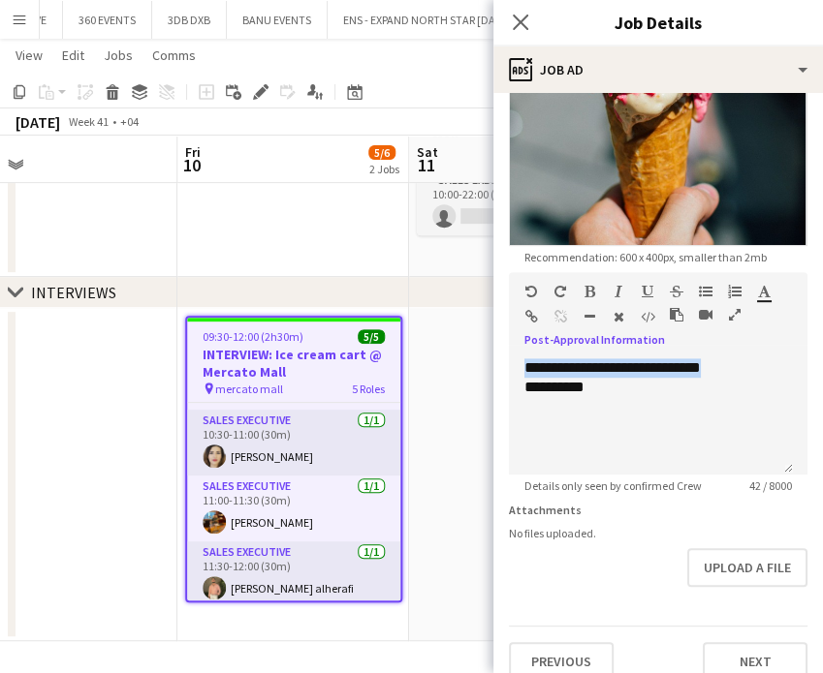
click at [584, 285] on icon "button" at bounding box center [589, 292] width 11 height 14
click at [472, 391] on app-date-cell at bounding box center [525, 474] width 232 height 333
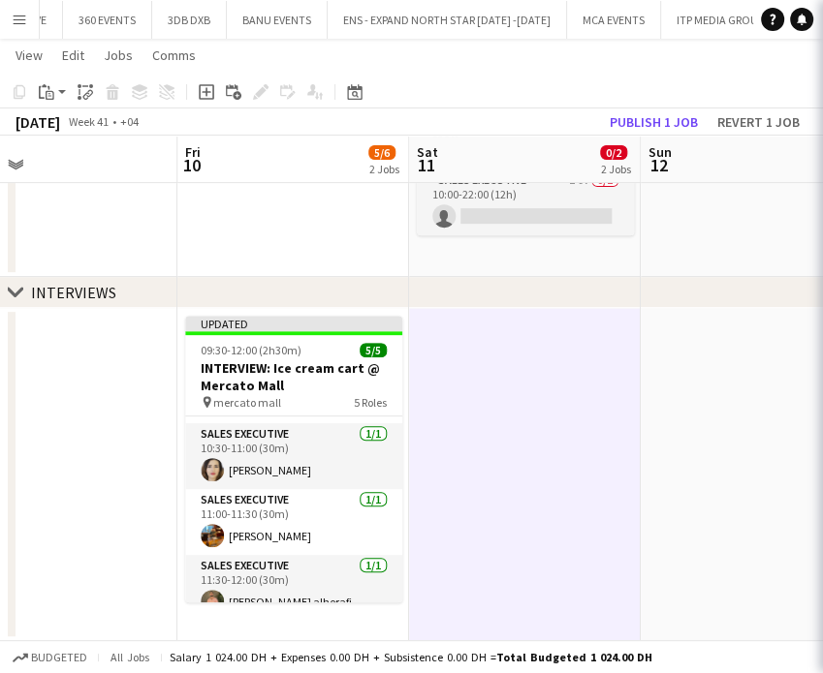
scroll to position [143, 0]
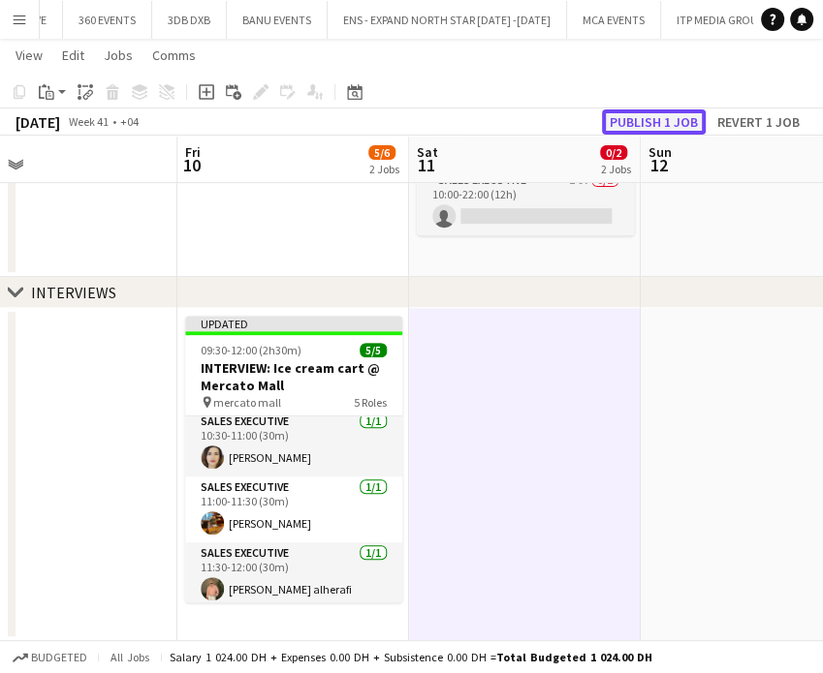
click at [672, 125] on button "Publish 1 job" at bounding box center [654, 121] width 104 height 25
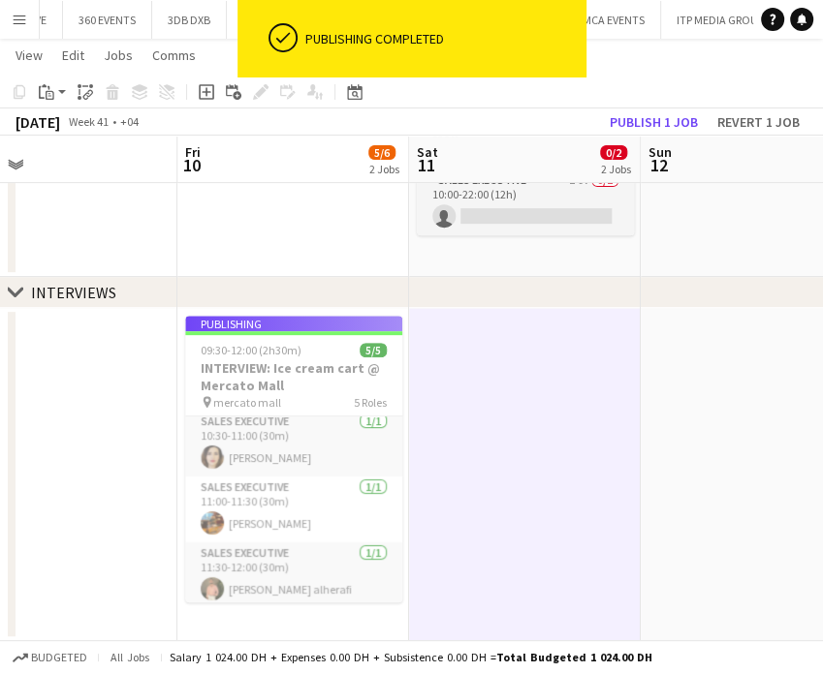
scroll to position [128, 0]
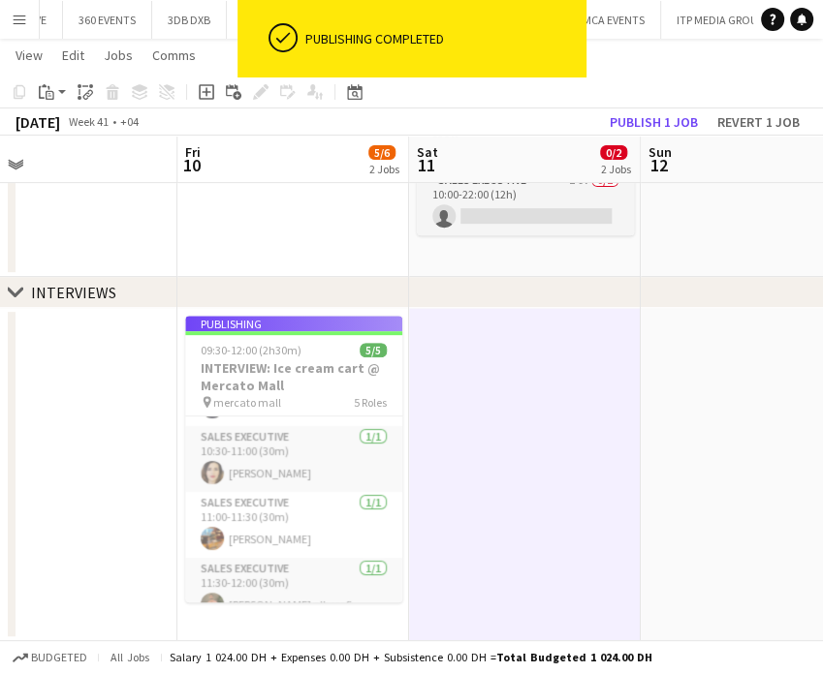
click at [460, 478] on app-date-cell at bounding box center [525, 474] width 232 height 333
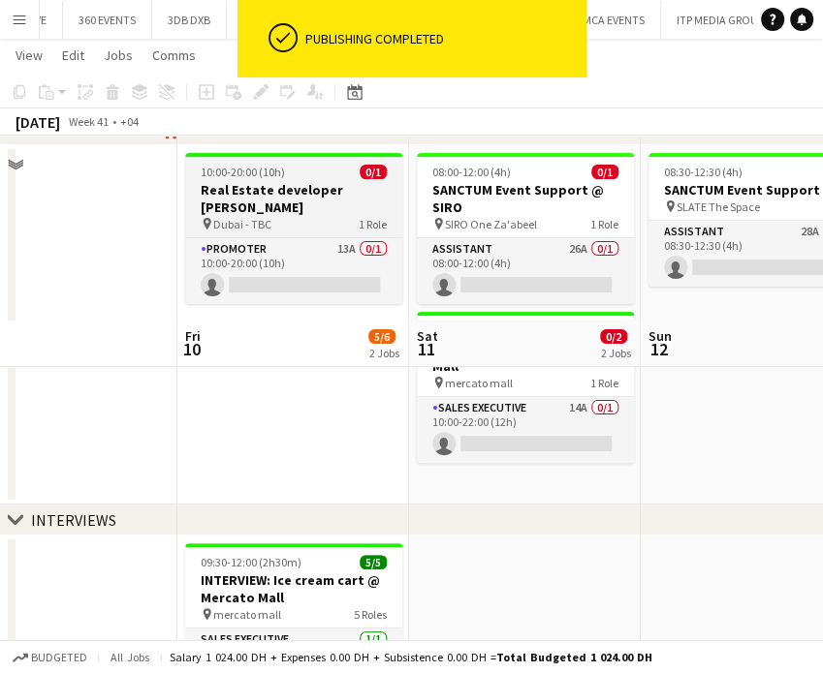
scroll to position [1, 0]
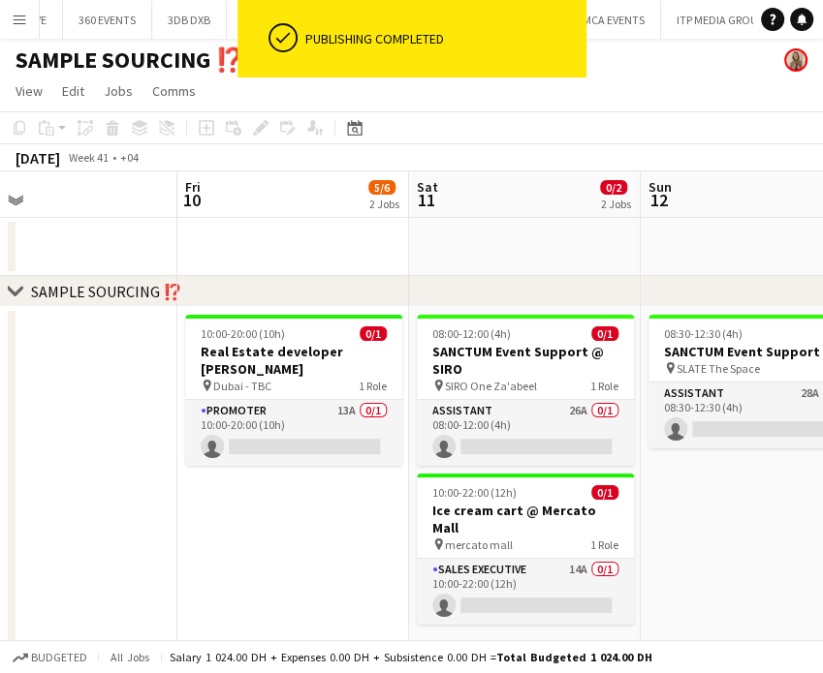
click at [17, 290] on icon at bounding box center [15, 291] width 15 height 8
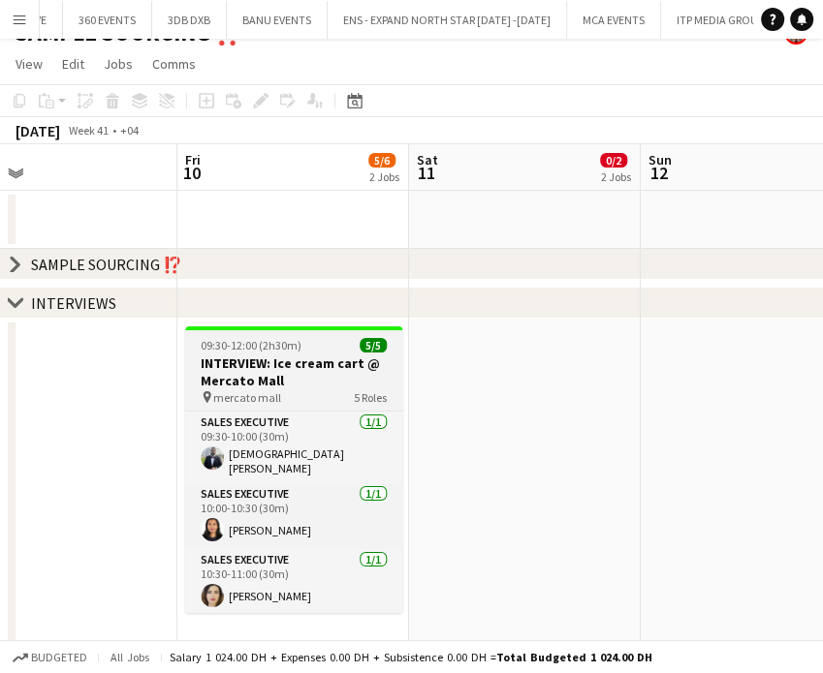
scroll to position [39, 0]
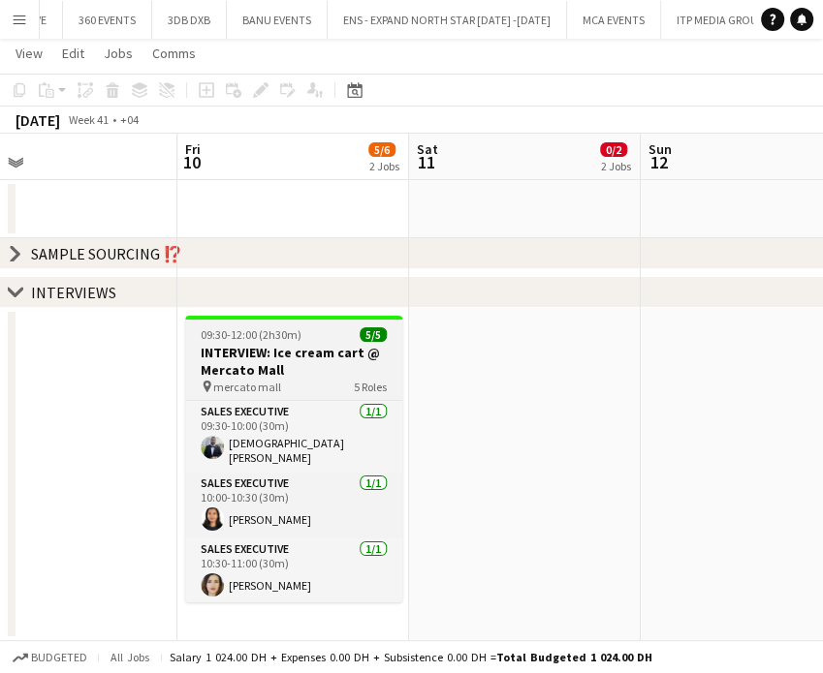
click at [278, 358] on h3 "INTERVIEW: Ice cream cart @ Mercato Mall" at bounding box center [293, 361] width 217 height 35
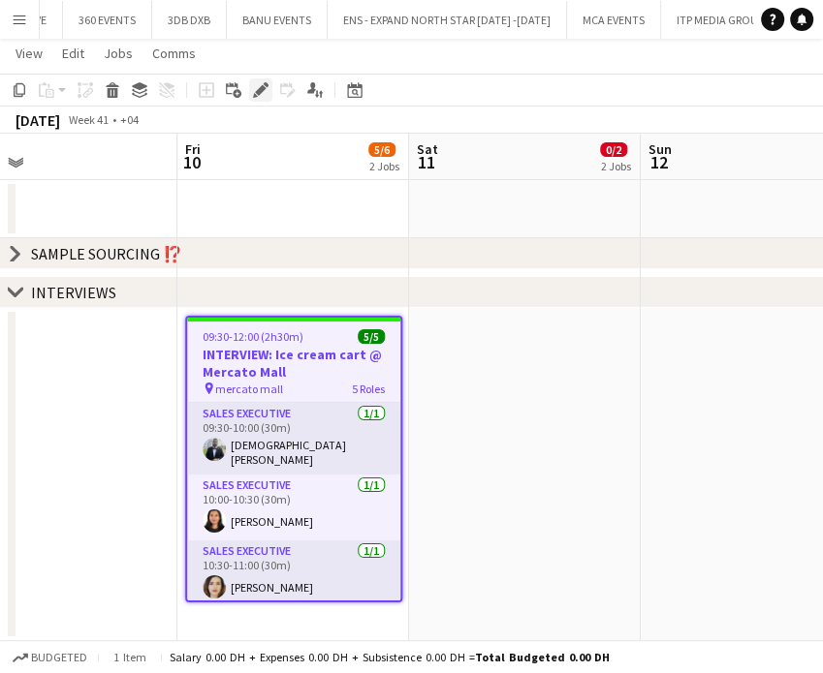
click at [265, 95] on icon "Edit" at bounding box center [261, 90] width 16 height 16
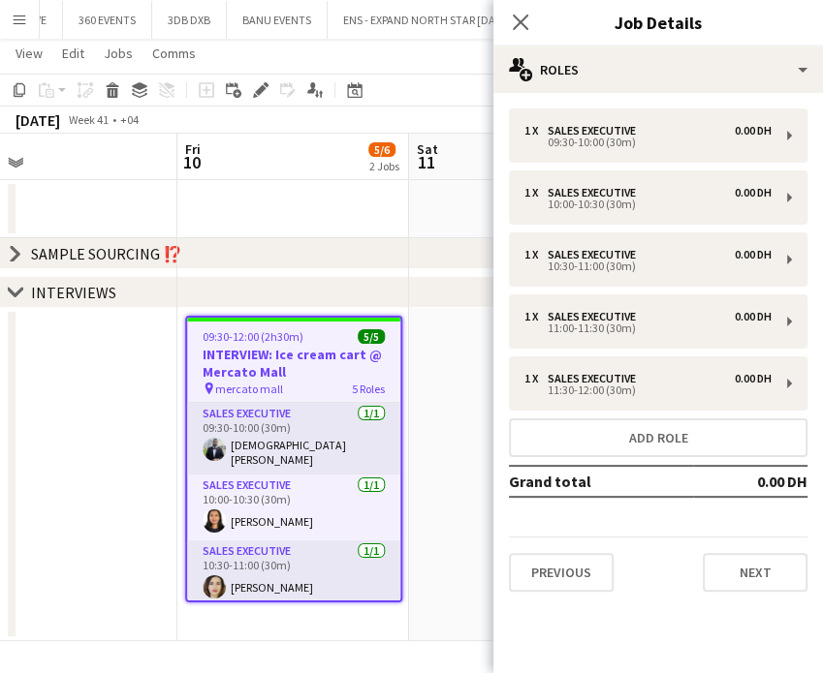
click at [446, 522] on app-date-cell at bounding box center [525, 474] width 232 height 333
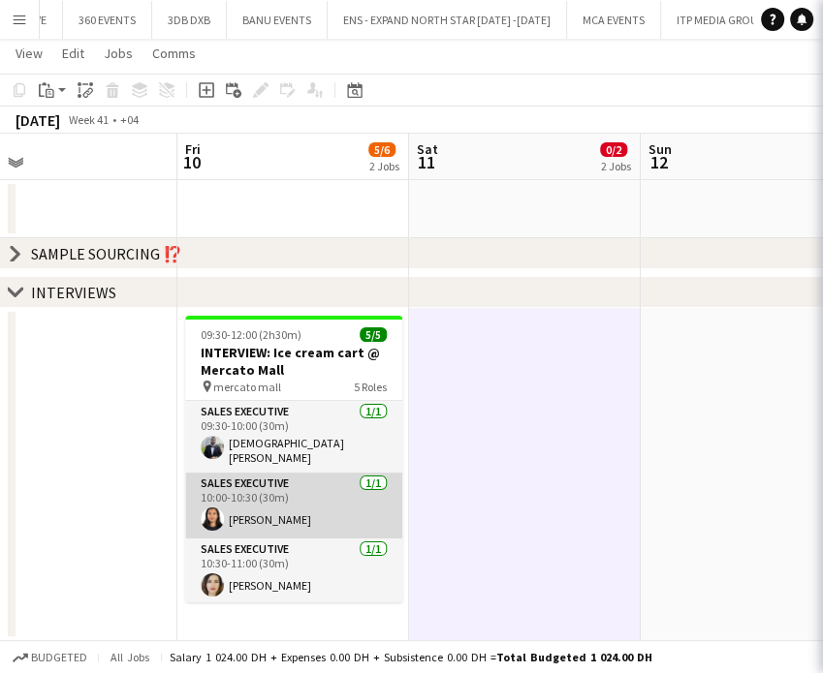
click at [294, 517] on app-card-role "Sales Executive 1/1 10:00-10:30 (30m) Punam Singh" at bounding box center [293, 506] width 217 height 66
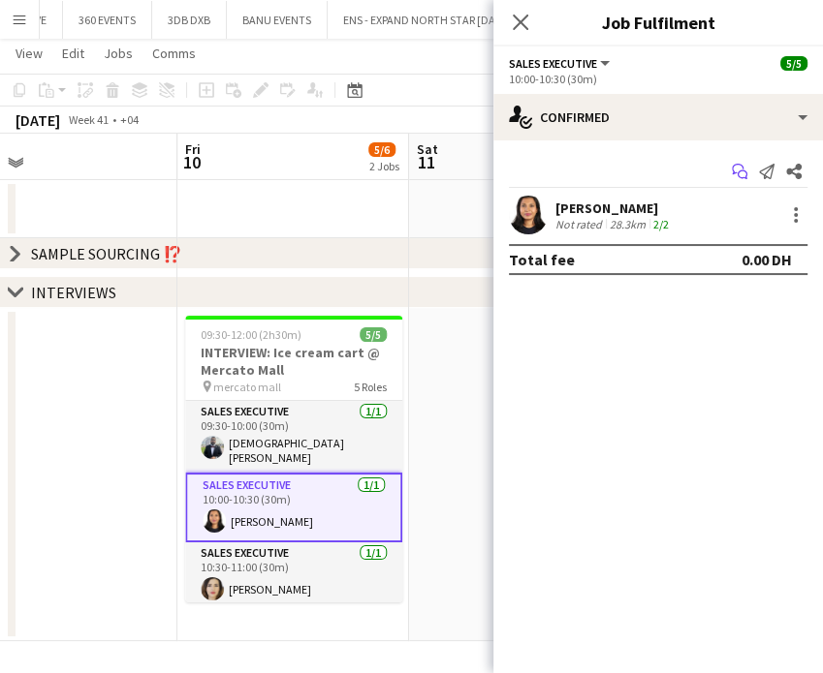
click at [732, 173] on icon at bounding box center [738, 169] width 12 height 11
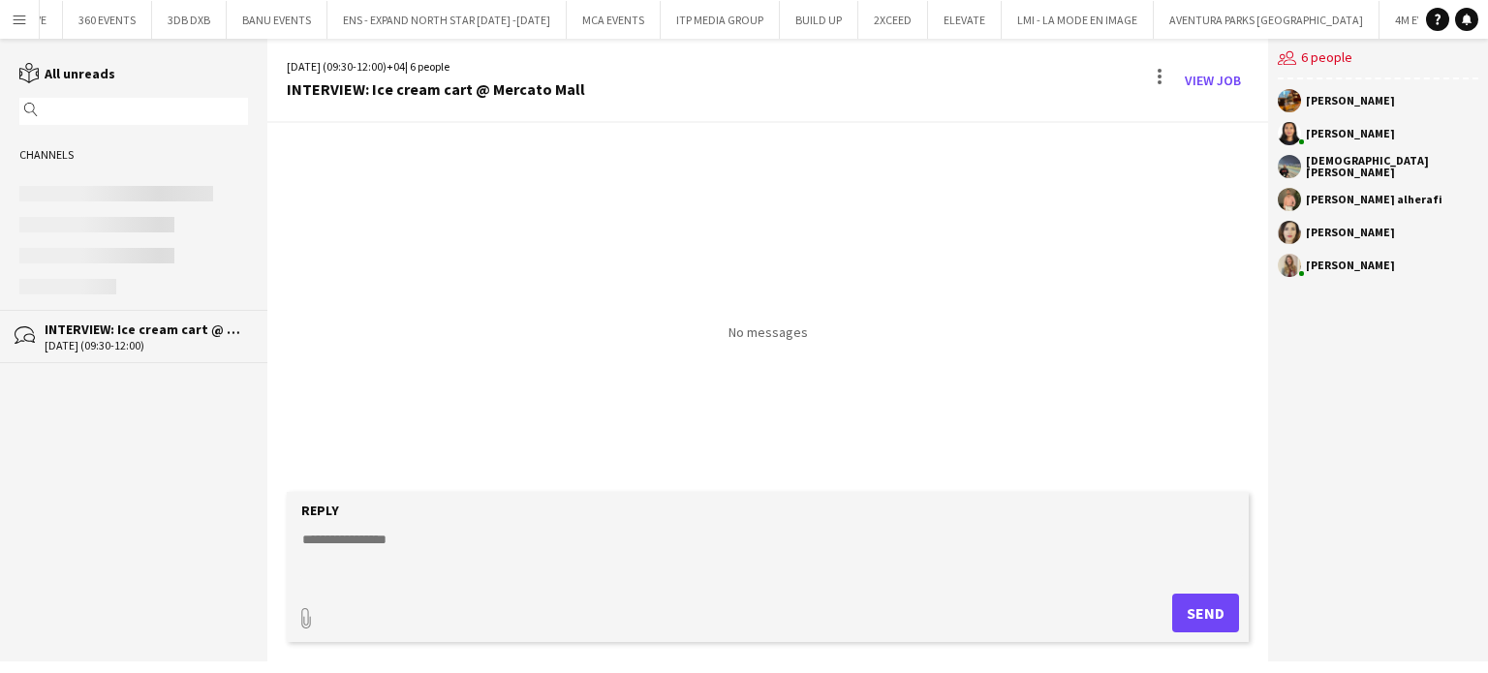
click at [684, 204] on div "No messages" at bounding box center [767, 232] width 1001 height 218
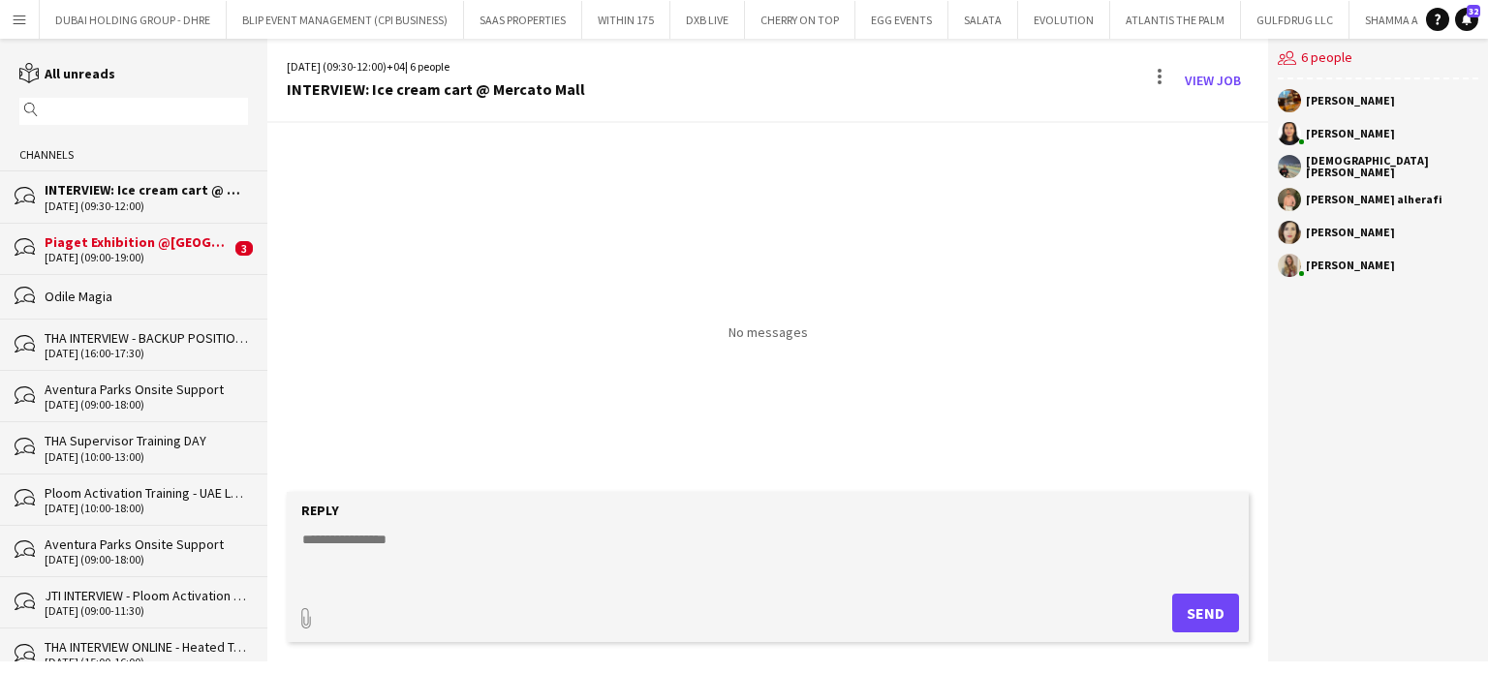
click at [165, 238] on div "Piaget Exhibition @[GEOGRAPHIC_DATA] AD" at bounding box center [138, 242] width 186 height 17
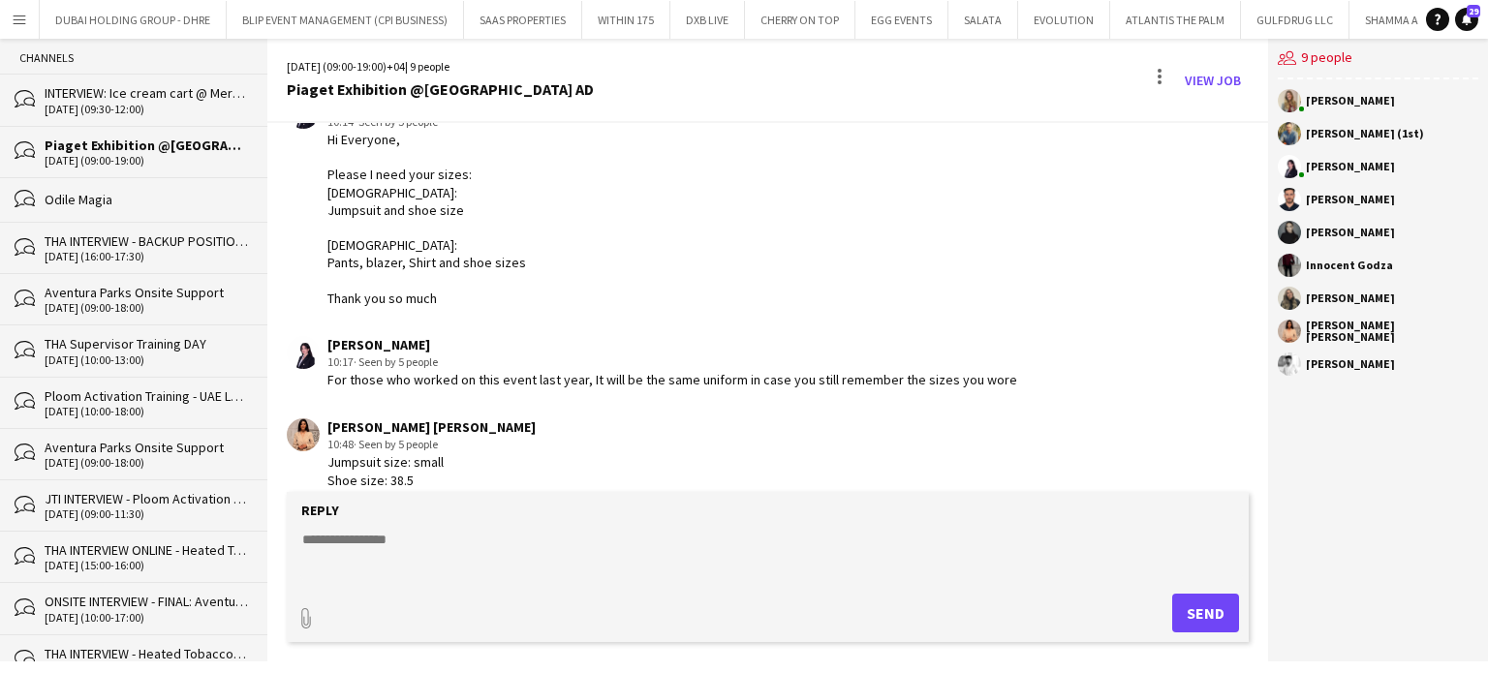
scroll to position [194, 0]
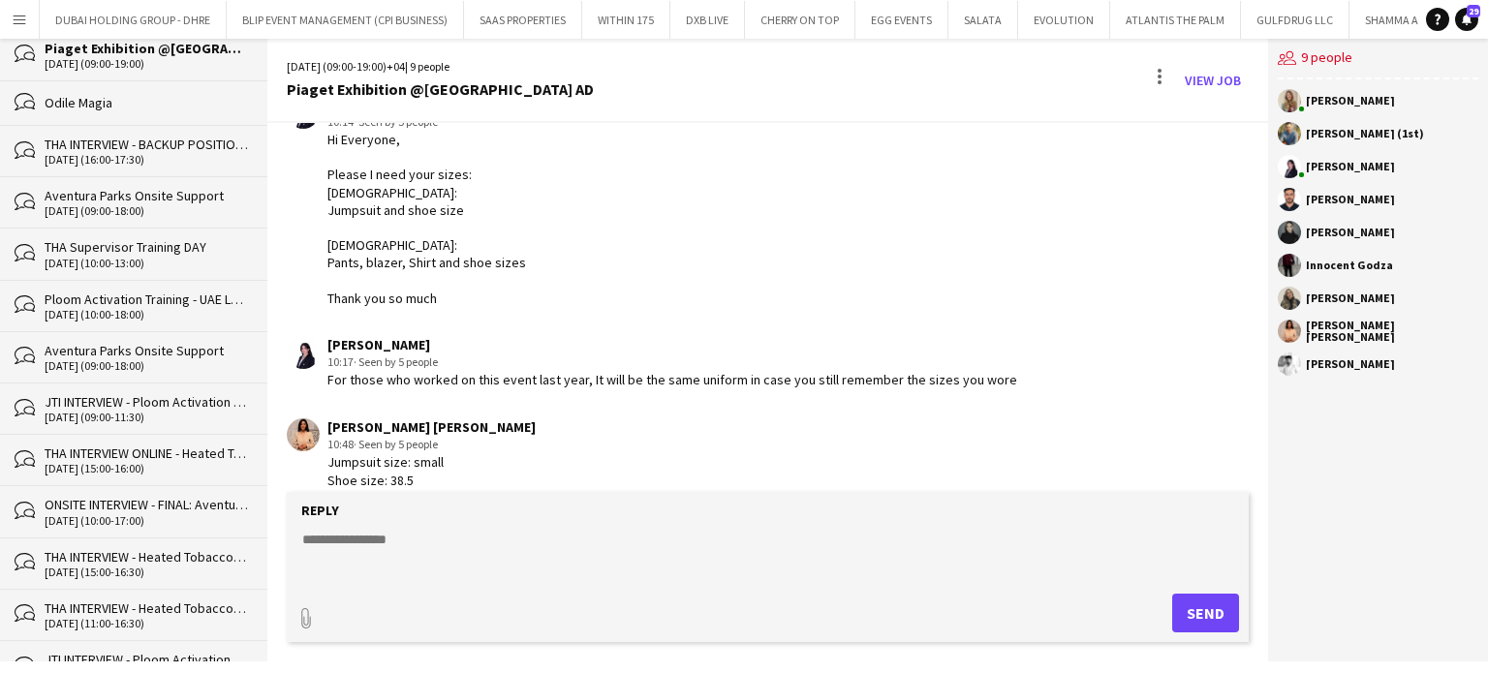
click at [139, 450] on div "THA INTERVIEW ONLINE - Heated Tobacco - UAE Launch Program" at bounding box center [146, 453] width 203 height 17
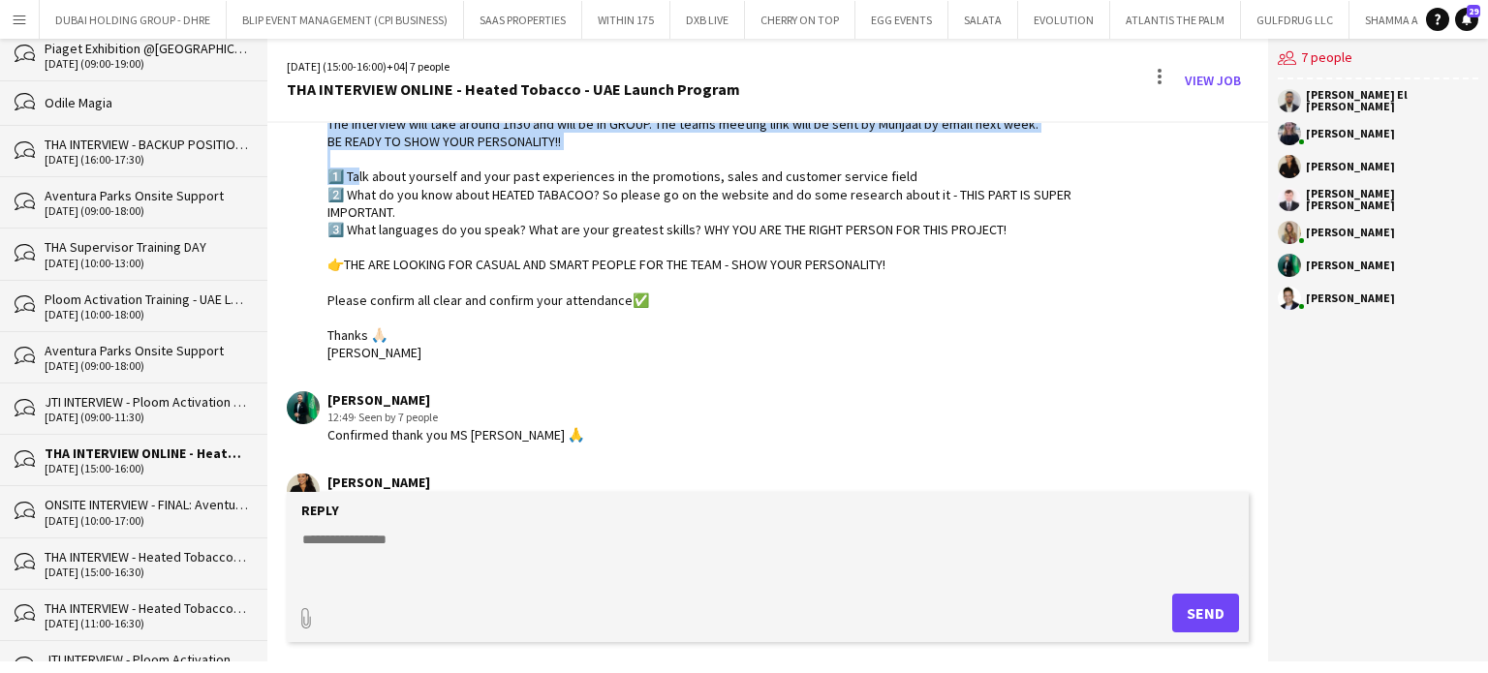
scroll to position [265, 0]
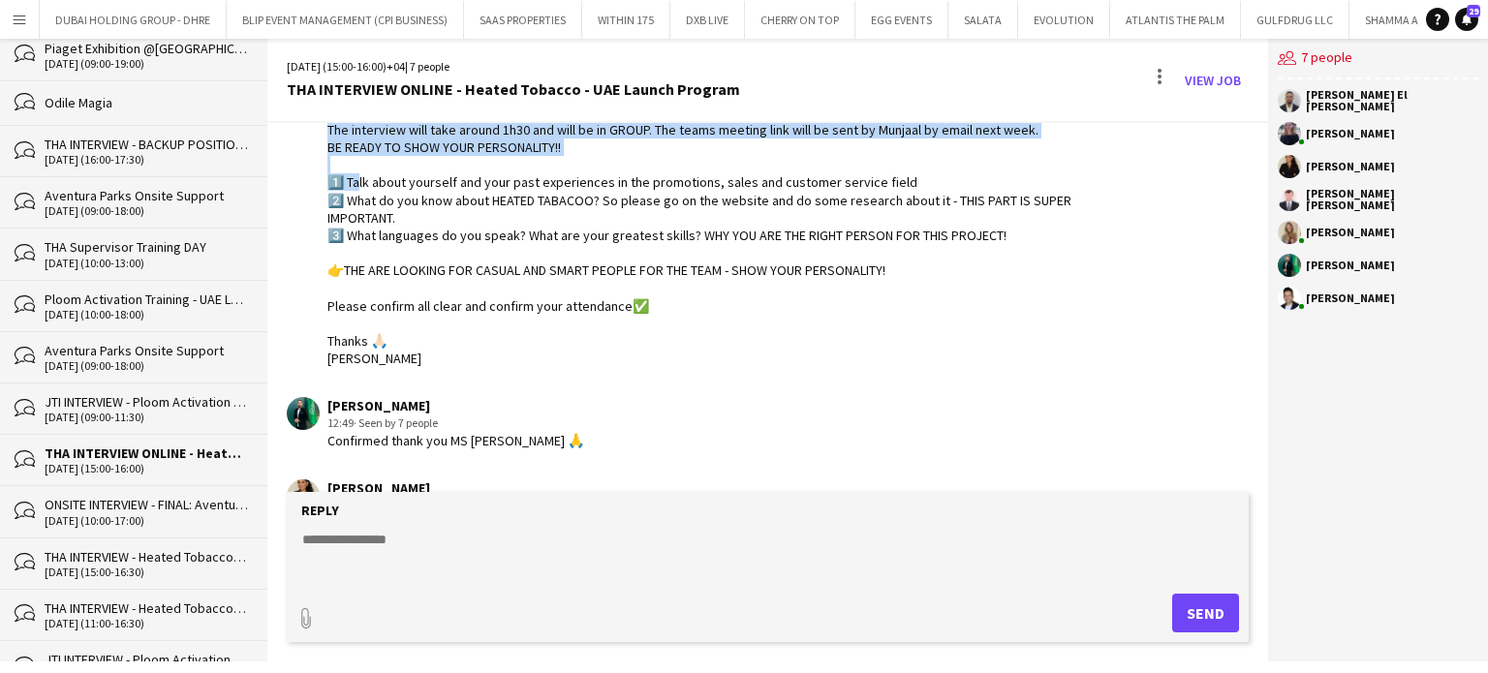
drag, startPoint x: 332, startPoint y: 232, endPoint x: 459, endPoint y: 367, distance: 185.8
click at [459, 367] on div "Hello Hello everyone! You are confirmed for the 1st round of interview for the …" at bounding box center [707, 165] width 760 height 406
copy div "ello Hello everyone! You are confirmed for the 1st round of interview for the H…"
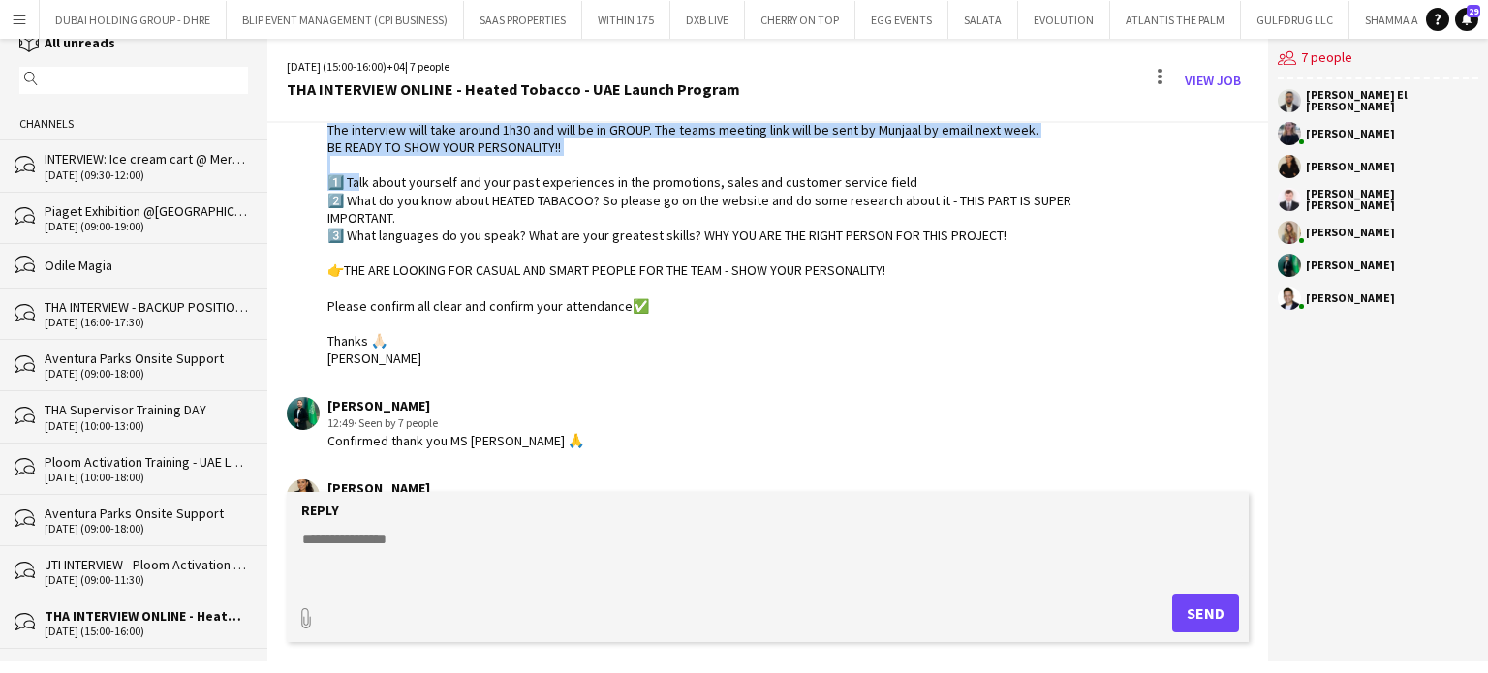
scroll to position [0, 0]
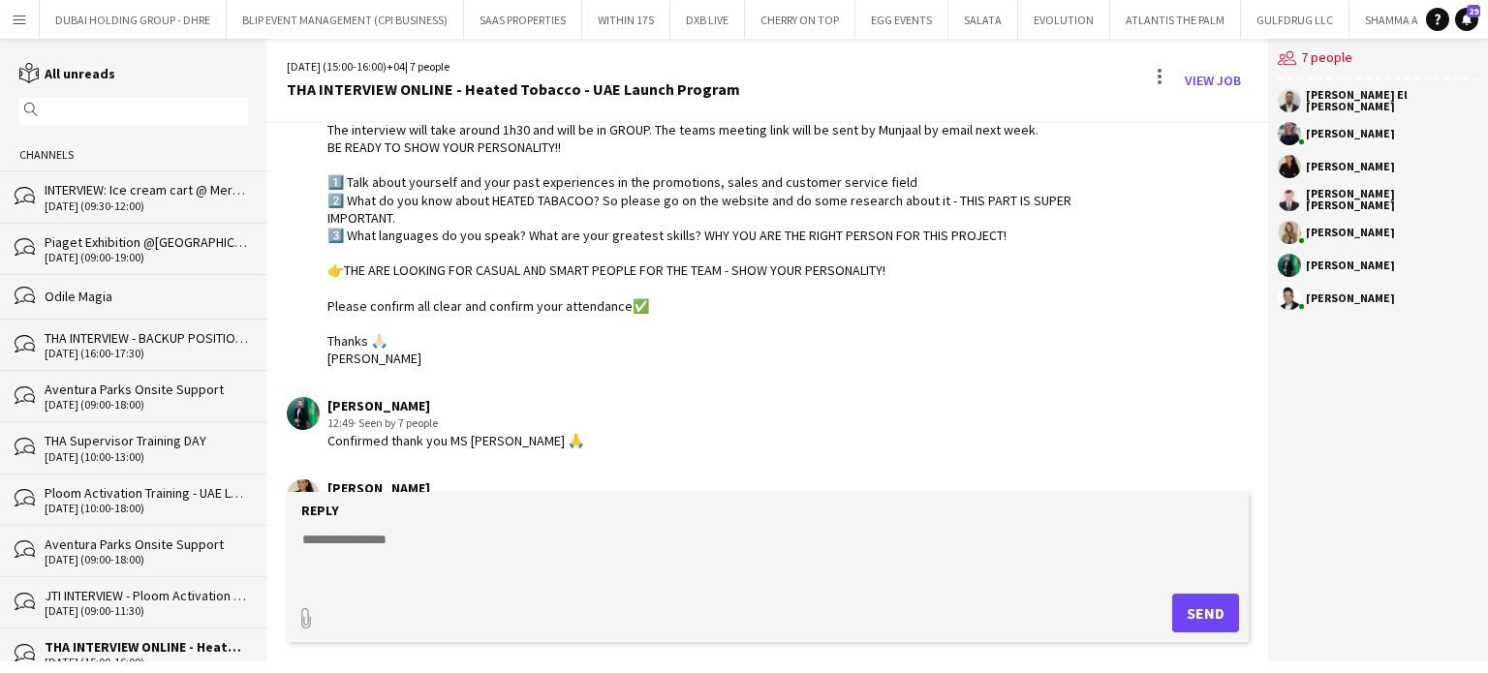
click at [143, 193] on div "INTERVIEW: Ice cream cart @ Mercato Mall" at bounding box center [146, 189] width 203 height 17
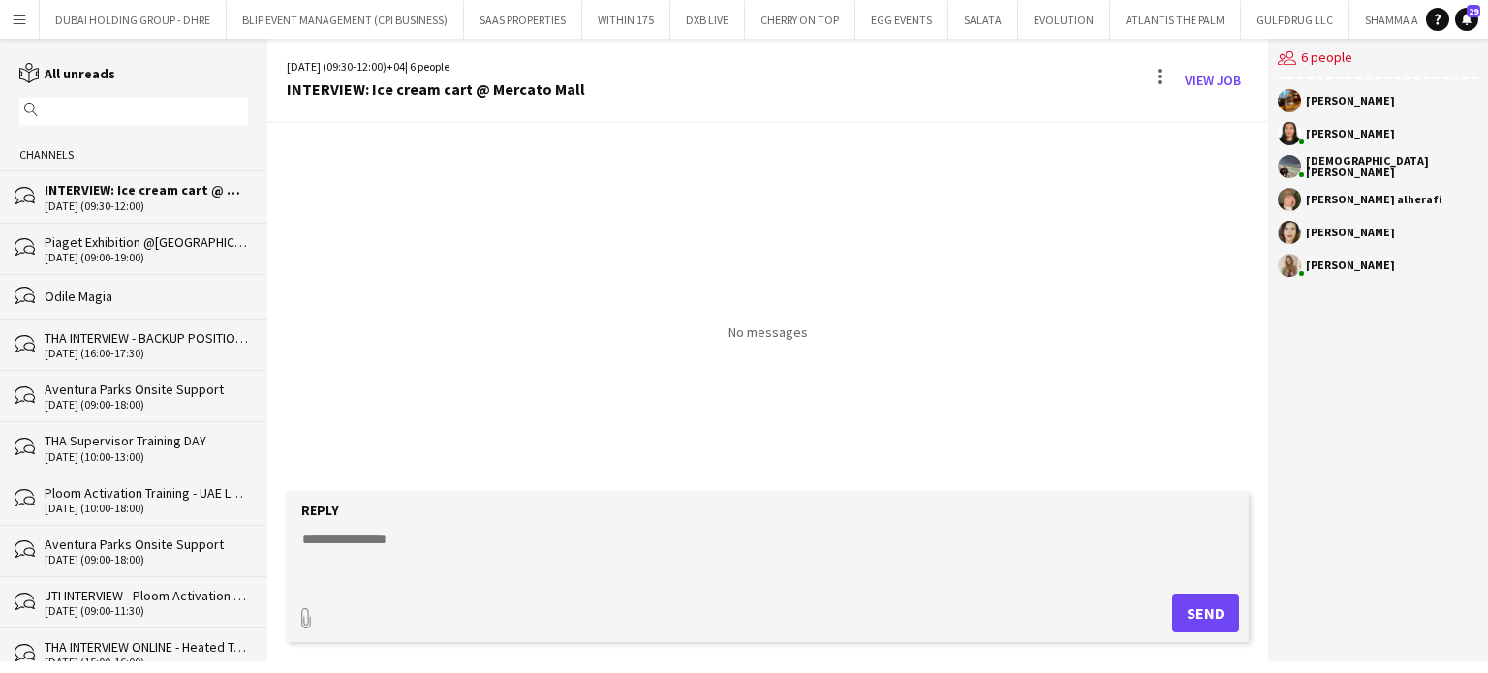
click at [350, 545] on textarea at bounding box center [771, 555] width 943 height 50
paste textarea "**********"
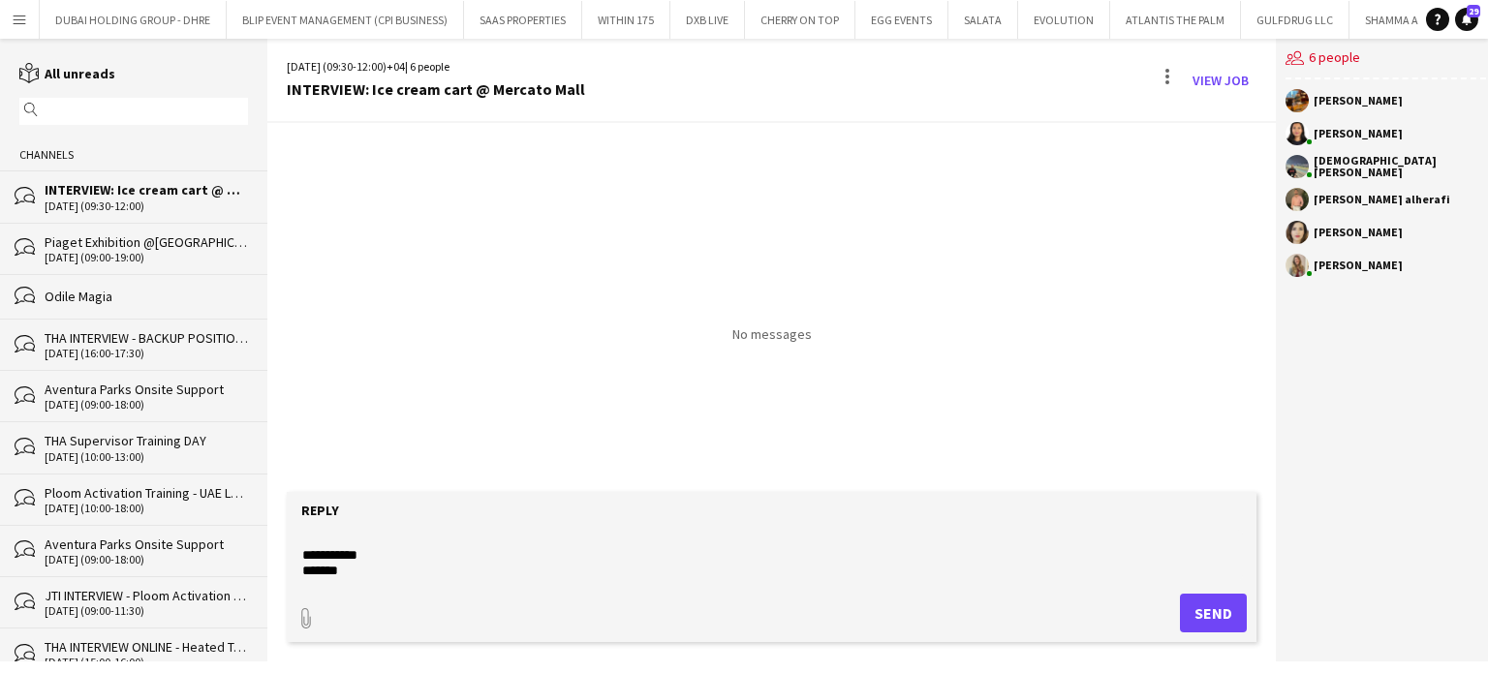
scroll to position [273, 0]
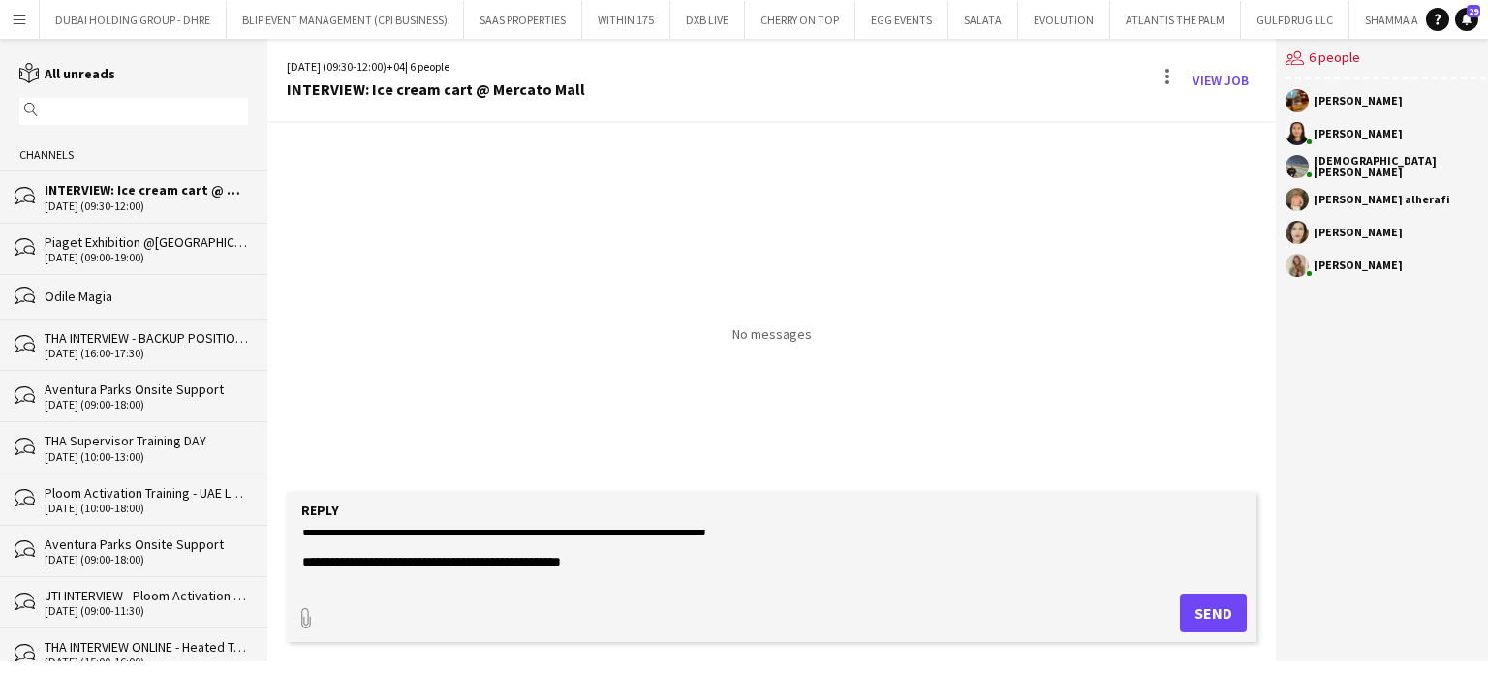
click at [779, 538] on textarea "**********" at bounding box center [771, 555] width 943 height 50
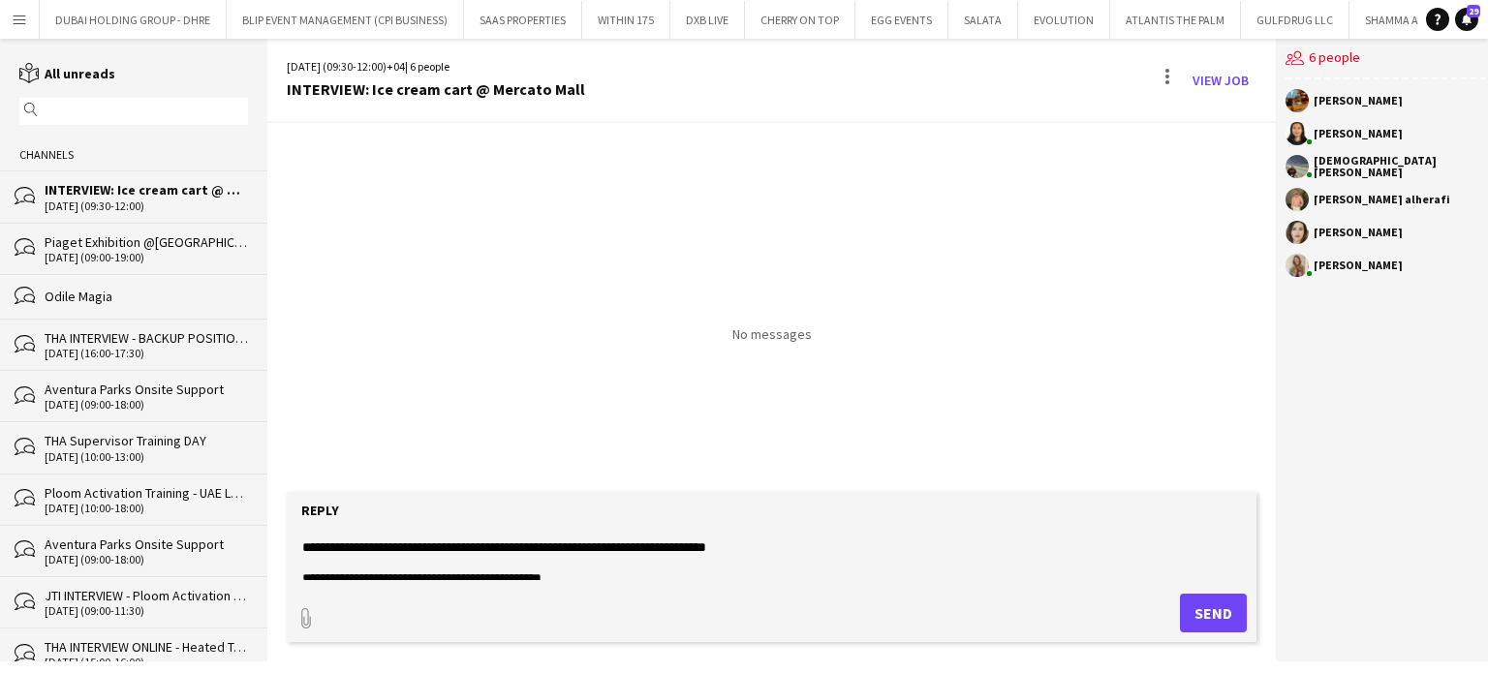
scroll to position [0, 0]
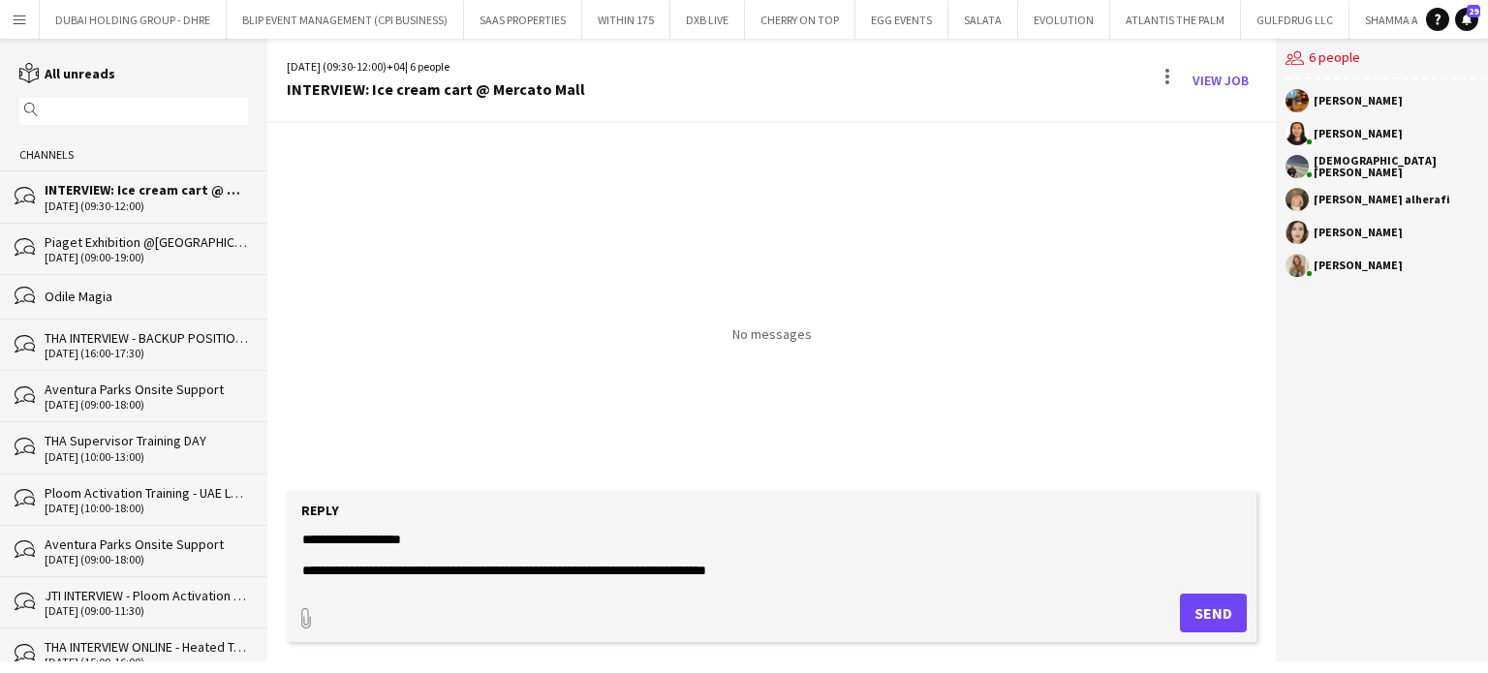
click at [302, 540] on textarea "**********" at bounding box center [771, 555] width 943 height 50
click at [767, 573] on textarea "**********" at bounding box center [771, 555] width 943 height 50
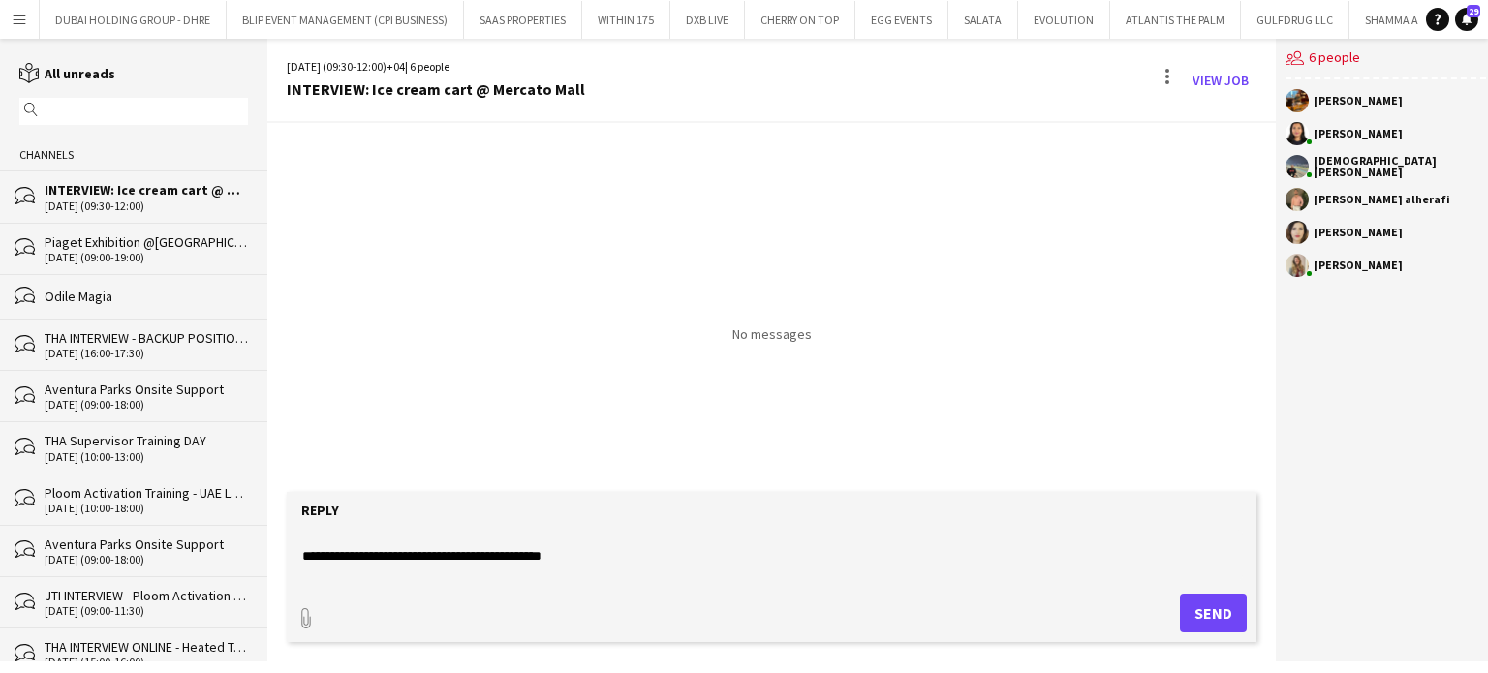
scroll to position [62, 0]
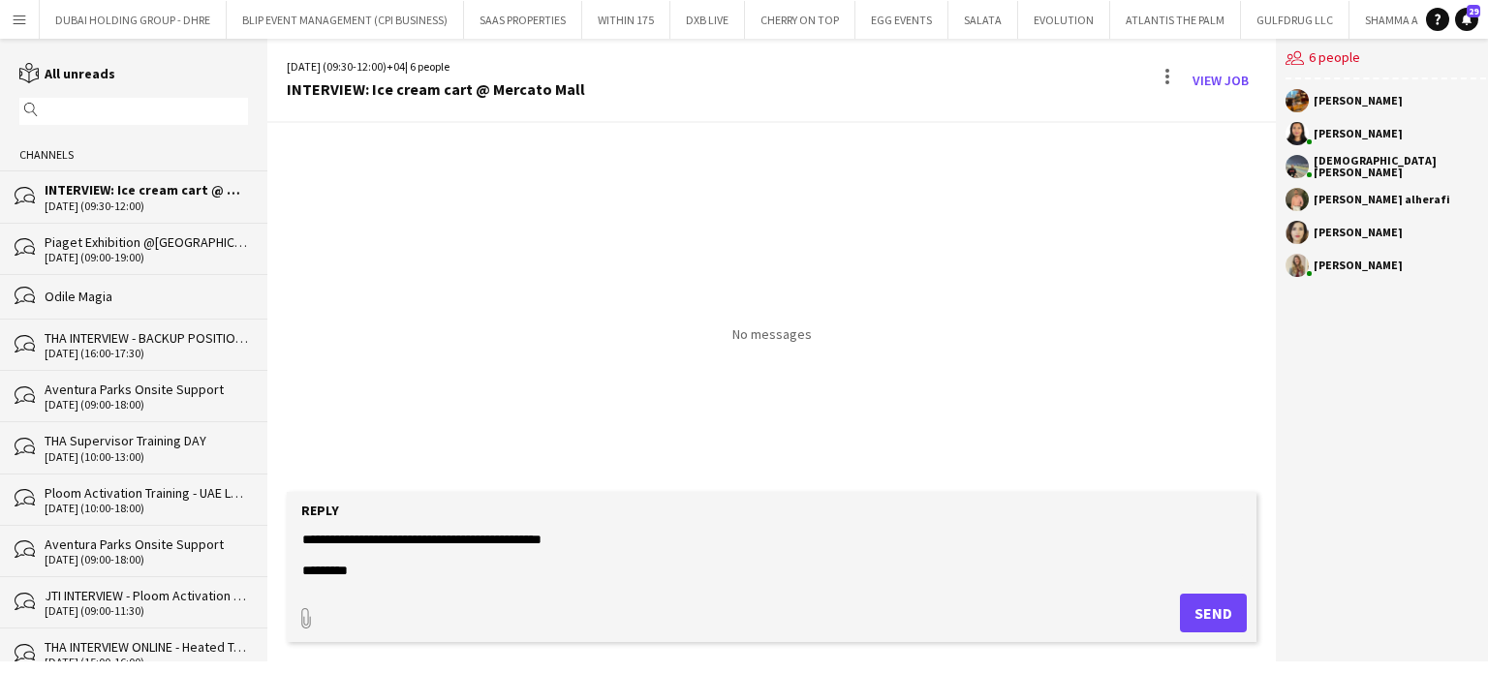
click at [380, 569] on textarea "**********" at bounding box center [771, 555] width 943 height 50
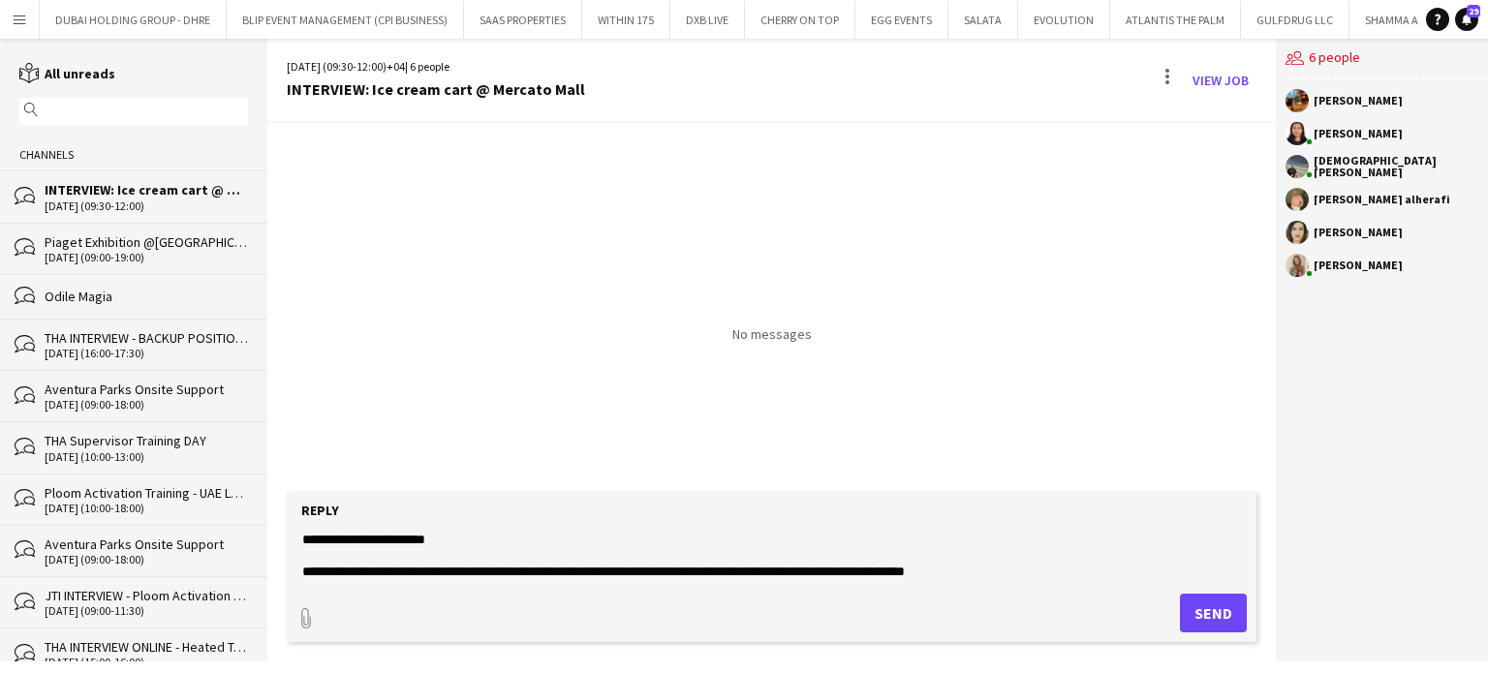
scroll to position [140, 0]
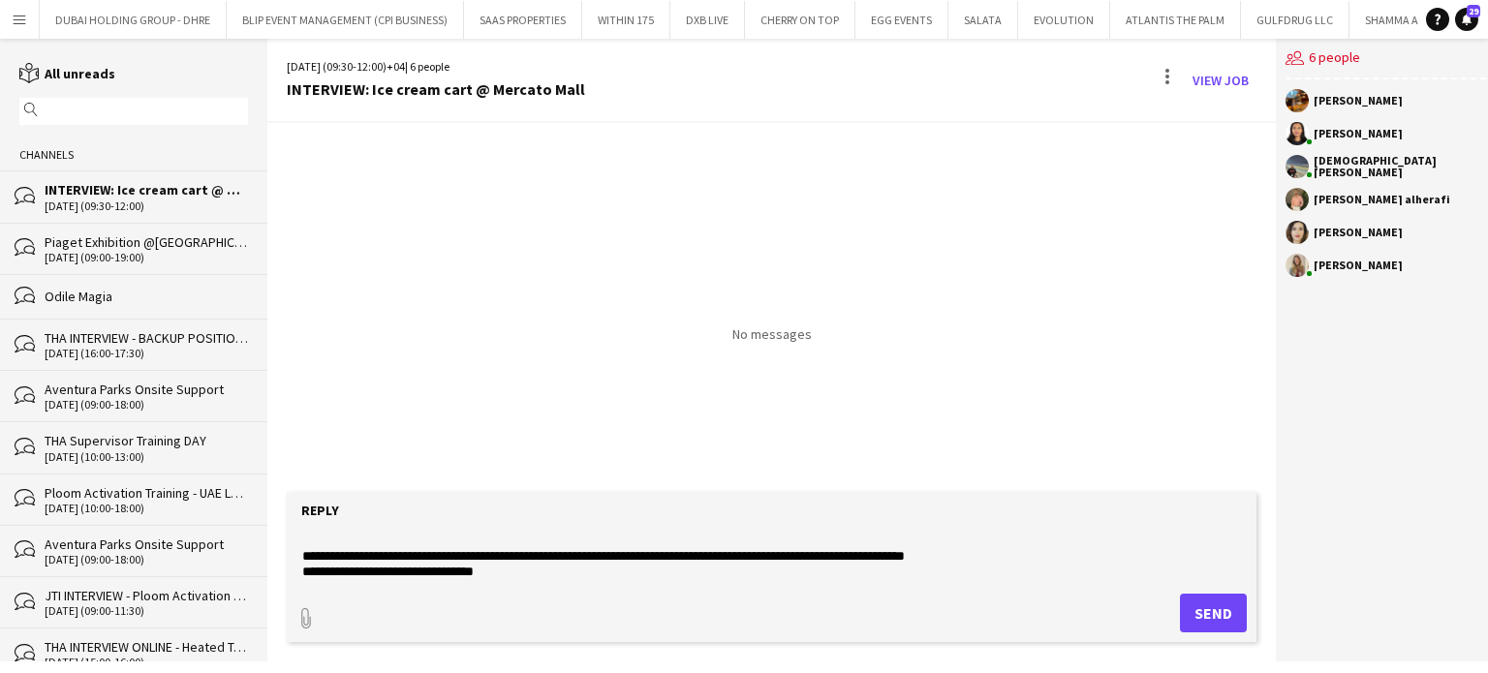
click at [492, 550] on textarea "**********" at bounding box center [771, 555] width 943 height 50
click at [661, 557] on textarea "**********" at bounding box center [771, 555] width 943 height 50
drag, startPoint x: 1046, startPoint y: 554, endPoint x: 669, endPoint y: 561, distance: 377.9
click at [669, 561] on textarea "**********" at bounding box center [771, 555] width 943 height 50
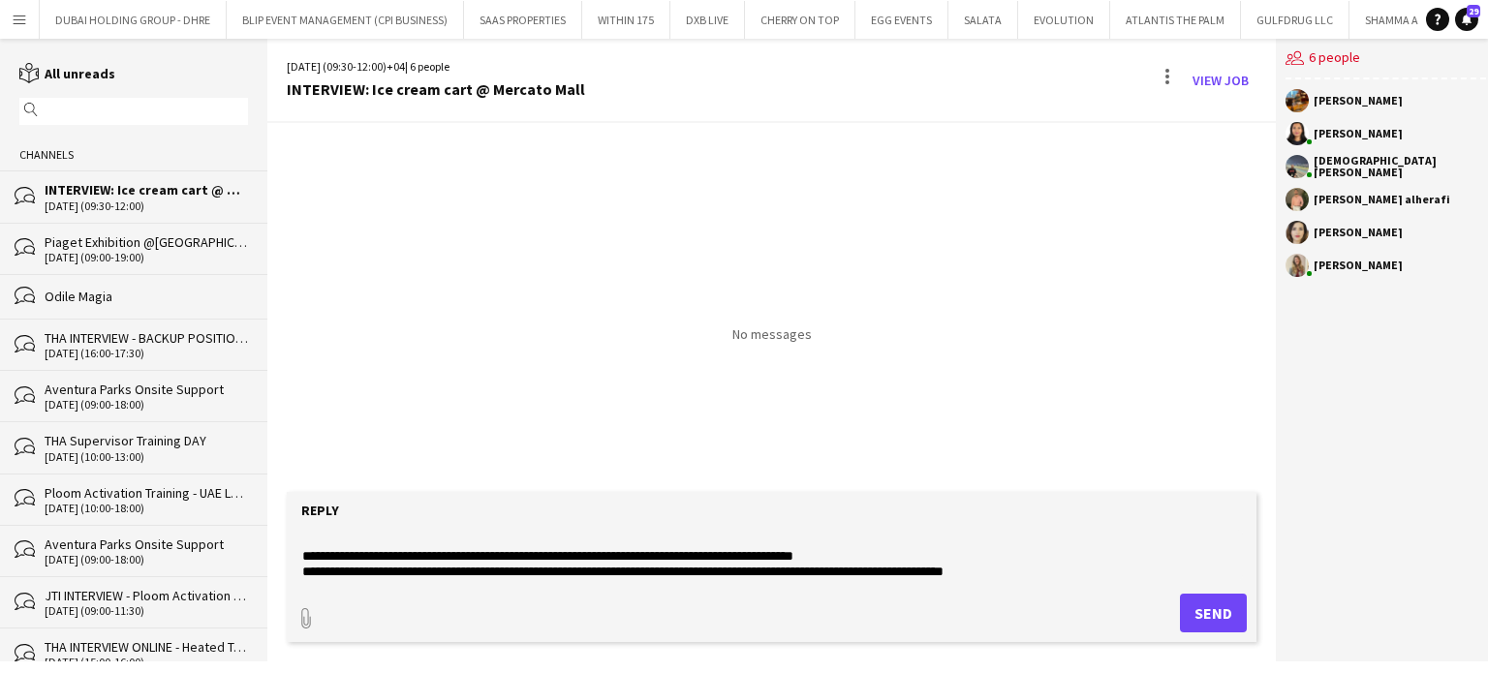
scroll to position [202, 0]
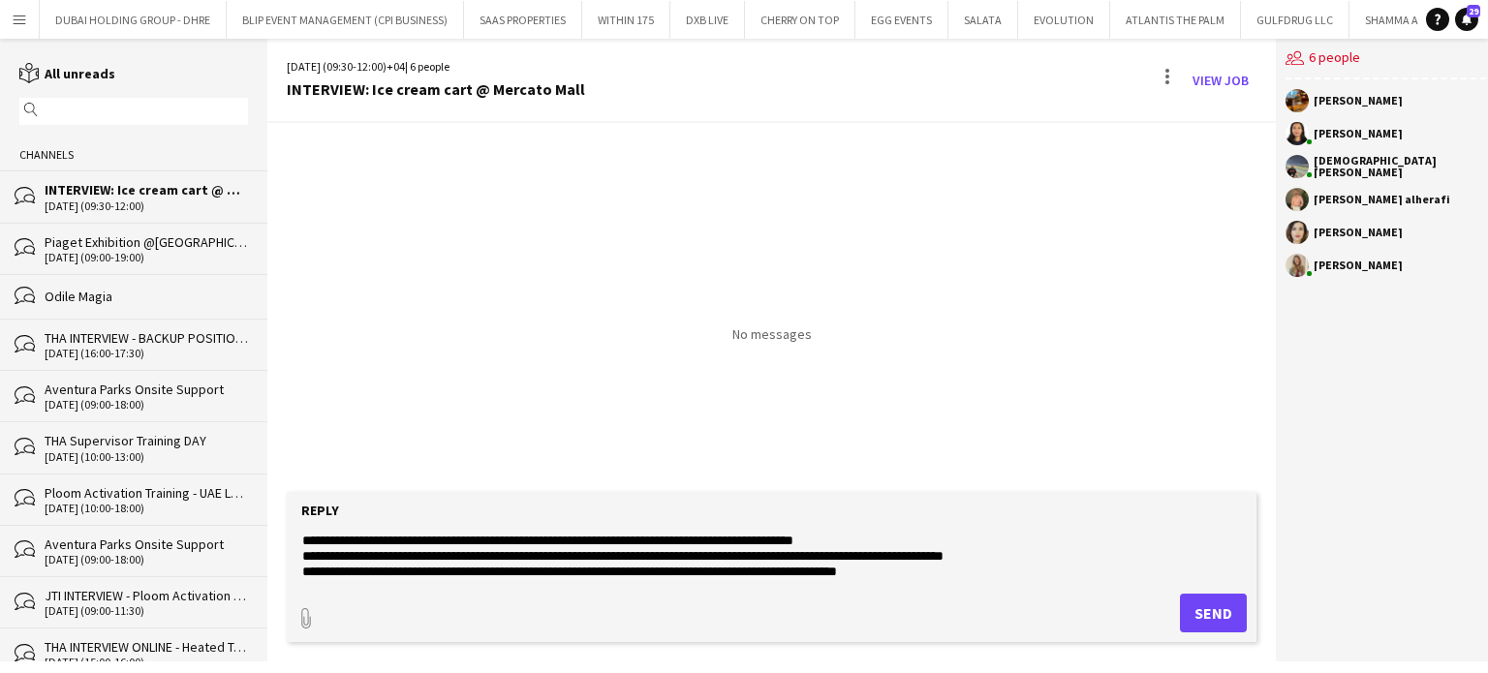
click at [572, 555] on textarea "**********" at bounding box center [771, 555] width 943 height 50
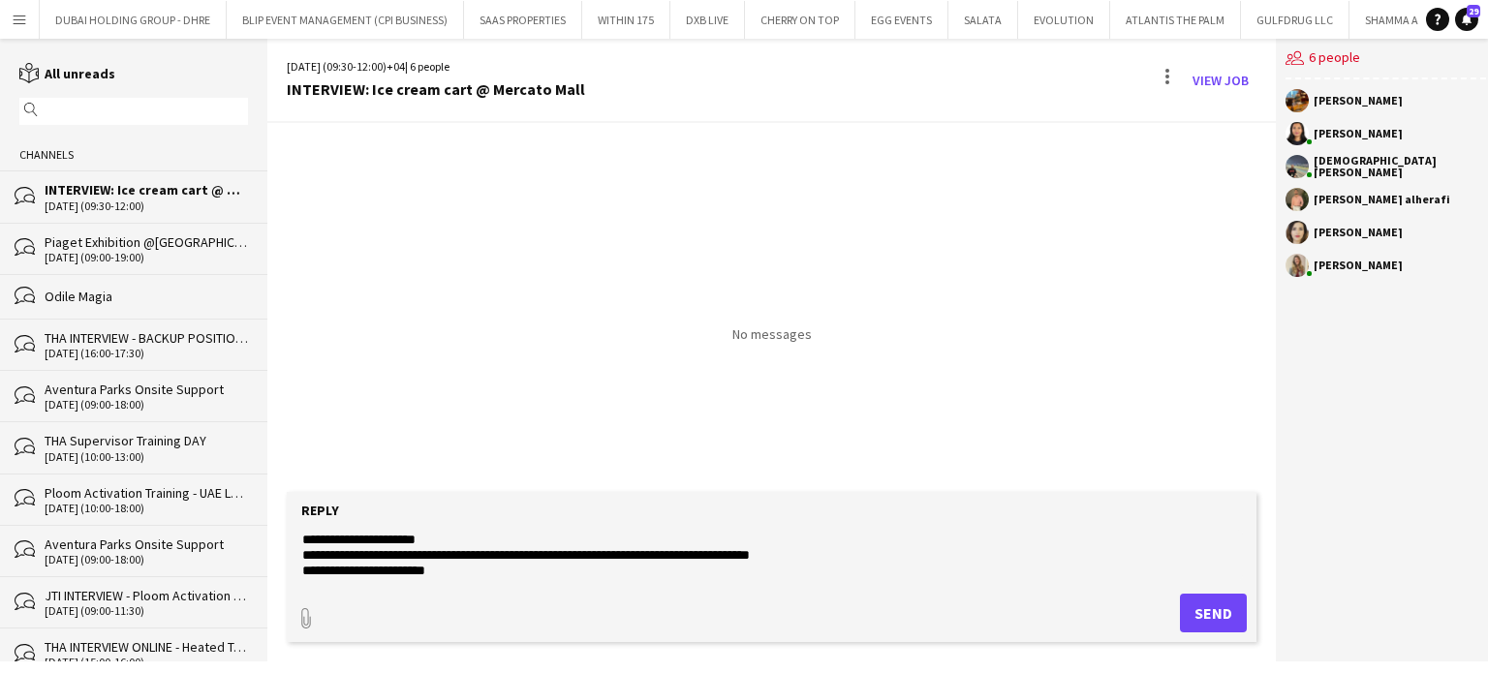
scroll to position [90, 0]
drag, startPoint x: 1121, startPoint y: 550, endPoint x: 708, endPoint y: 545, distance: 412.8
click at [708, 545] on textarea "**********" at bounding box center [771, 555] width 943 height 50
click at [851, 554] on textarea "**********" at bounding box center [771, 555] width 943 height 50
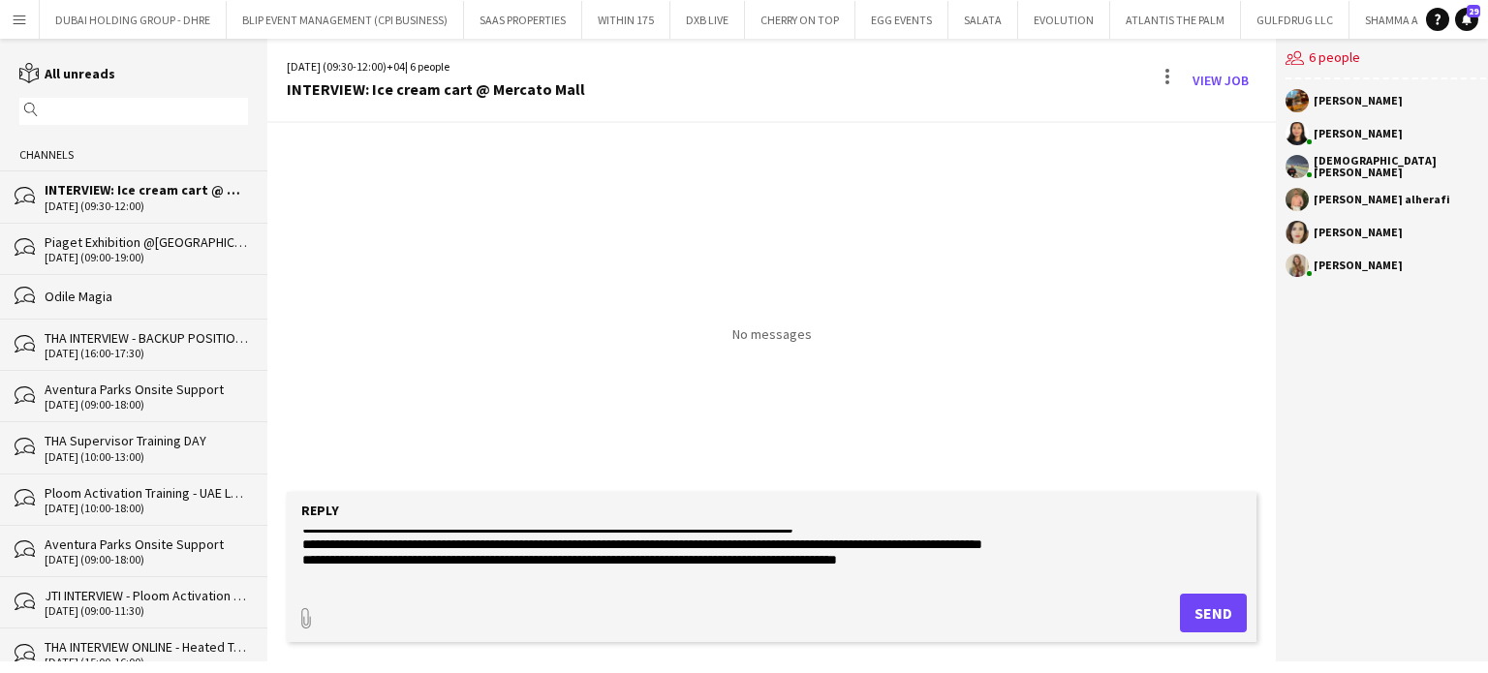
scroll to position [187, 0]
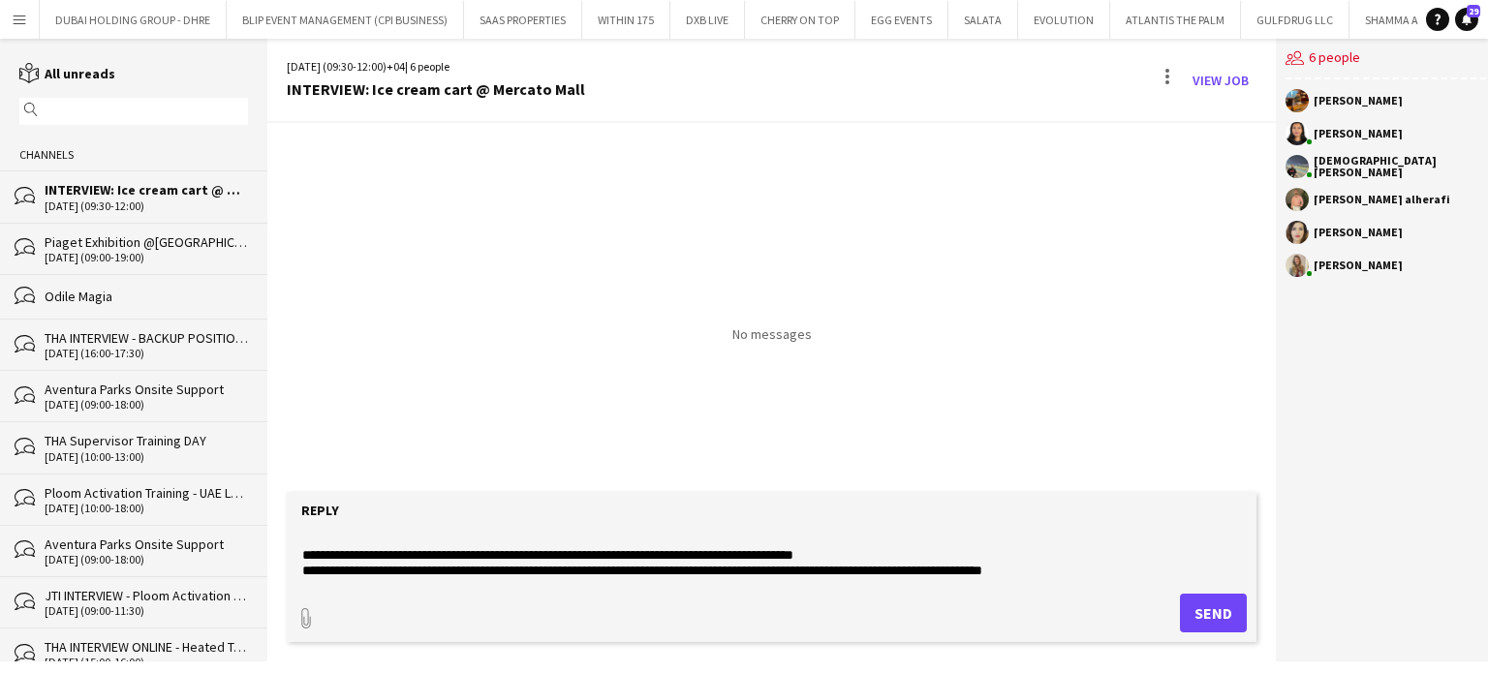
click at [1118, 567] on textarea "**********" at bounding box center [771, 555] width 943 height 50
click at [679, 561] on textarea "**********" at bounding box center [771, 555] width 943 height 50
click at [600, 573] on textarea "**********" at bounding box center [771, 555] width 943 height 50
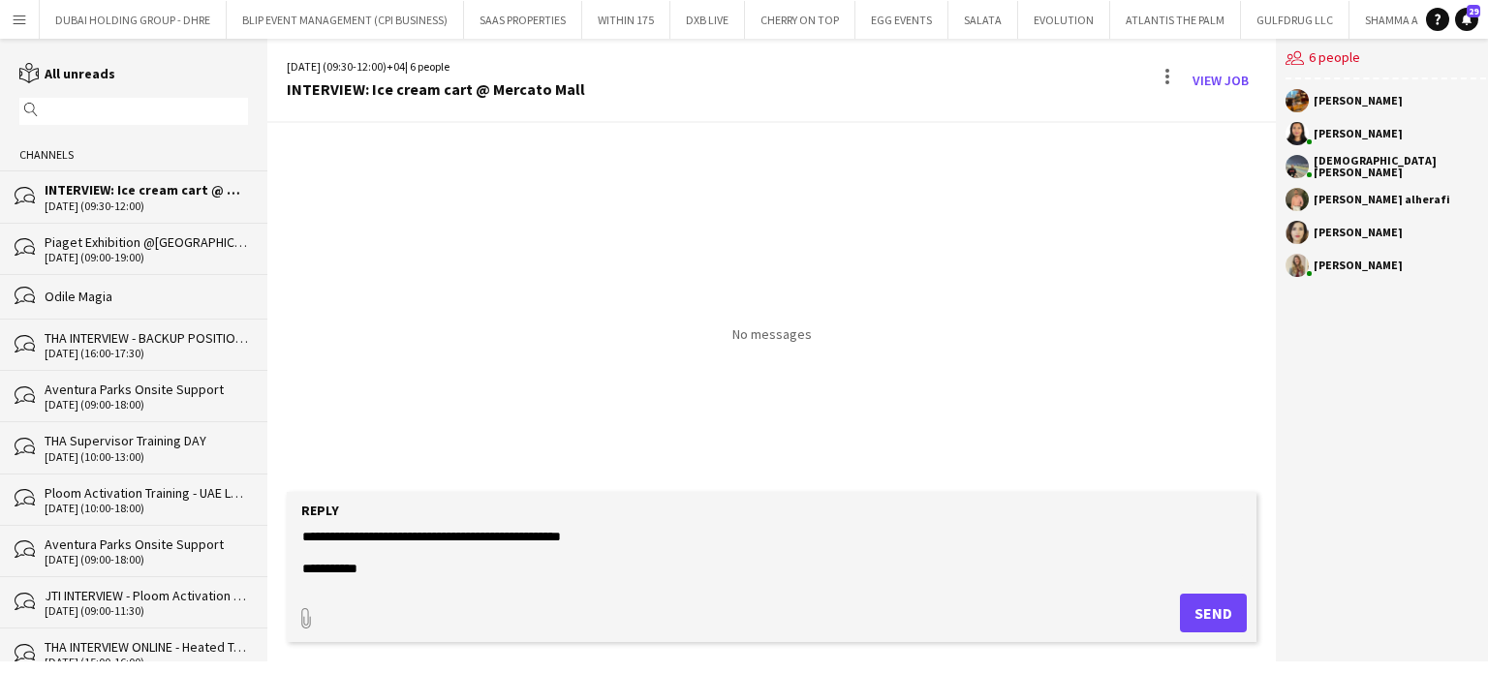
scroll to position [298, 0]
click at [566, 530] on textarea "**********" at bounding box center [771, 555] width 943 height 50
type textarea "**********"
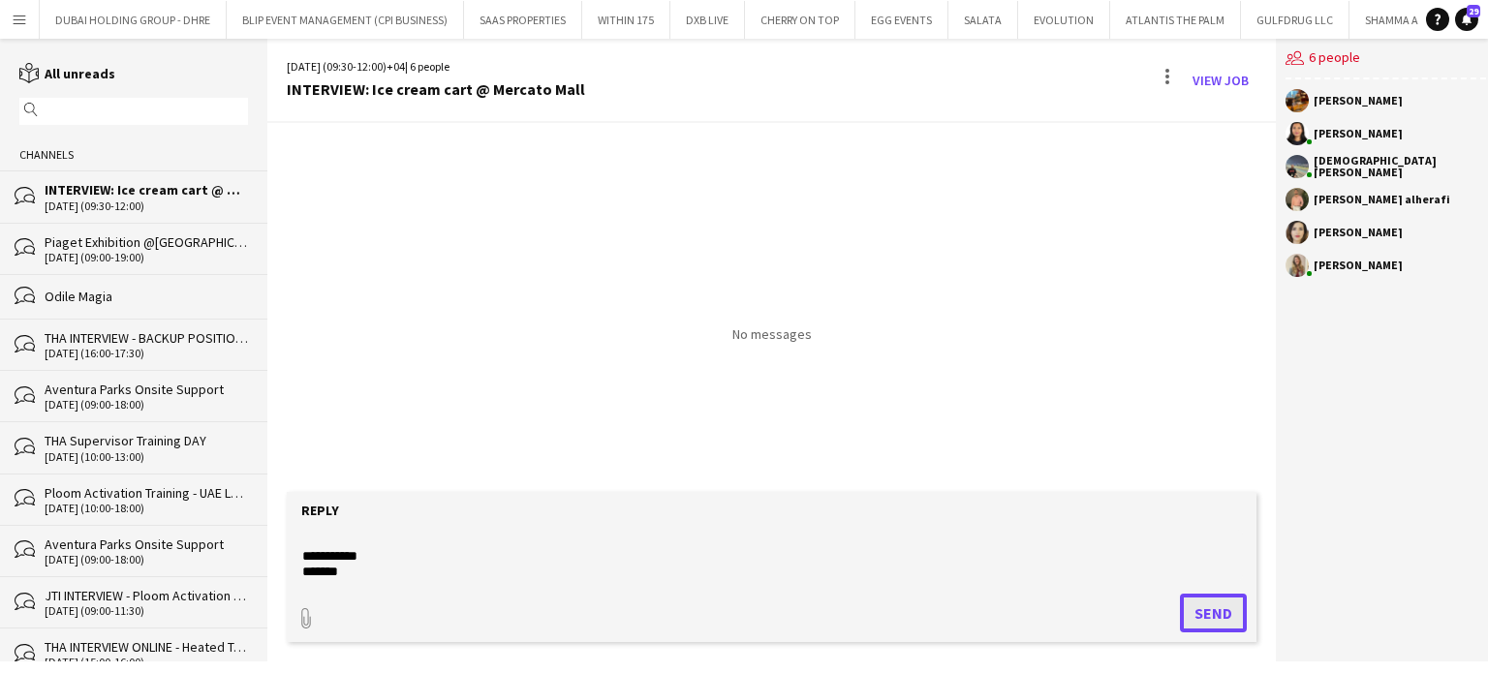
click at [1206, 617] on button "Send" at bounding box center [1213, 613] width 67 height 39
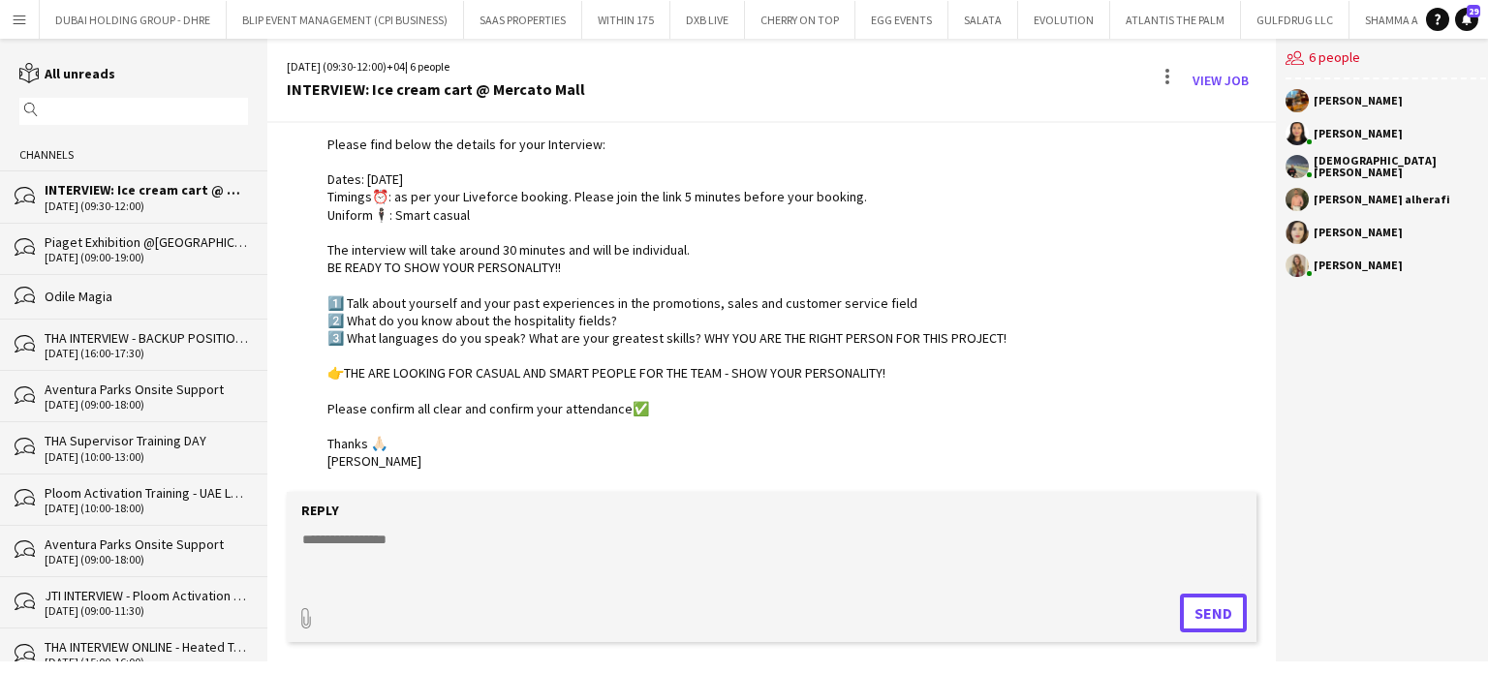
scroll to position [164, 0]
click at [1193, 84] on link "View Job" at bounding box center [1221, 80] width 72 height 31
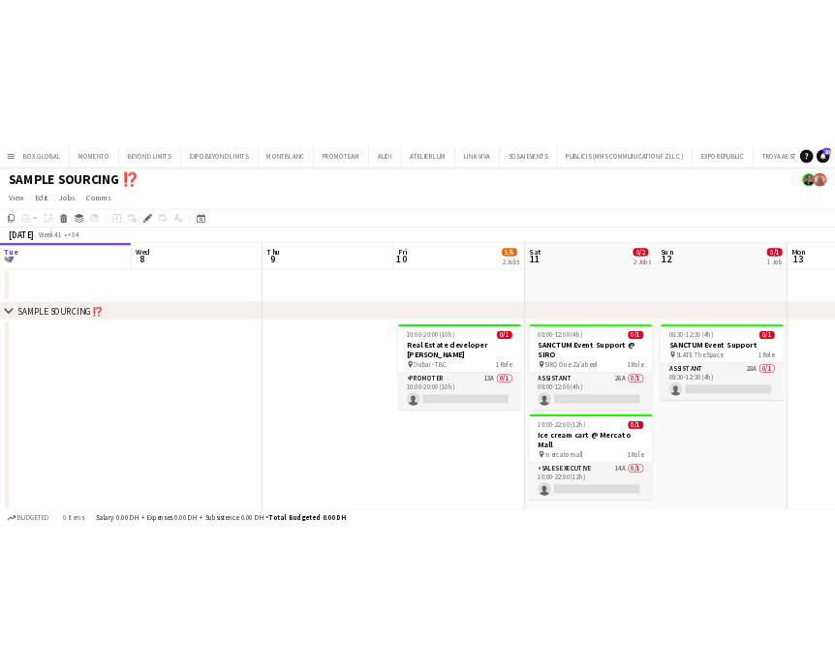
scroll to position [0, 7638]
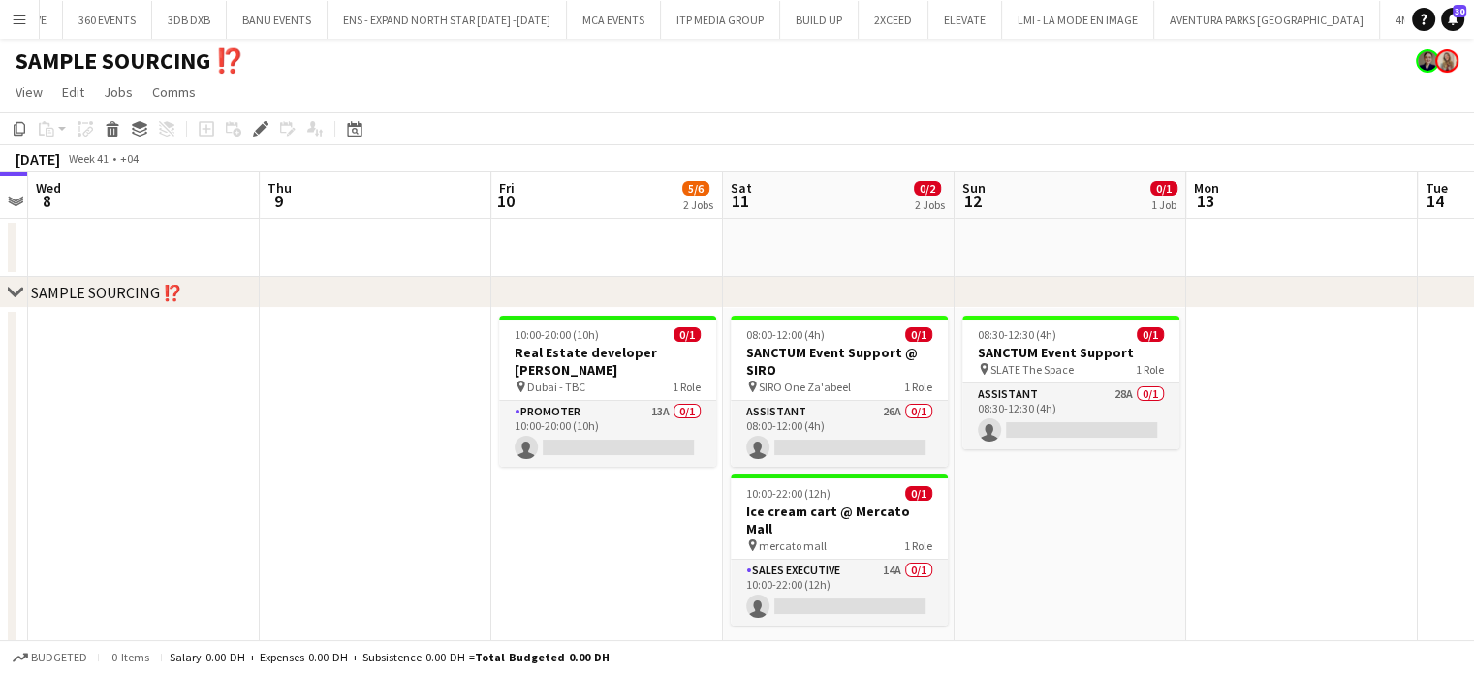
click at [9, 17] on button "Menu" at bounding box center [19, 19] width 39 height 39
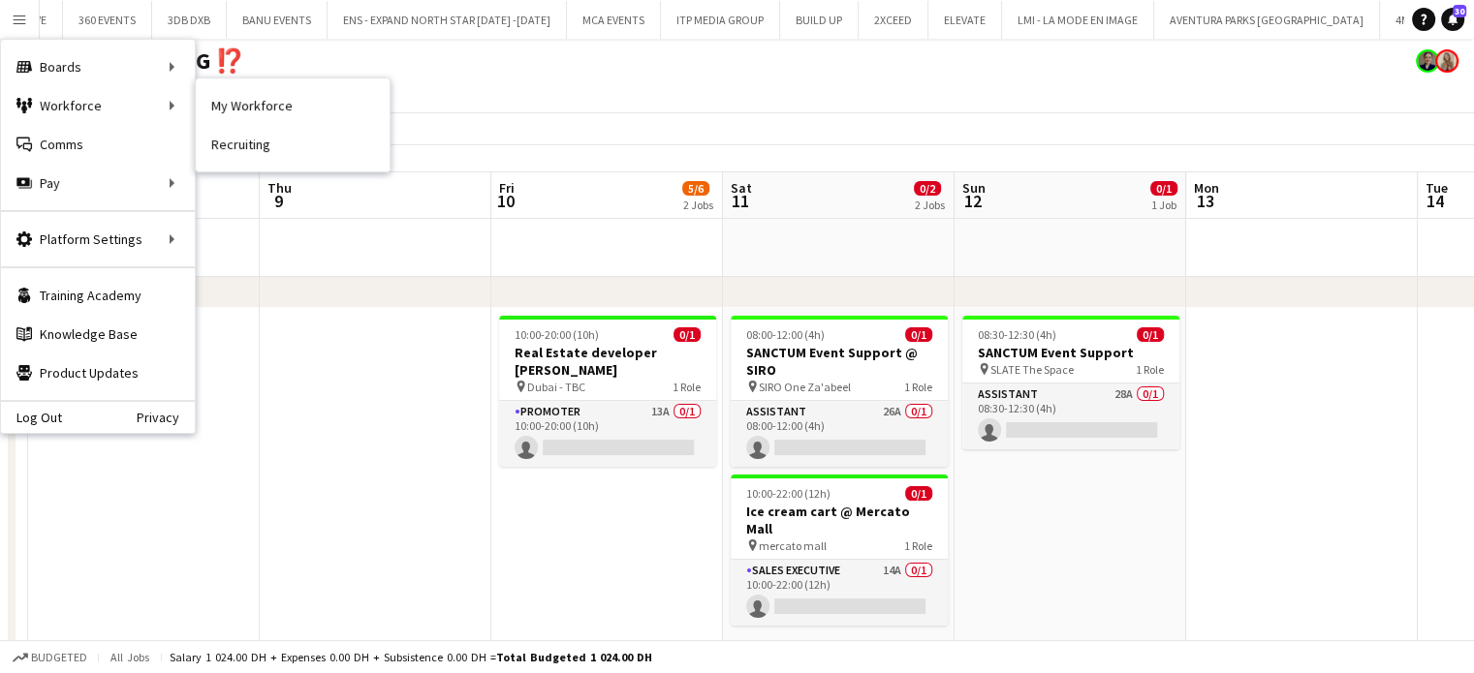
drag, startPoint x: 238, startPoint y: 108, endPoint x: 446, endPoint y: 158, distance: 213.4
click at [238, 108] on link "My Workforce" at bounding box center [293, 105] width 194 height 39
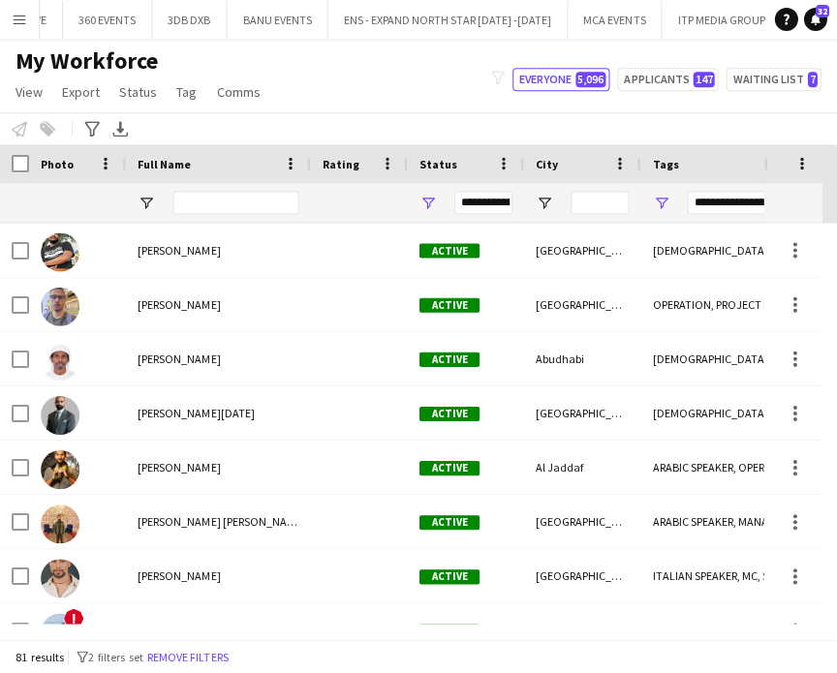
scroll to position [0, 7302]
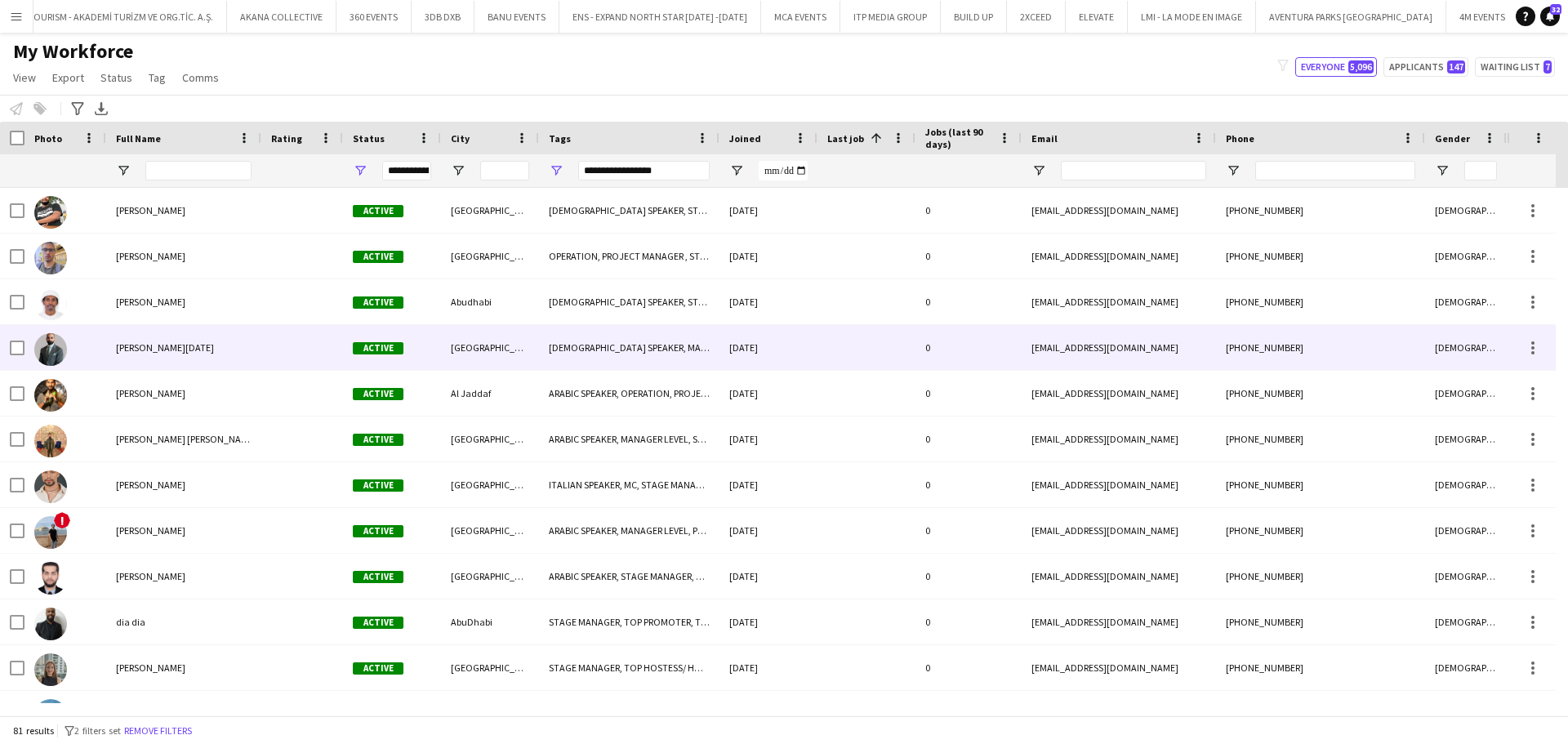
click at [119, 346] on span "Ahmed Ramadan" at bounding box center [165, 347] width 98 height 13
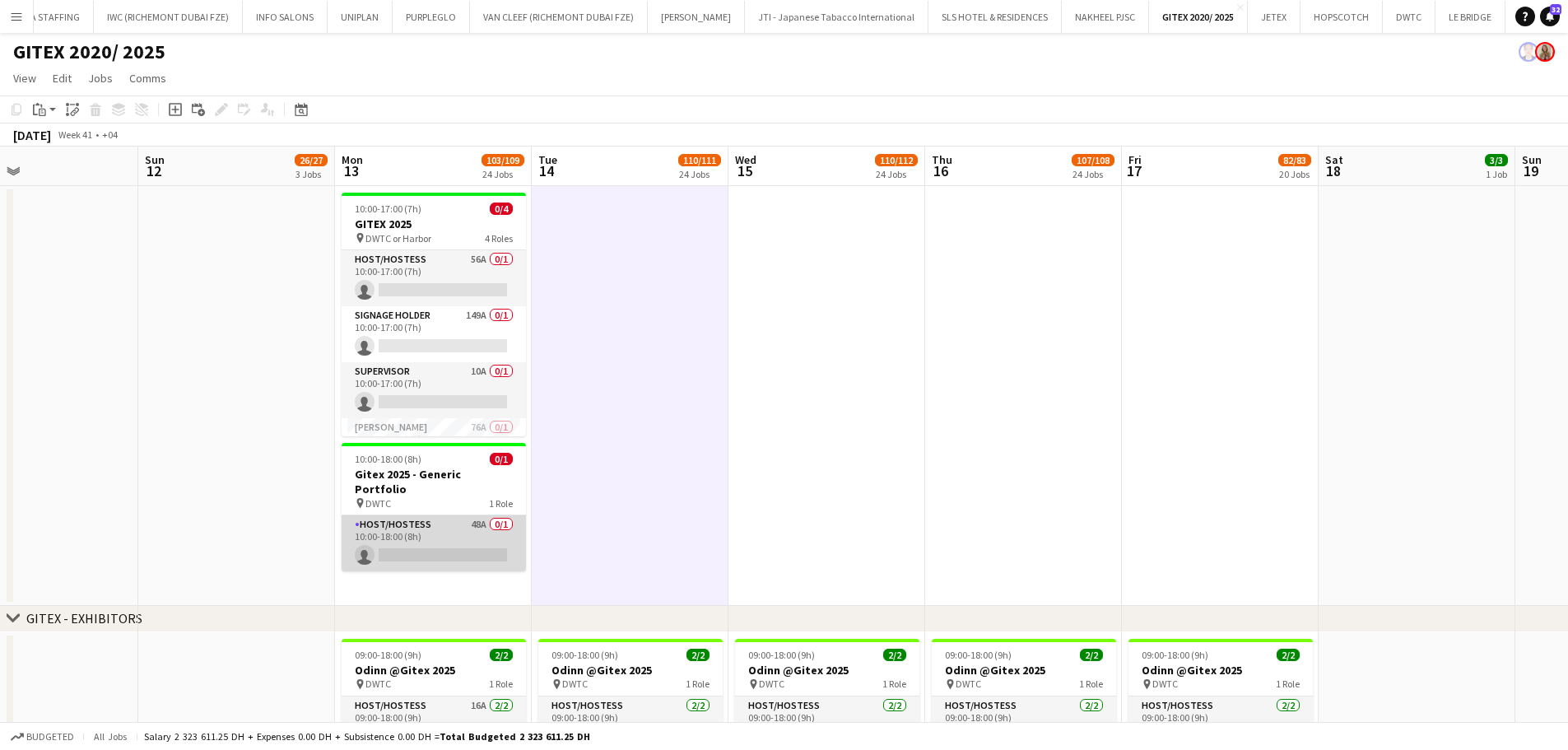
click at [430, 521] on app-card-role "Host/Hostess 48A 0/1 10:00-18:00 (8h) single-neutral-actions" at bounding box center [433, 544] width 184 height 56
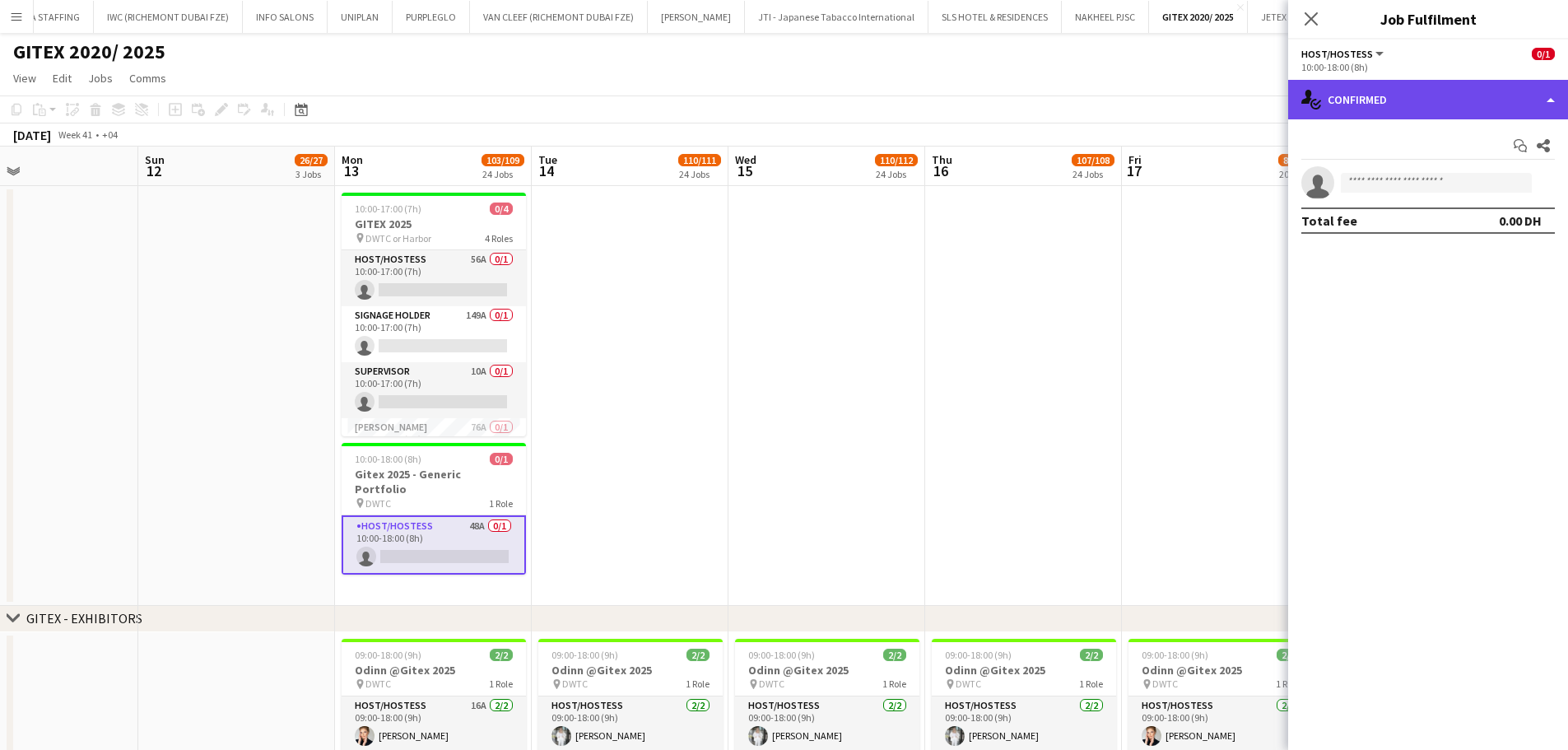
click at [1482, 110] on div "single-neutral-actions-check-2 Confirmed" at bounding box center [1427, 99] width 279 height 40
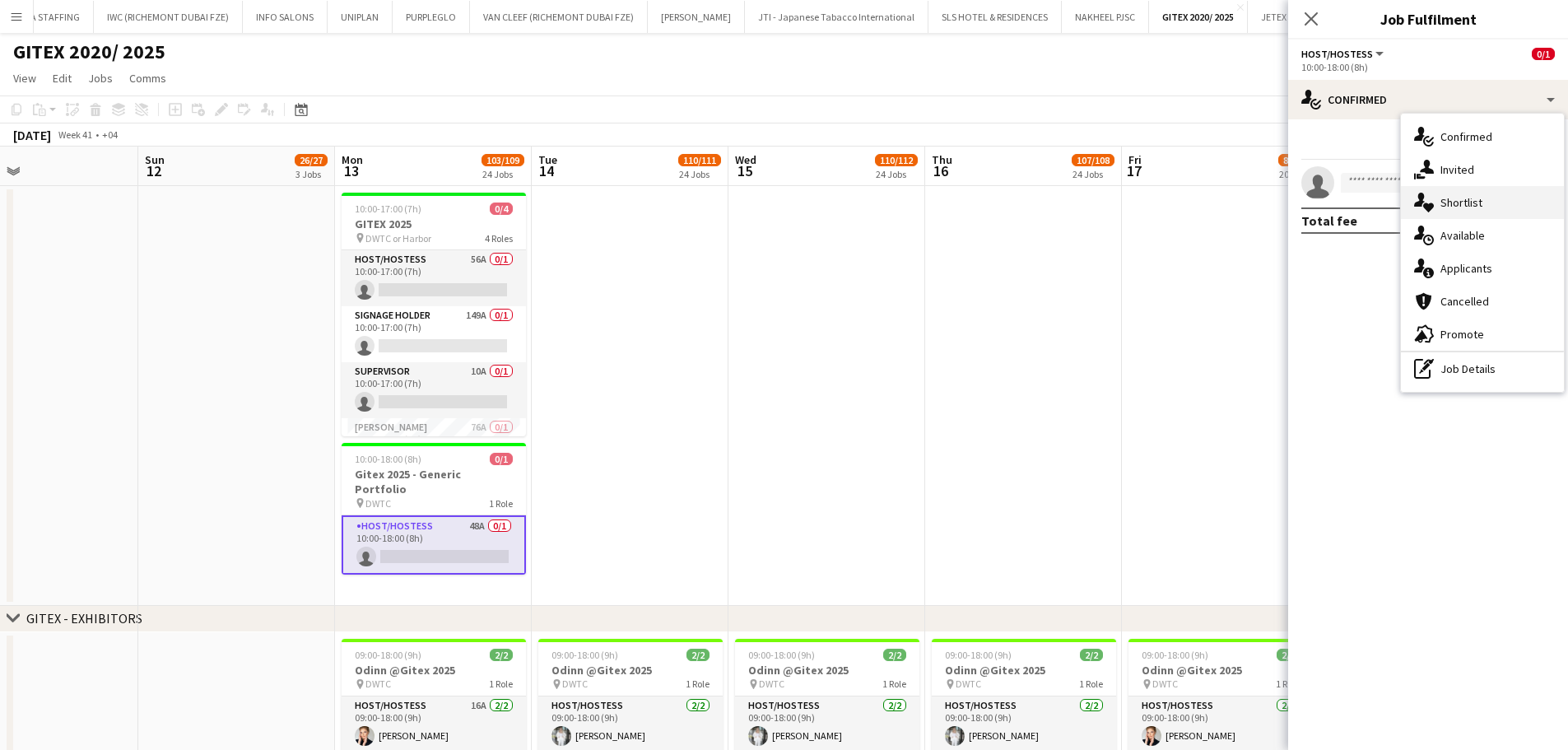
click at [1453, 204] on span "Shortlist" at bounding box center [1461, 202] width 42 height 14
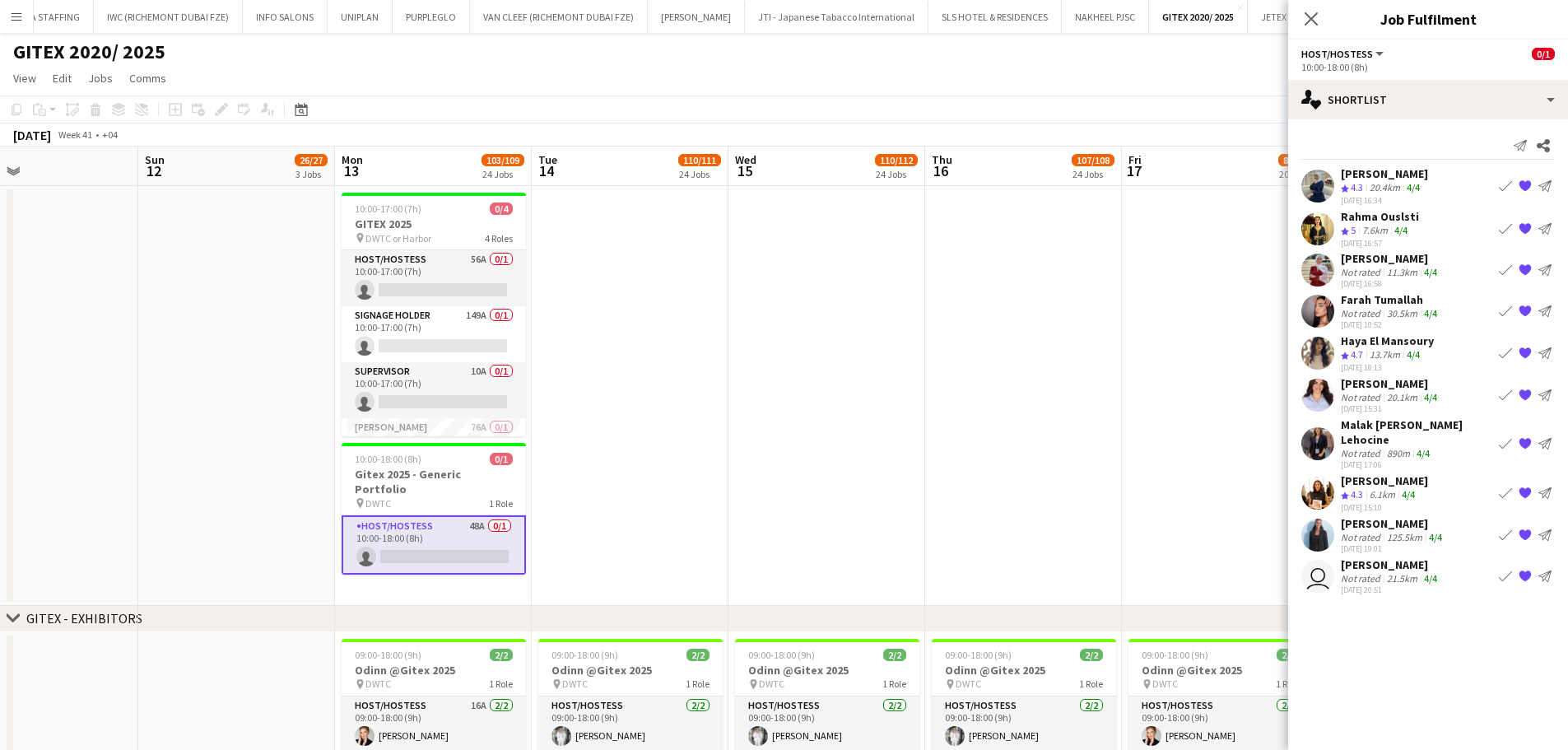
click at [1161, 399] on app-date-cell at bounding box center [1221, 396] width 197 height 420
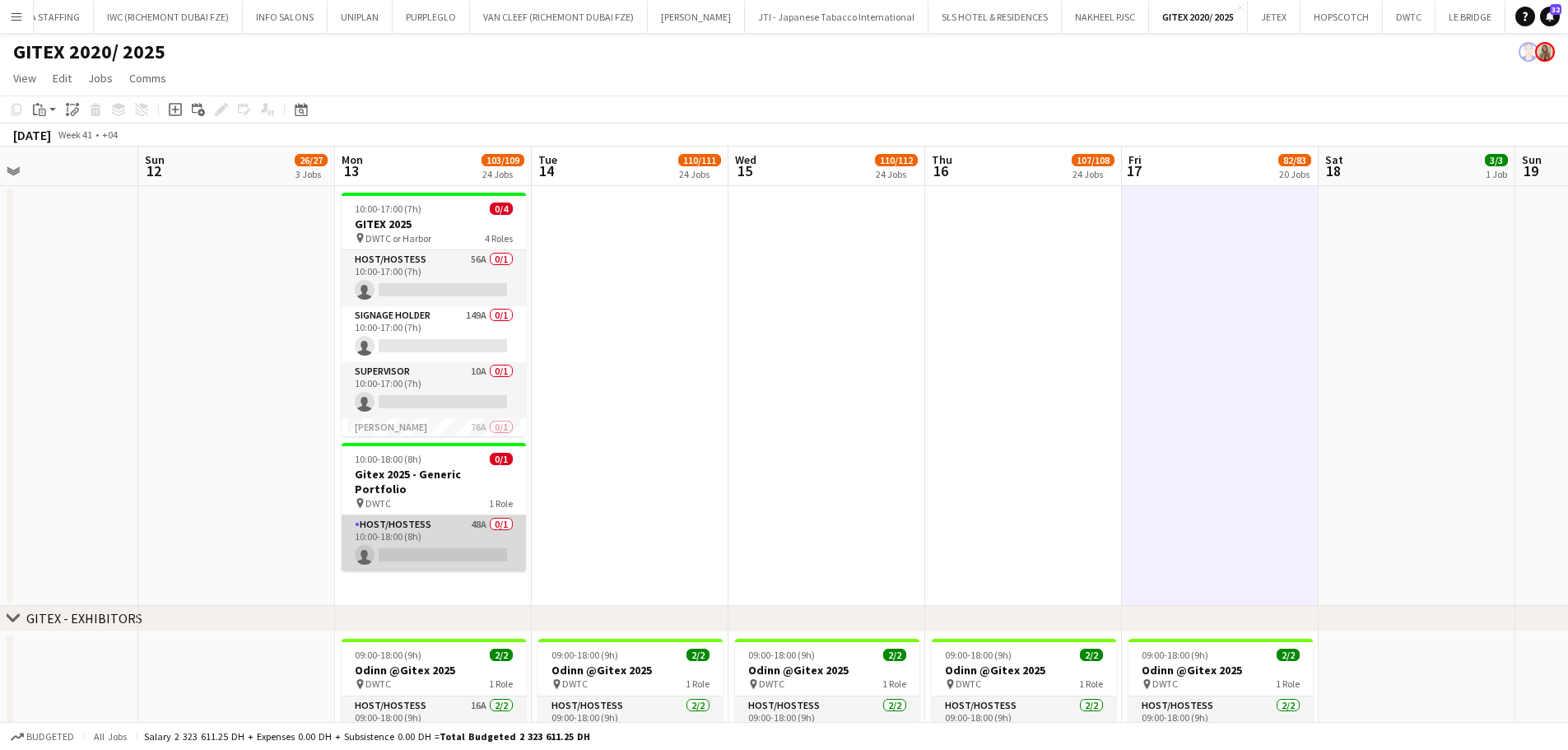
click at [430, 516] on app-card-role "Host/Hostess 48A 0/1 10:00-18:00 (8h) single-neutral-actions" at bounding box center [433, 544] width 184 height 56
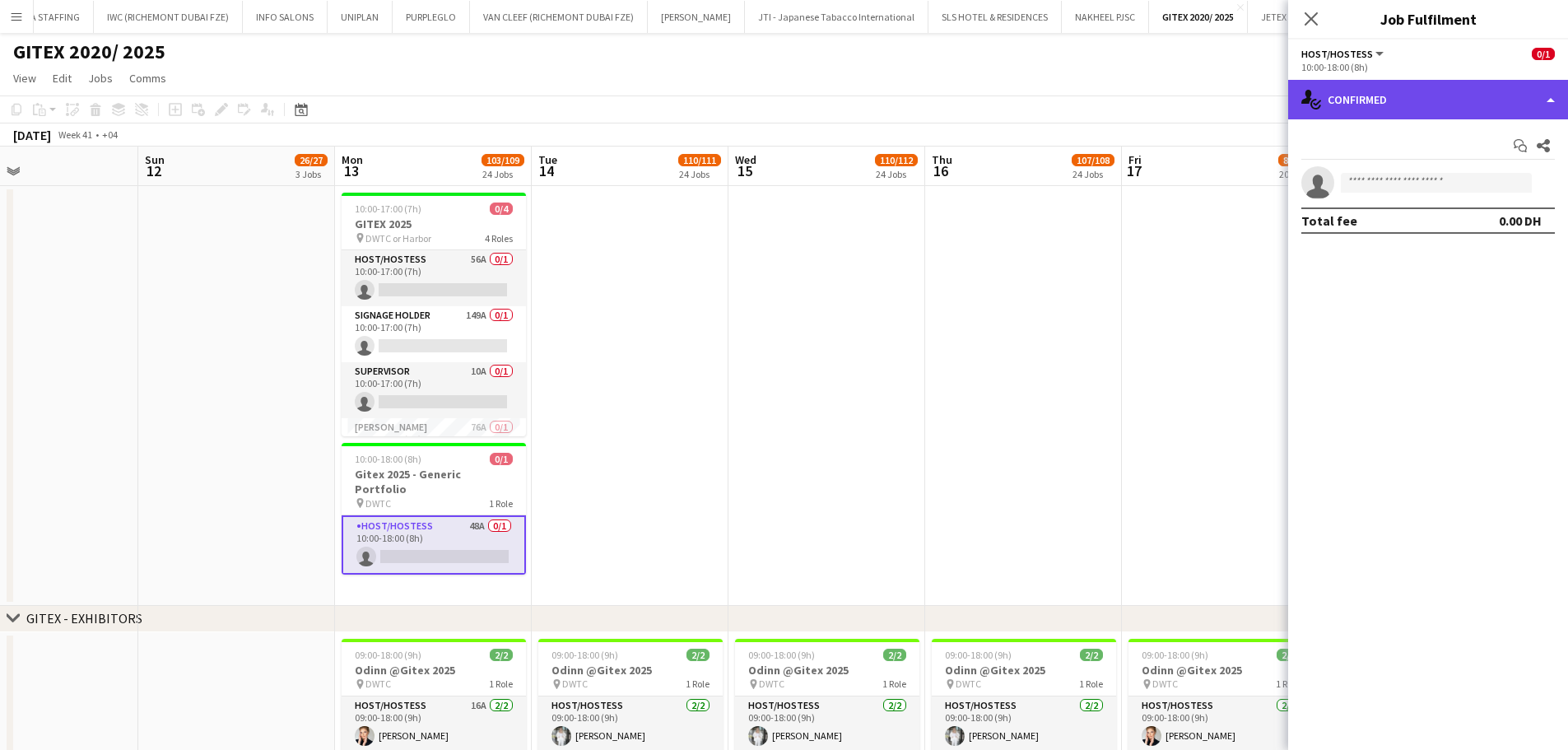
click at [1523, 90] on div "single-neutral-actions-check-2 Confirmed" at bounding box center [1427, 99] width 279 height 40
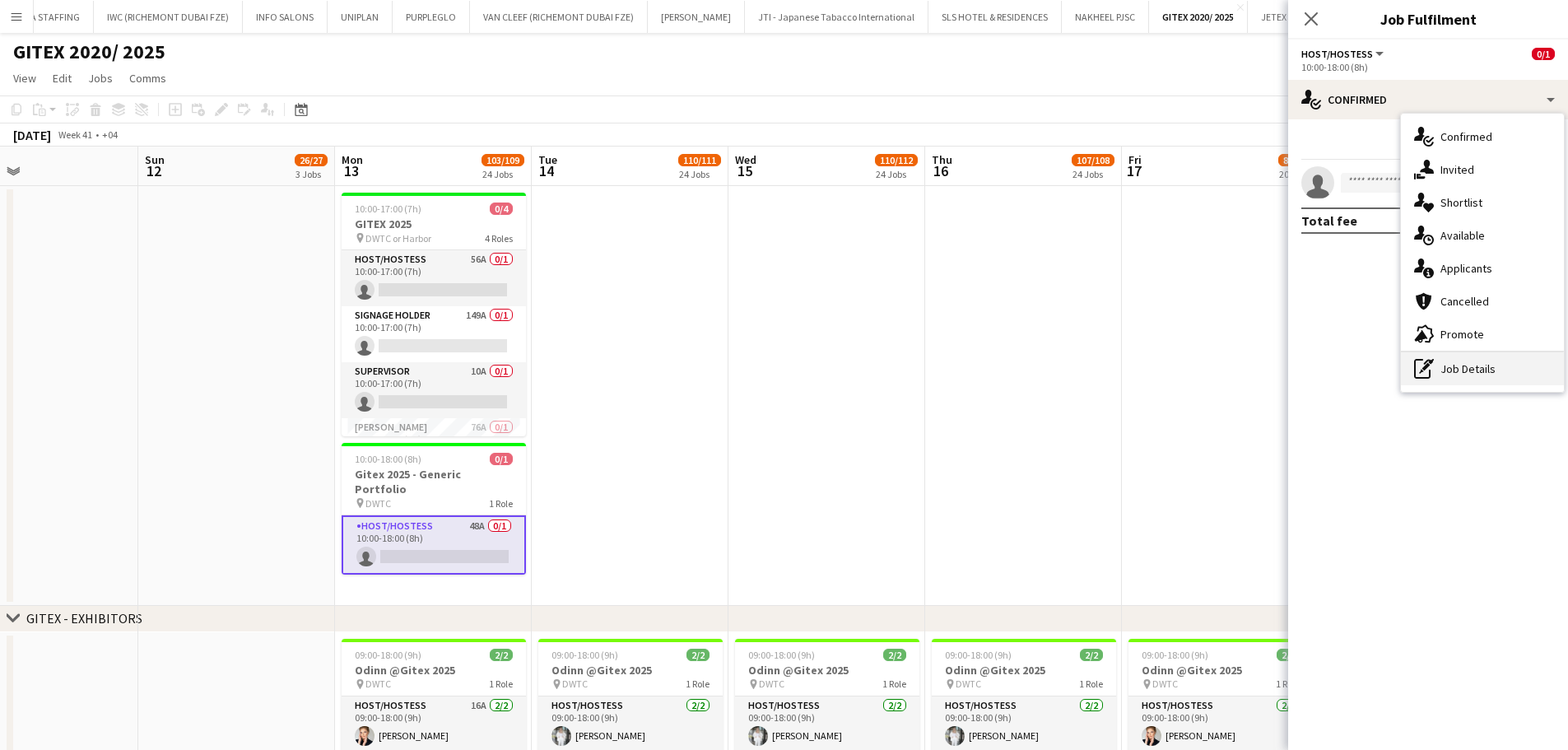
click at [1452, 367] on div "pen-write Job Details" at bounding box center [1482, 369] width 163 height 33
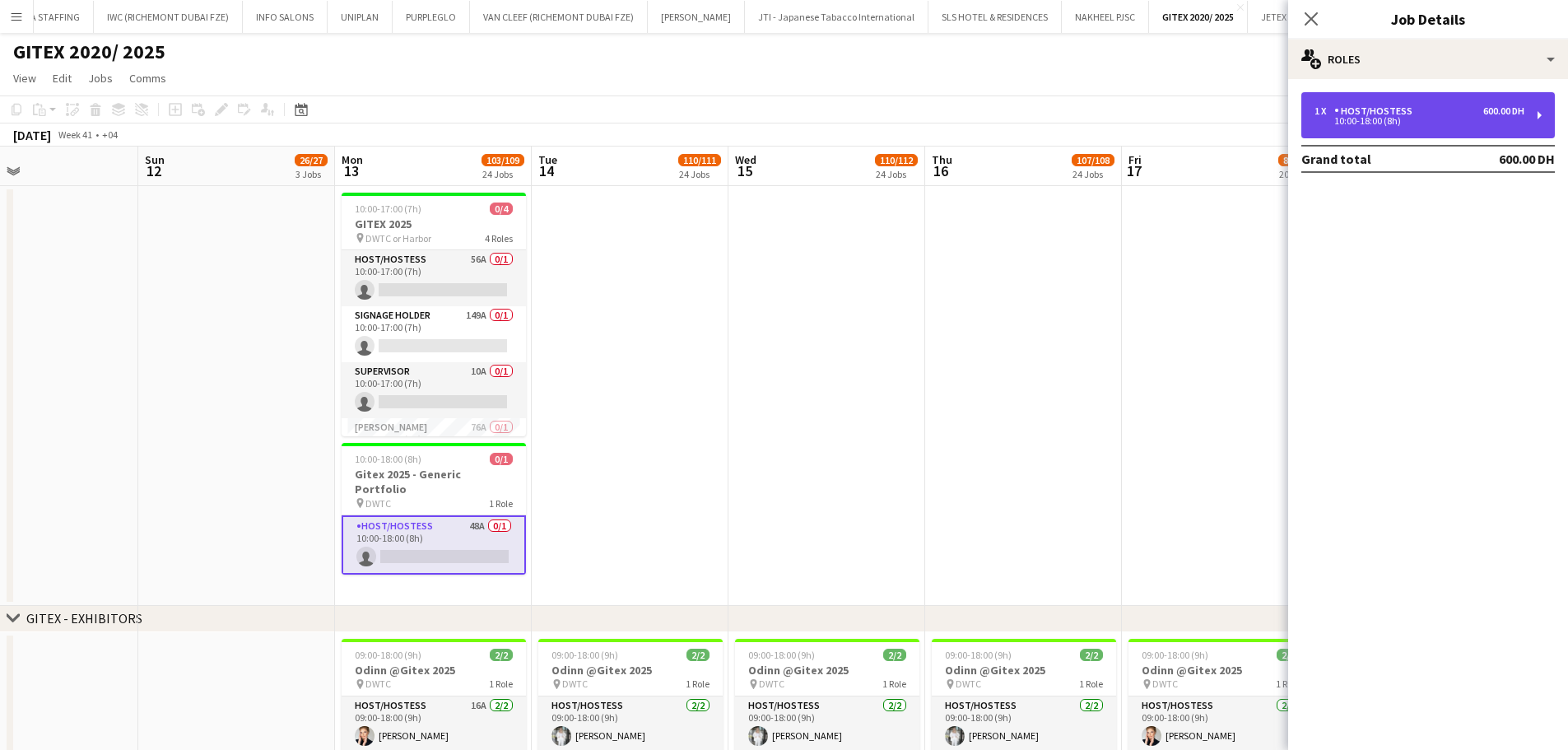
click at [1377, 109] on div "Host/Hostess" at bounding box center [1377, 111] width 85 height 12
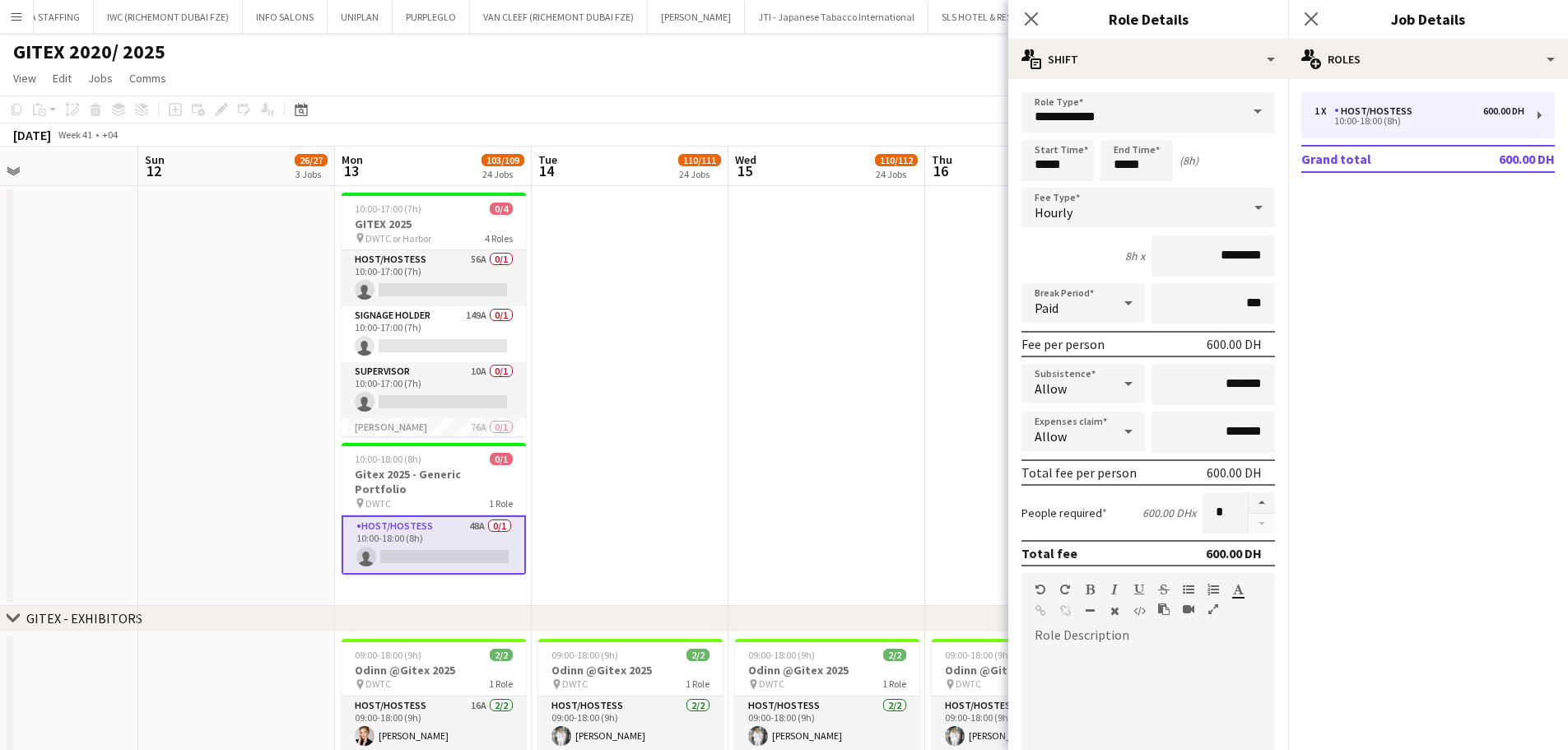
click at [692, 442] on app-date-cell at bounding box center [630, 396] width 197 height 420
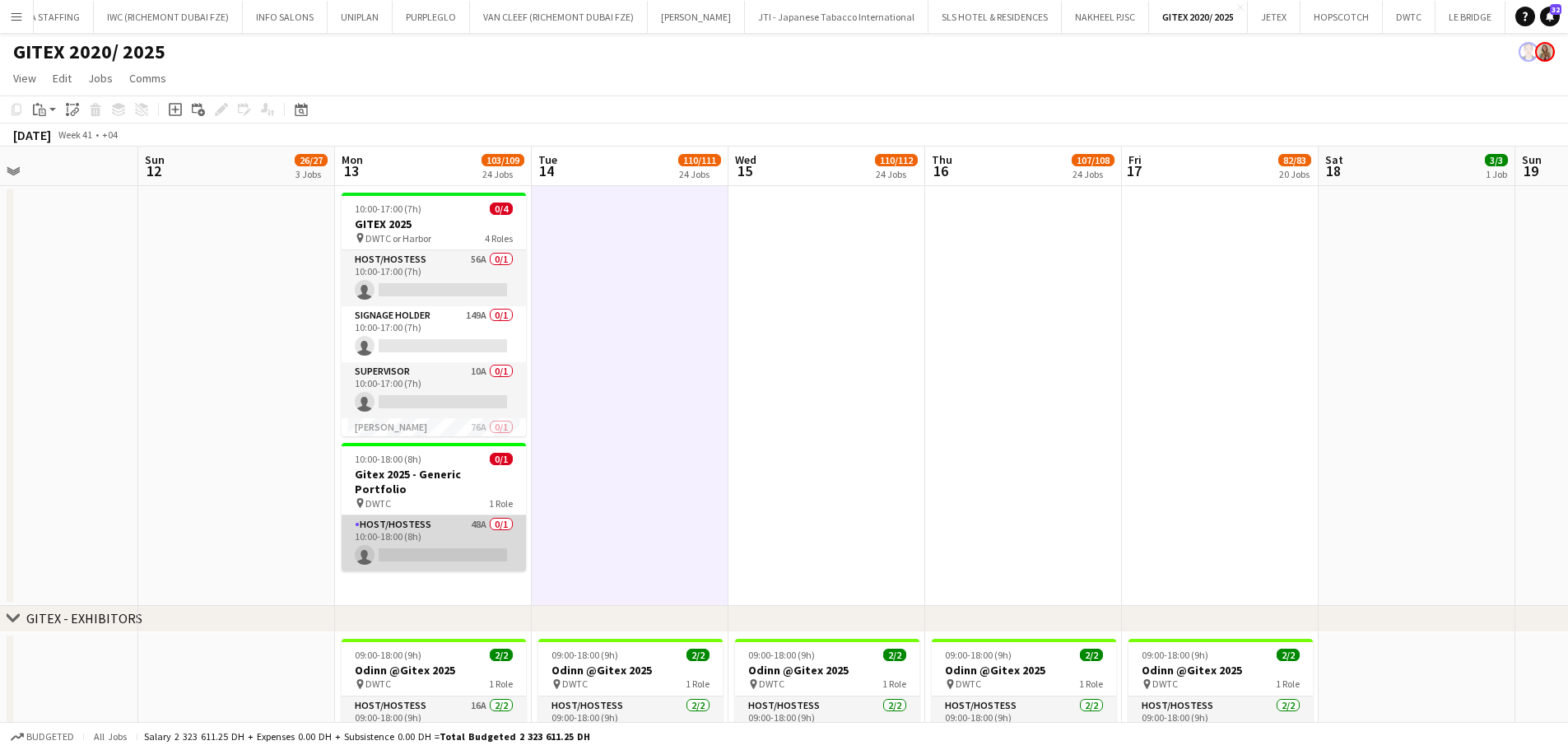
click at [482, 519] on app-card-role "Host/Hostess 48A 0/1 10:00-18:00 (8h) single-neutral-actions" at bounding box center [433, 544] width 184 height 56
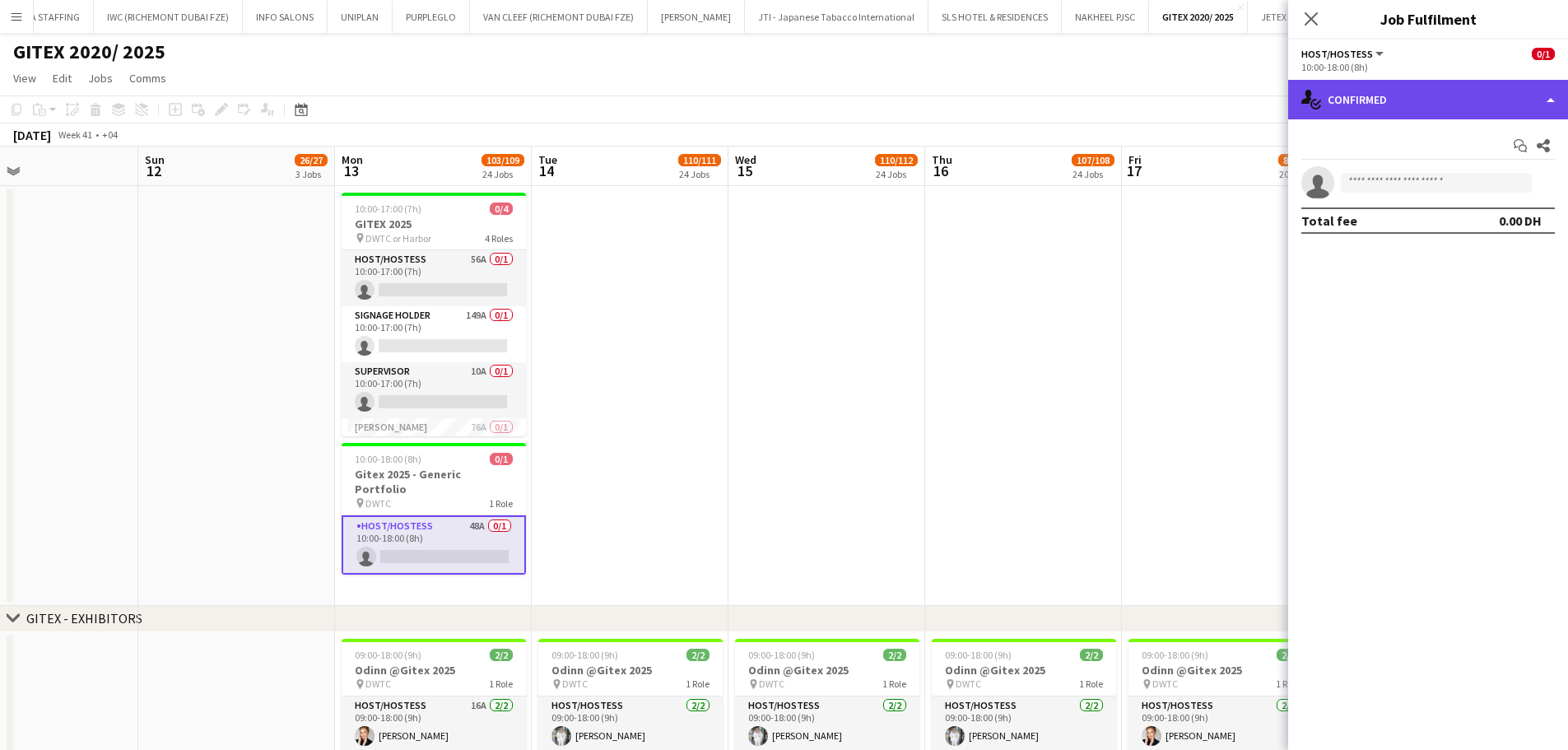
click at [1508, 96] on div "single-neutral-actions-check-2 Confirmed" at bounding box center [1427, 99] width 279 height 40
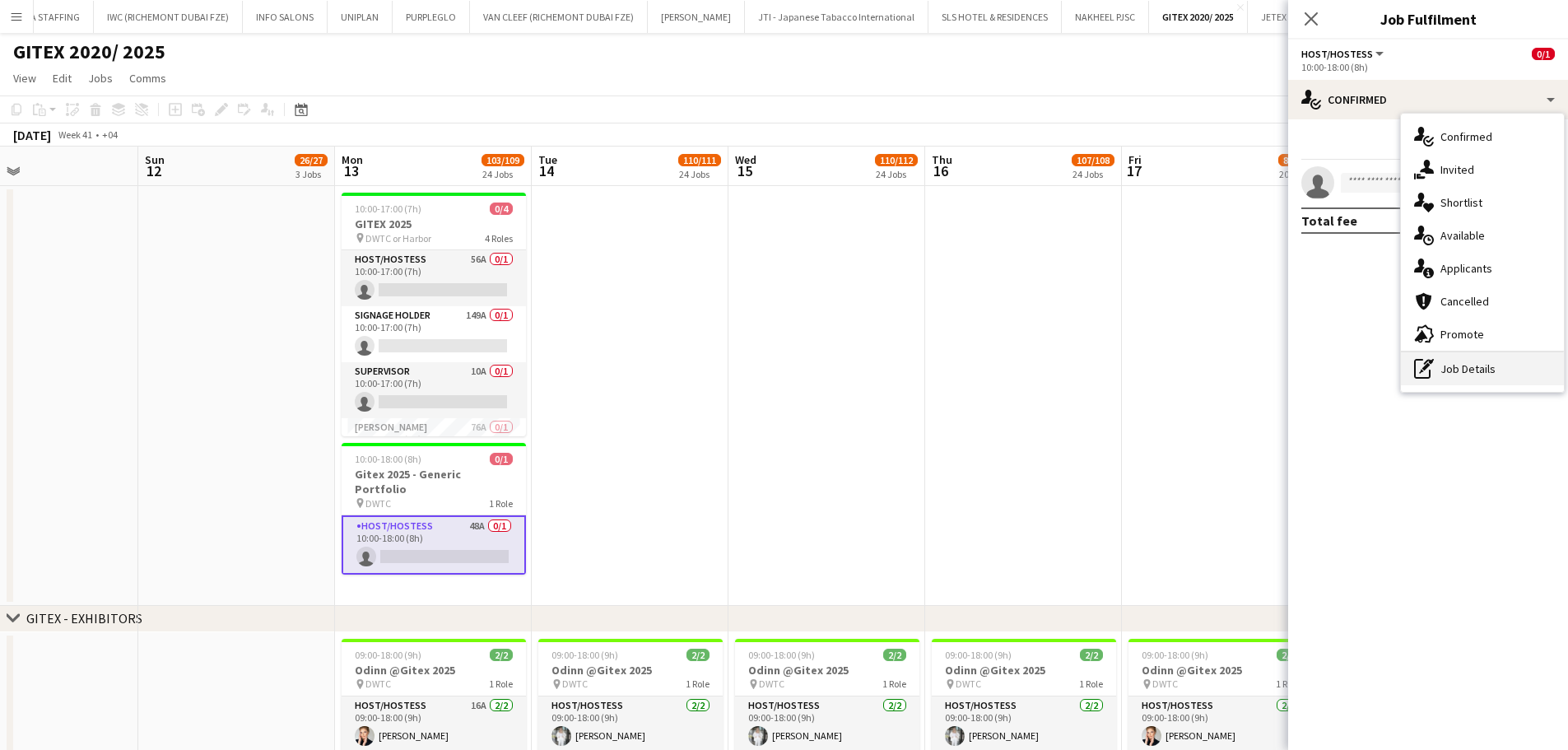
click at [1481, 375] on div "pen-write Job Details" at bounding box center [1482, 369] width 163 height 33
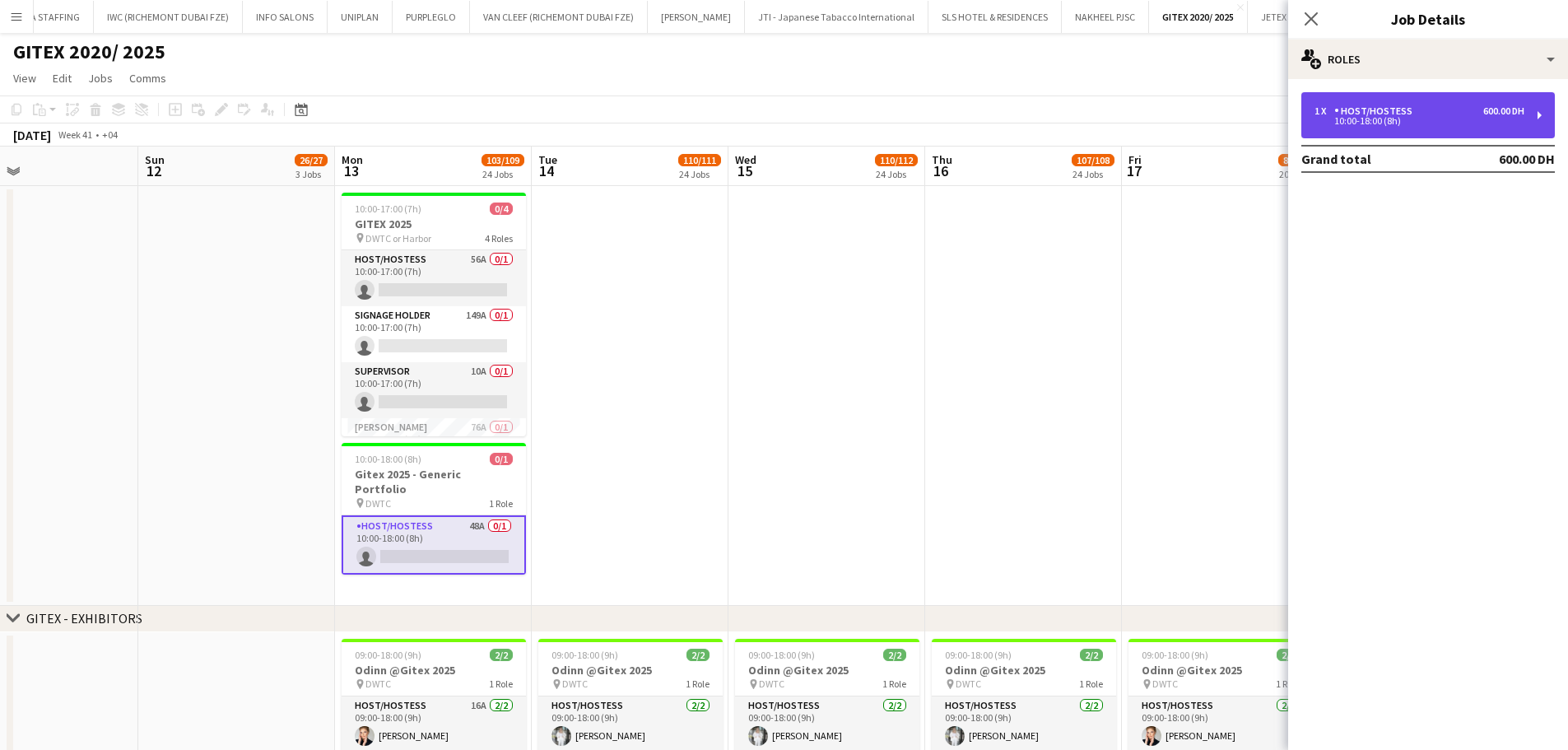
click at [1449, 111] on div "1 x Host/Hostess 600.00 DH" at bounding box center [1419, 111] width 210 height 12
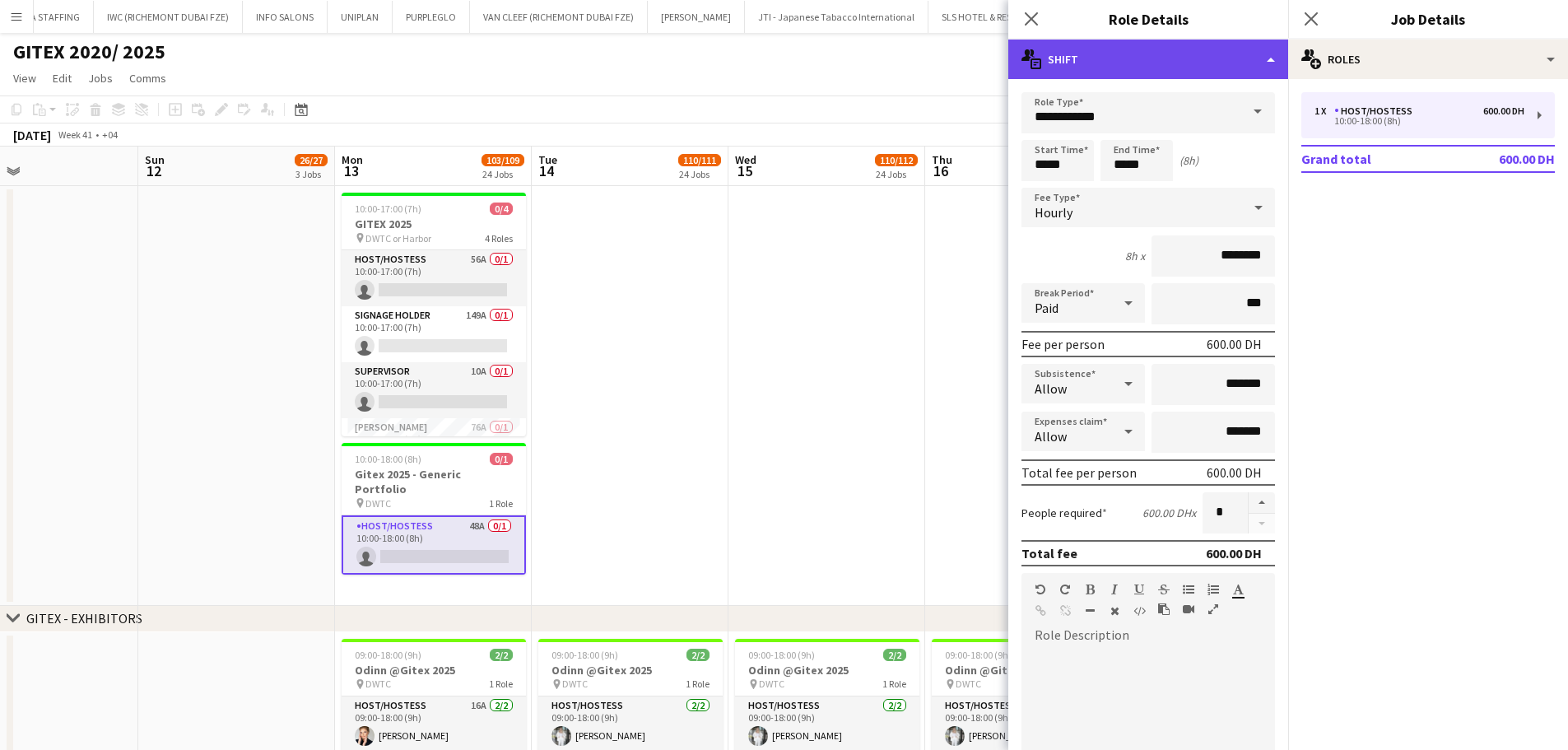
click at [1243, 54] on div "multiple-actions-text Shift" at bounding box center [1148, 59] width 279 height 40
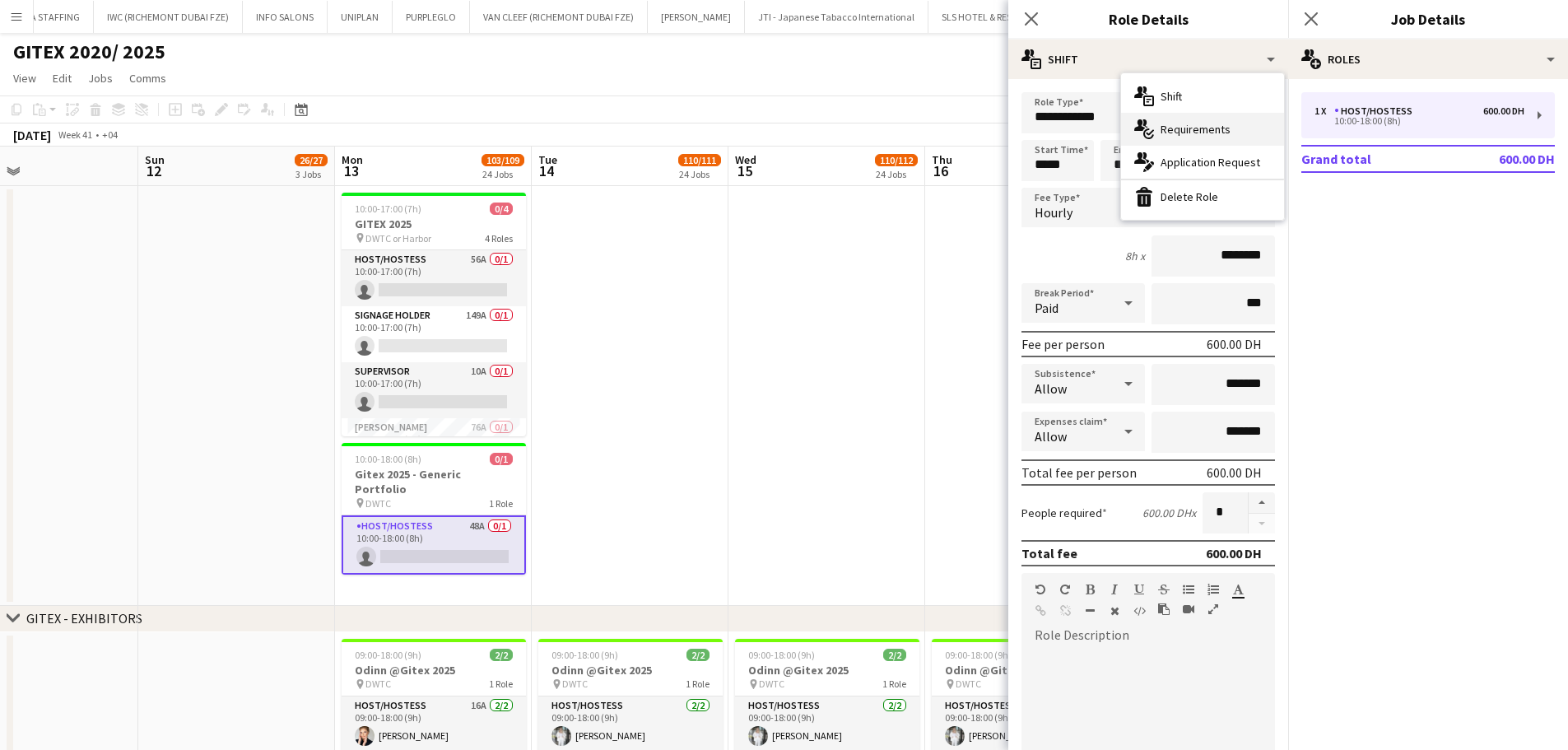
click at [1182, 130] on span "Requirements" at bounding box center [1195, 128] width 70 height 14
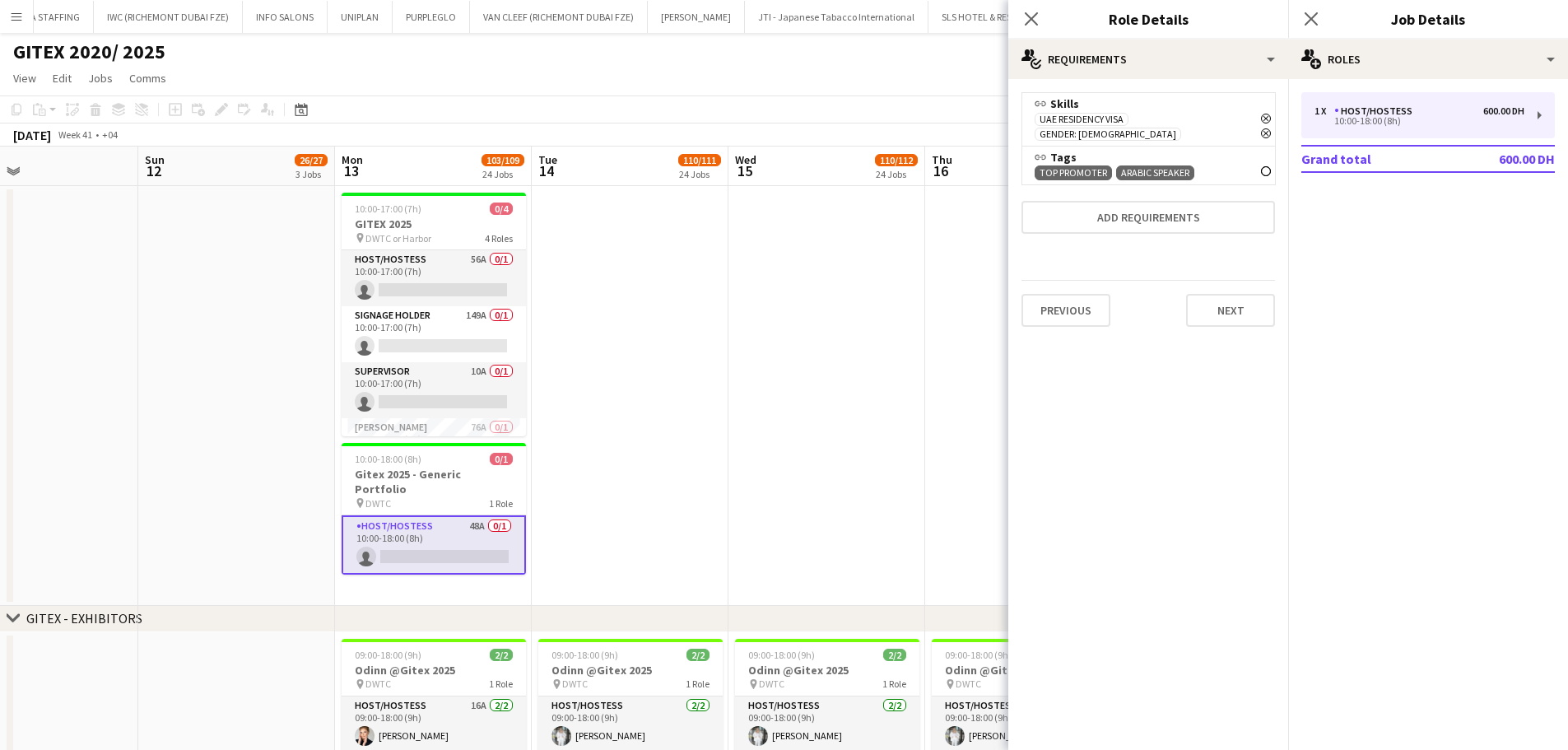
click at [1267, 168] on icon at bounding box center [1266, 172] width 7 height 7
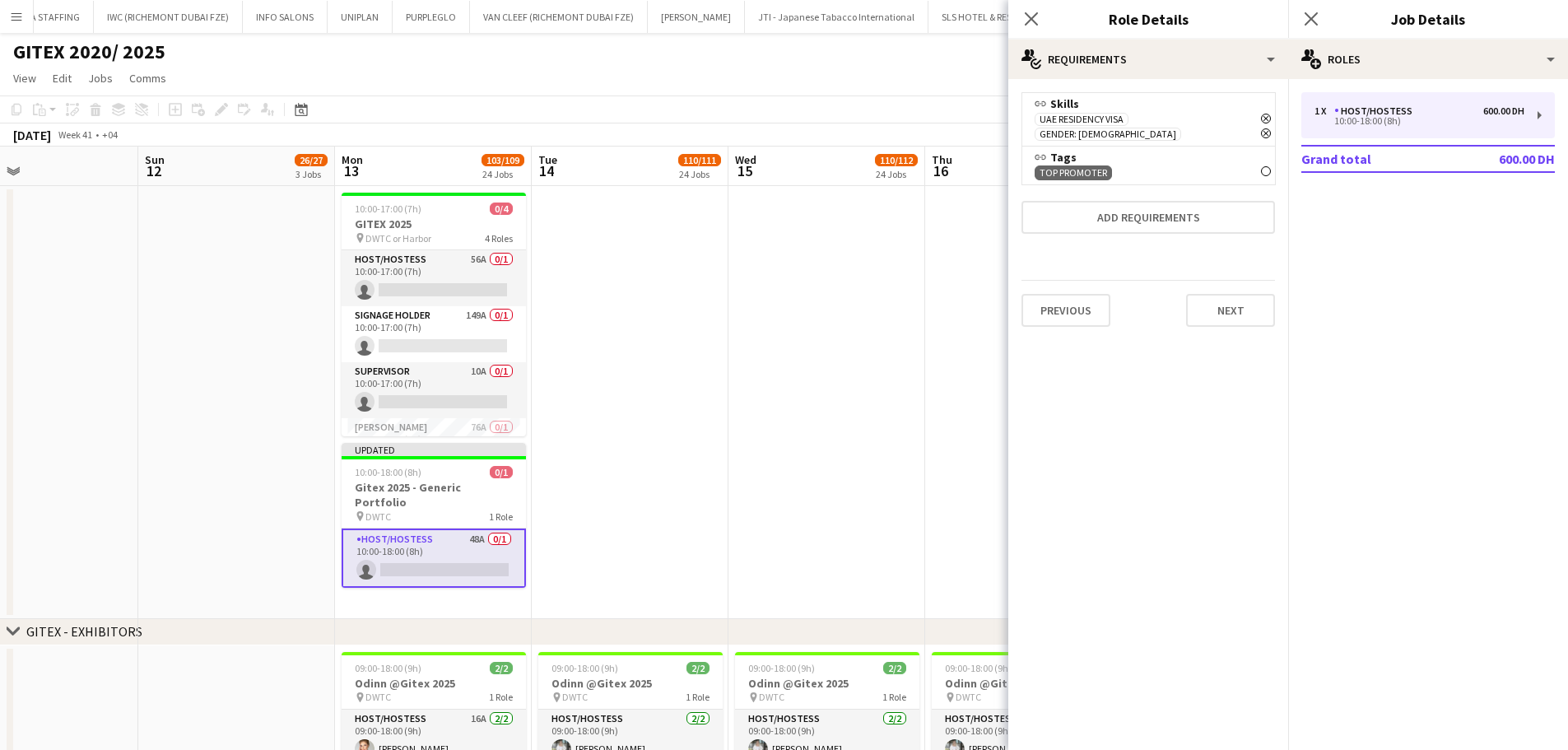
click at [1266, 168] on icon at bounding box center [1266, 172] width 7 height 7
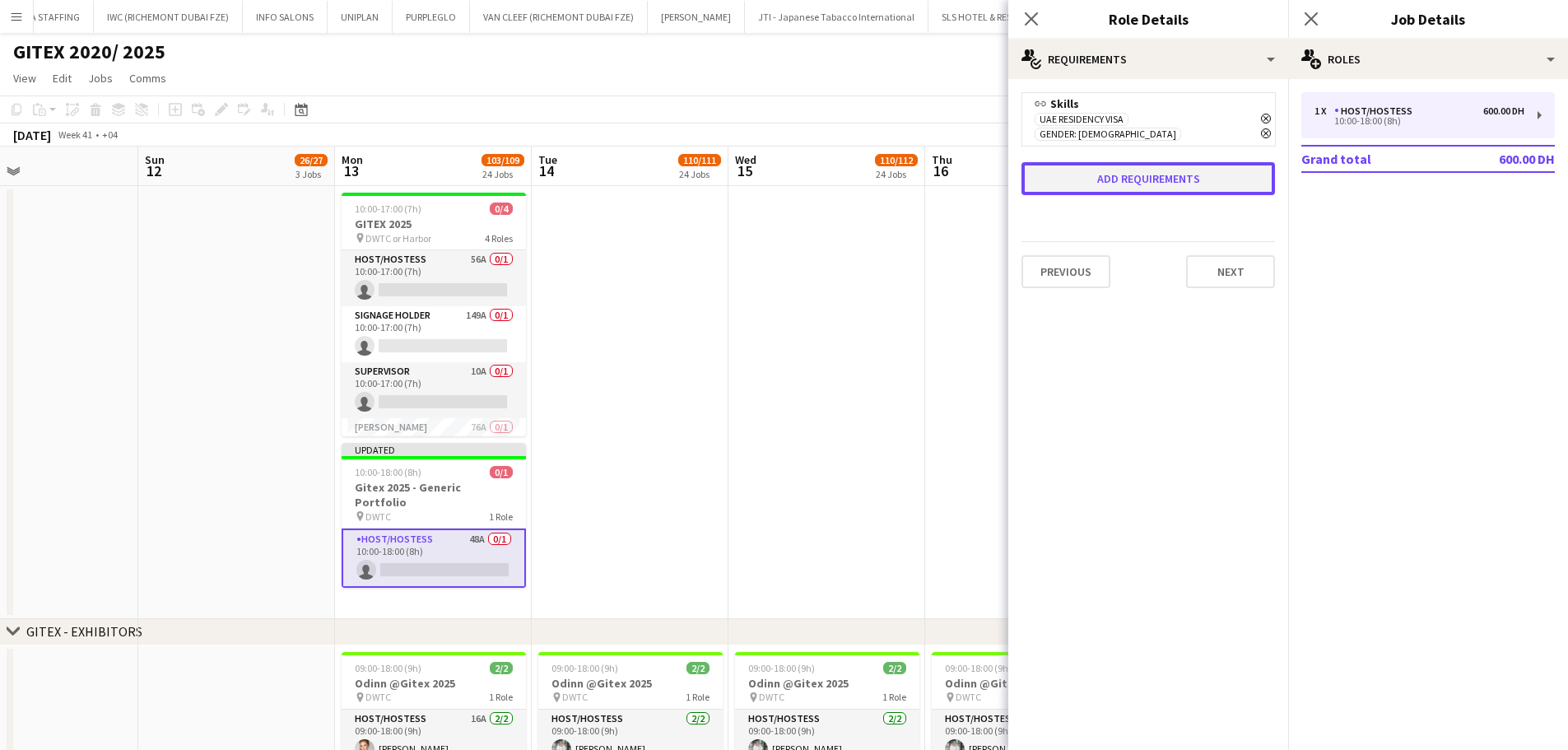
click at [1174, 171] on button "Add requirements" at bounding box center [1148, 178] width 253 height 33
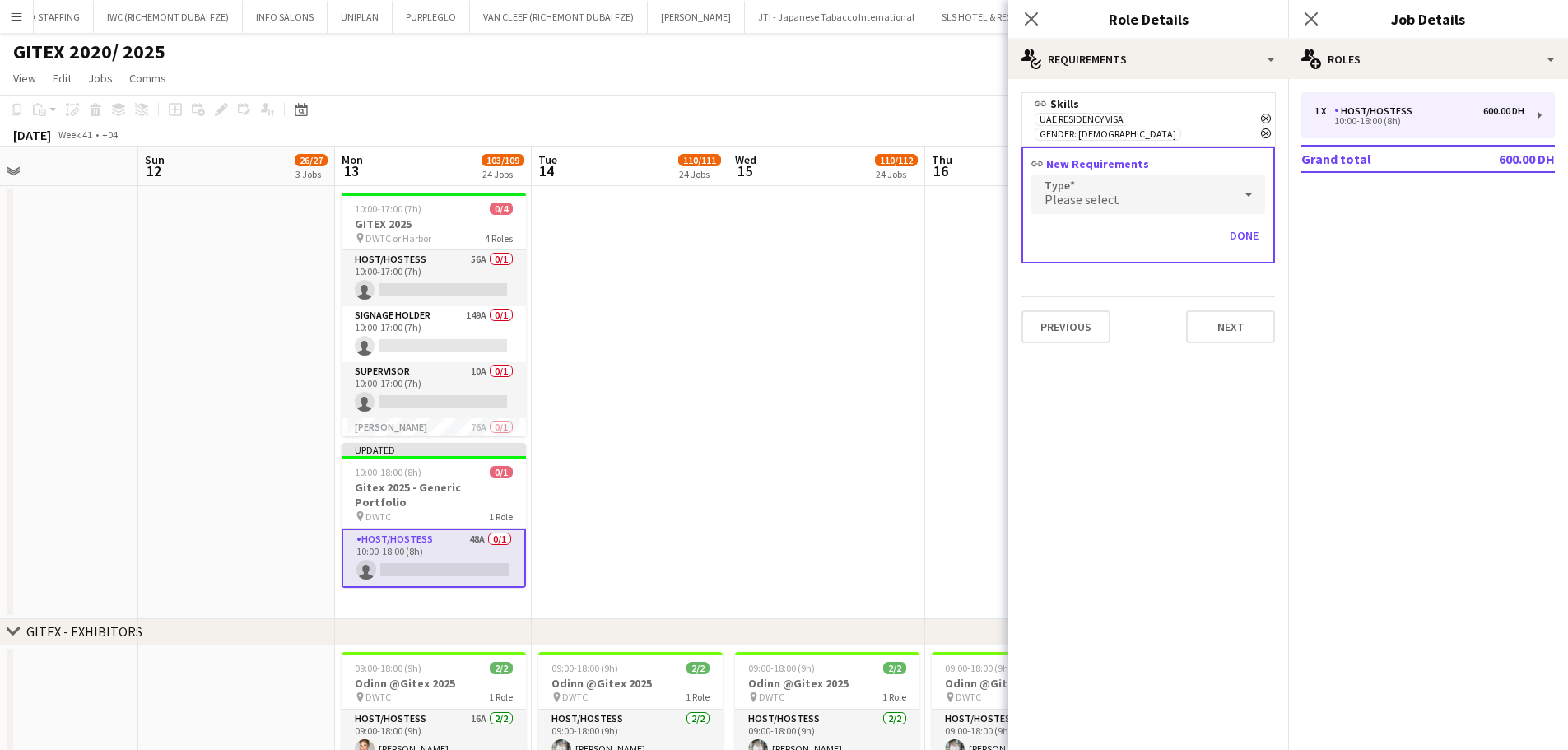
click at [1124, 182] on div "Please select" at bounding box center [1131, 194] width 200 height 40
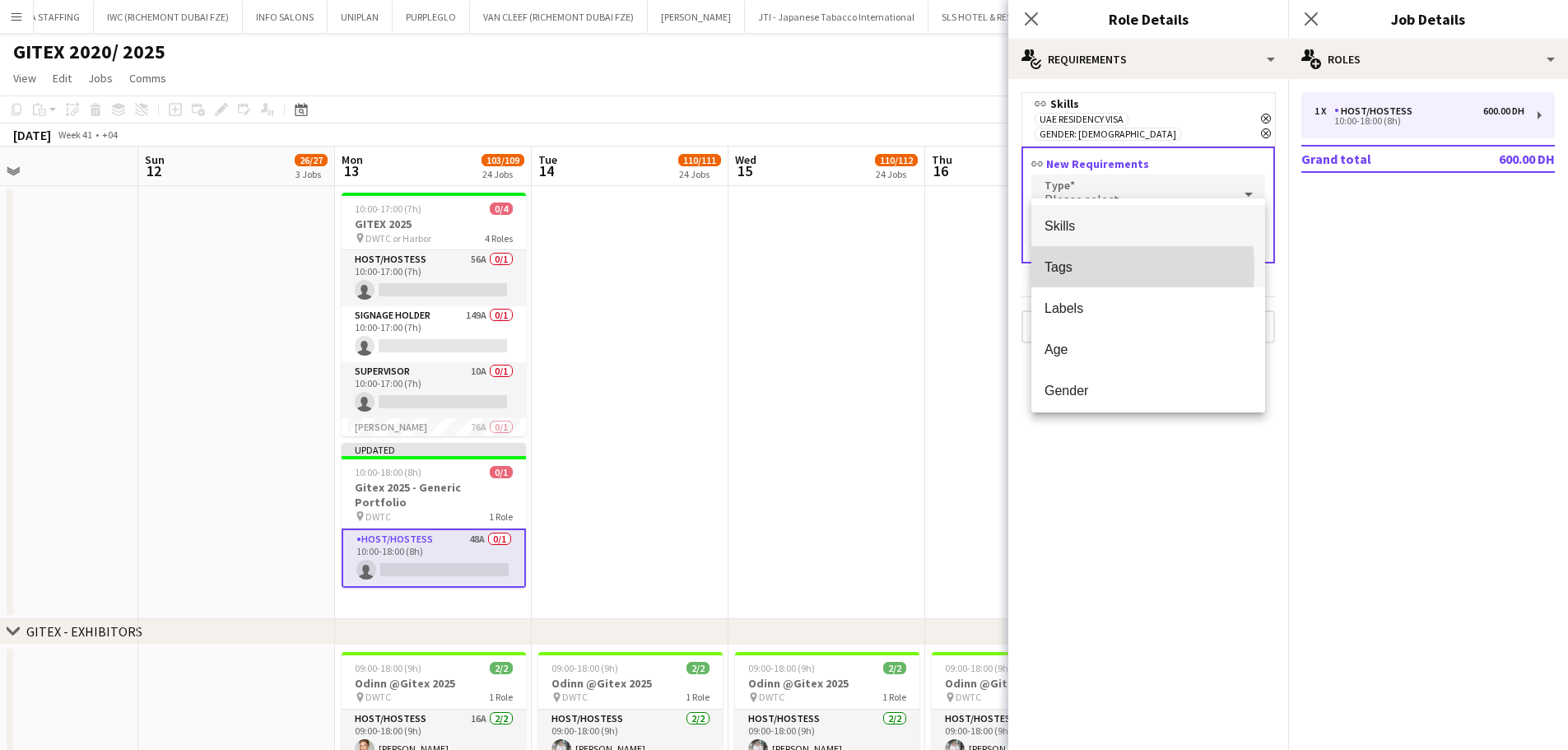
click at [1076, 268] on span "Tags" at bounding box center [1148, 267] width 207 height 15
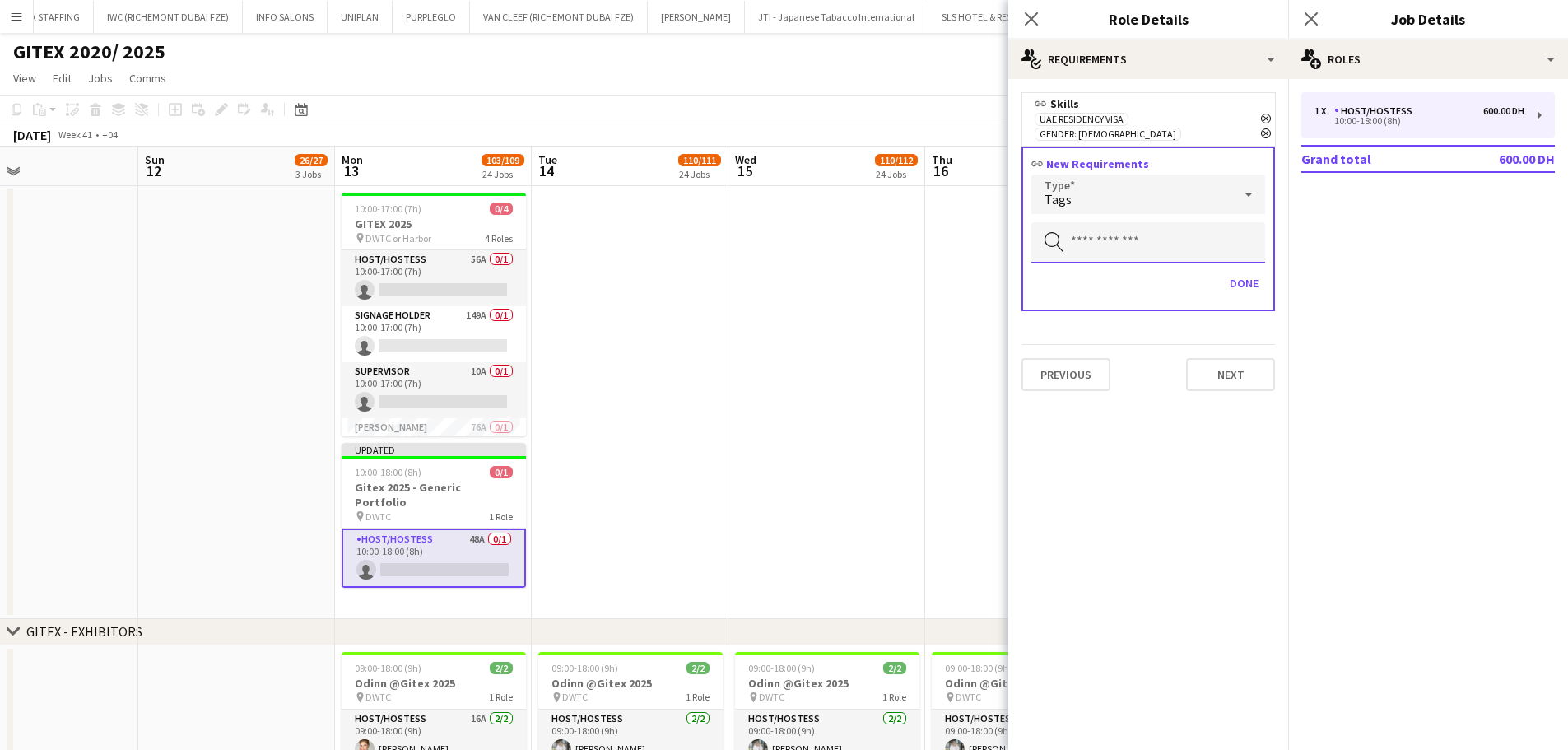
click at [1102, 225] on input "text" at bounding box center [1148, 243] width 234 height 41
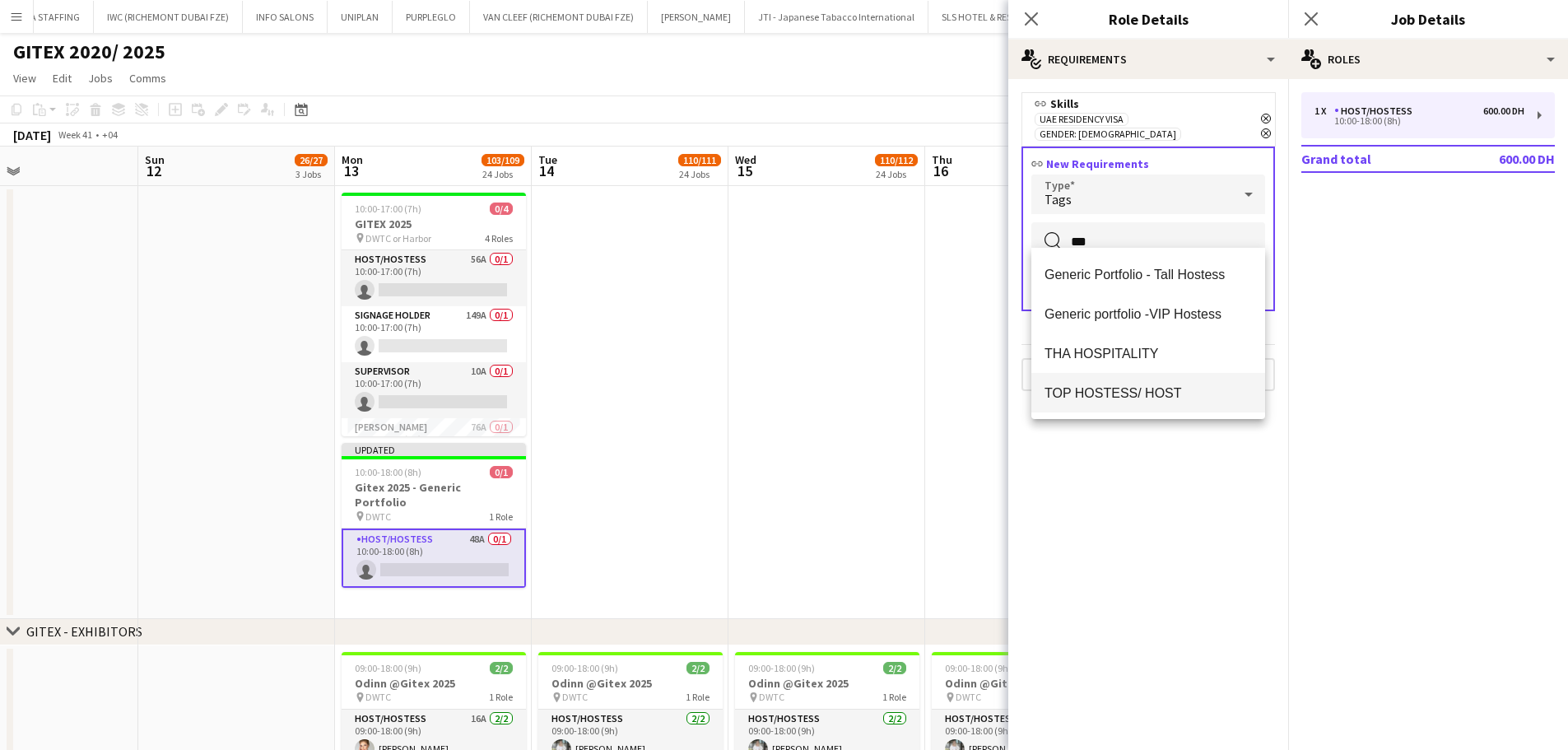
type input "***"
click at [1070, 385] on span "TOP HOSTESS/ HOST" at bounding box center [1148, 392] width 207 height 15
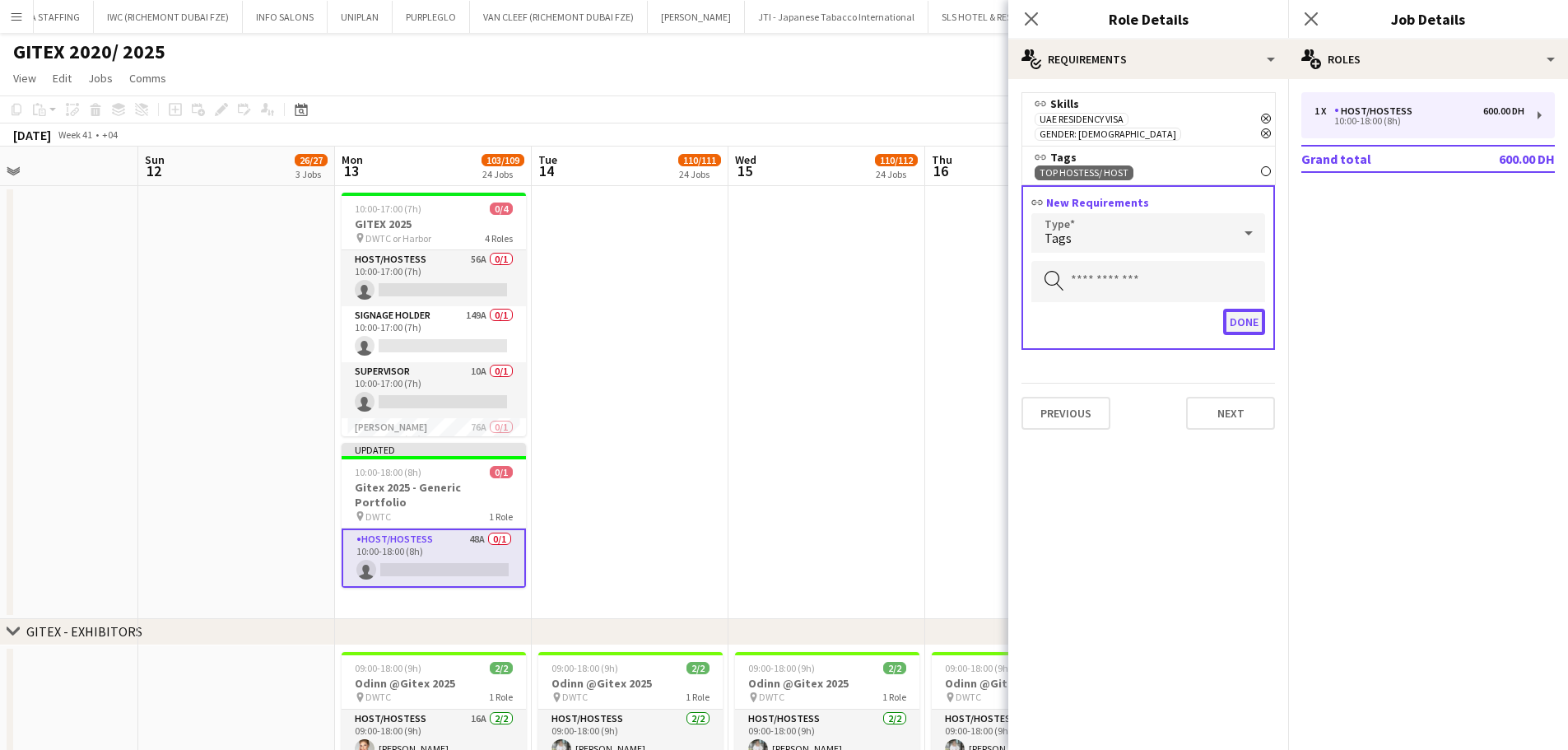
click at [1256, 308] on button "Done" at bounding box center [1244, 321] width 42 height 26
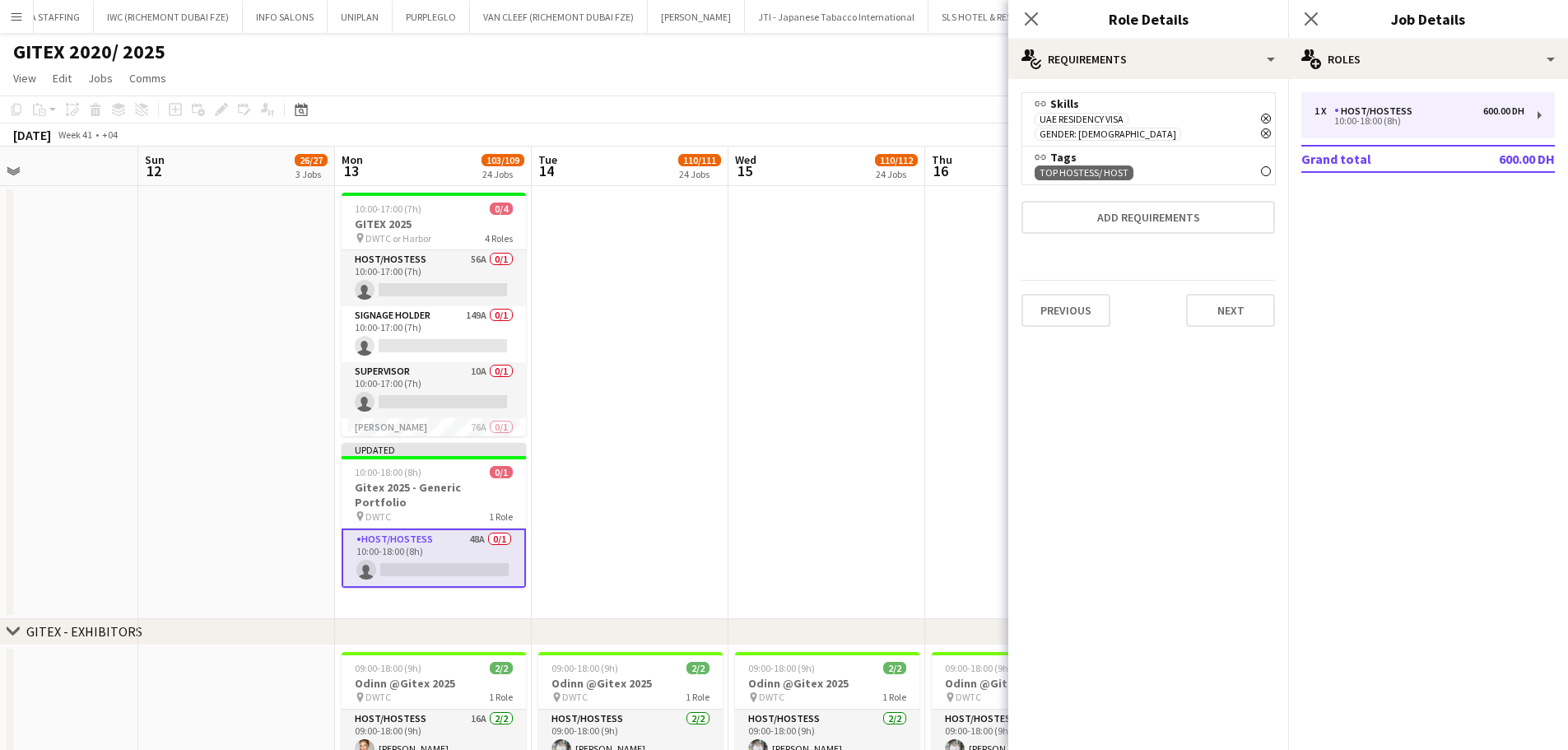
click at [881, 336] on app-date-cell at bounding box center [826, 403] width 197 height 433
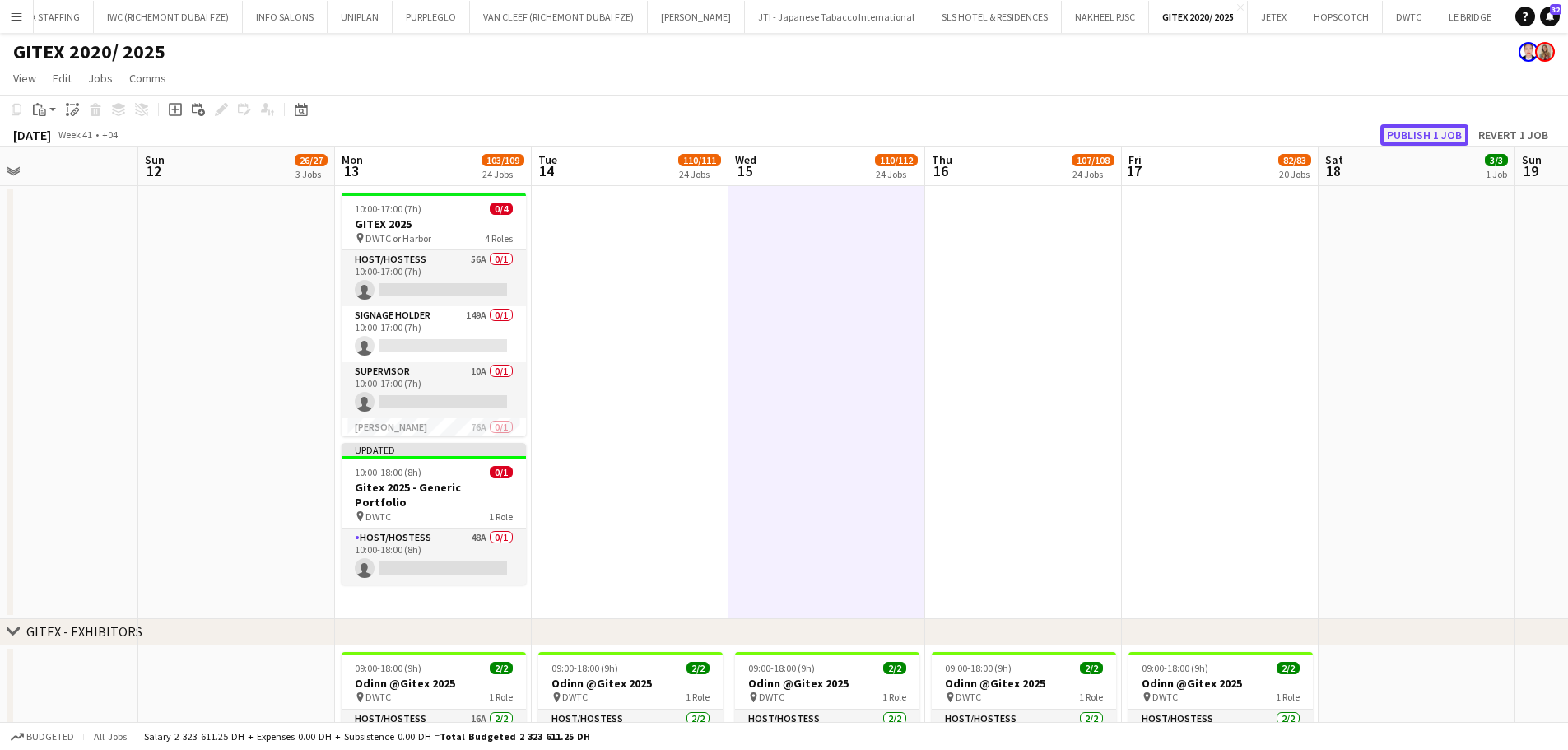
click at [1424, 138] on button "Publish 1 job" at bounding box center [1424, 134] width 88 height 21
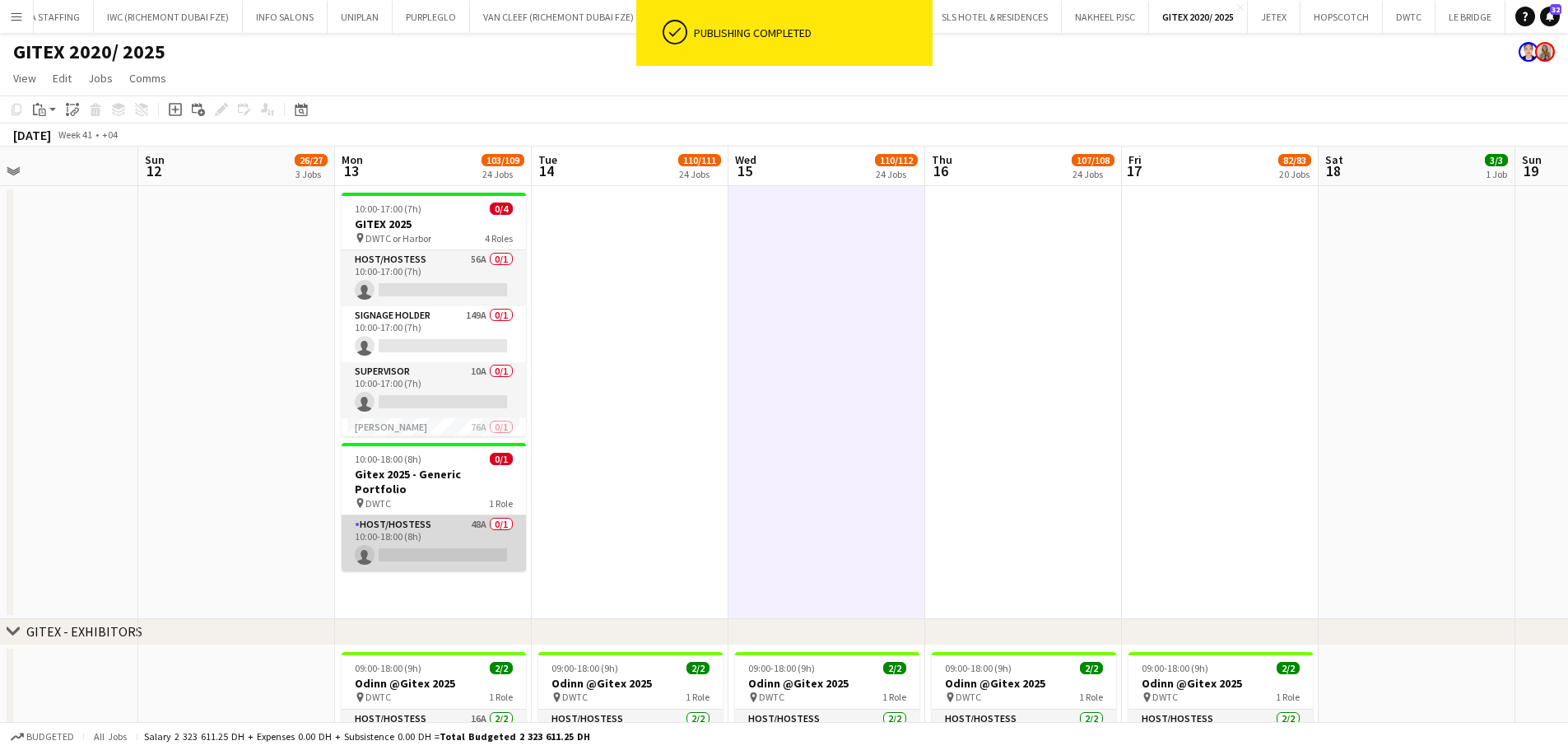
click at [465, 536] on app-card-role "Host/Hostess 48A 0/1 10:00-18:00 (8h) single-neutral-actions" at bounding box center [433, 544] width 184 height 56
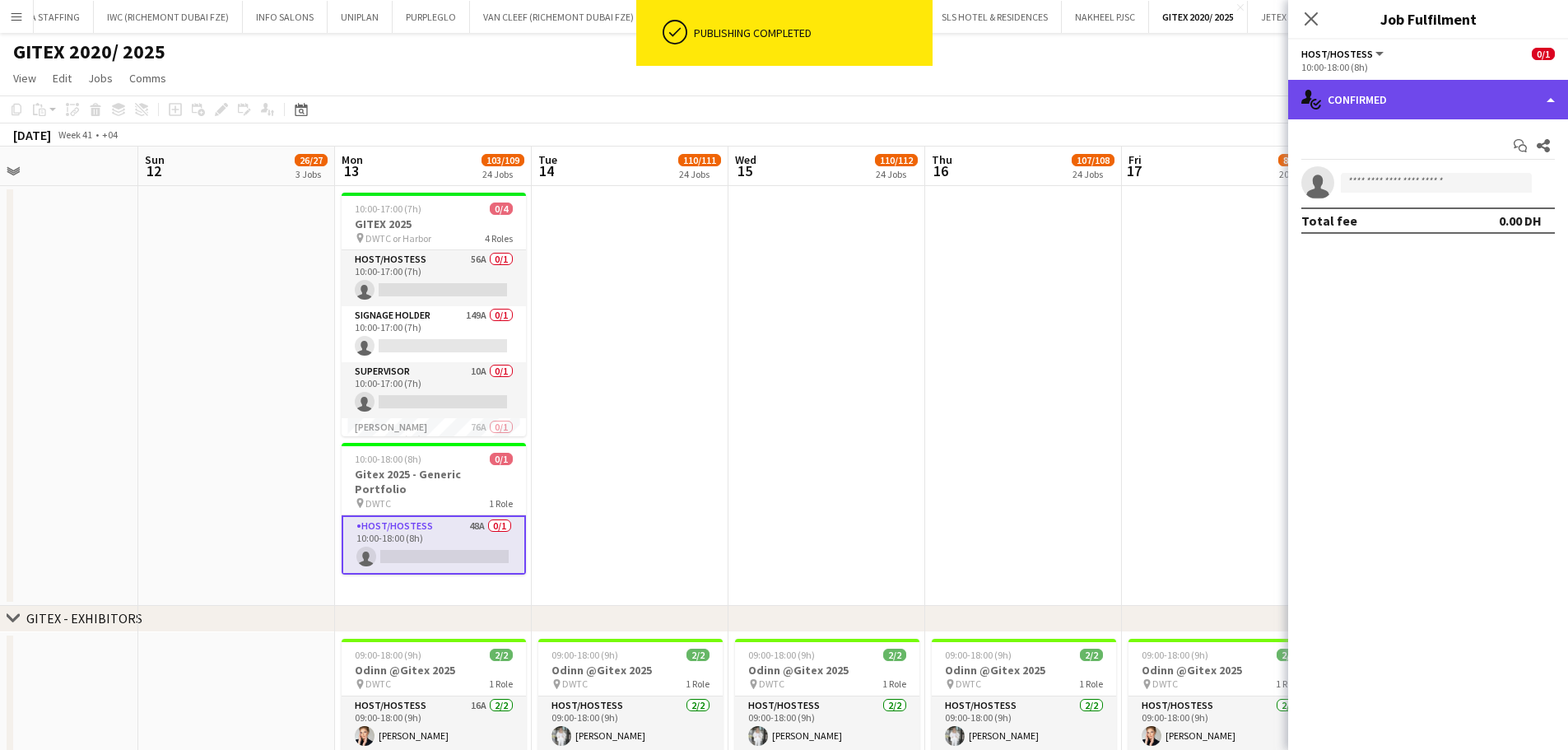
click at [1537, 89] on div "single-neutral-actions-check-2 Confirmed" at bounding box center [1427, 99] width 279 height 40
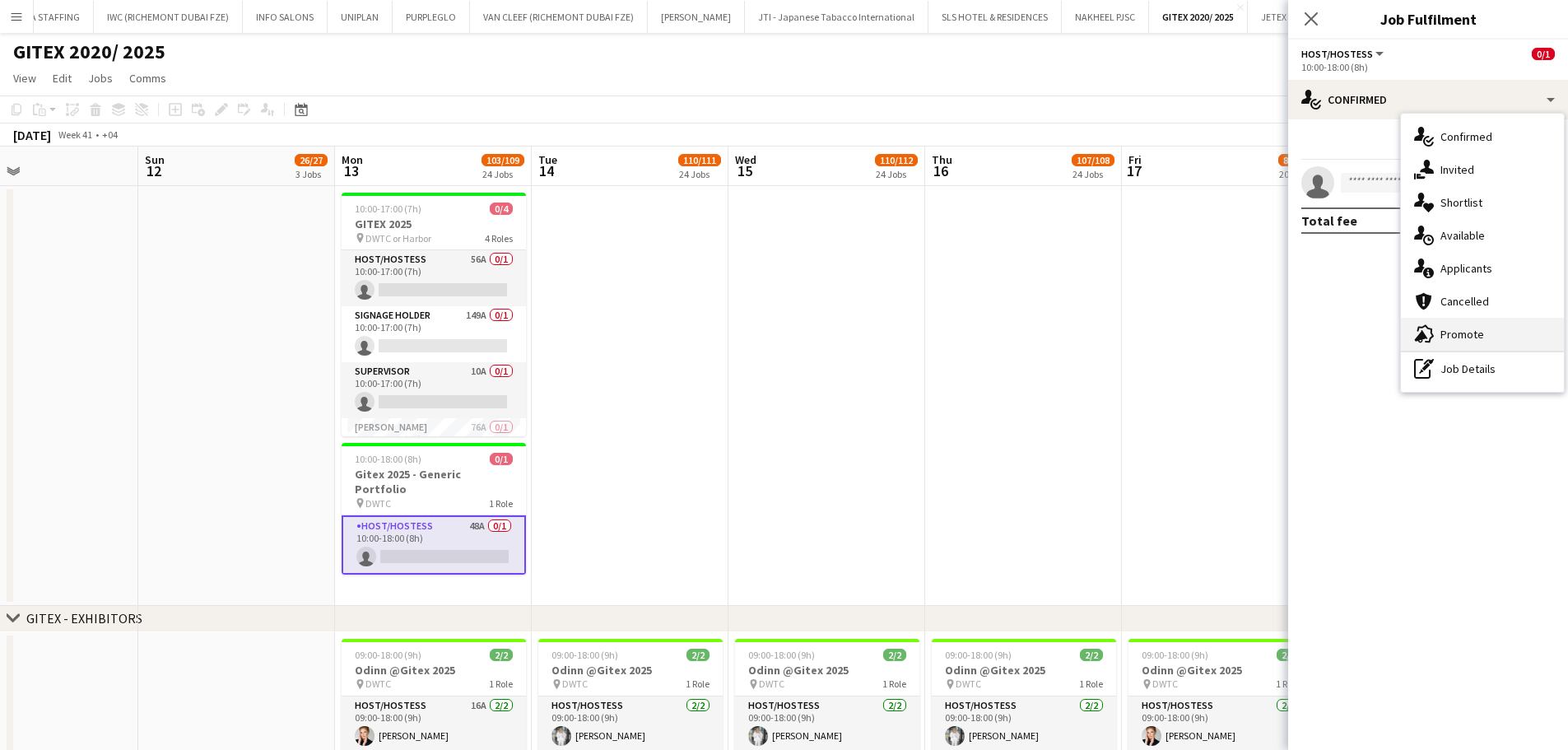
click at [1469, 330] on span "Promote" at bounding box center [1462, 334] width 43 height 14
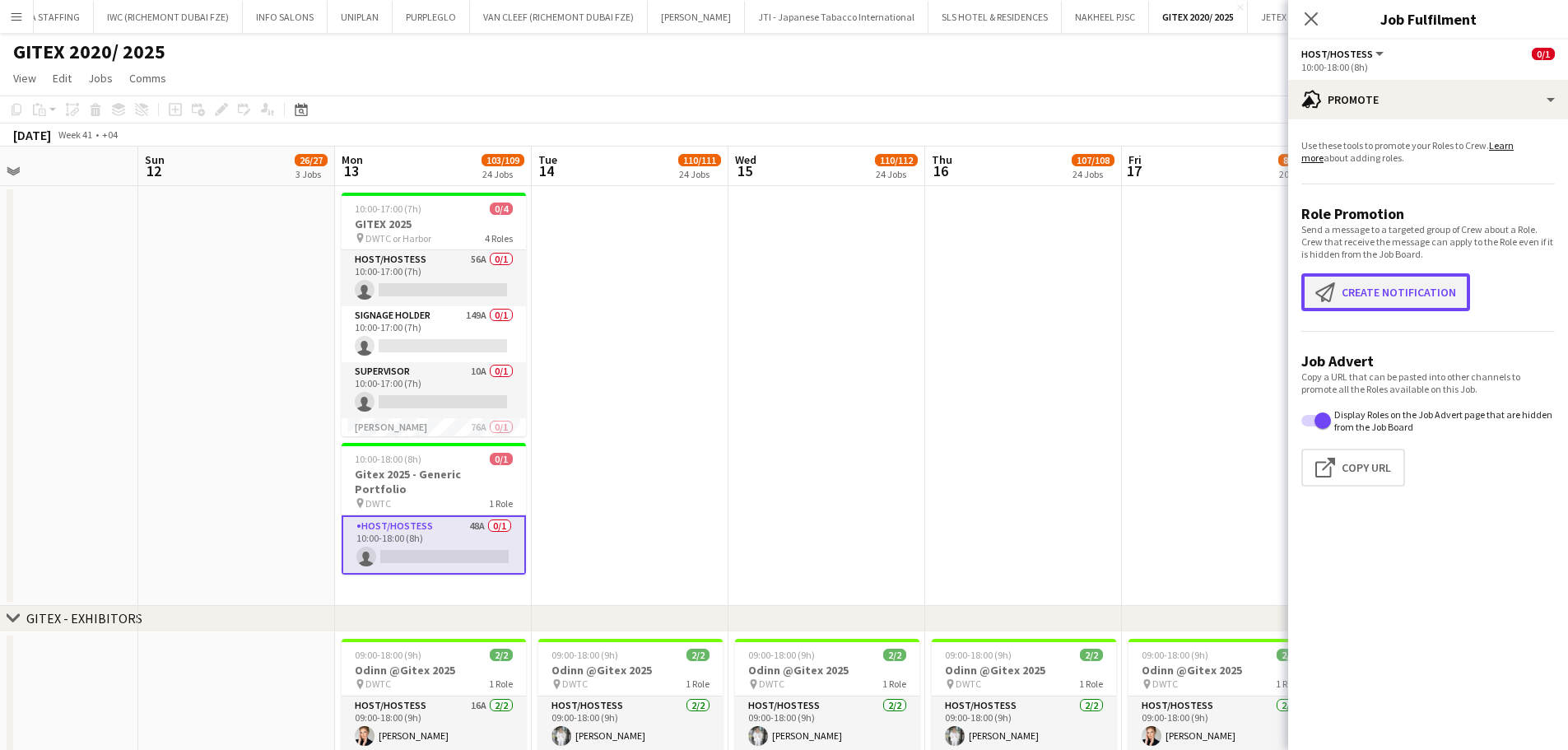
click at [1393, 293] on button "Create notification Create notification" at bounding box center [1385, 292] width 169 height 38
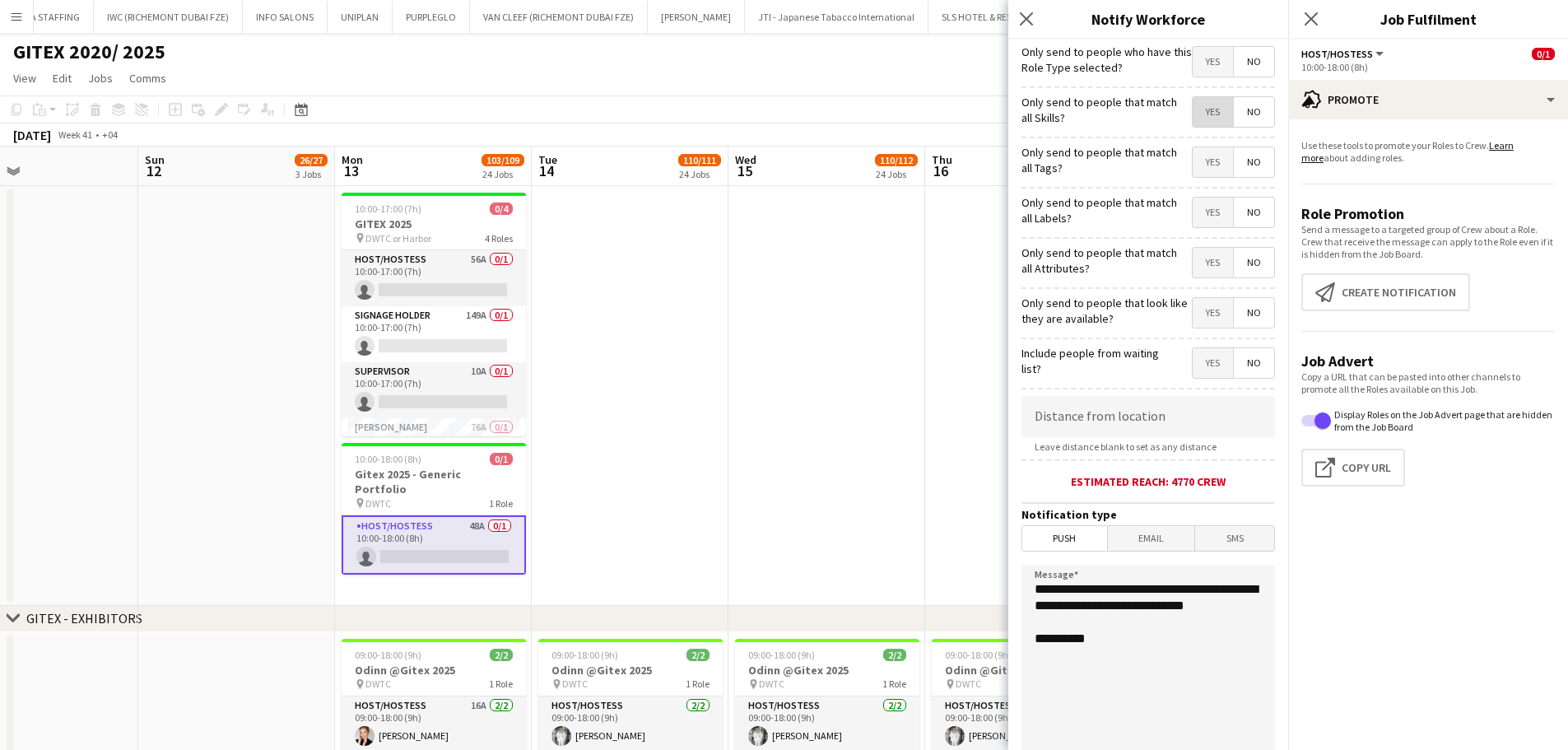
click at [1199, 109] on span "Yes" at bounding box center [1212, 111] width 40 height 30
click at [1199, 155] on span "Yes" at bounding box center [1212, 161] width 40 height 30
click at [1197, 219] on span "Yes" at bounding box center [1212, 212] width 40 height 30
click at [1194, 257] on span "Yes" at bounding box center [1212, 262] width 40 height 30
click at [1193, 305] on span "Yes" at bounding box center [1212, 313] width 40 height 30
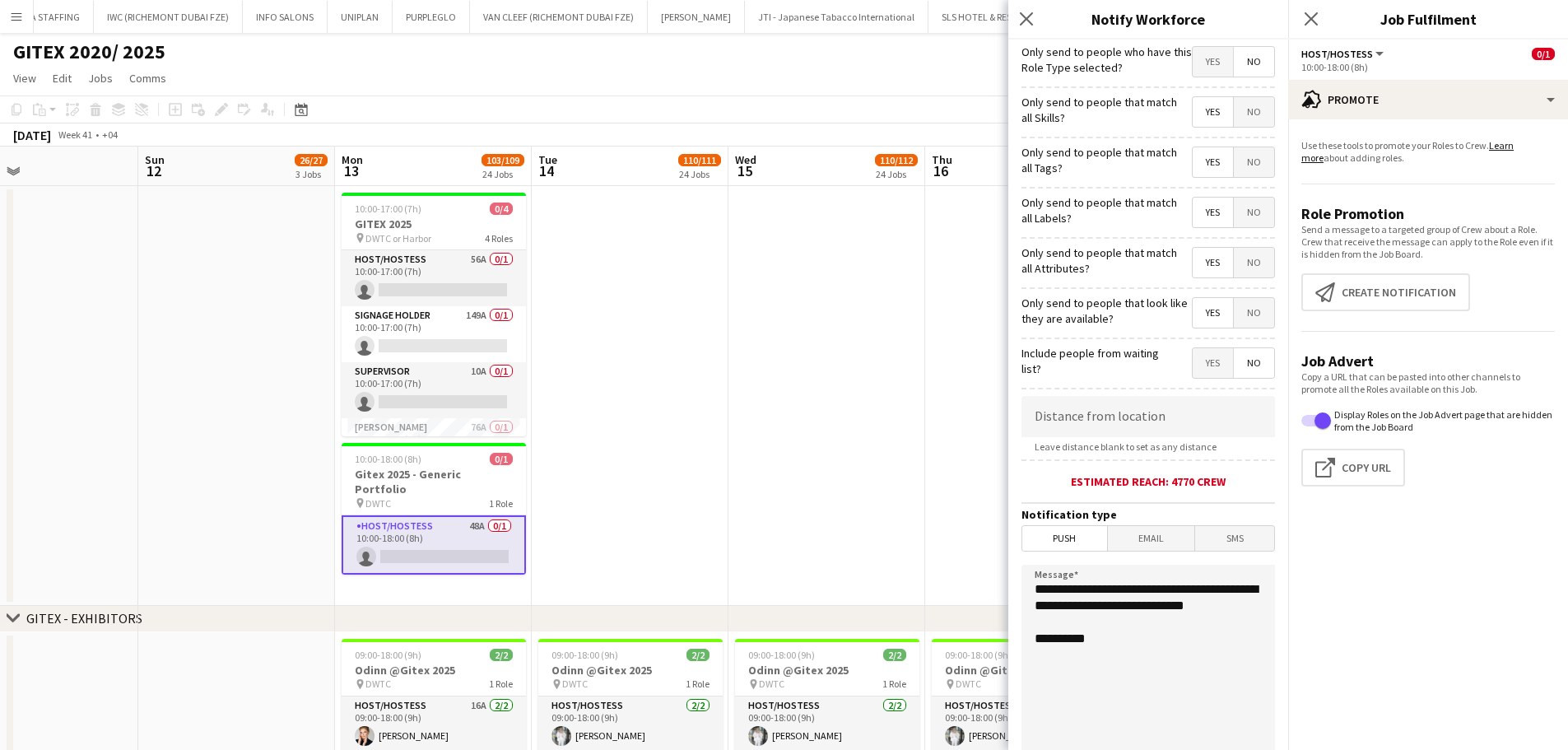
scroll to position [156, 0]
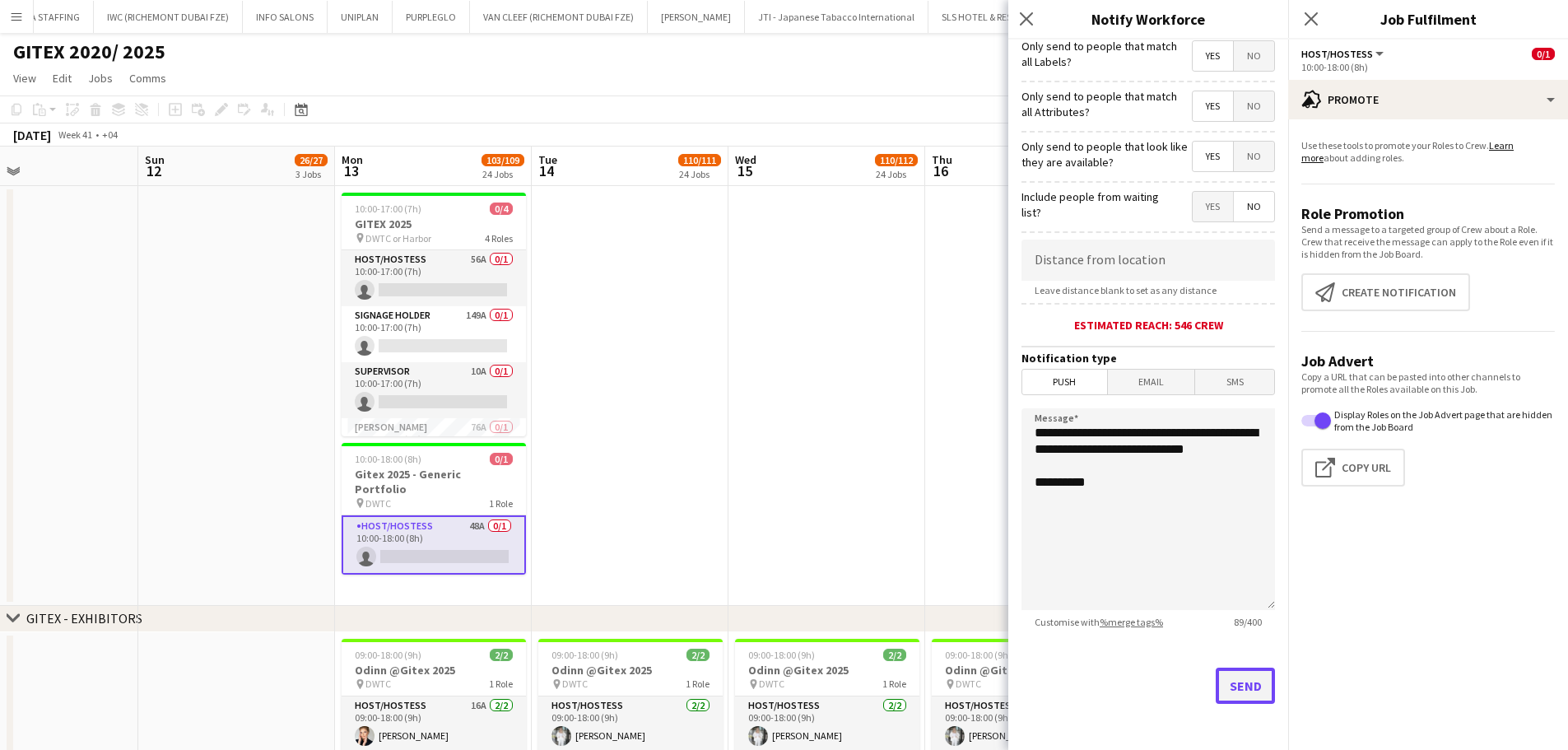
click at [1234, 680] on button "Send" at bounding box center [1245, 685] width 59 height 37
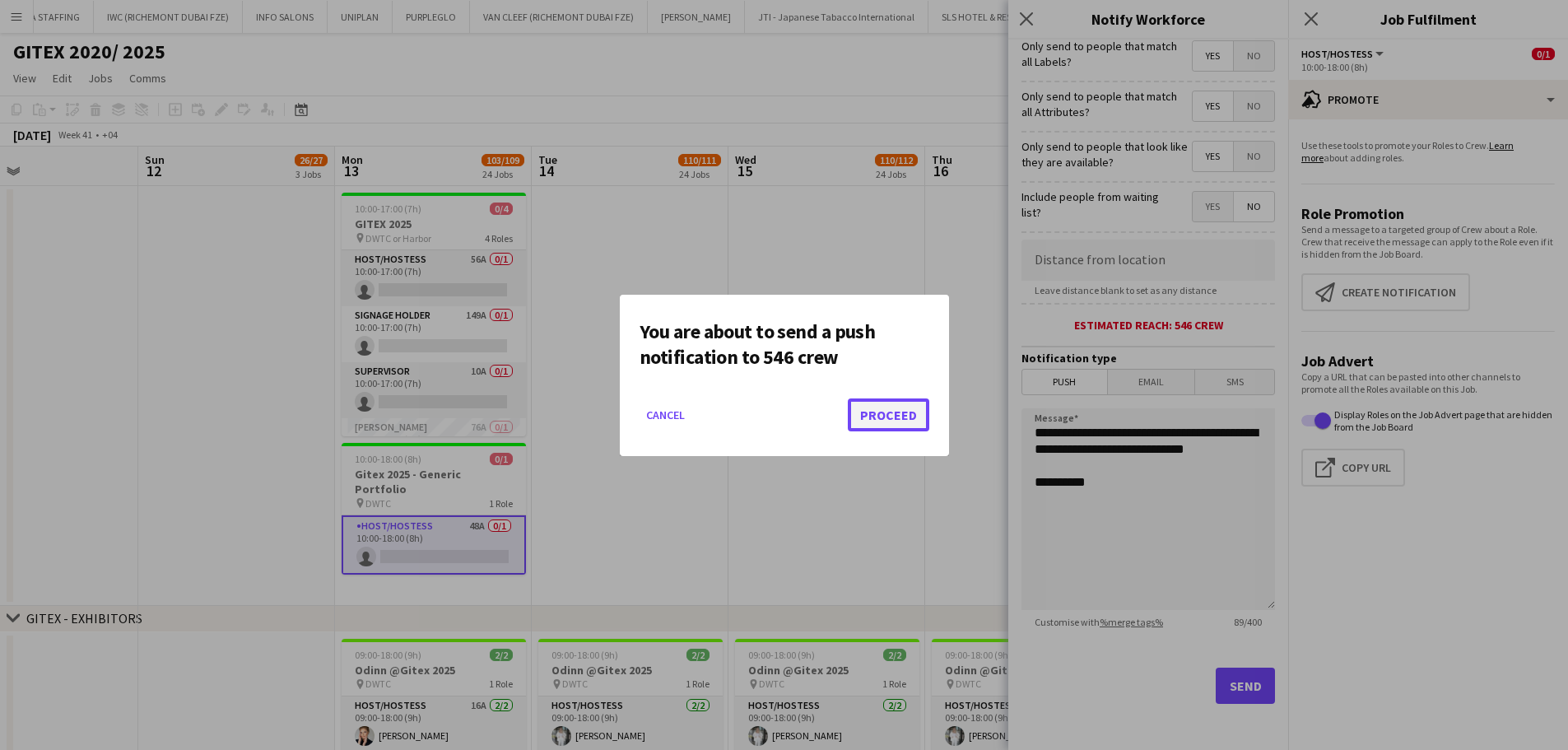
click at [911, 414] on button "Proceed" at bounding box center [888, 414] width 82 height 33
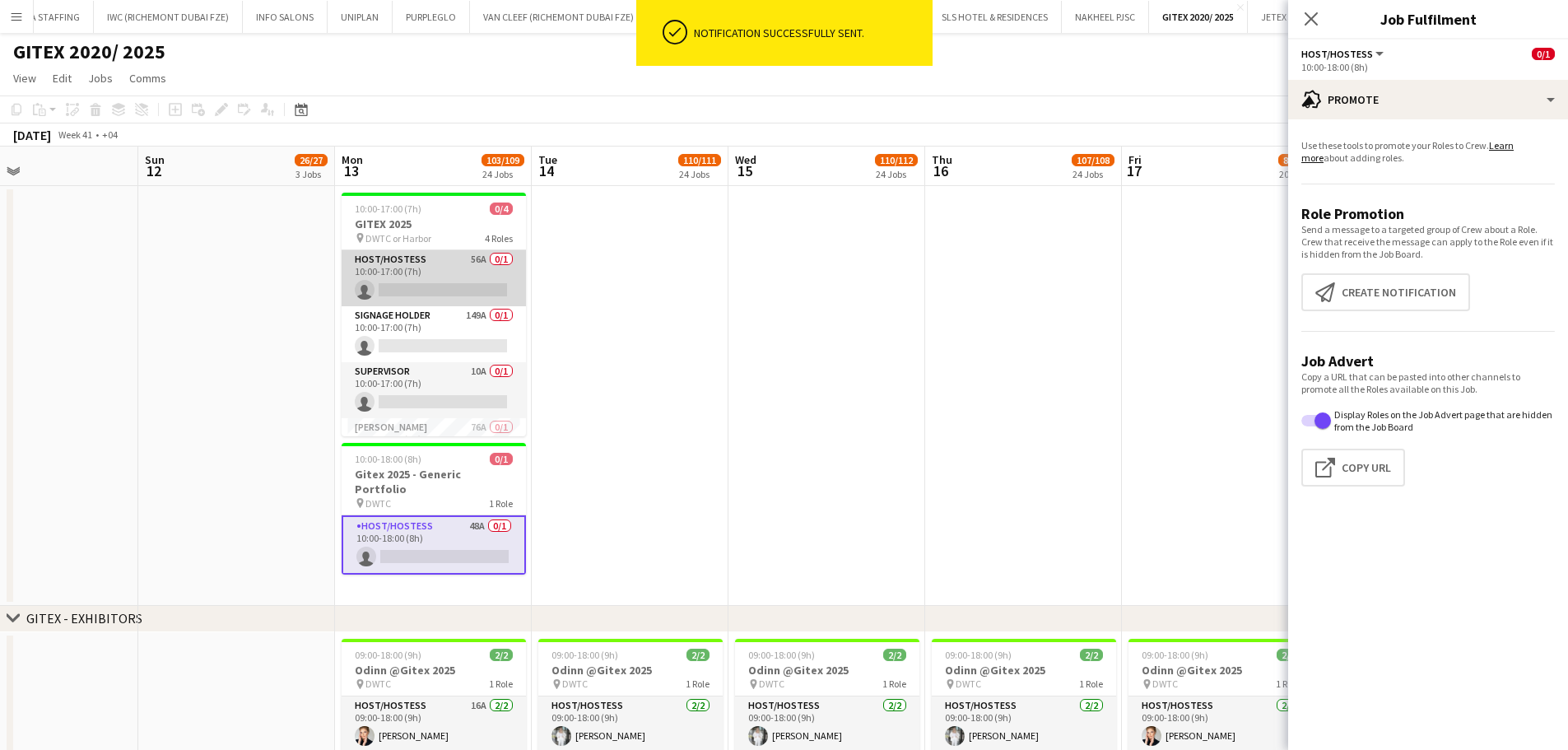
drag, startPoint x: 409, startPoint y: 264, endPoint x: 450, endPoint y: 257, distance: 41.6
click at [408, 264] on app-card-role "Host/Hostess 56A 0/1 10:00-17:00 (7h) single-neutral-actions" at bounding box center [433, 279] width 184 height 56
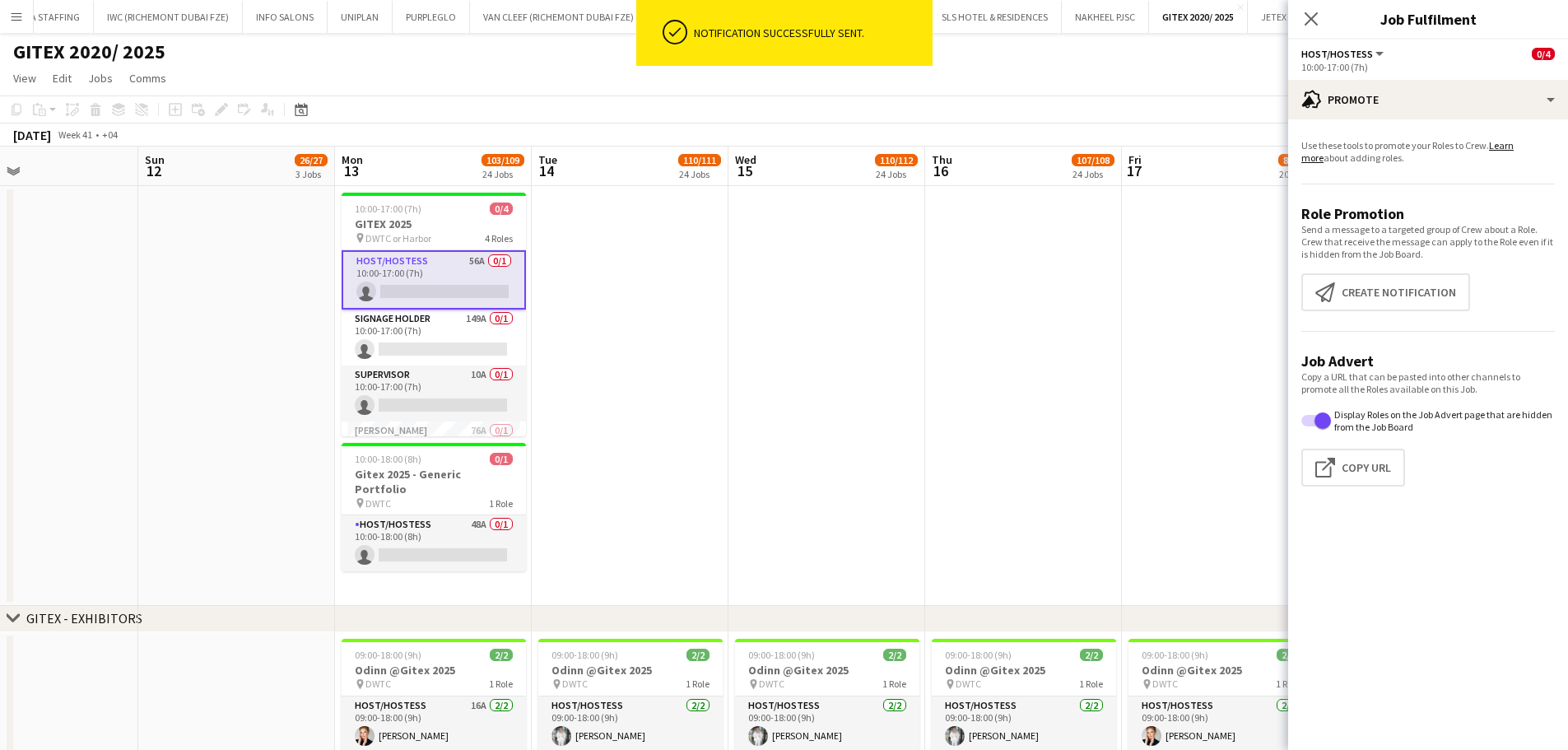
scroll to position [0, 453]
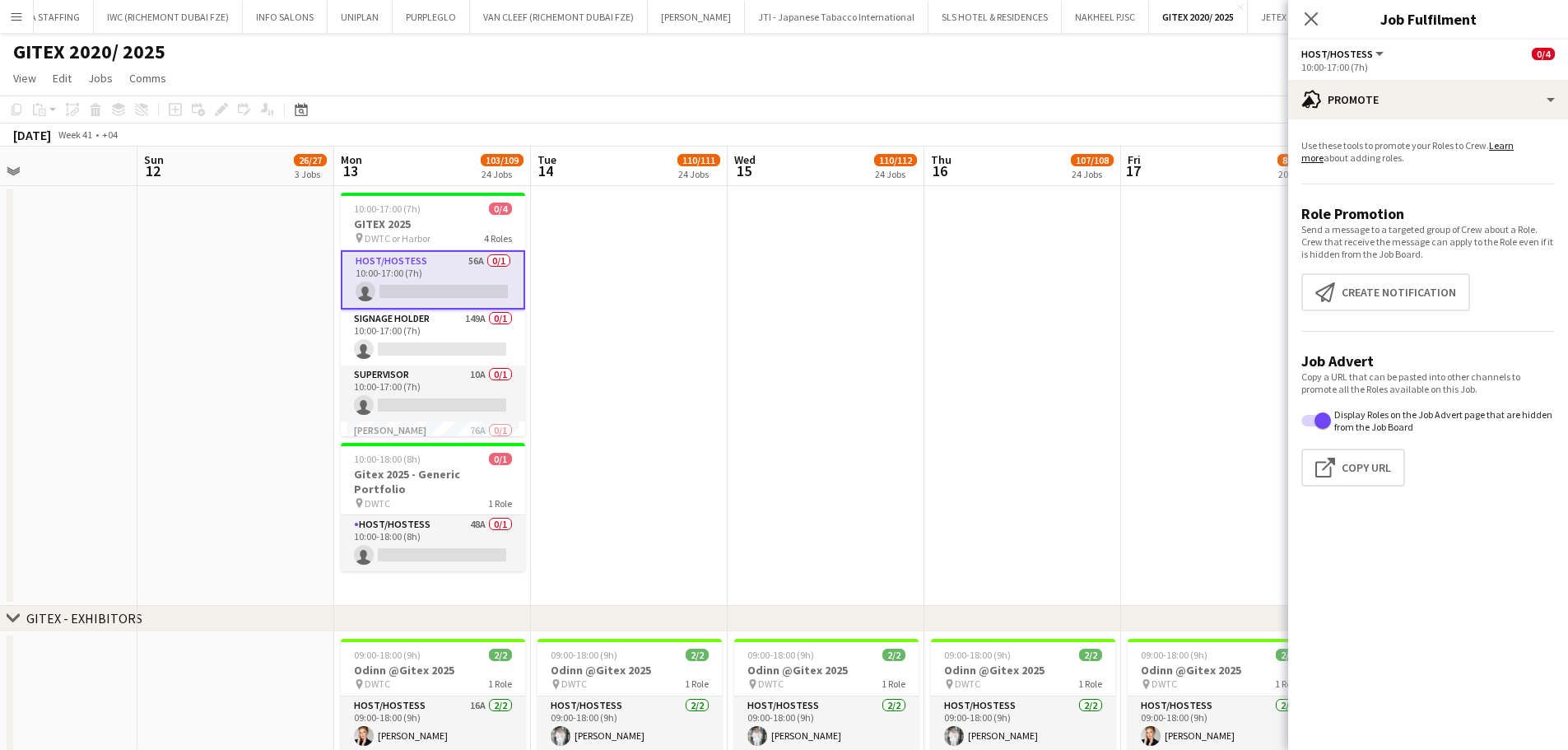
click at [893, 365] on app-date-cell at bounding box center [826, 396] width 197 height 420
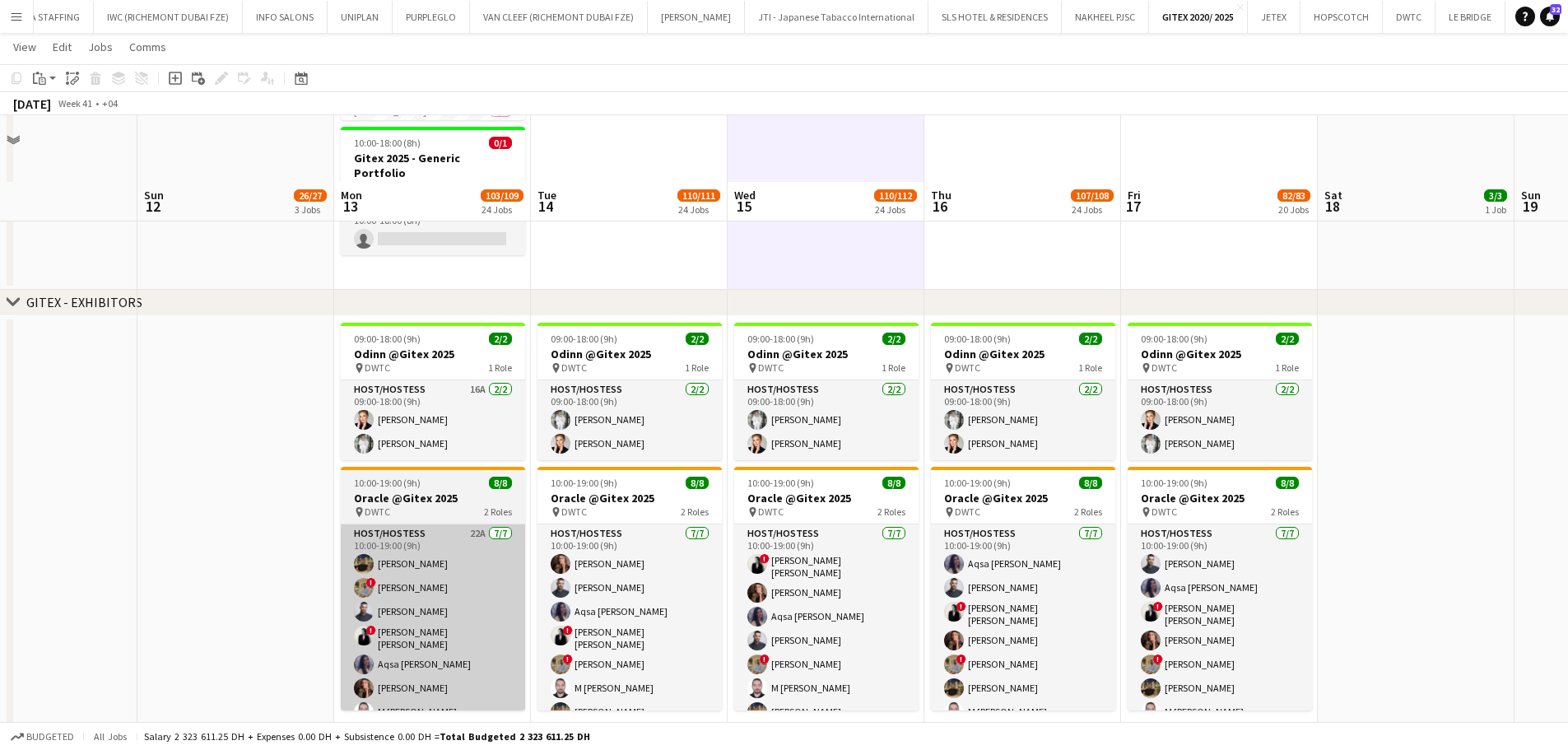
scroll to position [411, 0]
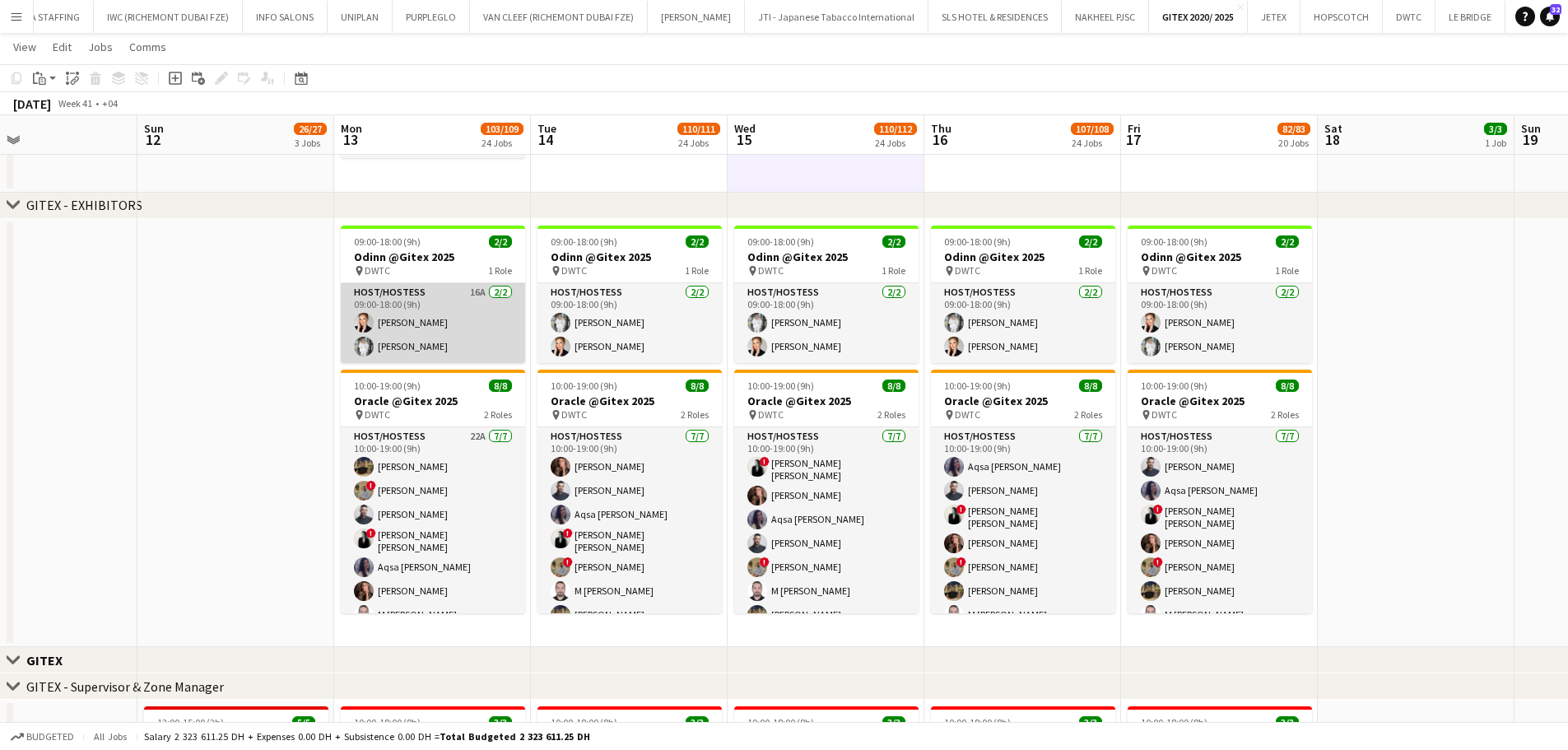
click at [453, 302] on app-card-role "Host/Hostess 16A 2/2 09:00-18:00 (9h) Tatsiana Khutskaya Anna Piatkina" at bounding box center [432, 323] width 184 height 80
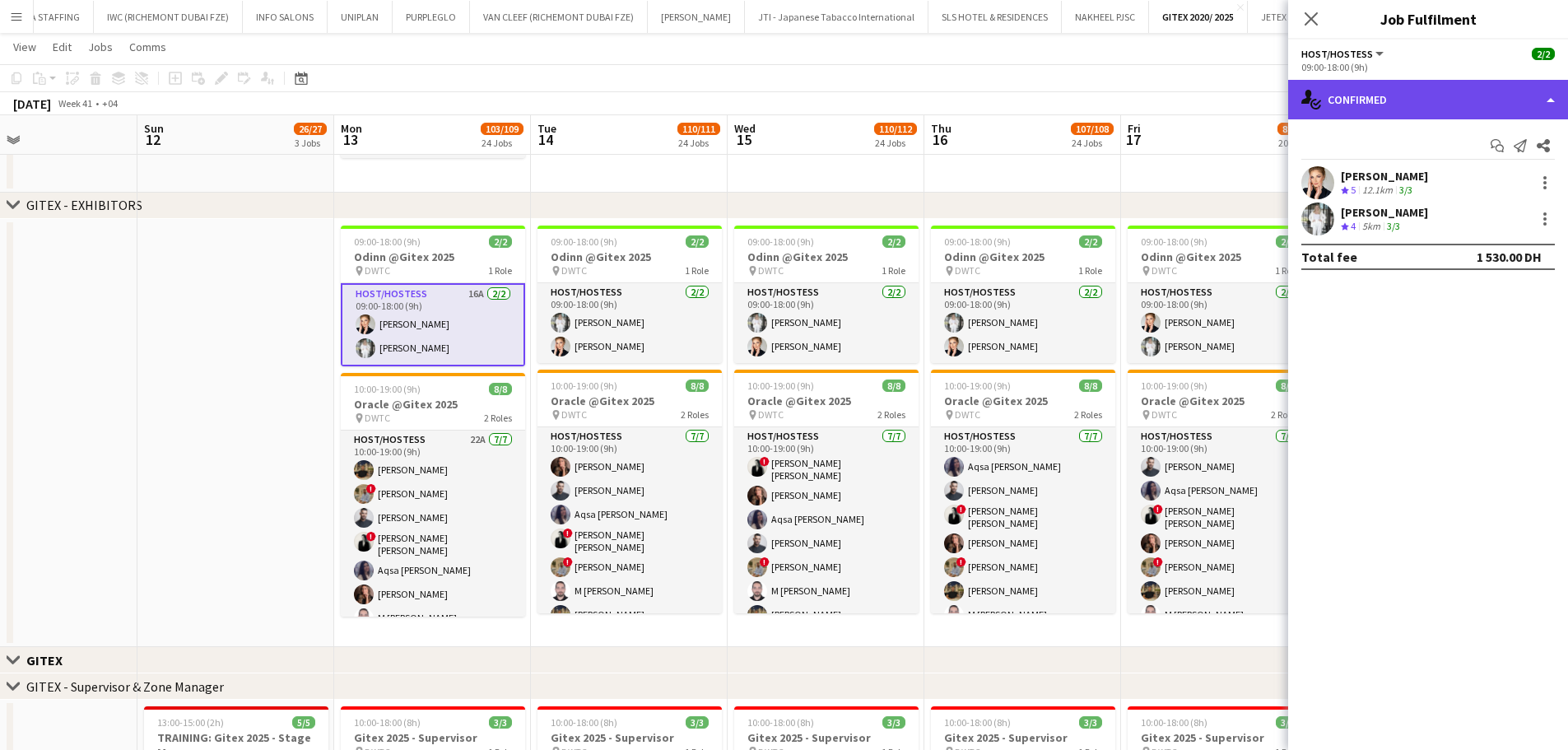
click at [1531, 89] on div "single-neutral-actions-check-2 Confirmed" at bounding box center [1427, 99] width 279 height 40
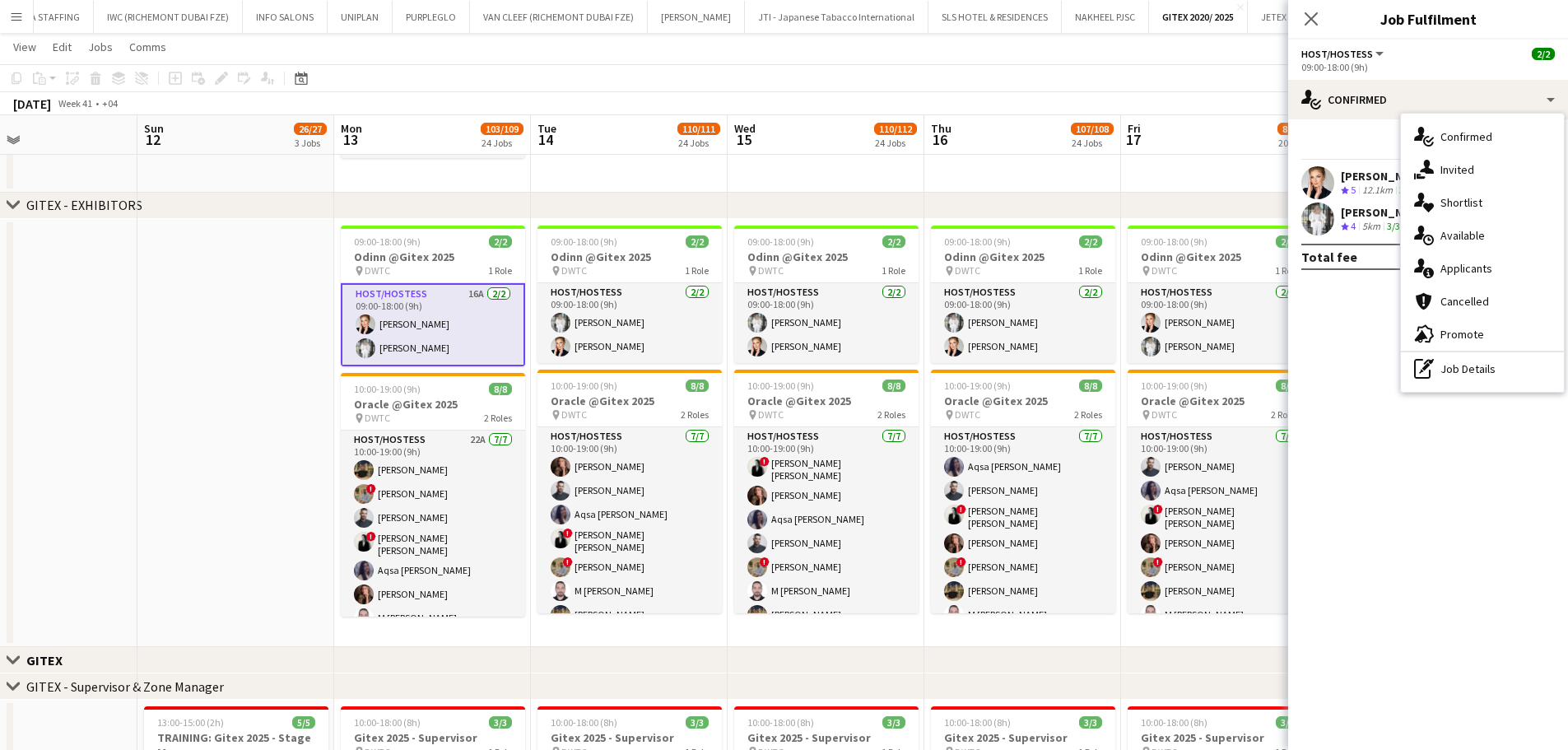
click at [1466, 368] on div "pen-write Job Details" at bounding box center [1482, 369] width 163 height 33
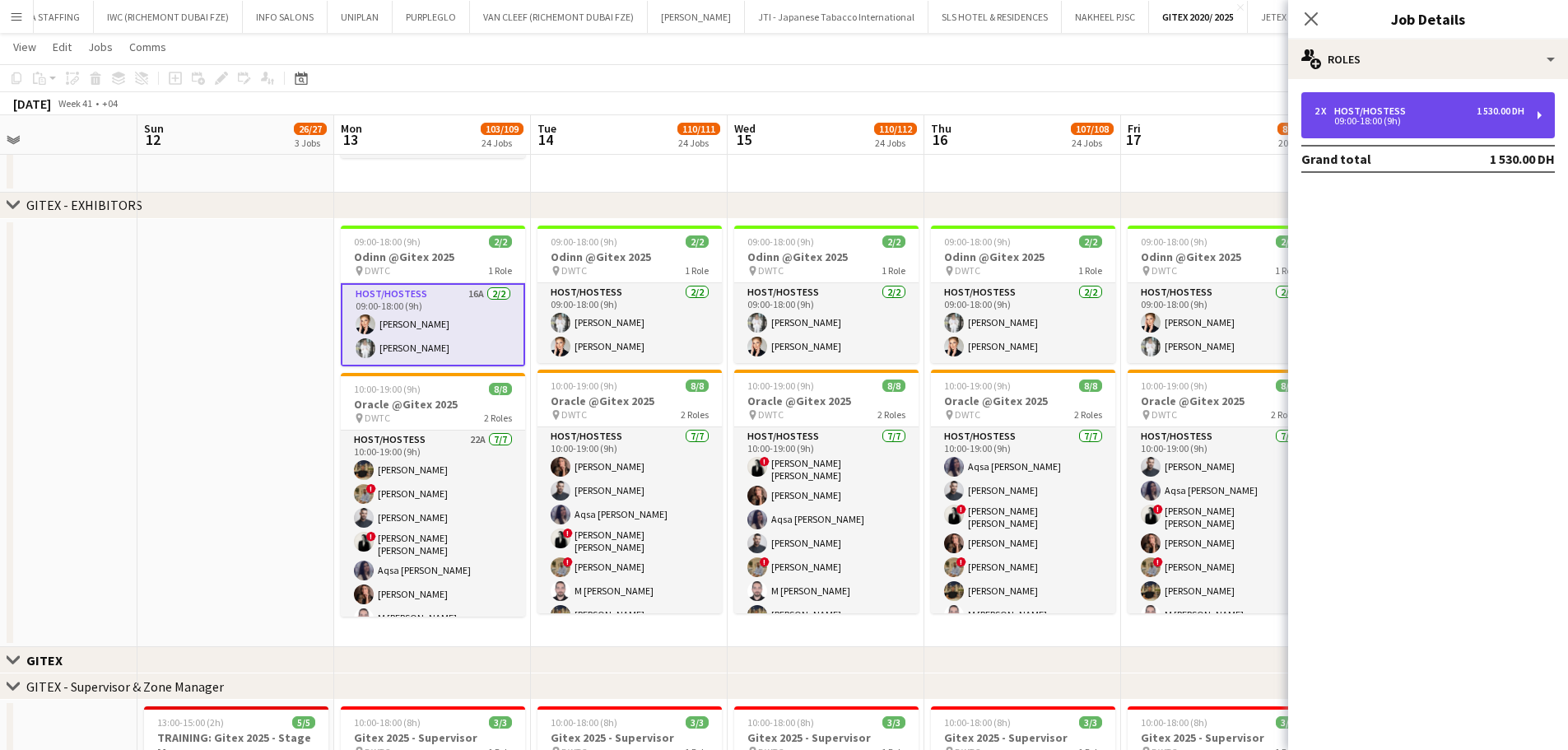
click at [1438, 116] on div "2 x Host/Hostess 1 530.00 DH" at bounding box center [1419, 111] width 210 height 12
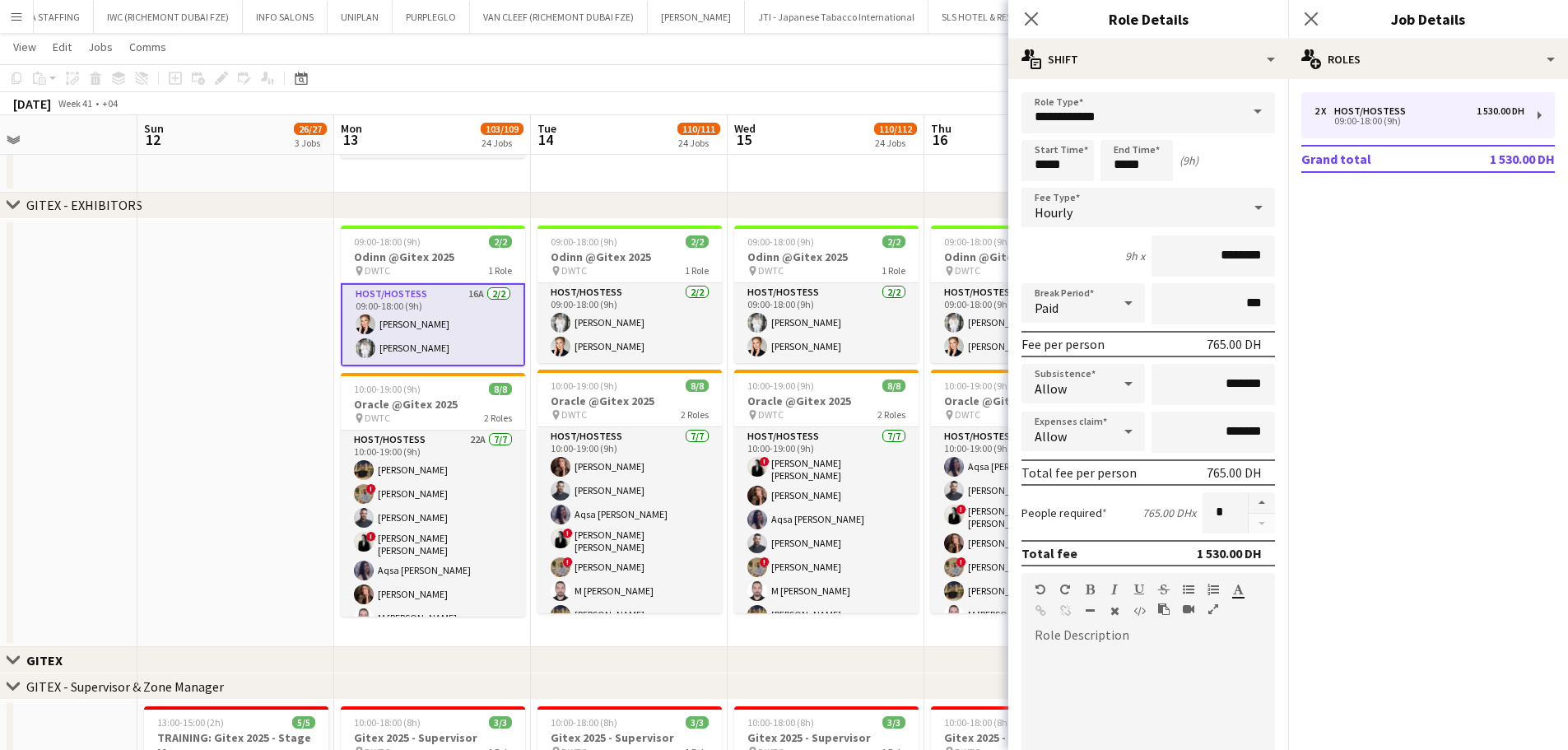
click at [182, 292] on app-date-cell at bounding box center [236, 433] width 197 height 429
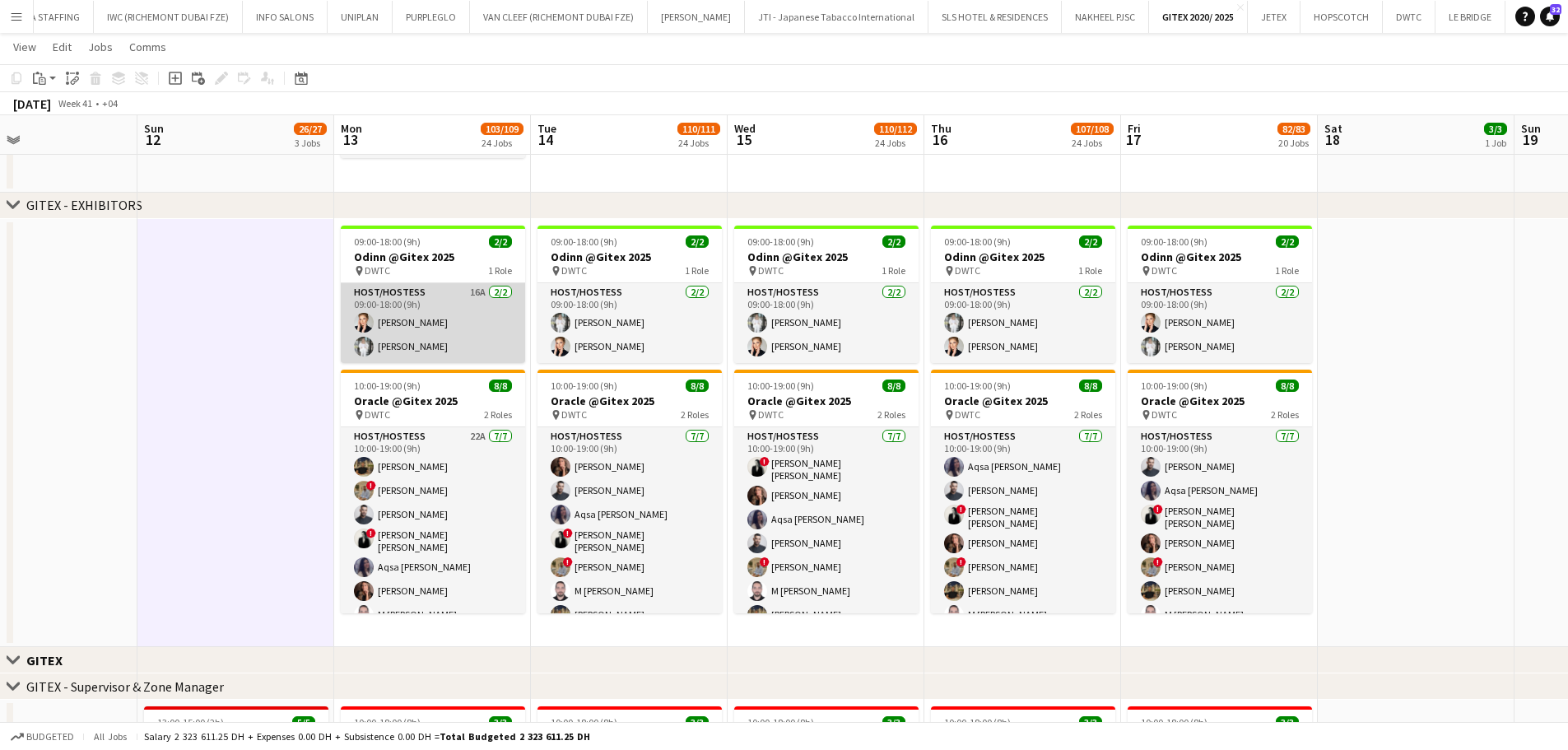
click at [427, 324] on app-card-role "Host/Hostess 16A 2/2 09:00-18:00 (9h) Tatsiana Khutskaya Anna Piatkina" at bounding box center [432, 323] width 184 height 80
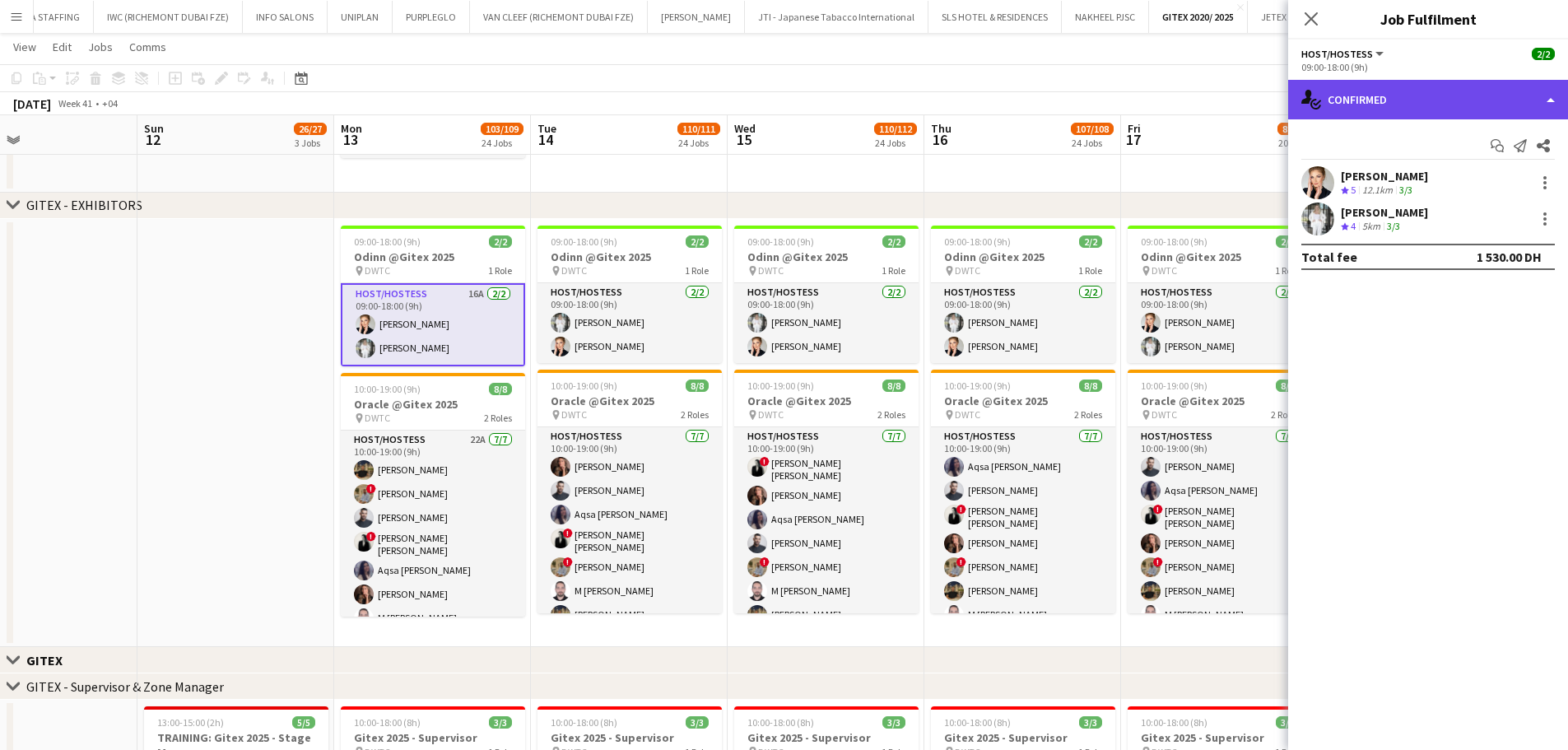
click at [1553, 93] on div "single-neutral-actions-check-2 Confirmed" at bounding box center [1427, 99] width 279 height 40
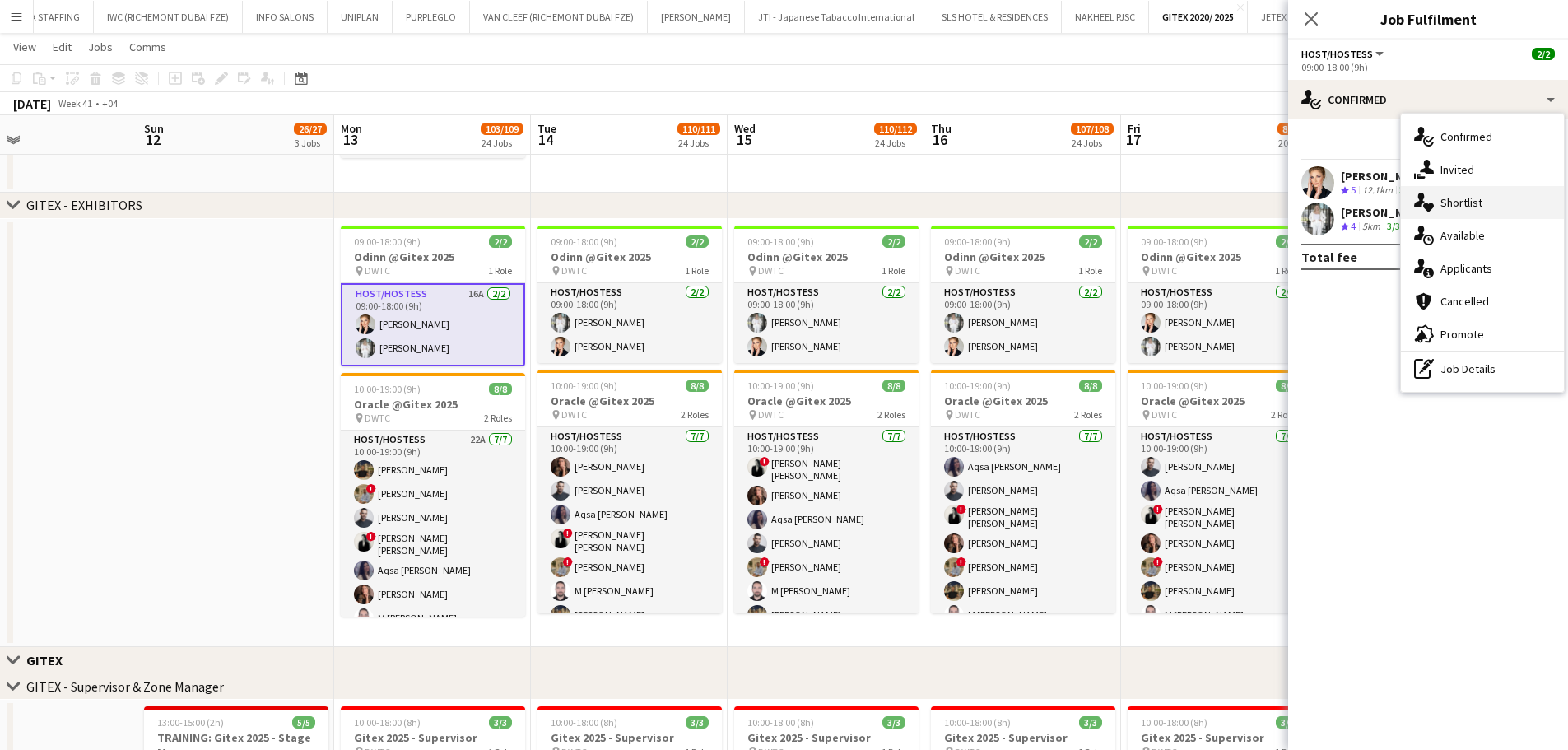
click at [1491, 200] on div "single-neutral-actions-heart Shortlist" at bounding box center [1482, 202] width 163 height 33
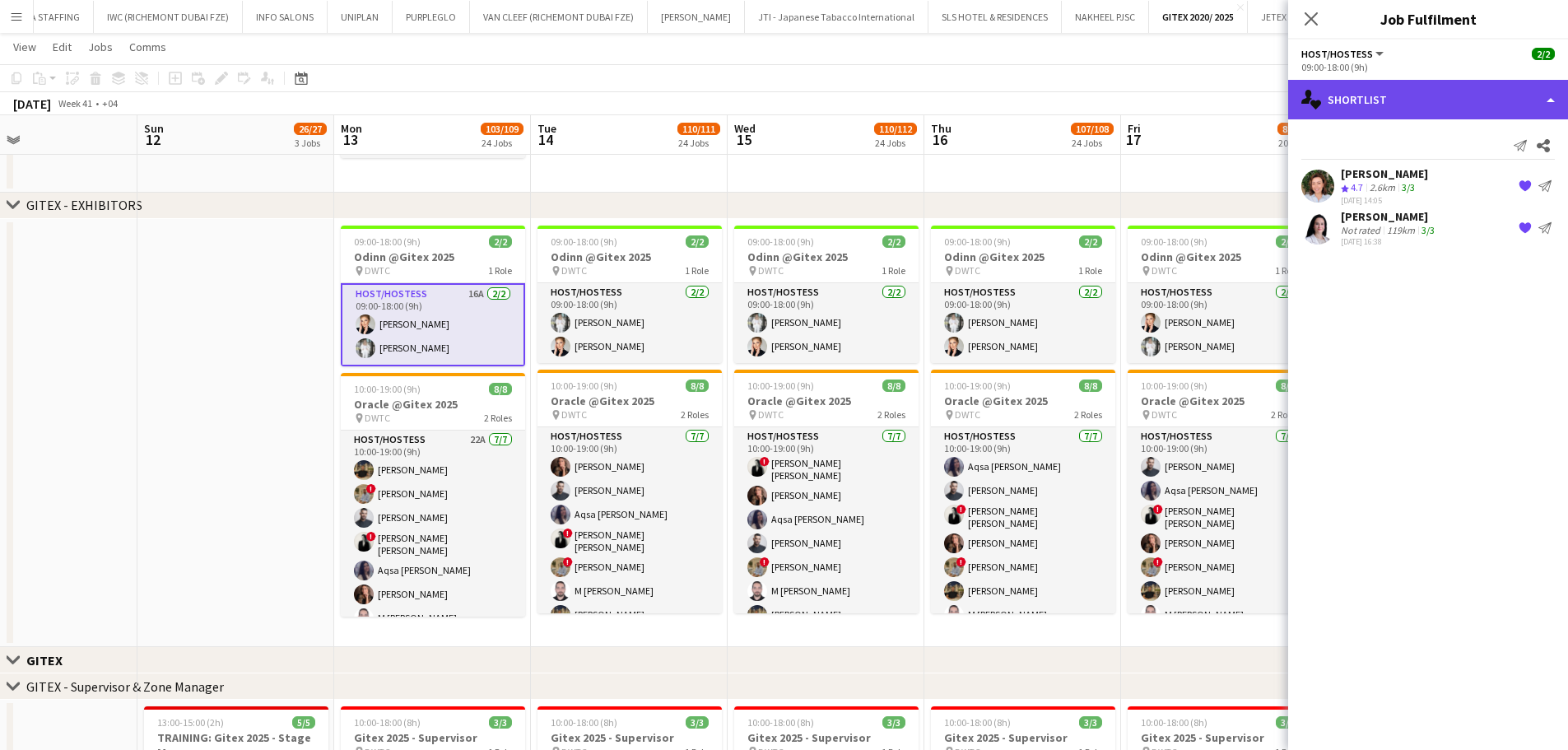
click at [1544, 96] on div "single-neutral-actions-heart Shortlist" at bounding box center [1427, 99] width 279 height 40
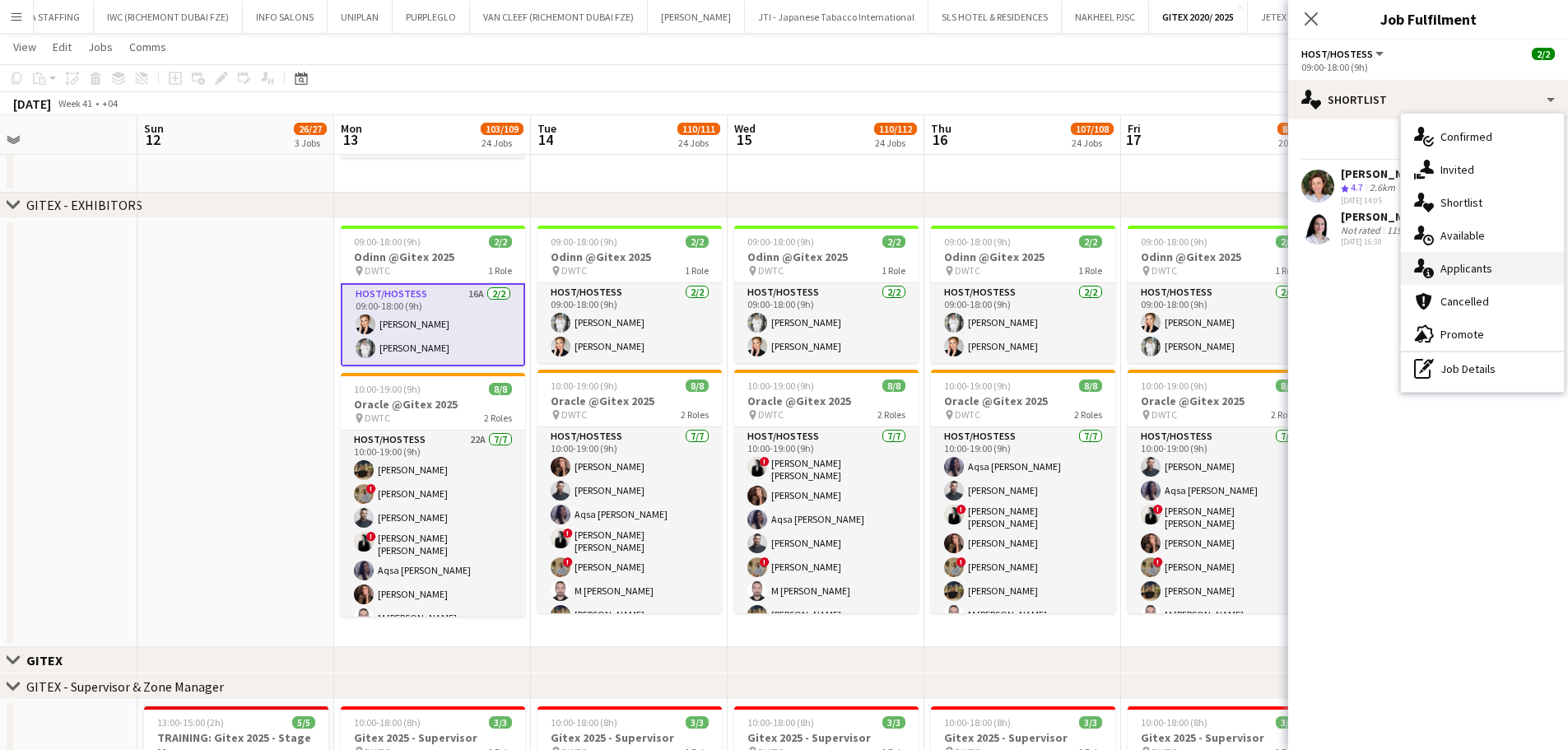
click at [1482, 265] on span "Applicants" at bounding box center [1466, 268] width 52 height 14
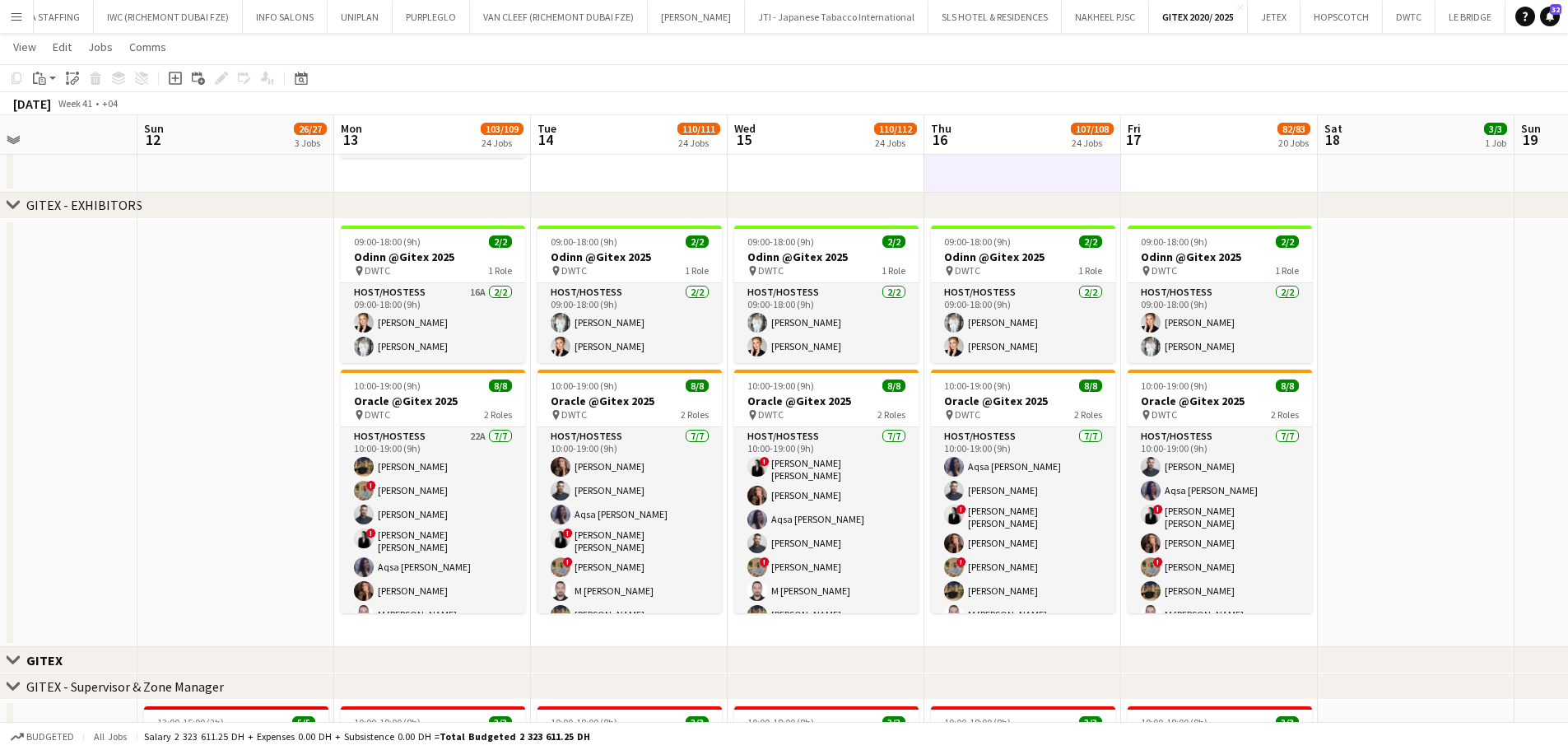
click at [185, 354] on app-date-cell at bounding box center [236, 433] width 197 height 429
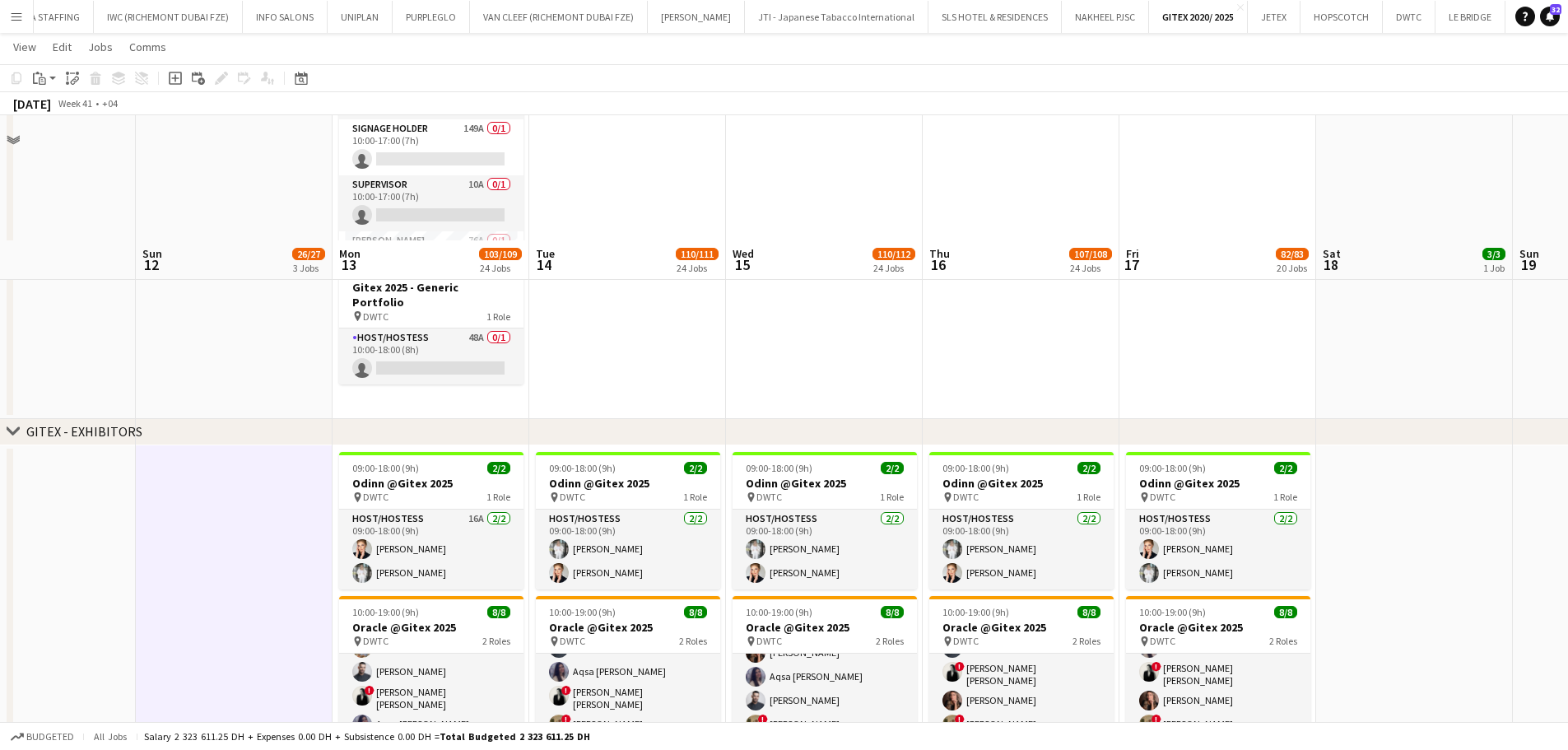
scroll to position [330, 0]
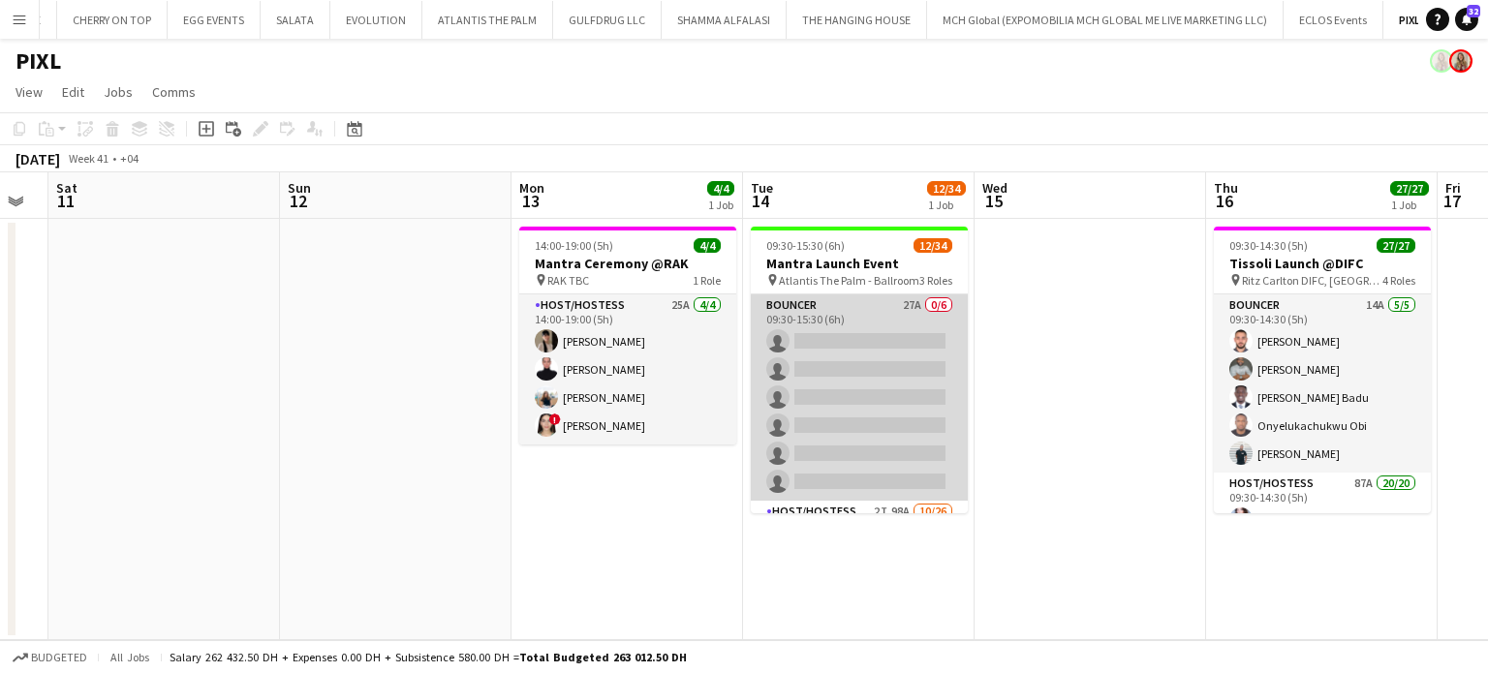
scroll to position [97, 0]
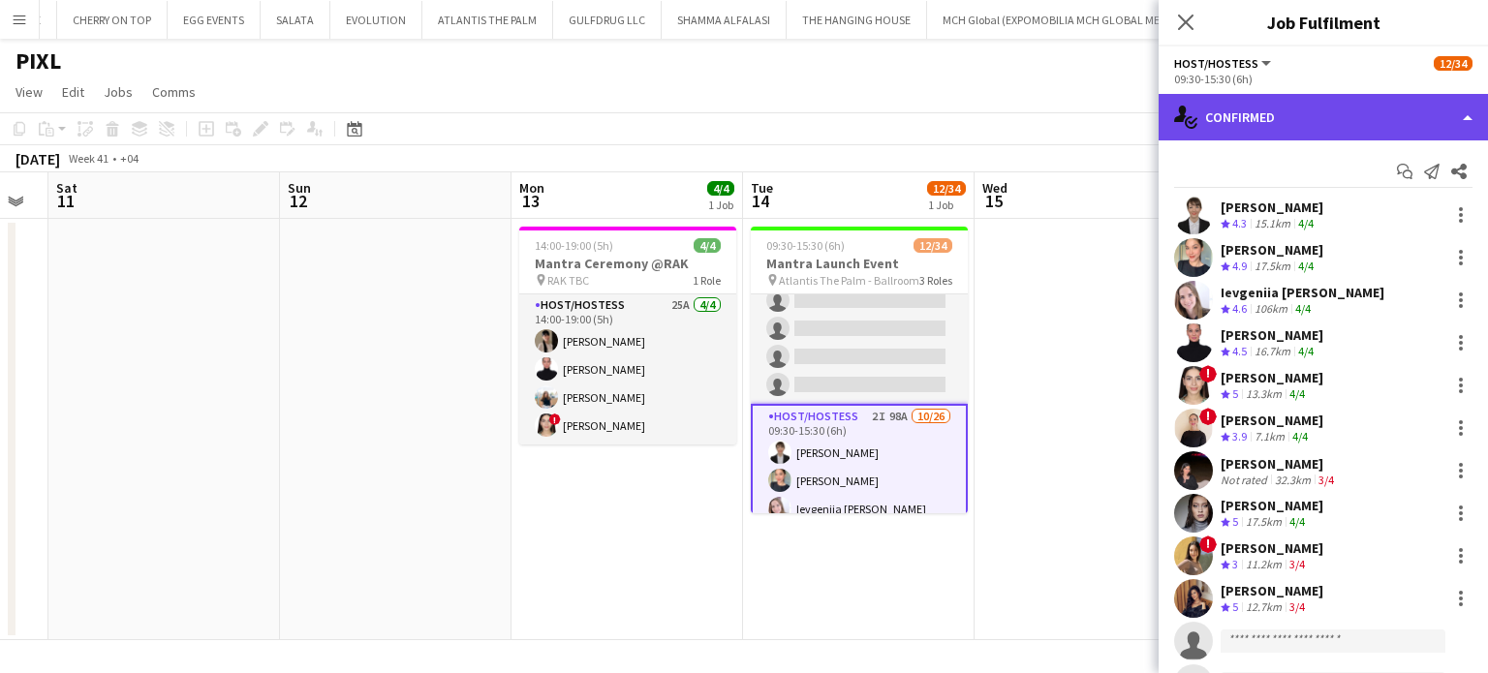
click at [1436, 96] on div "single-neutral-actions-check-2 Confirmed" at bounding box center [1323, 117] width 329 height 47
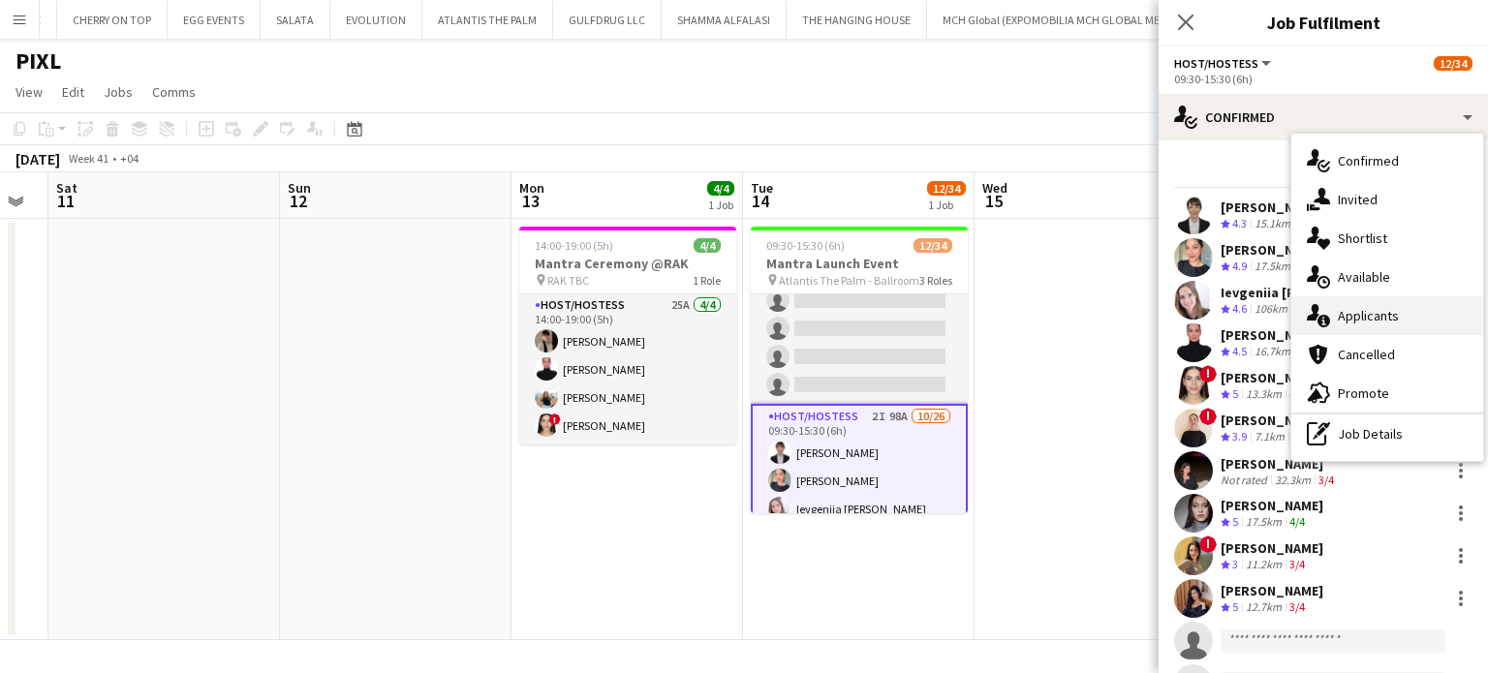
click at [1371, 323] on span "Applicants" at bounding box center [1368, 315] width 61 height 17
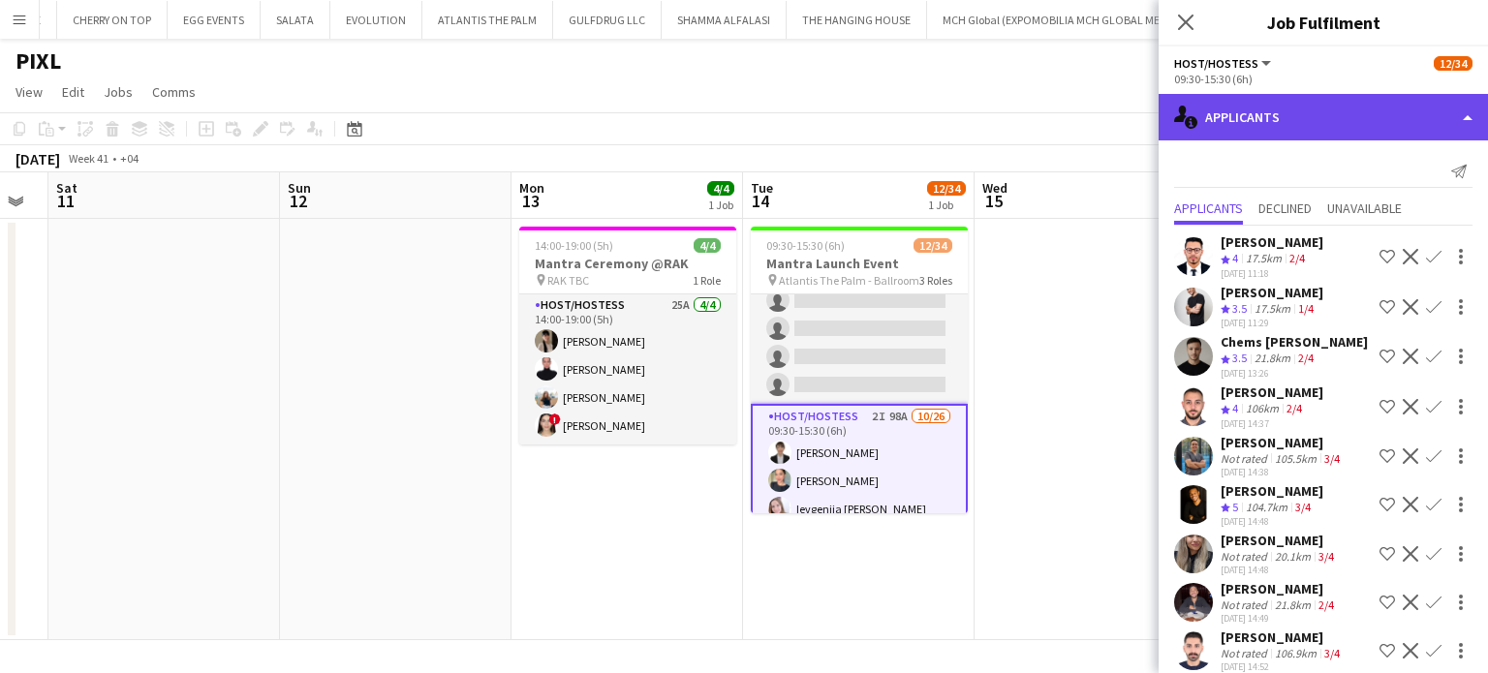
click at [1438, 105] on div "single-neutral-actions-information Applicants" at bounding box center [1323, 117] width 329 height 47
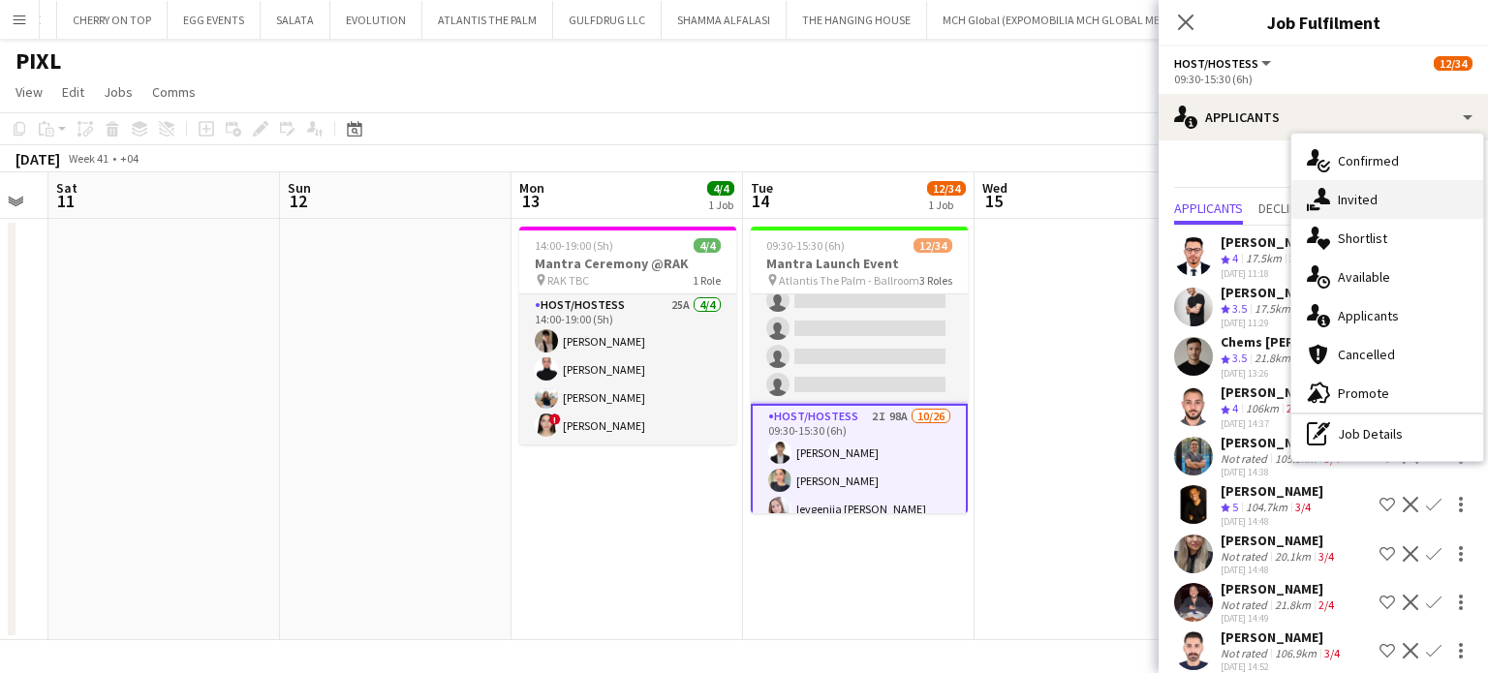
click at [1384, 208] on div "single-neutral-actions-share-1 Invited" at bounding box center [1388, 199] width 192 height 39
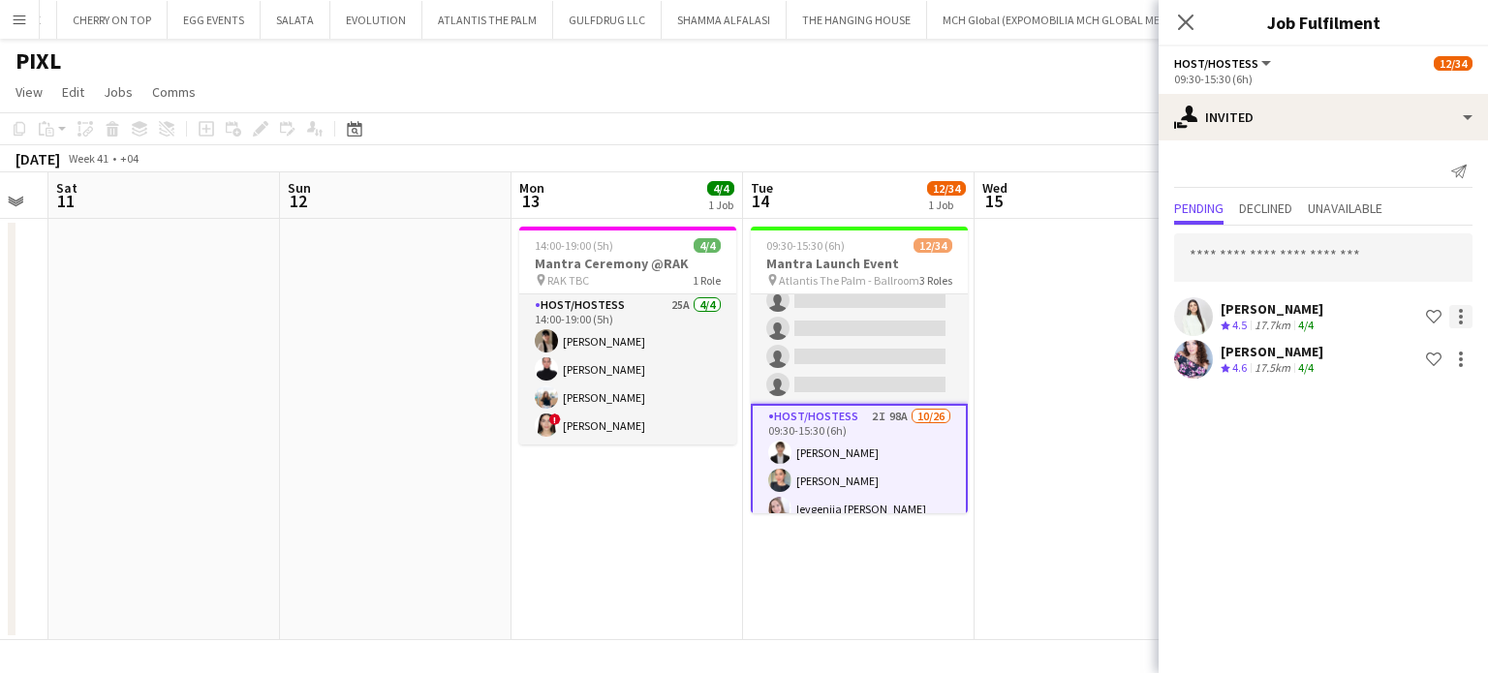
click at [1465, 315] on div at bounding box center [1460, 316] width 23 height 23
drag, startPoint x: 1387, startPoint y: 491, endPoint x: 1459, endPoint y: 391, distance: 122.9
click at [1390, 488] on span "Cancel invitation" at bounding box center [1399, 491] width 113 height 16
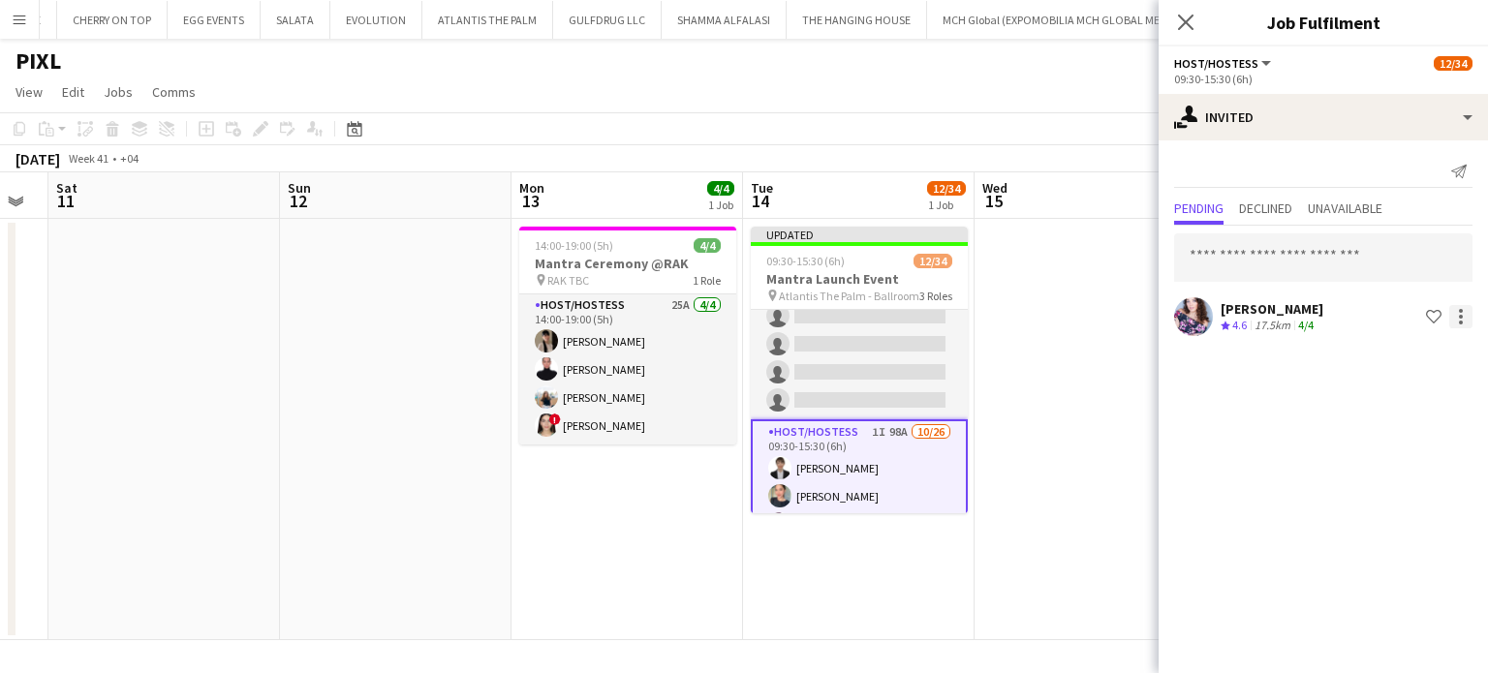
click at [1457, 317] on div at bounding box center [1460, 316] width 23 height 23
click at [1367, 497] on span "Cancel invitation" at bounding box center [1399, 491] width 113 height 16
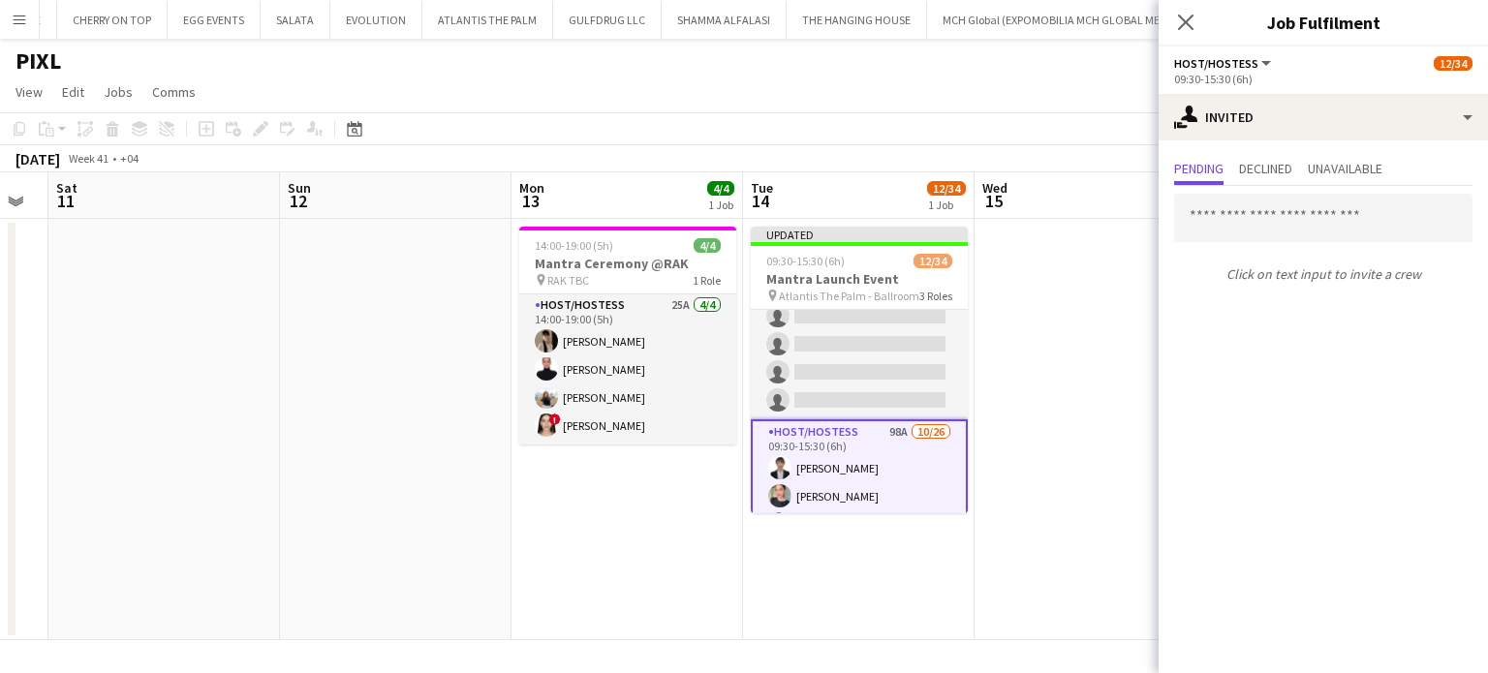
click at [1025, 358] on app-date-cell at bounding box center [1091, 429] width 232 height 421
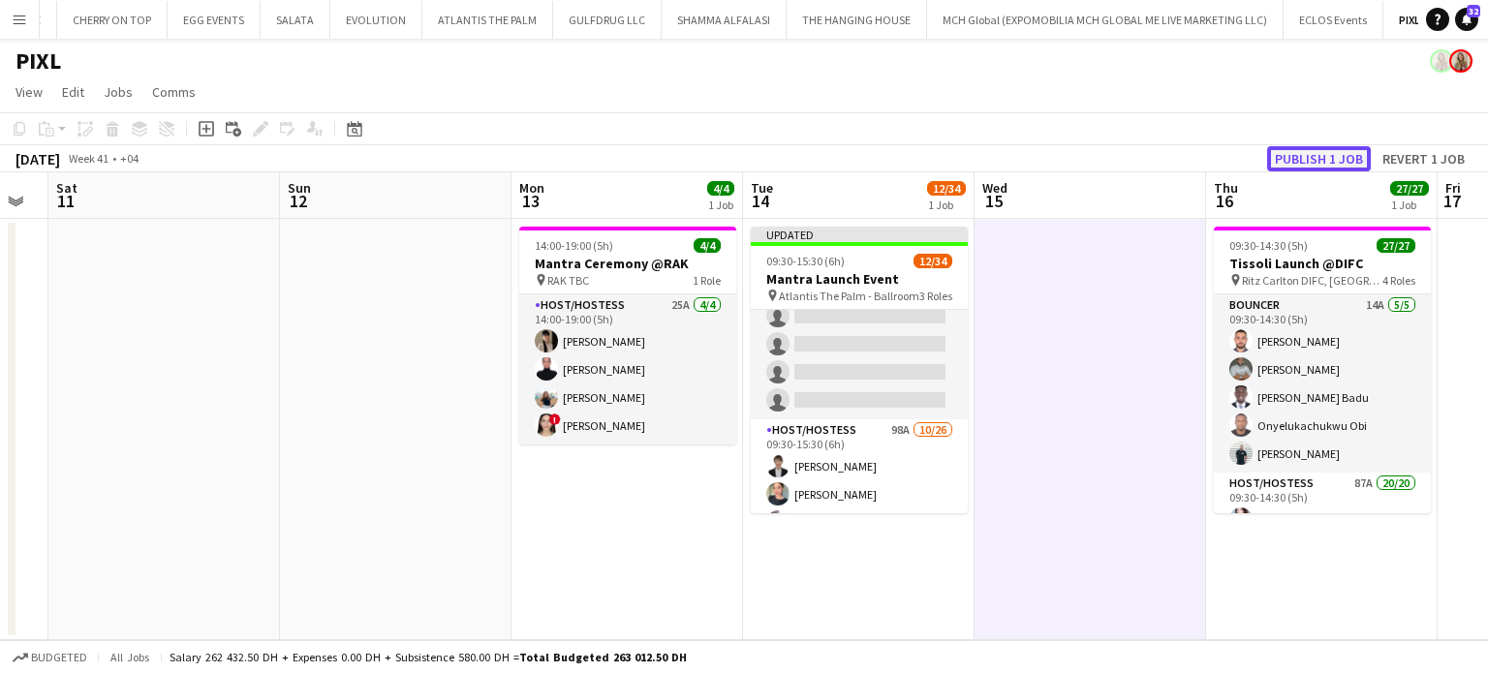
click at [1309, 146] on button "Publish 1 job" at bounding box center [1319, 158] width 104 height 25
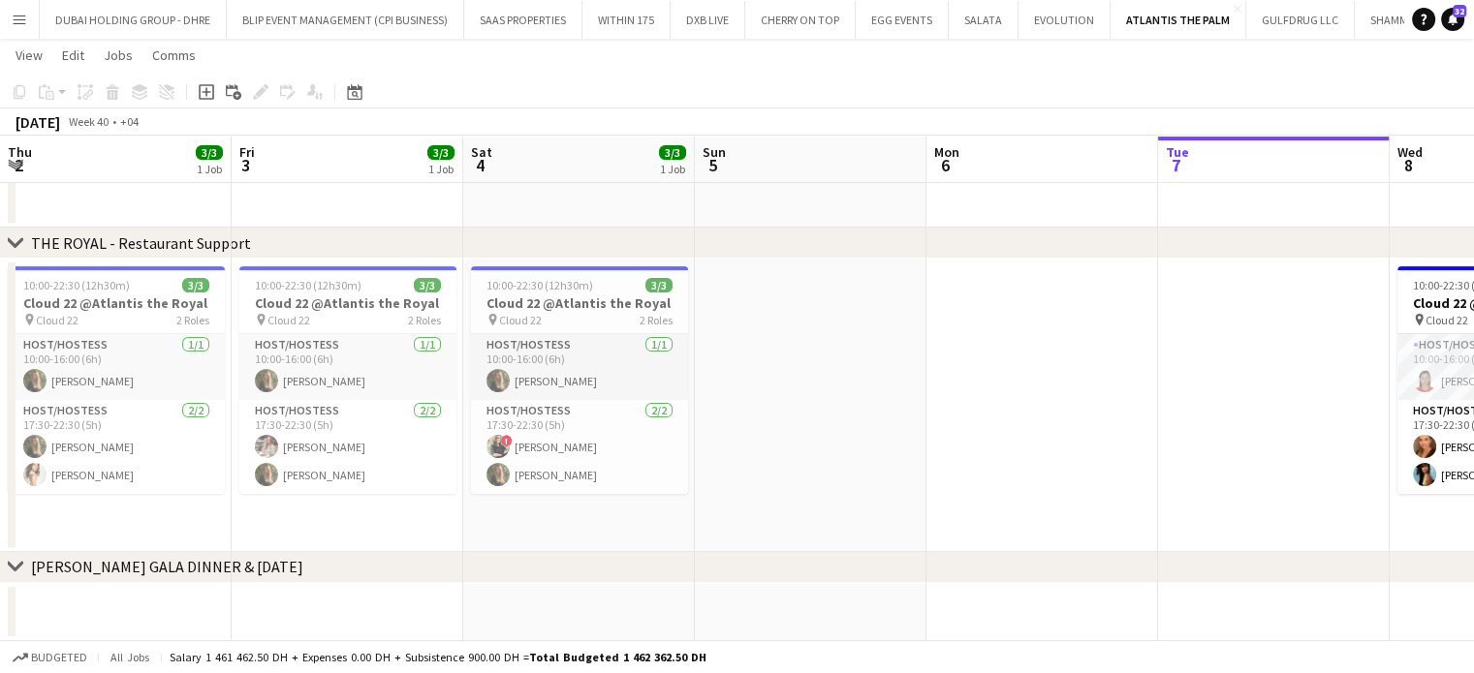
scroll to position [0, 816]
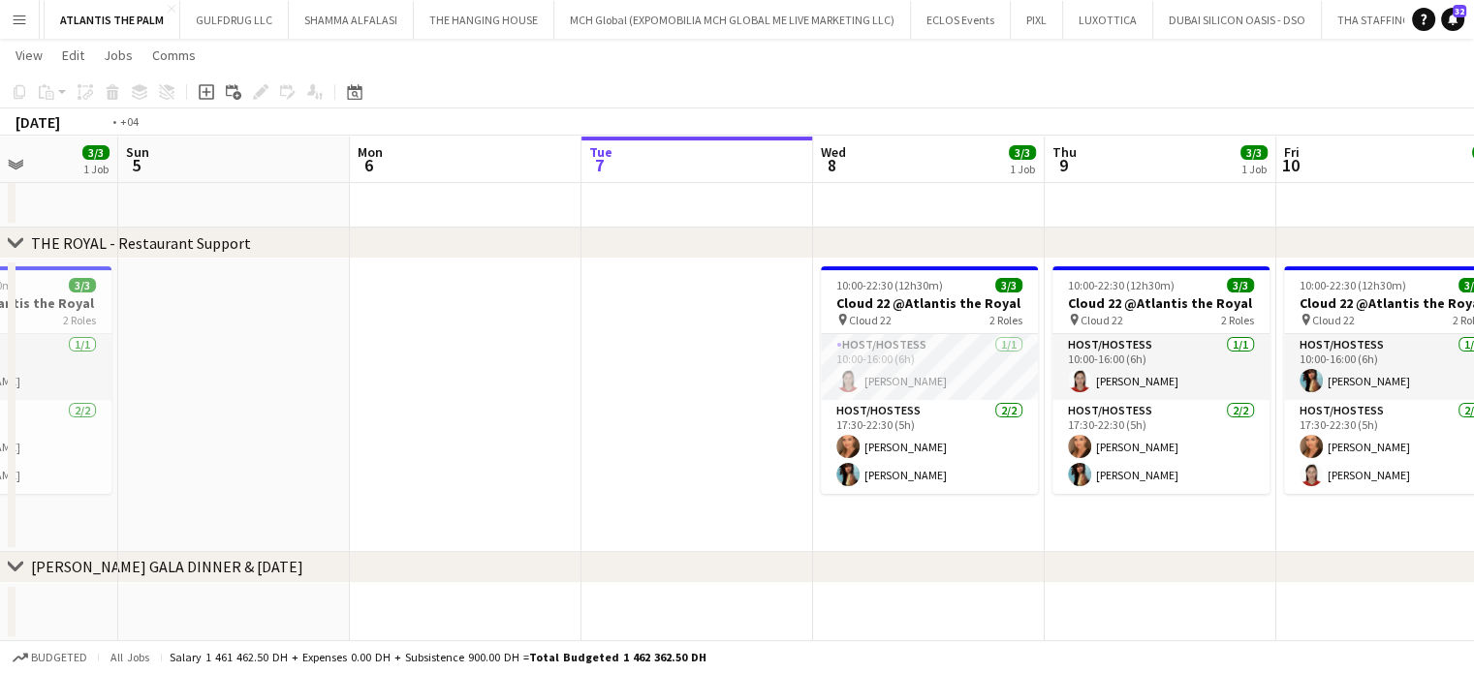
drag, startPoint x: 1066, startPoint y: 391, endPoint x: 422, endPoint y: 283, distance: 652.4
click at [422, 283] on app-calendar-viewport "Thu 2 3/3 1 Job Fri 3 3/3 1 Job Sat 4 3/3 1 Job Sun 5 Mon 6 Tue 7 Wed 8 3/3 1 J…" at bounding box center [737, 157] width 1474 height 970
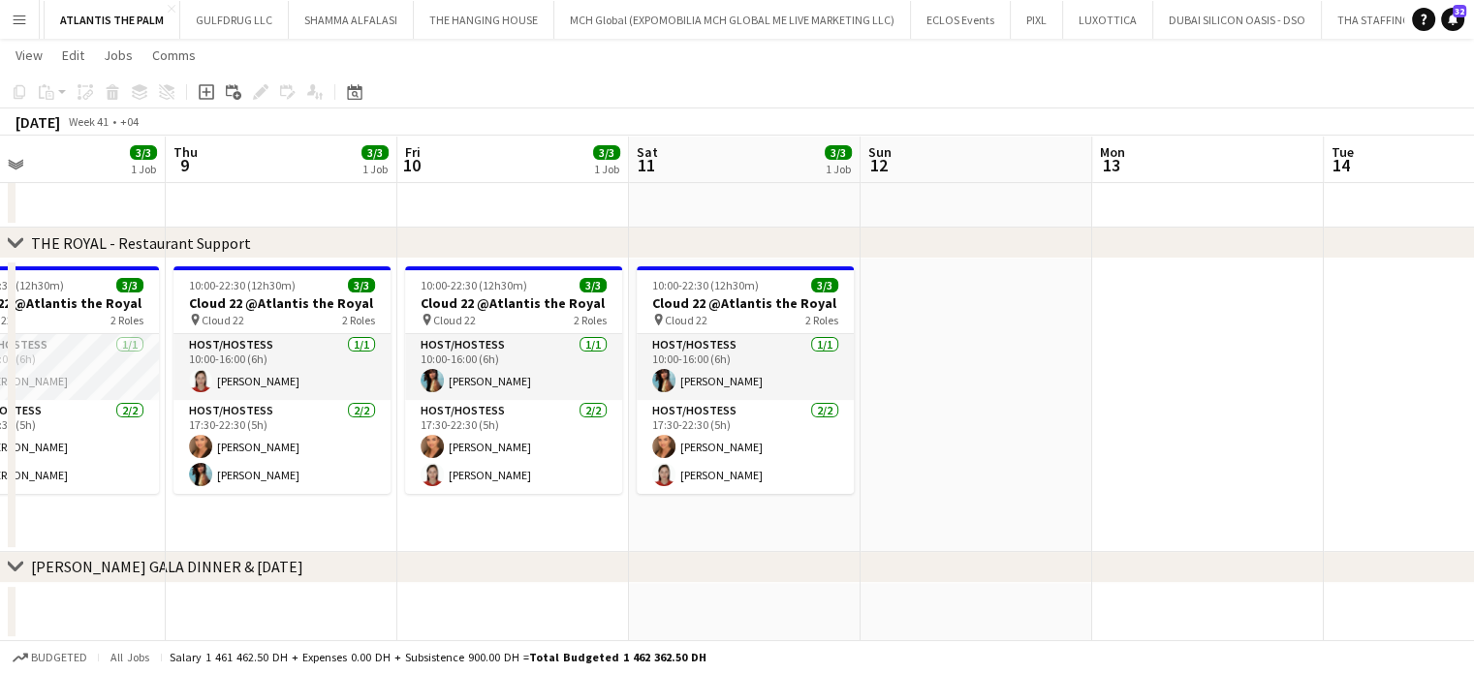
drag, startPoint x: 389, startPoint y: 288, endPoint x: 884, endPoint y: 328, distance: 495.8
click at [884, 328] on app-calendar-viewport "Mon 6 Tue 7 Wed 8 3/3 1 Job Thu 9 3/3 1 Job Fri 10 3/3 1 Job Sat 11 3/3 1 Job S…" at bounding box center [737, 157] width 1474 height 970
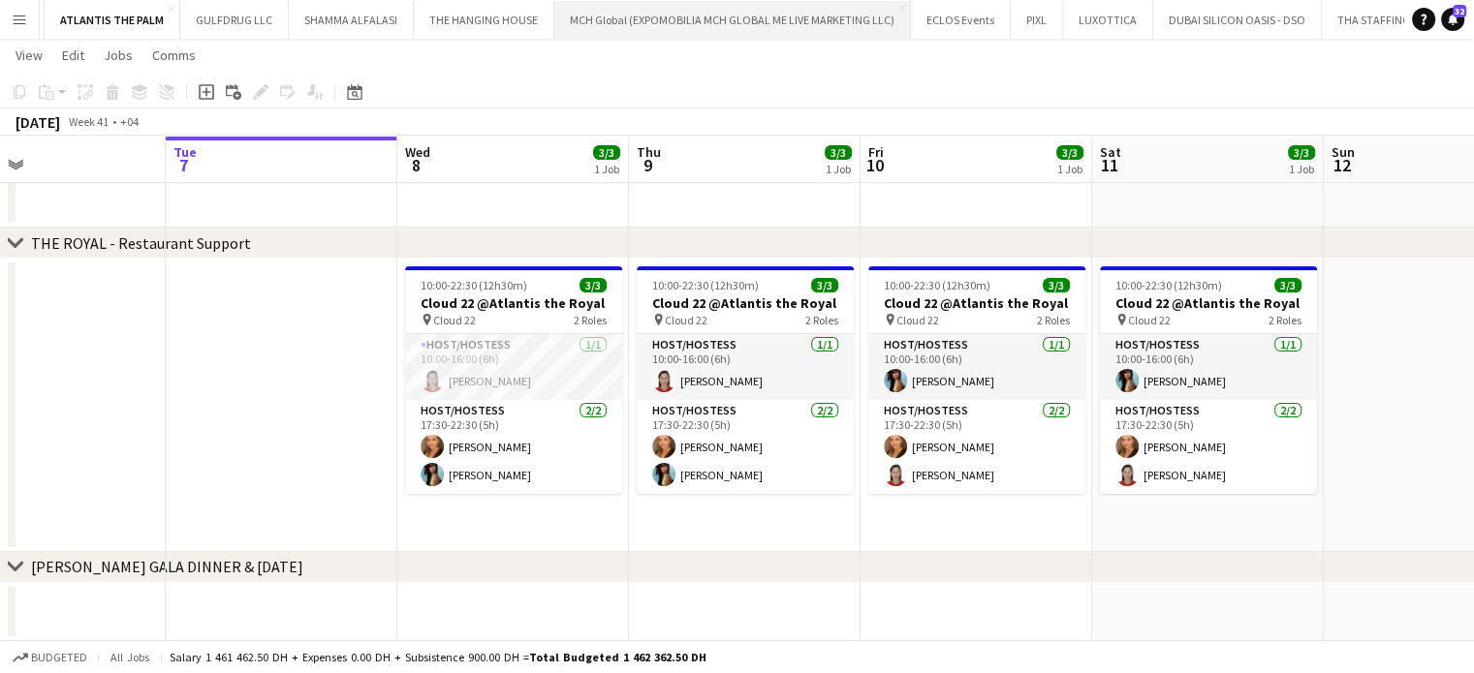
scroll to position [0, 520]
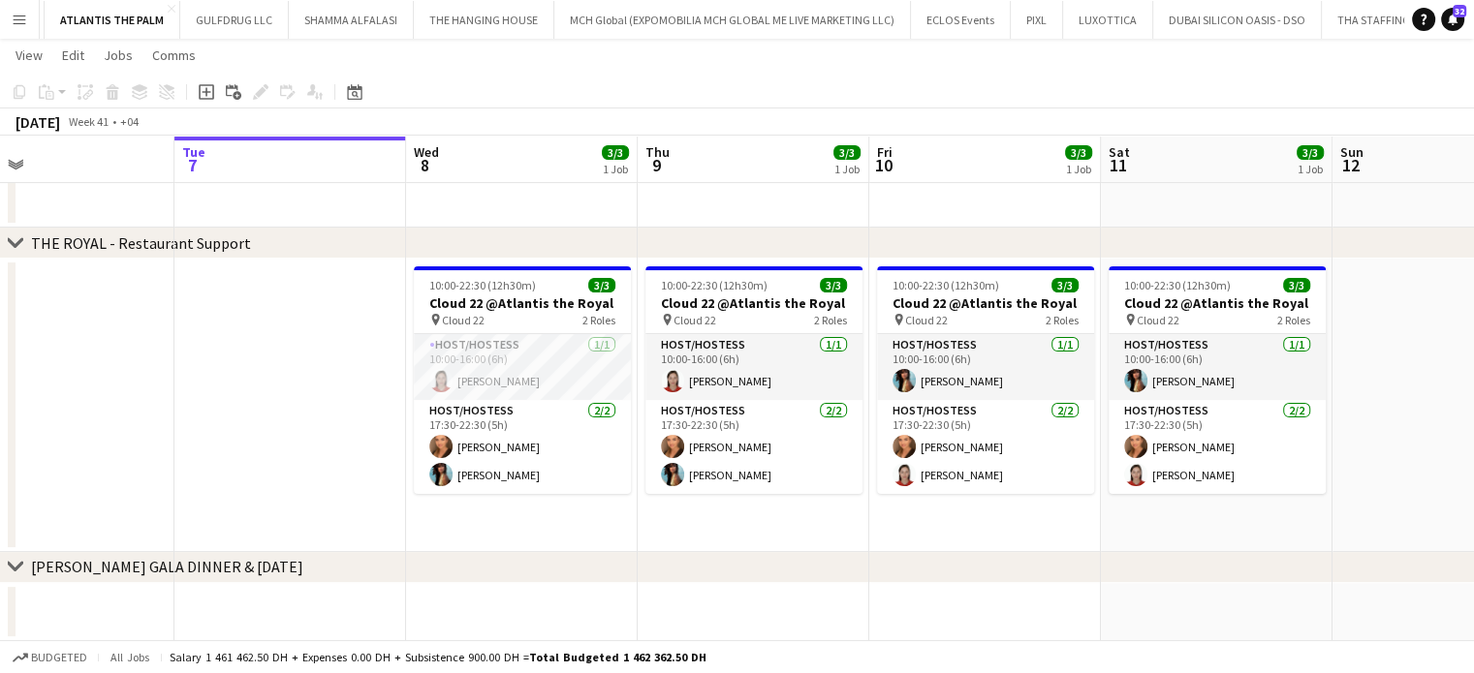
click at [8, 16] on button "Menu" at bounding box center [19, 19] width 39 height 39
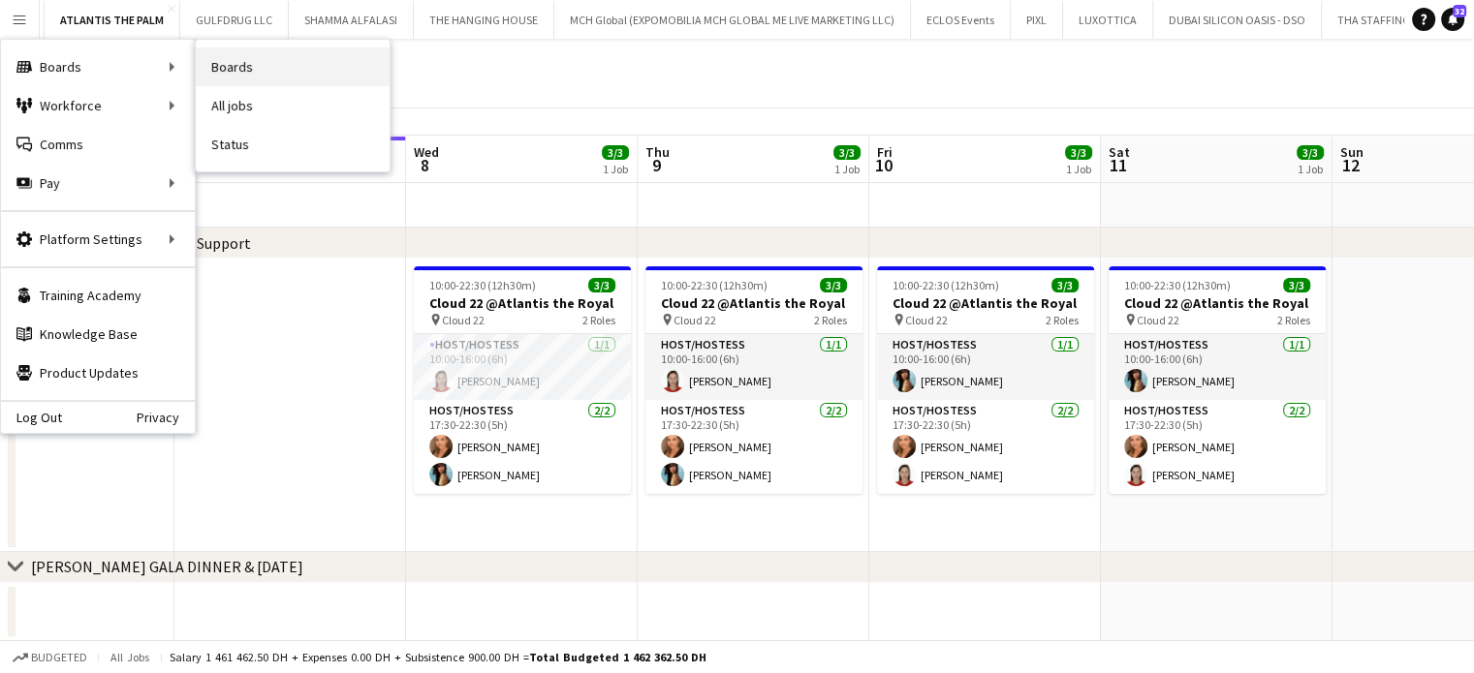
click at [232, 73] on link "Boards" at bounding box center [293, 66] width 194 height 39
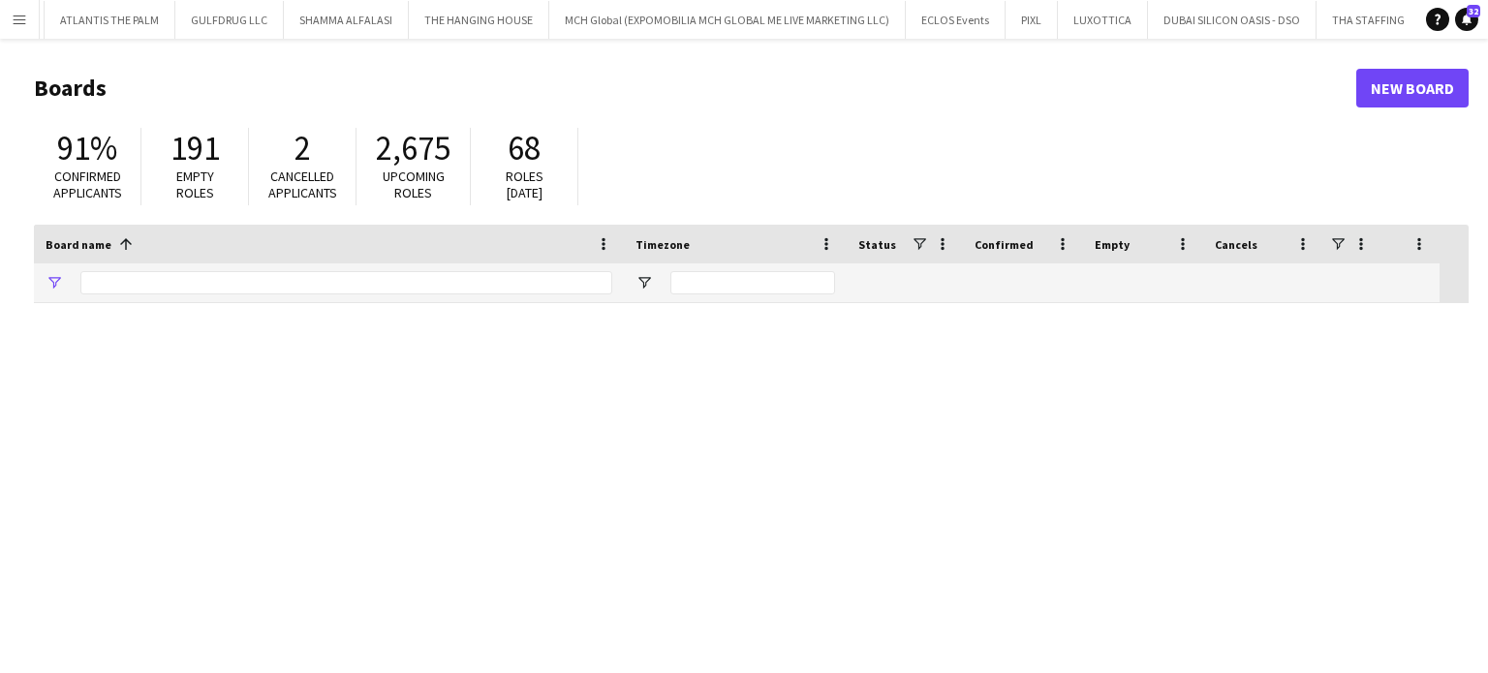
type input "*****"
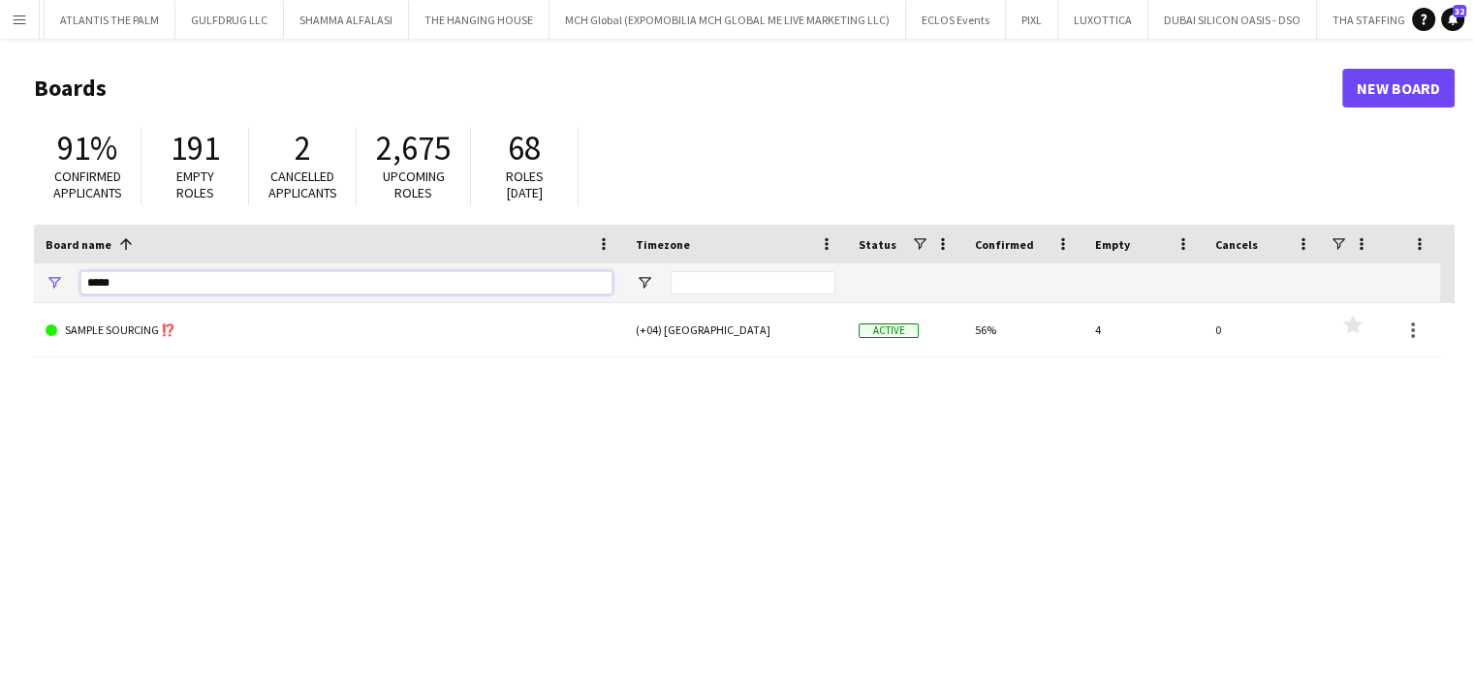
drag, startPoint x: 154, startPoint y: 289, endPoint x: 57, endPoint y: 280, distance: 97.3
click at [63, 288] on div "*****" at bounding box center [329, 283] width 590 height 39
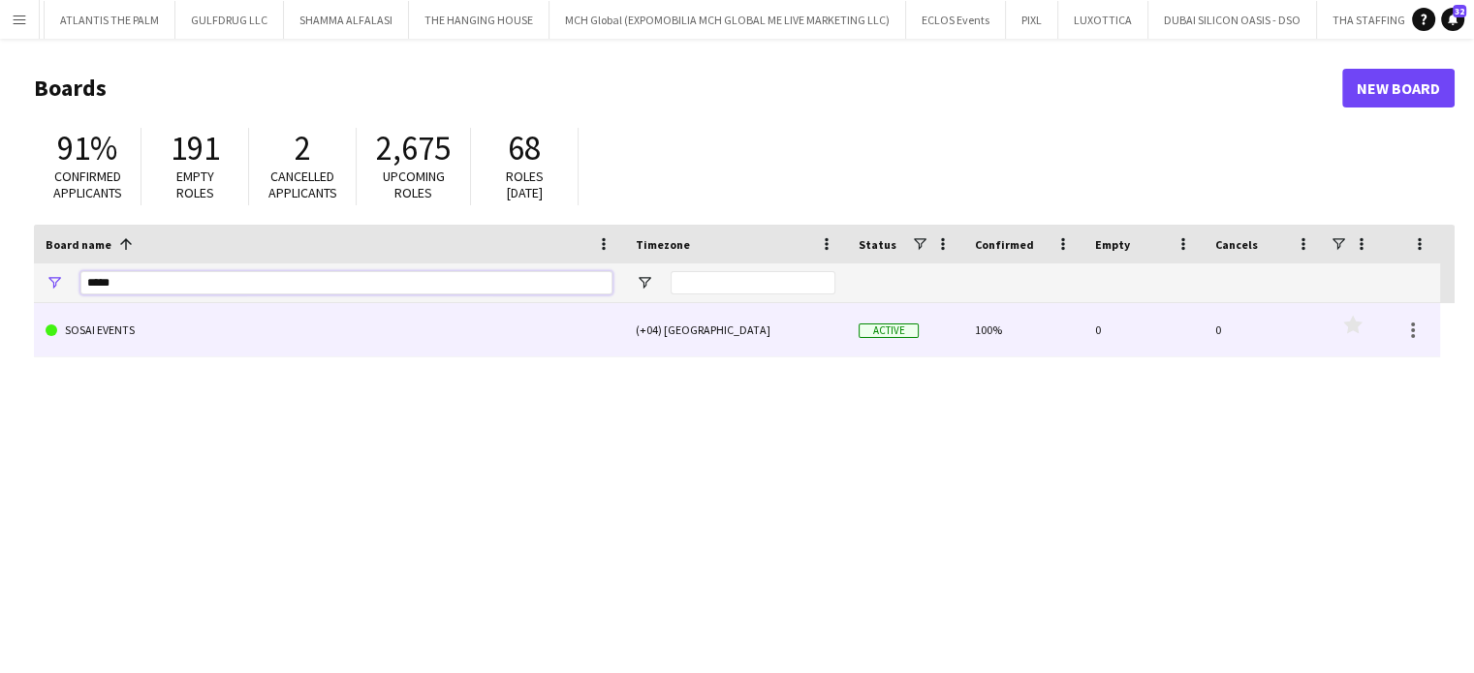
type input "*****"
click at [132, 347] on link "SOSAI EVENTS" at bounding box center [329, 330] width 567 height 54
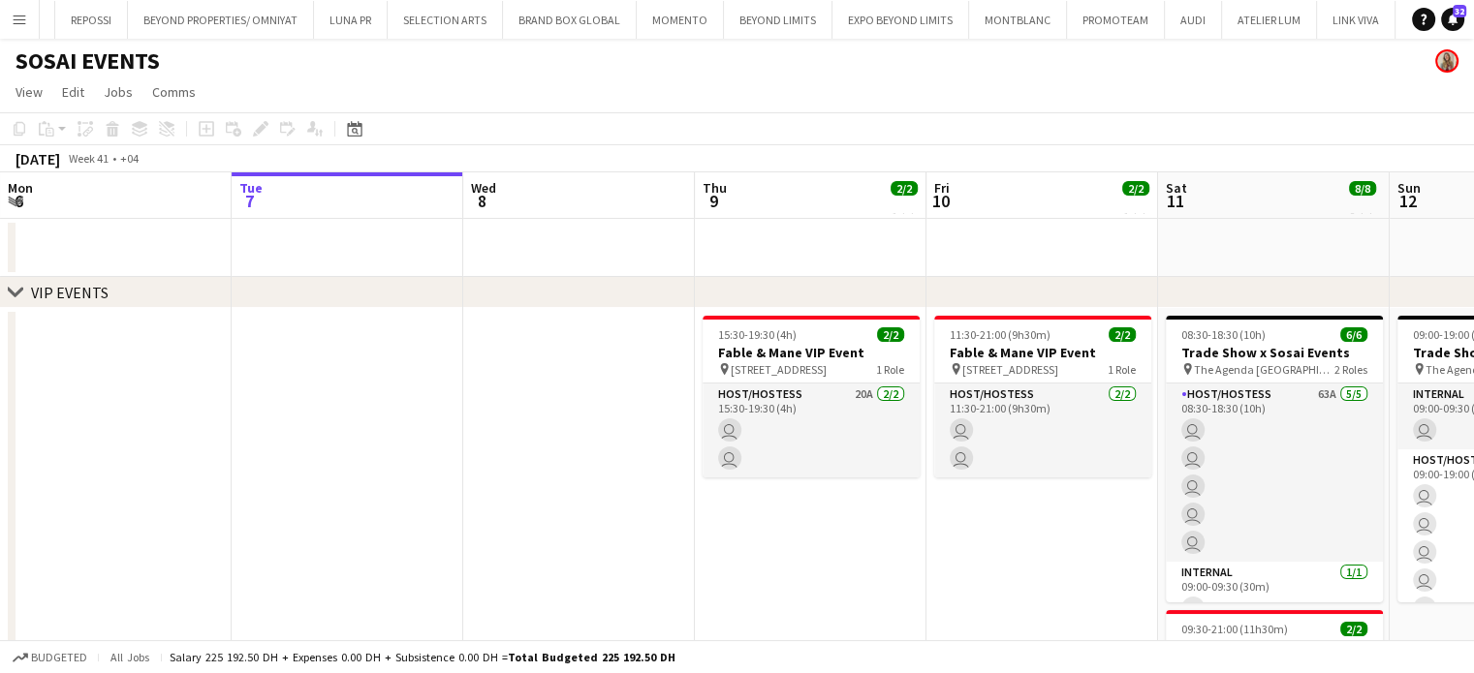
scroll to position [0, 4100]
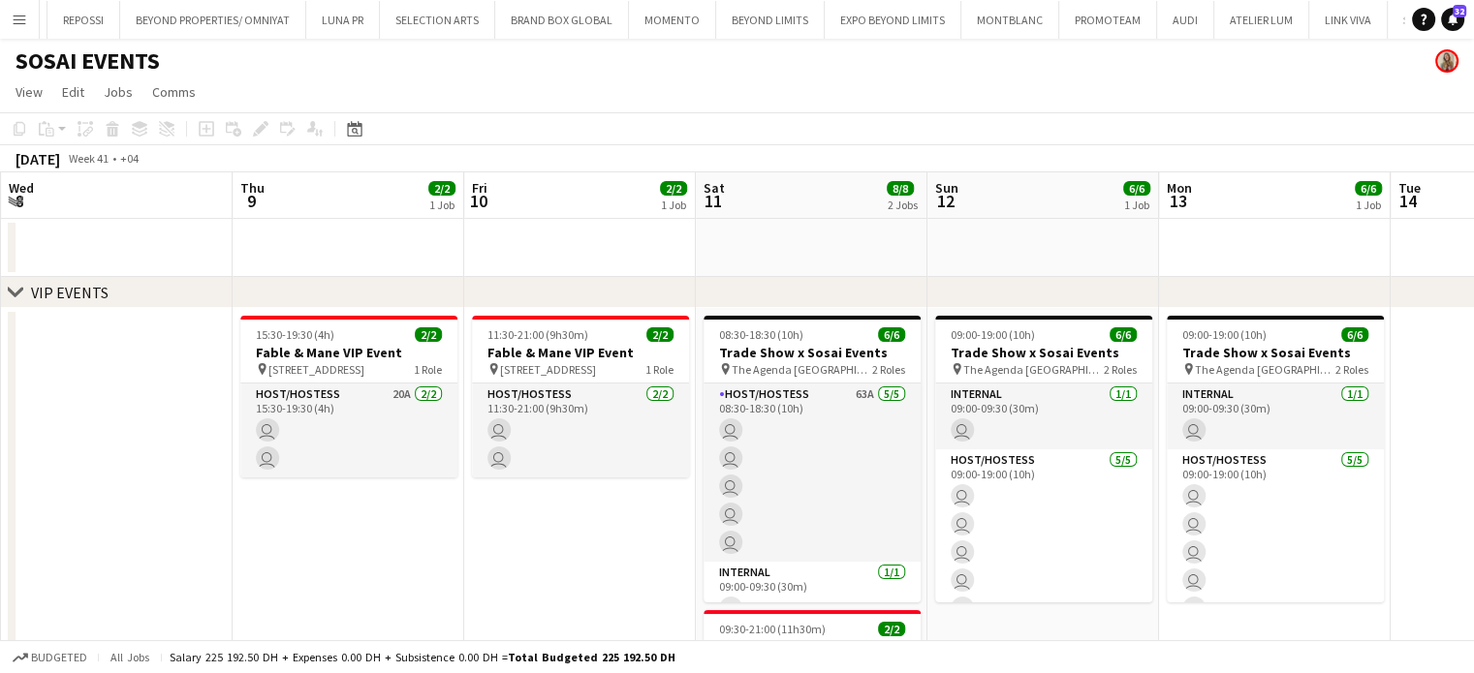
drag, startPoint x: 925, startPoint y: 399, endPoint x: 663, endPoint y: 331, distance: 271.2
click at [663, 331] on app-calendar-viewport "Sat 4 Sun 5 Mon 6 Tue 7 Wed 8 Thu 9 2/2 1 Job Fri 10 2/2 1 Job Sat 11 8/8 2 Job…" at bounding box center [737, 590] width 1474 height 836
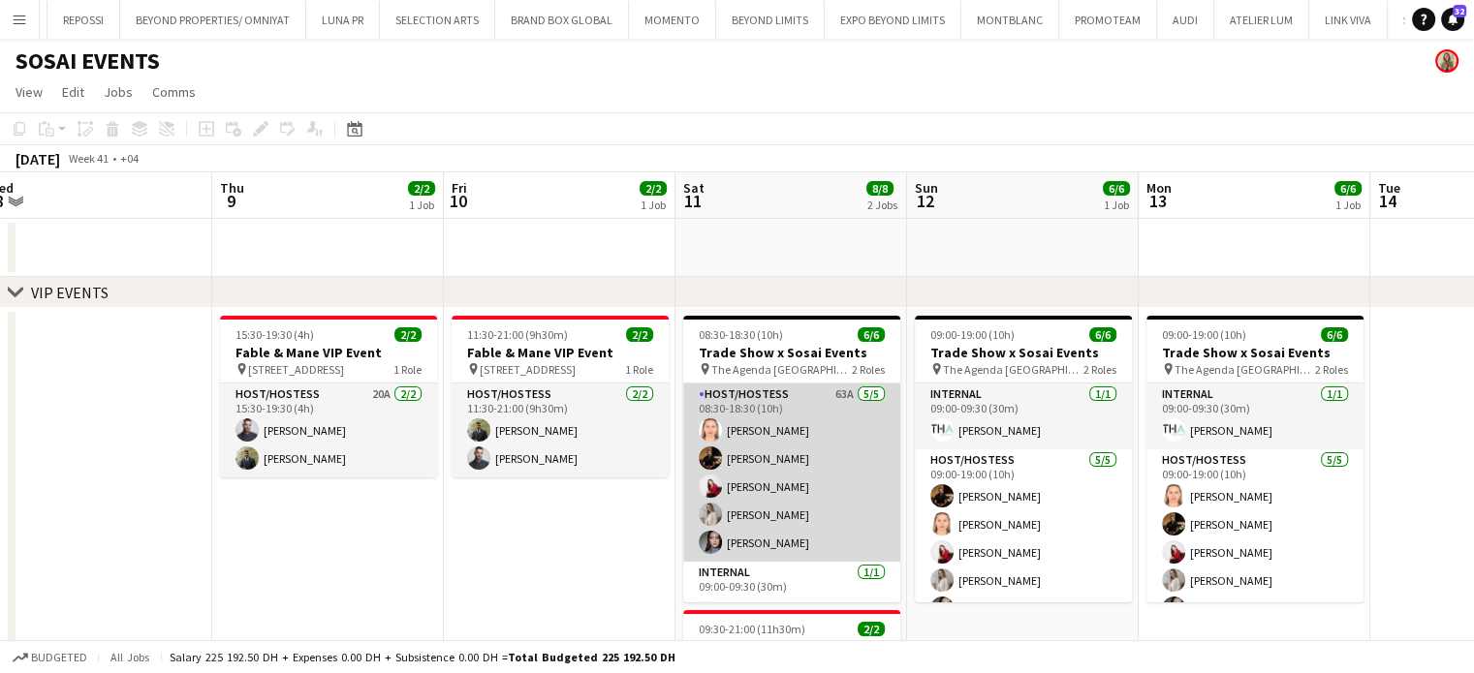
click at [811, 449] on app-card-role "Host/Hostess 63A 5/5 08:30-18:30 (10h) Marija Bozic Wael Kharoufah Valeriia Mit…" at bounding box center [791, 473] width 217 height 178
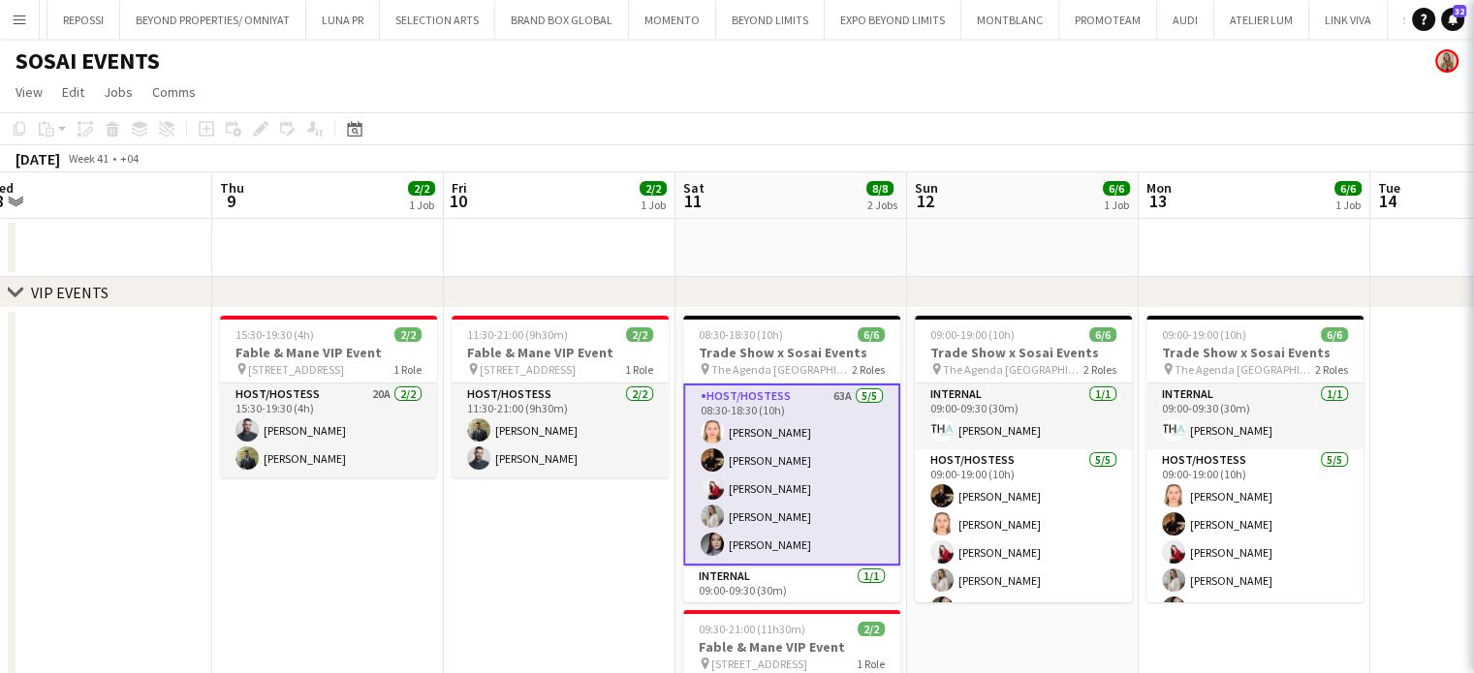
scroll to position [0, 483]
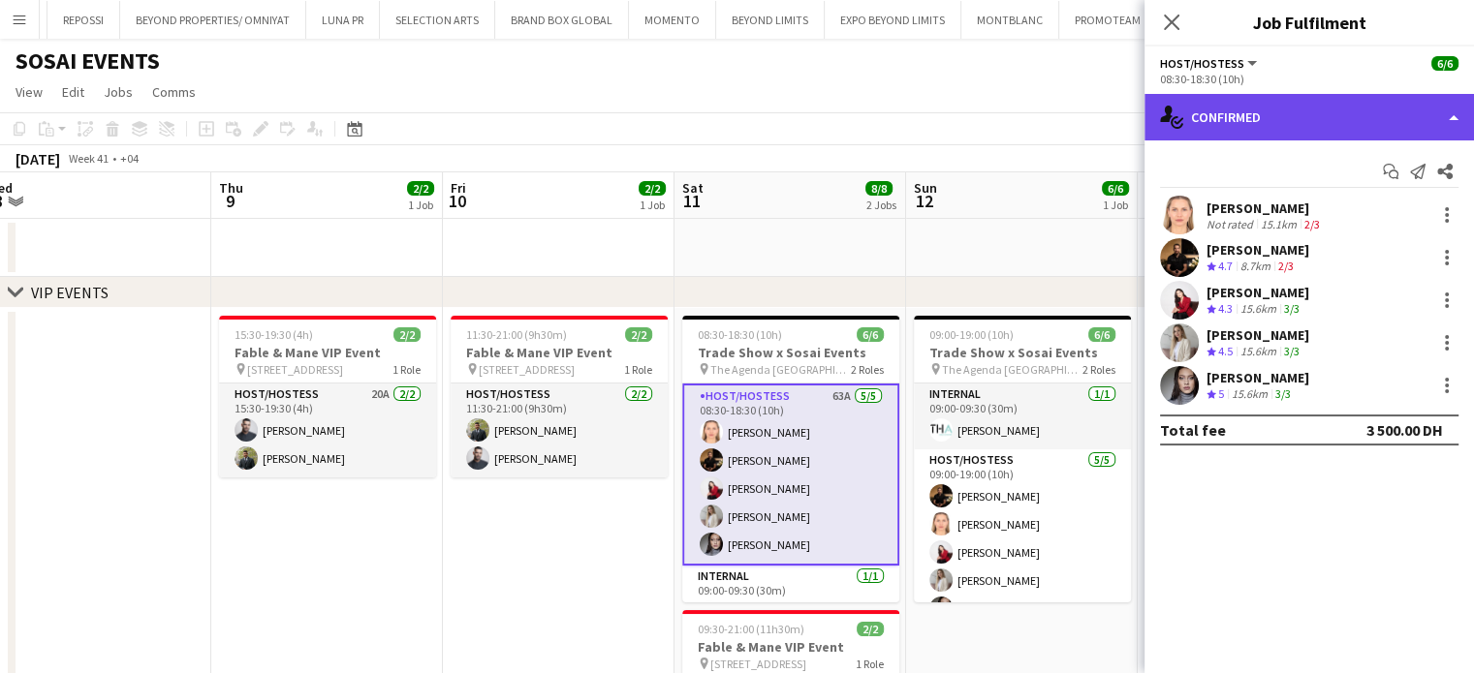
click at [1439, 115] on div "single-neutral-actions-check-2 Confirmed" at bounding box center [1308, 117] width 329 height 47
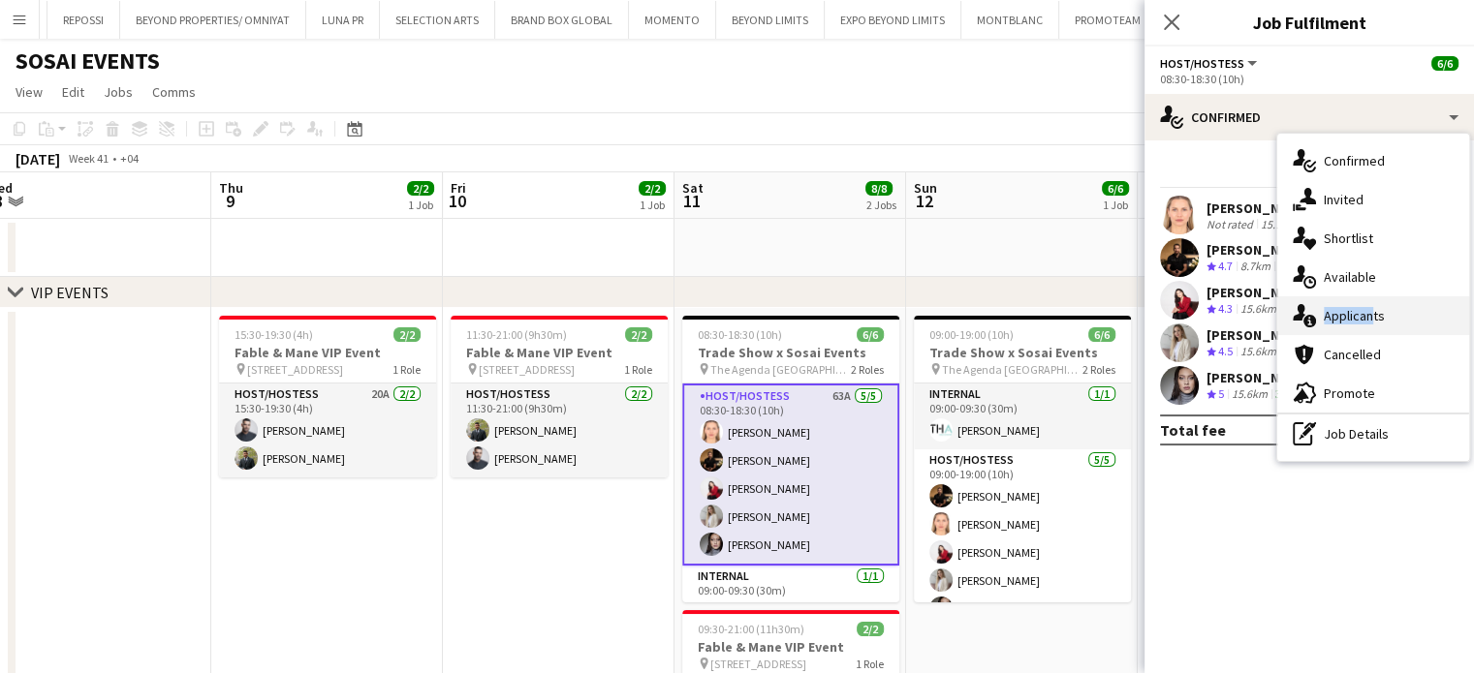
click at [1366, 296] on div "single-neutral-actions-check-2 Confirmed single-neutral-actions-share-1 Invited…" at bounding box center [1373, 297] width 192 height 327
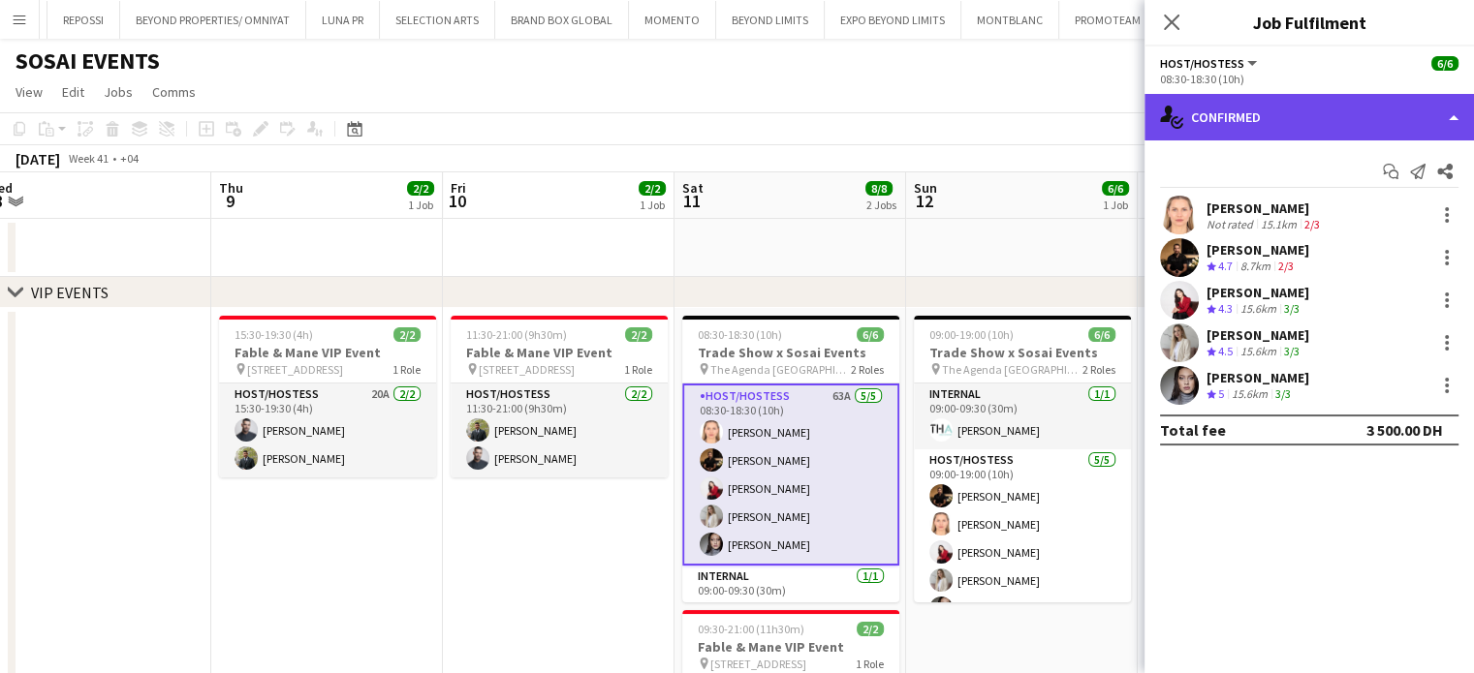
click at [1407, 130] on div "single-neutral-actions-check-2 Confirmed" at bounding box center [1308, 117] width 329 height 47
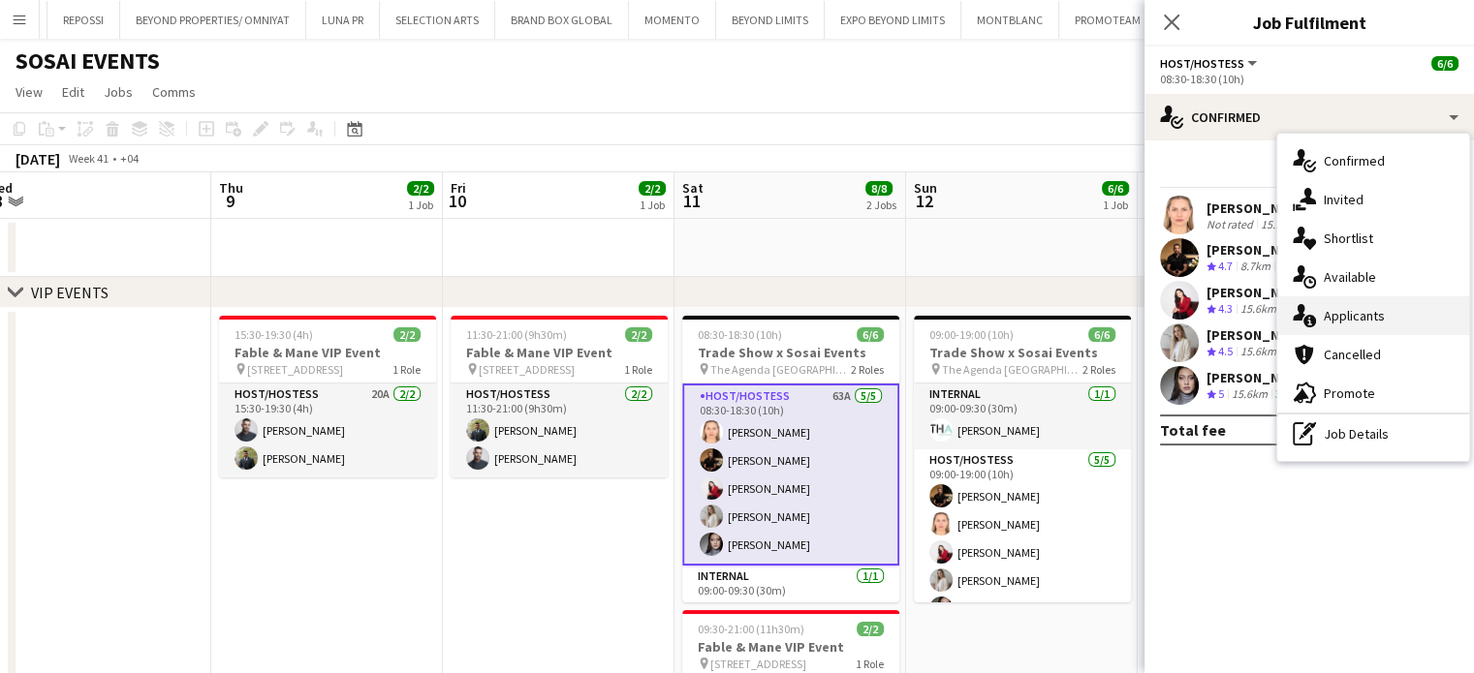
click at [1381, 315] on span "Applicants" at bounding box center [1354, 315] width 61 height 17
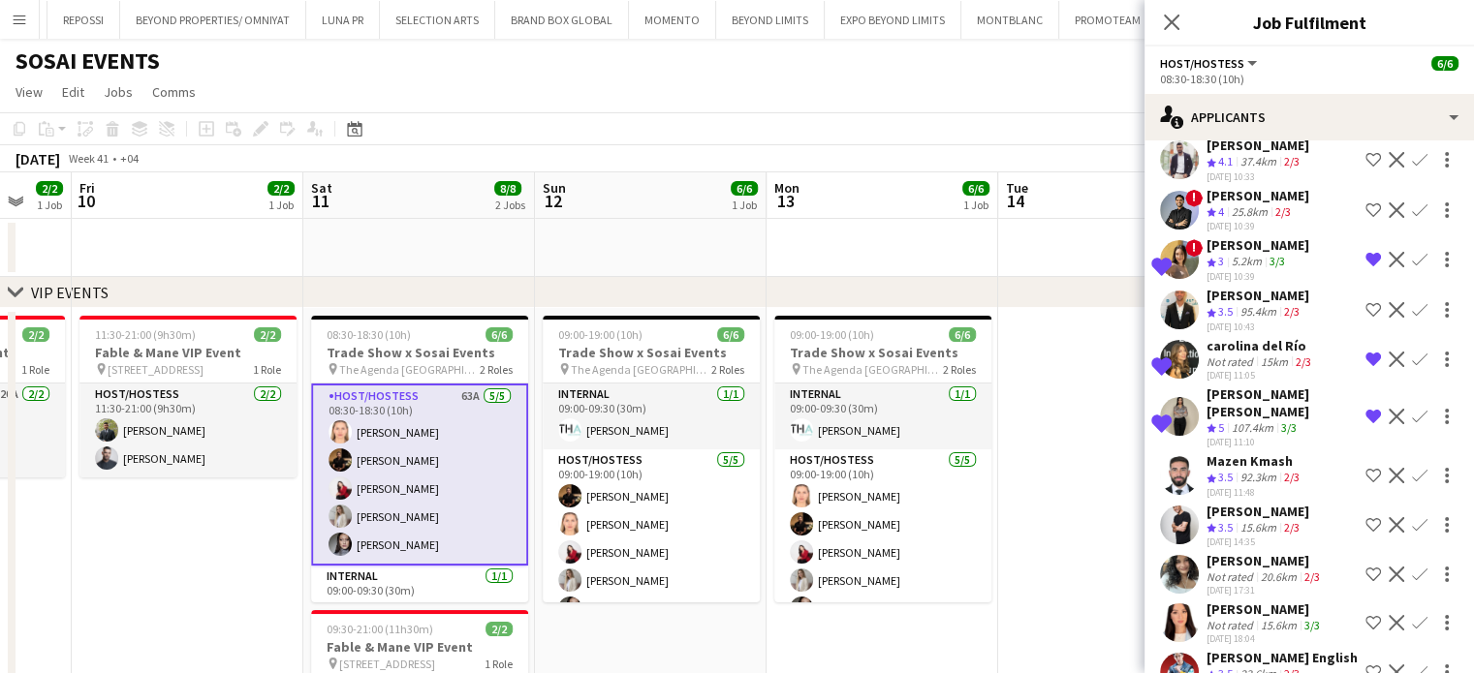
scroll to position [0, 731]
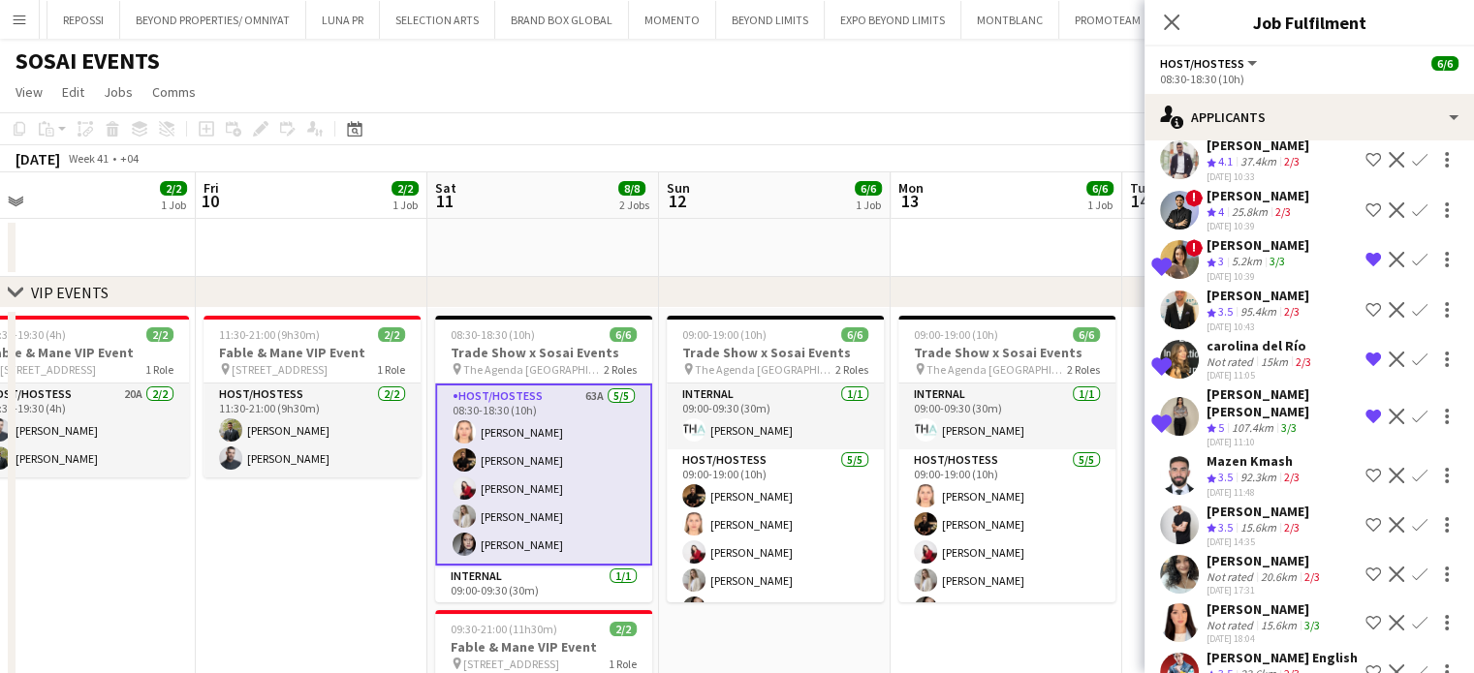
drag, startPoint x: 1009, startPoint y: 426, endPoint x: 762, endPoint y: 396, distance: 248.9
click at [762, 396] on app-calendar-viewport "Mon 6 Tue 7 Wed 8 Thu 9 2/2 1 Job Fri 10 2/2 1 Job Sat 11 8/8 2 Jobs Sun 12 6/6…" at bounding box center [737, 590] width 1474 height 836
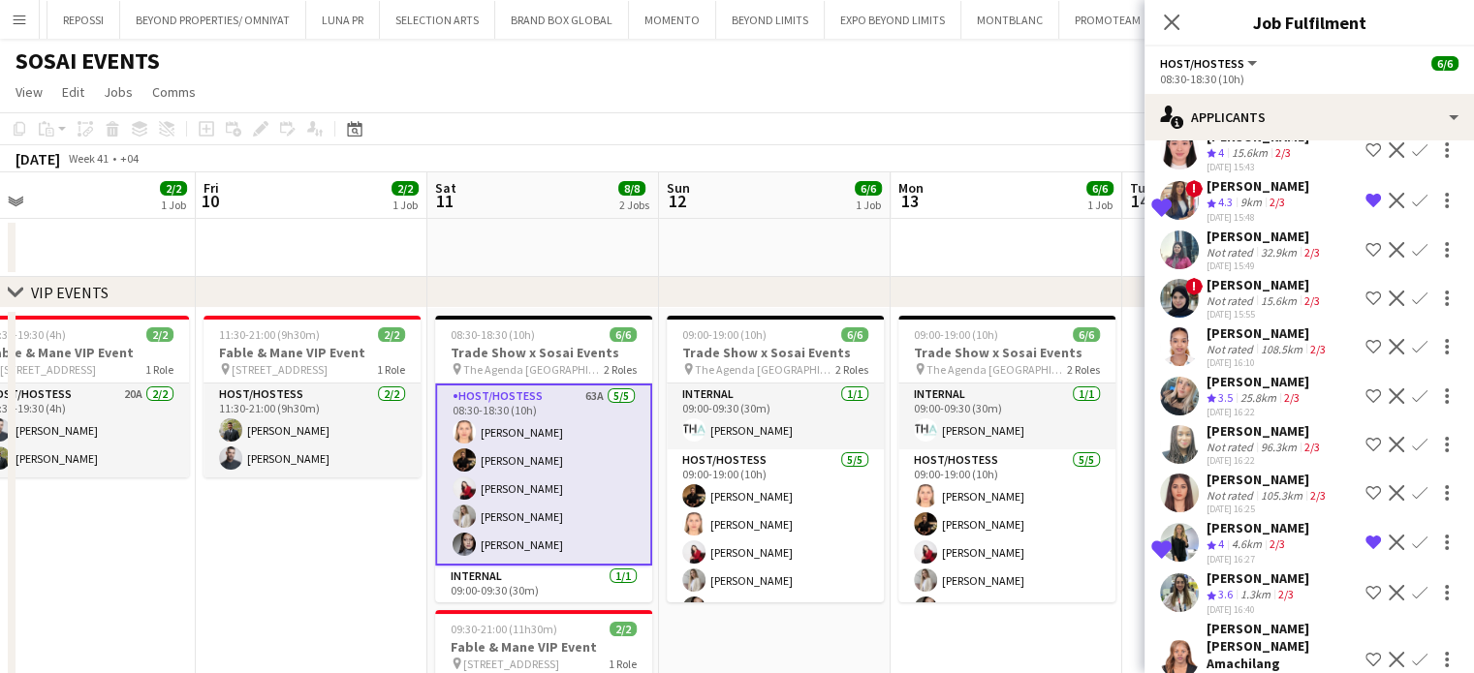
scroll to position [1550, 0]
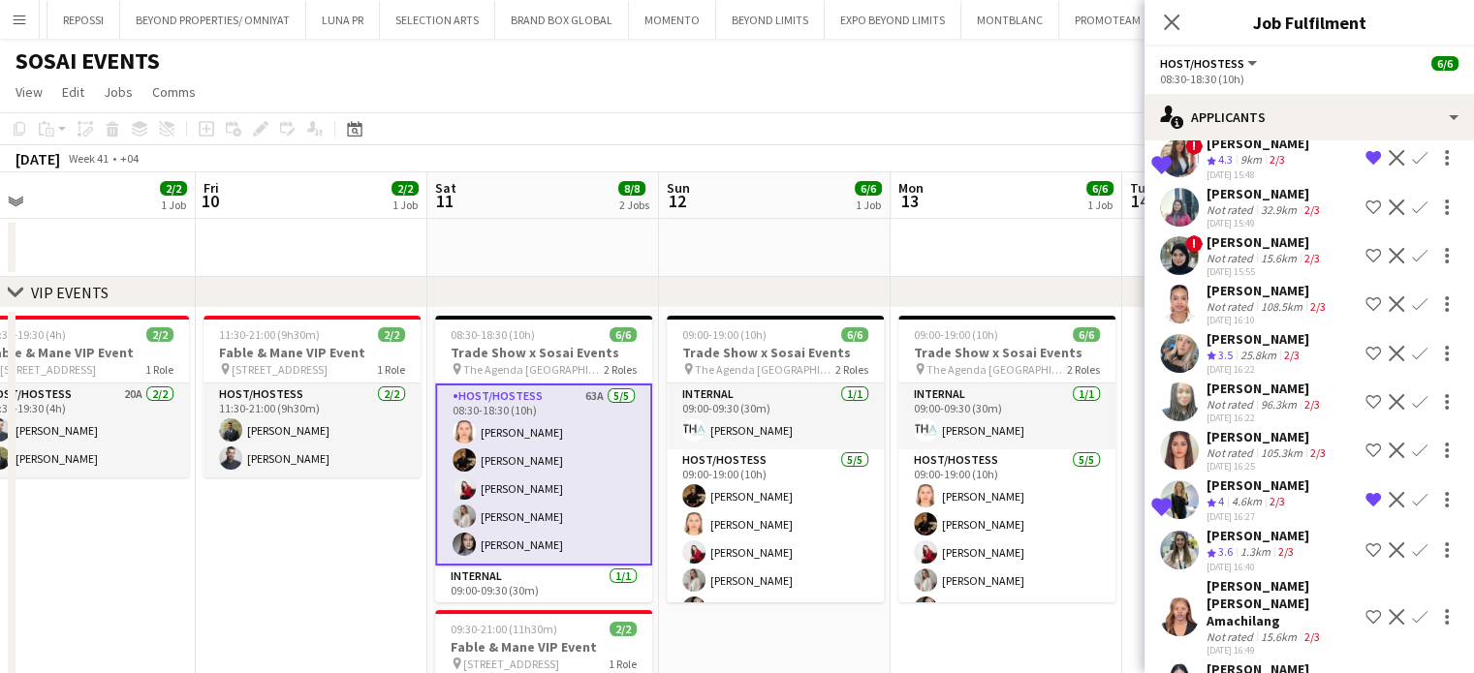
click at [1222, 348] on span "3.5" at bounding box center [1225, 355] width 15 height 15
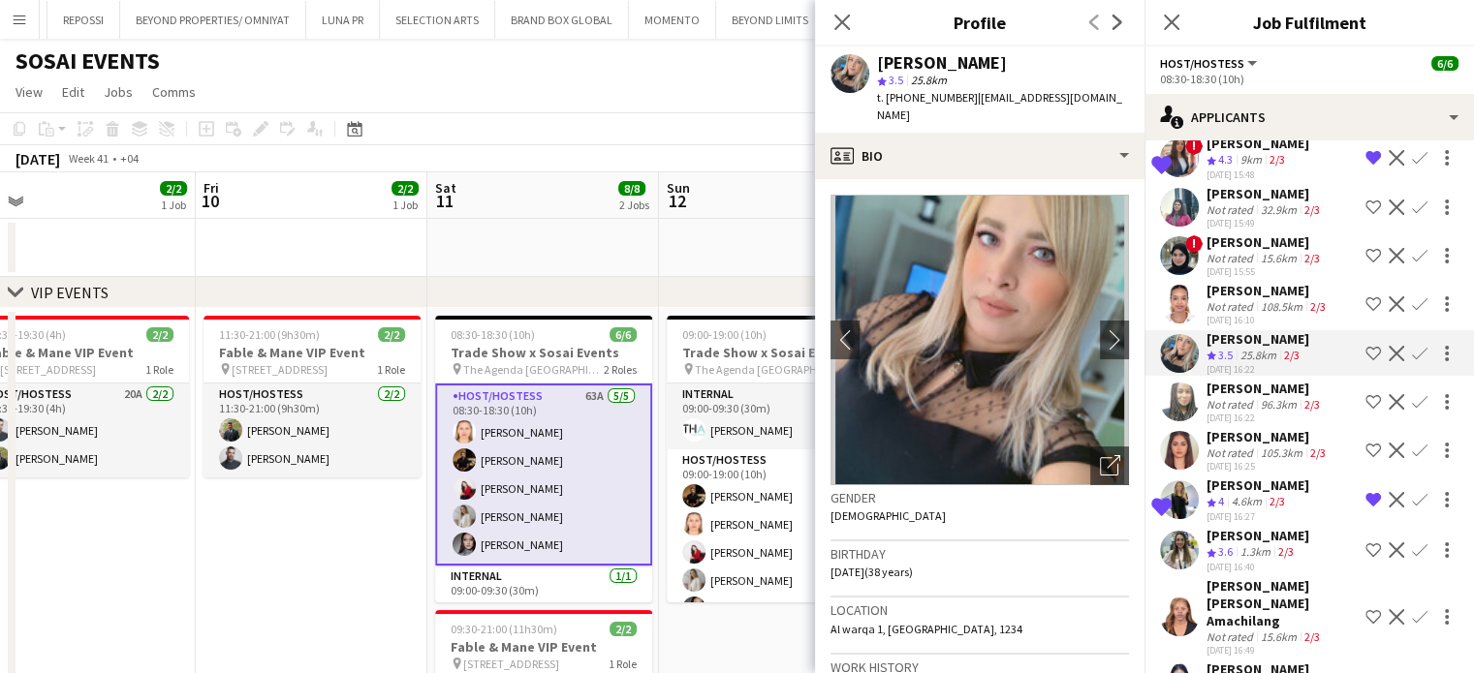
click at [1388, 346] on app-icon "Decline" at bounding box center [1396, 354] width 16 height 16
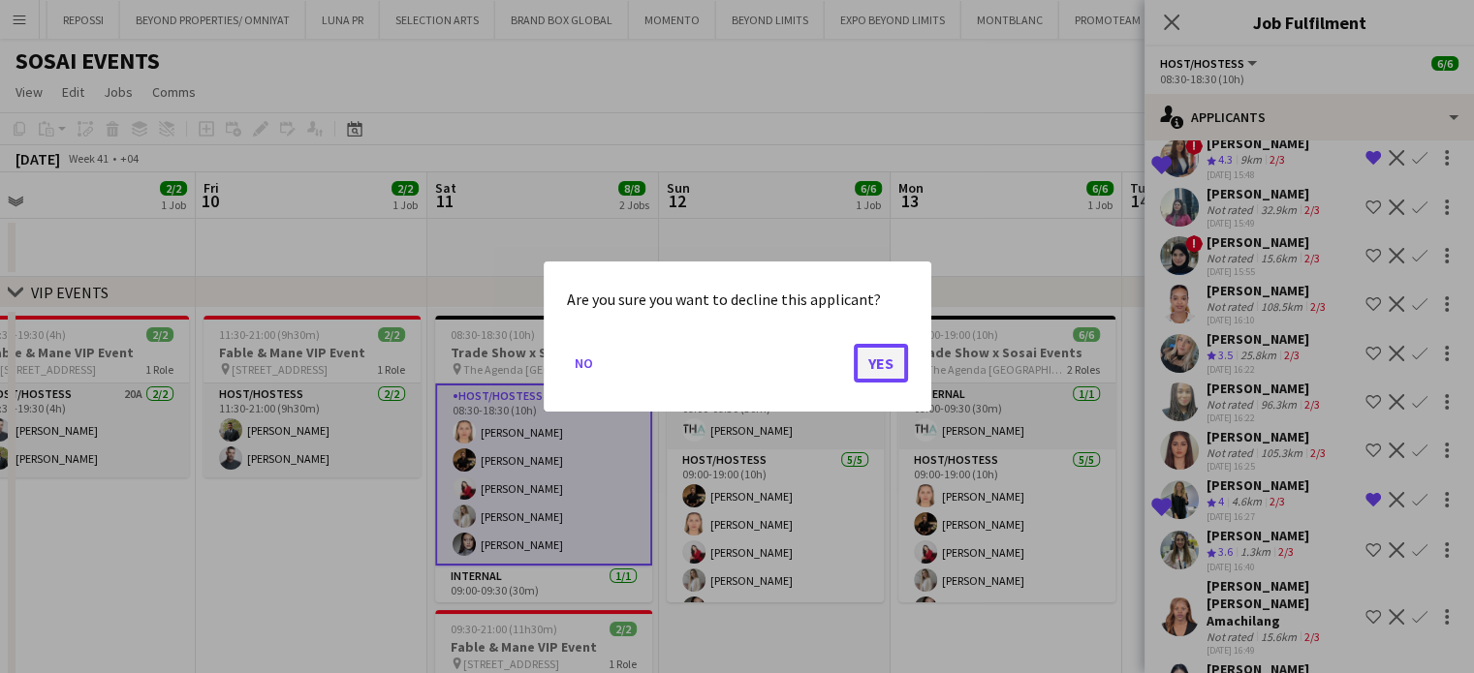
click at [890, 360] on button "Yes" at bounding box center [881, 363] width 54 height 39
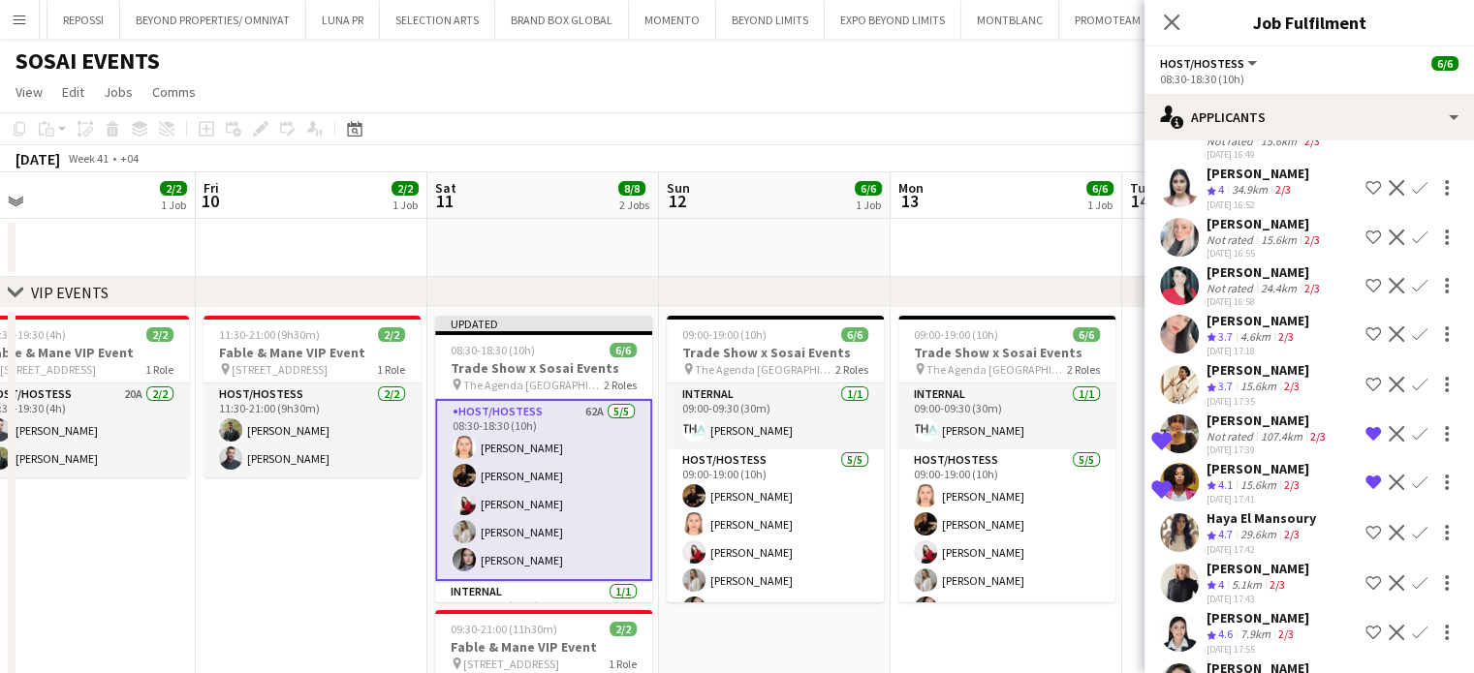
scroll to position [2035, 0]
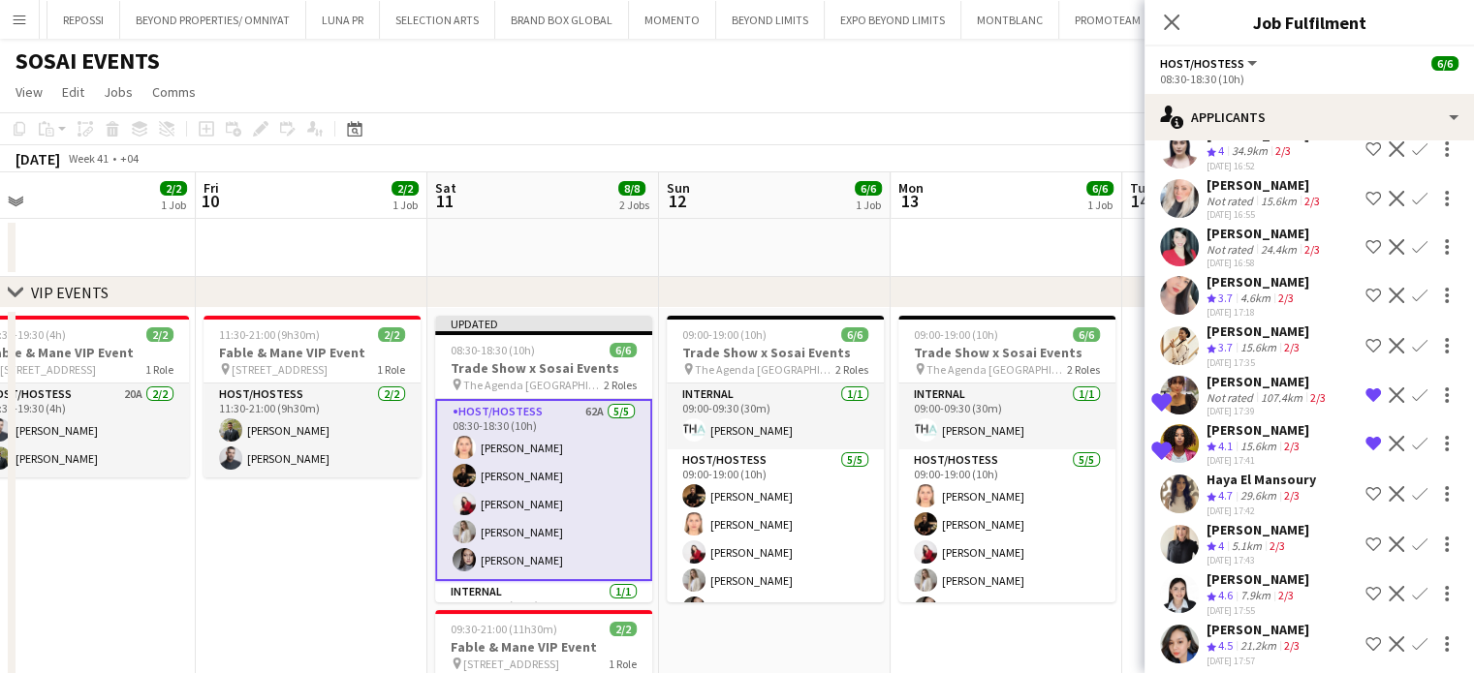
click at [1388, 436] on app-icon "Decline" at bounding box center [1396, 444] width 16 height 16
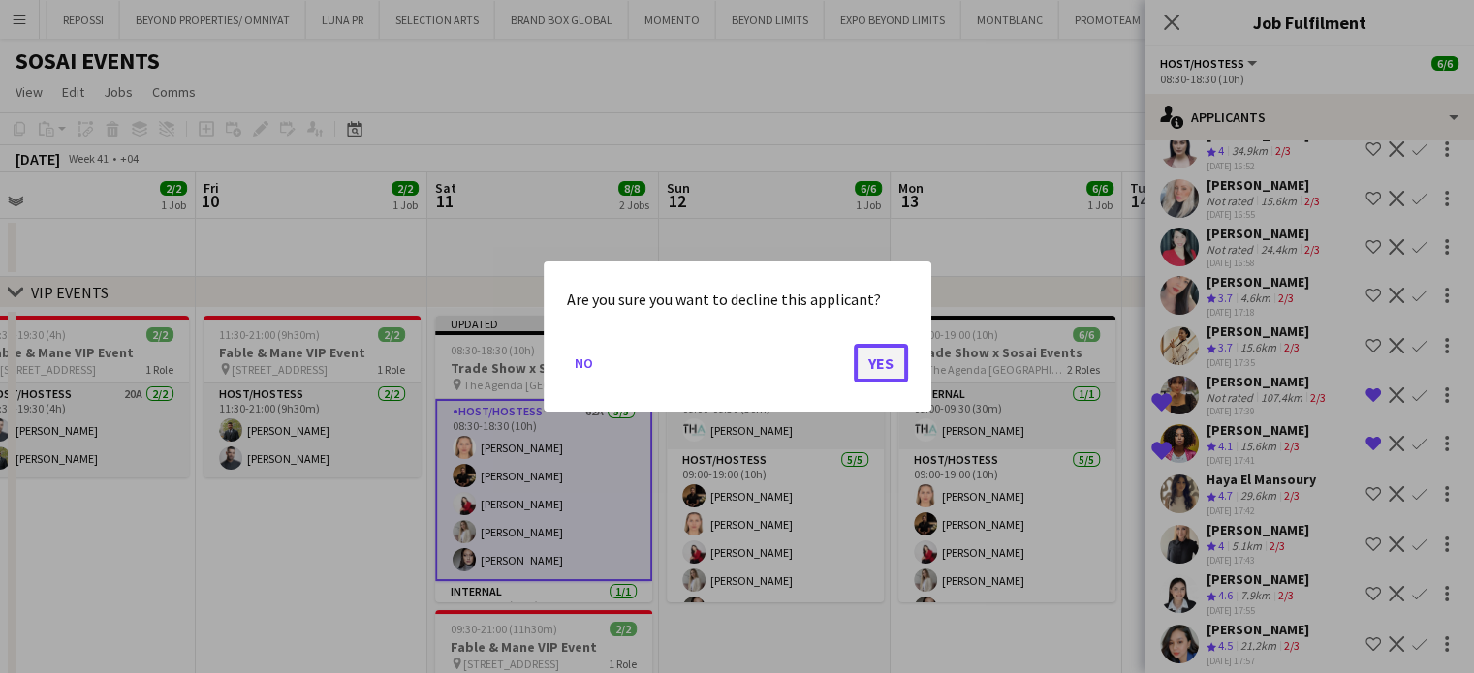
click at [870, 360] on button "Yes" at bounding box center [881, 363] width 54 height 39
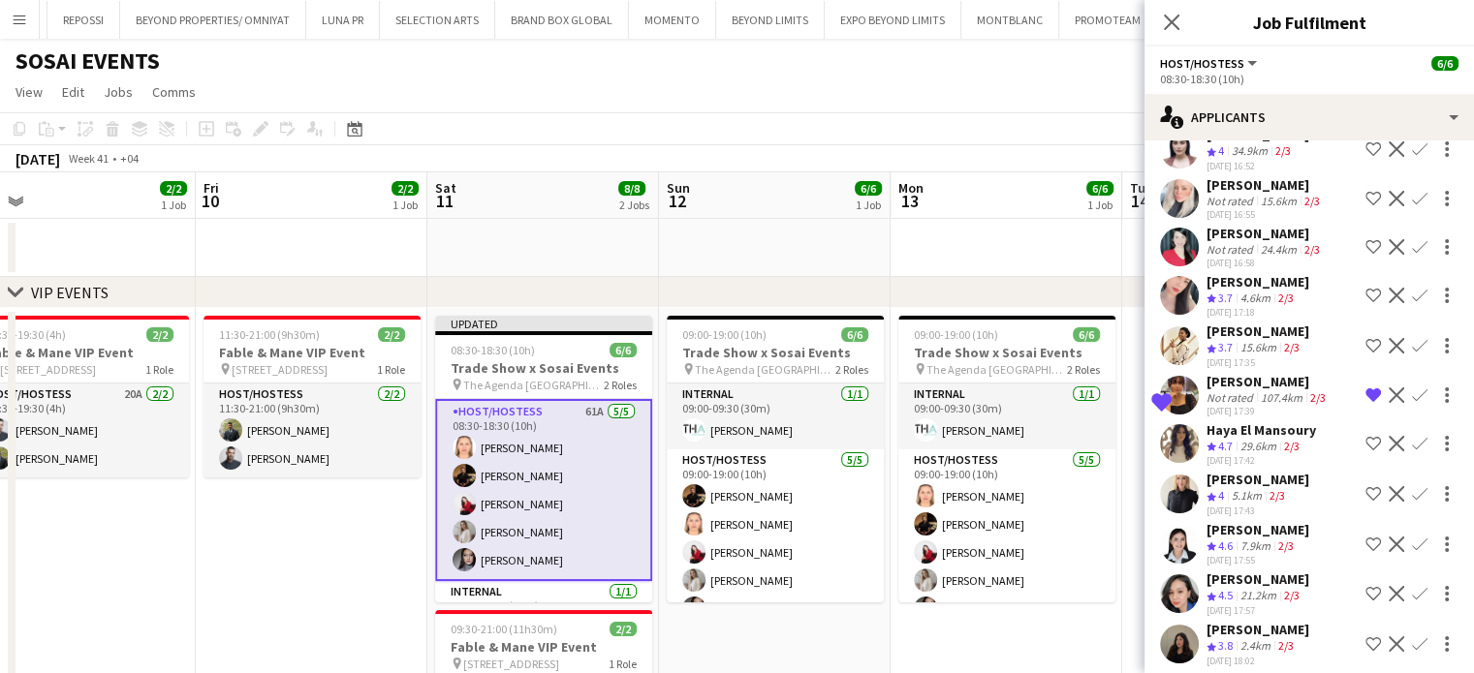
click at [1365, 436] on app-icon "Shortlist crew" at bounding box center [1373, 444] width 16 height 16
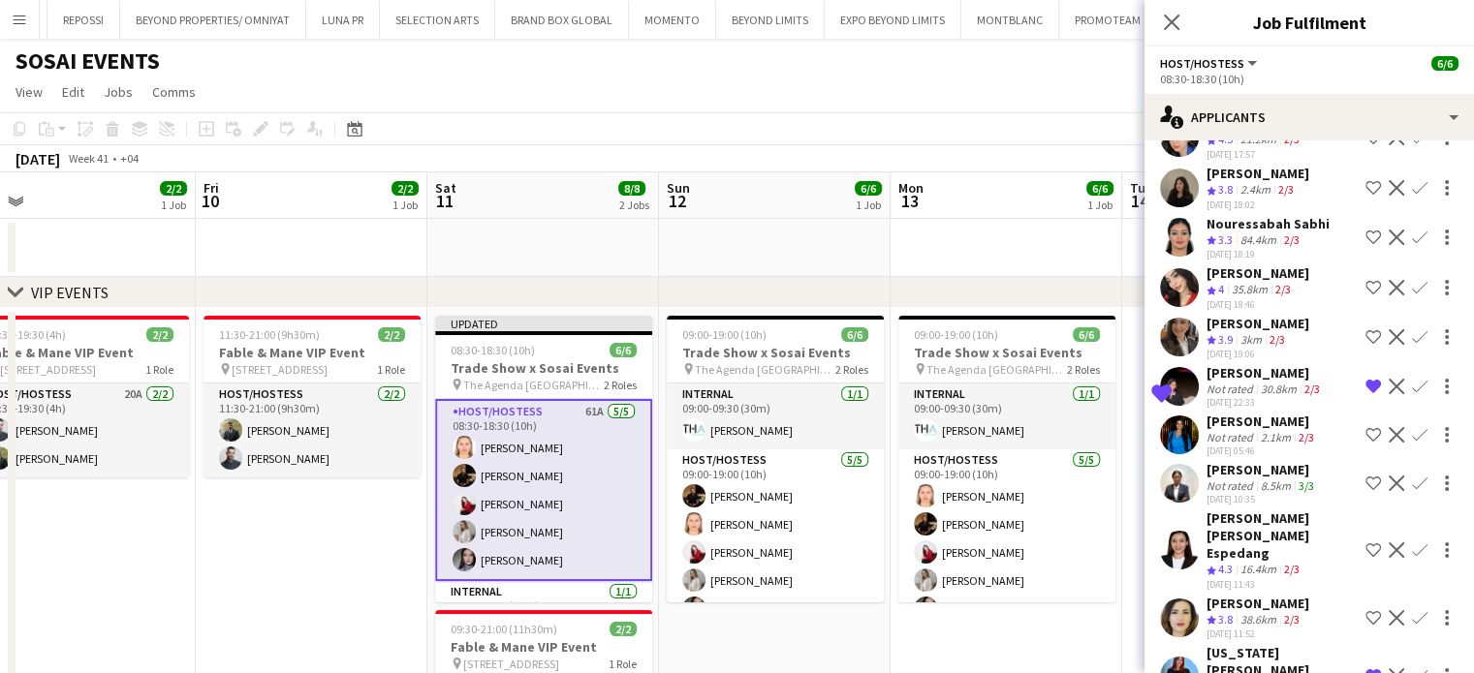
scroll to position [2519, 0]
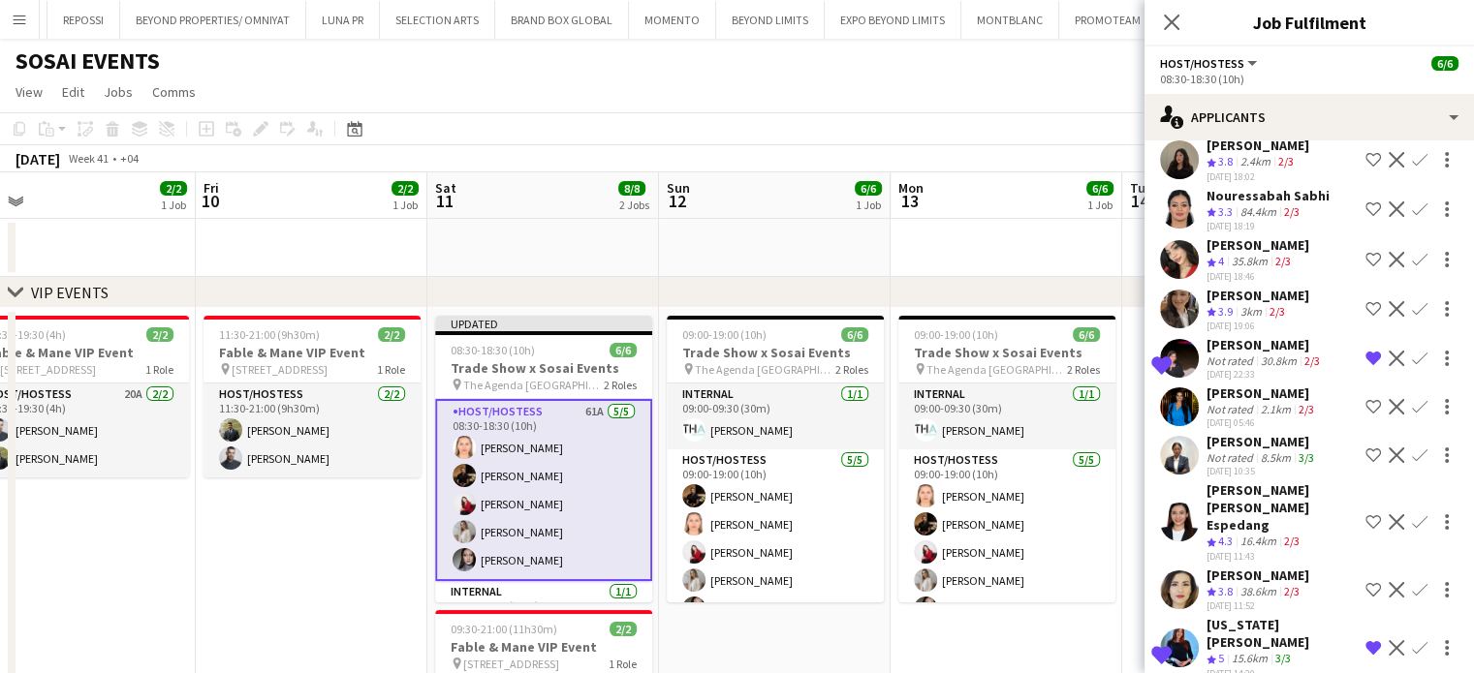
click at [1365, 463] on app-icon "Shortlist crew" at bounding box center [1373, 456] width 16 height 16
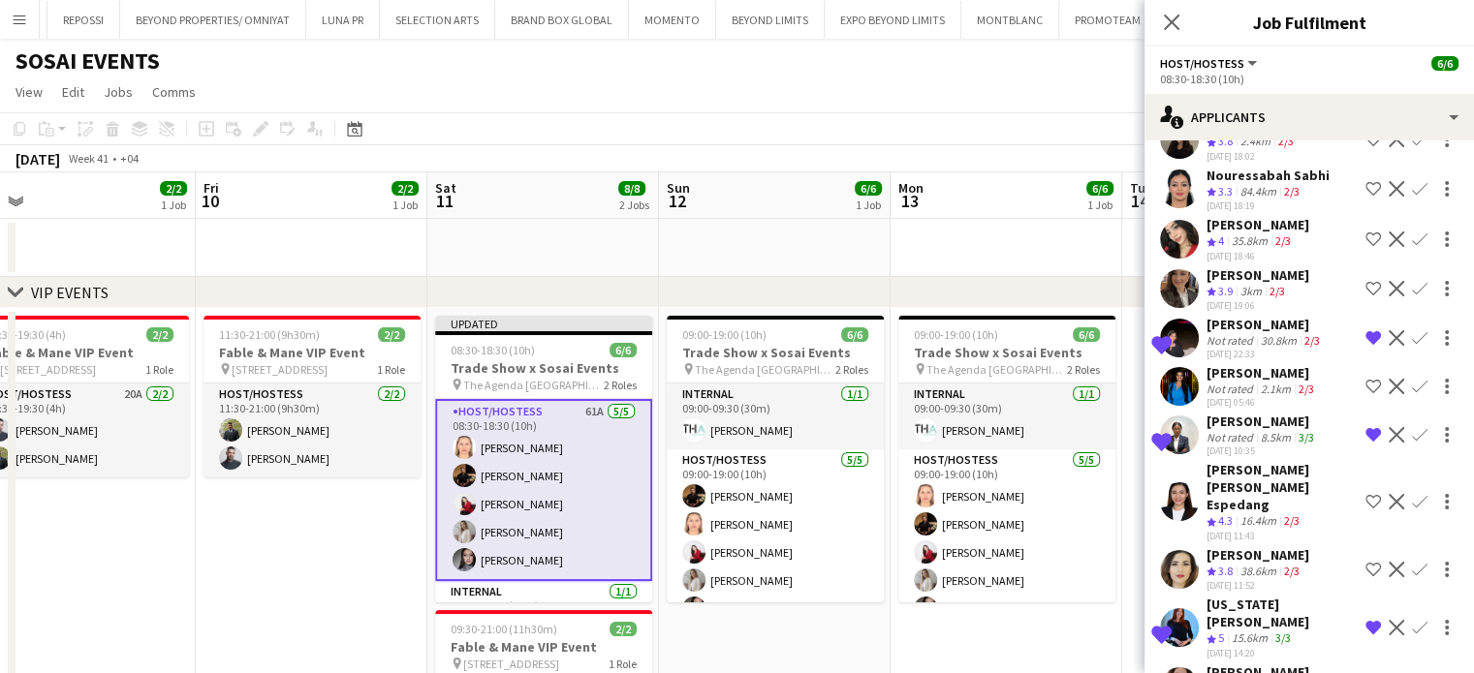
scroll to position [2548, 0]
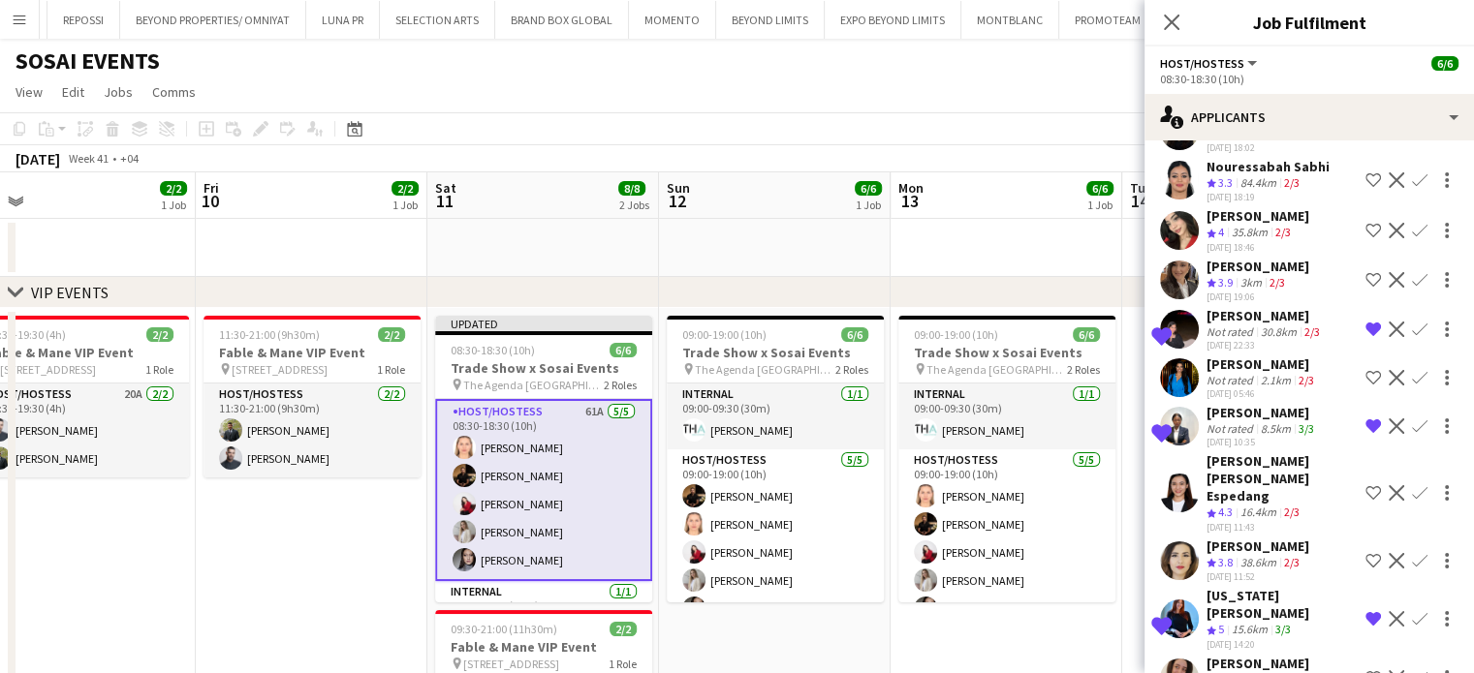
click at [1365, 670] on app-icon "Shortlist crew" at bounding box center [1373, 678] width 16 height 16
click at [1388, 553] on app-icon "Decline" at bounding box center [1396, 561] width 16 height 16
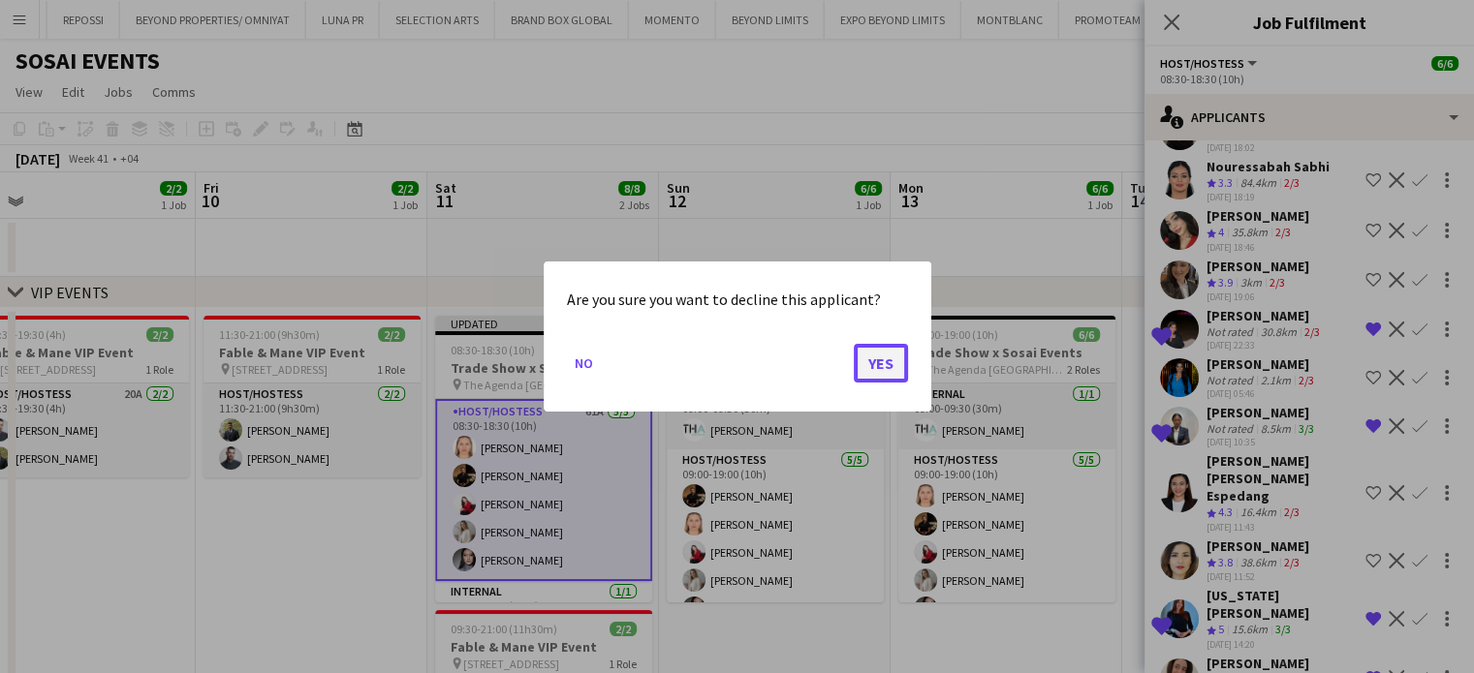
click at [884, 361] on button "Yes" at bounding box center [881, 363] width 54 height 39
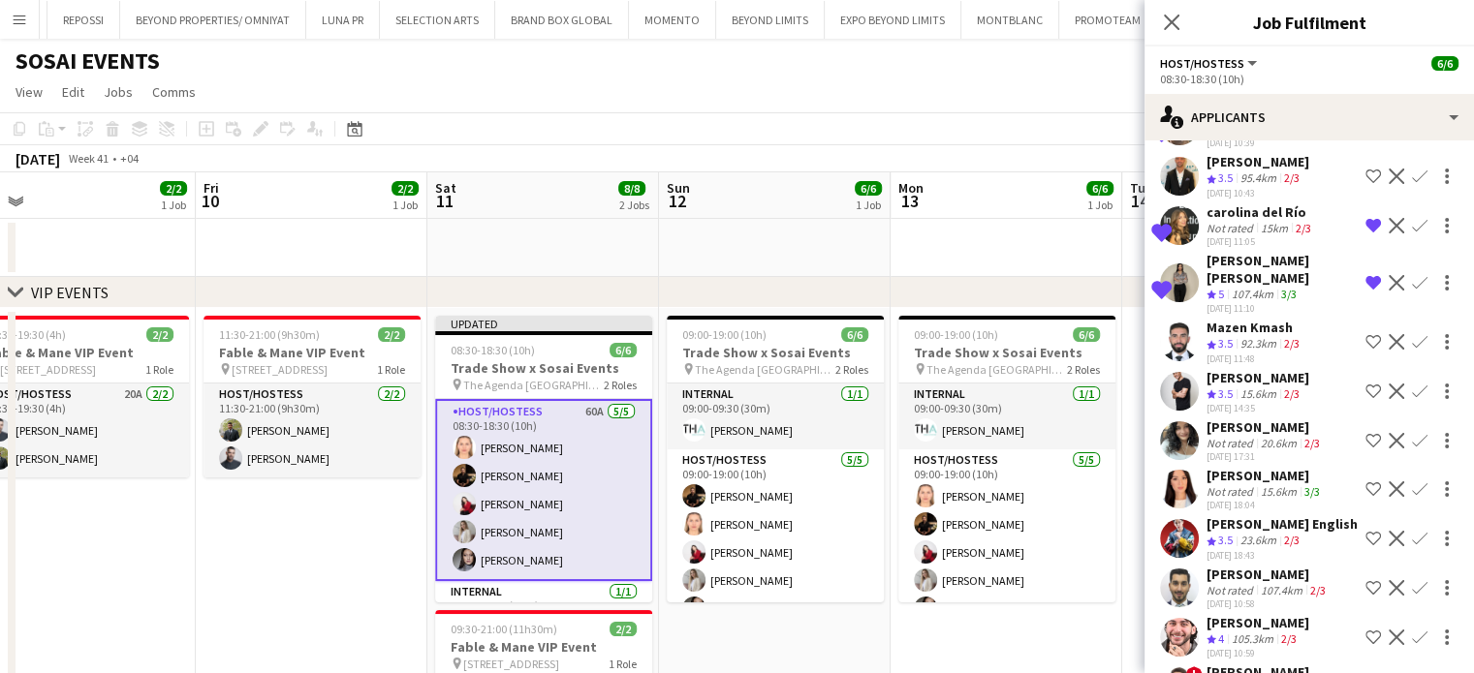
scroll to position [388, 0]
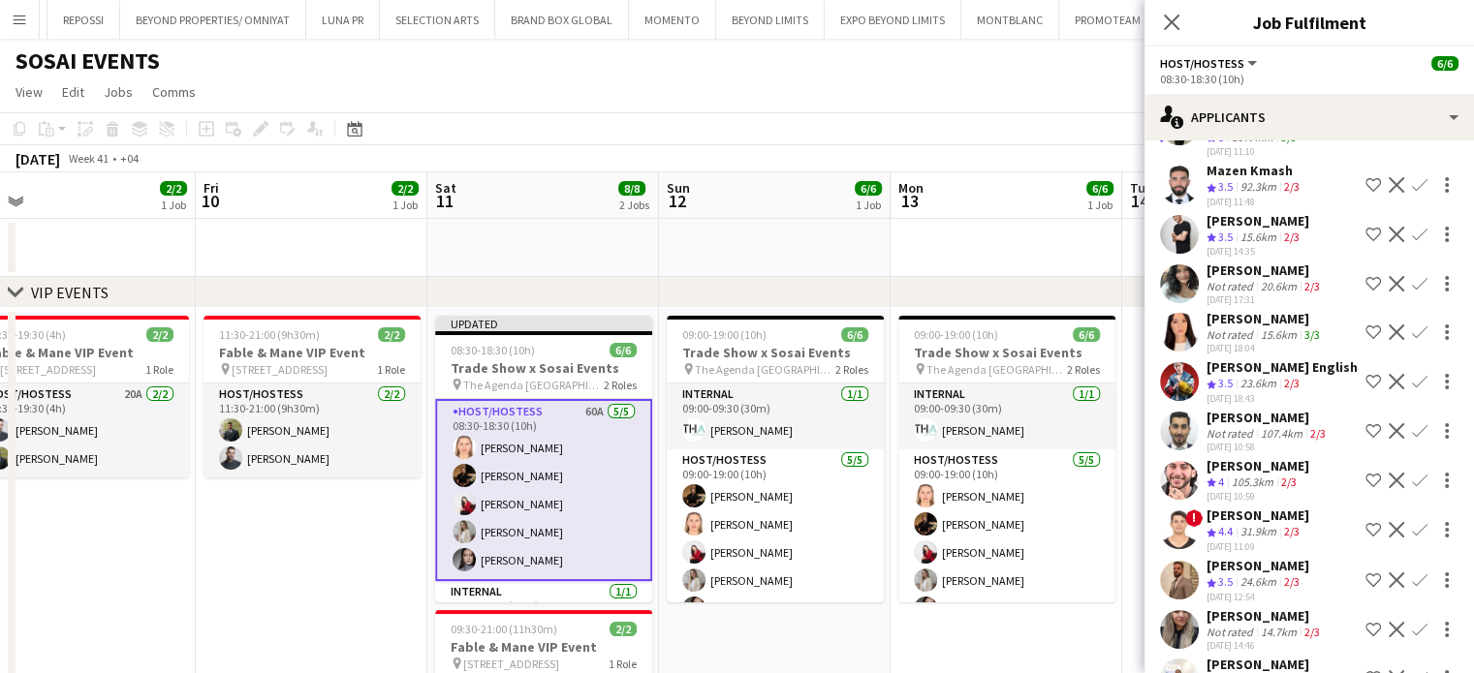
click at [1029, 271] on app-date-cell at bounding box center [1006, 248] width 232 height 58
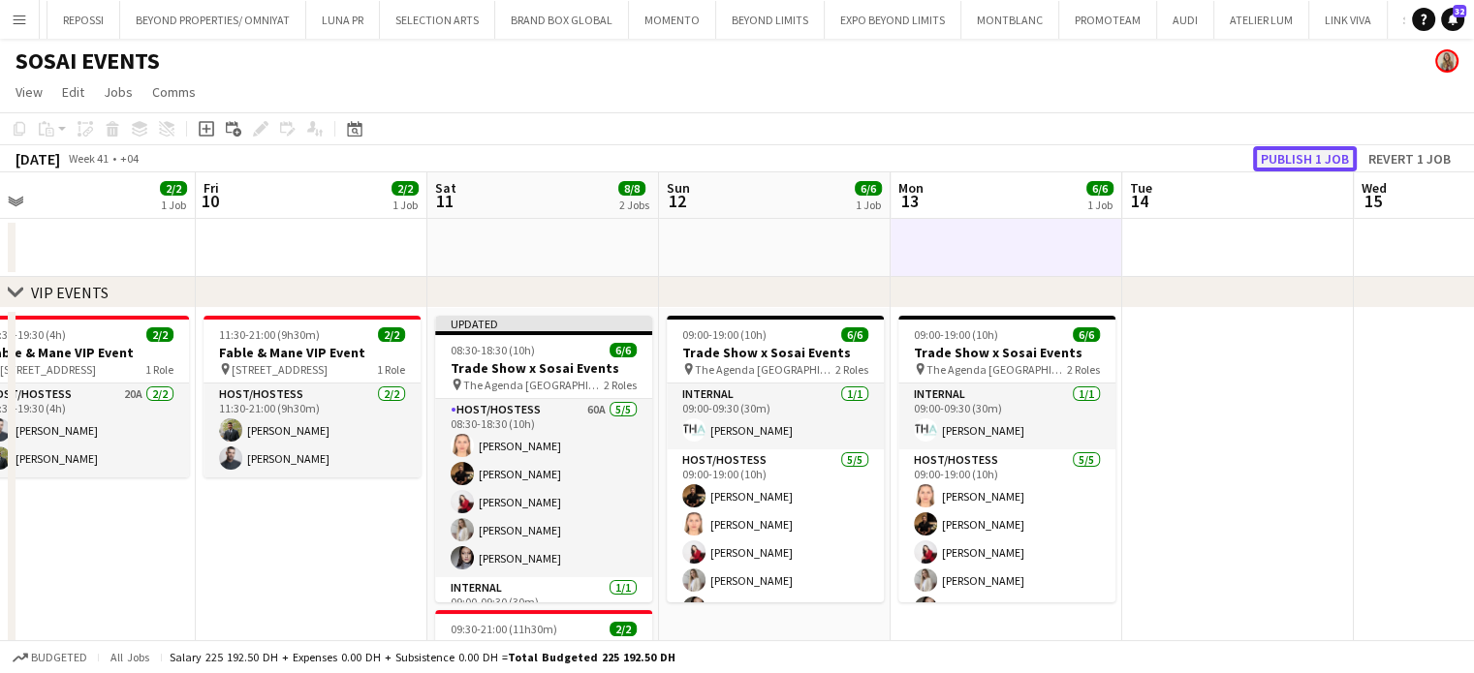
click at [1311, 165] on button "Publish 1 job" at bounding box center [1305, 158] width 104 height 25
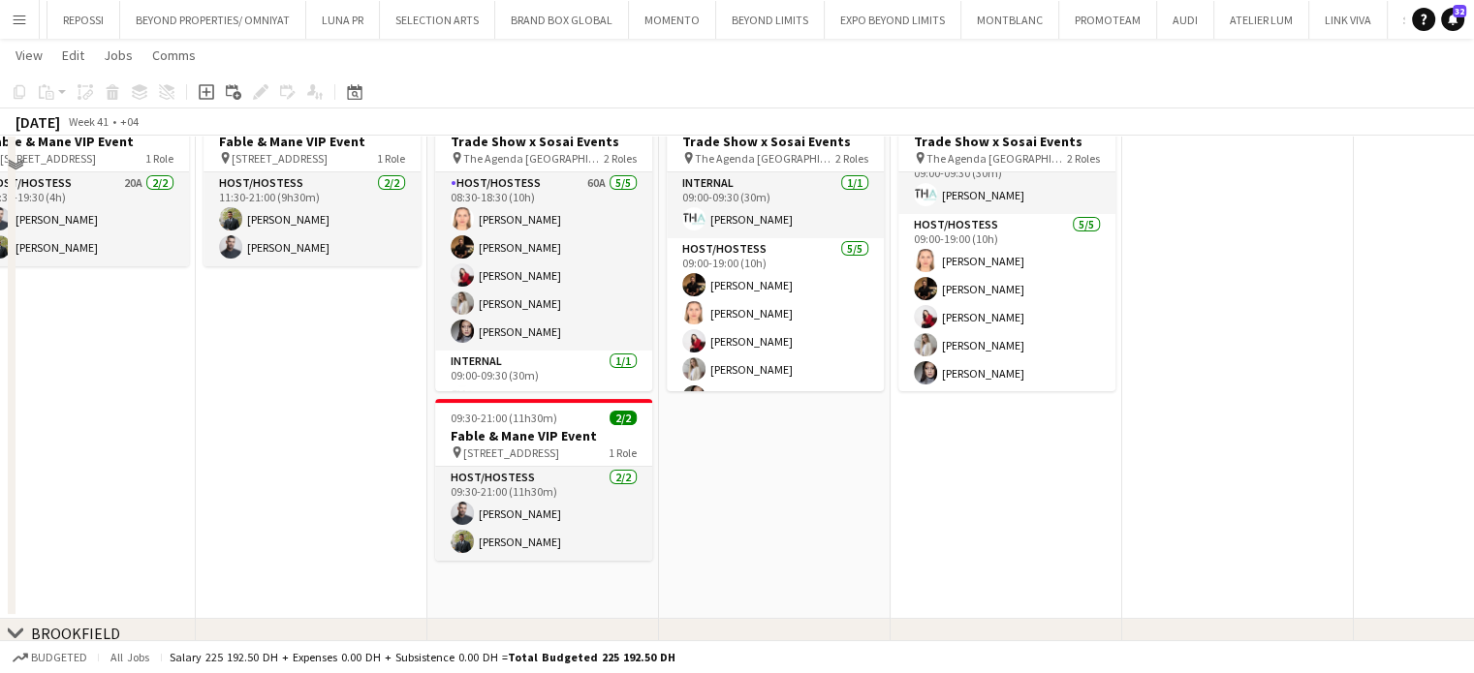
scroll to position [75, 0]
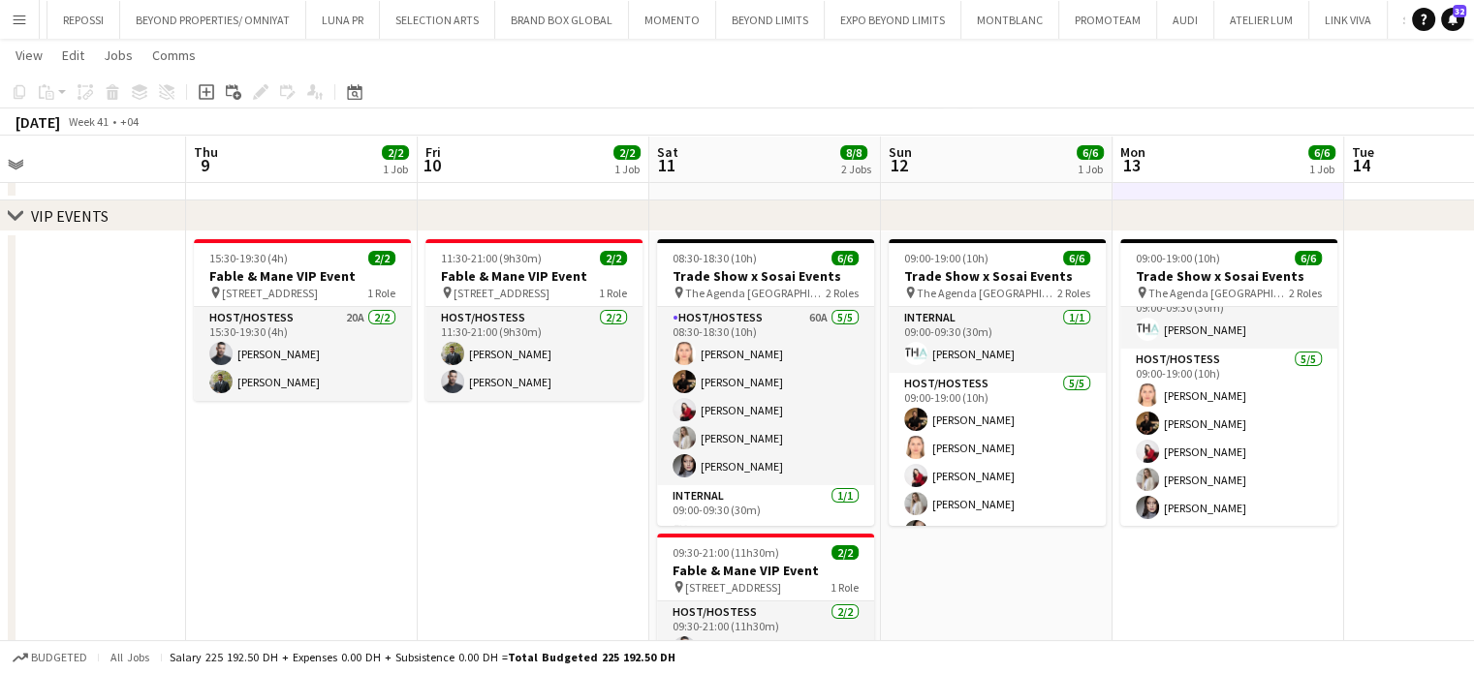
drag, startPoint x: 357, startPoint y: 431, endPoint x: 531, endPoint y: 438, distance: 174.5
click at [531, 438] on app-calendar-viewport "Mon 6 Tue 7 Wed 8 Thu 9 2/2 1 Job Fri 10 2/2 1 Job Sat 11 8/8 2 Jobs Sun 12 6/6…" at bounding box center [737, 466] width 1474 height 931
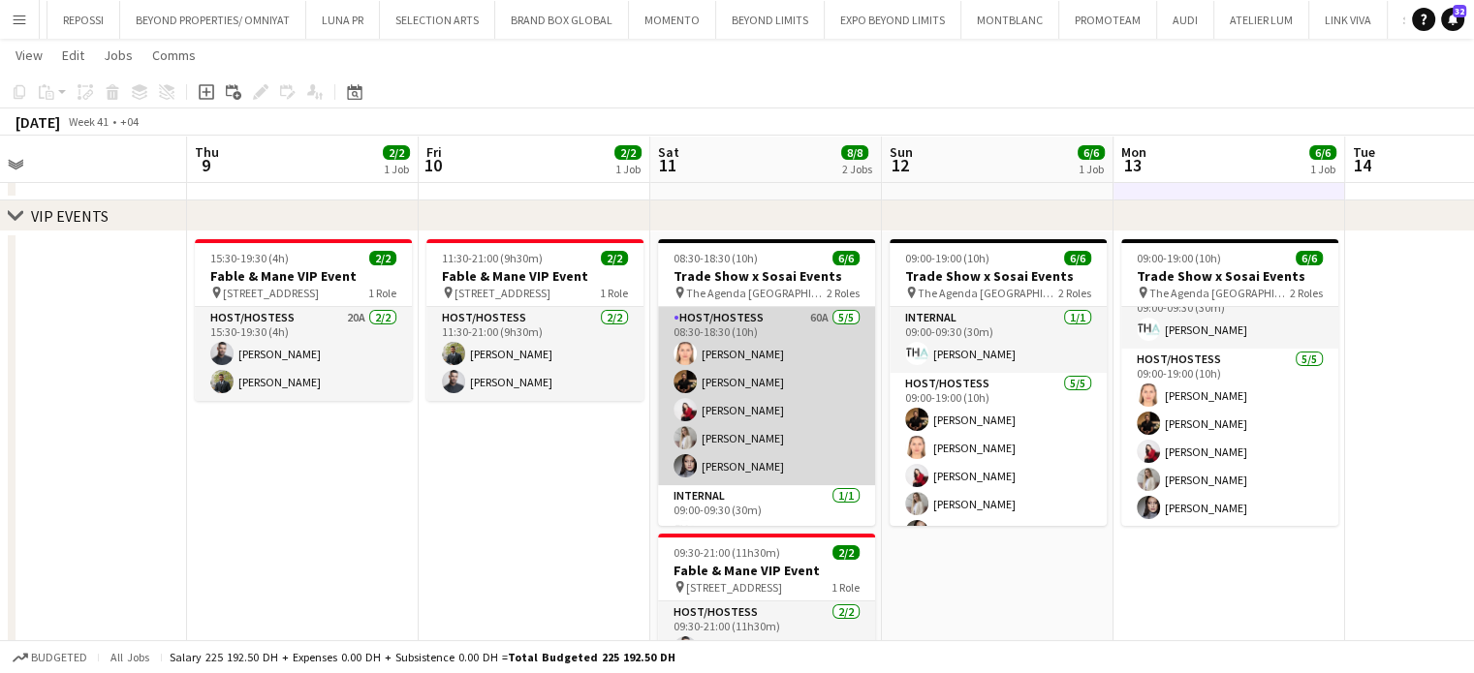
click at [768, 379] on app-card-role "Host/Hostess 60A 5/5 08:30-18:30 (10h) Marija Bozic Wael Kharoufah Valeriia Mit…" at bounding box center [766, 396] width 217 height 178
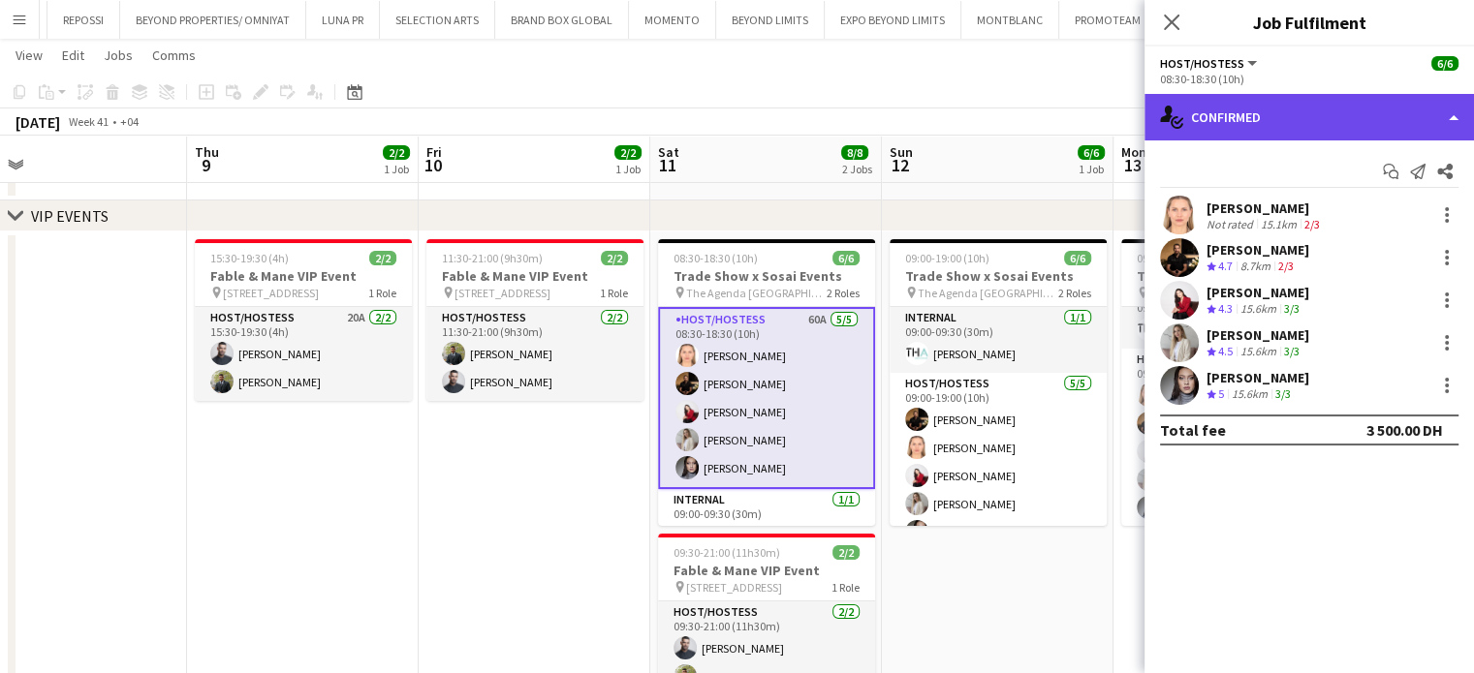
drag, startPoint x: 1432, startPoint y: 106, endPoint x: 1444, endPoint y: 162, distance: 57.4
click at [1431, 106] on div "single-neutral-actions-check-2 Confirmed" at bounding box center [1308, 117] width 329 height 47
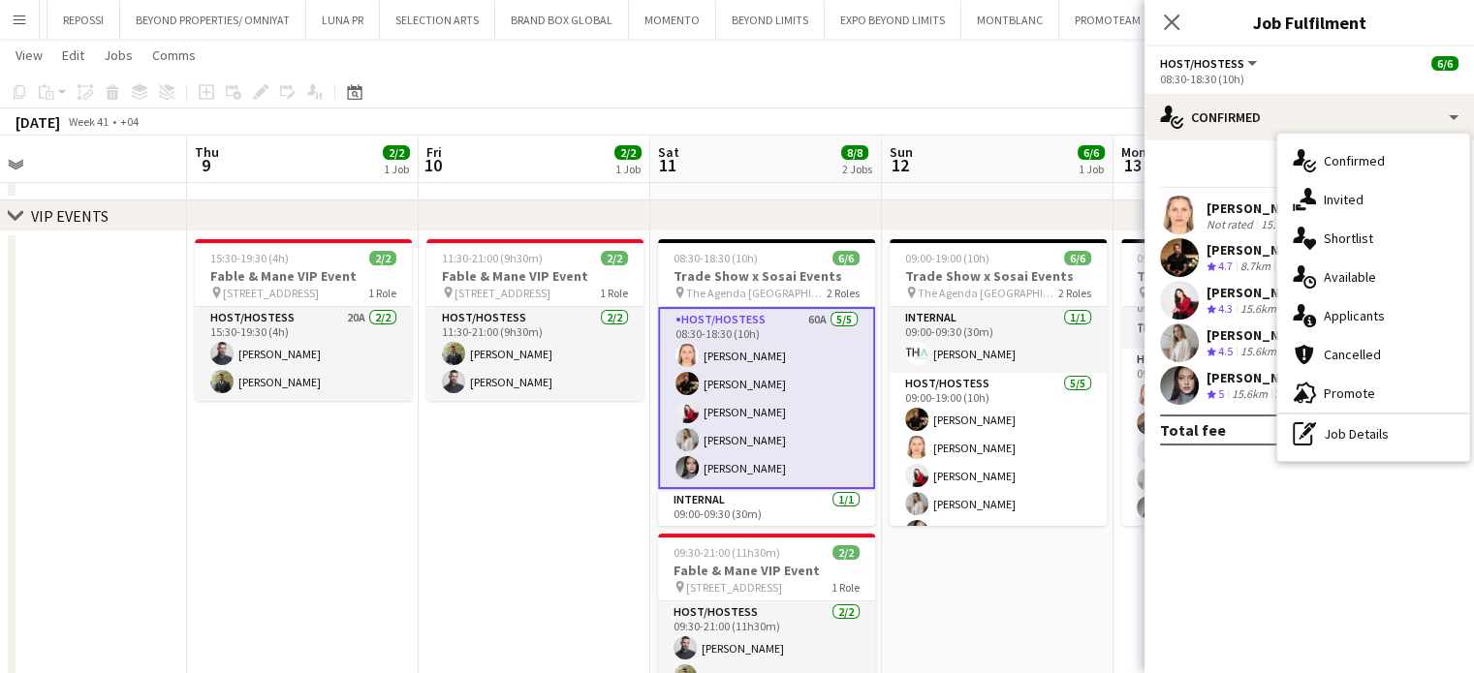
click at [1357, 442] on div "pen-write Job Details" at bounding box center [1373, 434] width 192 height 39
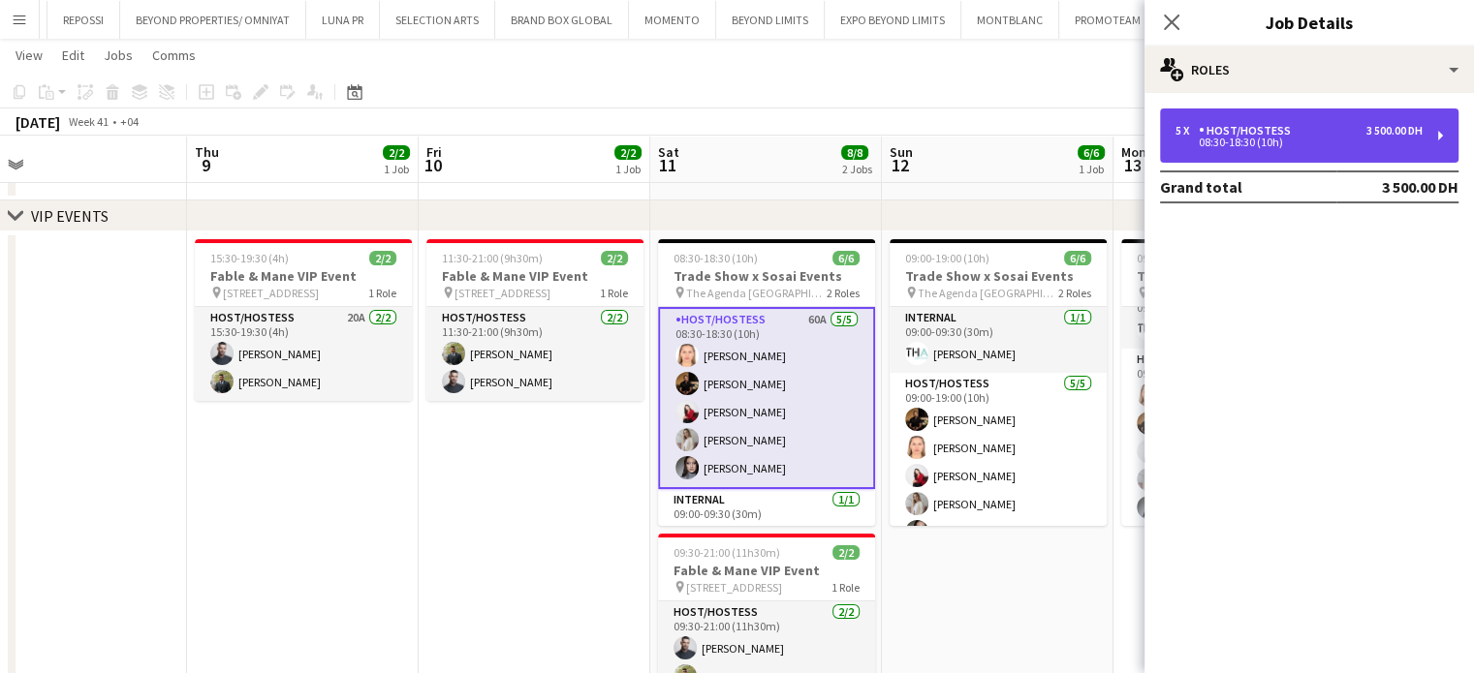
click at [1244, 145] on div "08:30-18:30 (10h)" at bounding box center [1298, 143] width 247 height 10
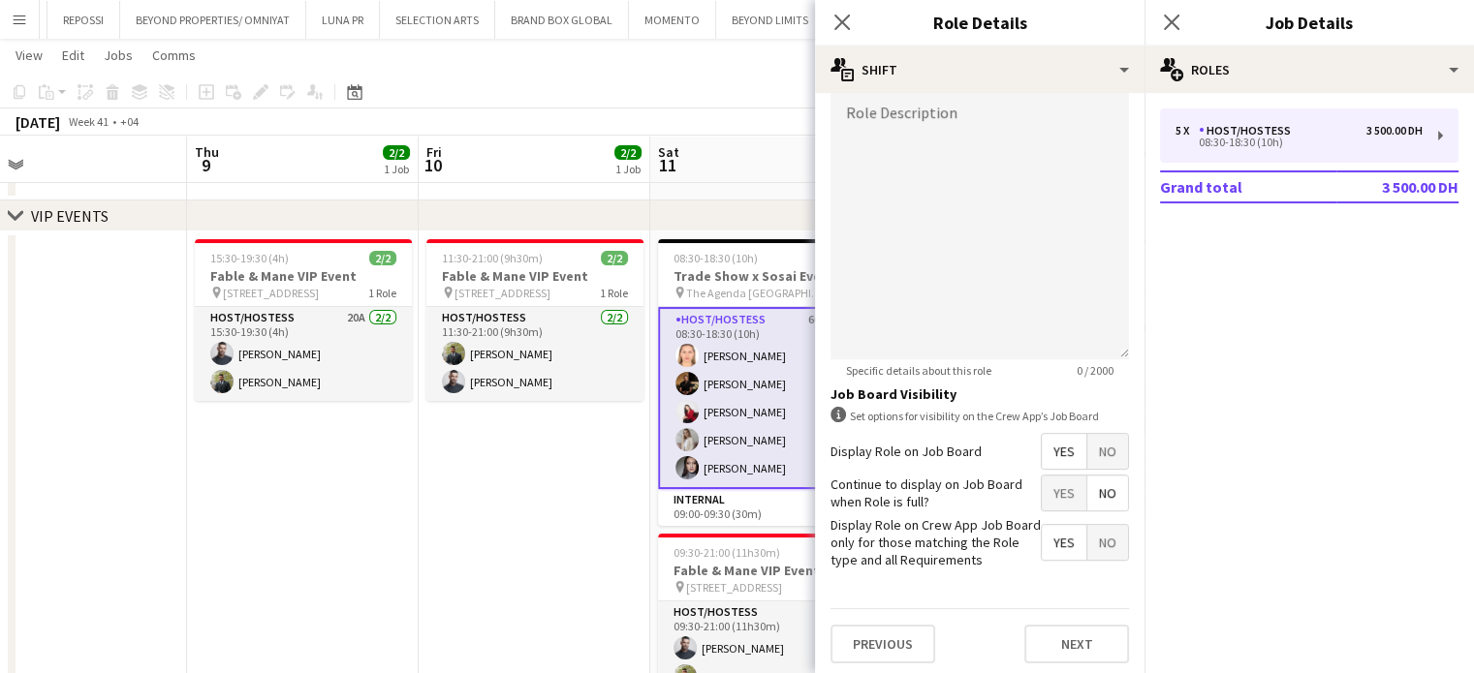
click at [1099, 441] on span "No" at bounding box center [1107, 451] width 41 height 35
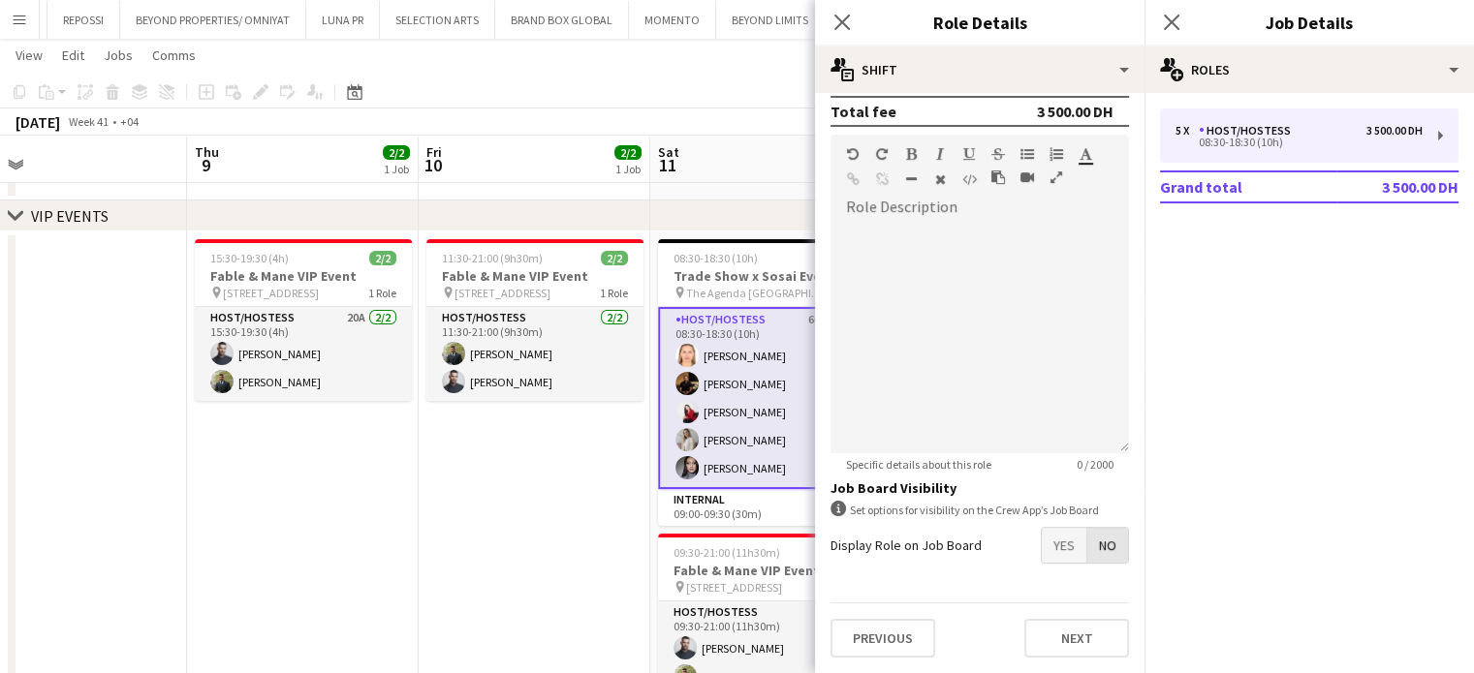
scroll to position [535, 0]
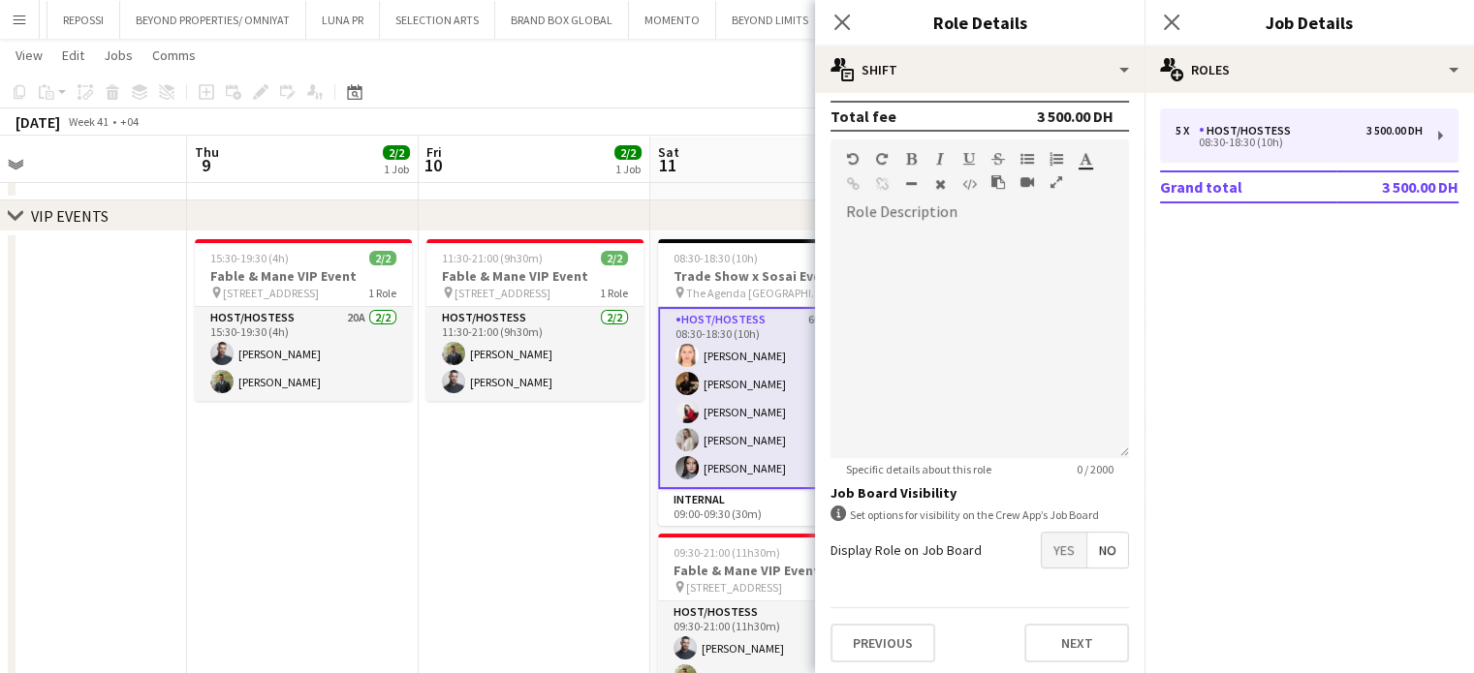
click at [612, 480] on app-date-cell "11:30-21:00 (9h30m) 2/2 Fable & Mane VIP Event pin Alserkal Avenue, Warehouse 4…" at bounding box center [535, 493] width 232 height 522
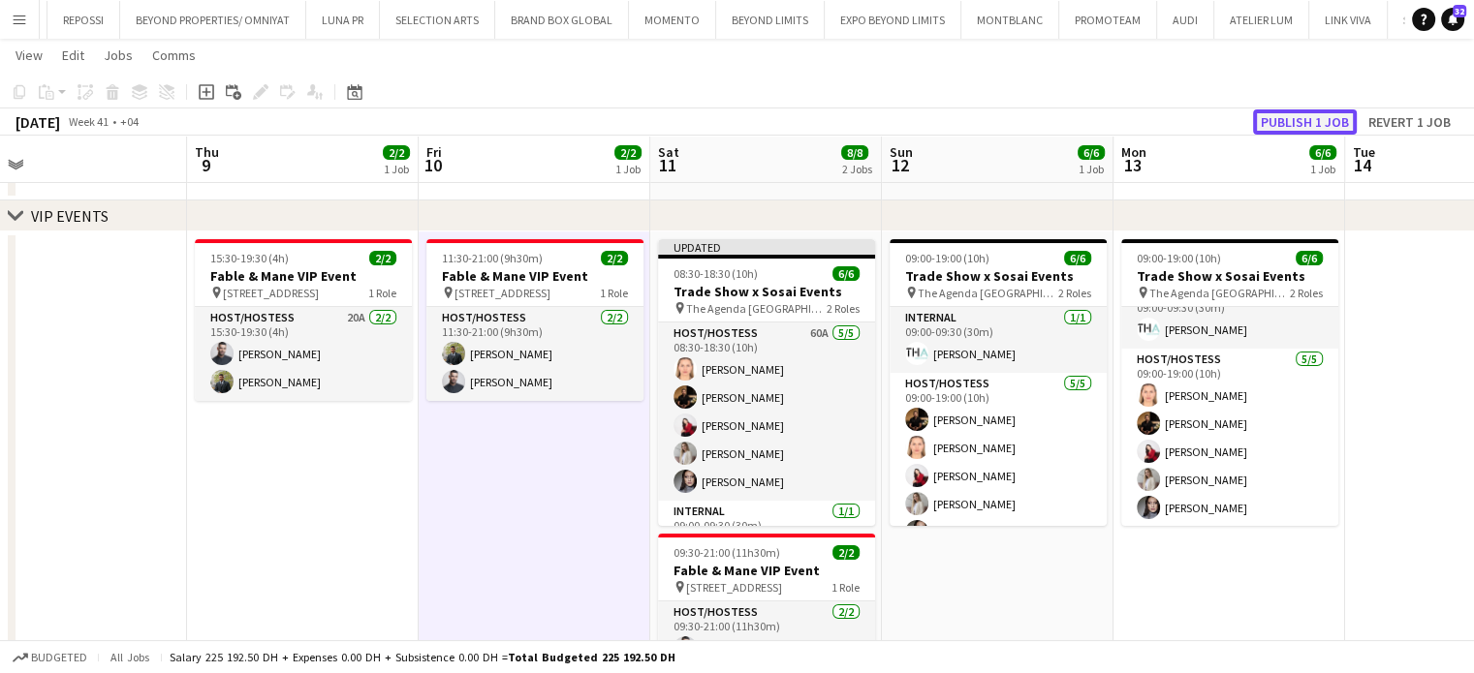
click at [1275, 115] on button "Publish 1 job" at bounding box center [1305, 121] width 104 height 25
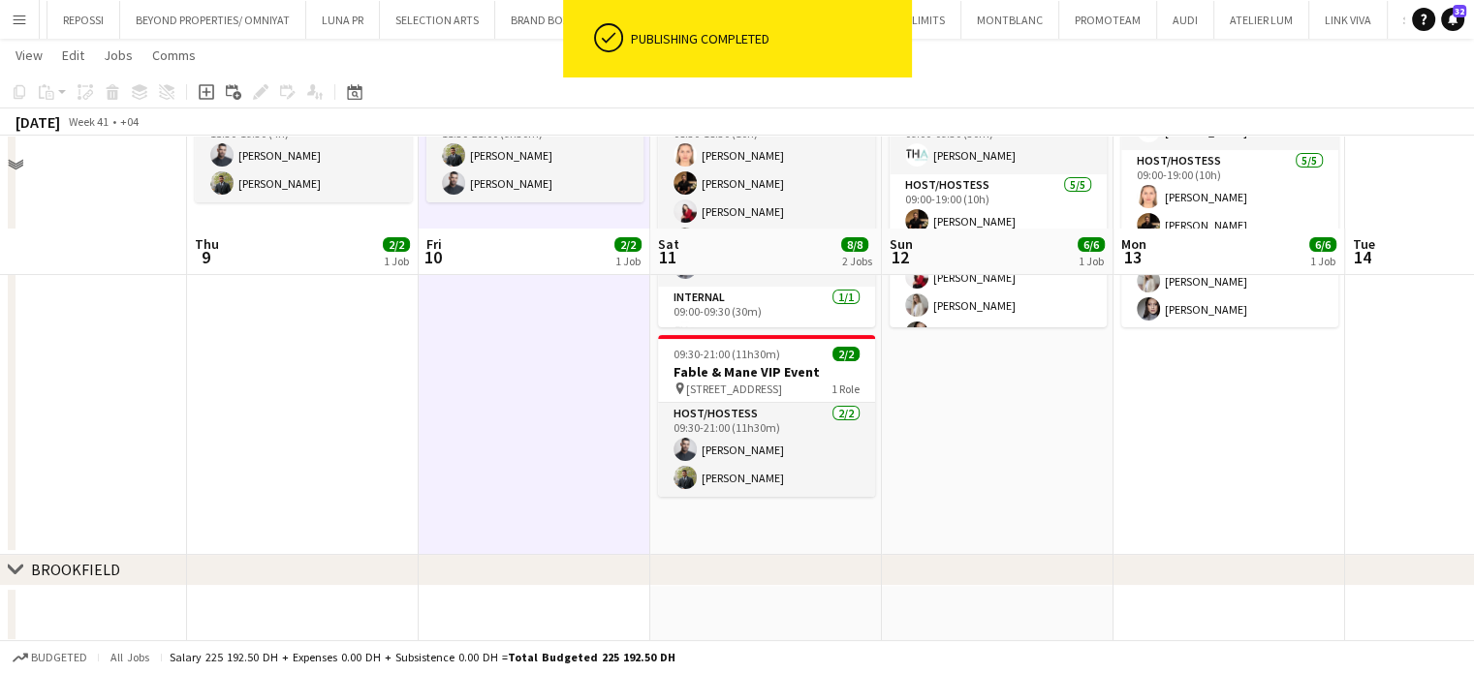
scroll to position [365, 0]
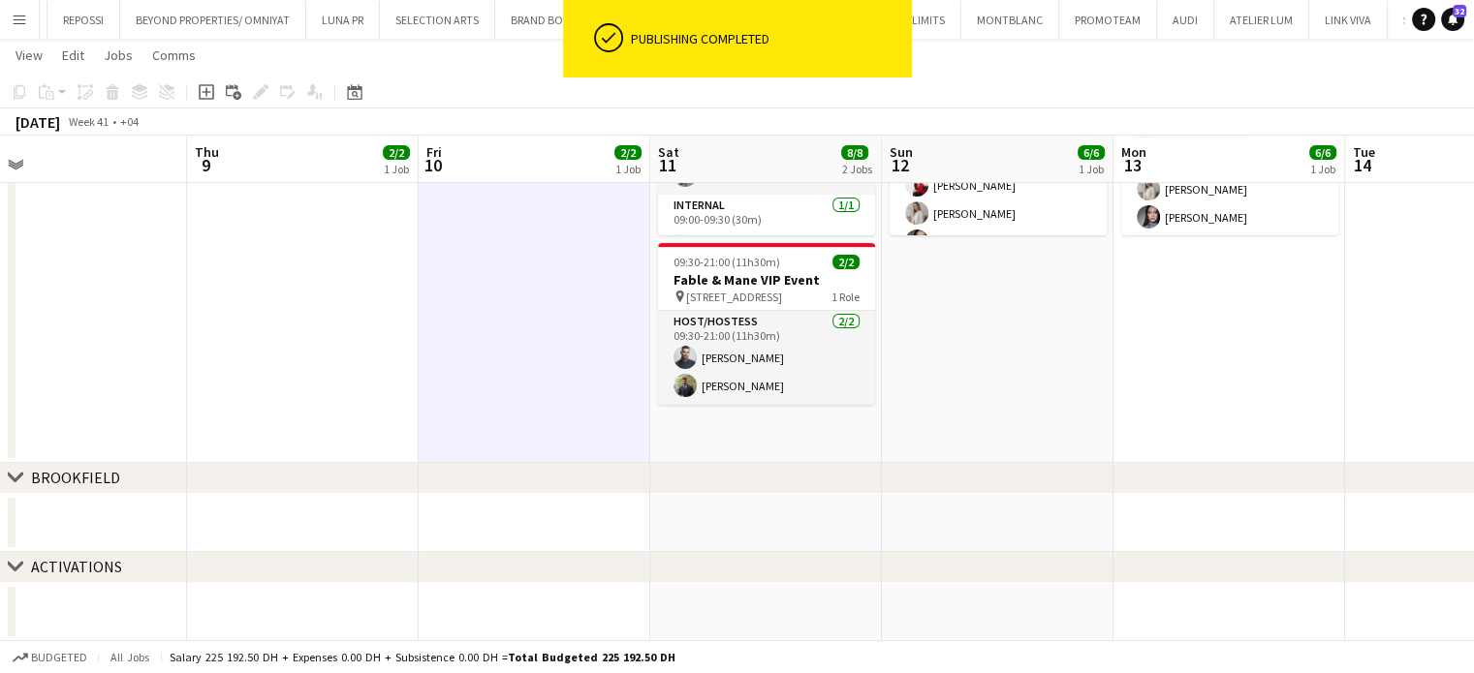
click at [61, 564] on div "ACTIVATIONS" at bounding box center [76, 566] width 91 height 19
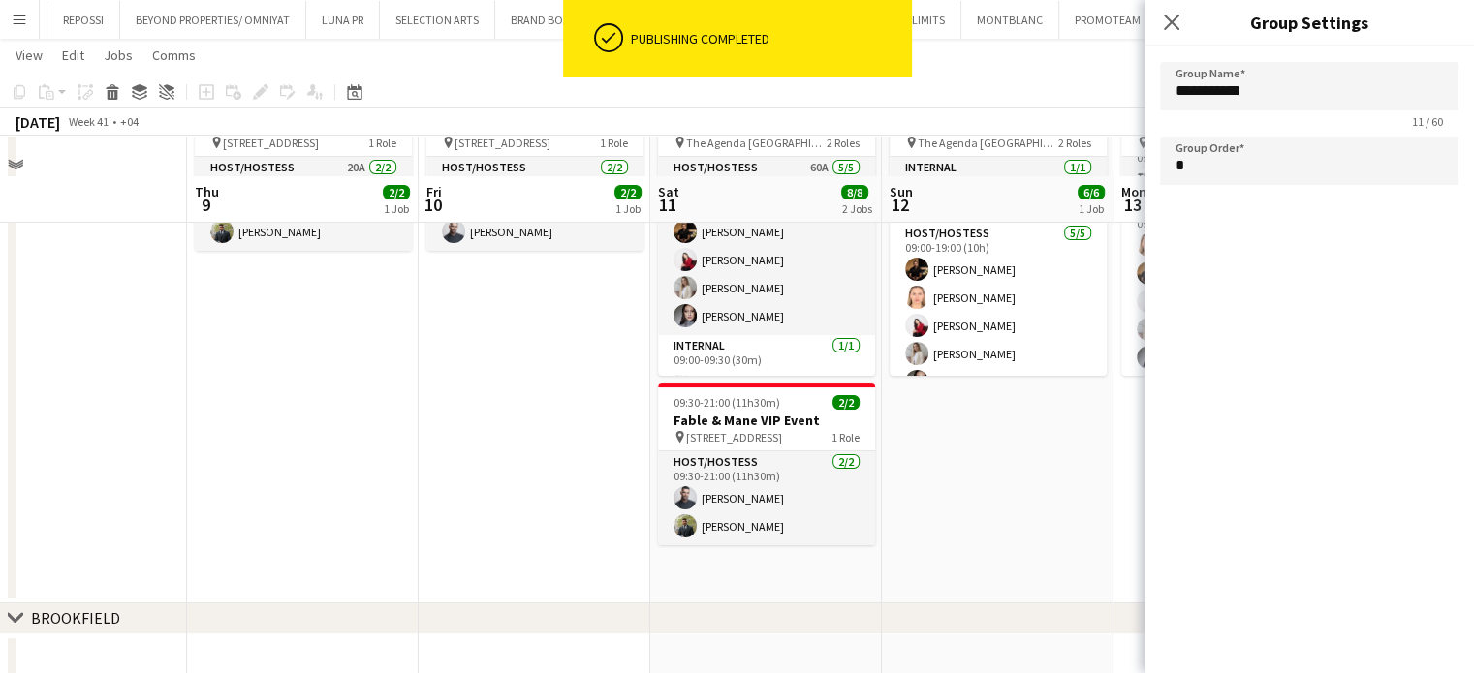
scroll to position [0, 0]
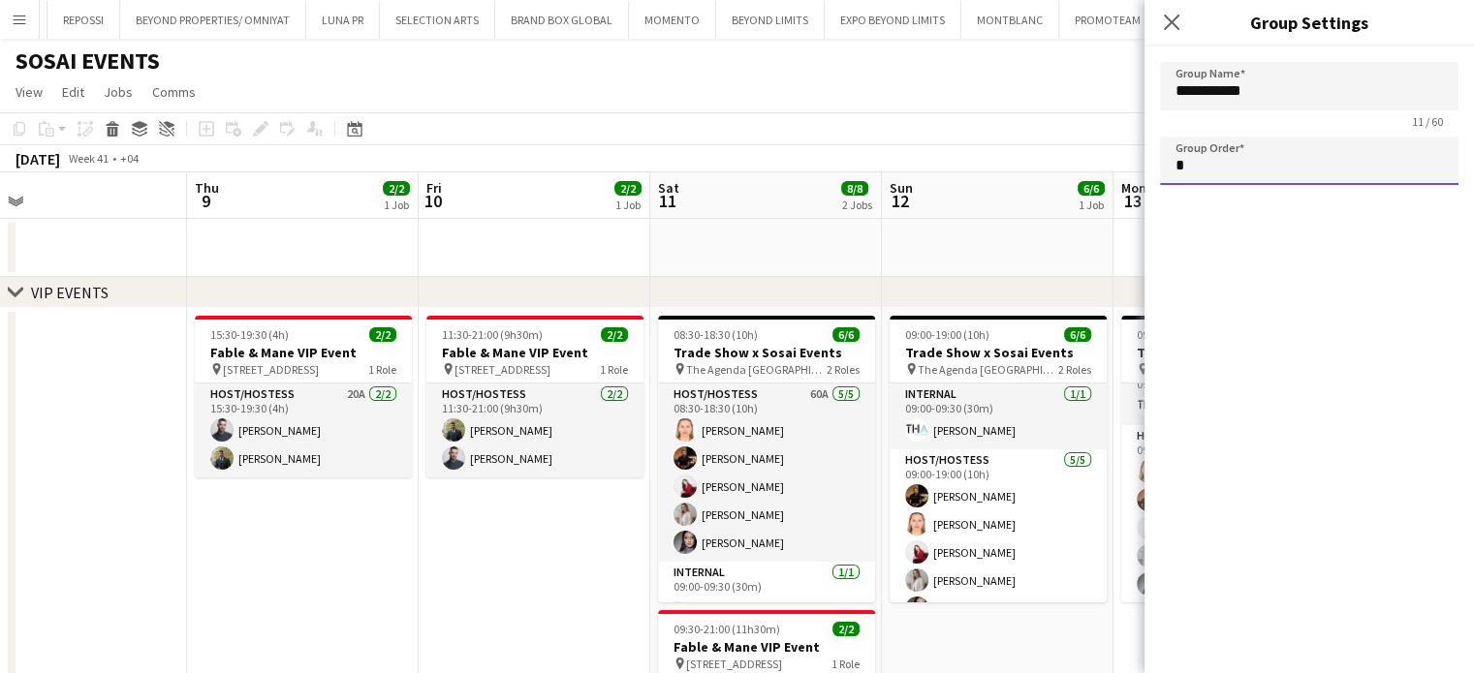
click at [1212, 176] on input "*" at bounding box center [1309, 161] width 298 height 48
click at [525, 515] on app-date-cell "11:30-21:00 (9h30m) 2/2 Fable & Mane VIP Event pin Alserkal Avenue, Warehouse 4…" at bounding box center [535, 569] width 232 height 522
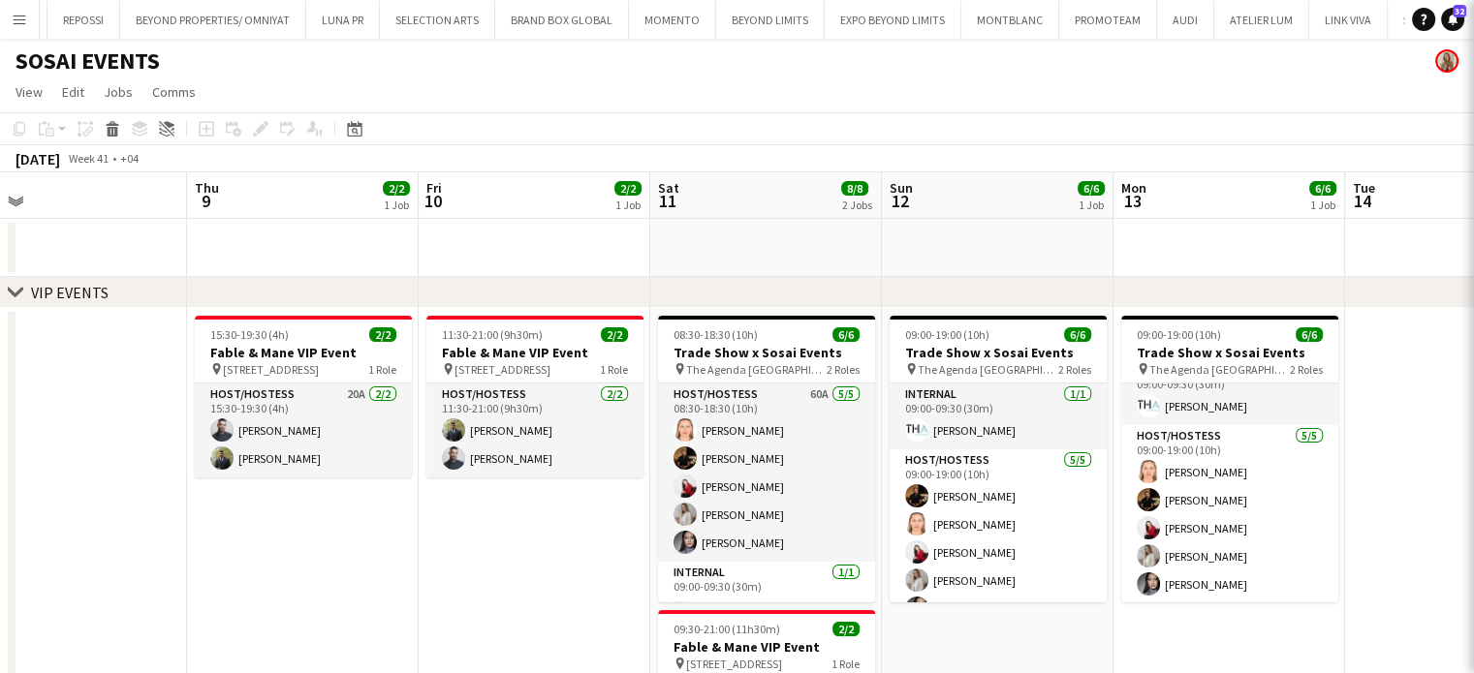
type input "*"
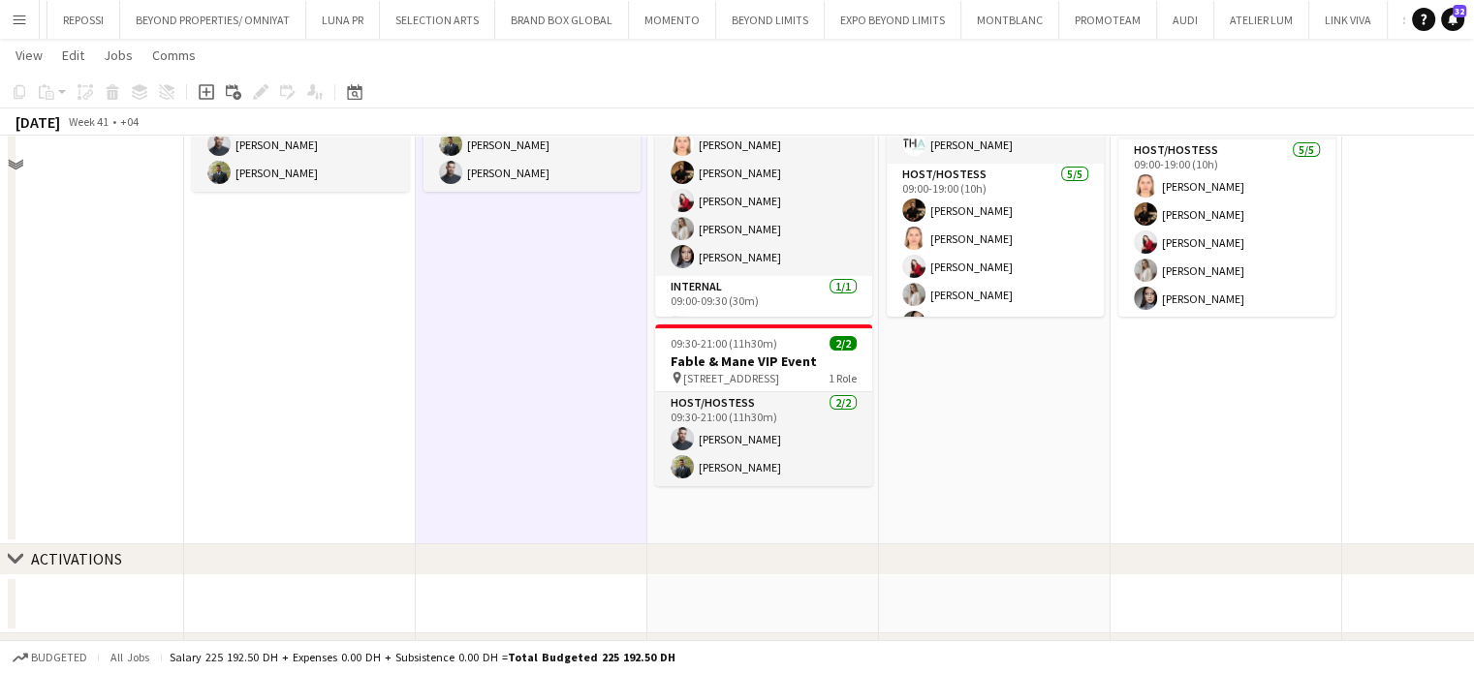
scroll to position [291, 0]
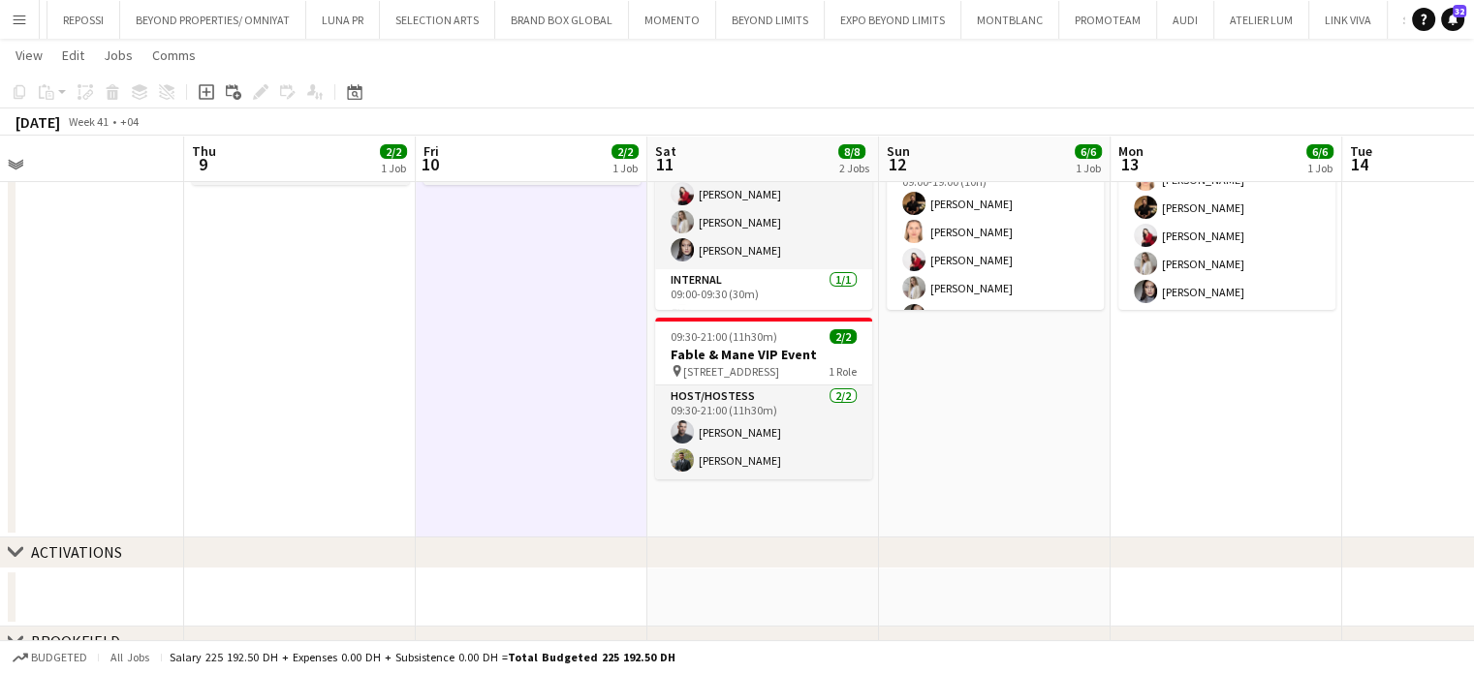
click at [87, 555] on div "ACTIVATIONS" at bounding box center [76, 552] width 91 height 19
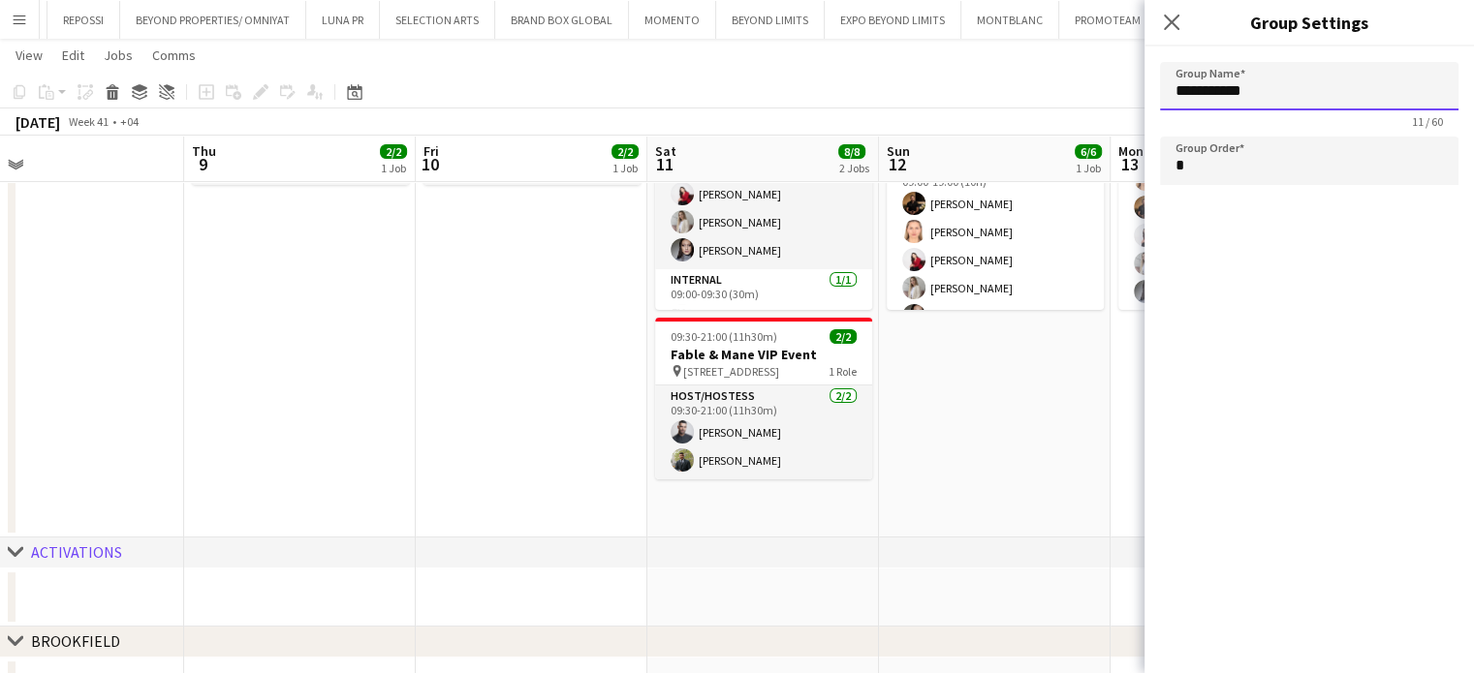
click at [1314, 96] on input "**********" at bounding box center [1309, 86] width 298 height 48
click at [1030, 390] on app-date-cell "09:00-19:00 (10h) 6/6 Trade Show x Sosai Events pin The Agenda Dubai 2 Roles In…" at bounding box center [995, 277] width 232 height 522
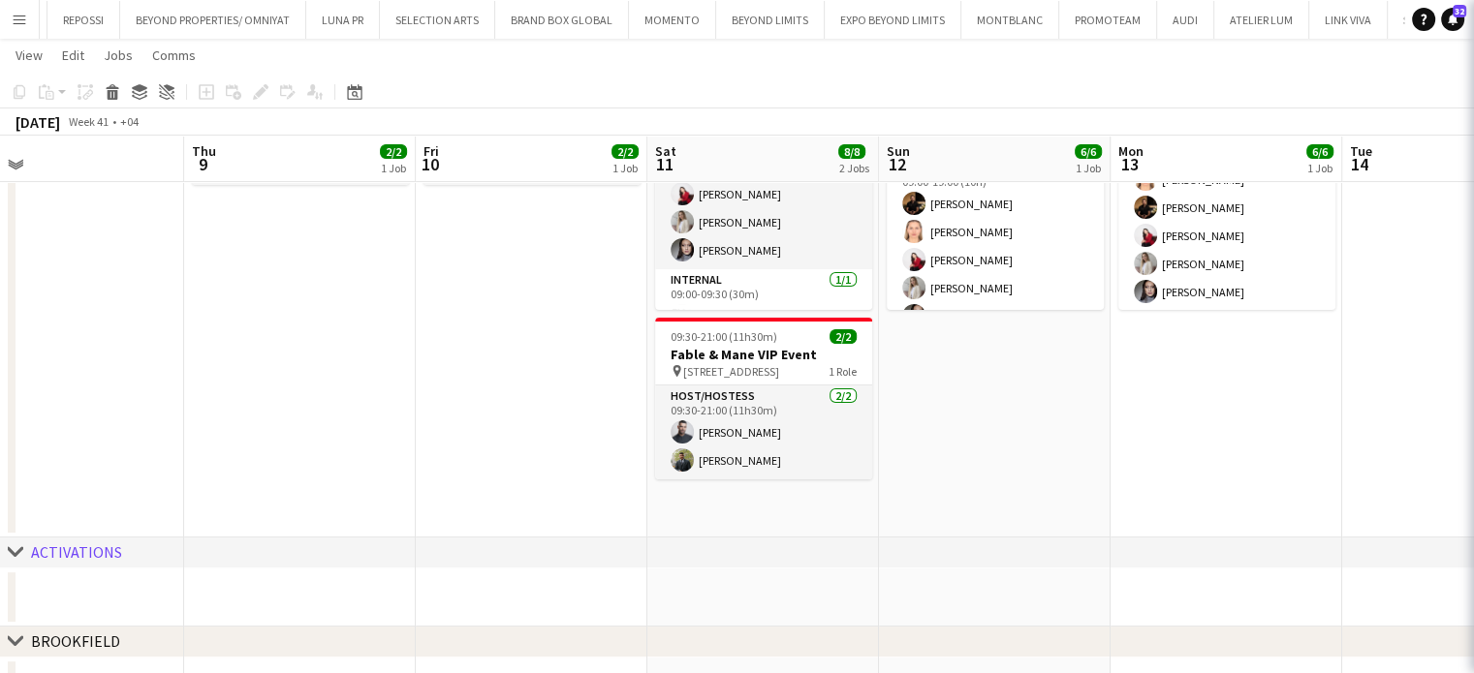
type input "**********"
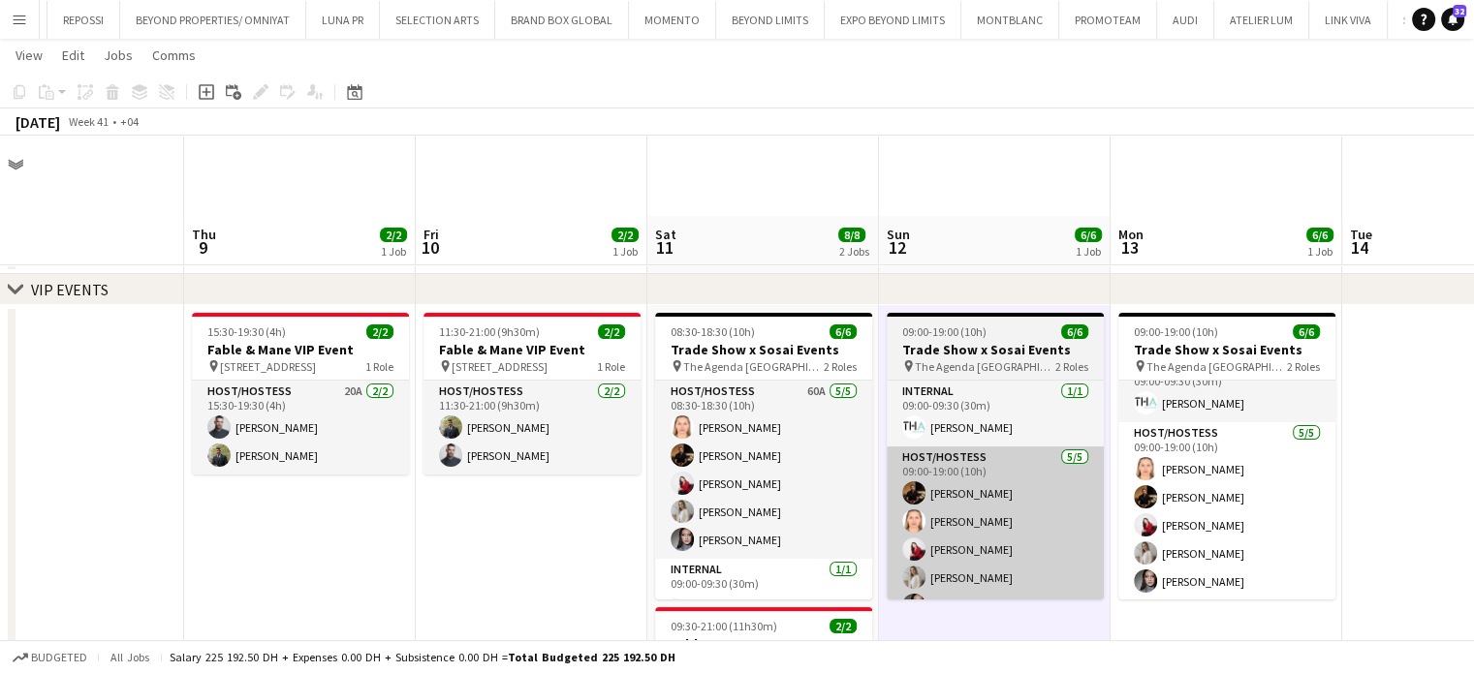
scroll to position [0, 0]
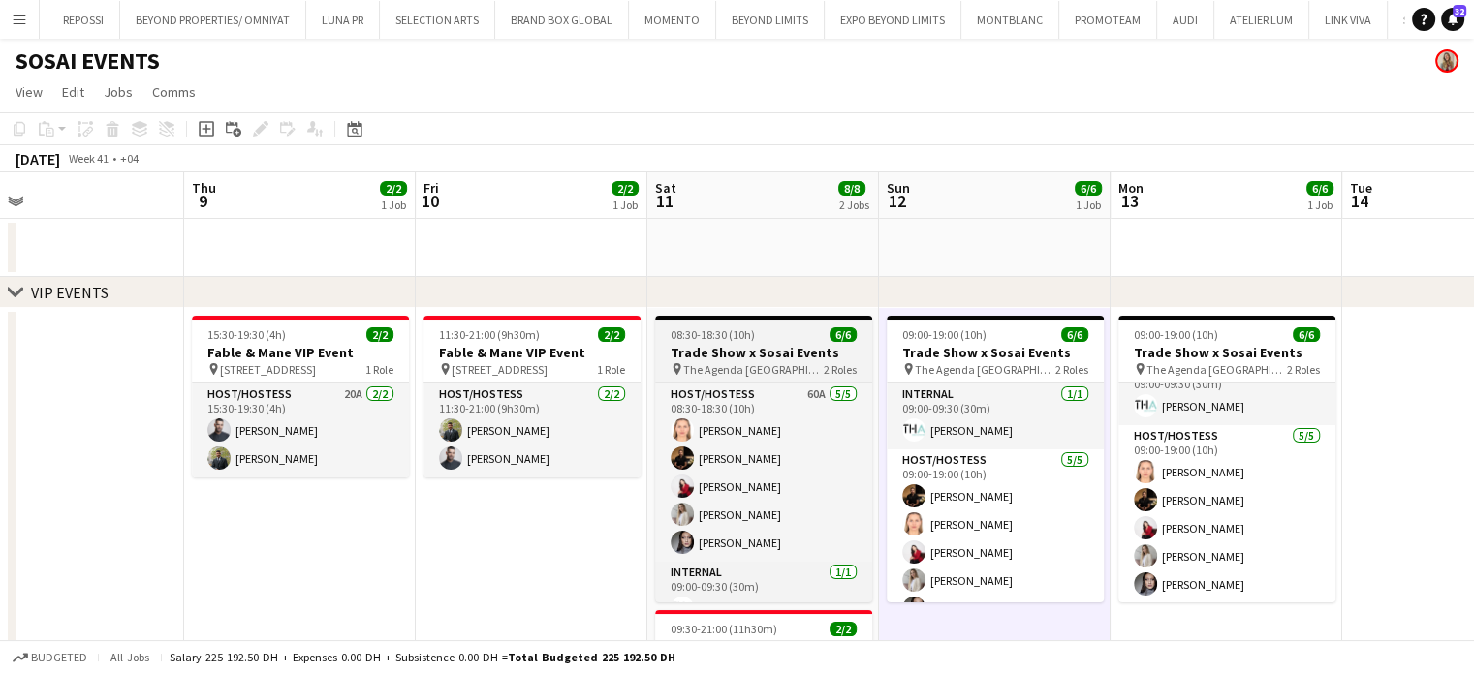
click at [795, 341] on div "08:30-18:30 (10h) 6/6" at bounding box center [763, 334] width 217 height 15
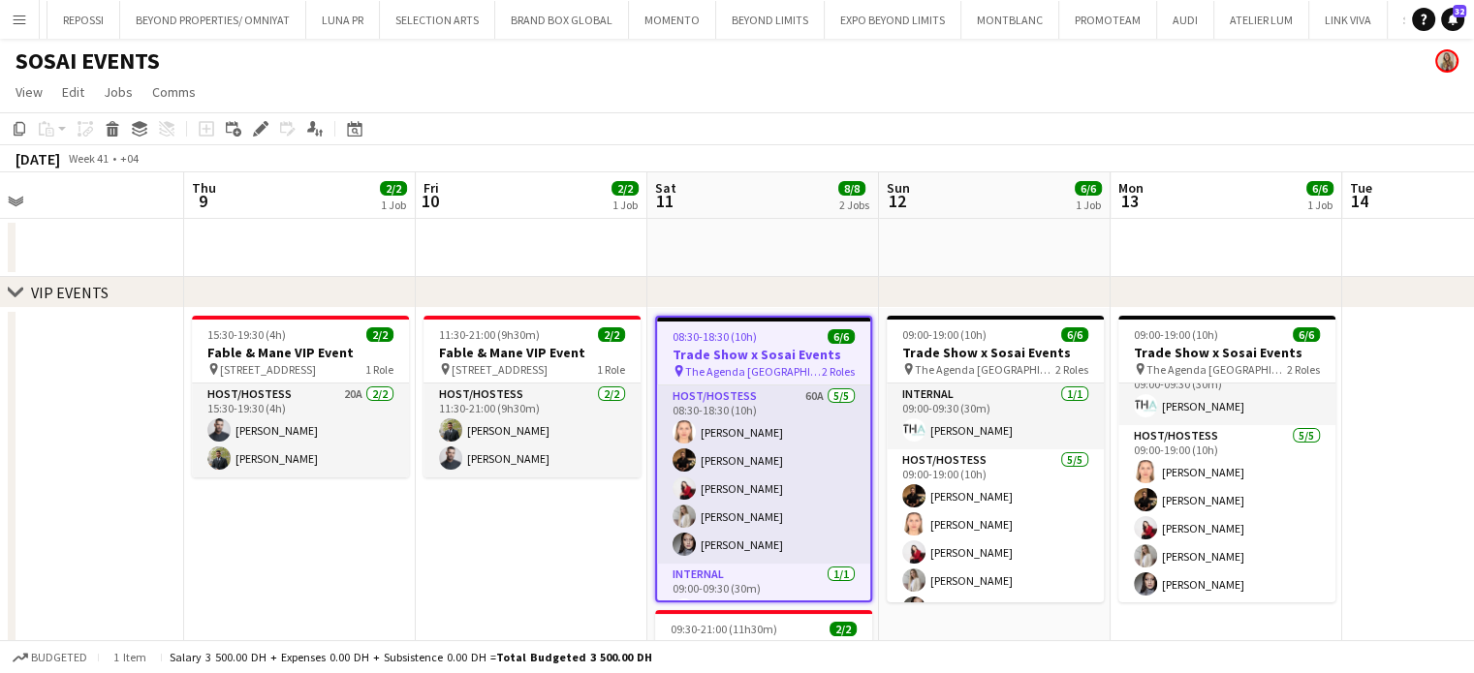
scroll to position [0, 512]
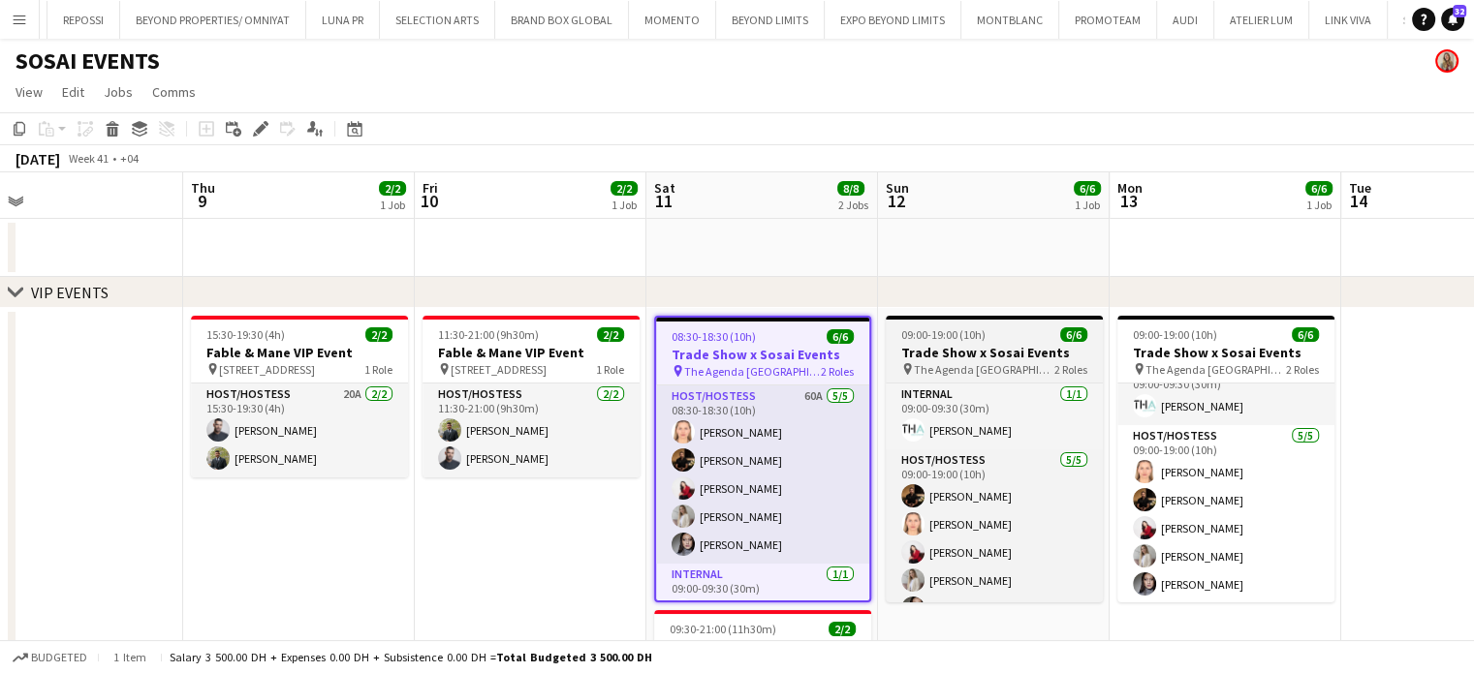
click at [961, 343] on app-job-card "09:00-19:00 (10h) 6/6 Trade Show x Sosai Events pin The Agenda Dubai 2 Roles In…" at bounding box center [994, 459] width 217 height 287
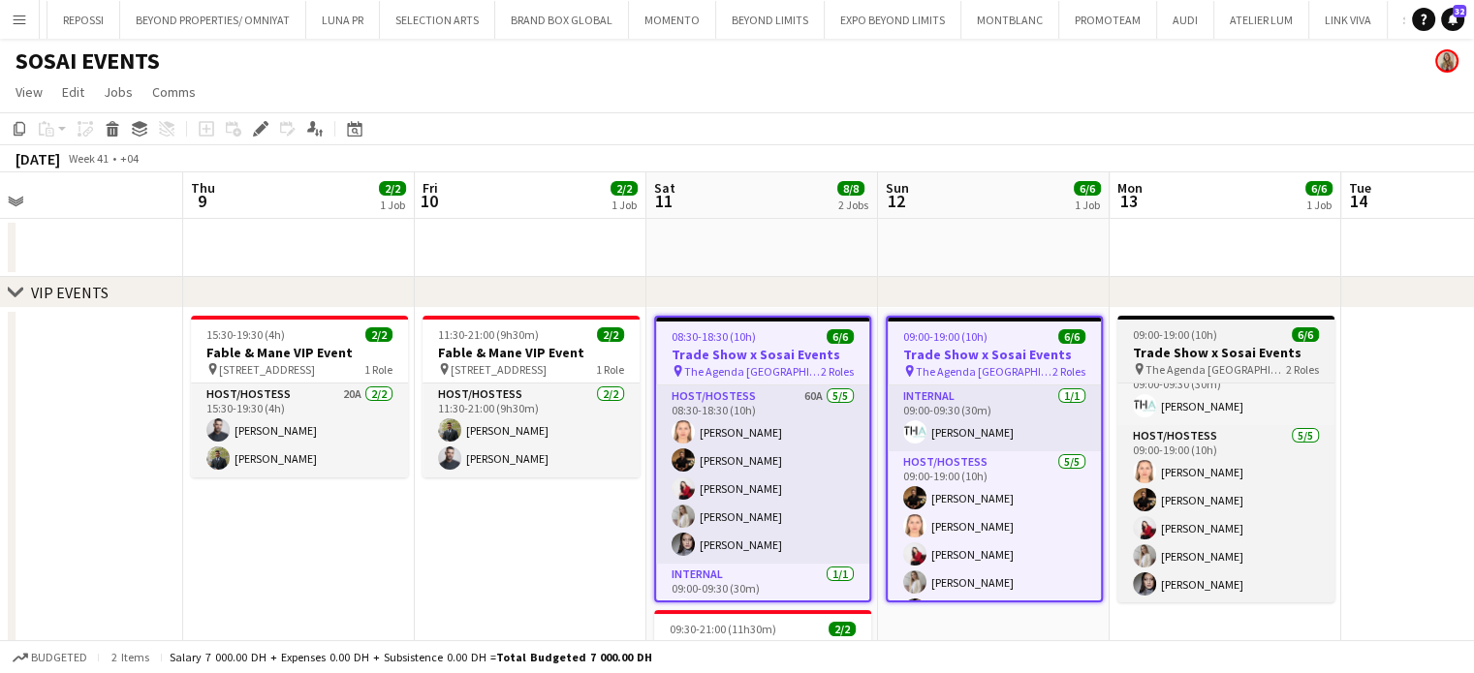
click at [1162, 349] on h3 "Trade Show x Sosai Events" at bounding box center [1225, 352] width 217 height 17
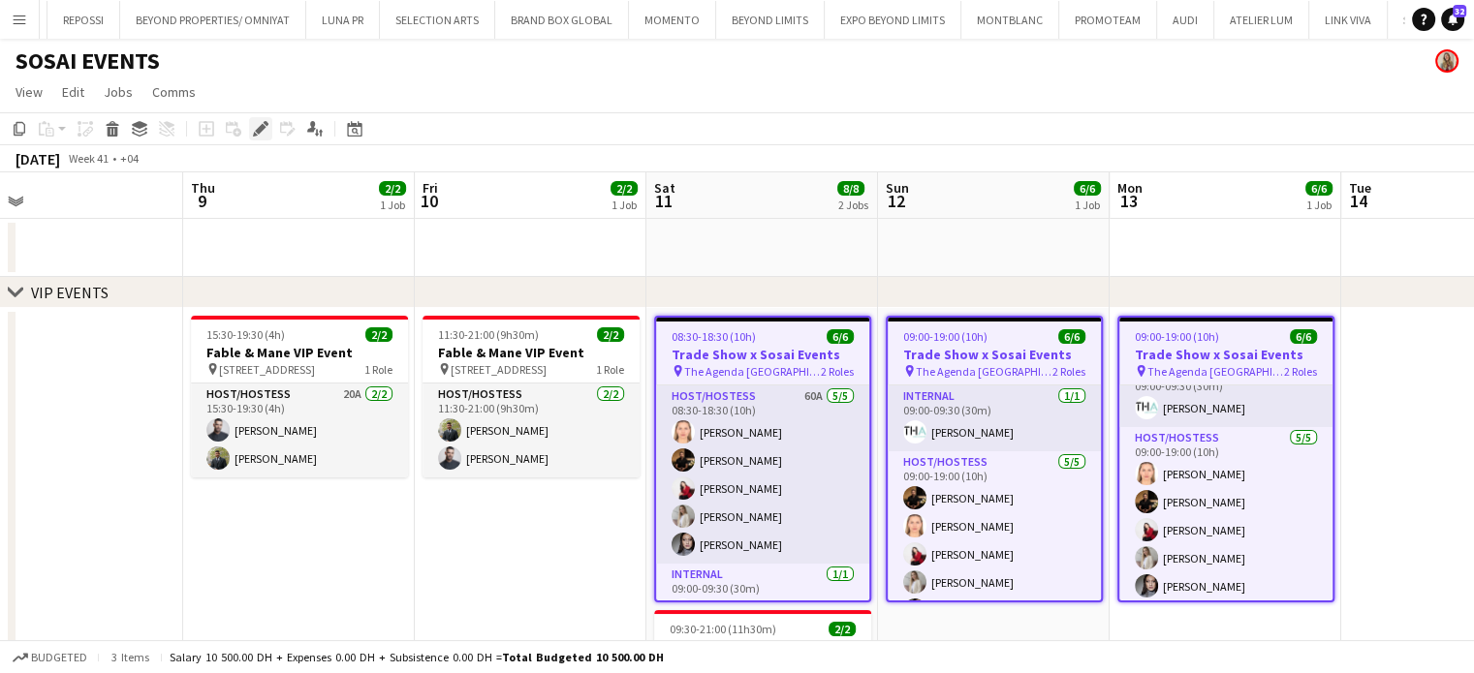
click at [260, 132] on icon at bounding box center [260, 129] width 11 height 11
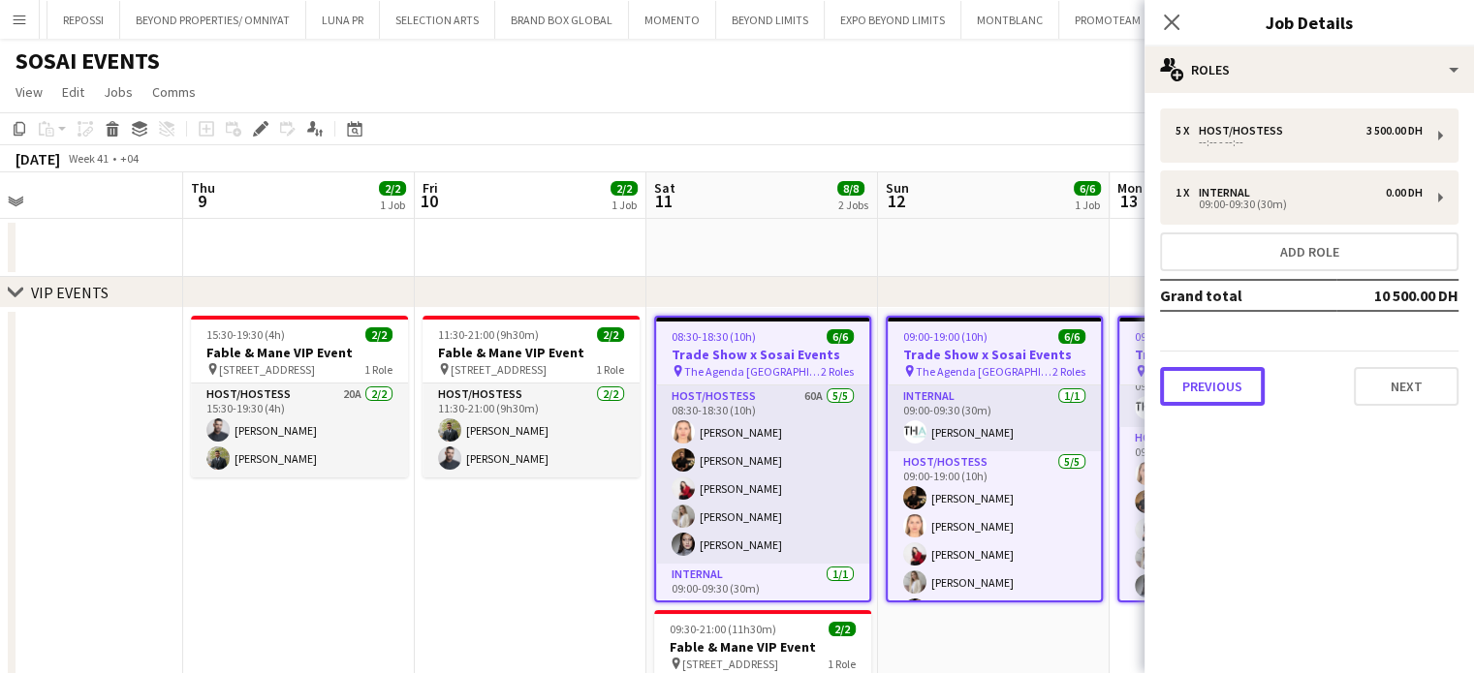
click at [1227, 380] on button "Previous" at bounding box center [1212, 386] width 105 height 39
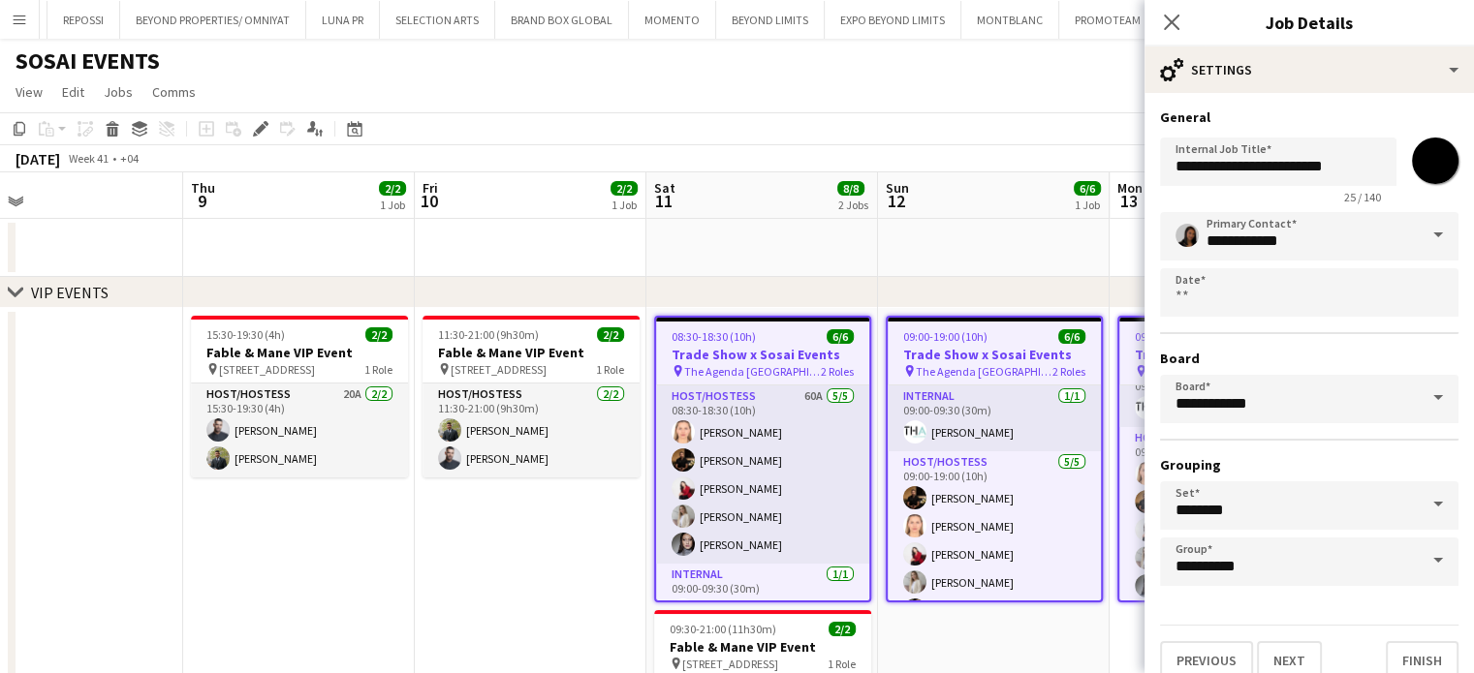
click at [1419, 553] on span at bounding box center [1437, 561] width 41 height 47
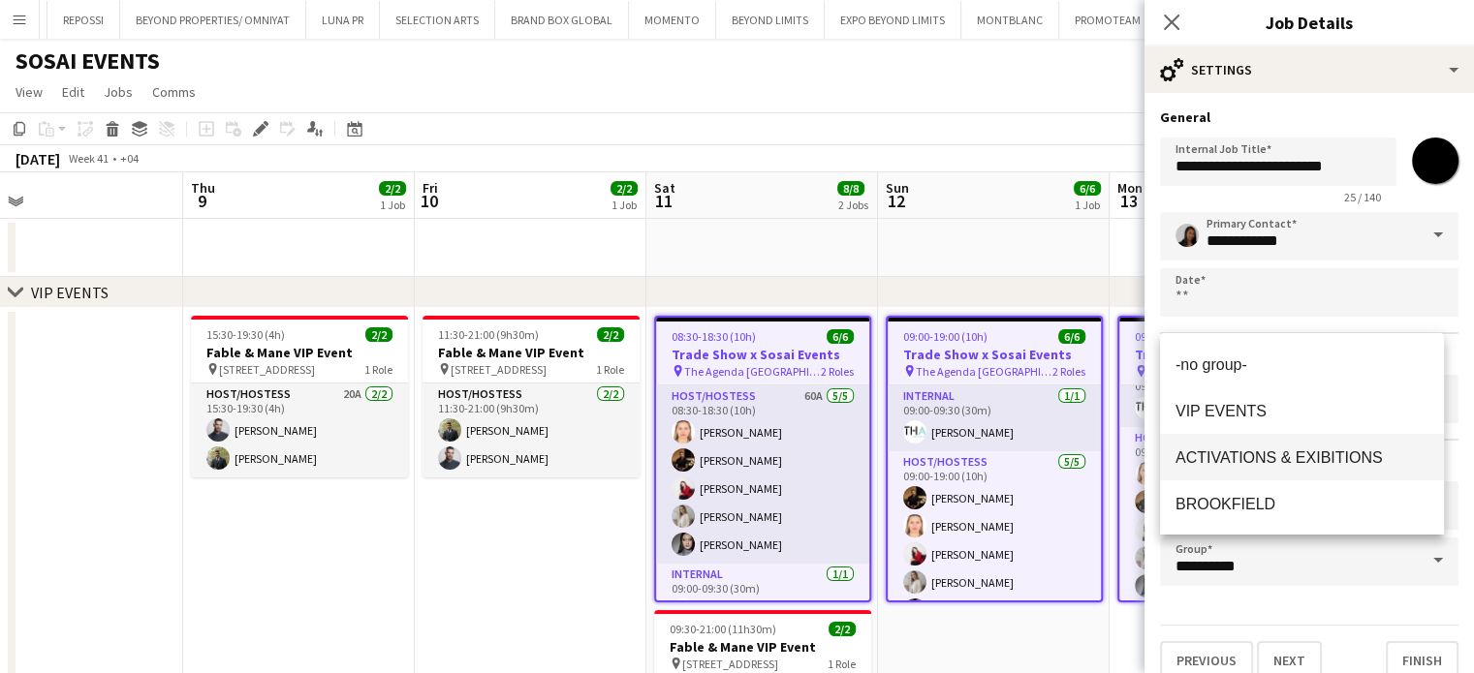
click at [1283, 445] on mat-option "ACTIVATIONS & EXIBITIONS" at bounding box center [1302, 457] width 284 height 47
type input "**********"
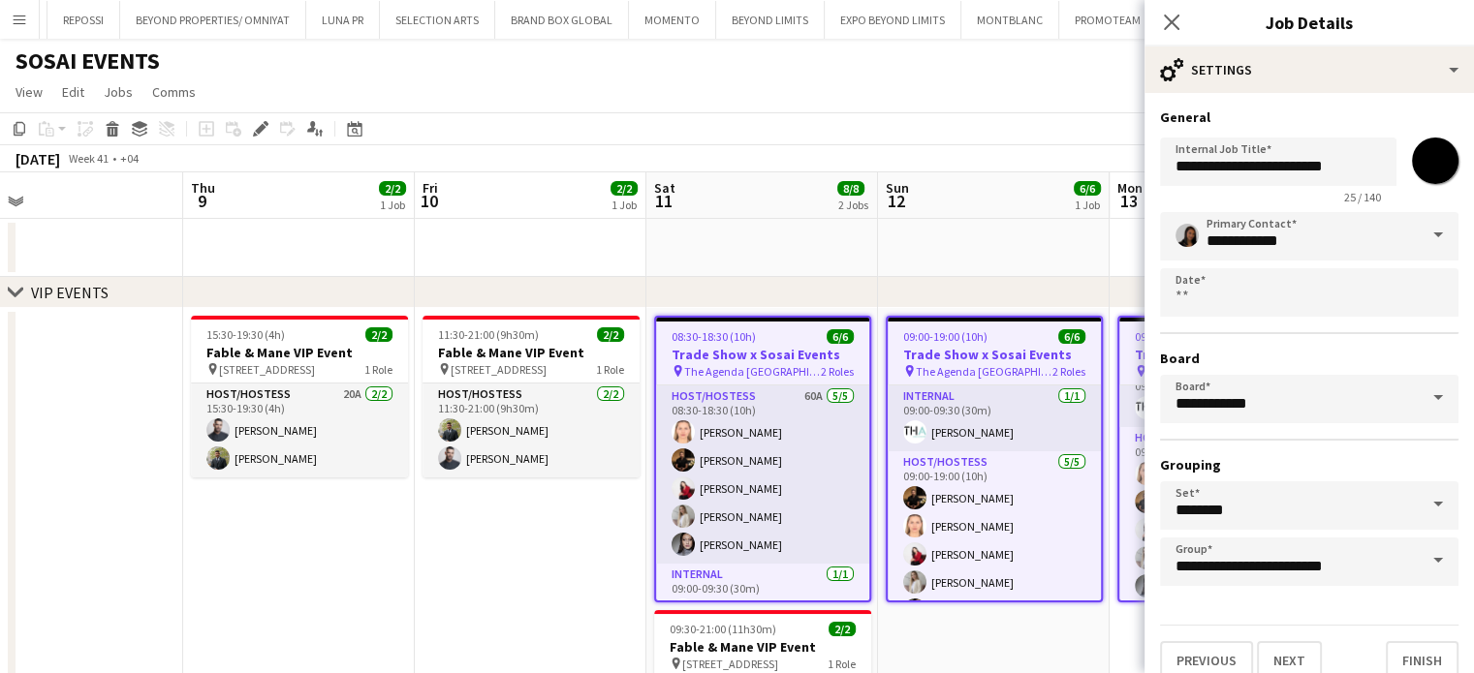
click at [471, 558] on app-date-cell "11:30-21:00 (9h30m) 2/2 Fable & Mane VIP Event pin Alserkal Avenue, Warehouse 4…" at bounding box center [531, 569] width 232 height 522
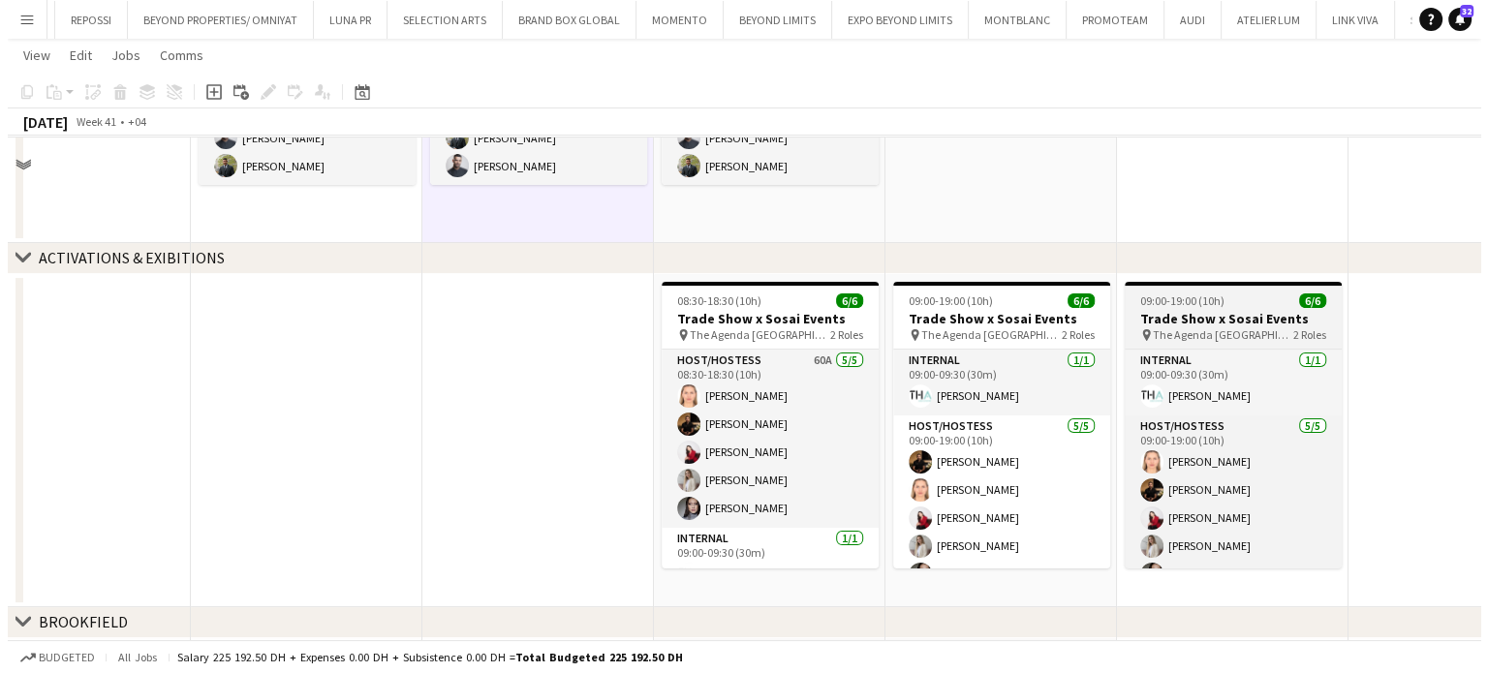
scroll to position [0, 0]
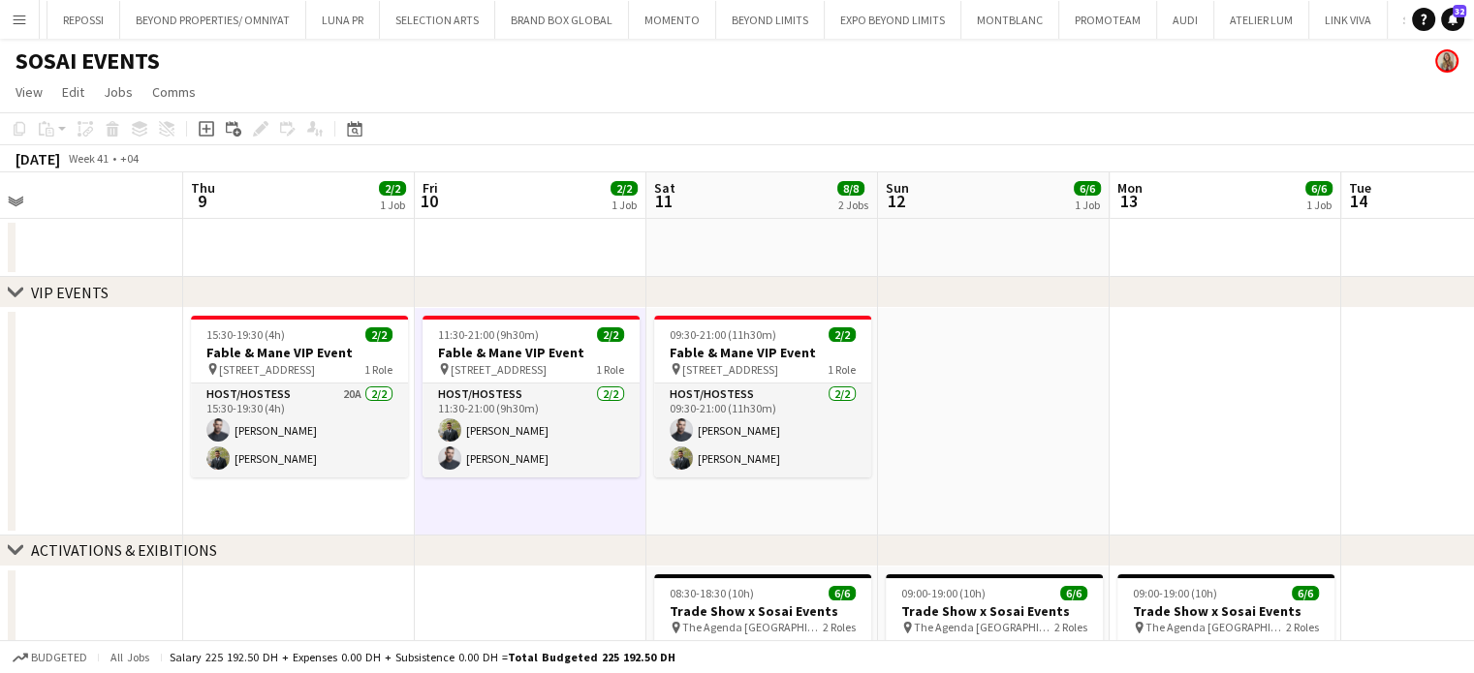
click at [1270, 369] on app-date-cell at bounding box center [1225, 422] width 232 height 228
click at [20, 15] on app-icon "Menu" at bounding box center [20, 20] width 16 height 16
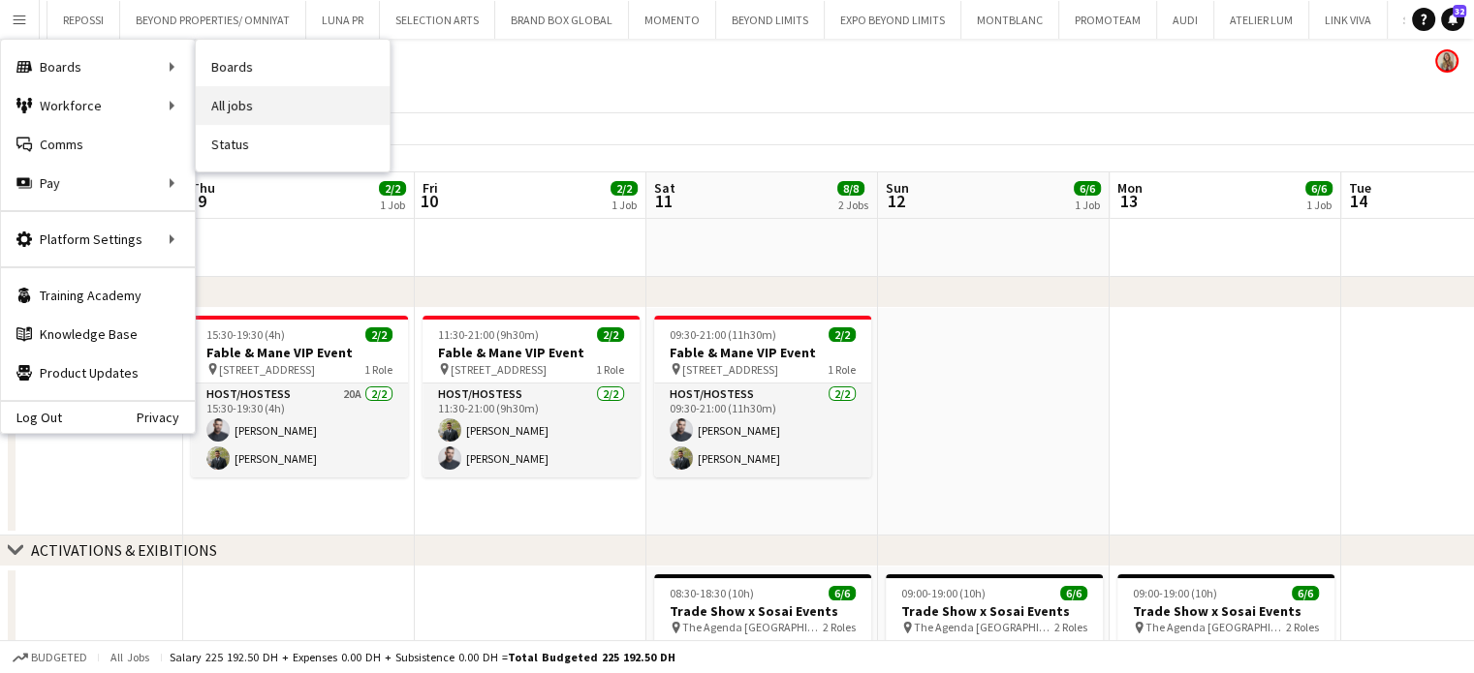
click at [260, 102] on link "All jobs" at bounding box center [293, 105] width 194 height 39
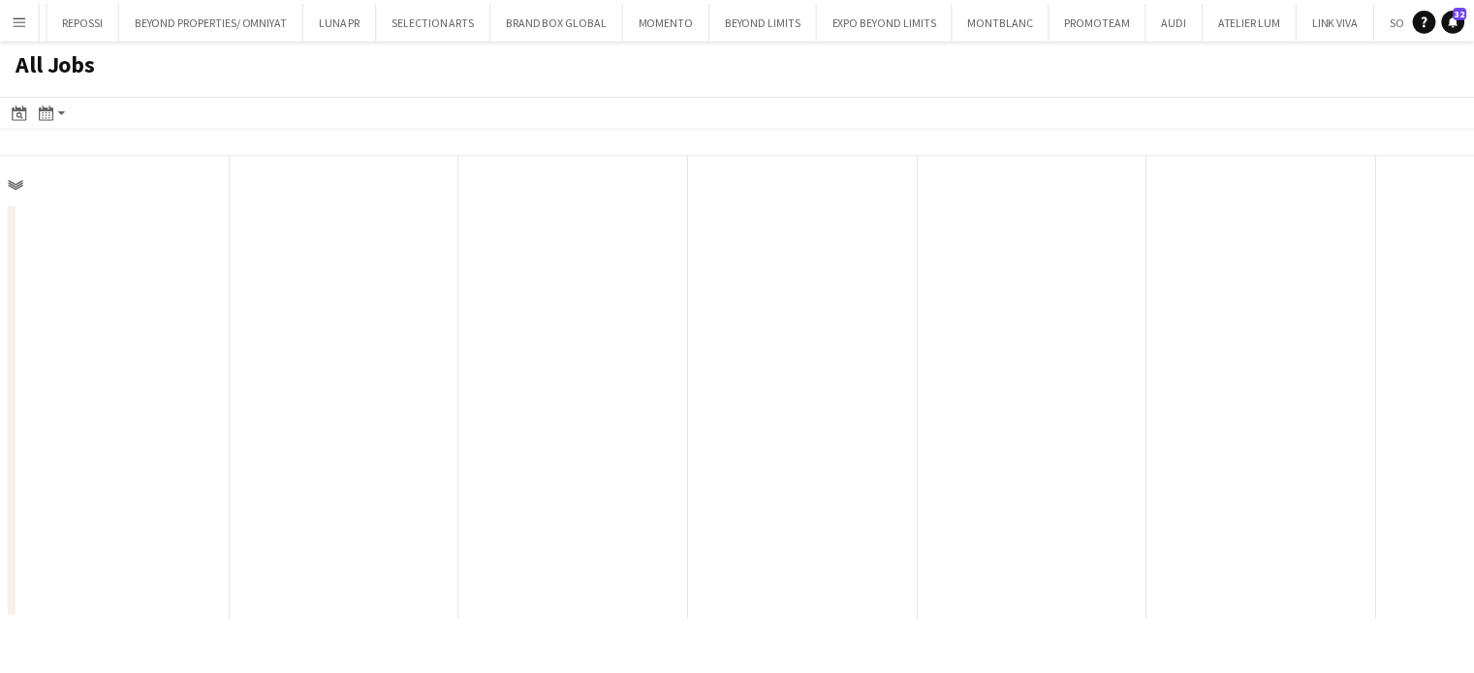
scroll to position [0, 463]
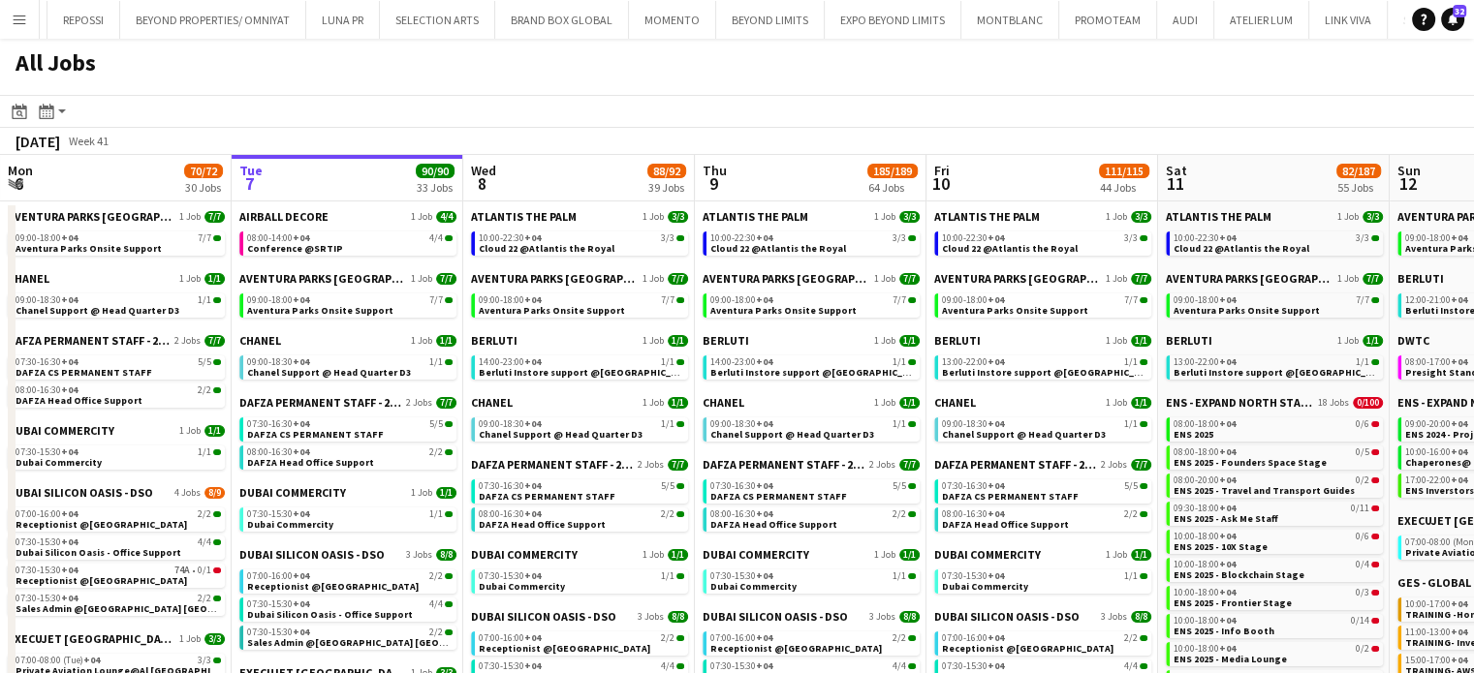
drag, startPoint x: 964, startPoint y: 207, endPoint x: 685, endPoint y: 171, distance: 281.5
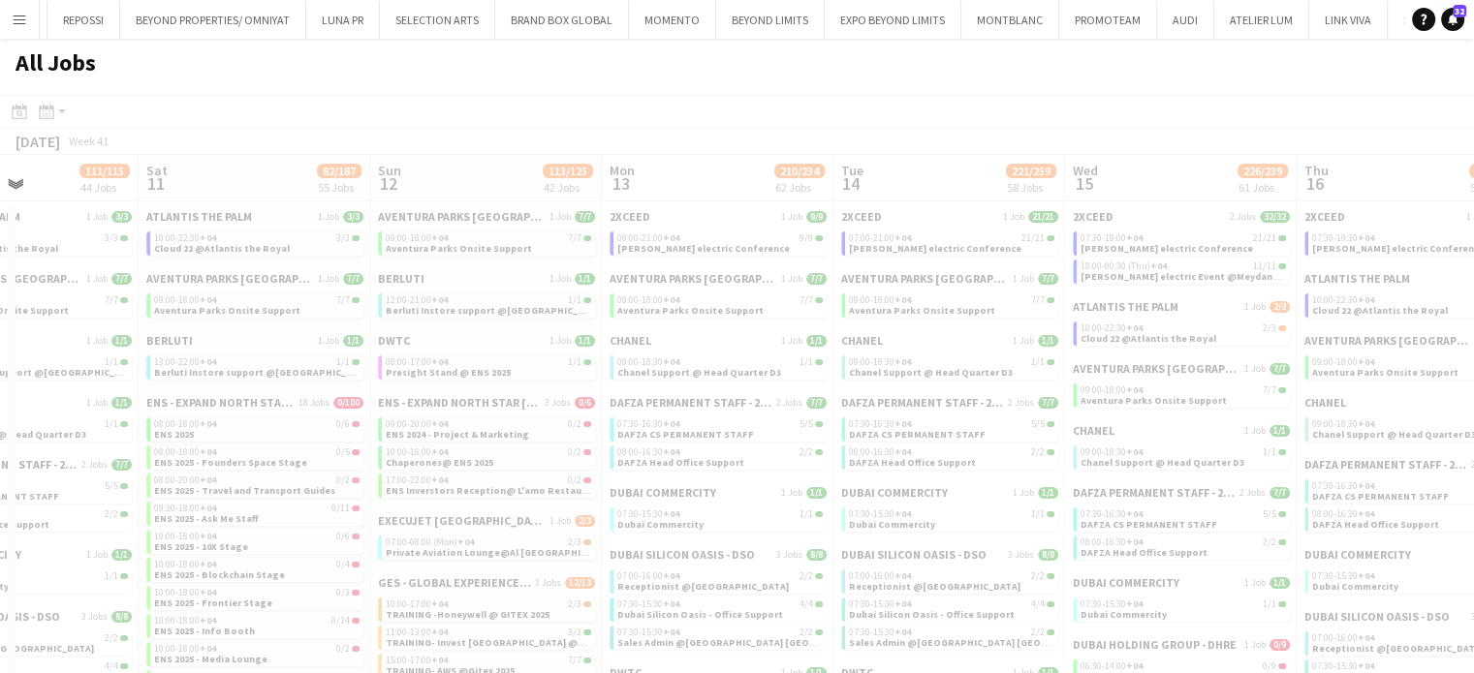
drag, startPoint x: 645, startPoint y: 195, endPoint x: 644, endPoint y: 183, distance: 11.7
drag, startPoint x: 1084, startPoint y: 245, endPoint x: 878, endPoint y: 242, distance: 206.4
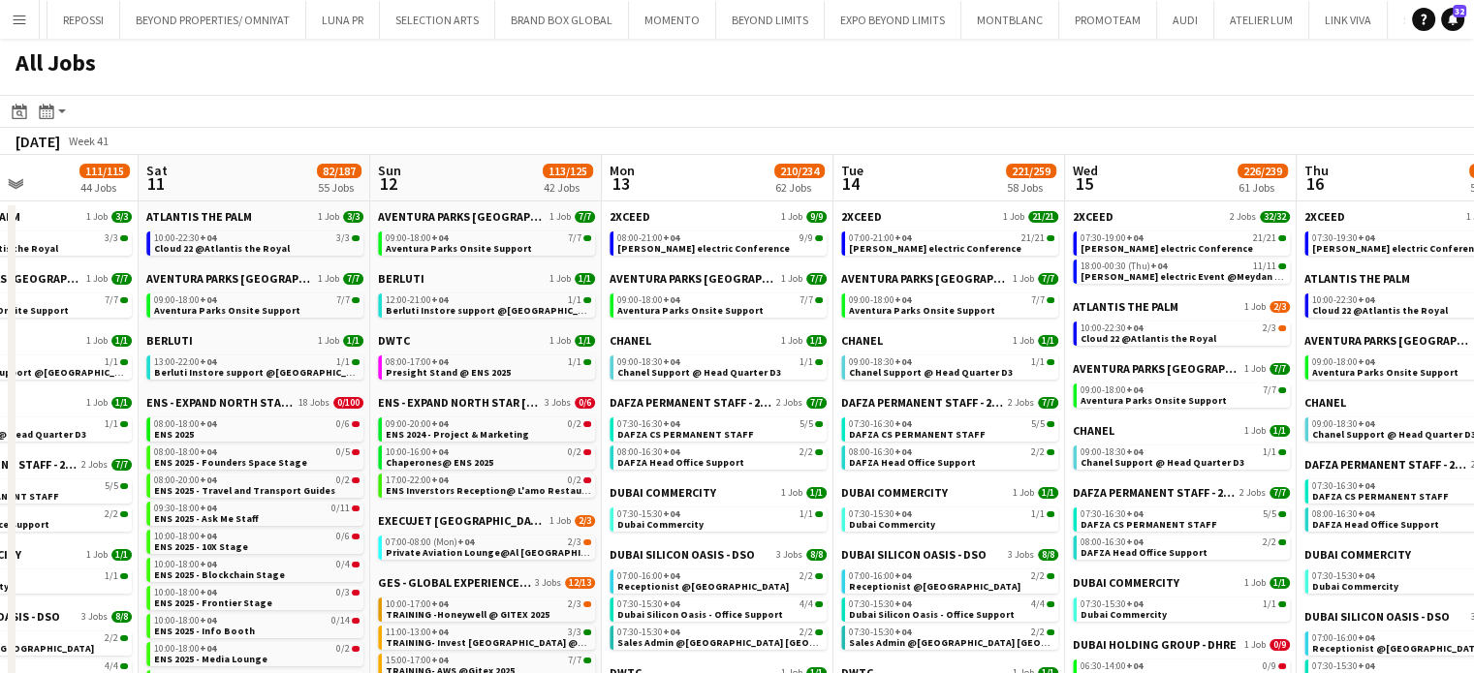
drag, startPoint x: 1085, startPoint y: 247, endPoint x: 697, endPoint y: 193, distance: 392.3
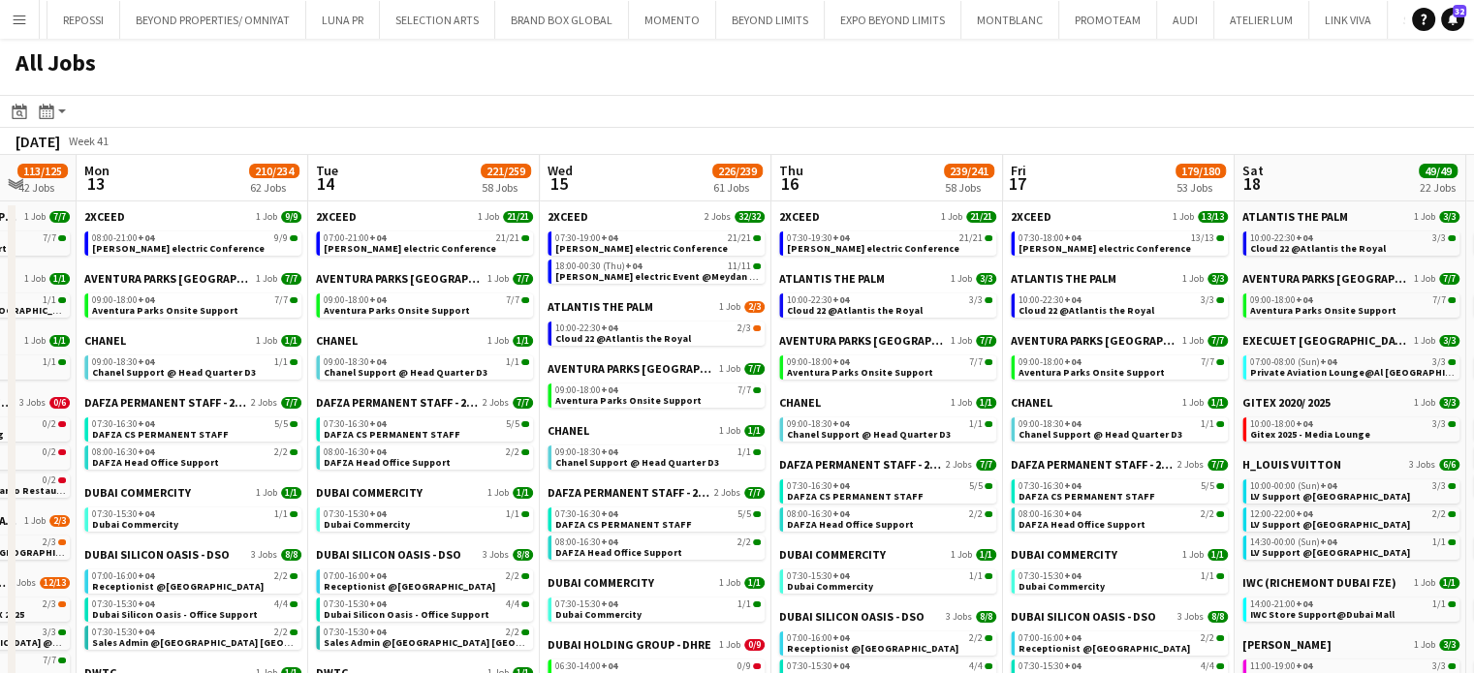
drag, startPoint x: 1005, startPoint y: 204, endPoint x: 647, endPoint y: 186, distance: 358.0
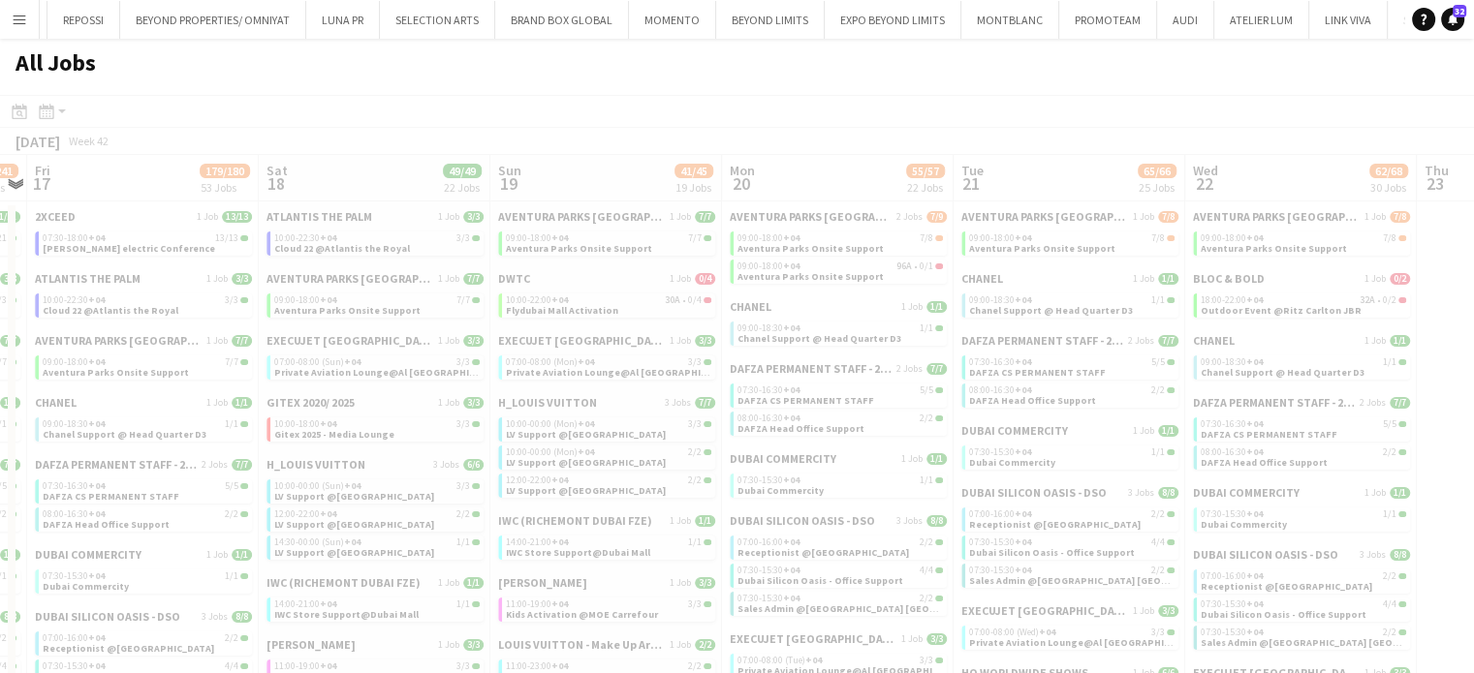
scroll to position [0, 471]
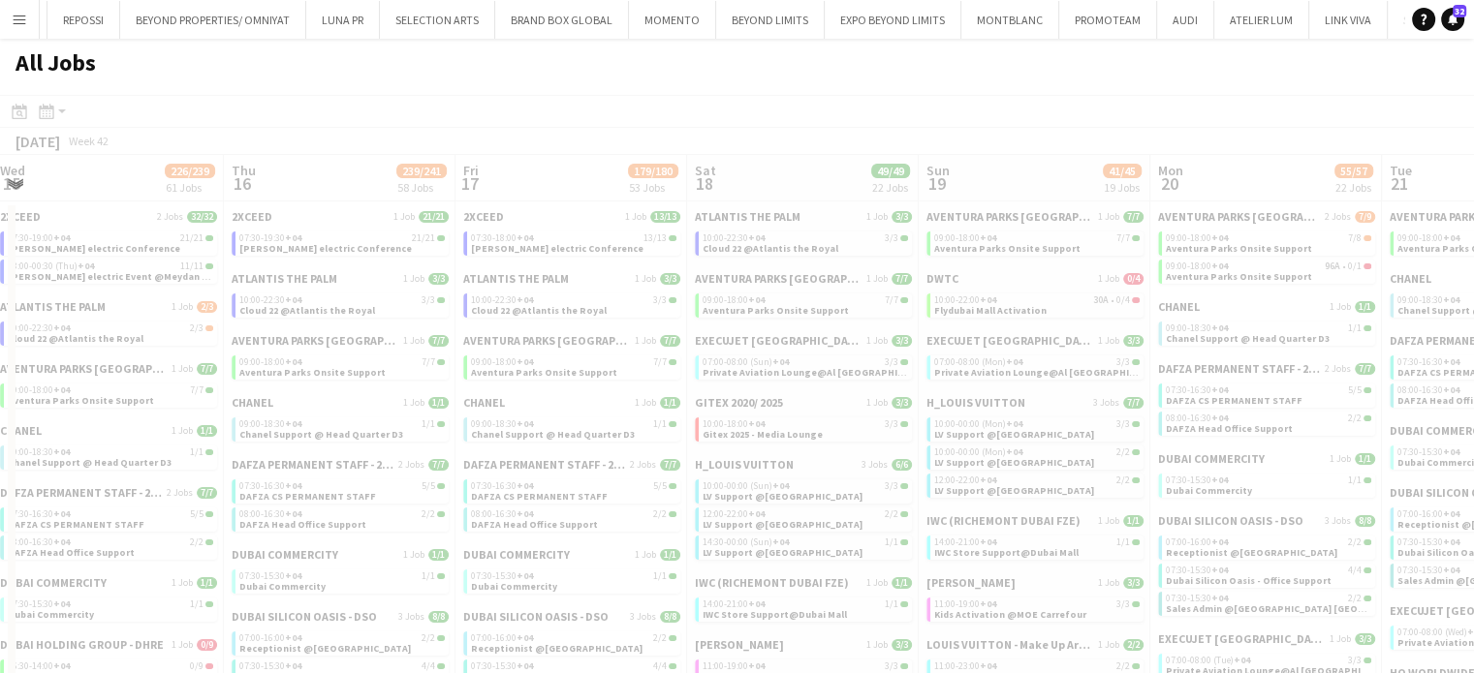
drag, startPoint x: 1053, startPoint y: 204, endPoint x: 845, endPoint y: 206, distance: 208.3
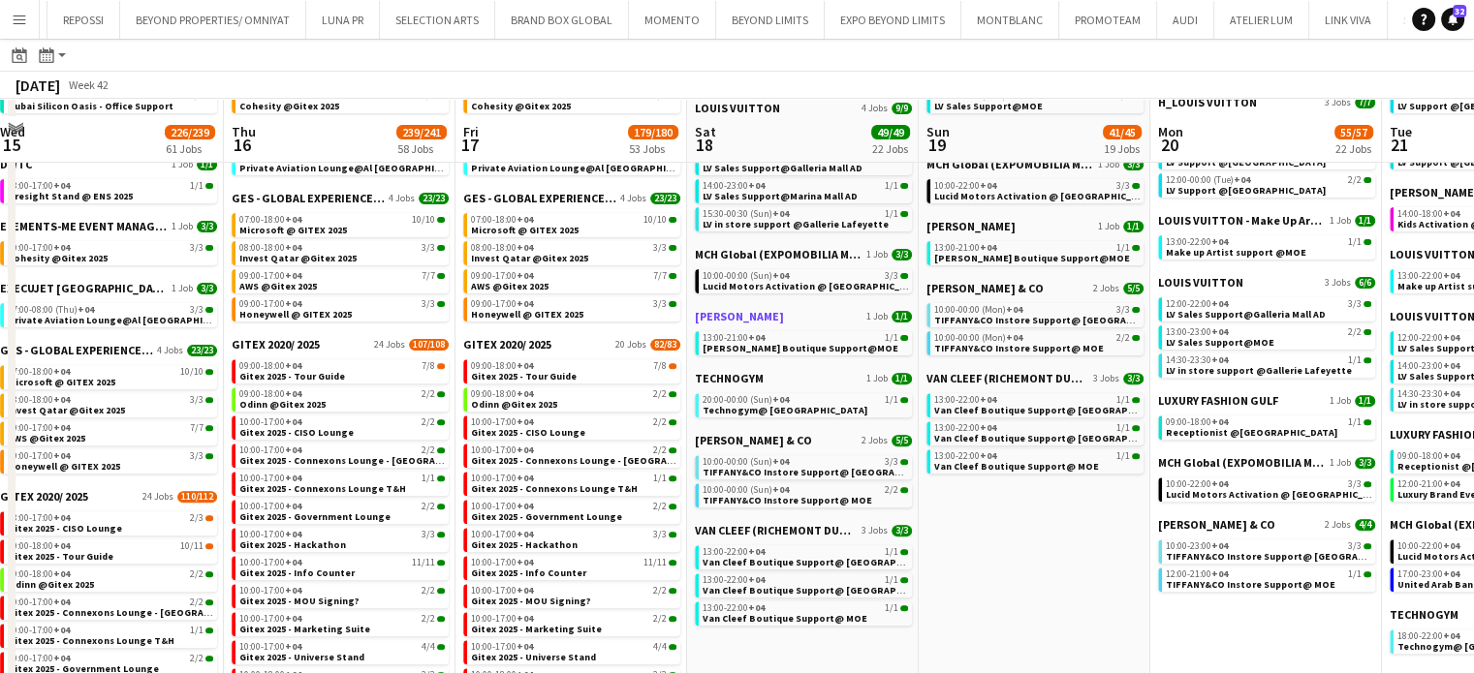
scroll to position [678, 0]
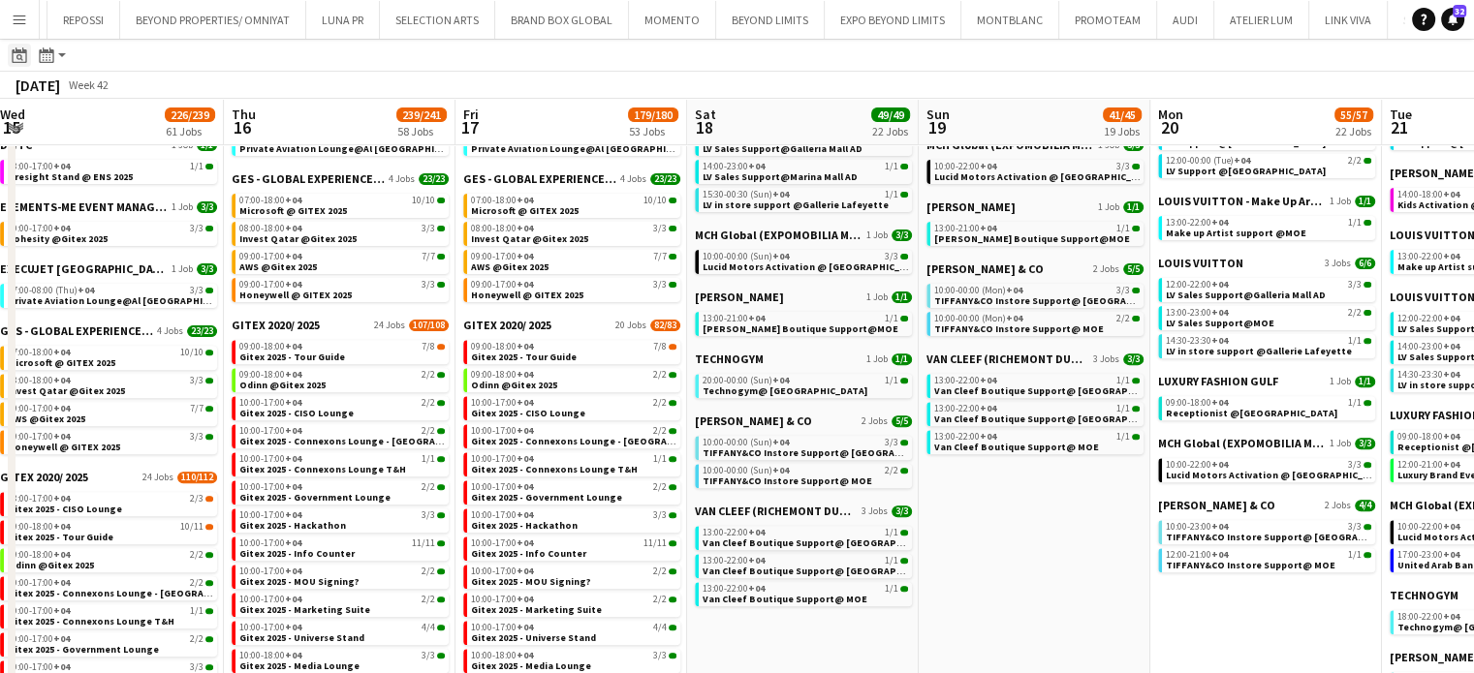
click at [16, 58] on icon at bounding box center [19, 57] width 7 height 7
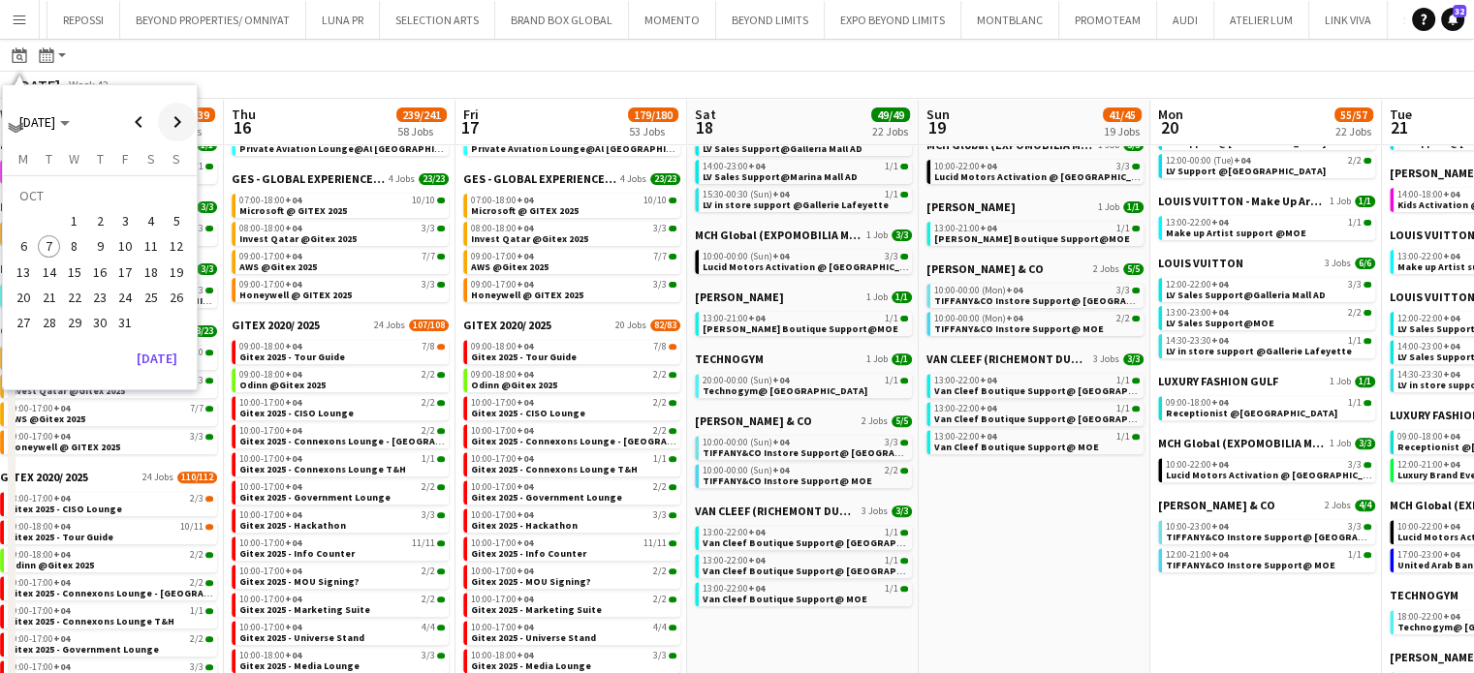
click at [171, 128] on span "Next month" at bounding box center [177, 122] width 39 height 39
click at [47, 278] on span "18" at bounding box center [49, 276] width 23 height 23
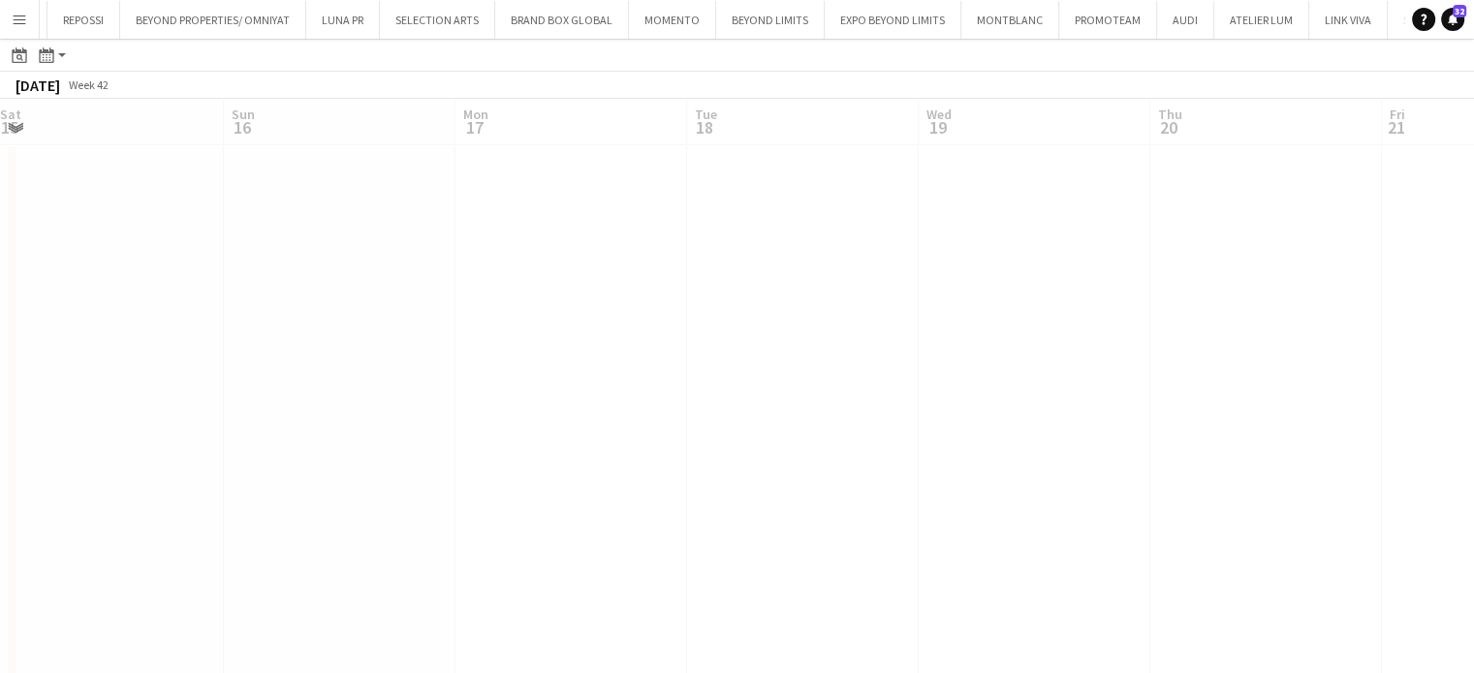
scroll to position [0, 667]
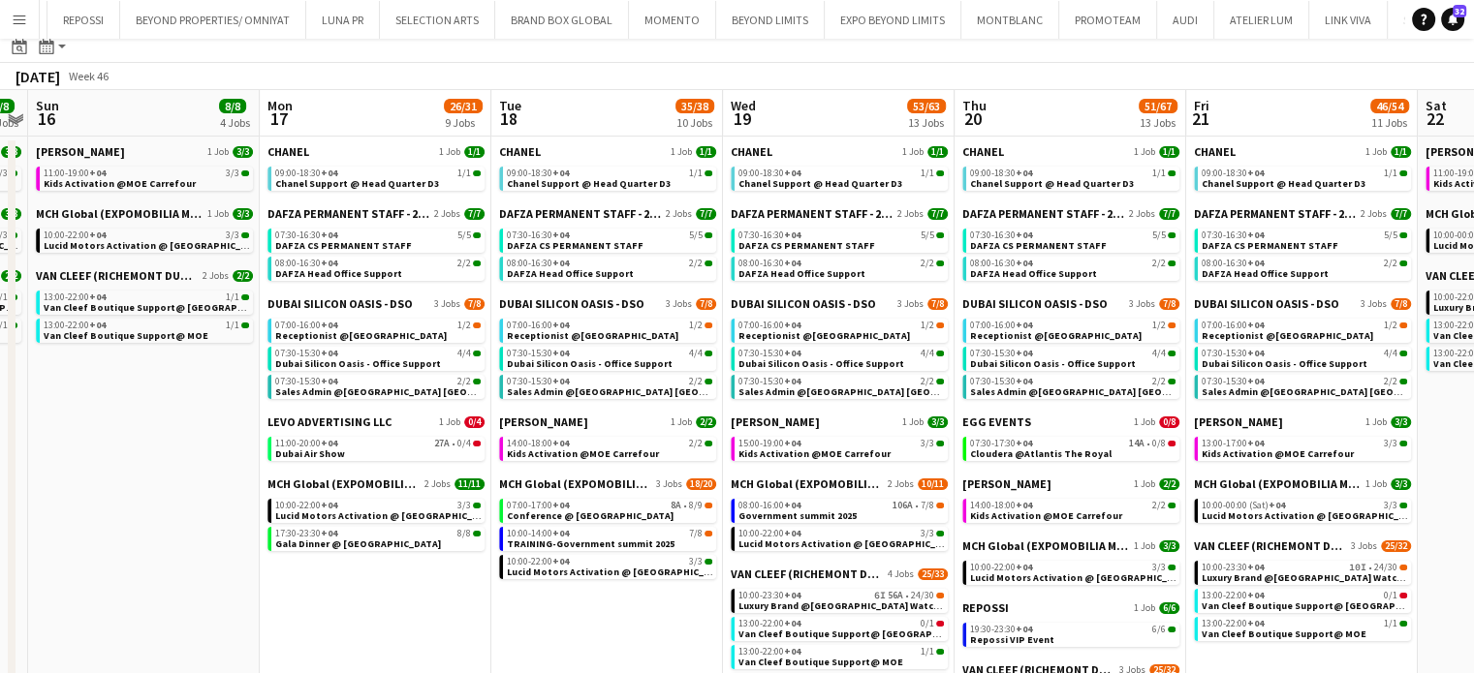
scroll to position [97, 0]
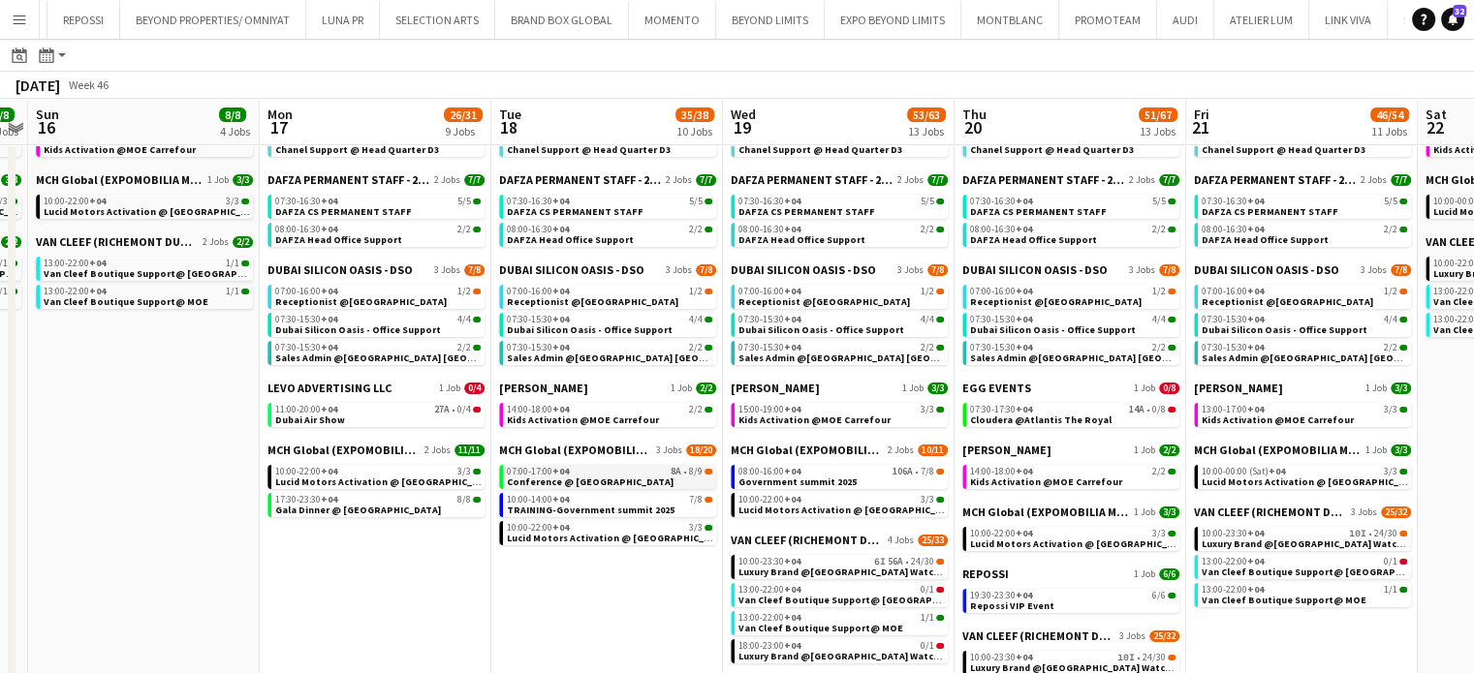
click at [552, 475] on span "07:00-17:00 +04" at bounding box center [538, 472] width 62 height 10
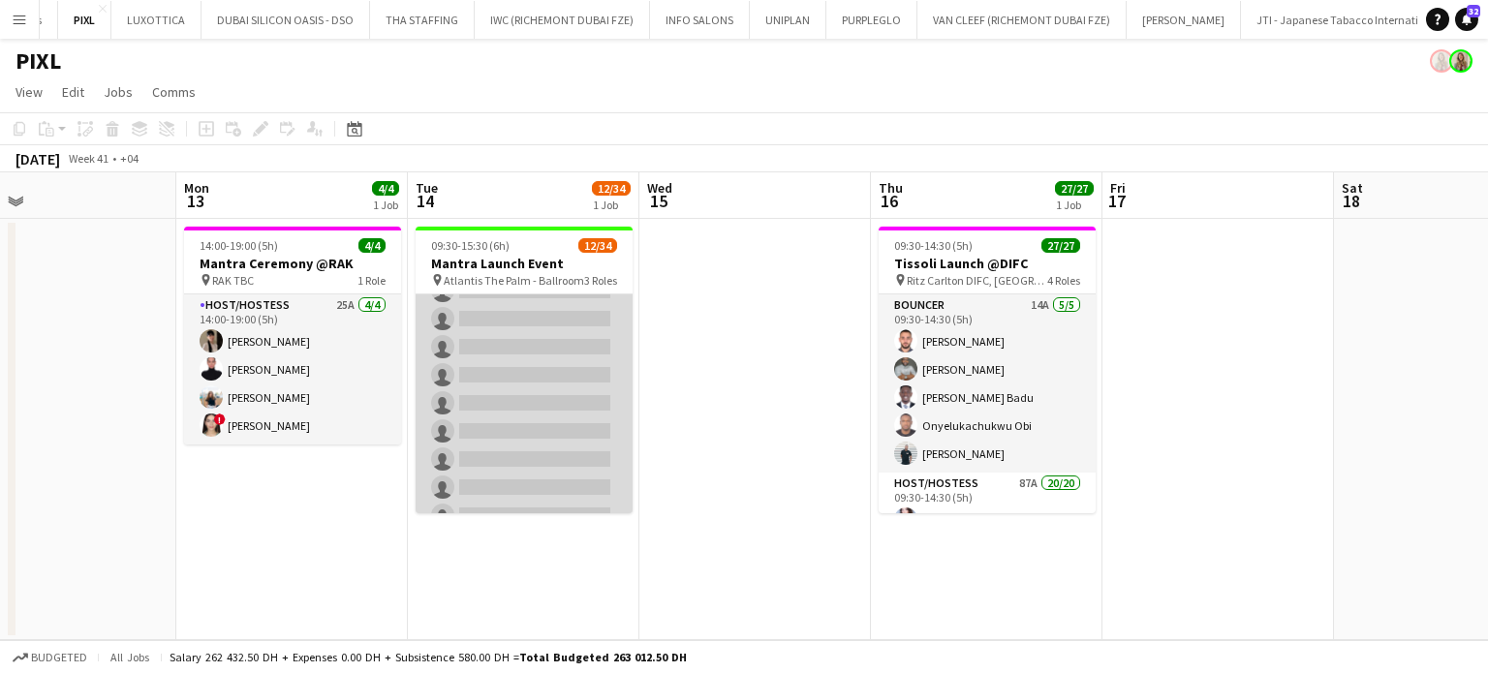
scroll to position [849, 0]
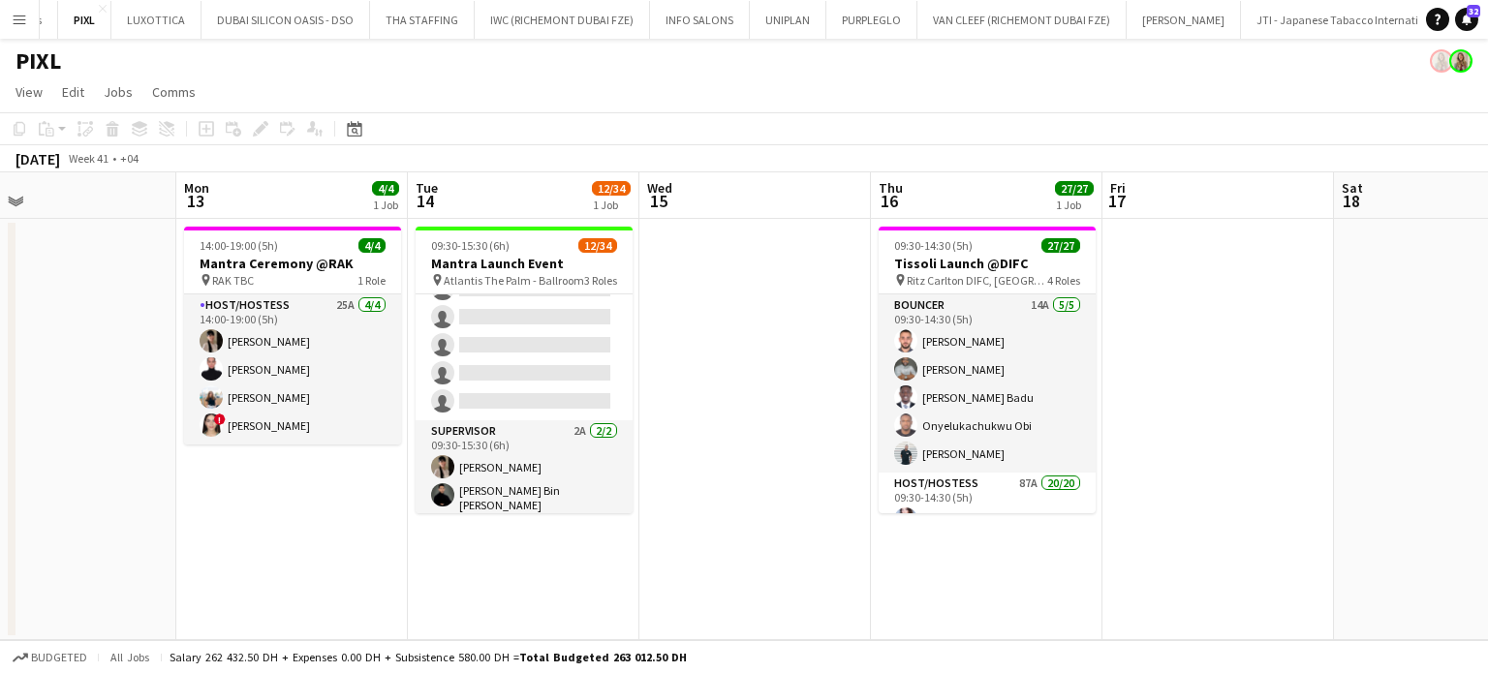
click at [729, 437] on app-date-cell at bounding box center [755, 429] width 232 height 421
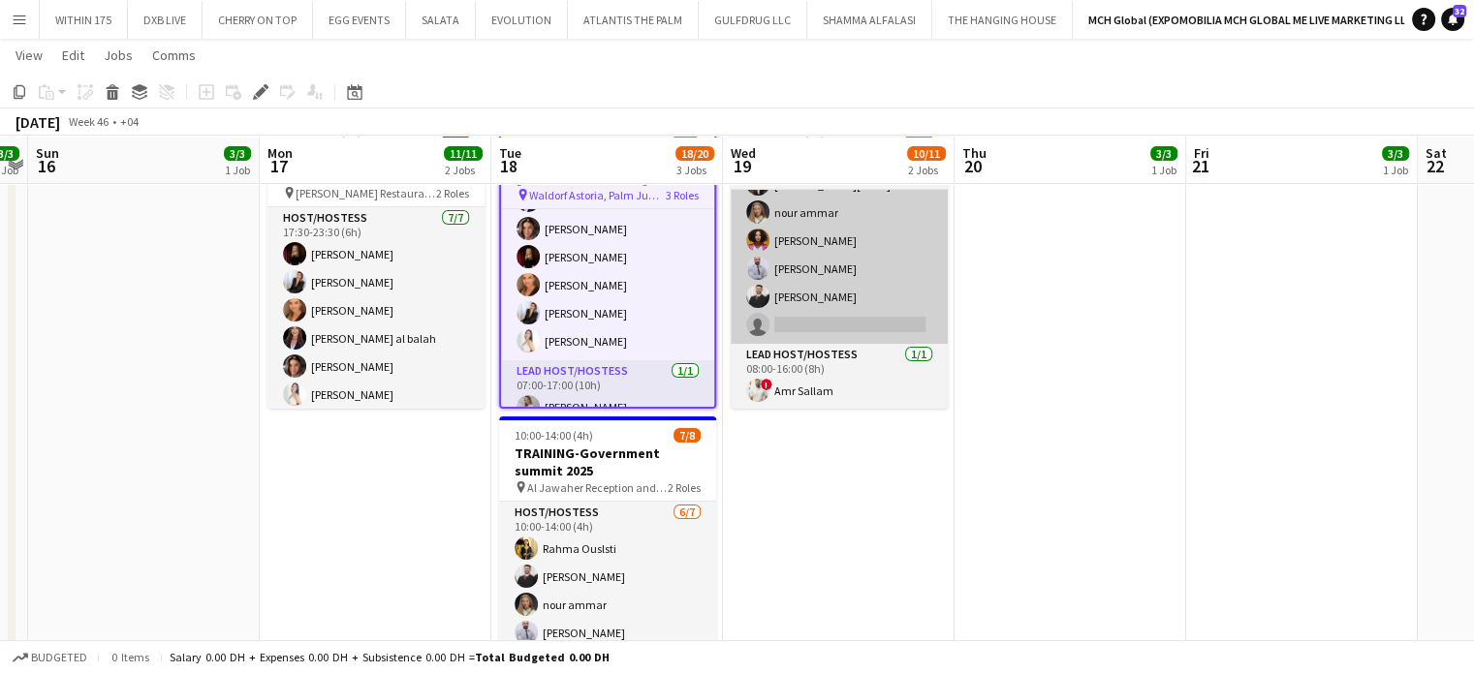
scroll to position [97, 0]
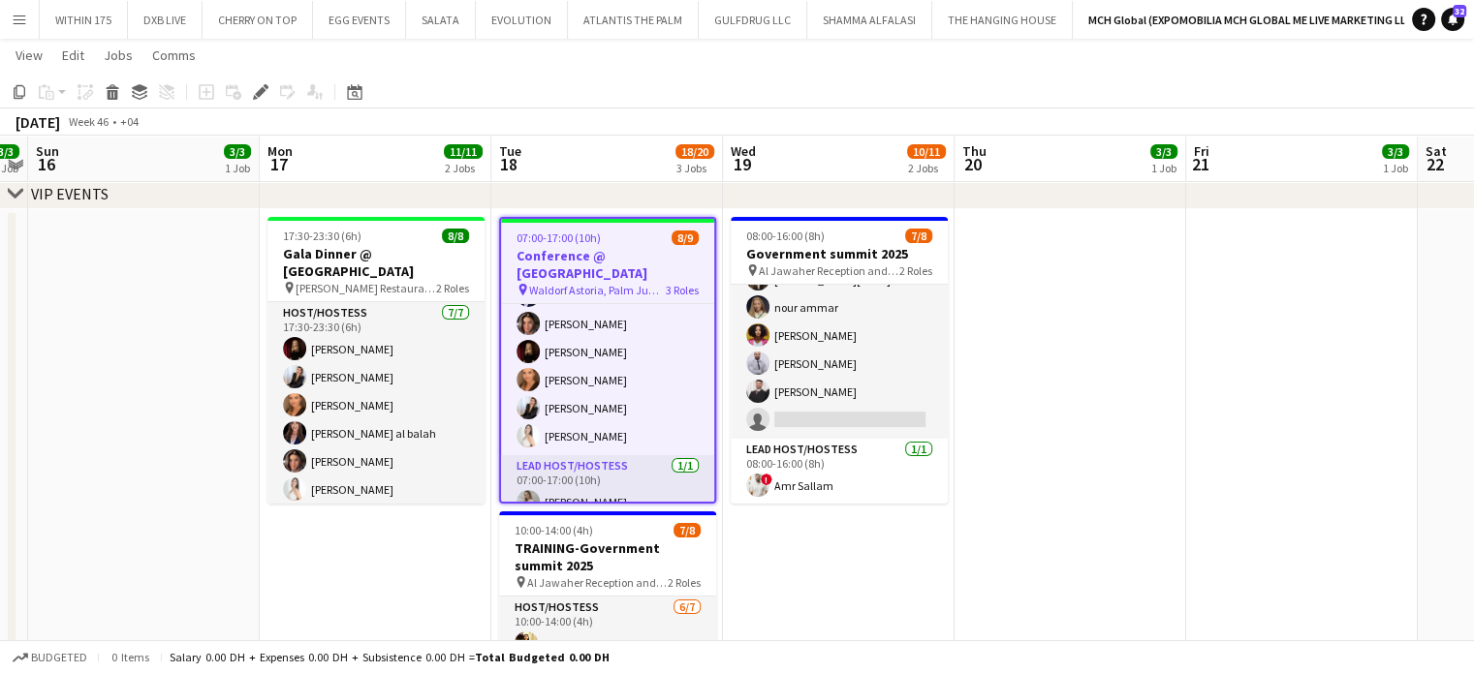
click at [943, 567] on app-date-cell "08:00-16:00 (8h) 7/8 Government summit 2025 pin Al Jawaher Reception and Conven…" at bounding box center [839, 523] width 232 height 628
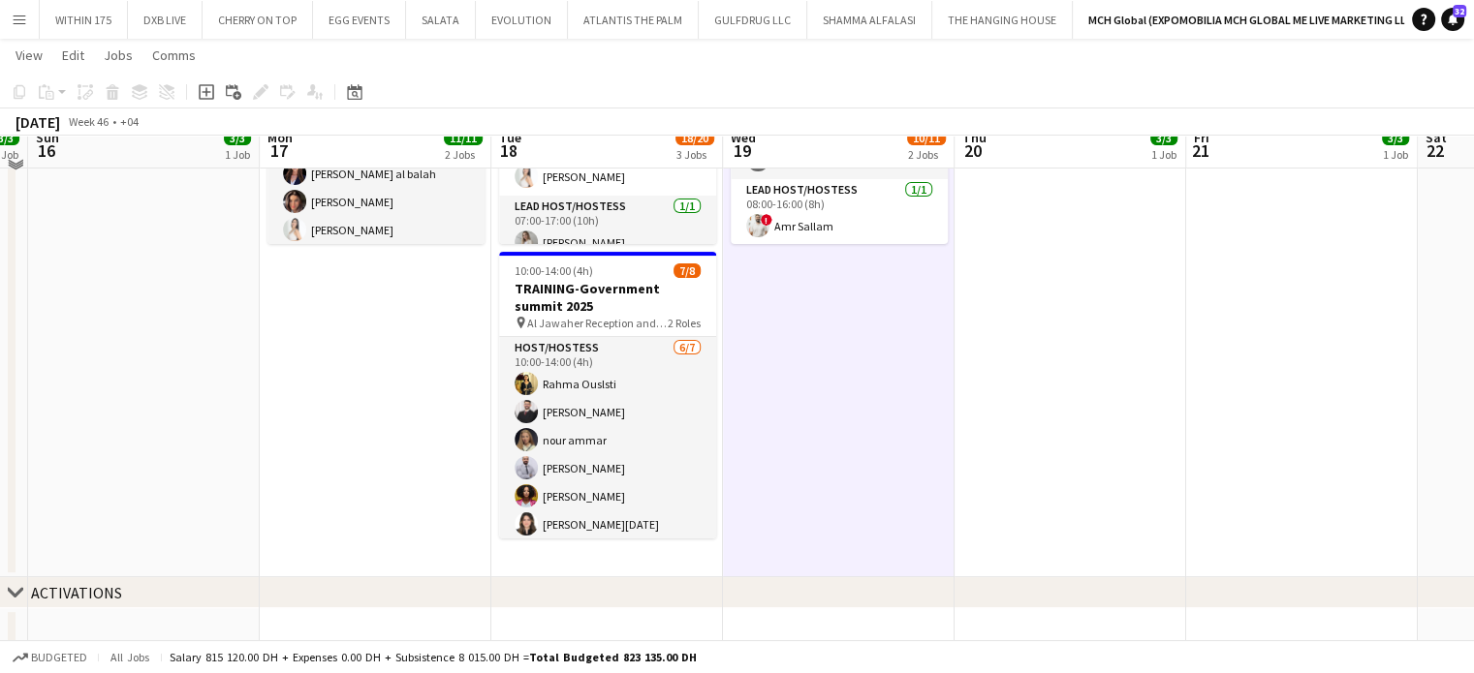
scroll to position [388, 0]
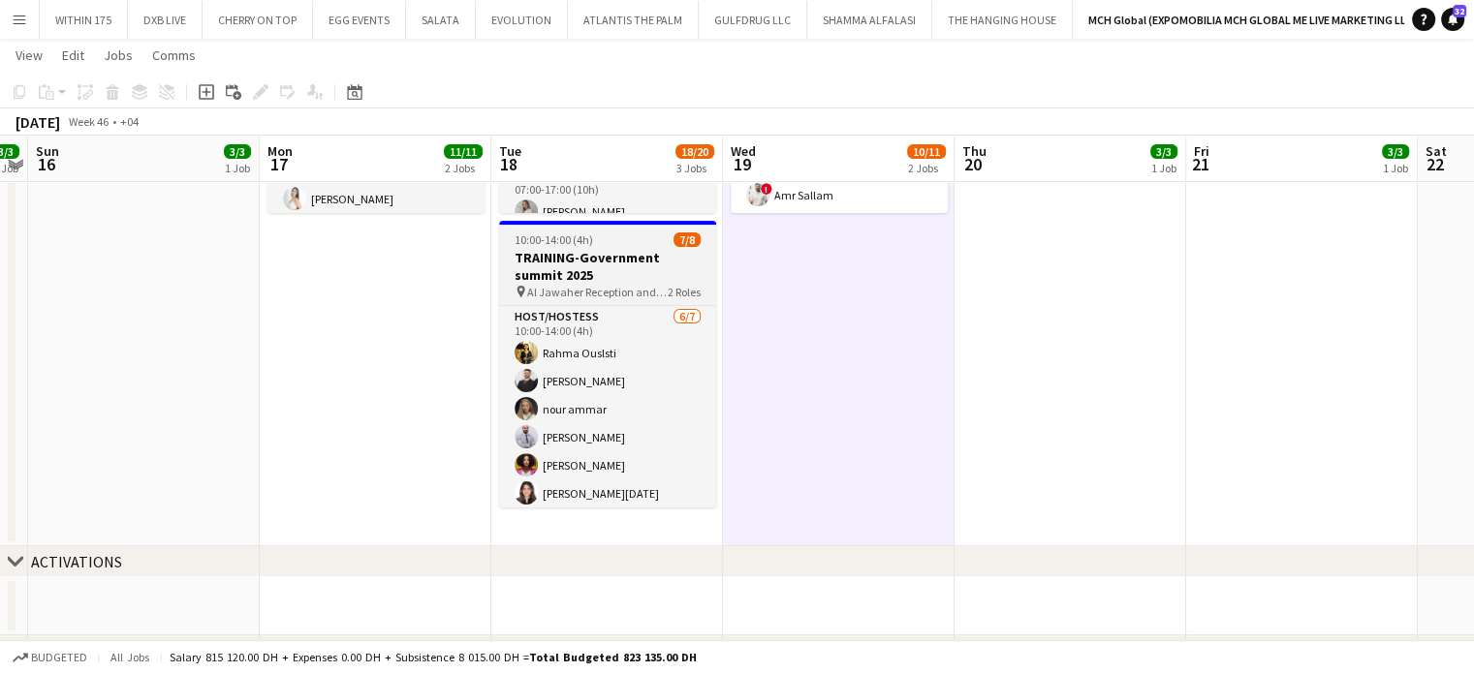
click at [607, 257] on h3 "TRAINING-Government summit 2025" at bounding box center [607, 266] width 217 height 35
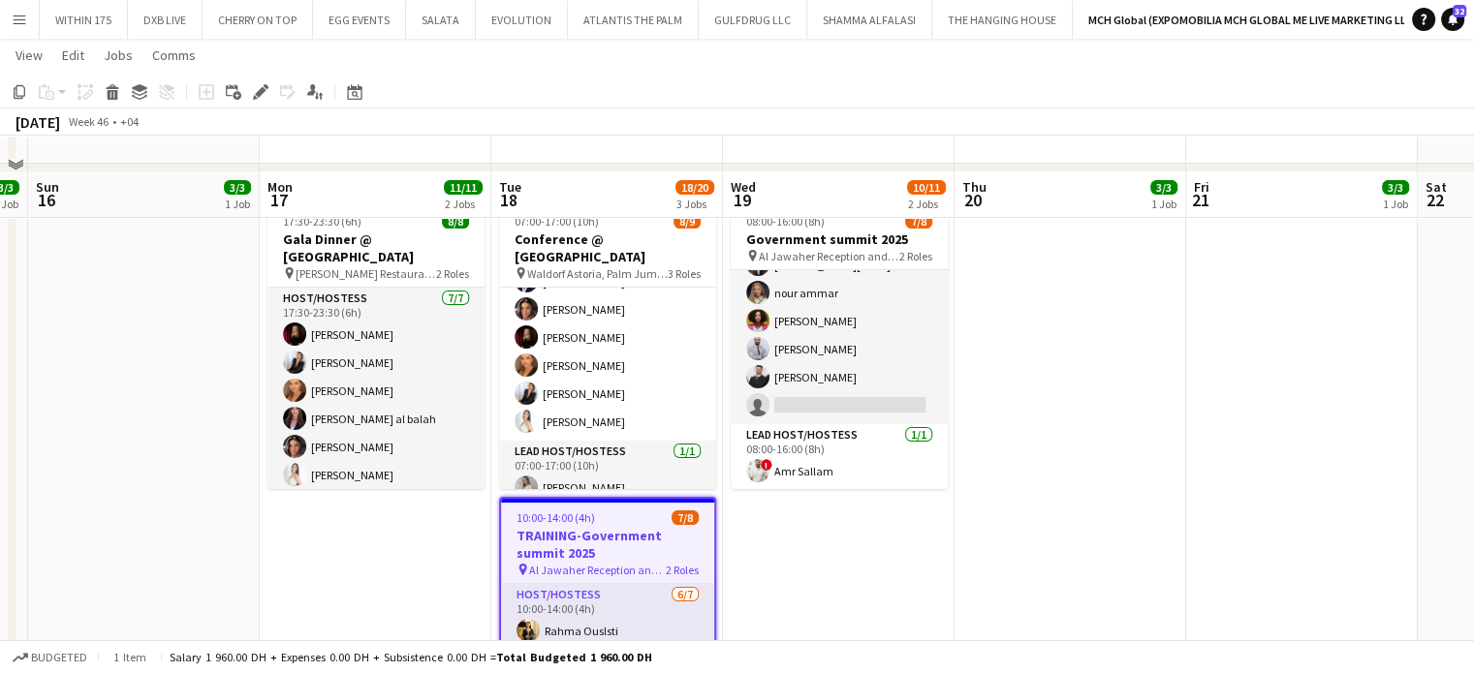
scroll to position [103, 0]
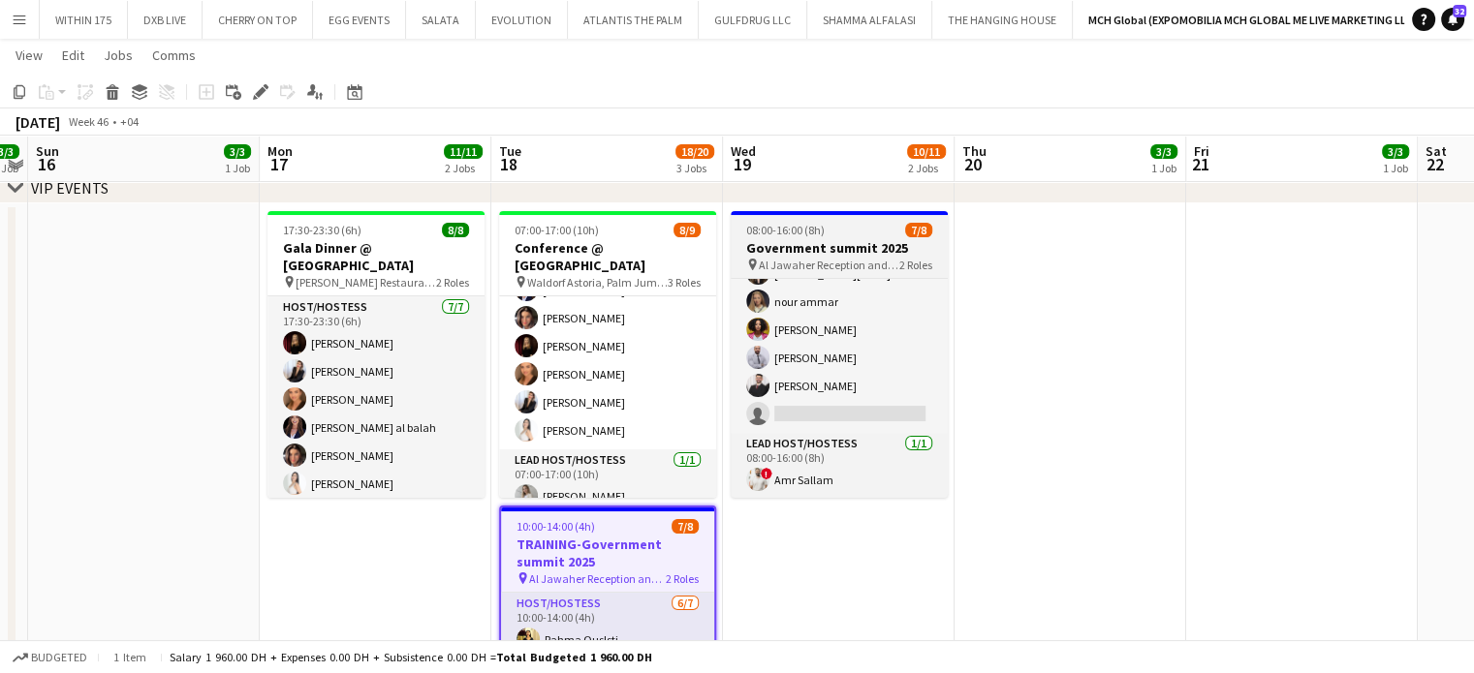
click at [793, 238] on app-job-card "08:00-16:00 (8h) 7/8 Government summit 2025 pin Al Jawaher Reception and Conven…" at bounding box center [839, 354] width 217 height 287
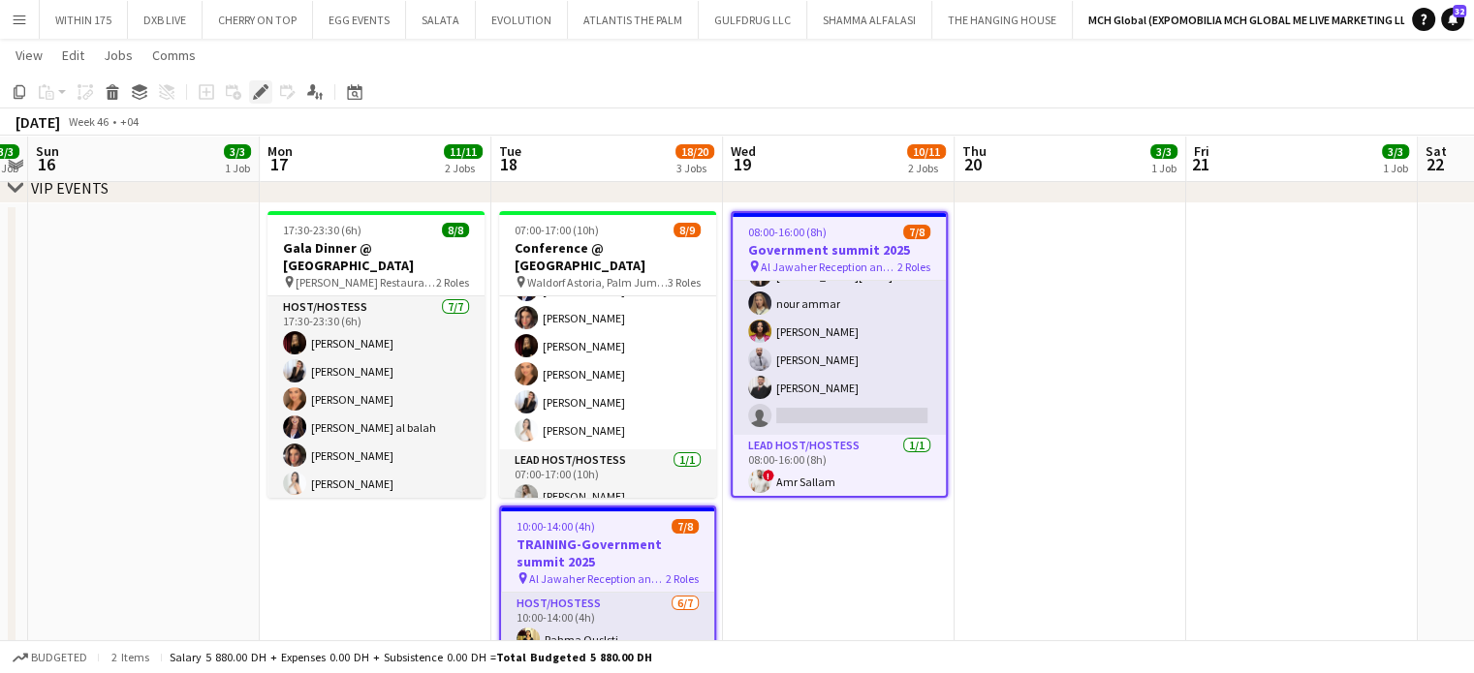
click at [257, 89] on icon "Edit" at bounding box center [261, 92] width 16 height 16
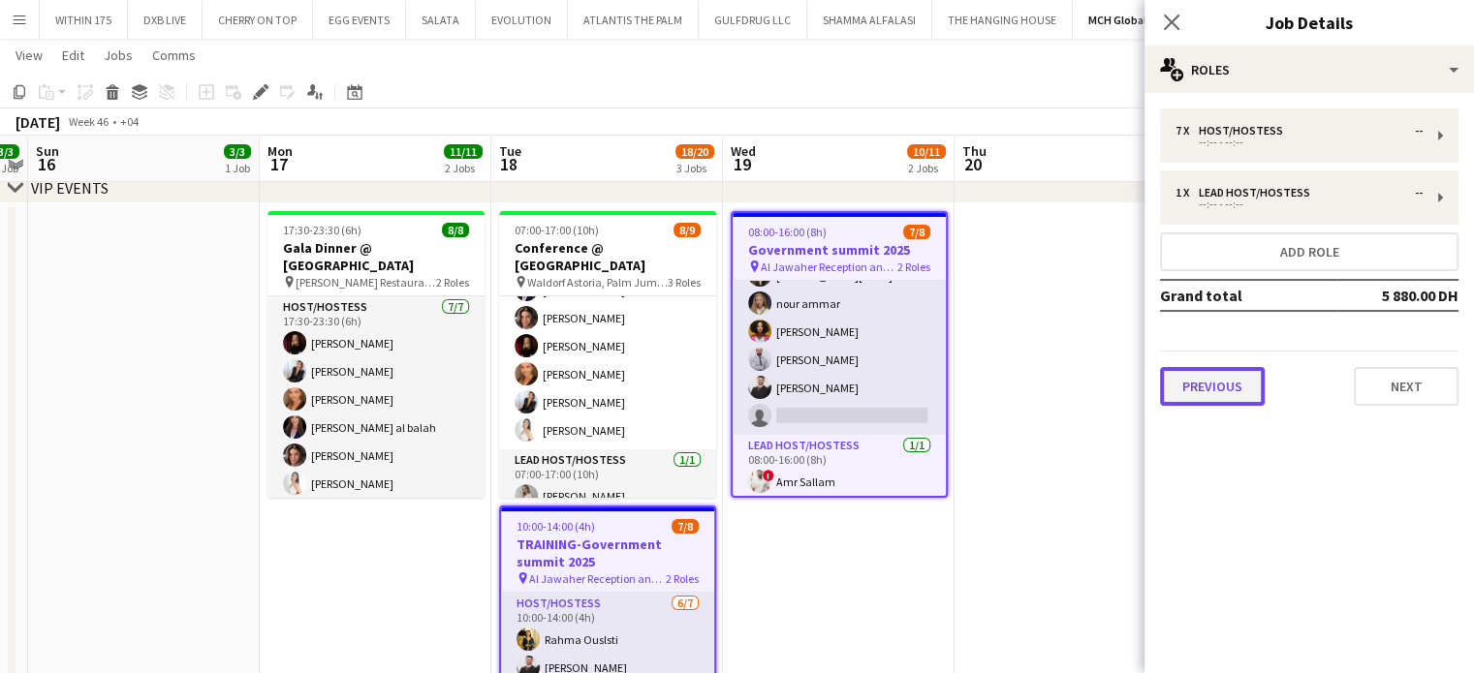
click at [1209, 383] on button "Previous" at bounding box center [1212, 386] width 105 height 39
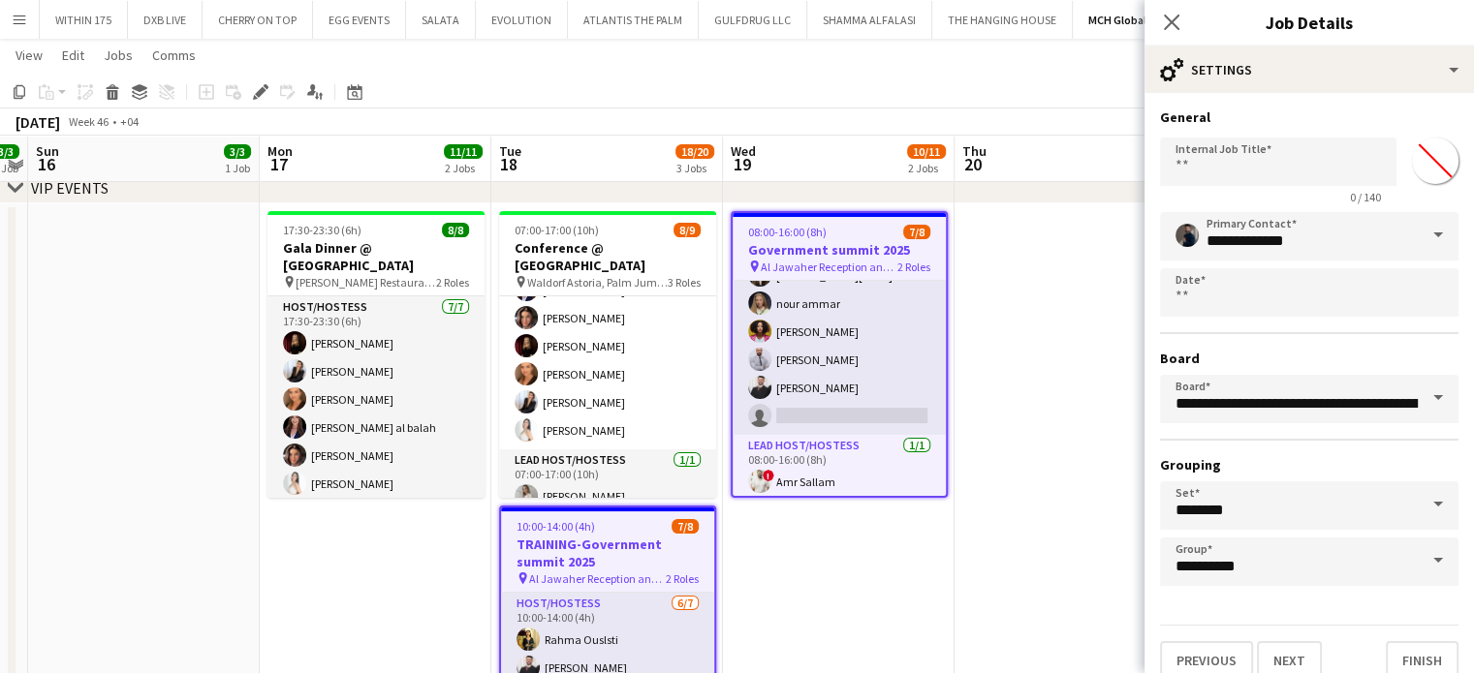
click at [1425, 555] on span at bounding box center [1437, 561] width 41 height 47
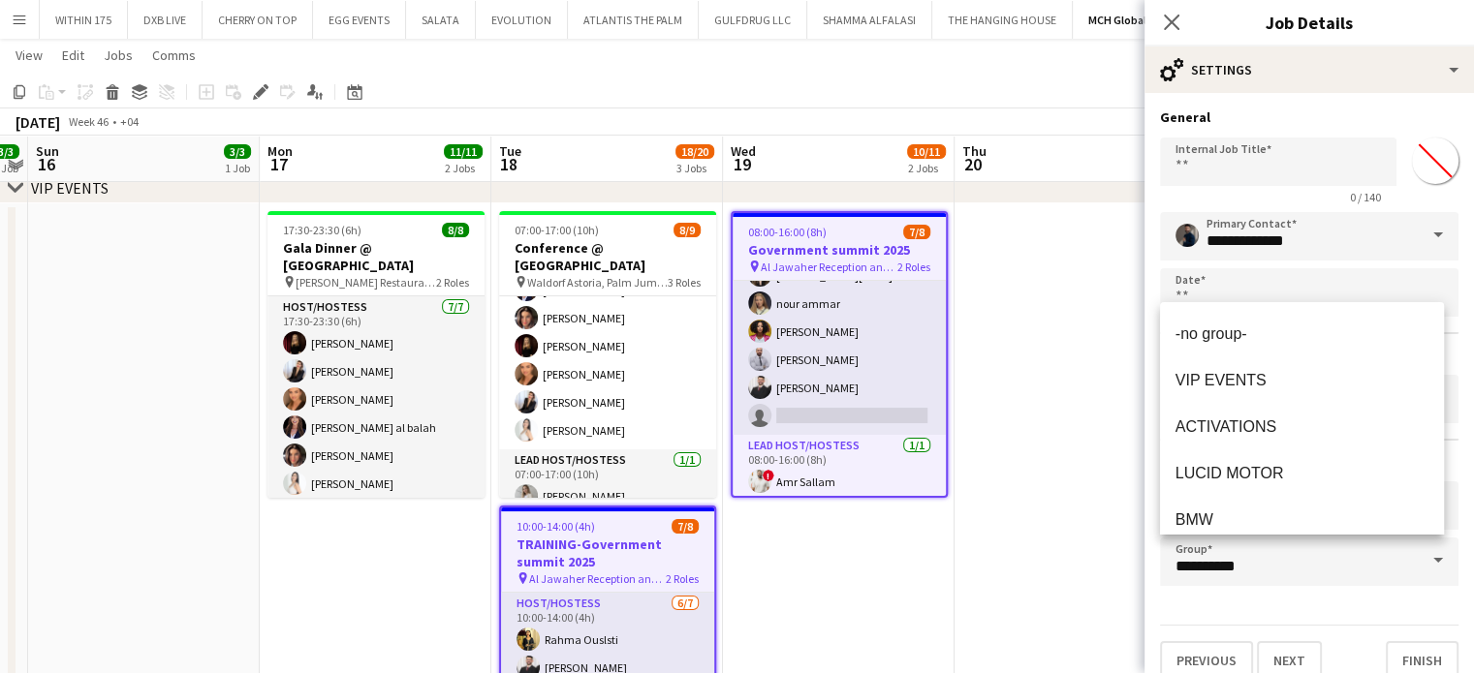
click at [1254, 421] on span "ACTIVATIONS" at bounding box center [1225, 427] width 101 height 16
type input "**********"
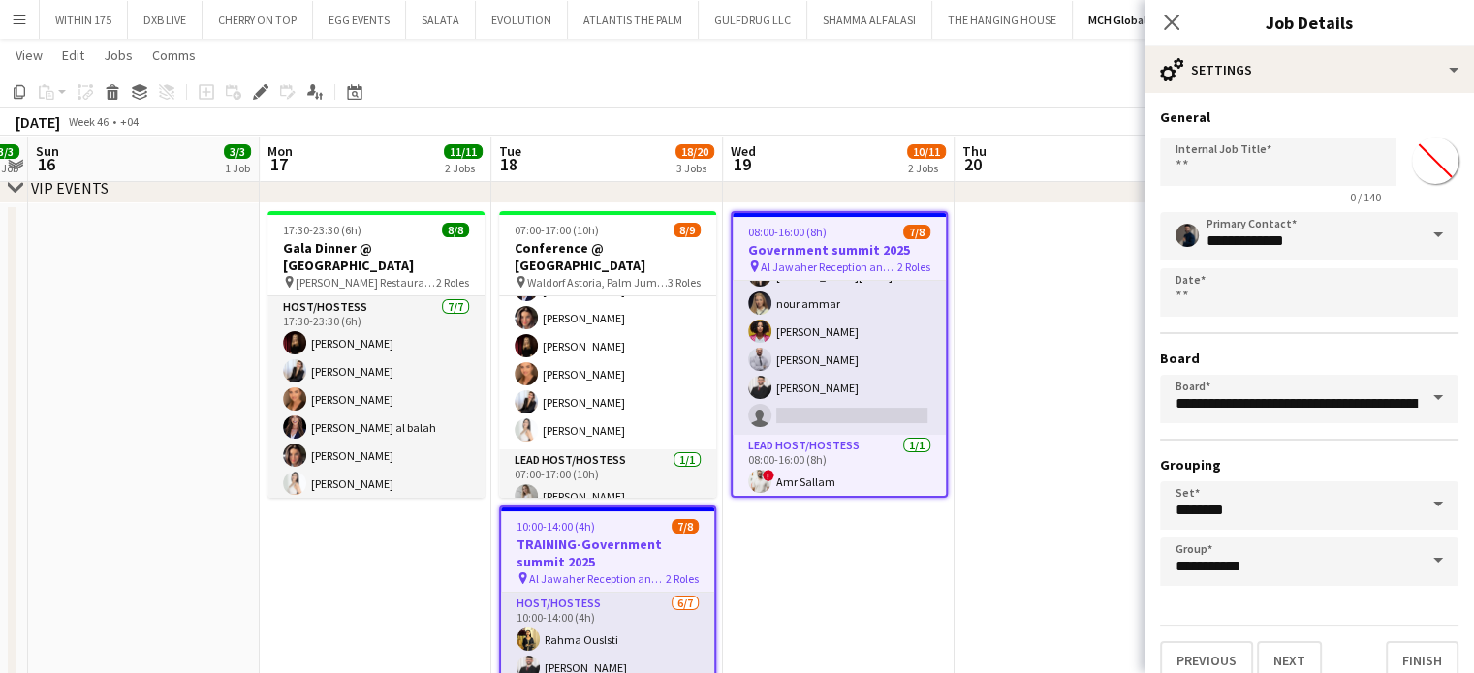
click at [733, 615] on app-date-cell "08:00-16:00 (8h) 7/8 Government summit 2025 pin Al Jawaher Reception and Conven…" at bounding box center [839, 517] width 232 height 628
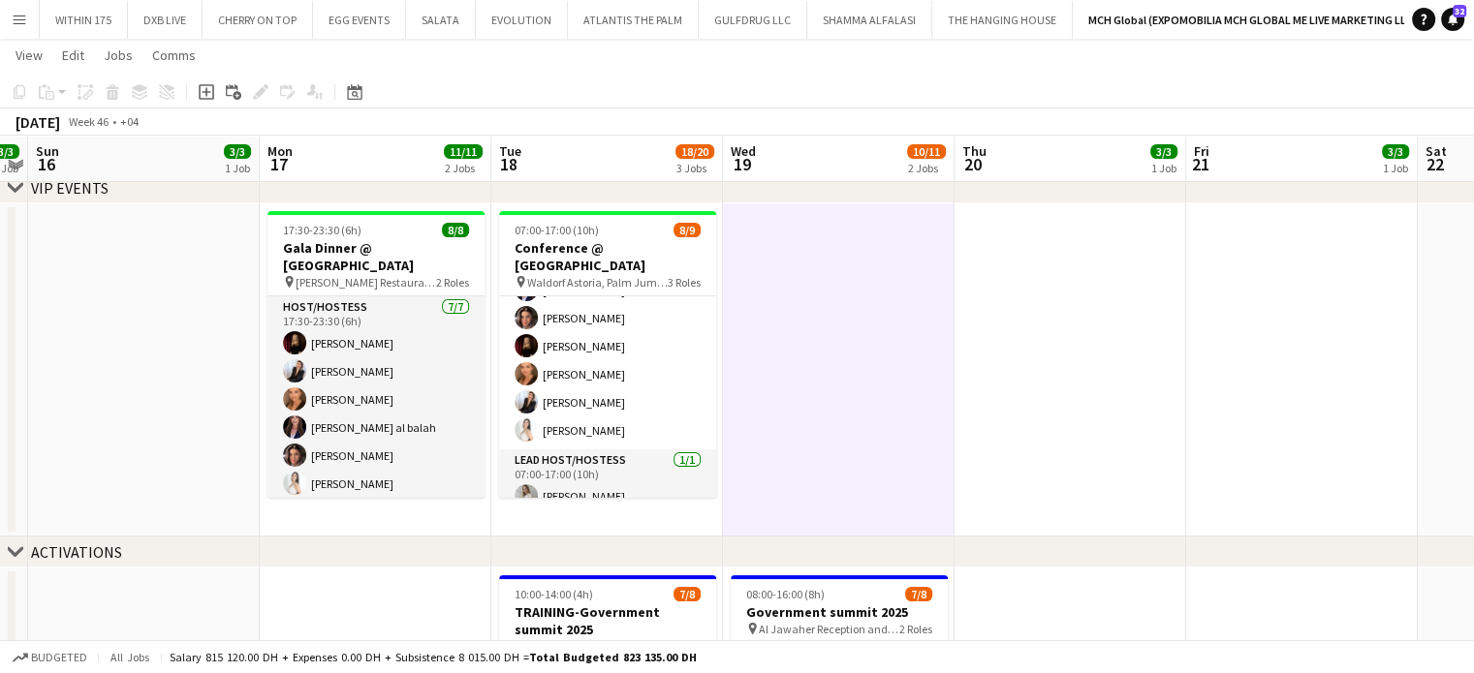
click at [125, 555] on div "chevron-right ACTIVATIONS" at bounding box center [737, 552] width 1474 height 31
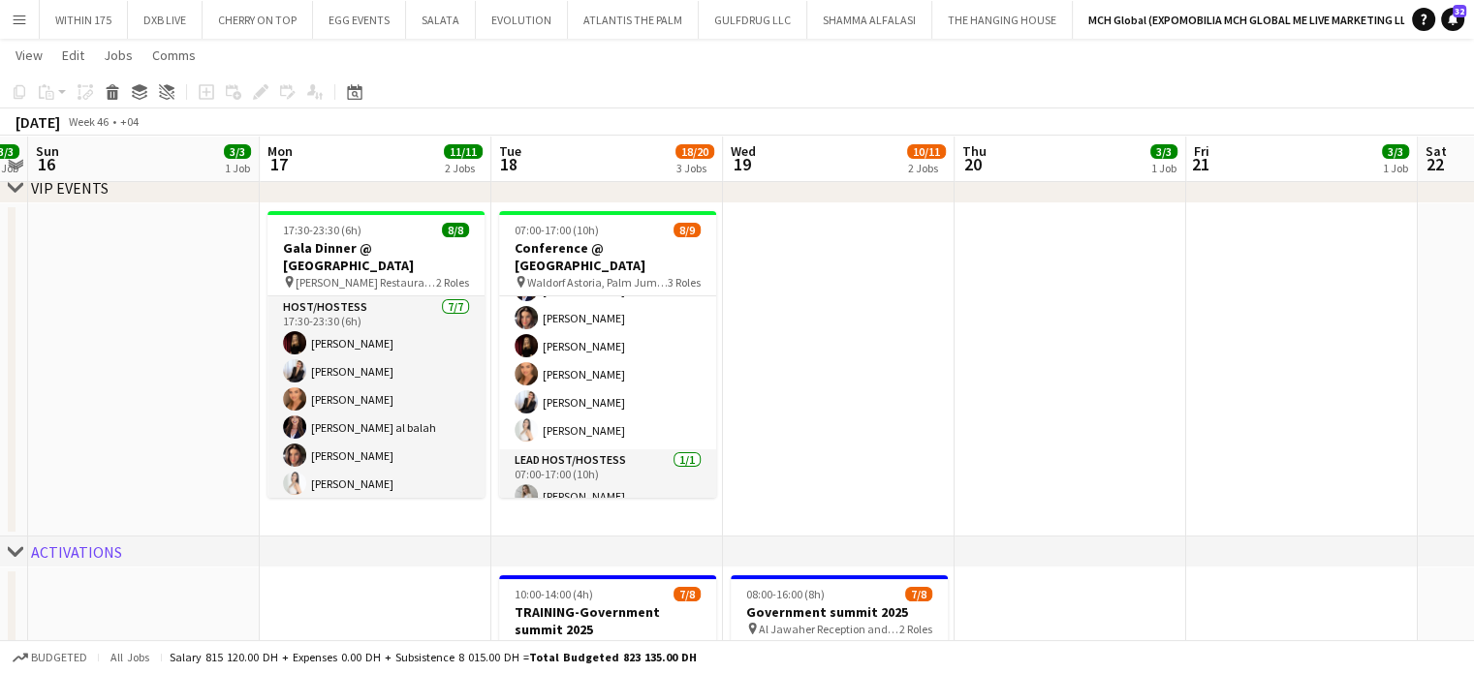
click at [47, 552] on div "ACTIVATIONS" at bounding box center [76, 552] width 91 height 19
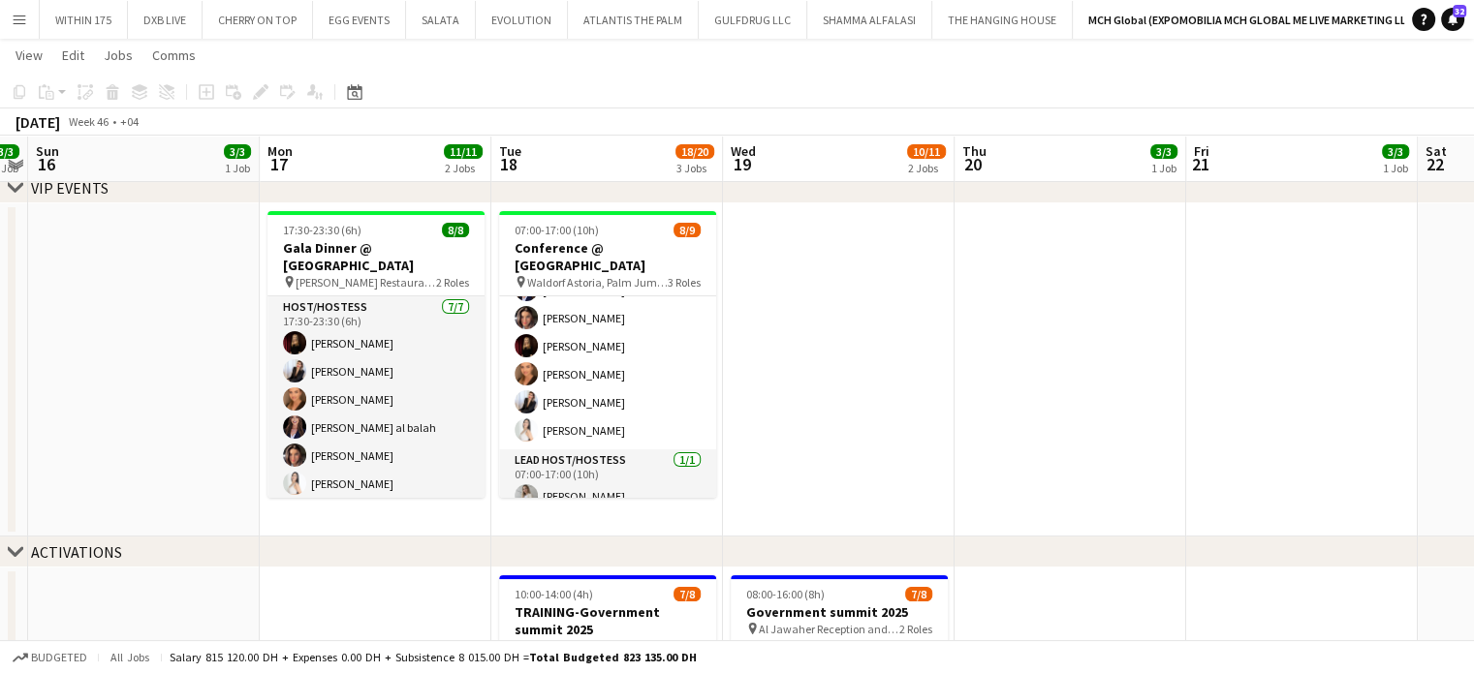
click at [63, 558] on div "ACTIVATIONS" at bounding box center [76, 552] width 91 height 19
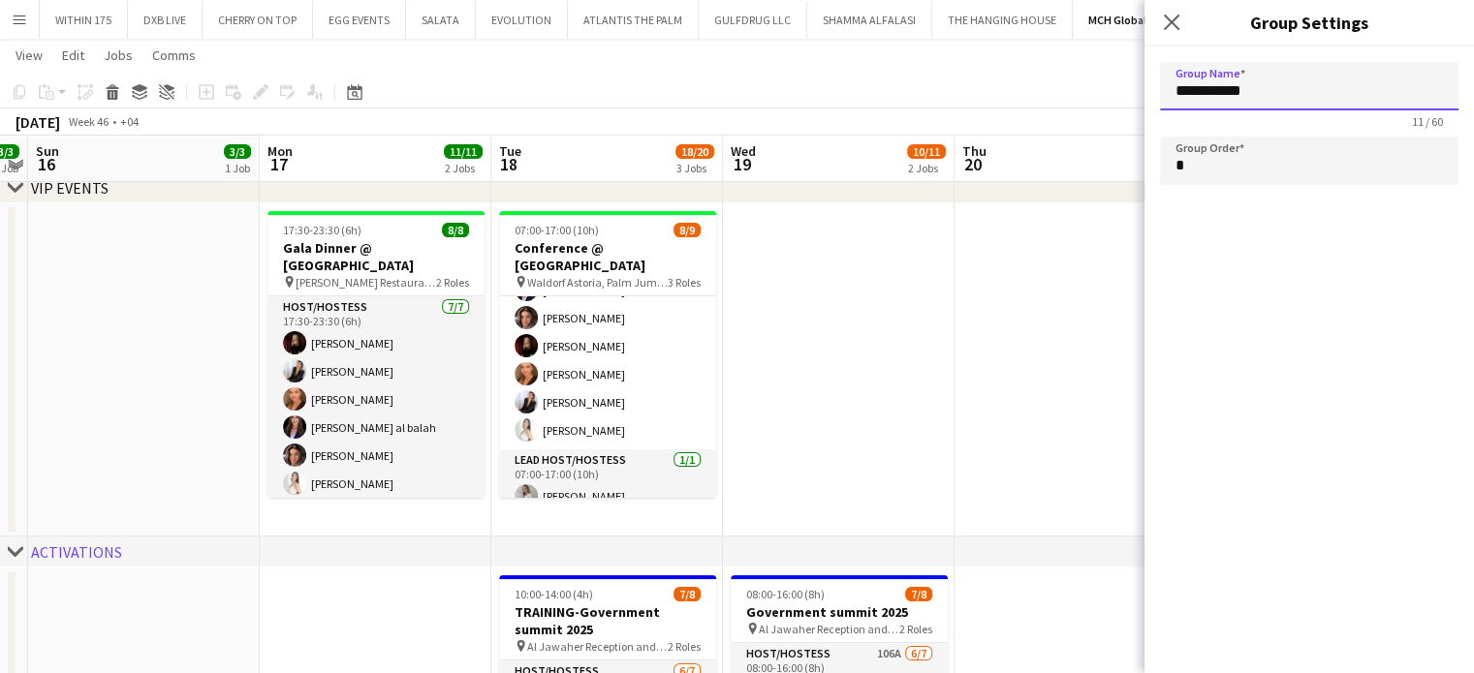
click at [1358, 88] on input "**********" at bounding box center [1309, 86] width 298 height 48
click at [966, 426] on app-date-cell at bounding box center [1070, 369] width 232 height 333
type input "**********"
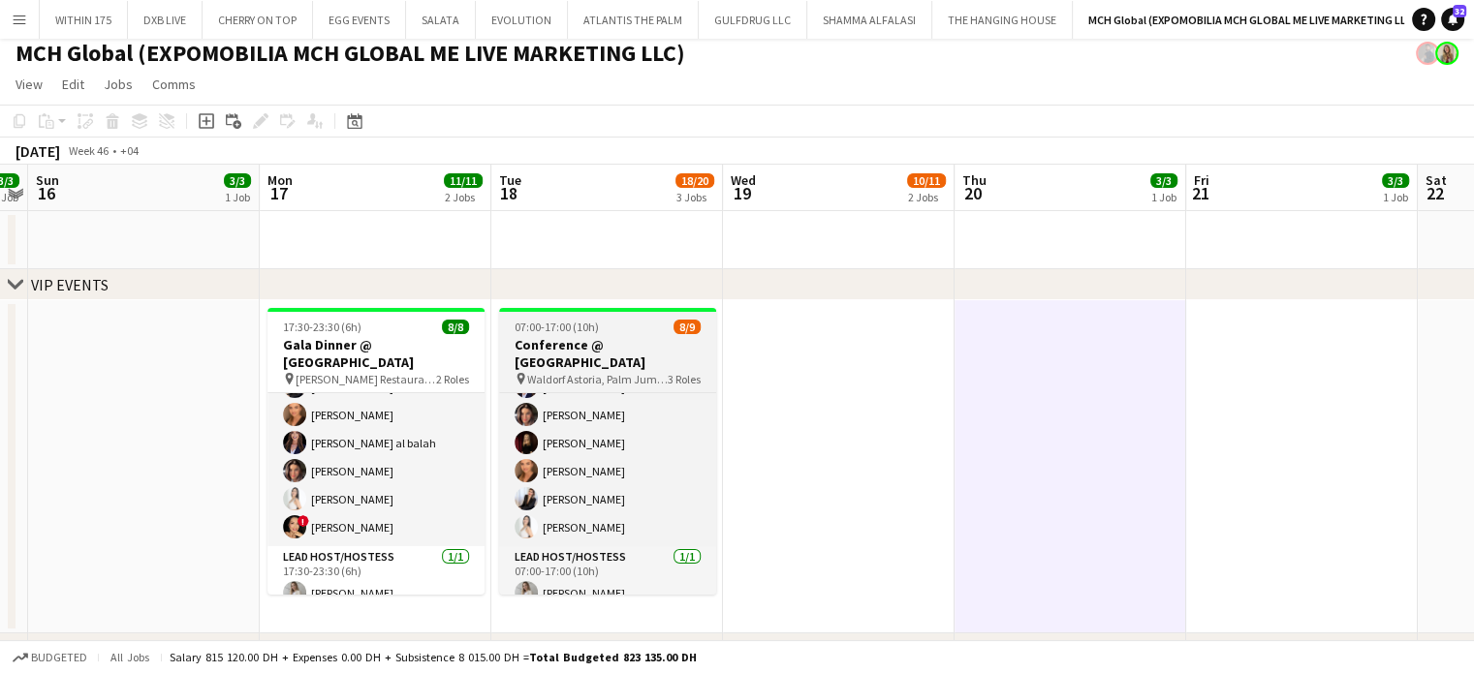
scroll to position [6, 0]
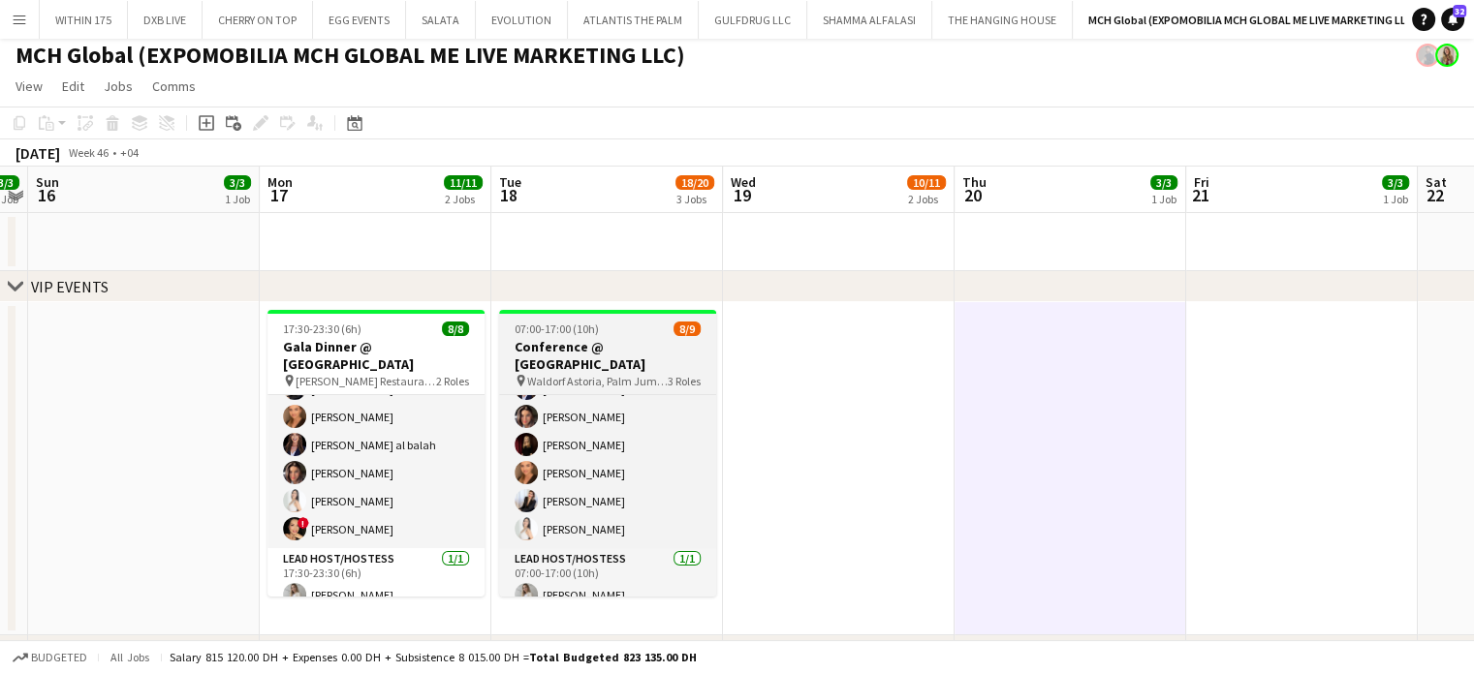
click at [607, 344] on h3 "Conference @ [GEOGRAPHIC_DATA]" at bounding box center [607, 355] width 217 height 35
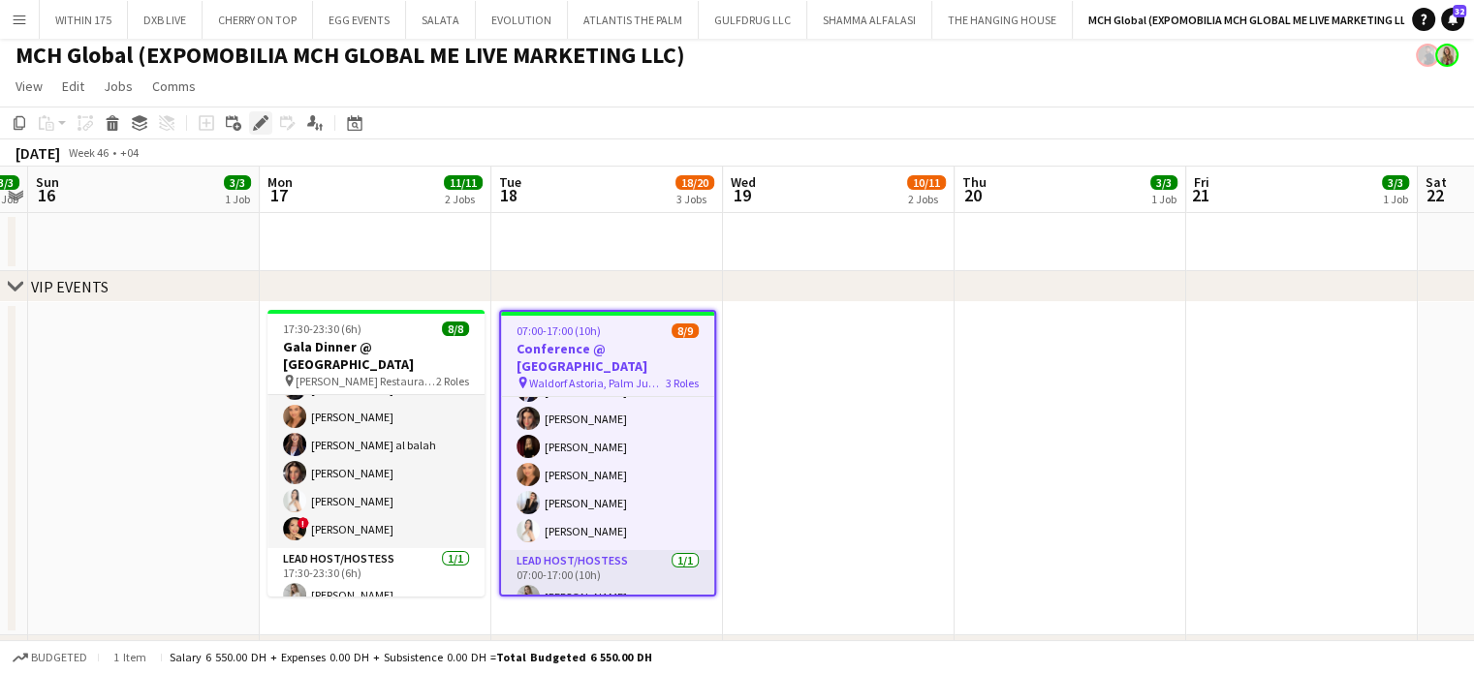
click at [260, 131] on div "Edit" at bounding box center [260, 122] width 23 height 23
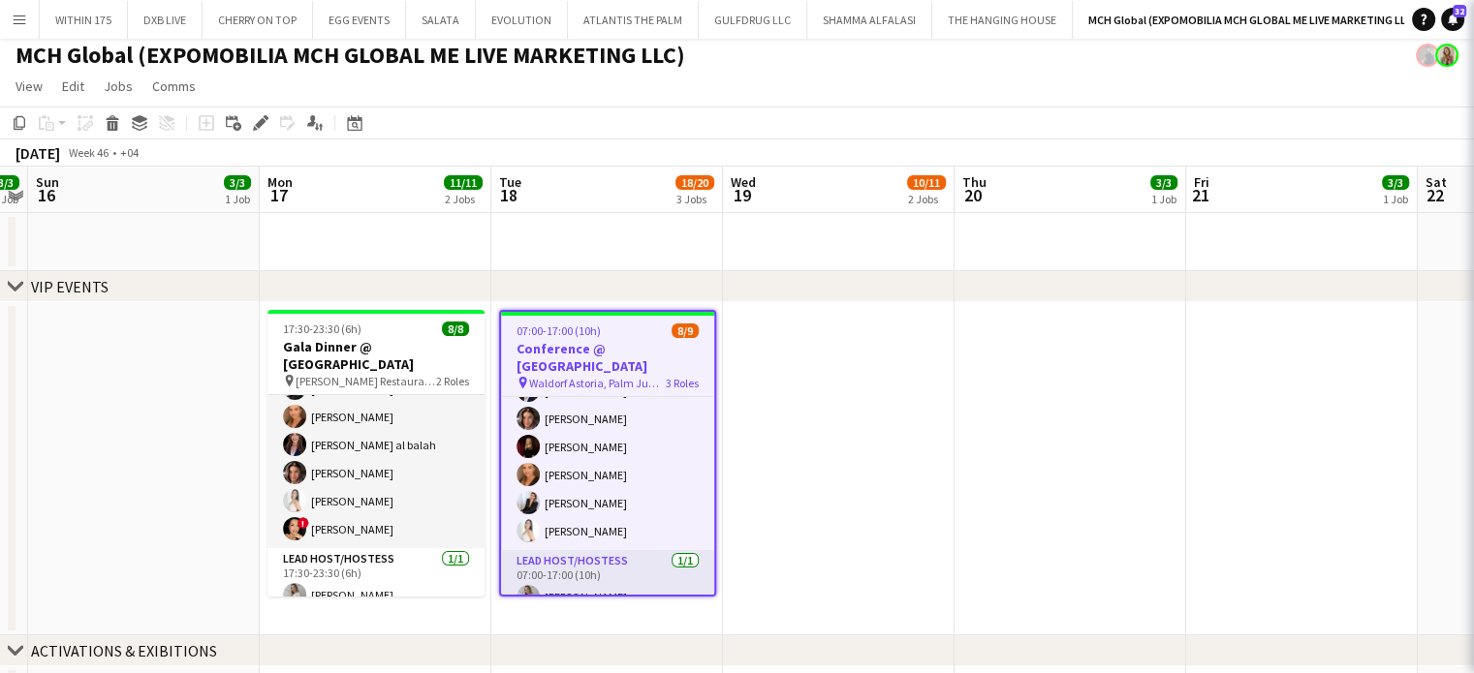
type input "**********"
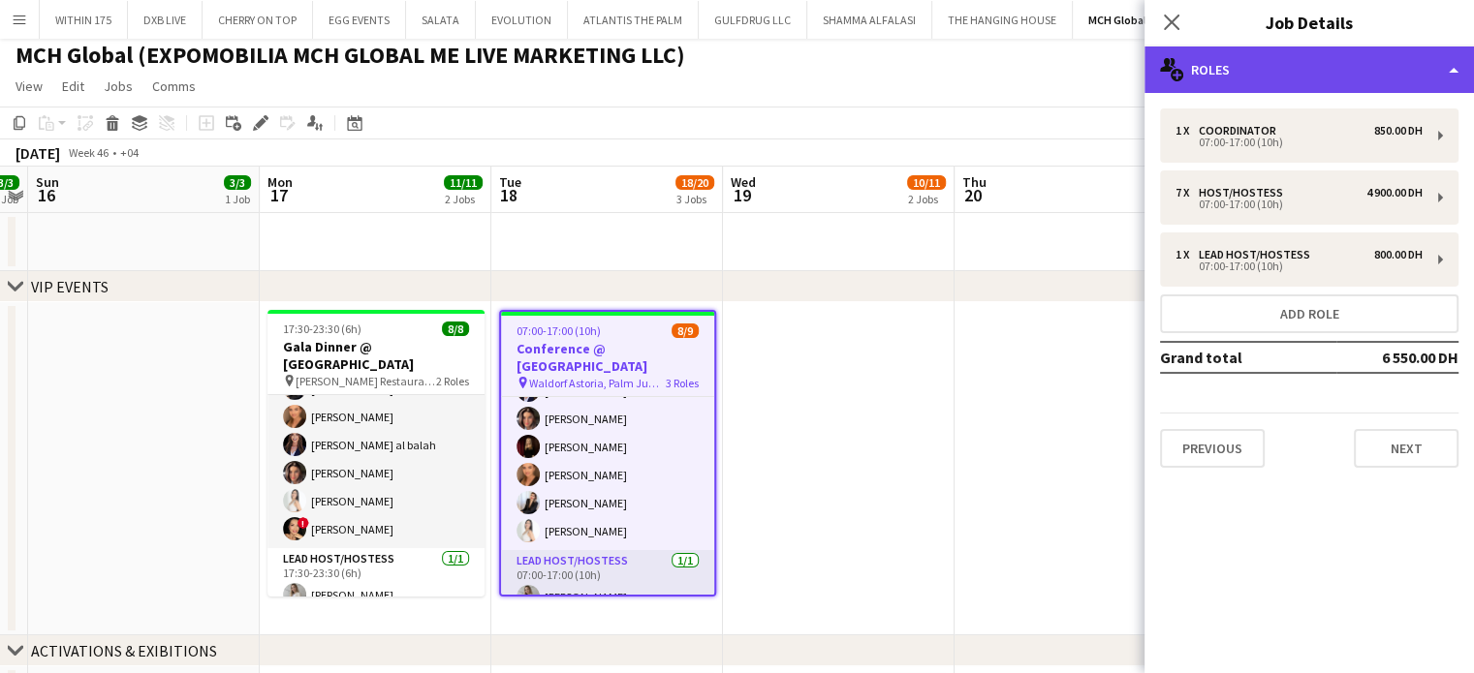
click at [1423, 56] on div "multiple-users-add Roles" at bounding box center [1308, 70] width 329 height 47
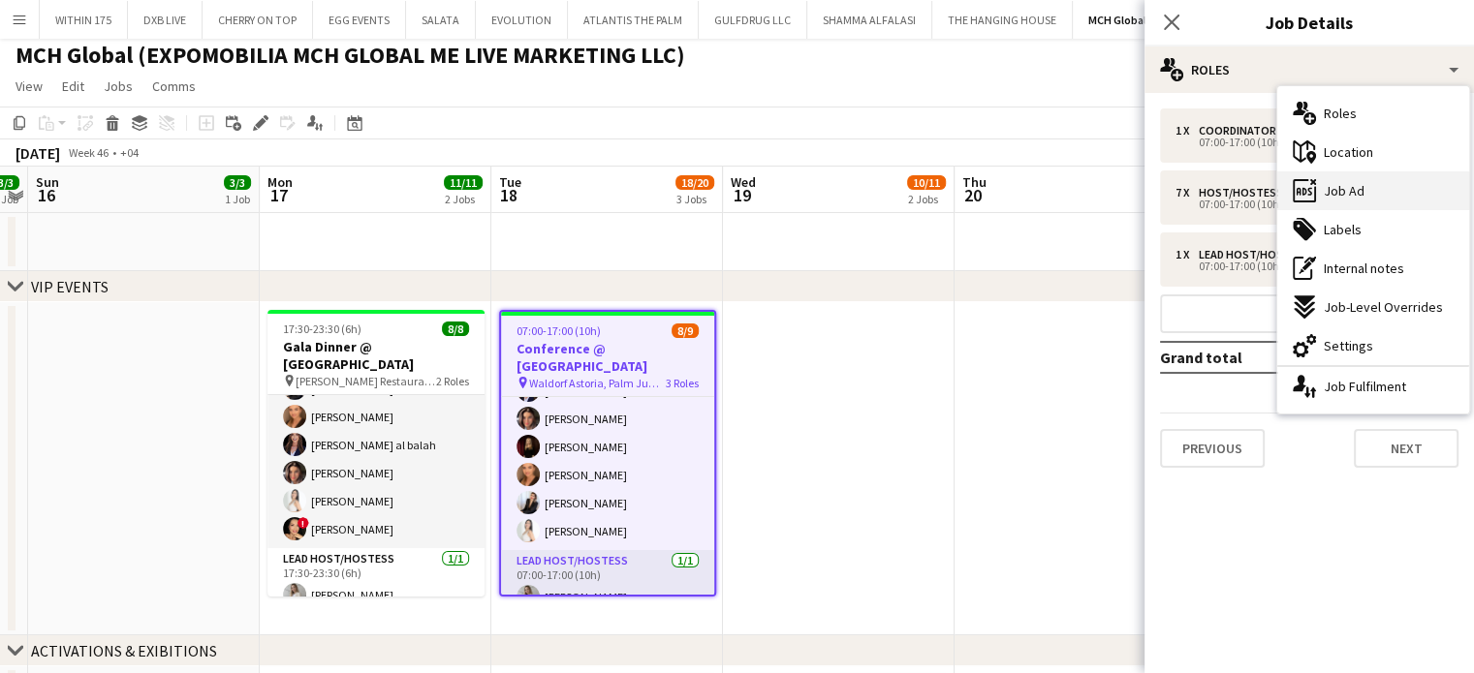
click at [1364, 193] on div "ads-window Job Ad" at bounding box center [1373, 190] width 192 height 39
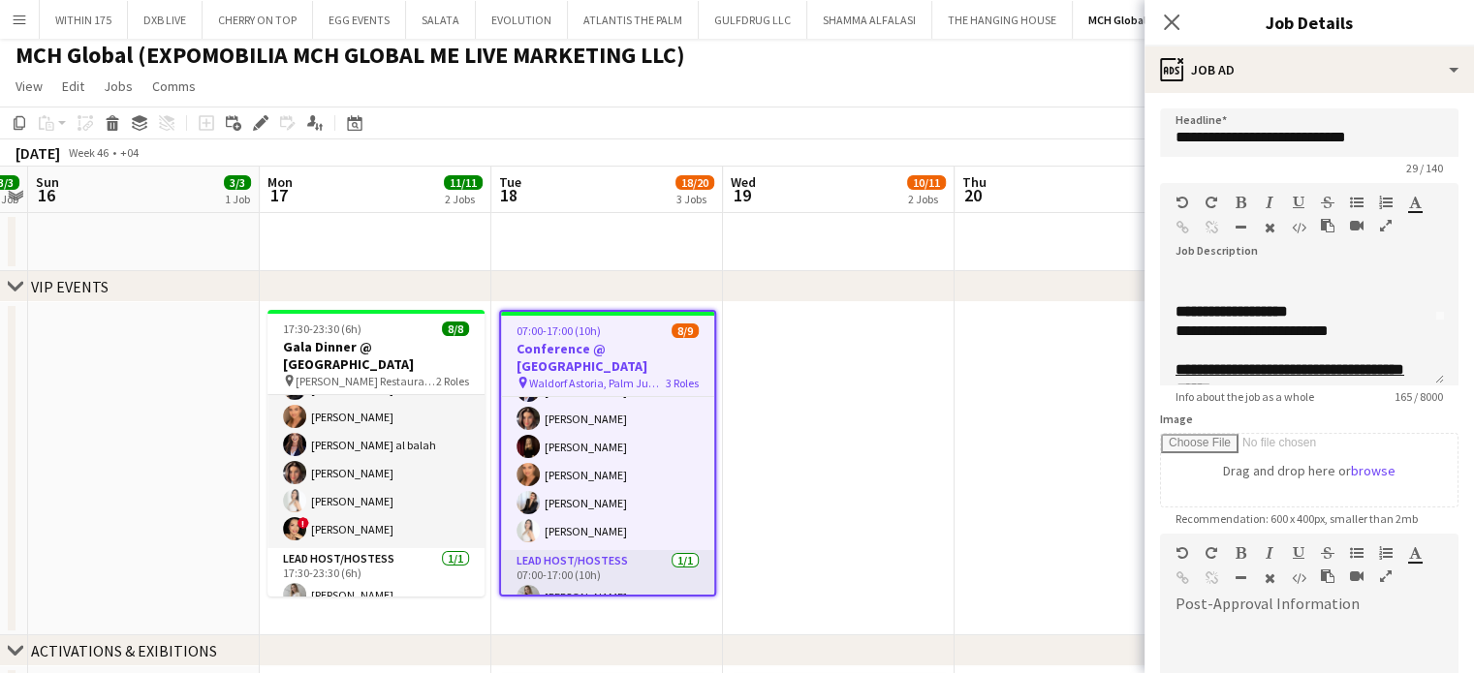
scroll to position [97, 0]
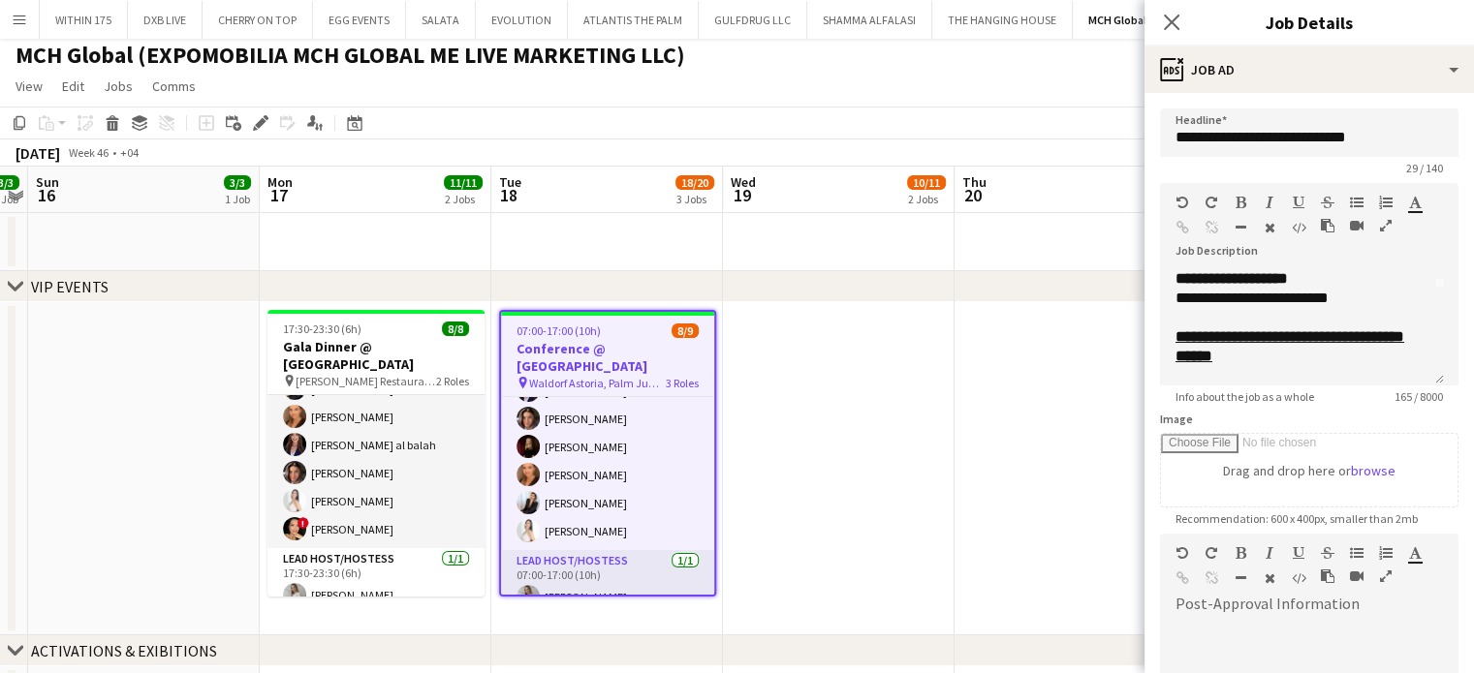
click at [1077, 389] on app-date-cell at bounding box center [1070, 468] width 232 height 333
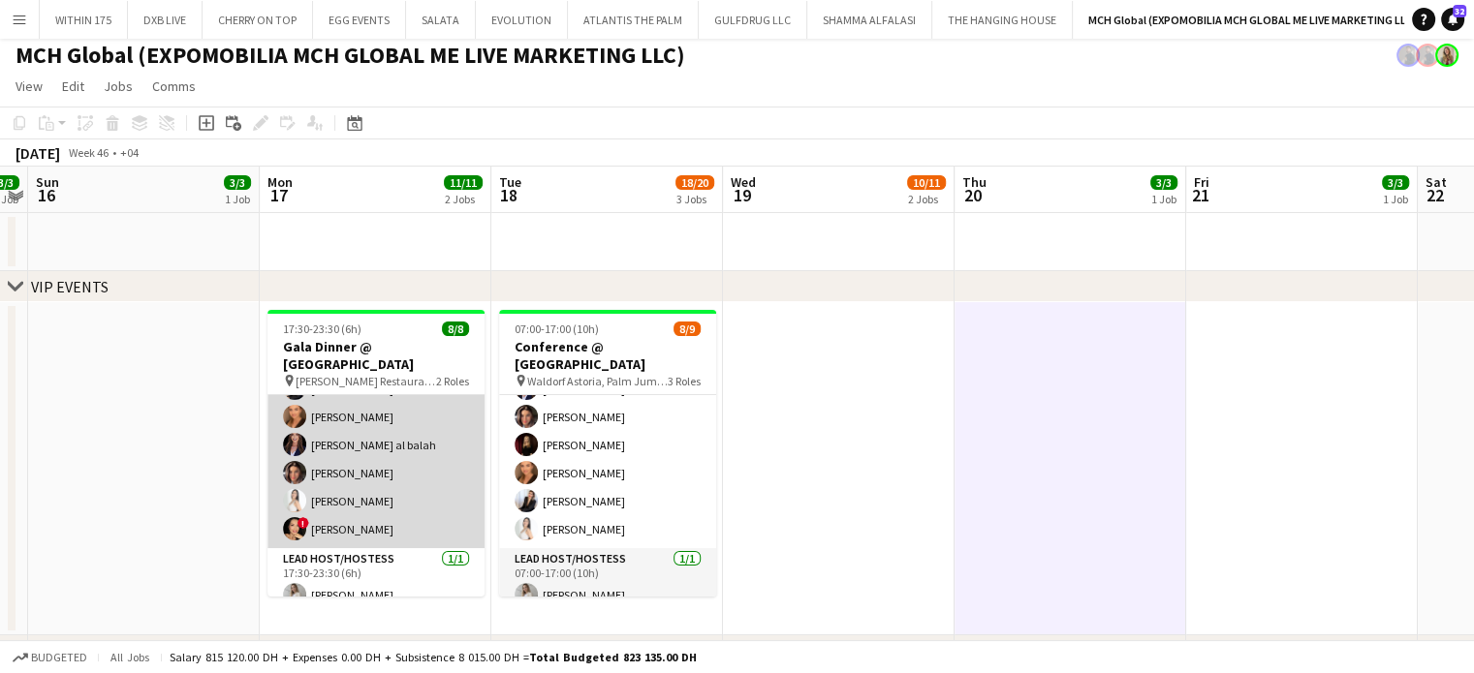
click at [374, 458] on app-card-role "Host/Hostess [DATE] 17:30-23:30 (6h) [PERSON_NAME] [PERSON_NAME] [PERSON_NAME] …" at bounding box center [375, 431] width 217 height 234
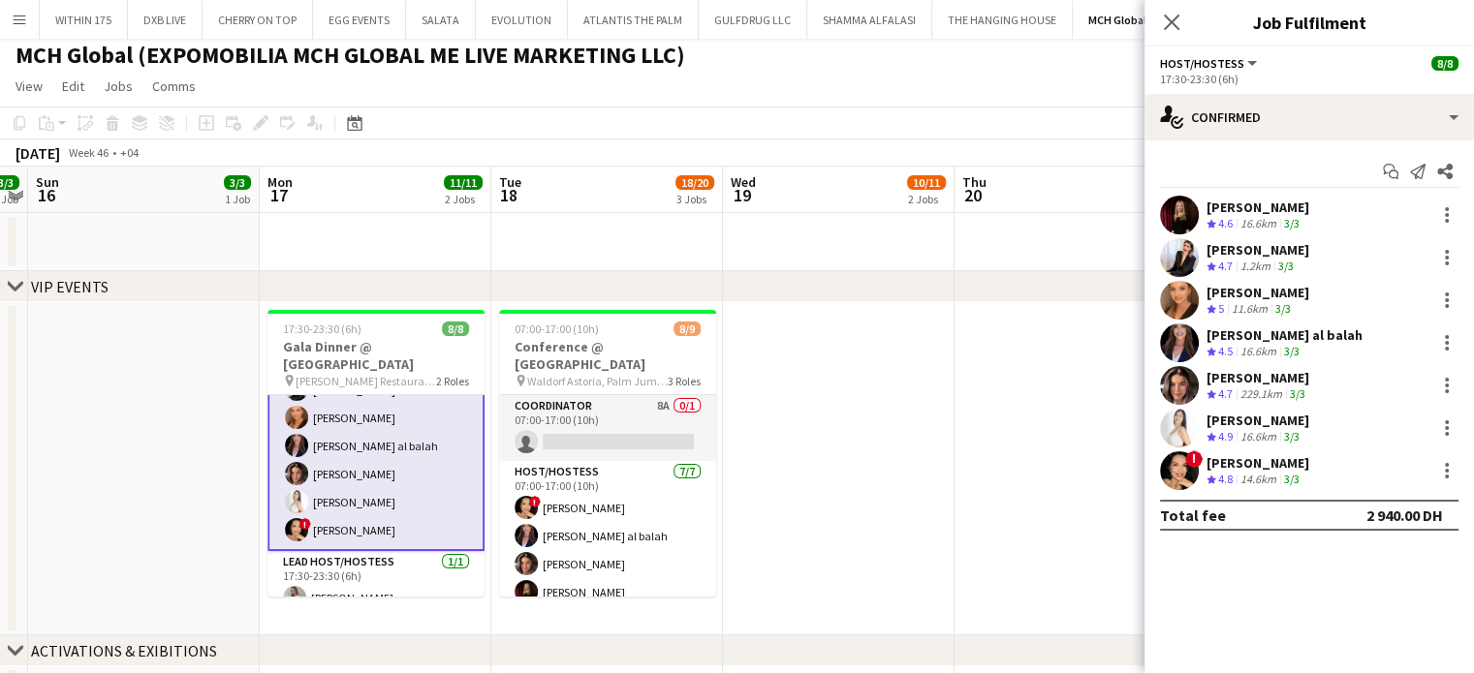
scroll to position [0, 0]
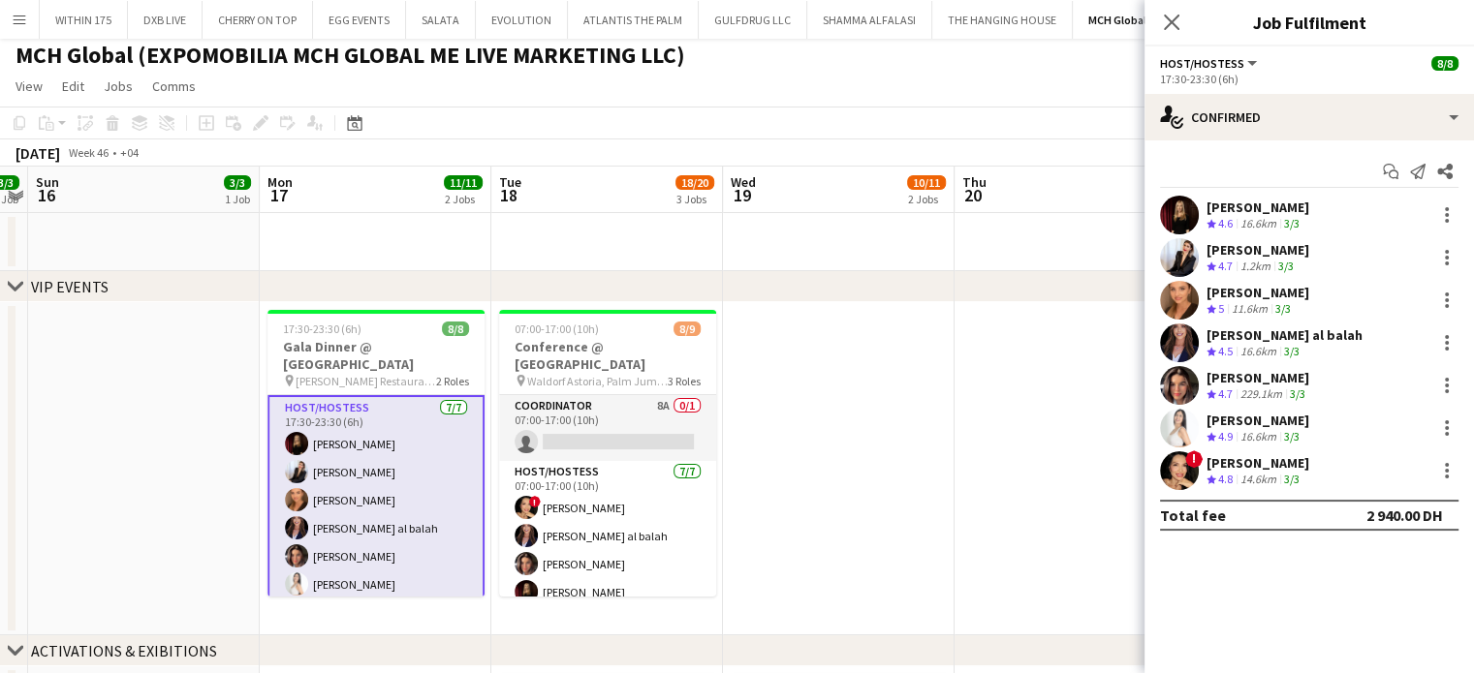
click at [182, 59] on h1 "MCH Global (EXPOMOBILIA MCH GLOBAL ME LIVE MARKETING LLC)" at bounding box center [351, 55] width 670 height 29
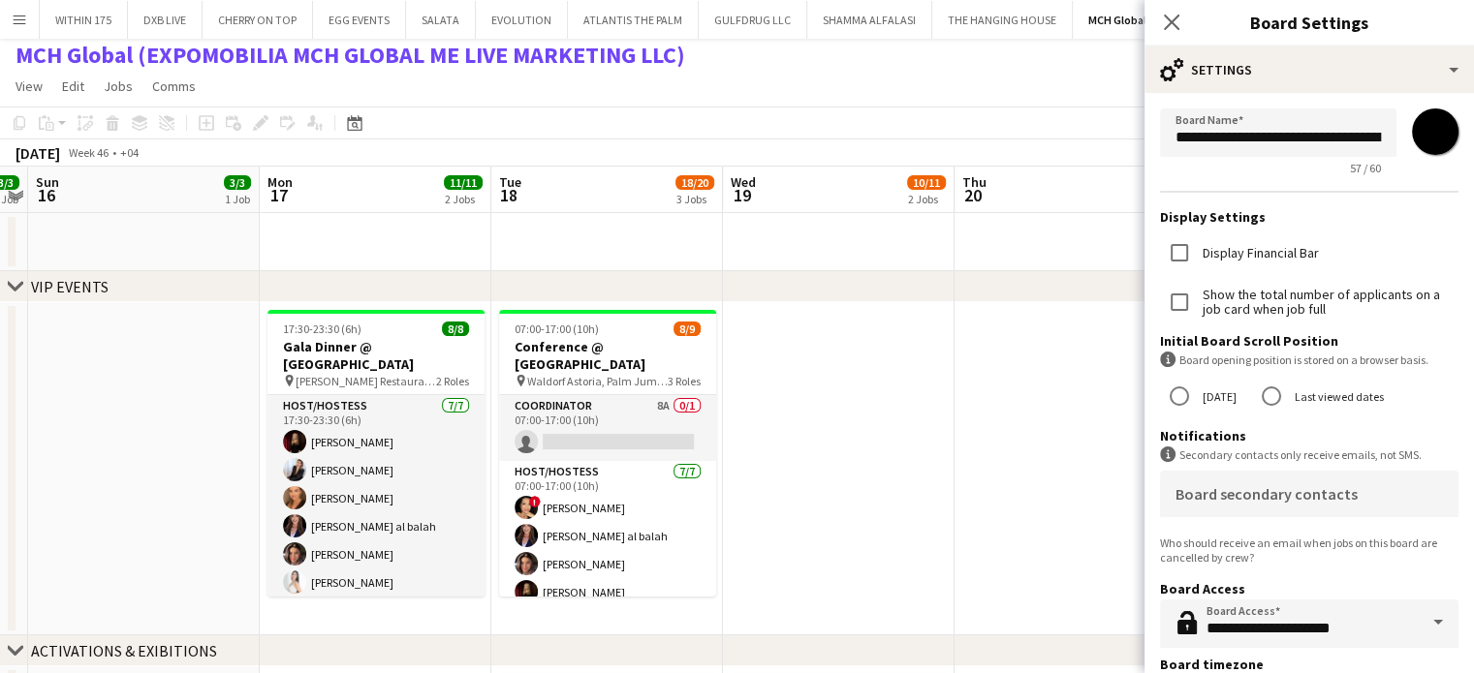
click at [996, 437] on app-date-cell at bounding box center [1070, 468] width 232 height 333
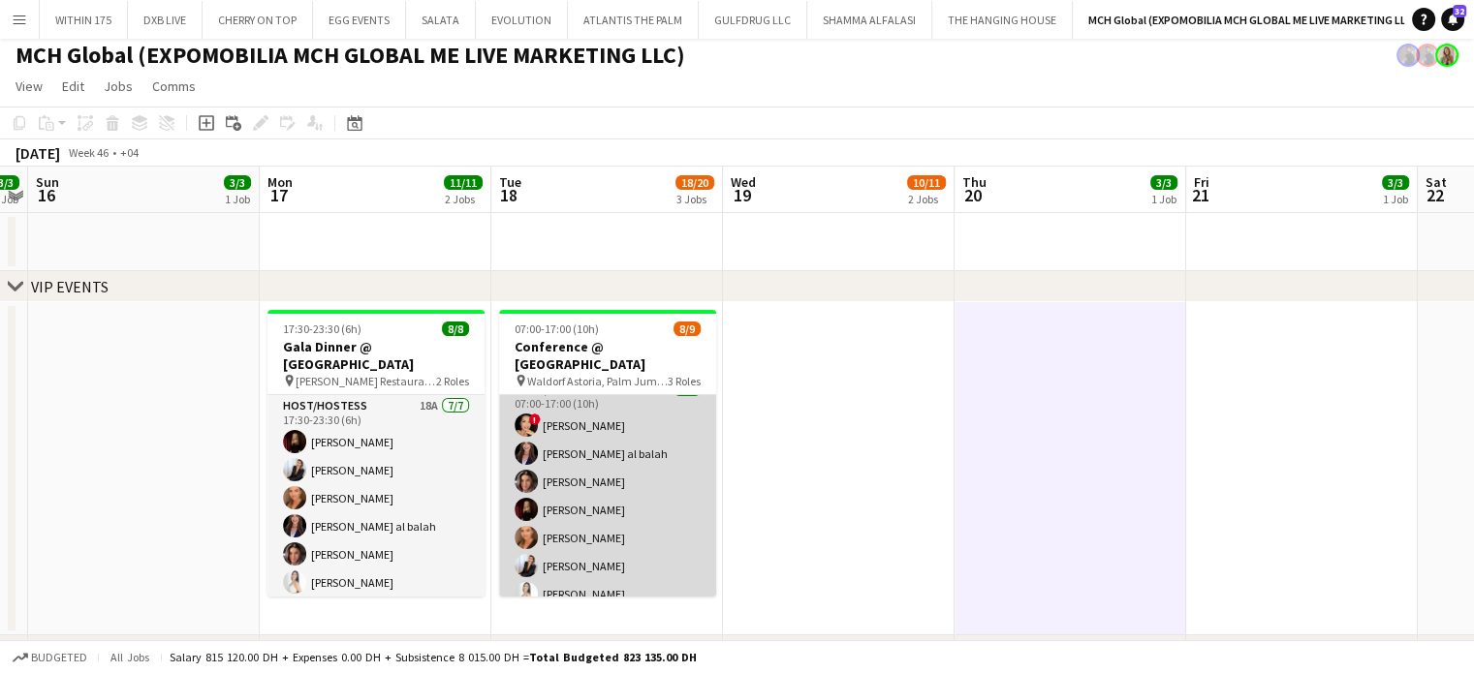
scroll to position [50, 0]
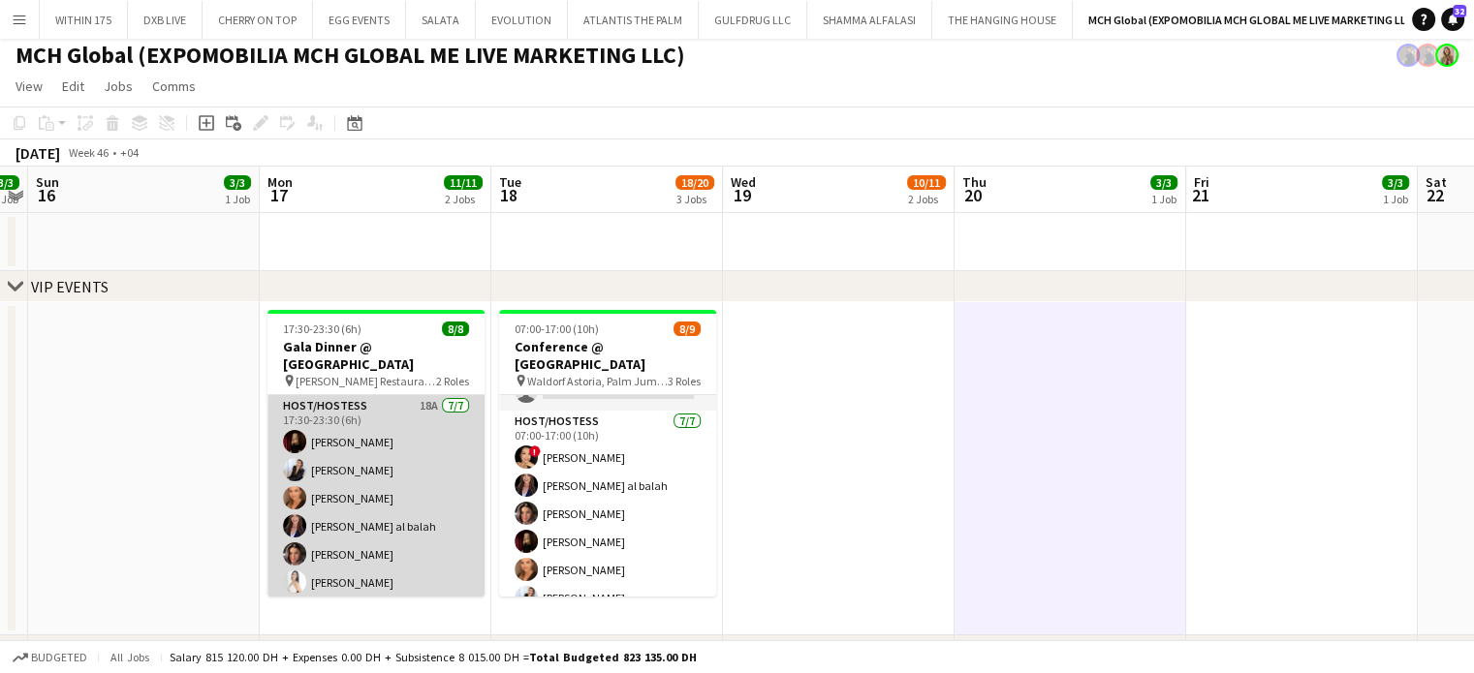
click at [459, 470] on app-card-role "Host/Hostess 18A [DATE] 17:30-23:30 (6h) [PERSON_NAME] [PERSON_NAME] [PERSON_NA…" at bounding box center [375, 512] width 217 height 234
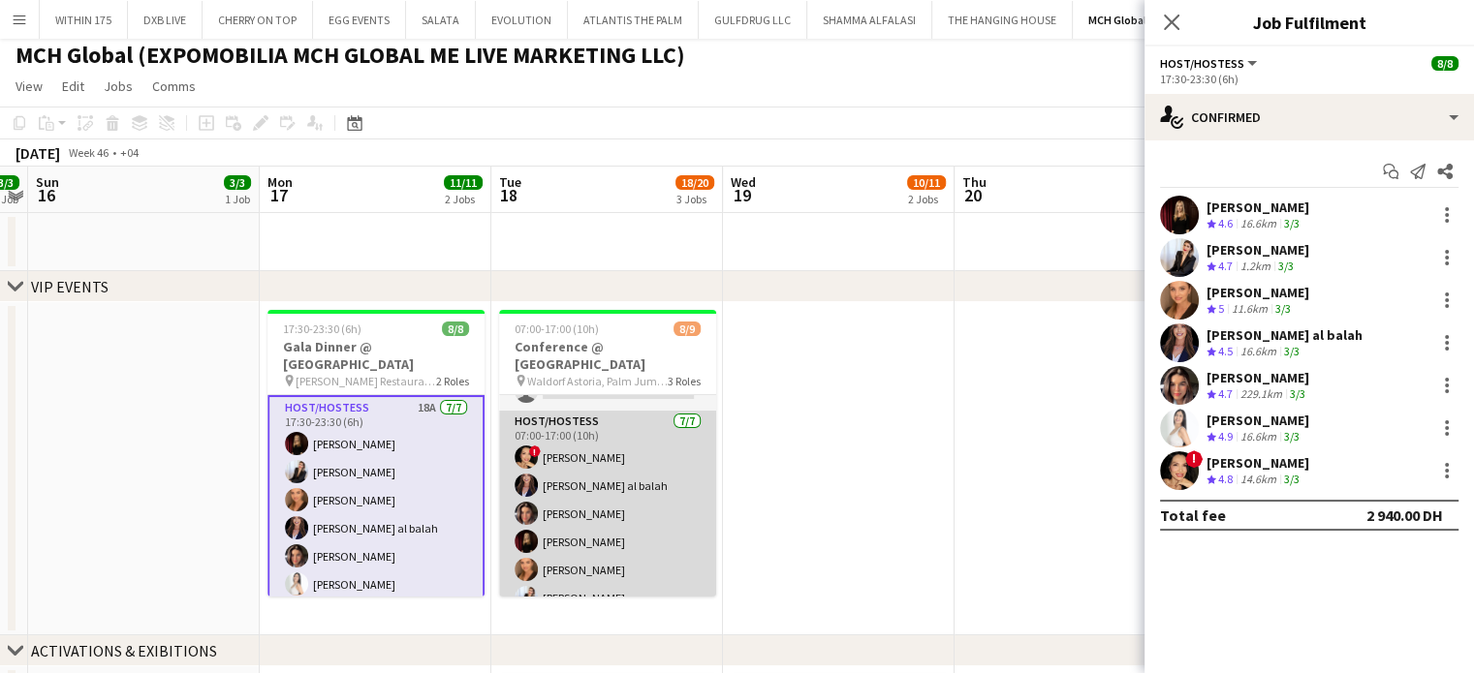
click at [564, 483] on app-card-role "Host/Hostess [DATE] 07:00-17:00 (10h) ! [PERSON_NAME] [PERSON_NAME] al balah [P…" at bounding box center [607, 528] width 217 height 234
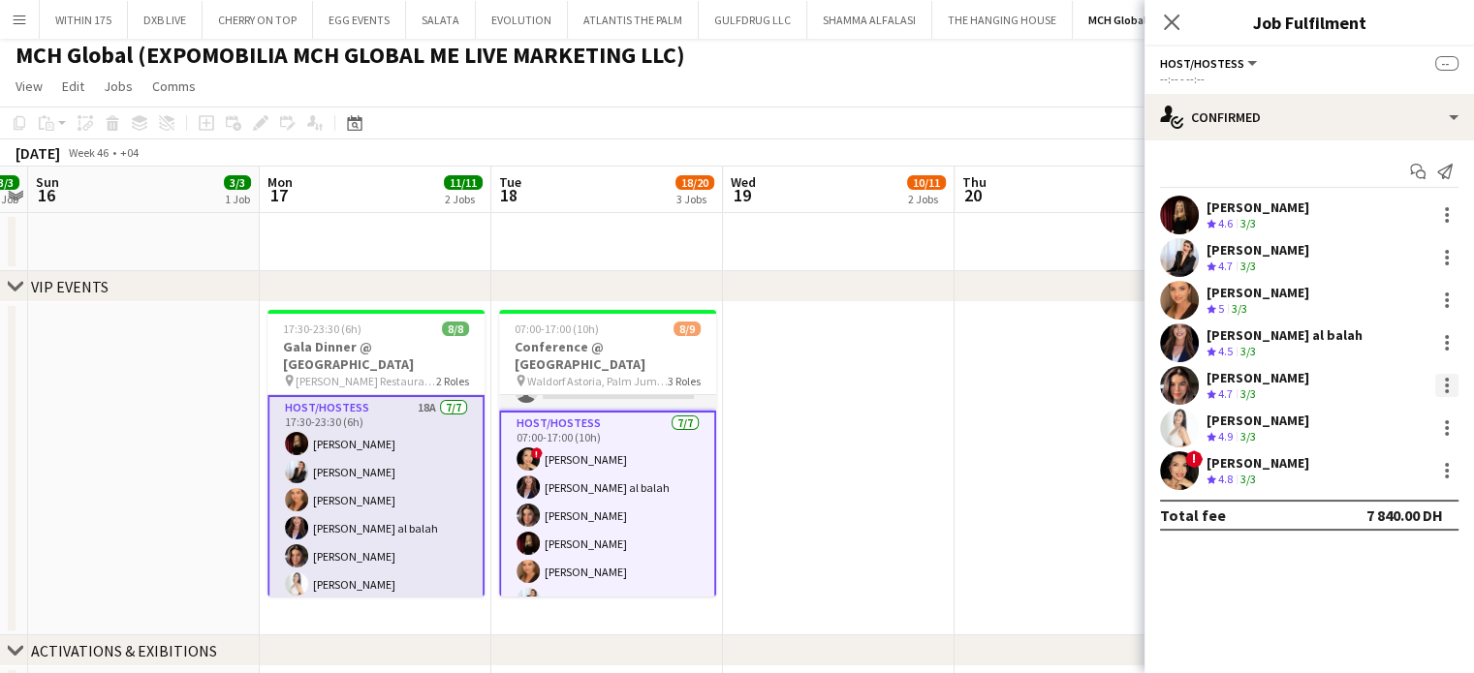
click at [1447, 387] on div at bounding box center [1447, 386] width 4 height 4
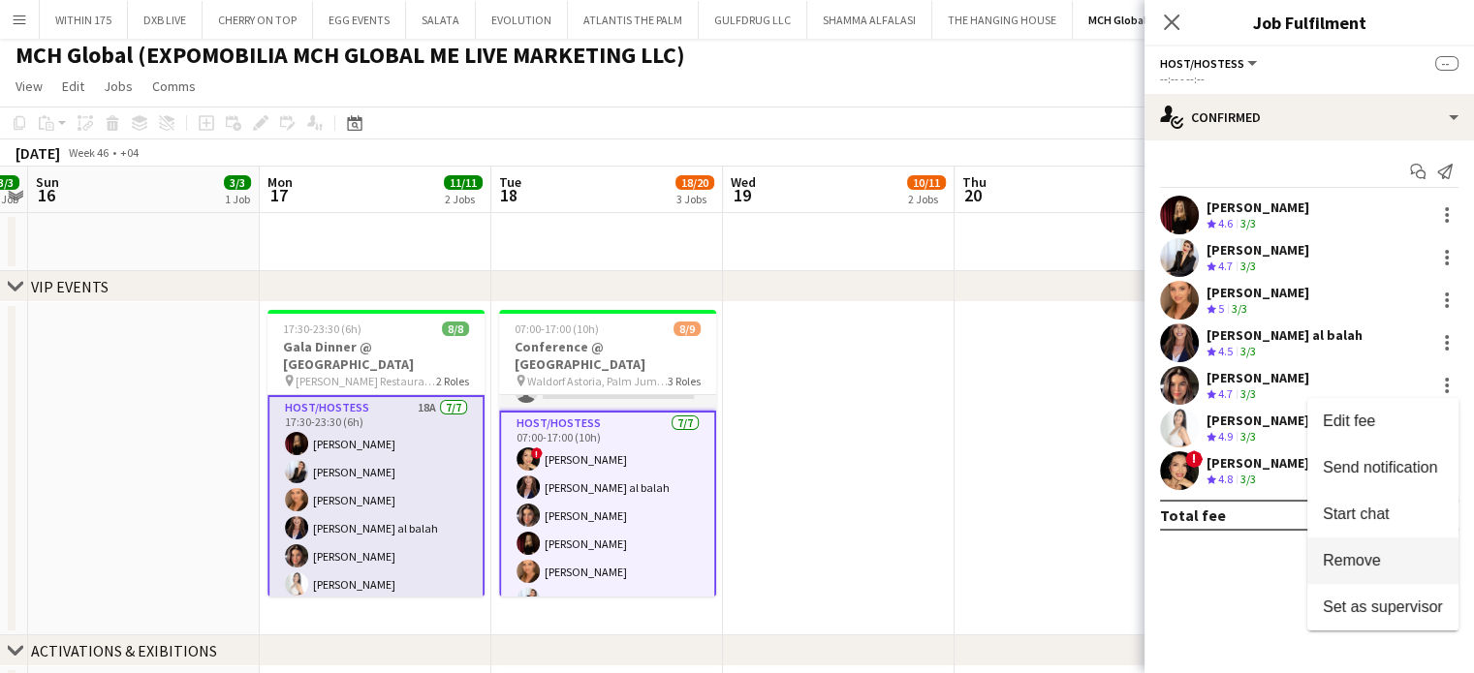
click at [1376, 564] on span "Remove" at bounding box center [1352, 560] width 58 height 16
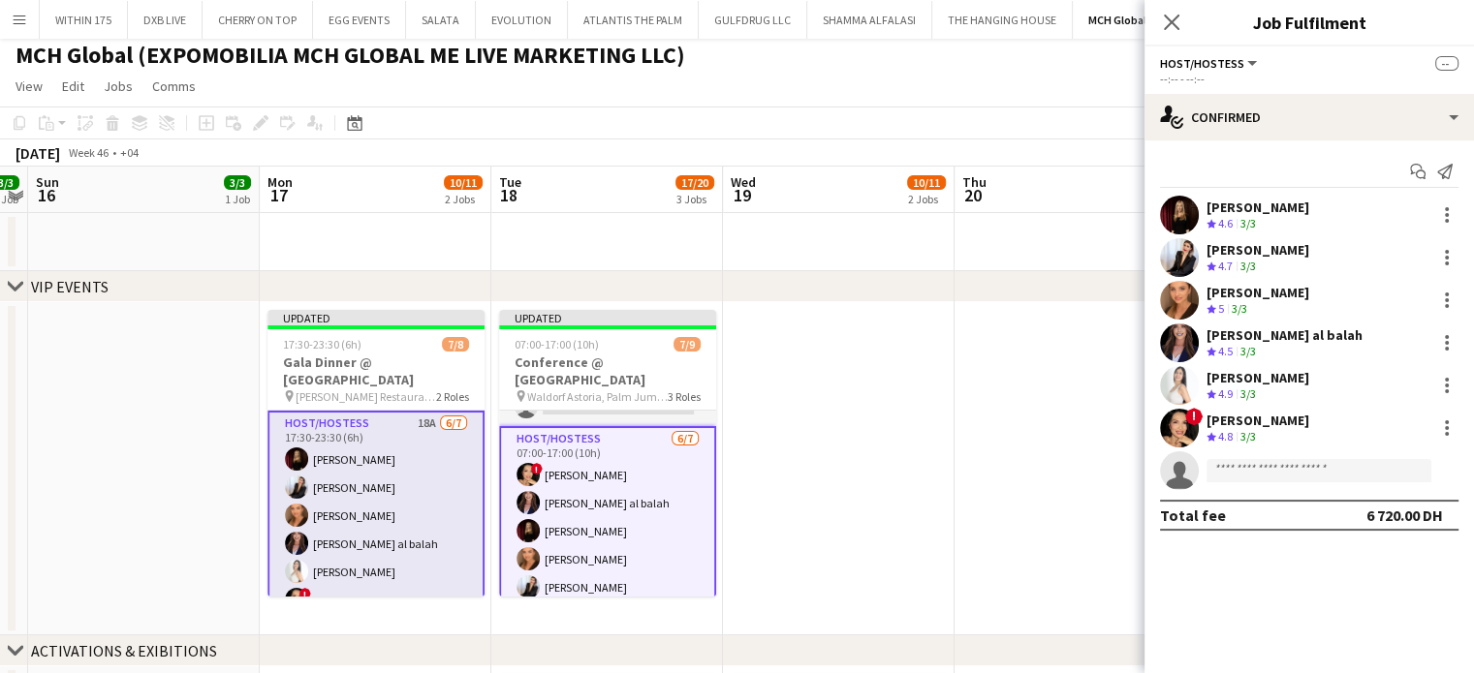
click at [1012, 418] on app-date-cell at bounding box center [1070, 468] width 232 height 333
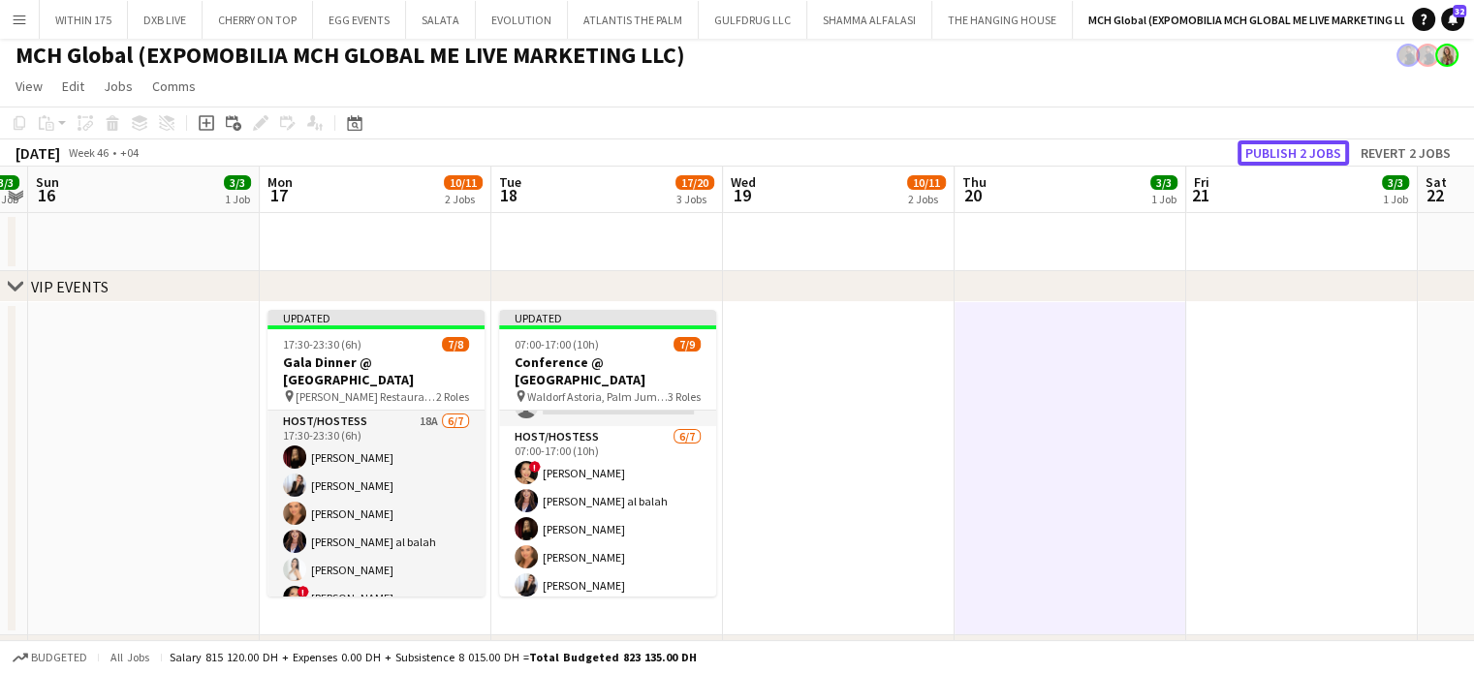
click at [1319, 153] on button "Publish 2 jobs" at bounding box center [1292, 152] width 111 height 25
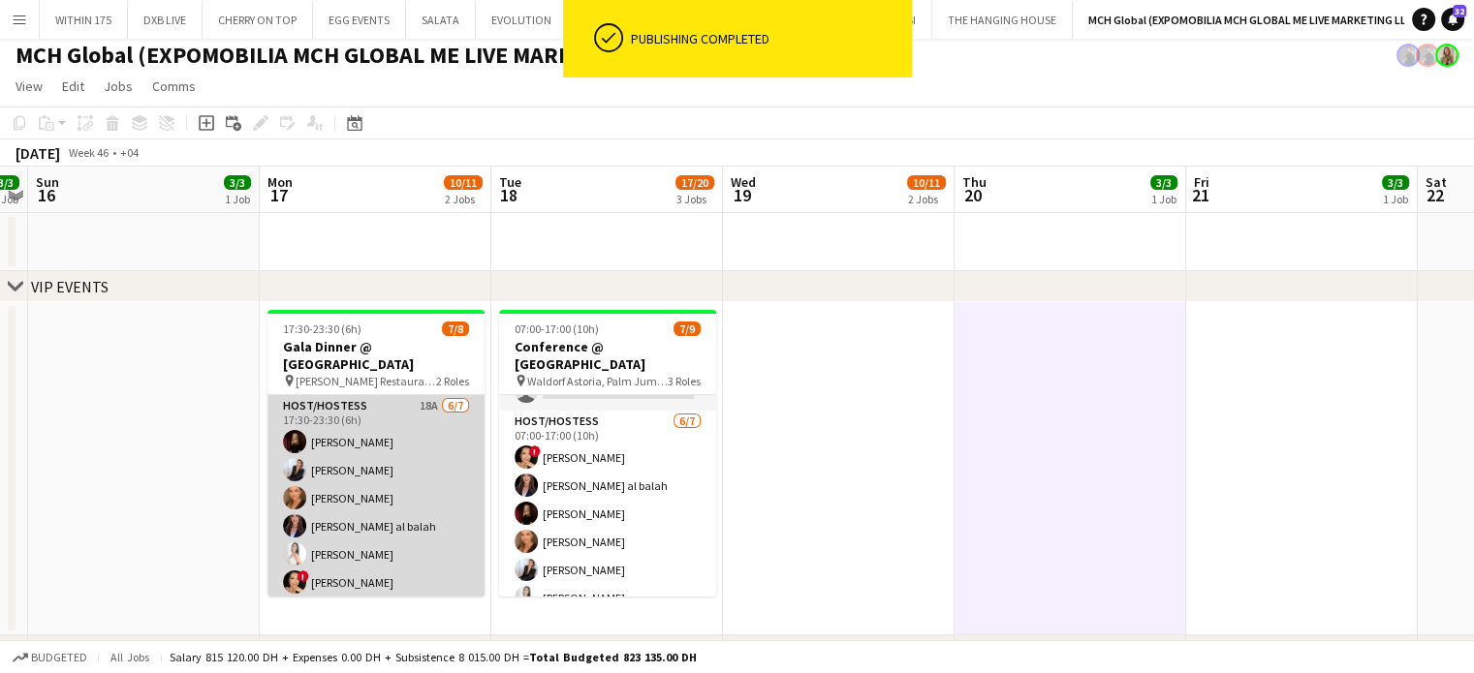
click at [405, 500] on app-card-role "Host/Hostess 18A [DATE] 17:30-23:30 (6h) [PERSON_NAME] [PERSON_NAME] [PERSON_NA…" at bounding box center [375, 512] width 217 height 234
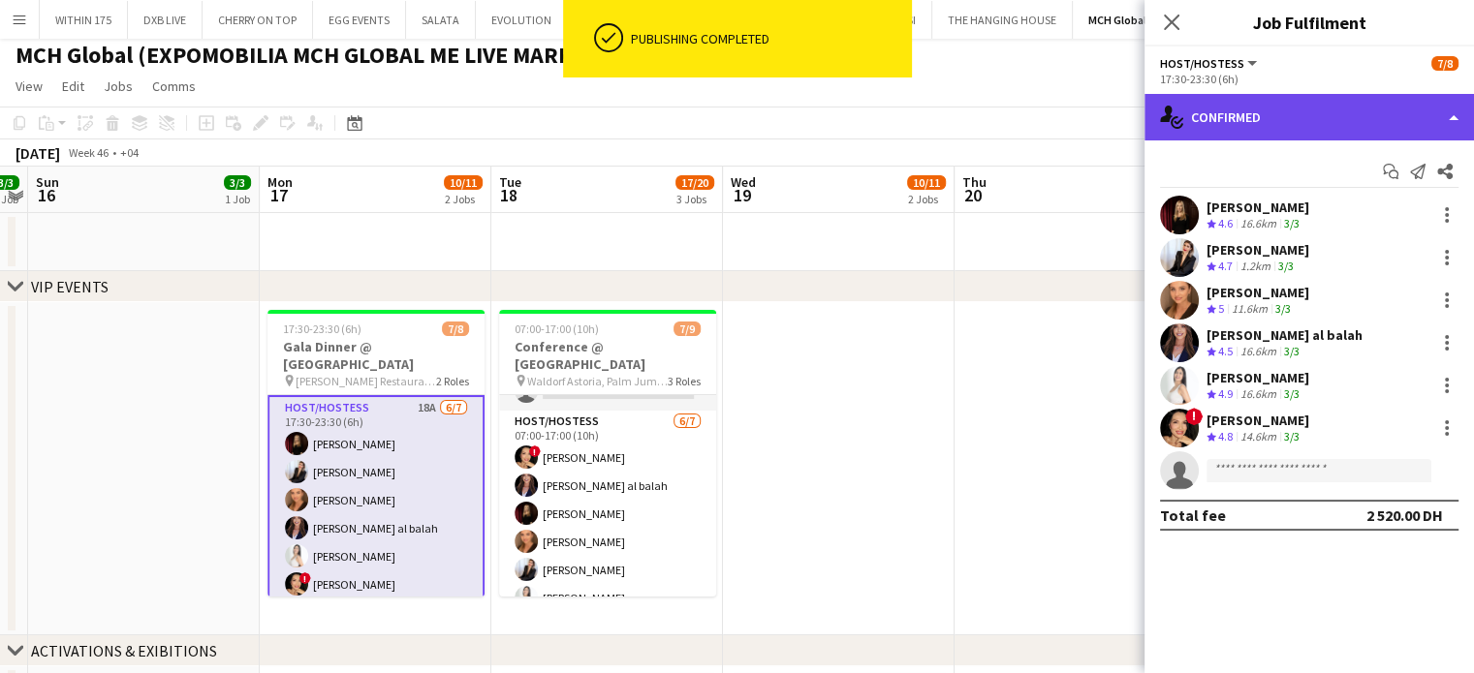
click at [1392, 103] on div "single-neutral-actions-check-2 Confirmed" at bounding box center [1308, 117] width 329 height 47
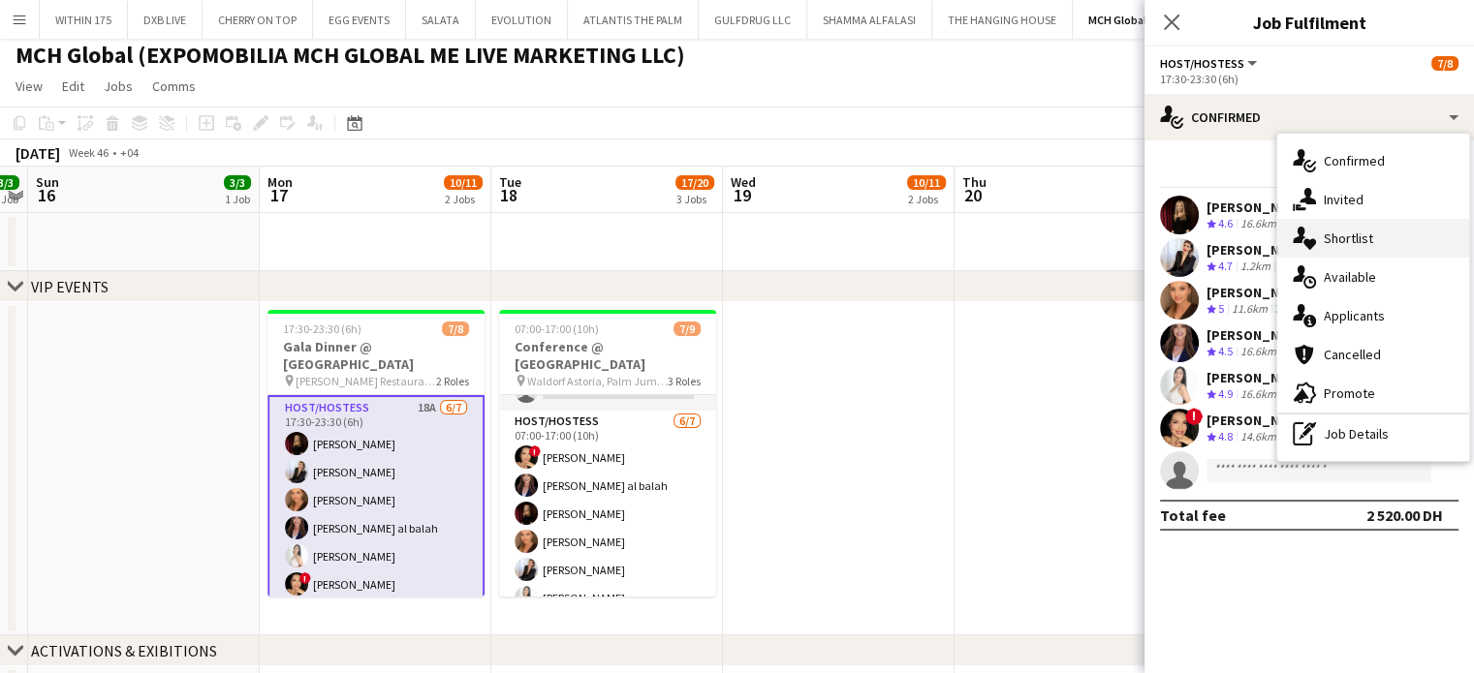
click at [1394, 233] on div "single-neutral-actions-heart Shortlist" at bounding box center [1373, 238] width 192 height 39
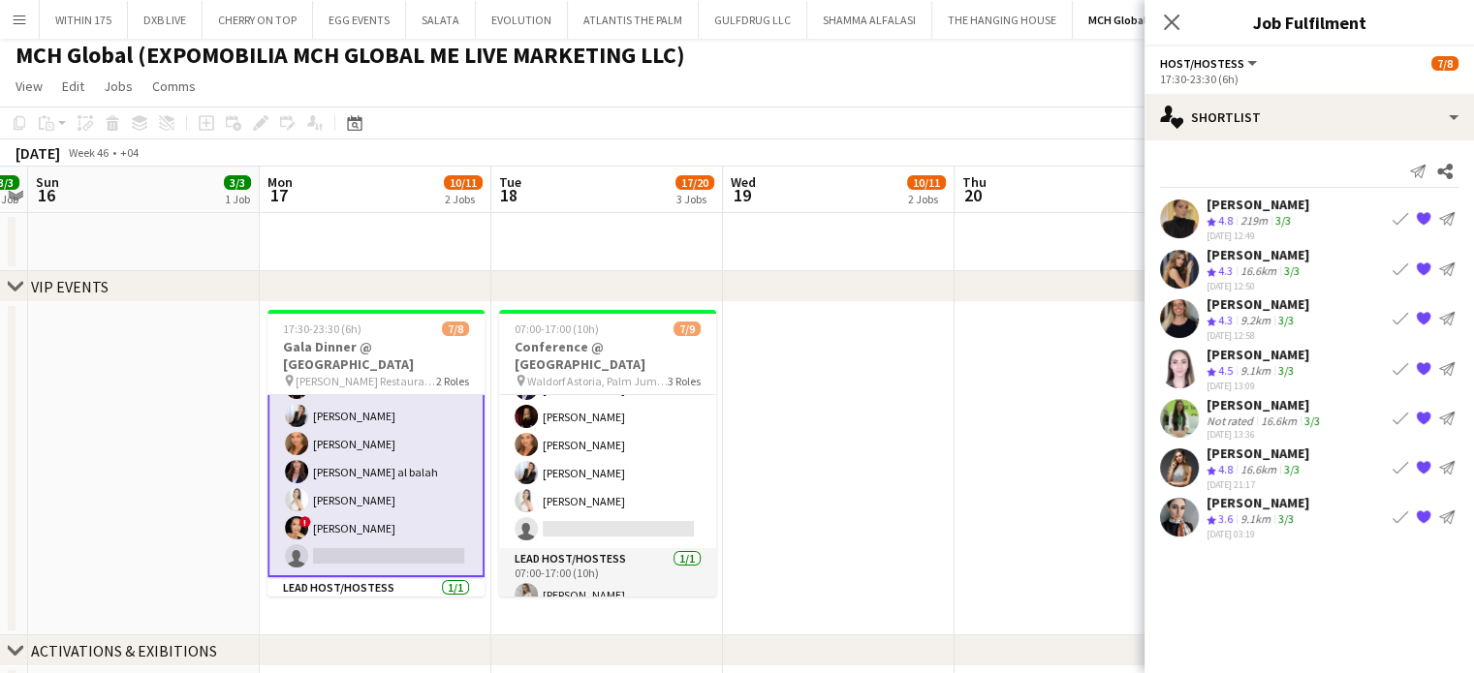
scroll to position [84, 0]
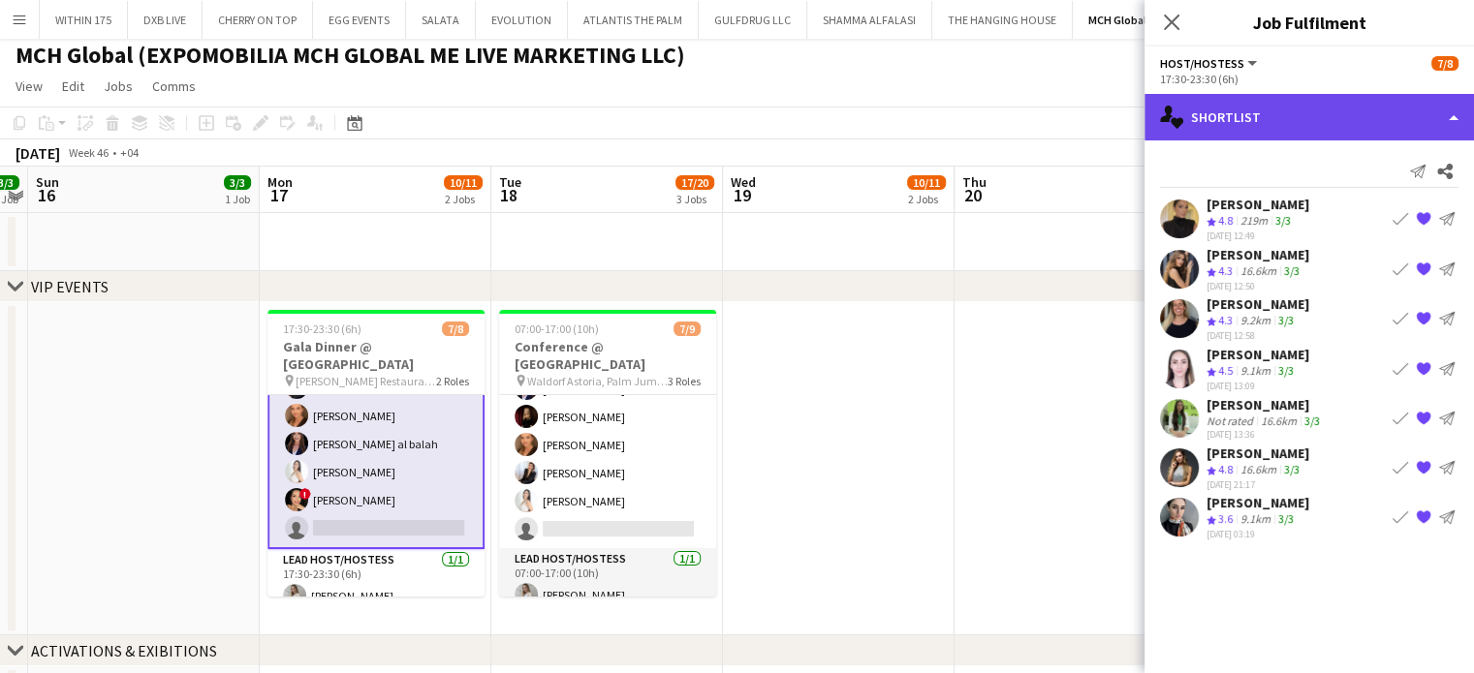
click at [1427, 120] on div "single-neutral-actions-heart Shortlist" at bounding box center [1308, 117] width 329 height 47
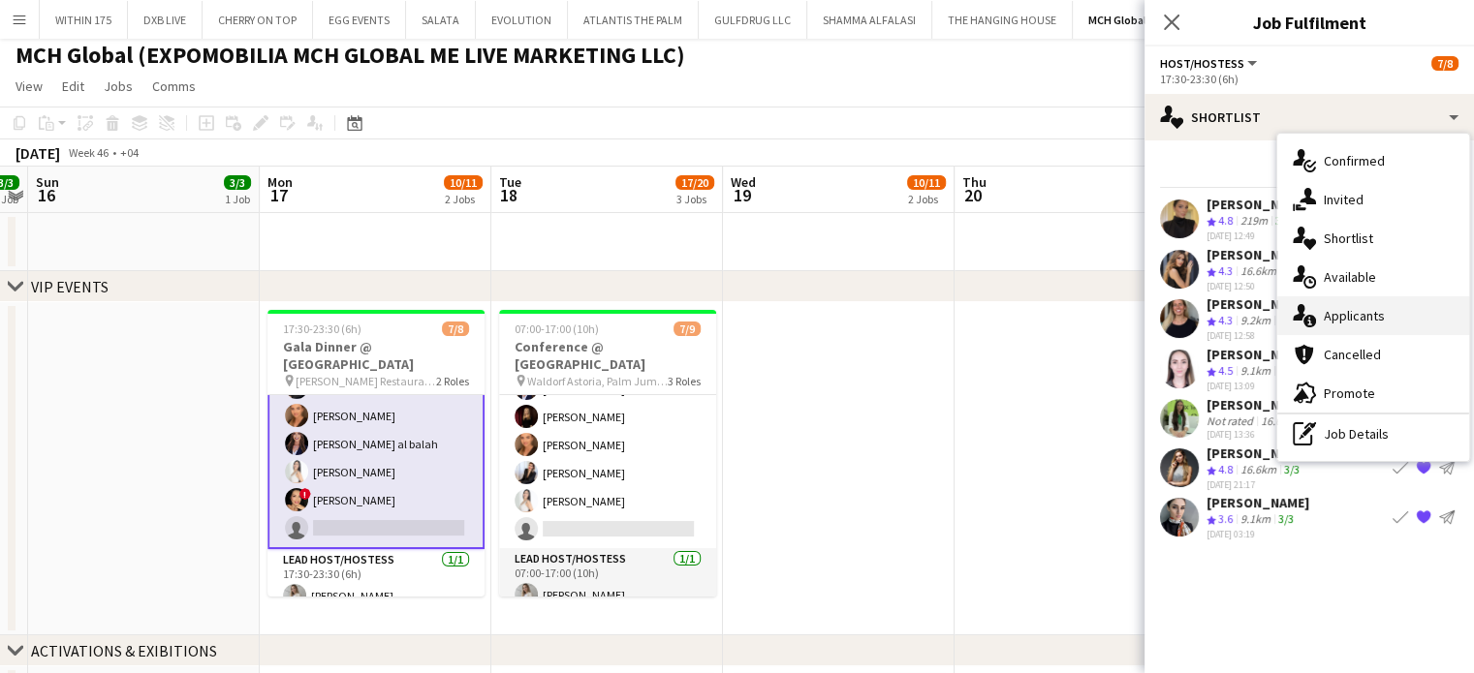
click at [1366, 317] on span "Applicants" at bounding box center [1354, 315] width 61 height 17
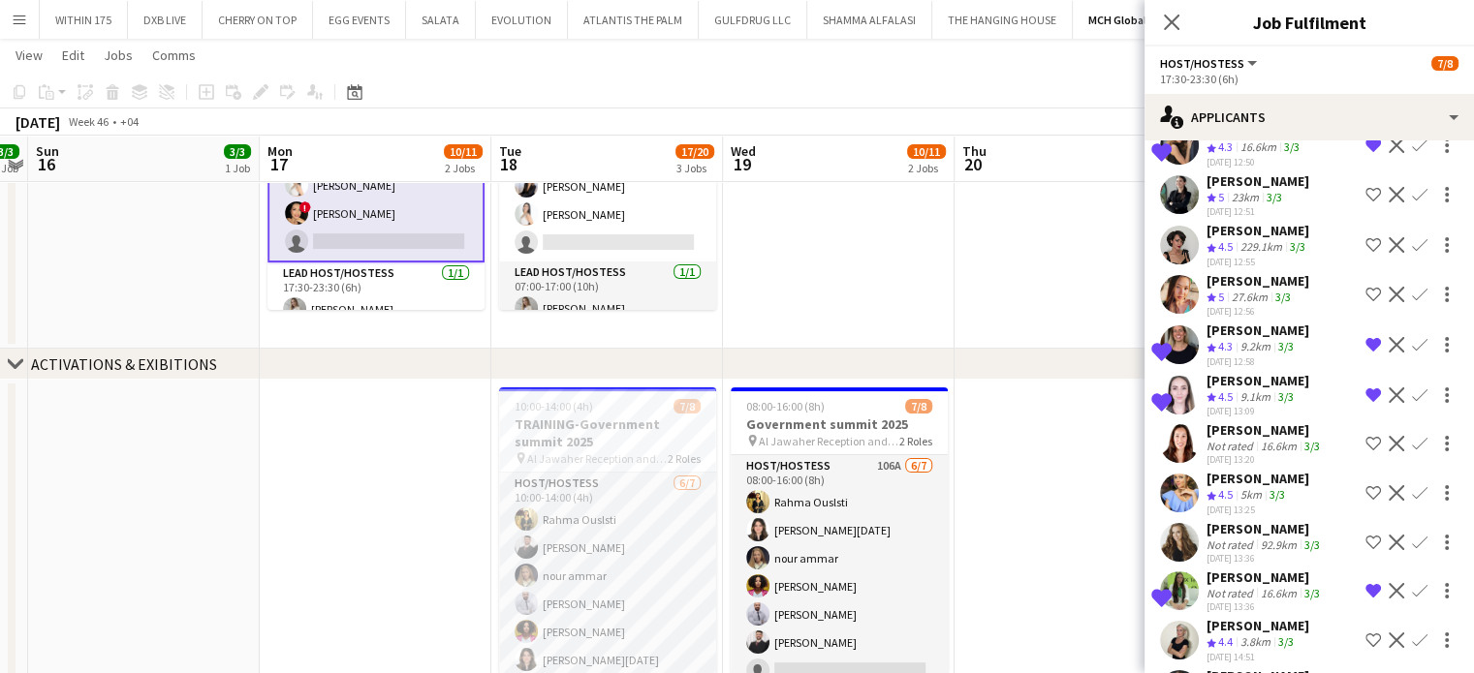
scroll to position [360, 0]
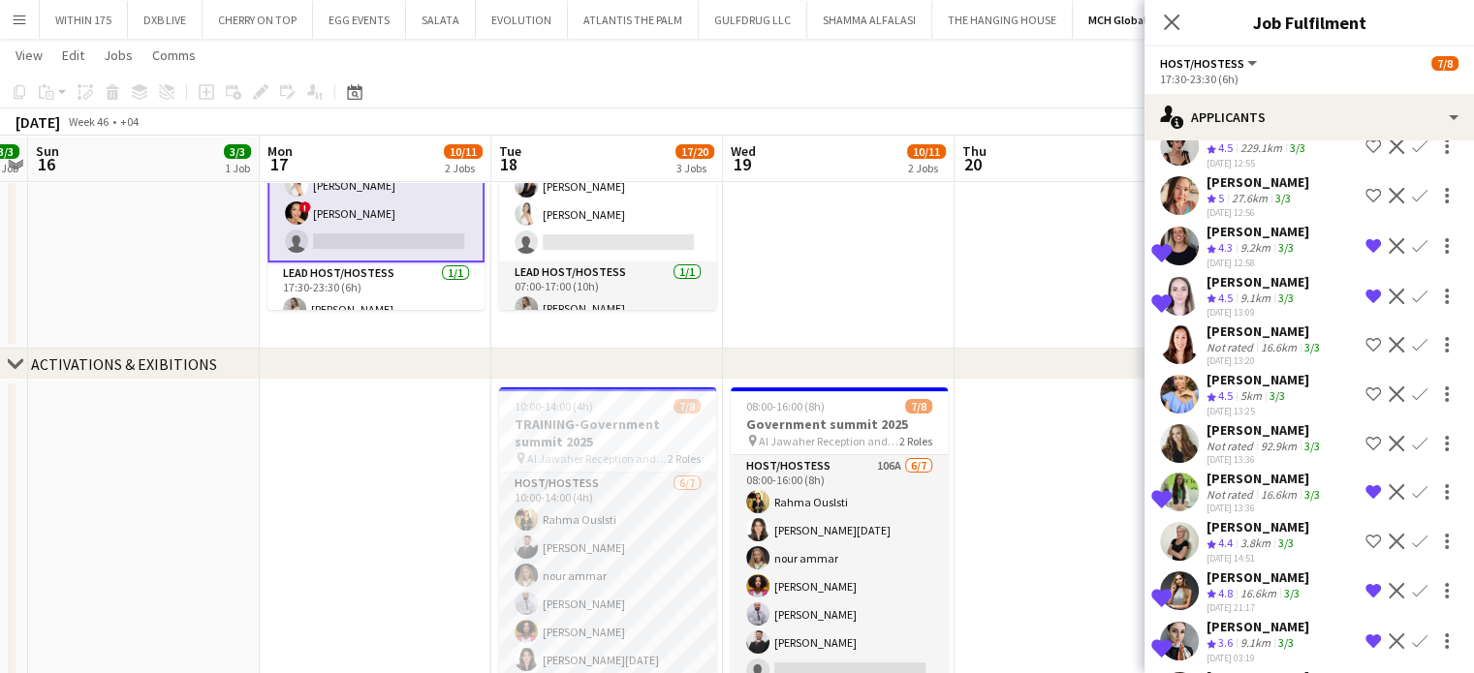
click at [1228, 487] on div "Not rated" at bounding box center [1231, 494] width 50 height 15
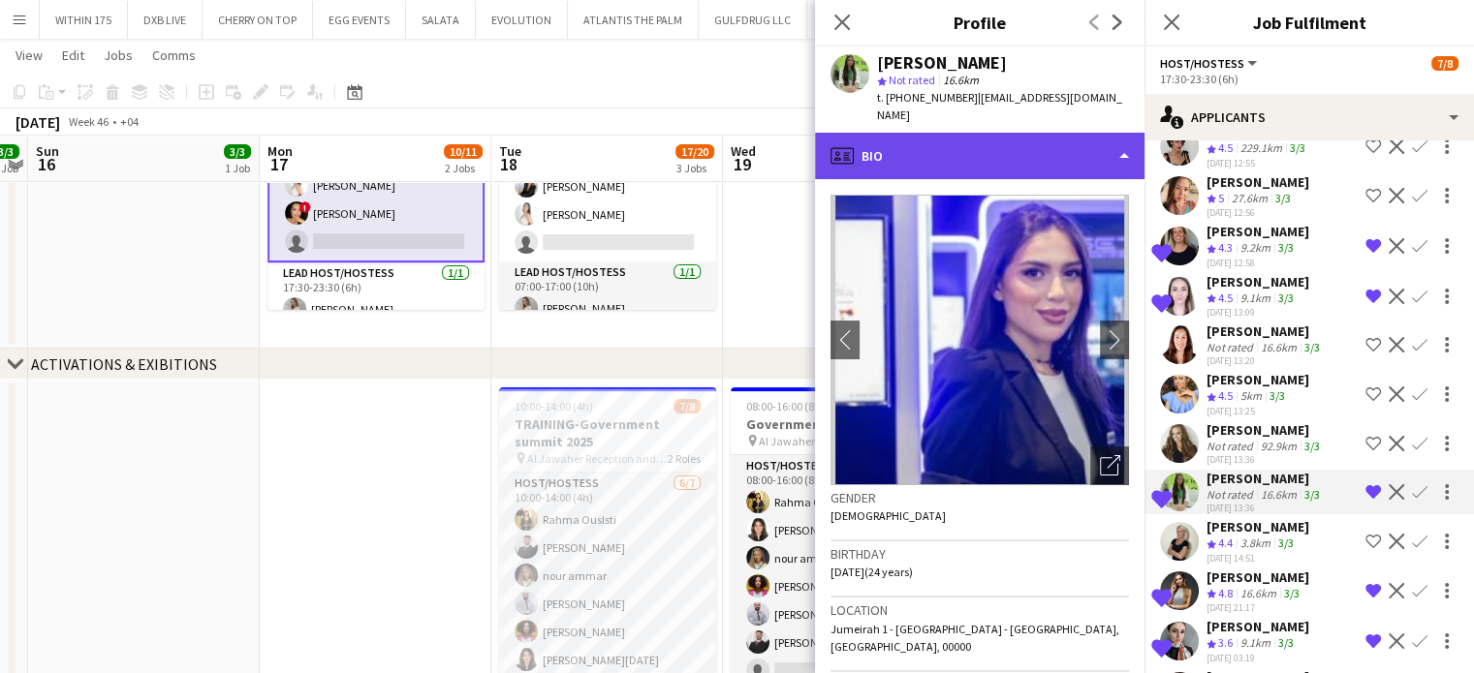
click at [1055, 139] on div "profile Bio" at bounding box center [979, 156] width 329 height 47
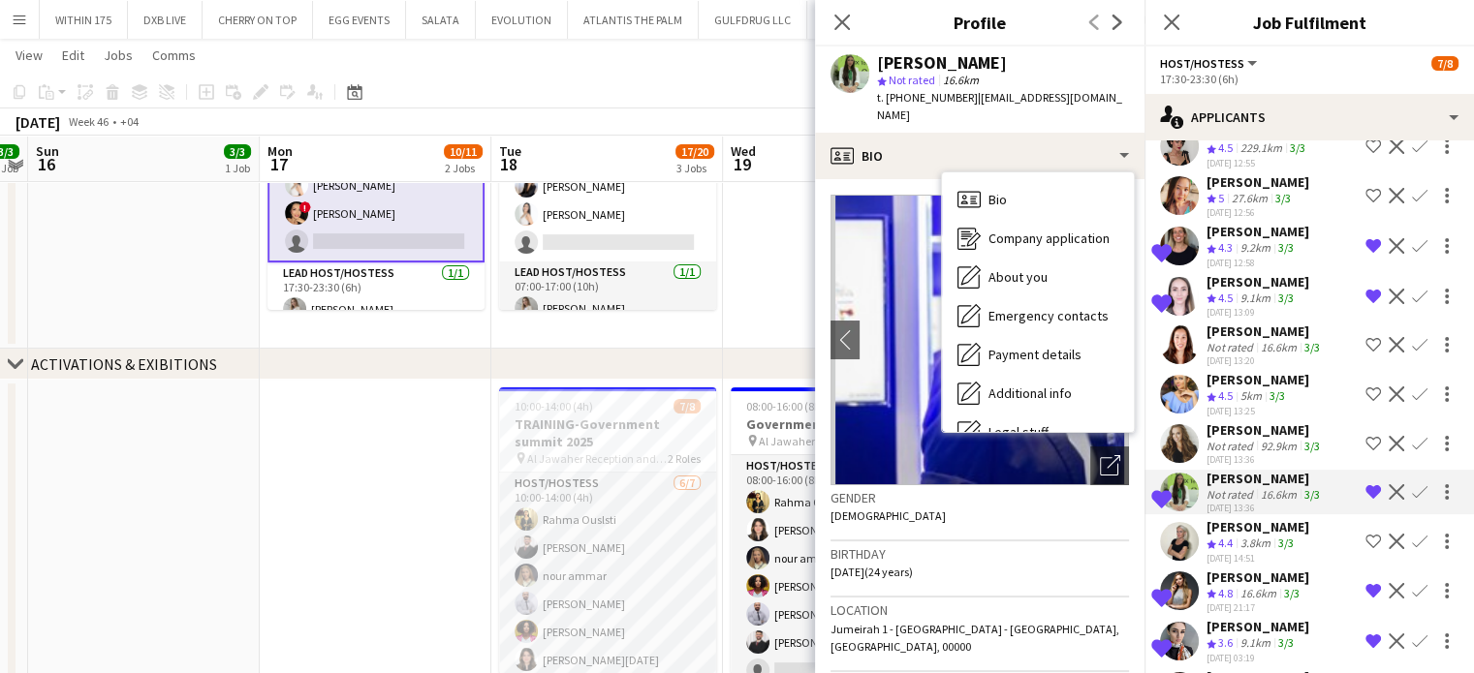
click at [803, 236] on app-date-cell at bounding box center [839, 182] width 232 height 333
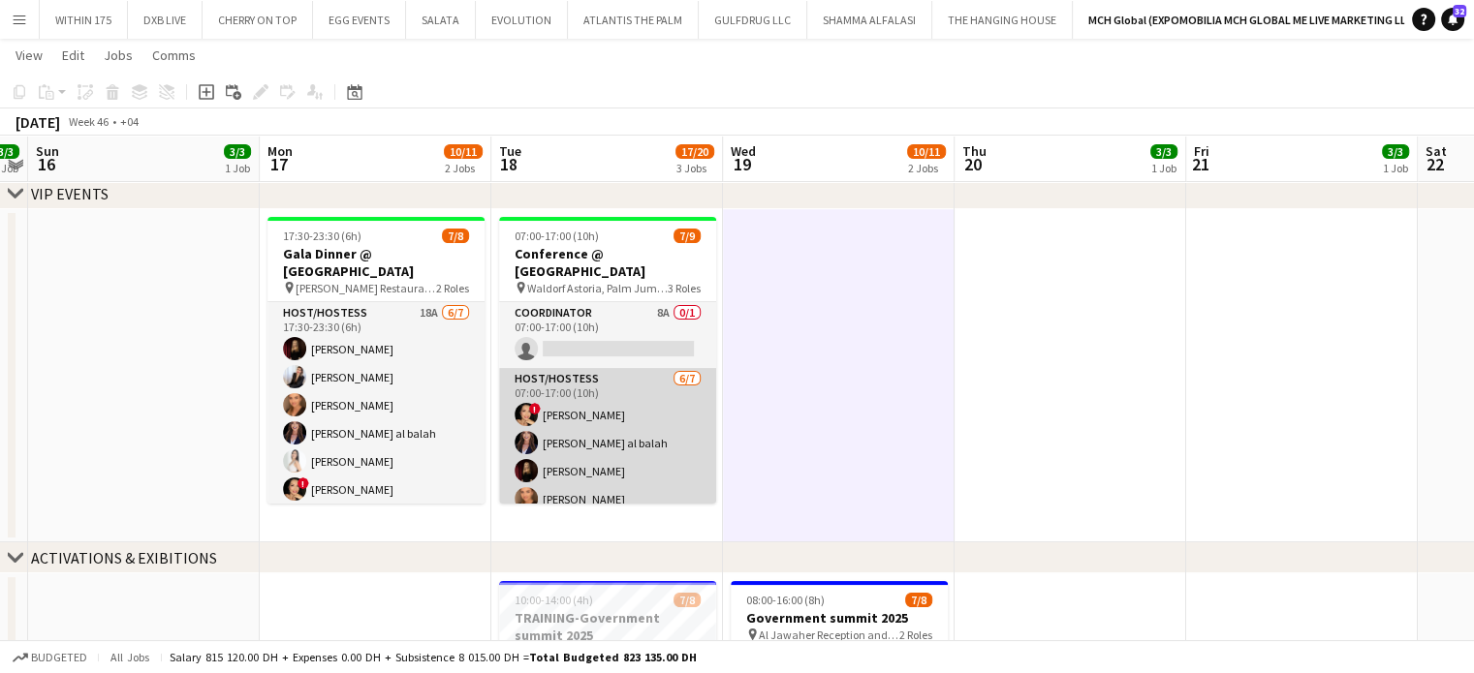
scroll to position [97, 0]
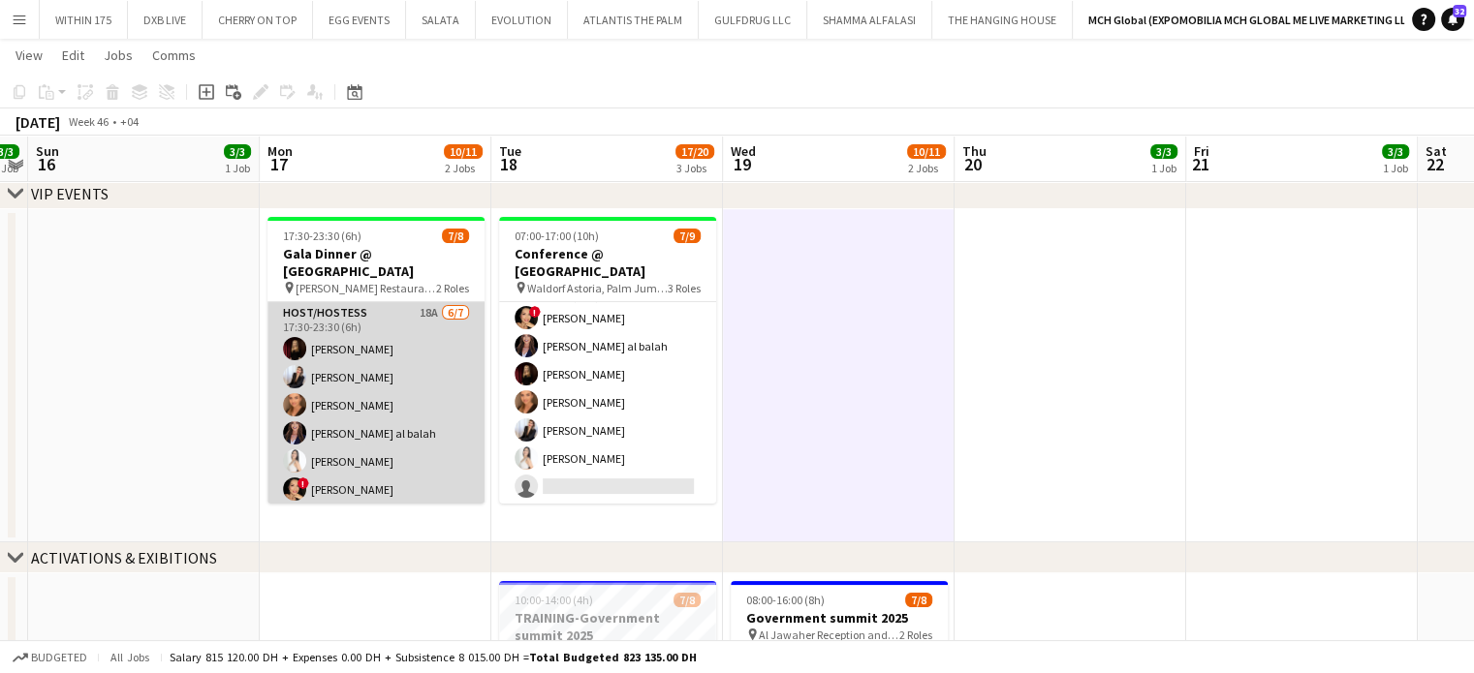
click at [422, 383] on app-card-role "Host/Hostess 18A [DATE] 17:30-23:30 (6h) [PERSON_NAME] [PERSON_NAME] [PERSON_NA…" at bounding box center [375, 419] width 217 height 234
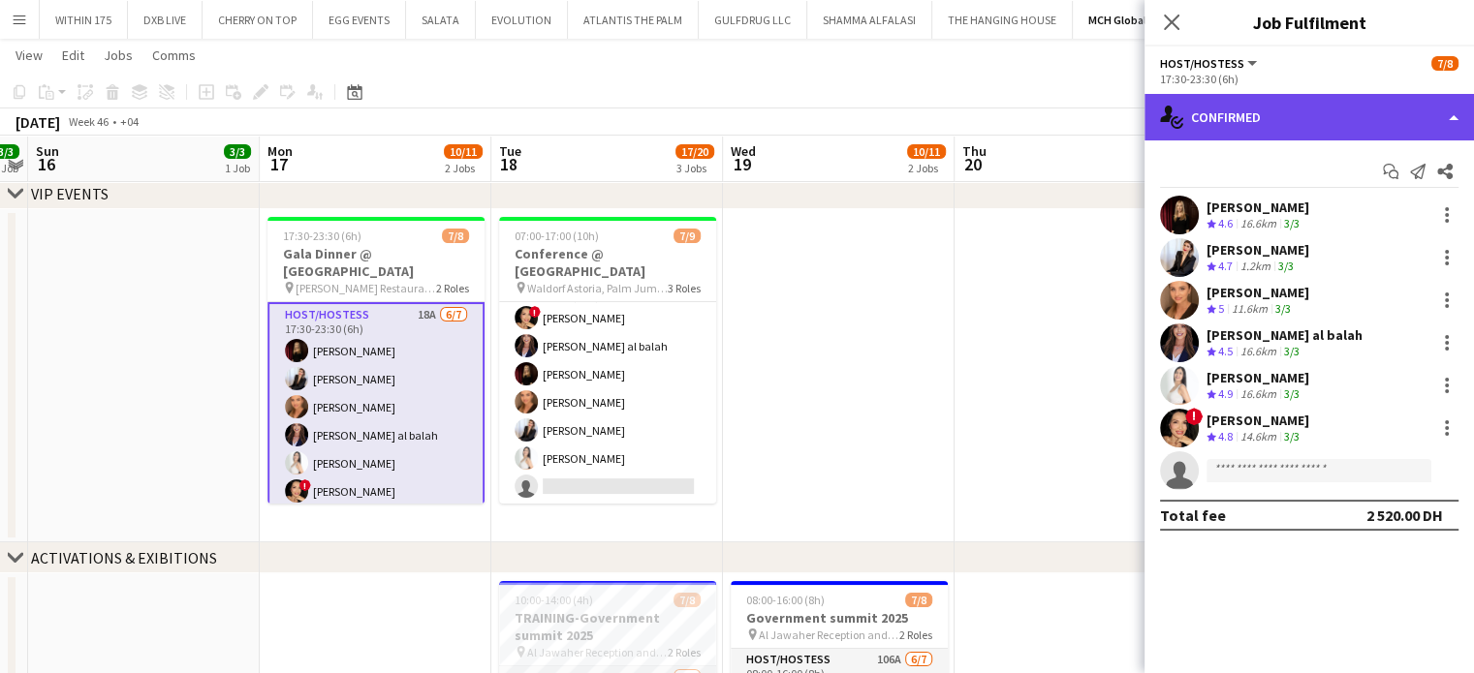
click at [1444, 113] on div "single-neutral-actions-check-2 Confirmed" at bounding box center [1308, 117] width 329 height 47
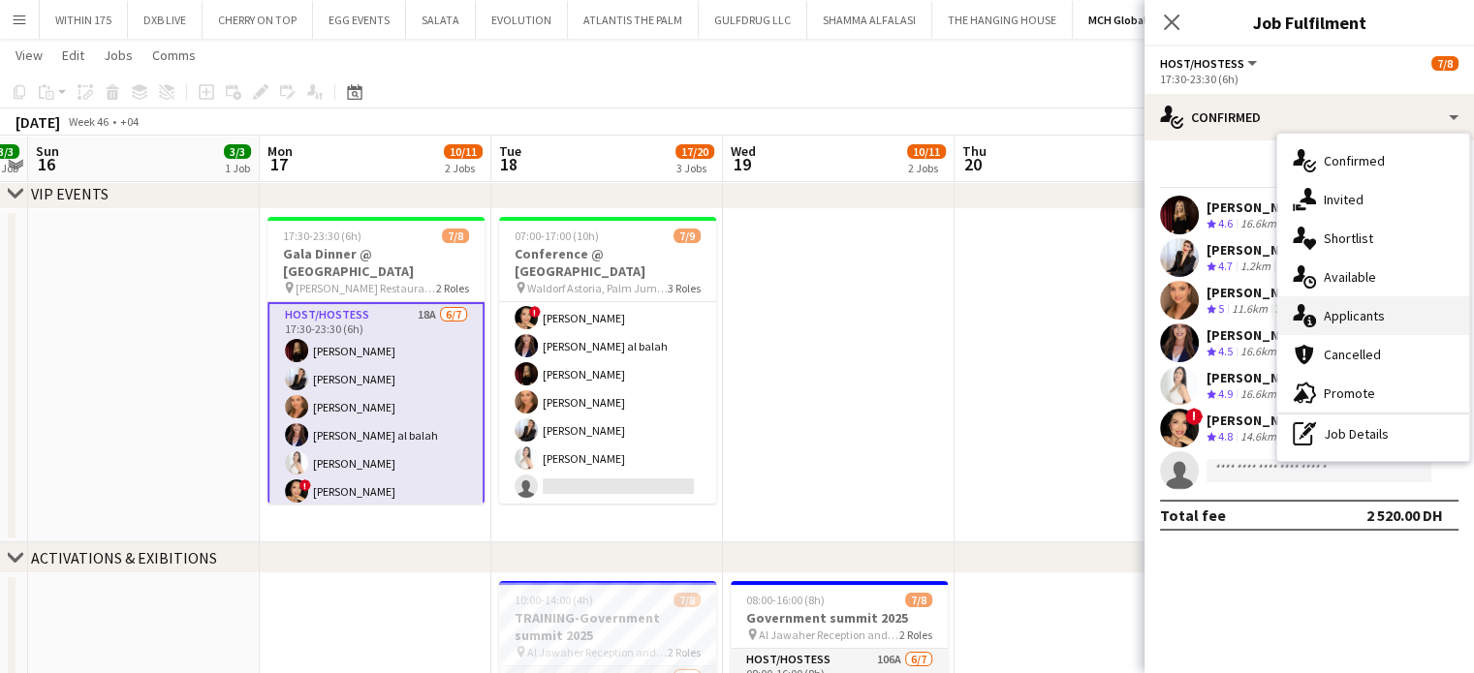
click at [1356, 314] on span "Applicants" at bounding box center [1354, 315] width 61 height 17
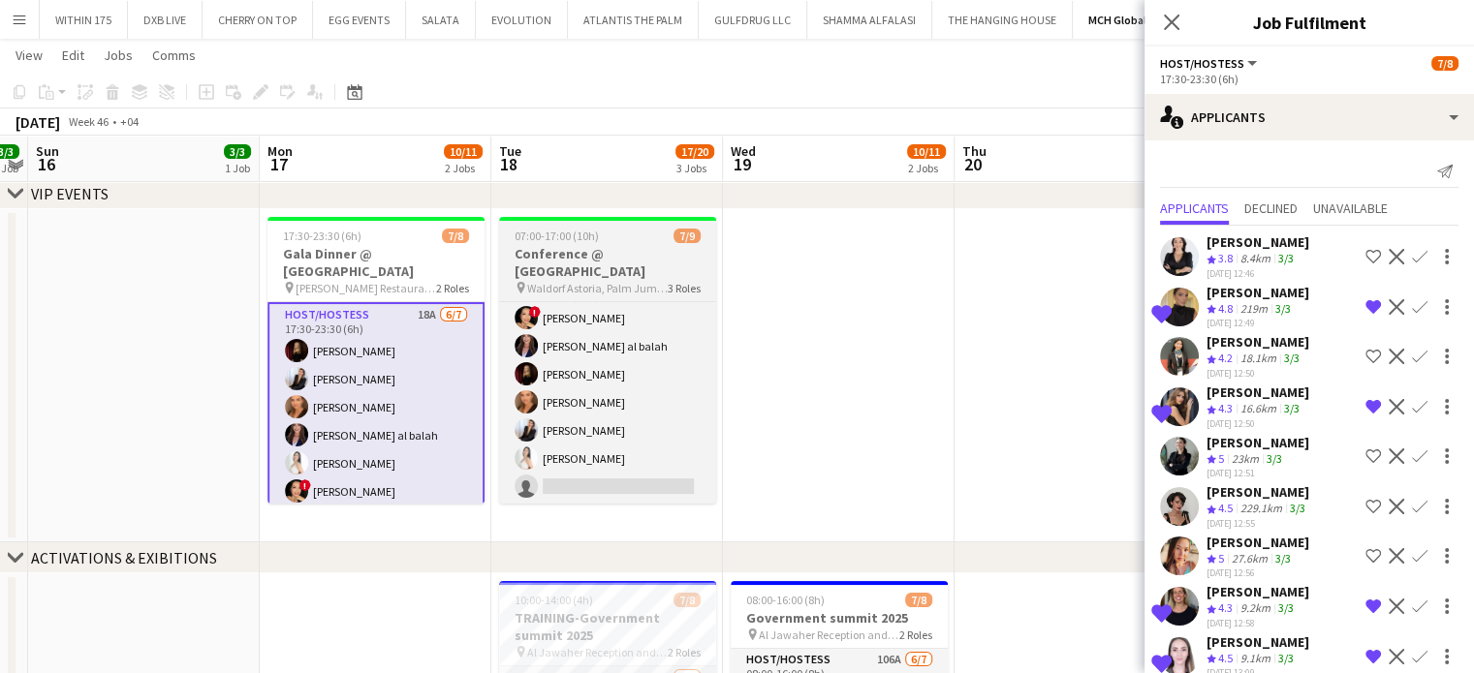
click at [575, 244] on app-job-card "07:00-17:00 (10h) 7/9 Conference @ [GEOGRAPHIC_DATA] pin Waldorf Astoria, Palm …" at bounding box center [607, 360] width 217 height 287
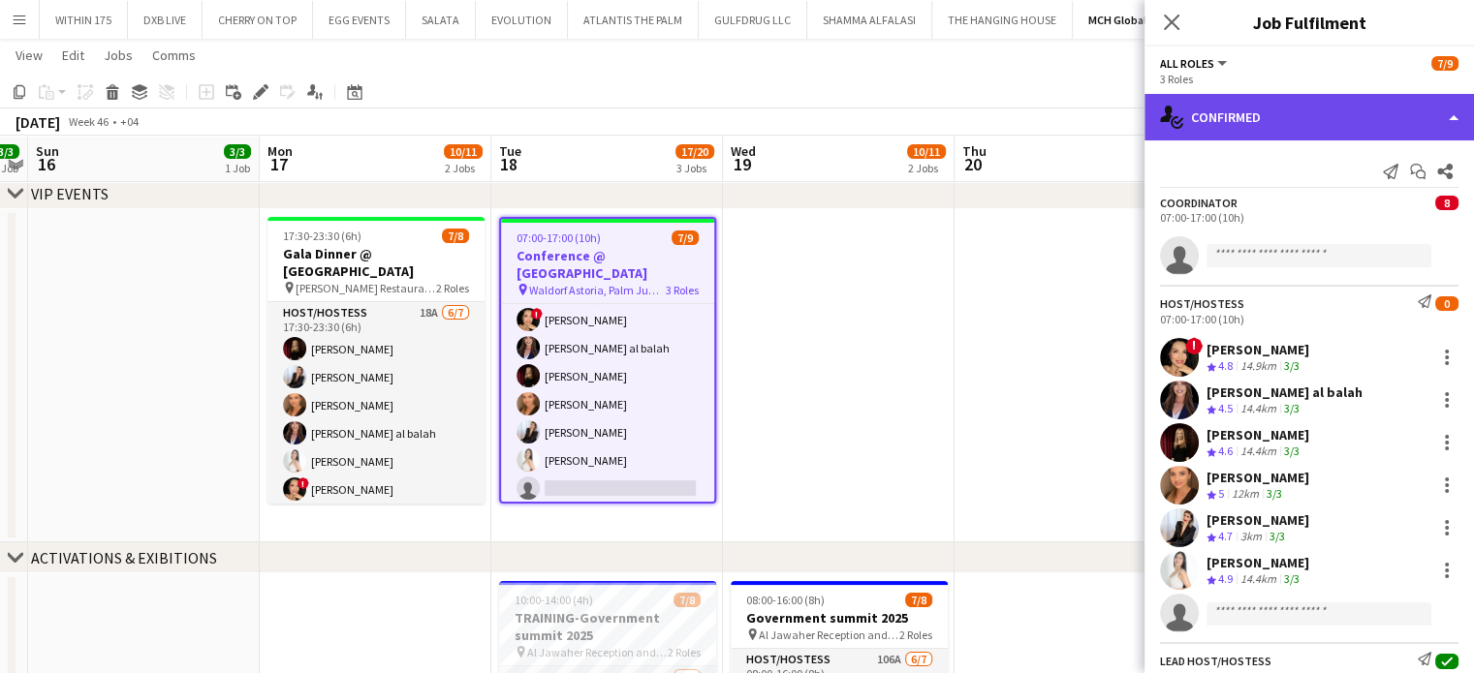
click at [1447, 107] on div "single-neutral-actions-check-2 Confirmed" at bounding box center [1308, 117] width 329 height 47
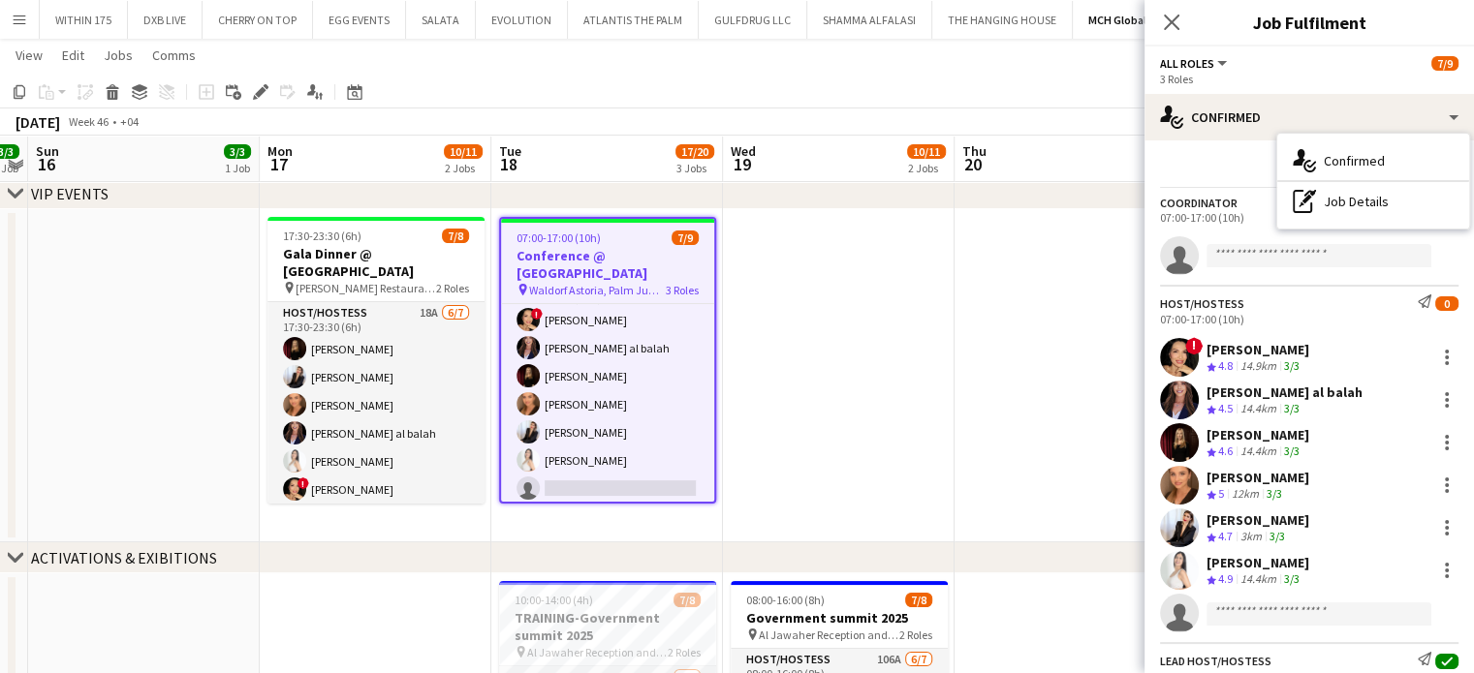
click at [1066, 290] on app-date-cell at bounding box center [1070, 375] width 232 height 333
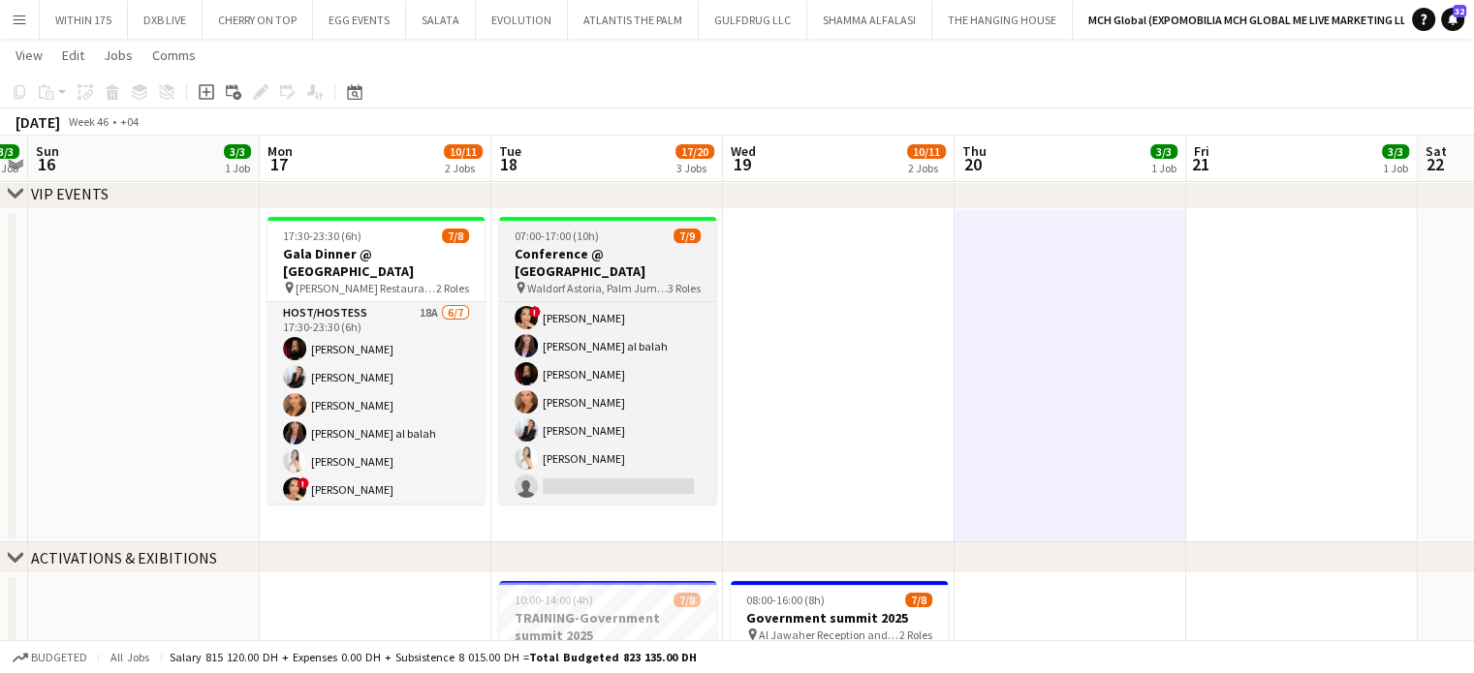
click at [606, 281] on span "Waldorf Astoria, Palm Jumeirah" at bounding box center [597, 288] width 140 height 15
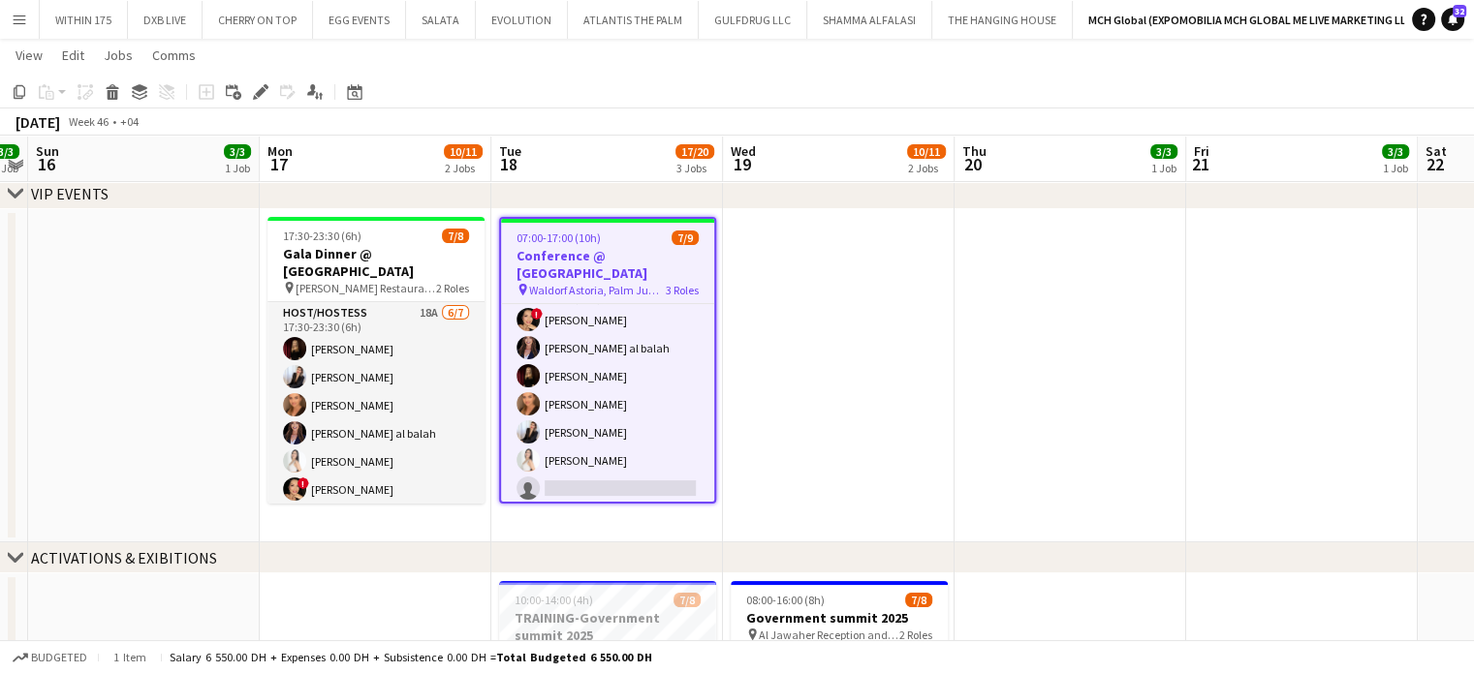
scroll to position [0, 668]
click at [255, 90] on icon "Edit" at bounding box center [261, 92] width 16 height 16
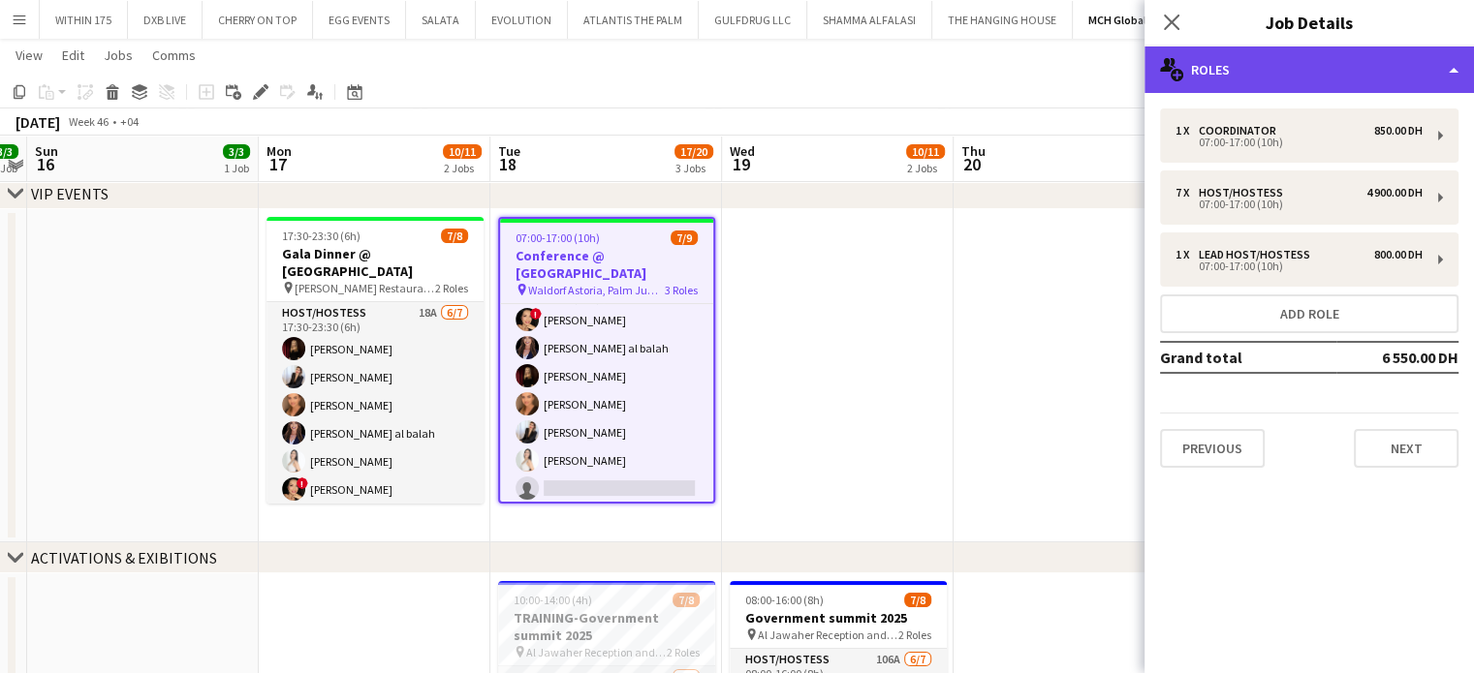
click at [1448, 65] on div "multiple-users-add Roles" at bounding box center [1308, 70] width 329 height 47
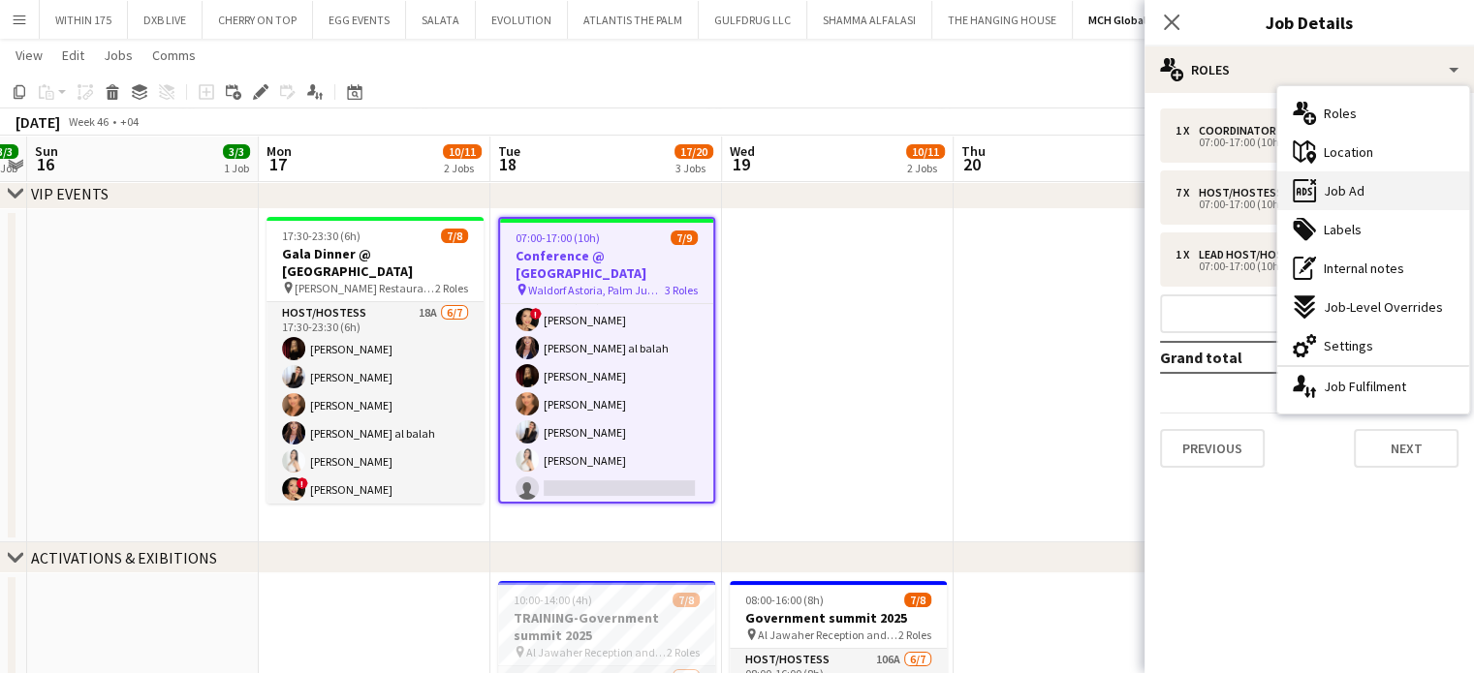
click at [1349, 197] on span "Job Ad" at bounding box center [1344, 190] width 41 height 17
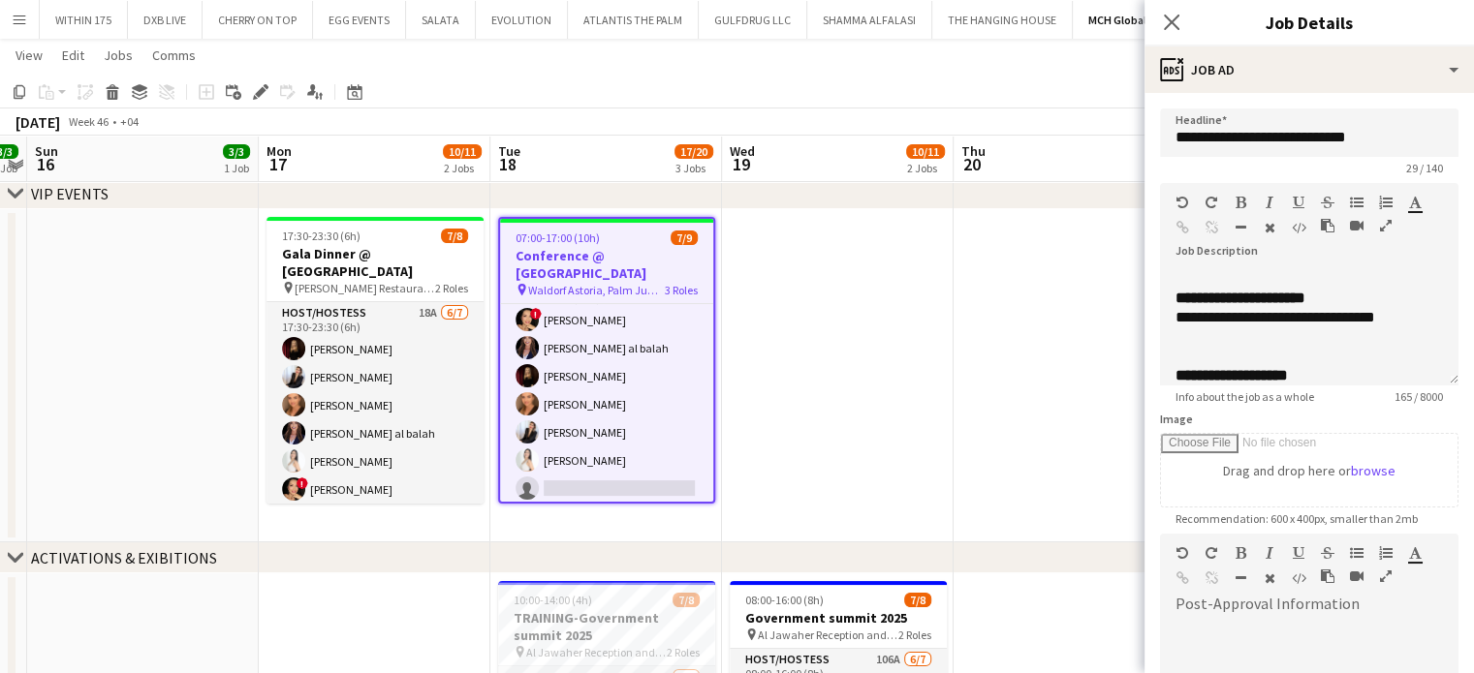
click at [1380, 233] on icon "button" at bounding box center [1386, 226] width 12 height 14
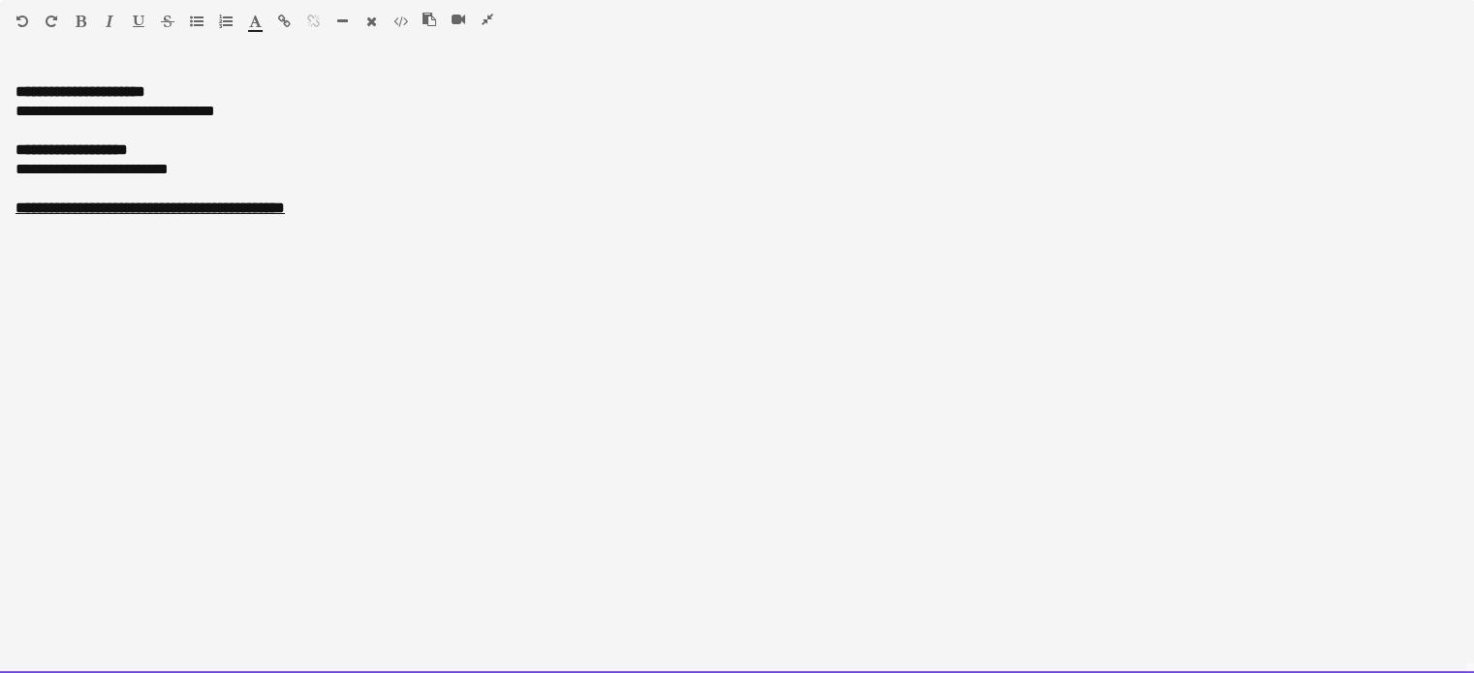
drag, startPoint x: 13, startPoint y: 96, endPoint x: 227, endPoint y: 172, distance: 227.4
click at [227, 172] on div "**********" at bounding box center [737, 368] width 1474 height 610
copy div "**********"
click at [495, 15] on div at bounding box center [465, 23] width 87 height 23
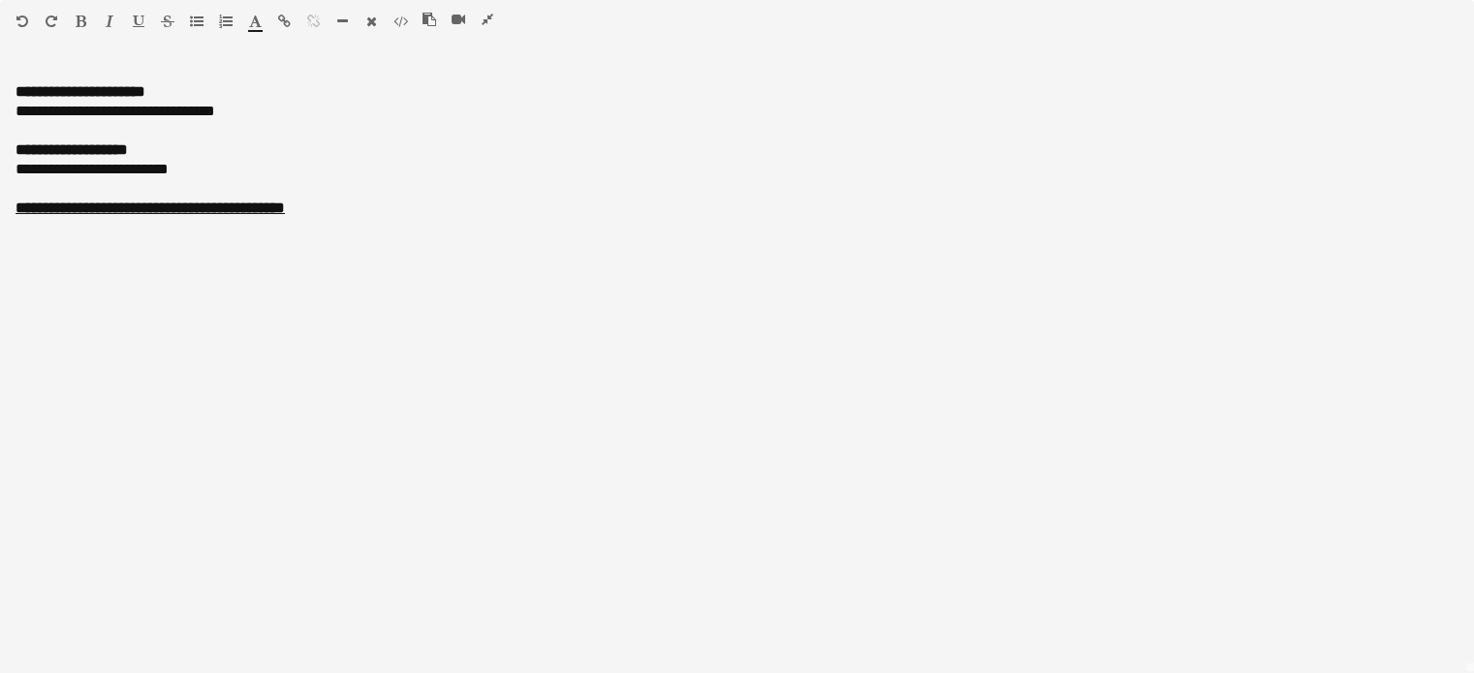
click at [483, 13] on icon "button" at bounding box center [488, 20] width 12 height 14
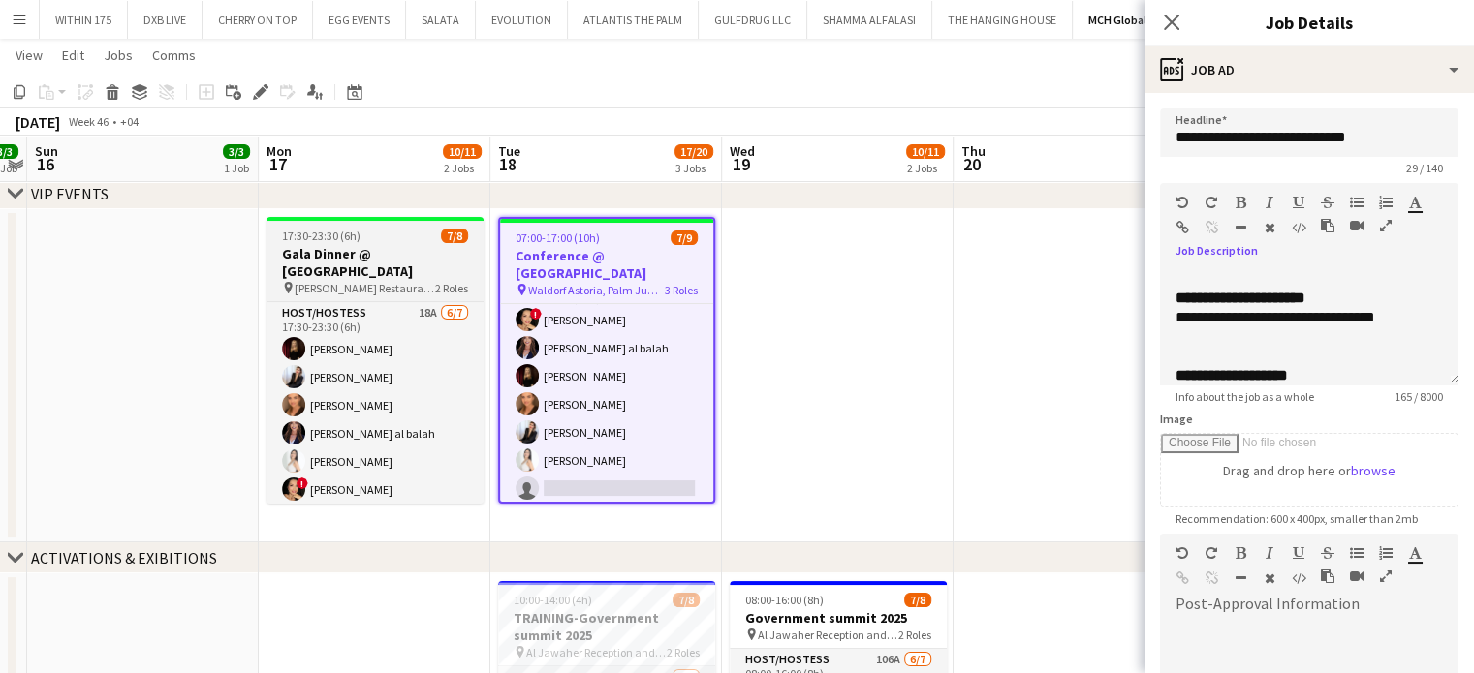
click at [349, 245] on h3 "Gala Dinner @ [GEOGRAPHIC_DATA]" at bounding box center [374, 262] width 217 height 35
type input "**********"
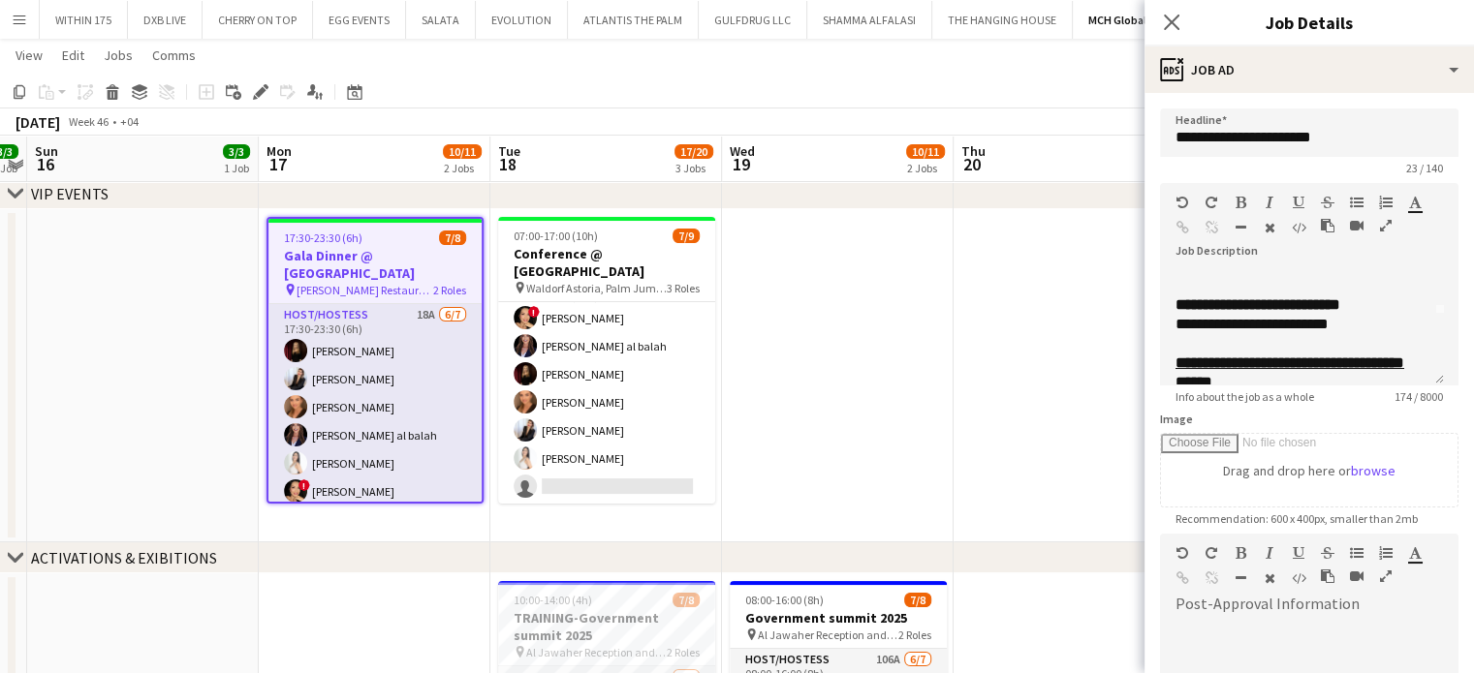
scroll to position [97, 0]
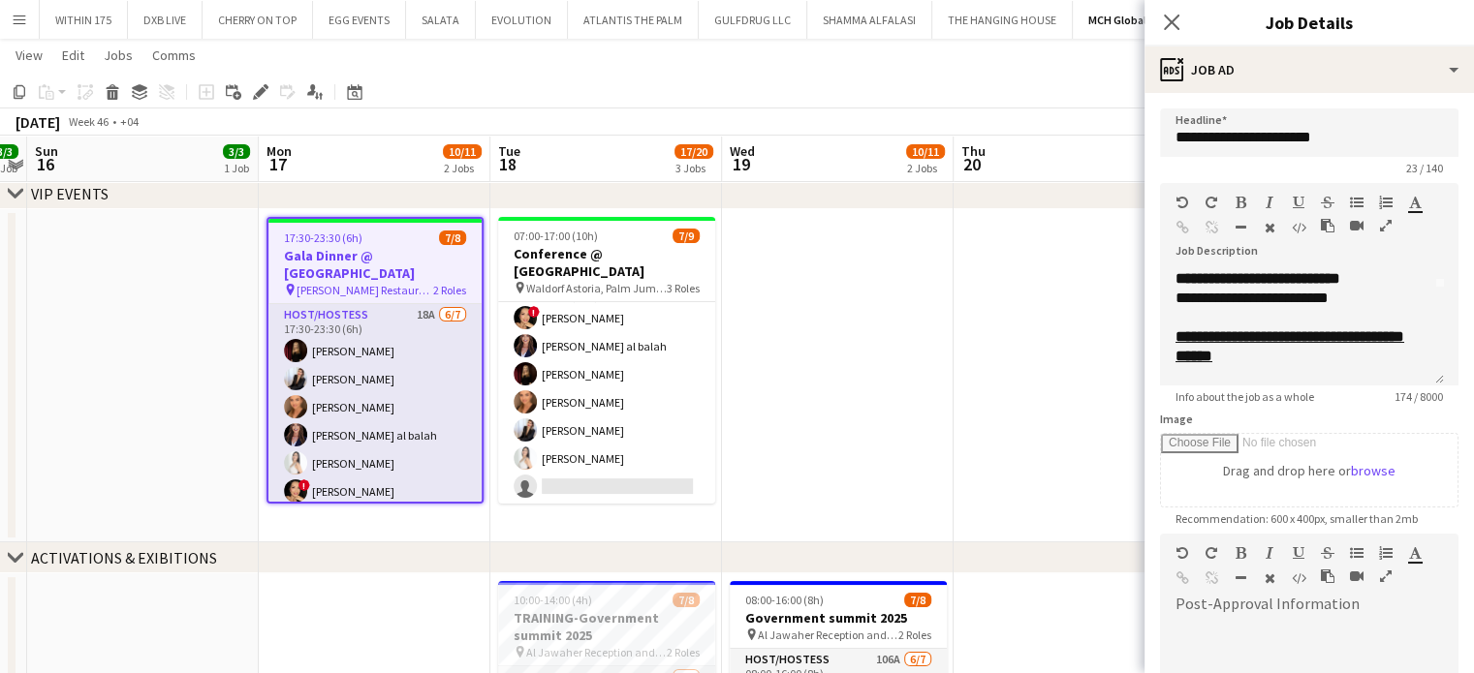
click at [419, 263] on h3 "Gala Dinner @ [GEOGRAPHIC_DATA]" at bounding box center [374, 264] width 213 height 35
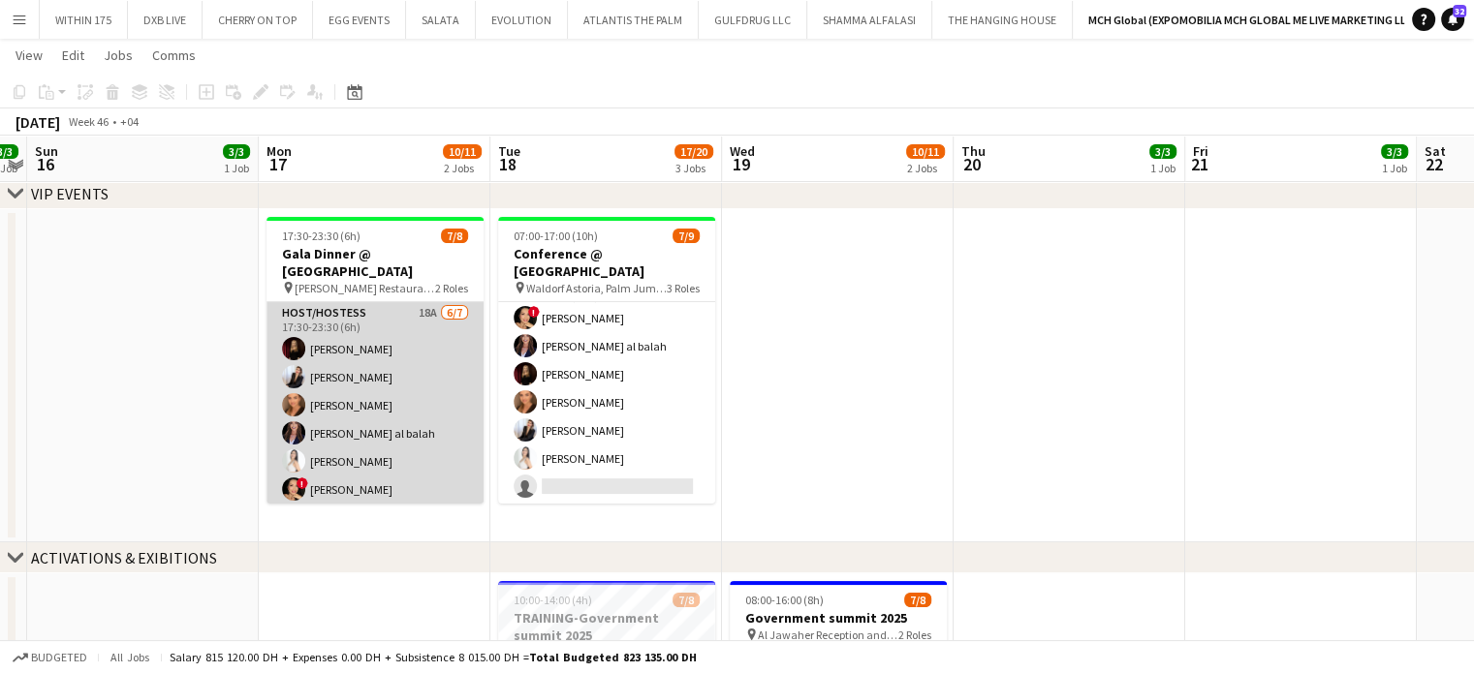
click at [392, 348] on app-card-role "Host/Hostess 18A [DATE] 17:30-23:30 (6h) [PERSON_NAME] [PERSON_NAME] [PERSON_NA…" at bounding box center [374, 419] width 217 height 234
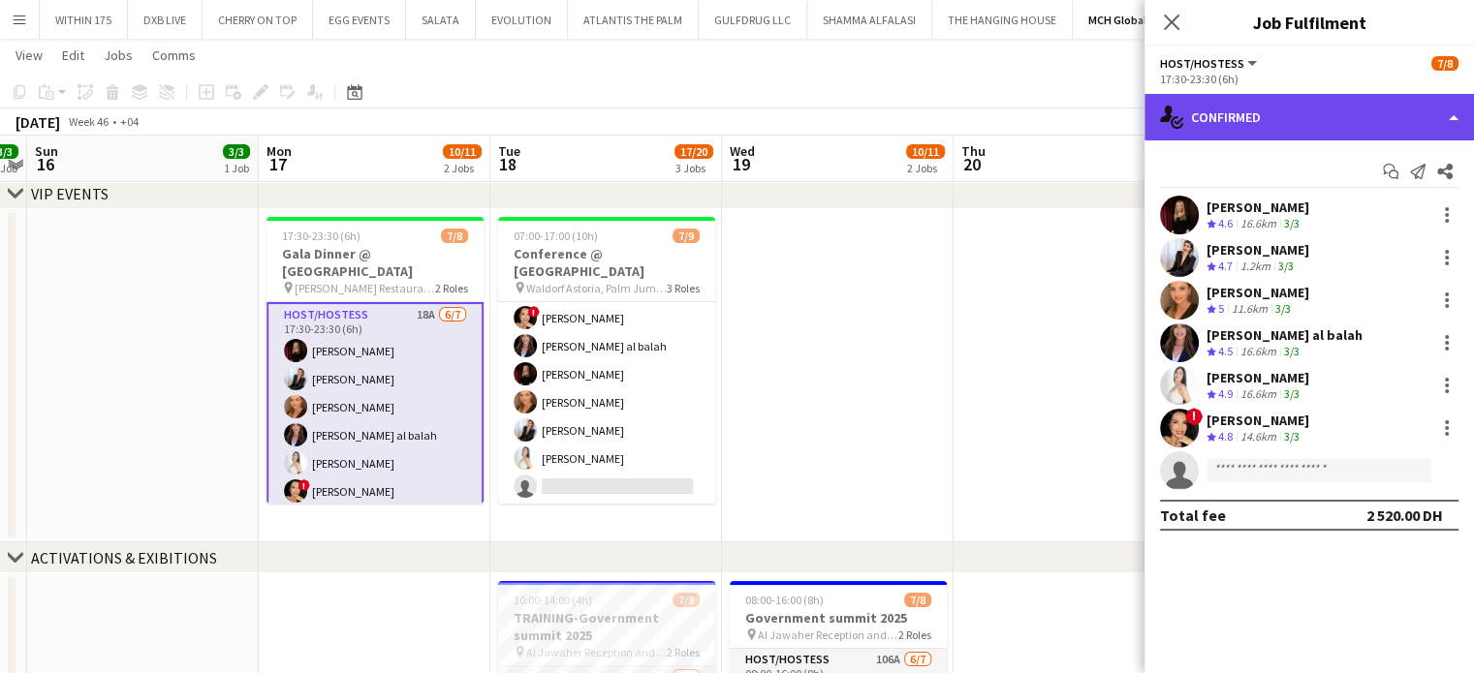
click at [1461, 100] on div "single-neutral-actions-check-2 Confirmed" at bounding box center [1308, 117] width 329 height 47
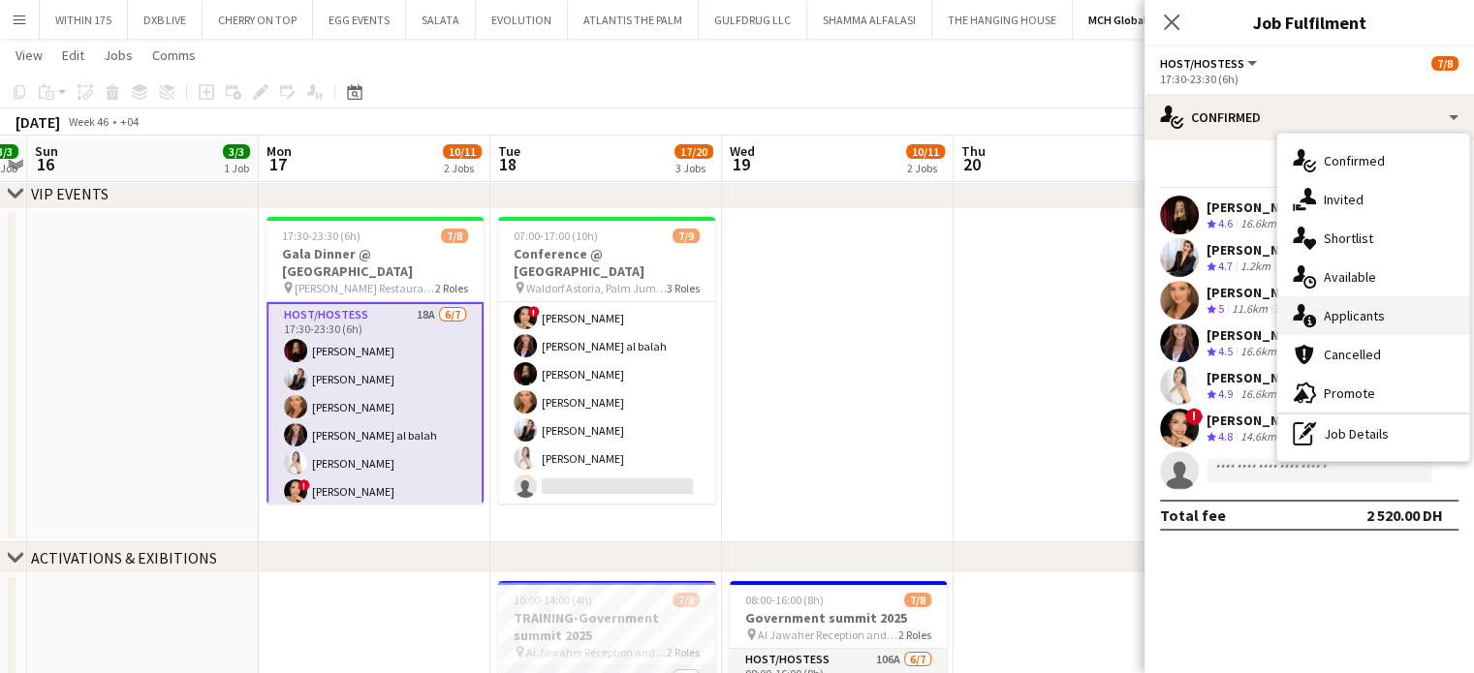
click at [1386, 310] on div "single-neutral-actions-information Applicants" at bounding box center [1373, 315] width 192 height 39
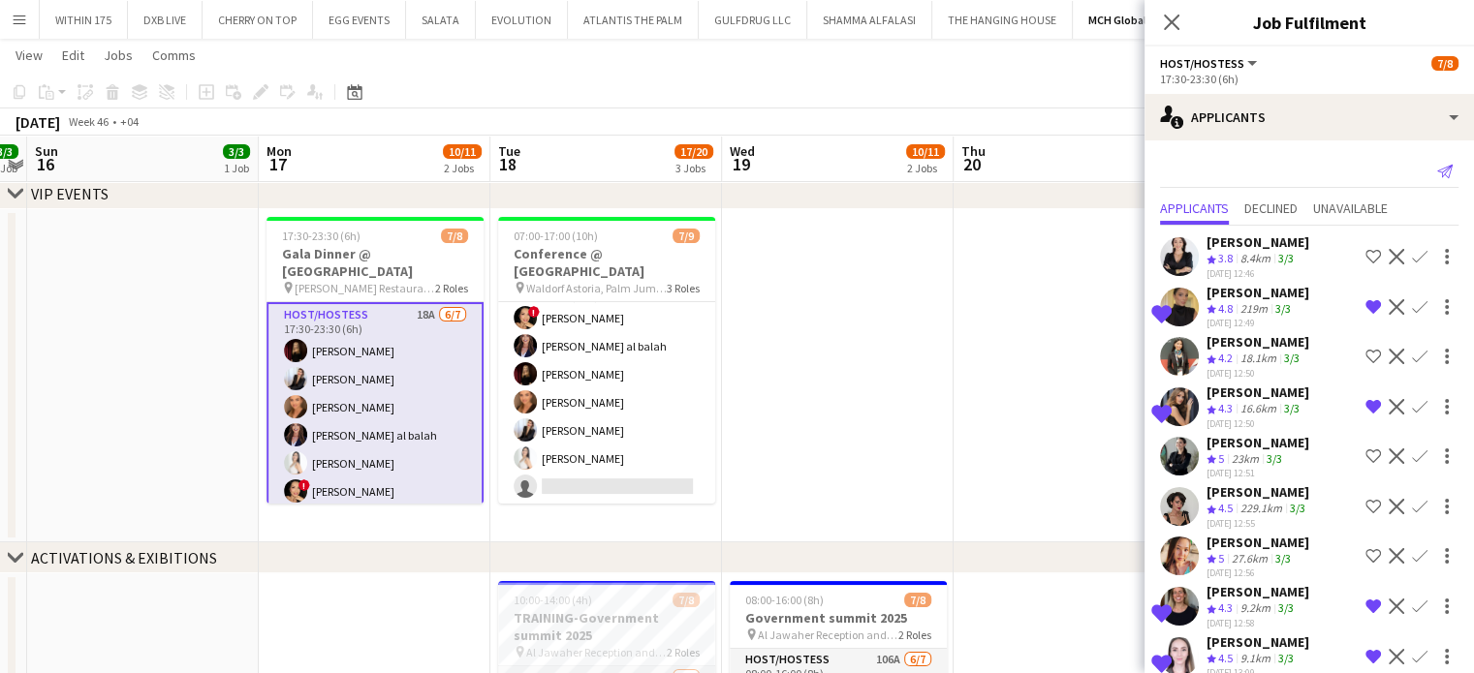
click at [1437, 165] on icon "Send notification" at bounding box center [1445, 172] width 16 height 16
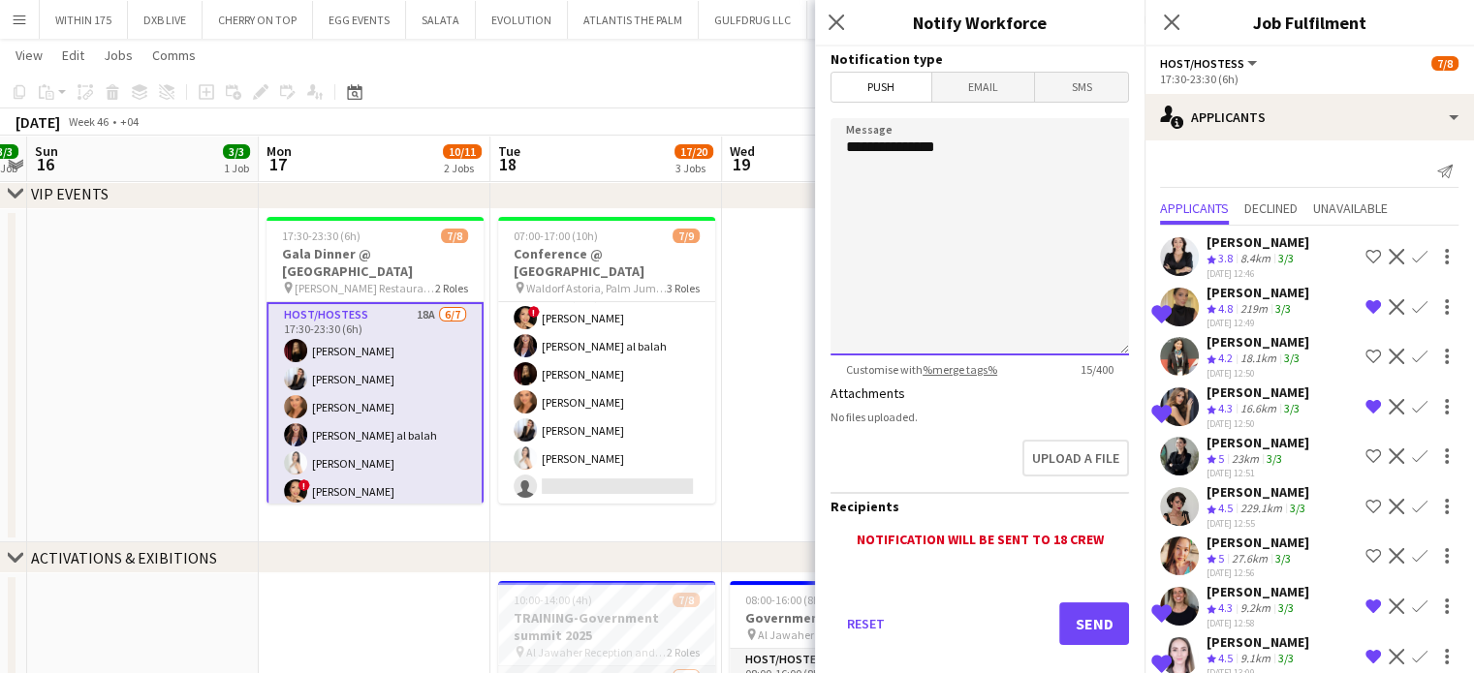
click at [1092, 173] on textarea "**********" at bounding box center [979, 236] width 298 height 237
type textarea "**********"
click at [764, 270] on app-date-cell at bounding box center [838, 375] width 232 height 333
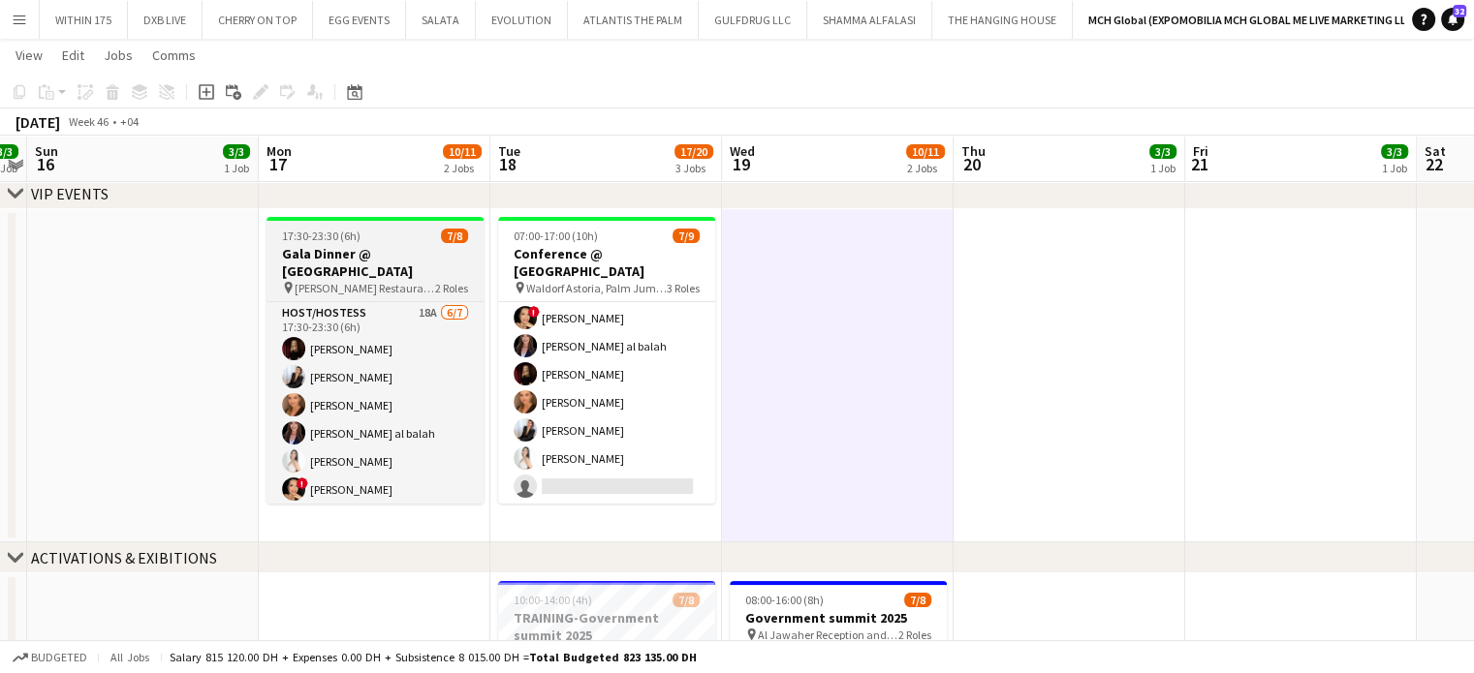
click at [410, 258] on h3 "Gala Dinner @ [GEOGRAPHIC_DATA]" at bounding box center [374, 262] width 217 height 35
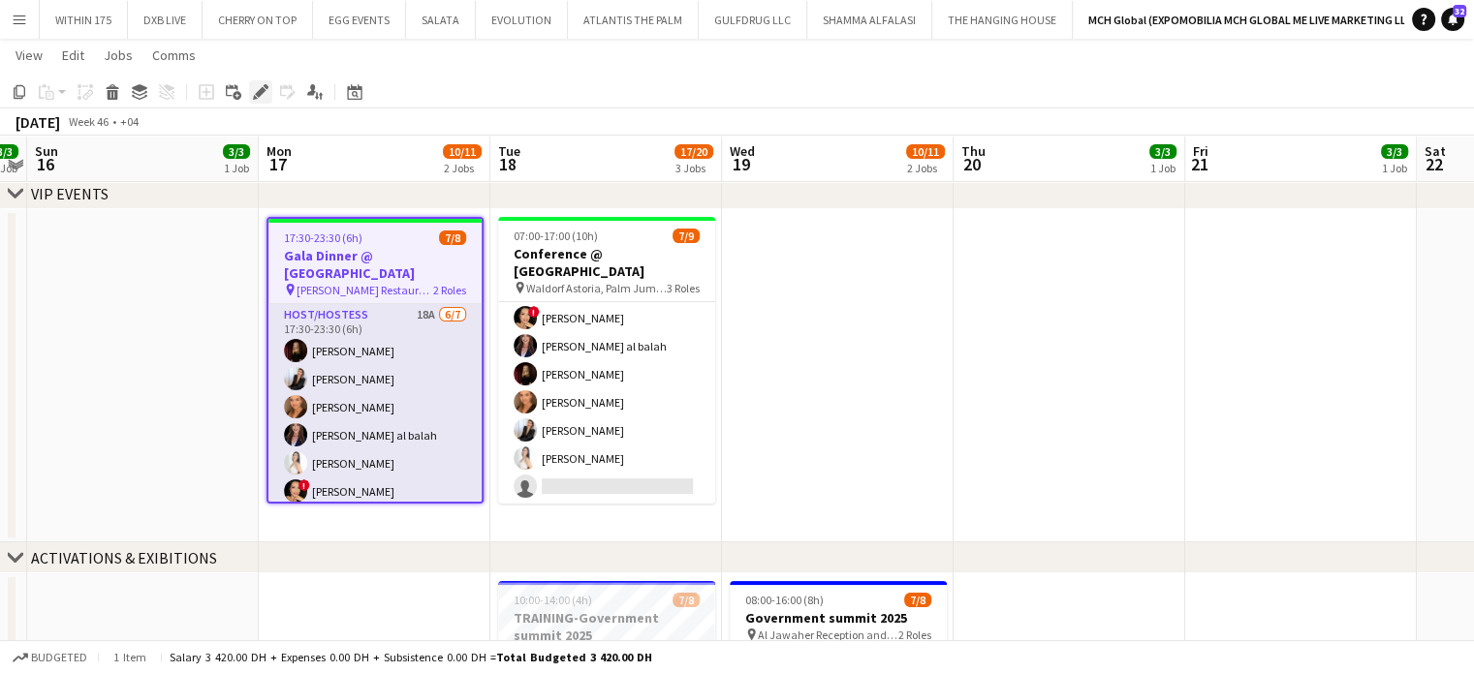
click at [262, 90] on icon at bounding box center [260, 92] width 11 height 11
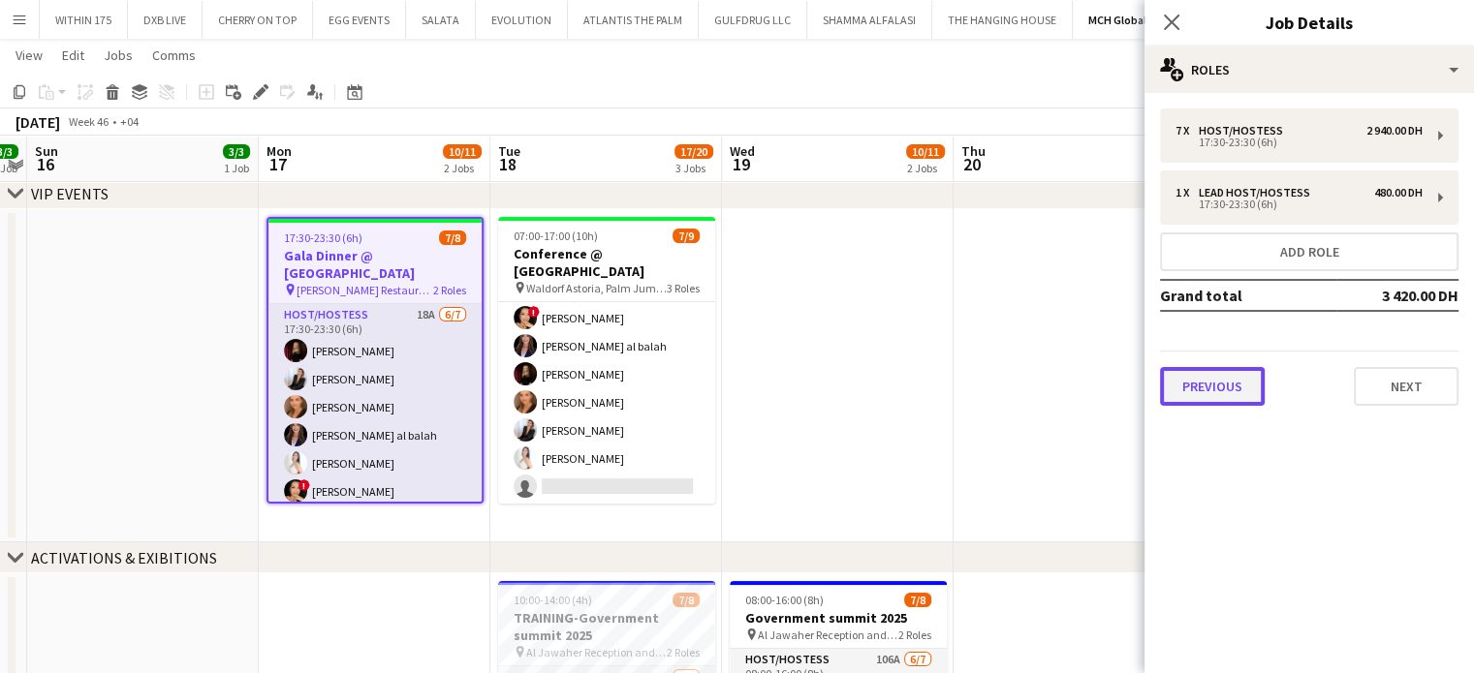
click at [1214, 377] on button "Previous" at bounding box center [1212, 386] width 105 height 39
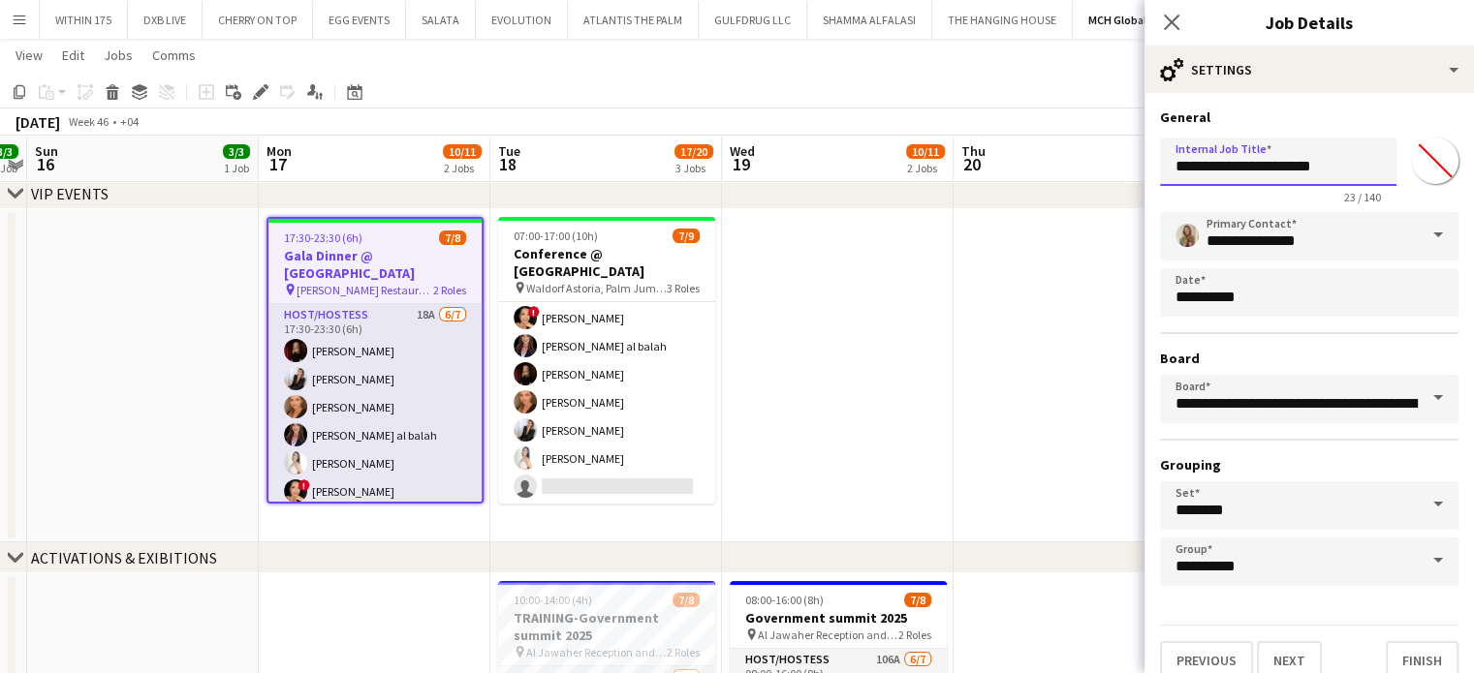
click at [1170, 154] on input "**********" at bounding box center [1278, 162] width 236 height 48
type input "**********"
click at [886, 266] on app-date-cell at bounding box center [838, 375] width 232 height 333
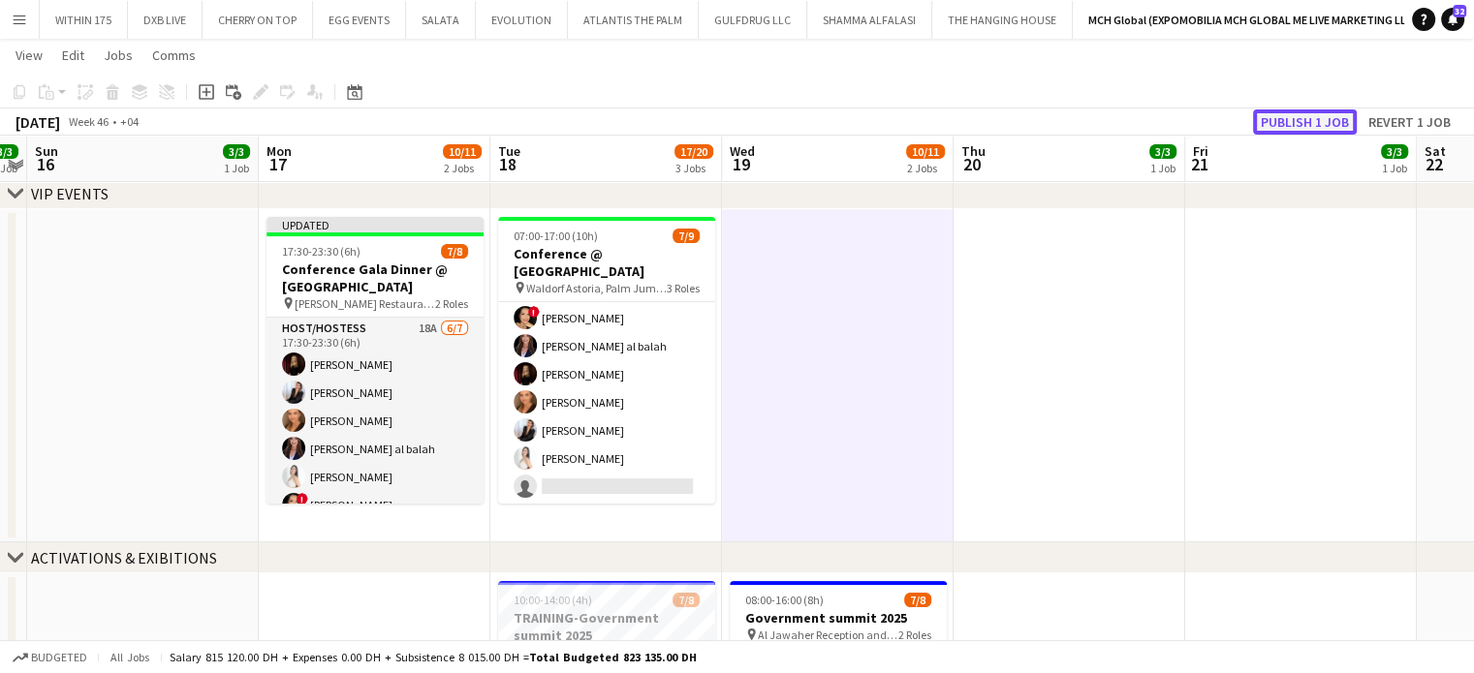
click at [1293, 120] on button "Publish 1 job" at bounding box center [1305, 121] width 104 height 25
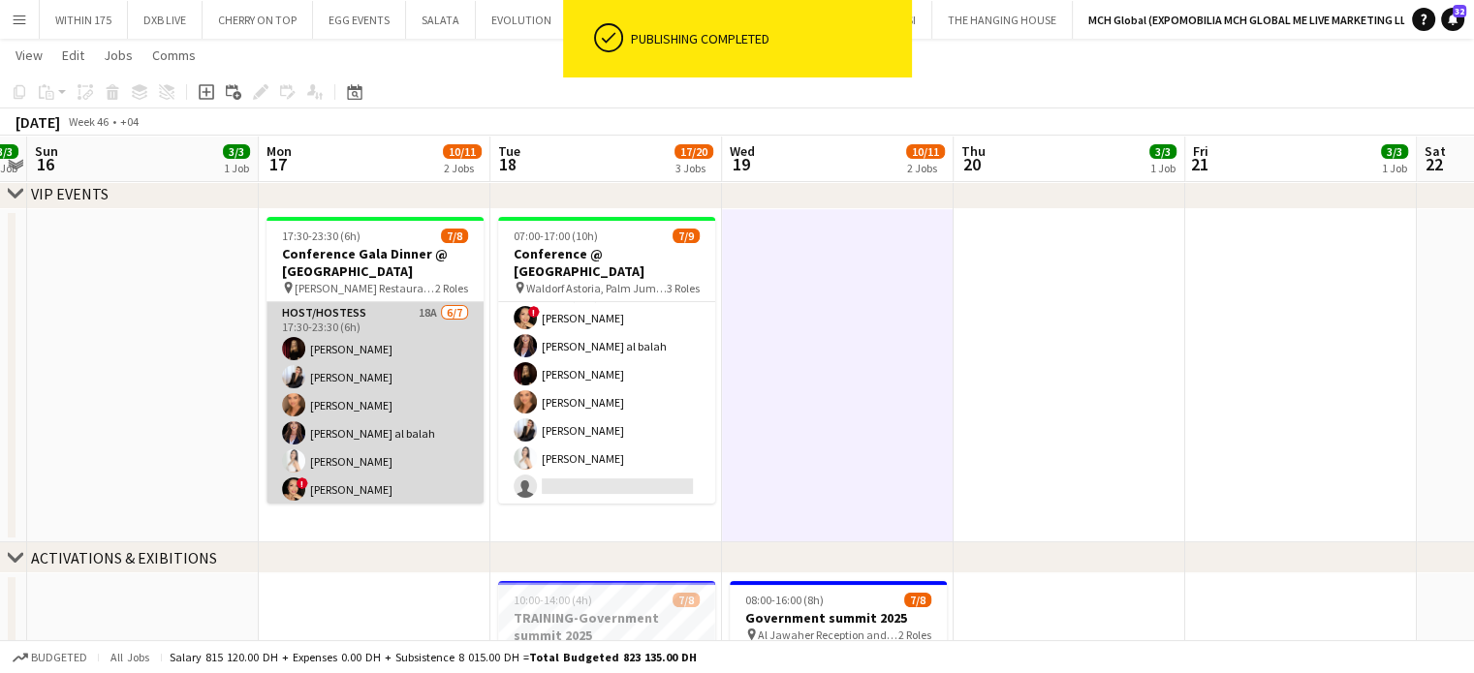
click at [353, 367] on app-card-role "Host/Hostess 18A [DATE] 17:30-23:30 (6h) [PERSON_NAME] [PERSON_NAME] [PERSON_NA…" at bounding box center [374, 419] width 217 height 234
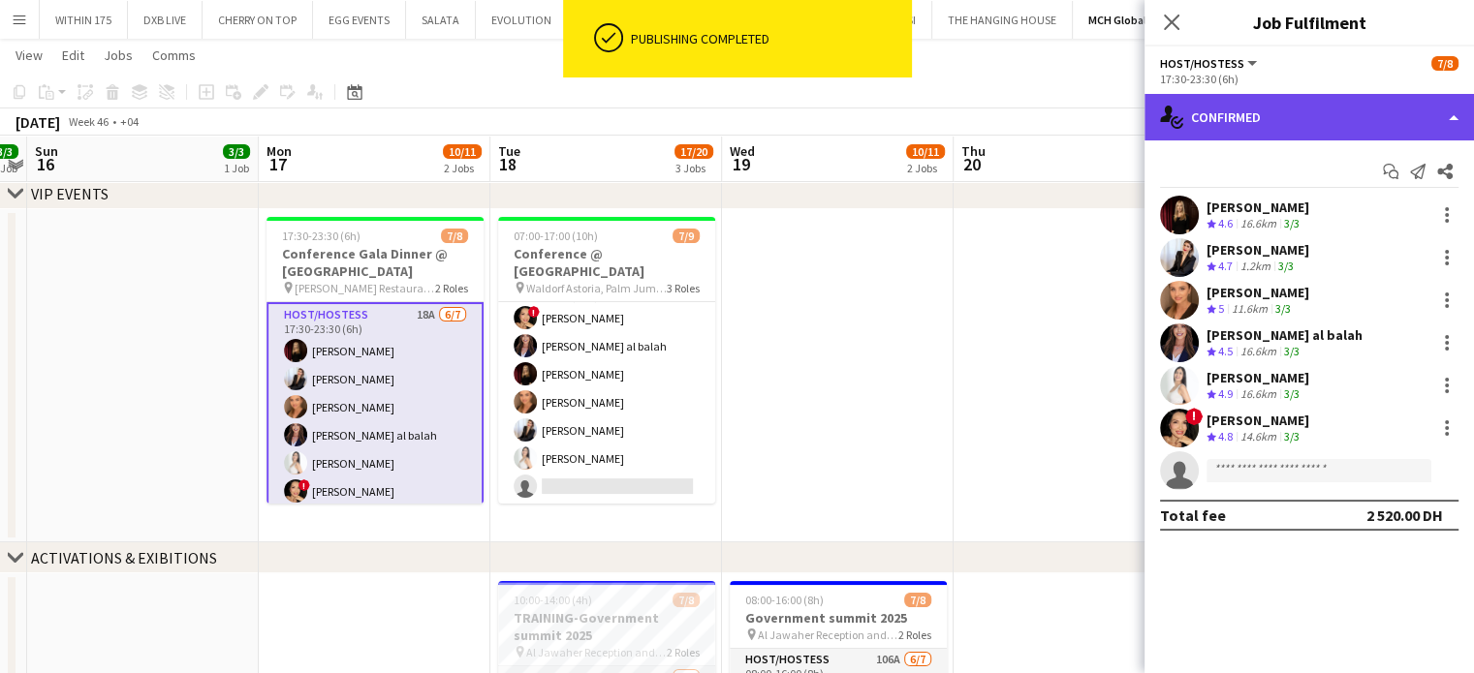
click at [1461, 105] on div "single-neutral-actions-check-2 Confirmed" at bounding box center [1308, 117] width 329 height 47
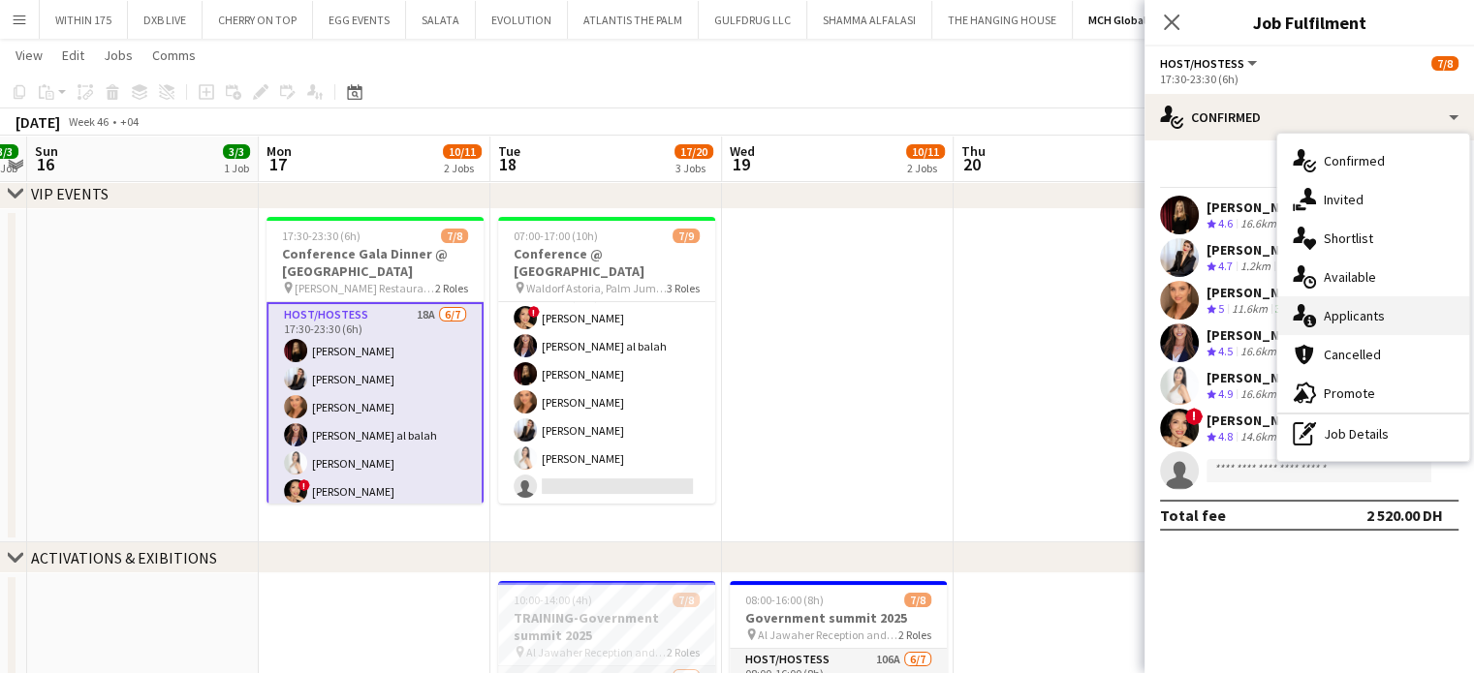
click at [1393, 322] on div "single-neutral-actions-information Applicants" at bounding box center [1373, 315] width 192 height 39
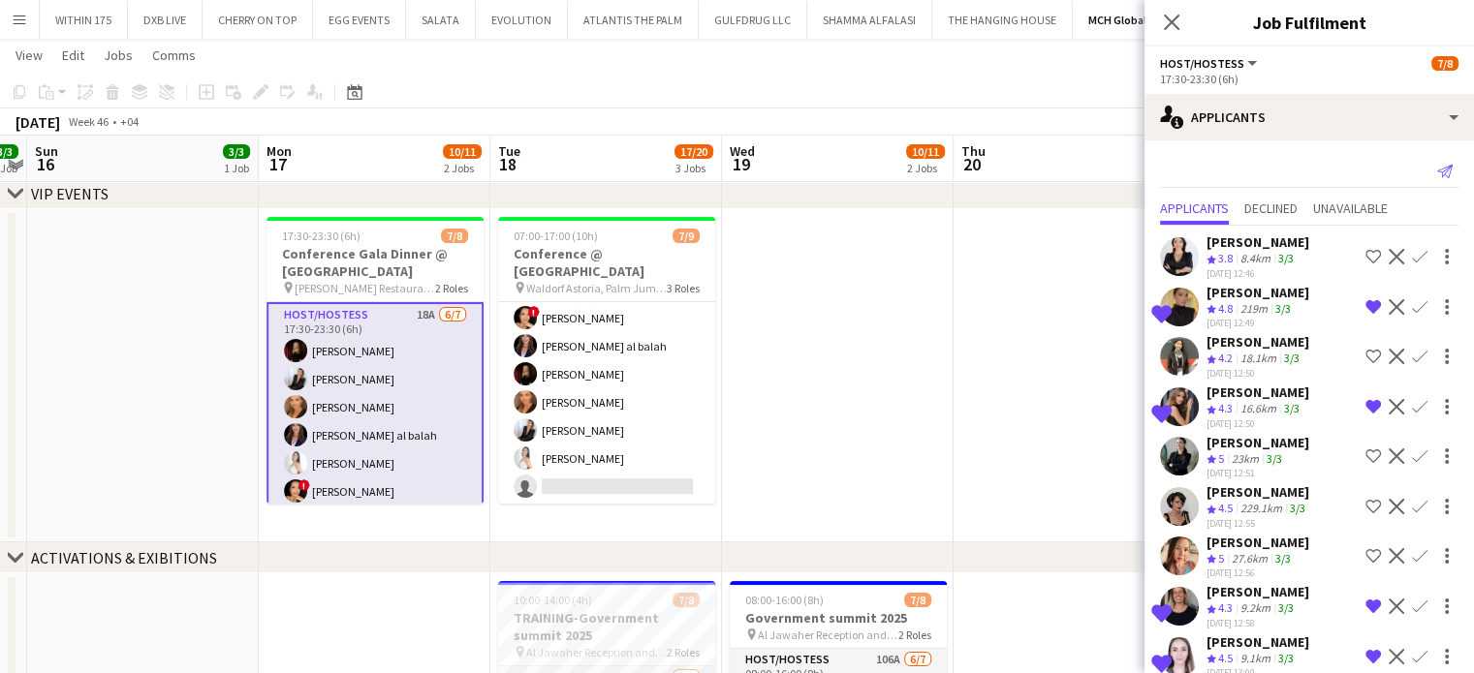
click at [1437, 166] on icon "Send notification" at bounding box center [1445, 172] width 16 height 16
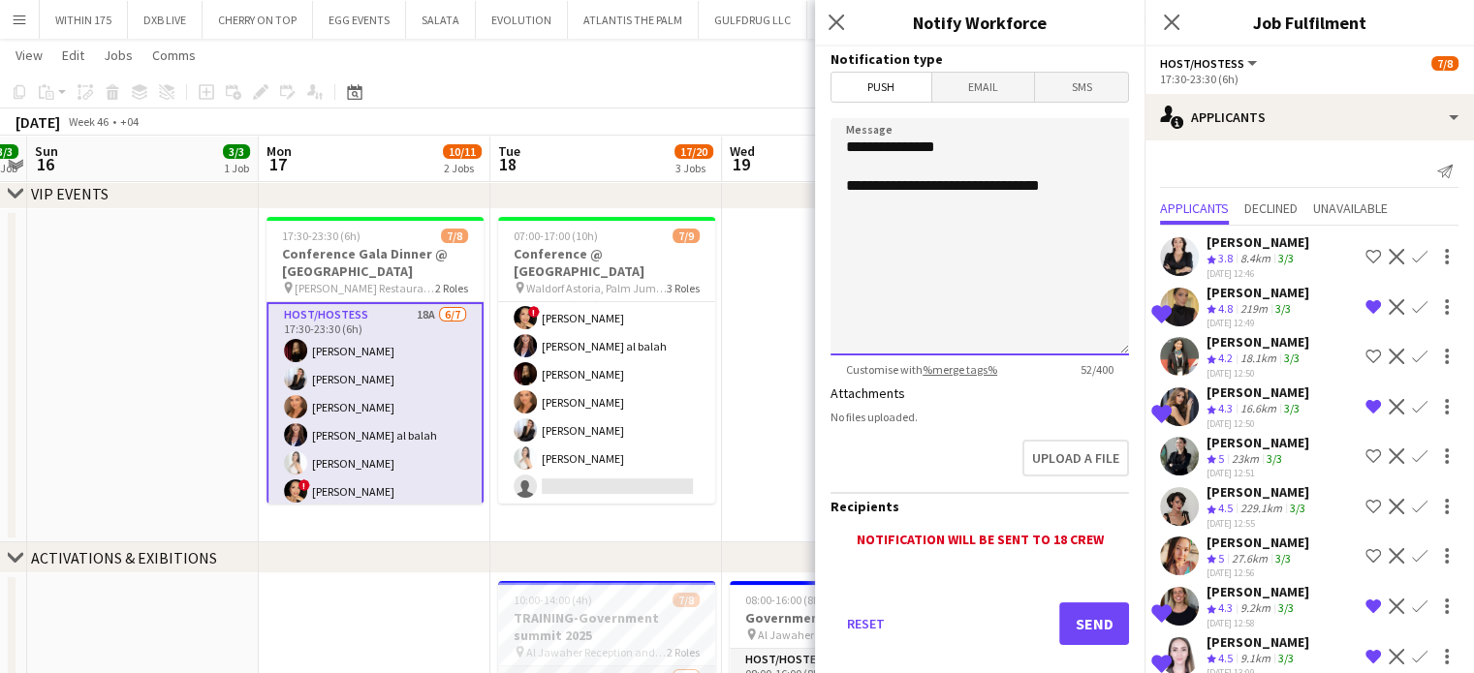
click at [1079, 185] on textarea "**********" at bounding box center [979, 236] width 298 height 237
paste textarea "**********"
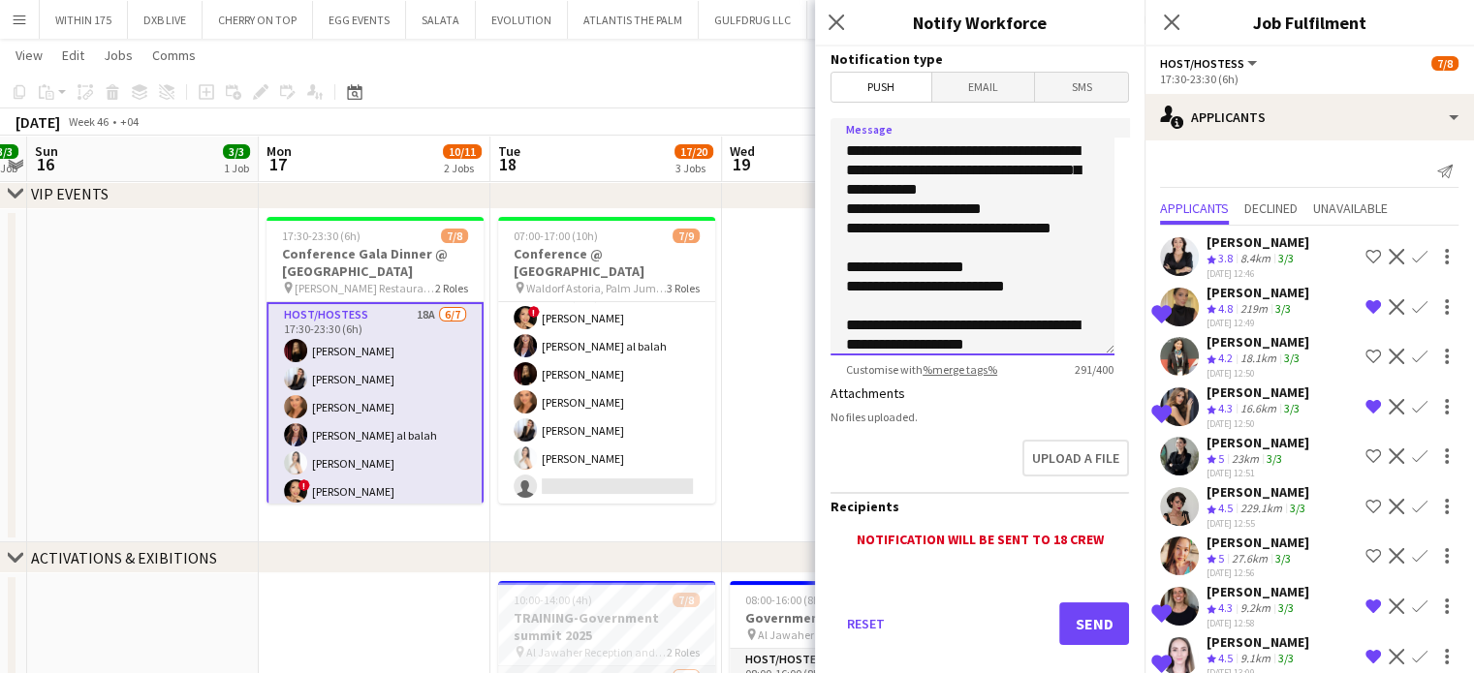
scroll to position [74, 0]
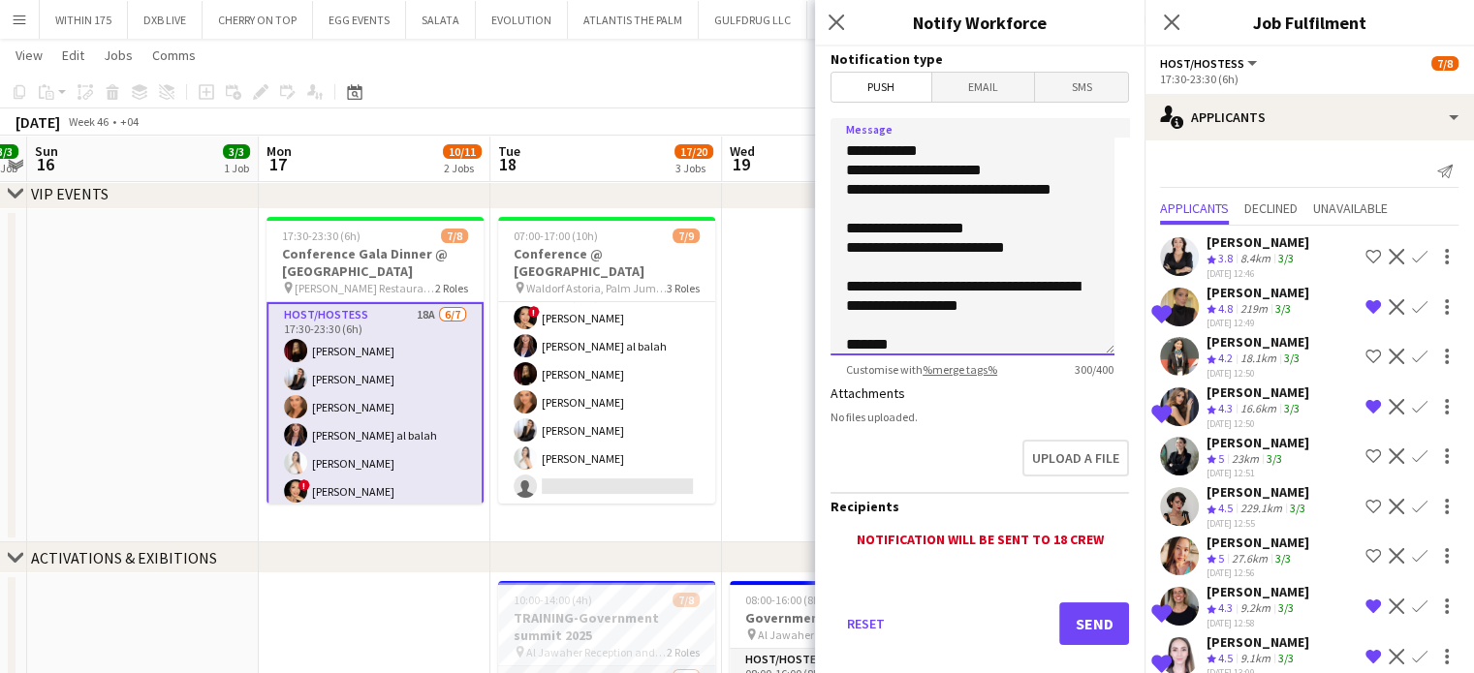
click at [1035, 282] on textarea "**********" at bounding box center [972, 236] width 284 height 237
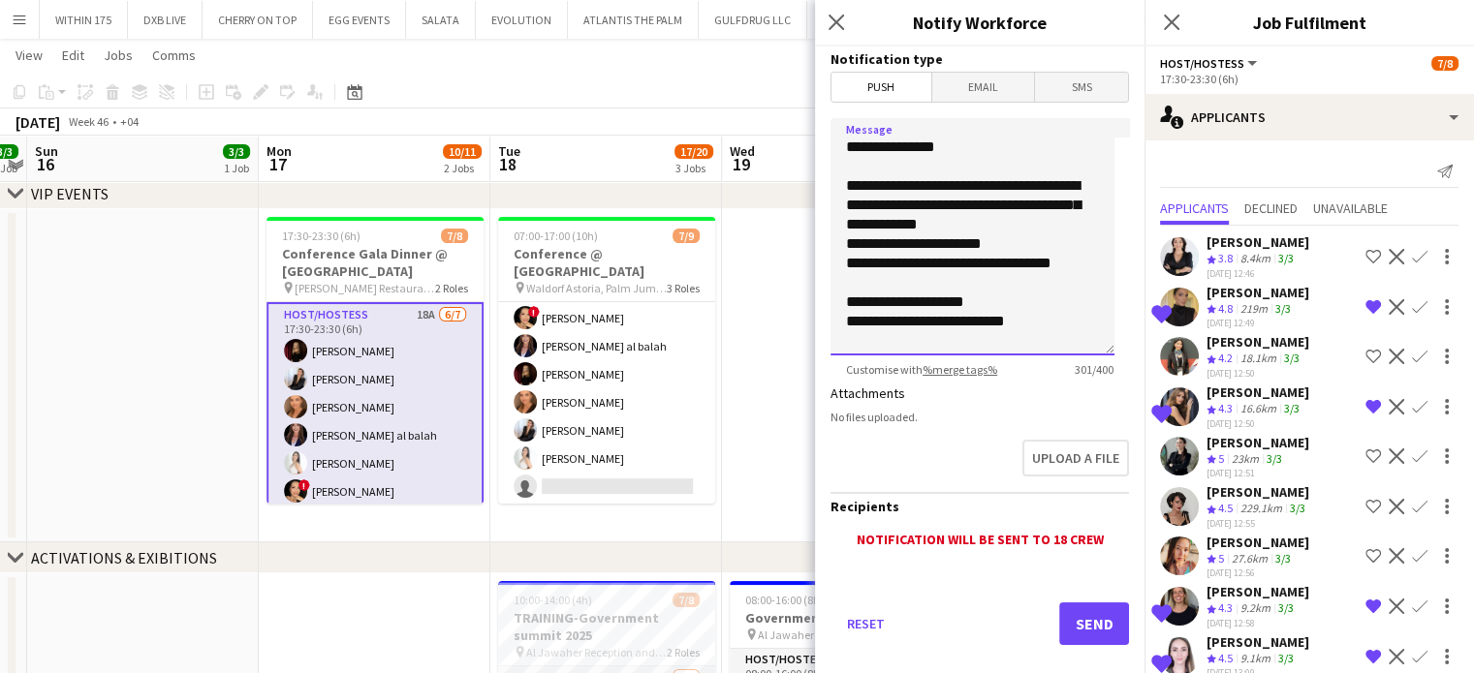
click at [1012, 221] on textarea "**********" at bounding box center [972, 236] width 284 height 237
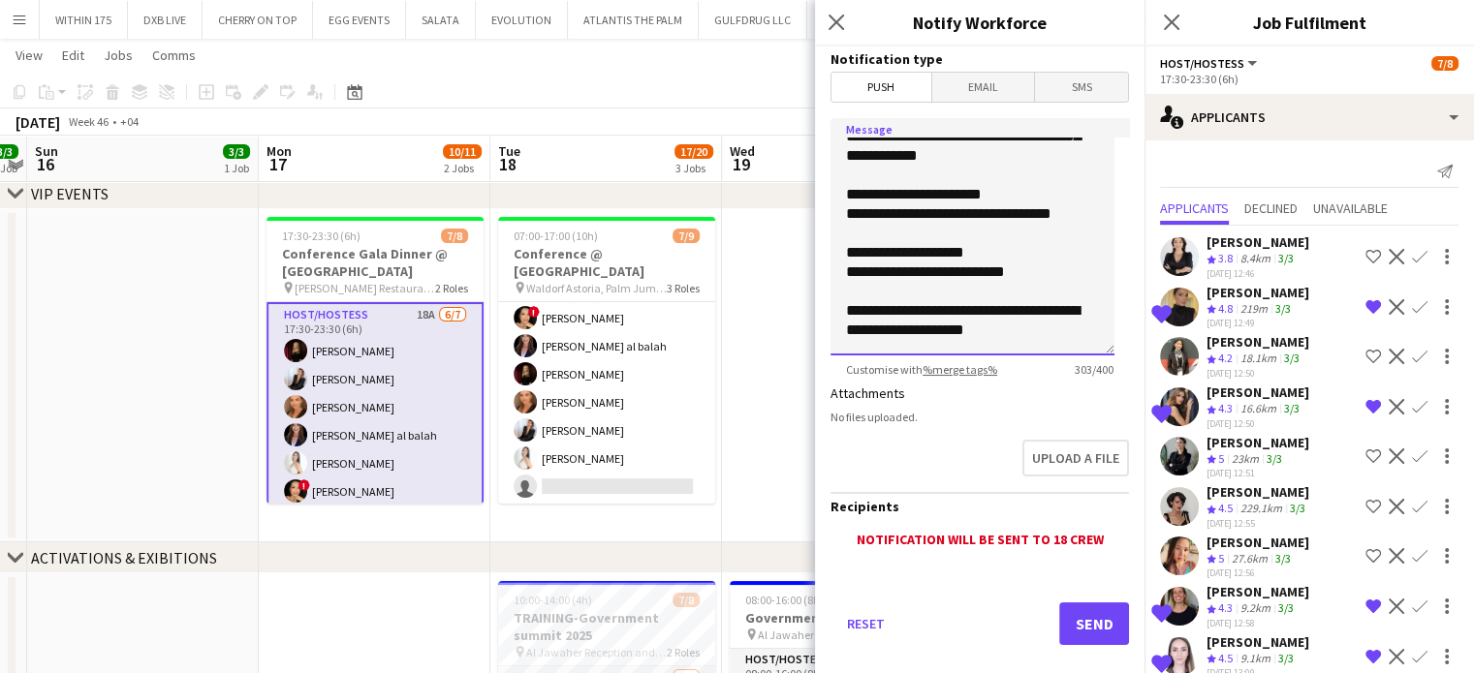
scroll to position [101, 0]
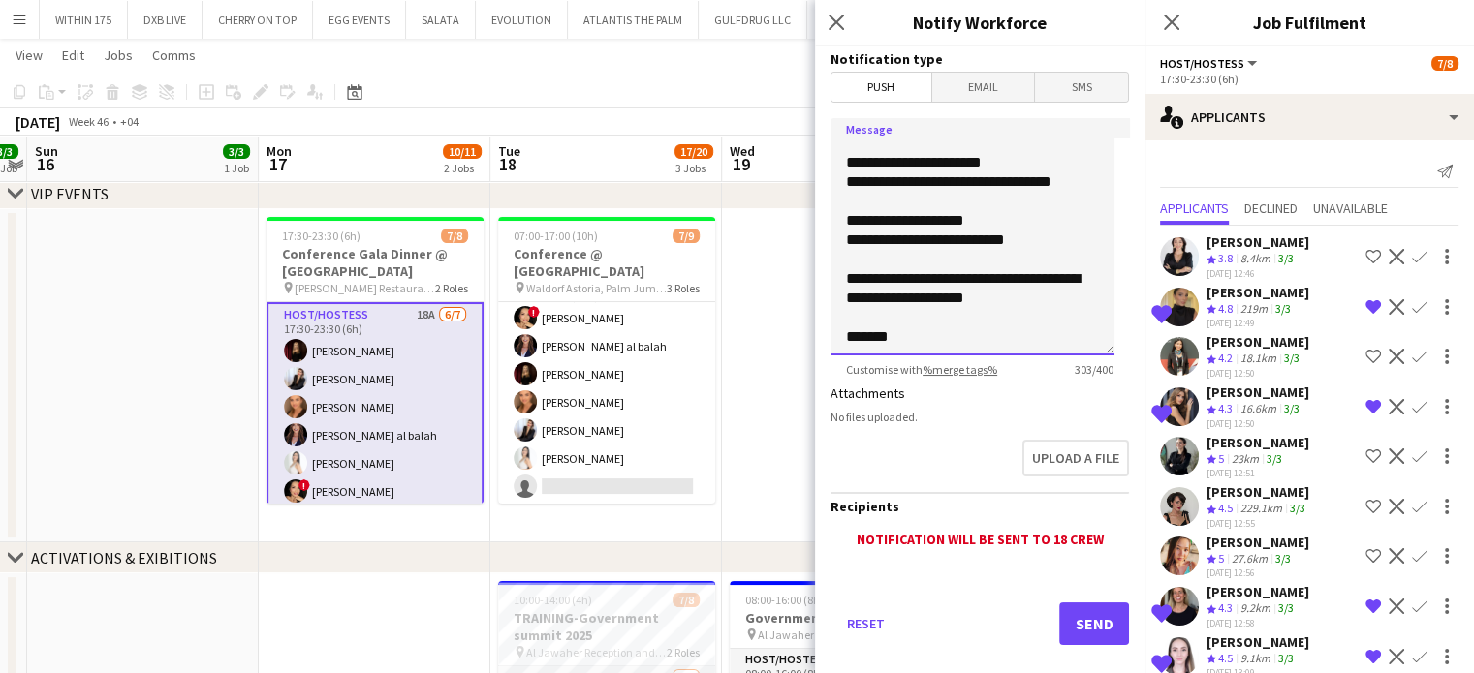
type textarea "**********"
click at [1075, 623] on button "Send" at bounding box center [1094, 624] width 70 height 43
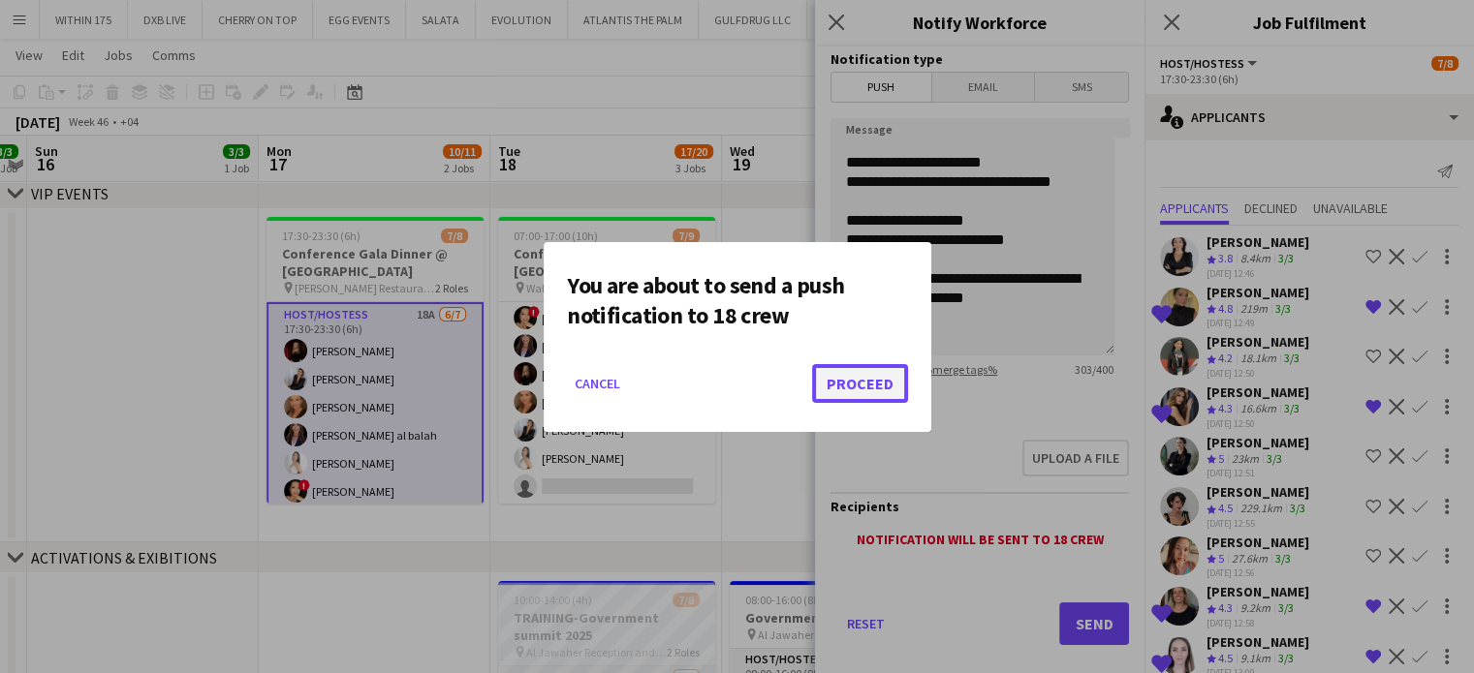
click at [864, 381] on button "Proceed" at bounding box center [860, 383] width 96 height 39
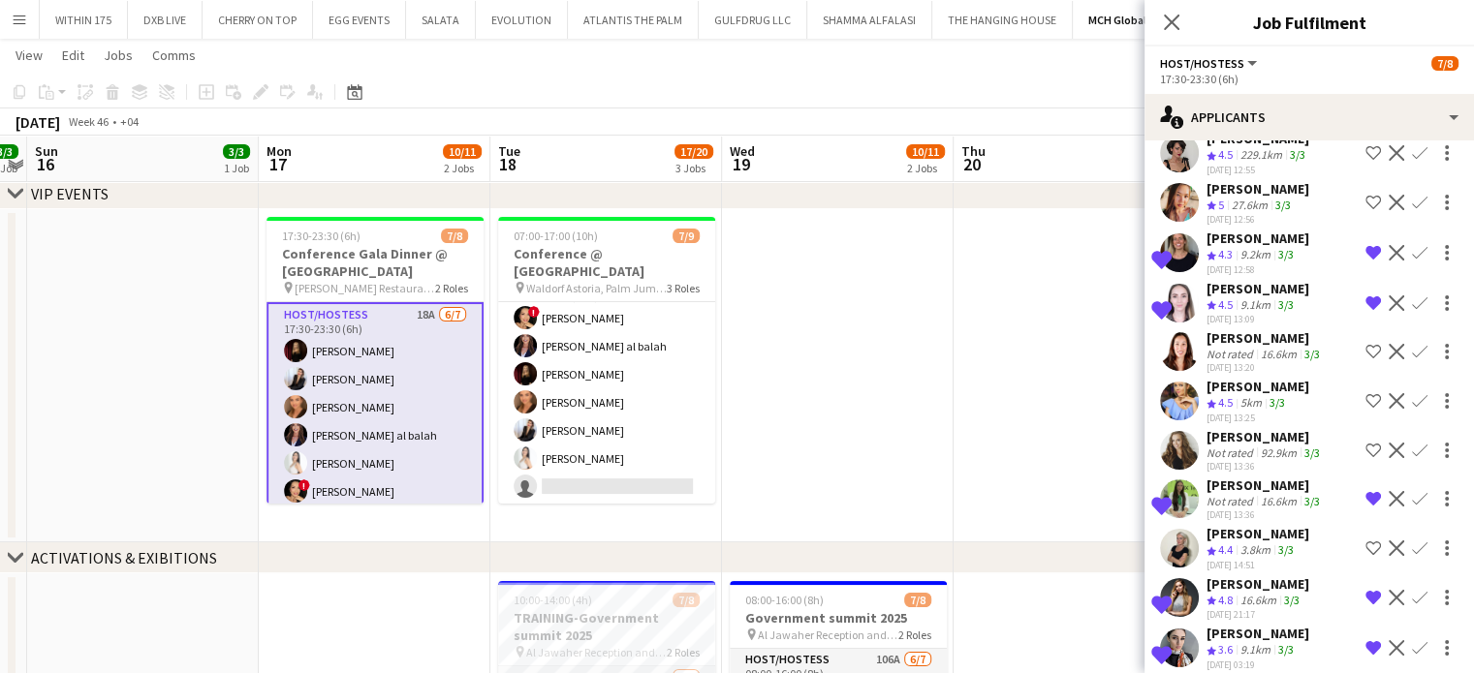
scroll to position [388, 0]
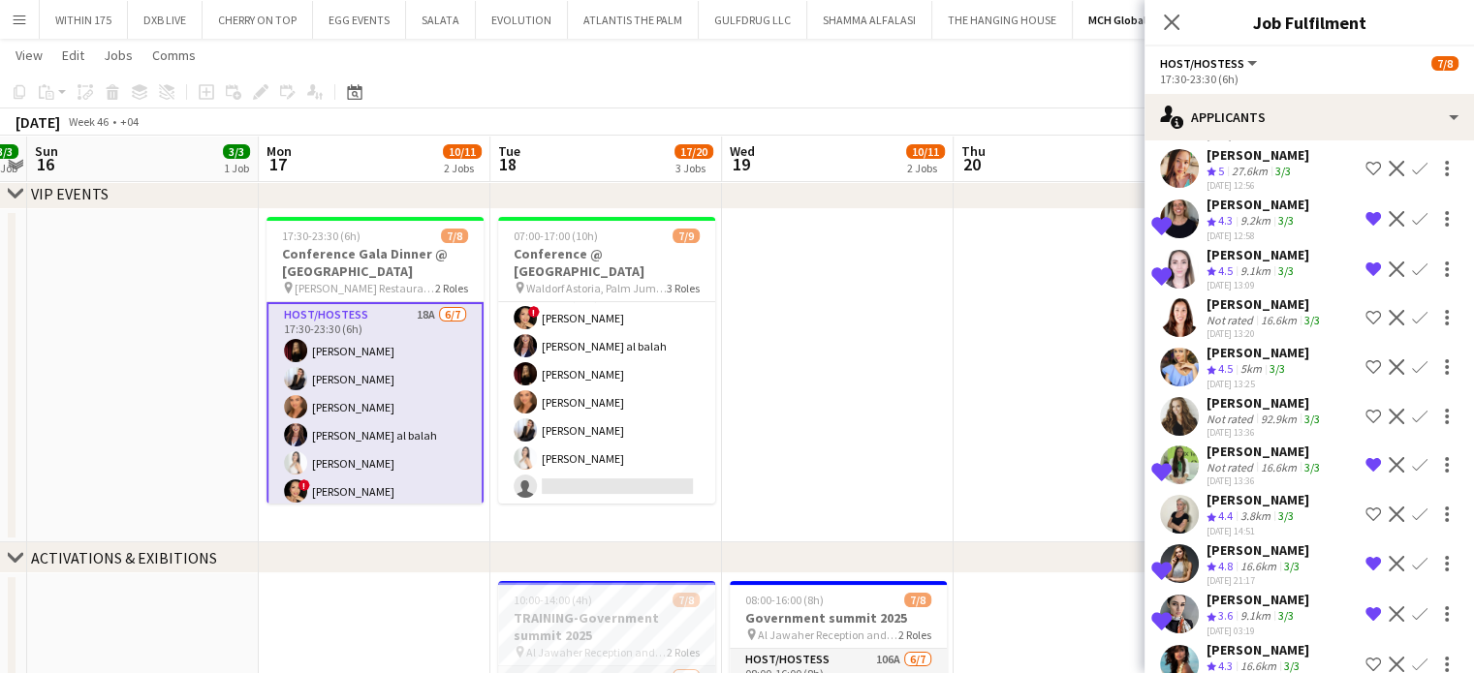
click at [1365, 311] on app-icon "Shortlist crew" at bounding box center [1373, 318] width 16 height 16
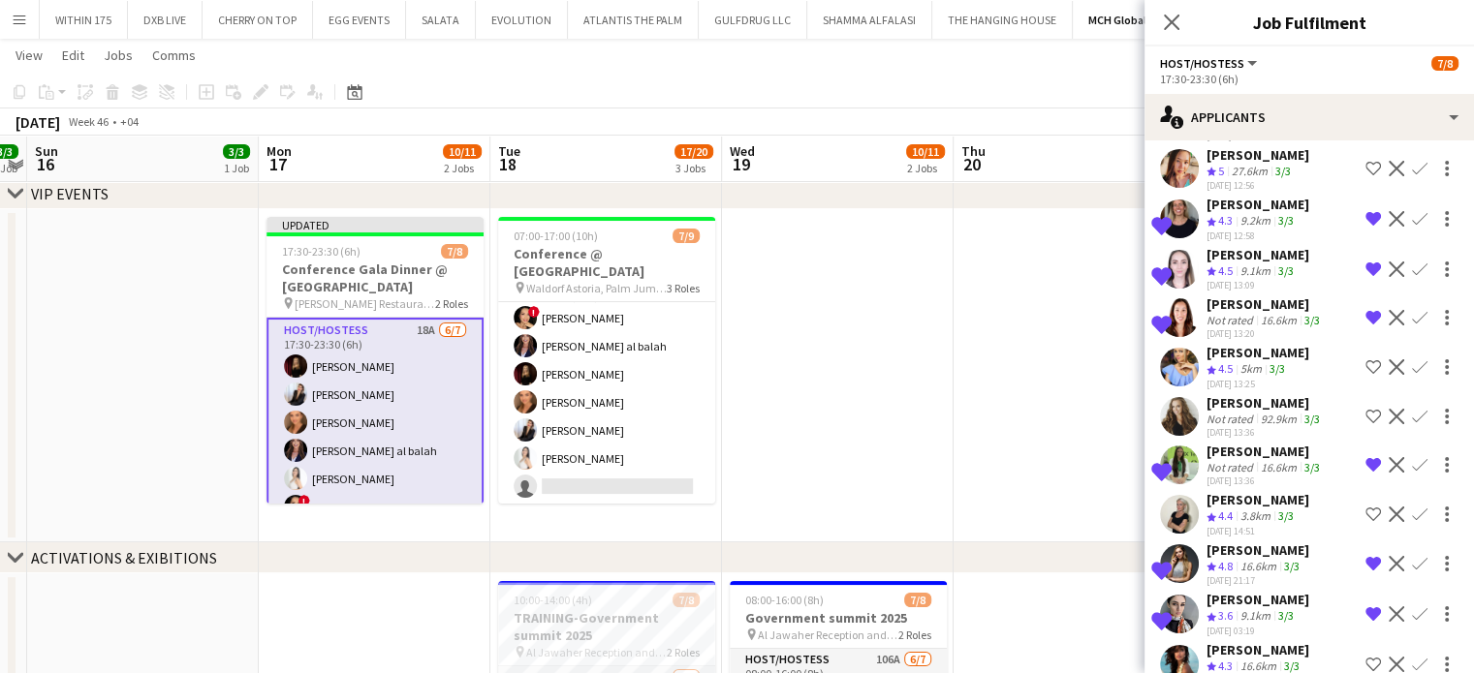
click at [990, 371] on app-date-cell at bounding box center [1069, 375] width 232 height 333
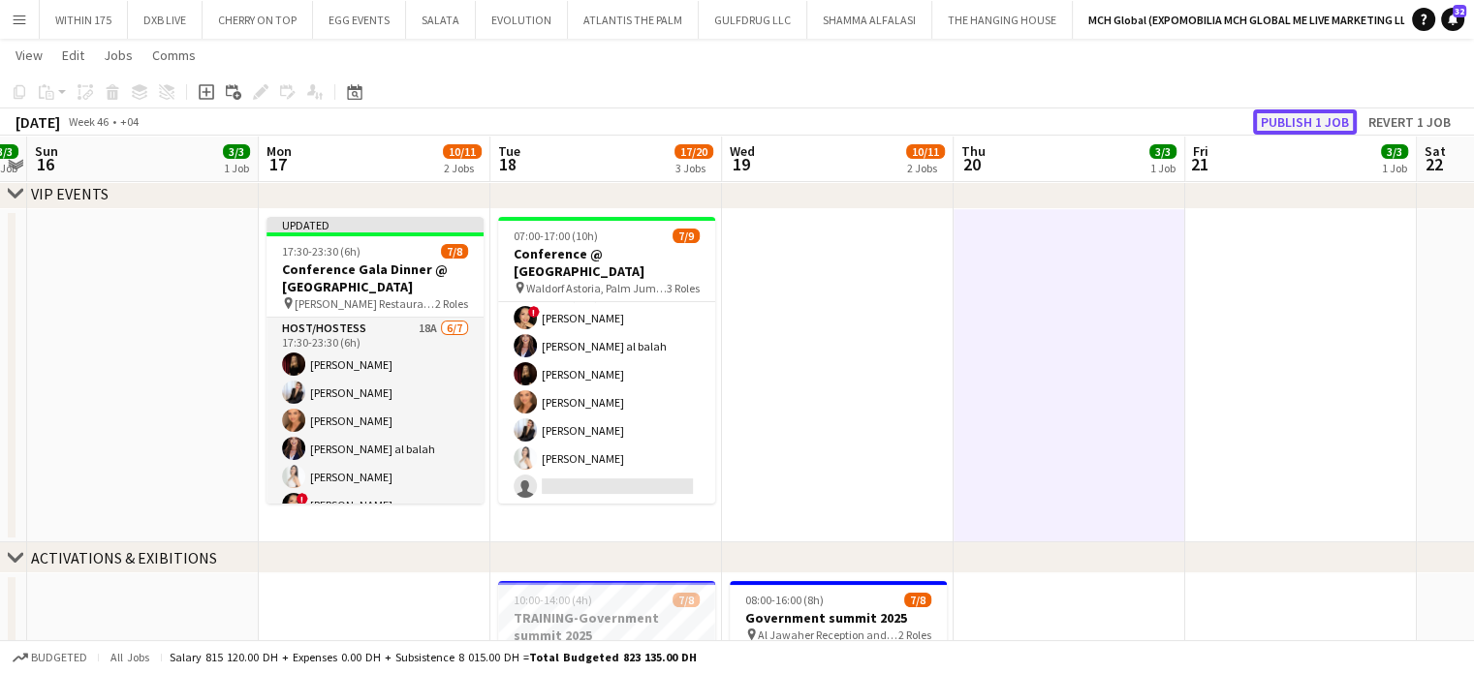
click at [1309, 124] on button "Publish 1 job" at bounding box center [1305, 121] width 104 height 25
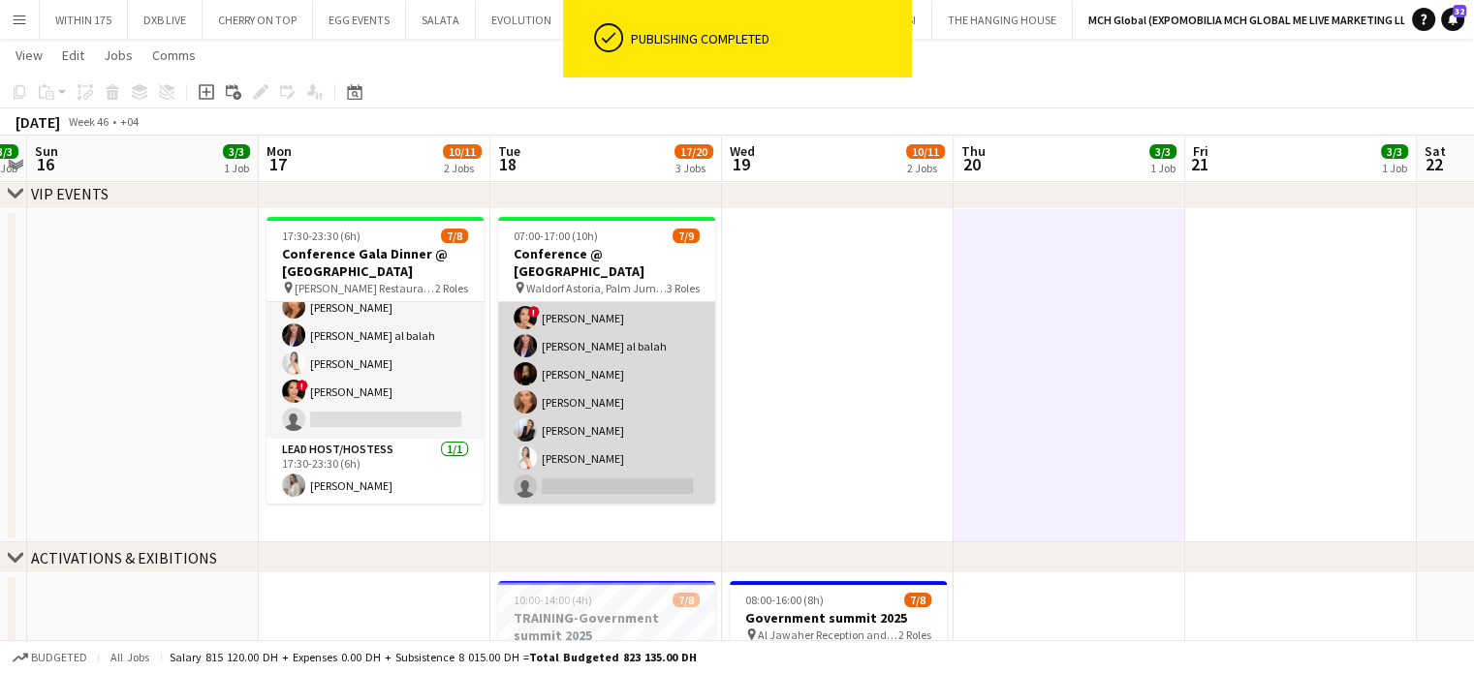
scroll to position [146, 0]
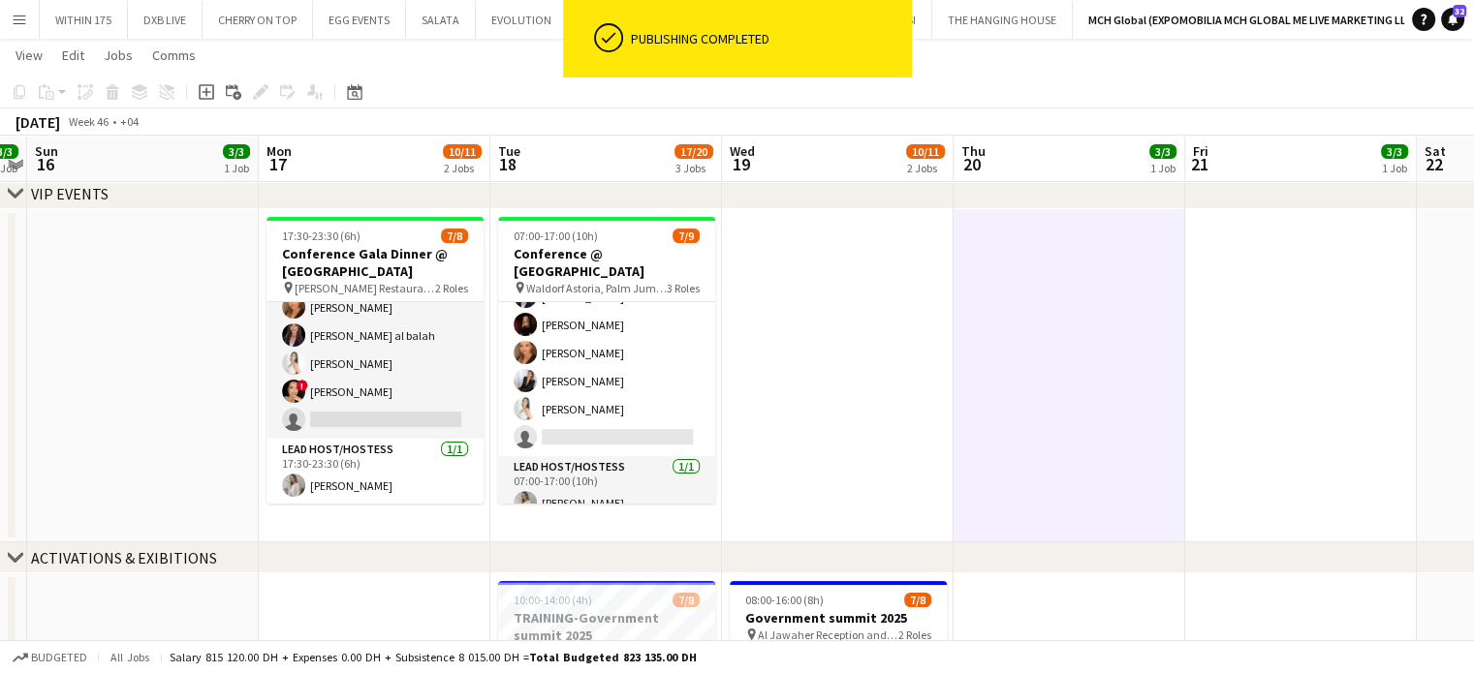
click at [813, 379] on app-date-cell at bounding box center [838, 375] width 232 height 333
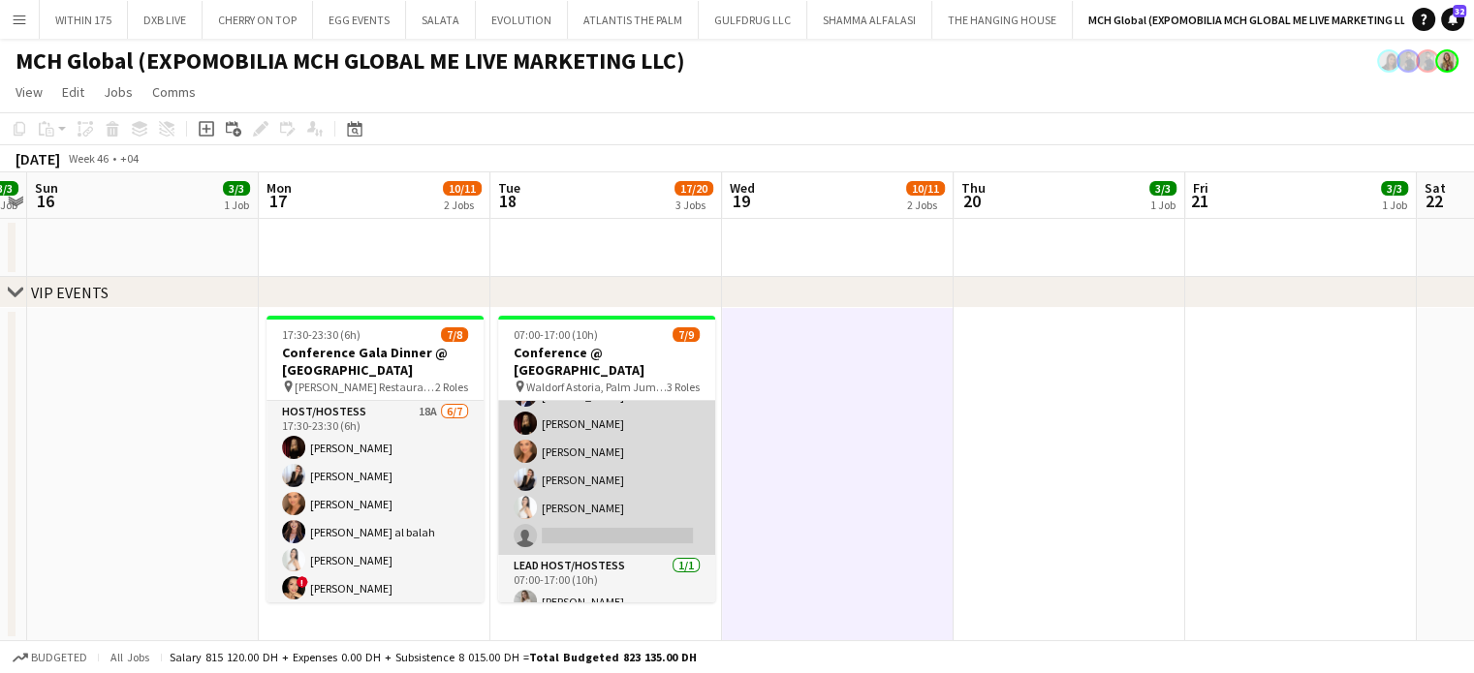
scroll to position [0, 0]
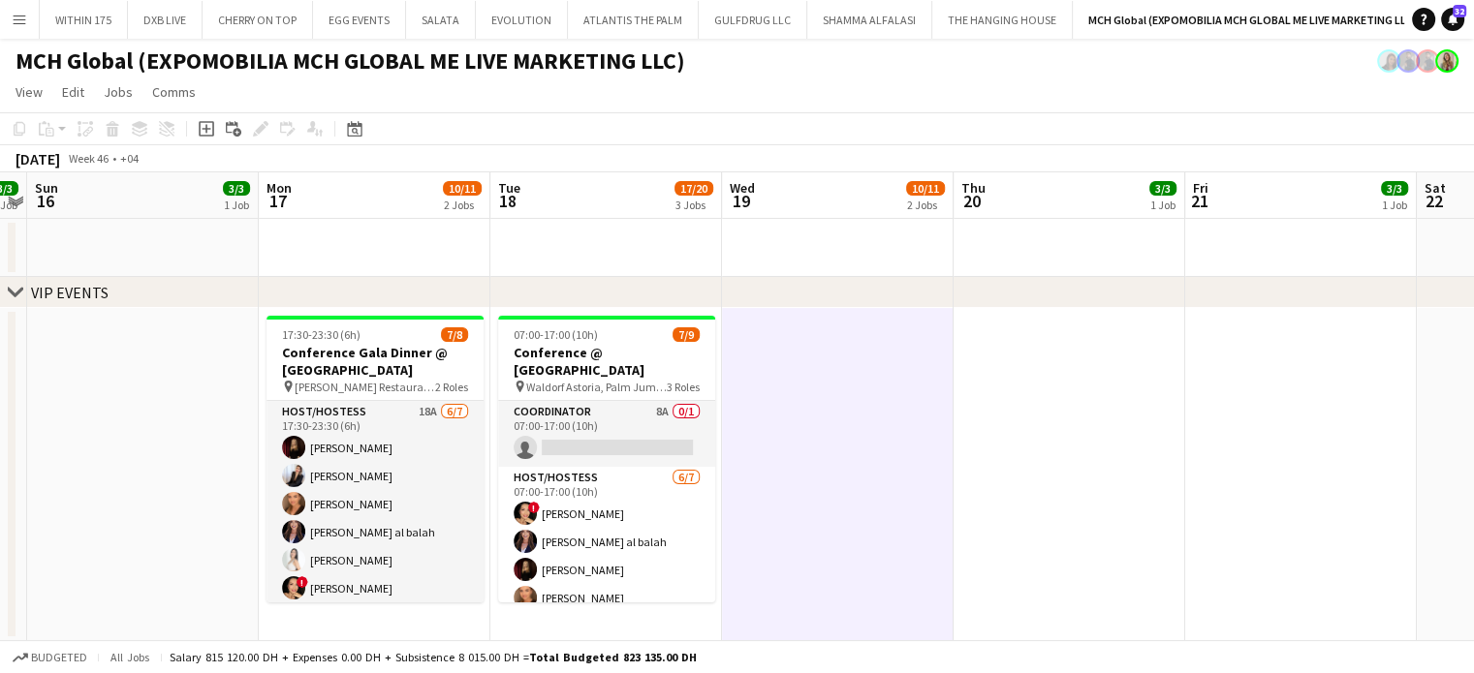
click at [806, 441] on app-date-cell at bounding box center [838, 474] width 232 height 333
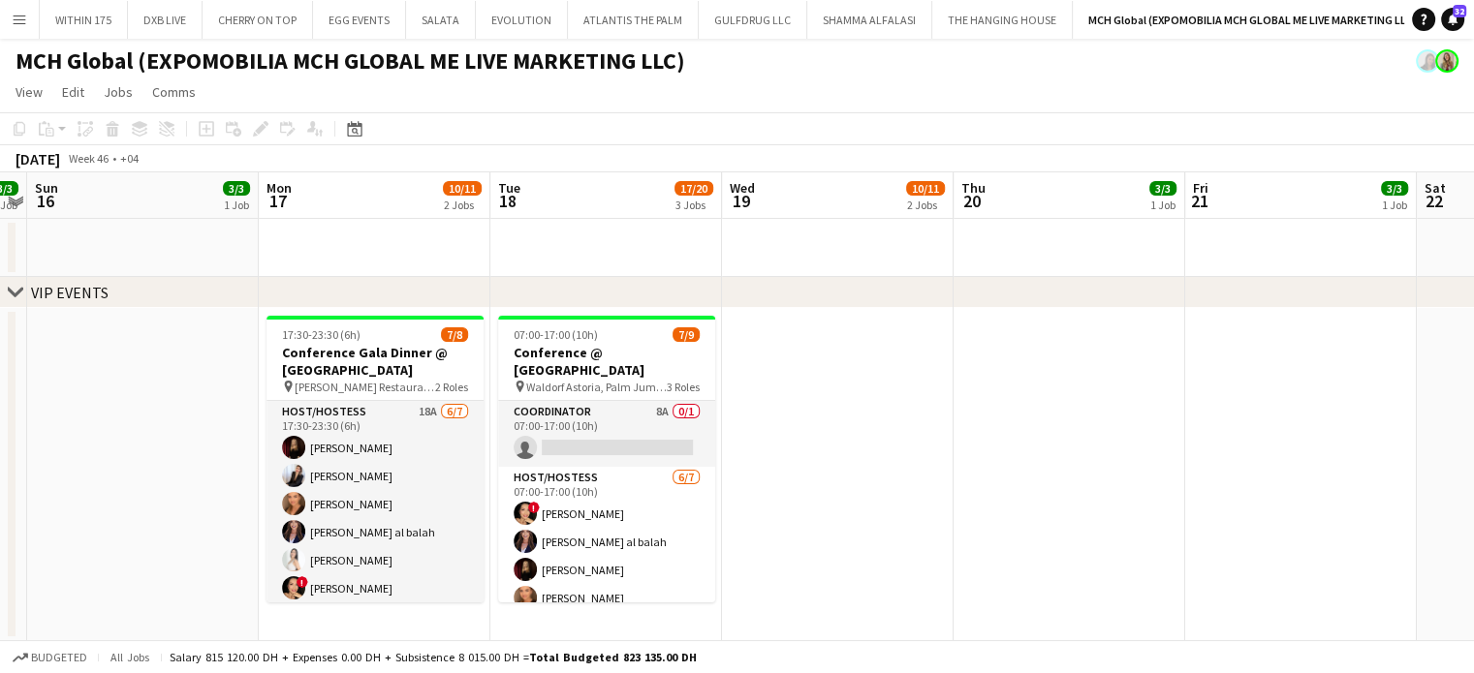
click at [180, 376] on app-date-cell at bounding box center [143, 474] width 232 height 333
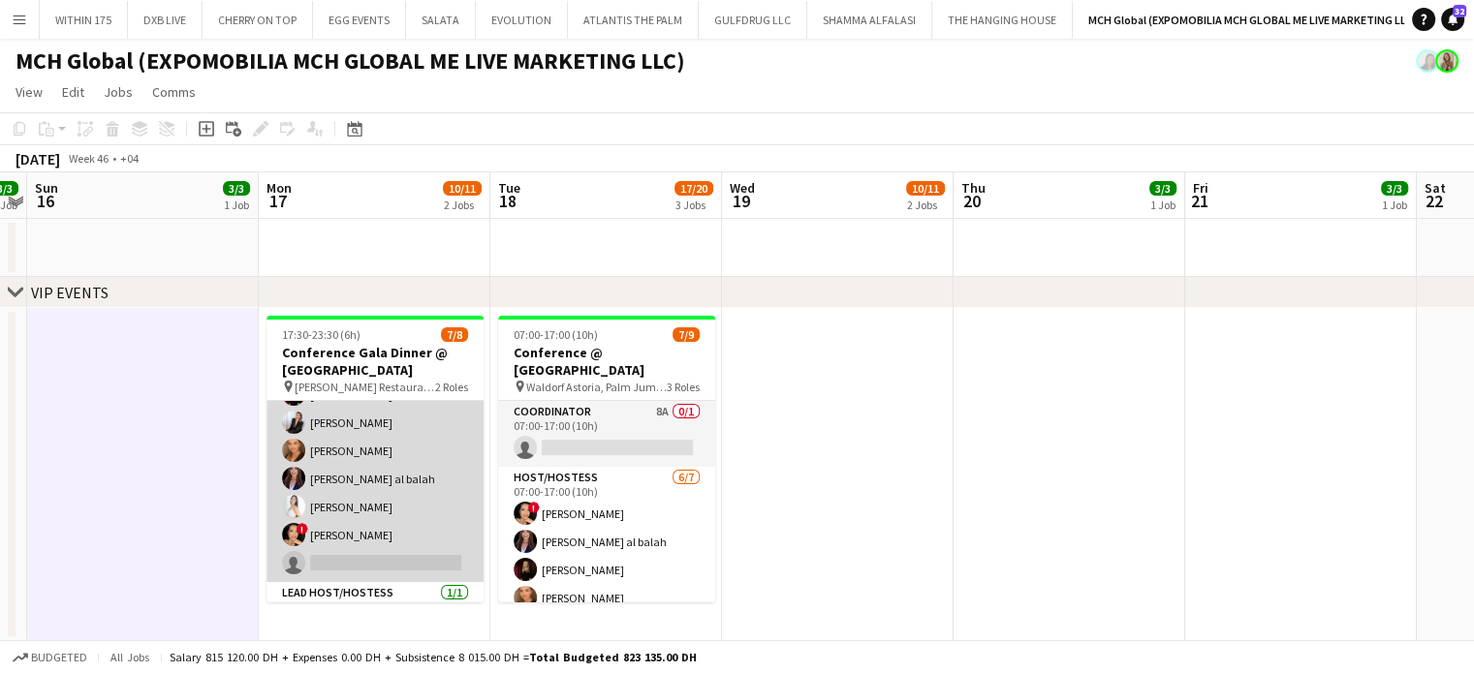
scroll to position [98, 0]
